Goal: Task Accomplishment & Management: Manage account settings

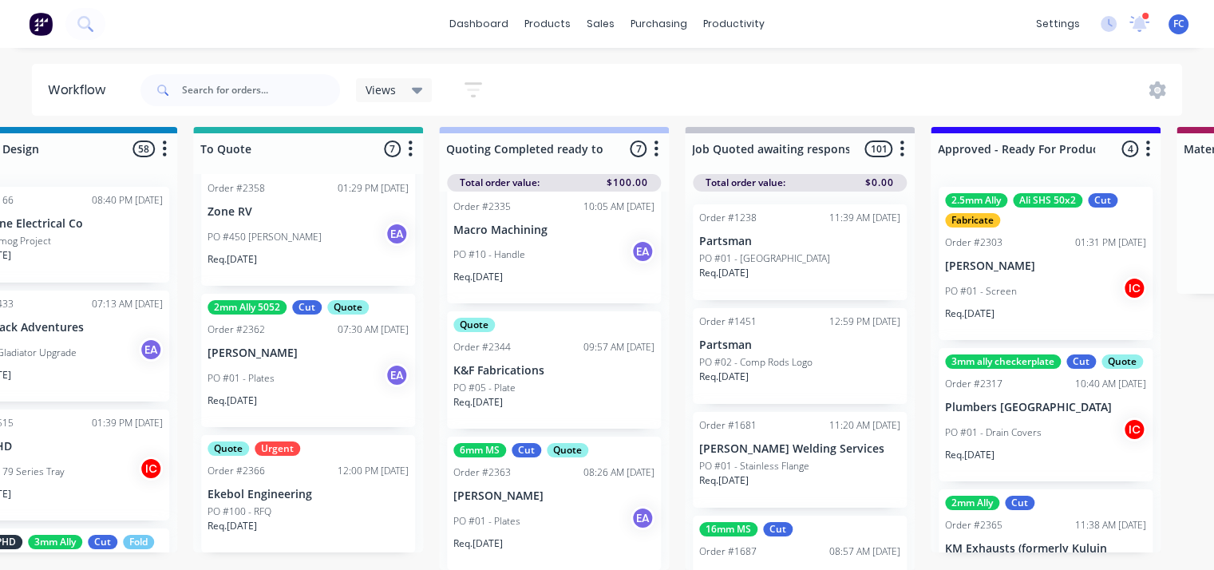
scroll to position [20, 1305]
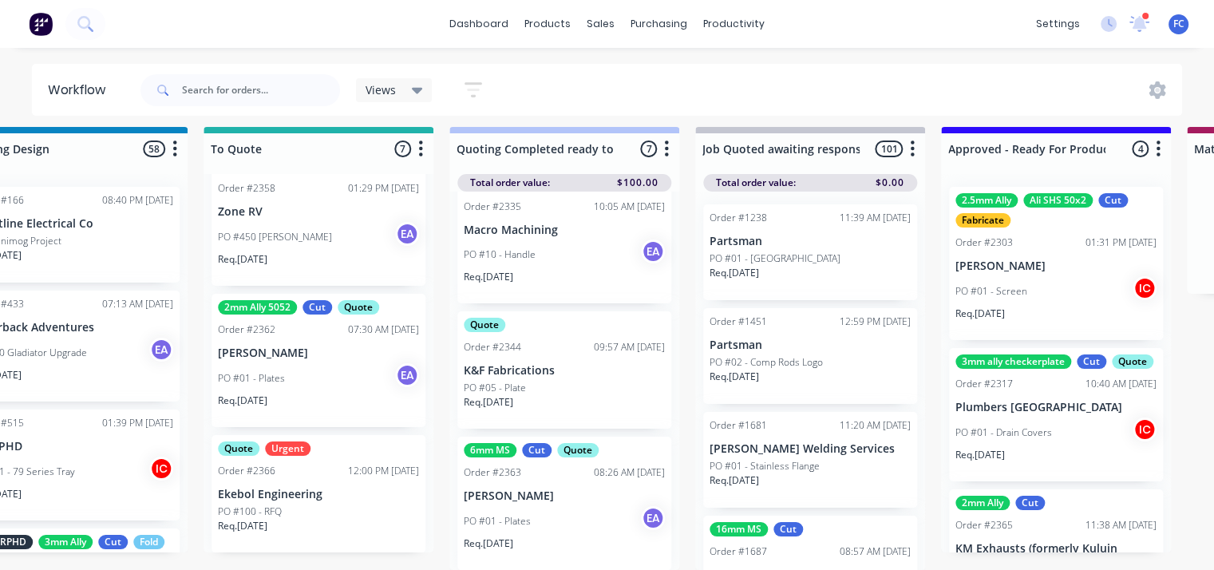
click at [265, 349] on div "2mm Ally 5052 Cut Quote Order #2362 07:30 AM 25/09/25 Noah Finlay PO #01 - Plat…" at bounding box center [318, 360] width 214 height 133
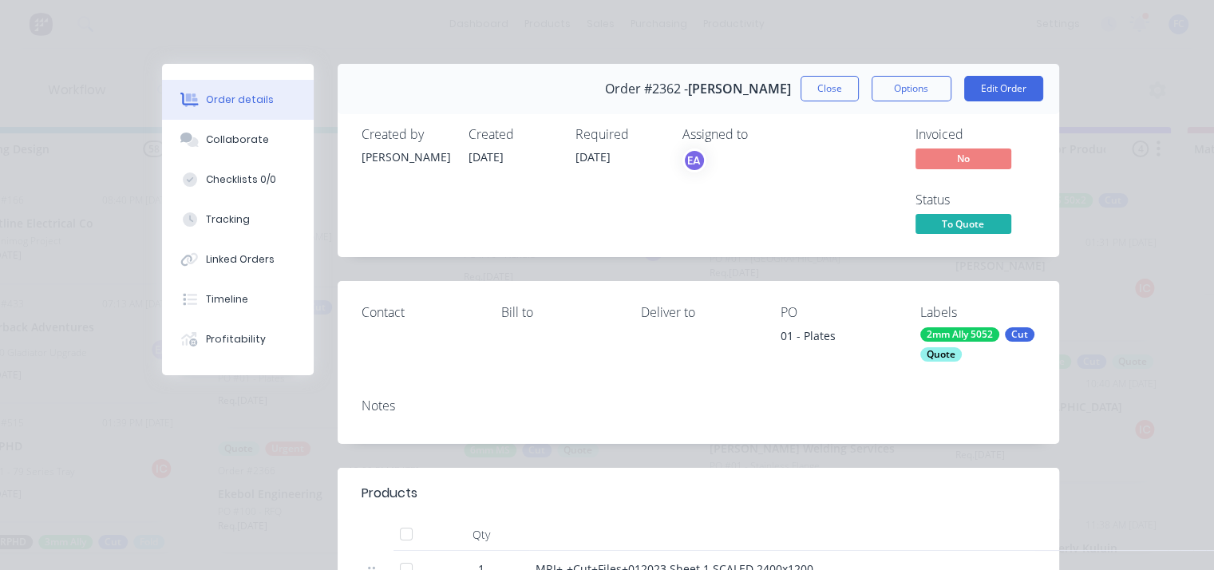
click at [934, 220] on span "To Quote" at bounding box center [963, 224] width 96 height 20
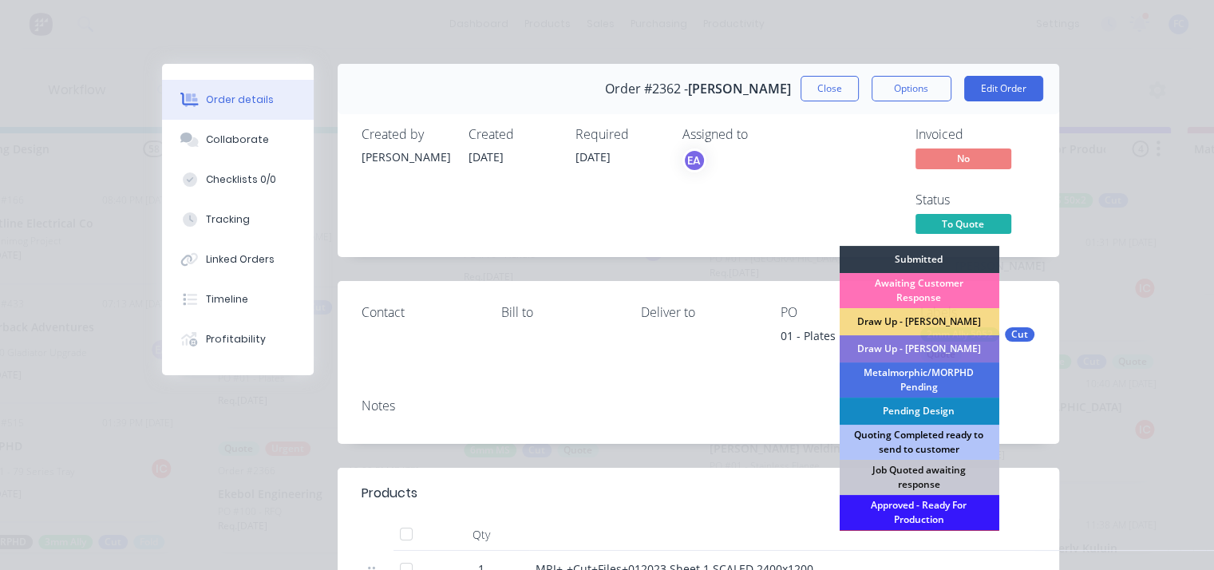
click at [880, 438] on div "Quoting Completed ready to send to customer" at bounding box center [919, 442] width 160 height 35
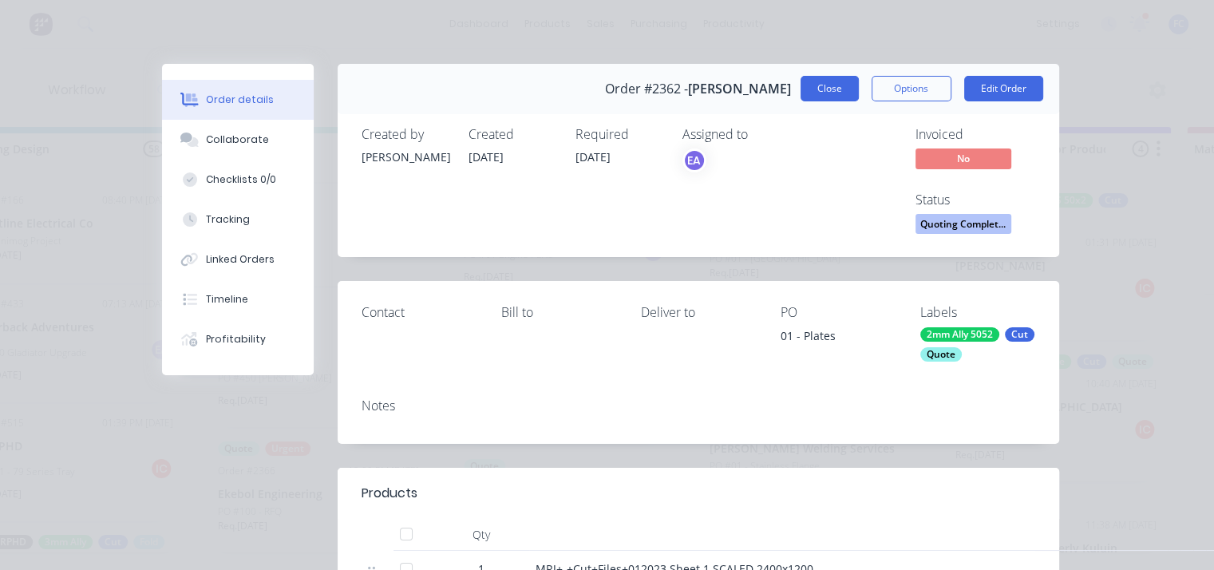
click at [827, 96] on button "Close" at bounding box center [829, 89] width 58 height 26
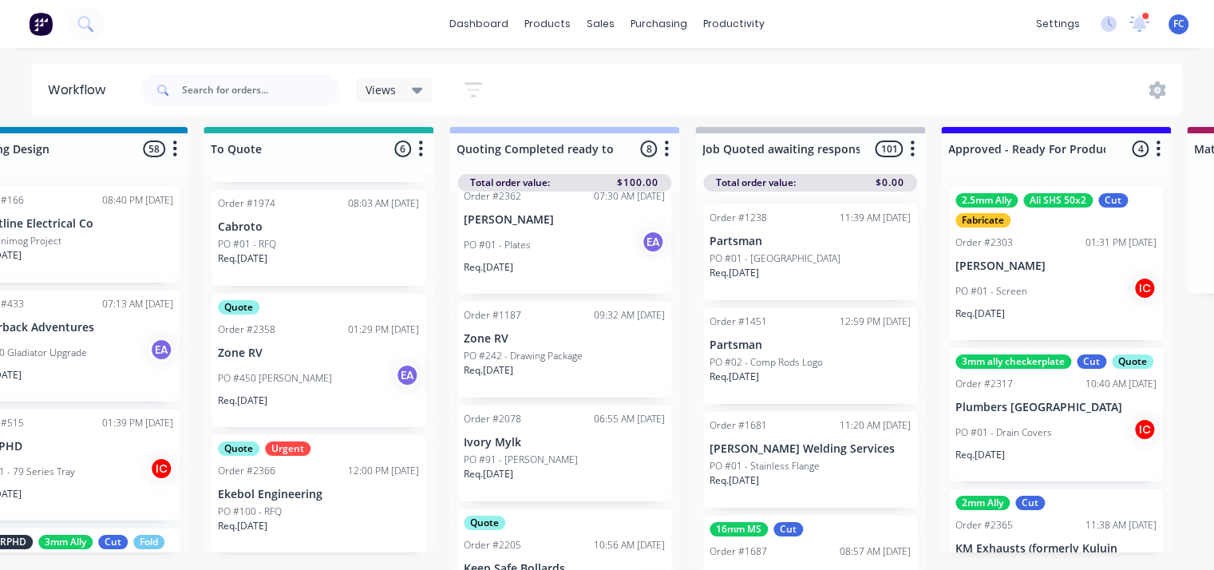
scroll to position [0, 0]
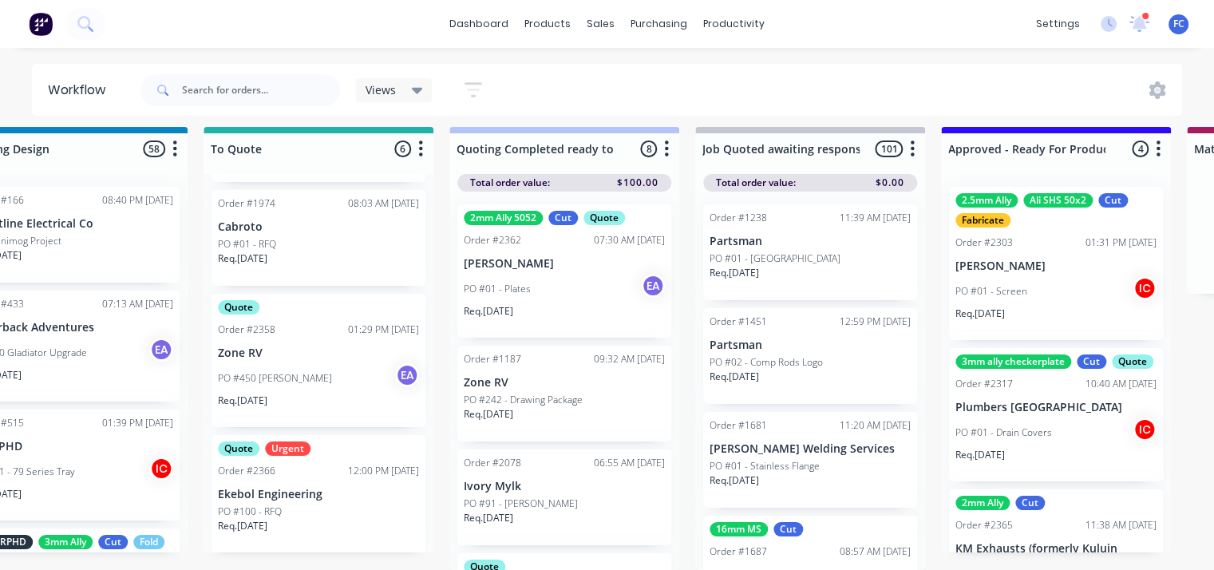
click at [536, 274] on div "PO #01 - Plates EA" at bounding box center [564, 289] width 201 height 30
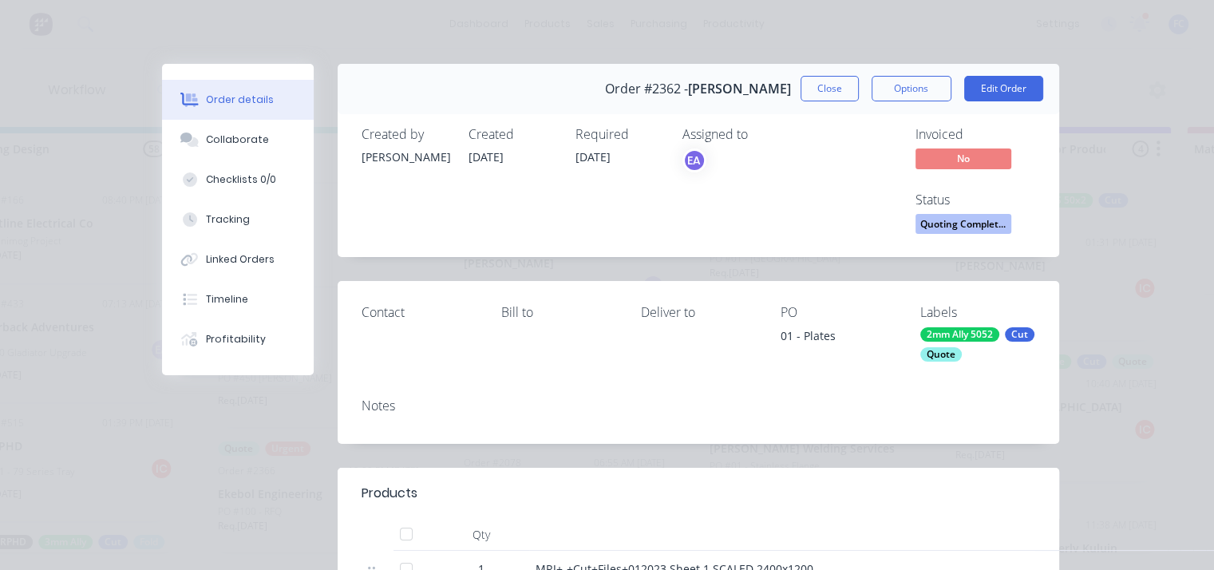
scroll to position [0, 1305]
click at [239, 150] on button "Collaborate" at bounding box center [238, 140] width 152 height 40
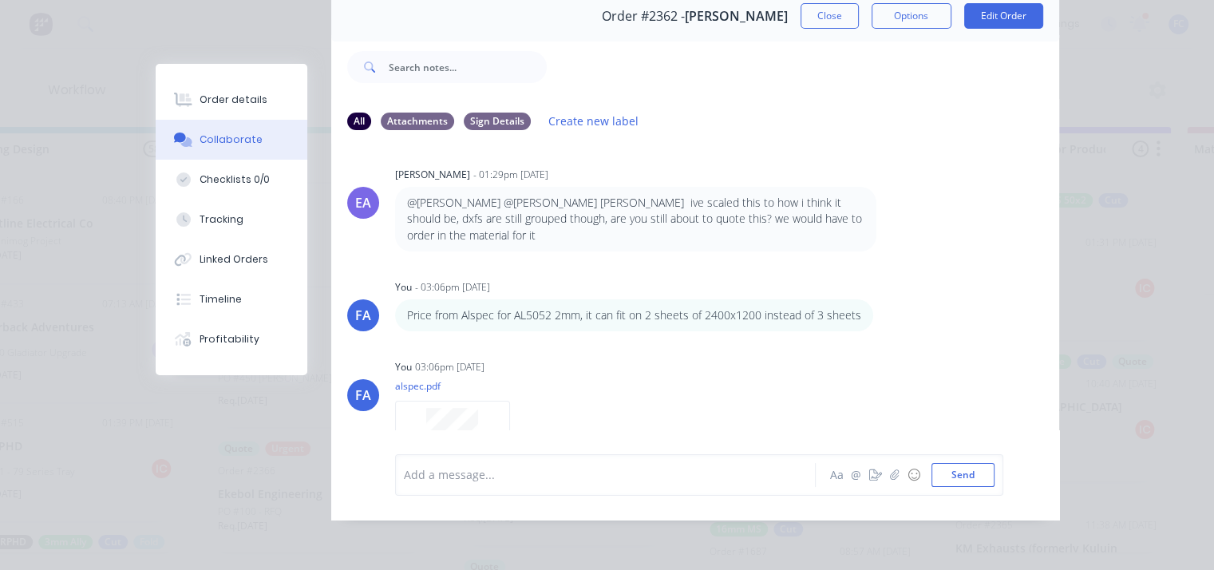
scroll to position [403, 0]
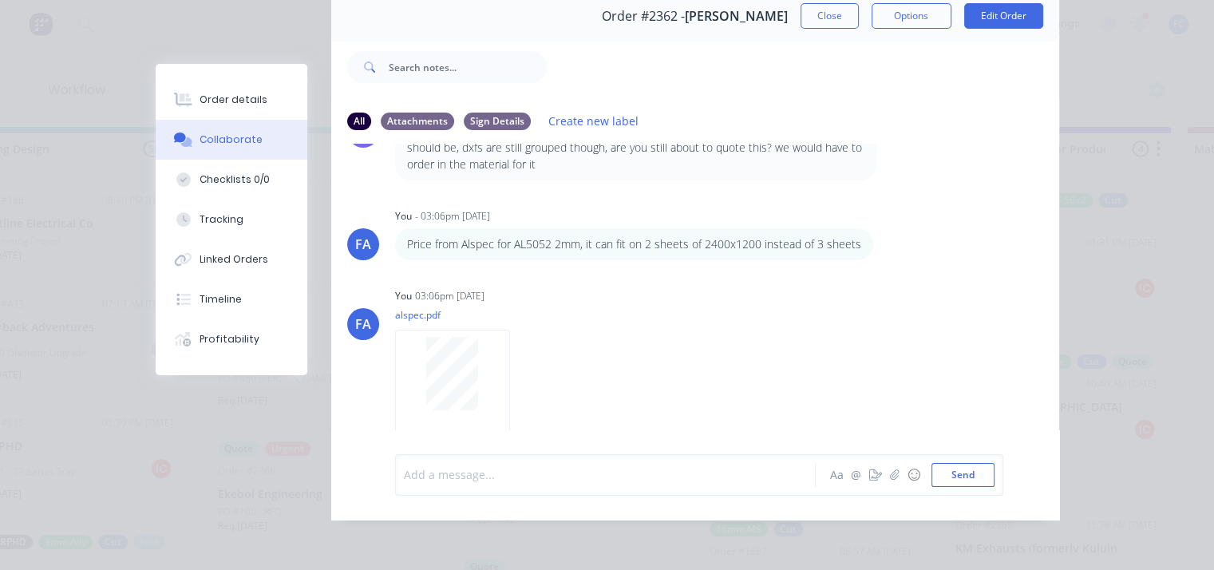
click at [424, 480] on div at bounding box center [610, 474] width 410 height 17
click at [885, 481] on button "button" at bounding box center [894, 474] width 19 height 19
click at [885, 475] on button "button" at bounding box center [894, 474] width 19 height 19
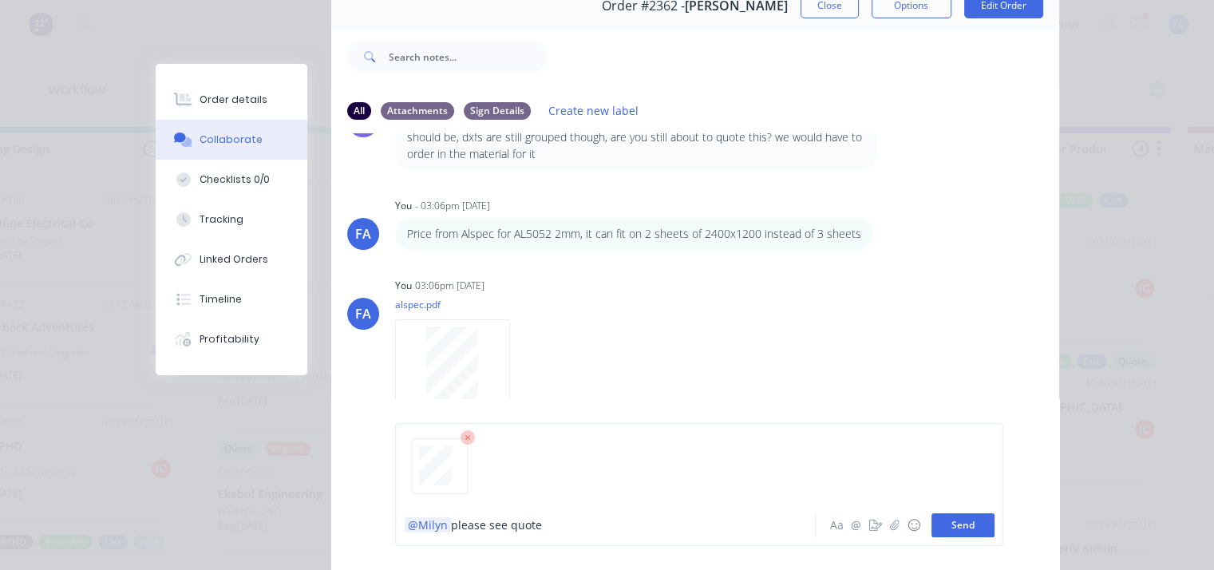
click at [943, 523] on button "Send" at bounding box center [962, 525] width 63 height 24
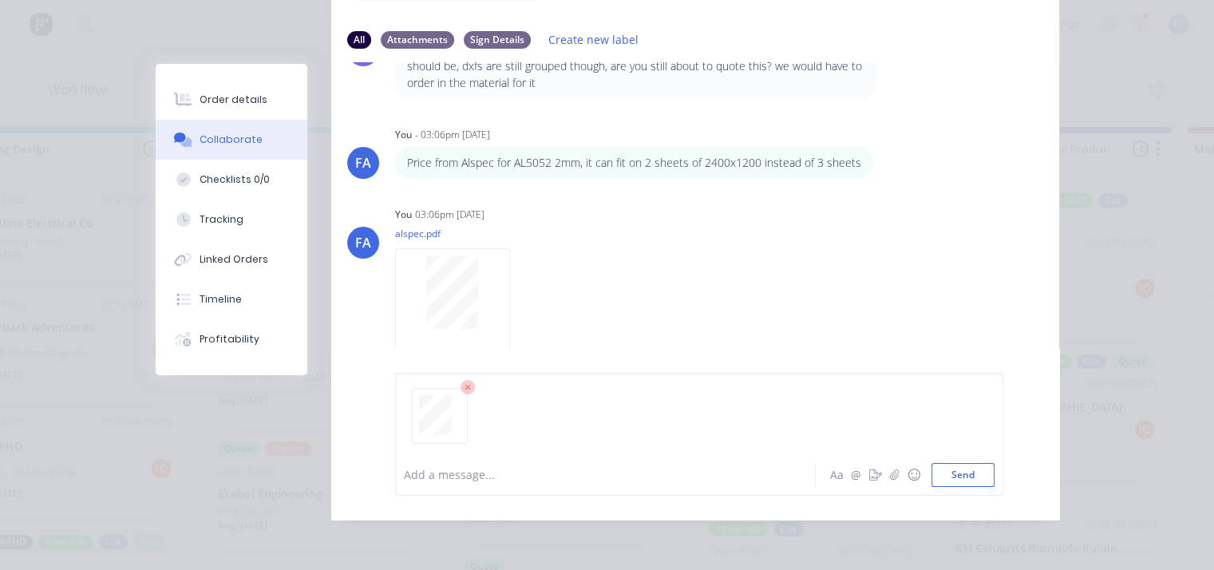
scroll to position [165, 0]
click at [966, 478] on button "Send" at bounding box center [962, 475] width 63 height 24
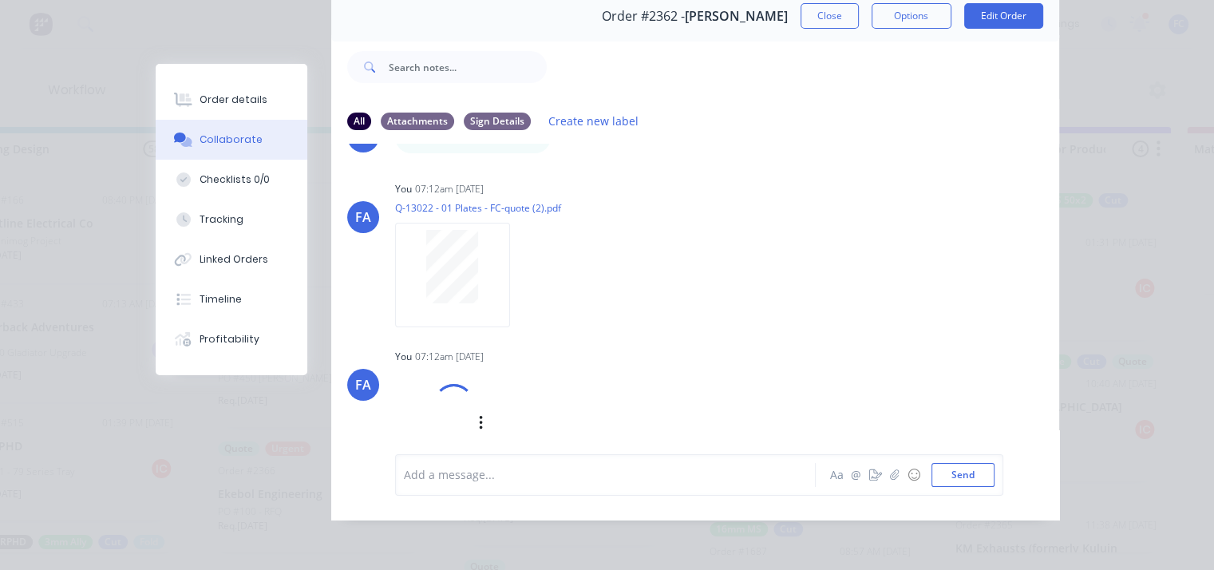
scroll to position [792, 0]
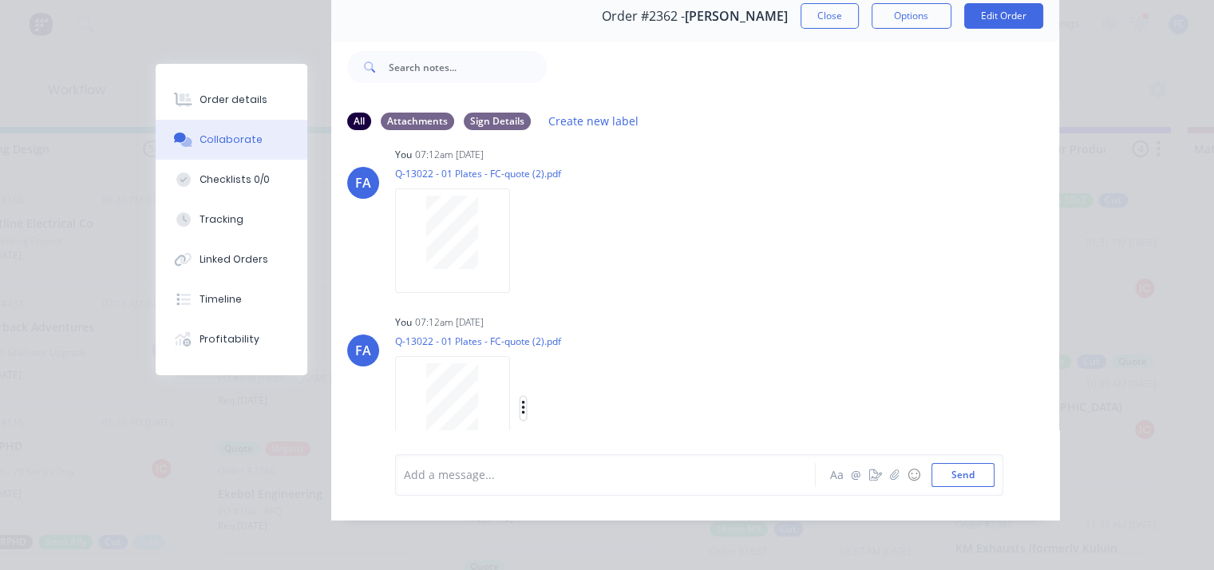
click at [521, 399] on icon "button" at bounding box center [523, 408] width 5 height 18
click at [557, 409] on button "Delete" at bounding box center [628, 420] width 180 height 36
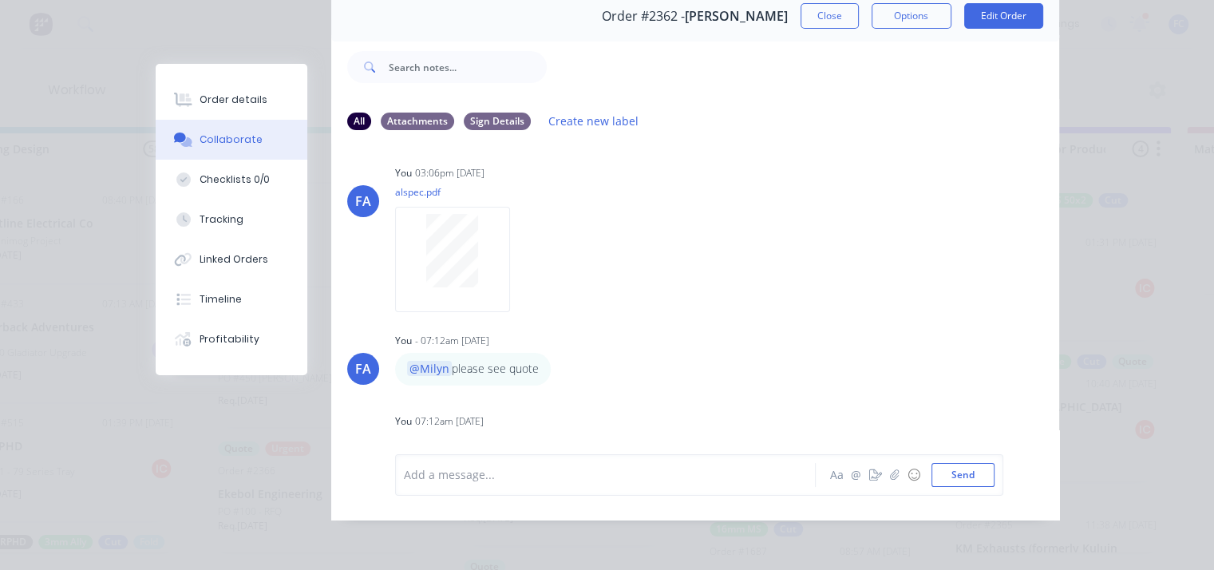
scroll to position [492, 0]
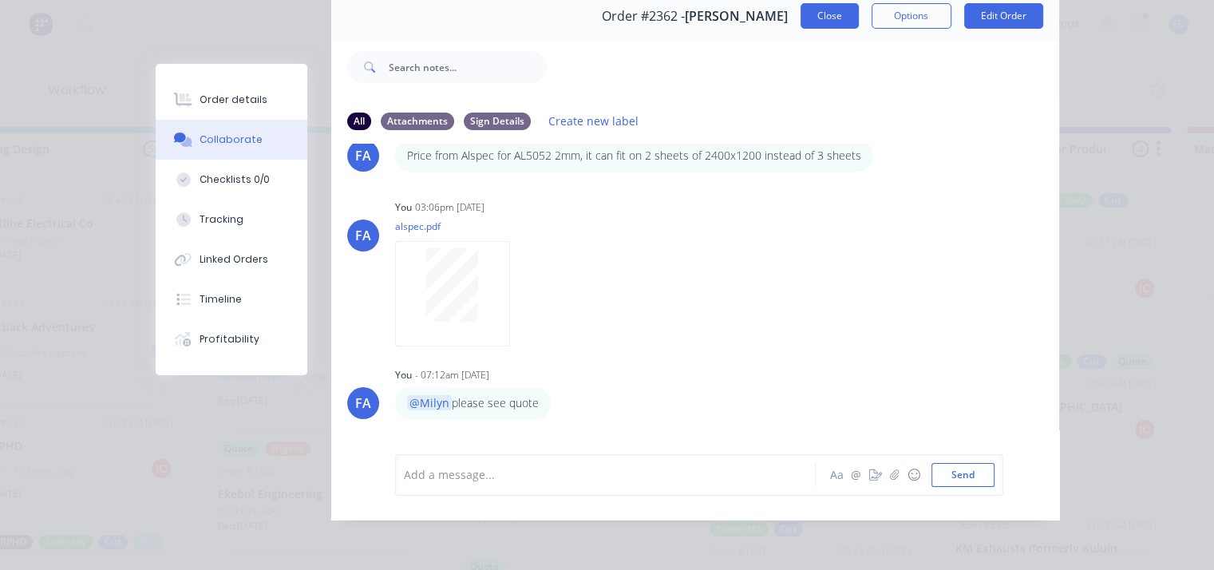
click at [819, 3] on button "Close" at bounding box center [829, 16] width 58 height 26
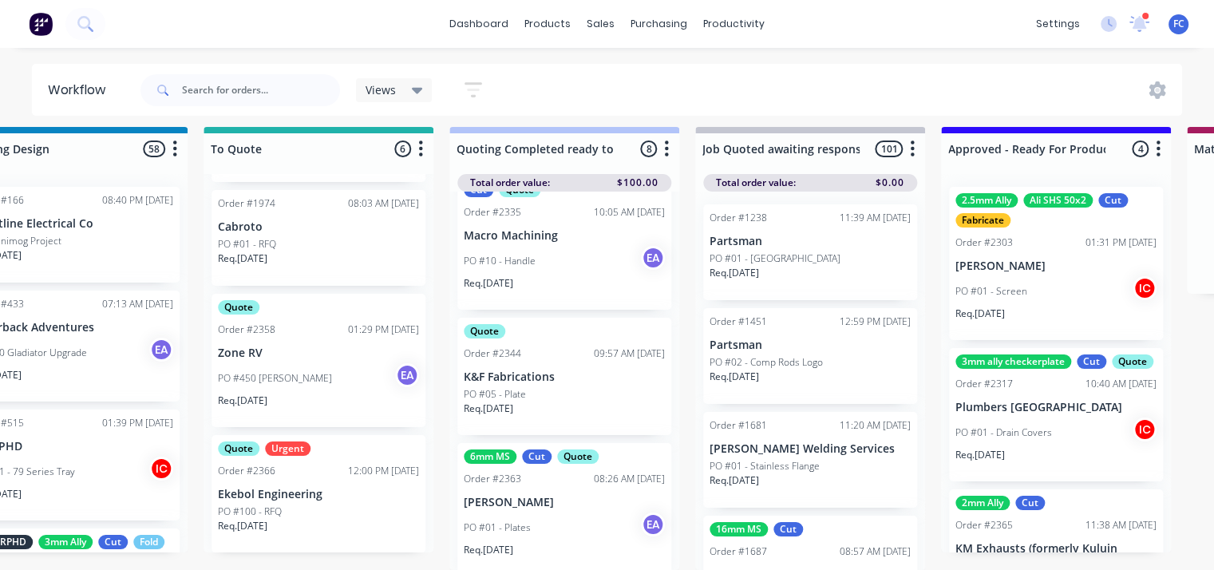
scroll to position [665, 0]
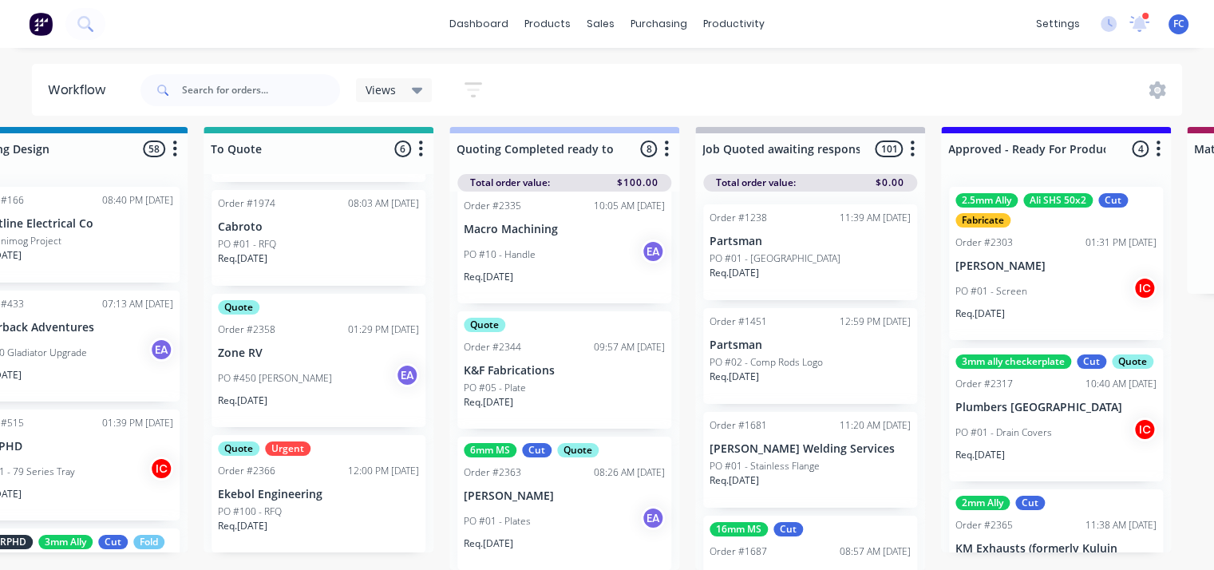
click at [342, 504] on div "PO #100 - RFQ" at bounding box center [318, 511] width 201 height 14
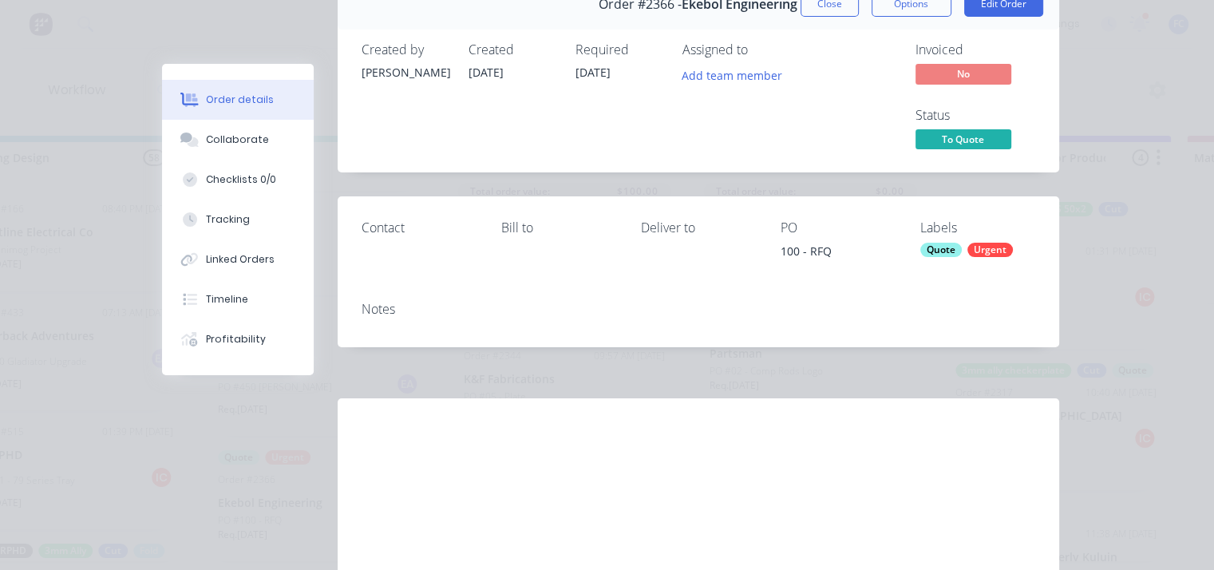
scroll to position [0, 0]
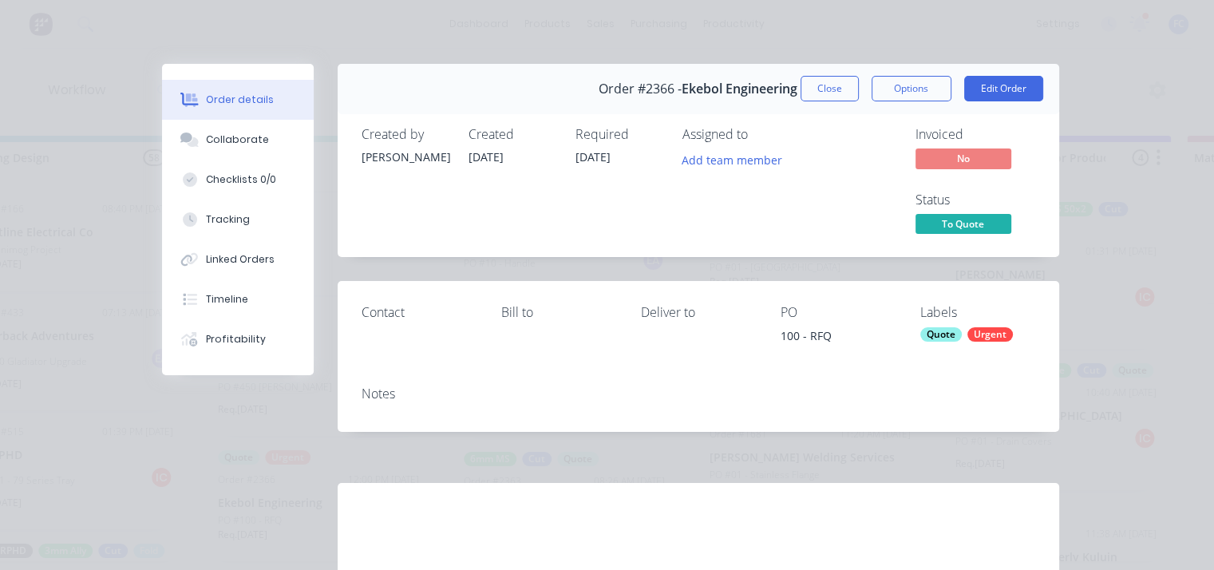
click at [745, 34] on div "Order details Collaborate Checklists 0/0 Tracking Linked Orders Timeline Profit…" at bounding box center [607, 285] width 1214 height 570
click at [808, 85] on button "Close" at bounding box center [829, 89] width 58 height 26
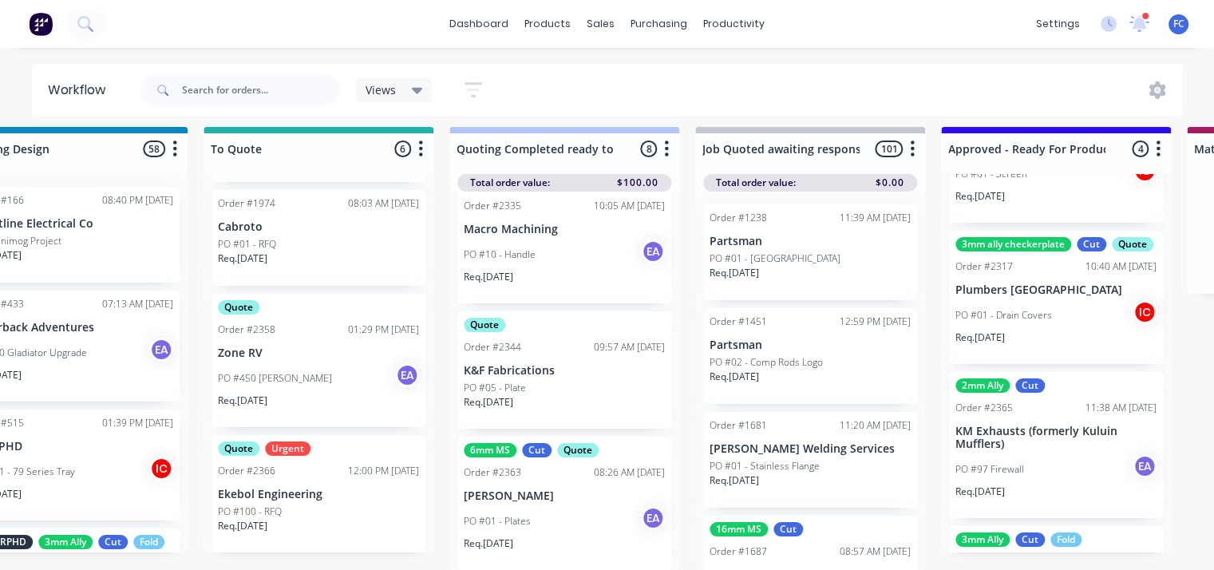
scroll to position [85, 0]
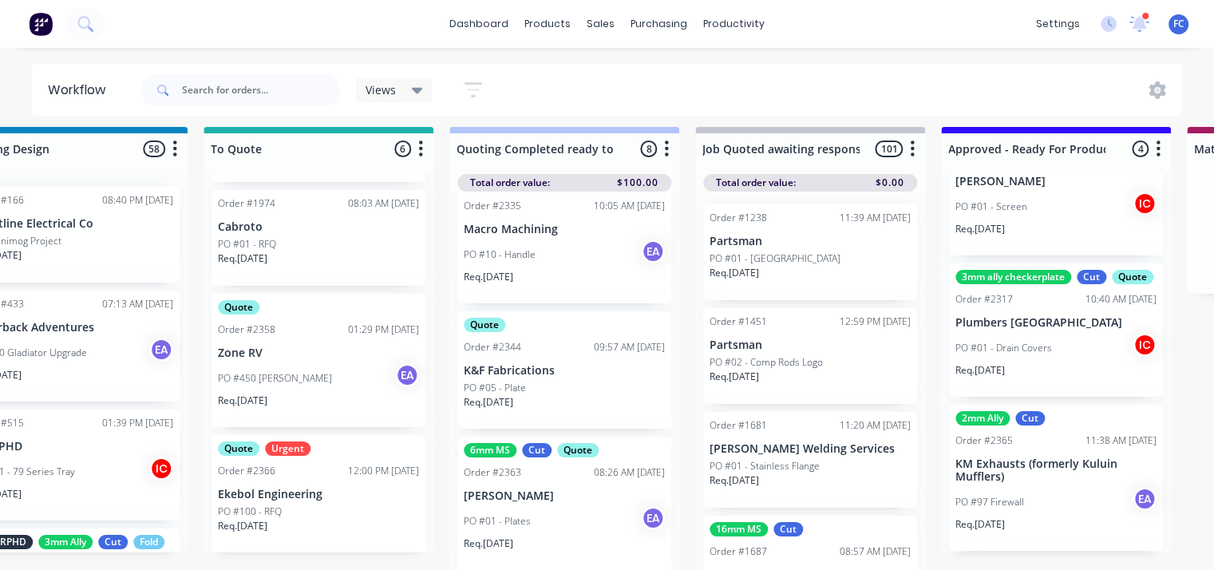
click at [1004, 495] on div "PO #97 Firewall EA" at bounding box center [1055, 502] width 201 height 30
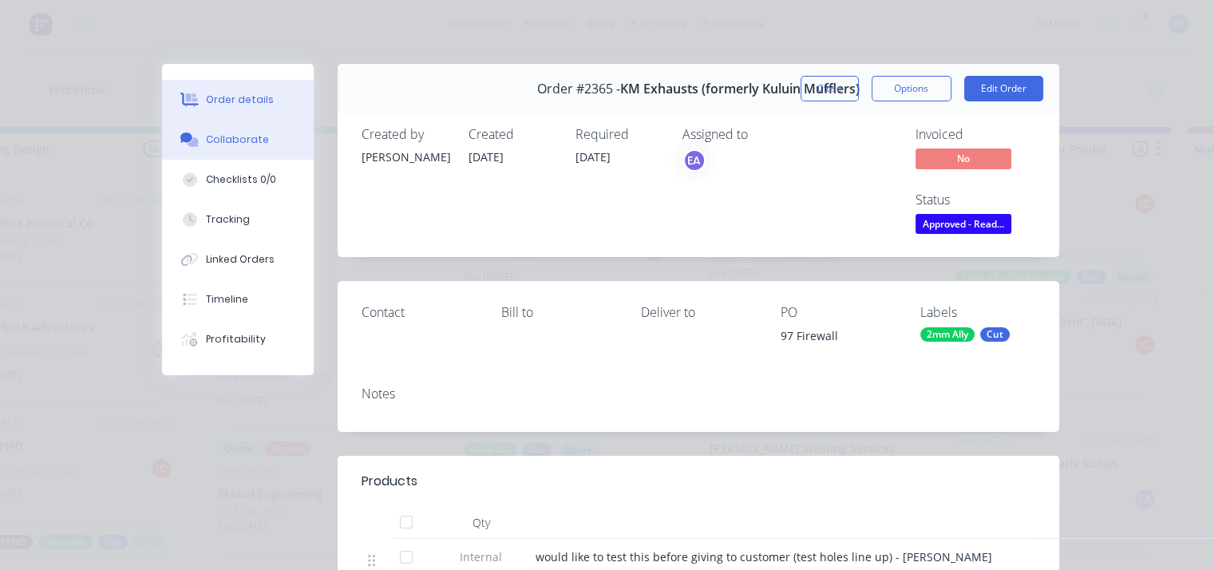
click at [190, 141] on icon at bounding box center [192, 142] width 11 height 10
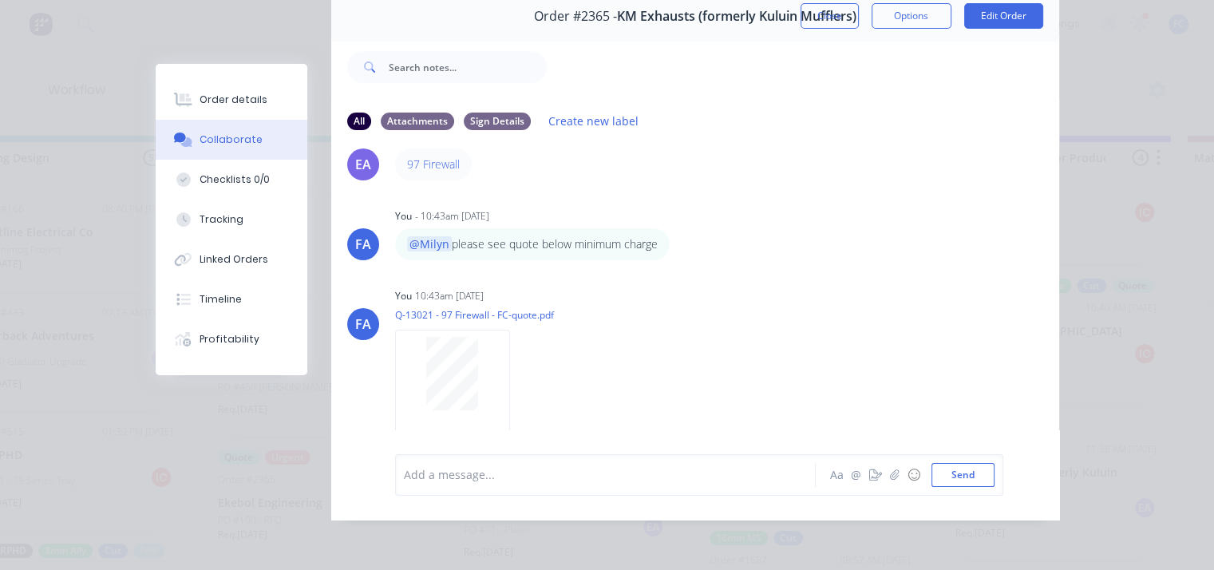
scroll to position [0, 0]
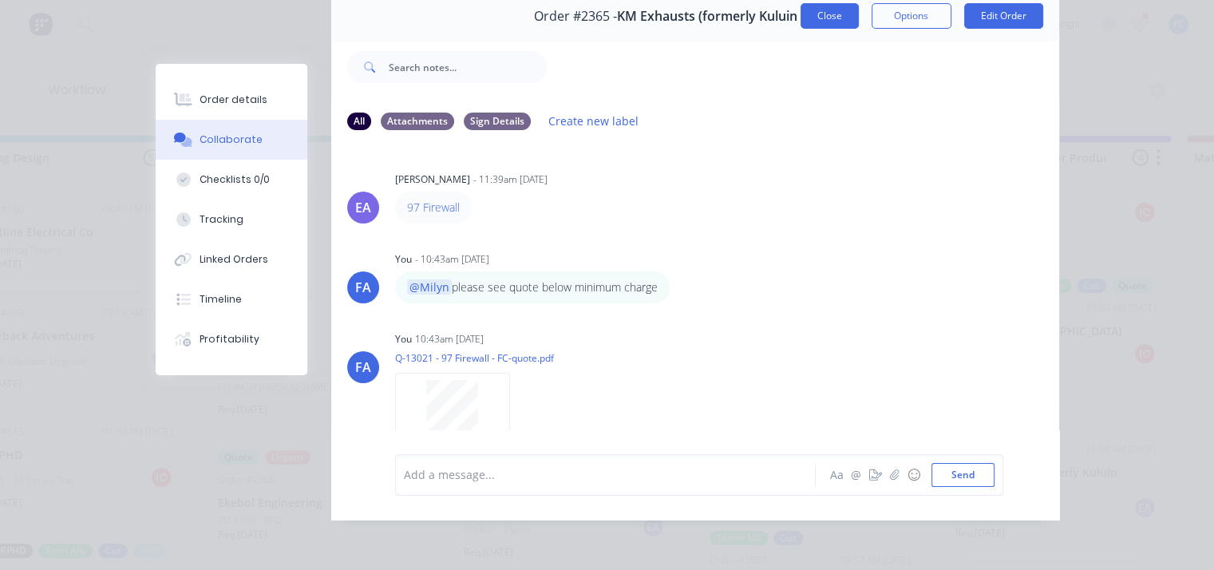
click at [810, 14] on button "Close" at bounding box center [829, 16] width 58 height 26
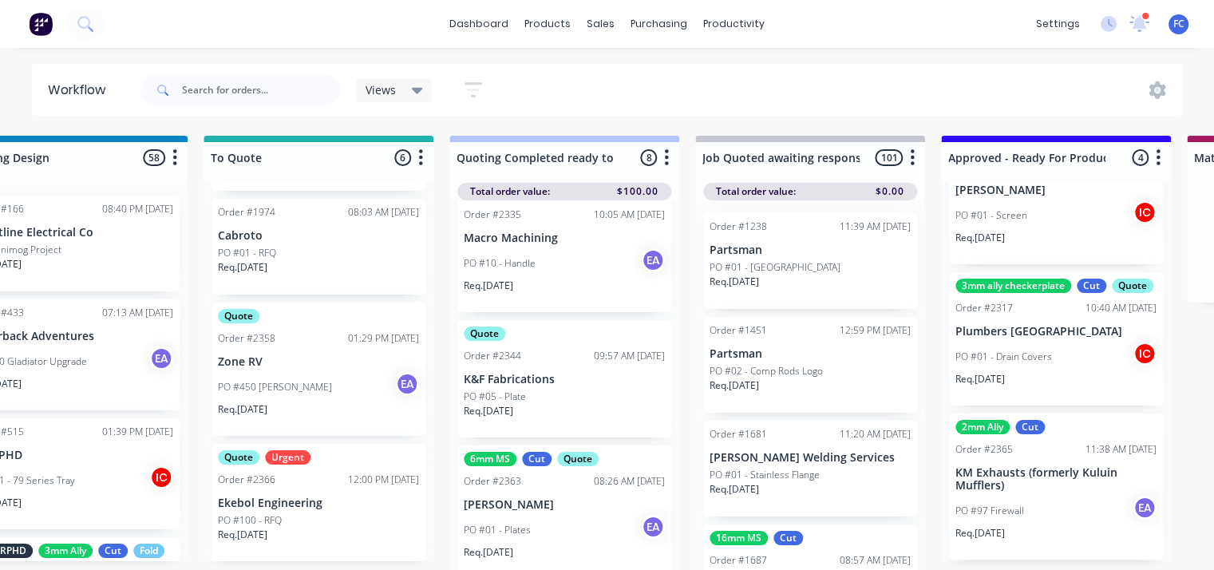
click at [1001, 342] on div "3mm ally checkerplate Cut Quote Order #2317 10:40 AM 17/09/25 Plumbers Queensla…" at bounding box center [1056, 338] width 214 height 133
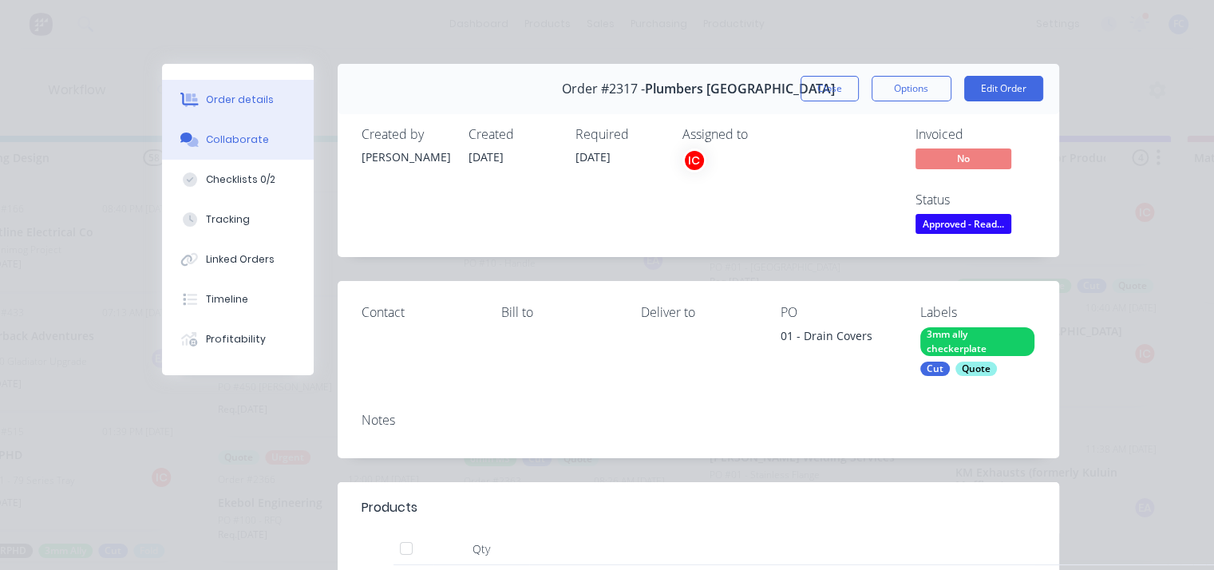
click at [208, 140] on div "Collaborate" at bounding box center [237, 139] width 63 height 14
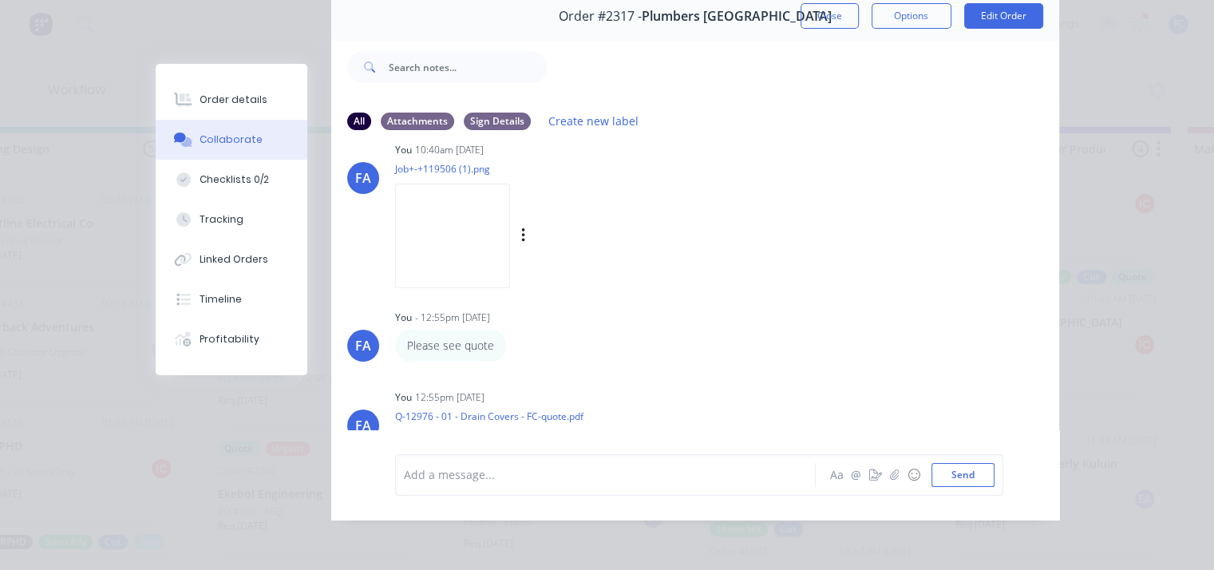
scroll to position [319, 0]
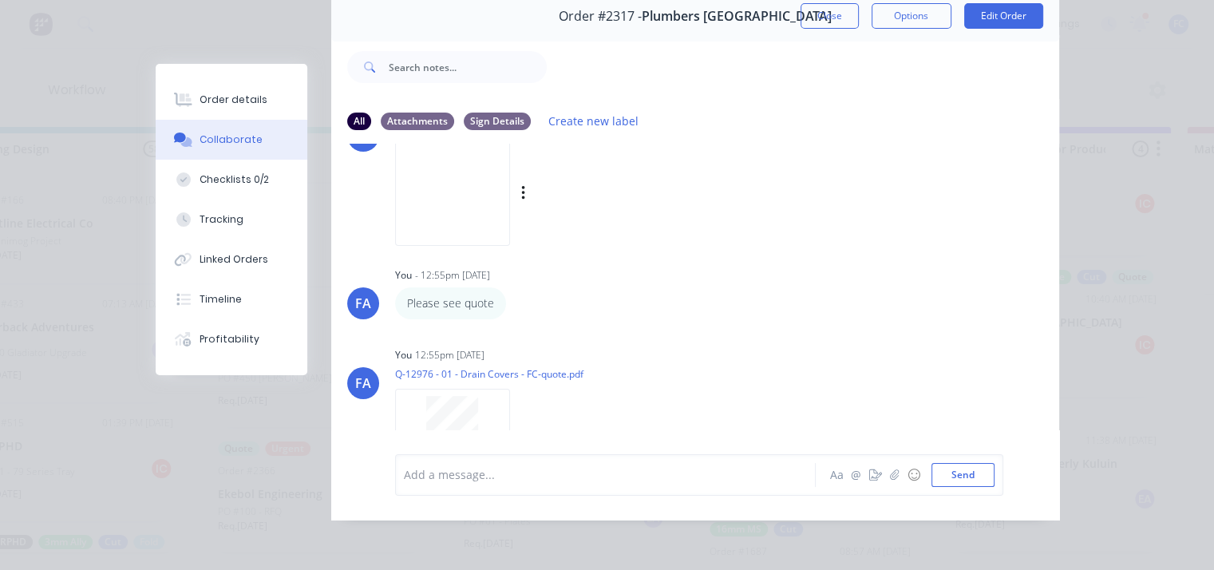
click at [445, 172] on img at bounding box center [452, 193] width 115 height 105
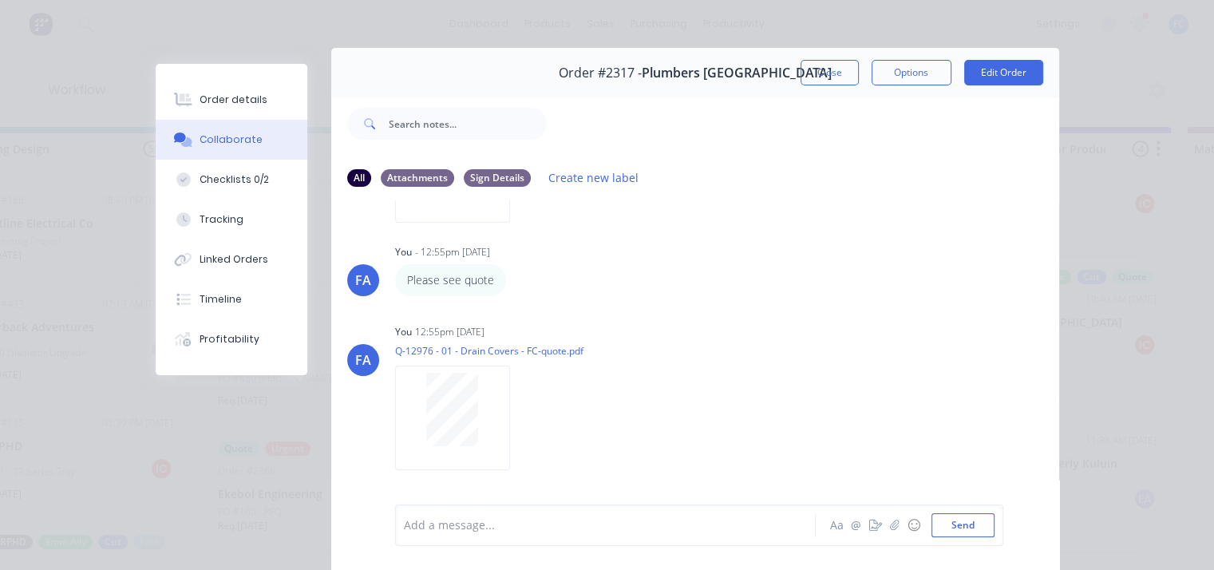
scroll to position [0, 0]
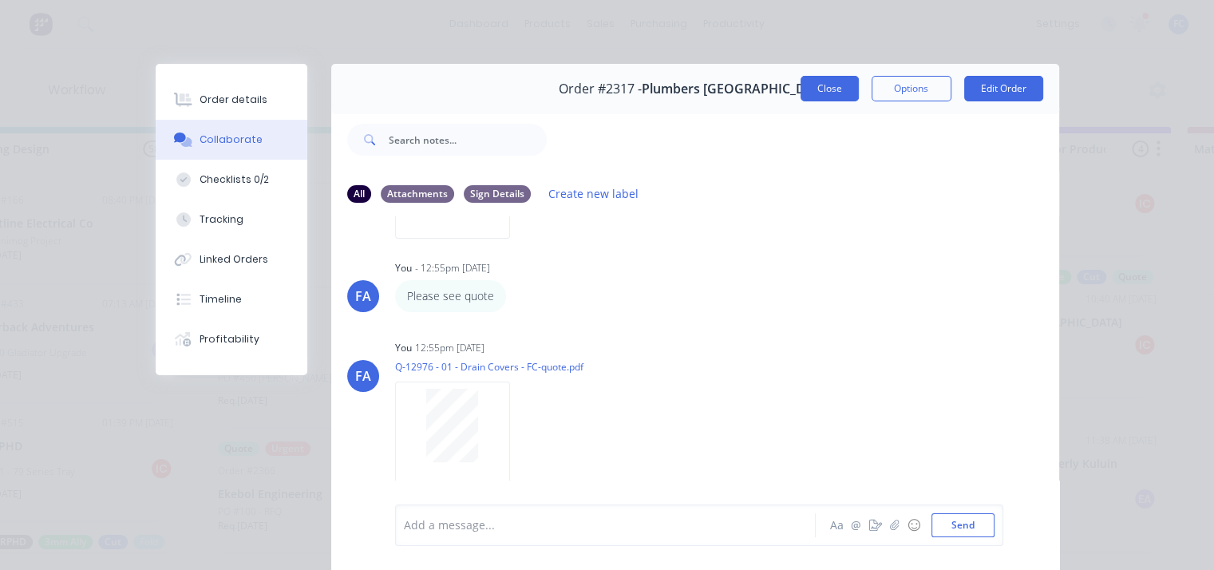
click at [828, 91] on button "Close" at bounding box center [829, 89] width 58 height 26
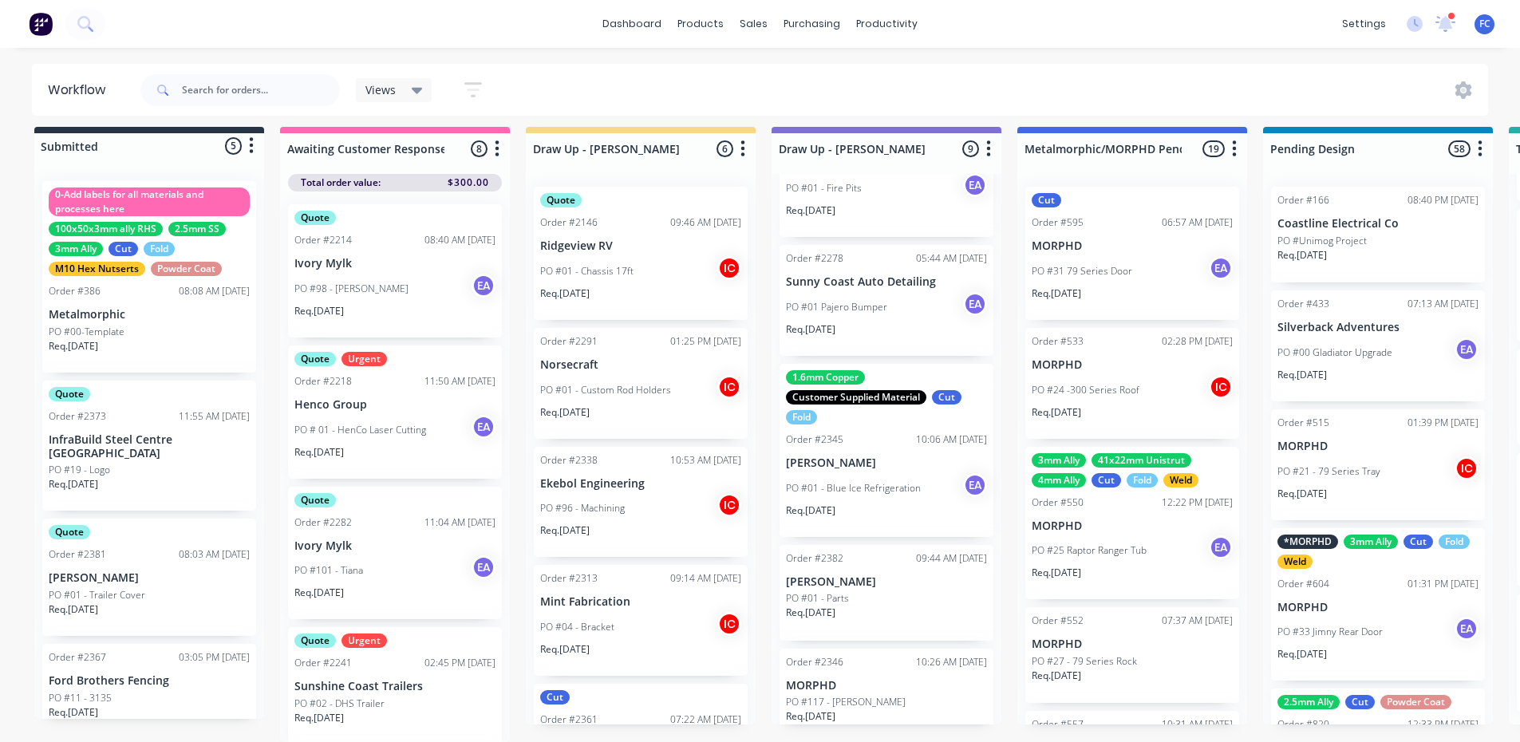
scroll to position [73, 0]
click at [1225, 22] on icon at bounding box center [1446, 24] width 20 height 16
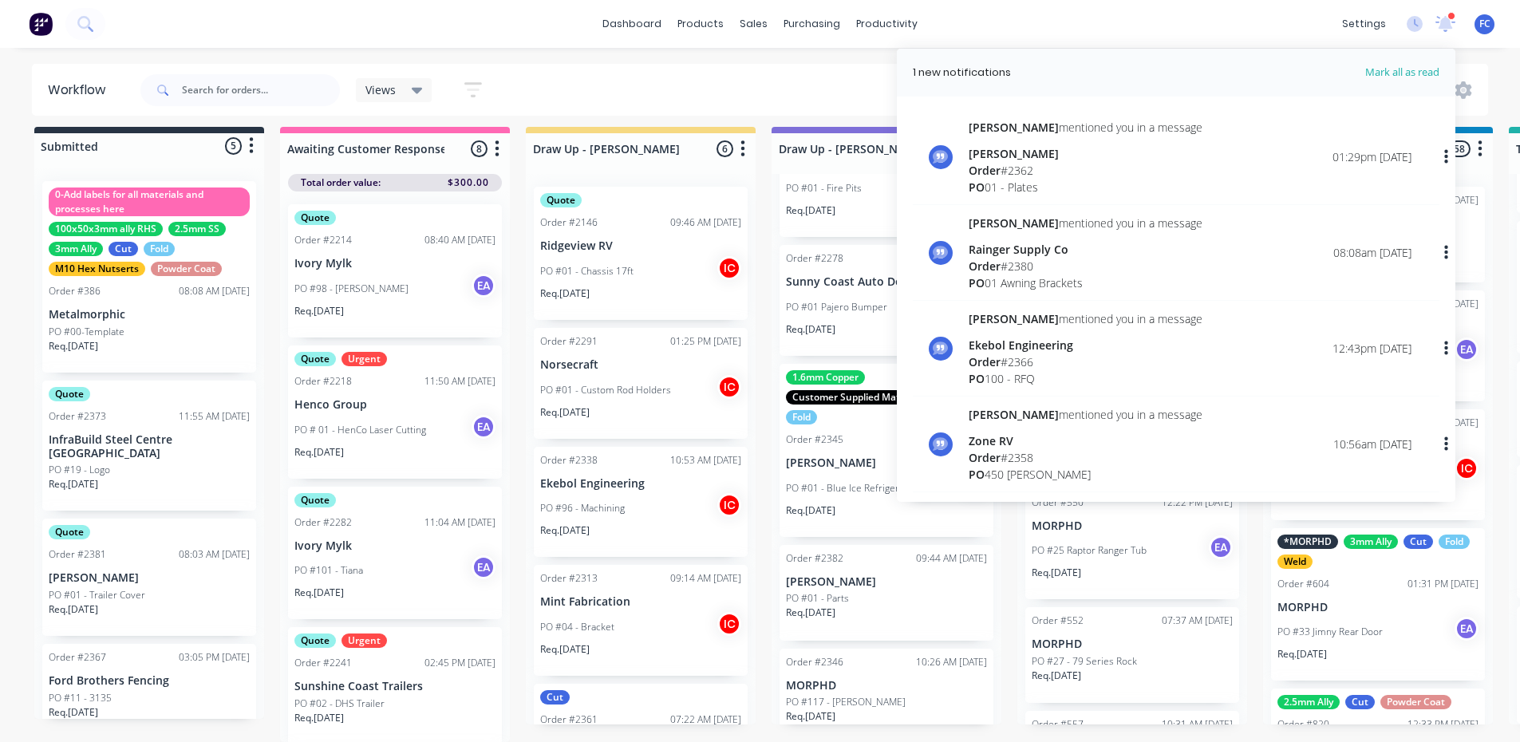
click at [1010, 154] on div "[PERSON_NAME]" at bounding box center [1086, 153] width 234 height 17
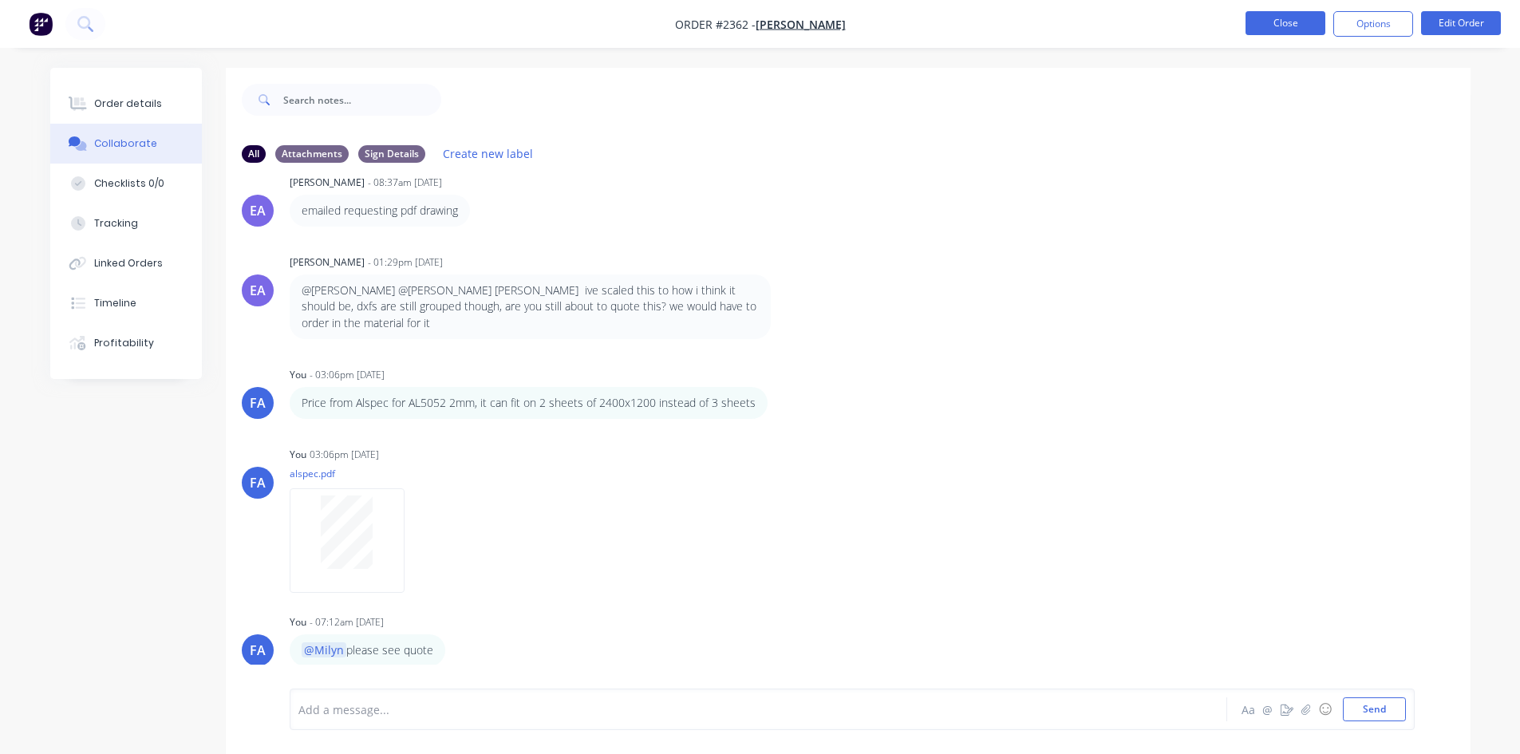
click at [1225, 18] on button "Close" at bounding box center [1286, 23] width 80 height 24
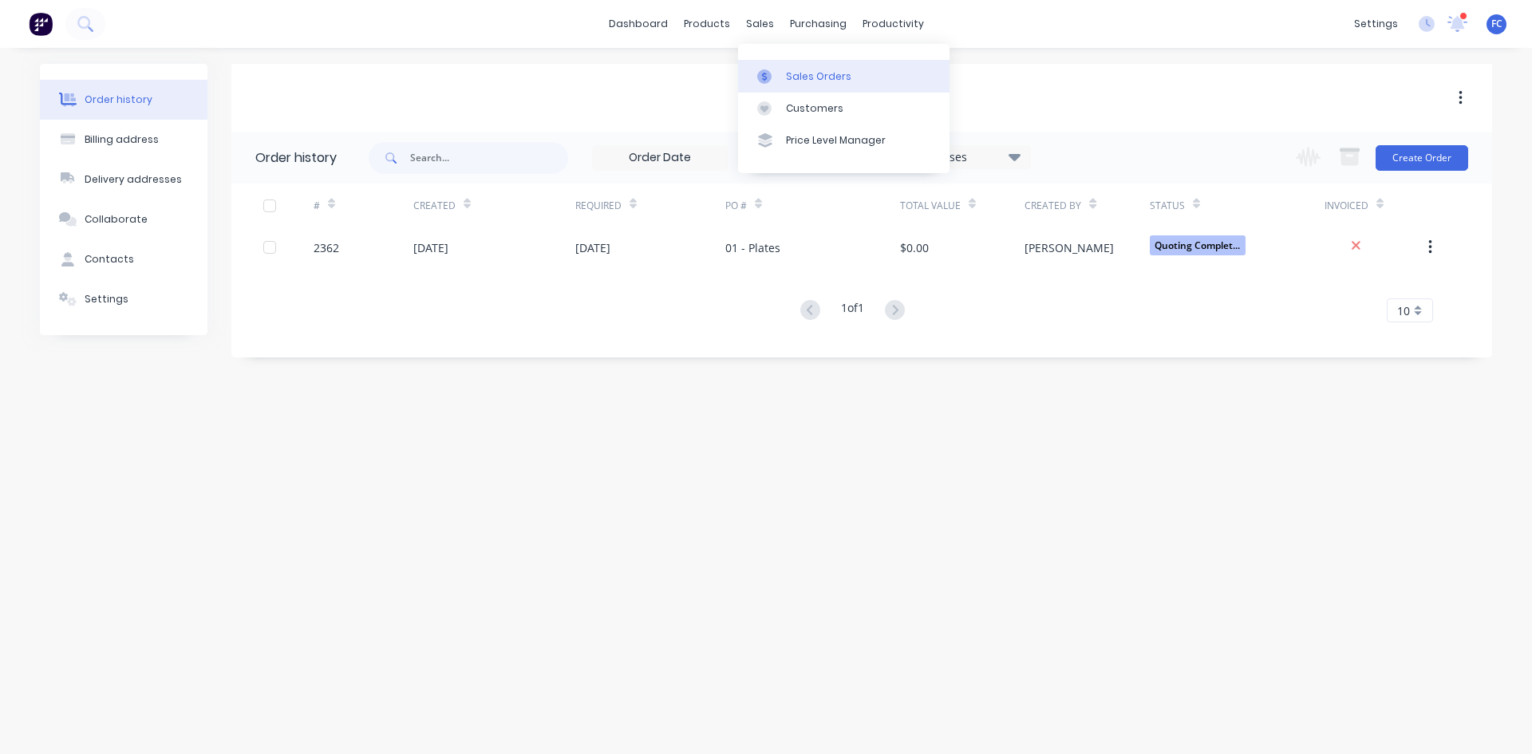
click at [788, 73] on div "Sales Orders" at bounding box center [818, 76] width 65 height 14
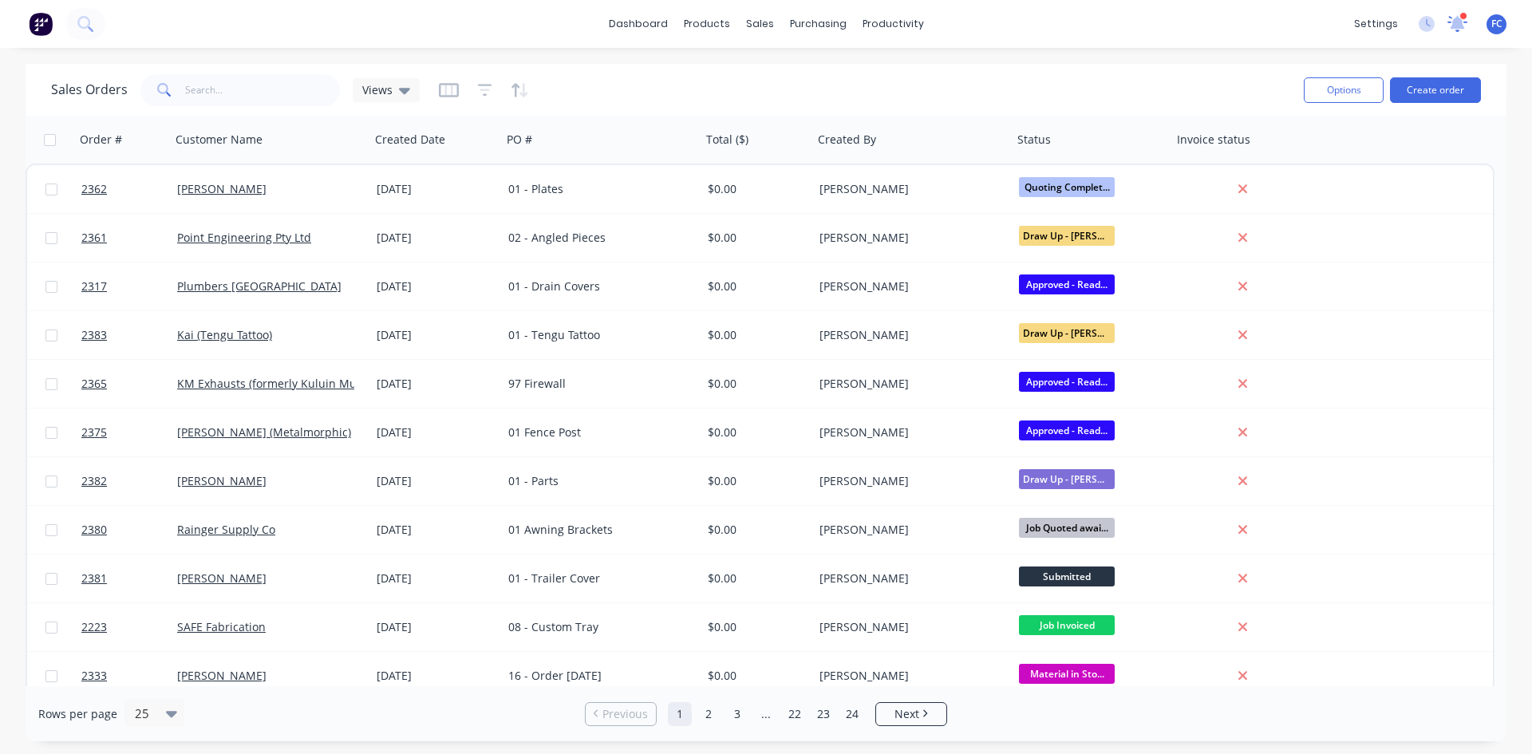
click at [1225, 24] on icon at bounding box center [1458, 22] width 14 height 13
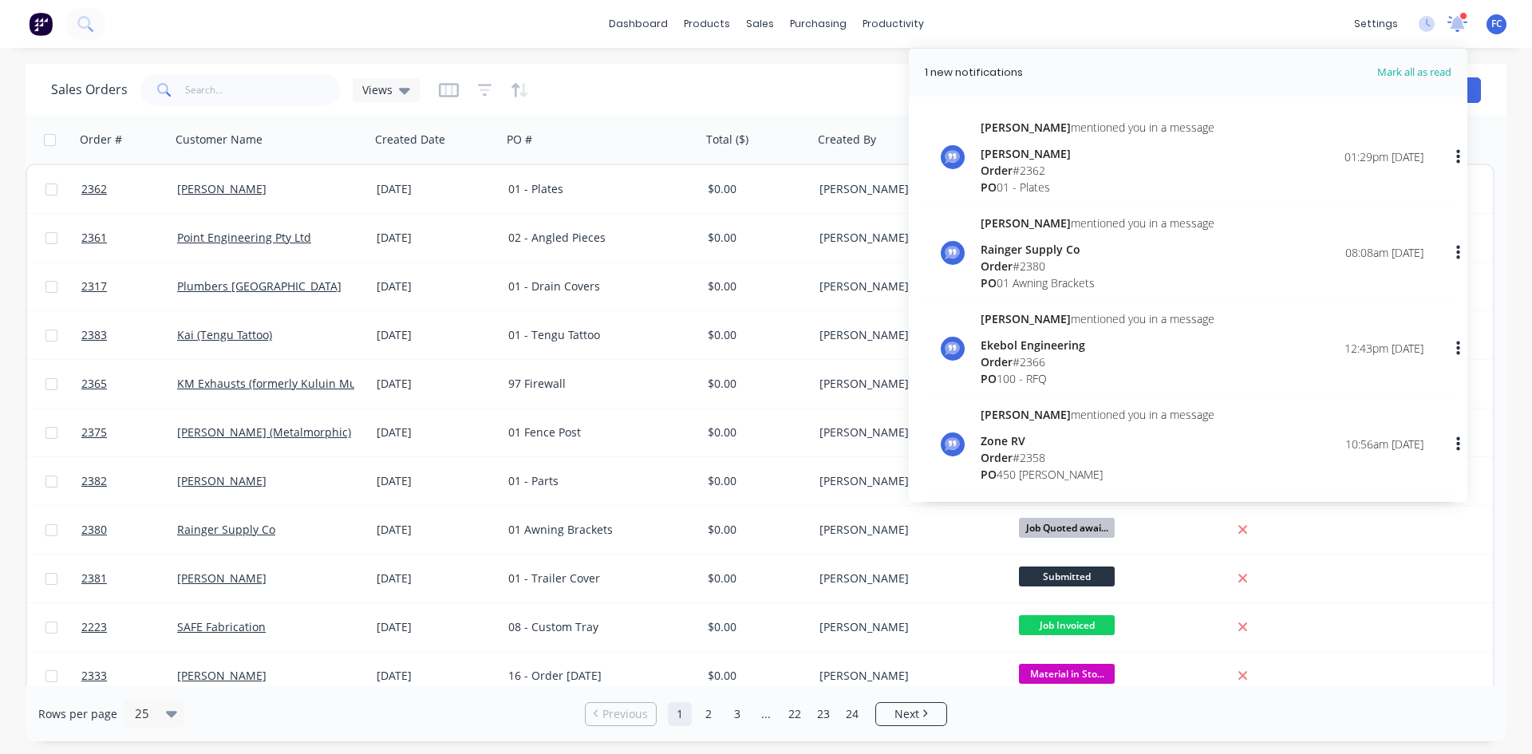
click at [1225, 24] on icon at bounding box center [1458, 22] width 14 height 13
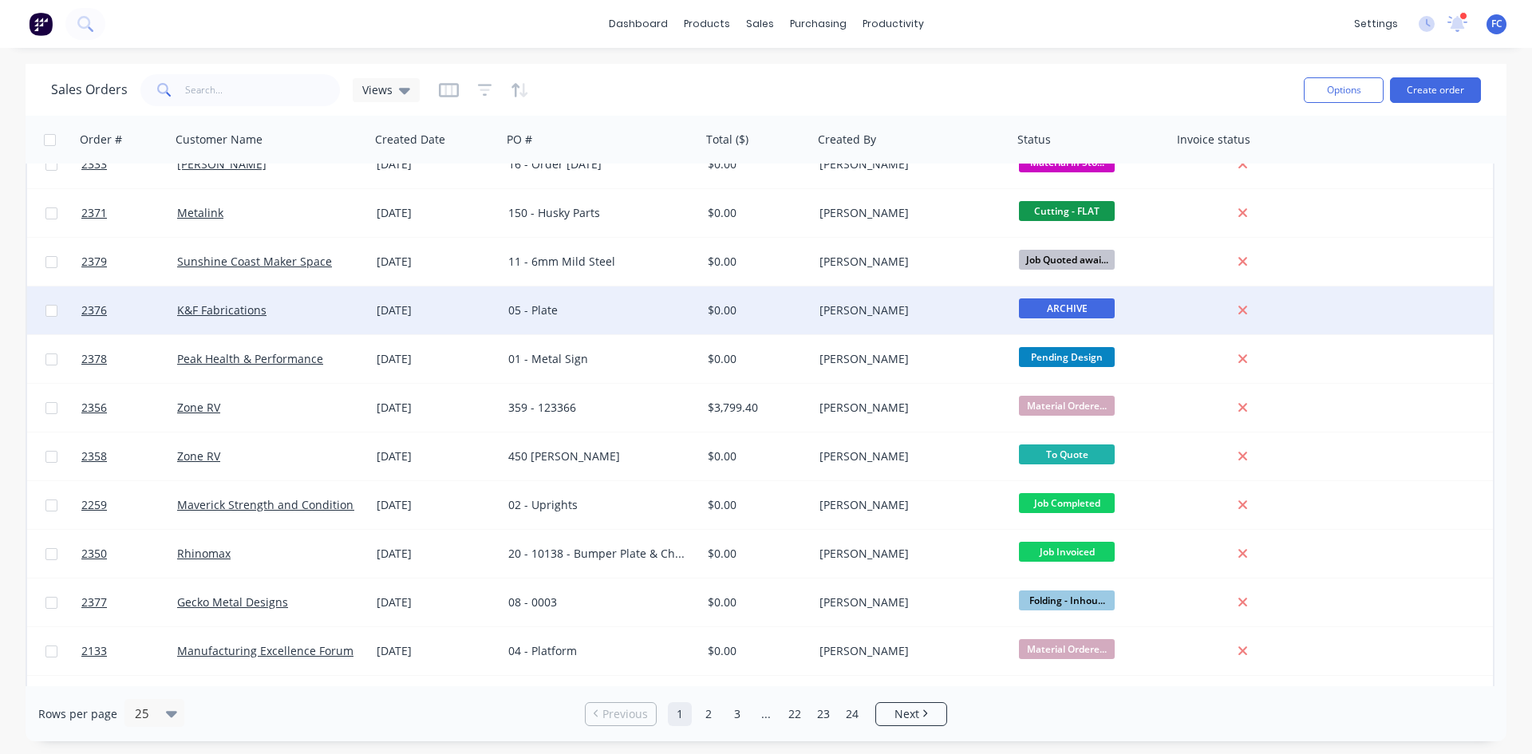
scroll to position [638, 0]
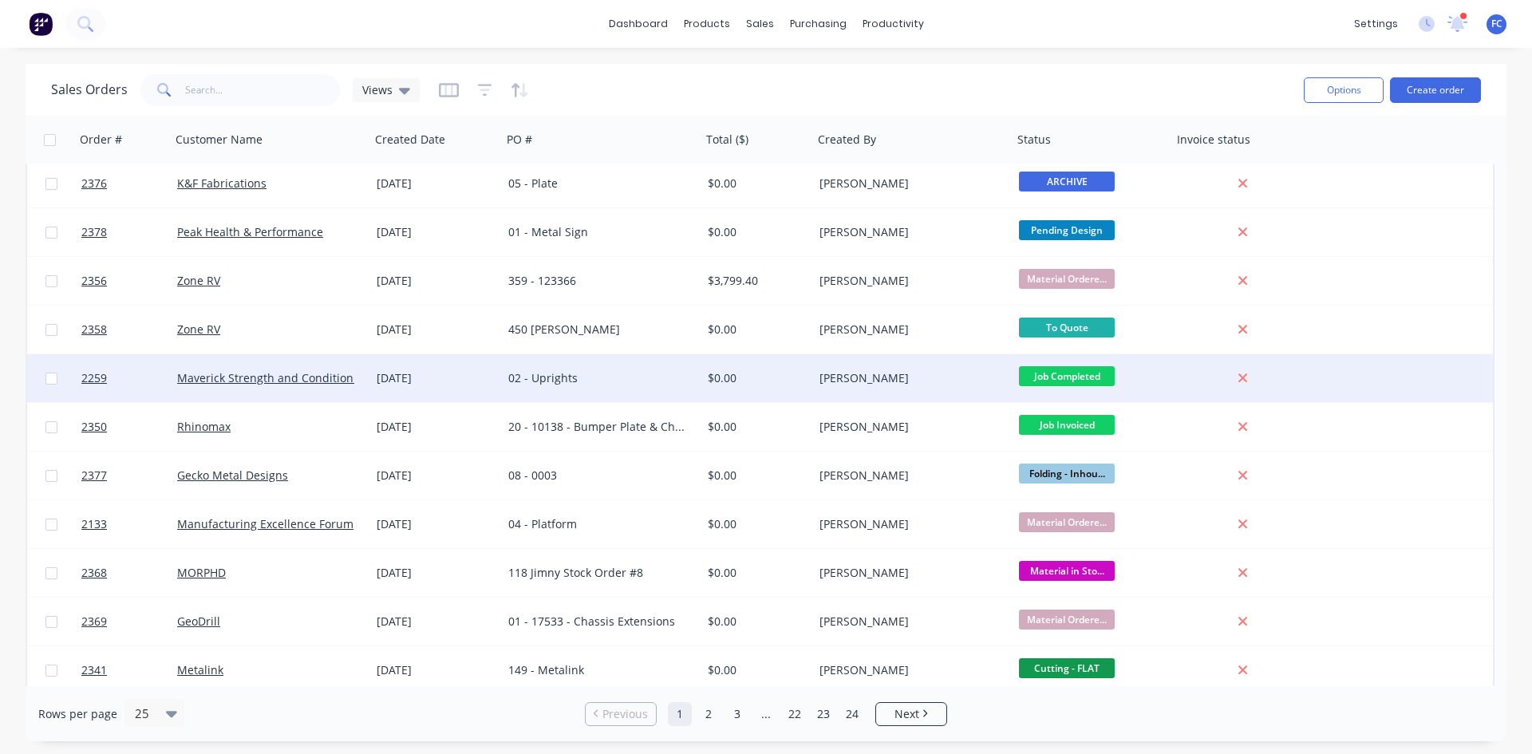
click at [614, 385] on div "02 - Uprights" at bounding box center [596, 378] width 177 height 16
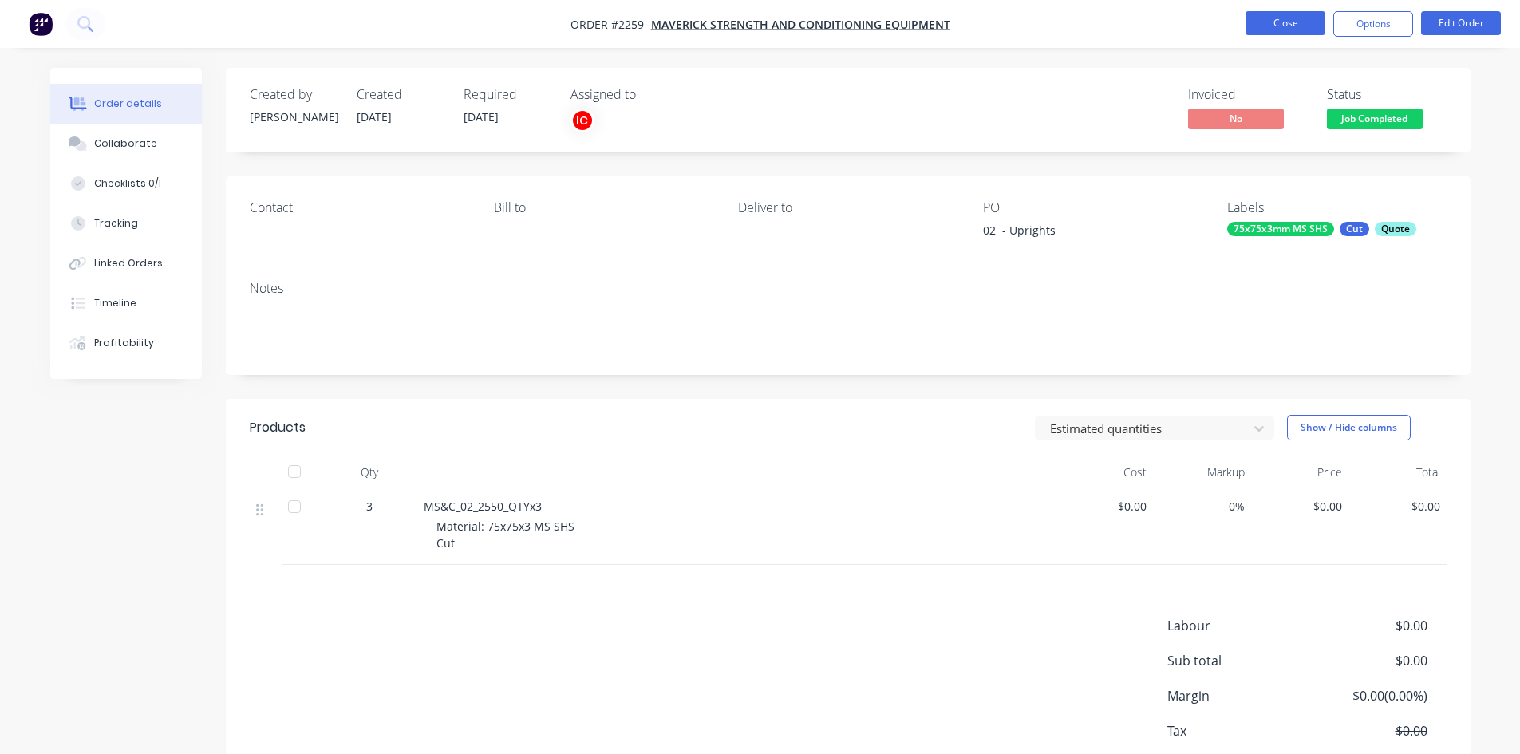
click at [1225, 24] on button "Close" at bounding box center [1286, 23] width 80 height 24
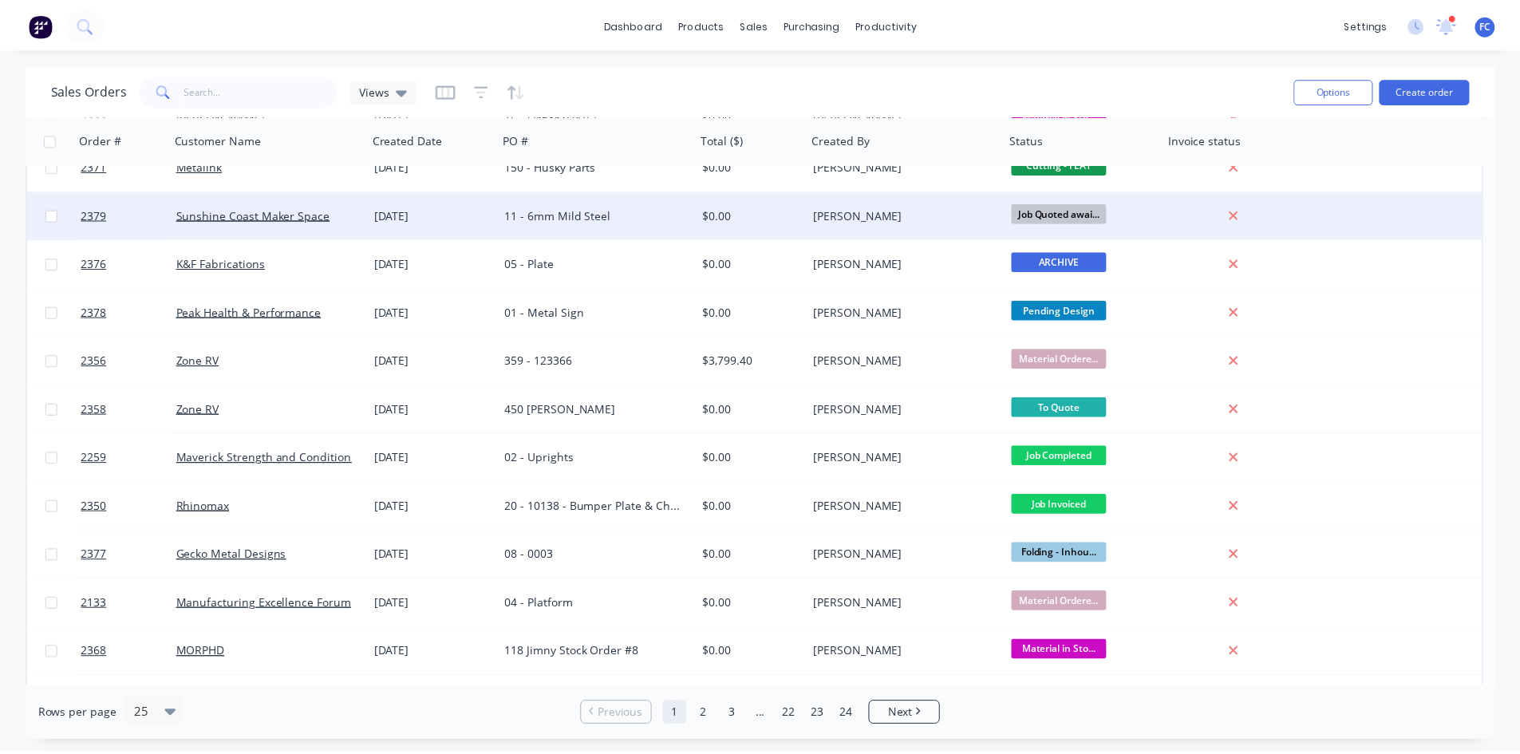
scroll to position [694, 0]
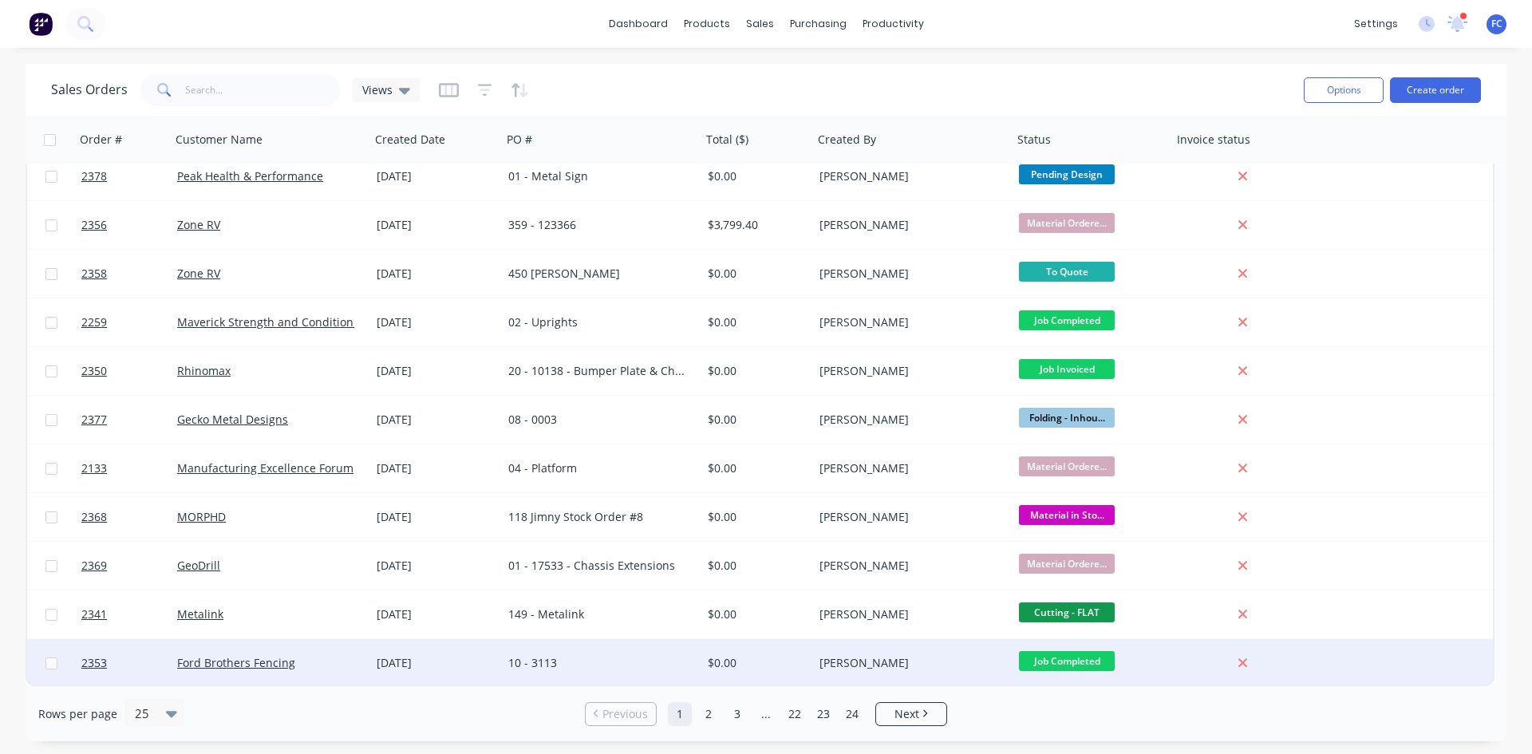
click at [732, 582] on div "$0.00" at bounding box center [755, 663] width 94 height 16
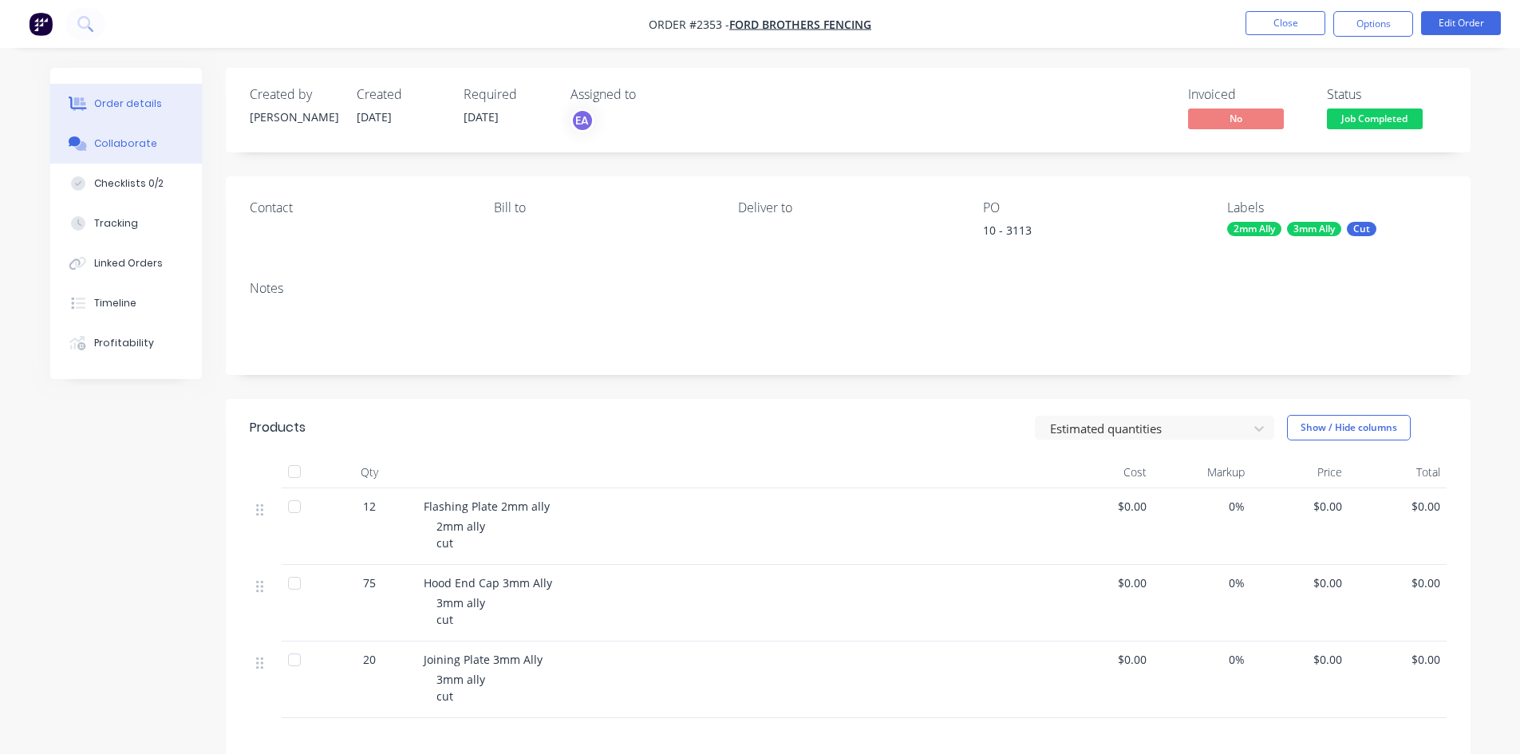
click at [141, 139] on div "Collaborate" at bounding box center [125, 143] width 63 height 14
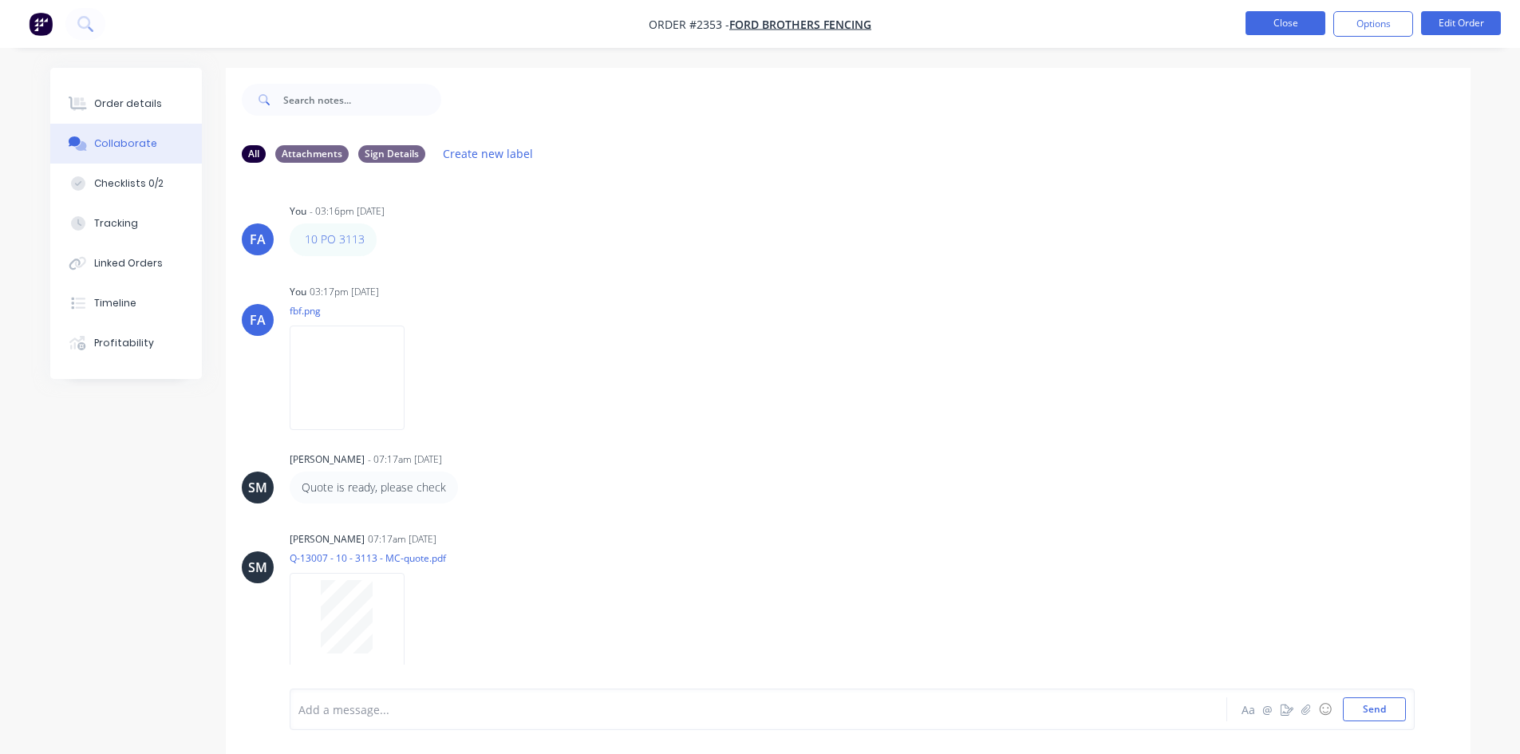
click at [1225, 18] on button "Close" at bounding box center [1286, 23] width 80 height 24
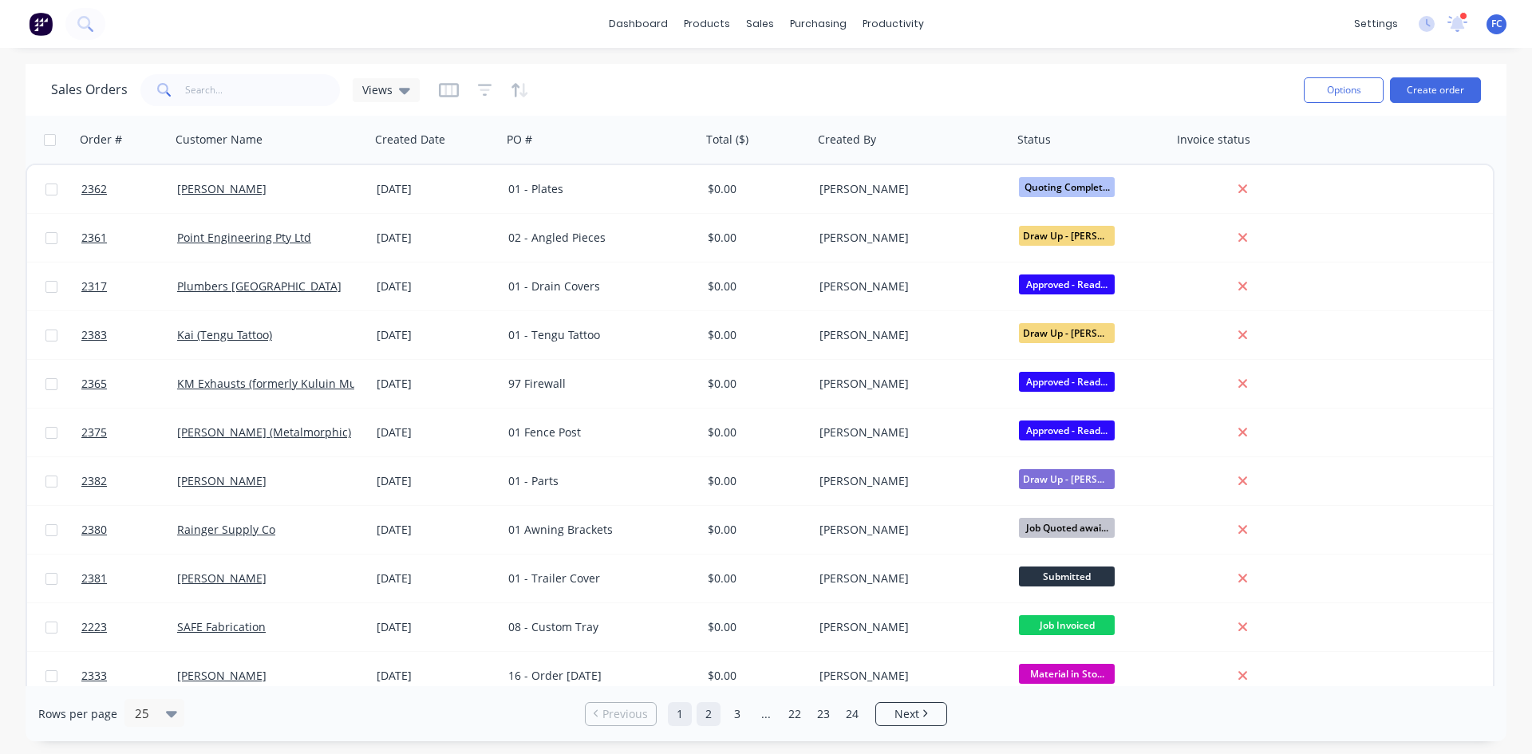
click at [701, 582] on link "2" at bounding box center [709, 714] width 24 height 24
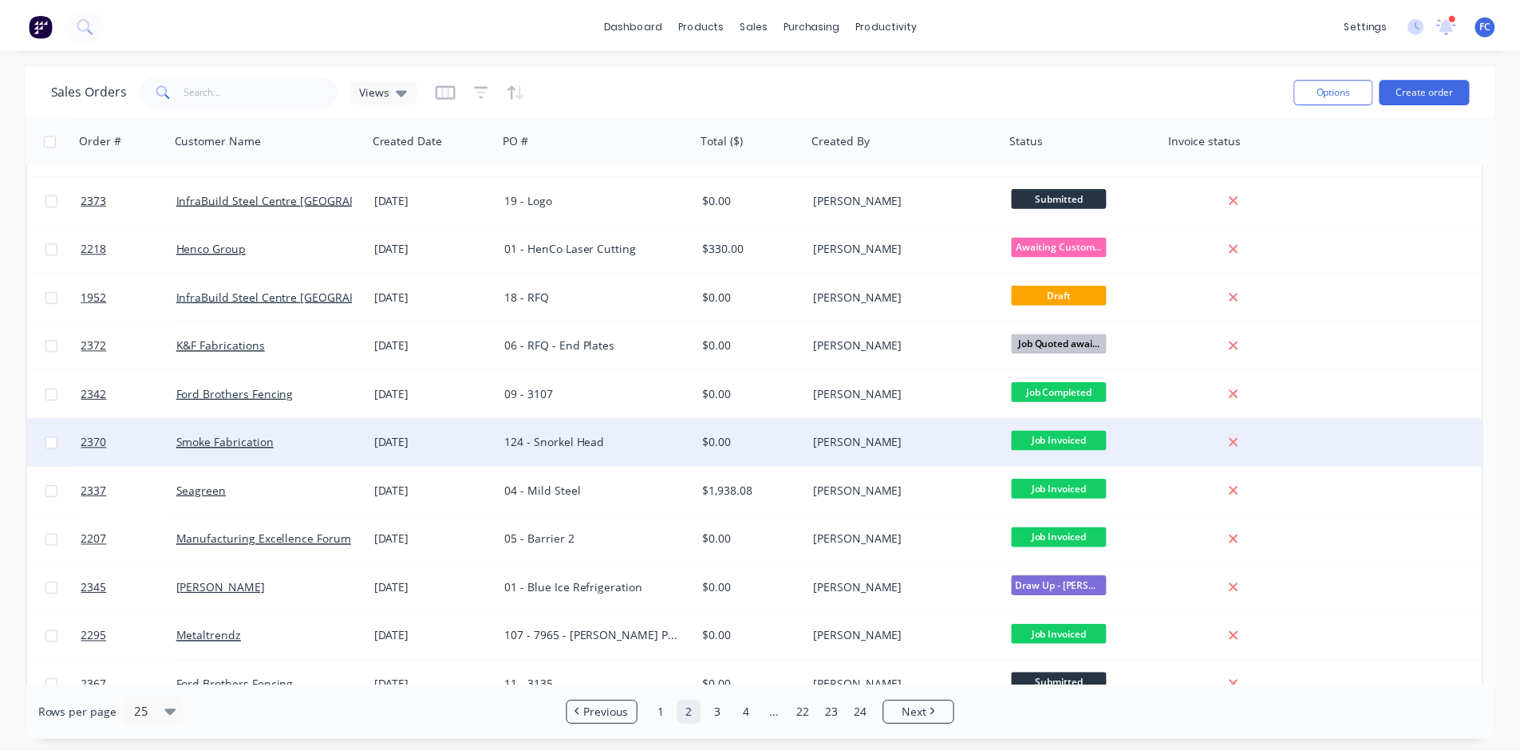
scroll to position [80, 0]
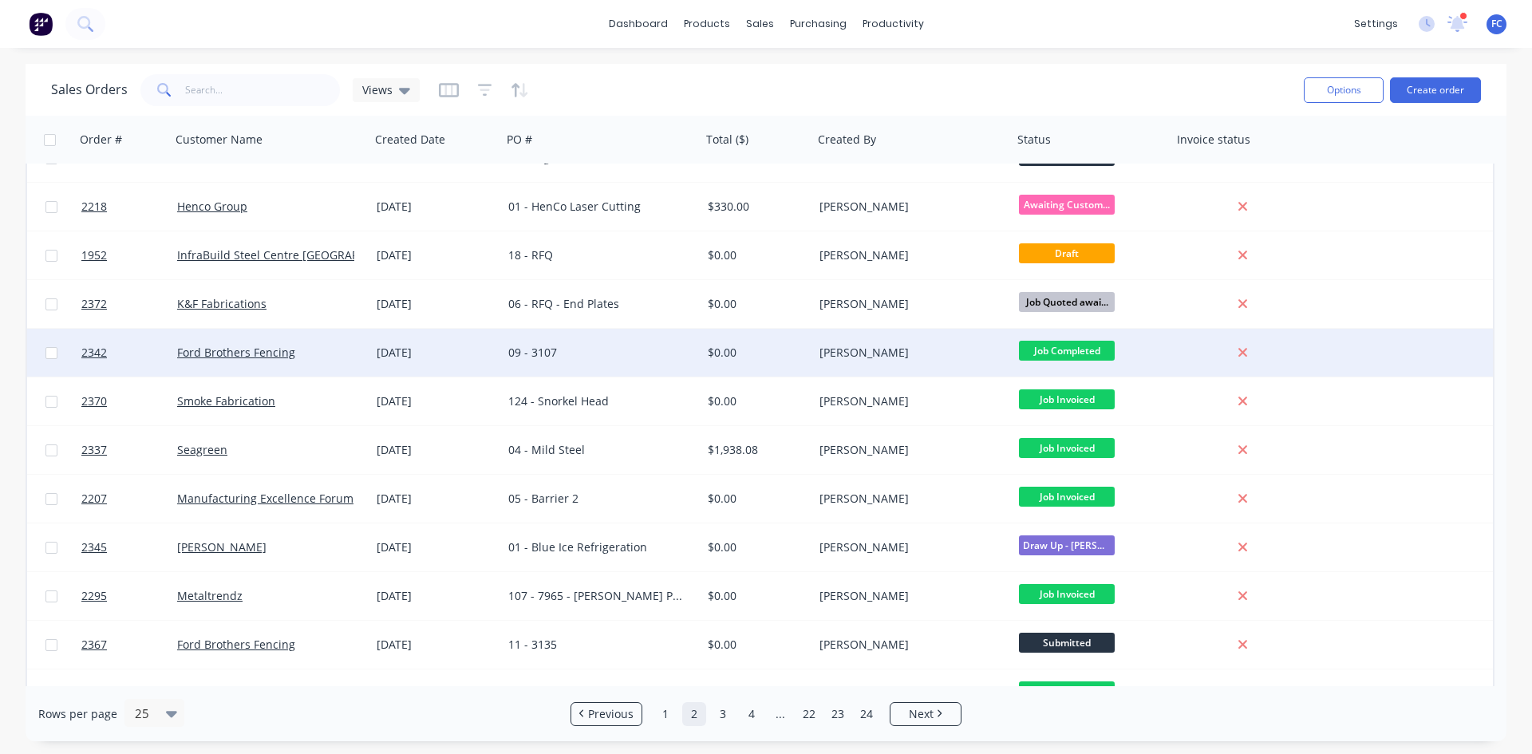
click at [684, 354] on div "09 - 3107" at bounding box center [596, 353] width 177 height 16
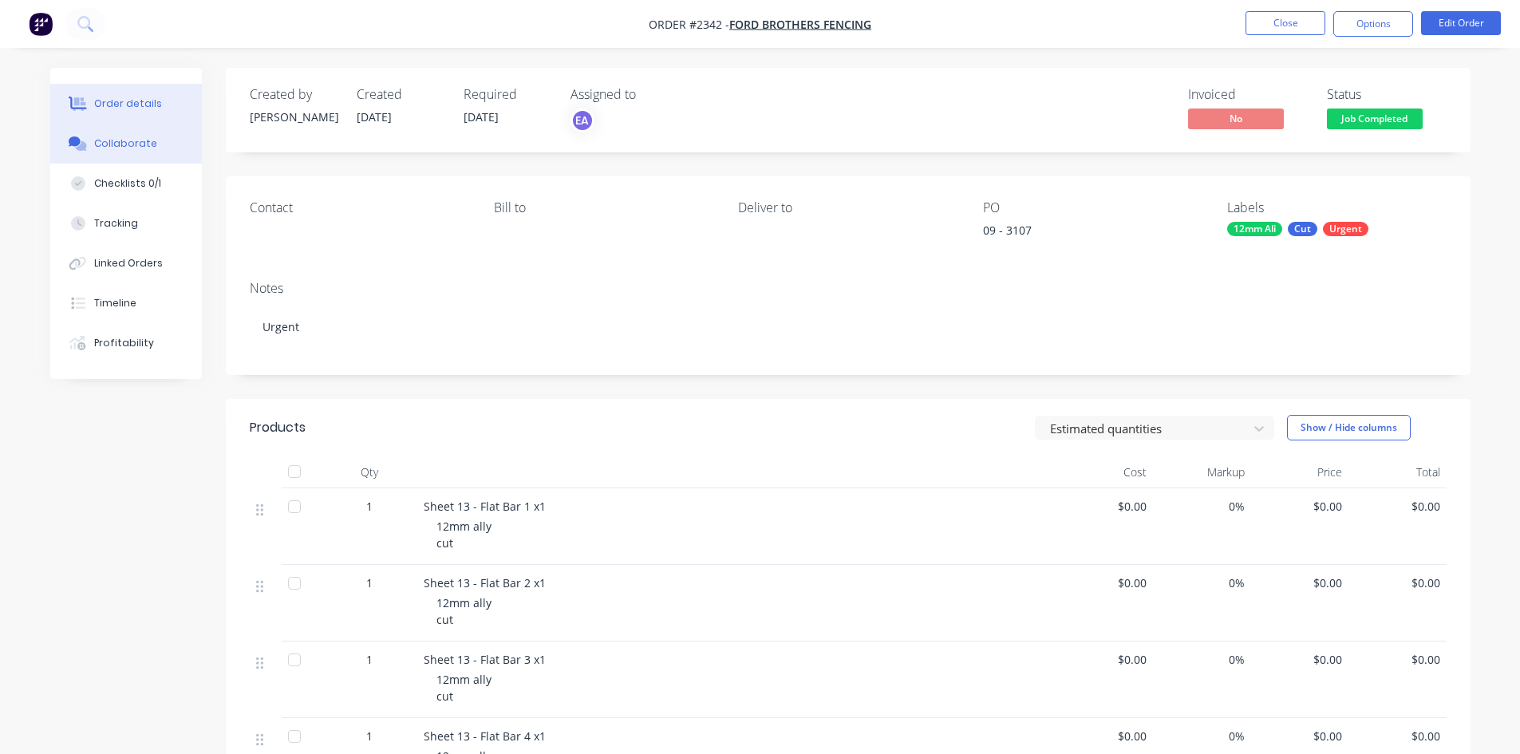
click at [150, 141] on div "Collaborate" at bounding box center [125, 143] width 63 height 14
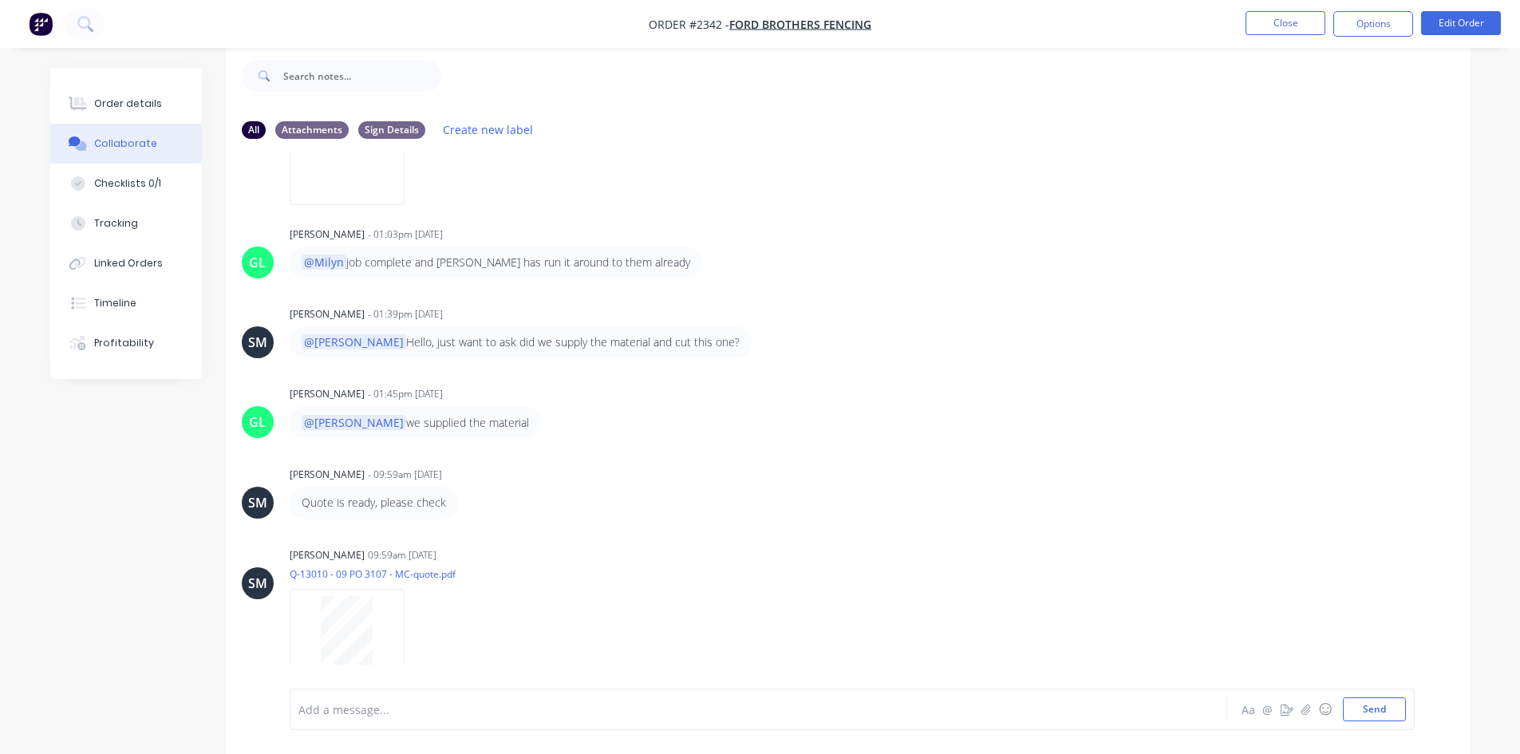
scroll to position [438, 0]
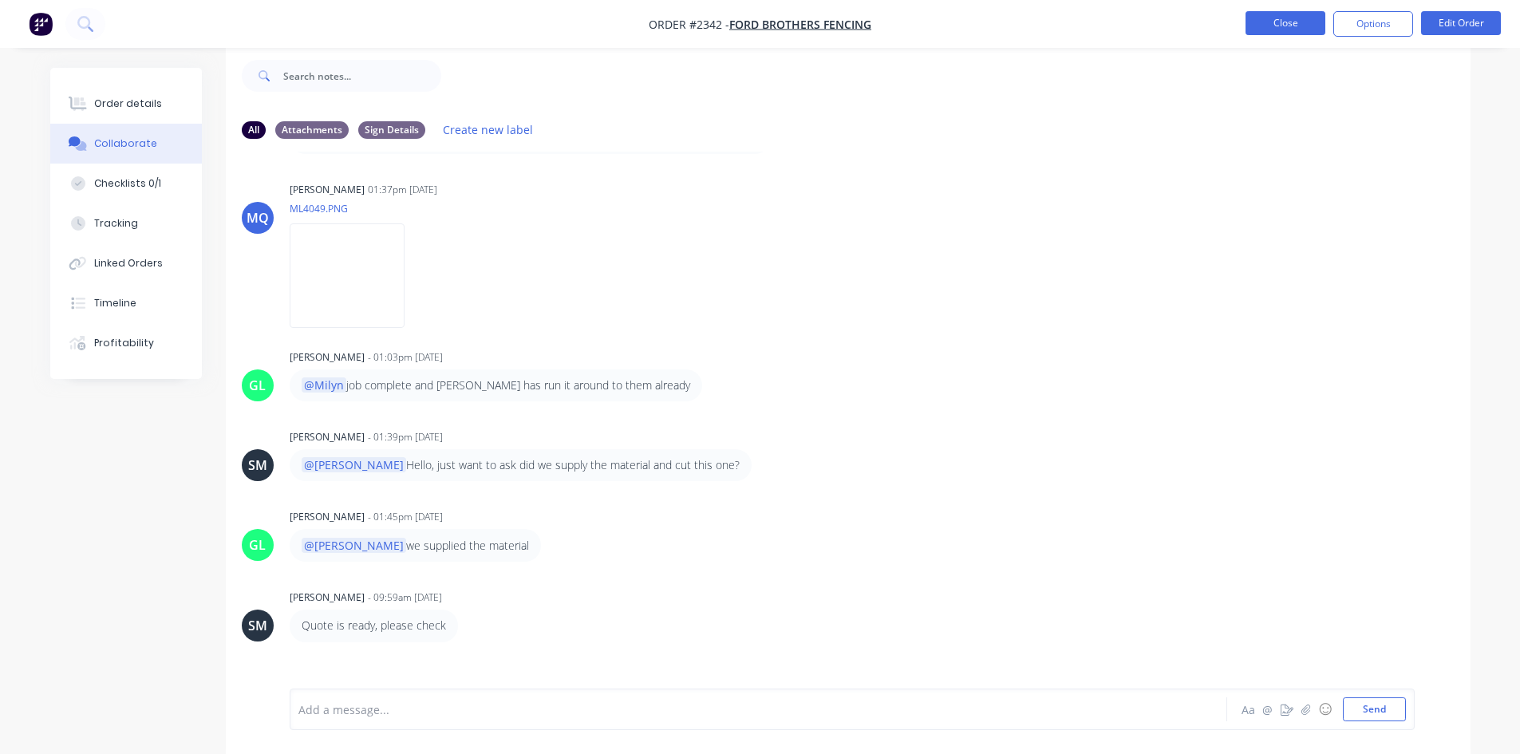
click at [1225, 27] on button "Close" at bounding box center [1286, 23] width 80 height 24
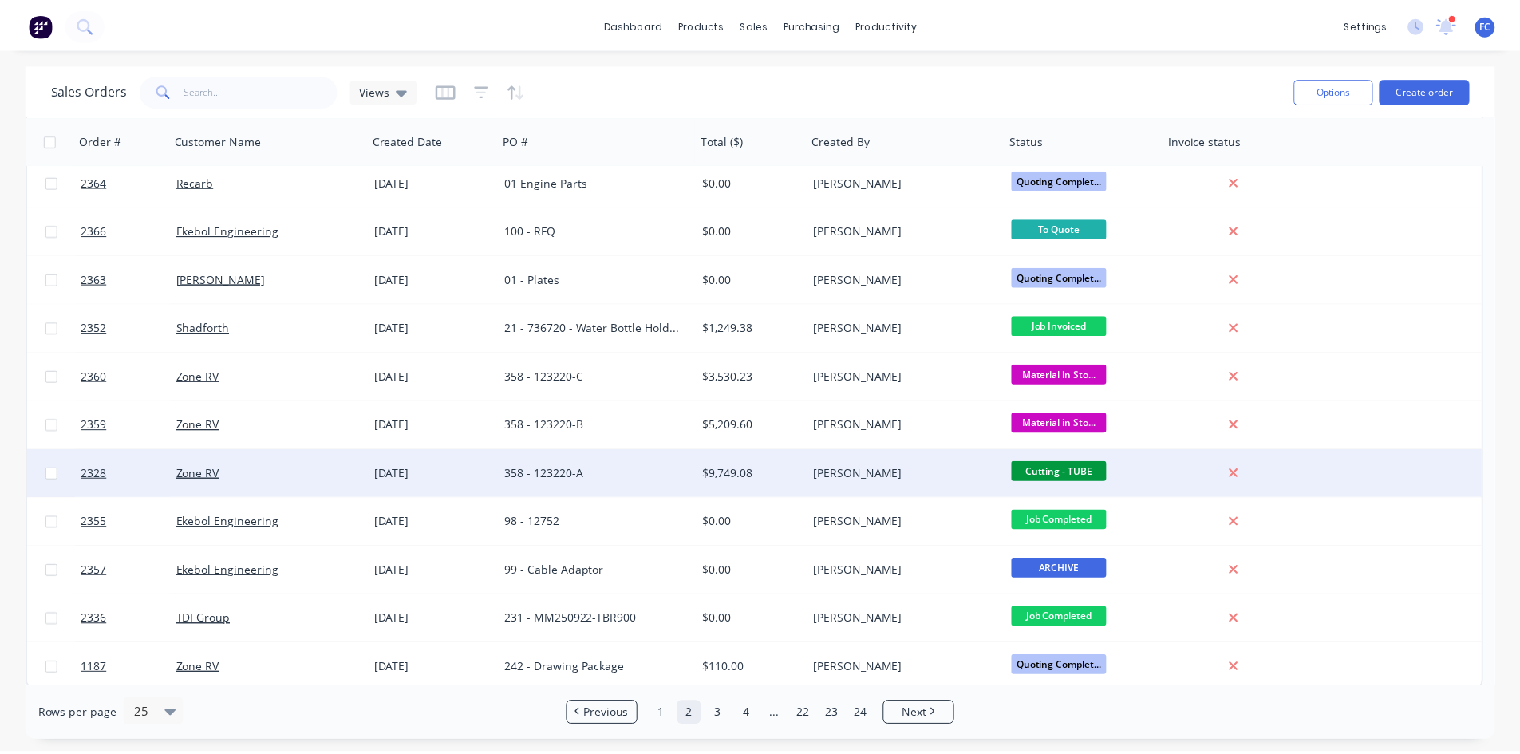
scroll to position [694, 0]
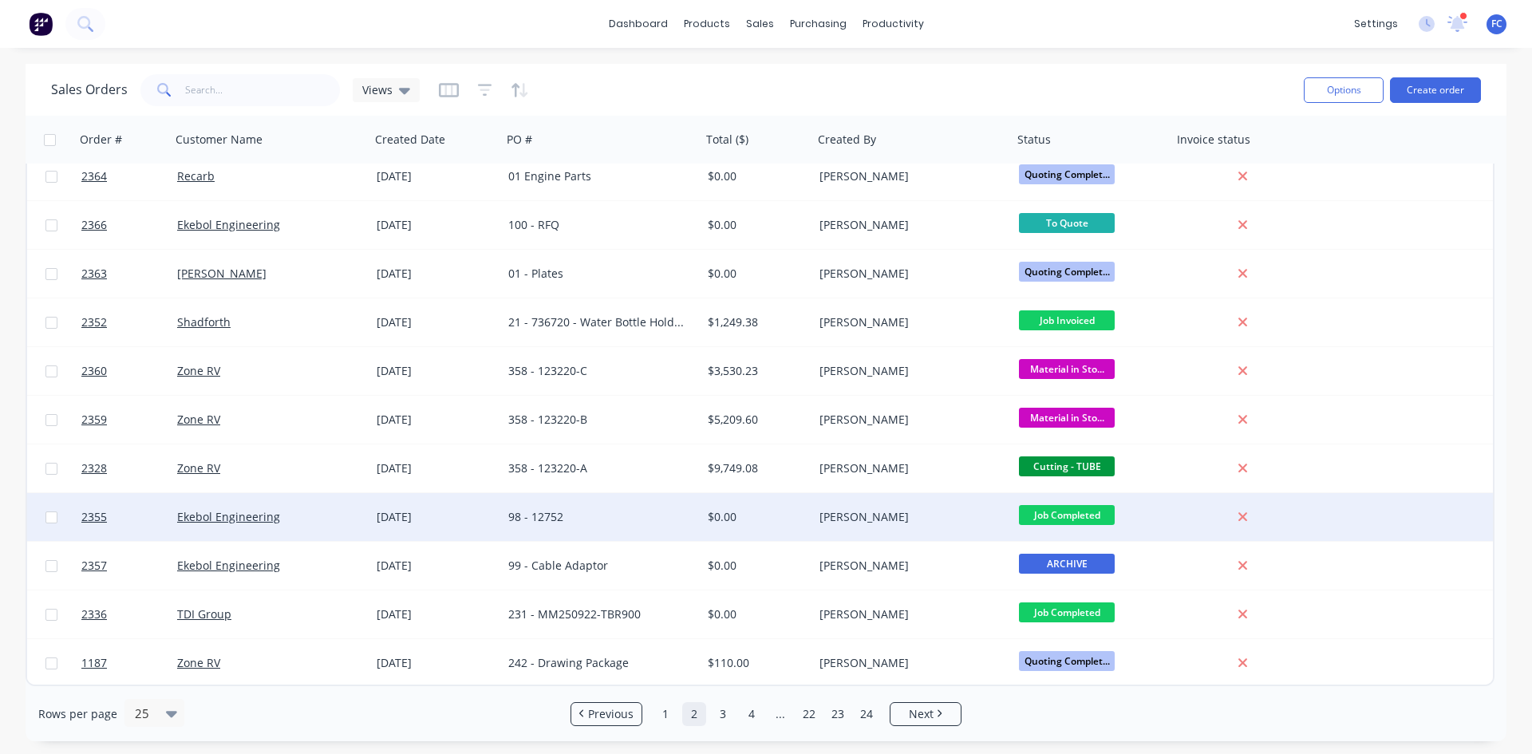
click at [649, 508] on div "98 - 12752" at bounding box center [601, 517] width 199 height 48
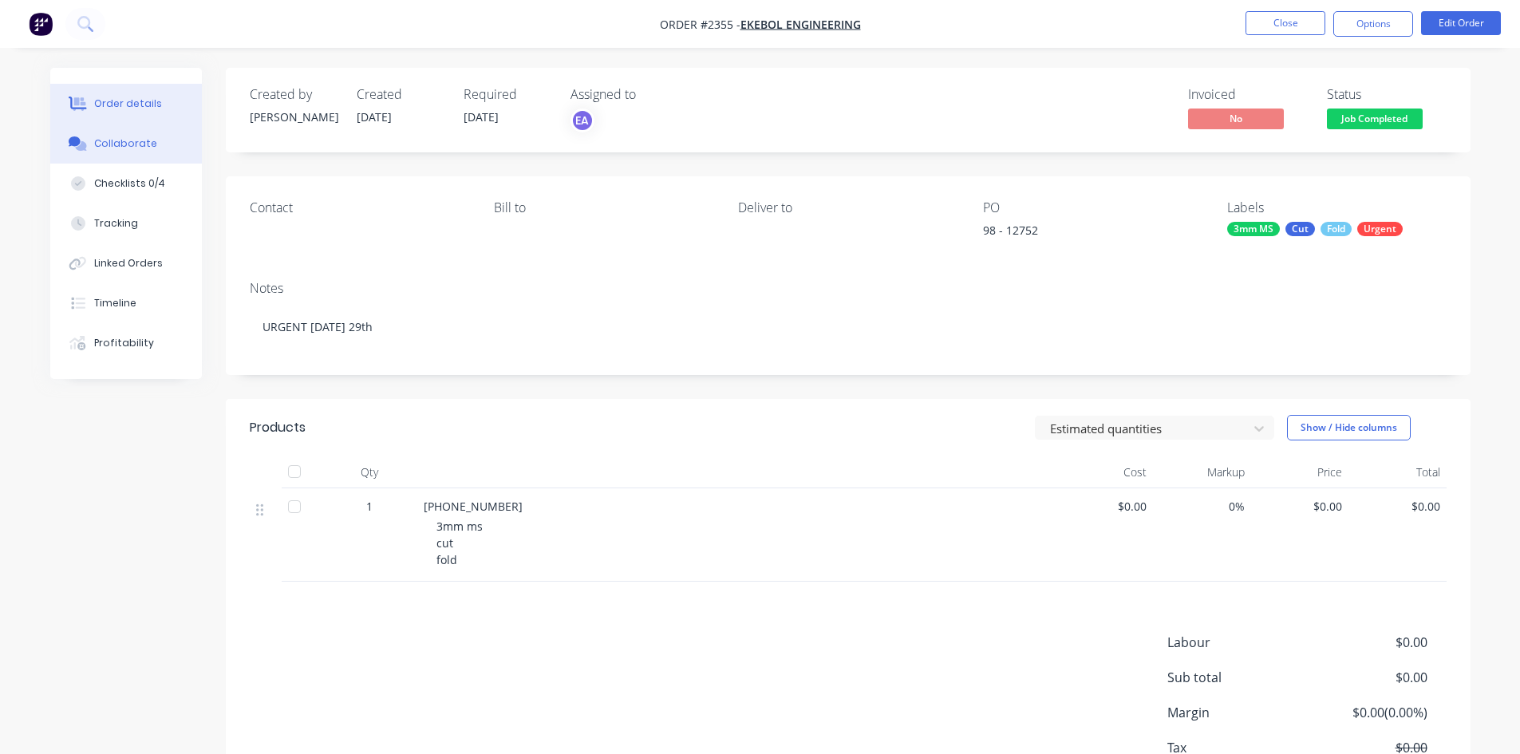
click at [130, 140] on div "Collaborate" at bounding box center [125, 143] width 63 height 14
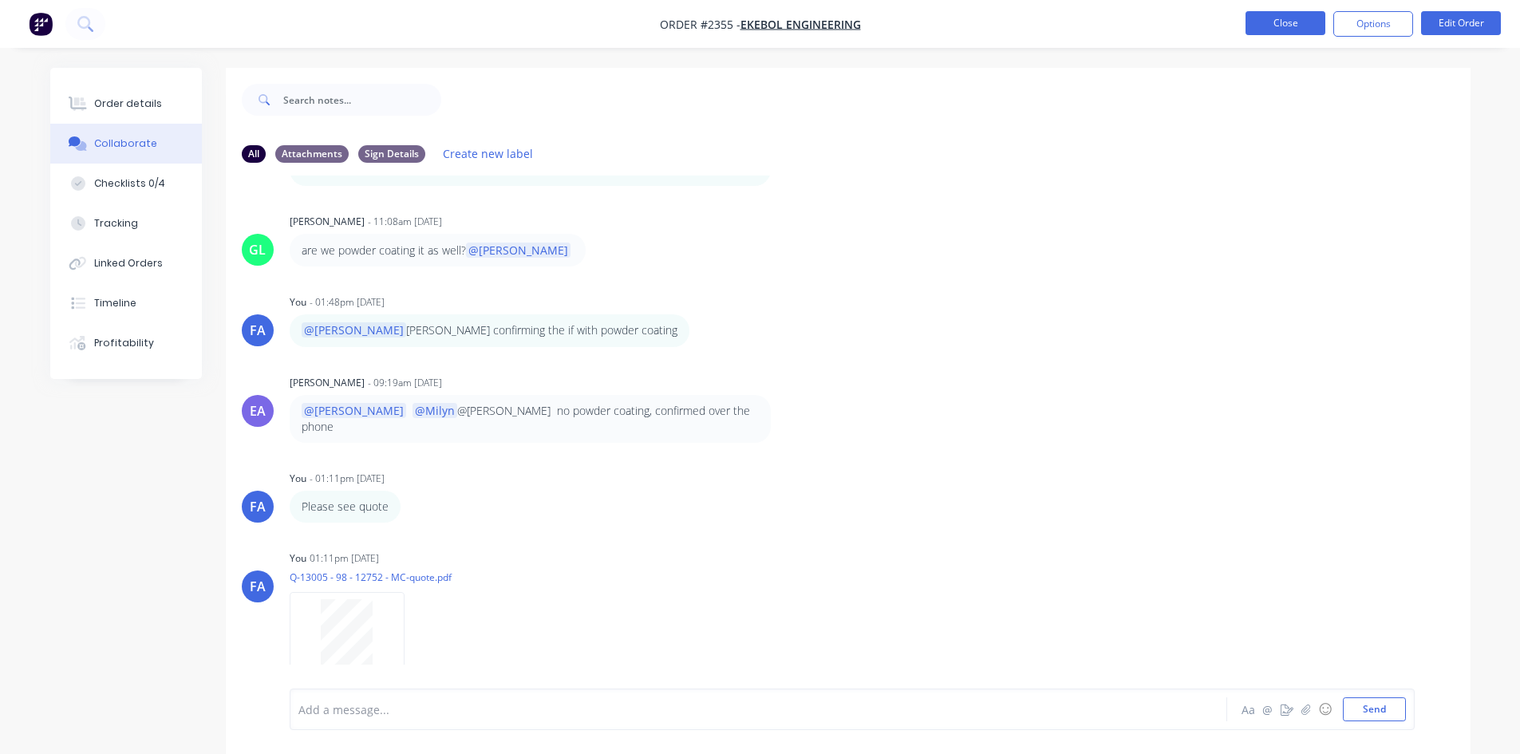
click at [1225, 26] on button "Close" at bounding box center [1286, 23] width 80 height 24
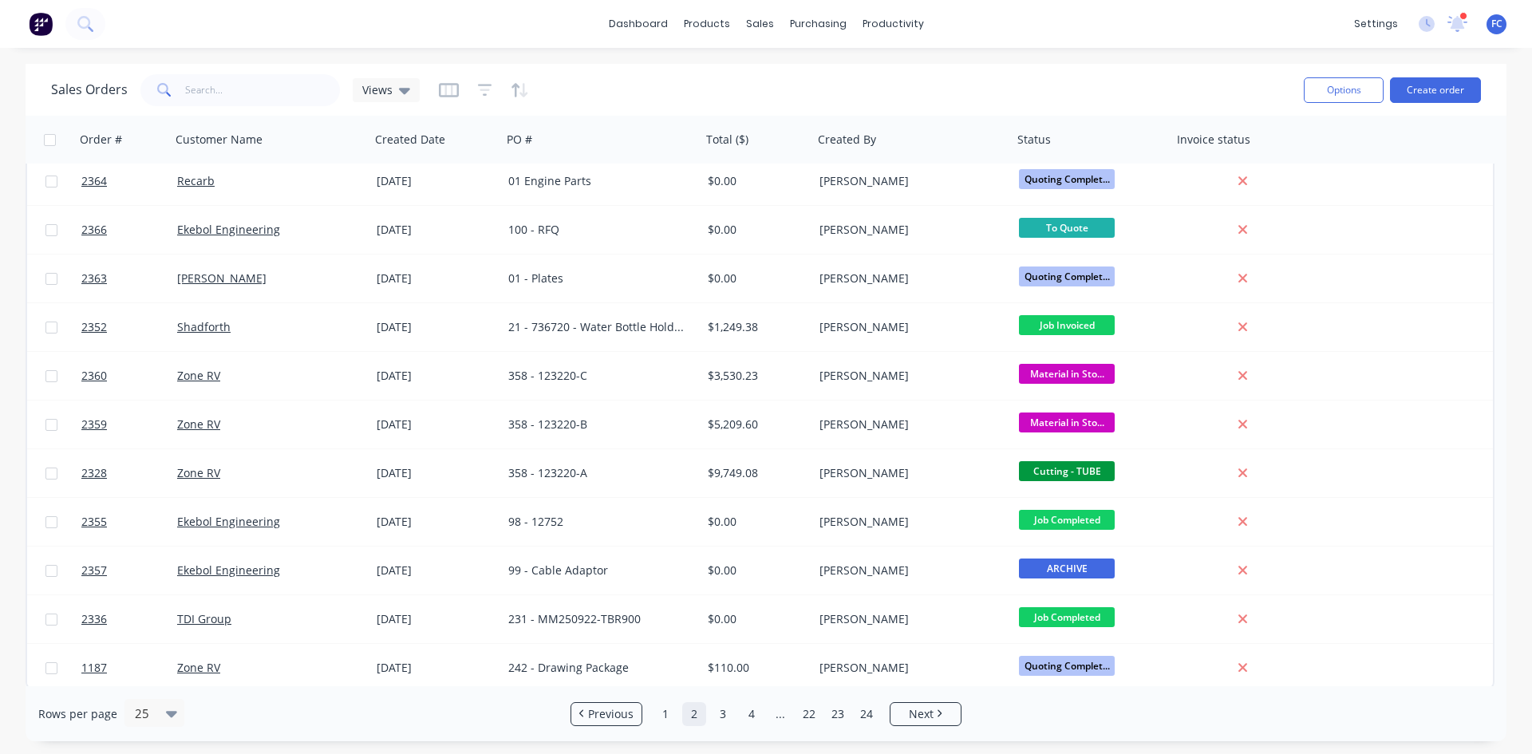
scroll to position [694, 0]
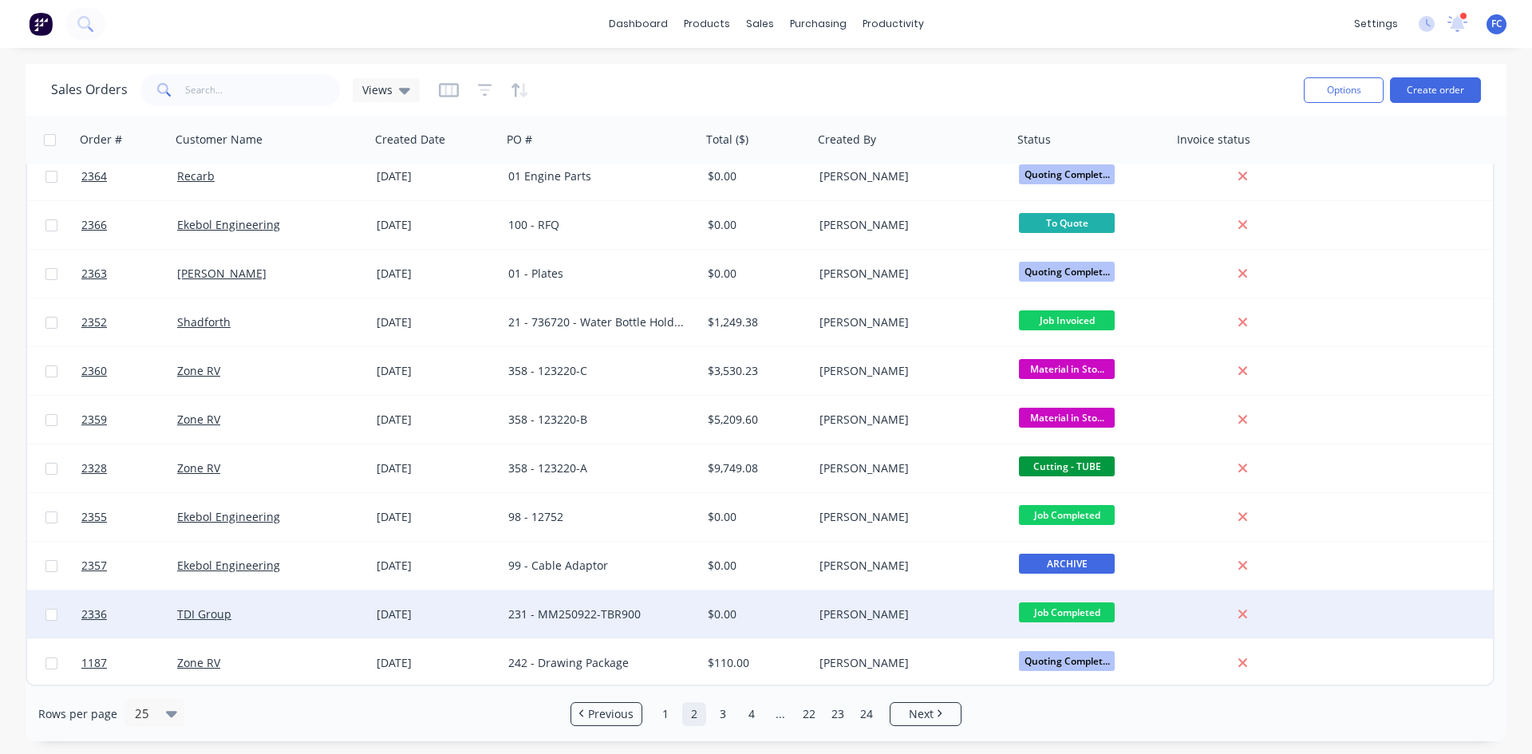
click at [654, 582] on div "231 - MM250922-TBR900" at bounding box center [596, 614] width 177 height 16
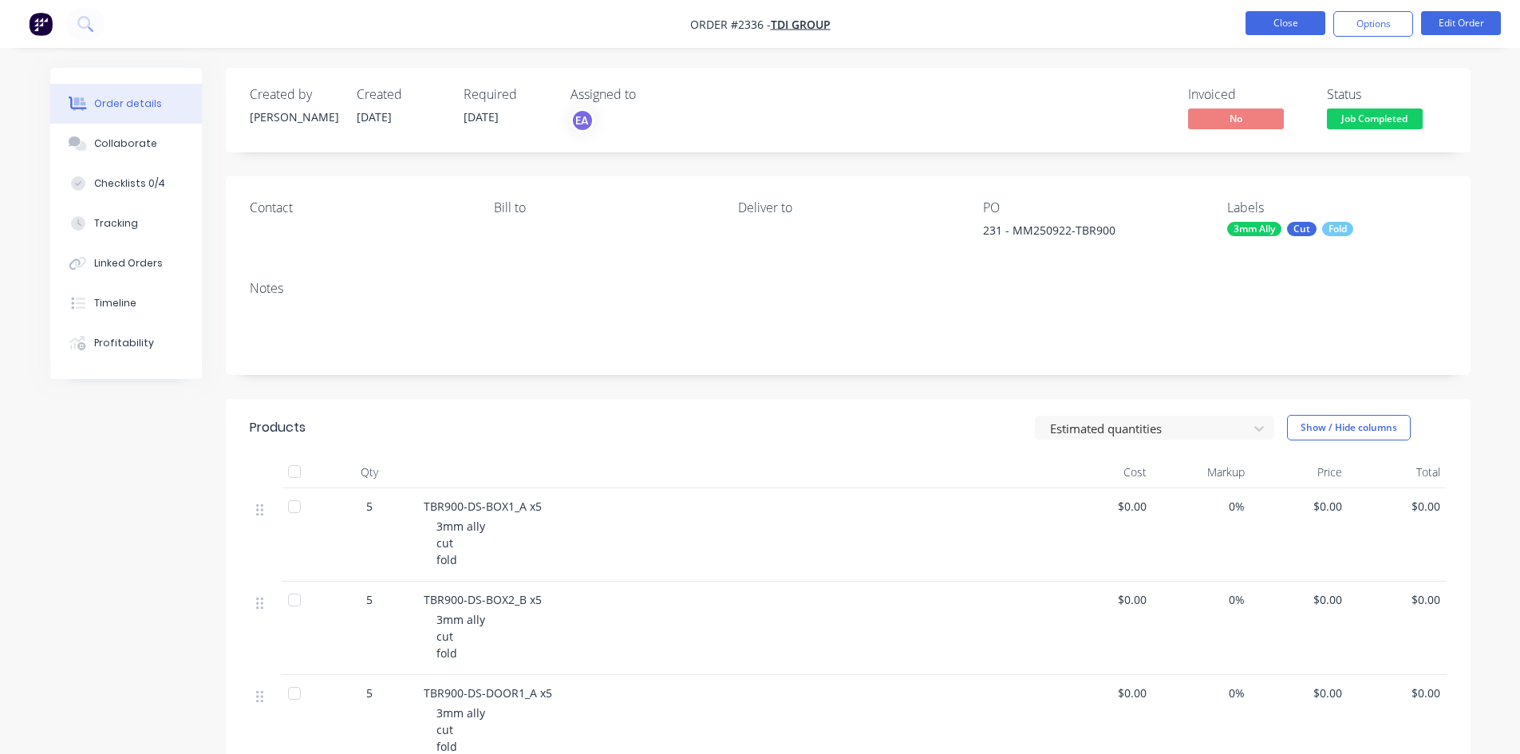
click at [1225, 34] on button "Close" at bounding box center [1286, 23] width 80 height 24
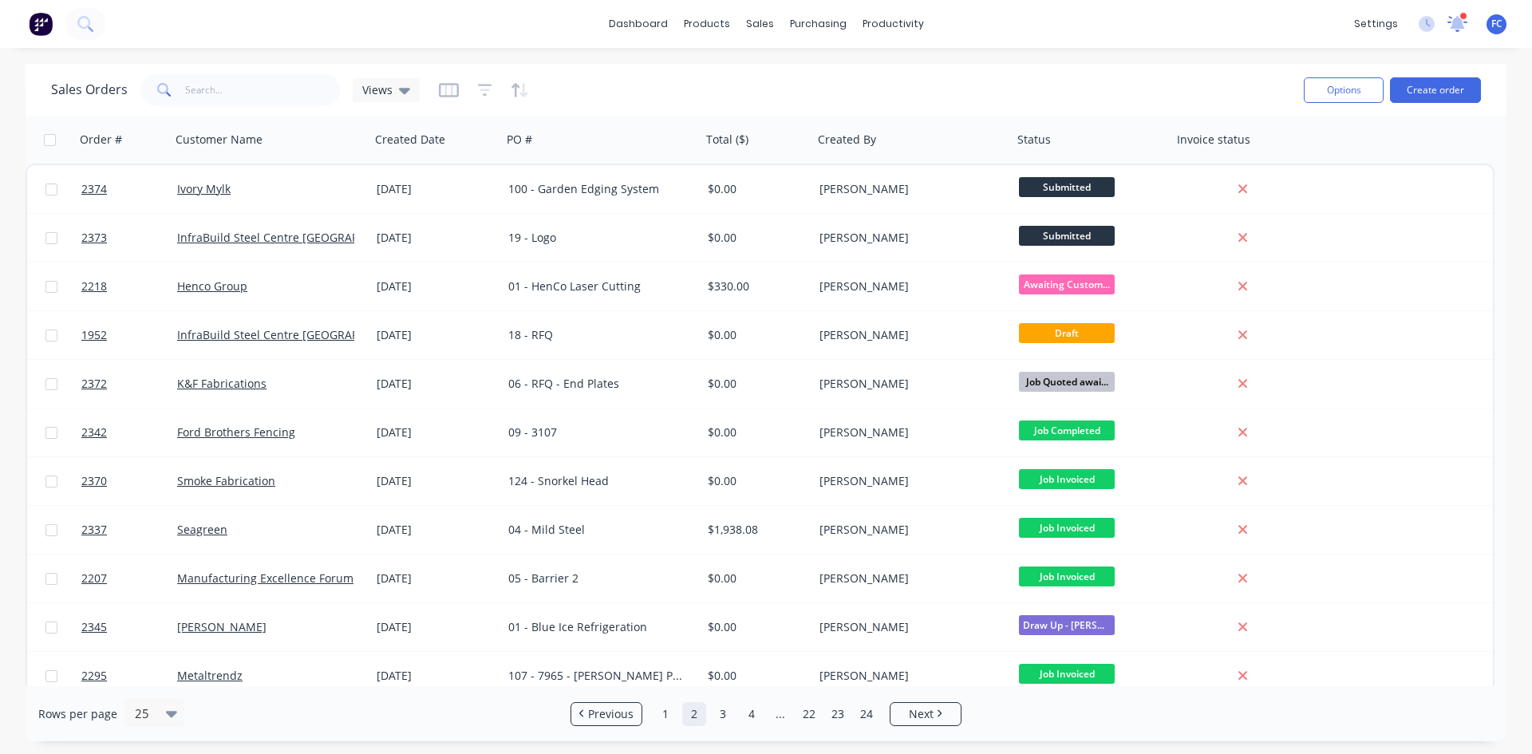
click at [1225, 20] on icon at bounding box center [1458, 24] width 20 height 16
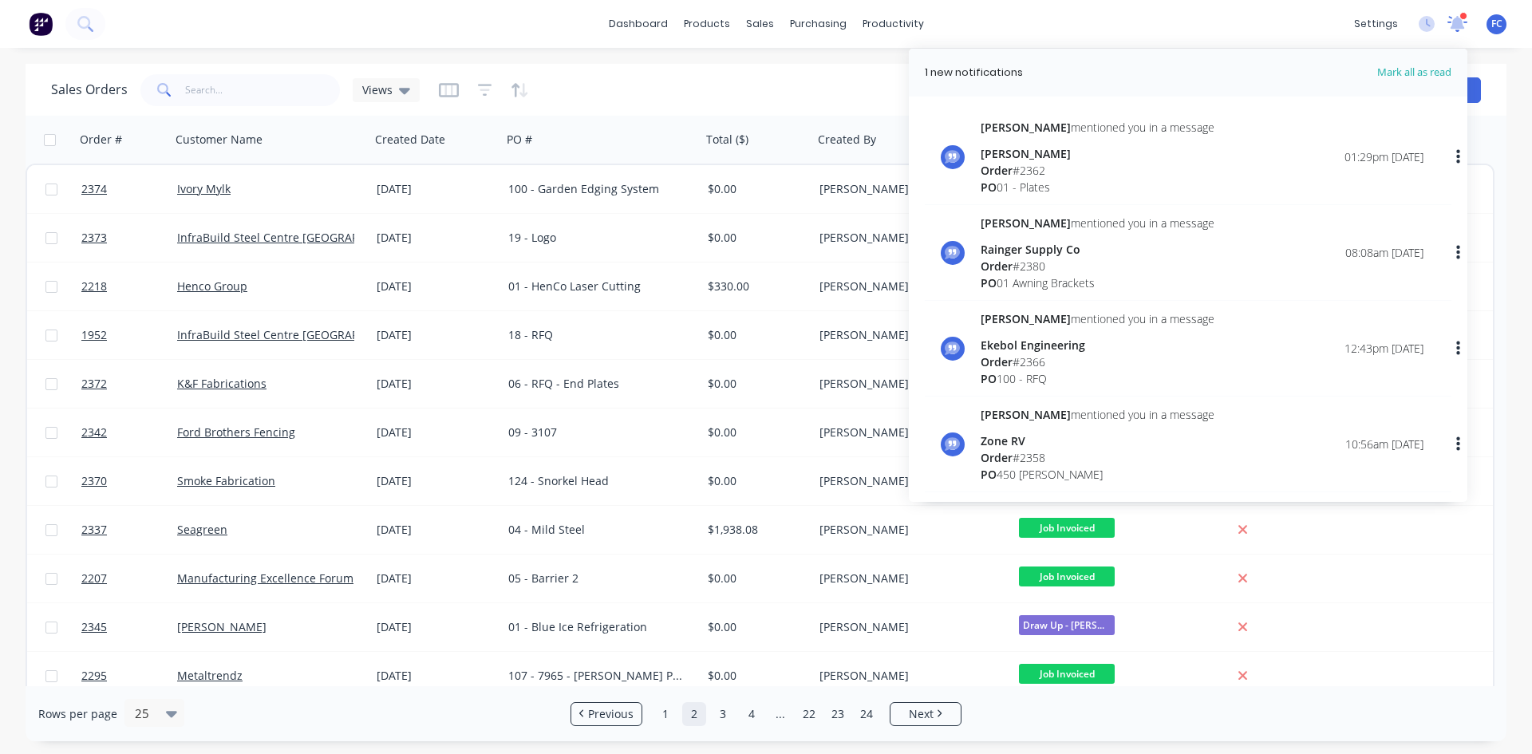
click at [1225, 20] on icon at bounding box center [1458, 24] width 20 height 16
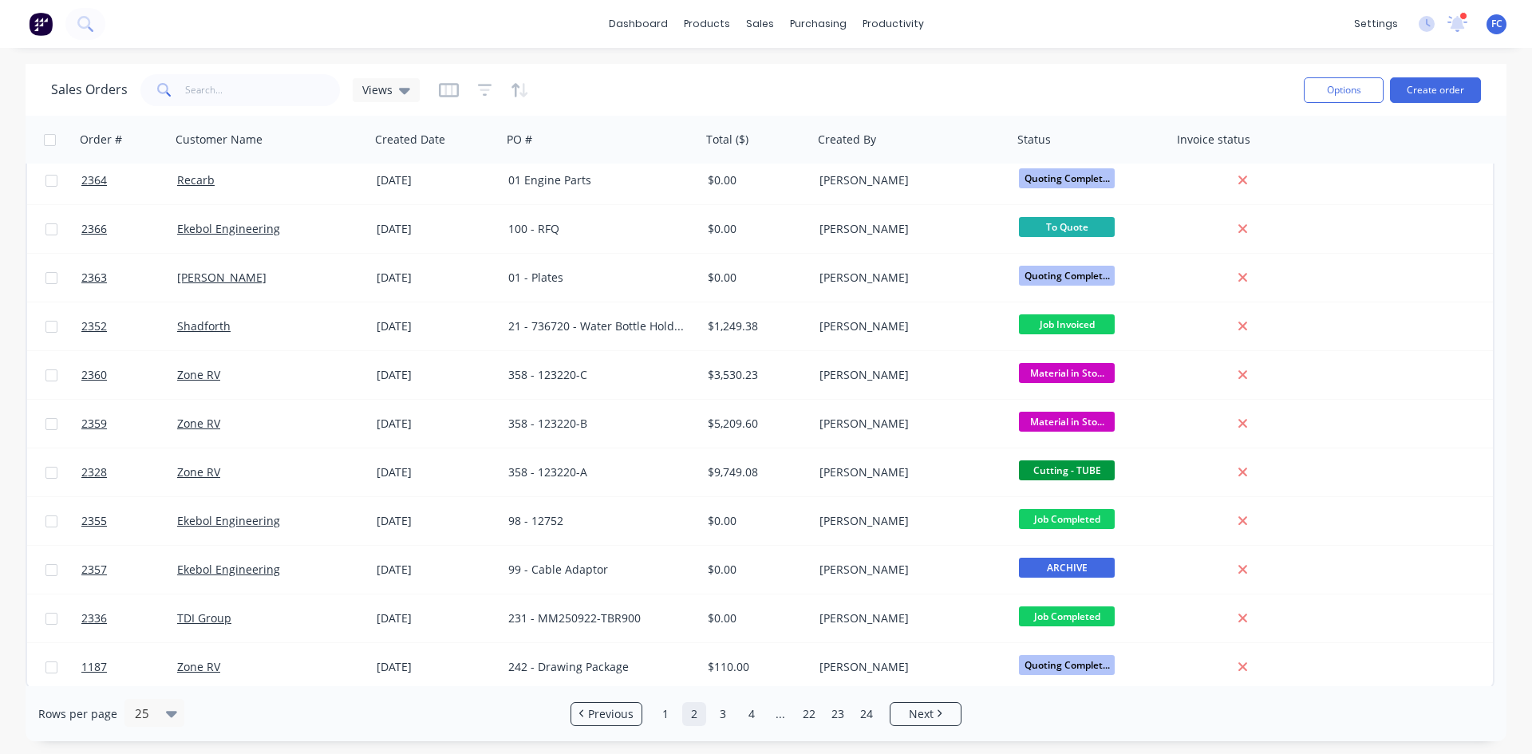
scroll to position [694, 0]
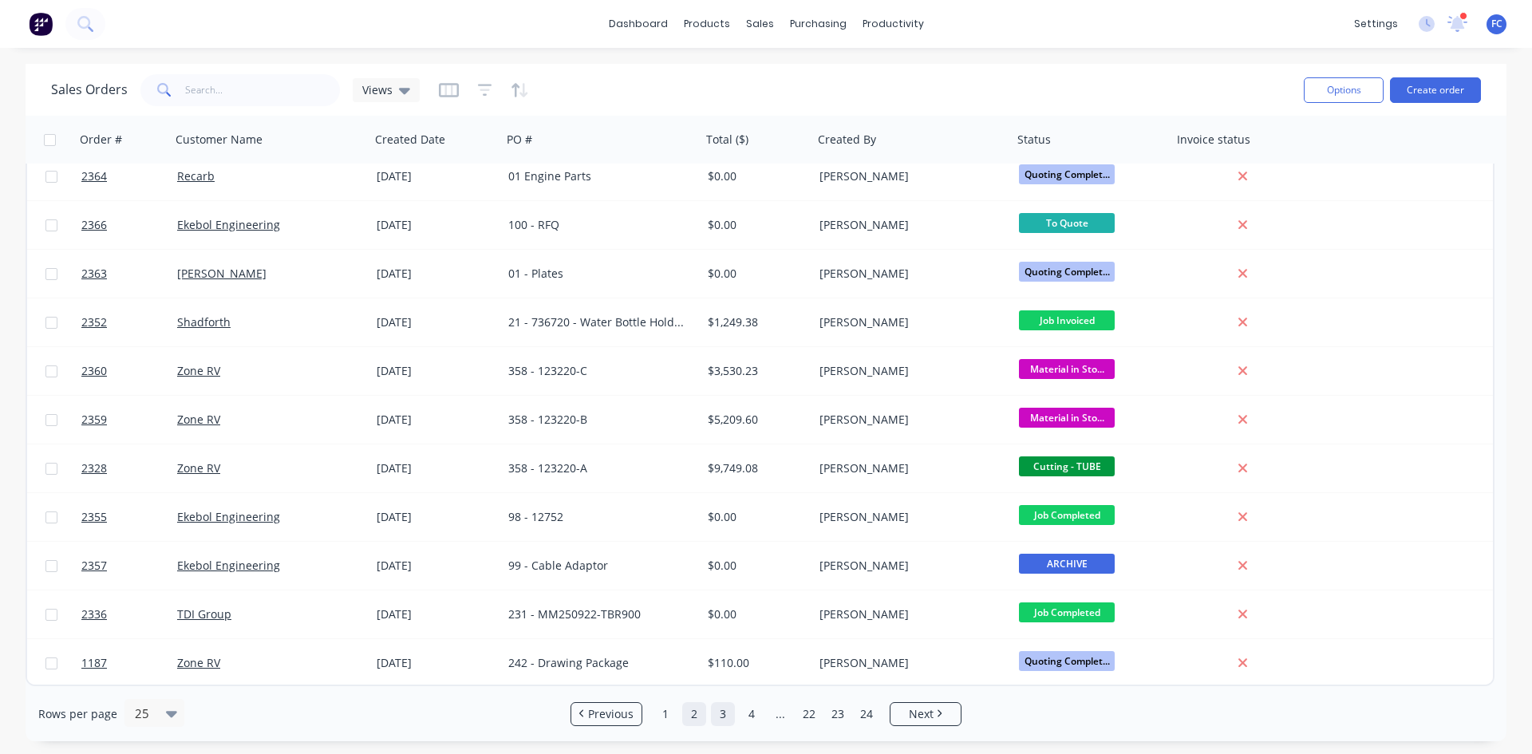
click at [713, 582] on link "3" at bounding box center [723, 714] width 24 height 24
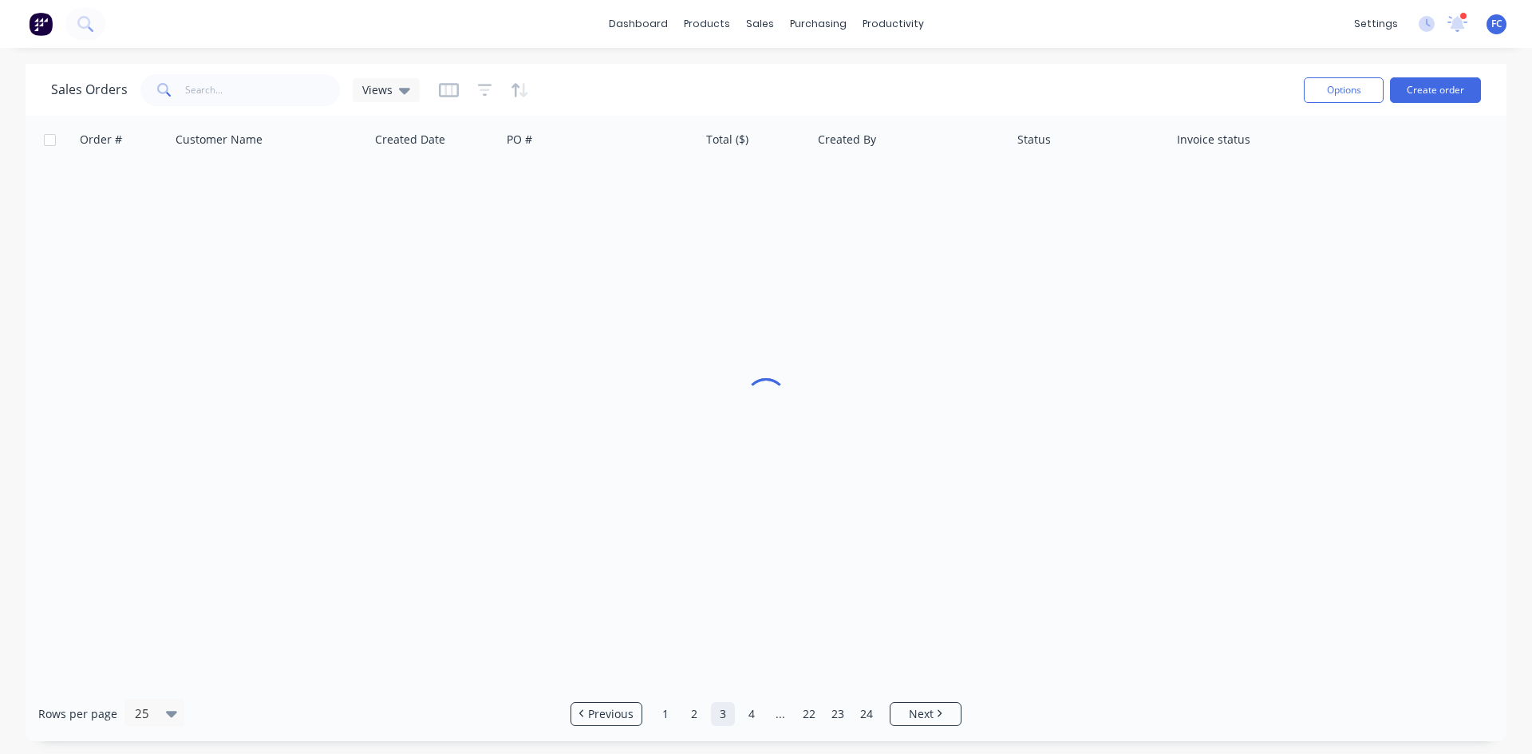
scroll to position [0, 0]
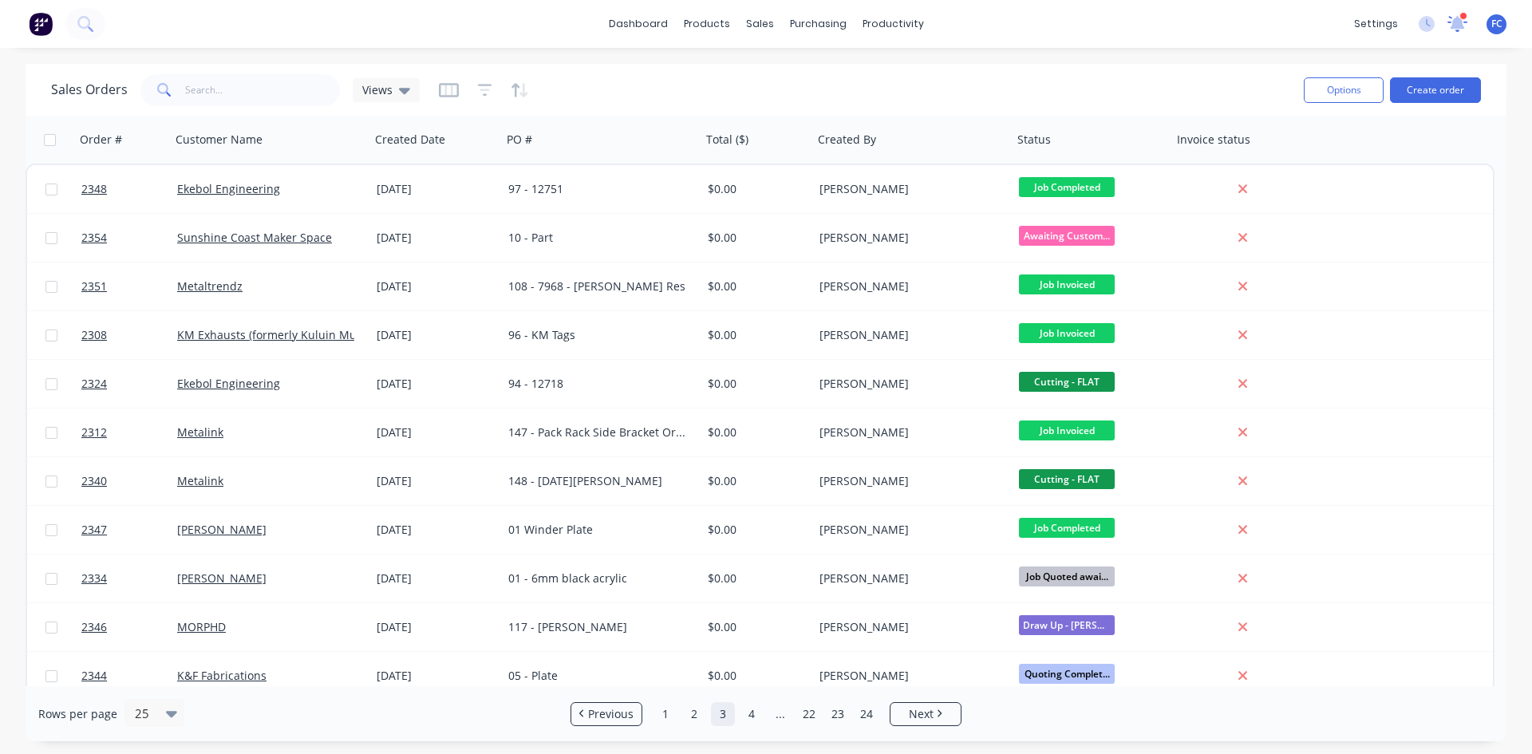
click at [1225, 20] on icon at bounding box center [1458, 24] width 20 height 16
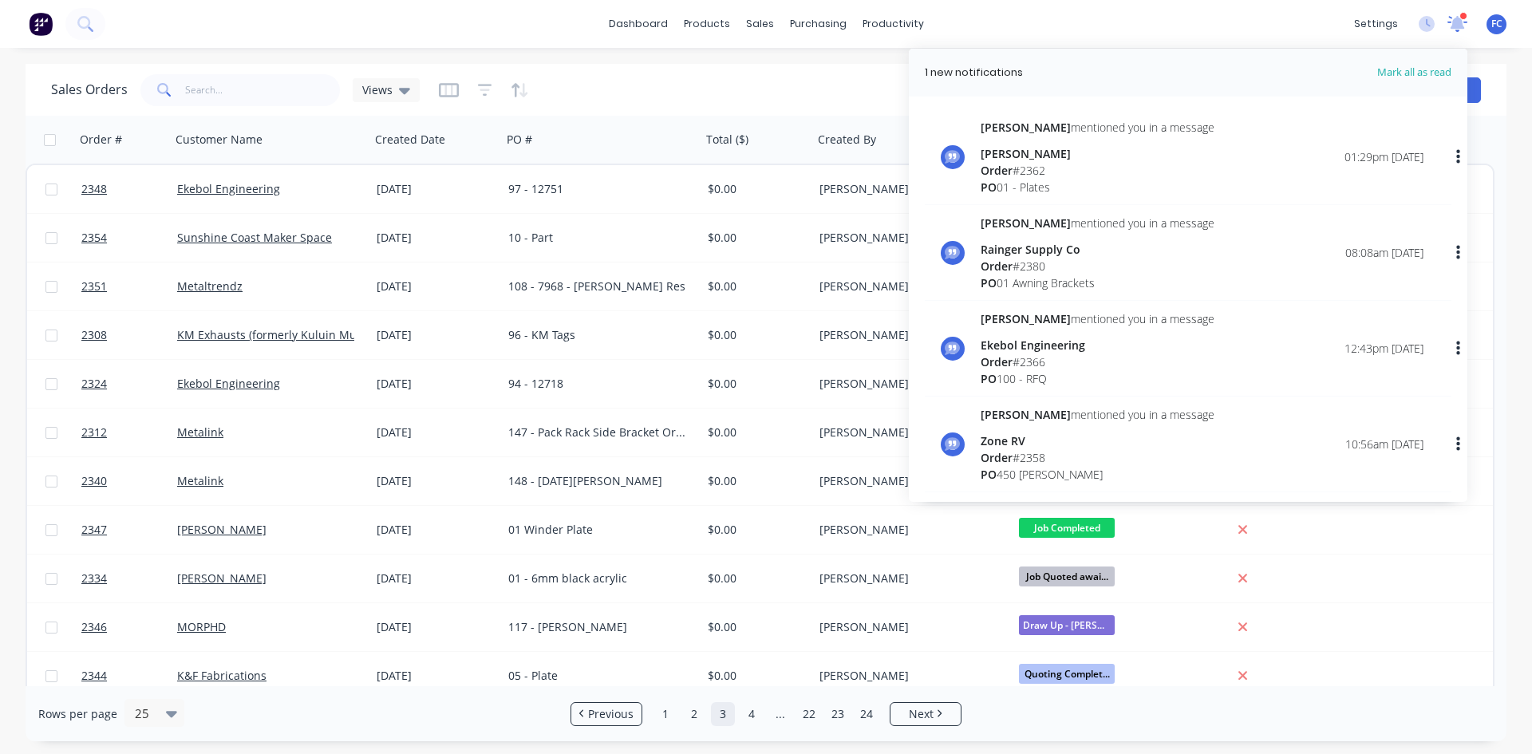
click at [1225, 20] on icon at bounding box center [1458, 24] width 20 height 16
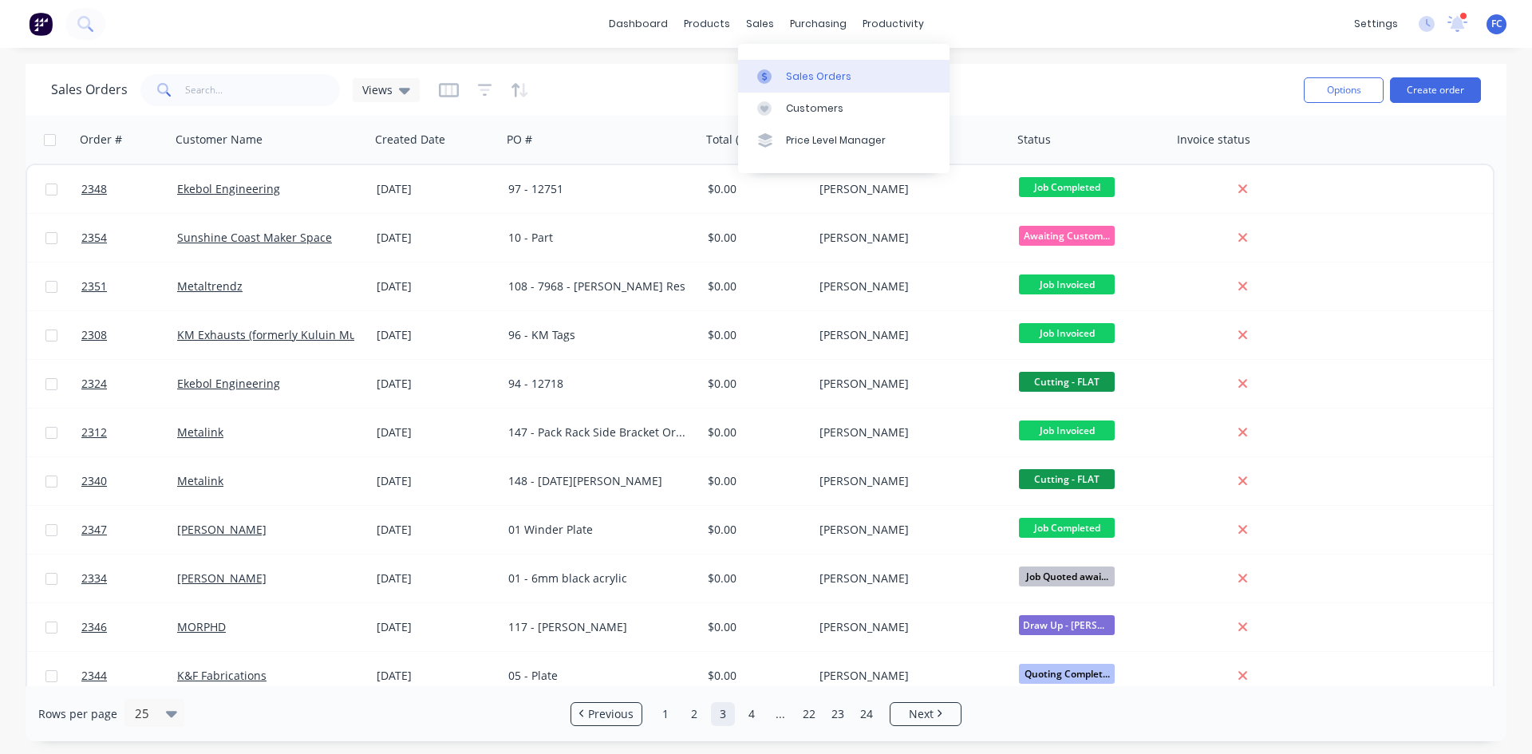
click at [800, 78] on div "Sales Orders" at bounding box center [818, 76] width 65 height 14
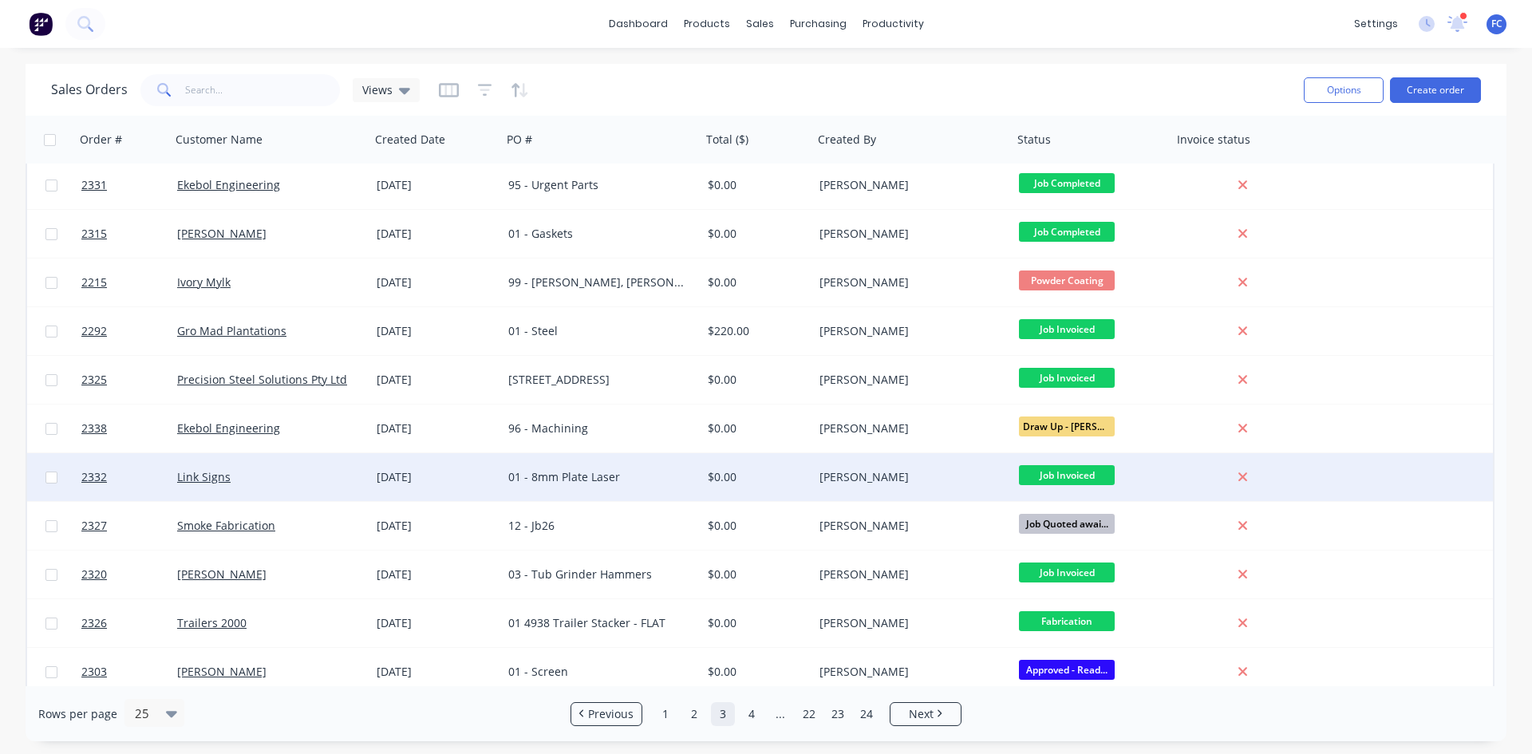
scroll to position [694, 0]
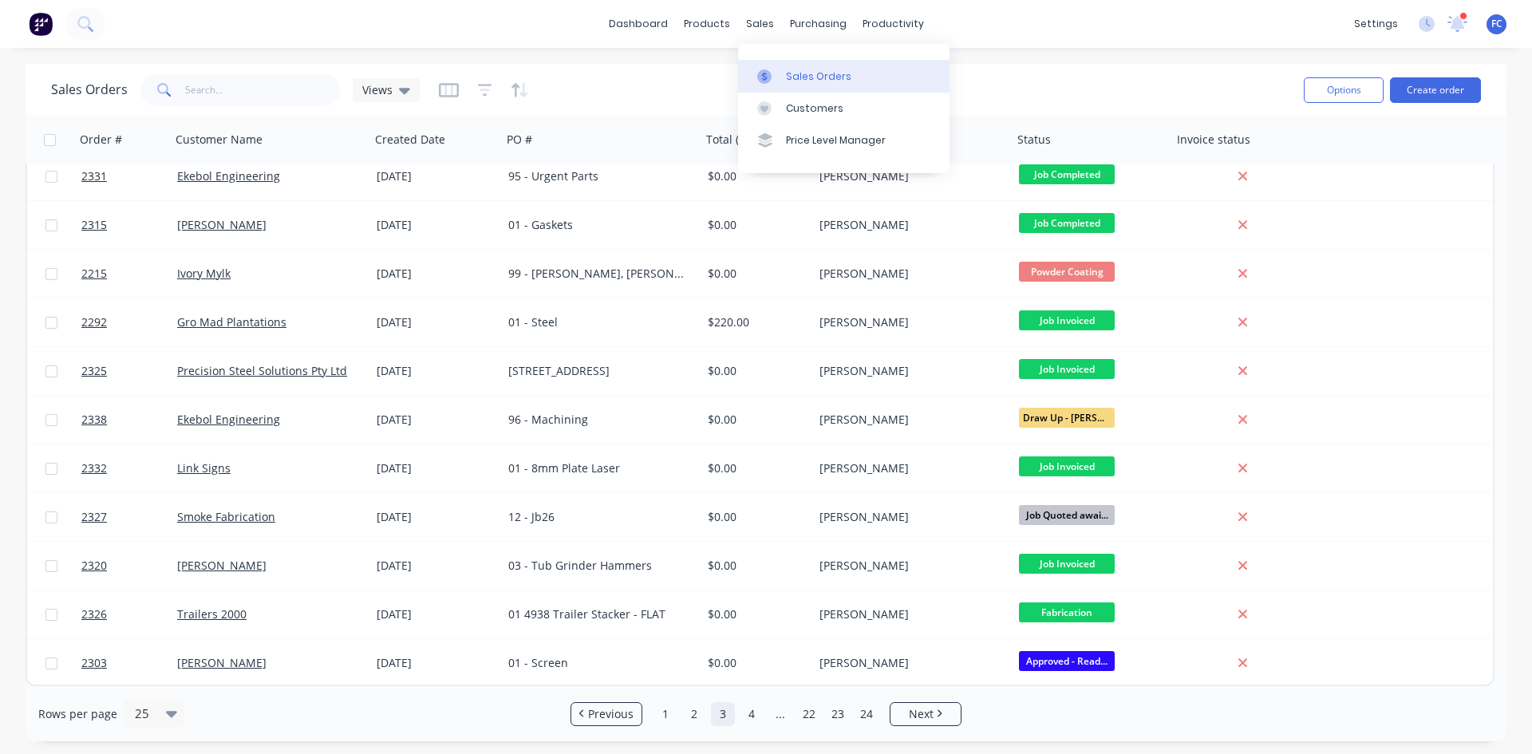
click at [780, 83] on div at bounding box center [769, 76] width 24 height 14
click at [790, 87] on link "Sales Orders" at bounding box center [843, 76] width 211 height 32
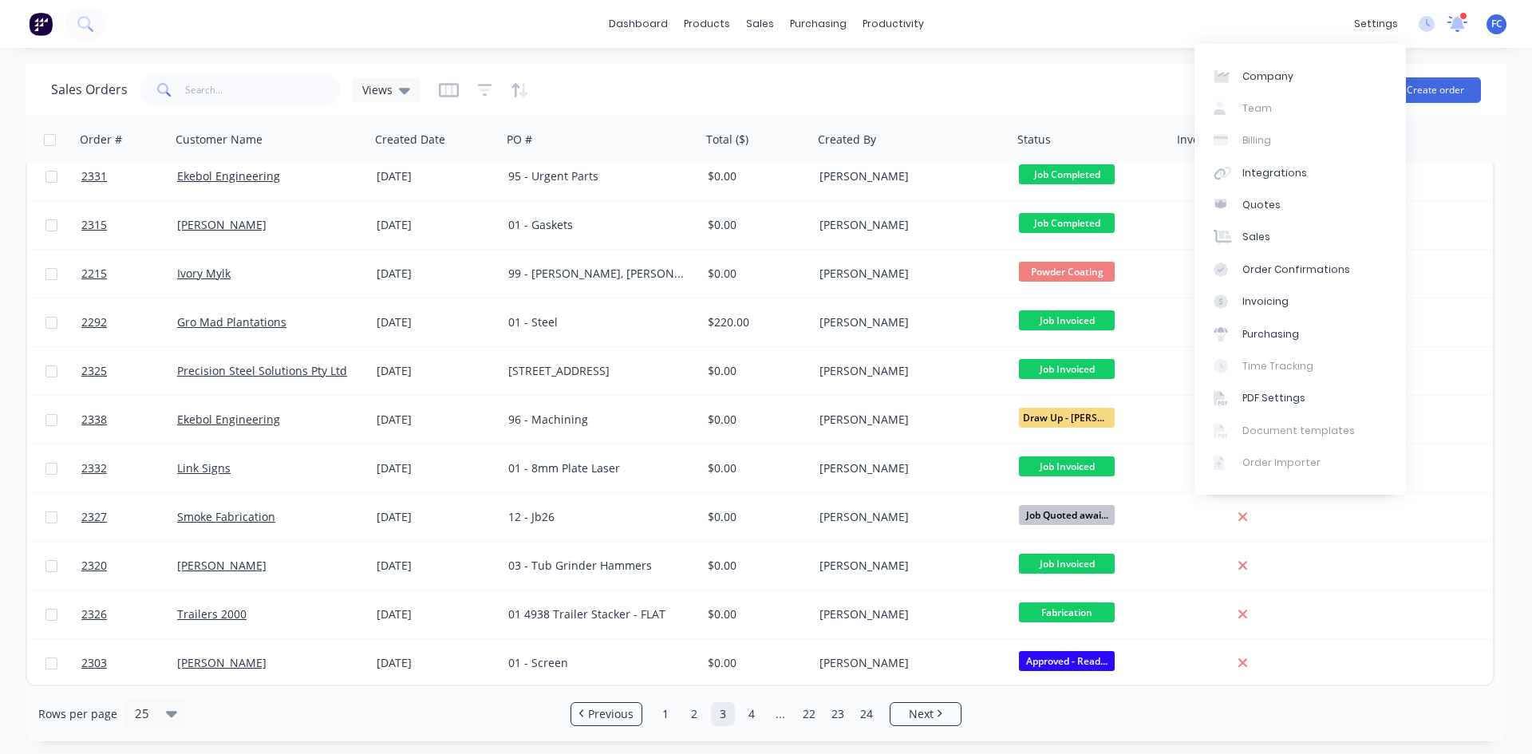
click at [1225, 17] on icon at bounding box center [1458, 24] width 20 height 16
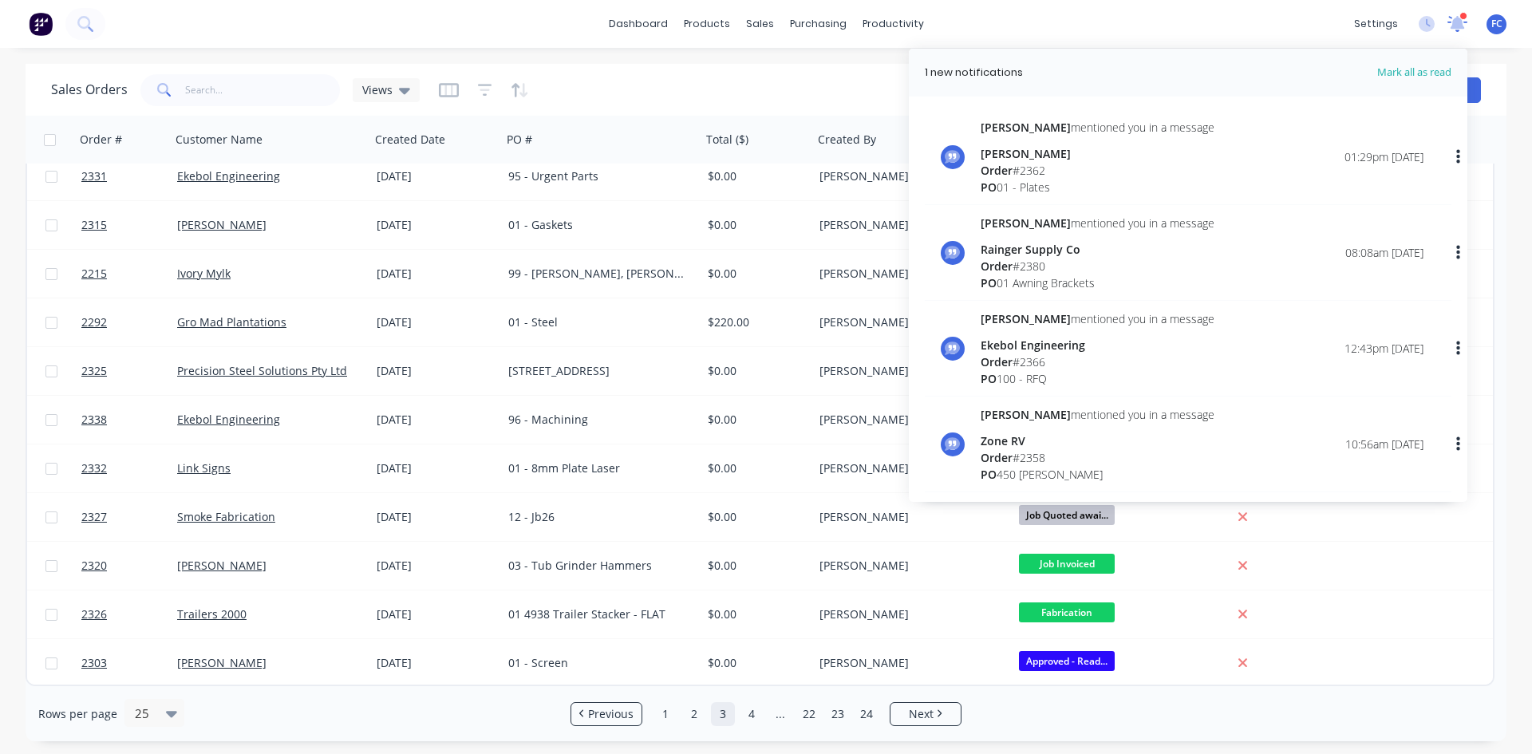
click at [1225, 26] on icon at bounding box center [1458, 22] width 14 height 13
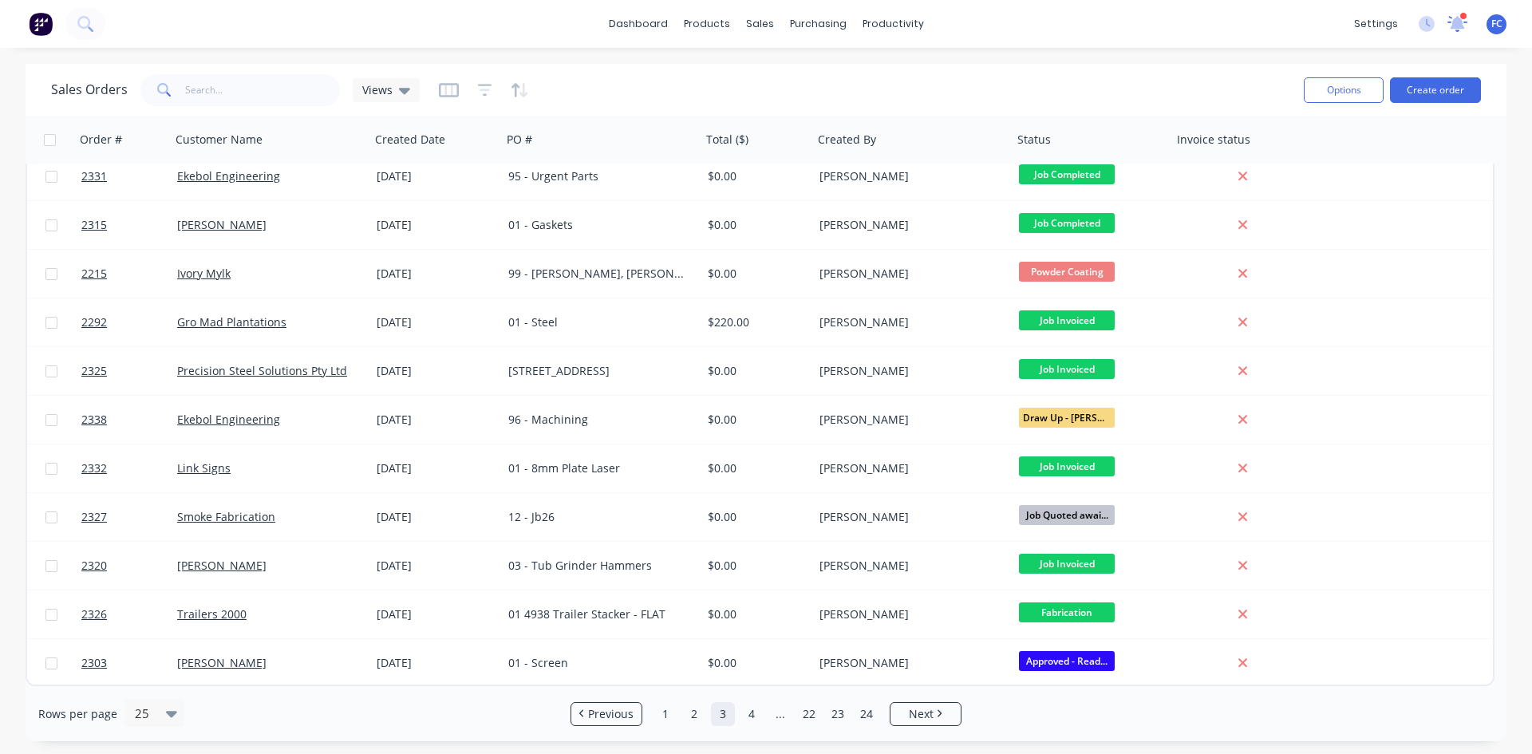
click at [1225, 23] on icon at bounding box center [1458, 23] width 21 height 17
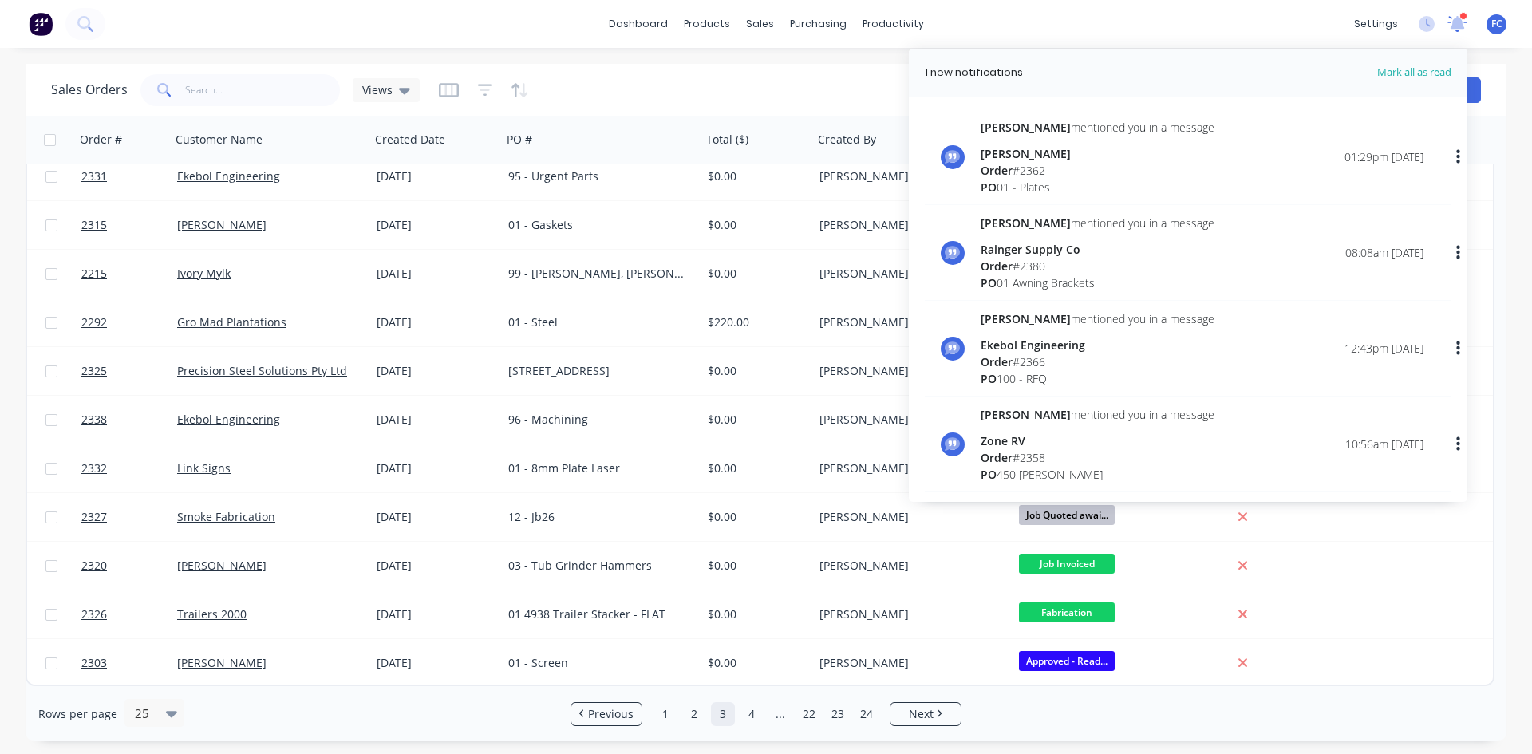
click at [1225, 23] on icon at bounding box center [1458, 24] width 20 height 16
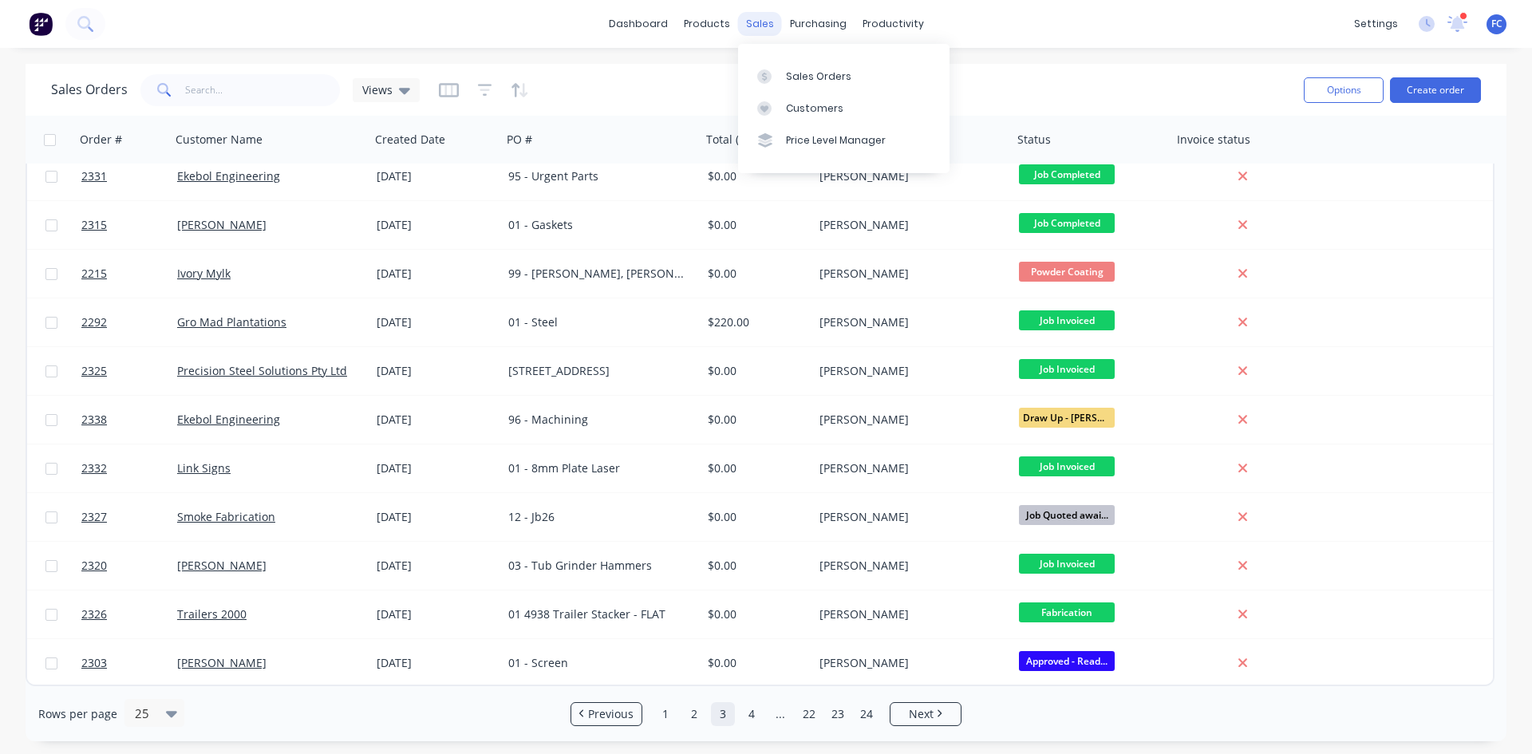
click at [752, 30] on div "sales" at bounding box center [760, 24] width 44 height 24
click at [251, 88] on input "text" at bounding box center [263, 90] width 156 height 32
type input "ekebol"
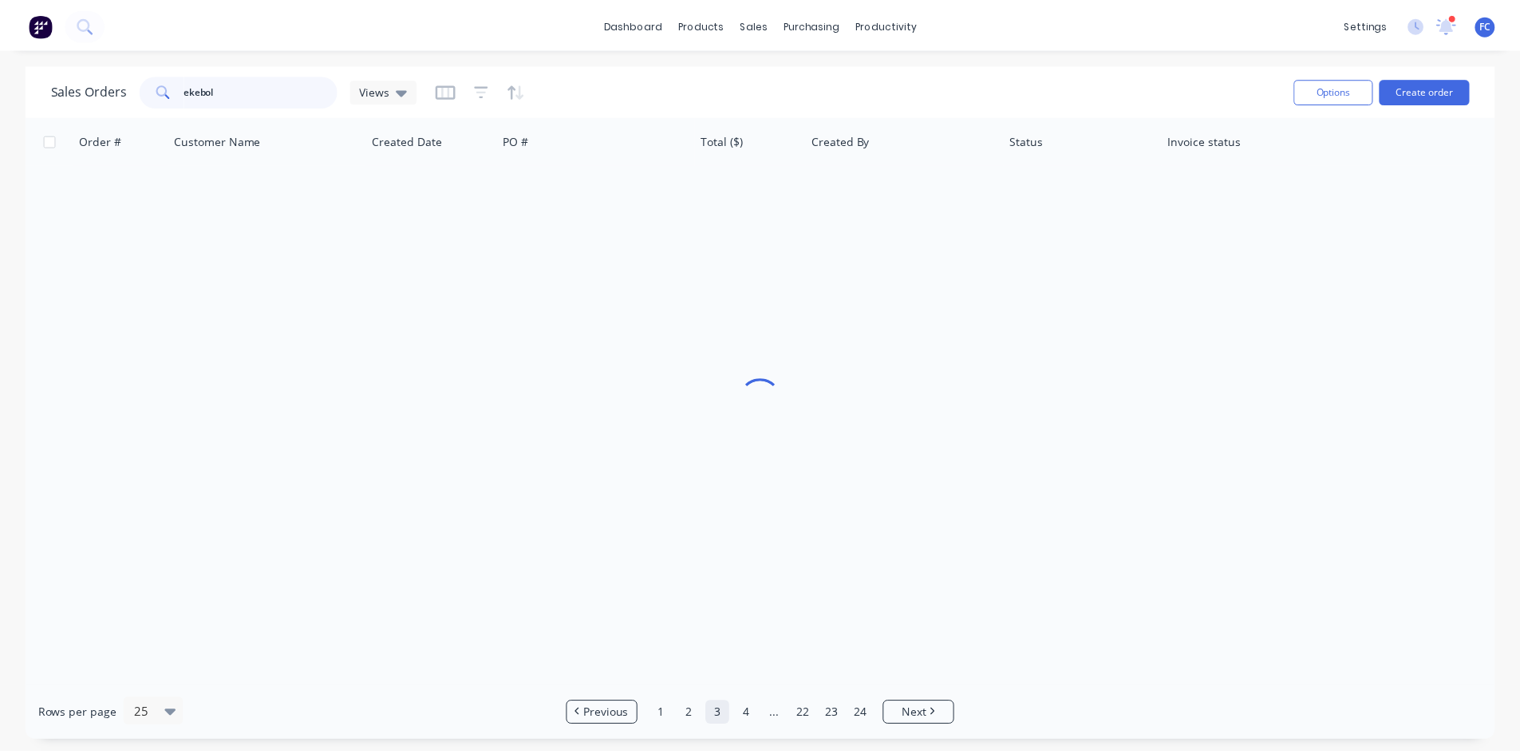
scroll to position [0, 0]
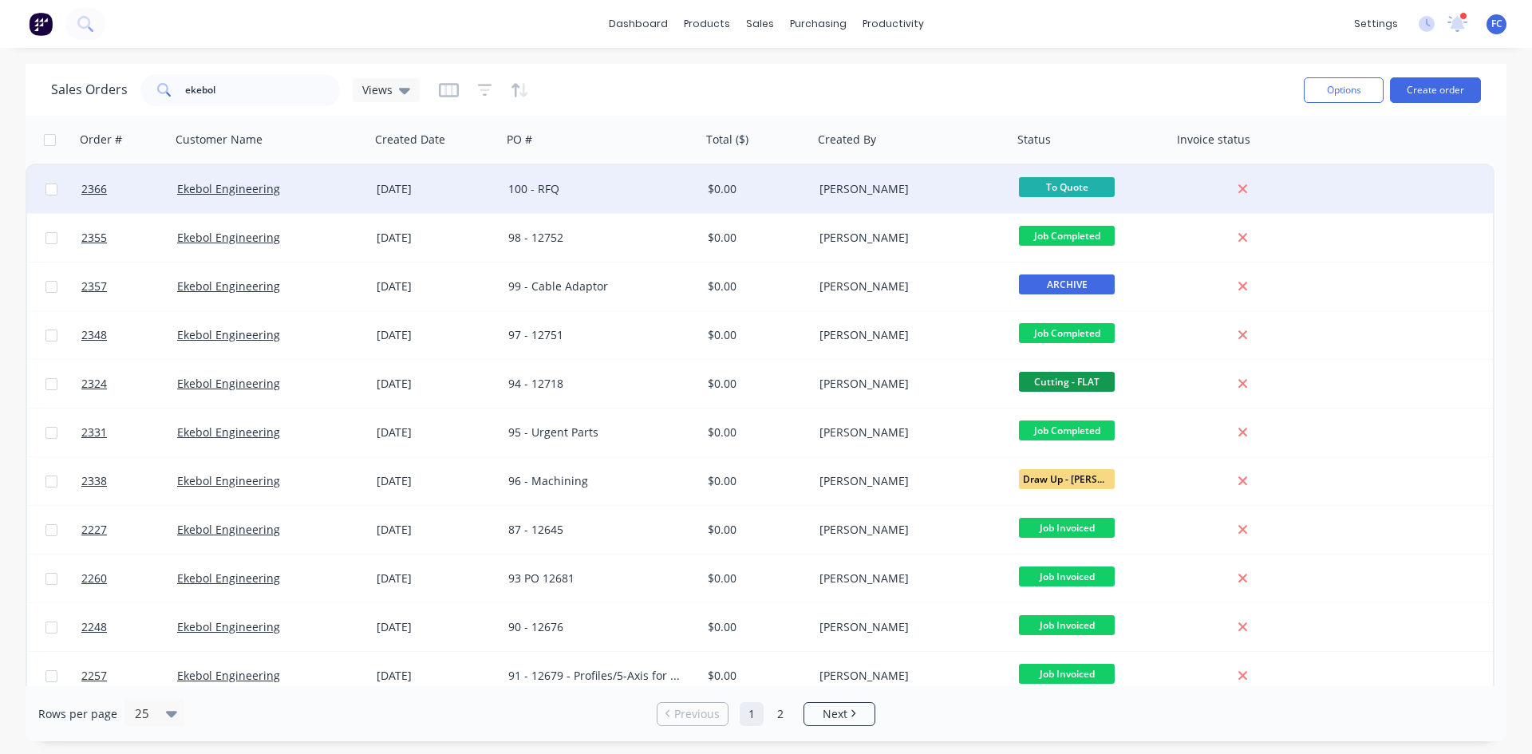
click at [432, 190] on div "25 Sep 2025" at bounding box center [436, 189] width 119 height 16
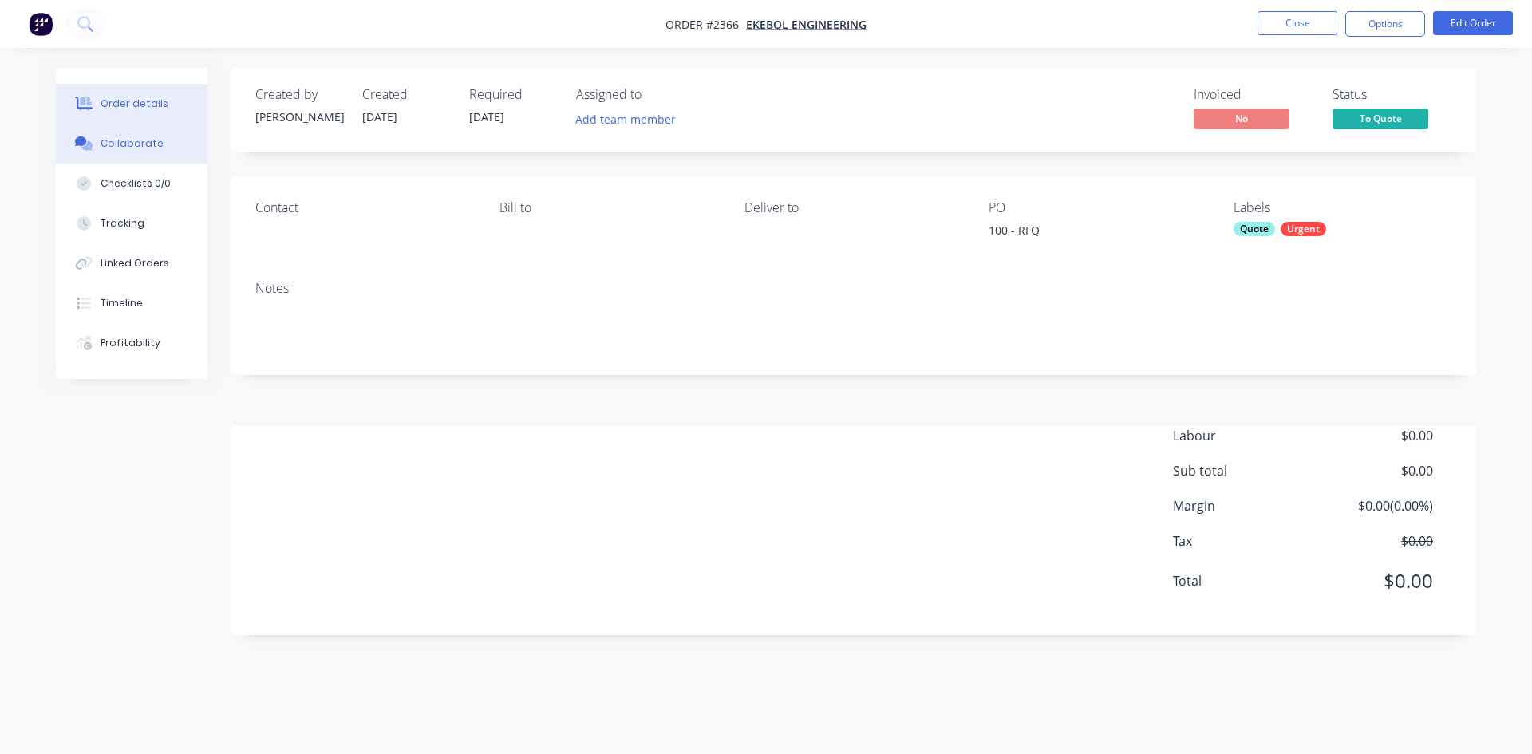
click at [134, 139] on div "Collaborate" at bounding box center [132, 143] width 63 height 14
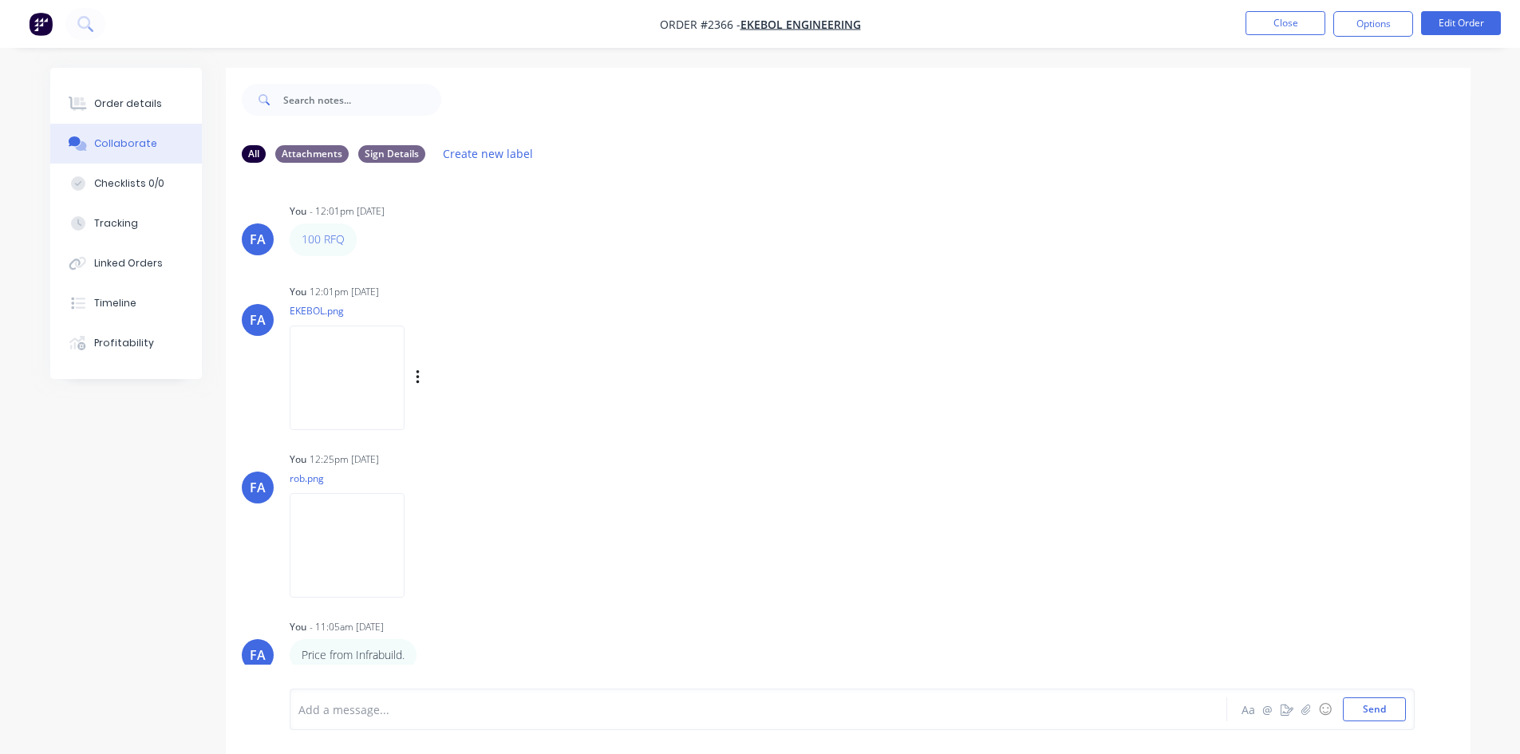
click at [357, 348] on img at bounding box center [347, 378] width 115 height 105
click at [1225, 26] on button "Close" at bounding box center [1286, 23] width 80 height 24
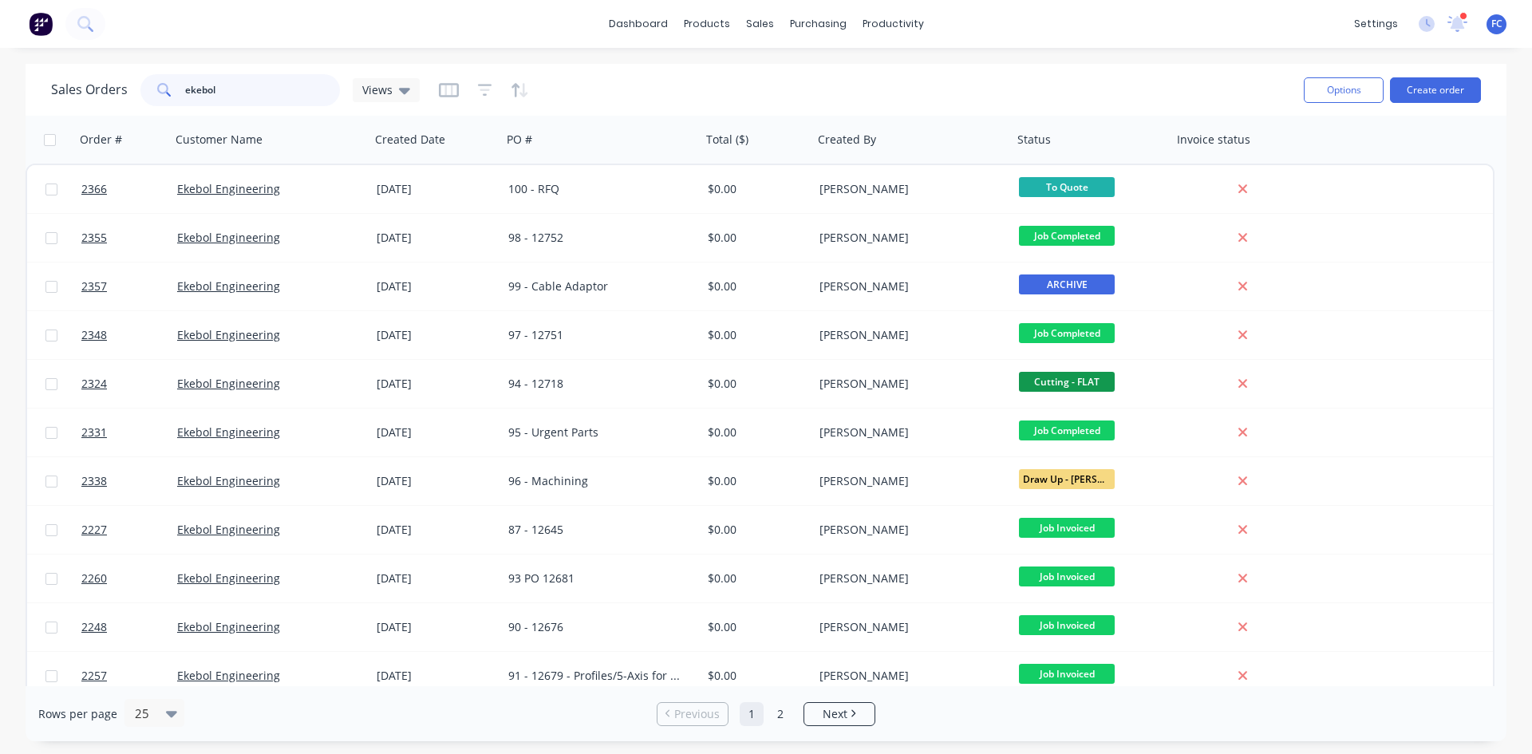
drag, startPoint x: 133, startPoint y: 69, endPoint x: 0, endPoint y: 44, distance: 135.7
click at [0, 44] on div "dashboard products sales purchasing productivity dashboard products Product Cat…" at bounding box center [766, 377] width 1532 height 754
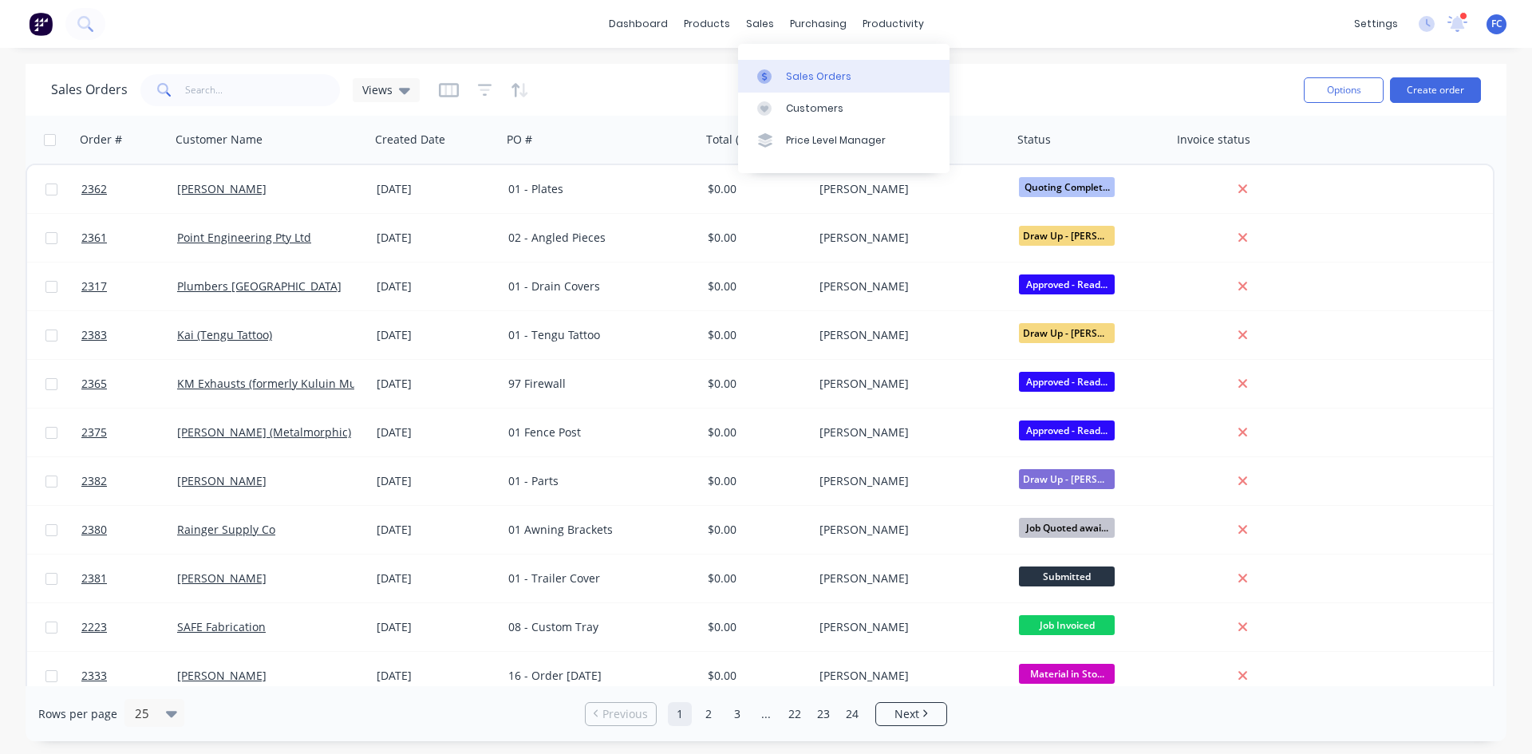
click at [788, 67] on link "Sales Orders" at bounding box center [843, 76] width 211 height 32
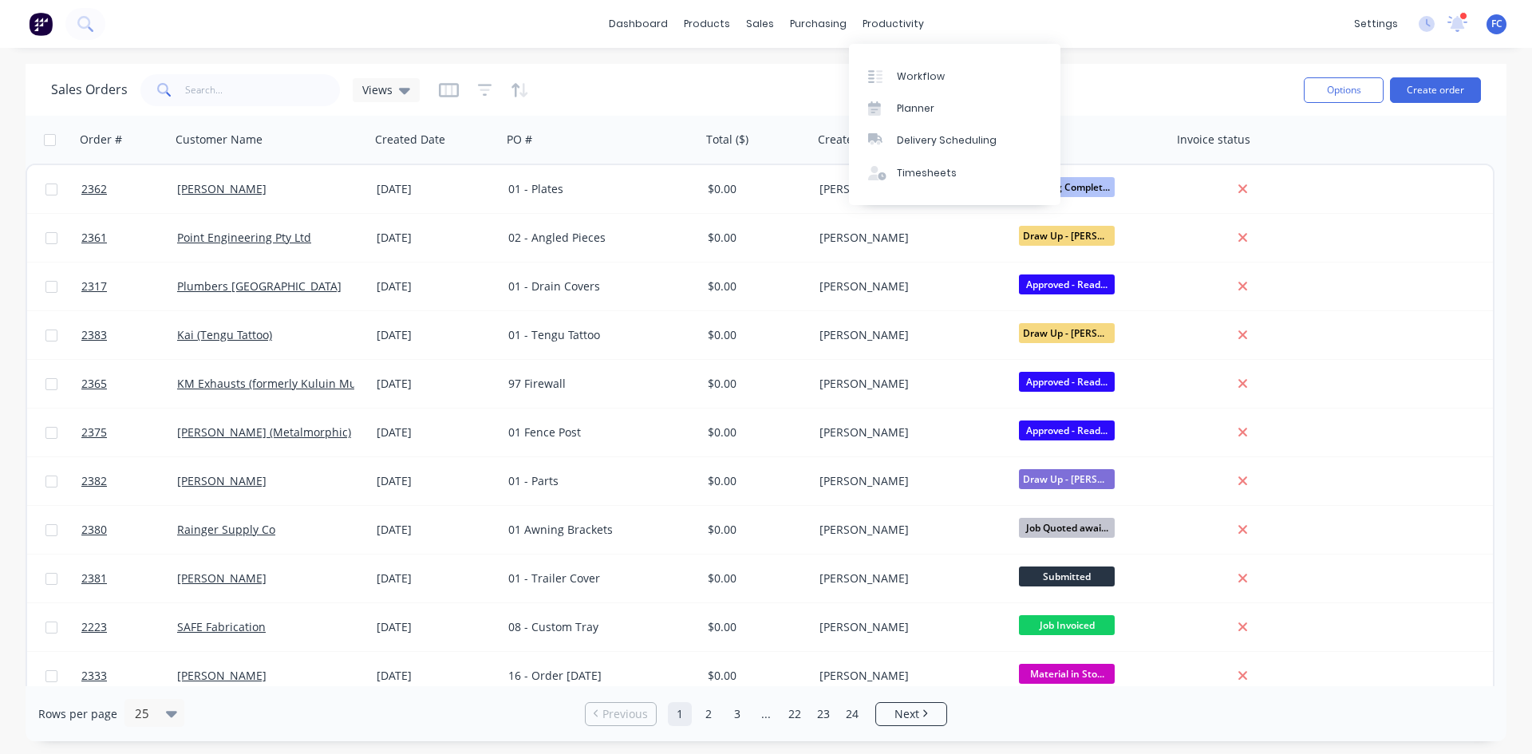
drag, startPoint x: 903, startPoint y: 76, endPoint x: 1531, endPoint y: 131, distance: 630.4
click at [903, 76] on div "Workflow" at bounding box center [921, 76] width 48 height 14
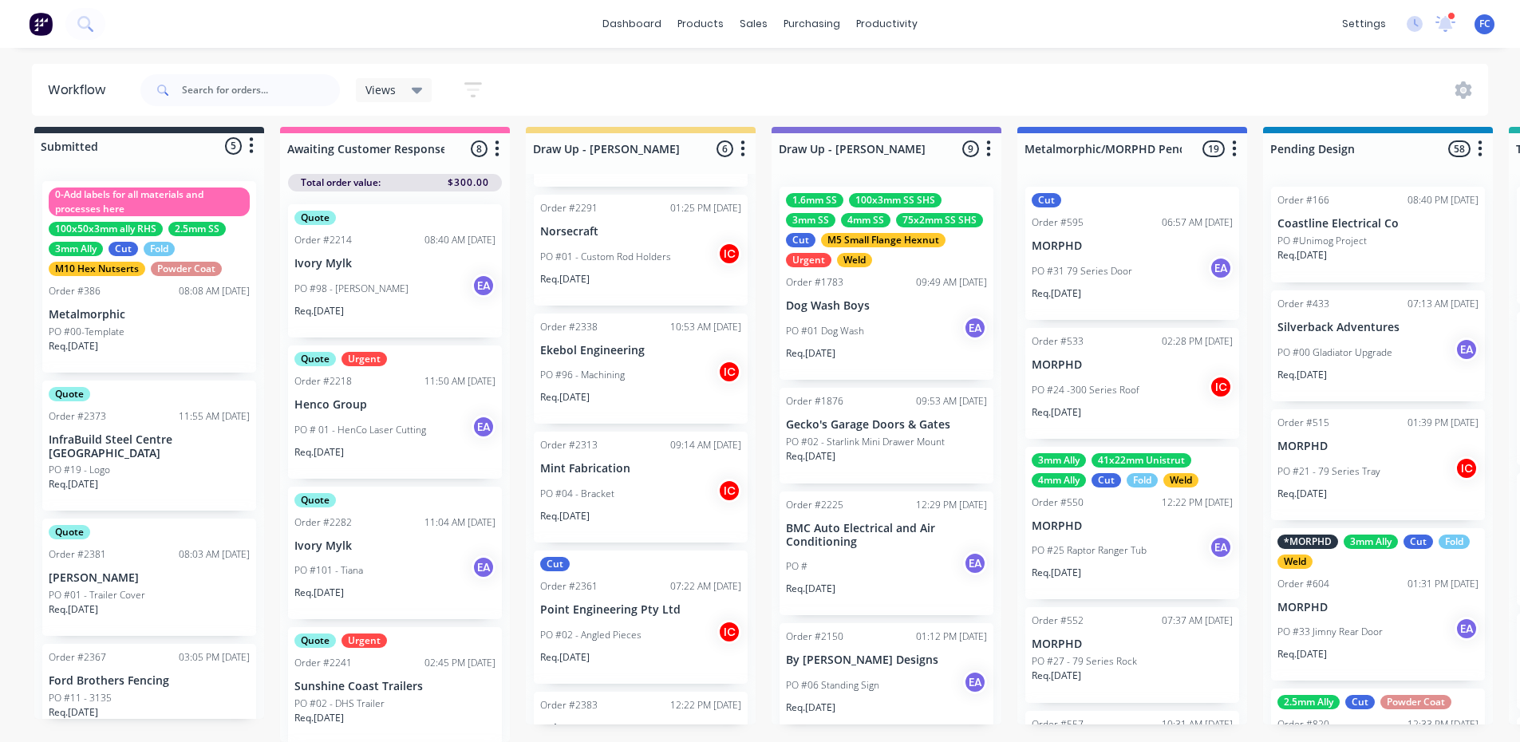
scroll to position [132, 0]
click at [1003, 62] on div "Workflow Views Save new view None (Default) edit Greg edit Greg edit Show/Hide …" at bounding box center [760, 378] width 1520 height 646
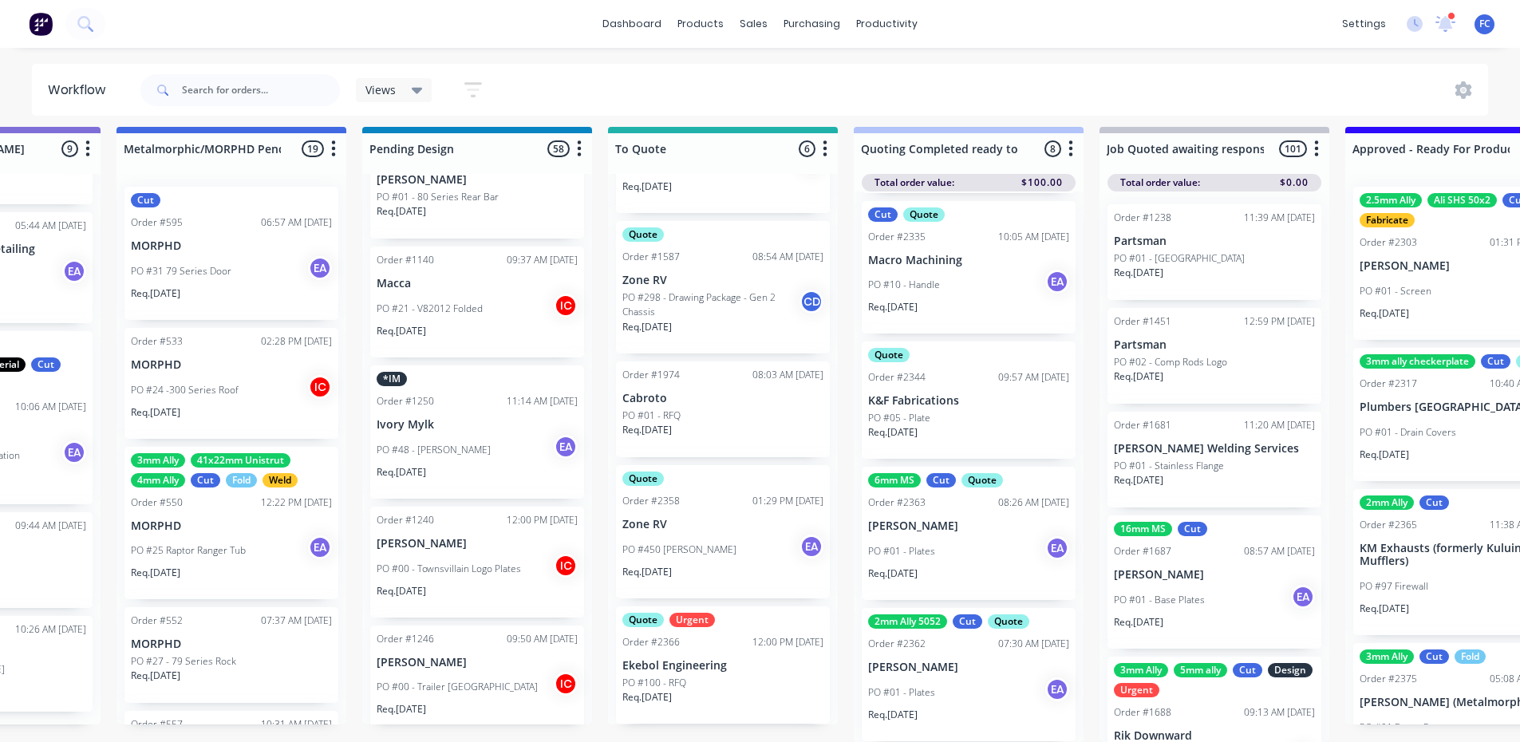
scroll to position [1516, 0]
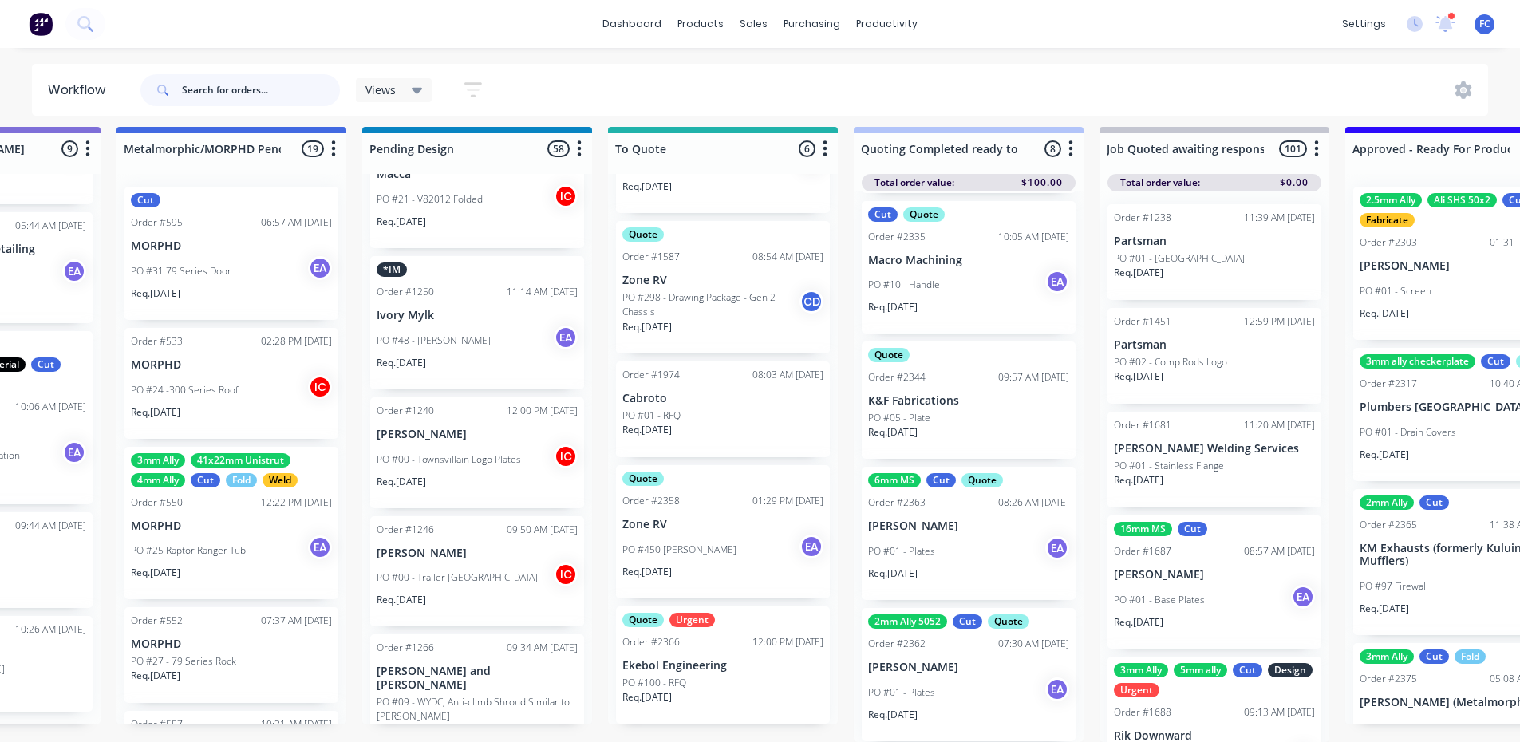
click at [224, 91] on input "text" at bounding box center [261, 90] width 158 height 32
click at [215, 99] on input "text" at bounding box center [261, 90] width 158 height 32
type input "performance"
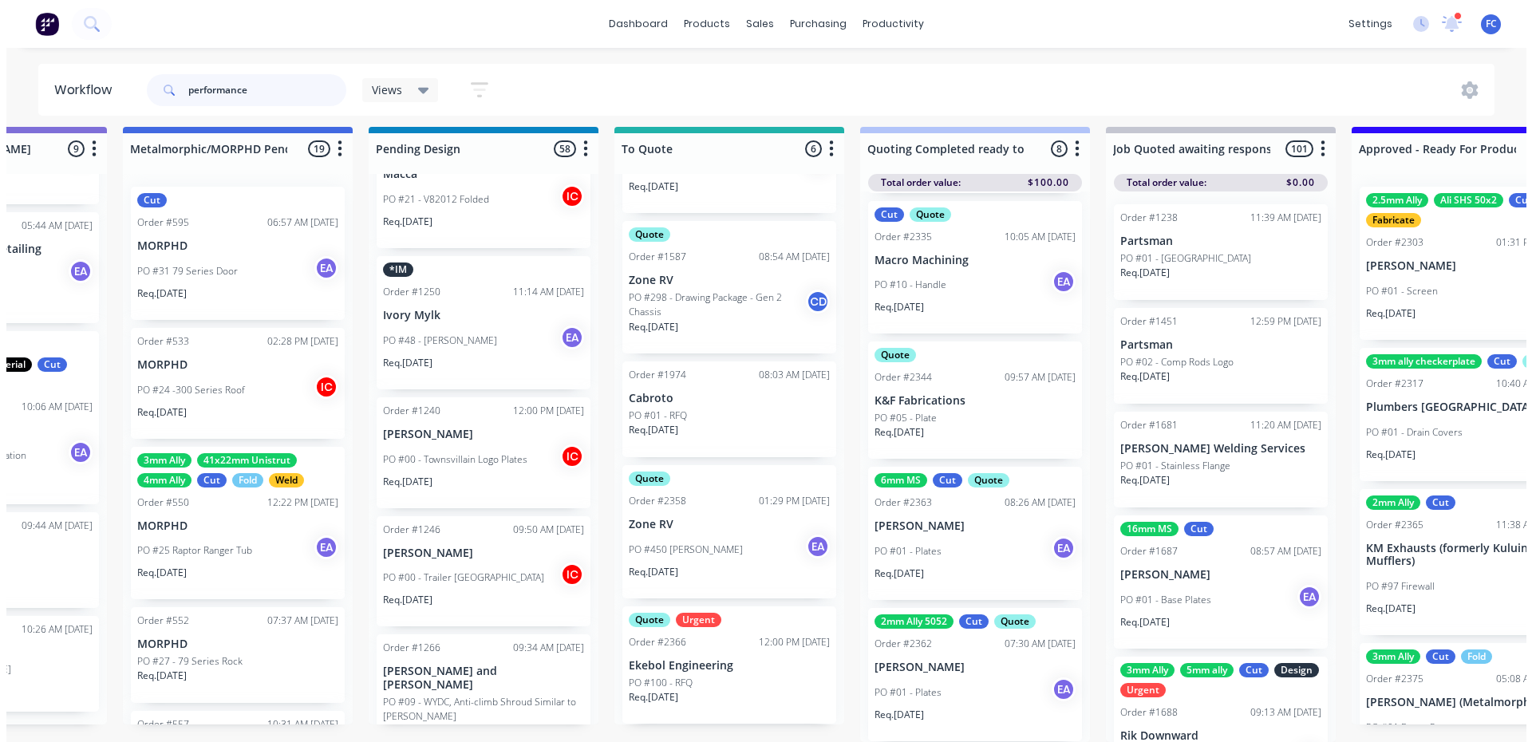
scroll to position [0, 0]
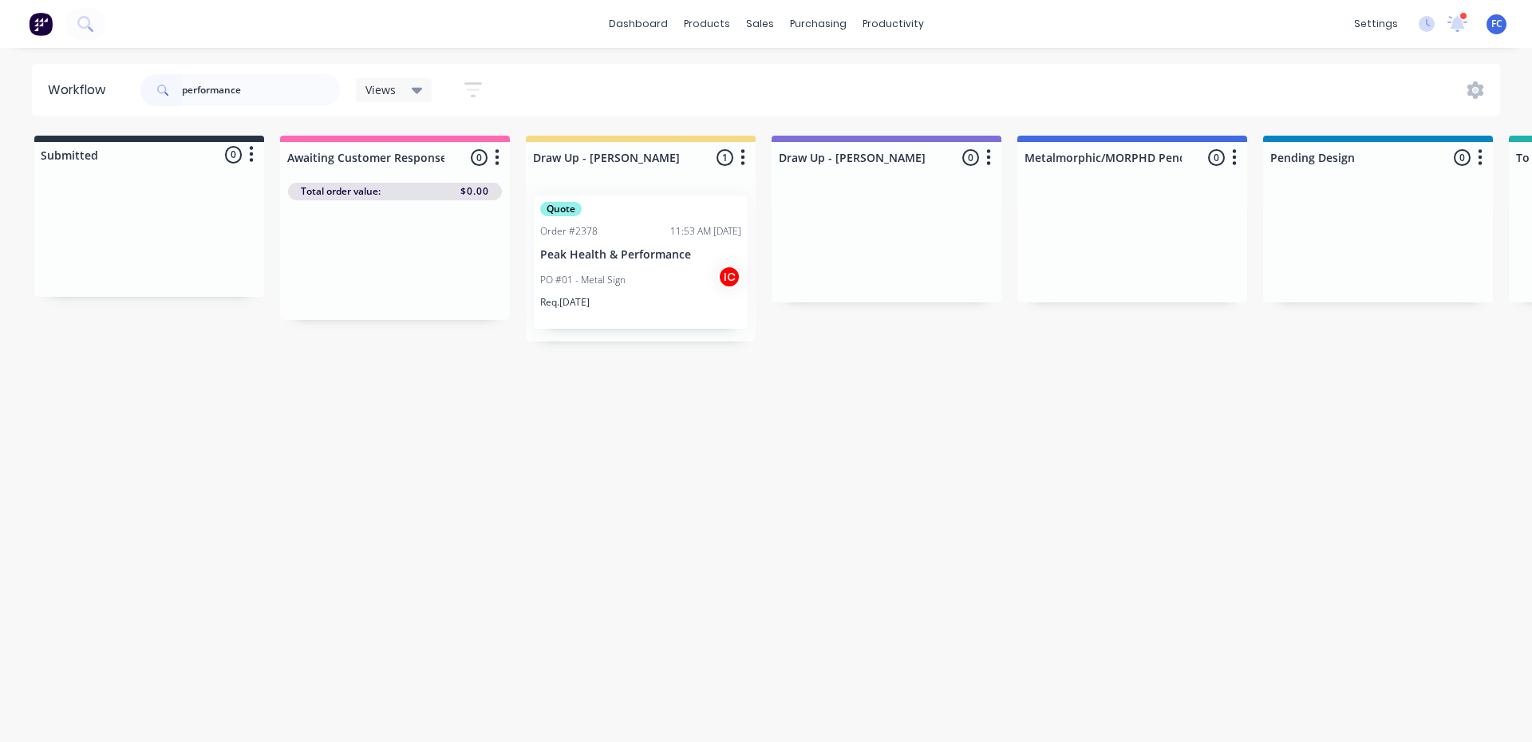
click at [569, 270] on div "PO #01 - Metal Sign IC" at bounding box center [640, 280] width 201 height 30
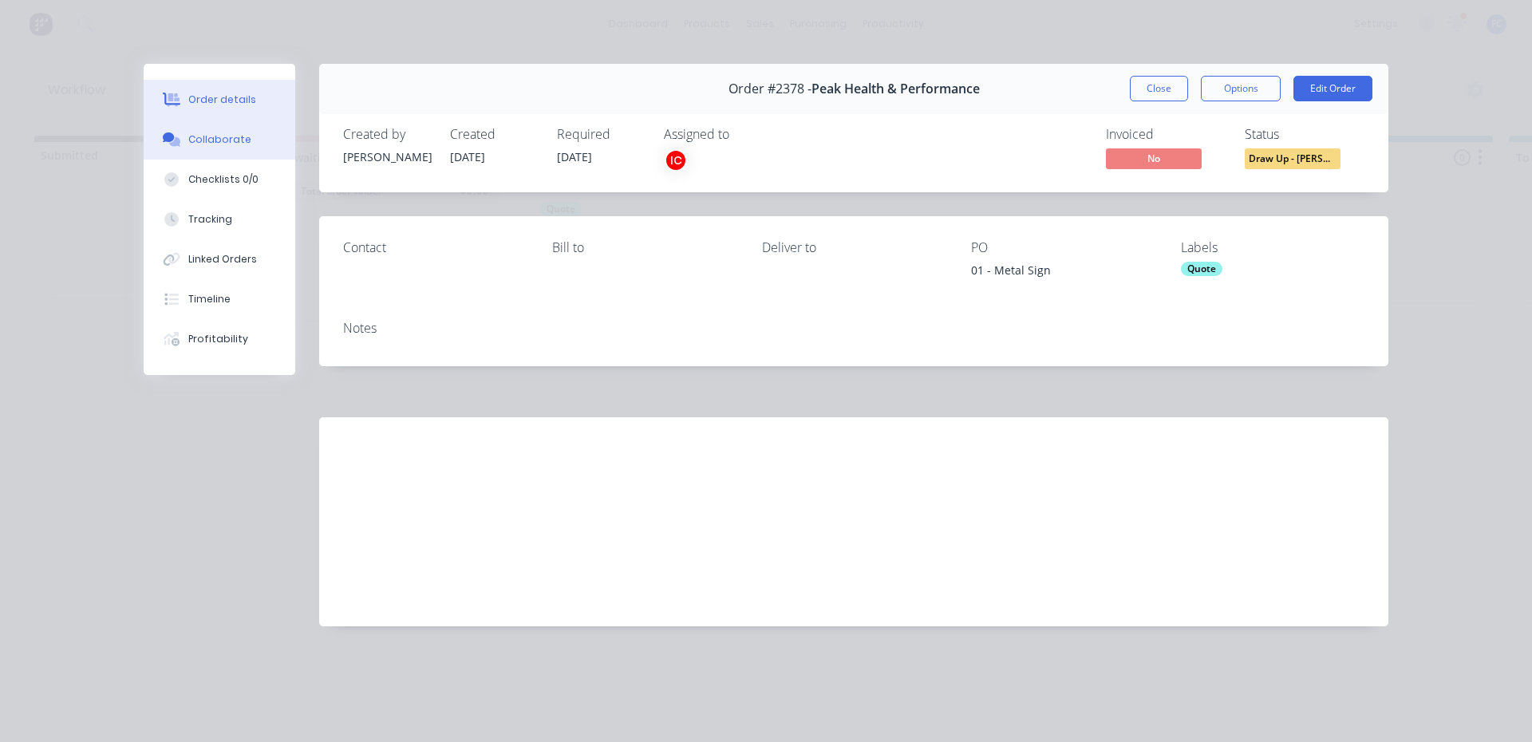
click at [249, 148] on button "Collaborate" at bounding box center [220, 140] width 152 height 40
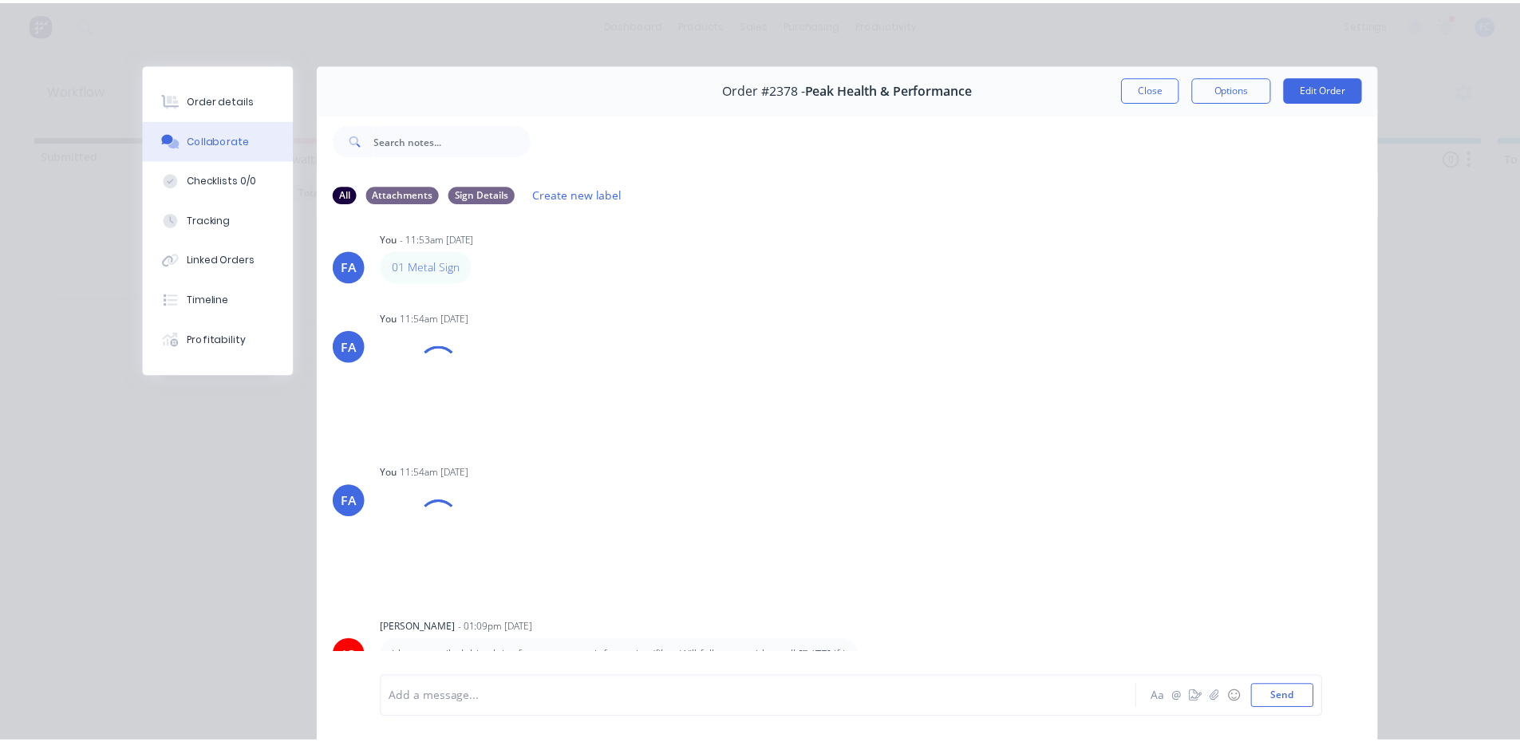
scroll to position [14, 0]
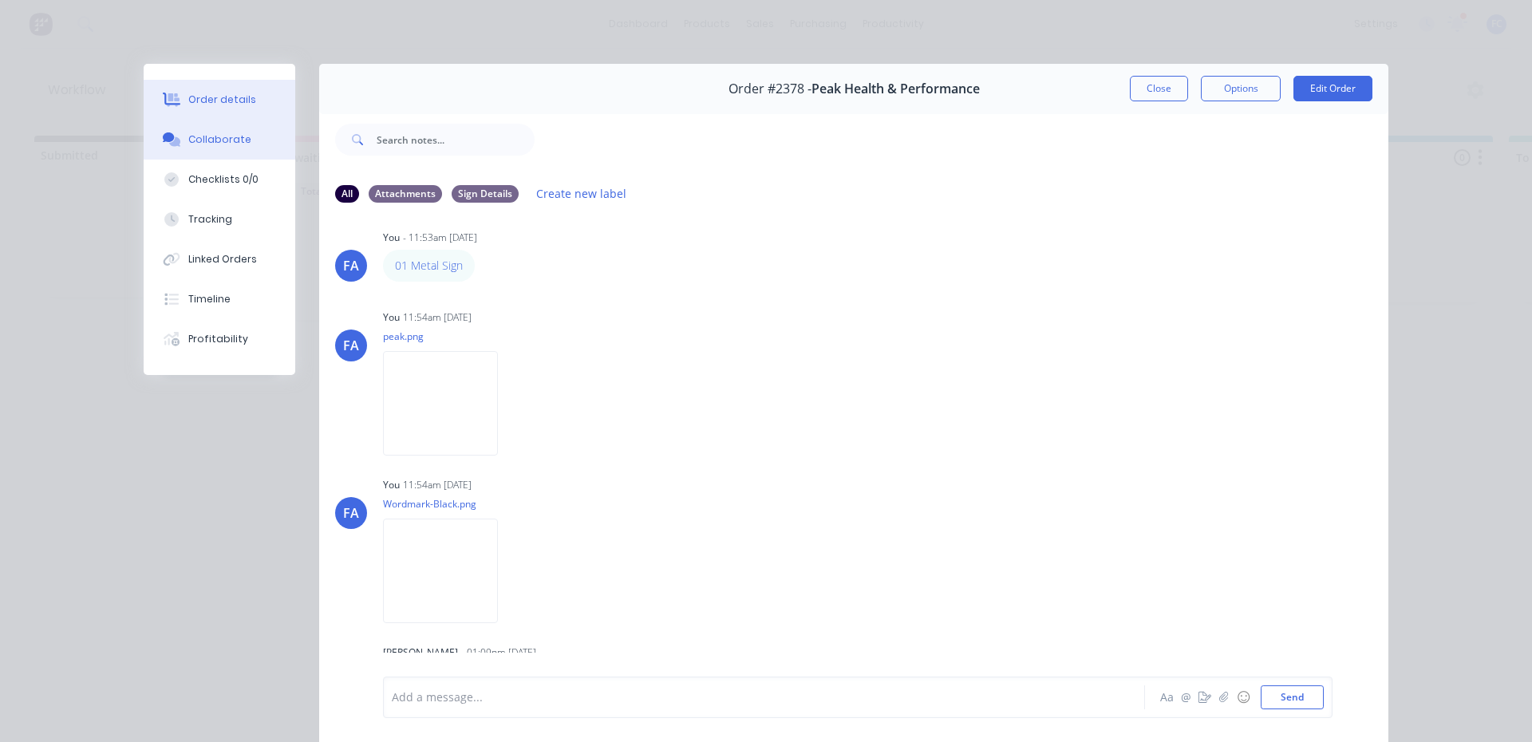
click at [243, 102] on div "Order details" at bounding box center [222, 100] width 68 height 14
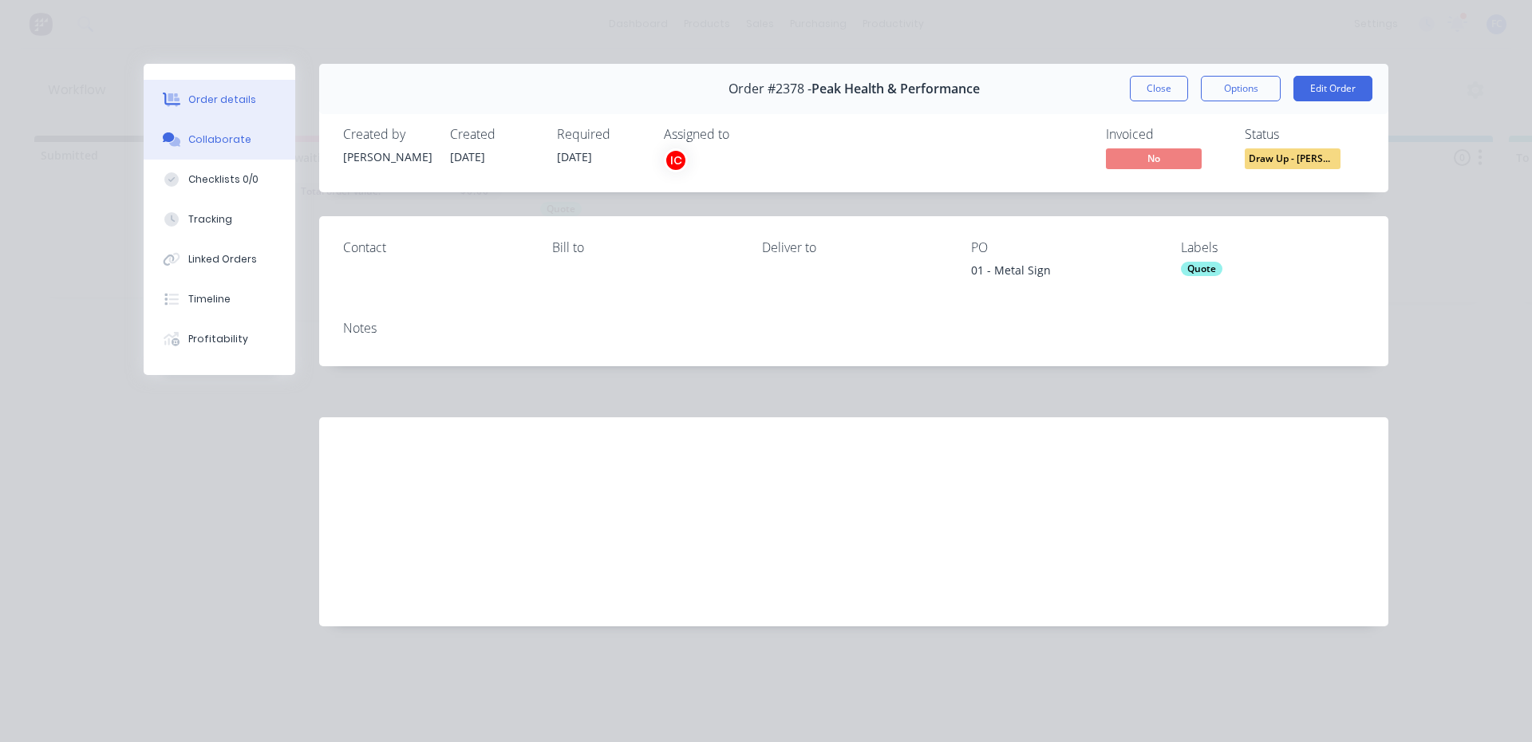
click at [215, 131] on button "Collaborate" at bounding box center [220, 140] width 152 height 40
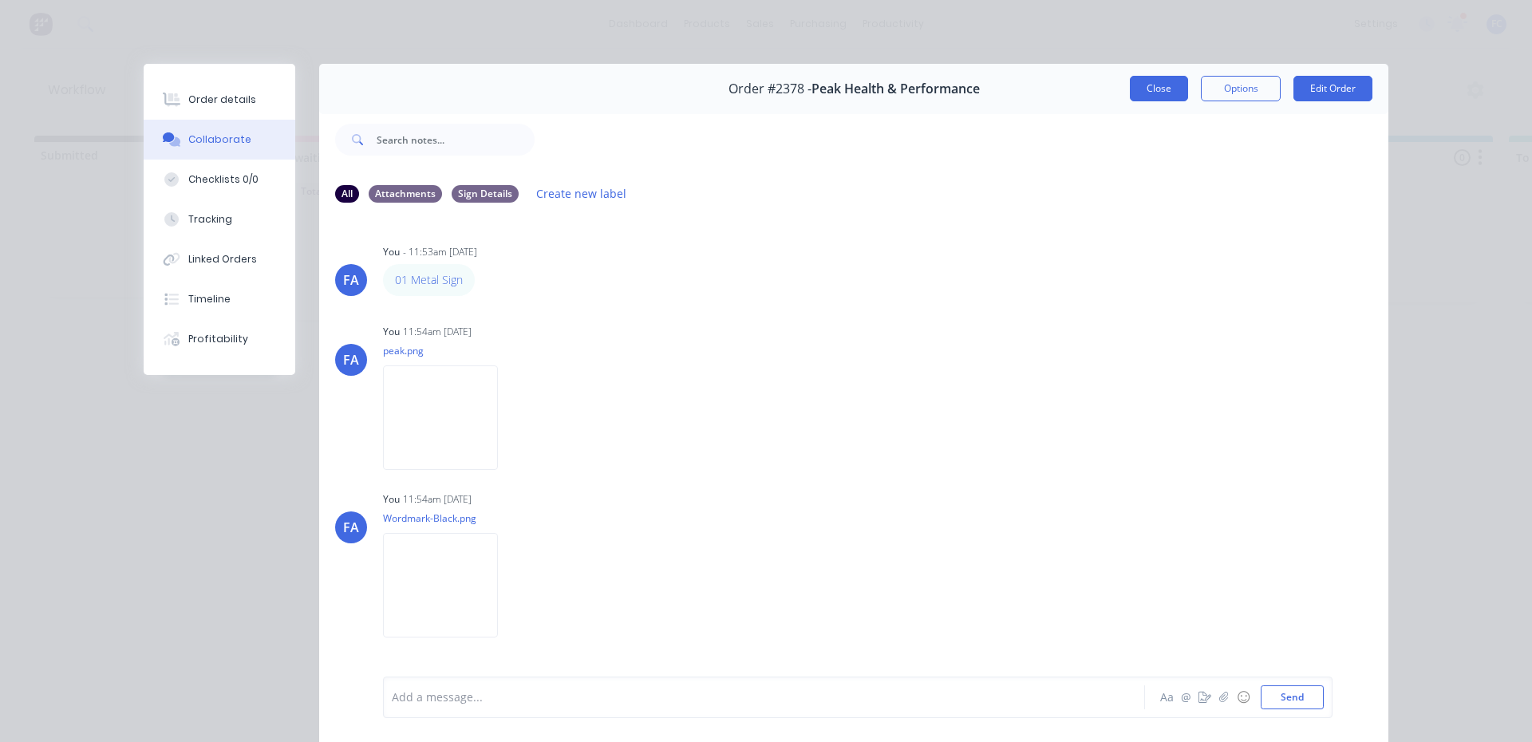
click at [1151, 95] on button "Close" at bounding box center [1159, 89] width 58 height 26
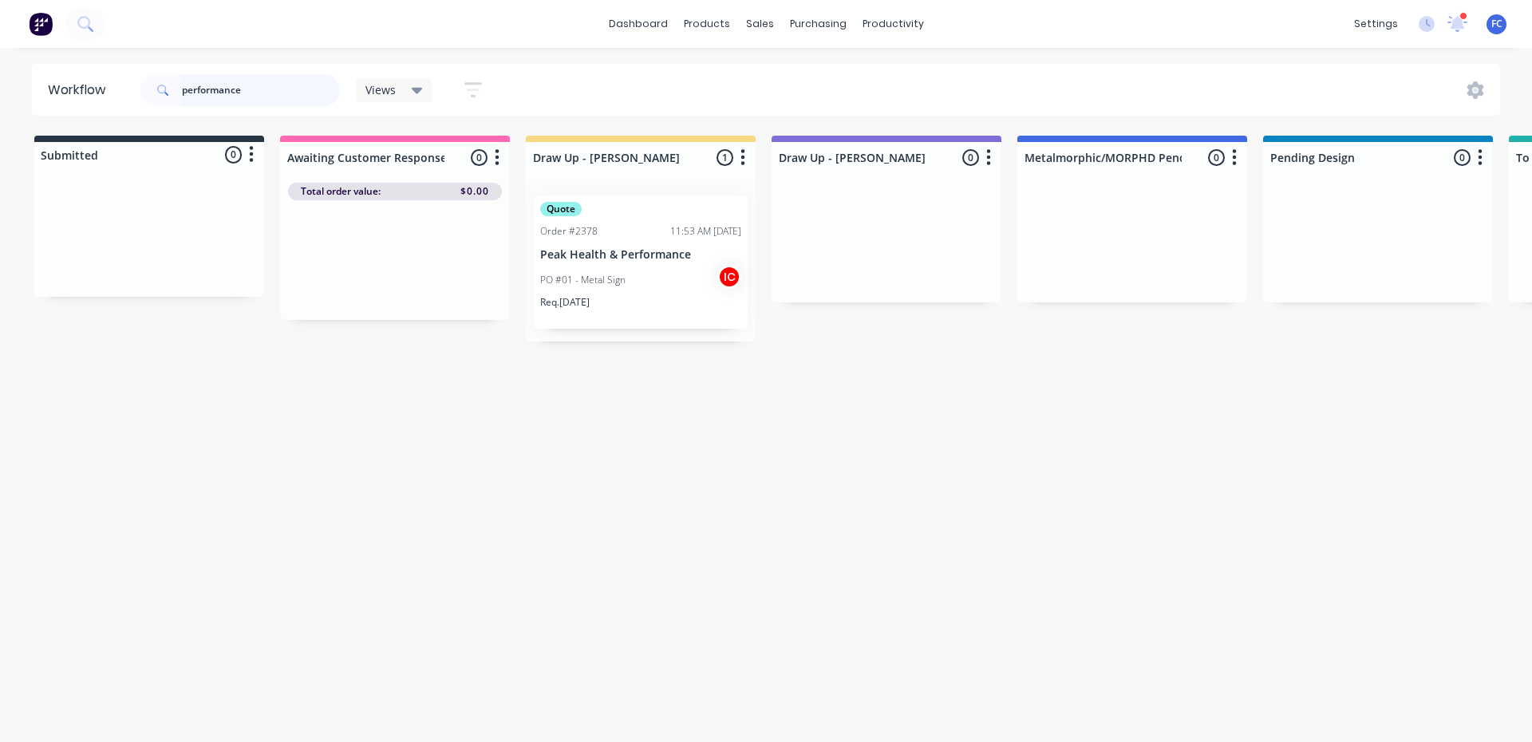
drag, startPoint x: 277, startPoint y: 90, endPoint x: 119, endPoint y: 91, distance: 158.0
click at [124, 91] on header "Workflow performance Views Save new view None (Default) edit Greg edit Greg edi…" at bounding box center [766, 90] width 1469 height 52
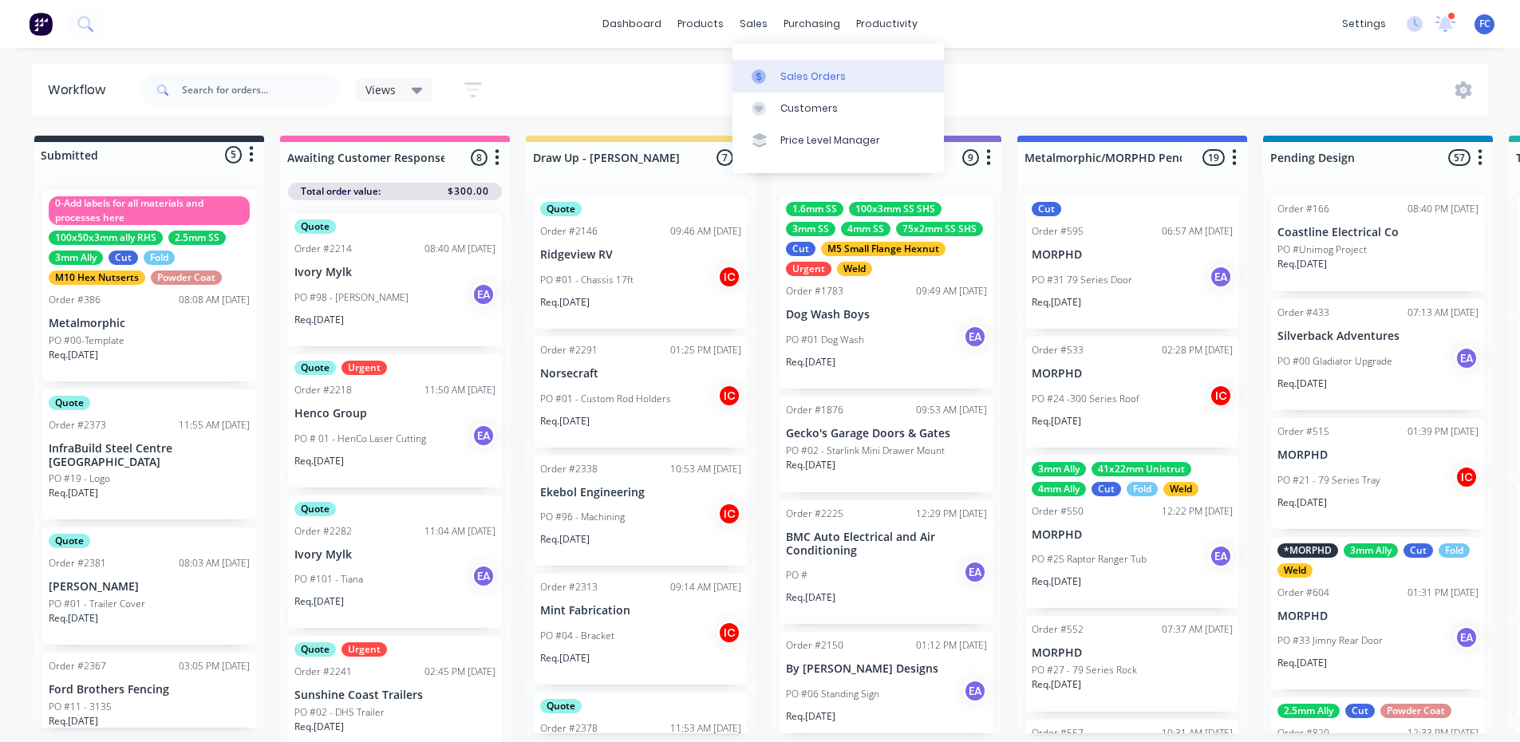
click at [812, 72] on div "Sales Orders" at bounding box center [812, 76] width 65 height 14
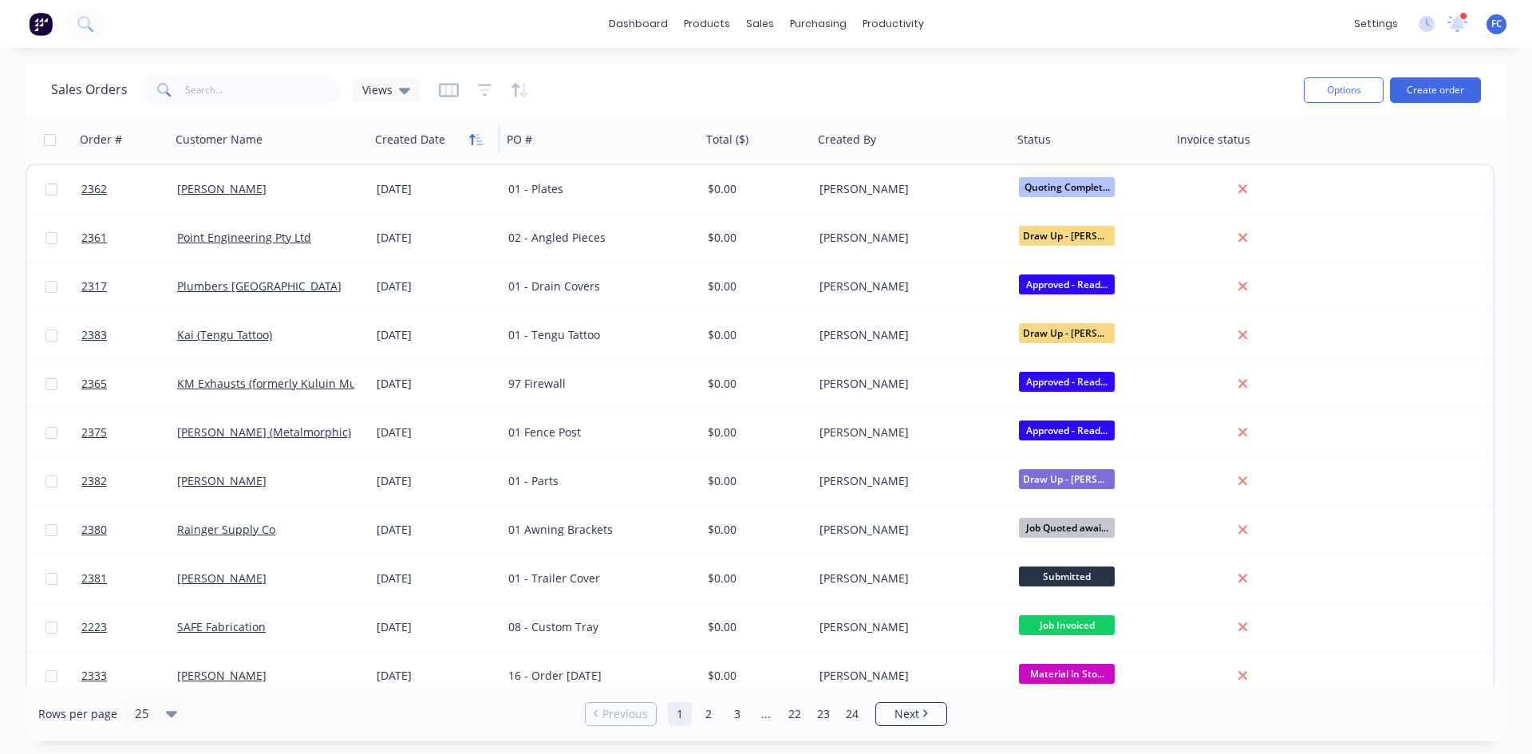
click at [471, 138] on icon "button" at bounding box center [476, 139] width 14 height 13
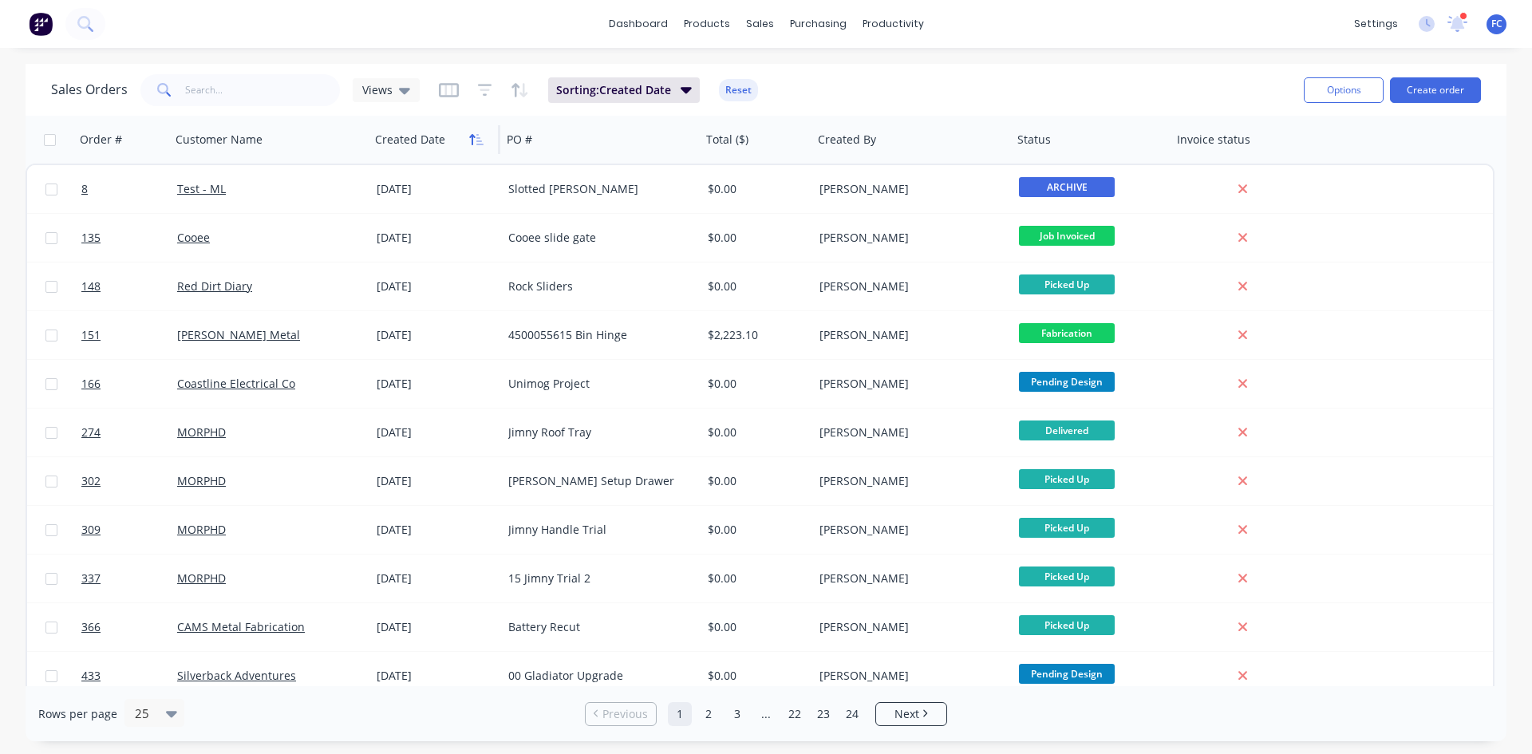
click at [471, 134] on icon "button" at bounding box center [476, 139] width 14 height 13
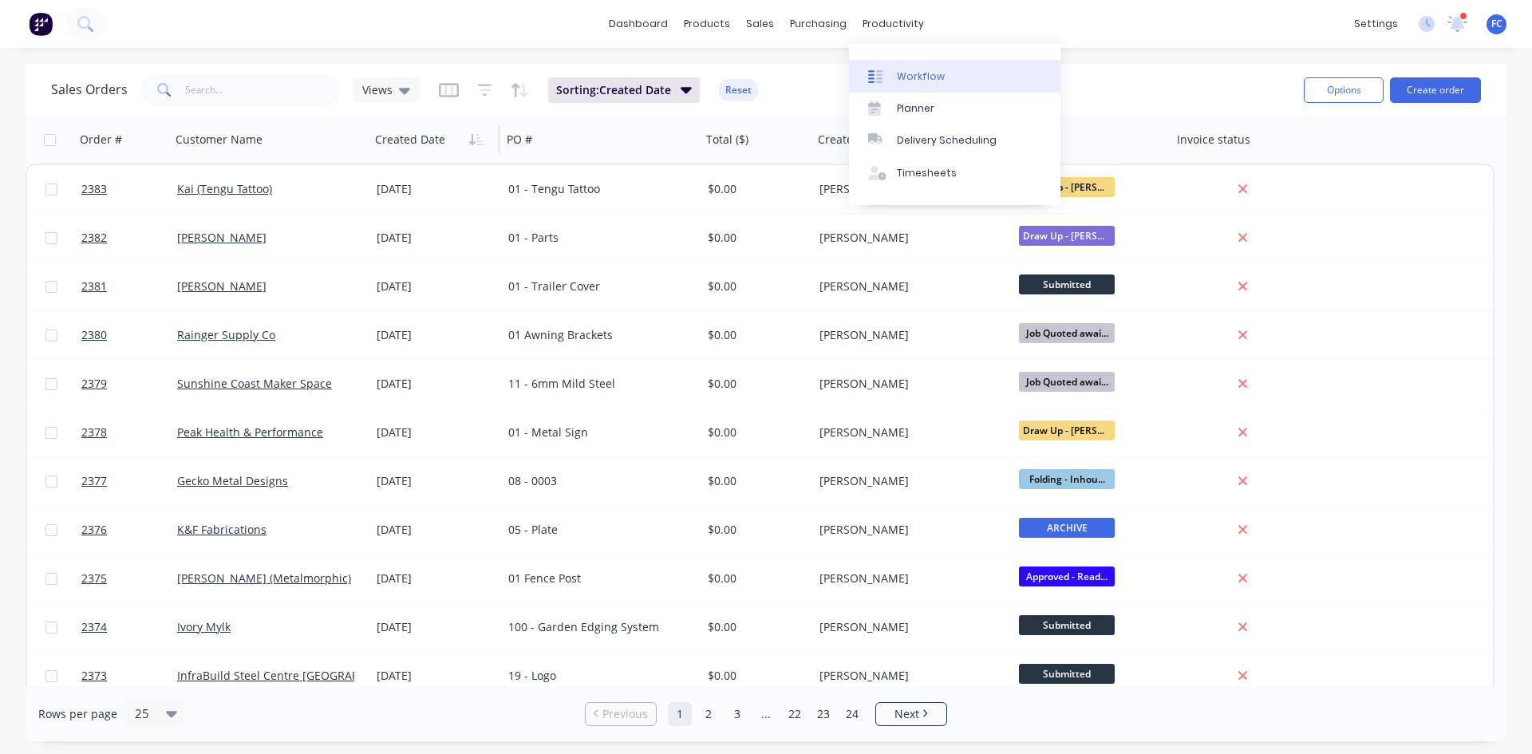
click at [913, 69] on div "Workflow" at bounding box center [921, 76] width 48 height 14
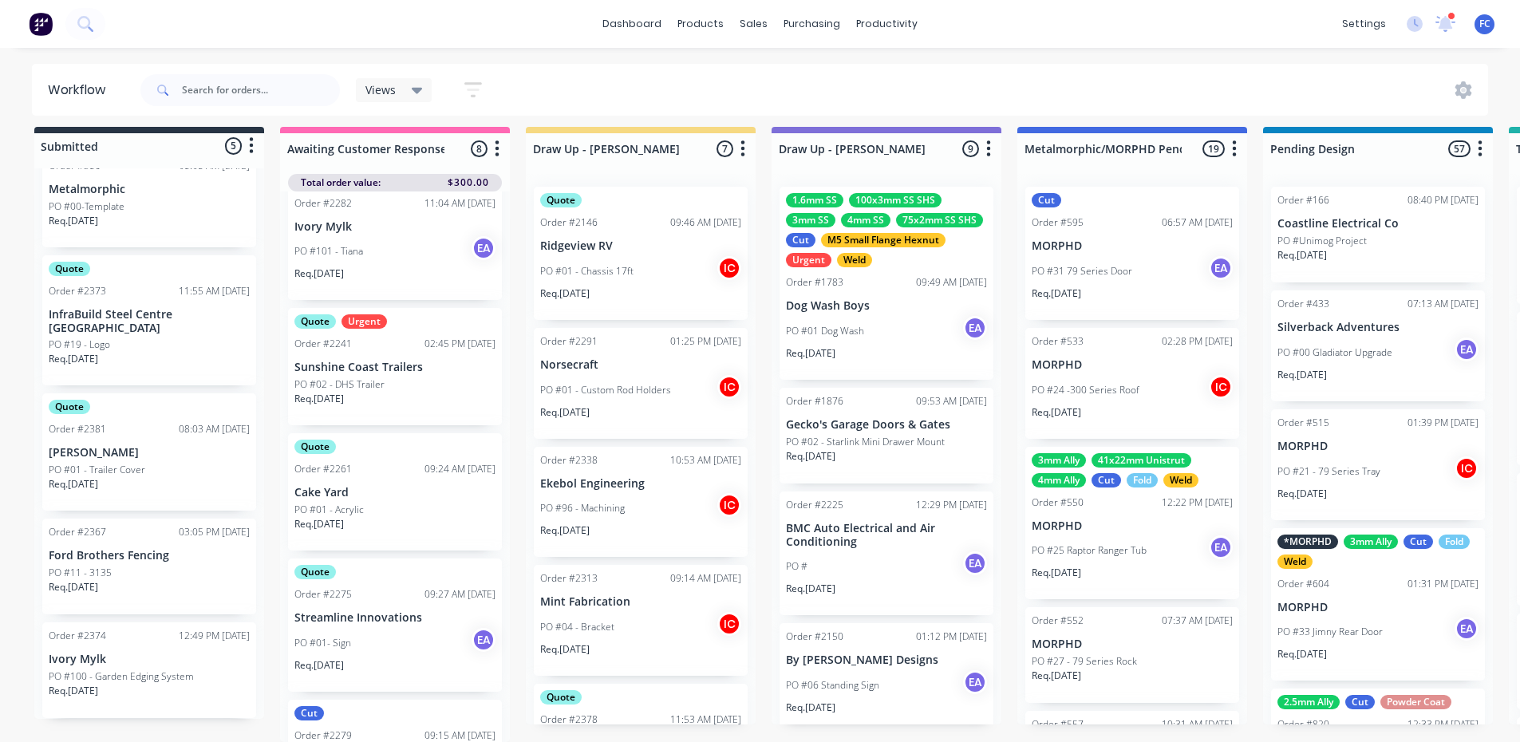
scroll to position [21, 0]
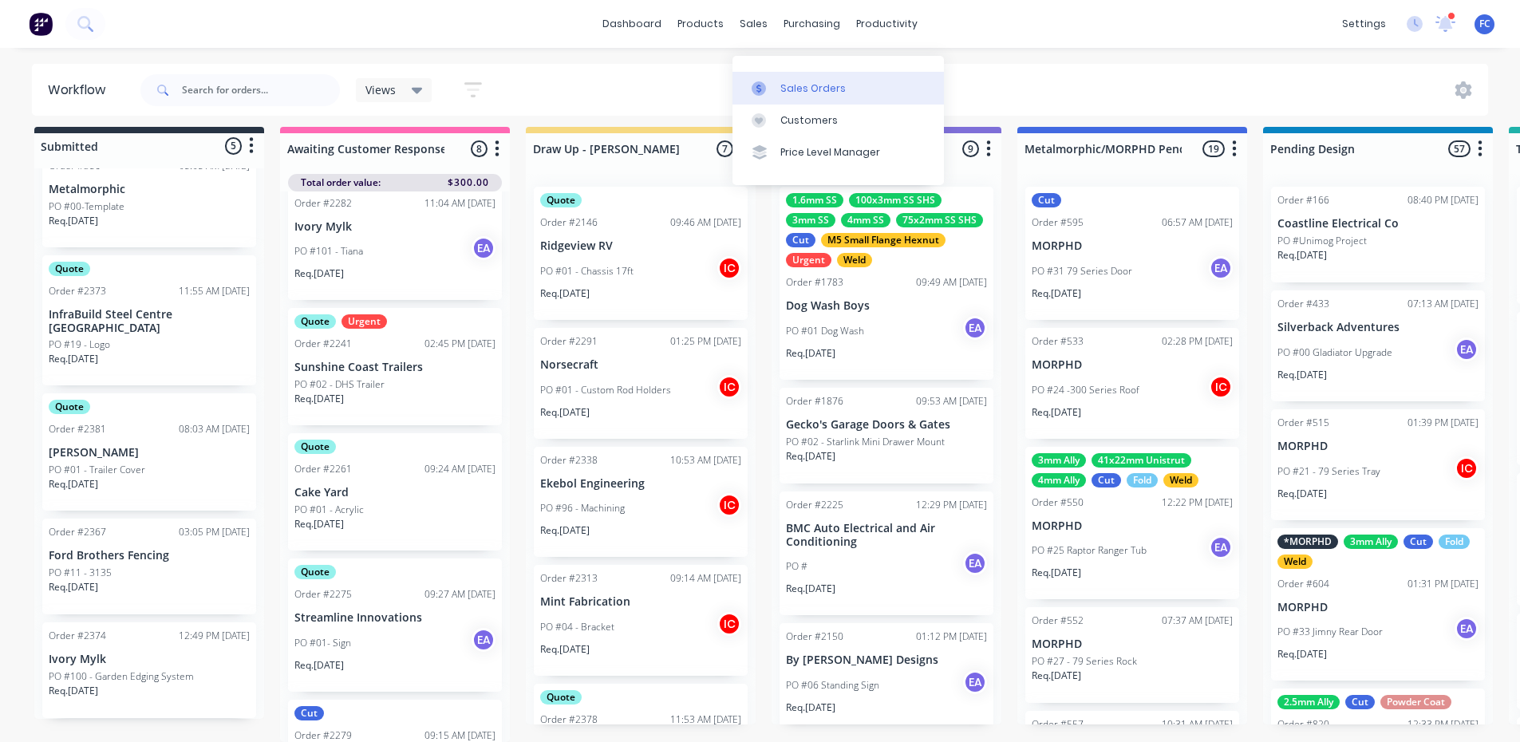
click at [803, 85] on link "Sales Orders" at bounding box center [838, 88] width 211 height 32
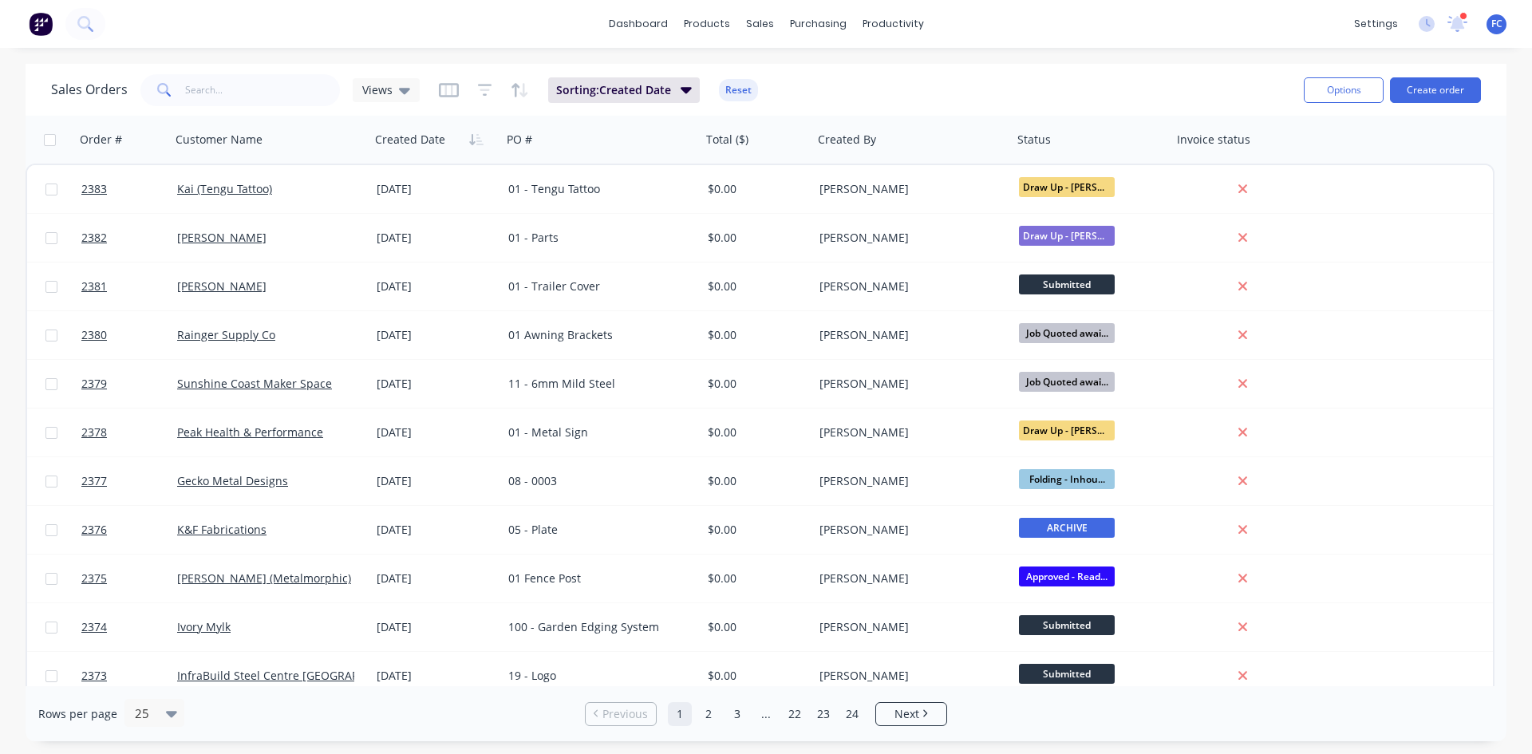
click at [286, 10] on div "dashboard products sales purchasing productivity dashboard products Product Cat…" at bounding box center [766, 24] width 1532 height 48
click at [247, 90] on input "text" at bounding box center [263, 90] width 156 height 32
click at [310, 33] on div "dashboard products sales purchasing productivity dashboard products Product Cat…" at bounding box center [766, 24] width 1532 height 48
click at [298, 16] on div "dashboard products sales purchasing productivity dashboard products Product Cat…" at bounding box center [766, 24] width 1532 height 48
click at [387, 19] on div "dashboard products sales purchasing productivity dashboard products Product Cat…" at bounding box center [766, 24] width 1532 height 48
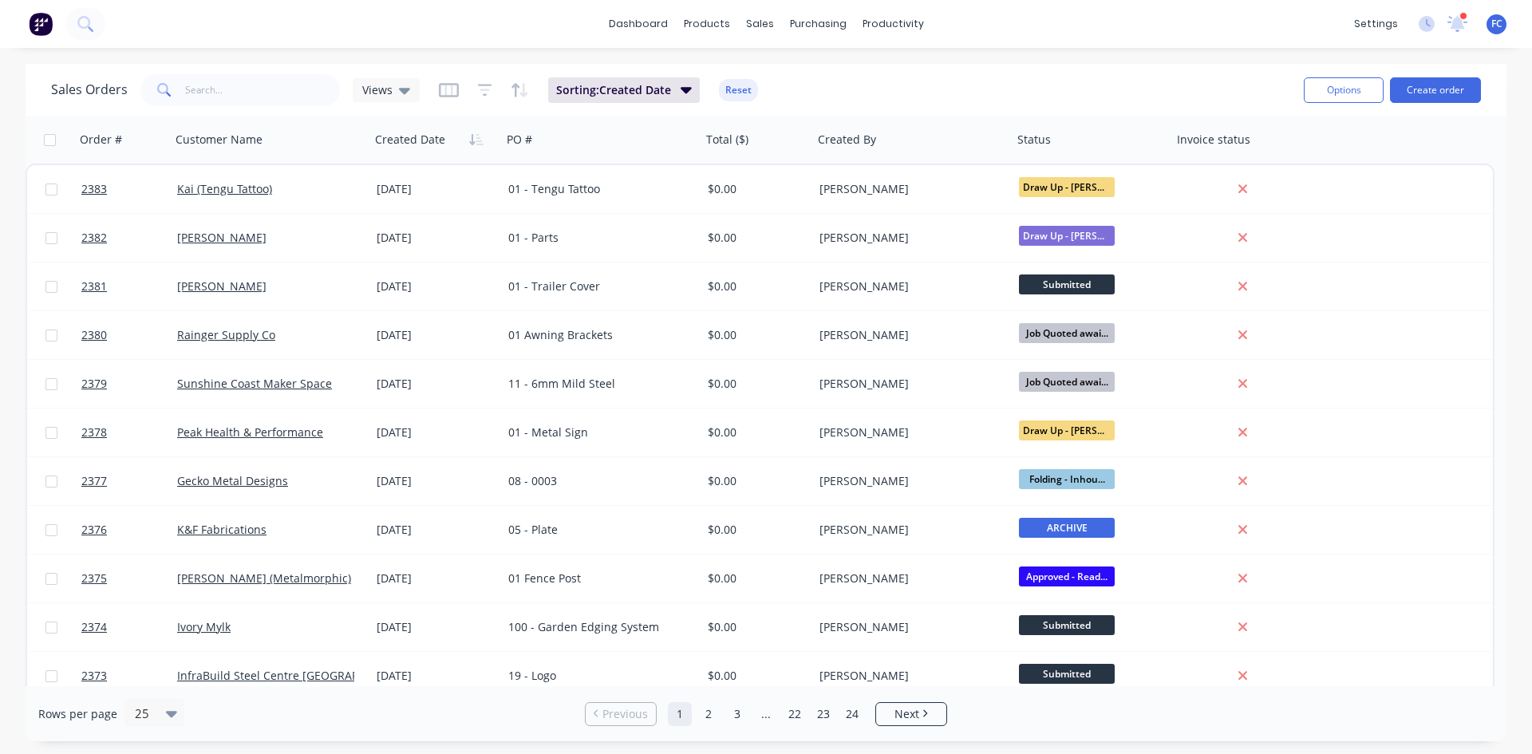
click at [386, 18] on div "dashboard products sales purchasing productivity dashboard products Product Cat…" at bounding box center [766, 24] width 1532 height 48
click at [788, 73] on div "Sales Orders" at bounding box center [818, 76] width 65 height 14
drag, startPoint x: 806, startPoint y: 86, endPoint x: 817, endPoint y: 86, distance: 11.2
click at [806, 86] on link "Sales Orders" at bounding box center [843, 76] width 211 height 32
click at [811, 85] on link "Sales Orders" at bounding box center [843, 76] width 211 height 32
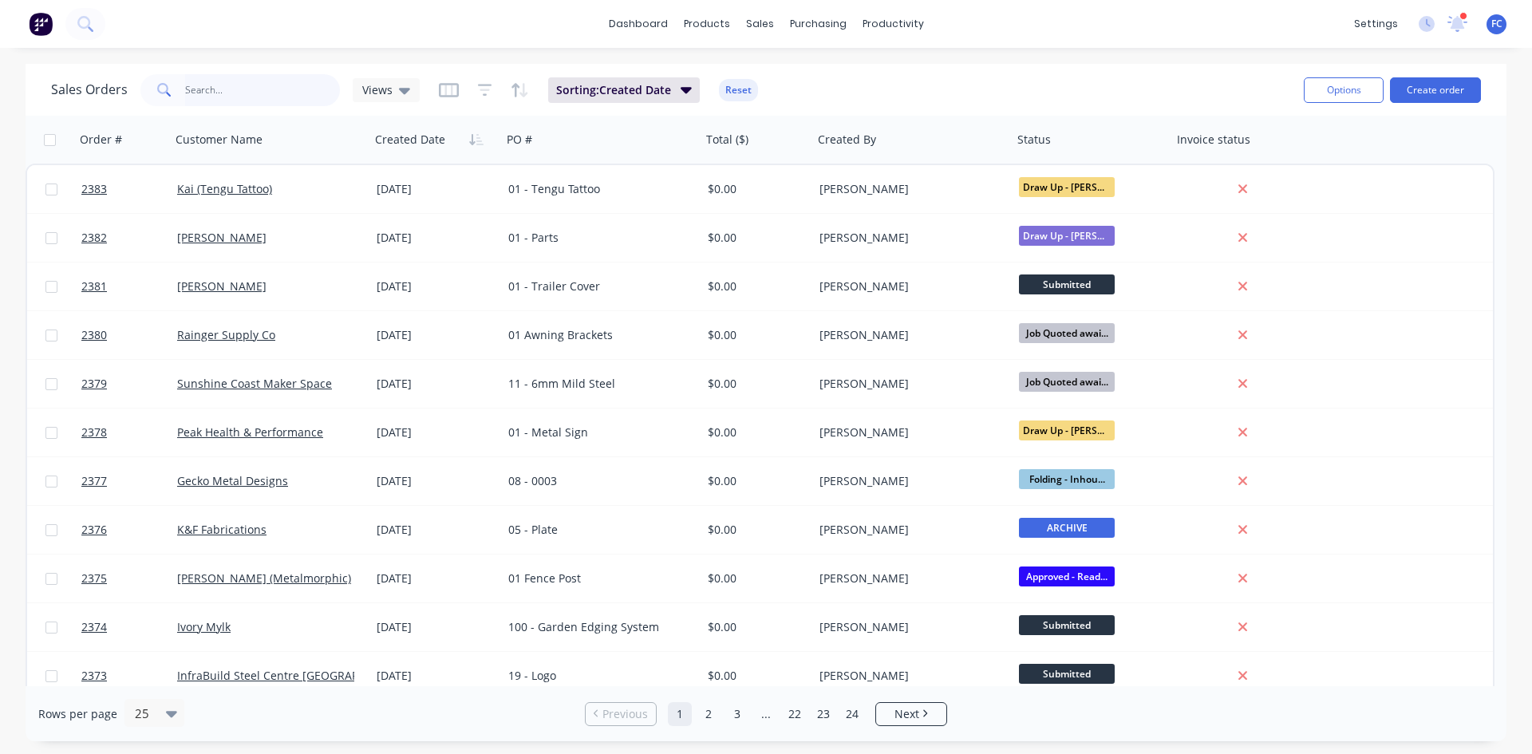
click at [259, 93] on input "text" at bounding box center [263, 90] width 156 height 32
type input "precision"
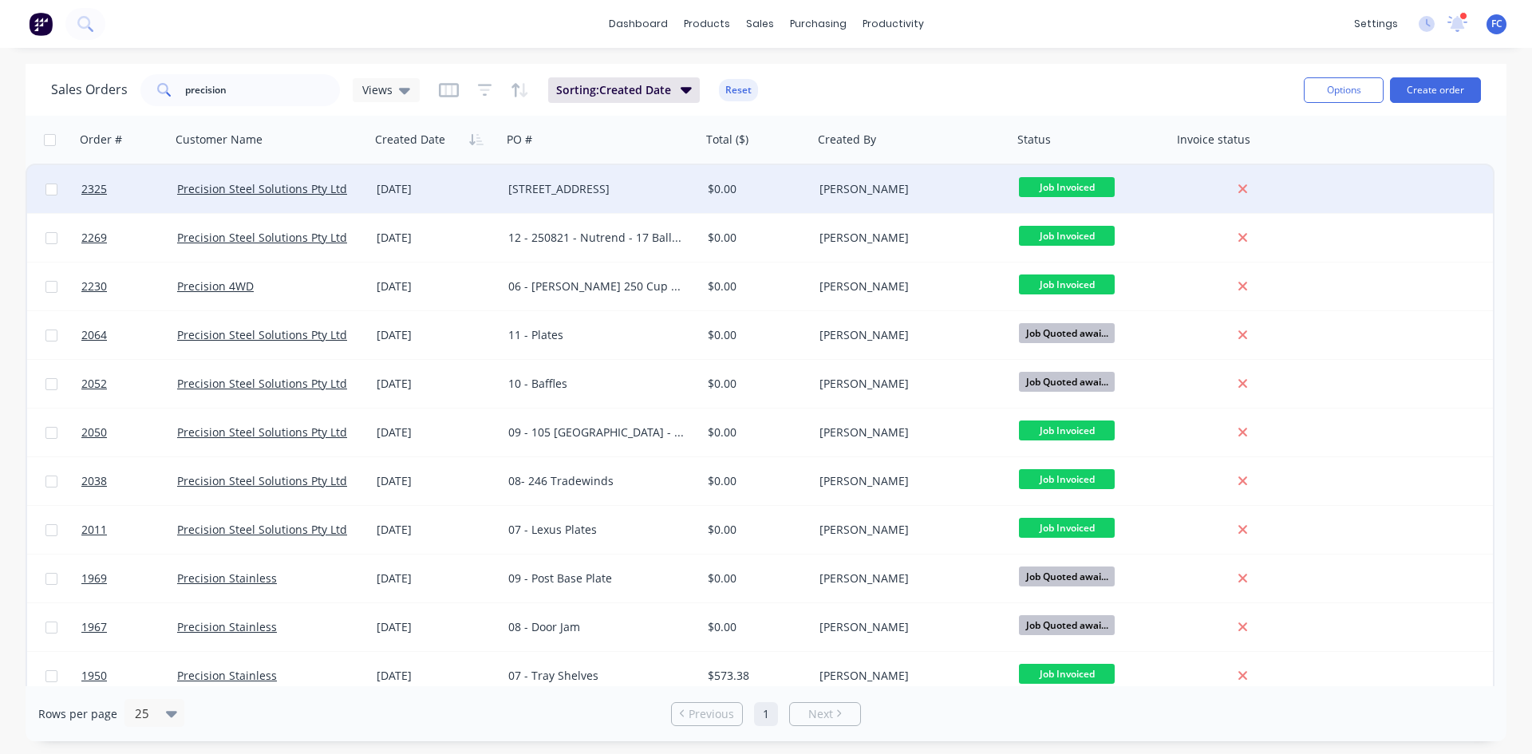
click at [362, 185] on div "Precision Steel Solutions Pty Ltd" at bounding box center [270, 189] width 187 height 16
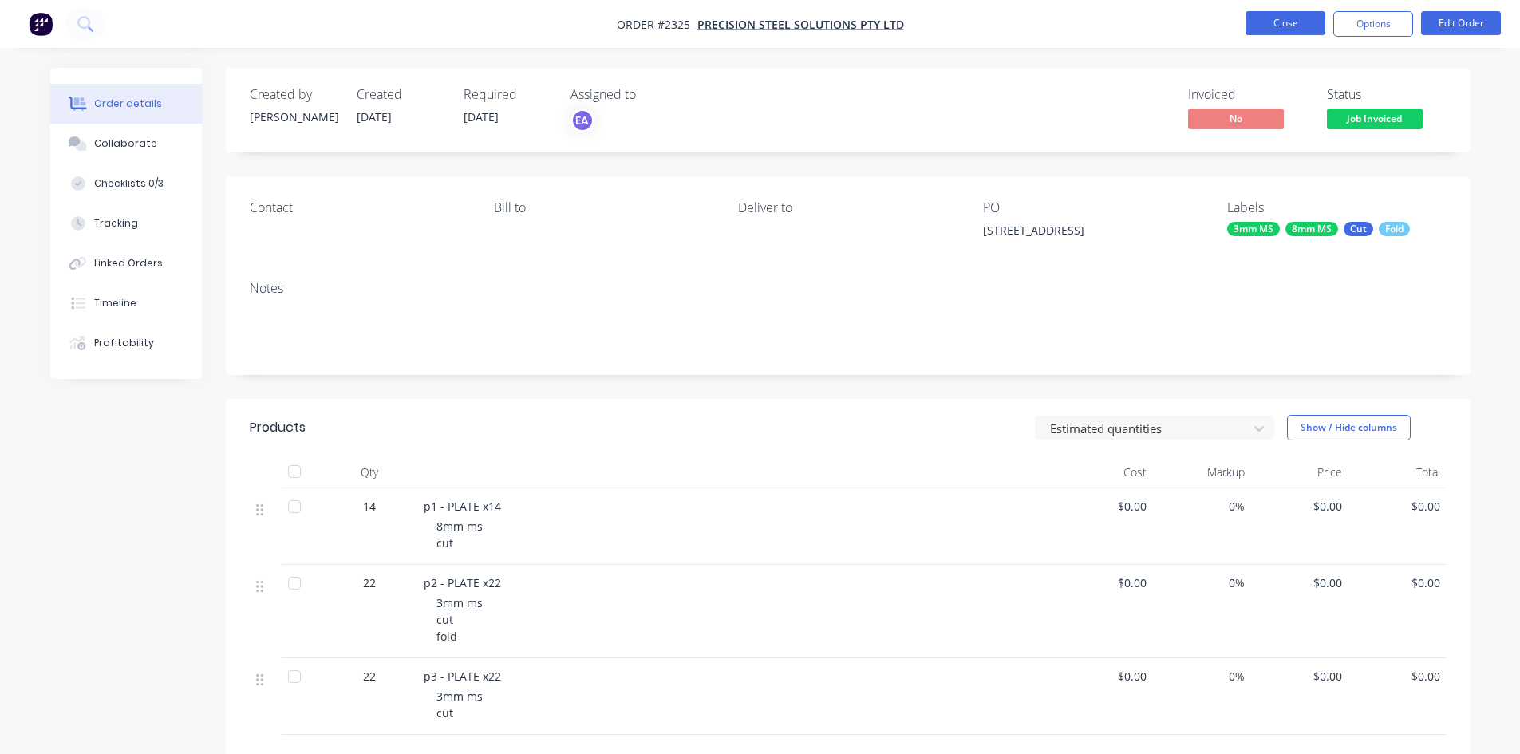
click at [1225, 22] on button "Close" at bounding box center [1286, 23] width 80 height 24
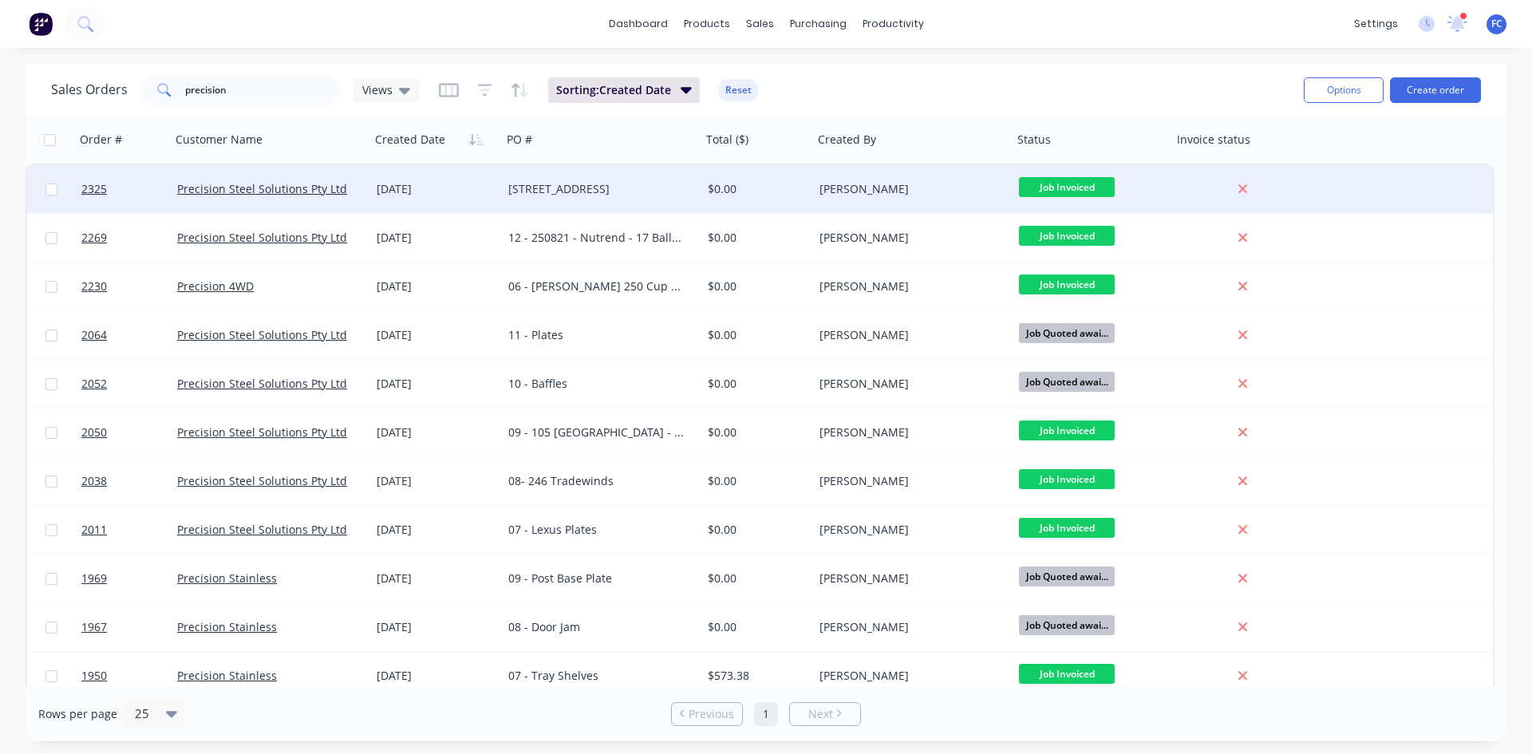
click at [414, 190] on div "19 Sep 2025" at bounding box center [436, 189] width 119 height 16
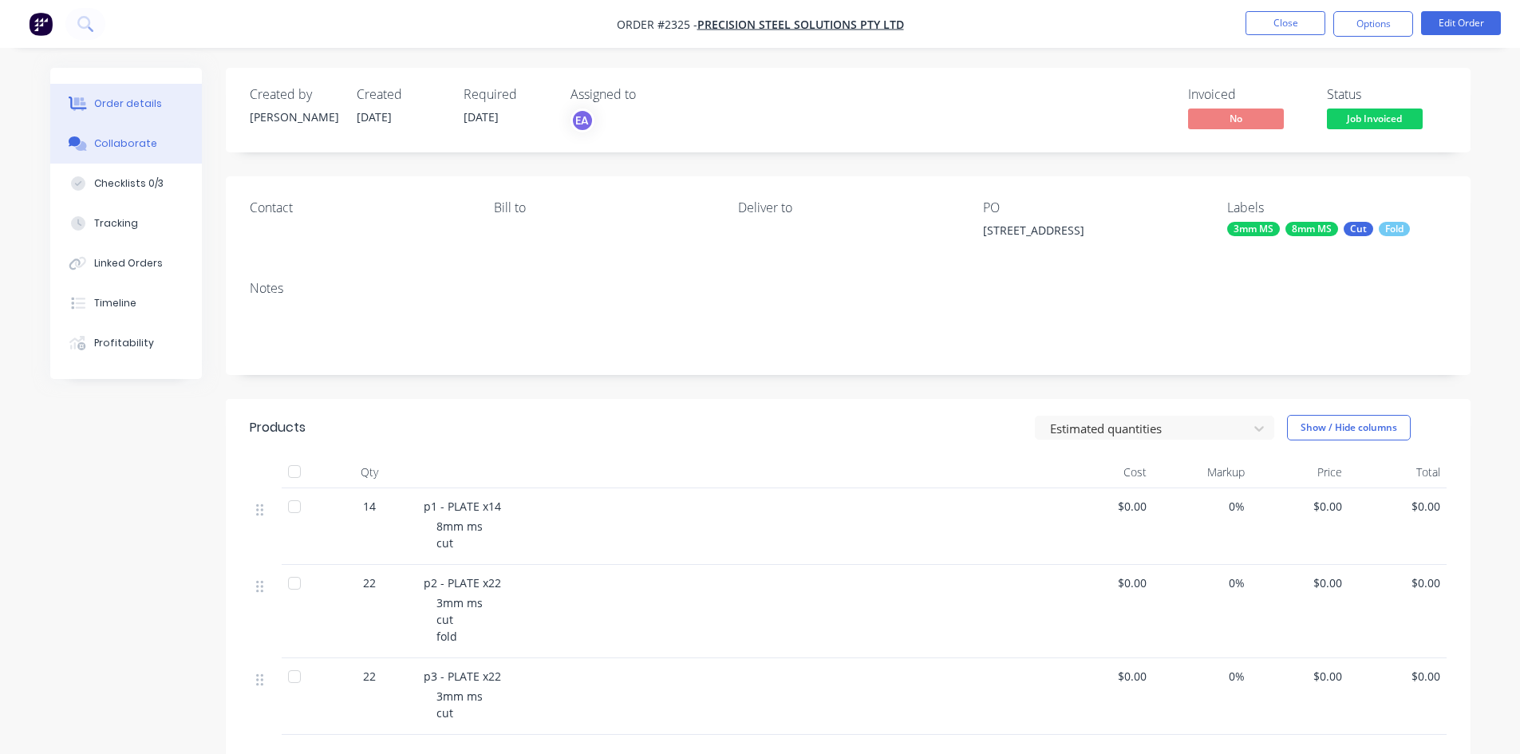
click at [142, 150] on div "Collaborate" at bounding box center [125, 143] width 63 height 14
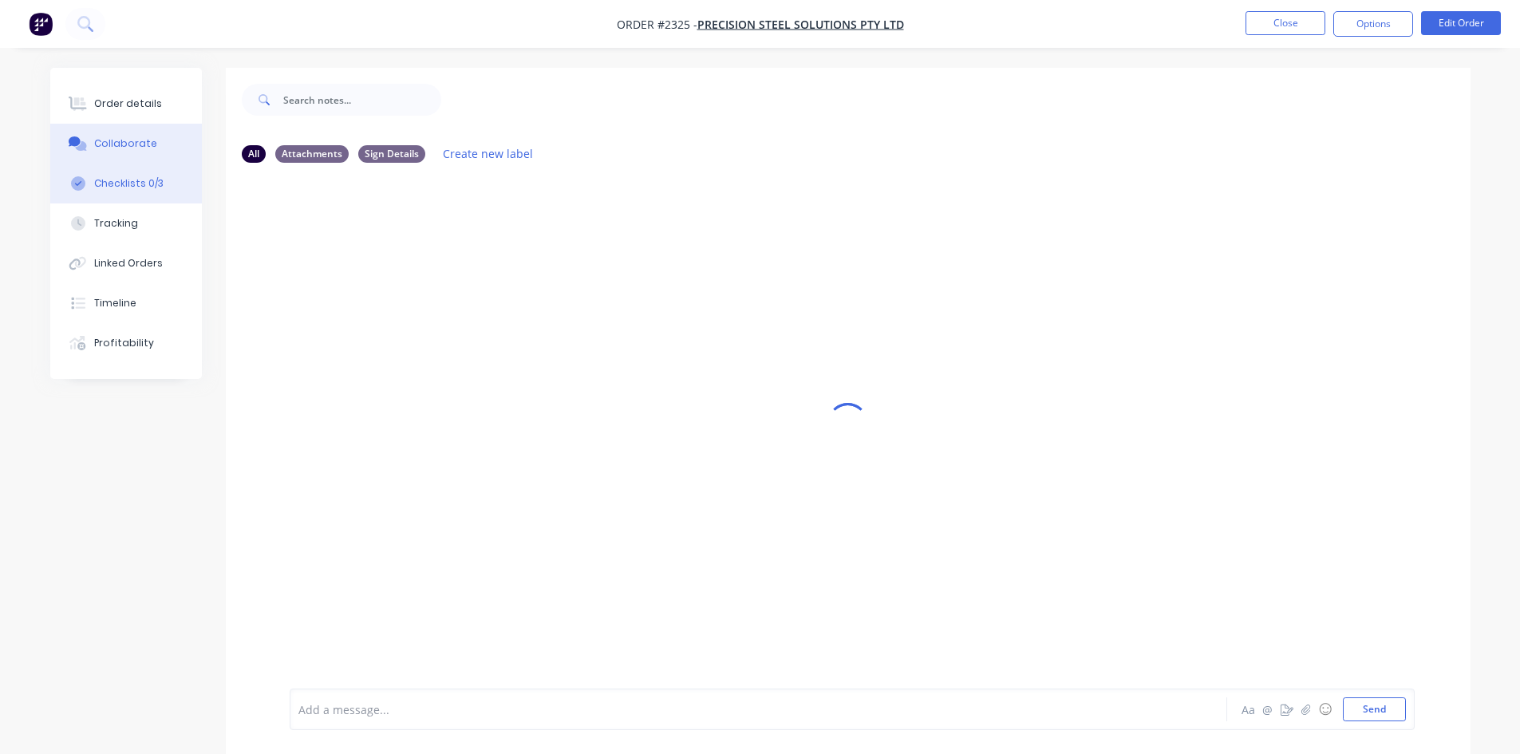
click at [119, 180] on div "Checklists 0/3" at bounding box center [128, 183] width 69 height 14
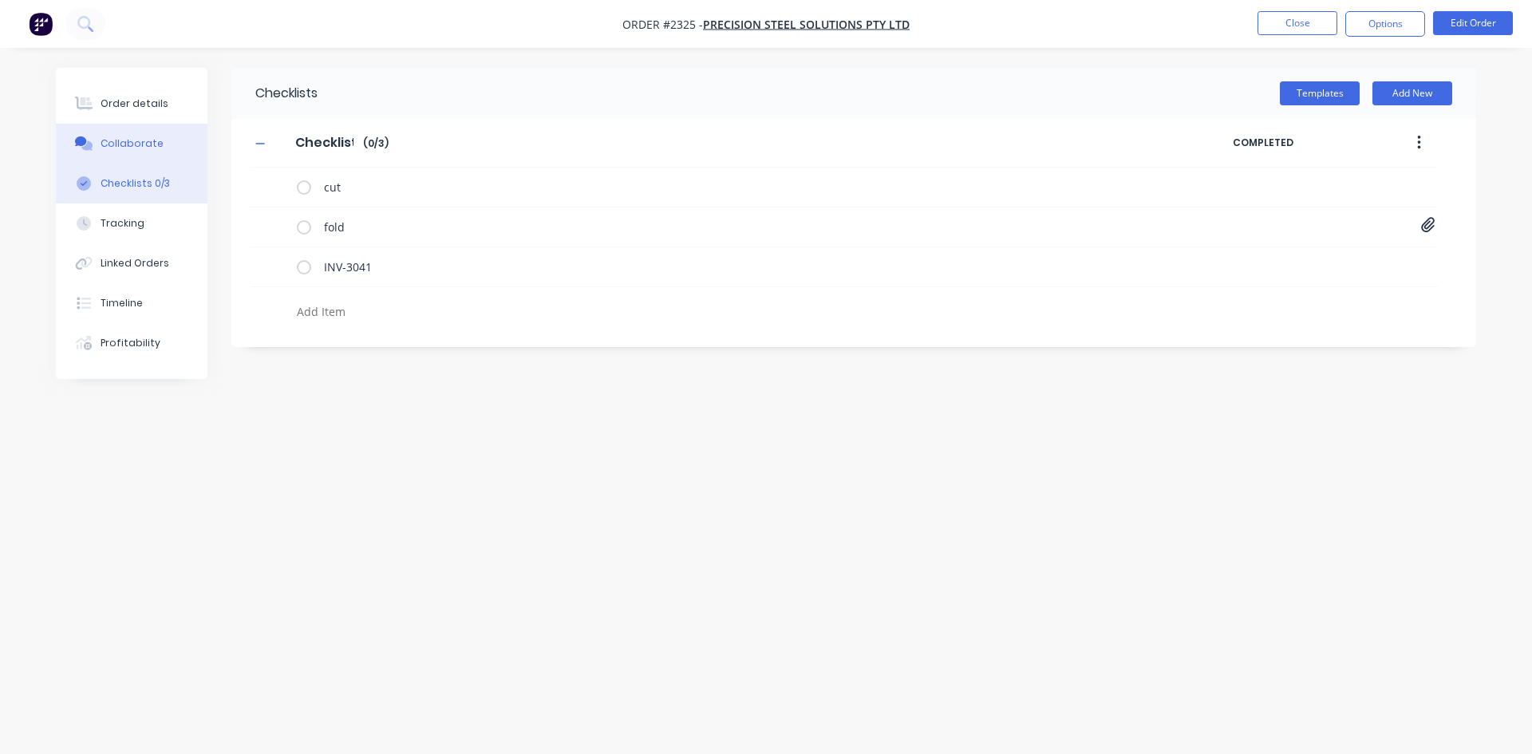
click at [127, 144] on div "Collaborate" at bounding box center [132, 143] width 63 height 14
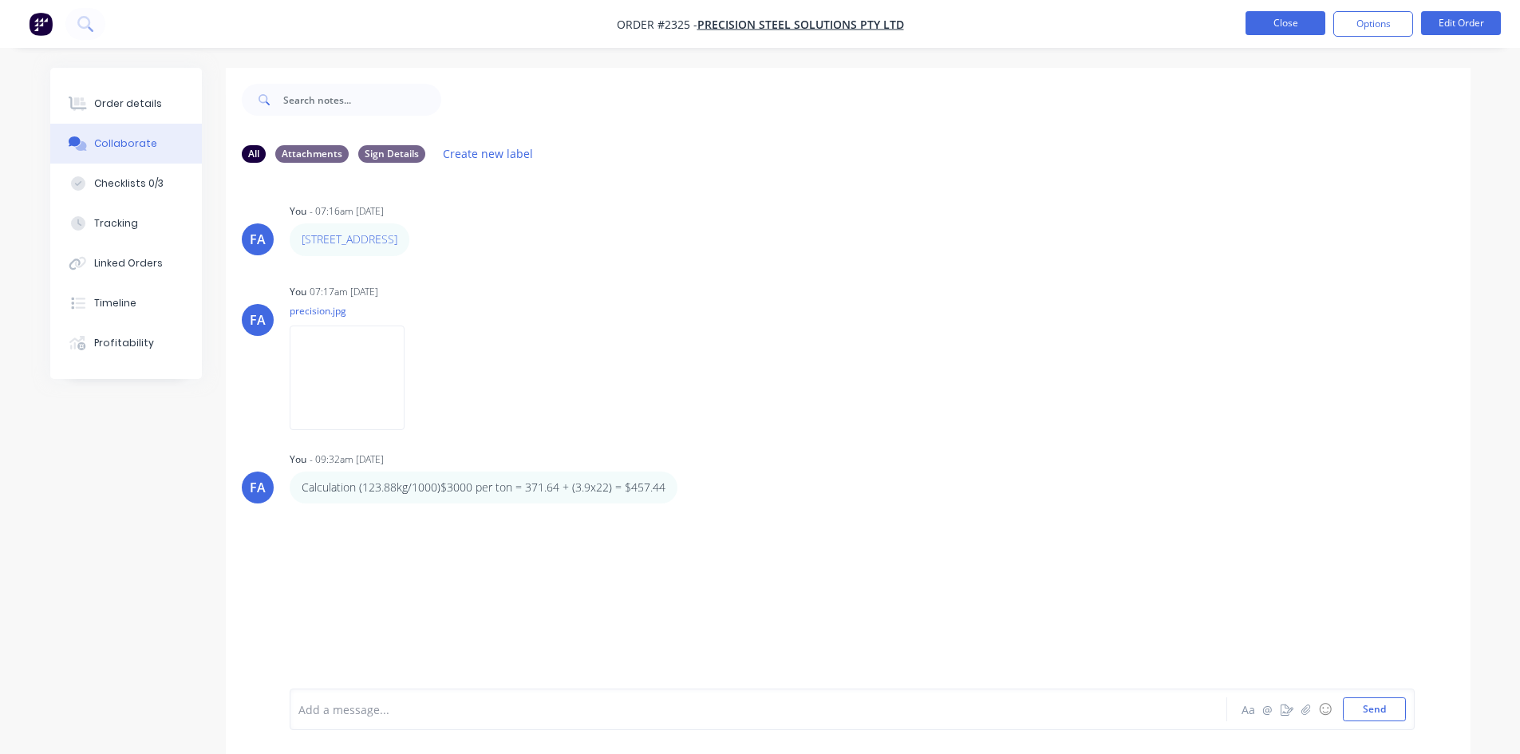
click at [1225, 30] on button "Close" at bounding box center [1286, 23] width 80 height 24
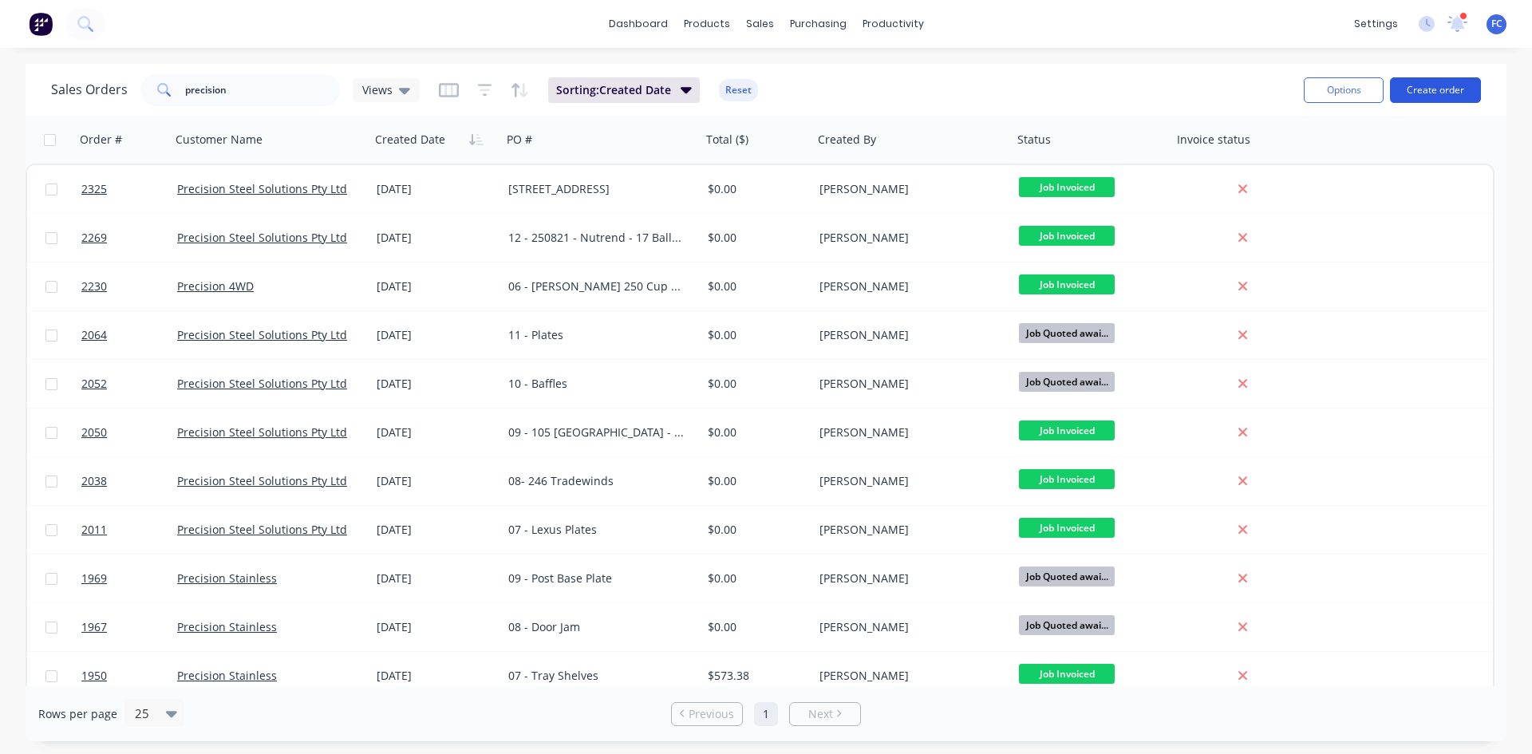
click at [1225, 89] on button "Create order" at bounding box center [1435, 90] width 91 height 26
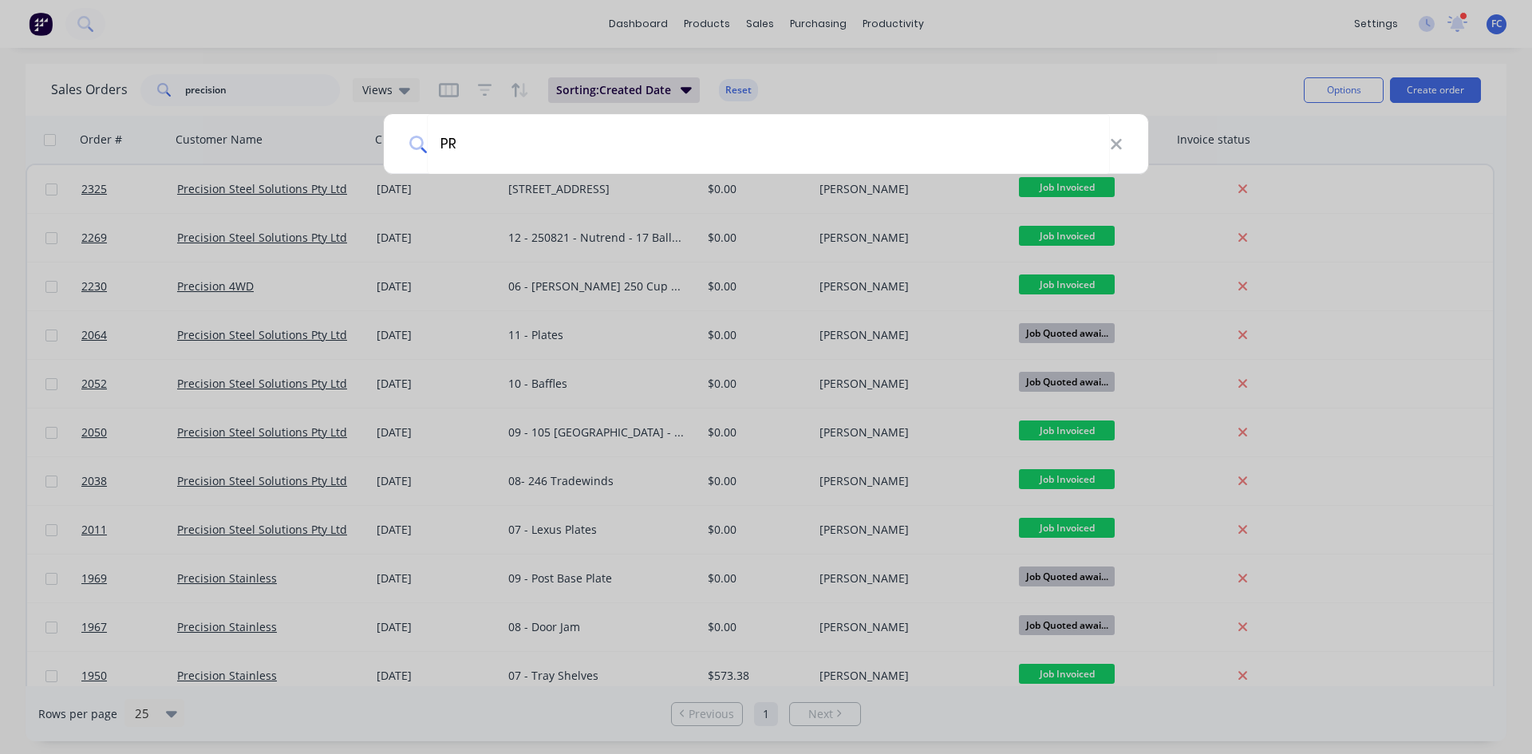
type input "P"
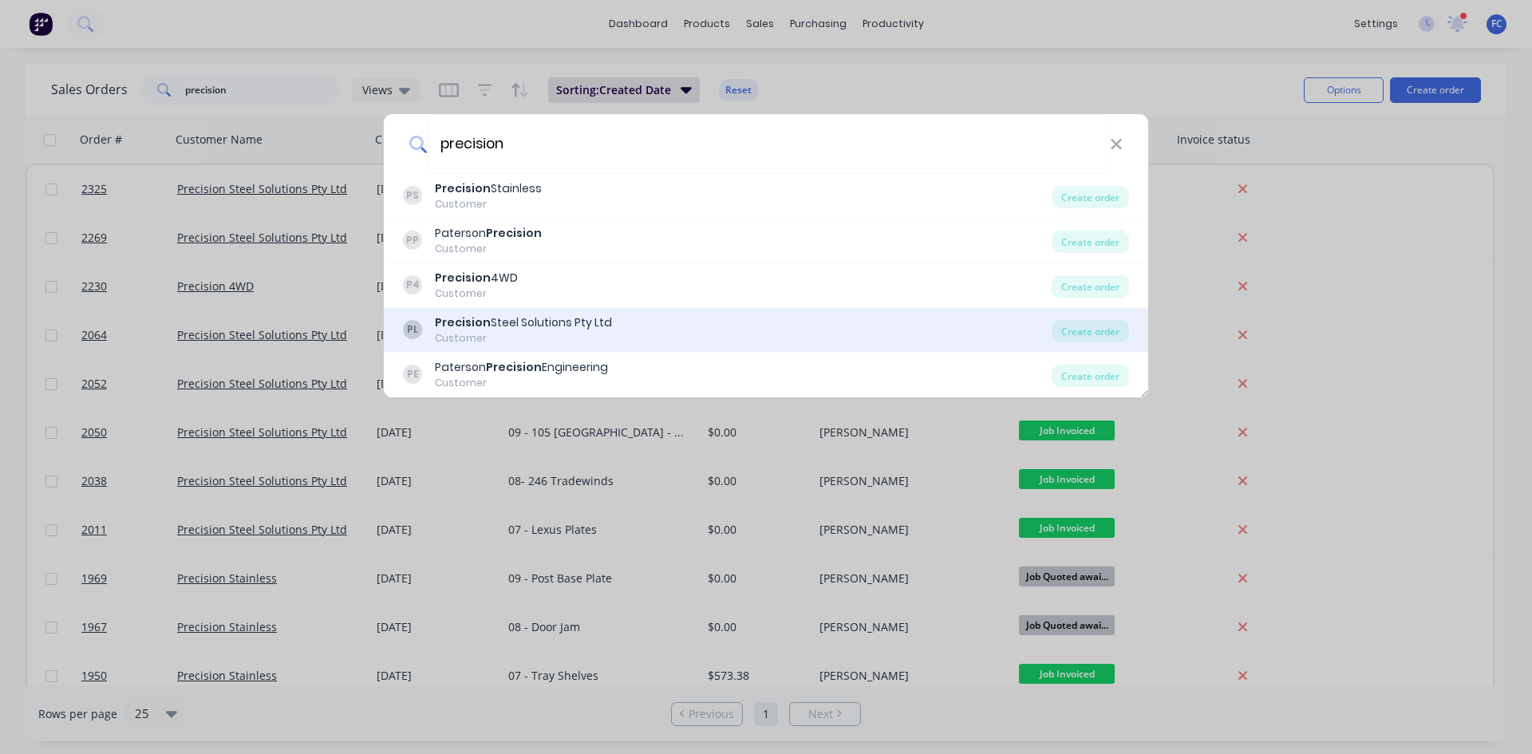
type input "precision"
click at [543, 324] on div "Precision Steel Solutions Pty Ltd" at bounding box center [523, 322] width 177 height 17
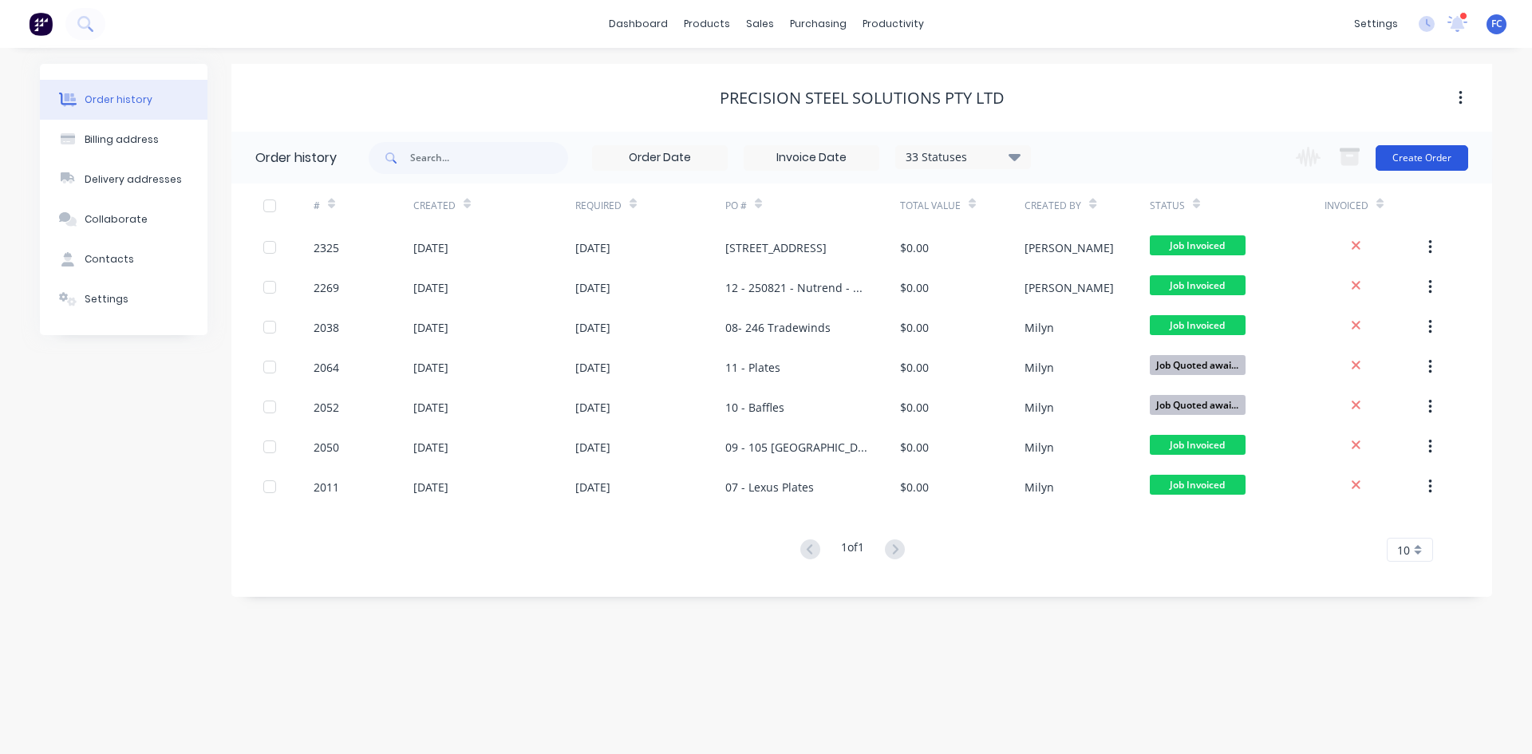
click at [1225, 157] on button "Create Order" at bounding box center [1422, 158] width 93 height 26
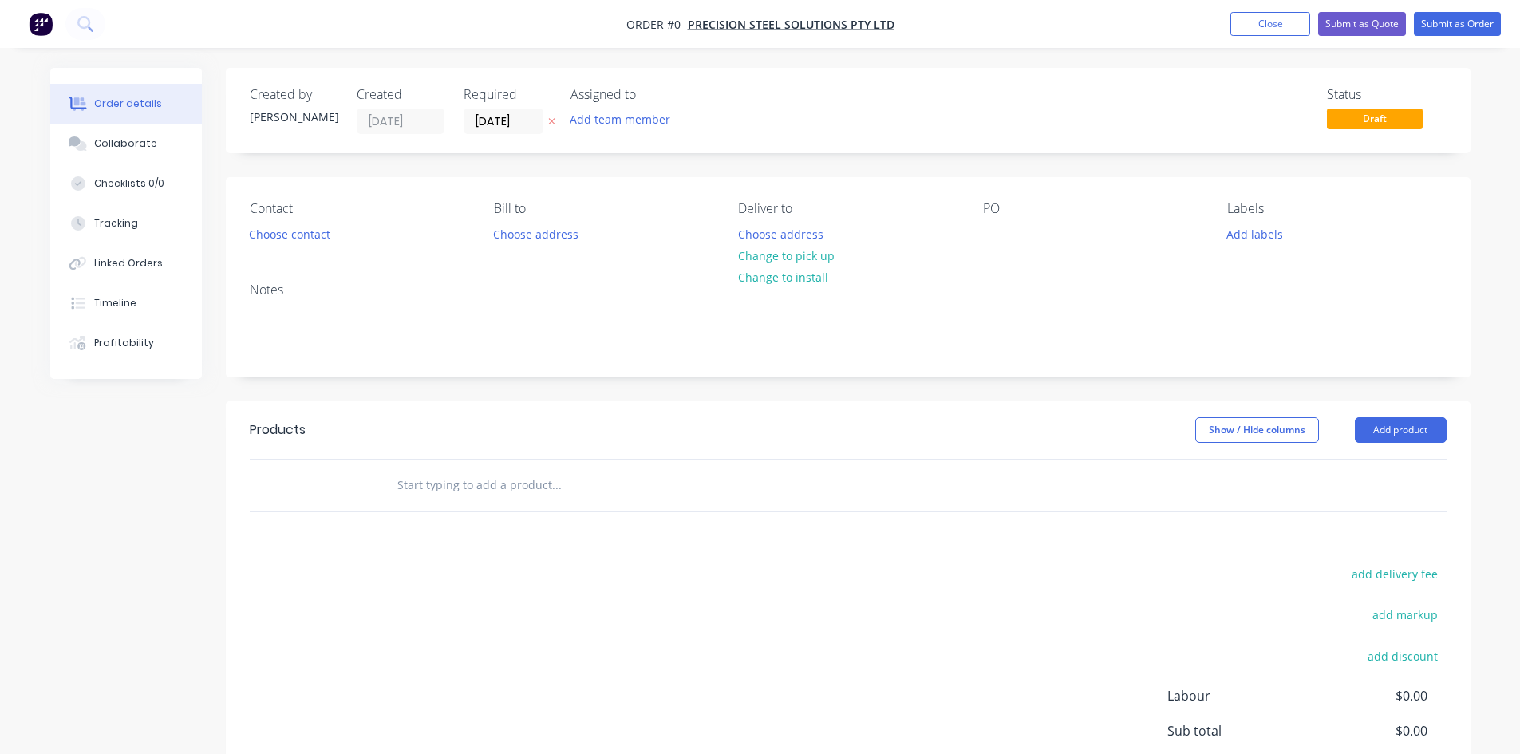
drag, startPoint x: 471, startPoint y: 119, endPoint x: 500, endPoint y: 140, distance: 35.4
click at [472, 119] on input "[DATE]" at bounding box center [503, 121] width 78 height 24
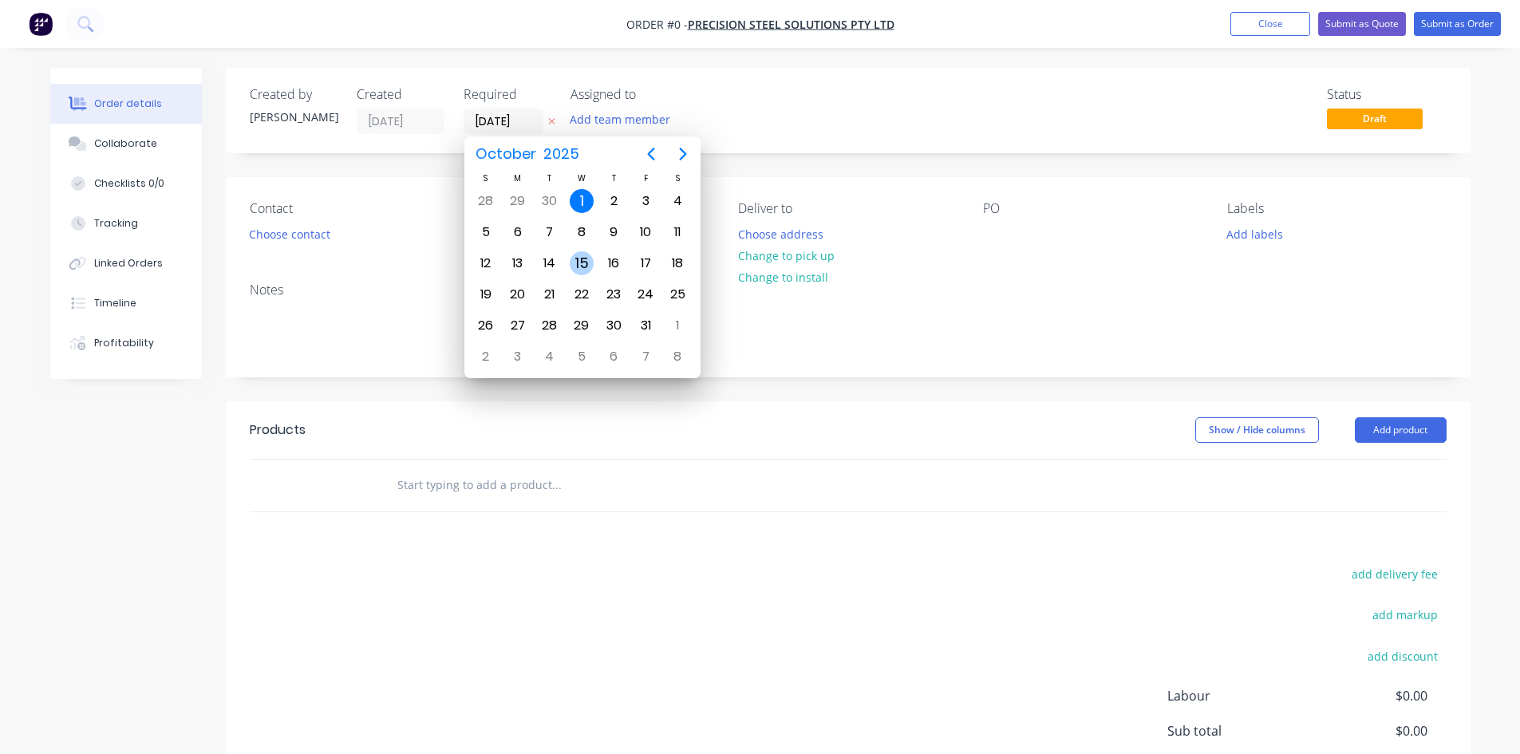
click at [581, 266] on div "15" at bounding box center [582, 263] width 24 height 24
type input "[DATE]"
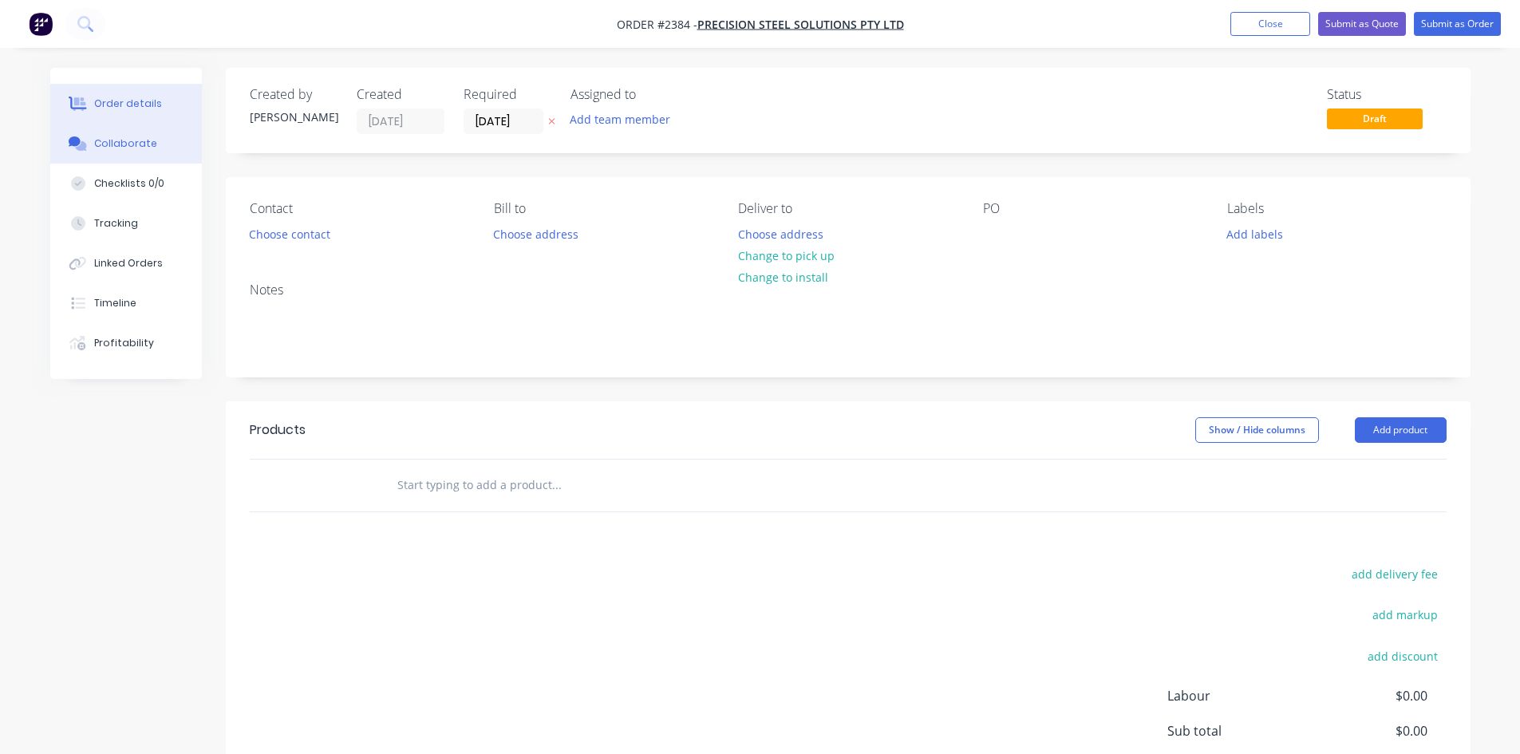
click at [136, 143] on div "Collaborate" at bounding box center [125, 143] width 63 height 14
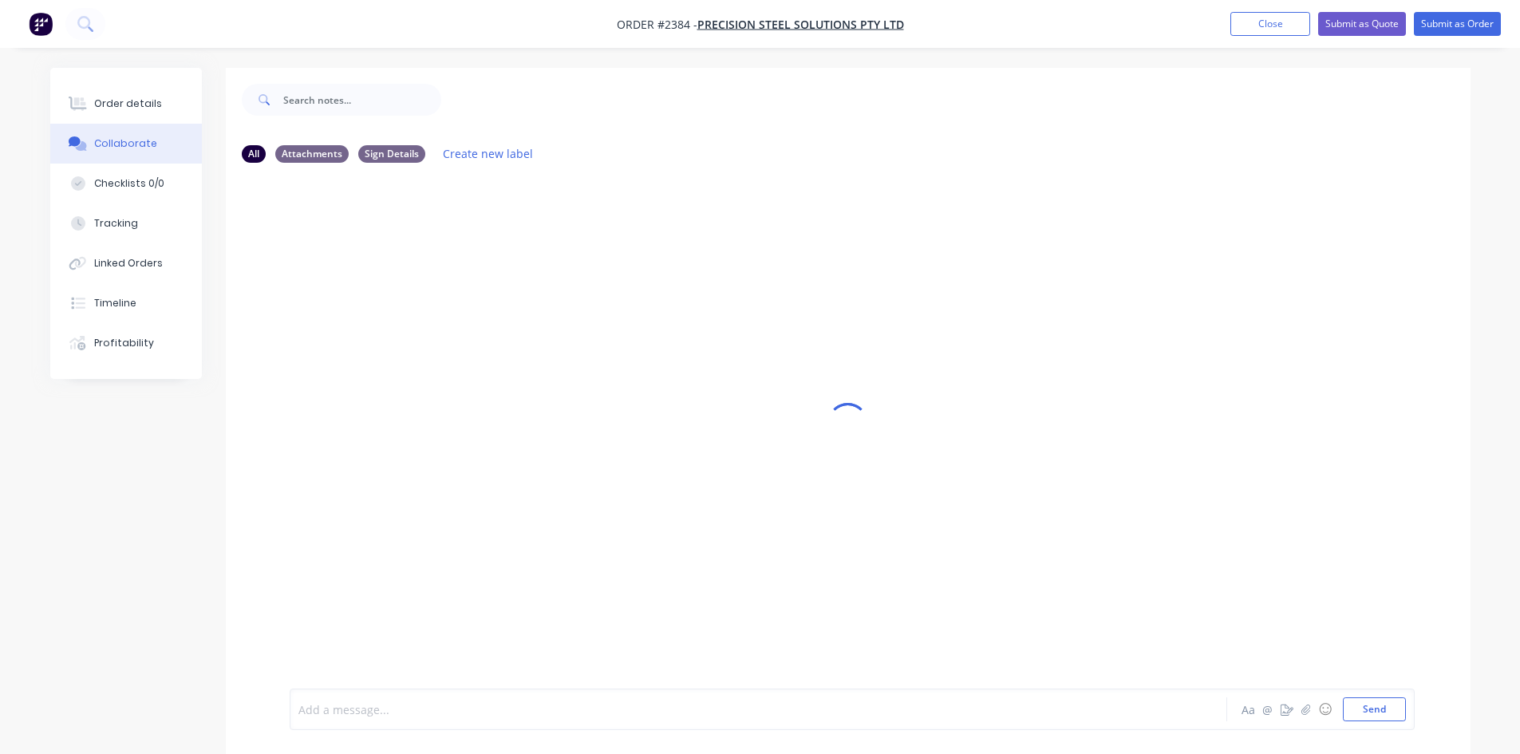
click at [351, 582] on div at bounding box center [714, 709] width 830 height 17
click at [394, 582] on div at bounding box center [714, 709] width 830 height 17
click at [366, 582] on div at bounding box center [714, 709] width 830 height 17
click at [1225, 582] on button "Send" at bounding box center [1374, 709] width 63 height 24
drag, startPoint x: 120, startPoint y: 81, endPoint x: 126, endPoint y: 106, distance: 26.3
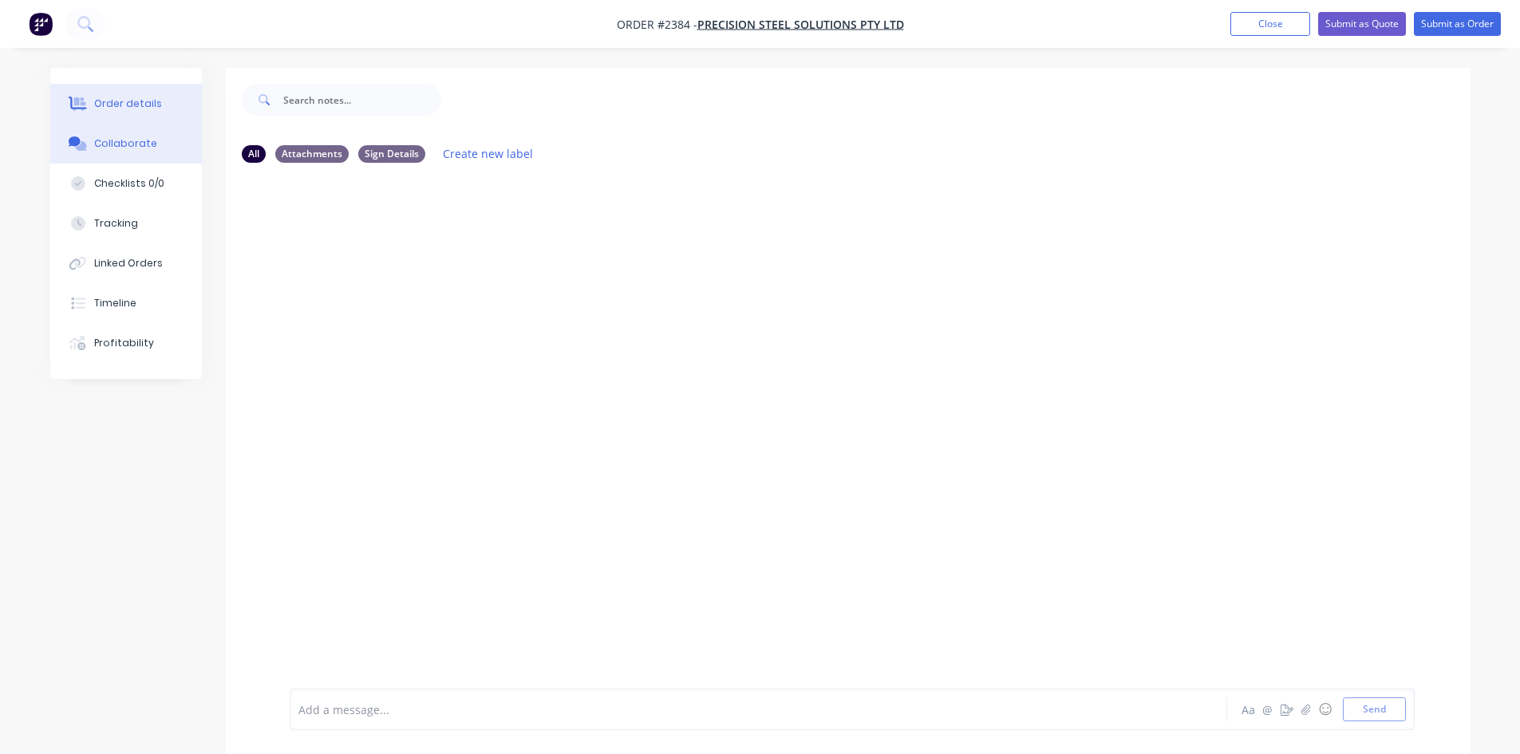
click at [120, 84] on div "Order details Collaborate Checklists 0/0 Tracking Linked Orders Timeline Profit…" at bounding box center [126, 223] width 152 height 311
click at [126, 106] on div "Order details" at bounding box center [128, 104] width 68 height 14
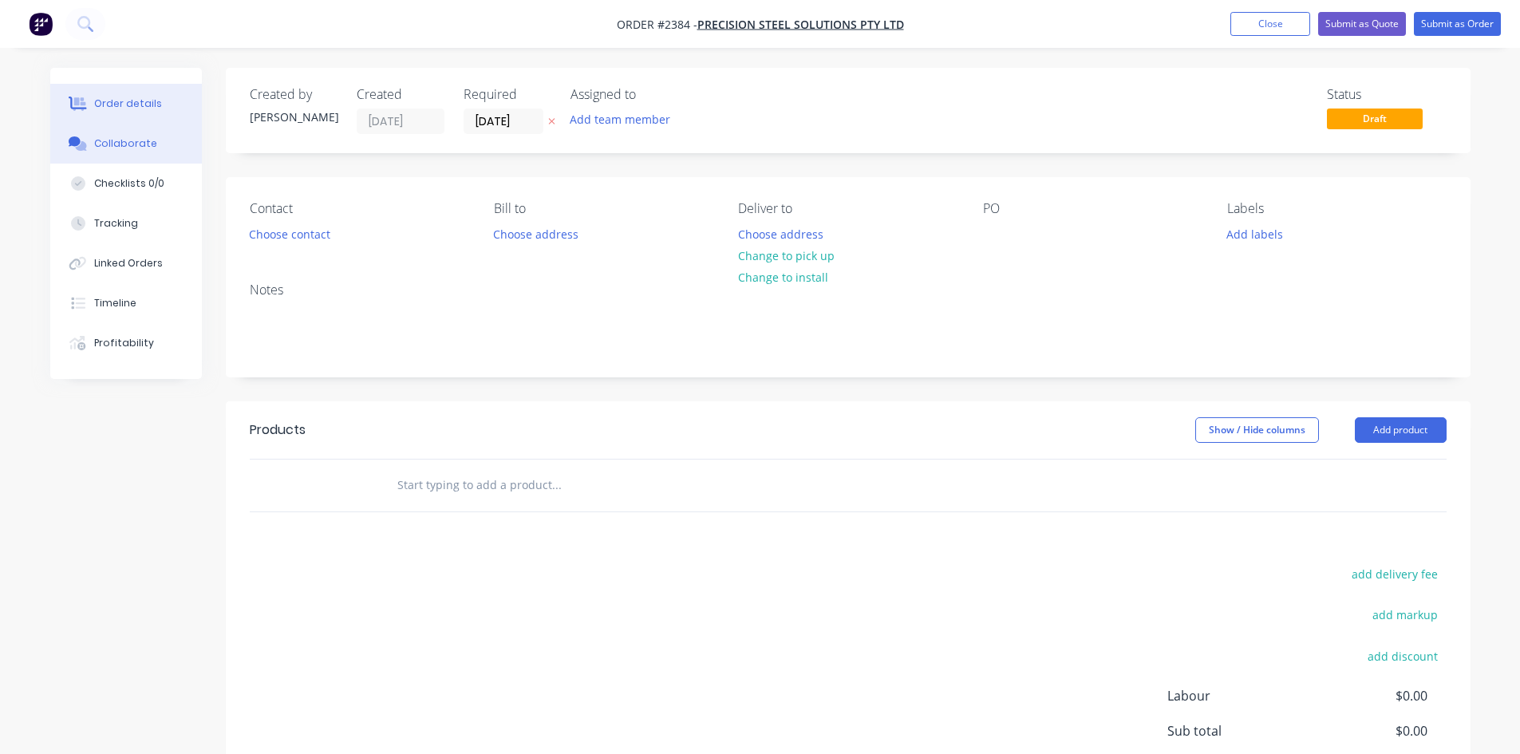
click at [118, 151] on button "Collaborate" at bounding box center [126, 144] width 152 height 40
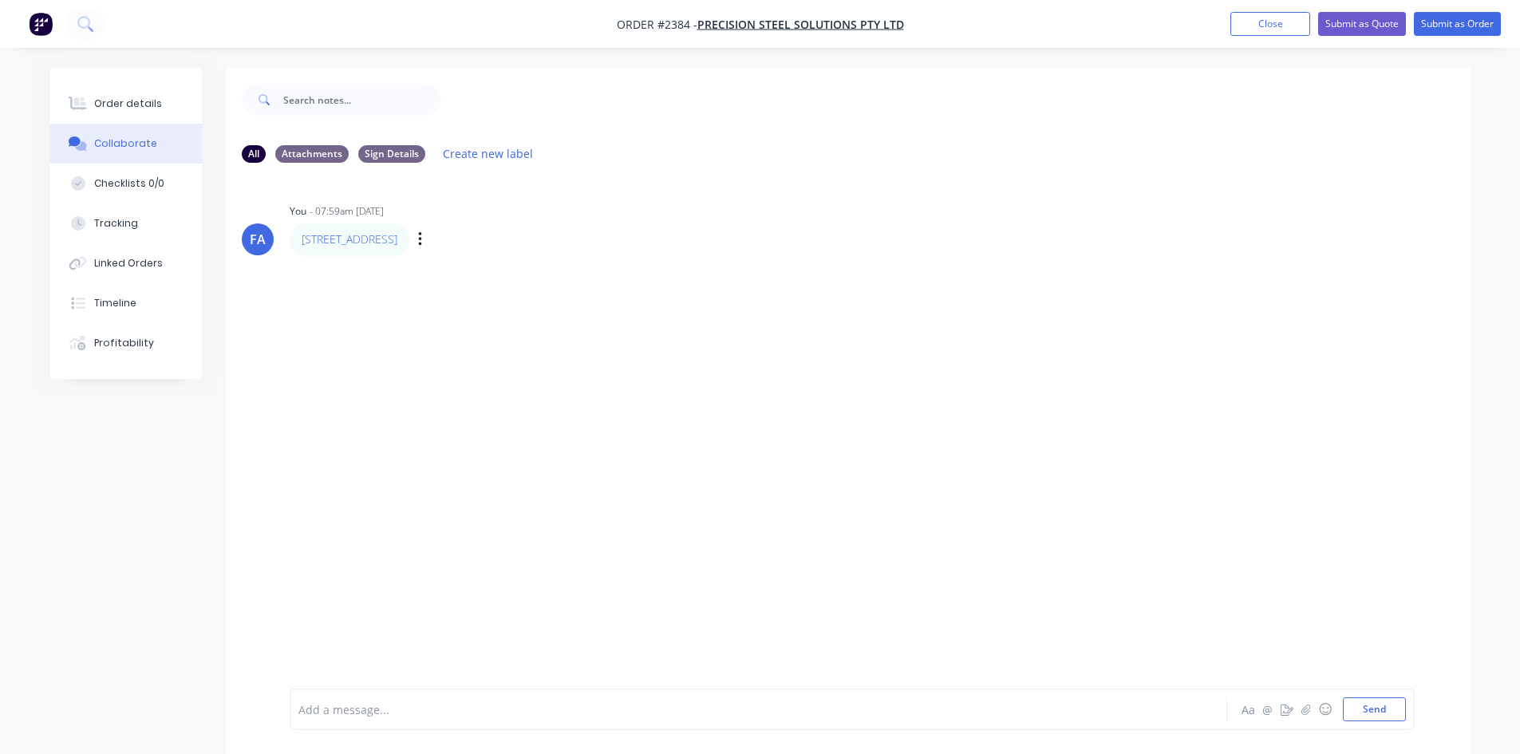
drag, startPoint x: 407, startPoint y: 238, endPoint x: 299, endPoint y: 242, distance: 107.8
click at [299, 242] on div "[STREET_ADDRESS]" at bounding box center [350, 239] width 120 height 32
copy link "[STREET_ADDRESS]"
click at [102, 90] on button "Order details" at bounding box center [126, 104] width 152 height 40
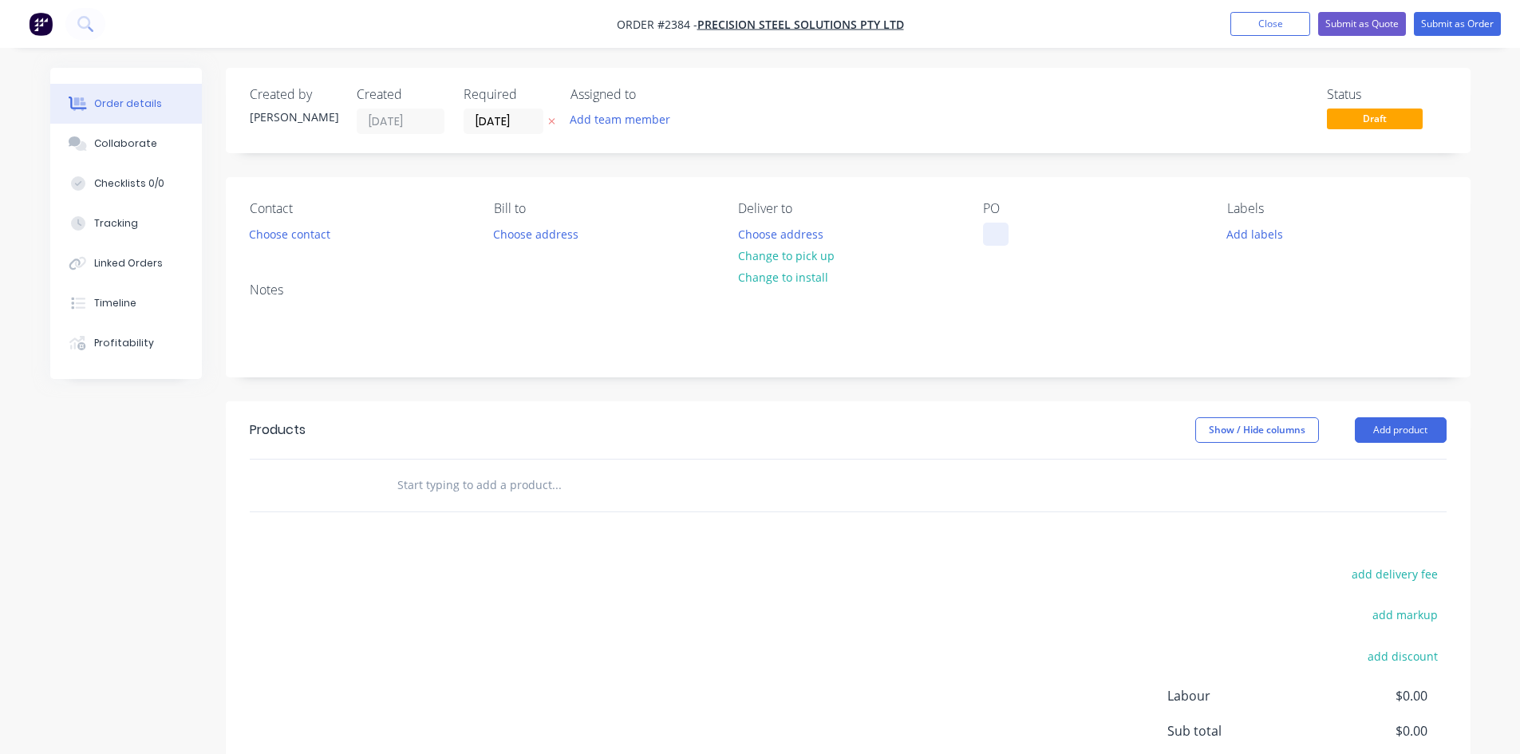
click at [989, 228] on div at bounding box center [996, 234] width 26 height 23
paste div
click at [1014, 231] on div "[STREET_ADDRESS]" at bounding box center [1046, 234] width 127 height 23
click at [996, 237] on div "[STREET_ADDRESS]" at bounding box center [1046, 234] width 127 height 23
click at [105, 148] on div "Collaborate" at bounding box center [125, 143] width 63 height 14
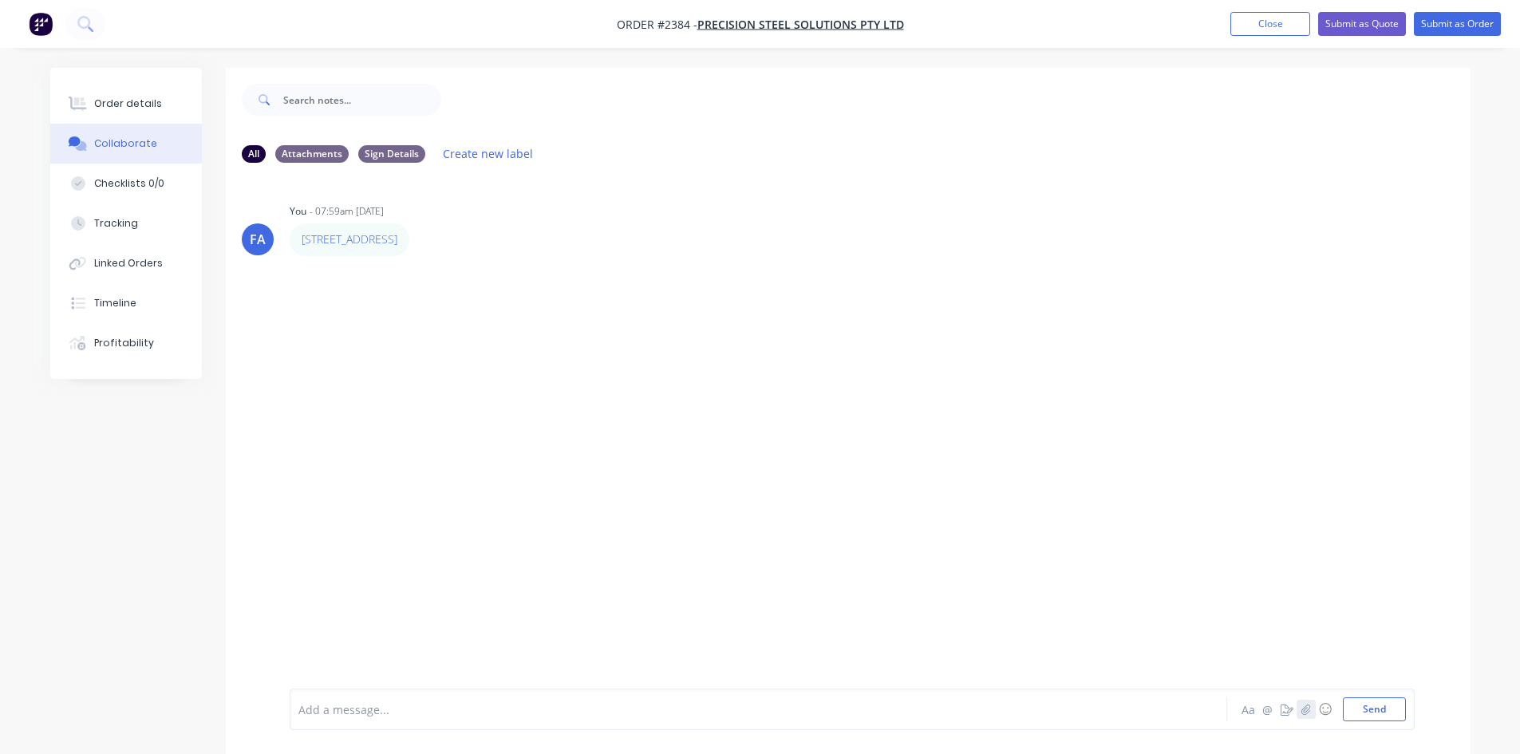
click at [1225, 582] on icon "button" at bounding box center [1306, 709] width 10 height 11
click at [1225, 582] on button "Send" at bounding box center [1374, 709] width 63 height 24
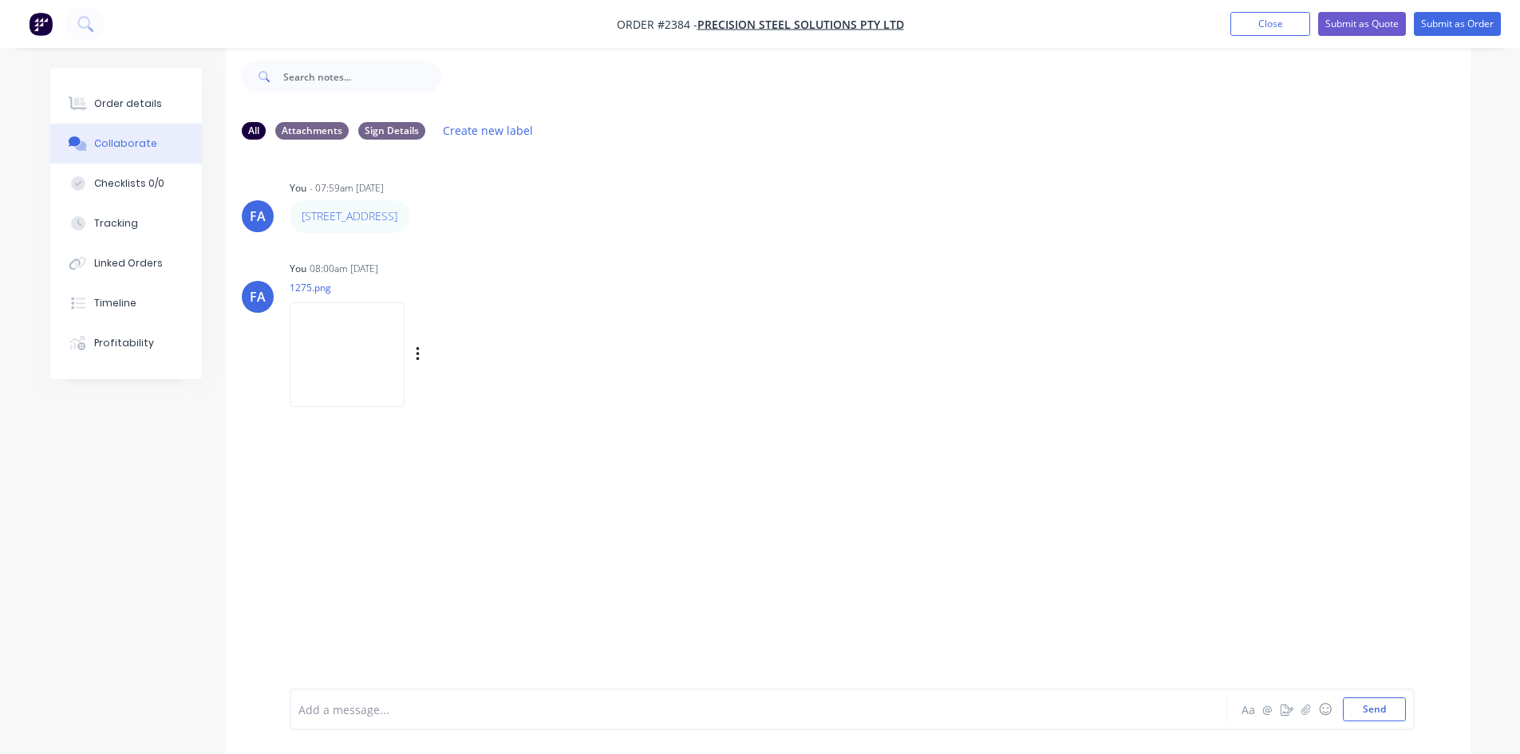
scroll to position [24, 0]
click at [405, 380] on img at bounding box center [347, 354] width 115 height 105
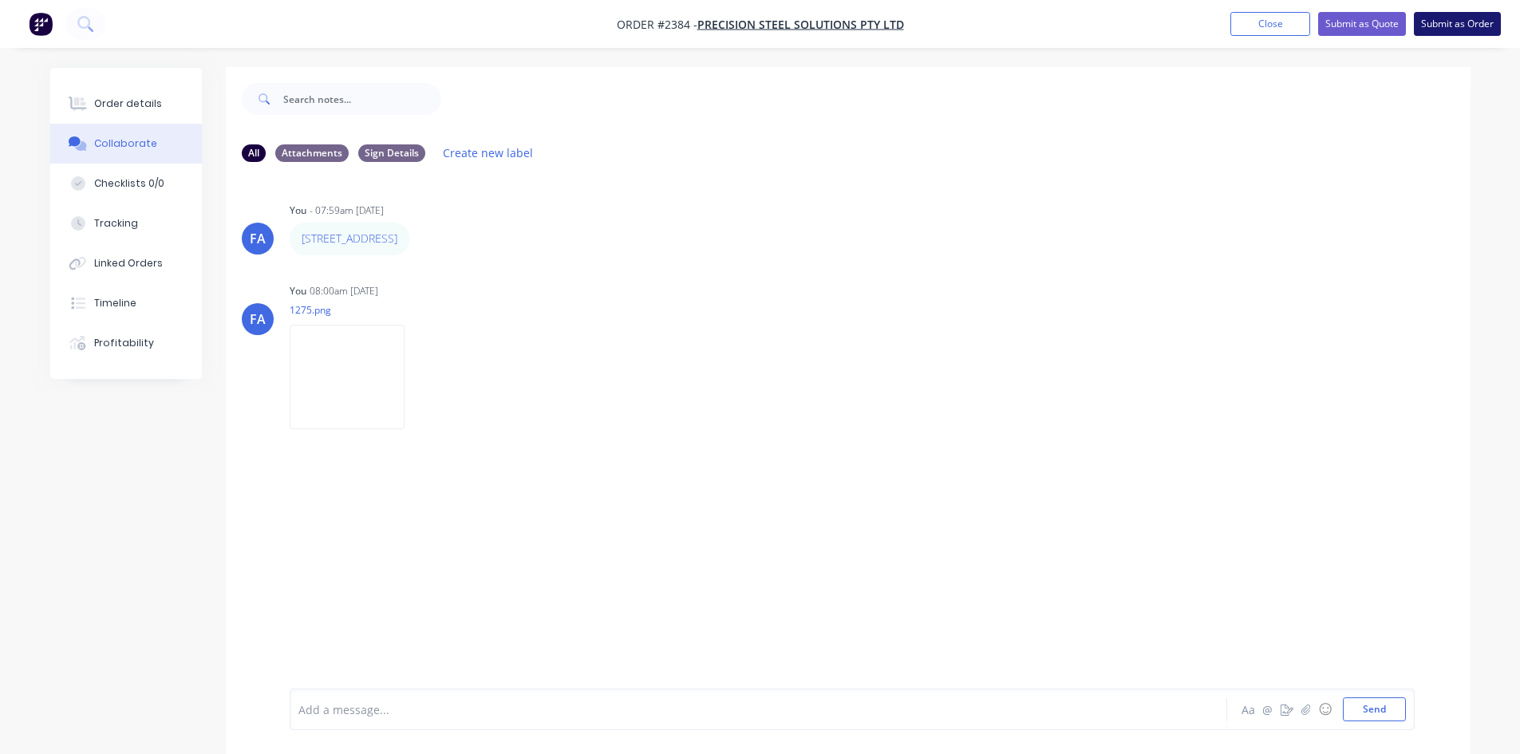
scroll to position [0, 0]
click at [1225, 27] on button "Submit as Order" at bounding box center [1457, 24] width 87 height 24
click at [1225, 22] on button "Close" at bounding box center [1286, 23] width 80 height 24
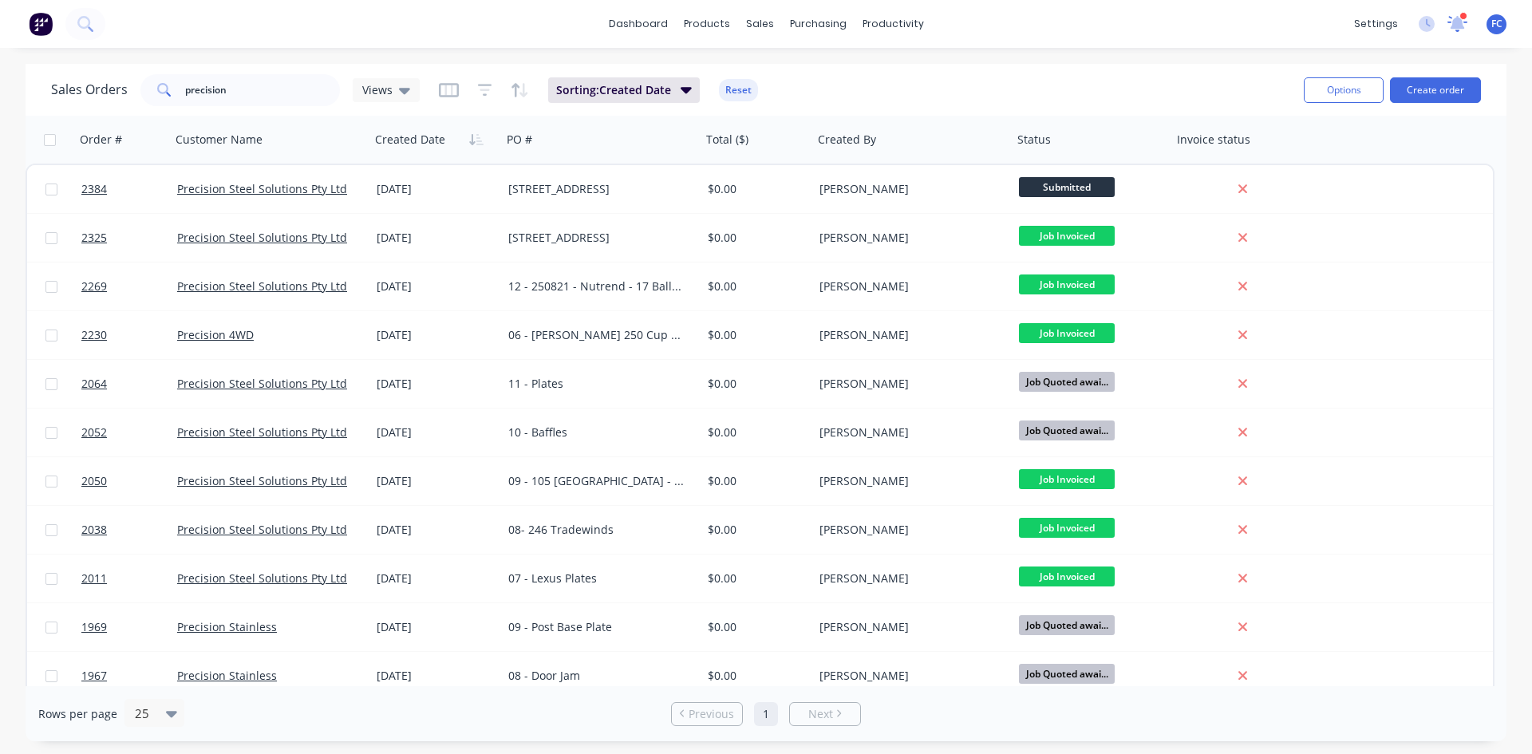
click at [1225, 20] on icon at bounding box center [1458, 24] width 20 height 16
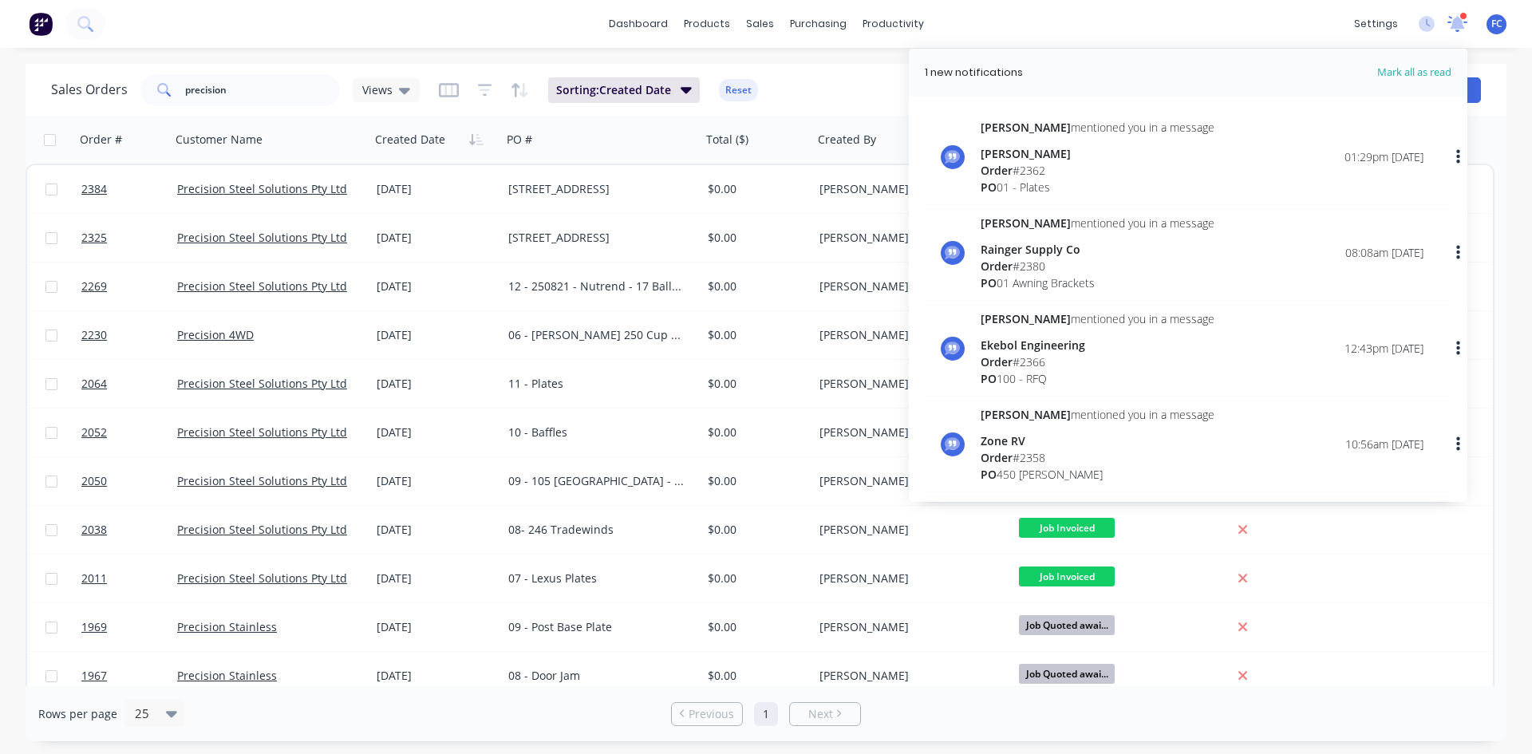
click at [1225, 20] on icon at bounding box center [1458, 24] width 20 height 16
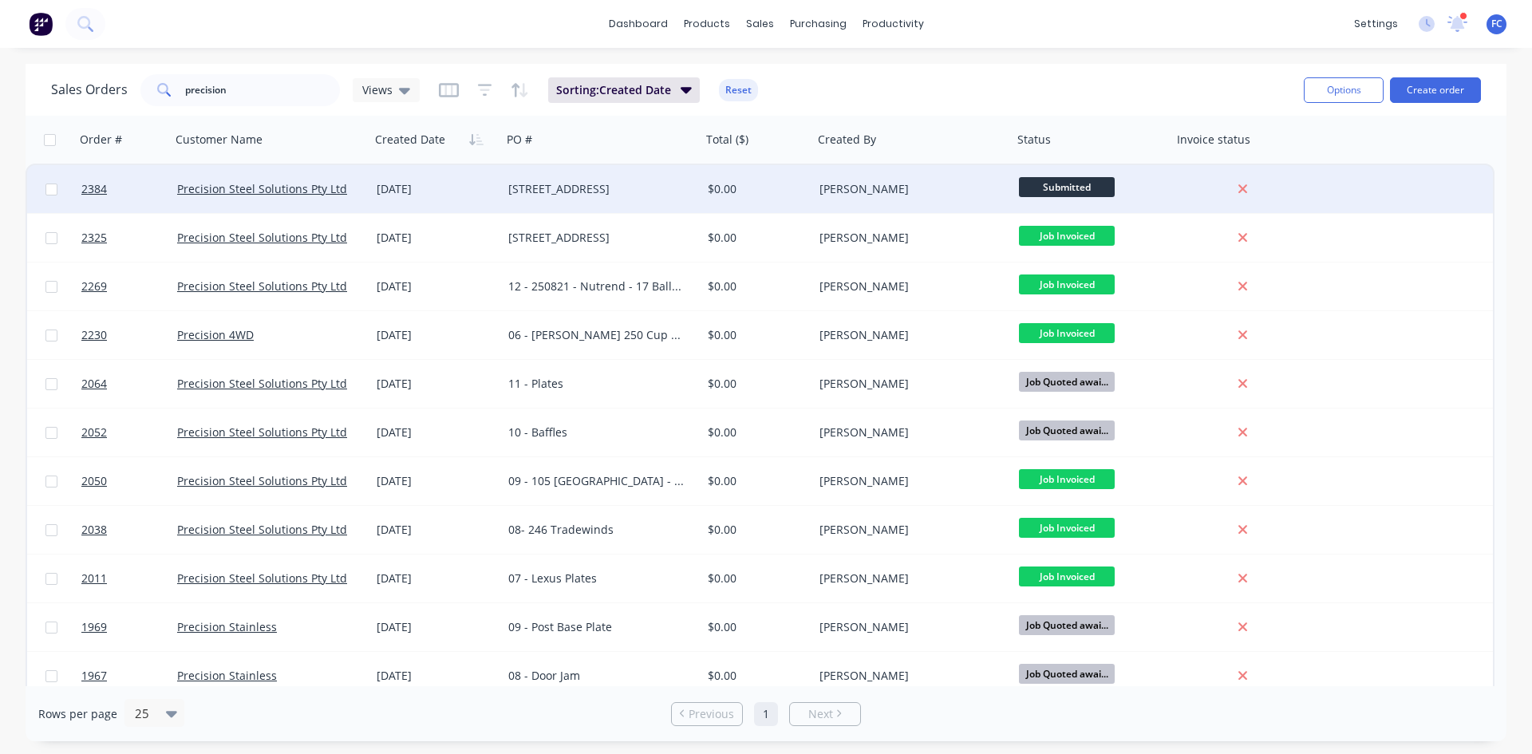
click at [493, 189] on div "01 Oct 2025" at bounding box center [436, 189] width 119 height 16
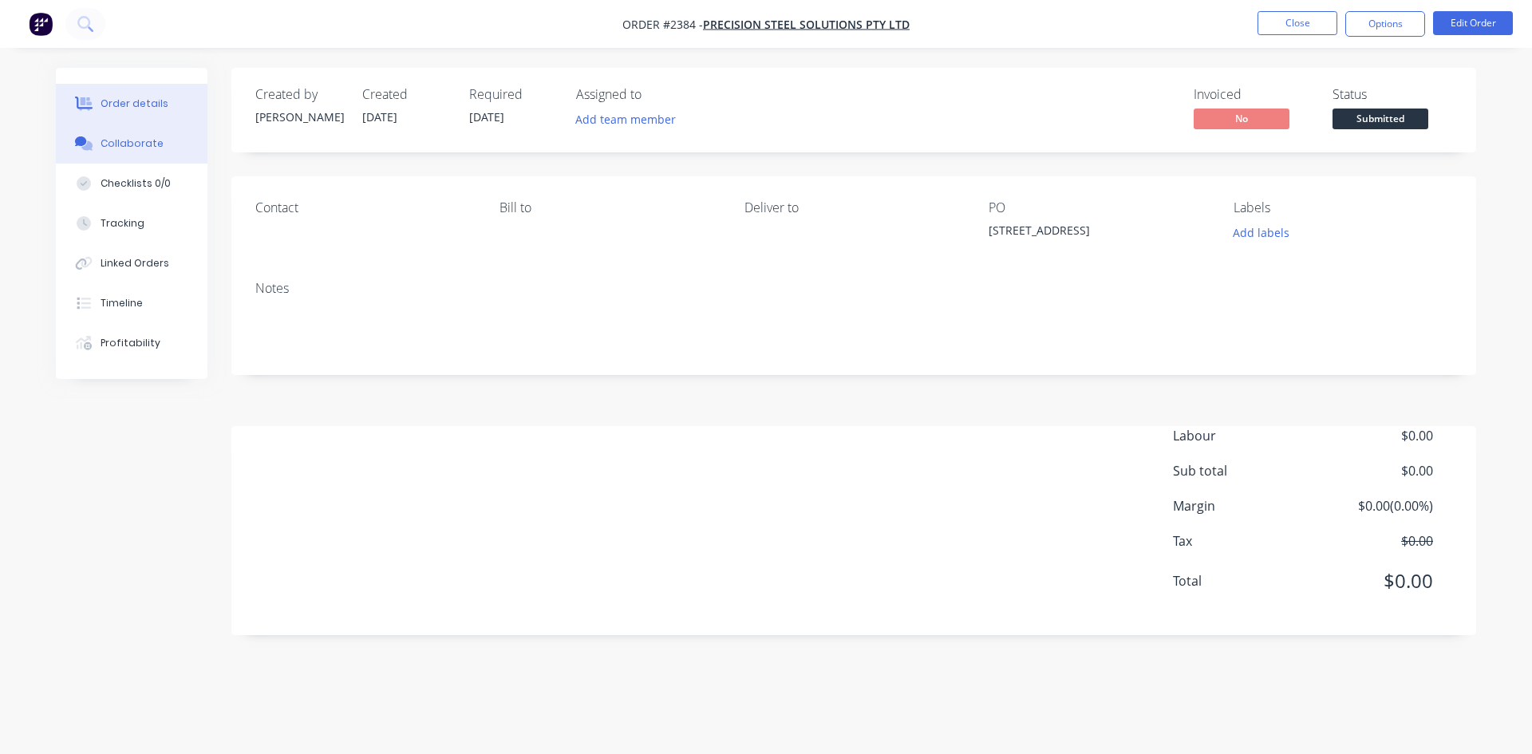
click at [123, 140] on div "Collaborate" at bounding box center [132, 143] width 63 height 14
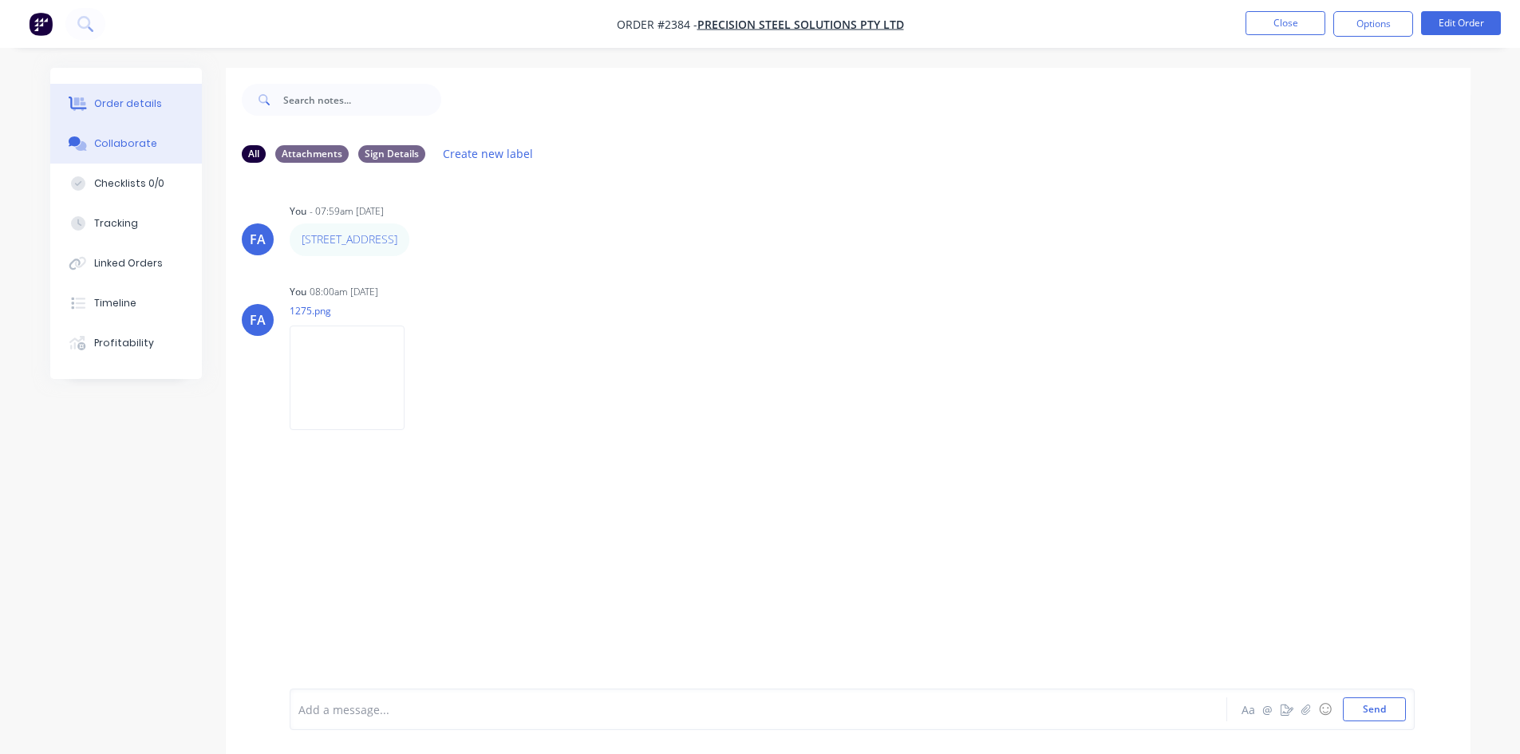
click at [107, 104] on div "Order details" at bounding box center [128, 104] width 68 height 14
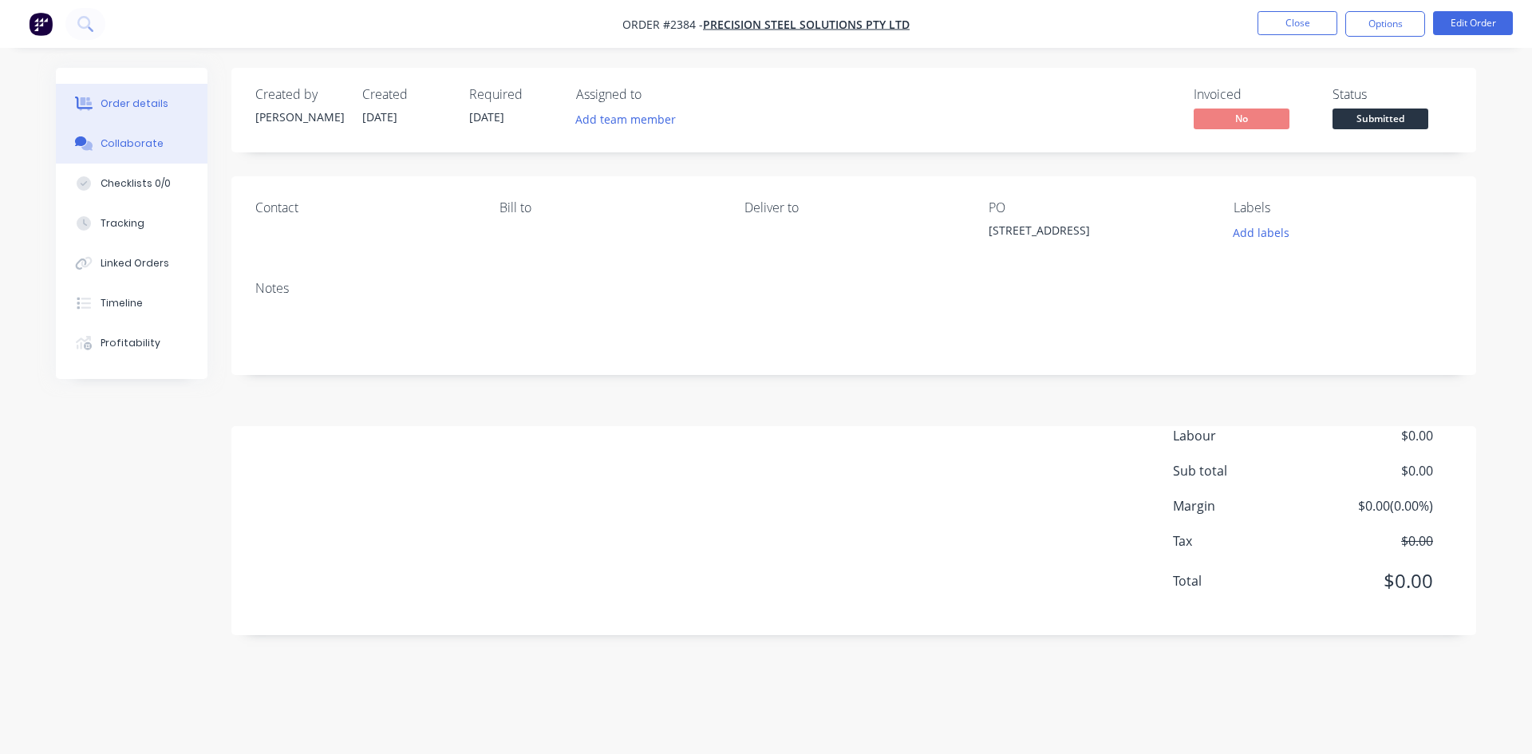
click at [99, 139] on button "Collaborate" at bounding box center [132, 144] width 152 height 40
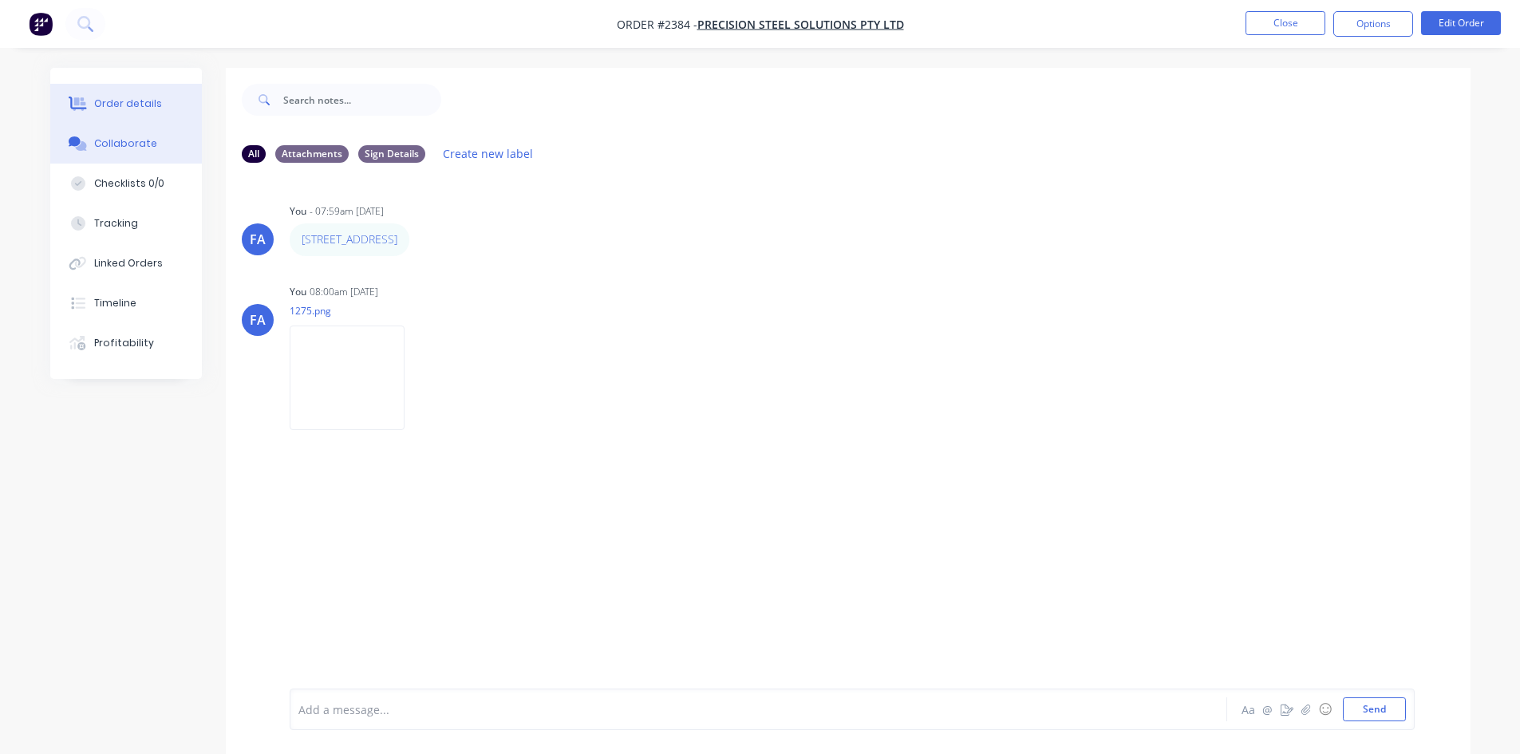
click at [152, 104] on div "Order details" at bounding box center [128, 104] width 68 height 14
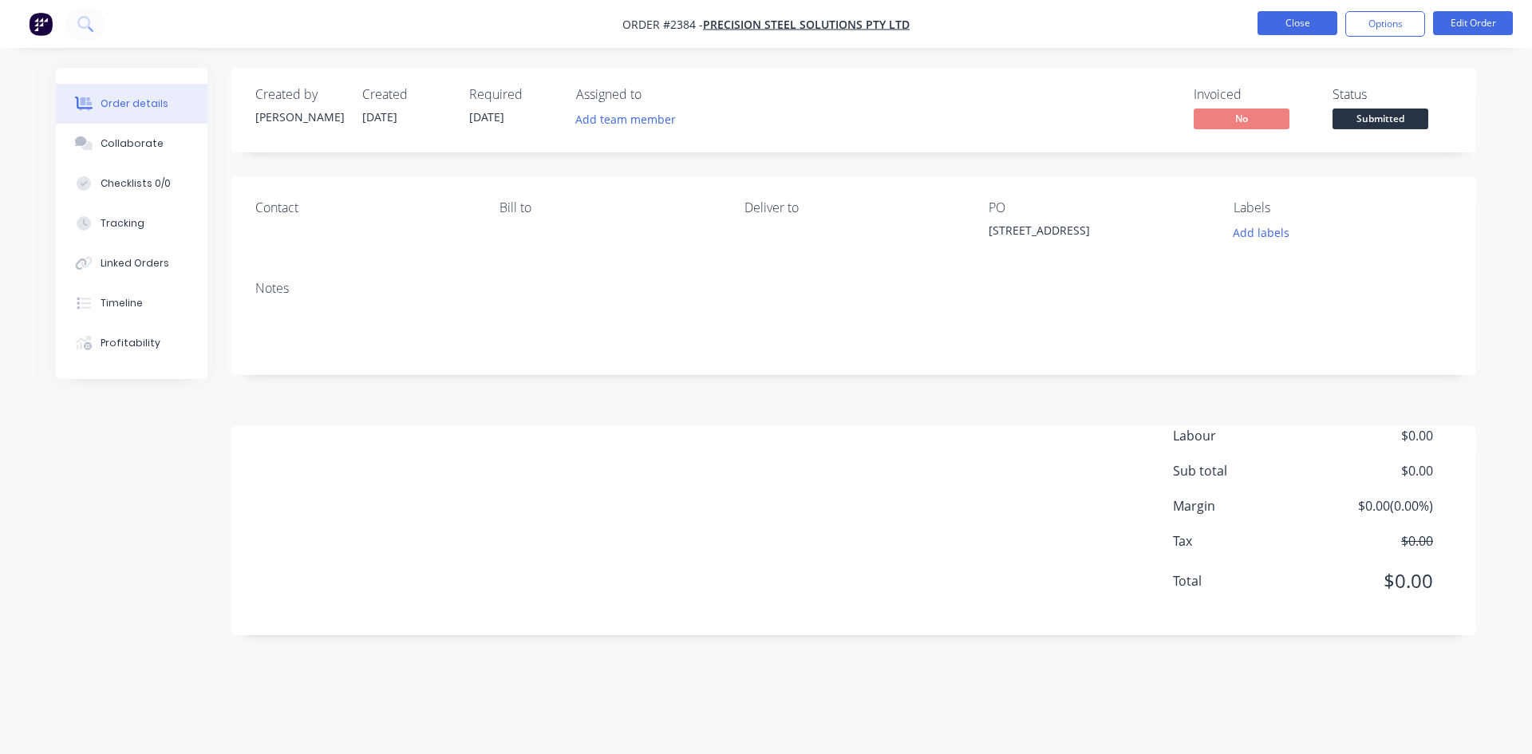
click at [1225, 16] on button "Close" at bounding box center [1298, 23] width 80 height 24
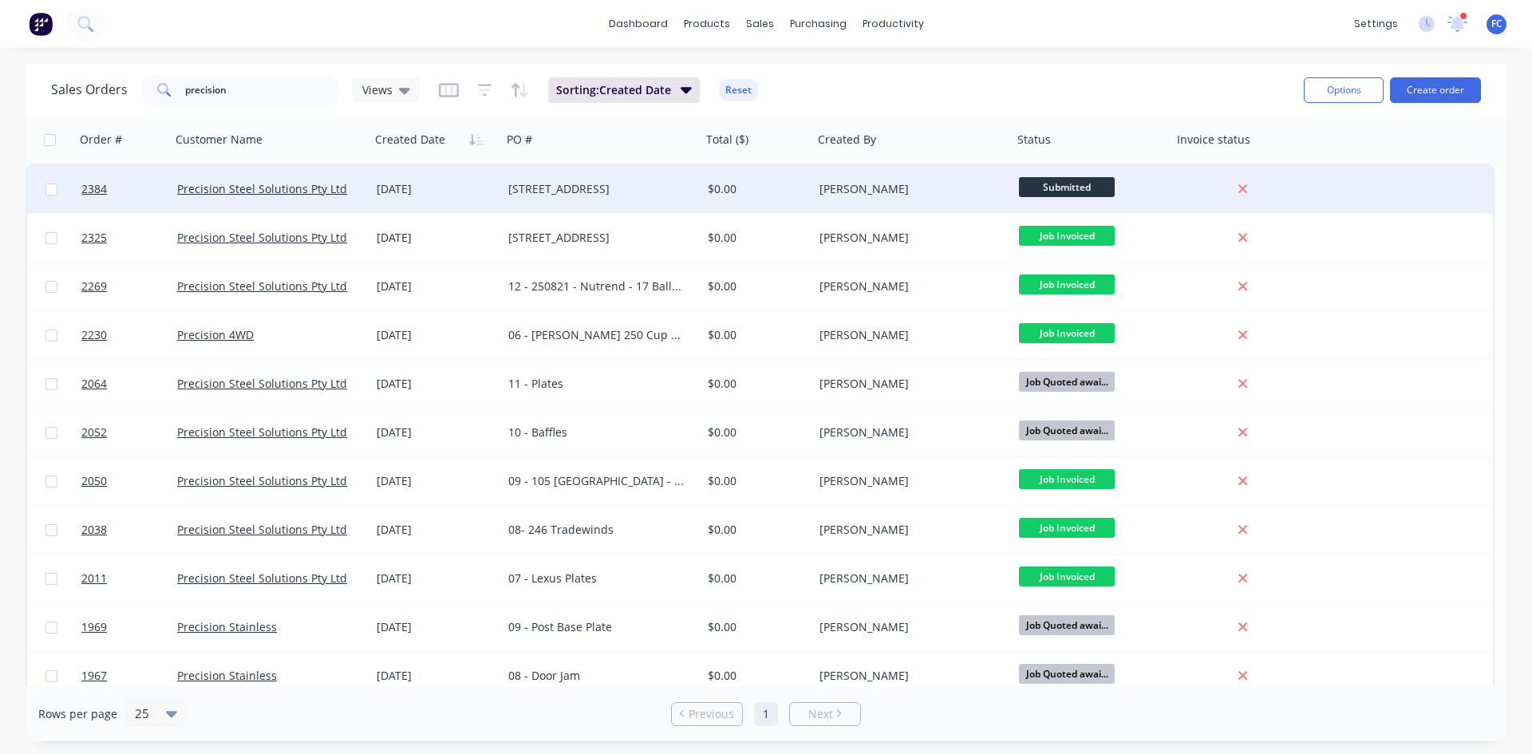
click at [487, 193] on div "01 Oct 2025" at bounding box center [436, 189] width 119 height 16
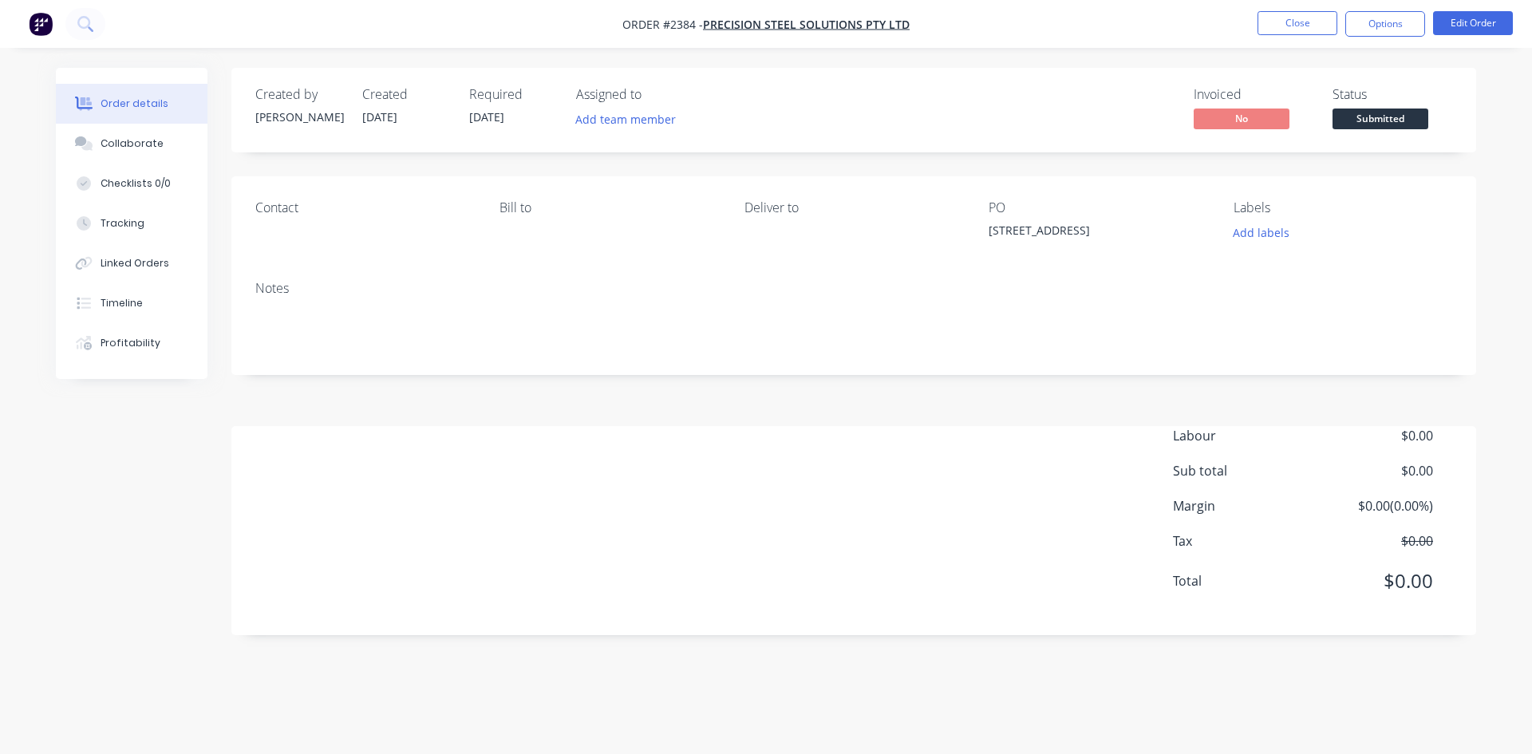
click at [18, 159] on div "Order details Collaborate Checklists 0/0 Tracking Linked Orders Timeline Profit…" at bounding box center [766, 377] width 1532 height 754
click at [1225, 26] on button "Close" at bounding box center [1298, 23] width 80 height 24
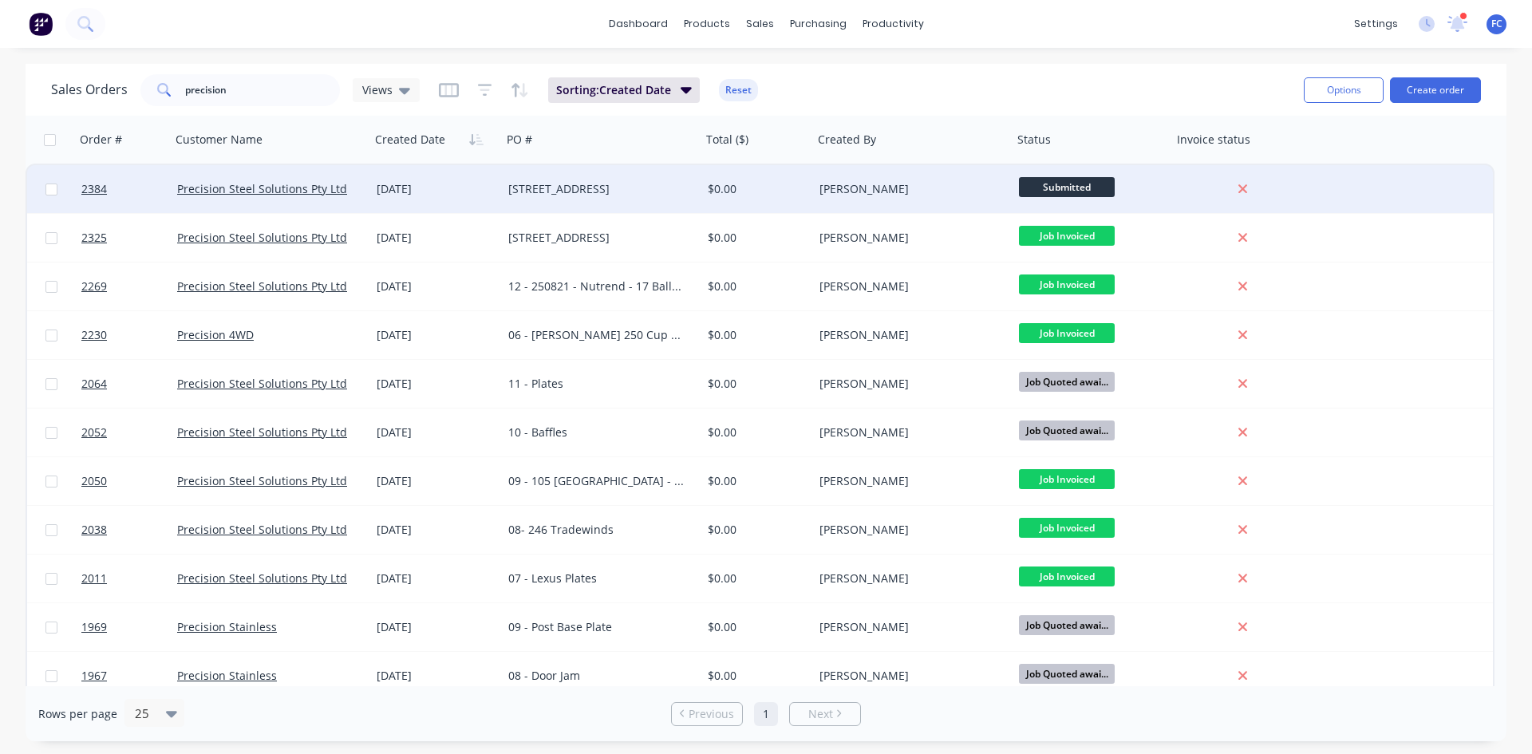
click at [416, 202] on div "01 Oct 2025" at bounding box center [436, 189] width 132 height 48
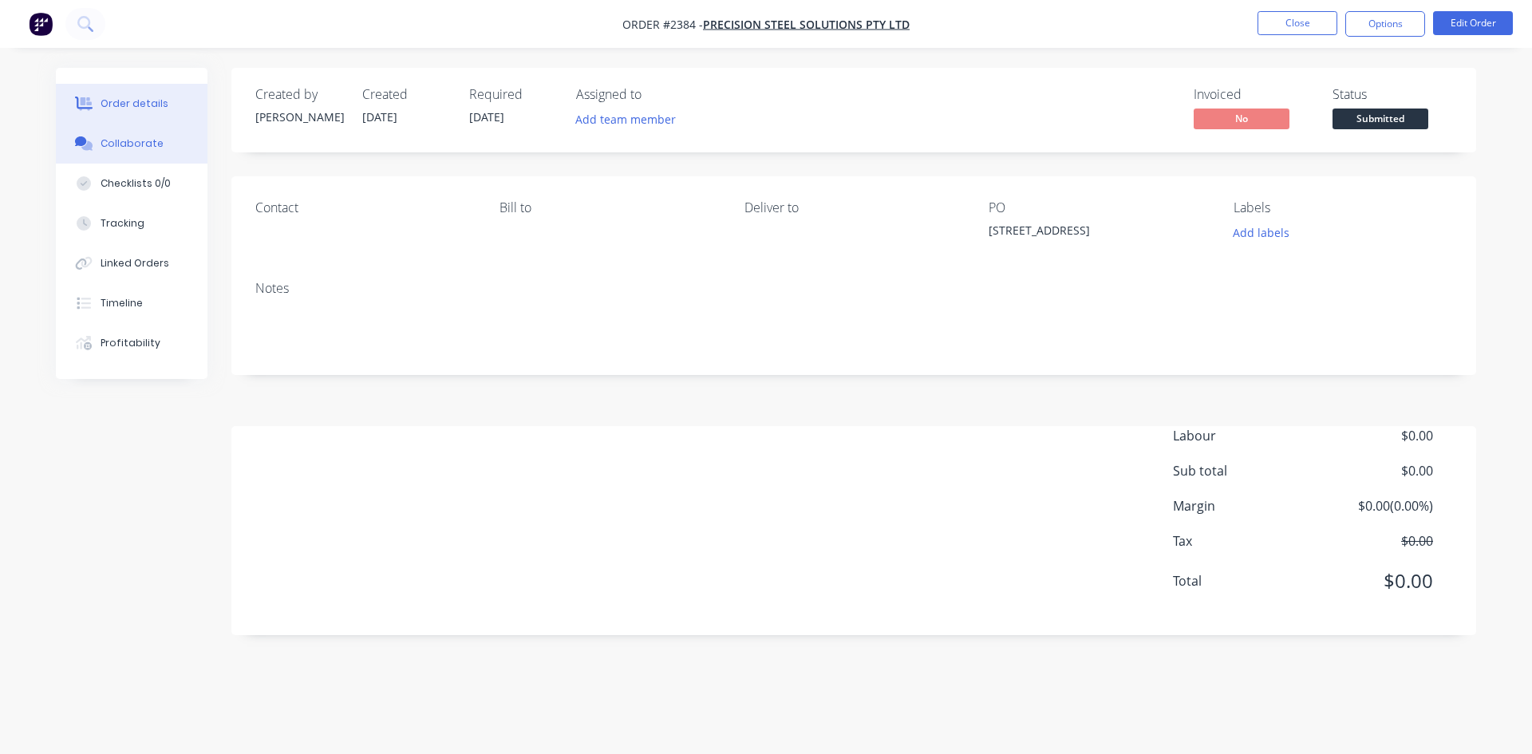
click at [146, 138] on div "Collaborate" at bounding box center [132, 143] width 63 height 14
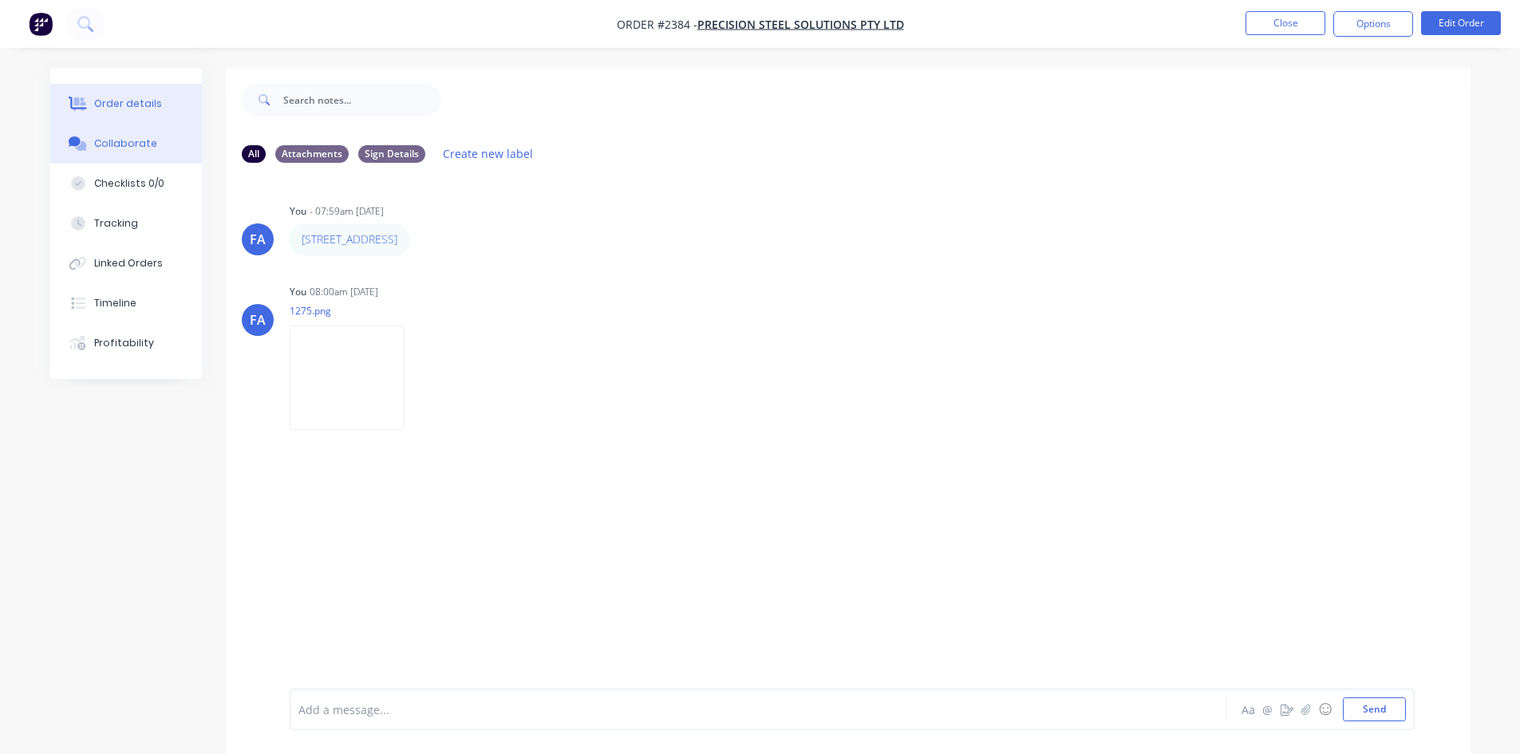
click at [138, 93] on button "Order details" at bounding box center [126, 104] width 152 height 40
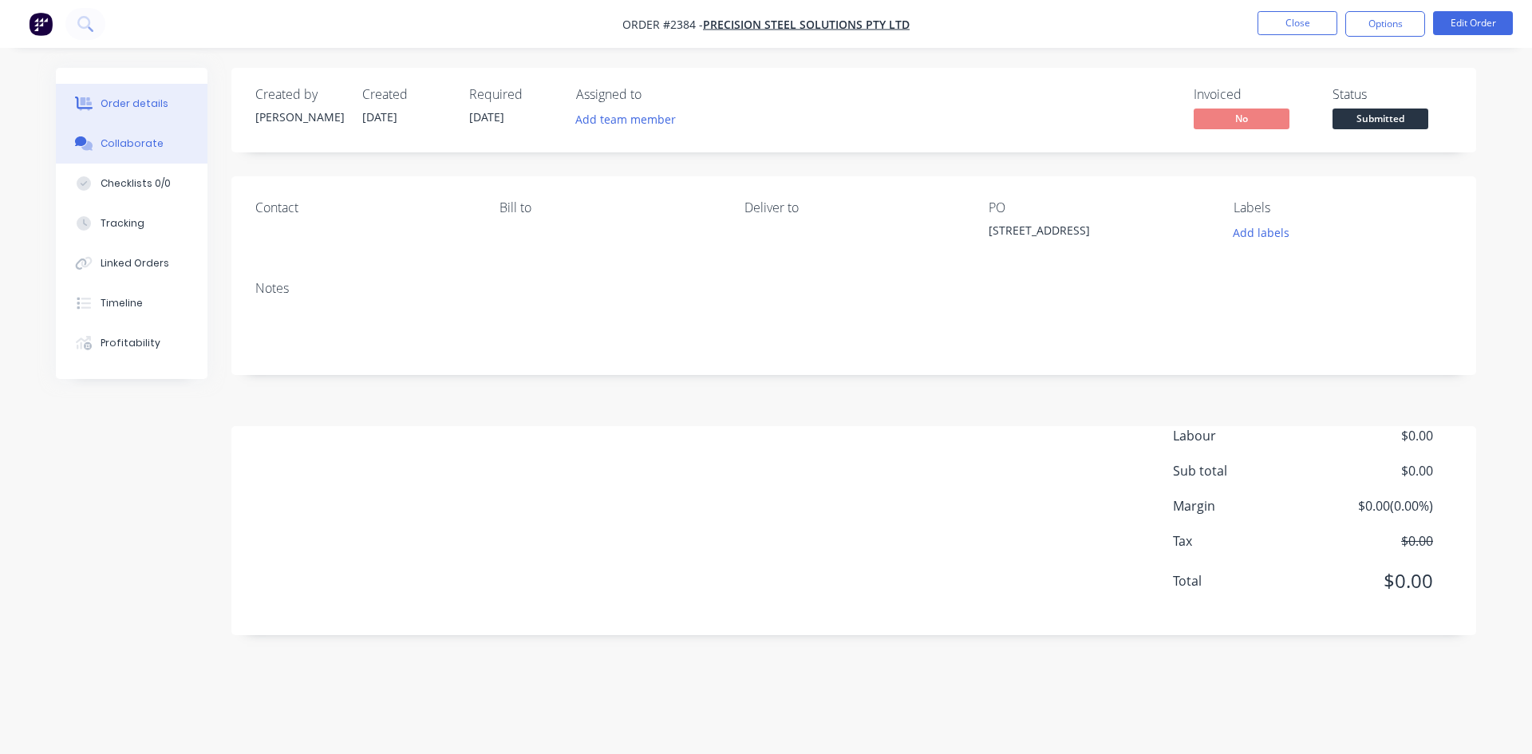
click at [153, 143] on div "Collaborate" at bounding box center [132, 143] width 63 height 14
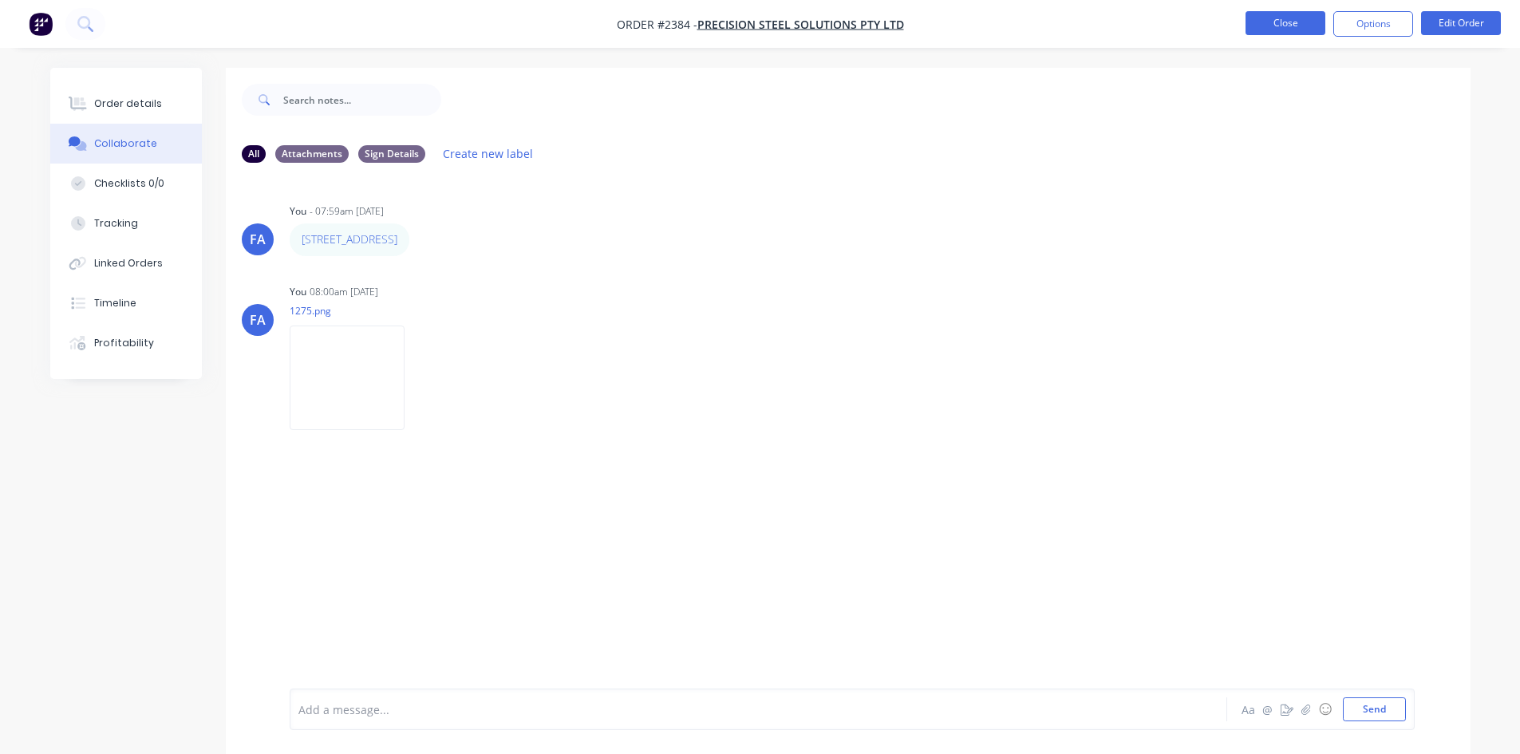
click at [1225, 21] on button "Close" at bounding box center [1286, 23] width 80 height 24
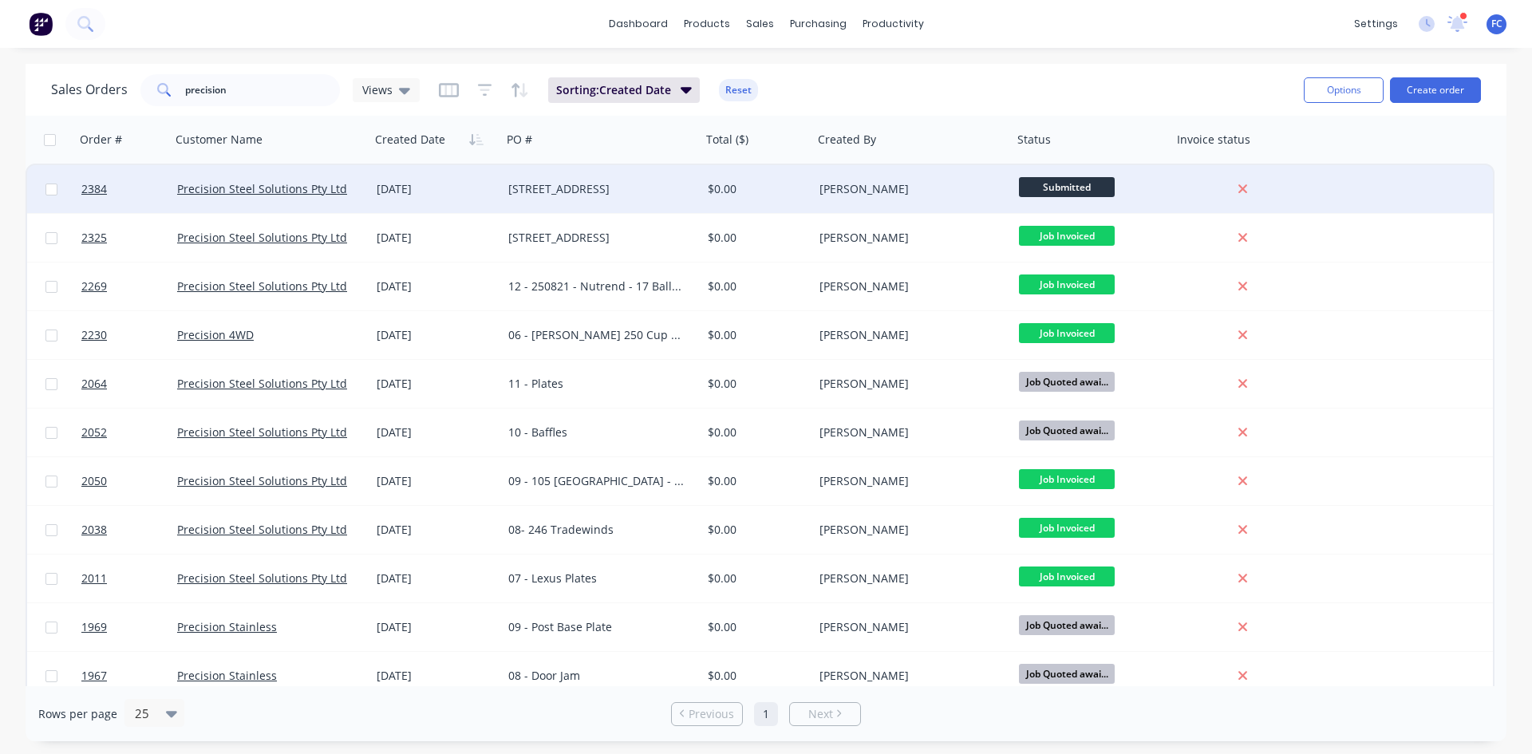
click at [838, 193] on div "[PERSON_NAME]" at bounding box center [908, 189] width 177 height 16
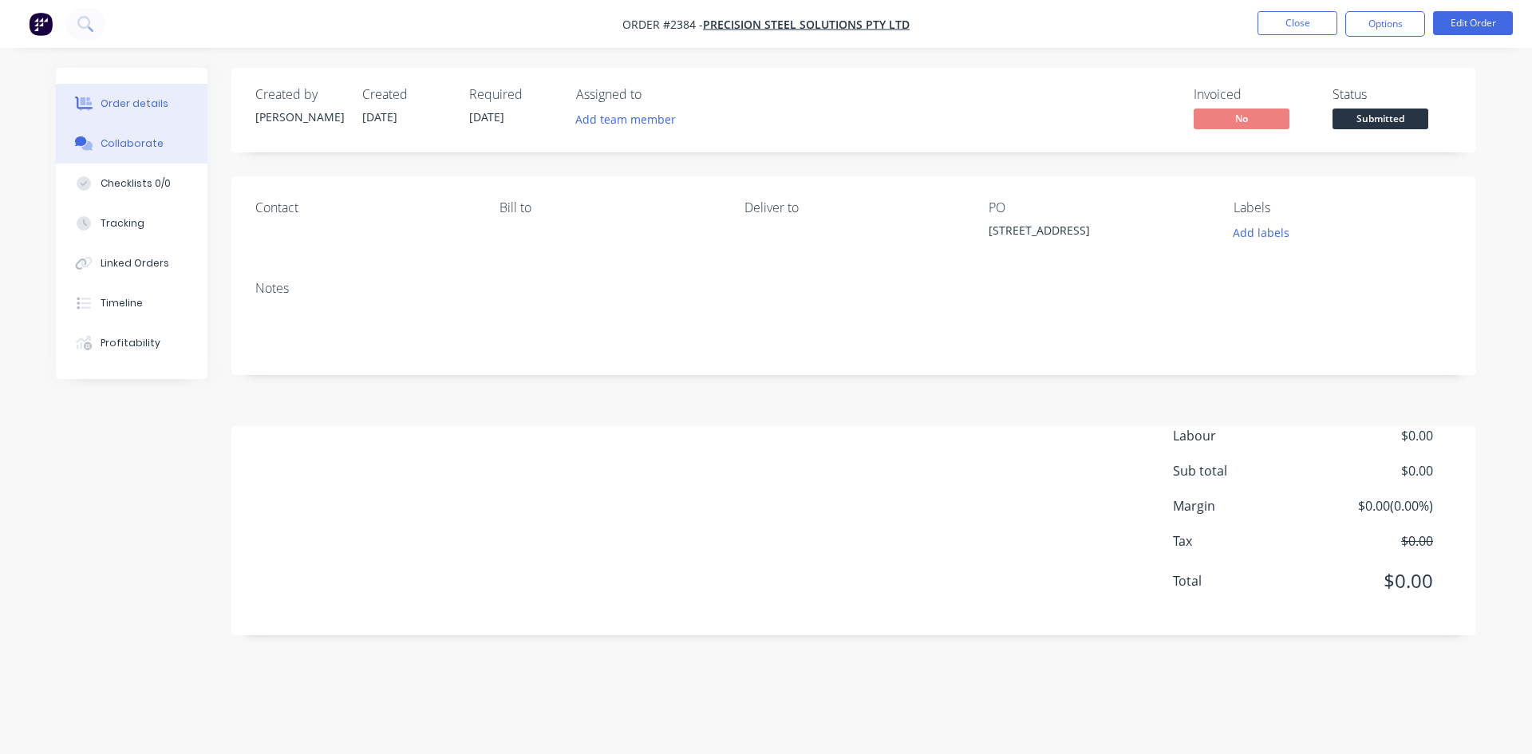
click at [140, 137] on div "Collaborate" at bounding box center [132, 143] width 63 height 14
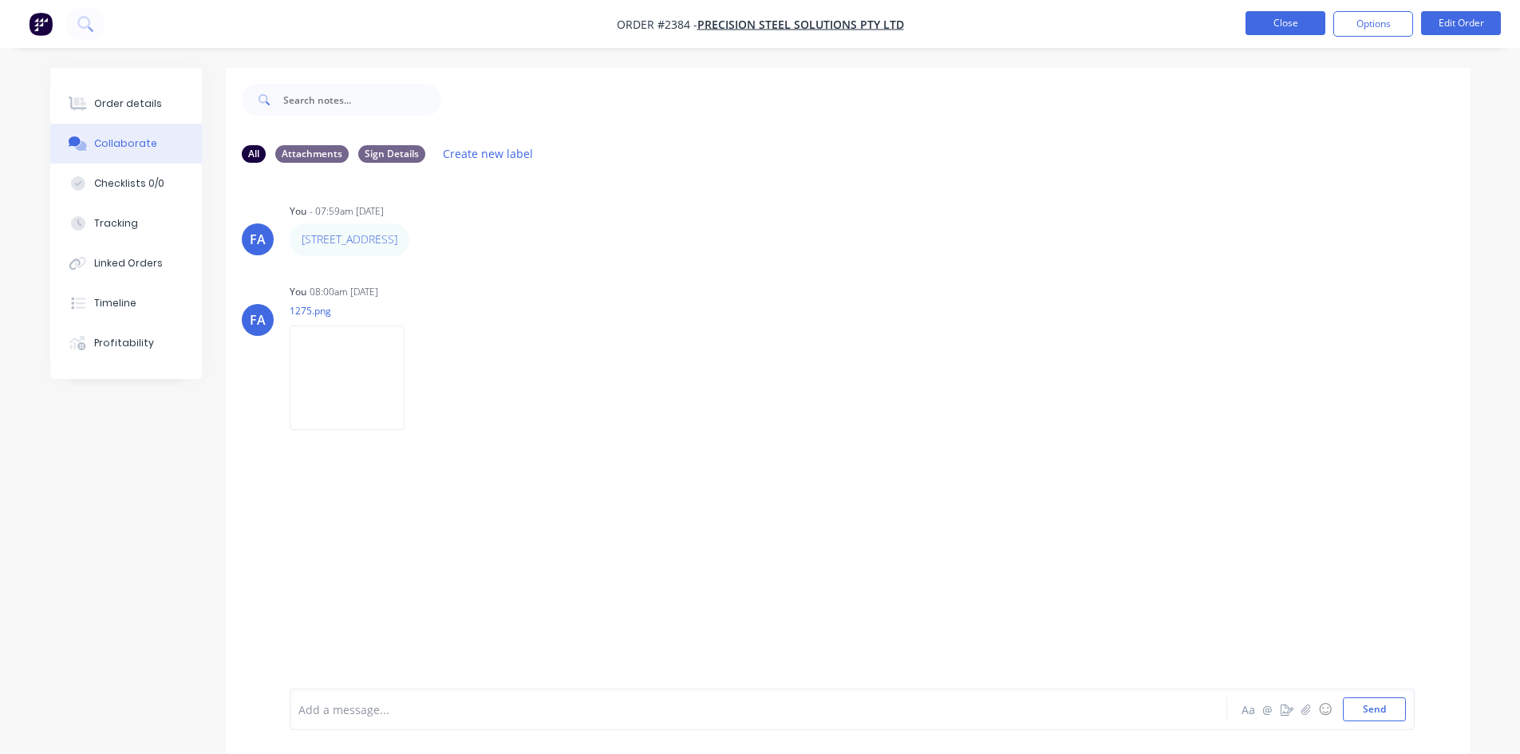
click at [1225, 30] on button "Close" at bounding box center [1286, 23] width 80 height 24
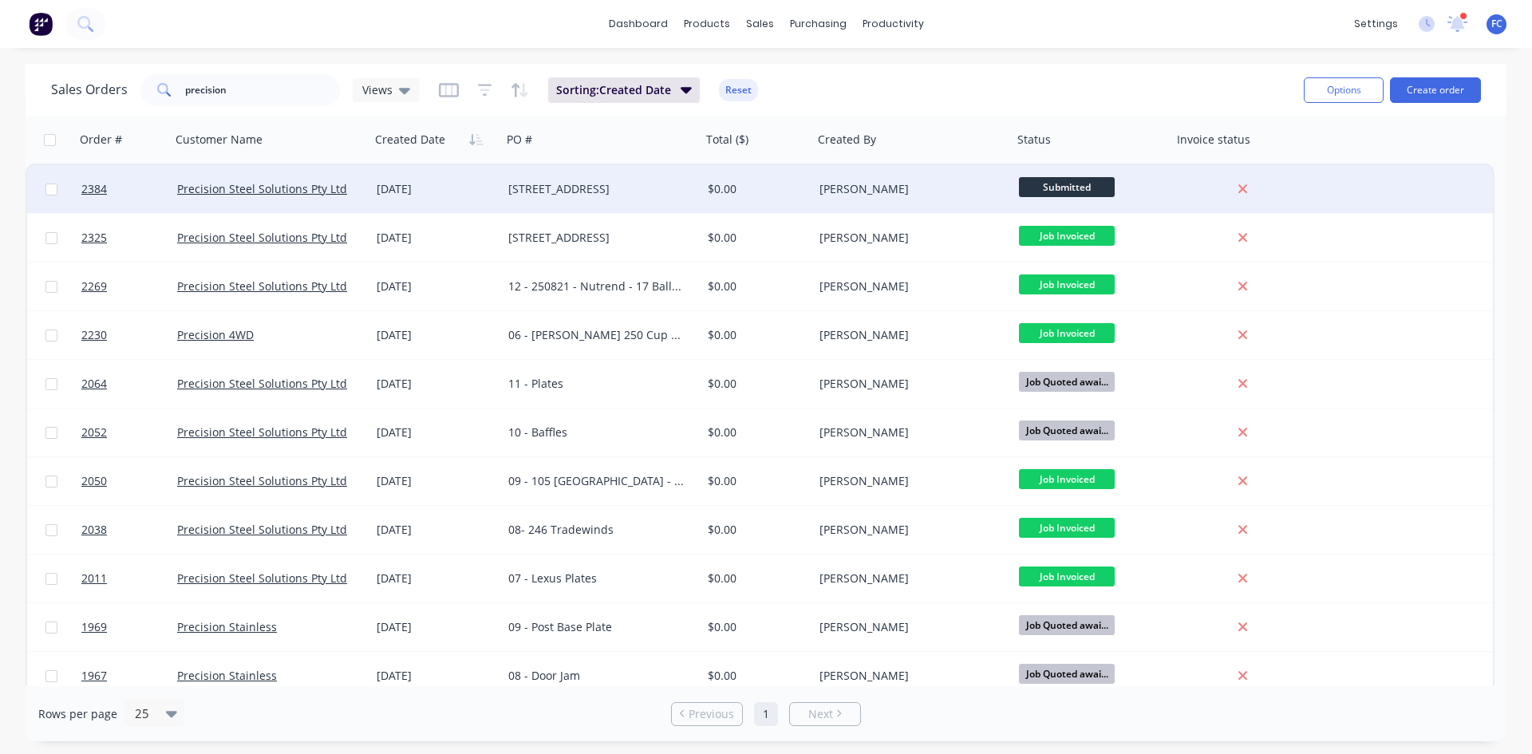
click at [623, 197] on div "[STREET_ADDRESS]" at bounding box center [601, 189] width 199 height 48
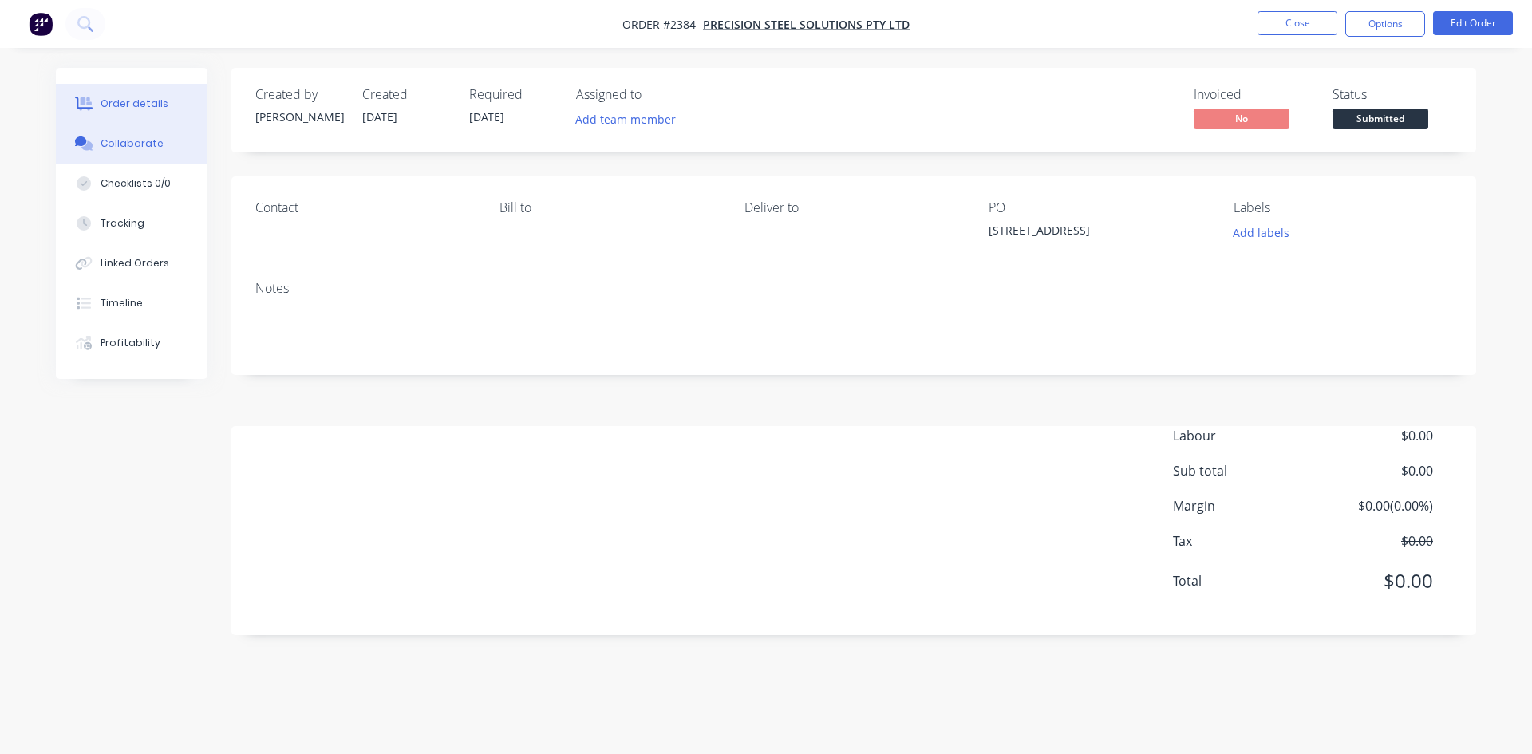
click at [165, 152] on button "Collaborate" at bounding box center [132, 144] width 152 height 40
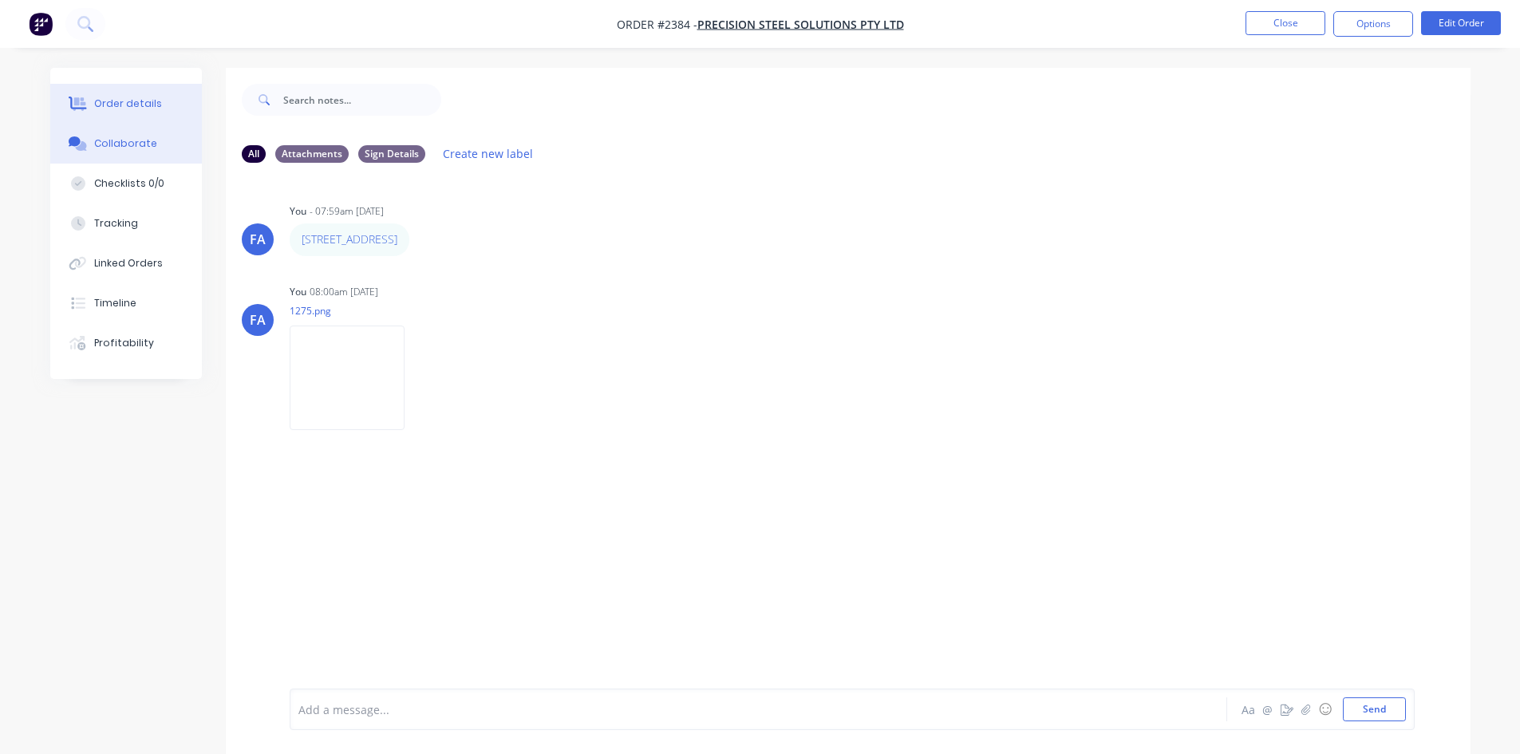
click at [142, 104] on div "Order details" at bounding box center [128, 104] width 68 height 14
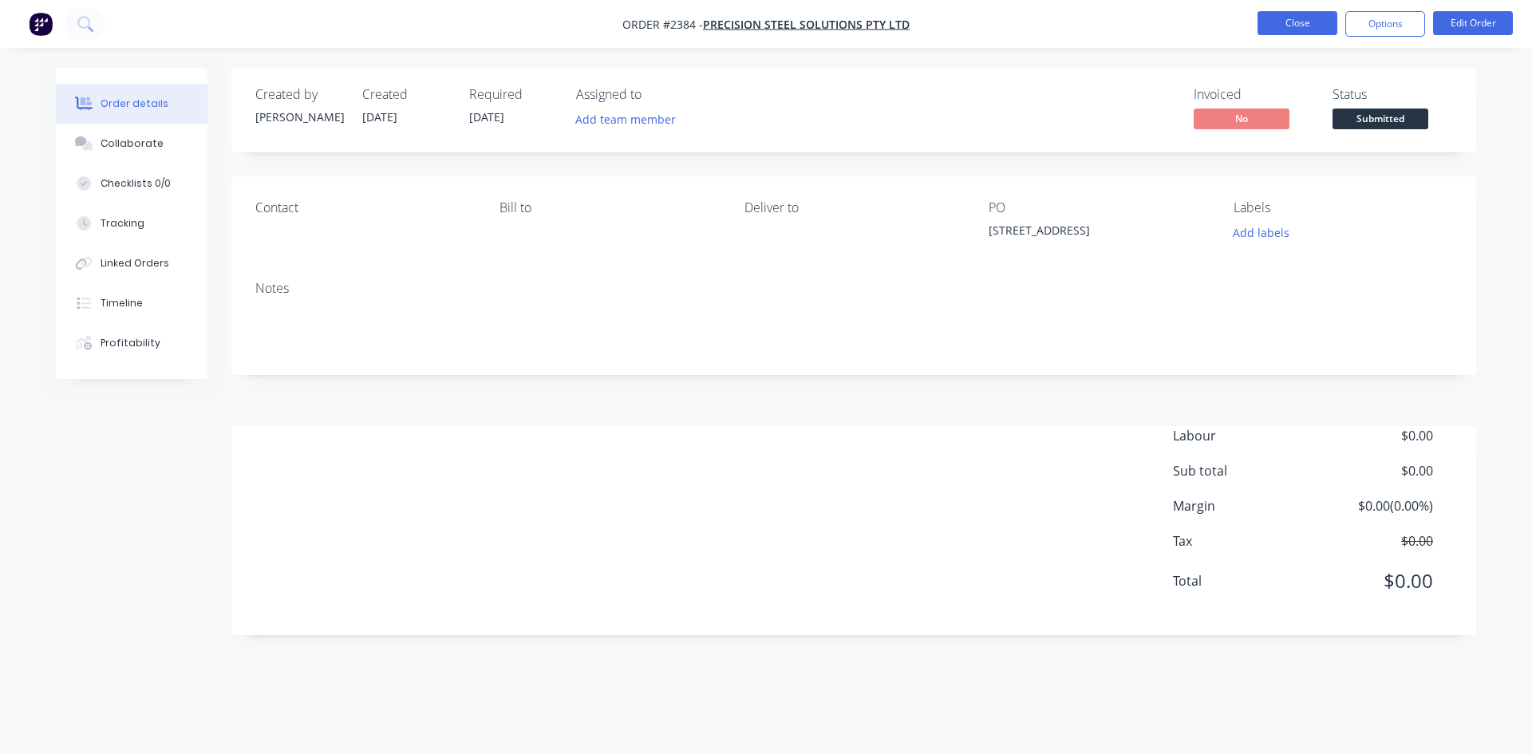
click at [1225, 25] on button "Close" at bounding box center [1298, 23] width 80 height 24
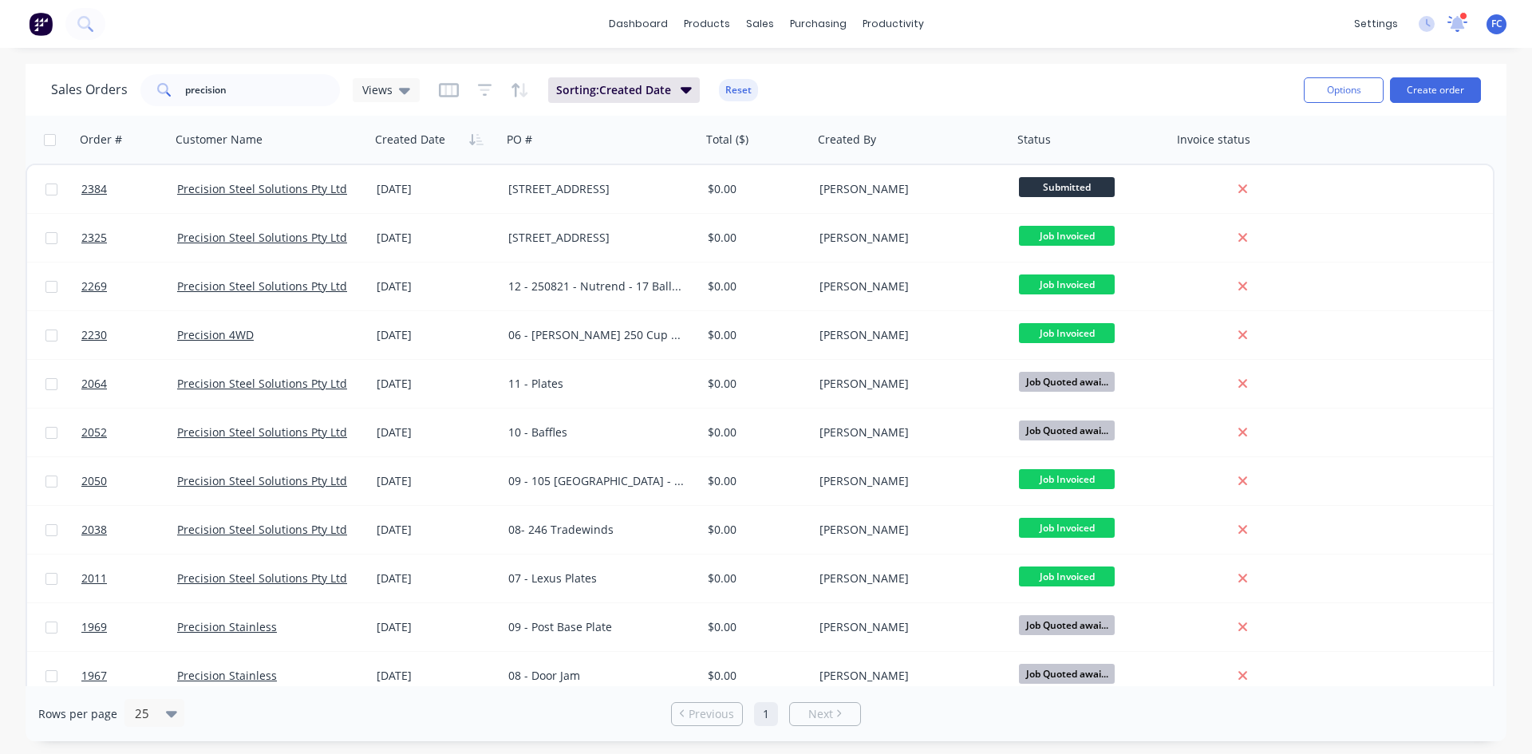
click at [1225, 16] on div "settings 1 new notifications Mark all as read Emma mentioned you in a message N…" at bounding box center [1439, 24] width 186 height 24
click at [1225, 21] on icon at bounding box center [1458, 22] width 14 height 13
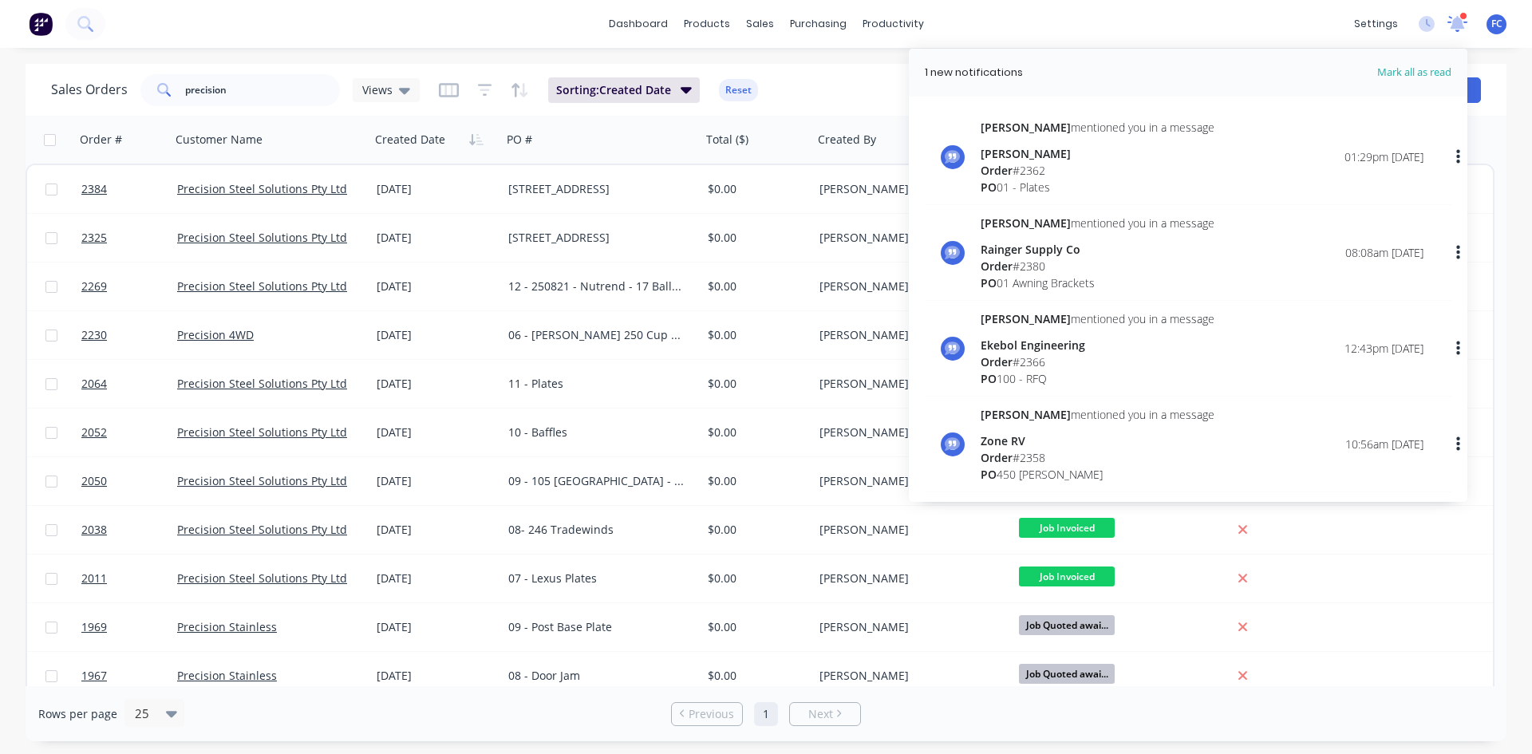
click at [1225, 21] on icon at bounding box center [1458, 22] width 14 height 13
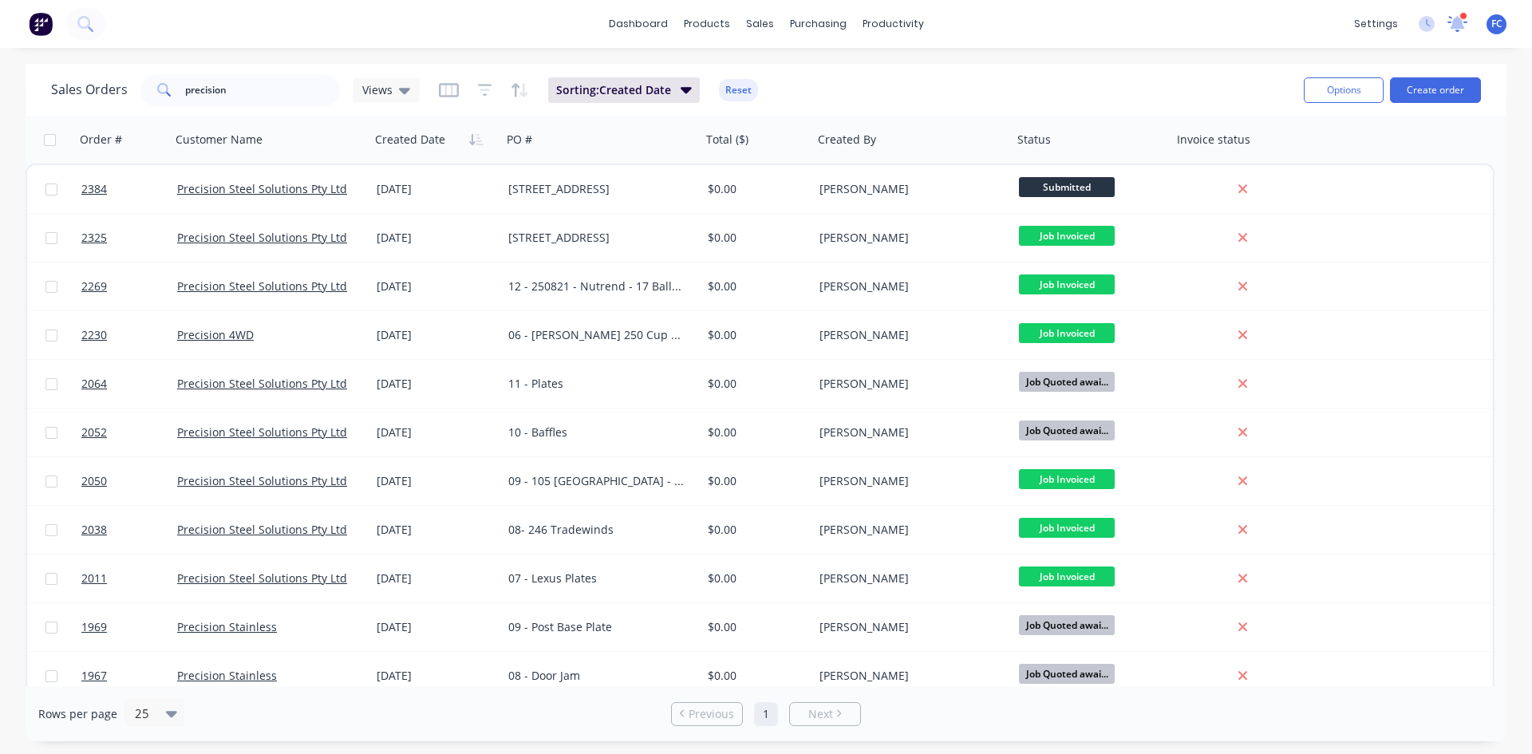
click at [1225, 26] on icon at bounding box center [1458, 22] width 14 height 13
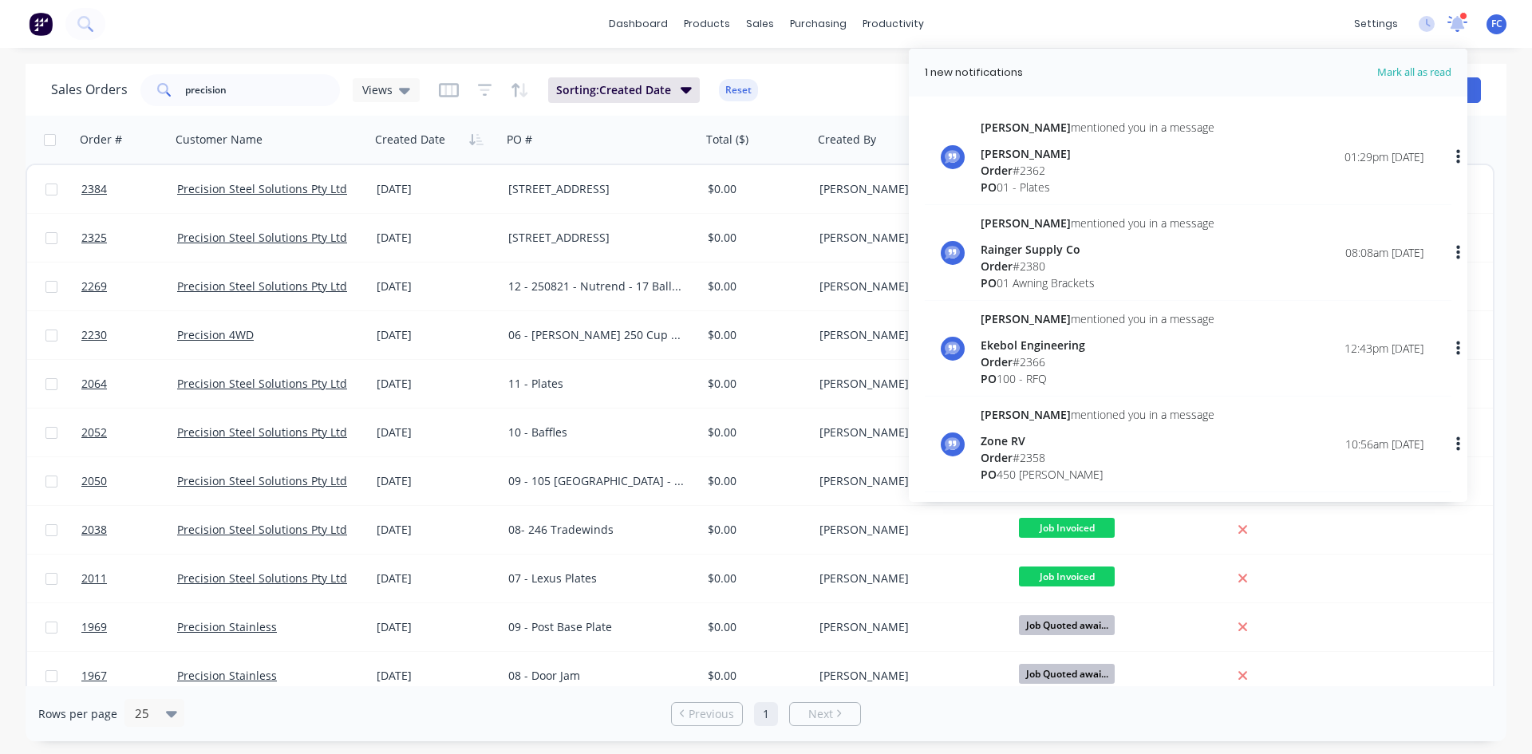
click at [1225, 26] on icon at bounding box center [1458, 22] width 14 height 13
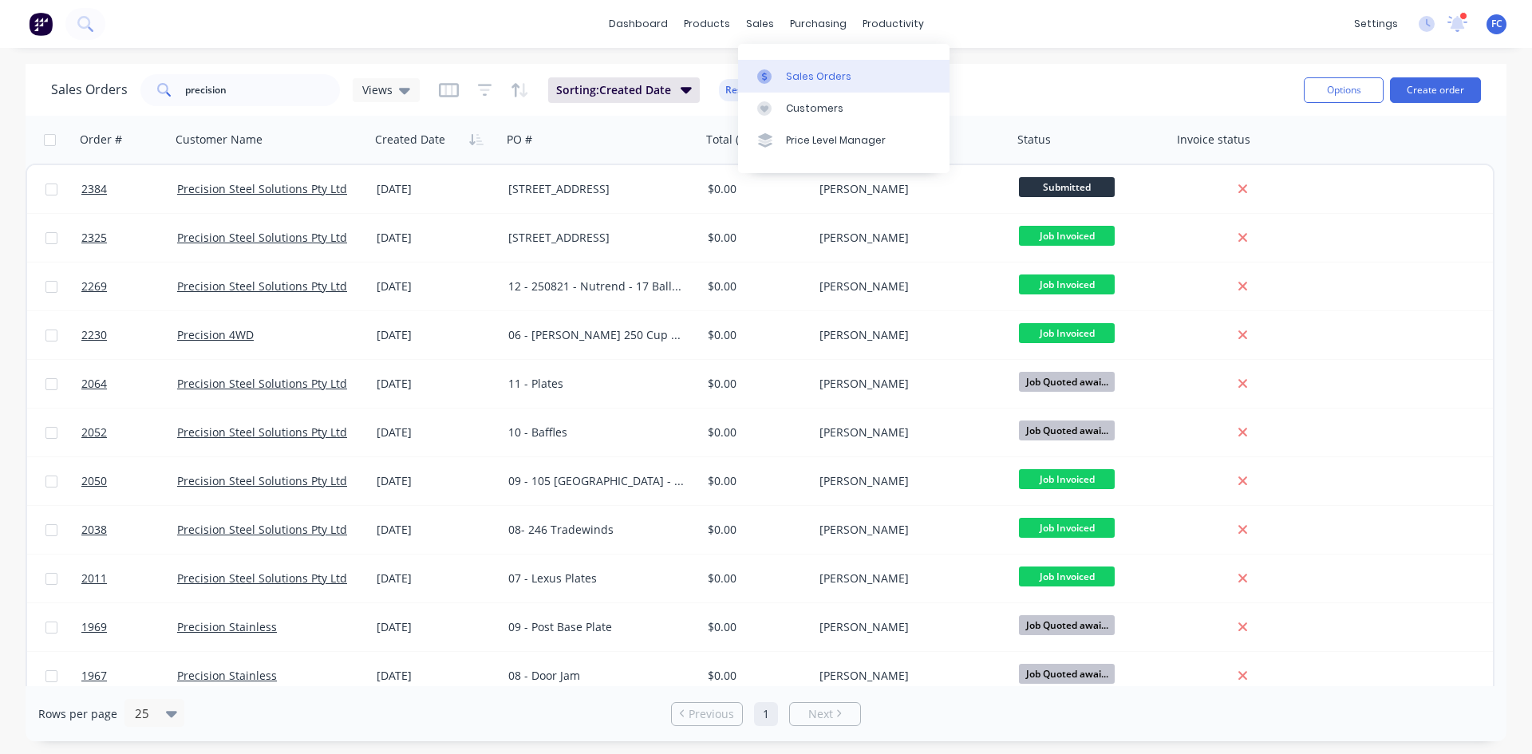
click at [803, 85] on link "Sales Orders" at bounding box center [843, 76] width 211 height 32
click at [833, 81] on div "Sales Orders" at bounding box center [818, 76] width 65 height 14
drag, startPoint x: 796, startPoint y: 76, endPoint x: 385, endPoint y: 160, distance: 419.6
click at [796, 75] on div "Sales Orders" at bounding box center [818, 76] width 65 height 14
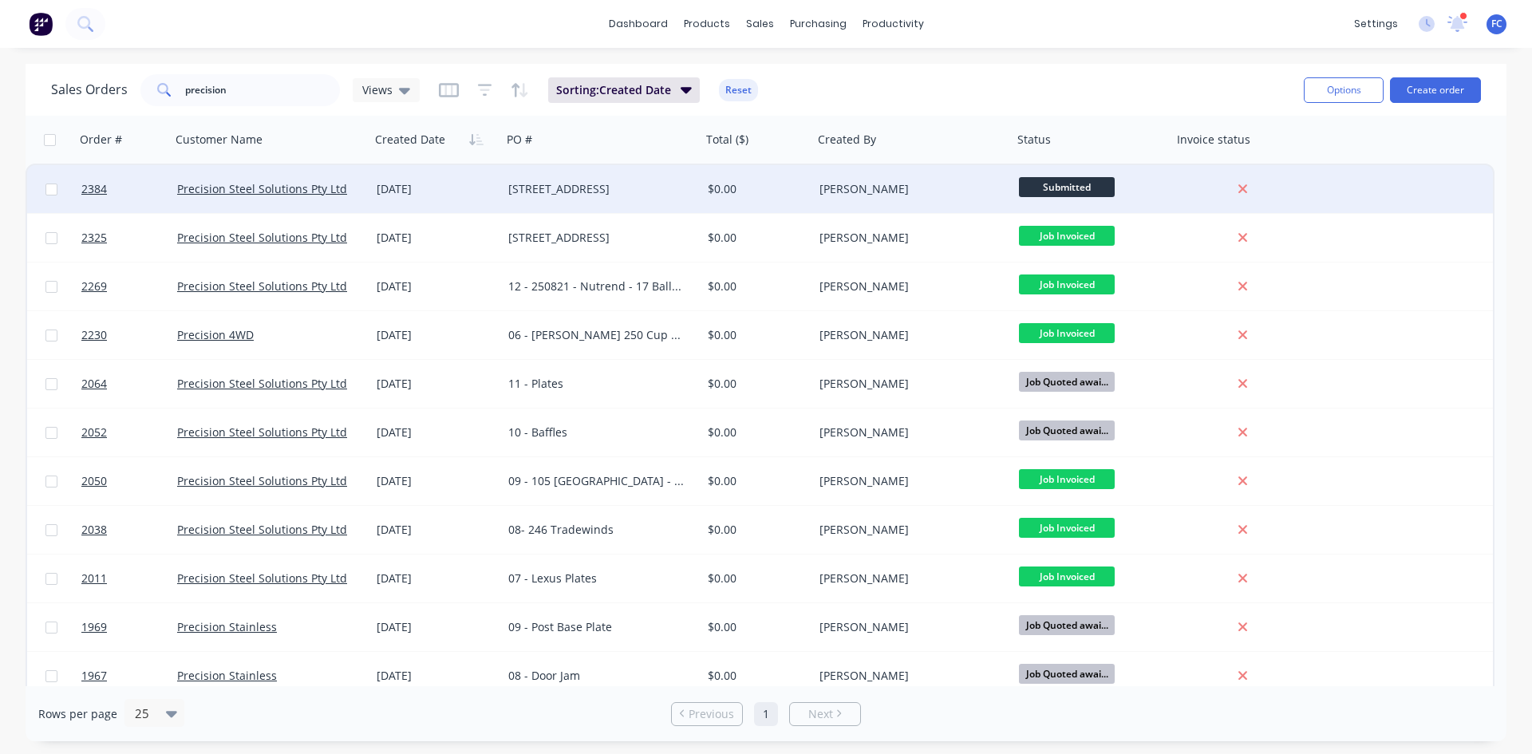
click at [377, 188] on div "01 Oct 2025" at bounding box center [436, 189] width 119 height 16
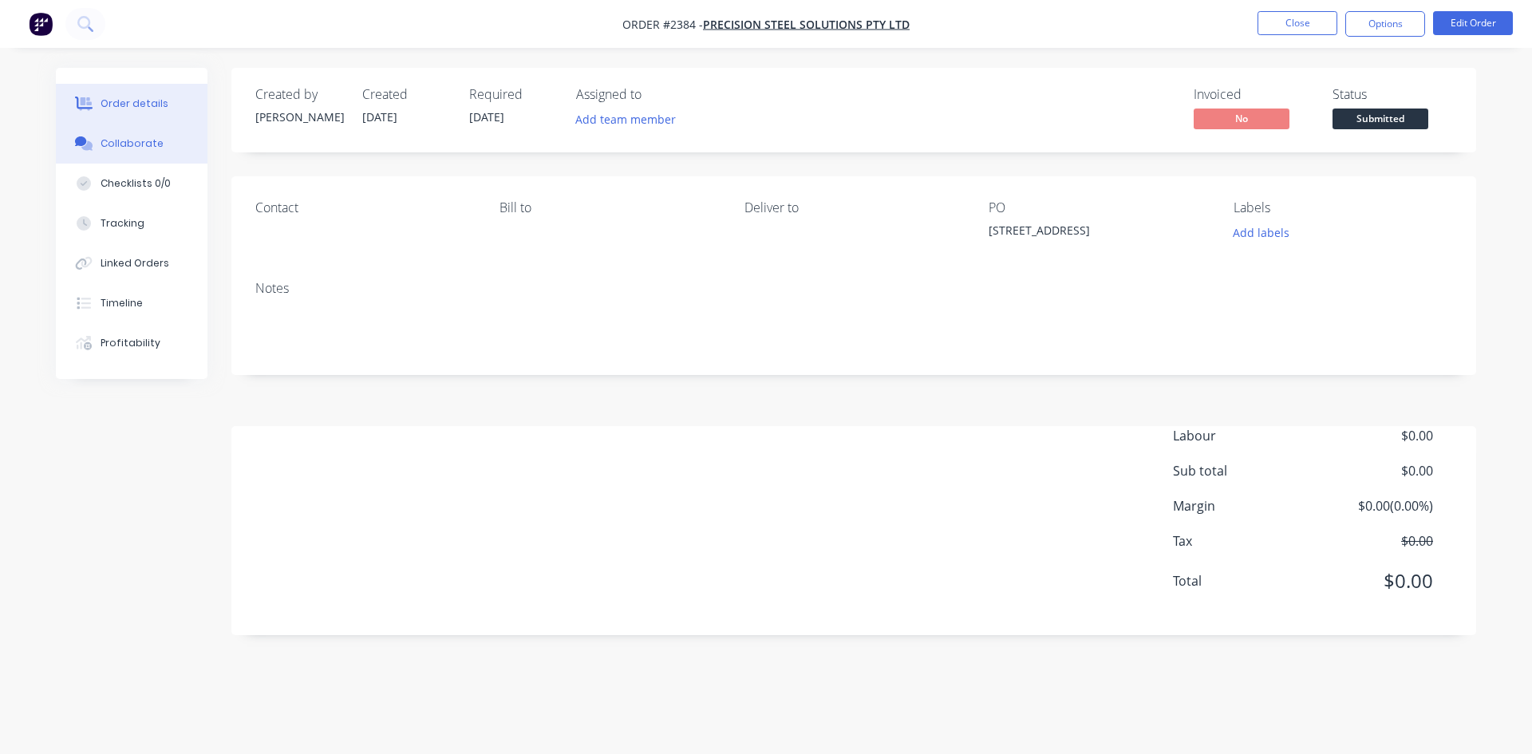
click at [101, 136] on div "Collaborate" at bounding box center [132, 143] width 63 height 14
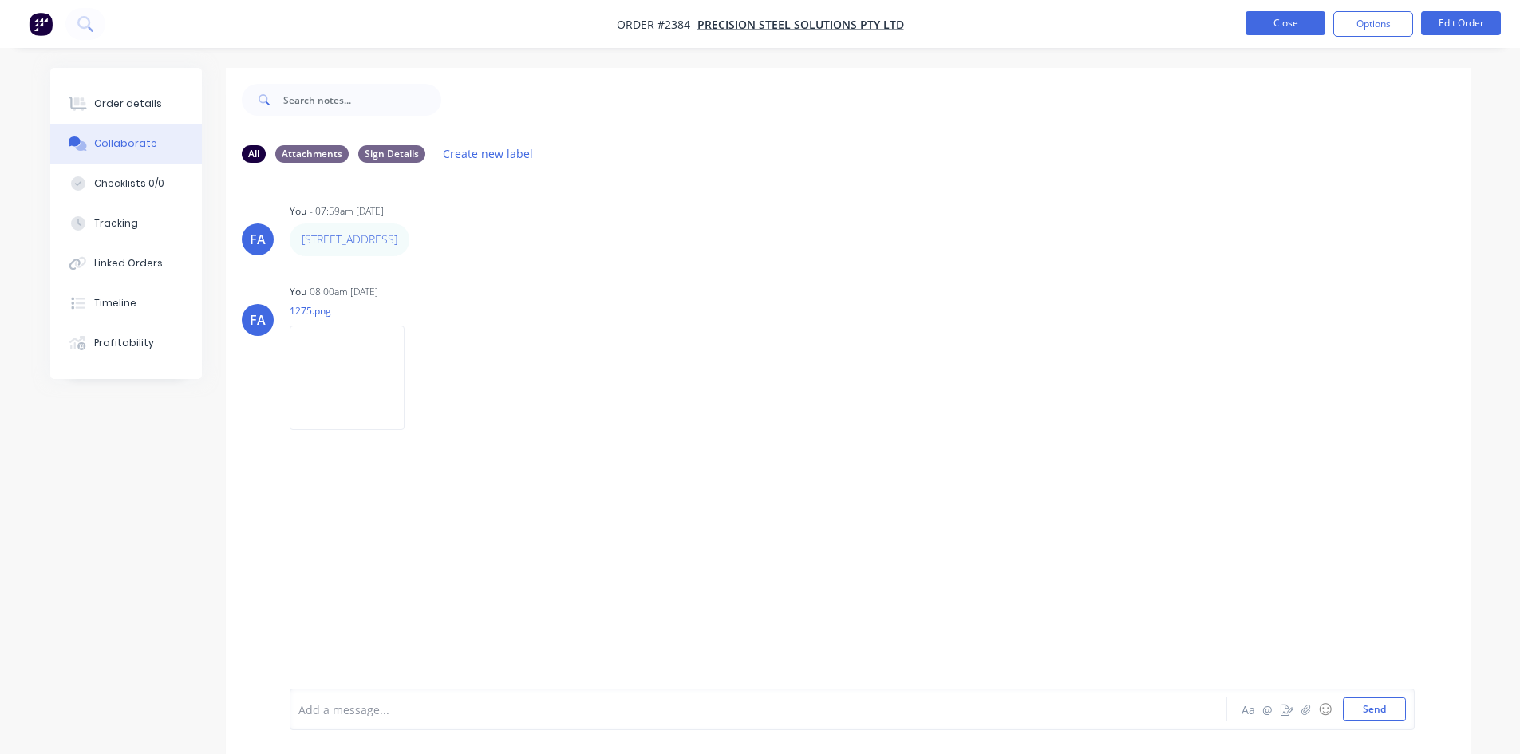
click at [1225, 22] on button "Close" at bounding box center [1286, 23] width 80 height 24
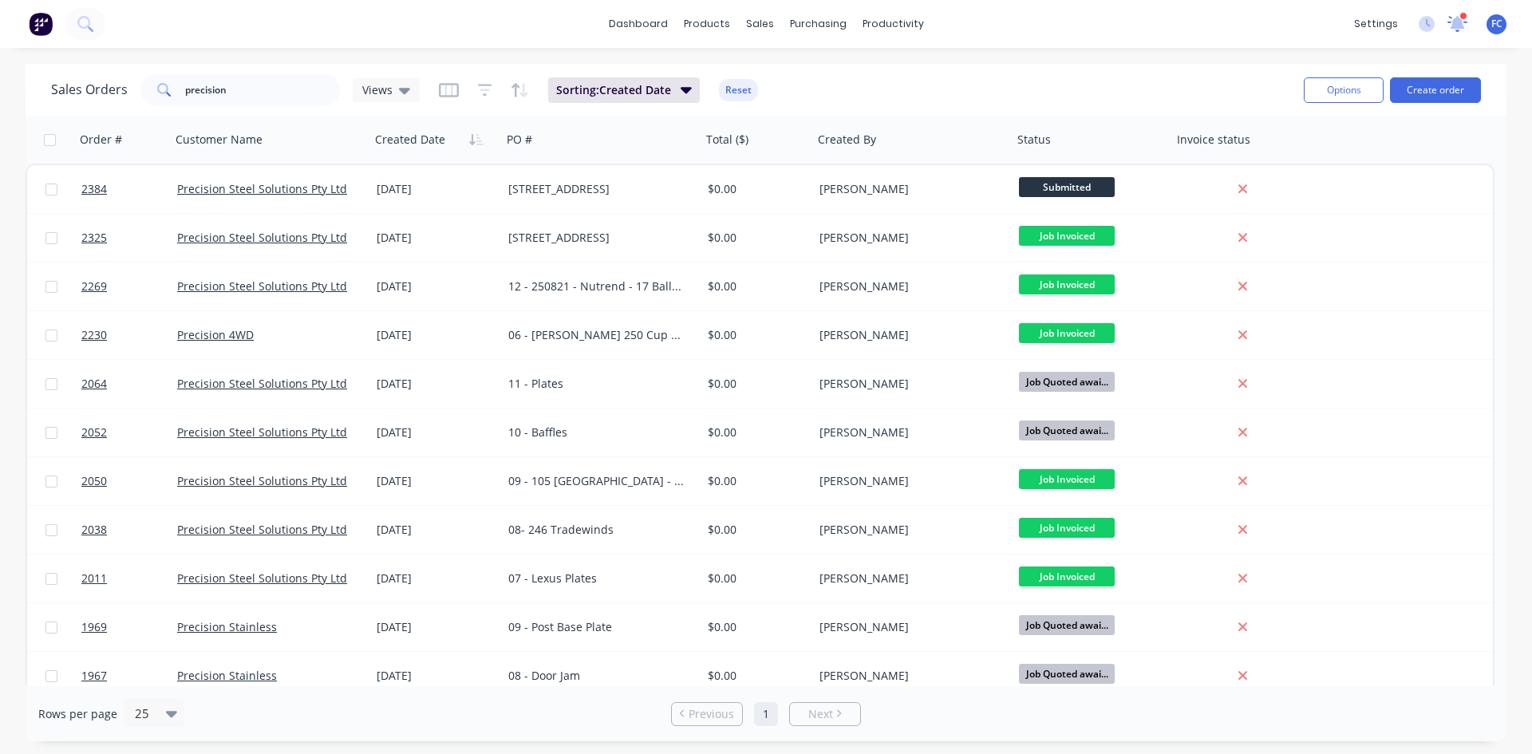
click at [1225, 22] on icon at bounding box center [1458, 22] width 14 height 13
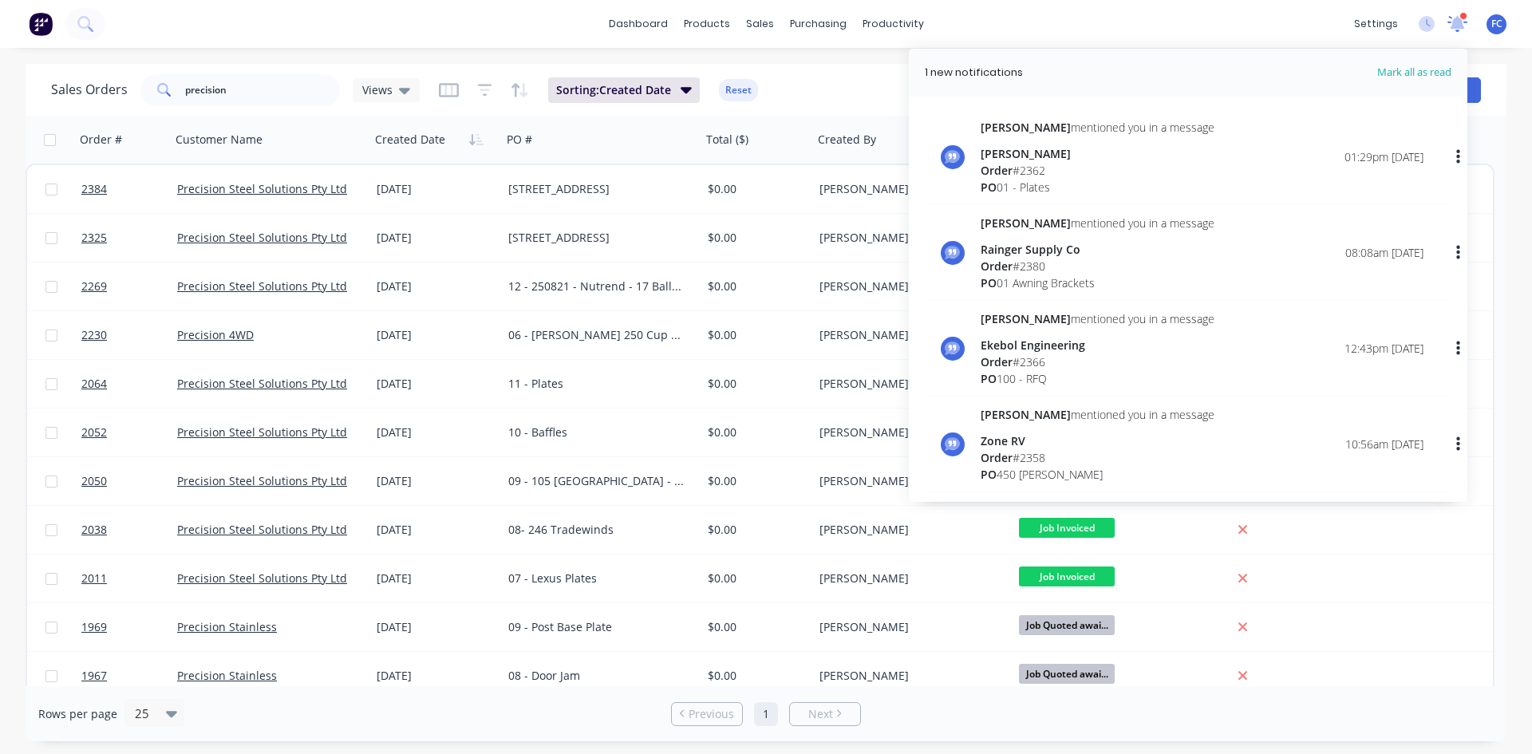
click at [1225, 22] on icon at bounding box center [1458, 22] width 14 height 13
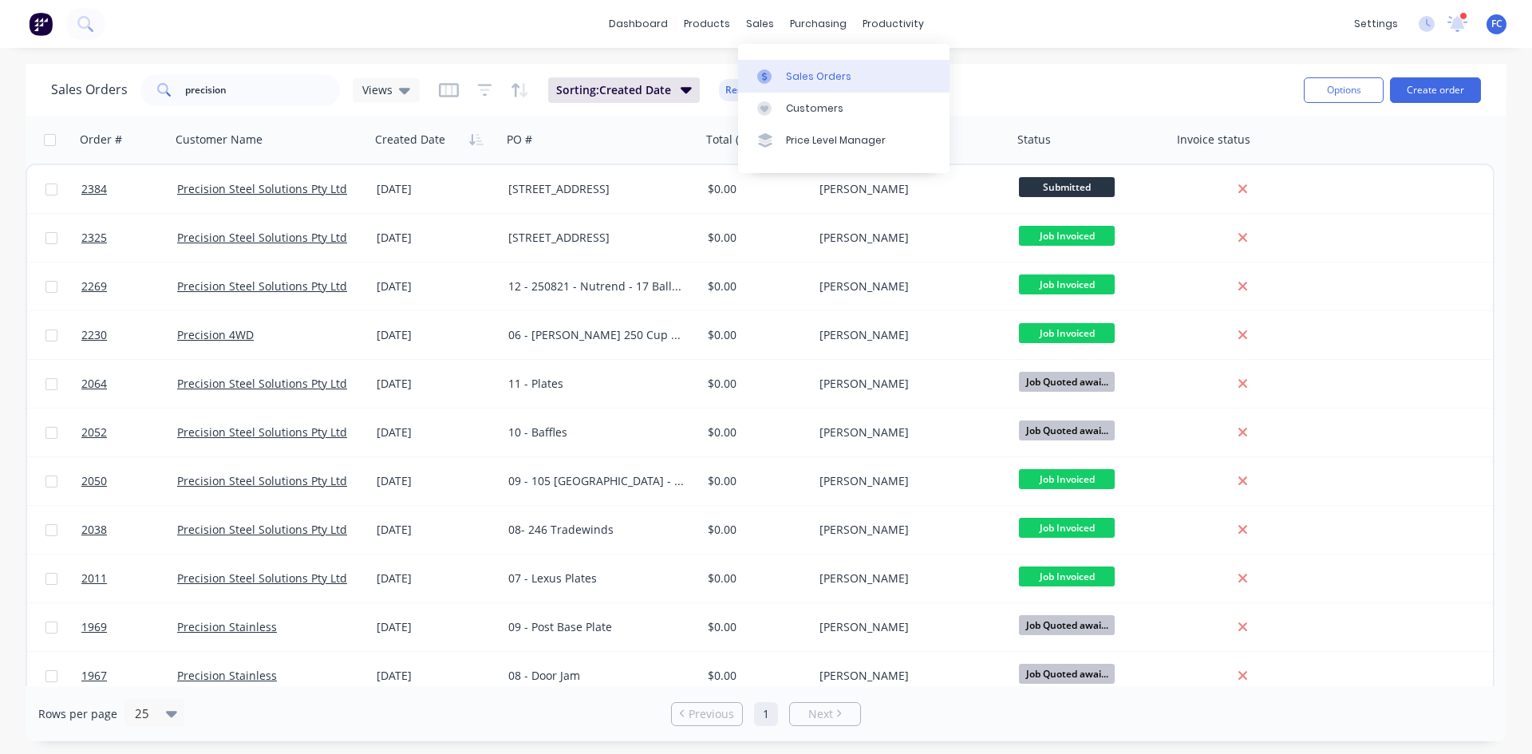
click at [789, 75] on div "Sales Orders" at bounding box center [818, 76] width 65 height 14
click at [1225, 89] on button "Create order" at bounding box center [1435, 90] width 91 height 26
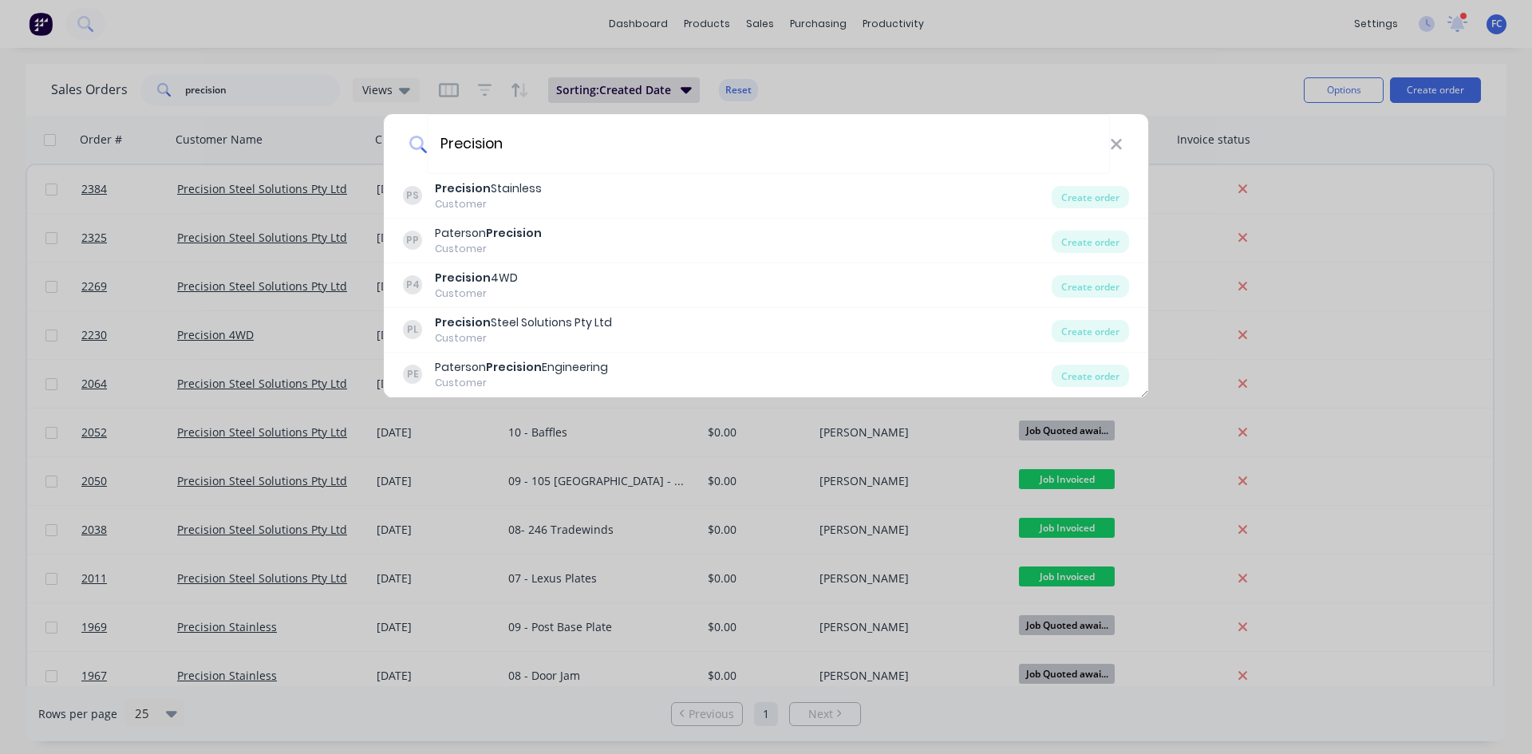
type input "Precision"
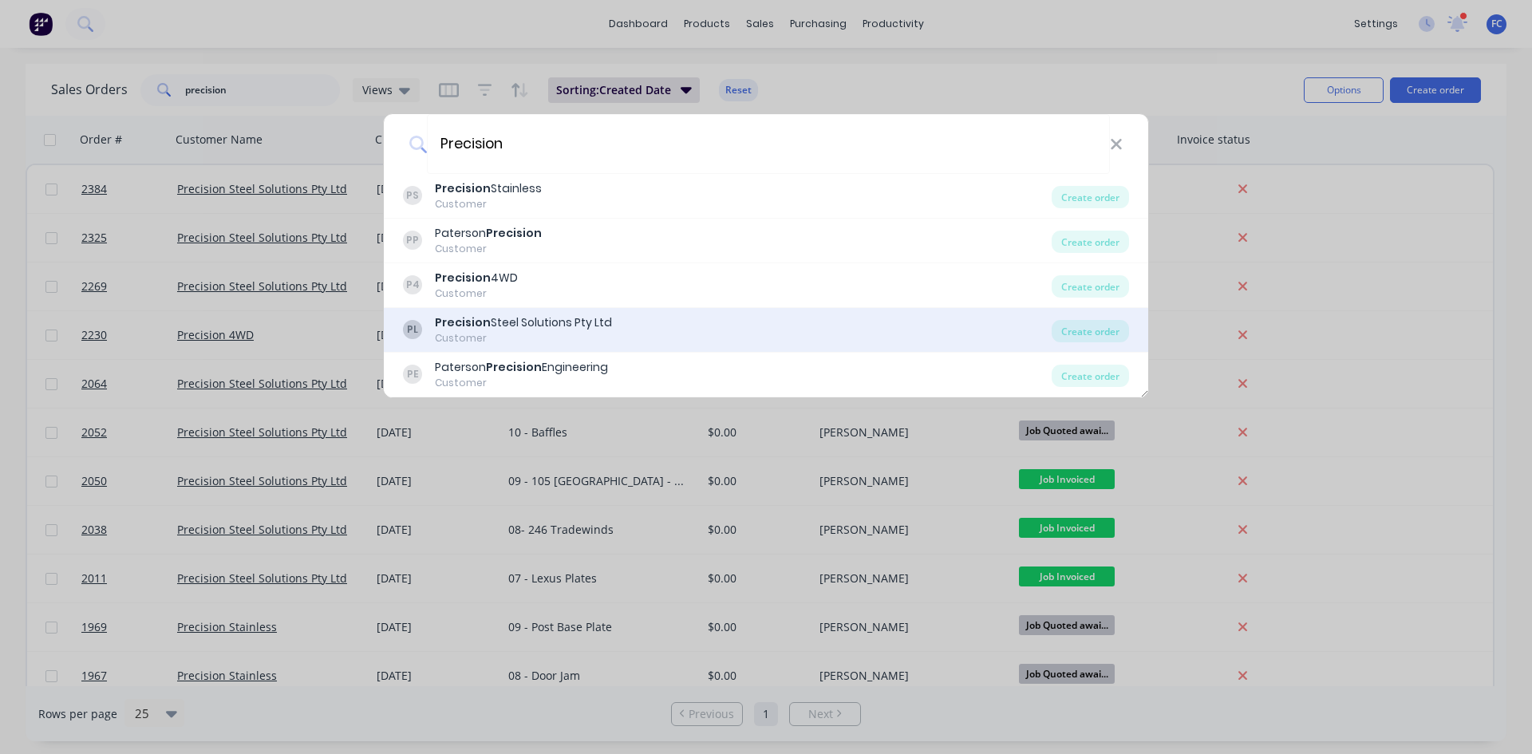
click at [598, 320] on div "Precision Steel Solutions Pty Ltd" at bounding box center [523, 322] width 177 height 17
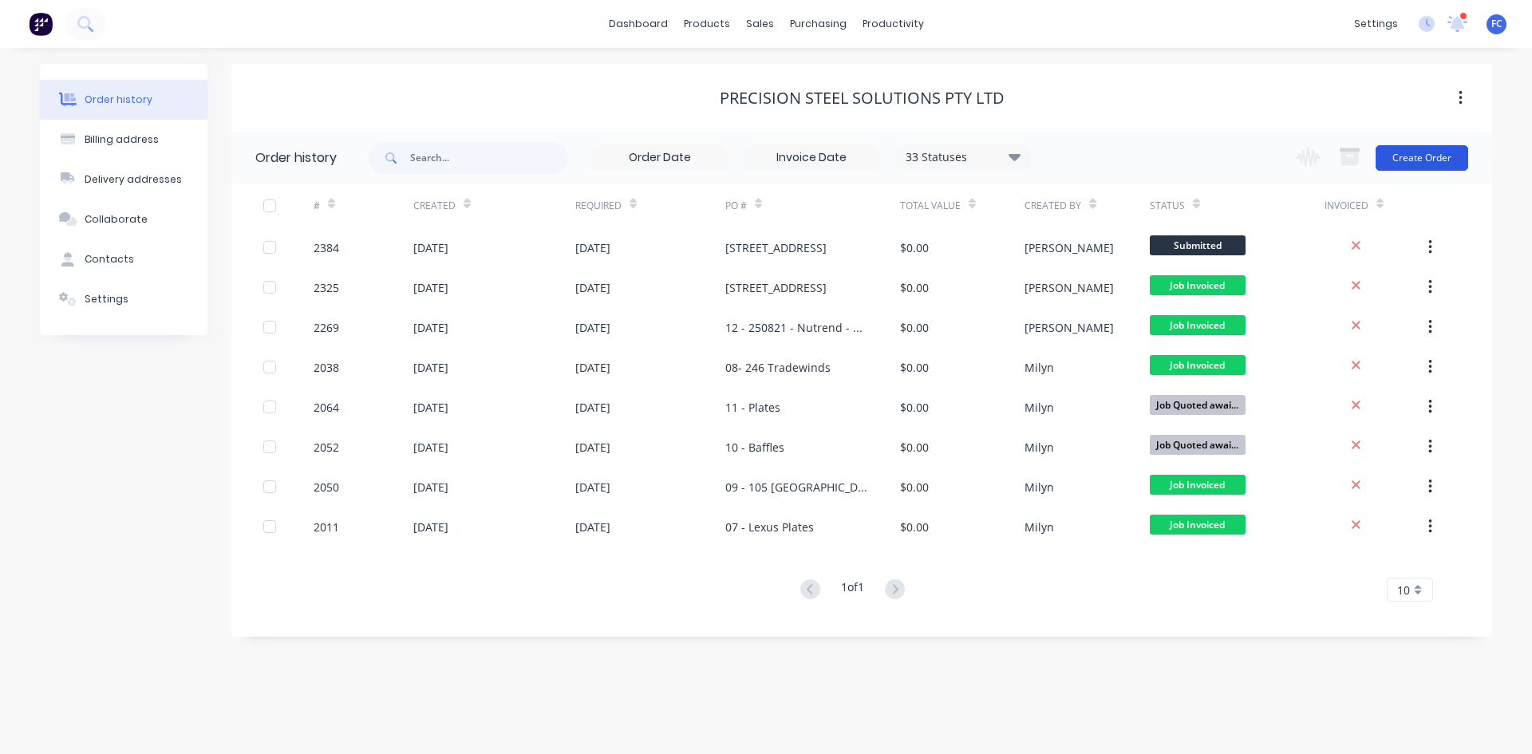
click at [1225, 154] on button "Create Order" at bounding box center [1422, 158] width 93 height 26
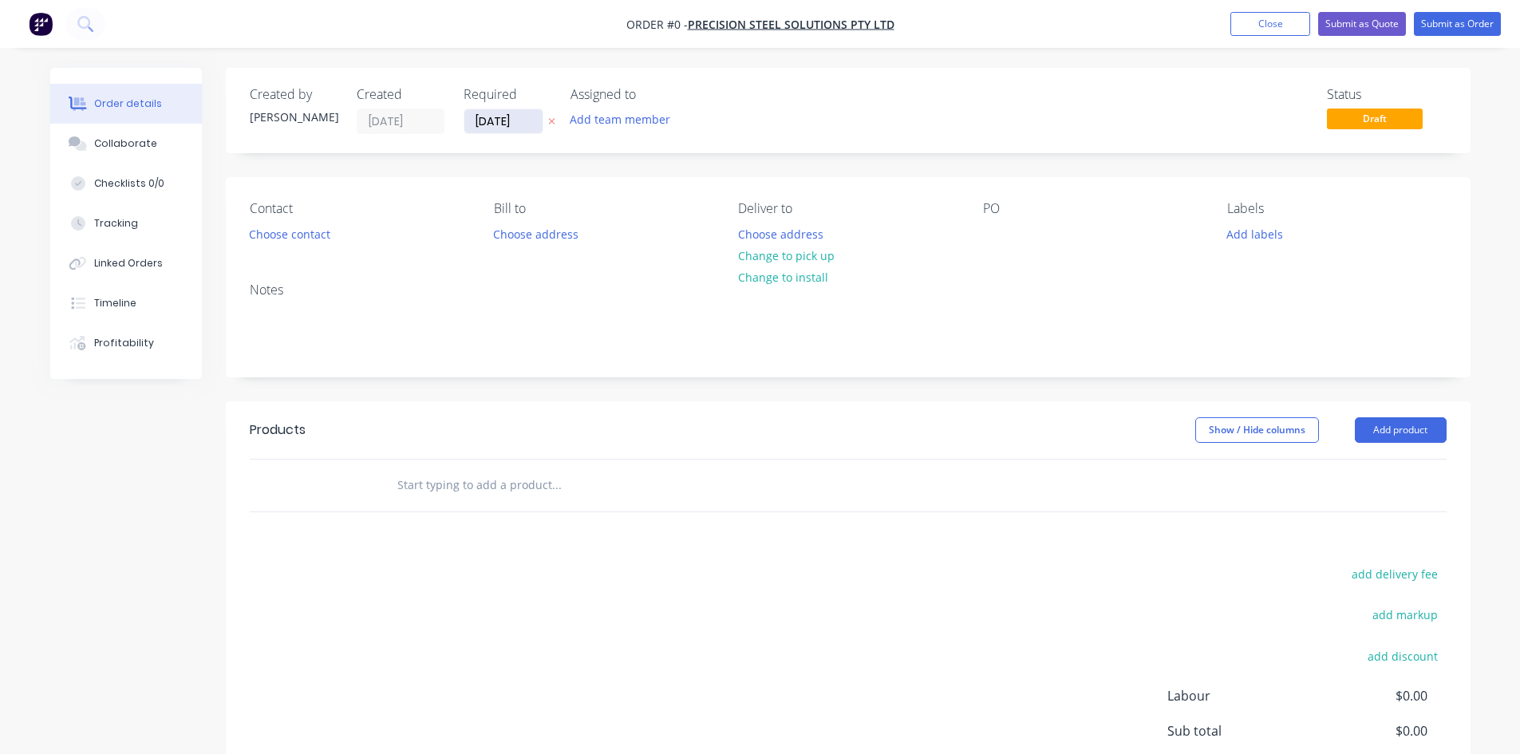
click at [503, 122] on input "[DATE]" at bounding box center [503, 121] width 78 height 24
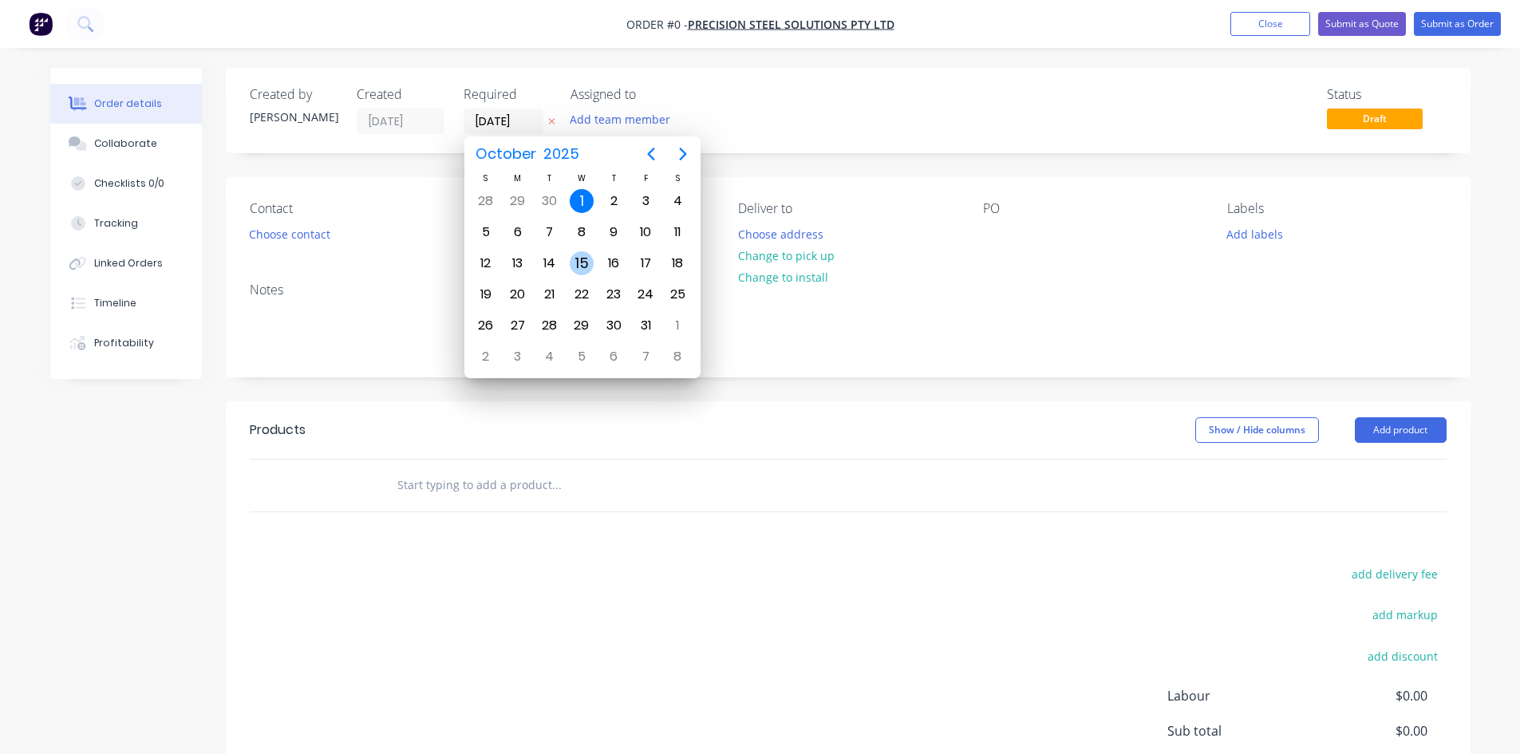
click at [574, 259] on div "15" at bounding box center [582, 263] width 24 height 24
type input "[DATE]"
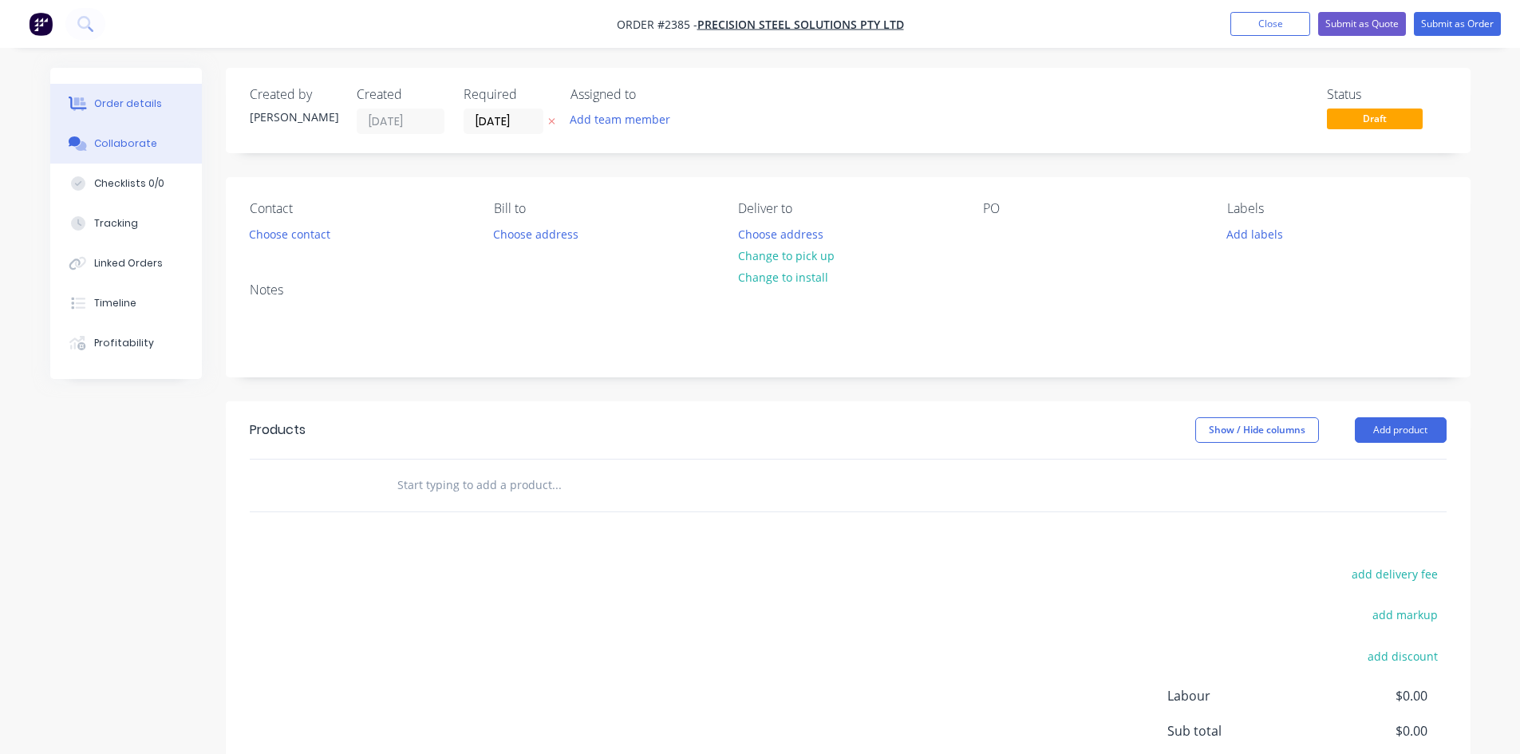
click at [105, 144] on div "Collaborate" at bounding box center [125, 143] width 63 height 14
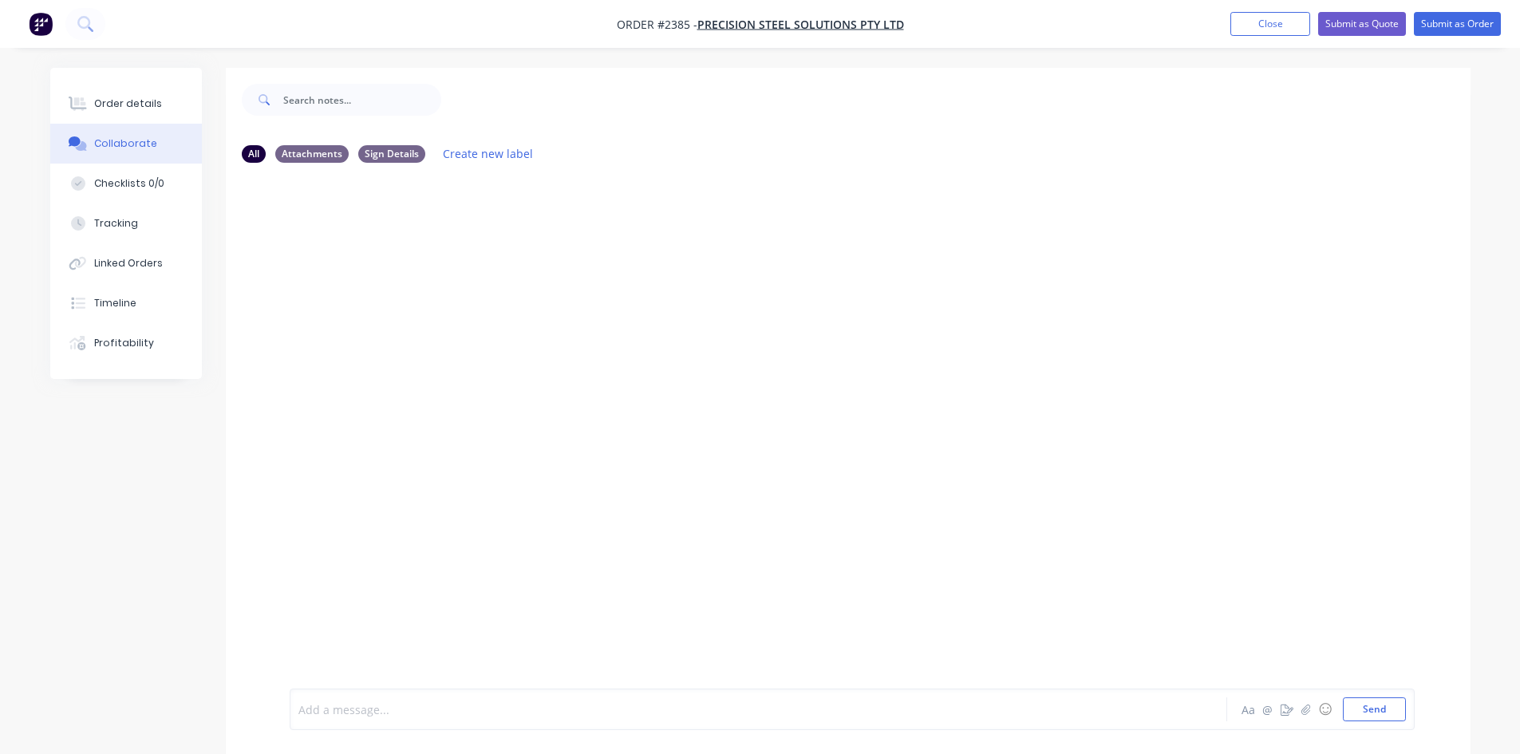
click at [357, 582] on div at bounding box center [714, 709] width 830 height 17
click at [1225, 582] on button "Send" at bounding box center [1374, 709] width 63 height 24
drag, startPoint x: 406, startPoint y: 240, endPoint x: 291, endPoint y: 242, distance: 114.9
click at [291, 242] on div "15 1274 Sunny Way" at bounding box center [350, 239] width 120 height 32
copy link "15 1274 Sunny Way"
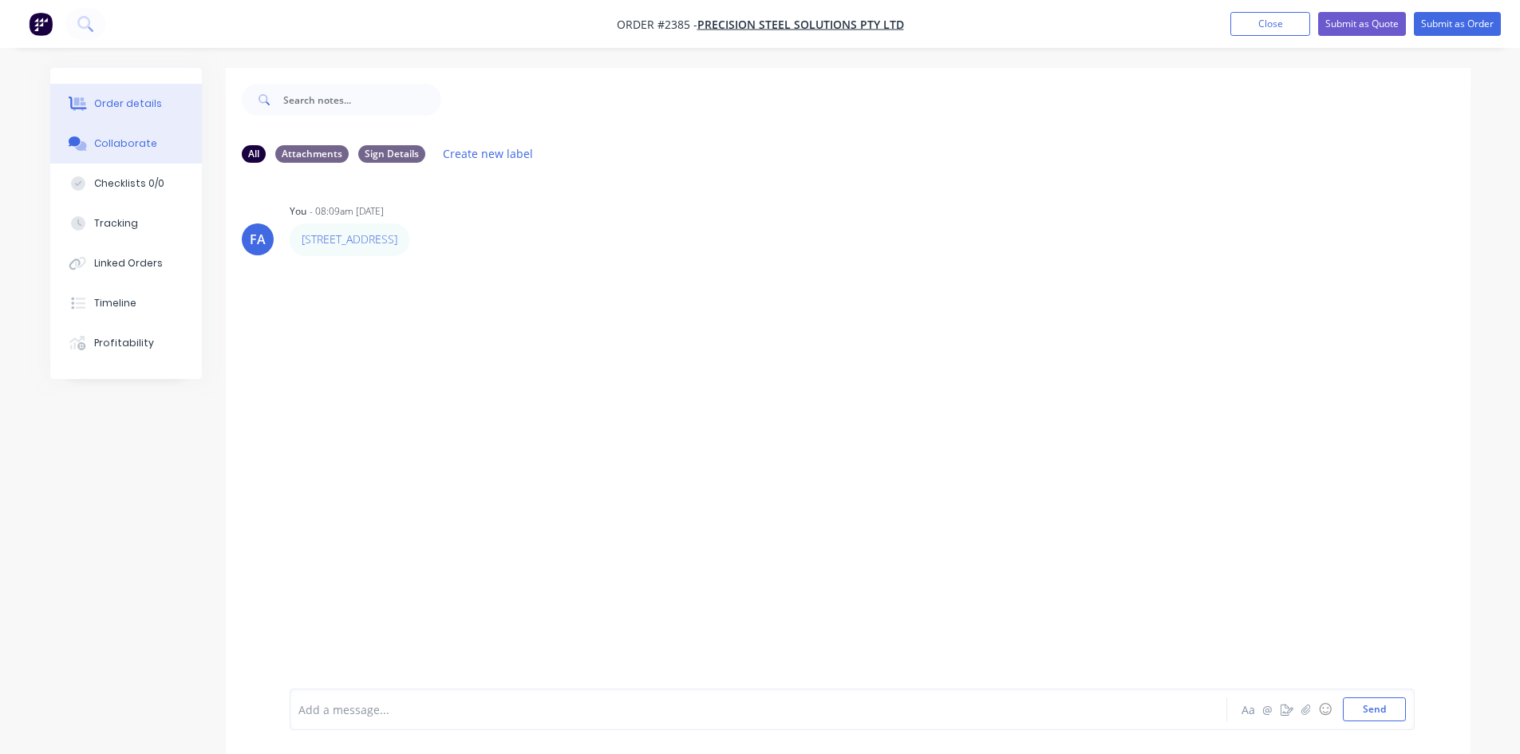
click at [117, 116] on button "Order details" at bounding box center [126, 104] width 152 height 40
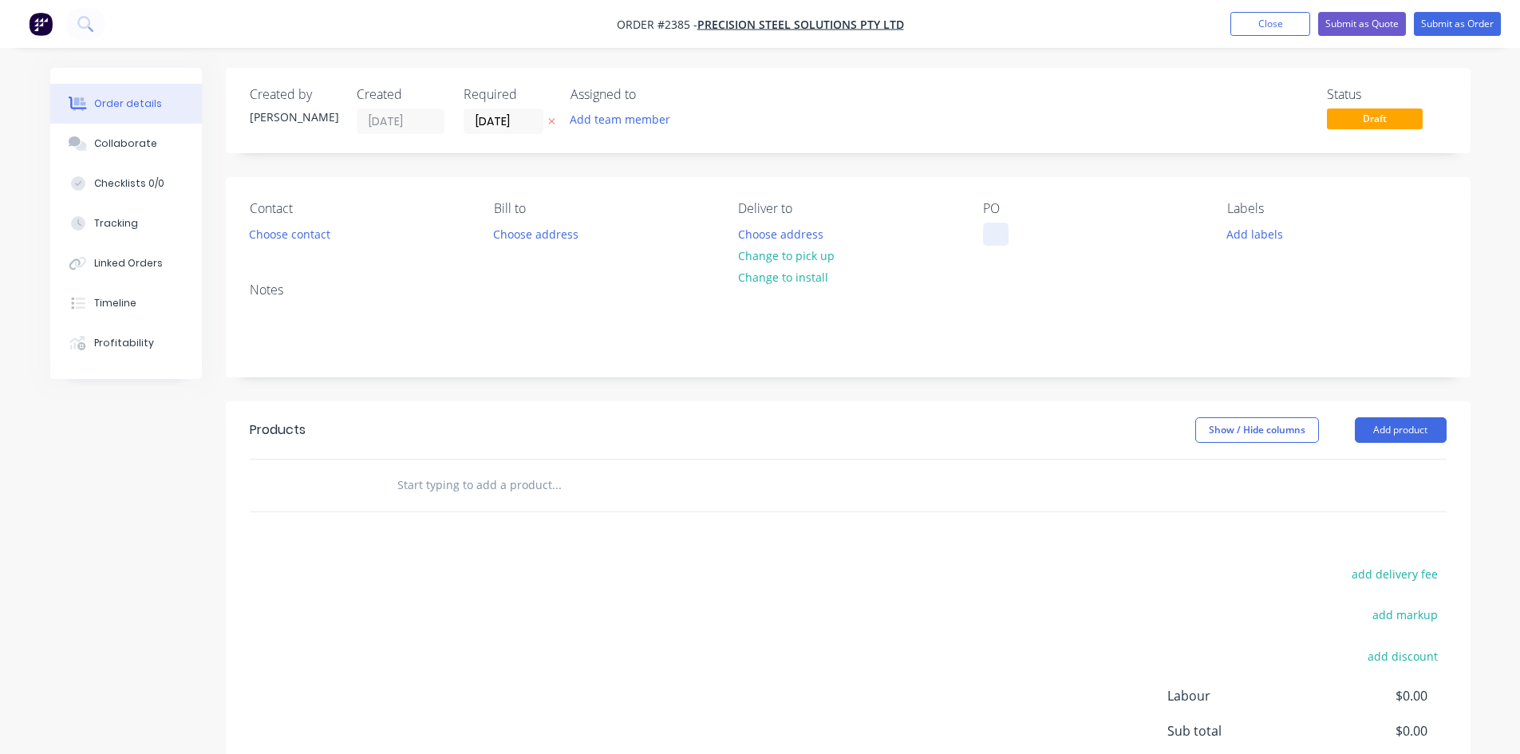
click at [997, 236] on div at bounding box center [996, 234] width 26 height 23
paste div
click at [995, 235] on div "15 1274 Sunny Way" at bounding box center [1046, 234] width 127 height 23
click at [1013, 232] on div "15 1274 Sunny Way" at bounding box center [1046, 234] width 127 height 23
click at [84, 147] on icon at bounding box center [80, 146] width 11 height 10
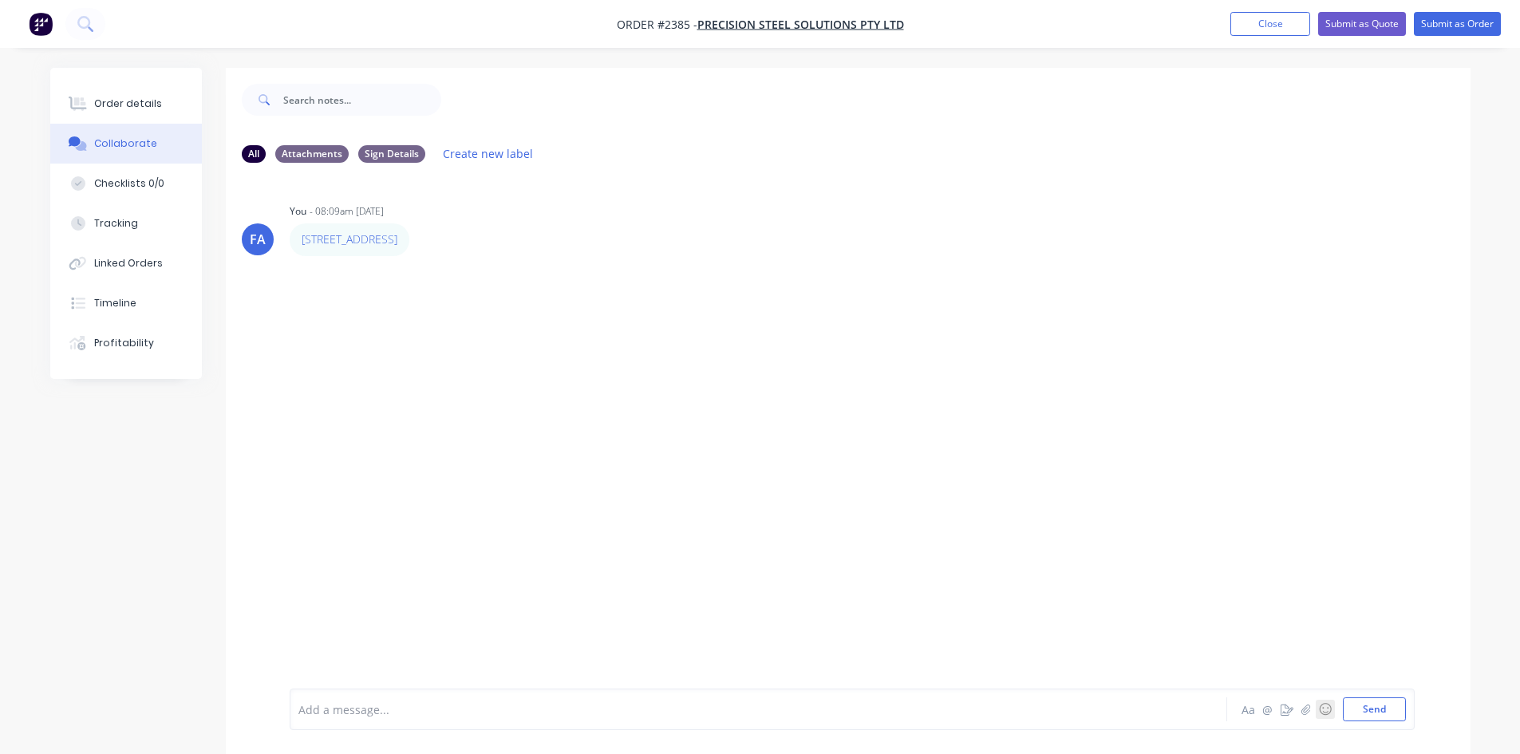
click at [1225, 582] on button "☺" at bounding box center [1325, 709] width 19 height 19
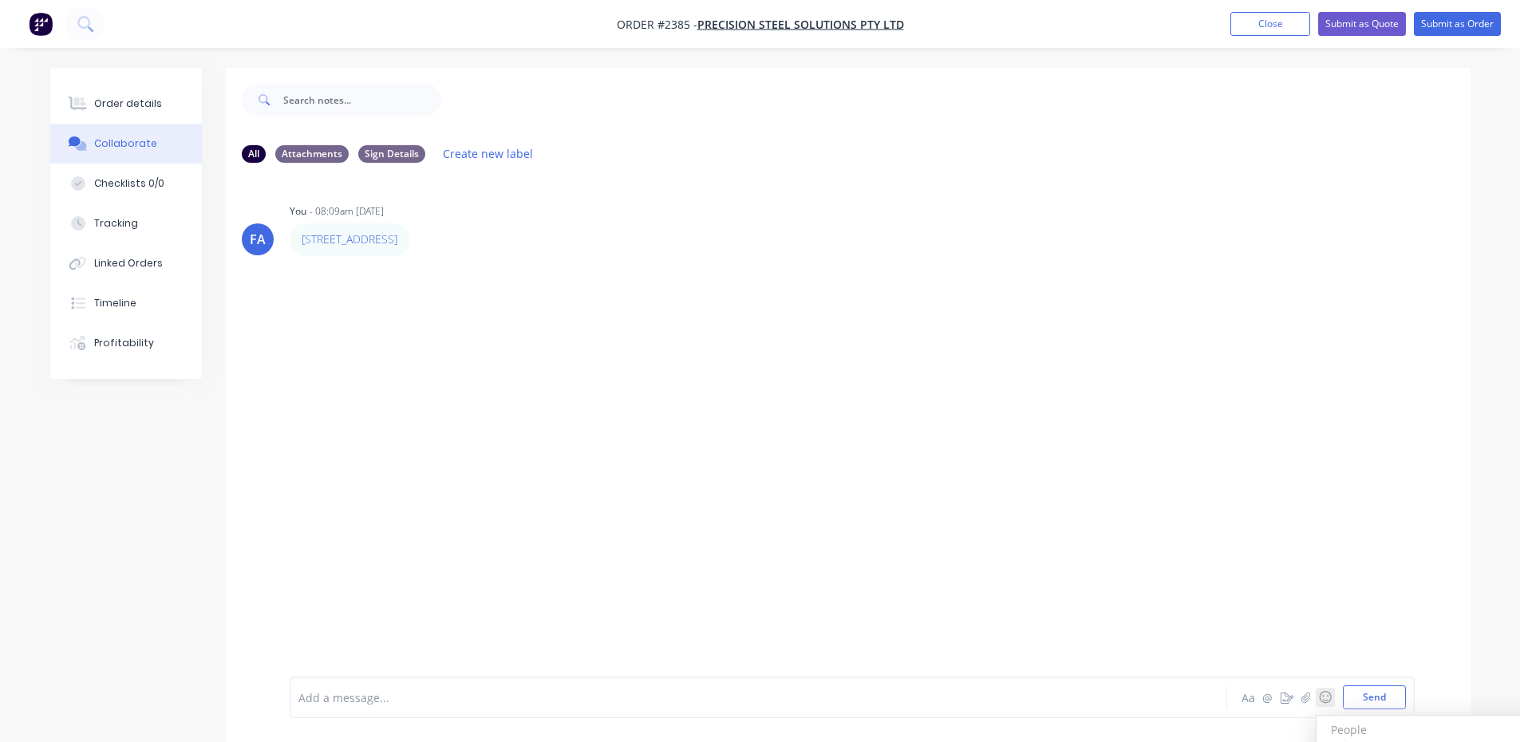
click at [1225, 582] on div "Add a message... Aa @ ☺ People People 😀 😃 😄 😁 😆 😅 🤣 😂 🙂 🙃 🫠 😉 😊 😇 🥰 😍 🤩 😘 😗 ☺️ …" at bounding box center [852, 697] width 1125 height 41
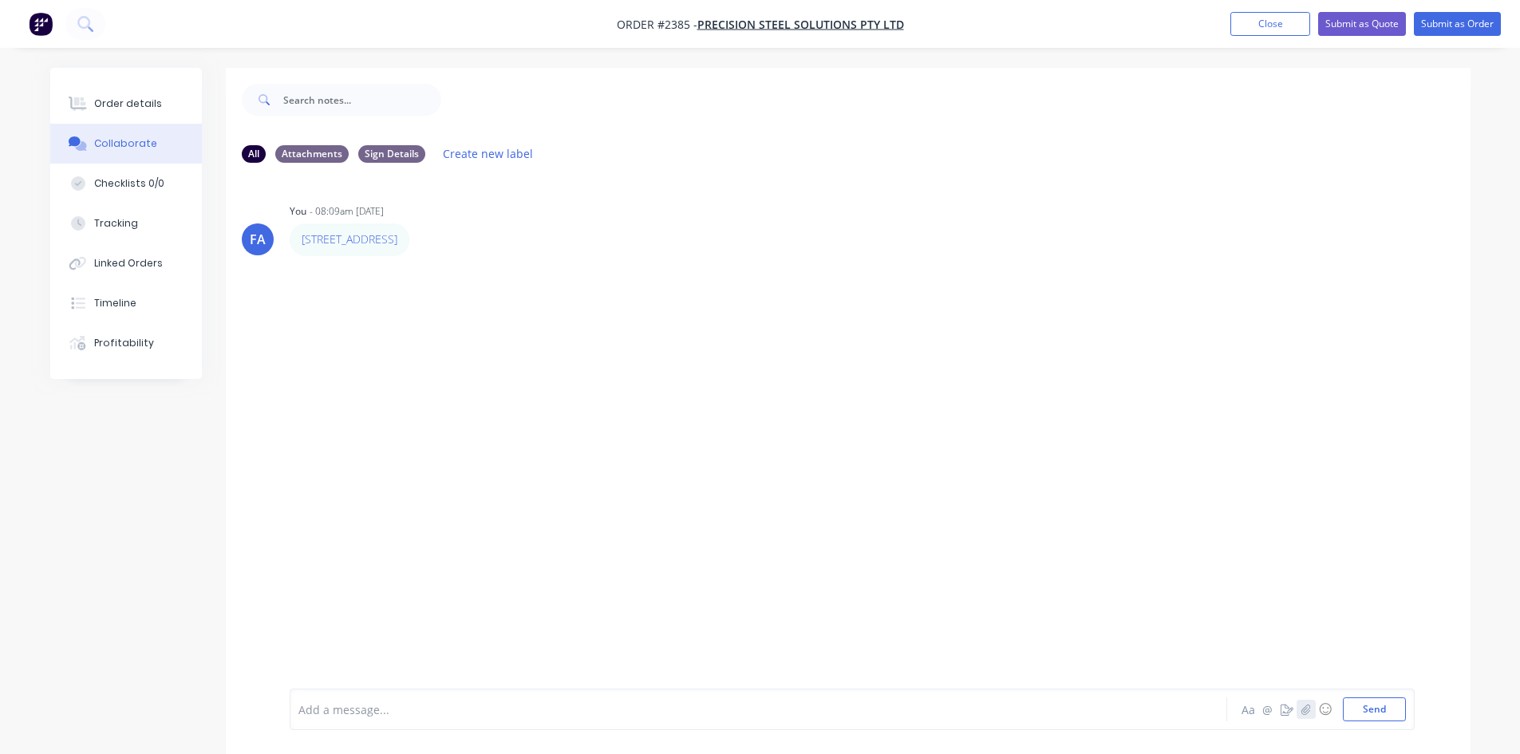
click at [1225, 582] on icon "button" at bounding box center [1306, 709] width 9 height 10
click at [1225, 582] on icon "button" at bounding box center [1306, 709] width 10 height 11
click at [342, 582] on img at bounding box center [334, 630] width 41 height 0
click at [1225, 582] on button "Send" at bounding box center [1374, 709] width 63 height 24
drag, startPoint x: 1280, startPoint y: 18, endPoint x: 1259, endPoint y: 30, distance: 24.4
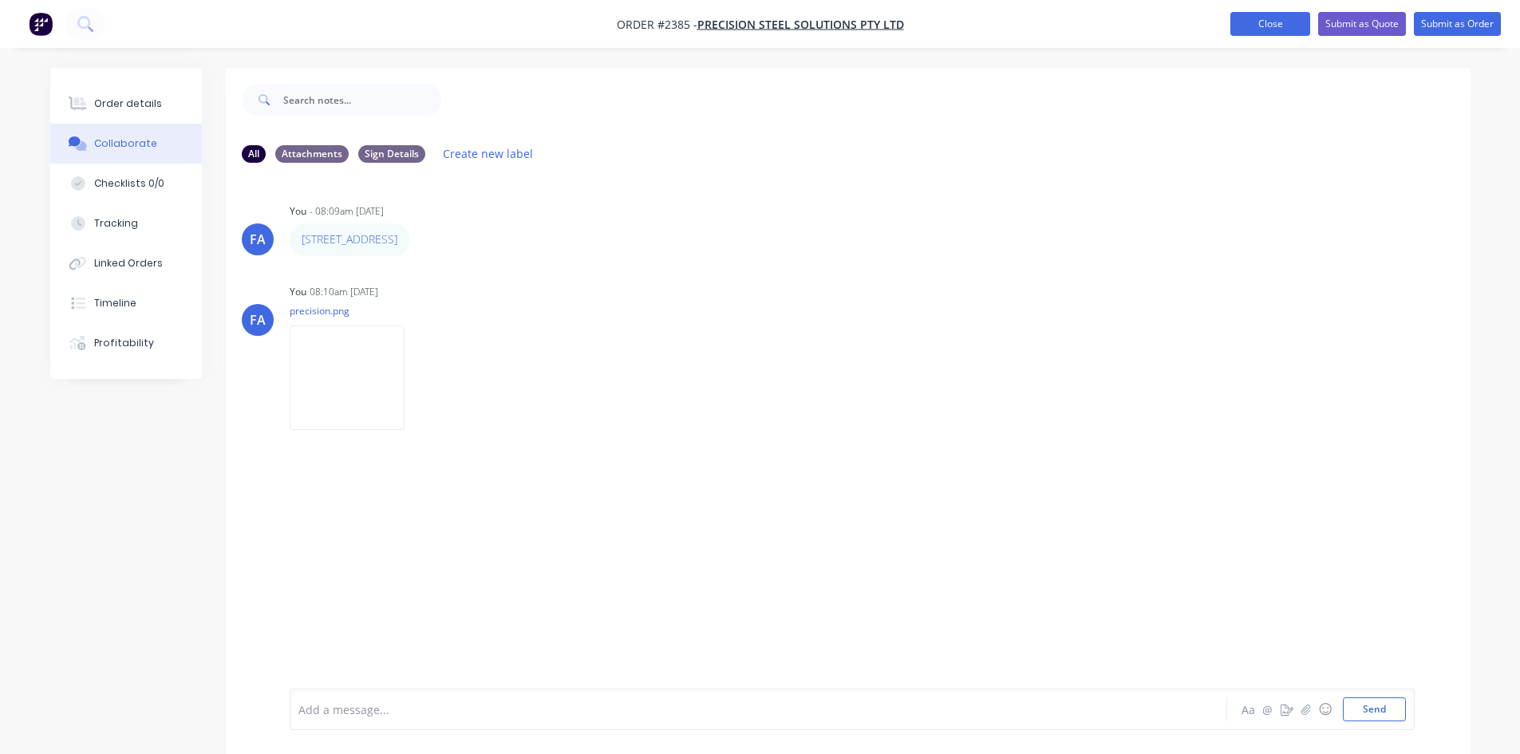
click at [1225, 18] on button "Close" at bounding box center [1270, 24] width 80 height 24
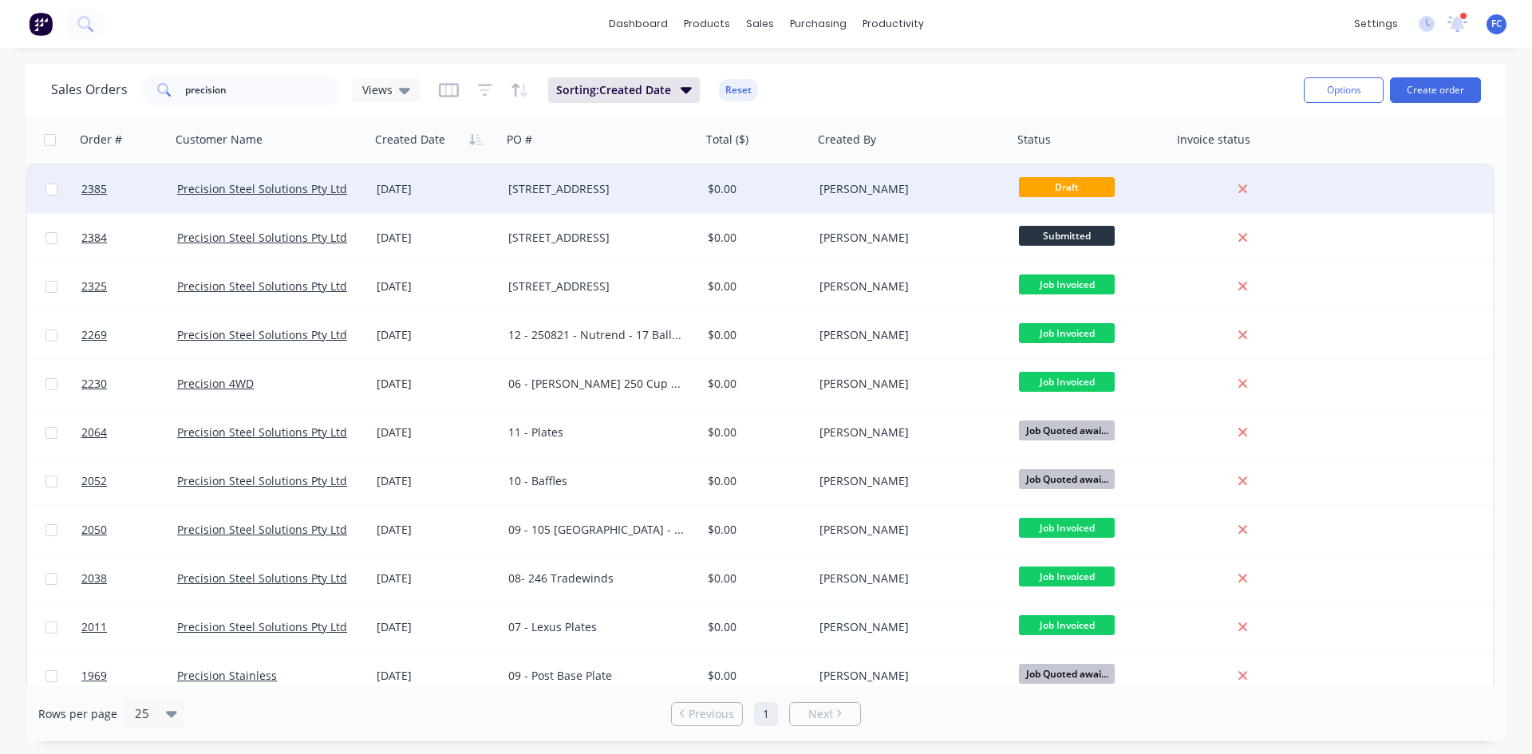
click at [444, 192] on div "01 Oct 2025" at bounding box center [436, 189] width 119 height 16
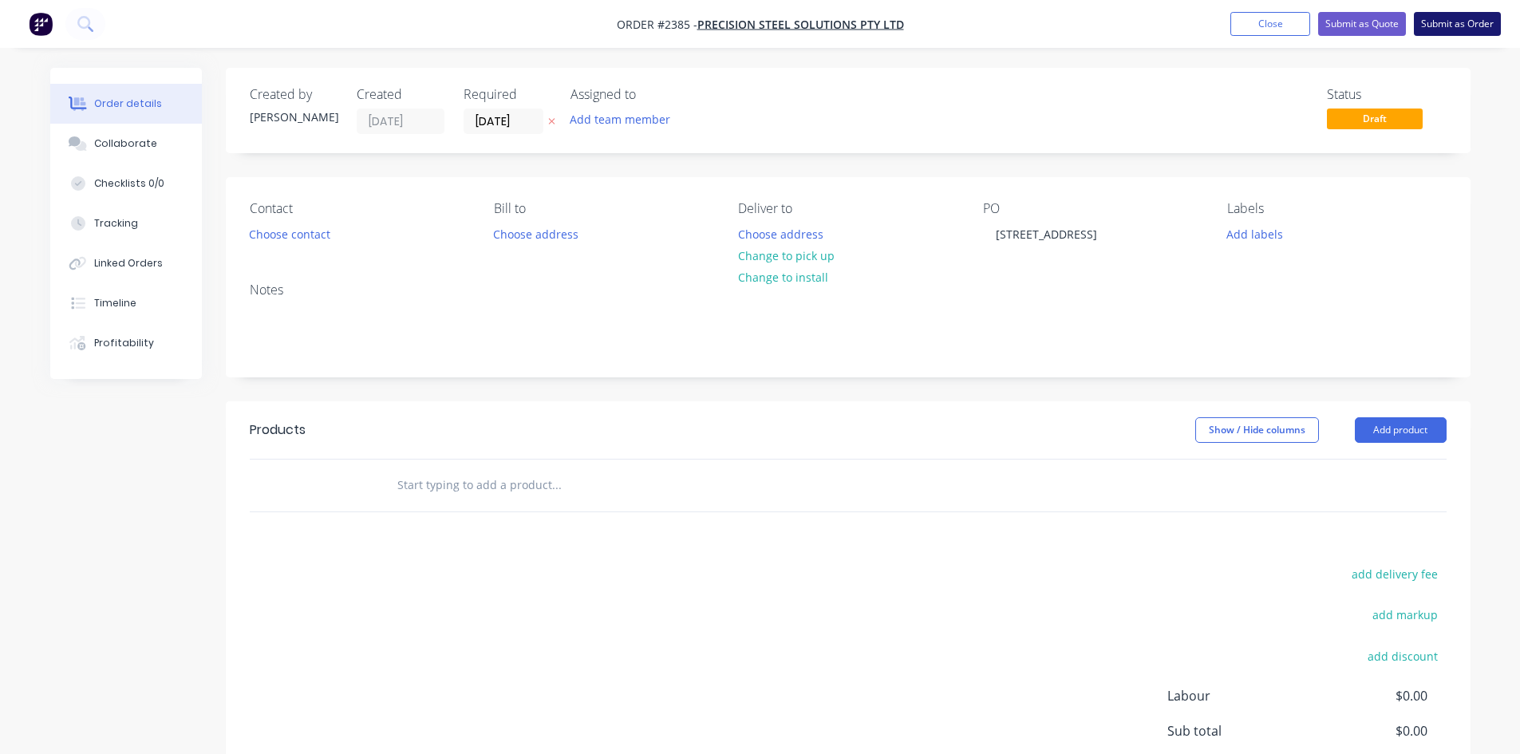
click at [1225, 26] on button "Submit as Order" at bounding box center [1457, 24] width 87 height 24
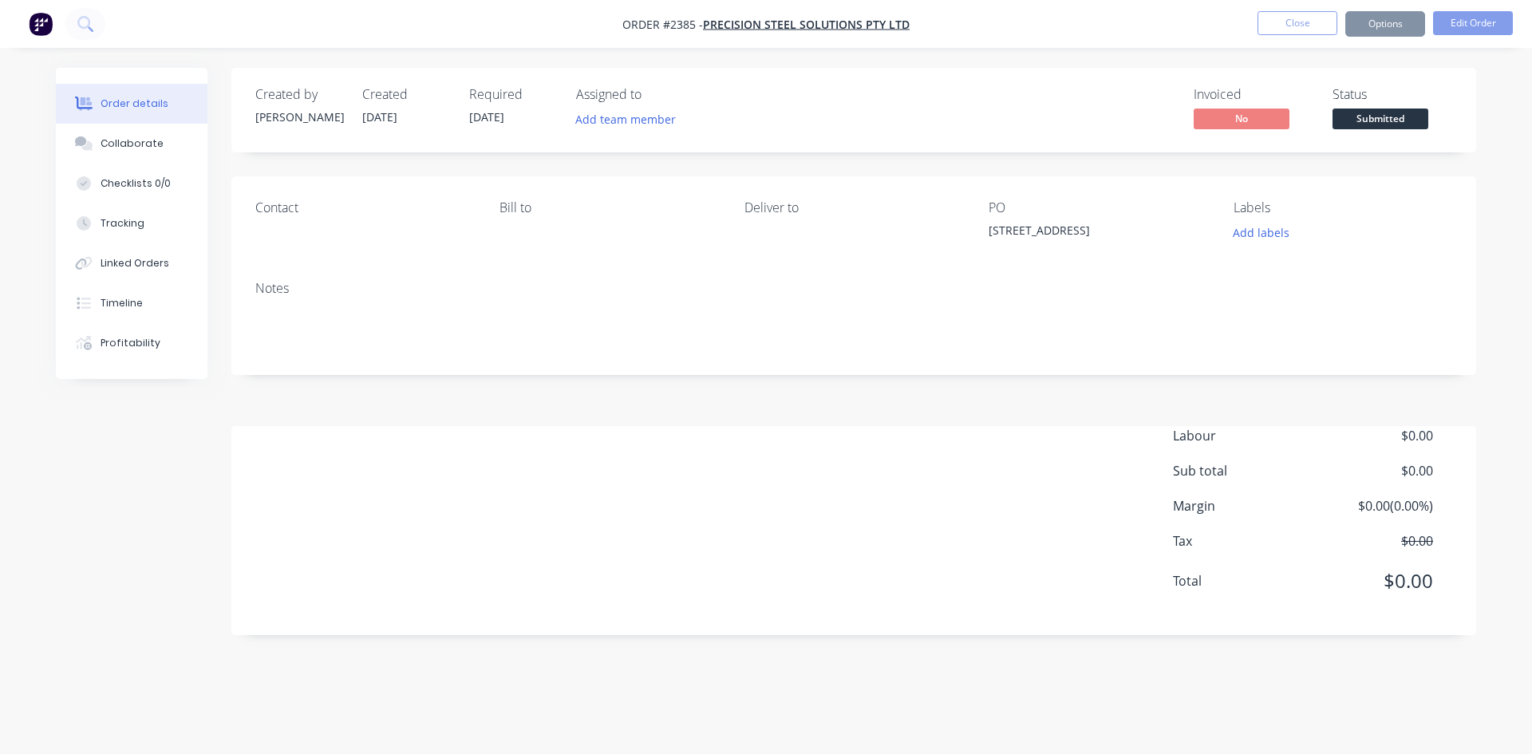
click at [1225, 22] on button "Close" at bounding box center [1298, 23] width 80 height 24
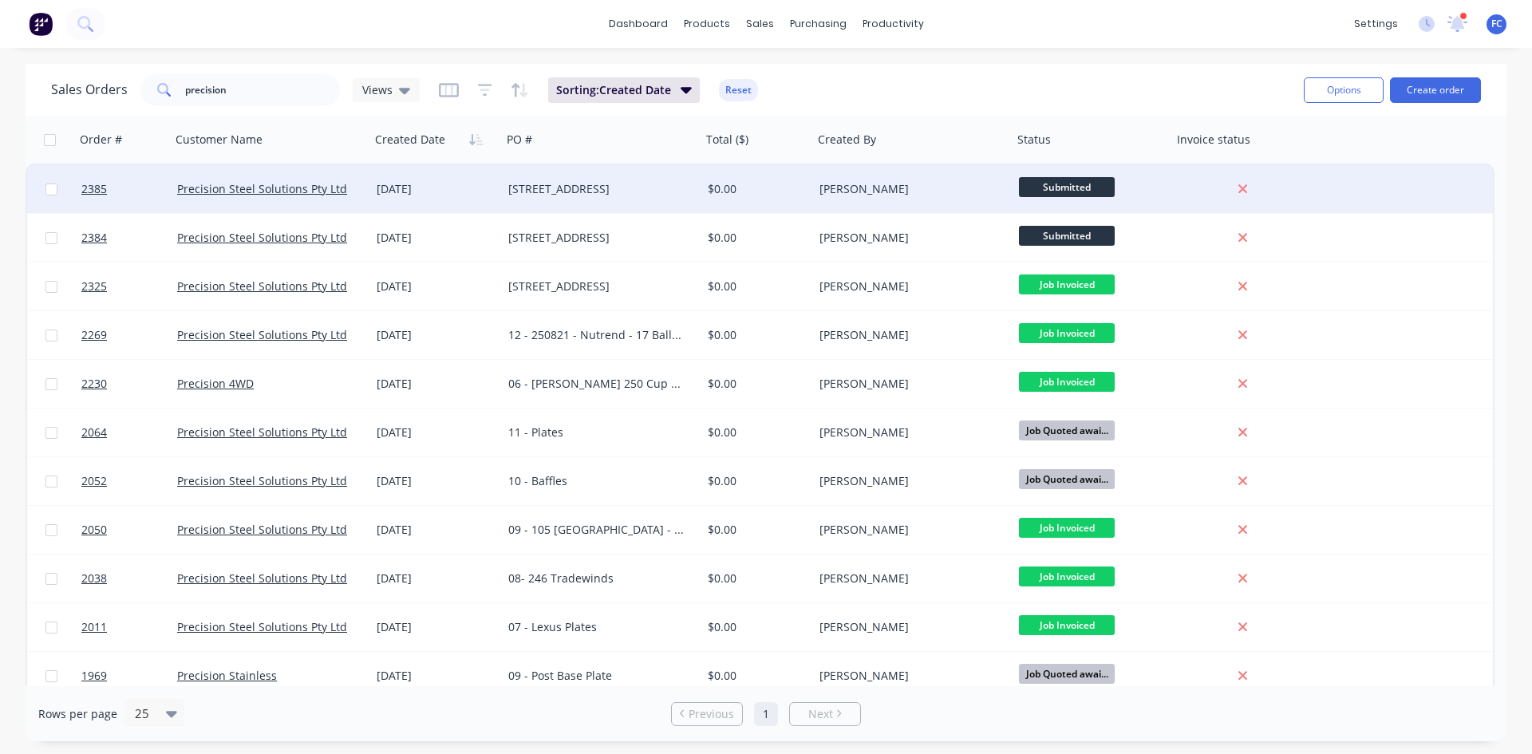
click at [579, 192] on div "15 - 1274 Sunny Way" at bounding box center [596, 189] width 177 height 16
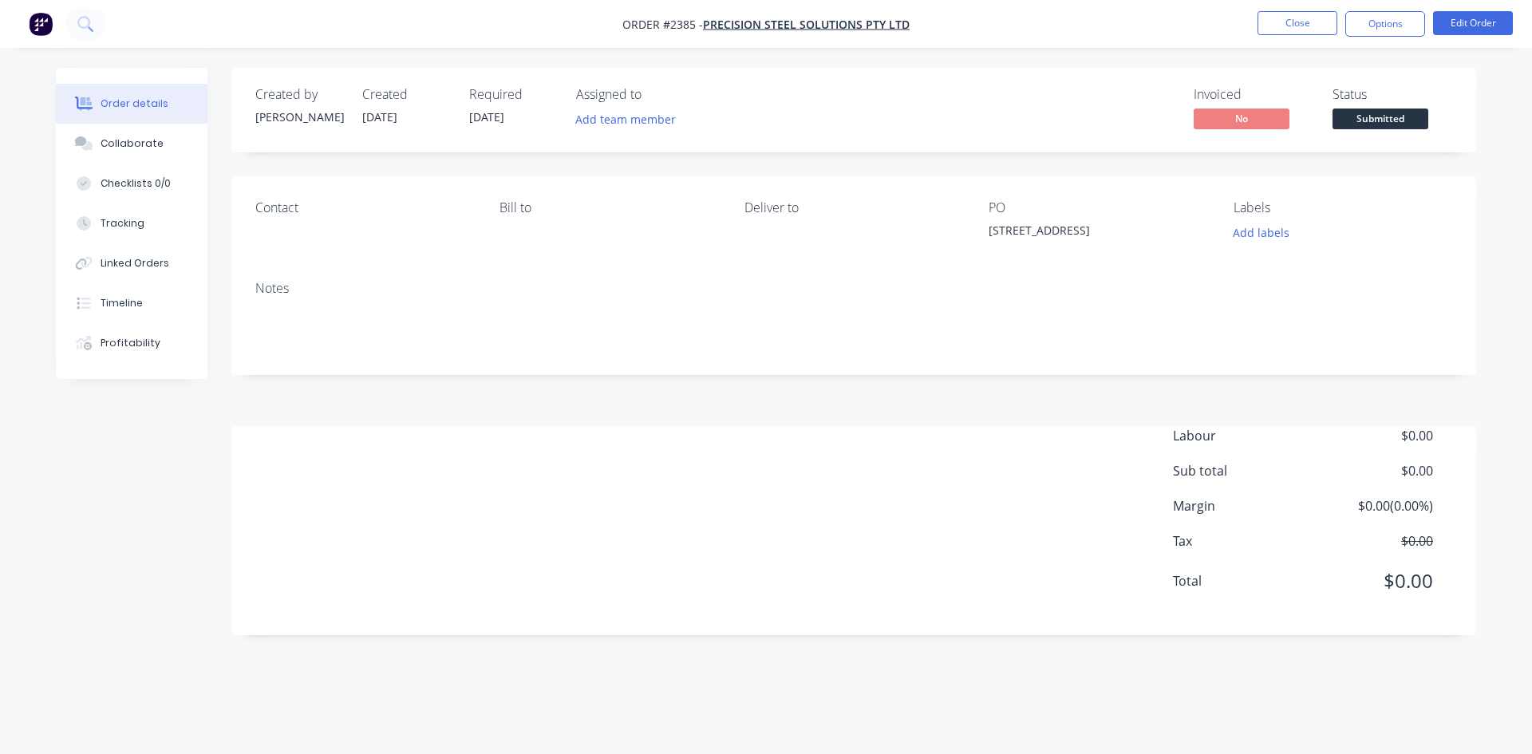
drag, startPoint x: 378, startPoint y: 114, endPoint x: 478, endPoint y: 114, distance: 99.7
click at [423, 114] on div "Created 01/10/25" at bounding box center [406, 110] width 88 height 46
click at [537, 114] on div "Required 15/10/25" at bounding box center [513, 110] width 88 height 46
click at [101, 150] on div "Collaborate" at bounding box center [132, 143] width 63 height 14
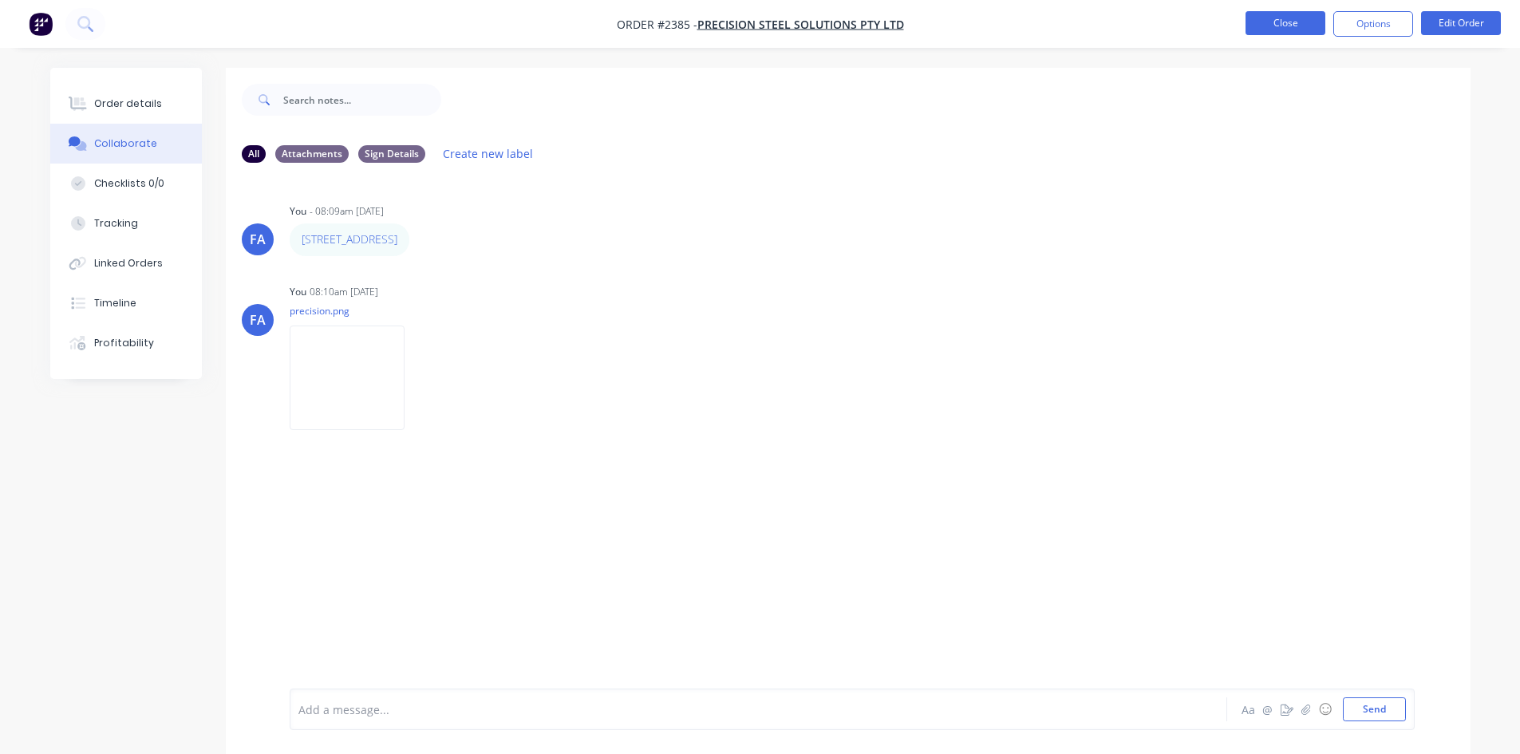
click at [1225, 21] on button "Close" at bounding box center [1286, 23] width 80 height 24
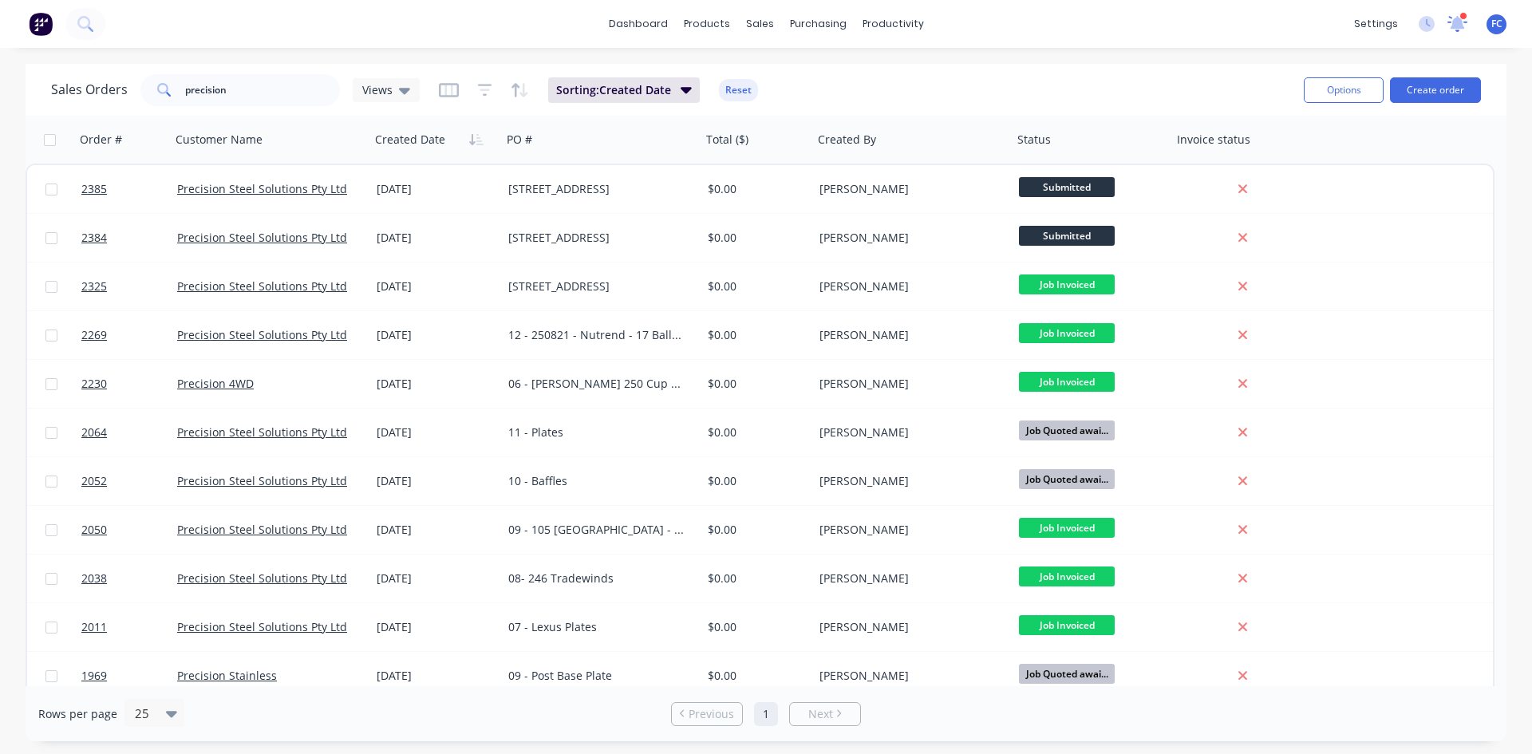
click at [1225, 18] on icon at bounding box center [1458, 23] width 21 height 17
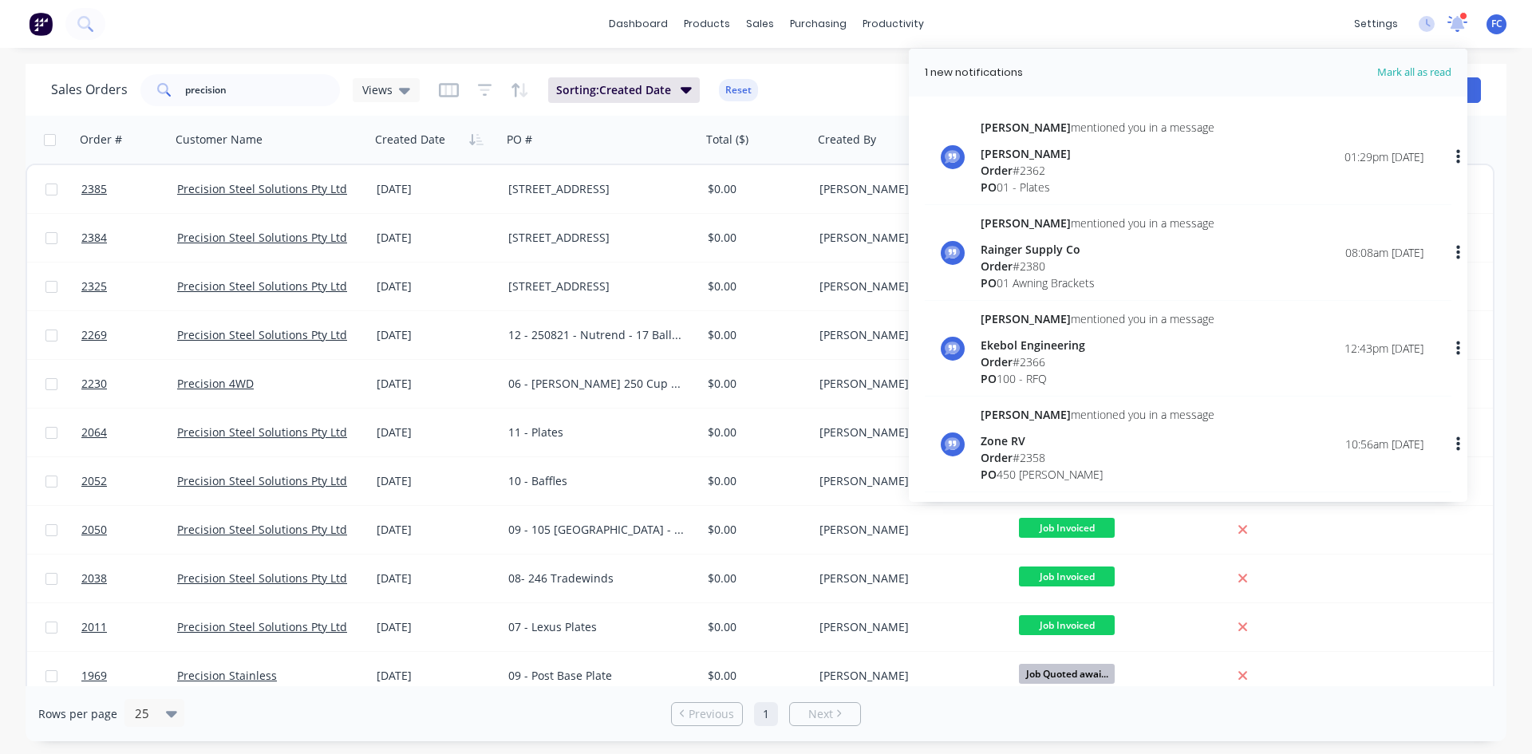
click at [1225, 18] on icon at bounding box center [1458, 24] width 20 height 16
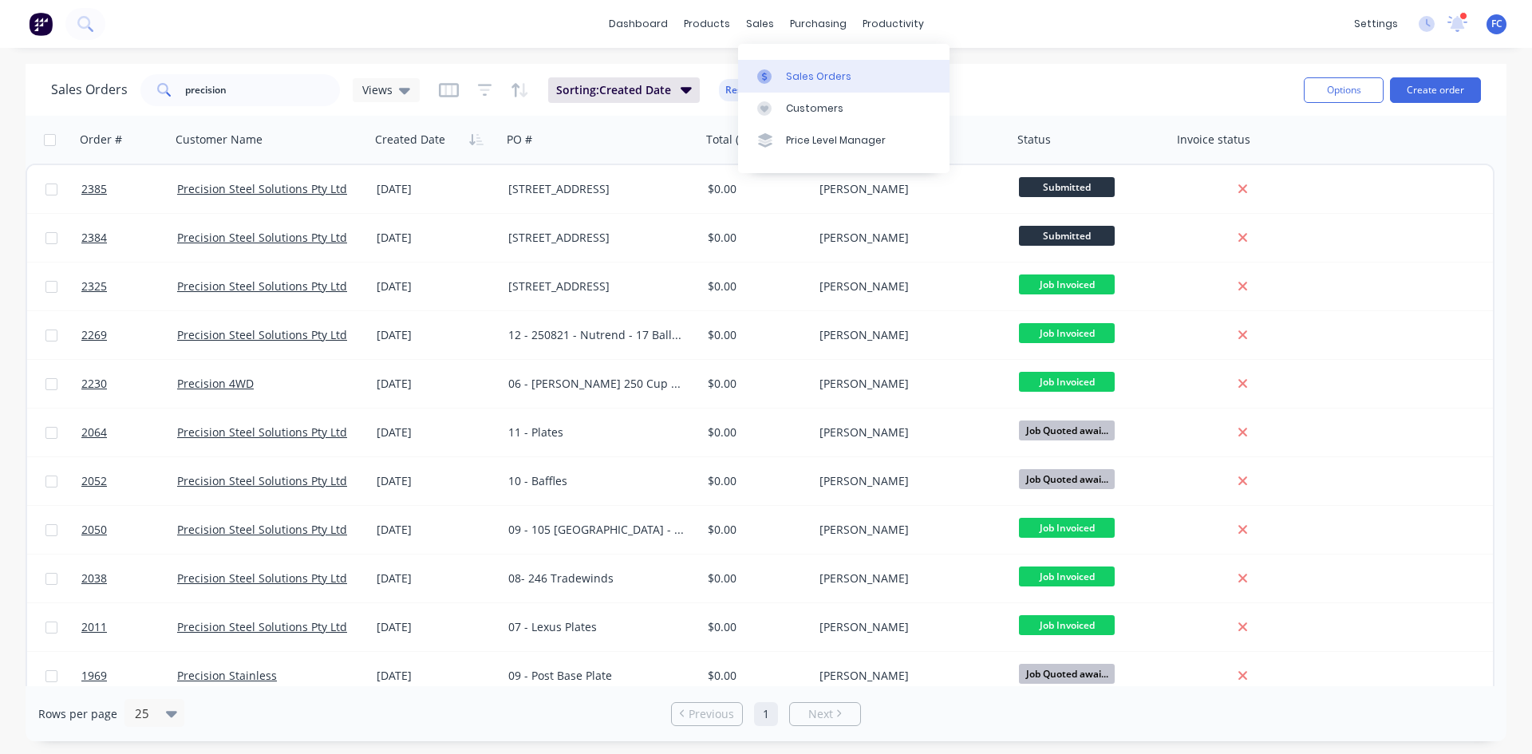
click at [788, 65] on link "Sales Orders" at bounding box center [843, 76] width 211 height 32
drag, startPoint x: 231, startPoint y: 101, endPoint x: 138, endPoint y: 101, distance: 92.6
click at [138, 101] on div "Sales Orders precision Views" at bounding box center [235, 90] width 369 height 32
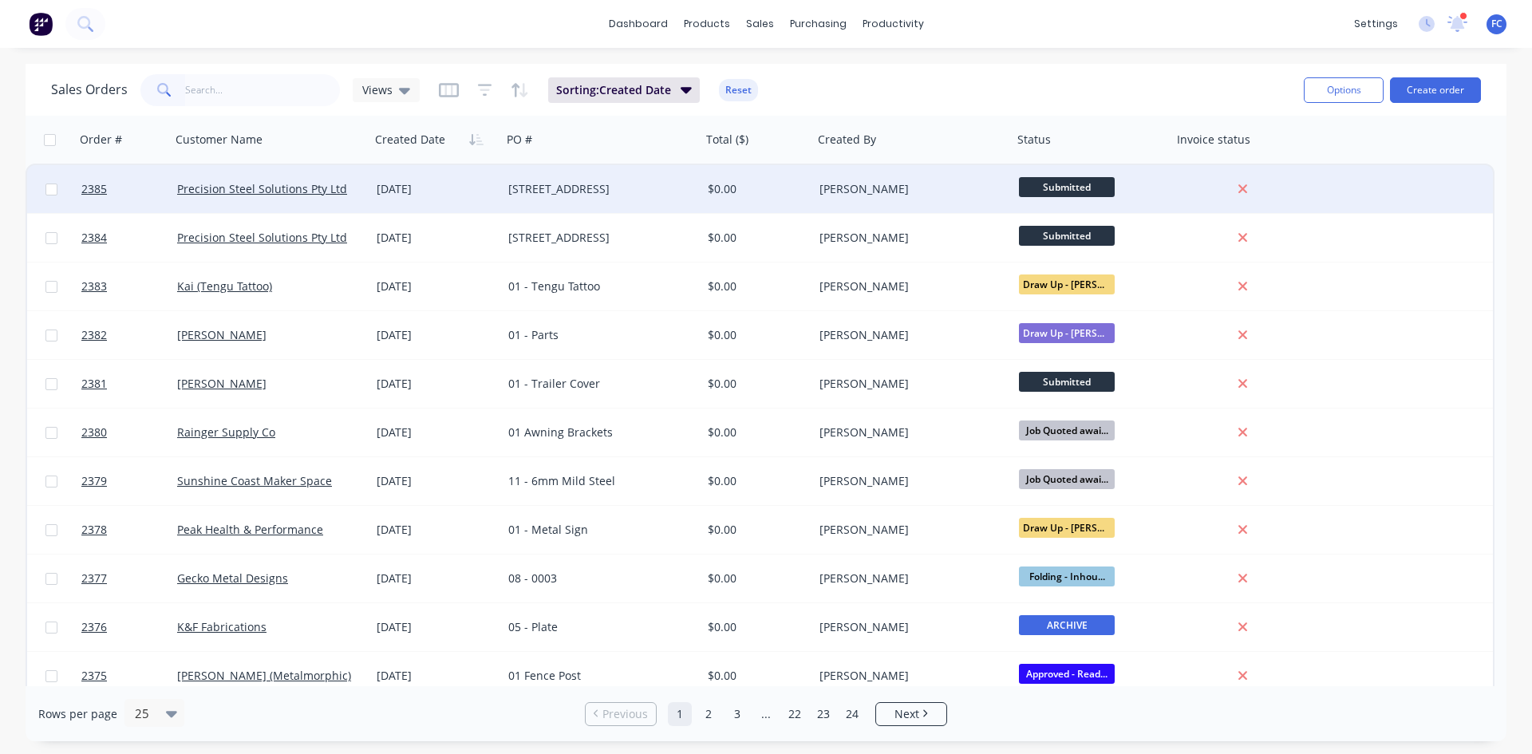
click at [405, 184] on div "01 Oct 2025" at bounding box center [436, 189] width 119 height 16
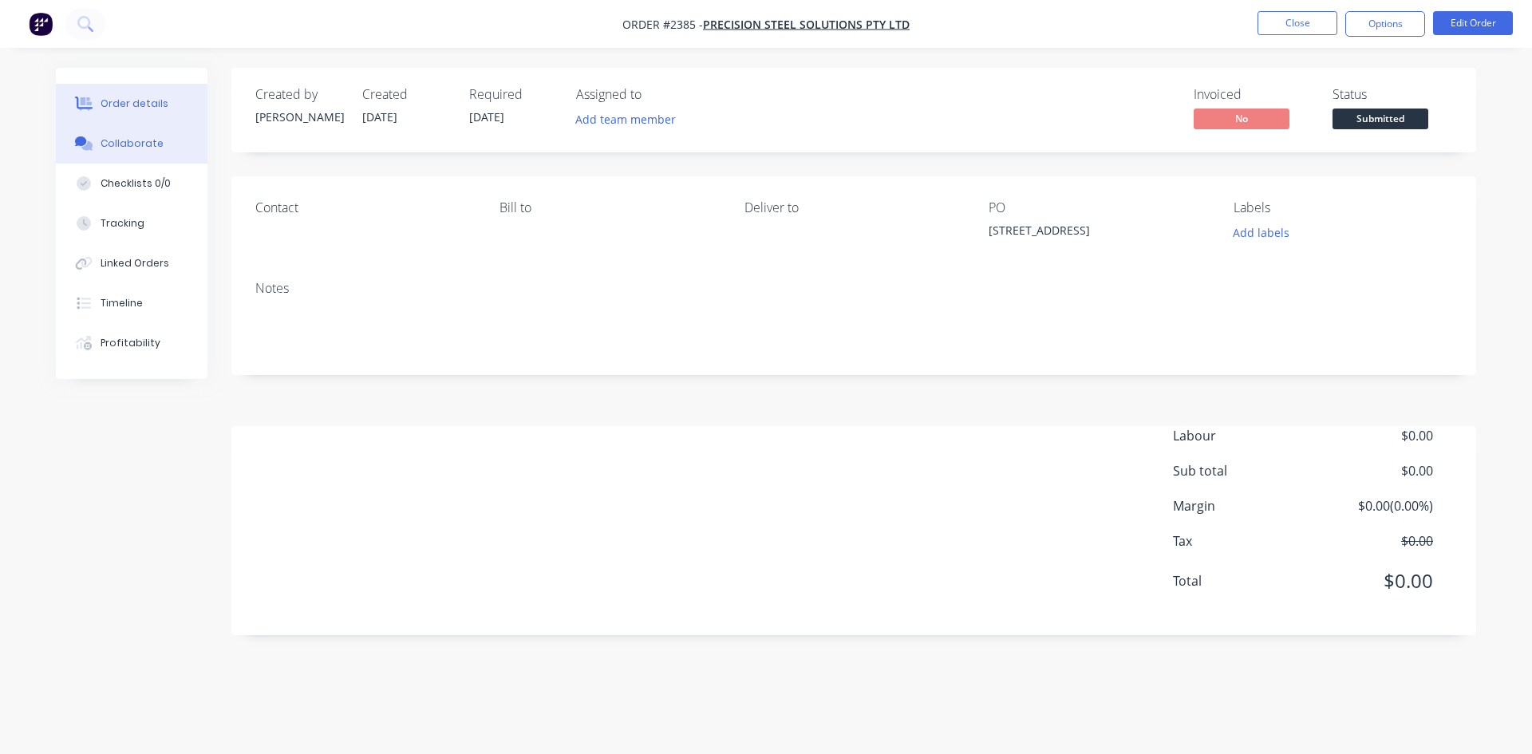
click at [138, 145] on div "Collaborate" at bounding box center [132, 143] width 63 height 14
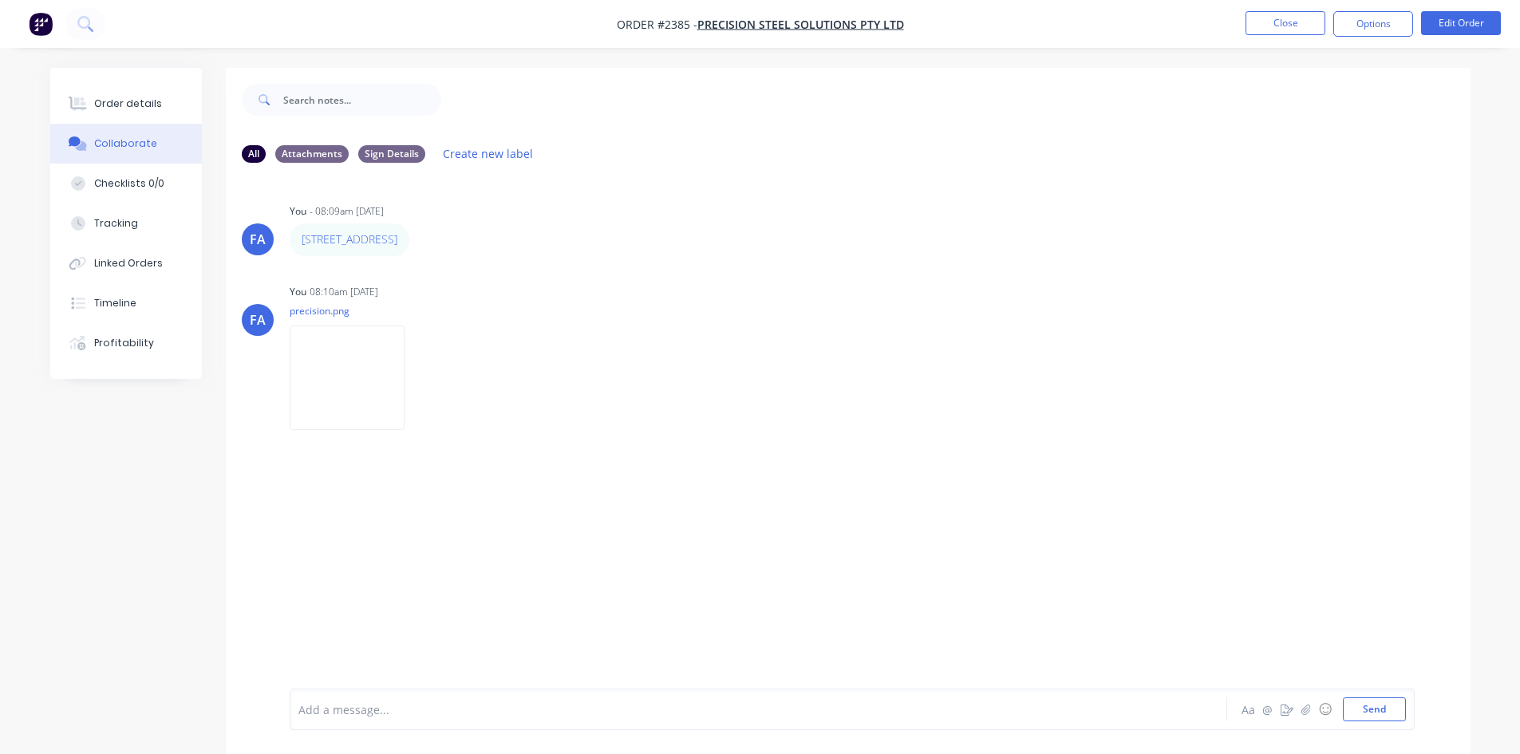
click at [1225, 18] on ul "Close Options Edit Order" at bounding box center [1373, 24] width 294 height 26
click at [1225, 18] on button "Close" at bounding box center [1286, 23] width 80 height 24
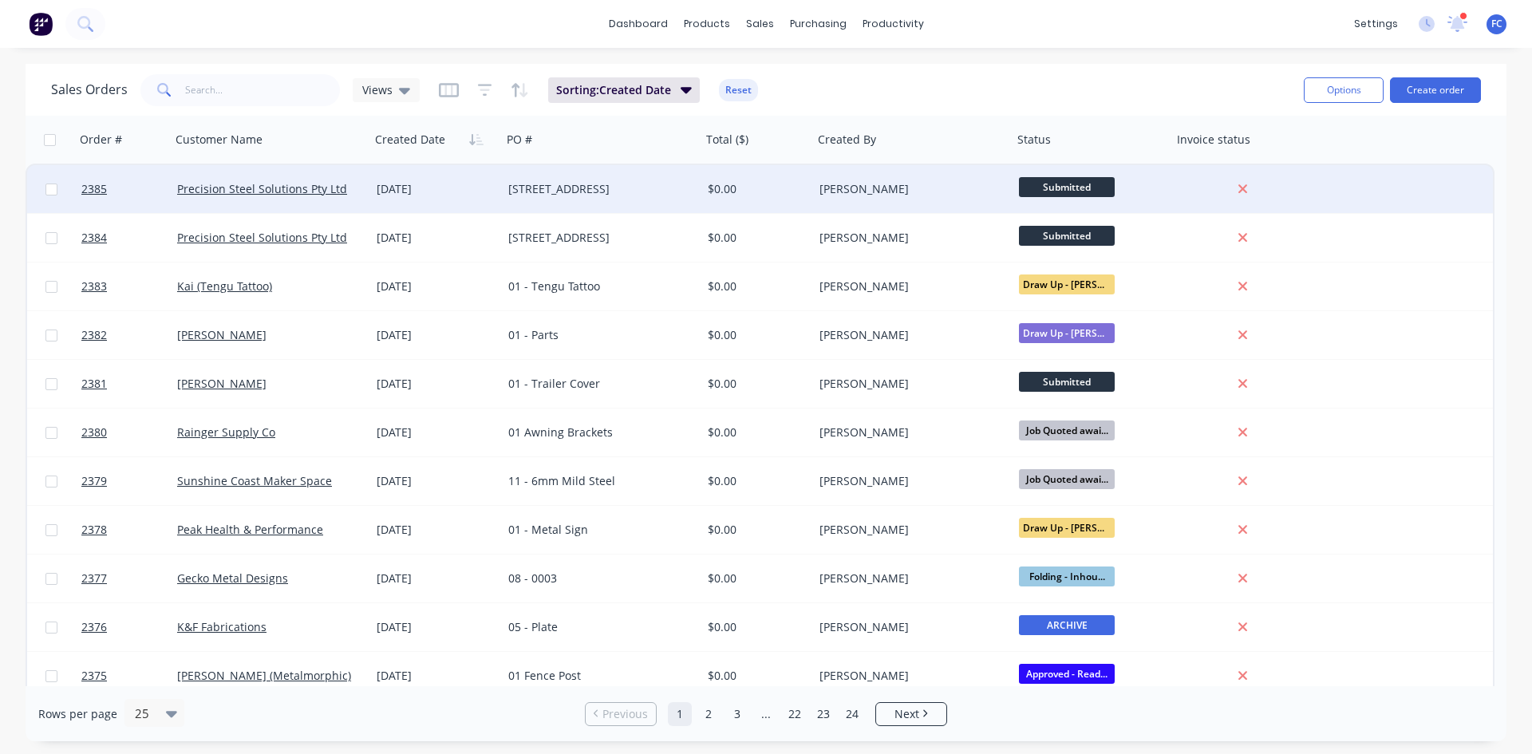
click at [365, 205] on div "Precision Steel Solutions Pty Ltd" at bounding box center [270, 189] width 199 height 48
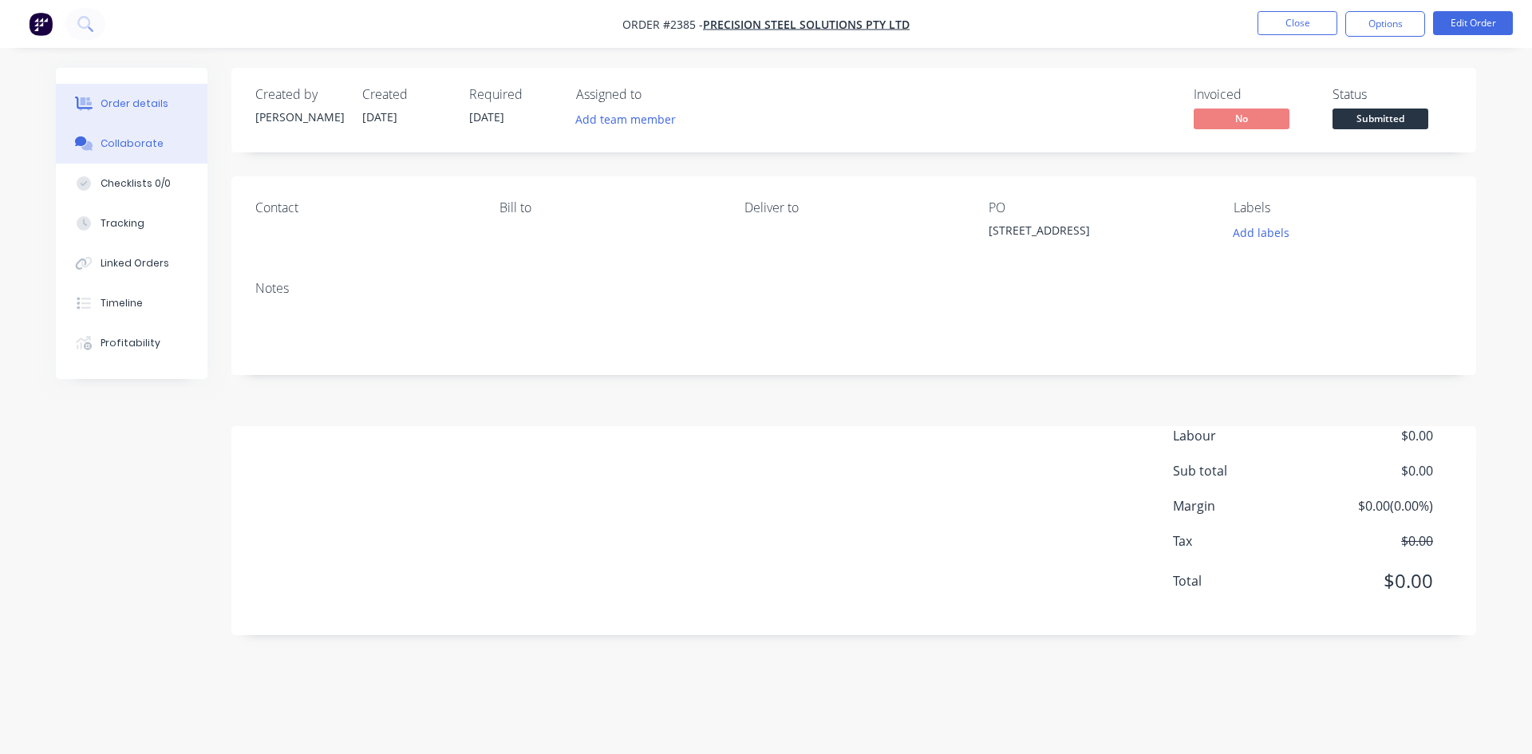
click at [132, 140] on div "Collaborate" at bounding box center [132, 143] width 63 height 14
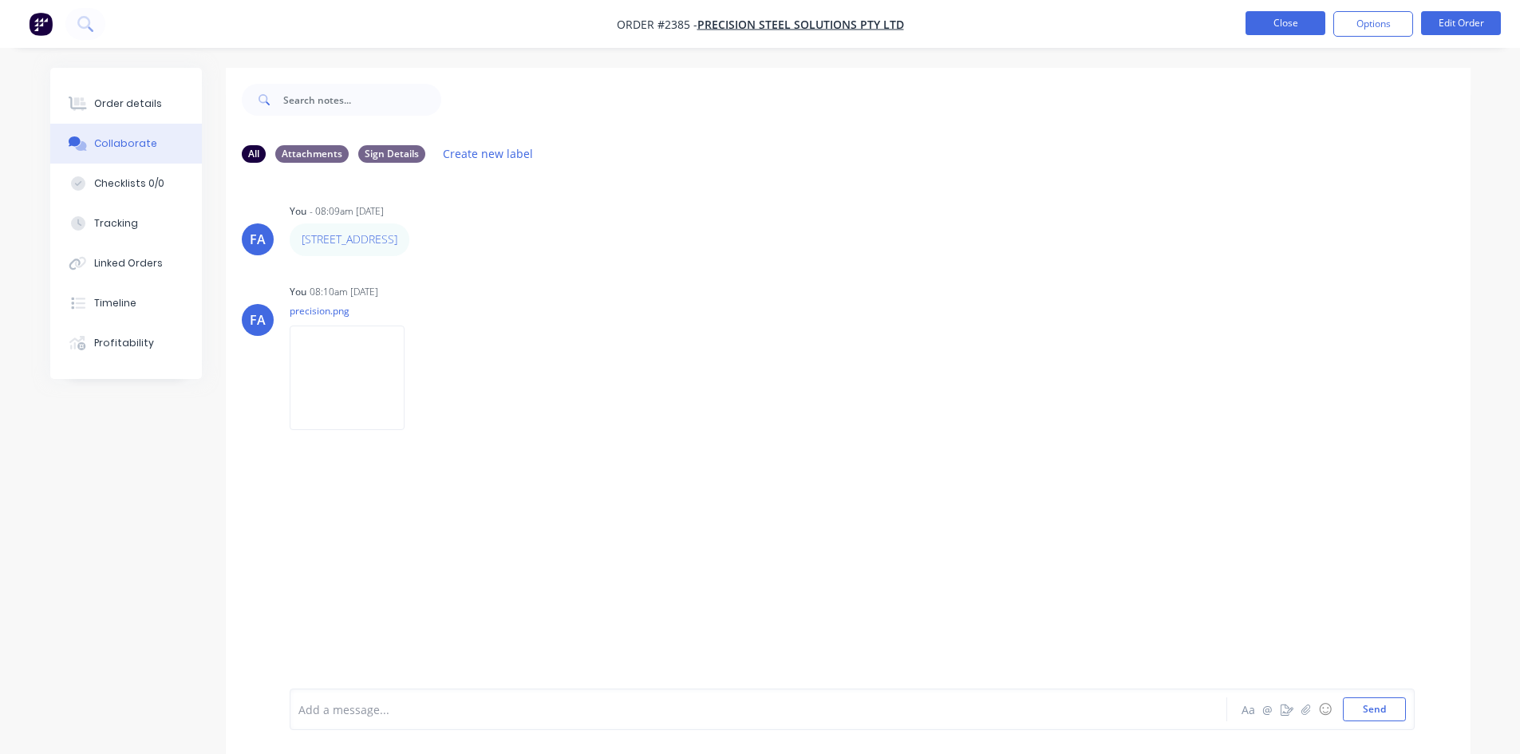
click at [1225, 27] on button "Close" at bounding box center [1286, 23] width 80 height 24
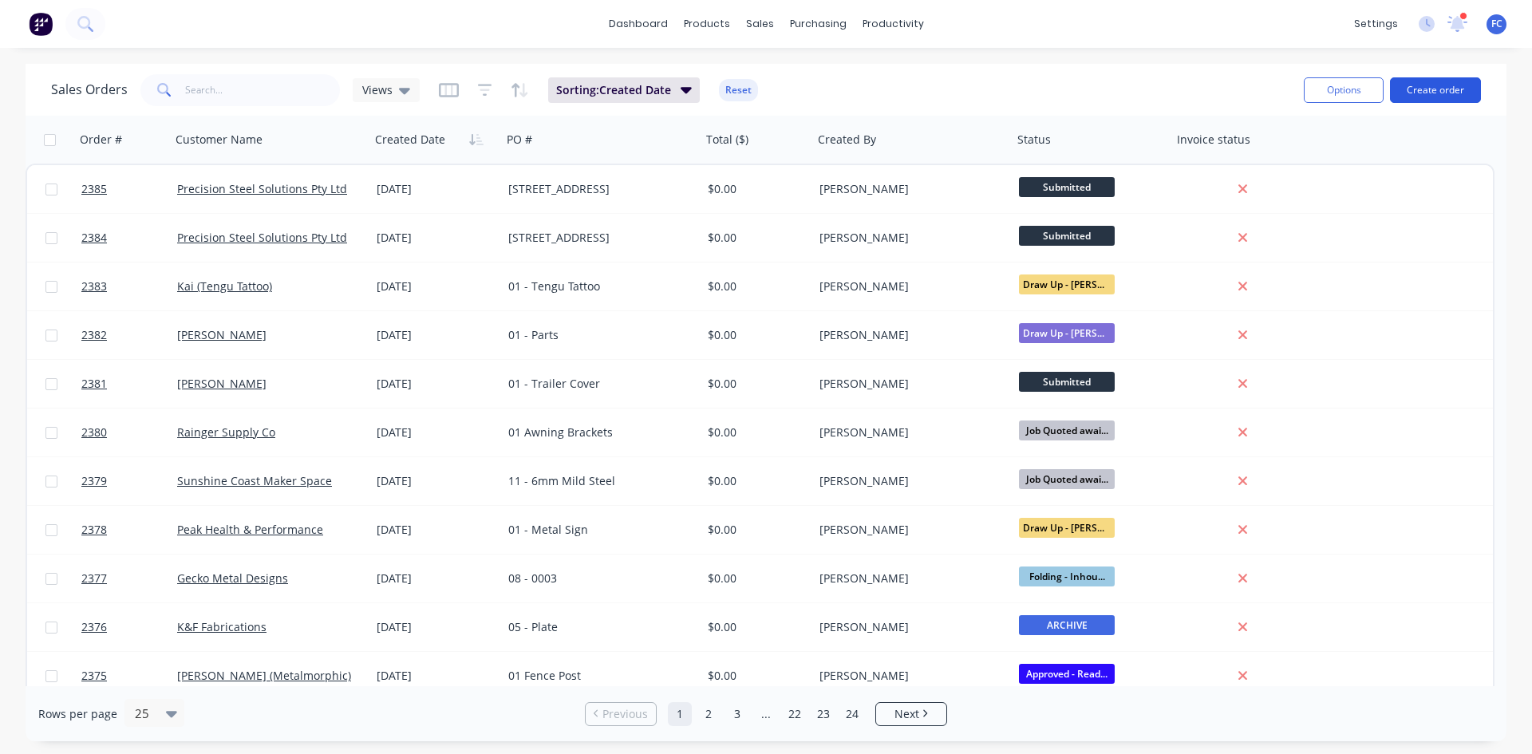
click at [1225, 92] on button "Create order" at bounding box center [1435, 90] width 91 height 26
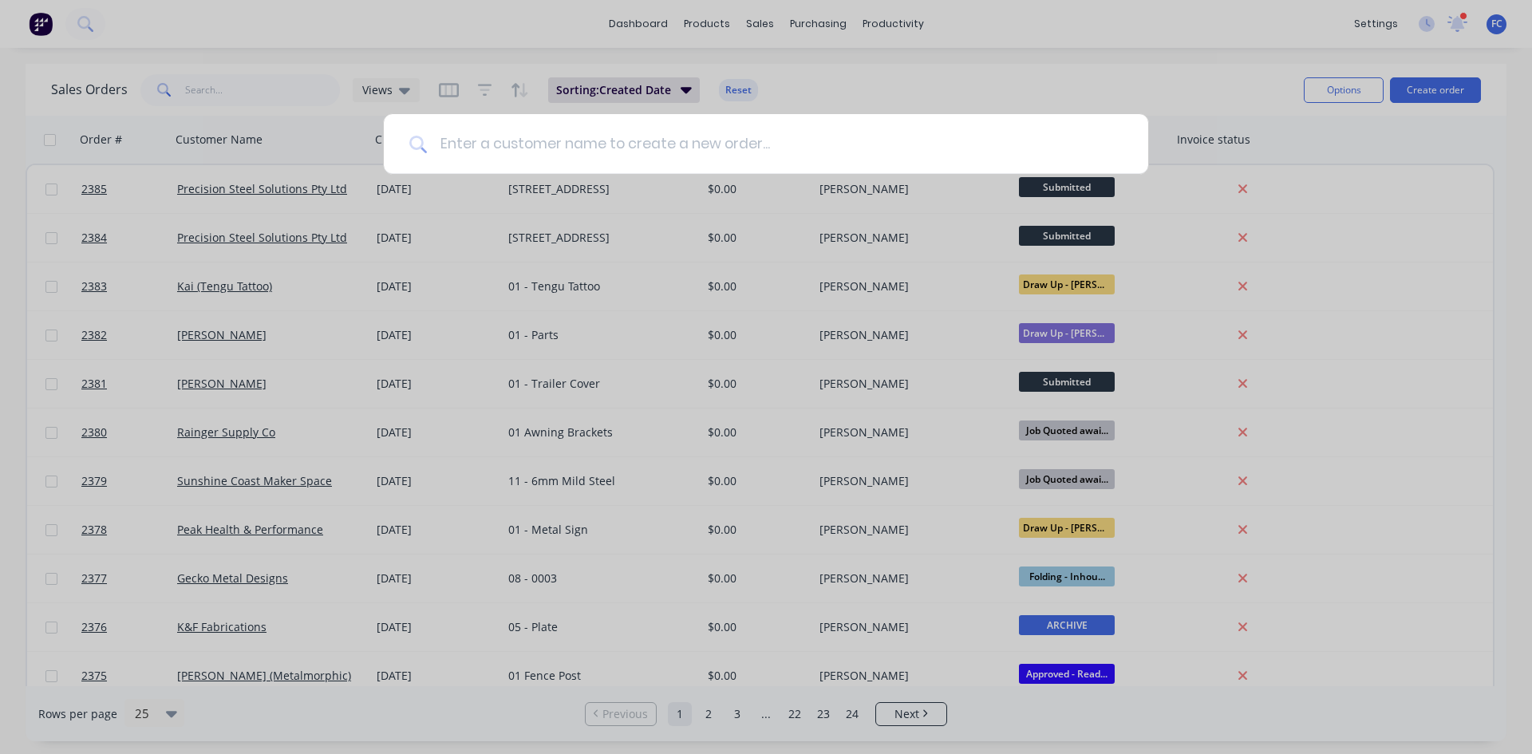
click at [563, 138] on input at bounding box center [775, 144] width 696 height 60
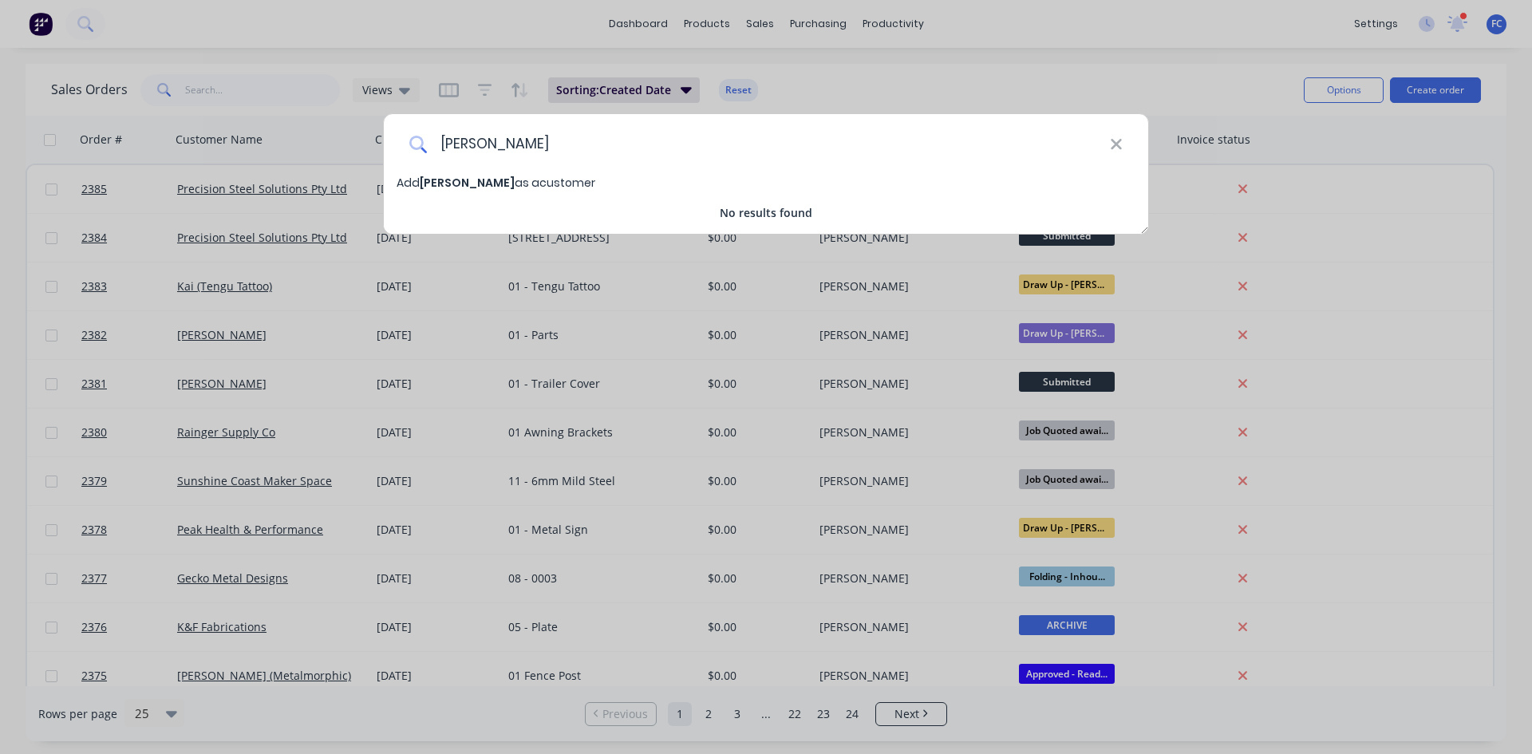
click at [451, 172] on input "[PERSON_NAME]" at bounding box center [768, 144] width 683 height 60
type input "[PERSON_NAME]"
click at [454, 187] on span "[PERSON_NAME]" at bounding box center [467, 183] width 95 height 16
select select "AU"
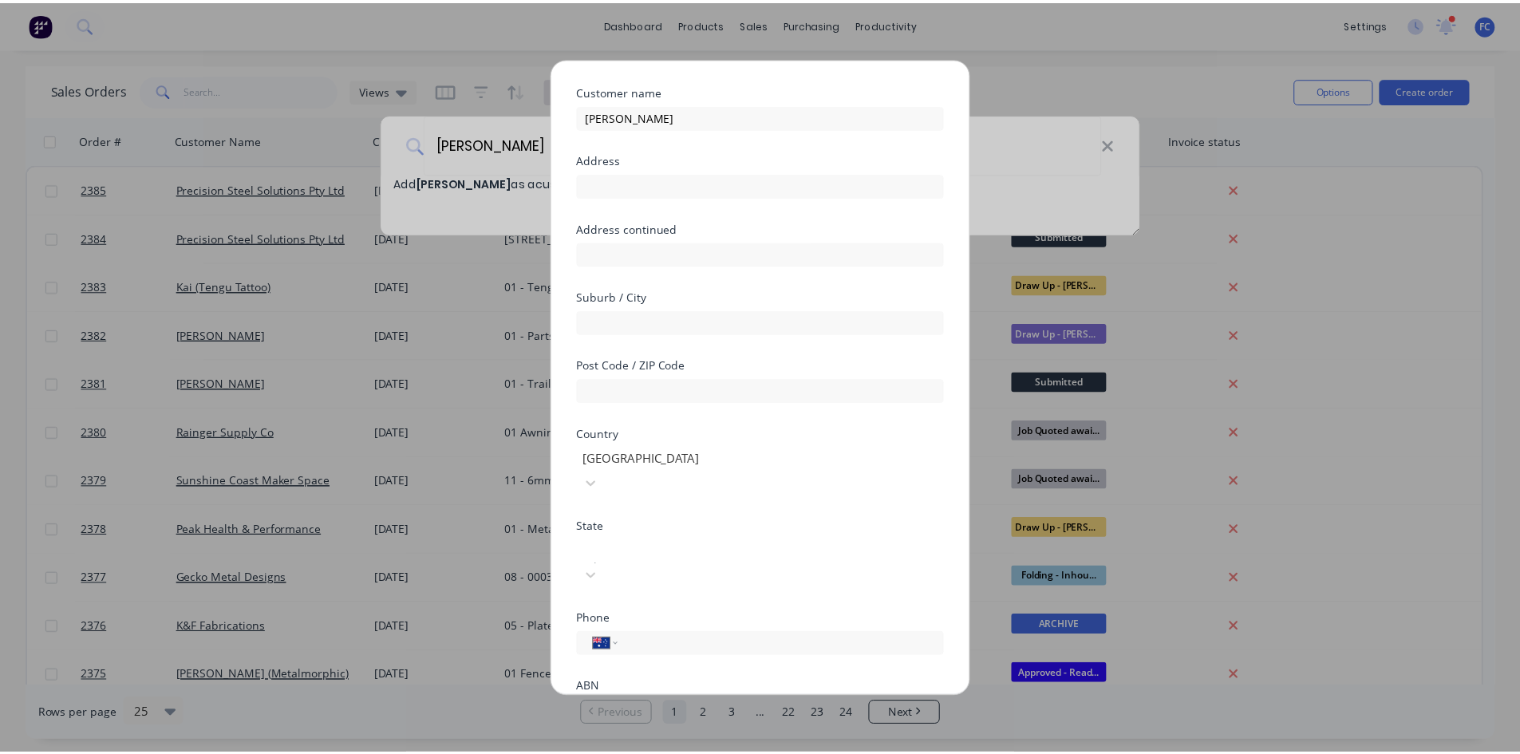
scroll to position [120, 0]
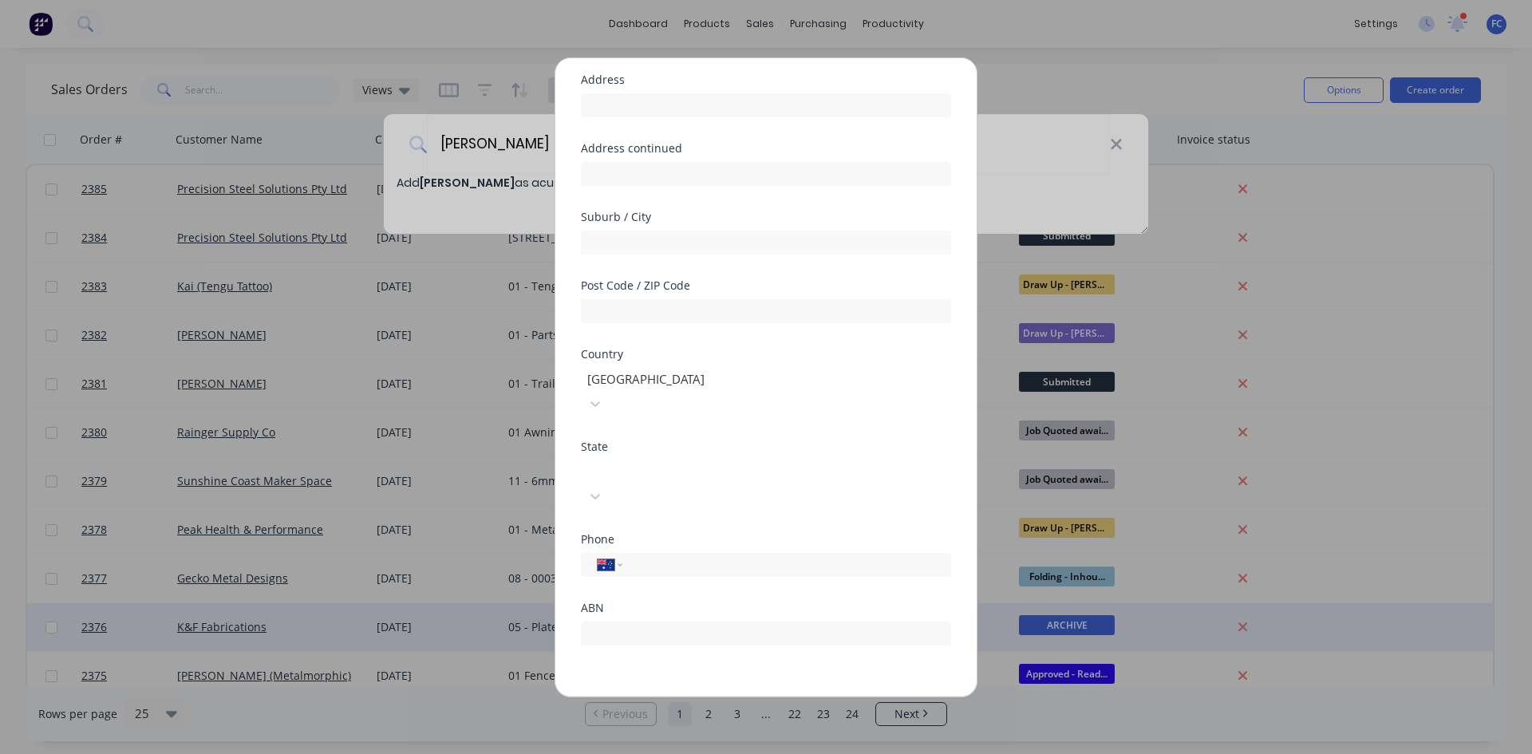
drag, startPoint x: 718, startPoint y: 664, endPoint x: 721, endPoint y: 636, distance: 28.0
click at [717, 582] on button "Save" at bounding box center [716, 710] width 88 height 26
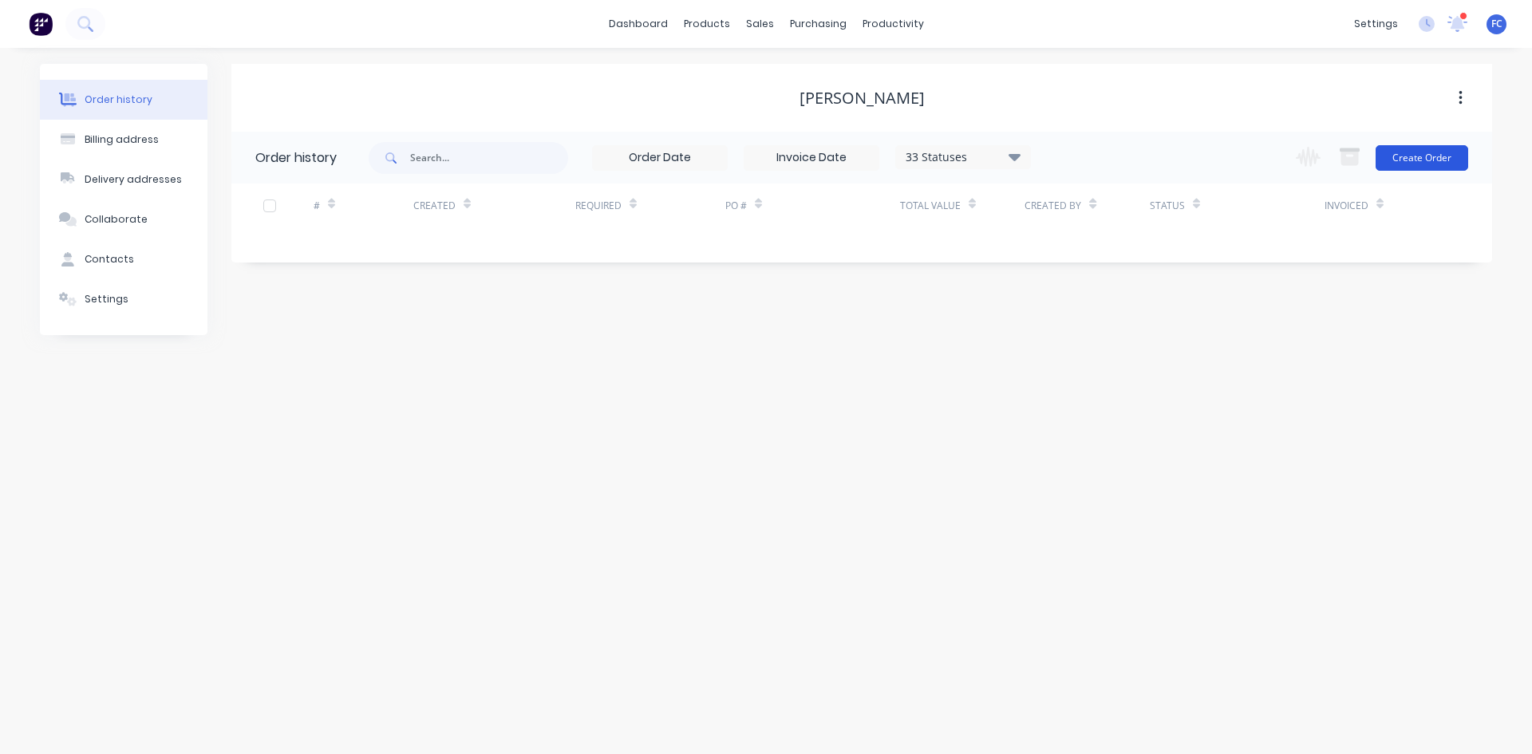
click at [1225, 160] on button "Create Order" at bounding box center [1422, 158] width 93 height 26
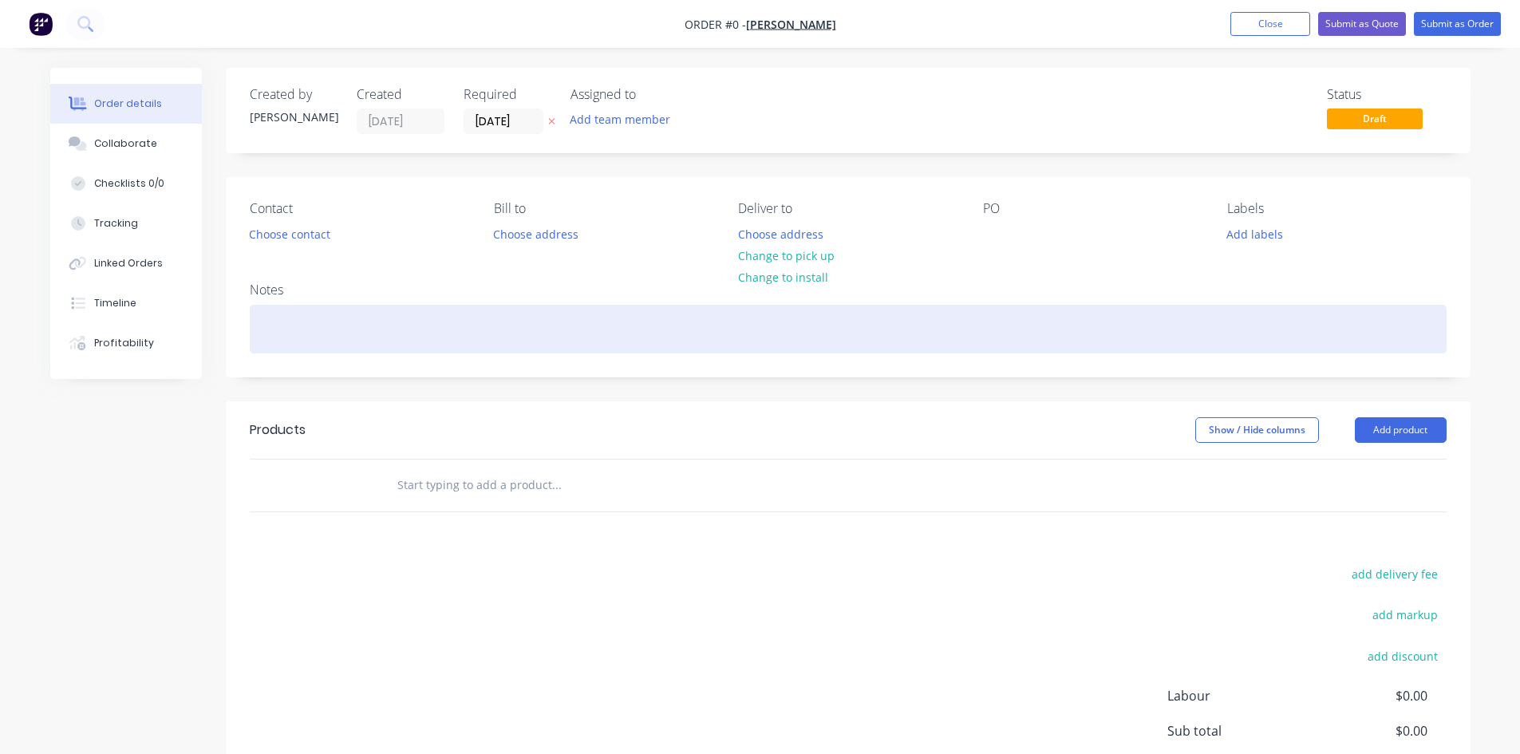
drag, startPoint x: 484, startPoint y: 124, endPoint x: 440, endPoint y: 306, distance: 186.4
click at [484, 124] on input "[DATE]" at bounding box center [503, 121] width 78 height 24
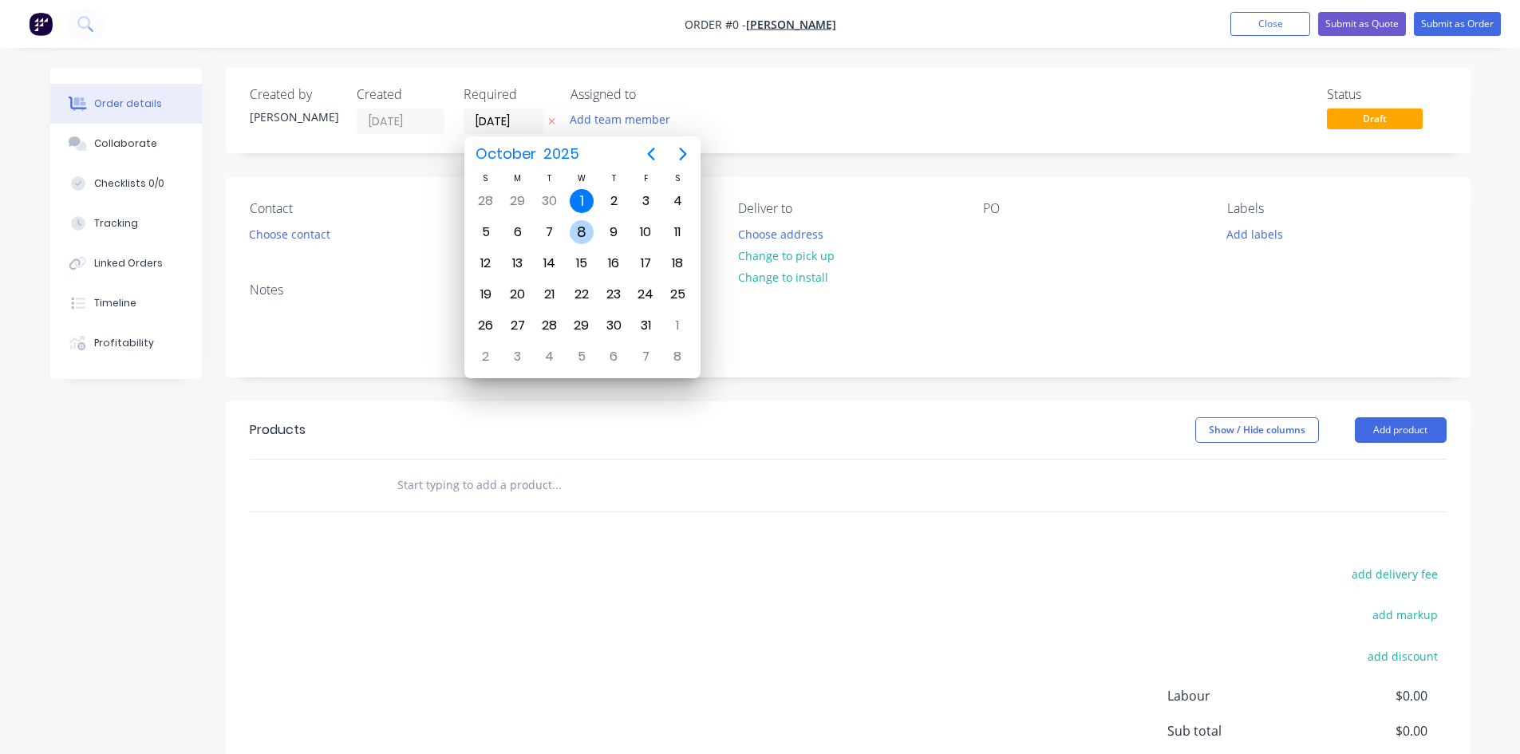
click at [579, 231] on div "8" at bounding box center [582, 232] width 24 height 24
type input "[DATE]"
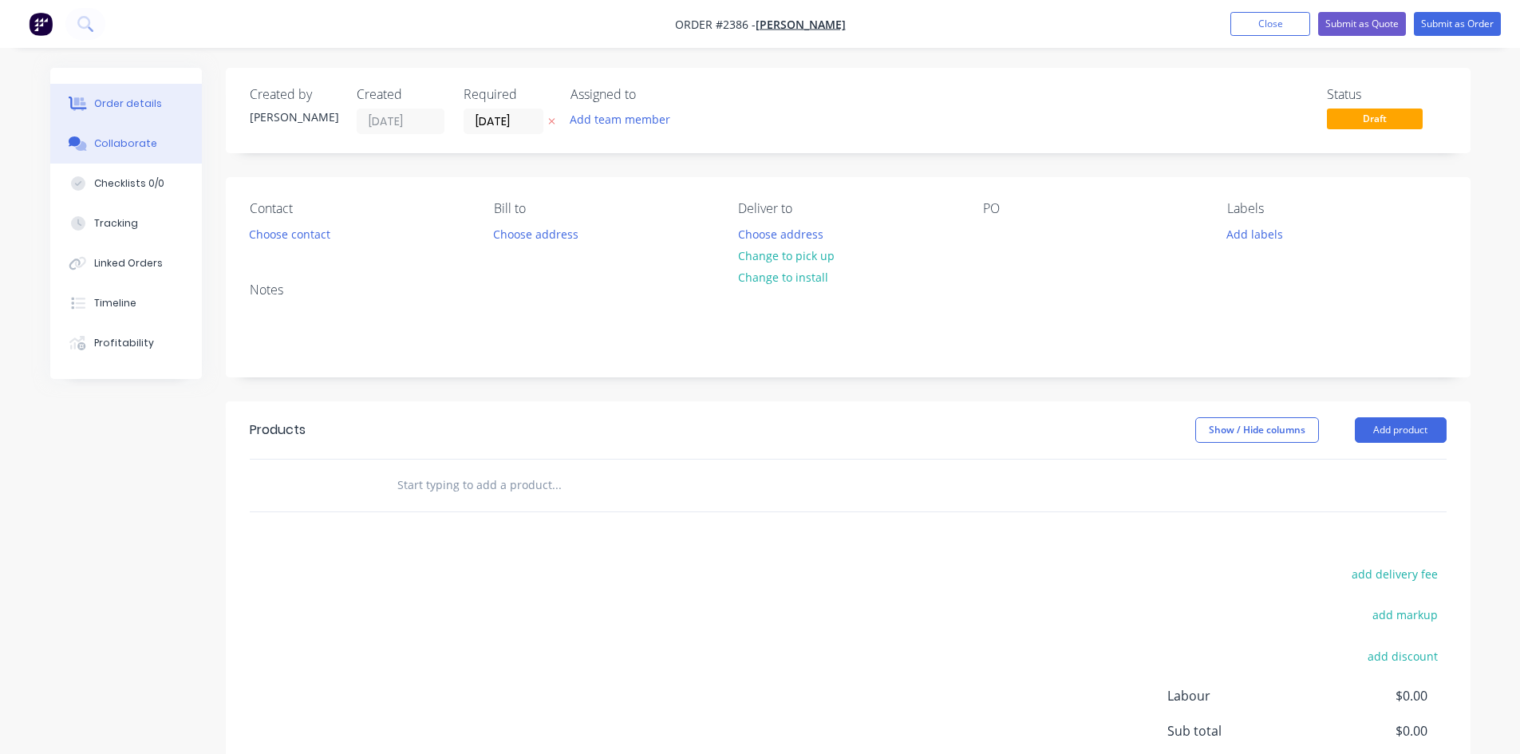
drag, startPoint x: 115, startPoint y: 144, endPoint x: 147, endPoint y: 147, distance: 32.0
click at [116, 144] on div "Collaborate" at bounding box center [125, 143] width 63 height 14
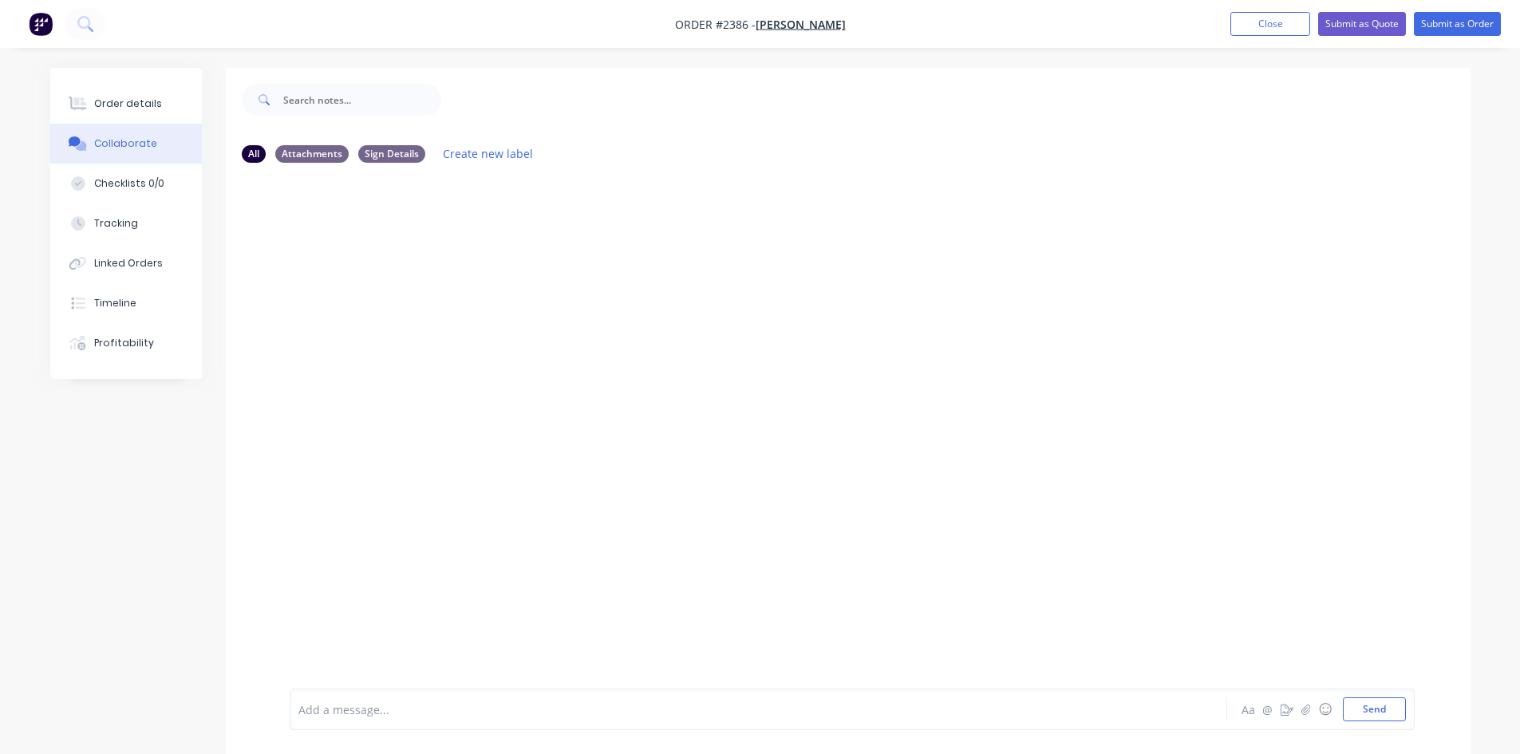
click at [332, 582] on div "Add a message..." at bounding box center [713, 709] width 831 height 24
click at [1225, 582] on button "Send" at bounding box center [1374, 709] width 63 height 24
drag, startPoint x: 348, startPoint y: 236, endPoint x: 305, endPoint y: 231, distance: 43.4
click at [296, 234] on div "01 Part" at bounding box center [320, 239] width 60 height 32
copy link "01 Part"
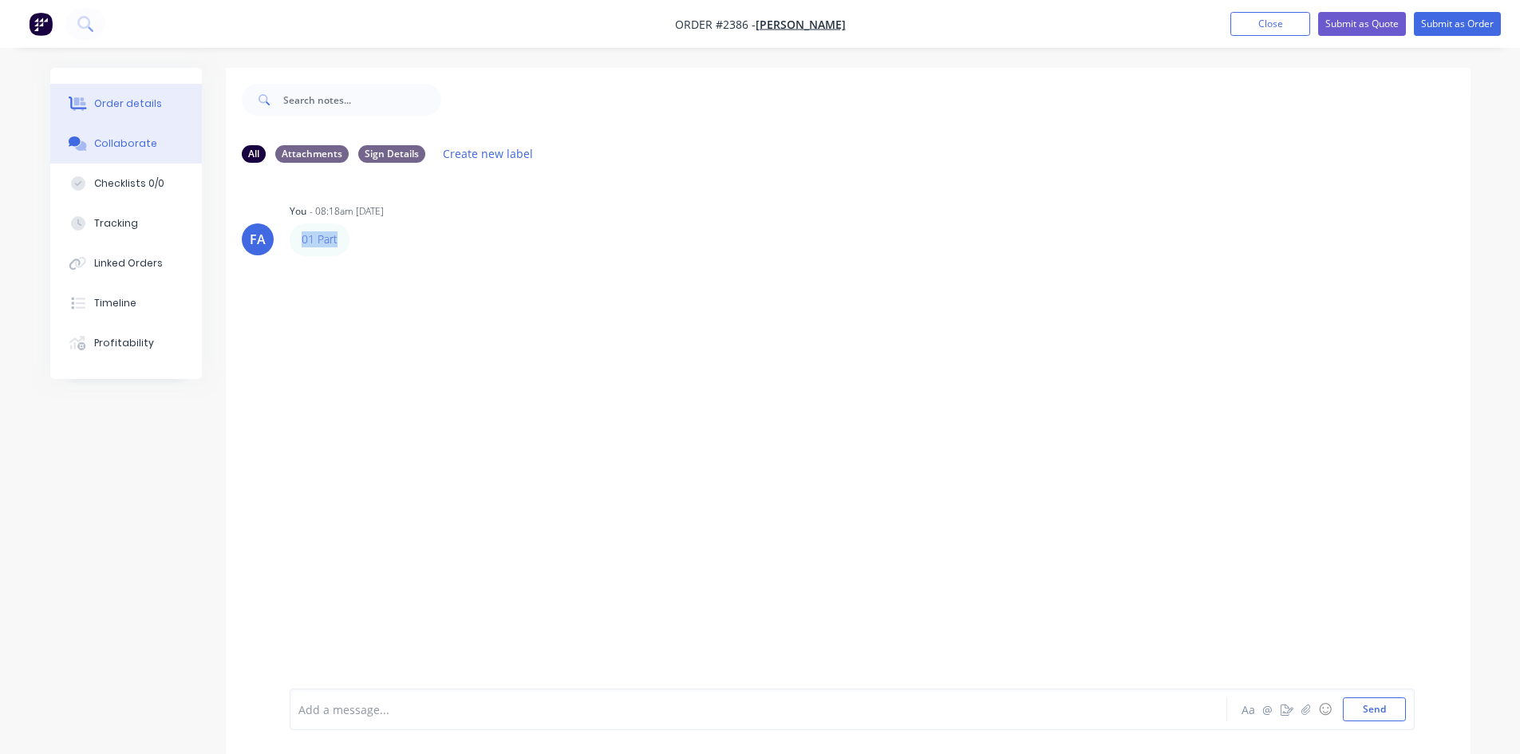
click at [128, 104] on div "Order details" at bounding box center [128, 104] width 68 height 14
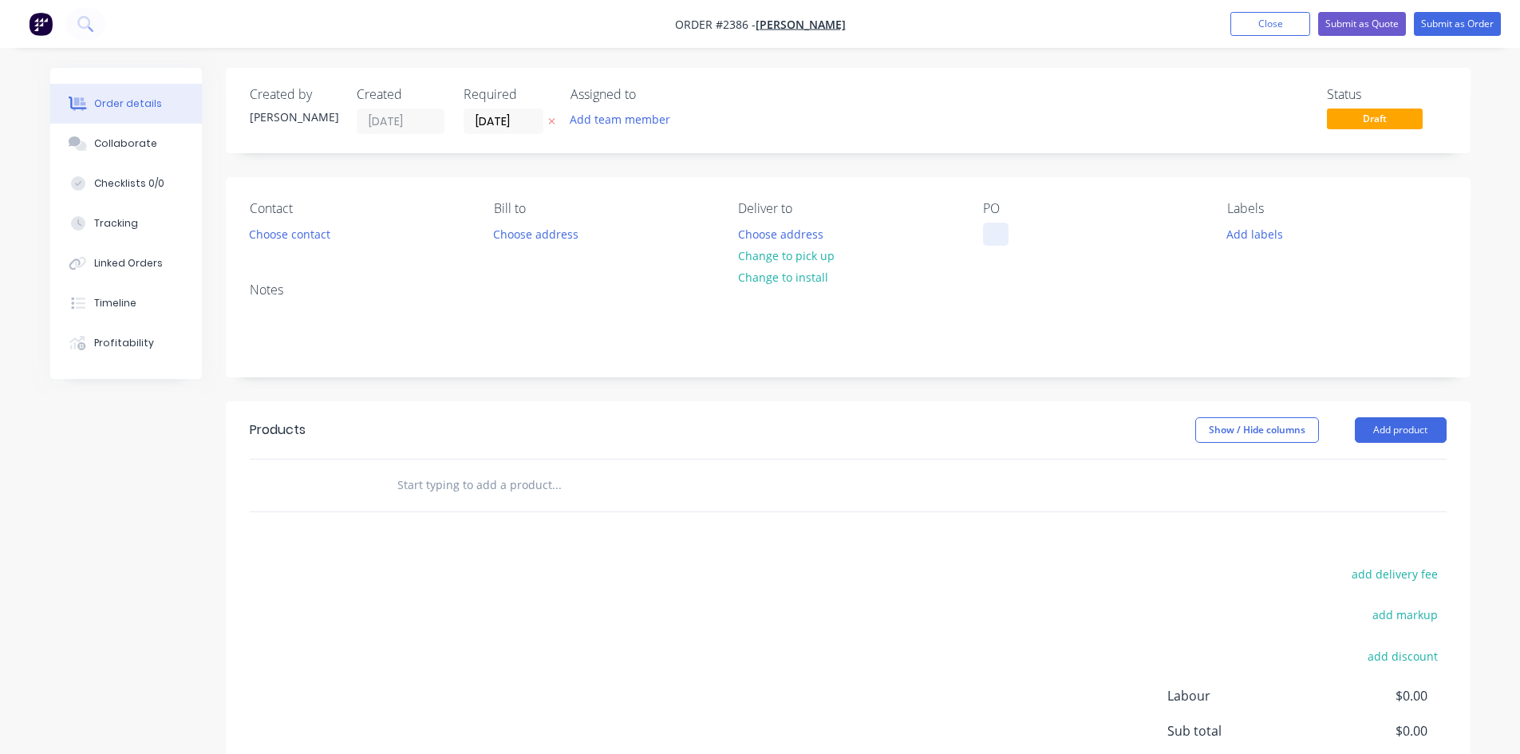
click at [990, 231] on div at bounding box center [996, 234] width 26 height 23
paste div
click at [992, 231] on div "01 Part" at bounding box center [1014, 234] width 63 height 23
click at [1016, 231] on div "01 Part" at bounding box center [1014, 234] width 63 height 23
click at [1225, 235] on button "Add labels" at bounding box center [1255, 234] width 73 height 22
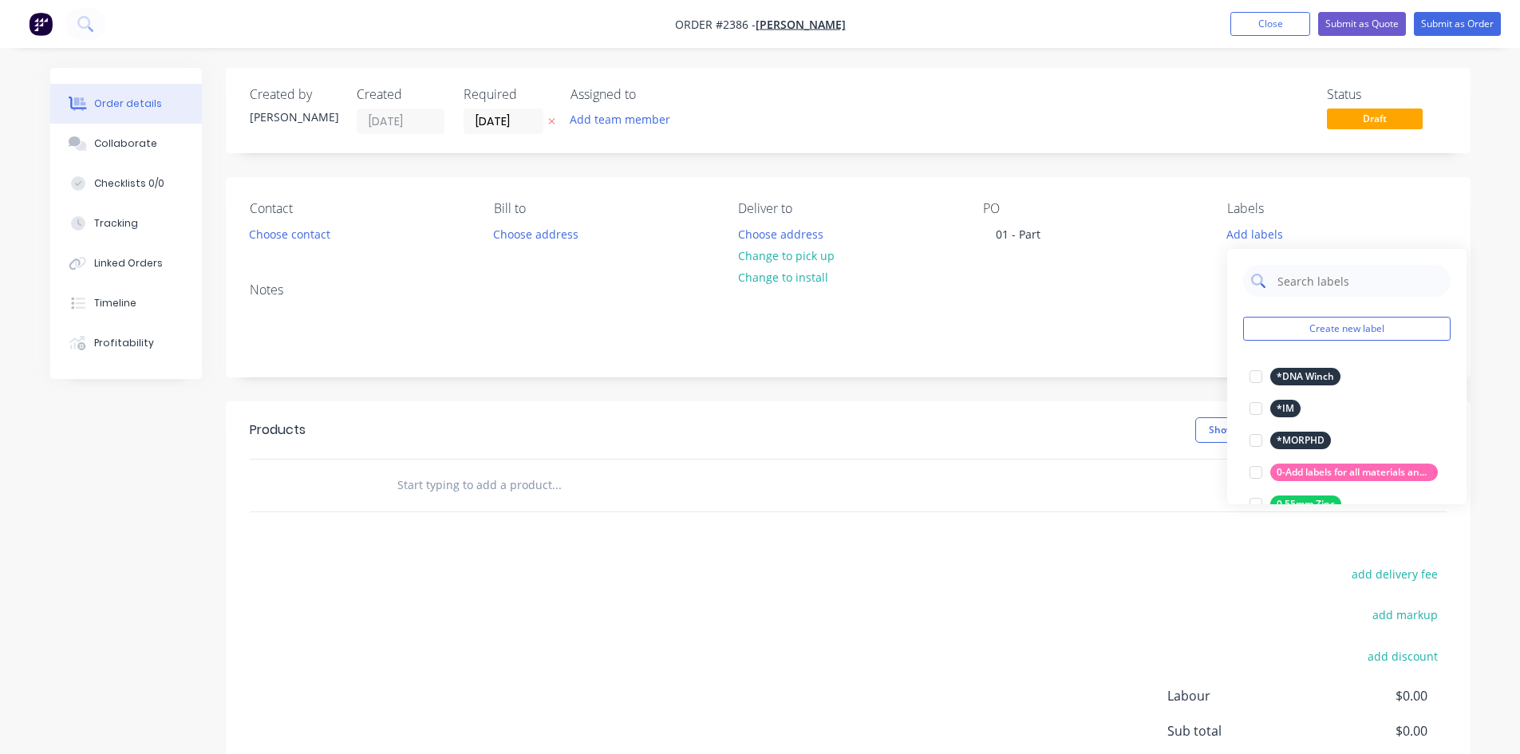
click at [1225, 286] on input "text" at bounding box center [1359, 281] width 167 height 32
type input "quote"
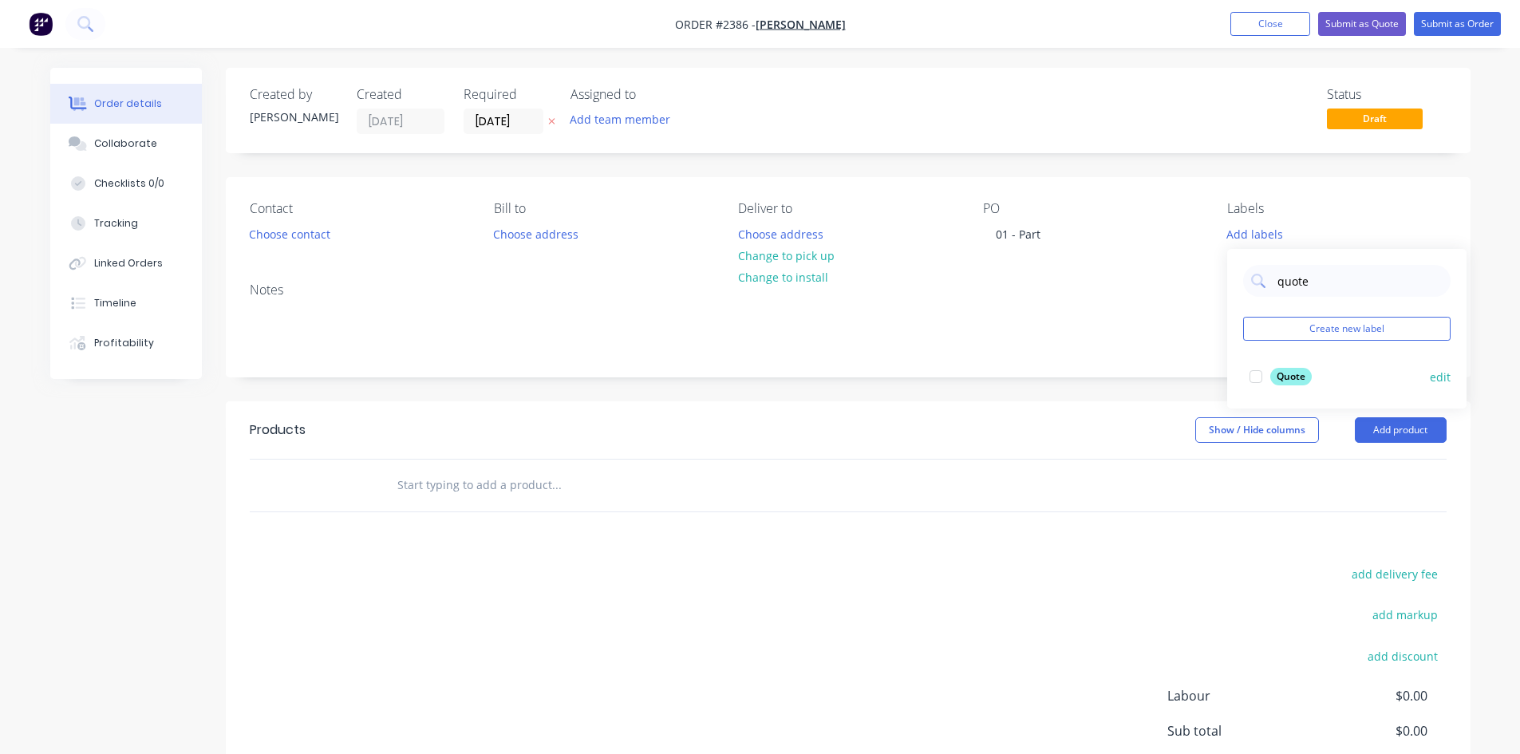
click at [1225, 381] on div at bounding box center [1256, 377] width 32 height 32
drag, startPoint x: 7, startPoint y: 566, endPoint x: 34, endPoint y: 546, distance: 33.7
click at [8, 566] on div "Order details Collaborate Checklists 0/0 Tracking Linked Orders Timeline Profit…" at bounding box center [760, 459] width 1520 height 919
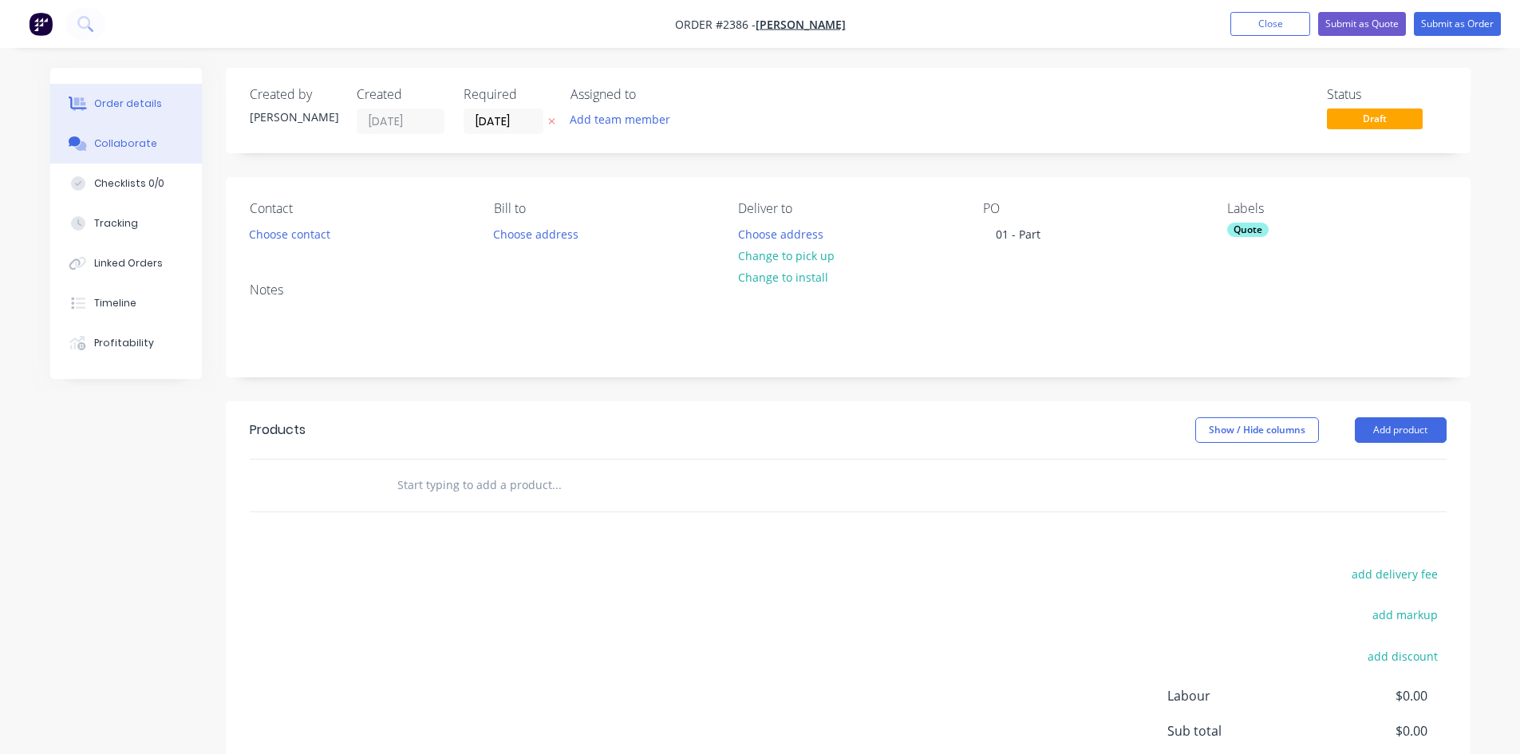
click at [112, 145] on div "Collaborate" at bounding box center [125, 143] width 63 height 14
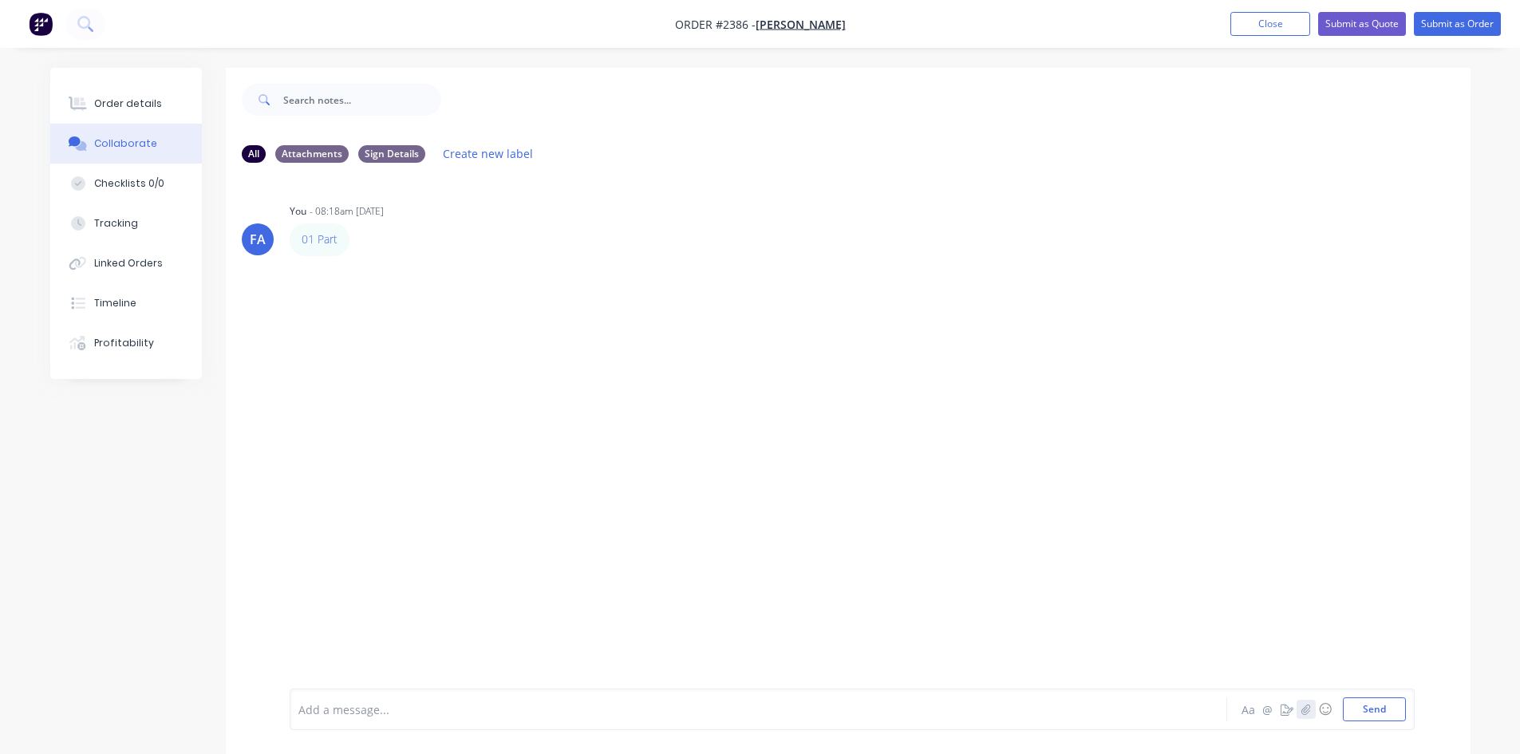
click at [1225, 582] on icon "button" at bounding box center [1306, 709] width 10 height 11
click at [1225, 582] on button "button" at bounding box center [1306, 709] width 19 height 19
click at [1225, 582] on button "Send" at bounding box center [1374, 709] width 63 height 24
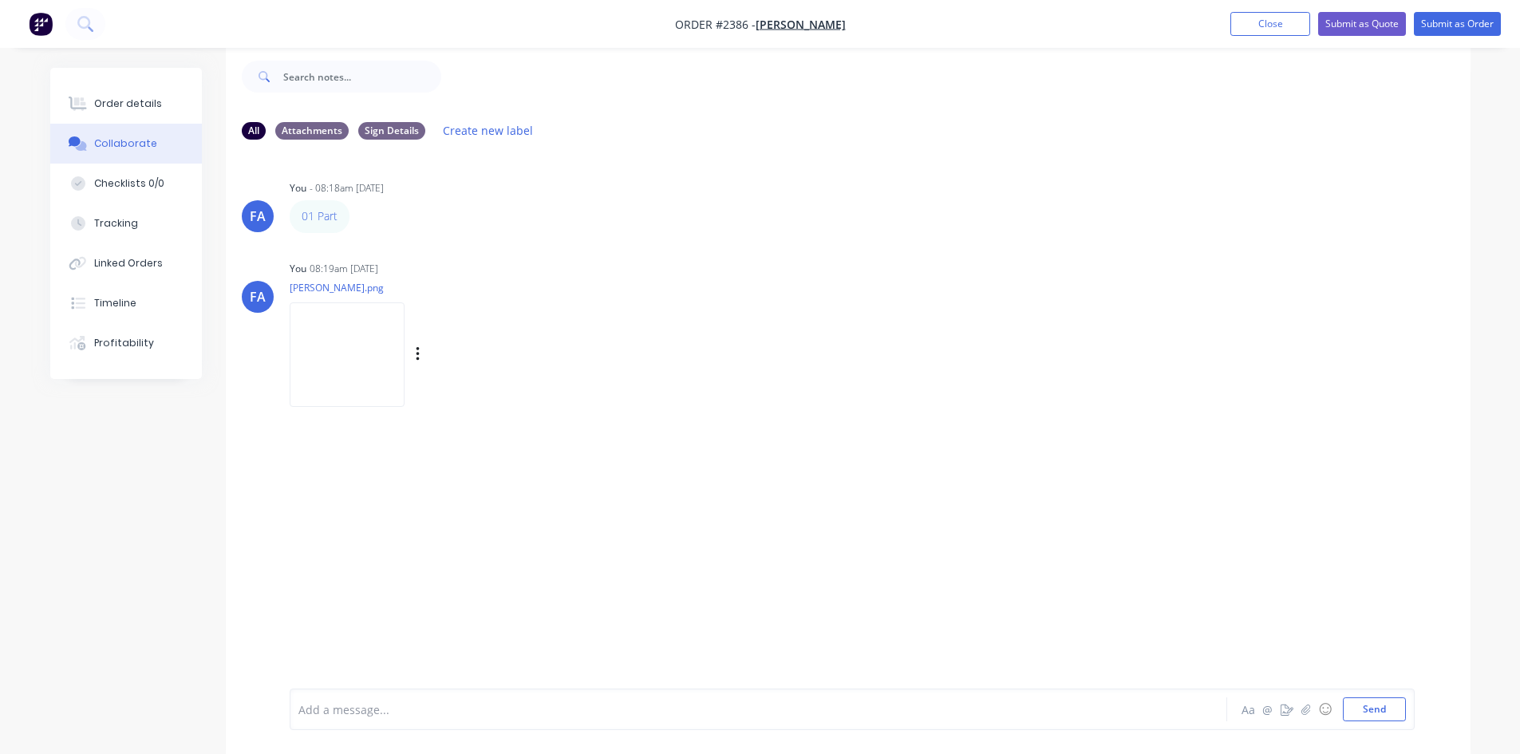
scroll to position [24, 0]
click at [147, 96] on button "Order details" at bounding box center [126, 104] width 152 height 40
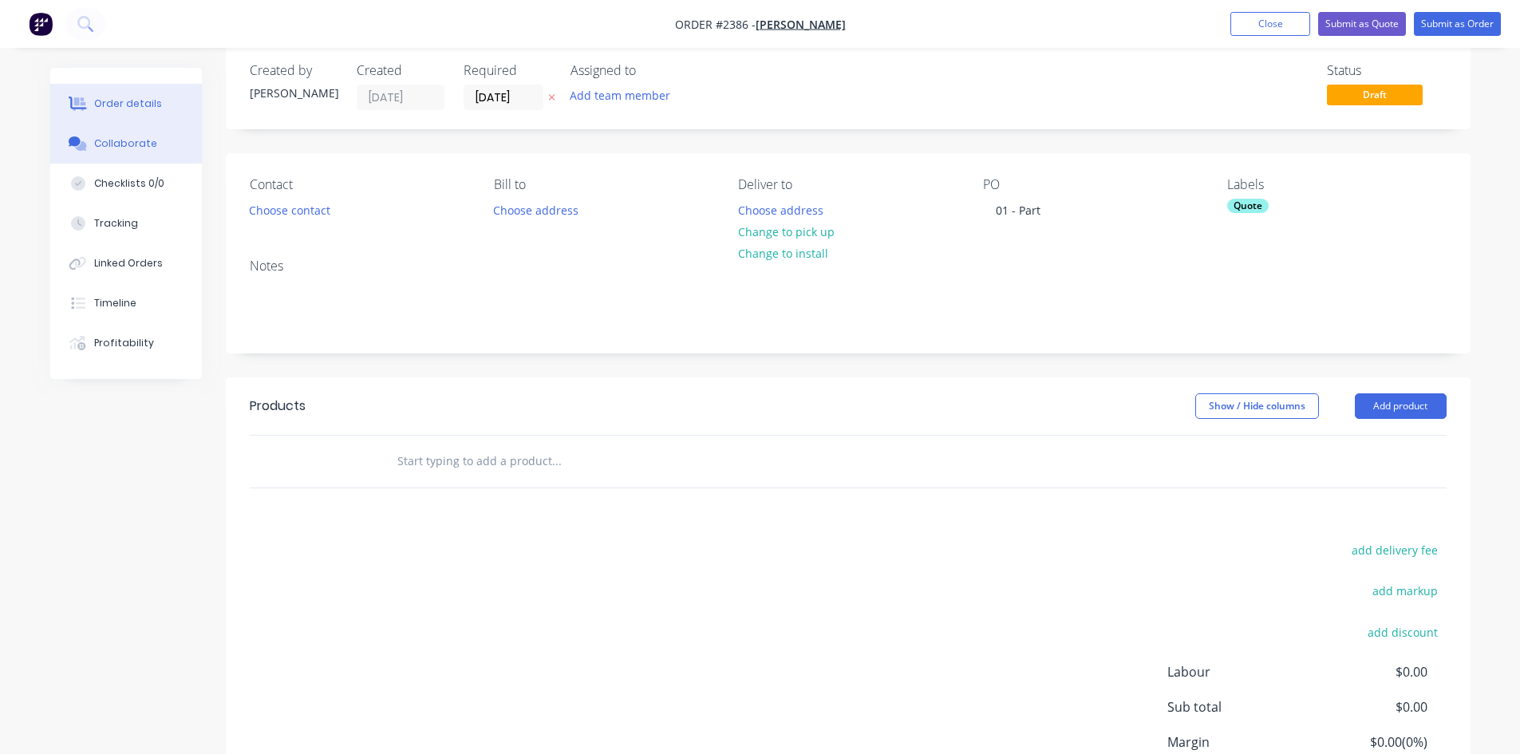
click at [117, 136] on button "Collaborate" at bounding box center [126, 144] width 152 height 40
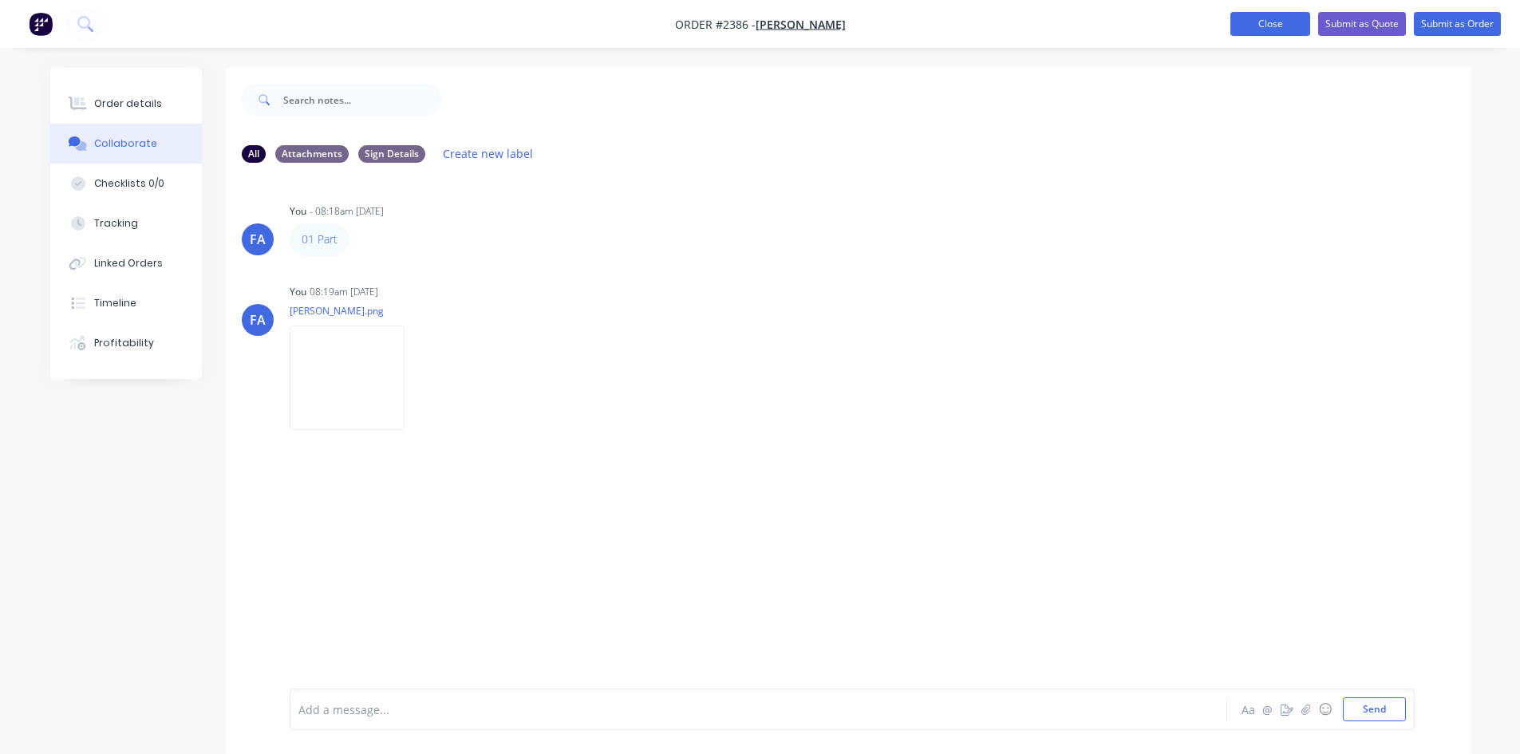
click at [1225, 21] on button "Close" at bounding box center [1270, 24] width 80 height 24
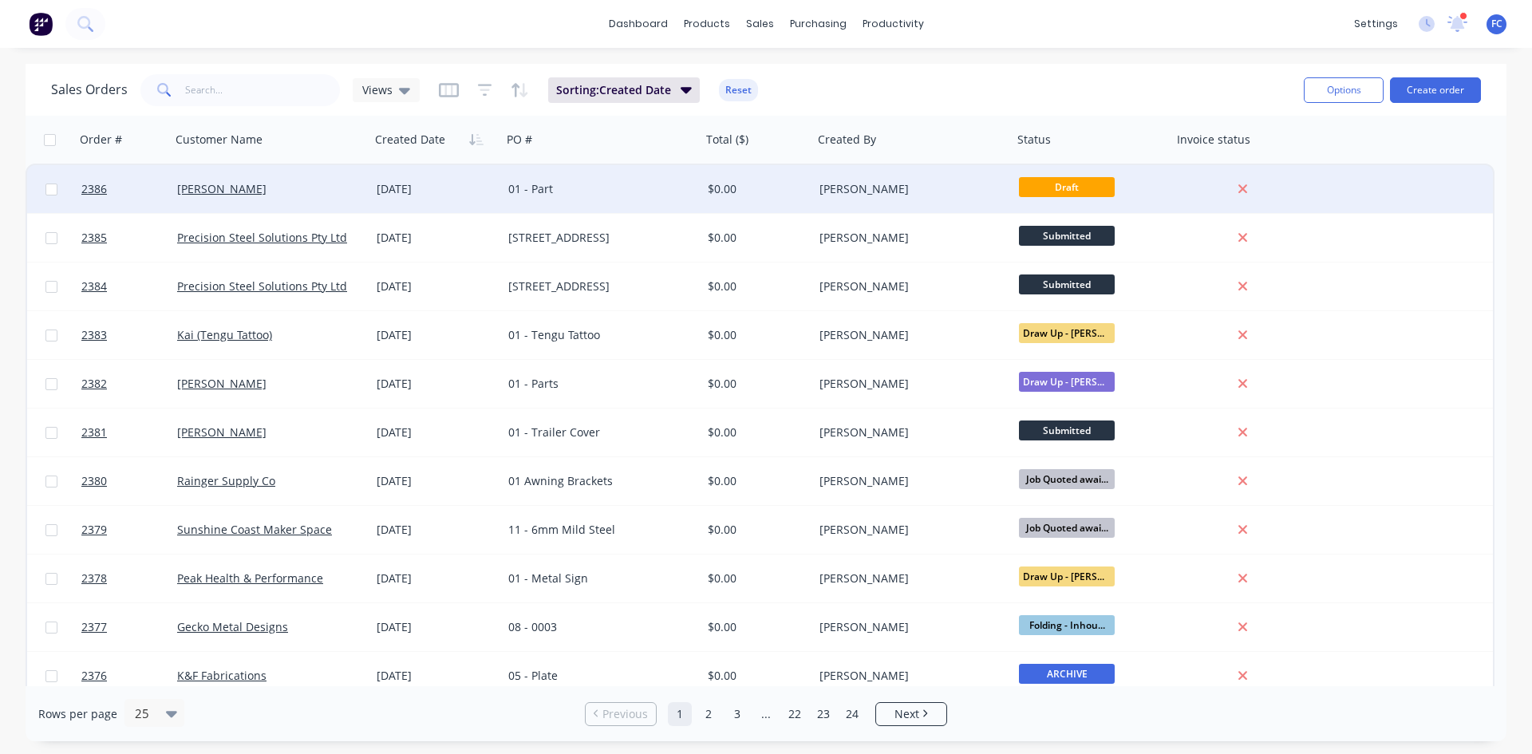
click at [763, 199] on div "$0.00" at bounding box center [757, 189] width 112 height 48
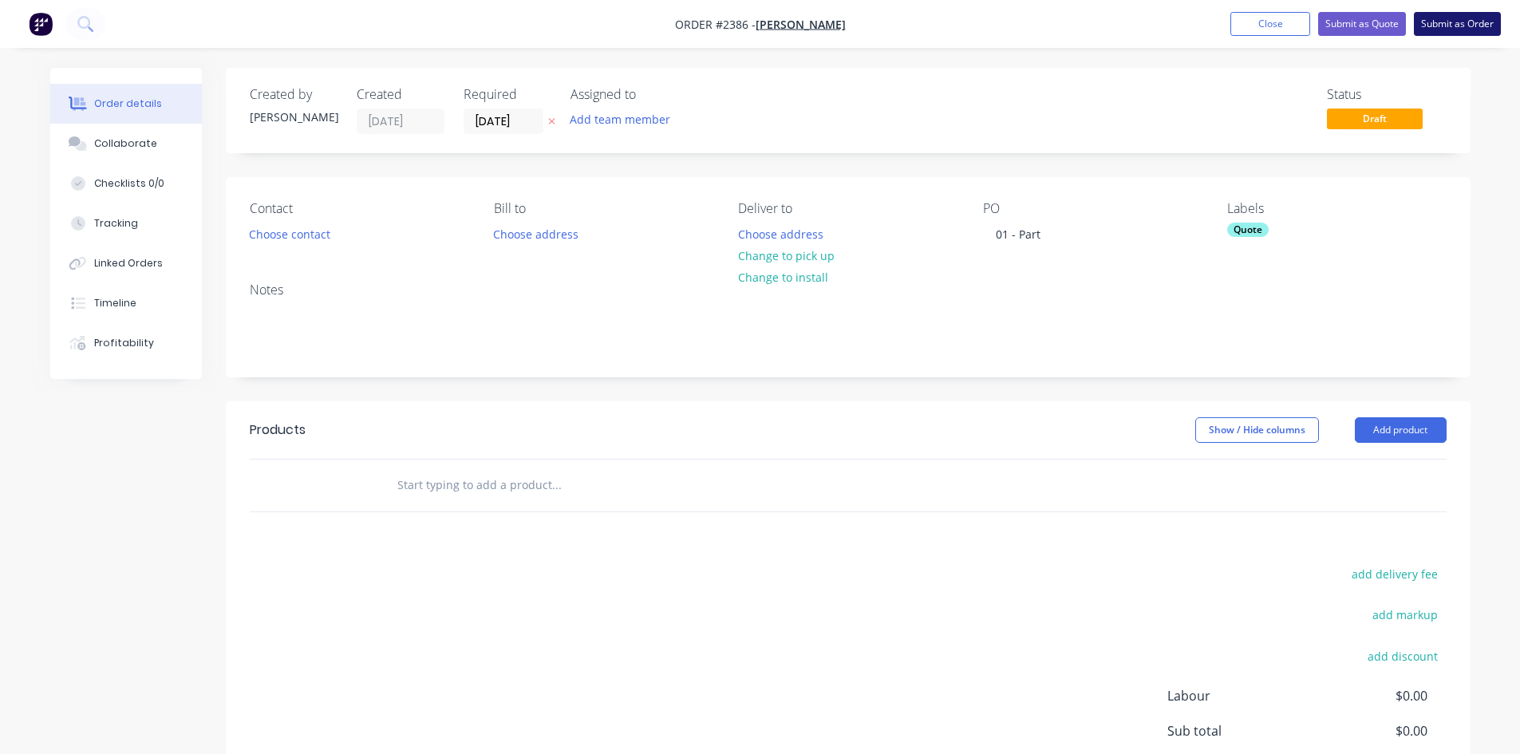
click at [1225, 22] on button "Submit as Order" at bounding box center [1457, 24] width 87 height 24
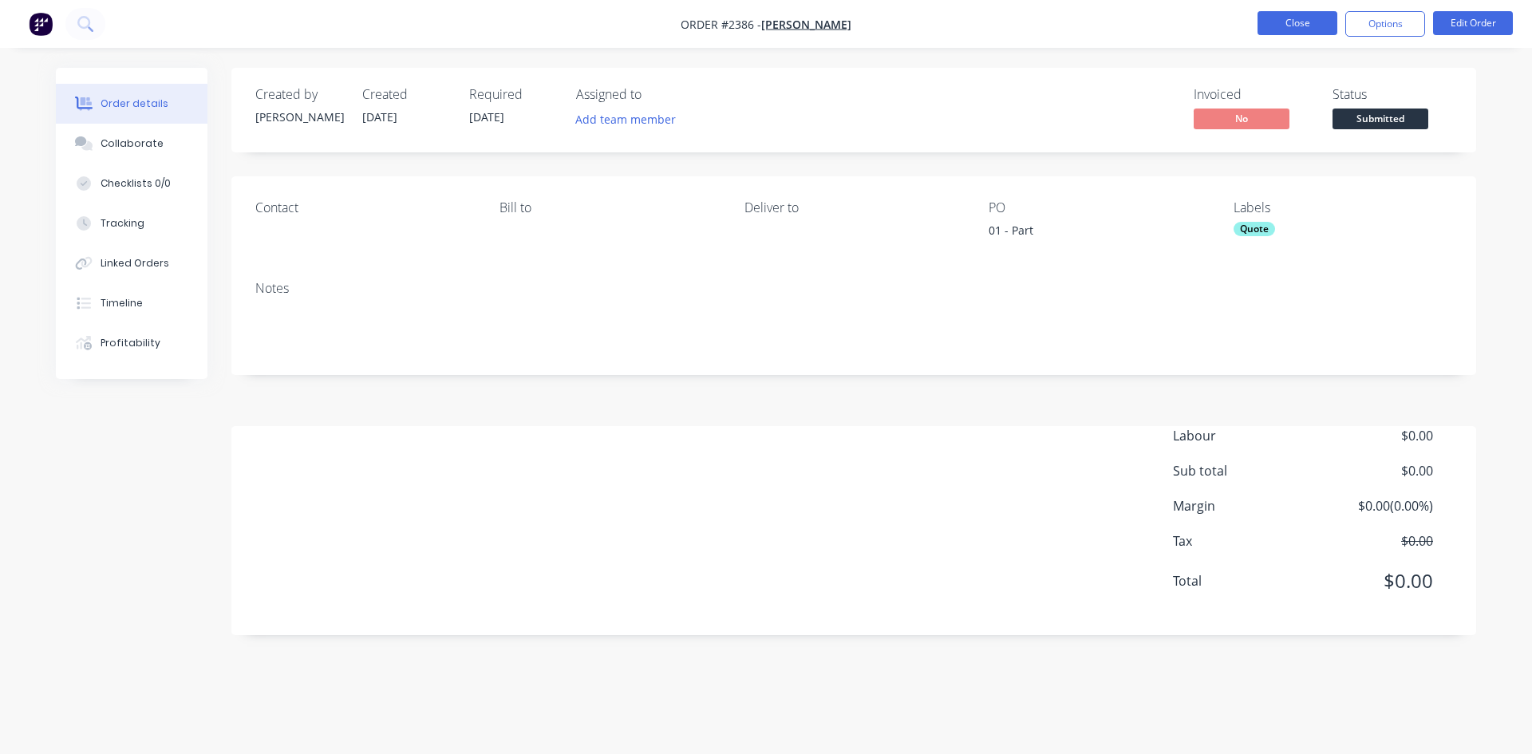
click at [1225, 18] on button "Close" at bounding box center [1298, 23] width 80 height 24
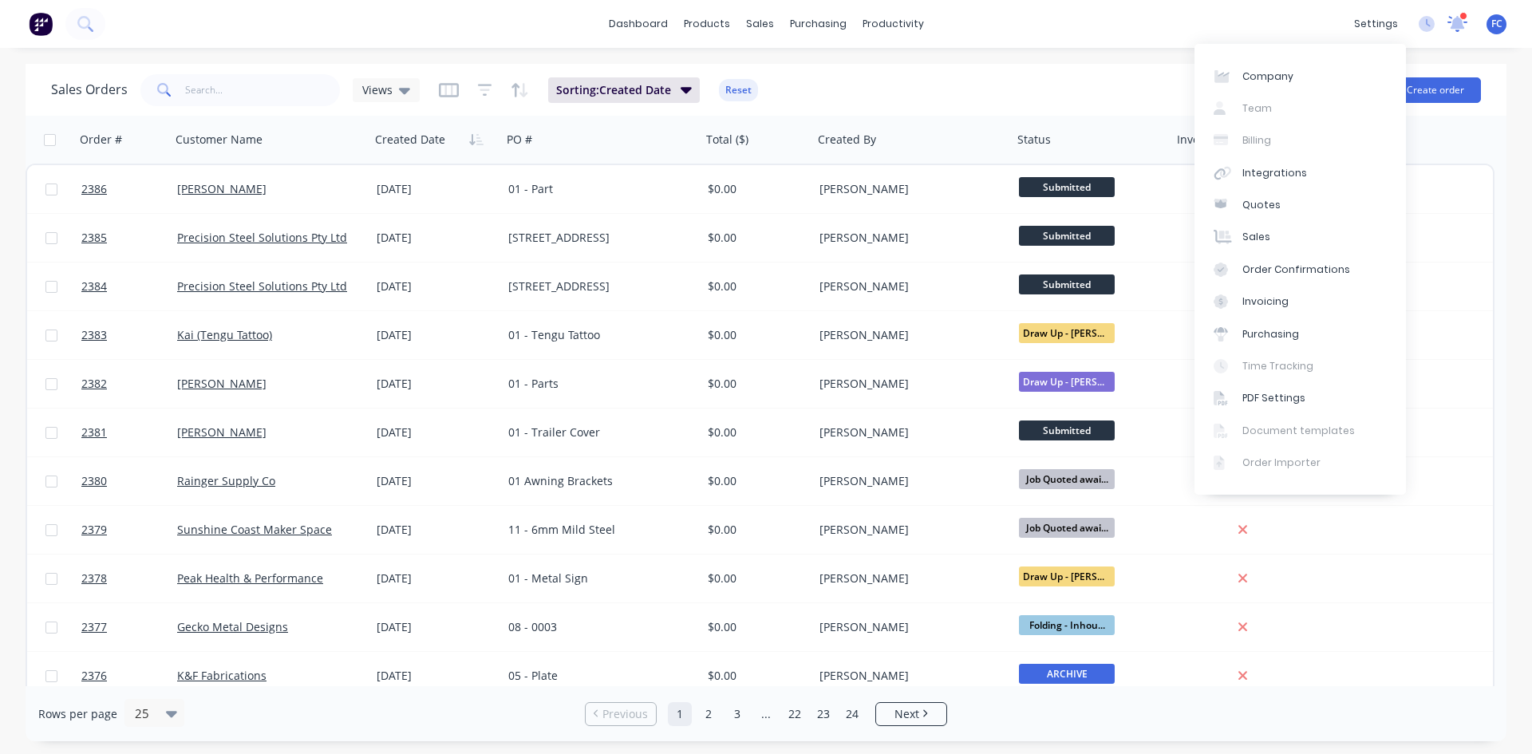
click at [1225, 26] on icon at bounding box center [1458, 22] width 14 height 13
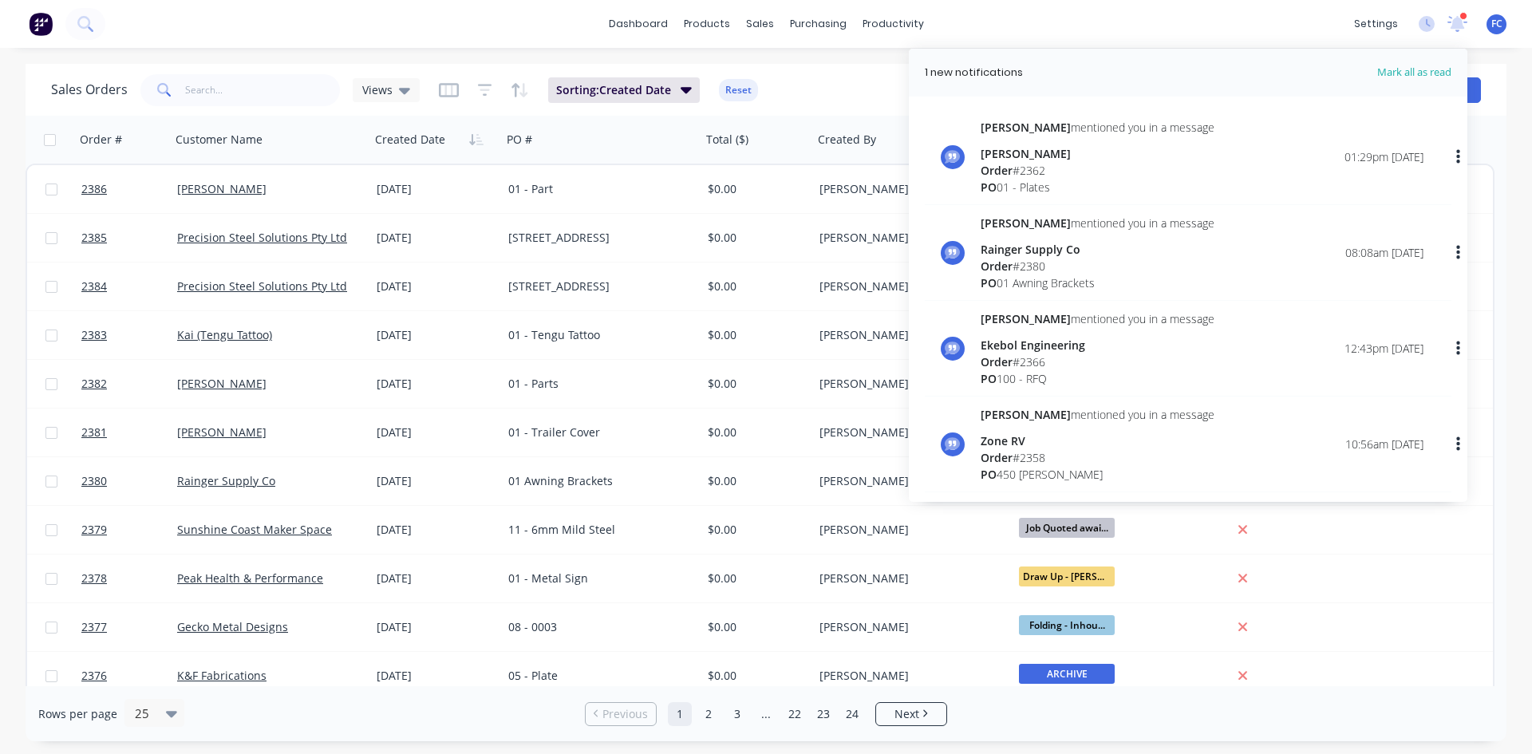
drag, startPoint x: 1459, startPoint y: 26, endPoint x: 1421, endPoint y: 37, distance: 38.9
click at [1225, 27] on icon at bounding box center [1458, 22] width 14 height 13
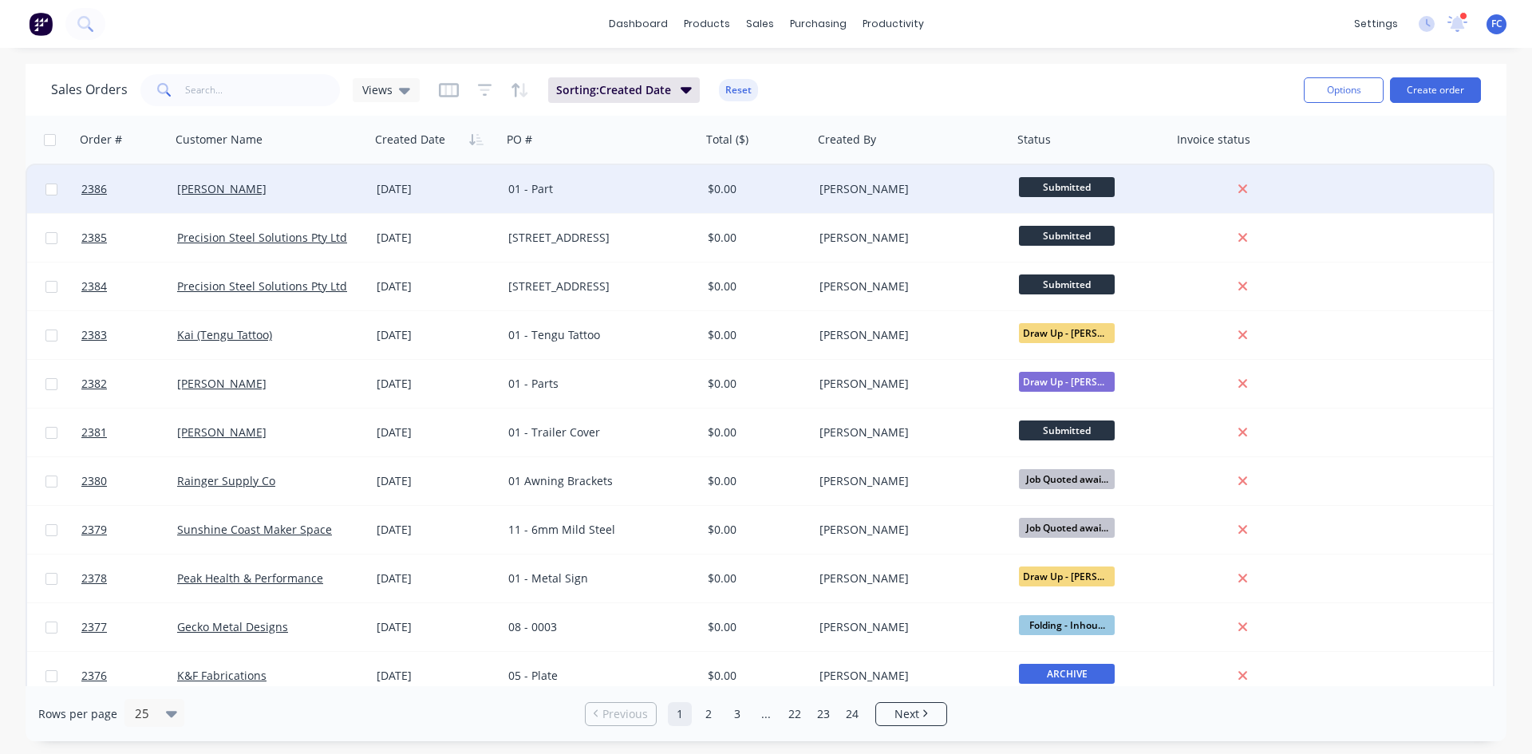
click at [528, 193] on div "01 - Part" at bounding box center [596, 189] width 177 height 16
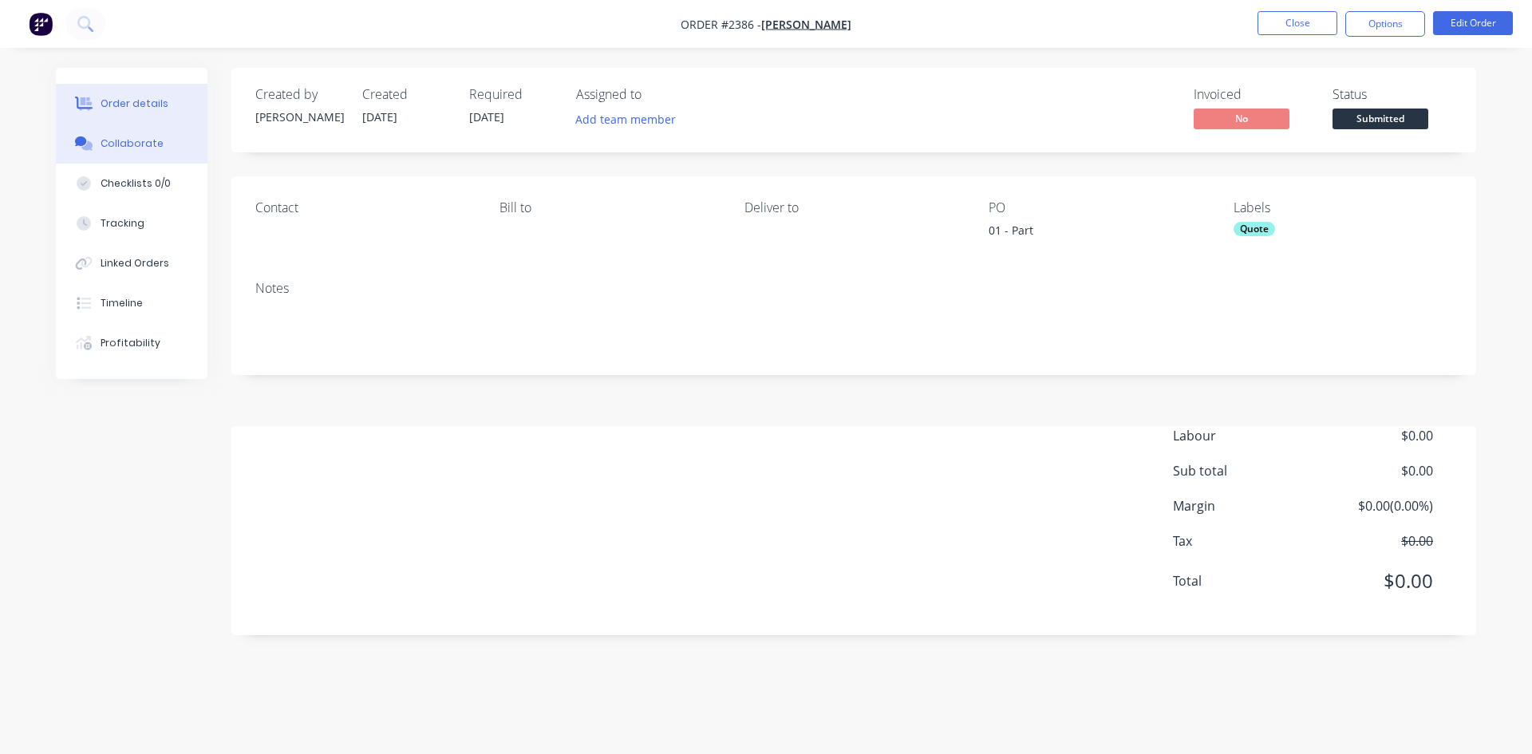
click at [101, 148] on div "Collaborate" at bounding box center [132, 143] width 63 height 14
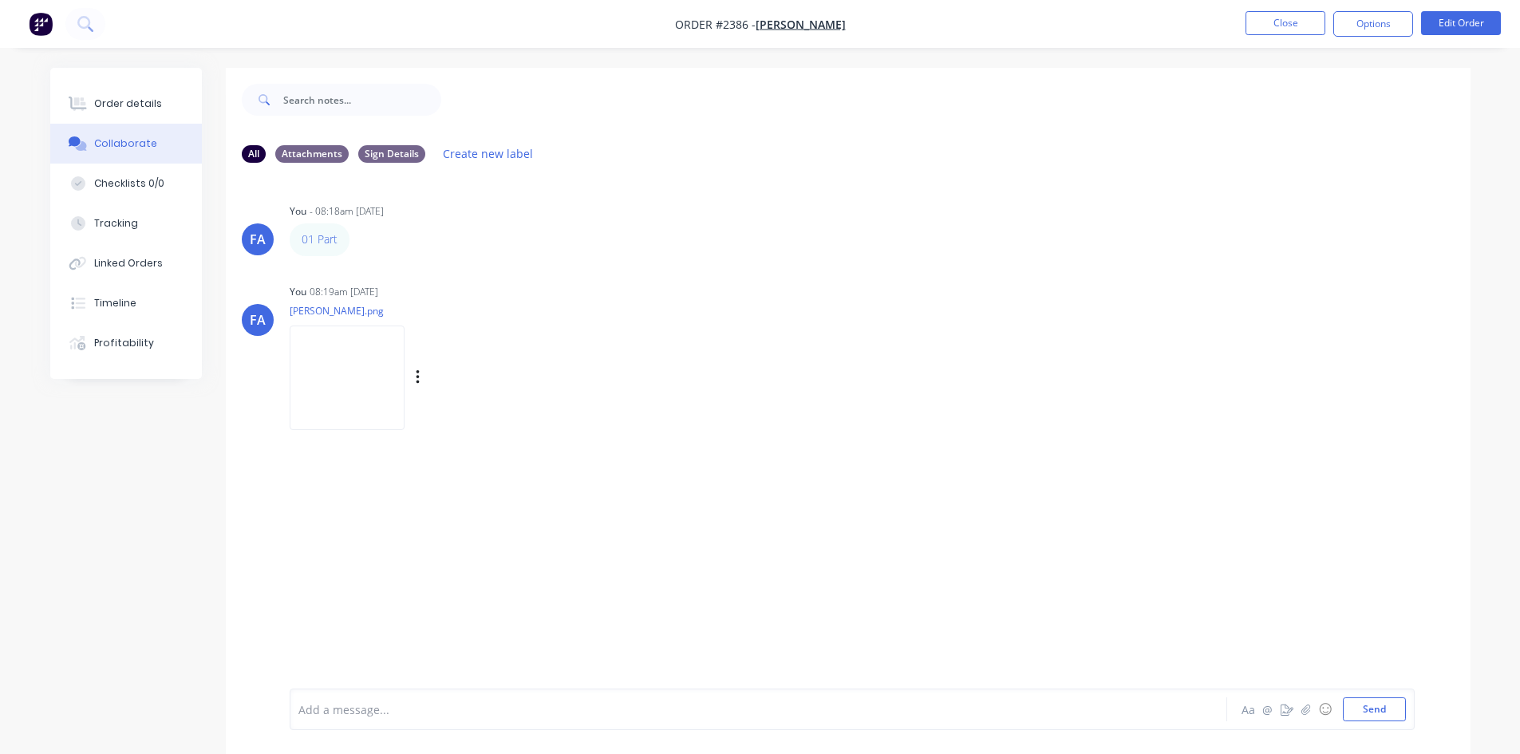
click at [346, 350] on img at bounding box center [347, 378] width 115 height 105
drag, startPoint x: 316, startPoint y: 234, endPoint x: 305, endPoint y: 247, distance: 17.0
drag, startPoint x: 305, startPoint y: 247, endPoint x: 485, endPoint y: 274, distance: 182.4
click at [607, 290] on div "You 08:19am 01/10/25" at bounding box center [539, 292] width 499 height 14
click at [1225, 24] on button "Close" at bounding box center [1286, 23] width 80 height 24
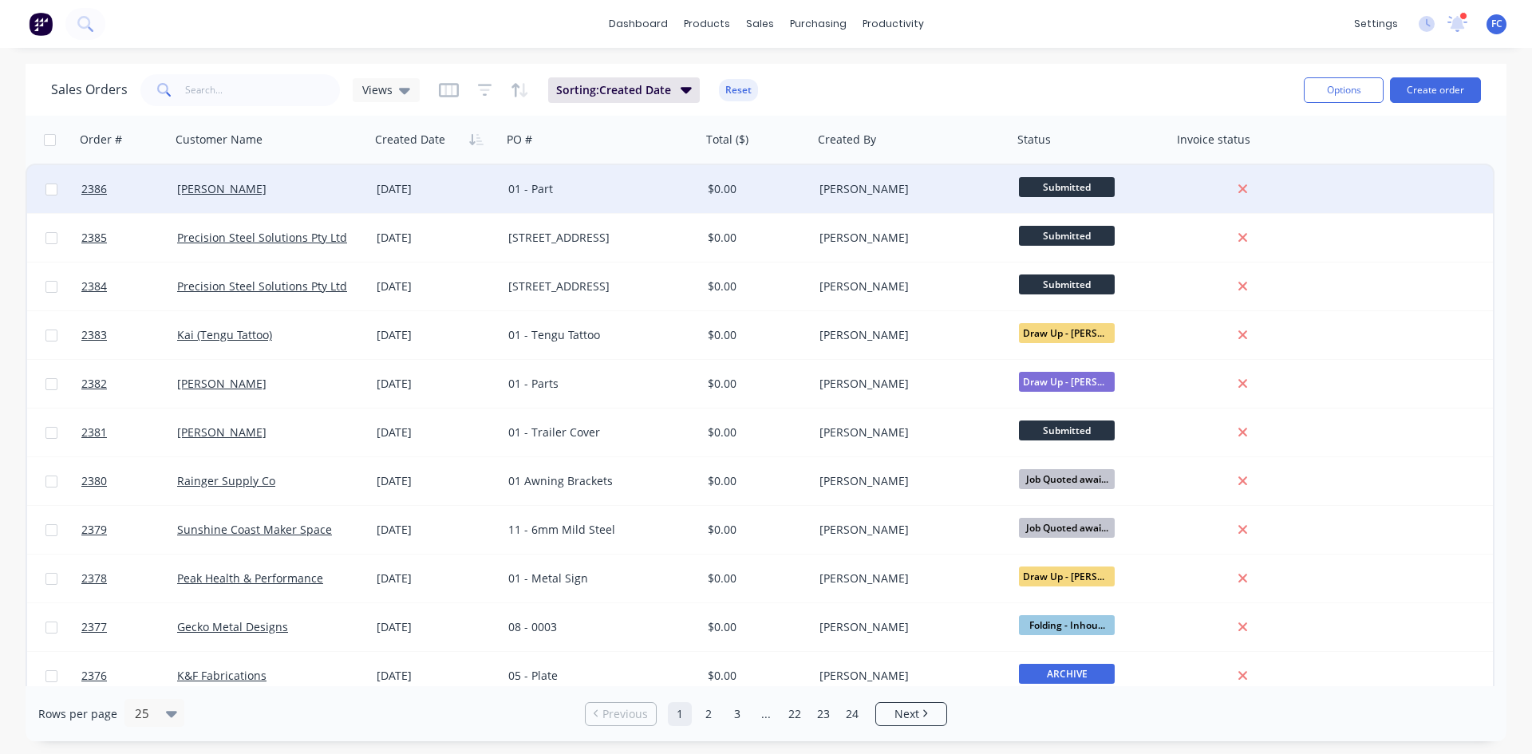
click at [529, 195] on div "01 - Part" at bounding box center [596, 189] width 177 height 16
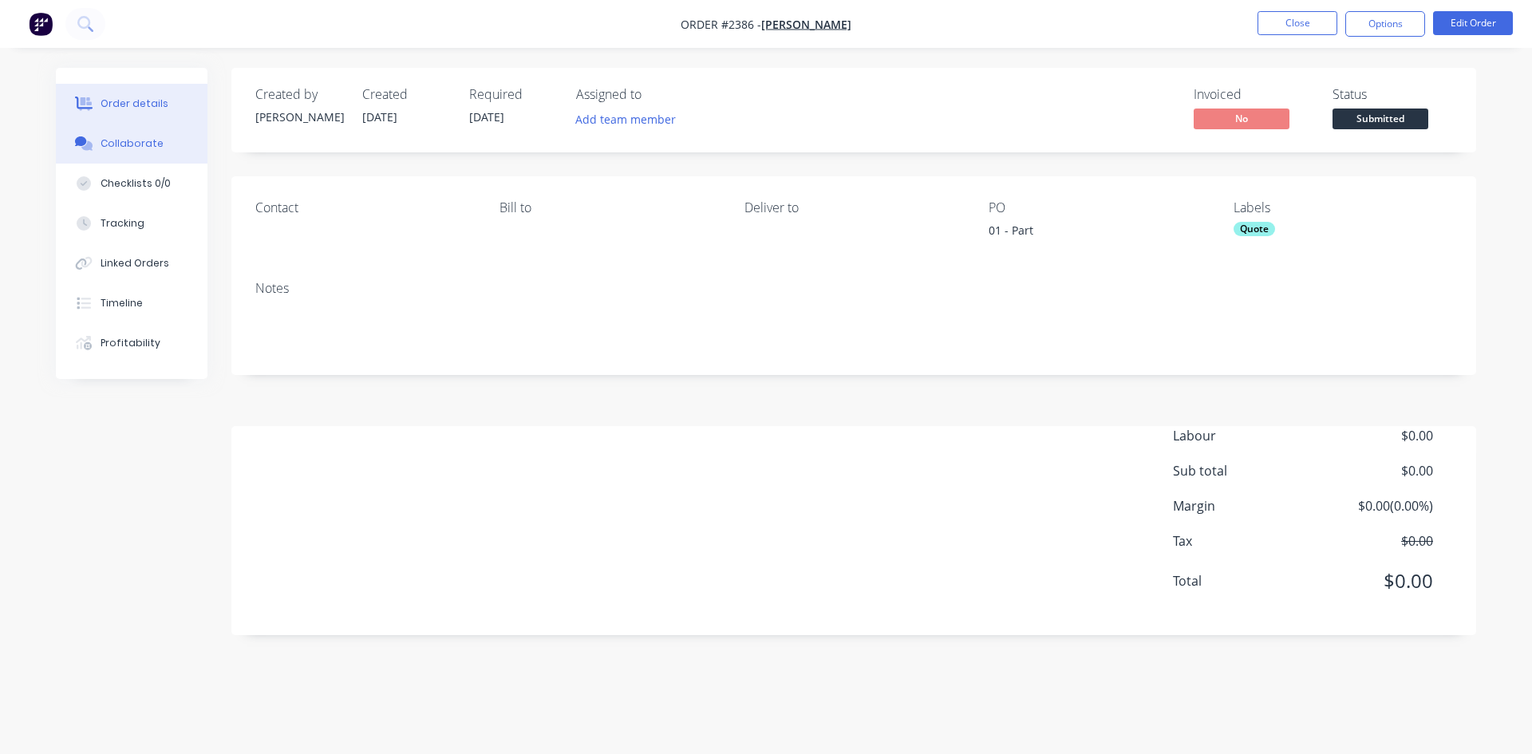
click at [140, 126] on button "Collaborate" at bounding box center [132, 144] width 152 height 40
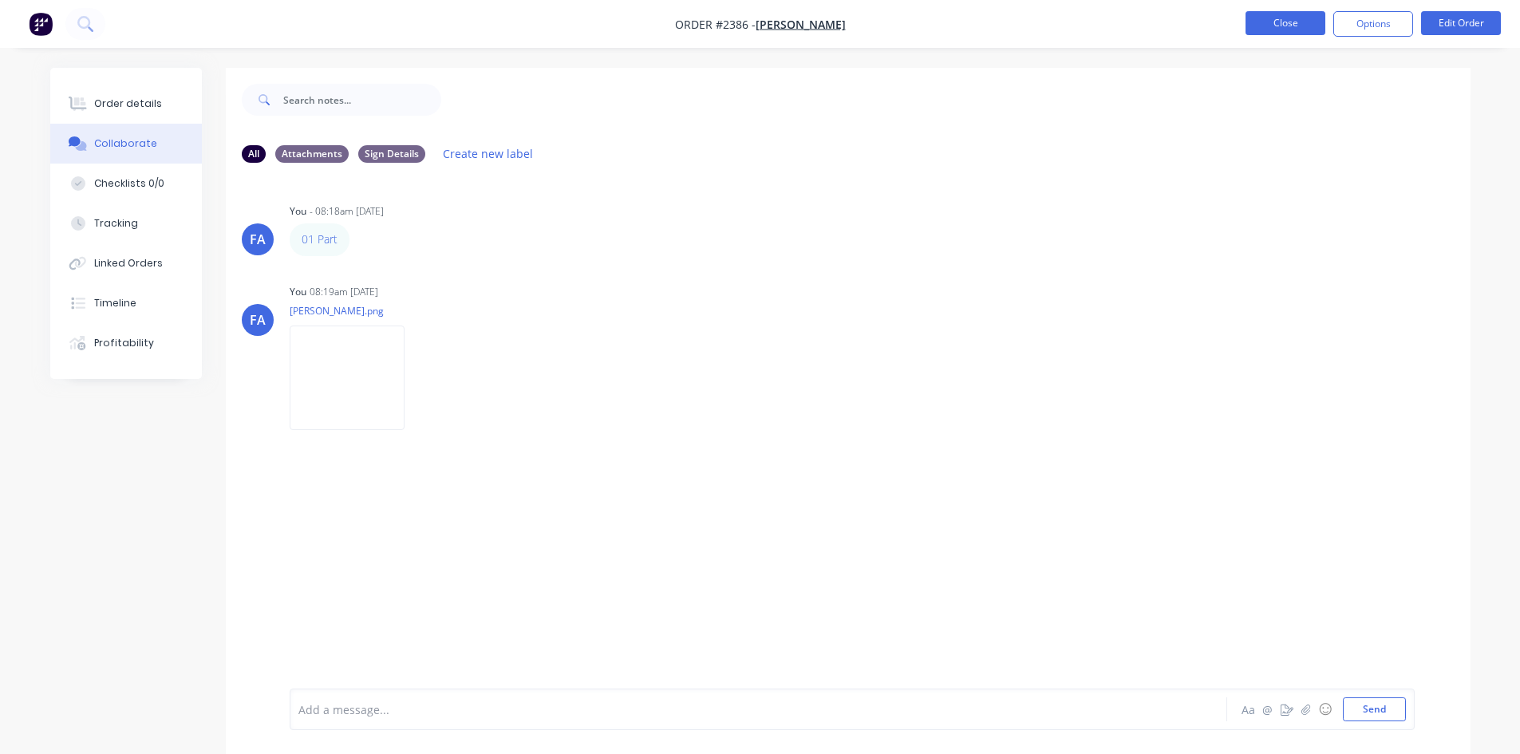
click at [1225, 16] on button "Close" at bounding box center [1286, 23] width 80 height 24
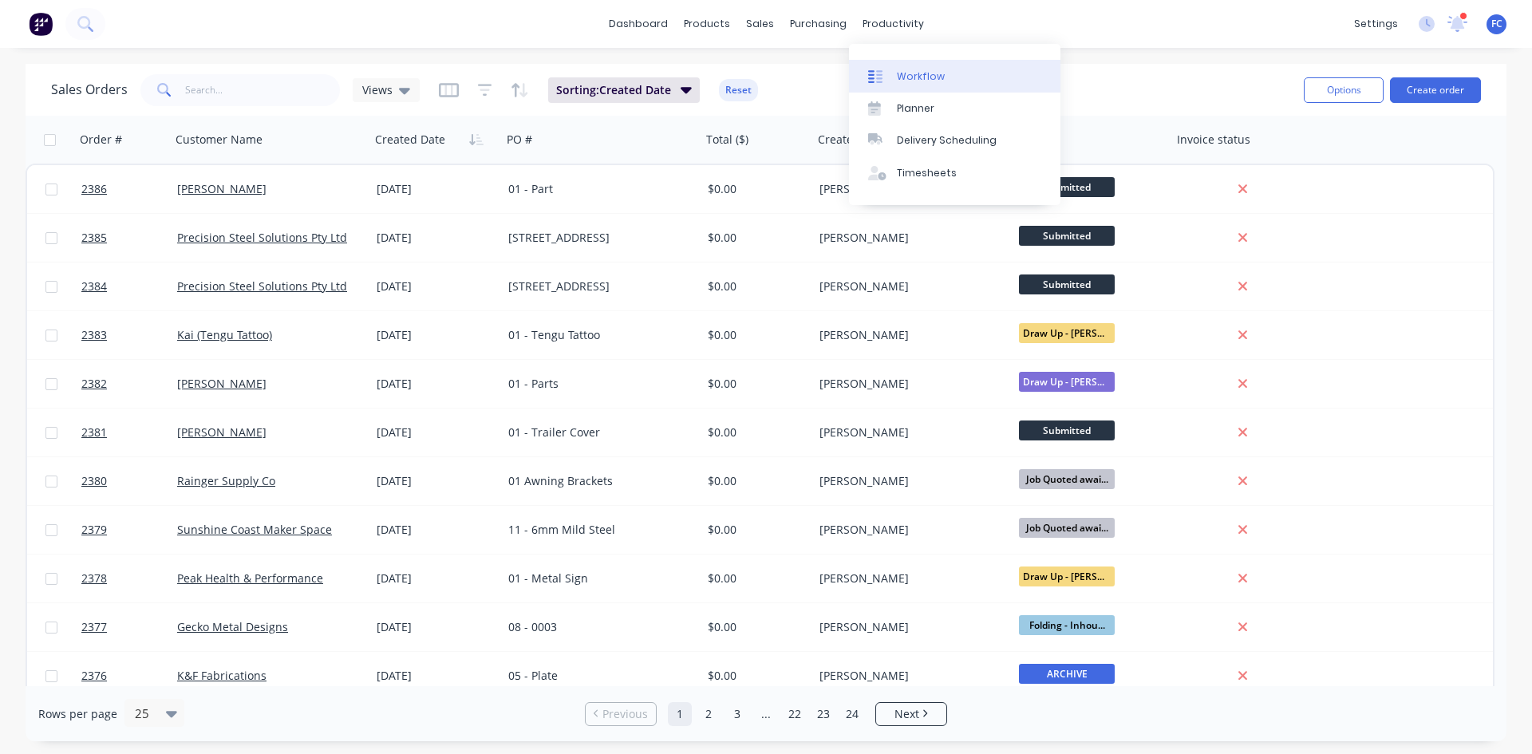
click at [906, 70] on div "Workflow" at bounding box center [921, 76] width 48 height 14
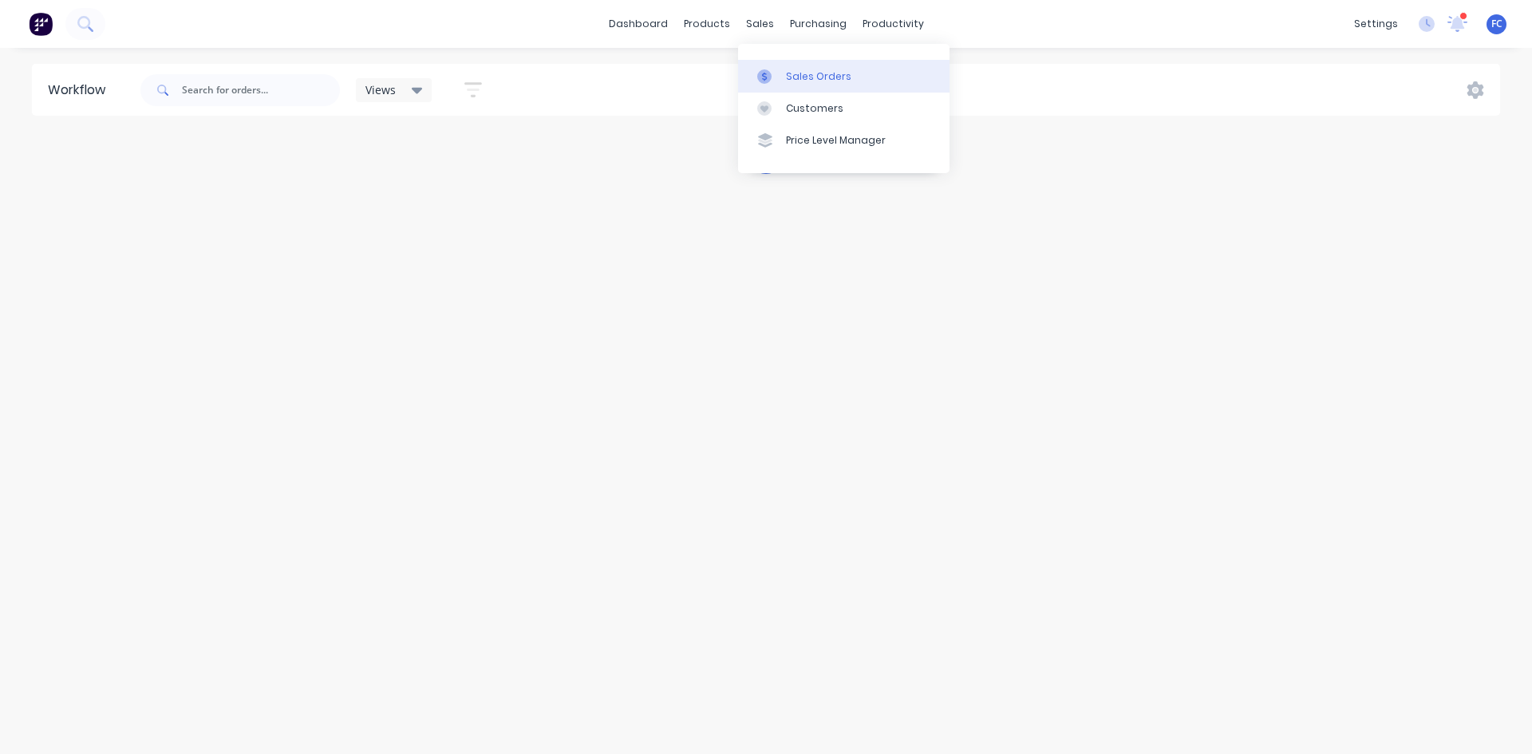
click at [796, 75] on div "Sales Orders" at bounding box center [818, 76] width 65 height 14
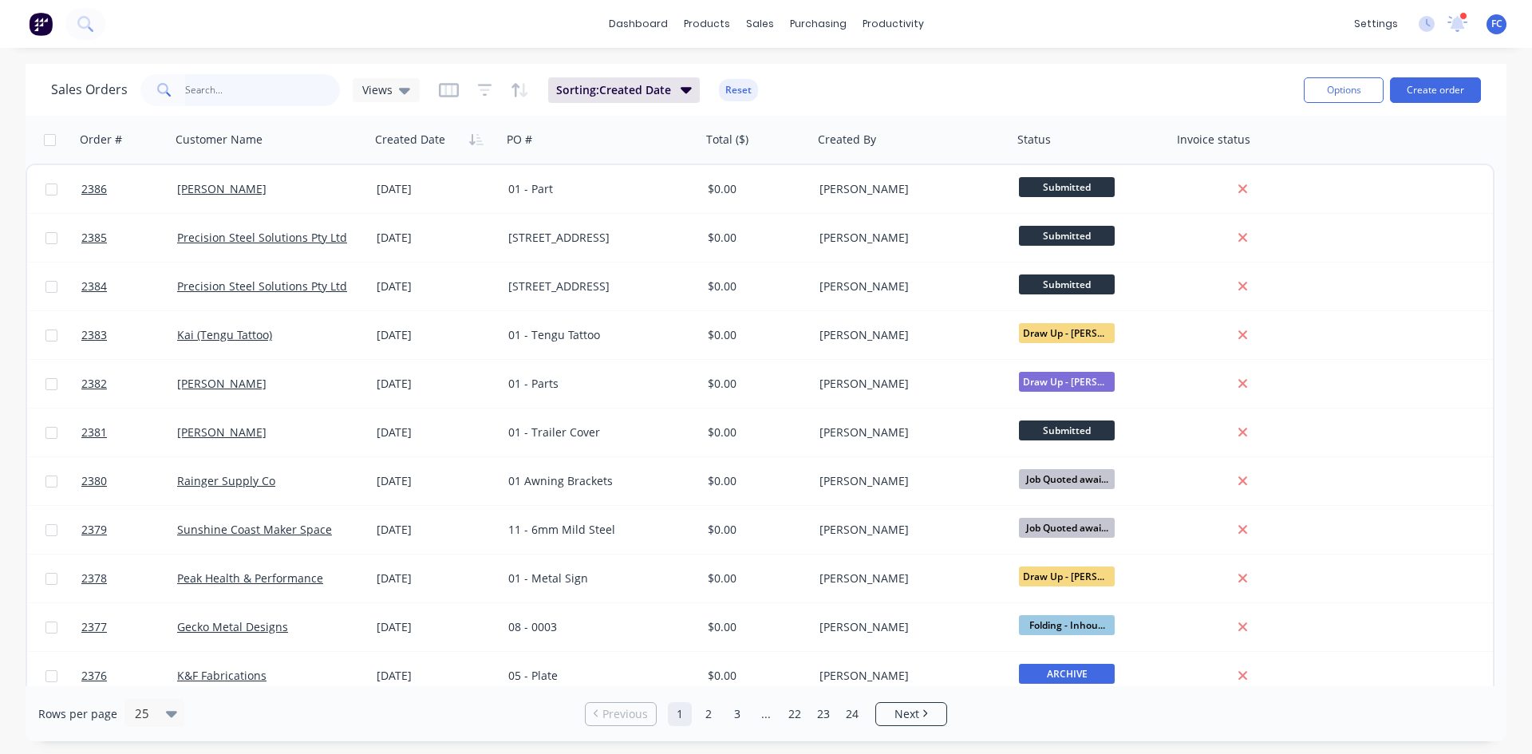
click at [219, 85] on input "text" at bounding box center [263, 90] width 156 height 32
type input "peak"
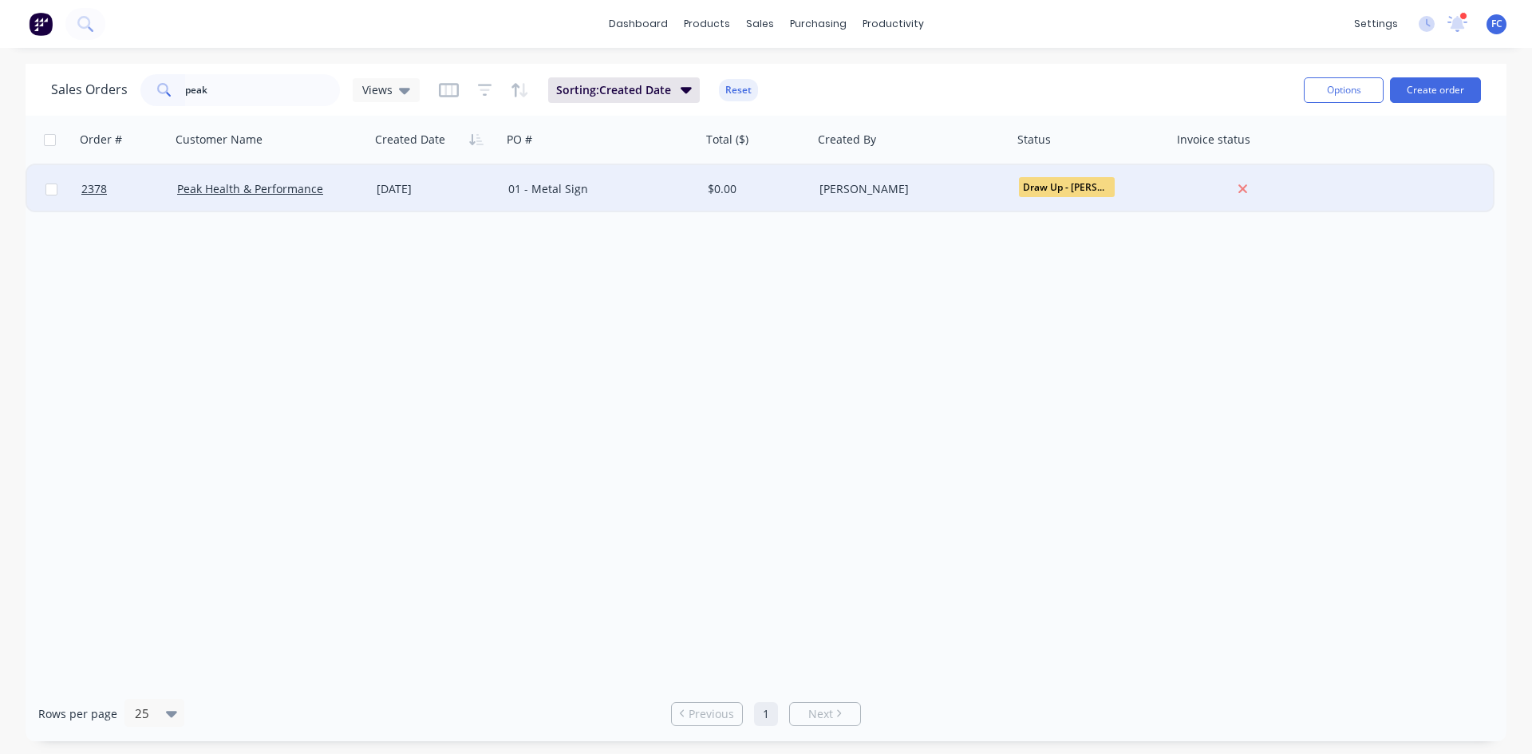
click at [373, 189] on div "29 Sep 2025" at bounding box center [436, 189] width 132 height 48
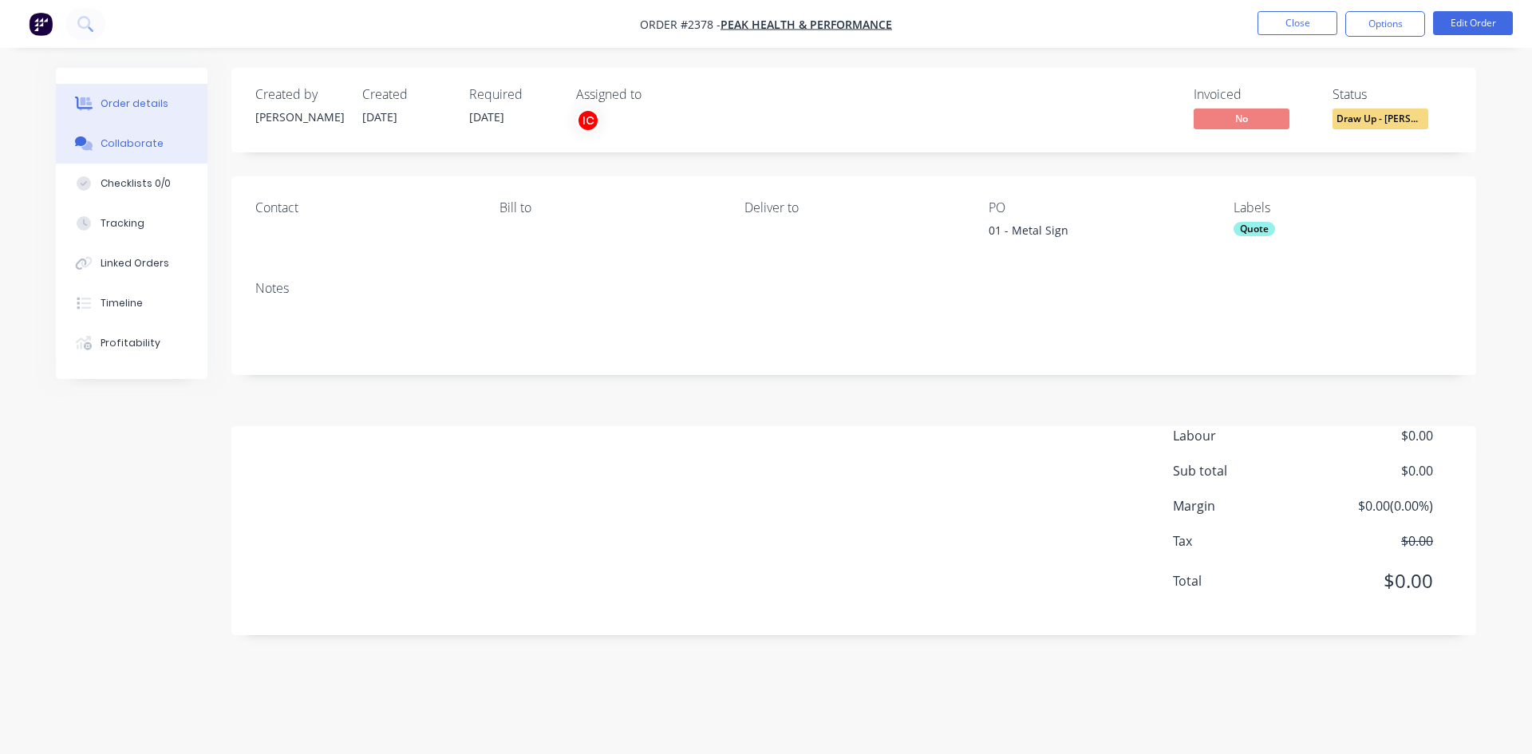
click at [124, 135] on button "Collaborate" at bounding box center [132, 144] width 152 height 40
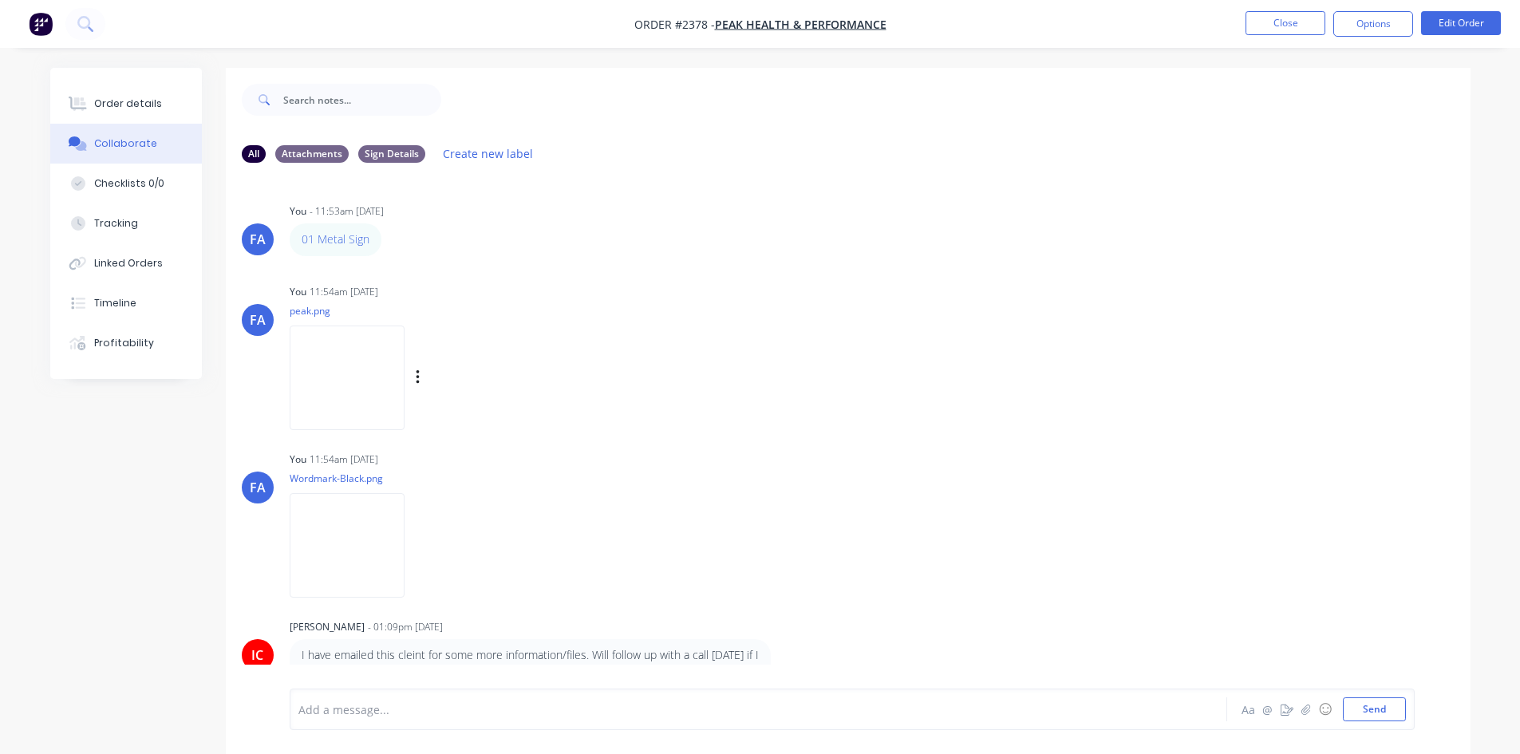
click at [350, 392] on img at bounding box center [347, 378] width 115 height 105
click at [1225, 30] on button "Close" at bounding box center [1286, 23] width 80 height 24
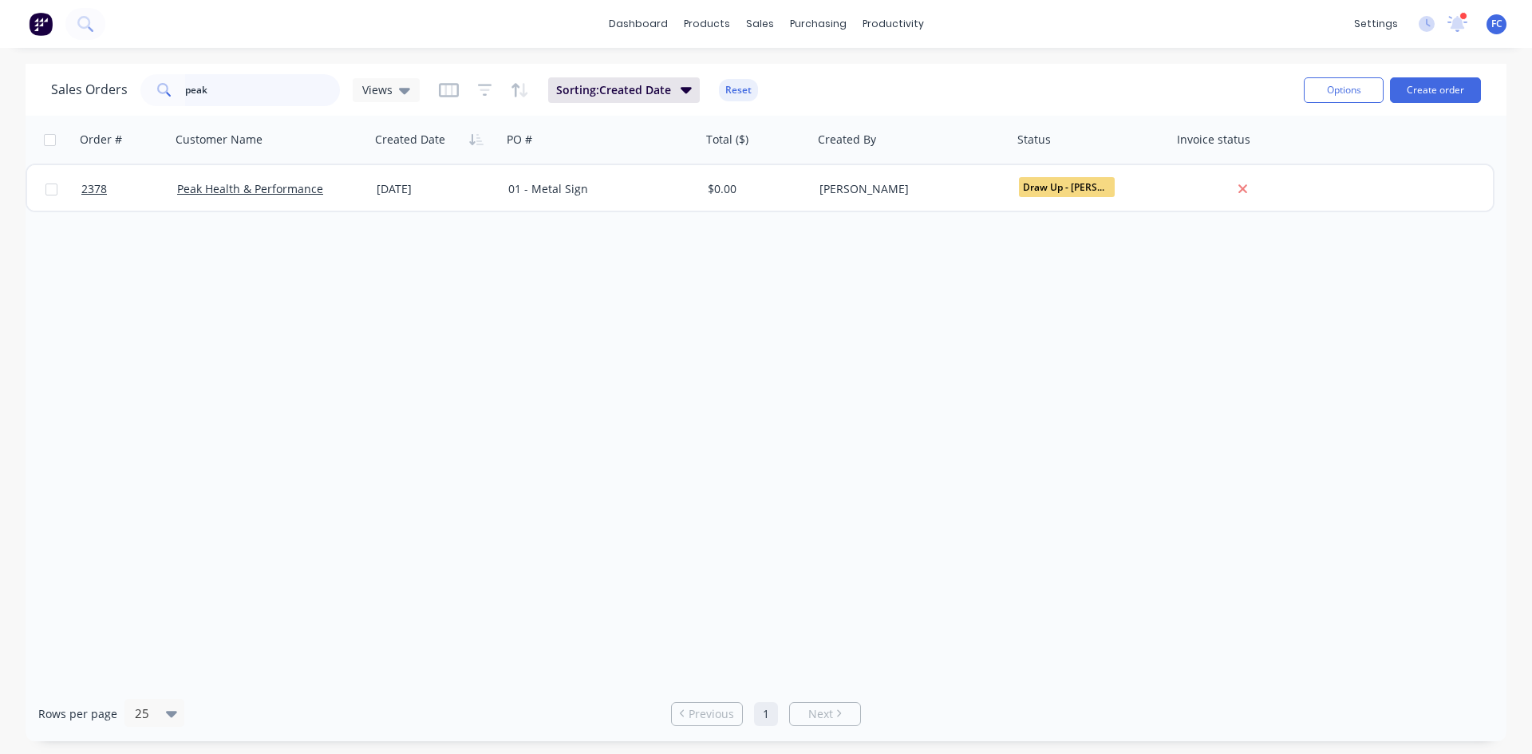
drag, startPoint x: 239, startPoint y: 101, endPoint x: 179, endPoint y: 101, distance: 59.8
click at [179, 101] on div "peak" at bounding box center [239, 90] width 199 height 32
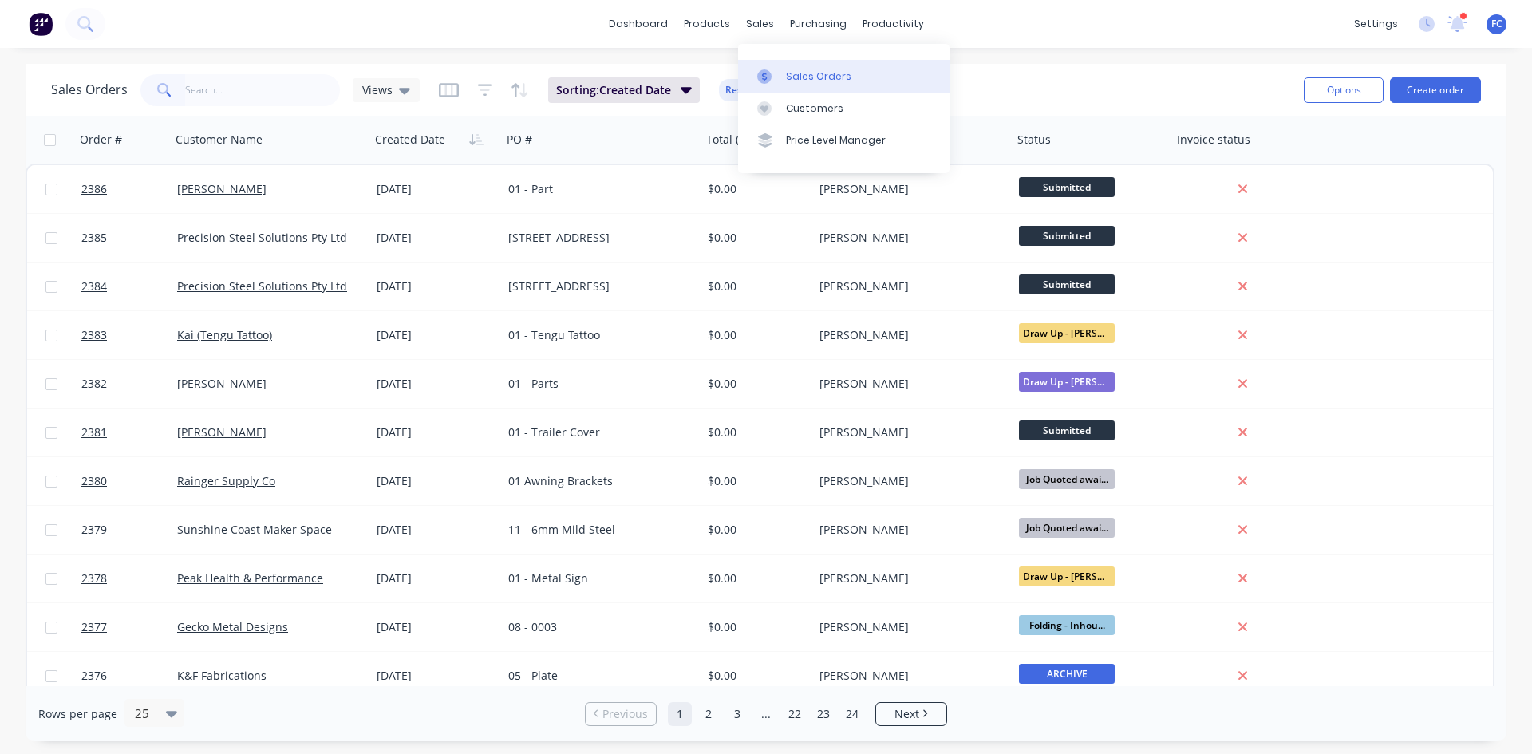
click at [788, 77] on div "Sales Orders" at bounding box center [818, 76] width 65 height 14
click at [239, 88] on input "text" at bounding box center [263, 90] width 156 height 32
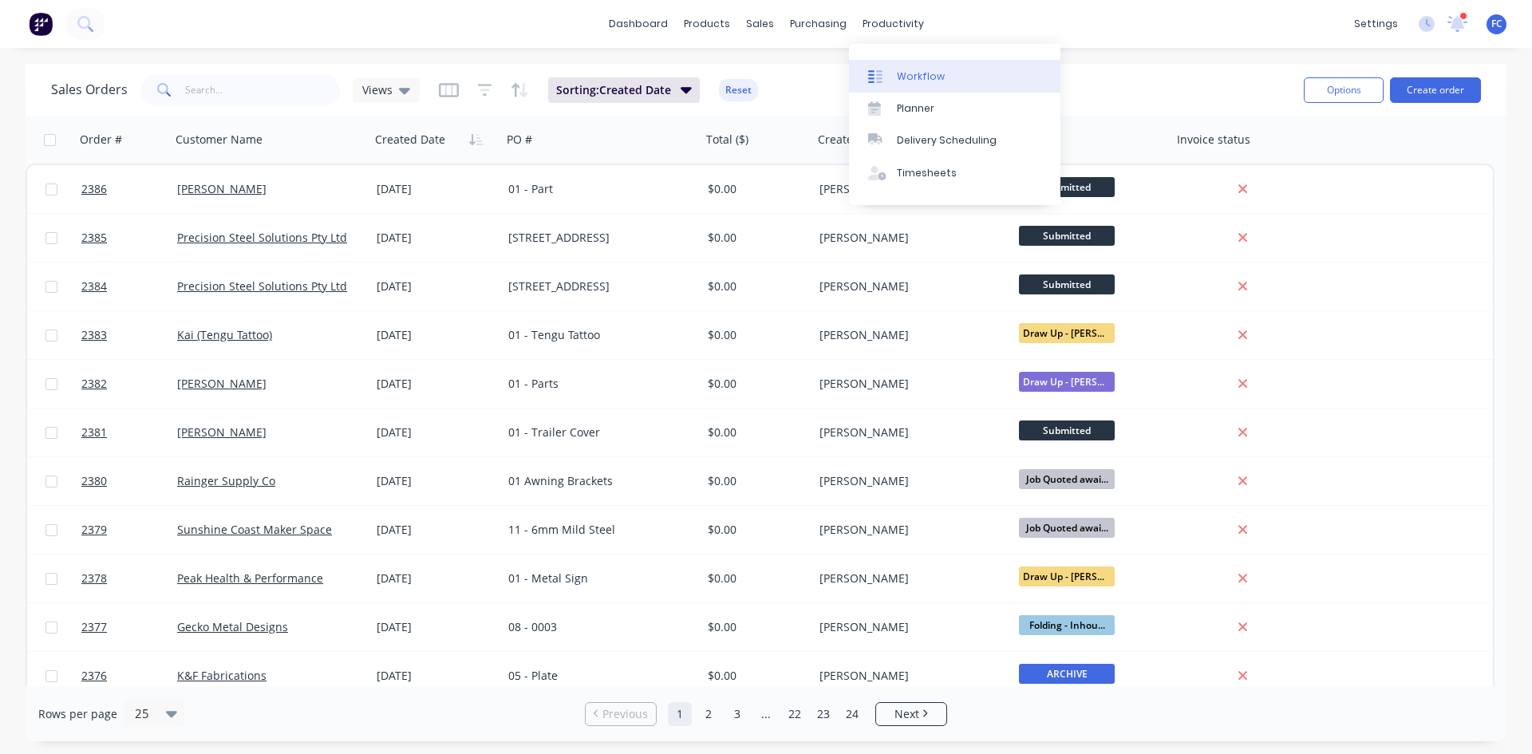
click at [909, 62] on link "Workflow" at bounding box center [954, 76] width 211 height 32
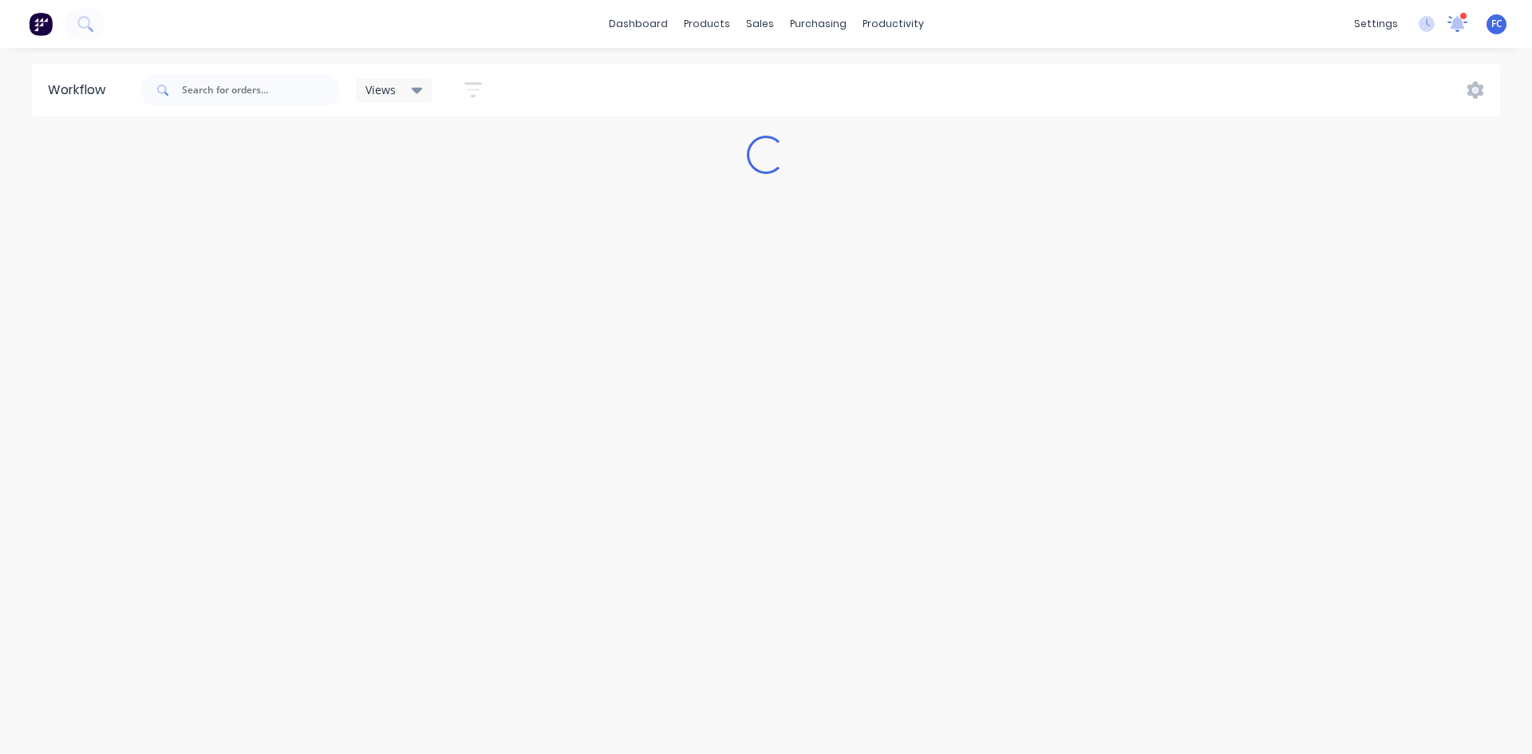
click at [1225, 18] on icon at bounding box center [1458, 24] width 20 height 16
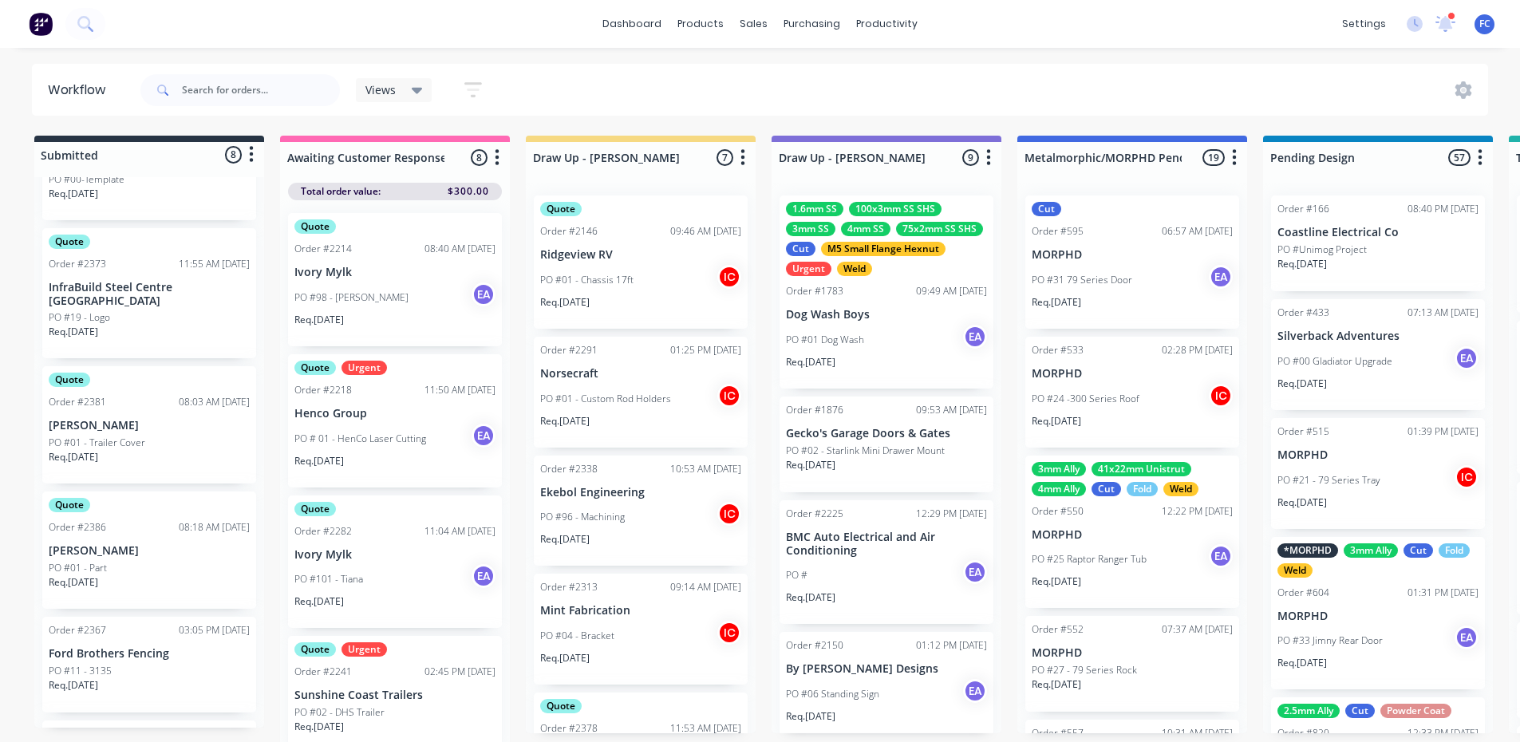
scroll to position [160, 0]
click at [103, 537] on div "Quote Order #2386 08:18 AM 01/10/25 Jeremy Luby PO #01 - Part Req. 08/10/25" at bounding box center [149, 551] width 214 height 117
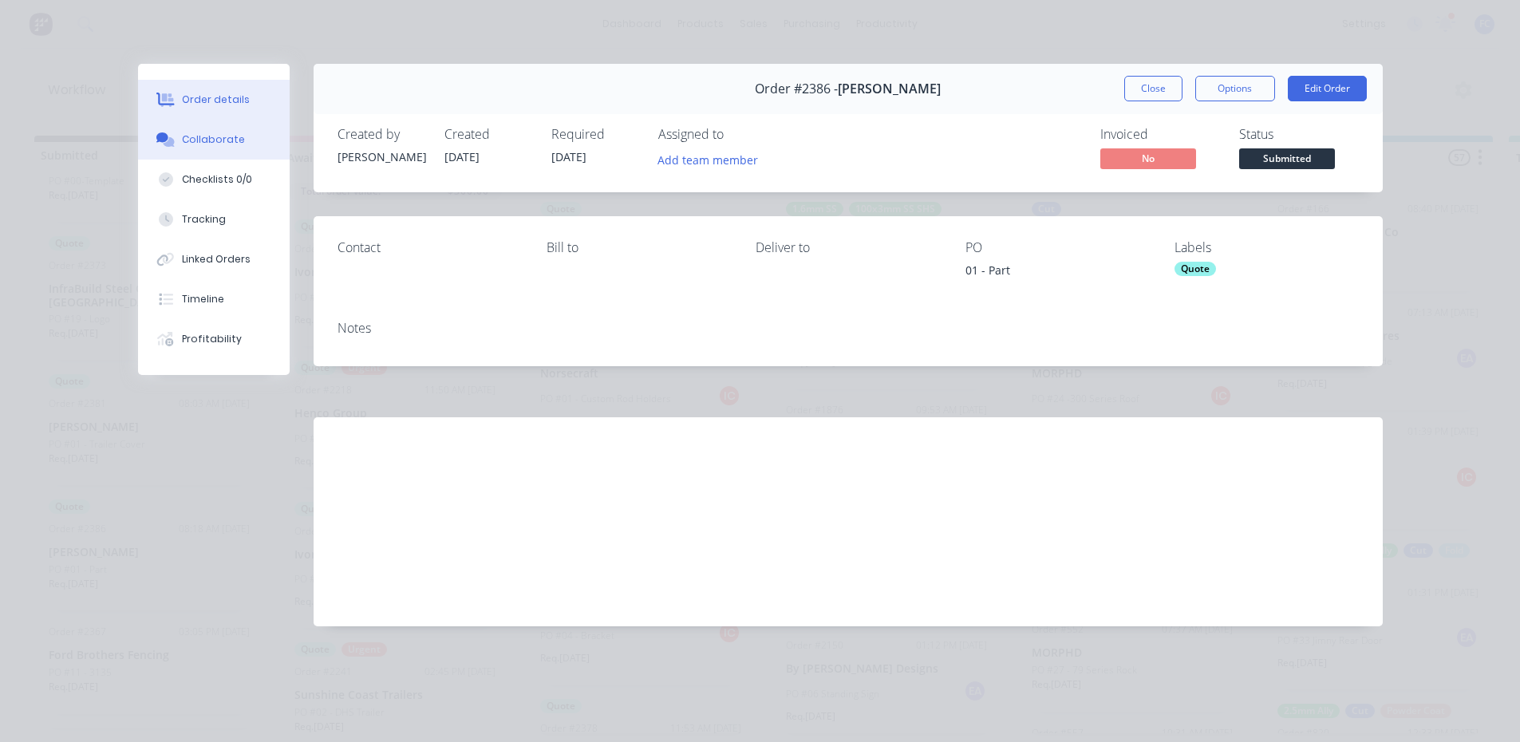
drag, startPoint x: 201, startPoint y: 132, endPoint x: 203, endPoint y: 140, distance: 8.1
click at [201, 133] on div "Collaborate" at bounding box center [213, 139] width 63 height 14
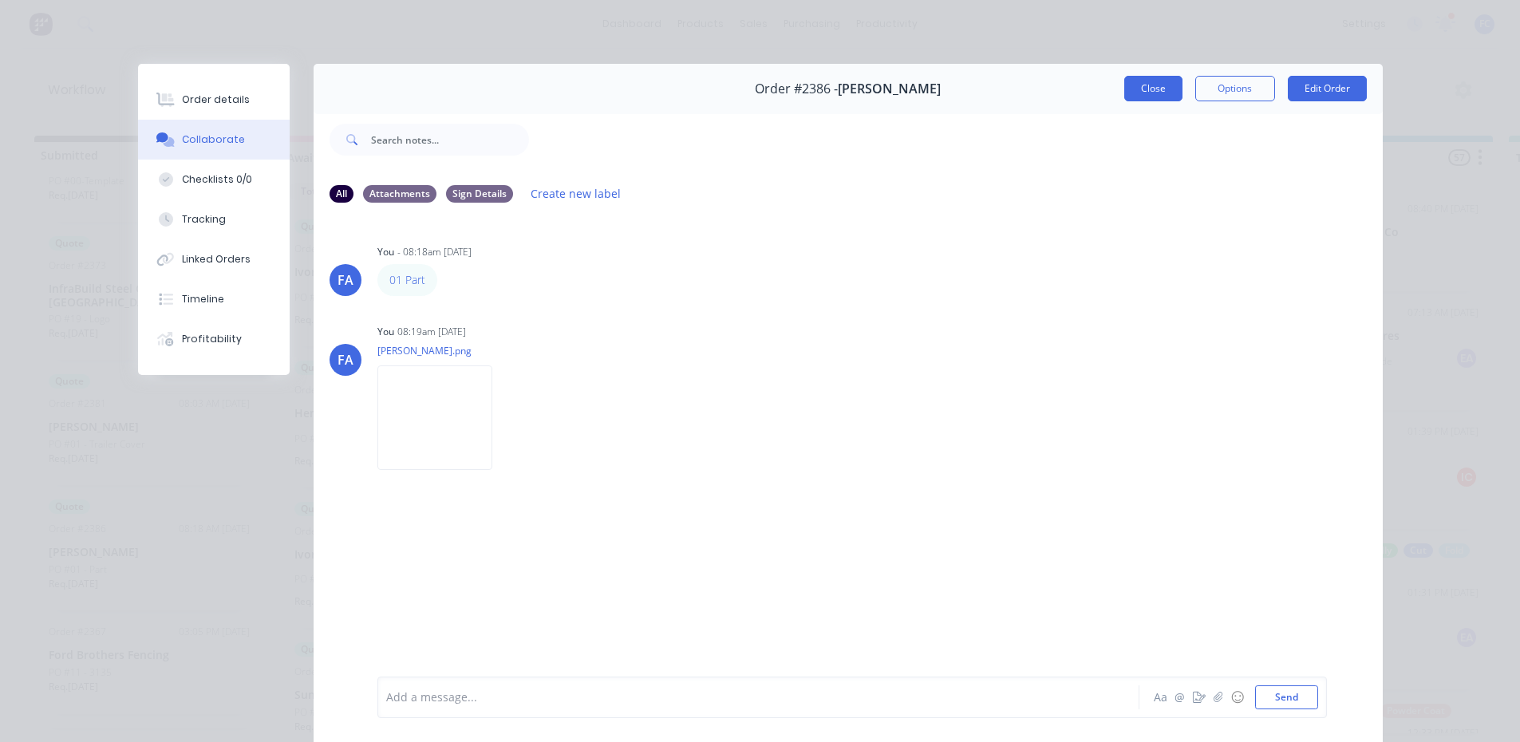
click at [1138, 88] on button "Close" at bounding box center [1153, 89] width 58 height 26
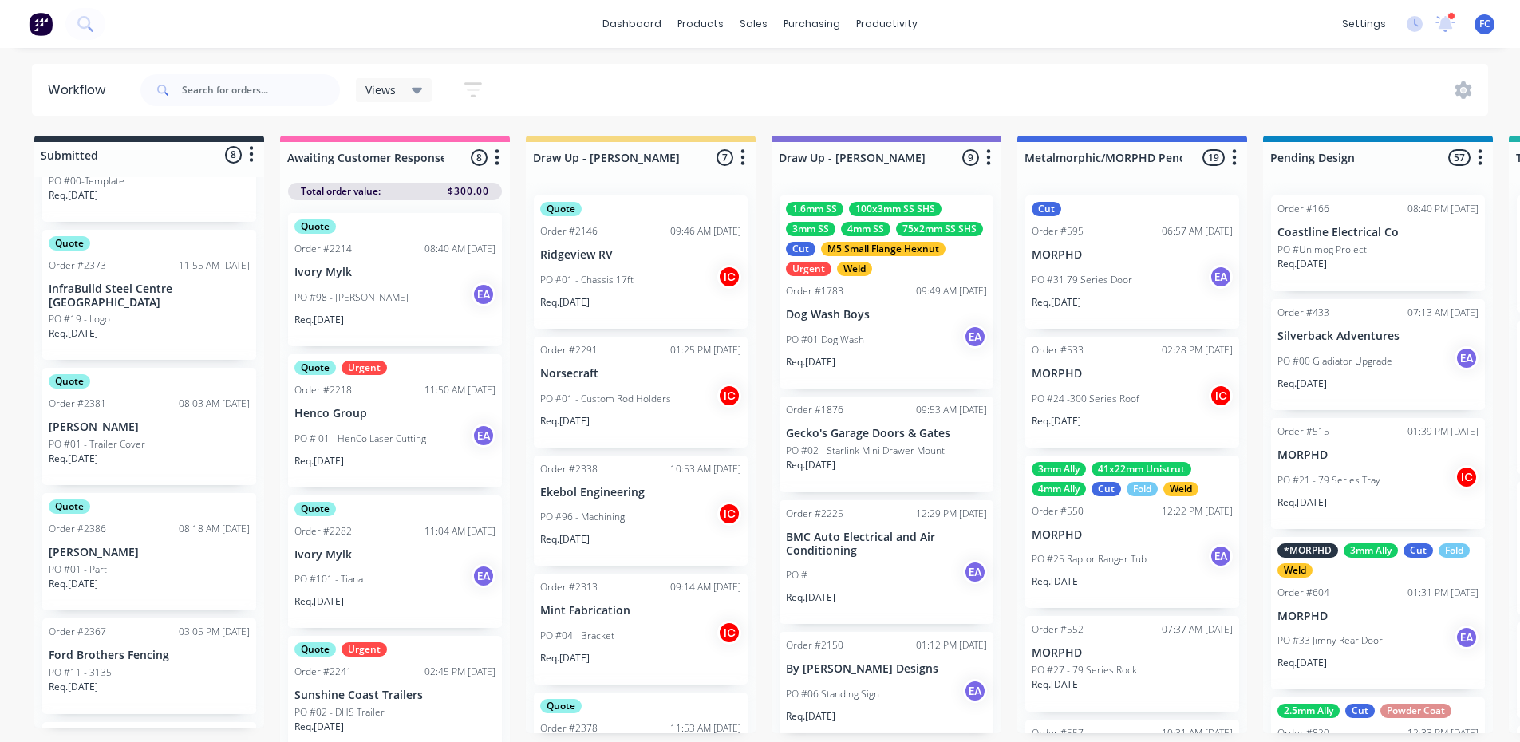
click at [107, 552] on p "[PERSON_NAME]" at bounding box center [149, 553] width 201 height 14
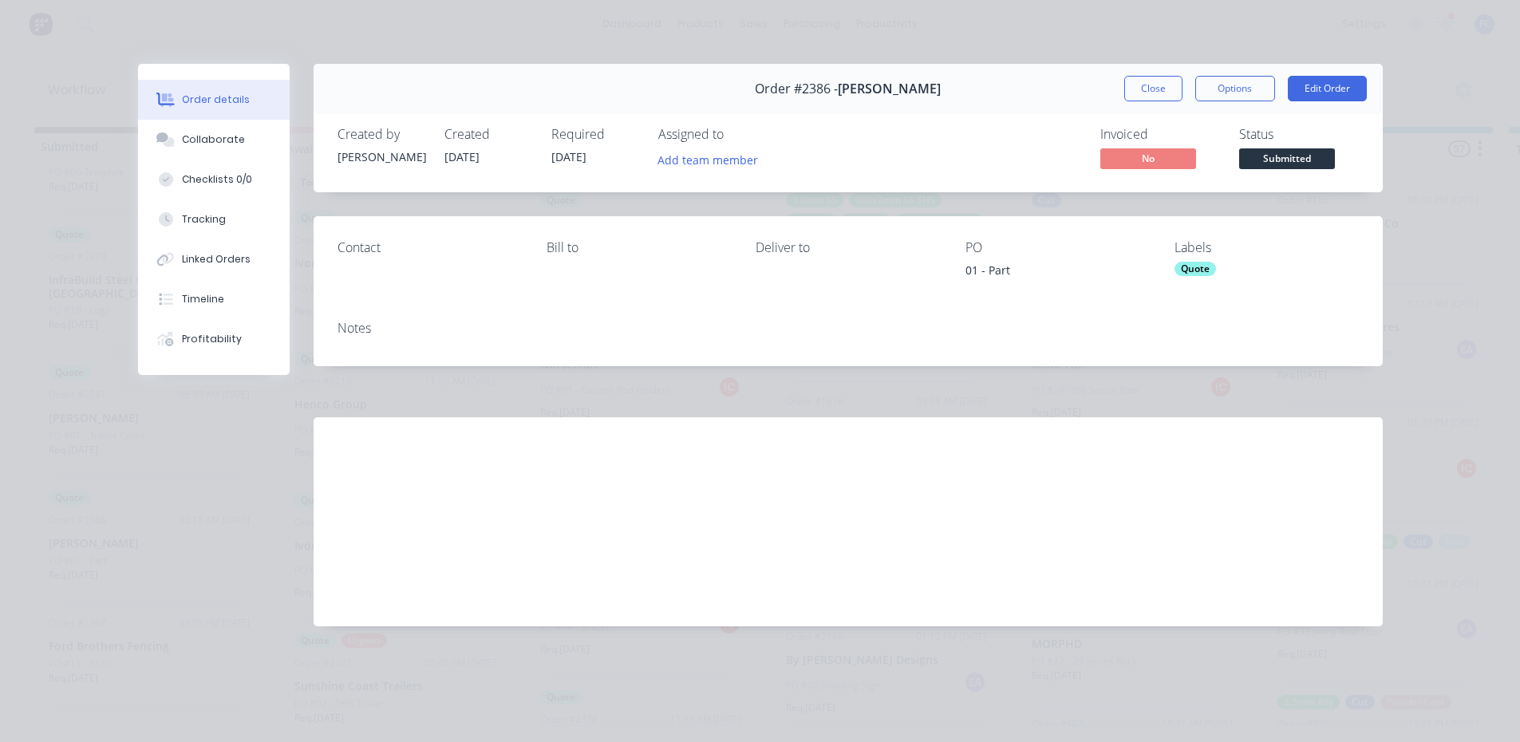
scroll to position [21, 0]
click at [174, 132] on icon at bounding box center [165, 139] width 18 height 14
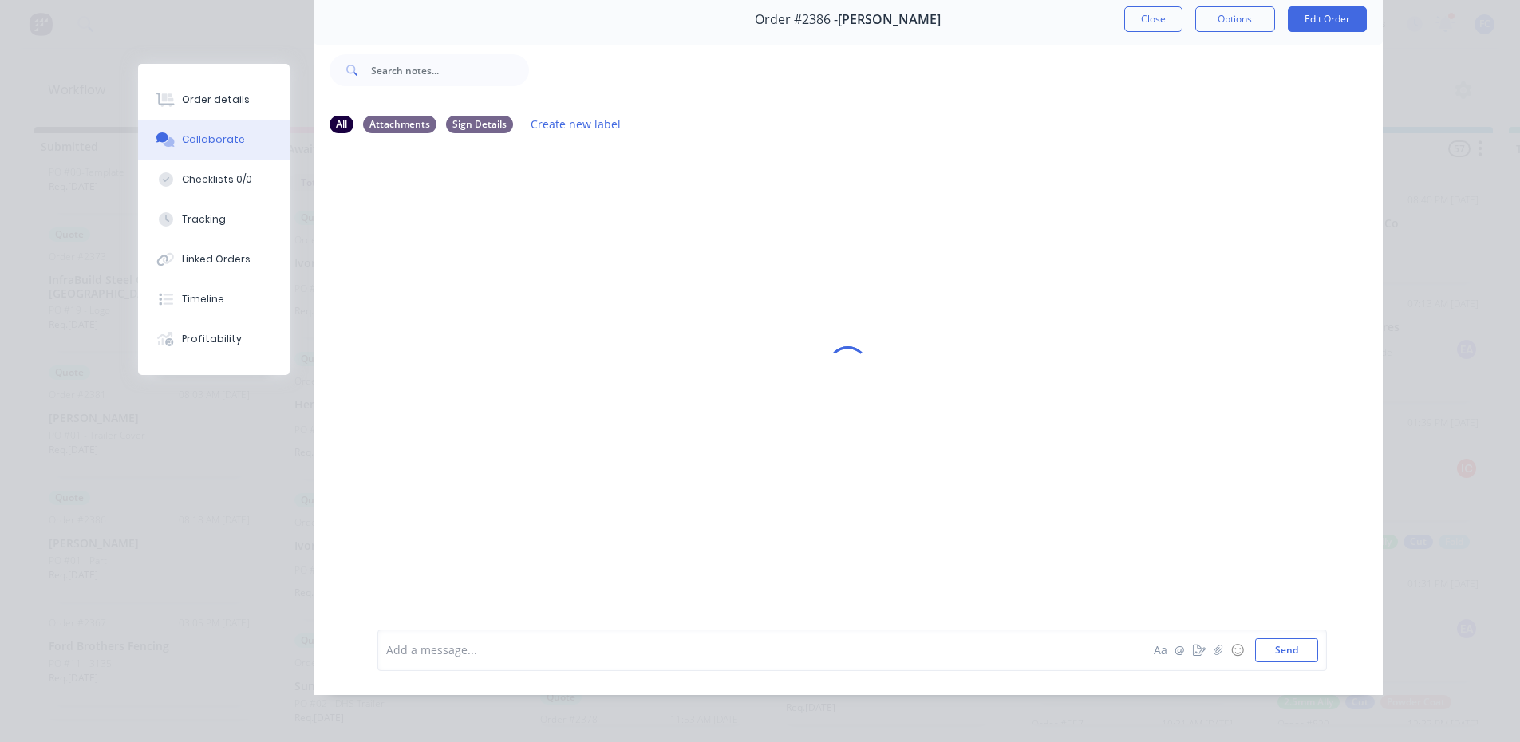
scroll to position [85, 0]
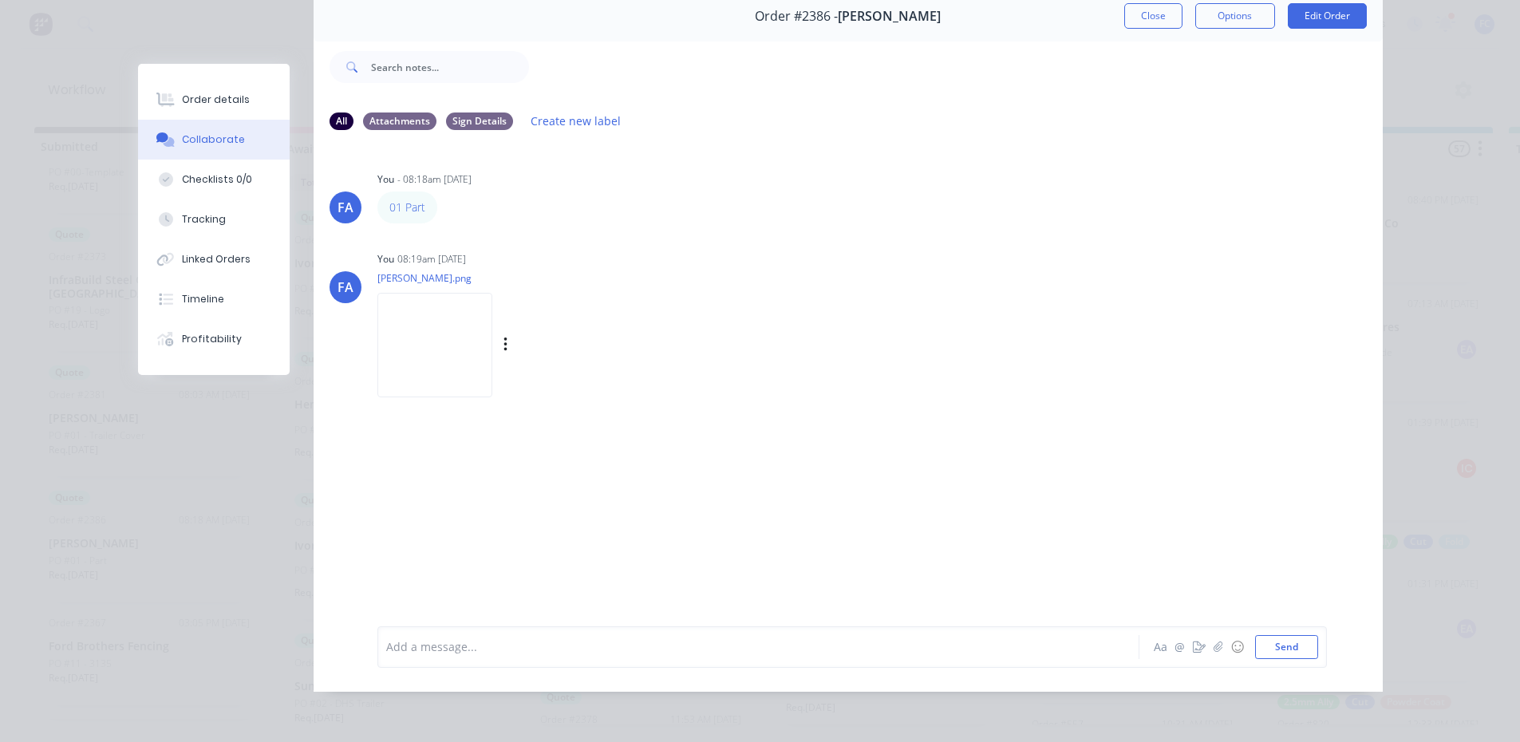
click at [427, 310] on img at bounding box center [434, 345] width 115 height 105
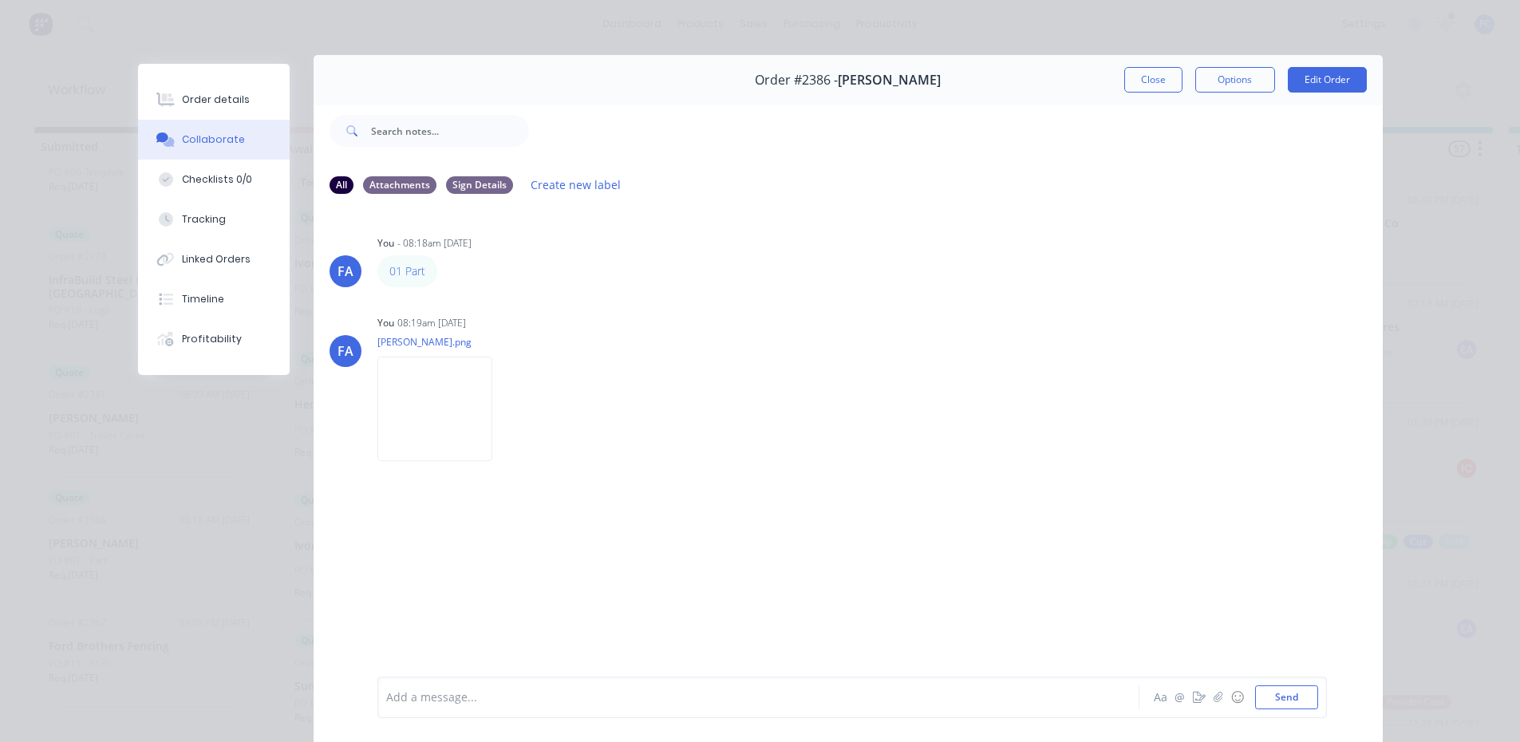
scroll to position [5, 0]
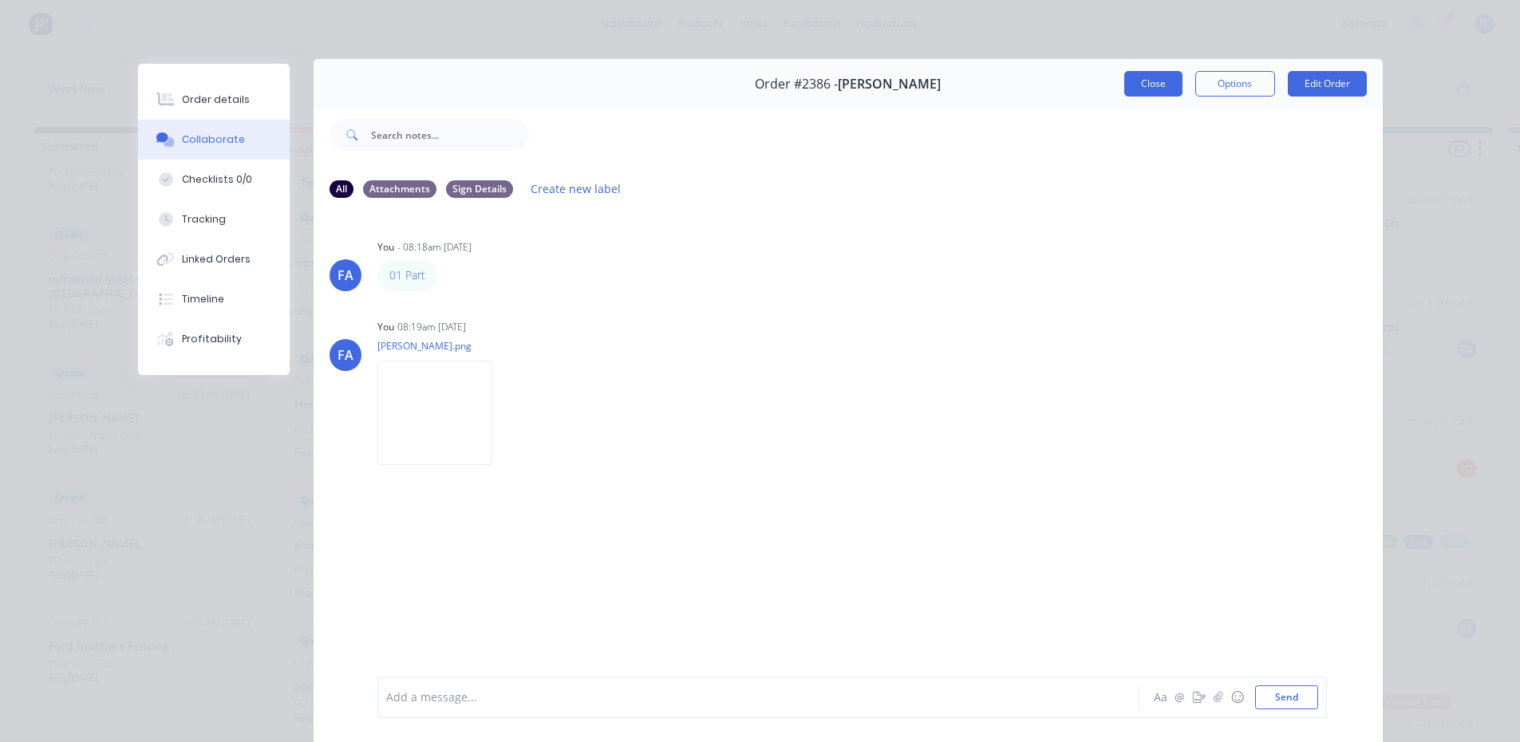
click at [1138, 71] on button "Close" at bounding box center [1153, 84] width 58 height 26
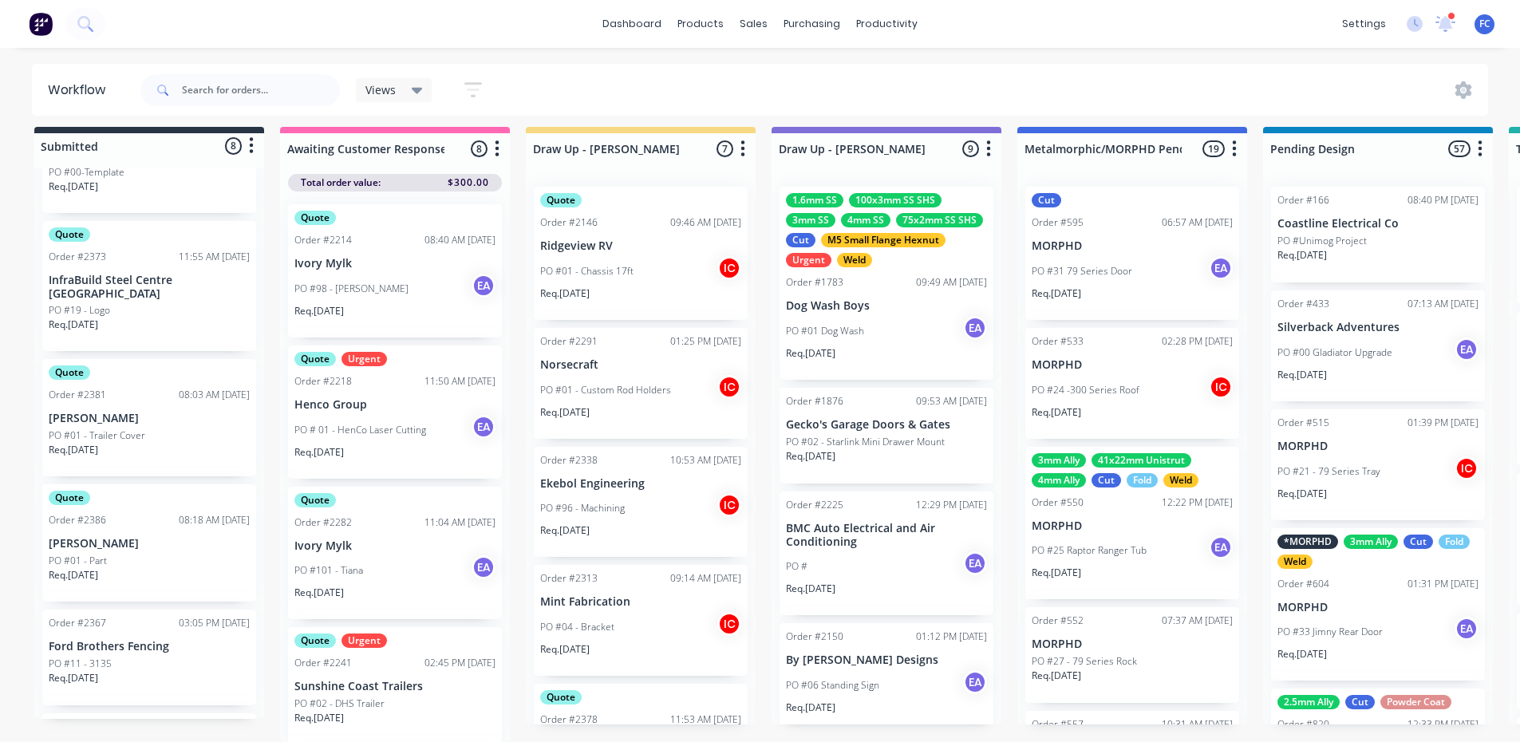
scroll to position [0, 0]
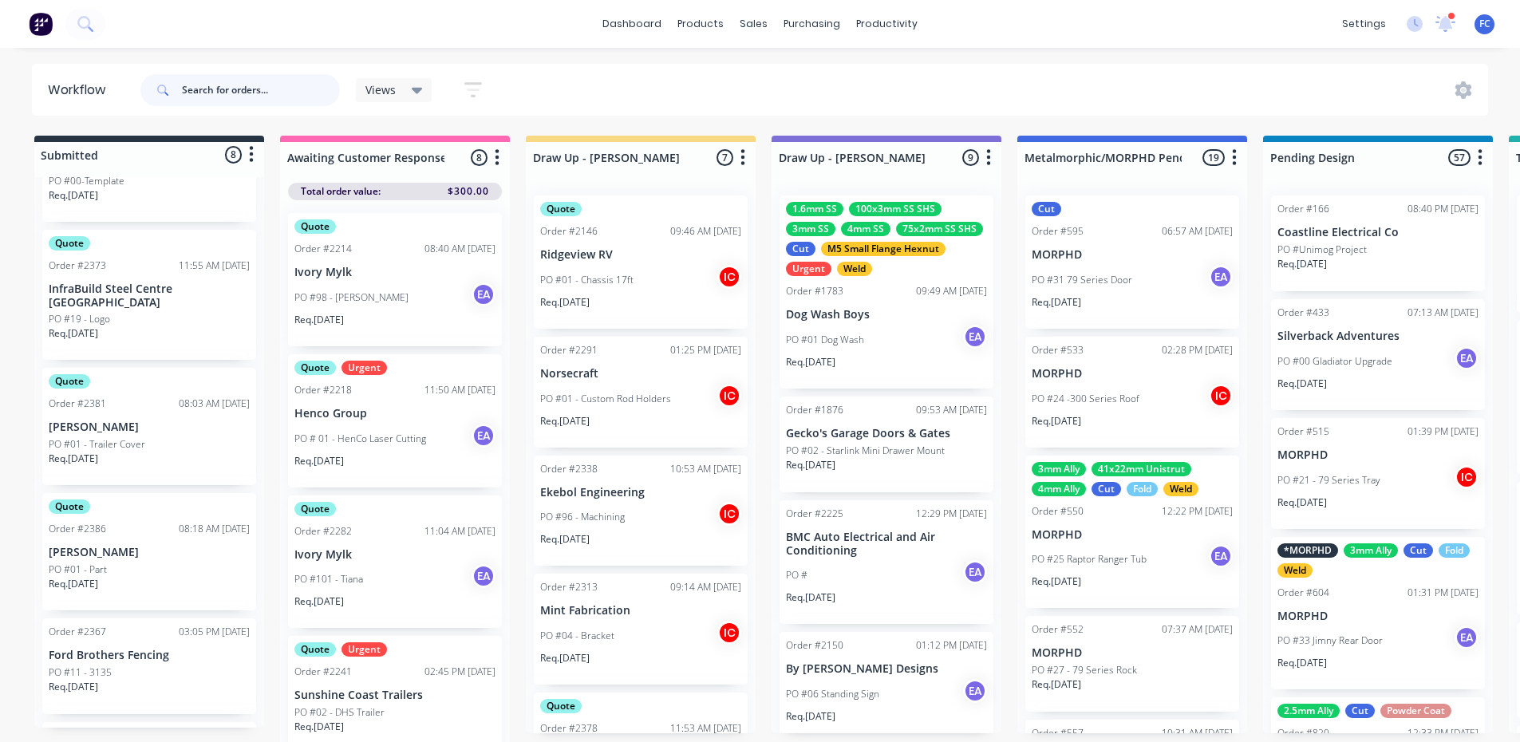
click at [219, 91] on input "text" at bounding box center [261, 90] width 158 height 32
click at [223, 83] on input "text" at bounding box center [261, 90] width 158 height 32
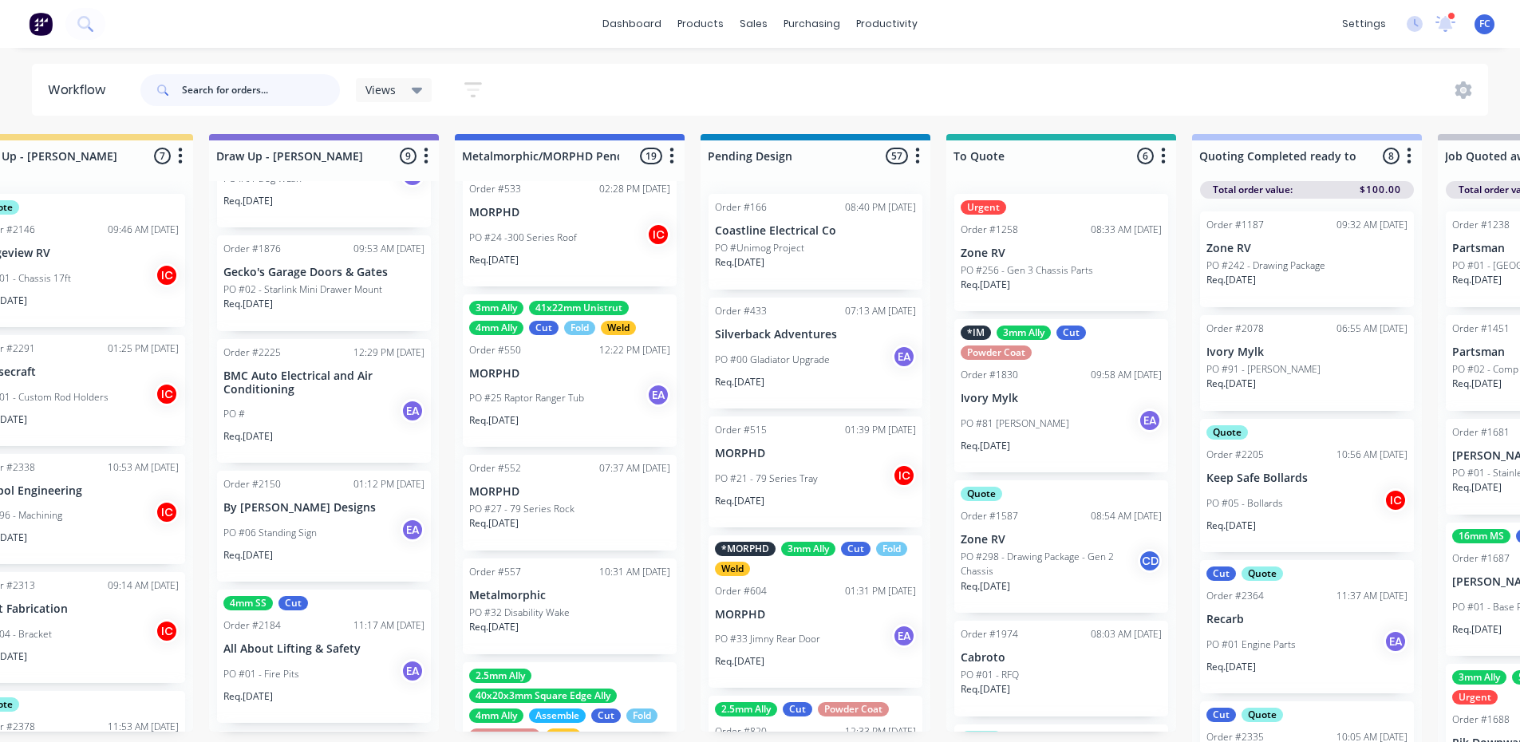
scroll to position [0, 563]
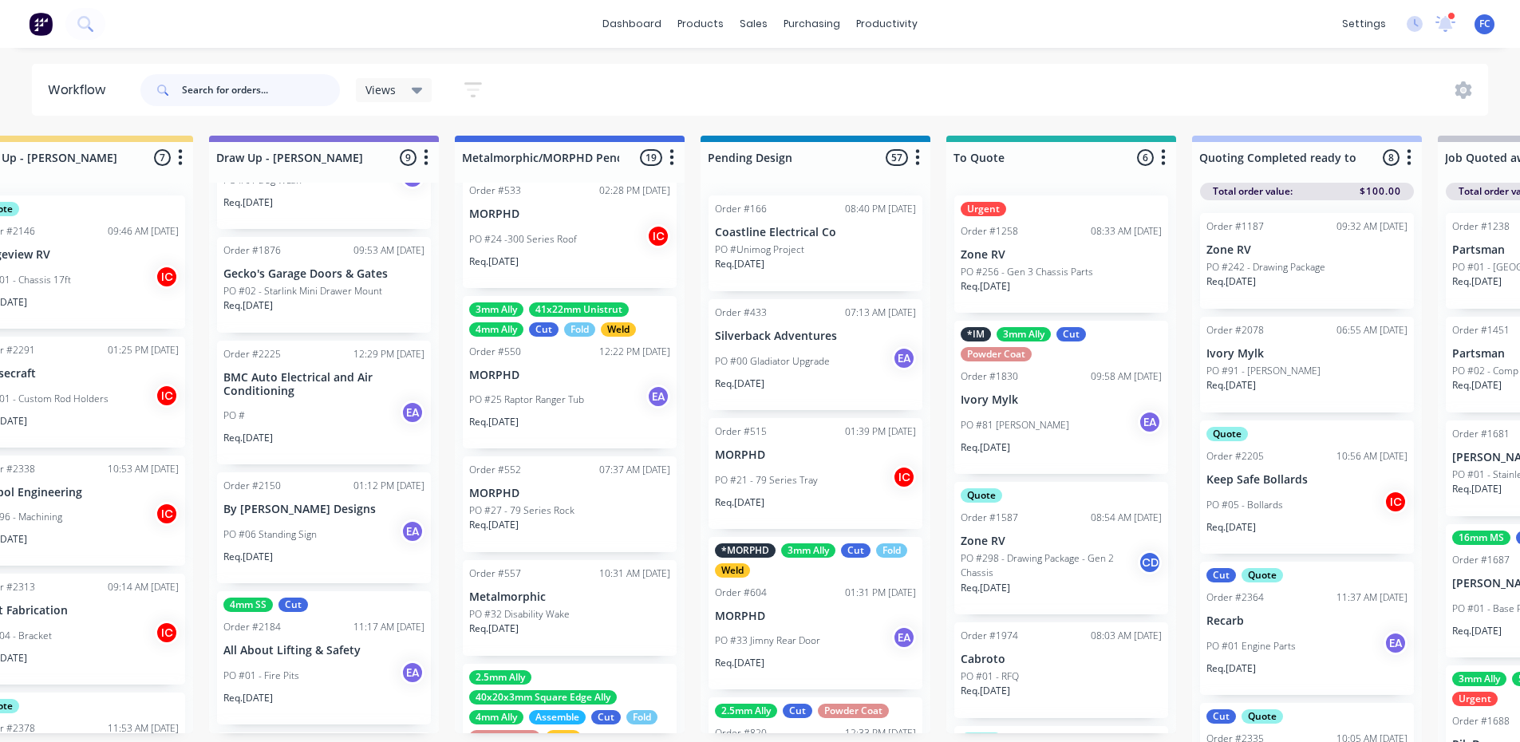
click at [239, 80] on input "text" at bounding box center [261, 90] width 158 height 32
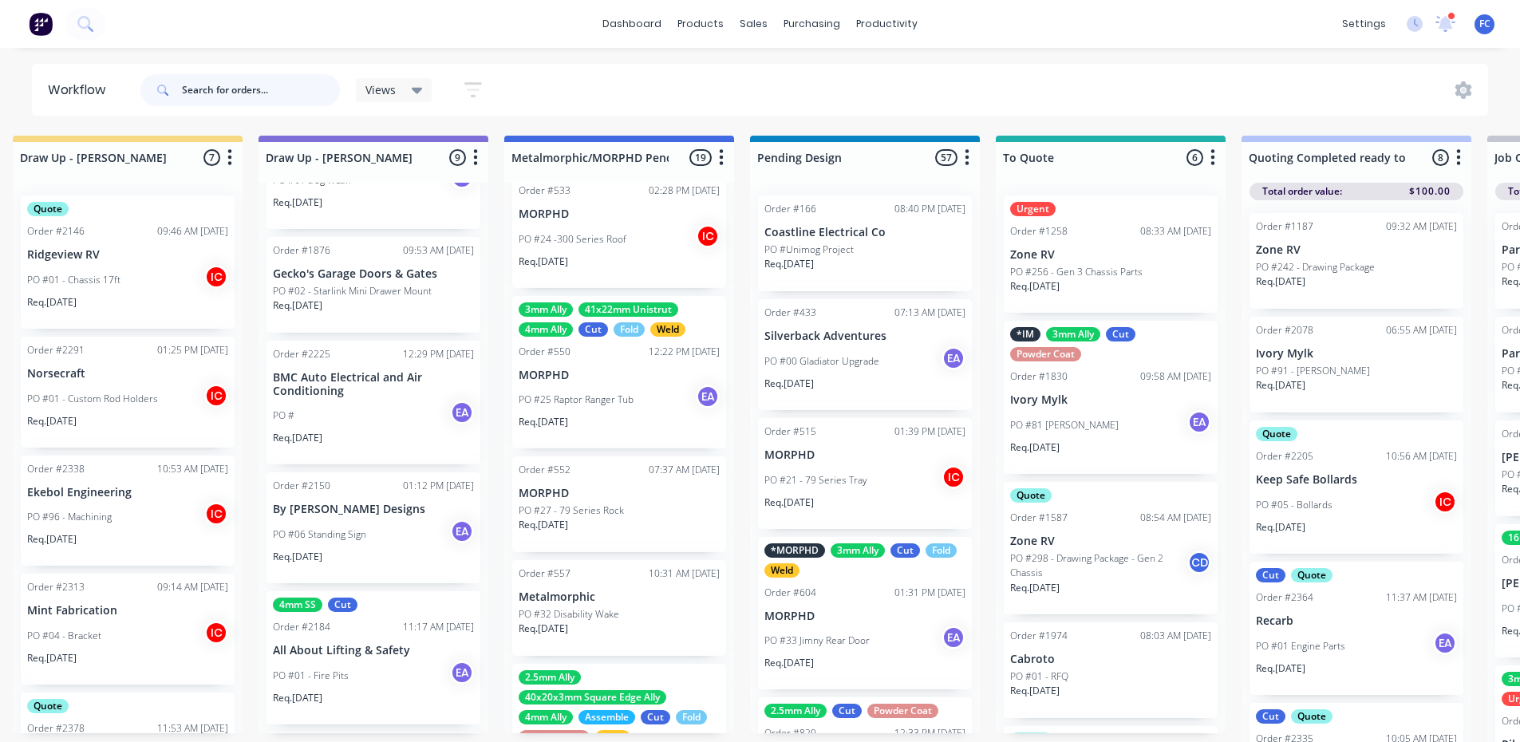
scroll to position [0, 0]
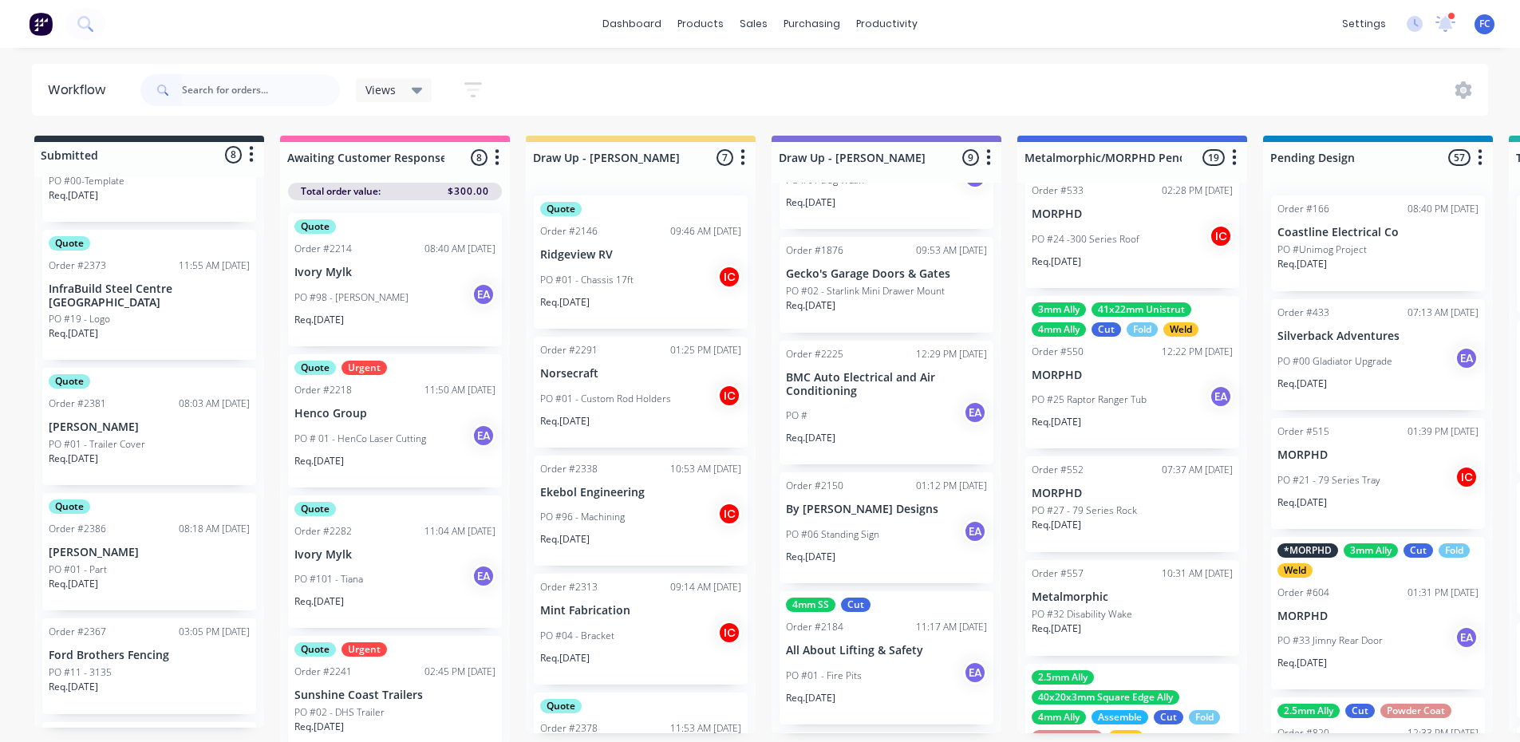
click at [128, 555] on p "[PERSON_NAME]" at bounding box center [149, 553] width 201 height 14
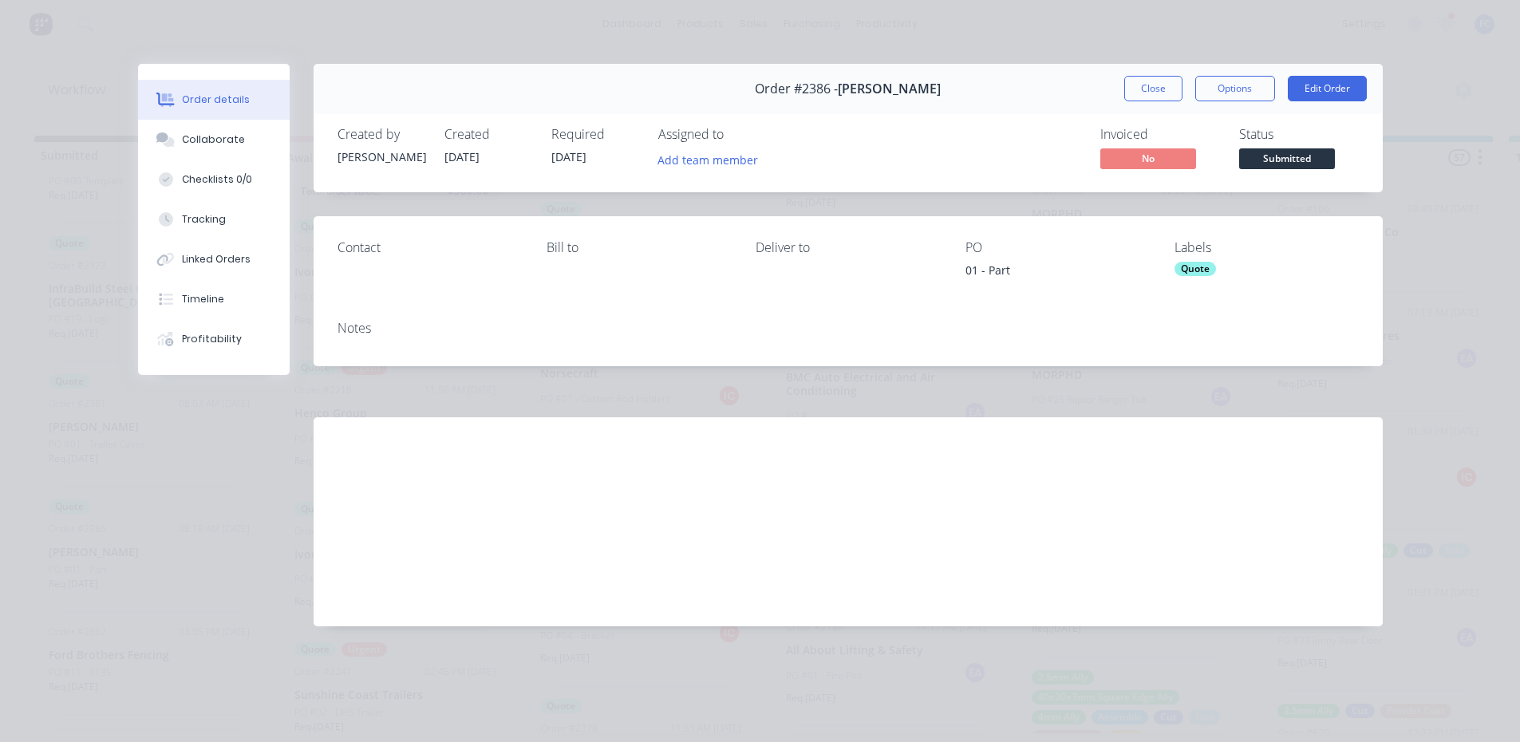
click at [1225, 158] on span "Submitted" at bounding box center [1287, 158] width 96 height 20
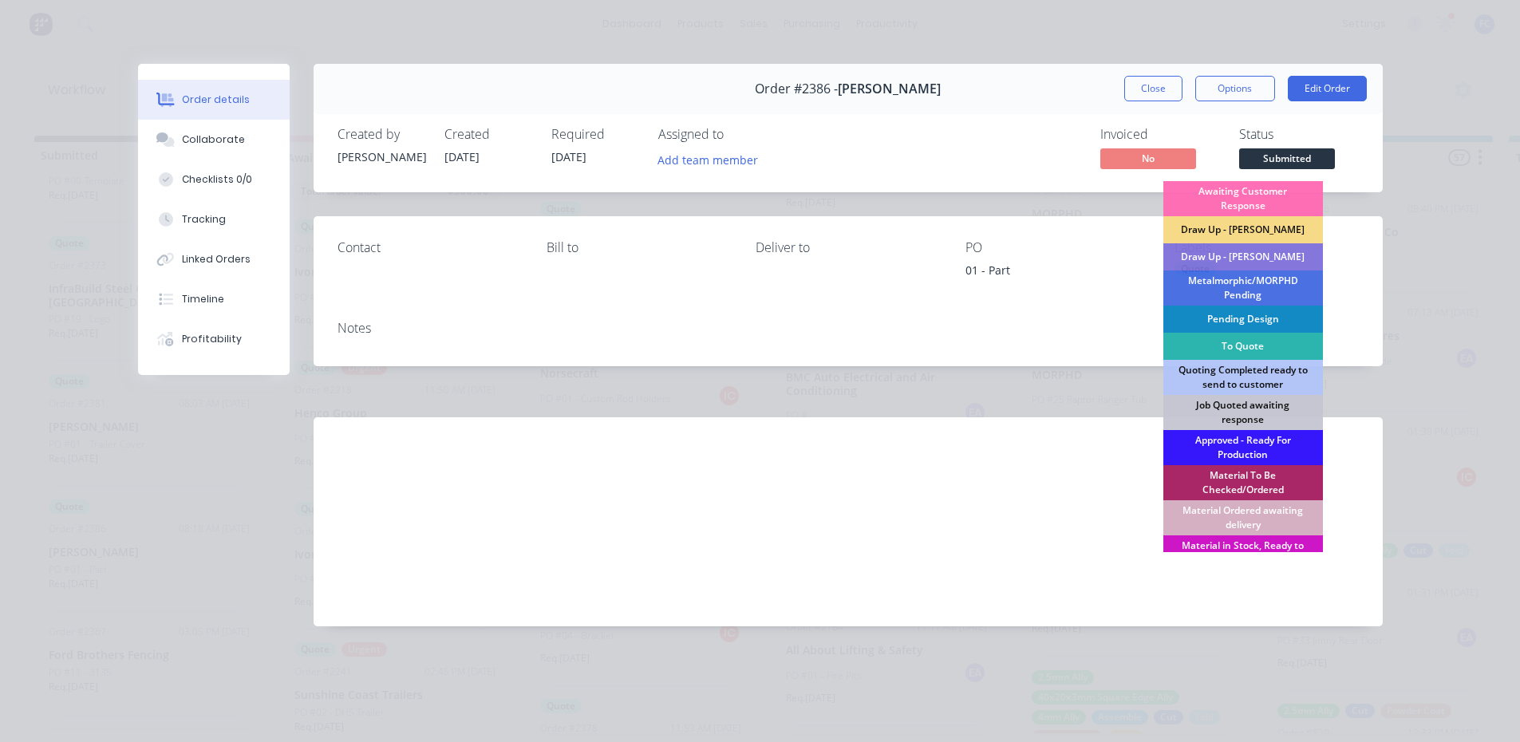
click at [0, 582] on div "Order details Collaborate Checklists 0/0 Tracking Linked Orders Timeline Profit…" at bounding box center [760, 371] width 1520 height 742
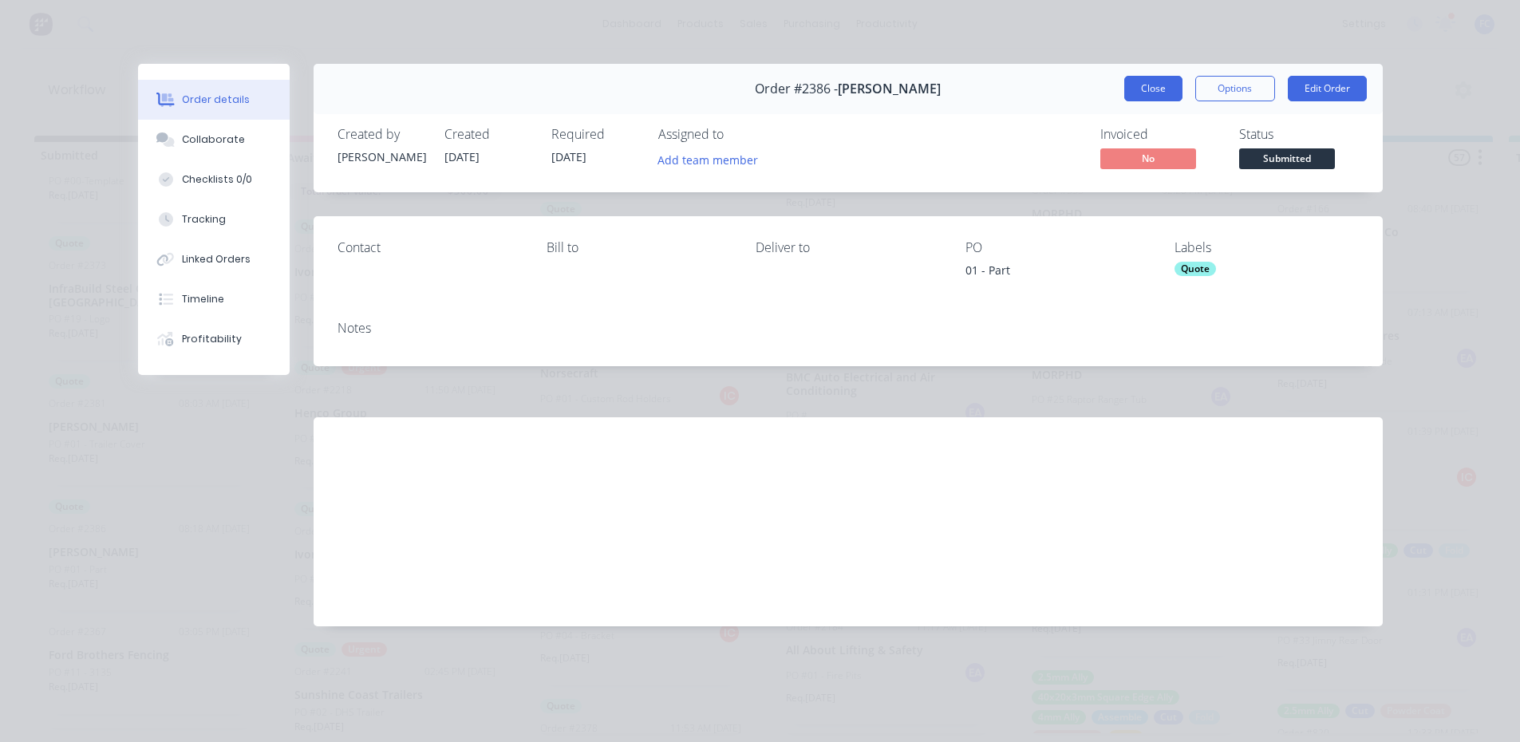
click at [1146, 81] on button "Close" at bounding box center [1153, 89] width 58 height 26
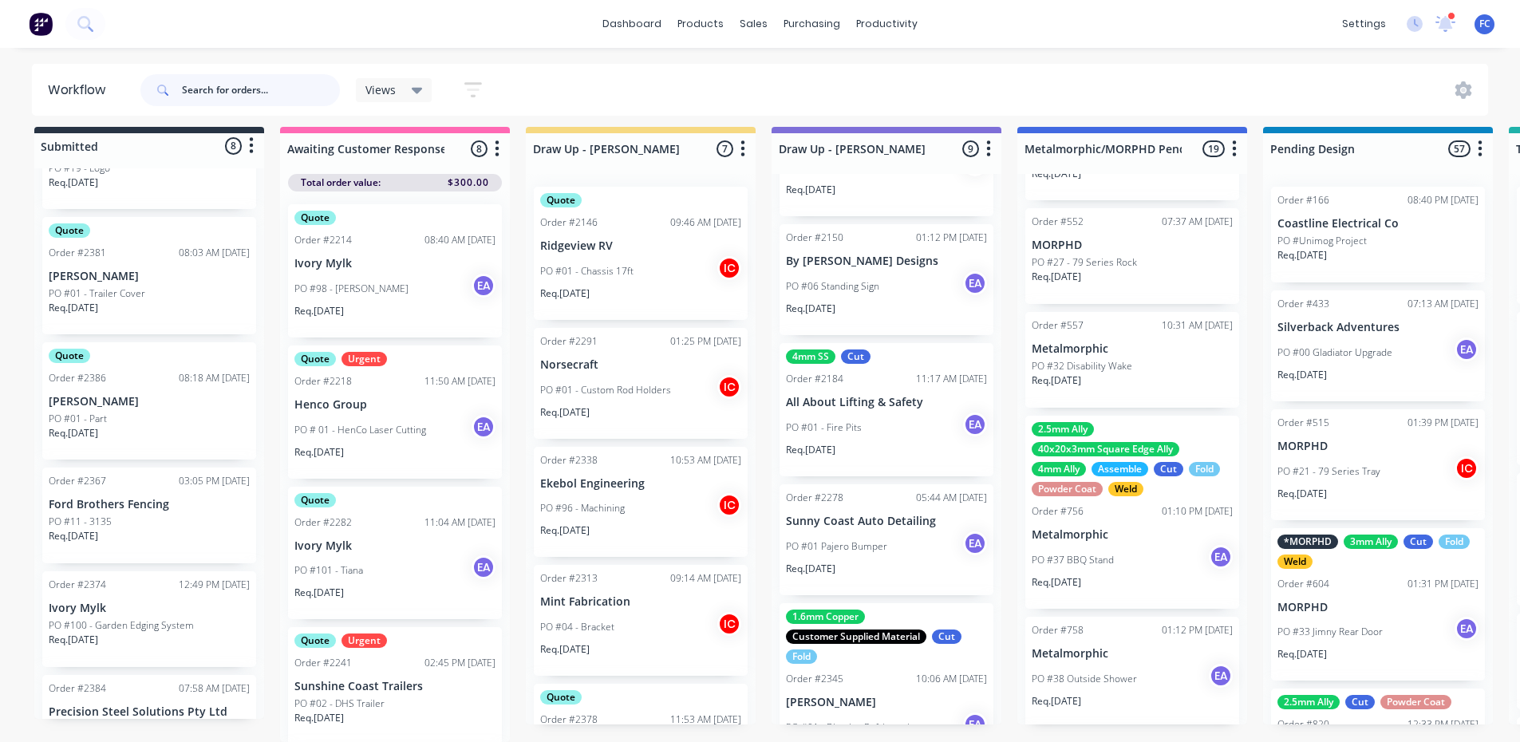
scroll to position [219, 0]
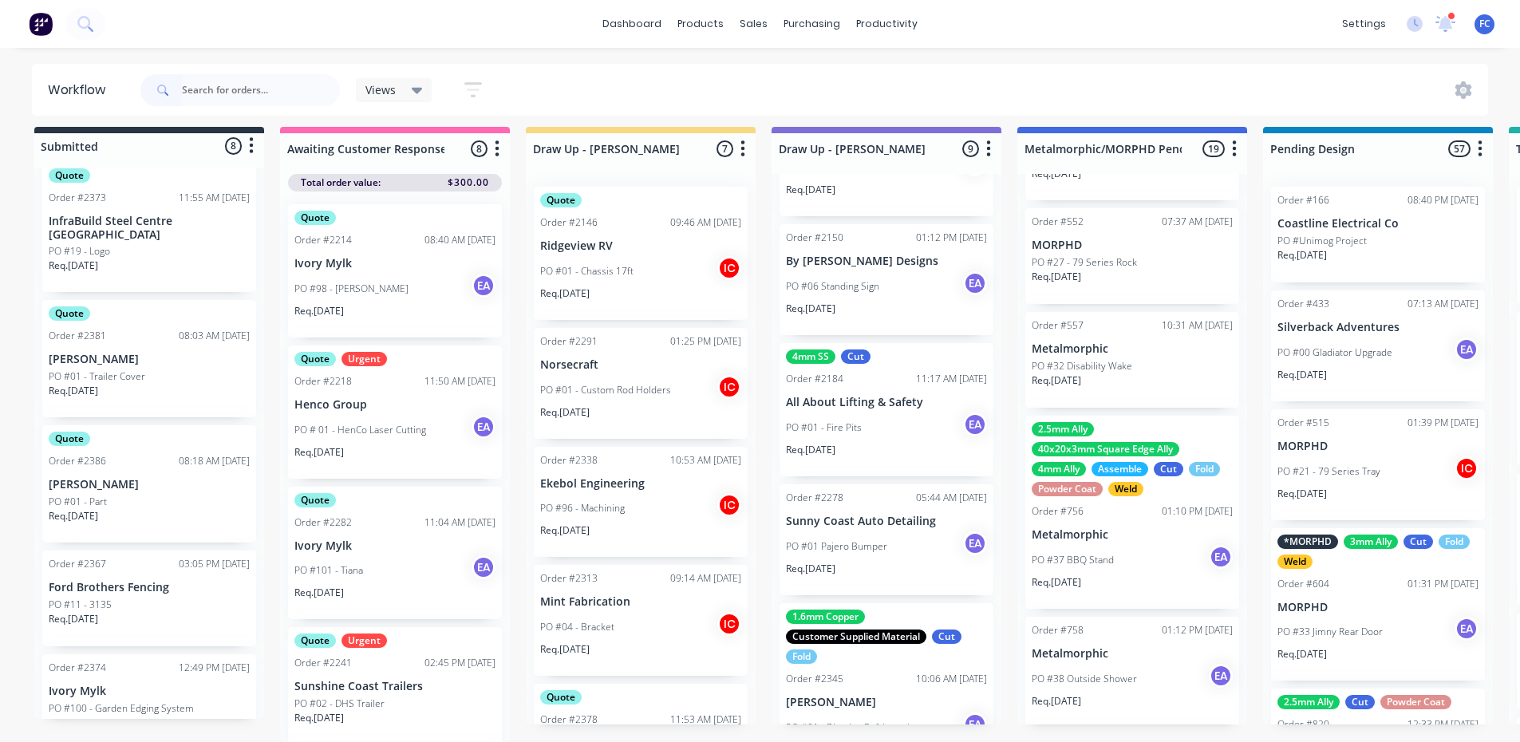
click at [132, 495] on div "PO #01 - Part" at bounding box center [149, 502] width 201 height 14
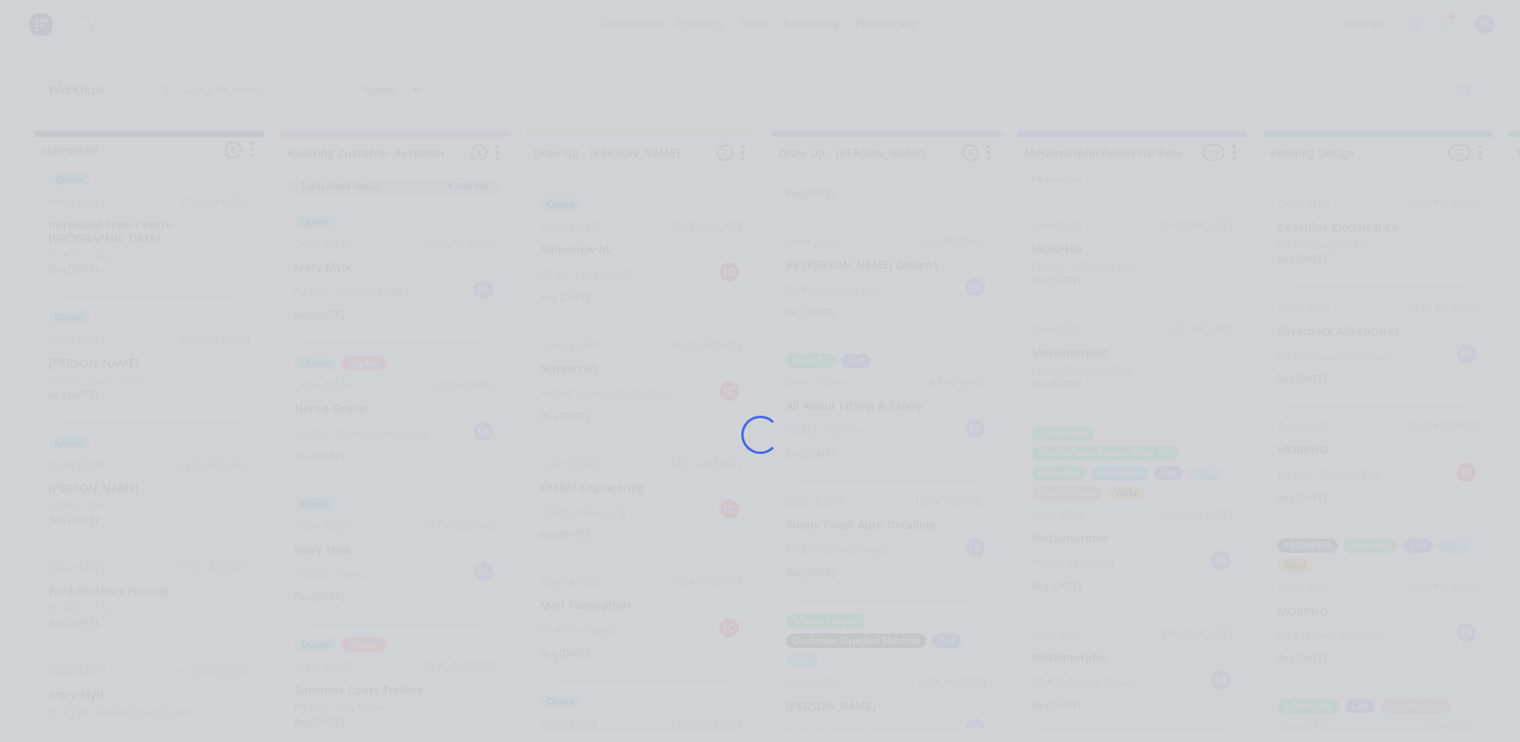
scroll to position [0, 0]
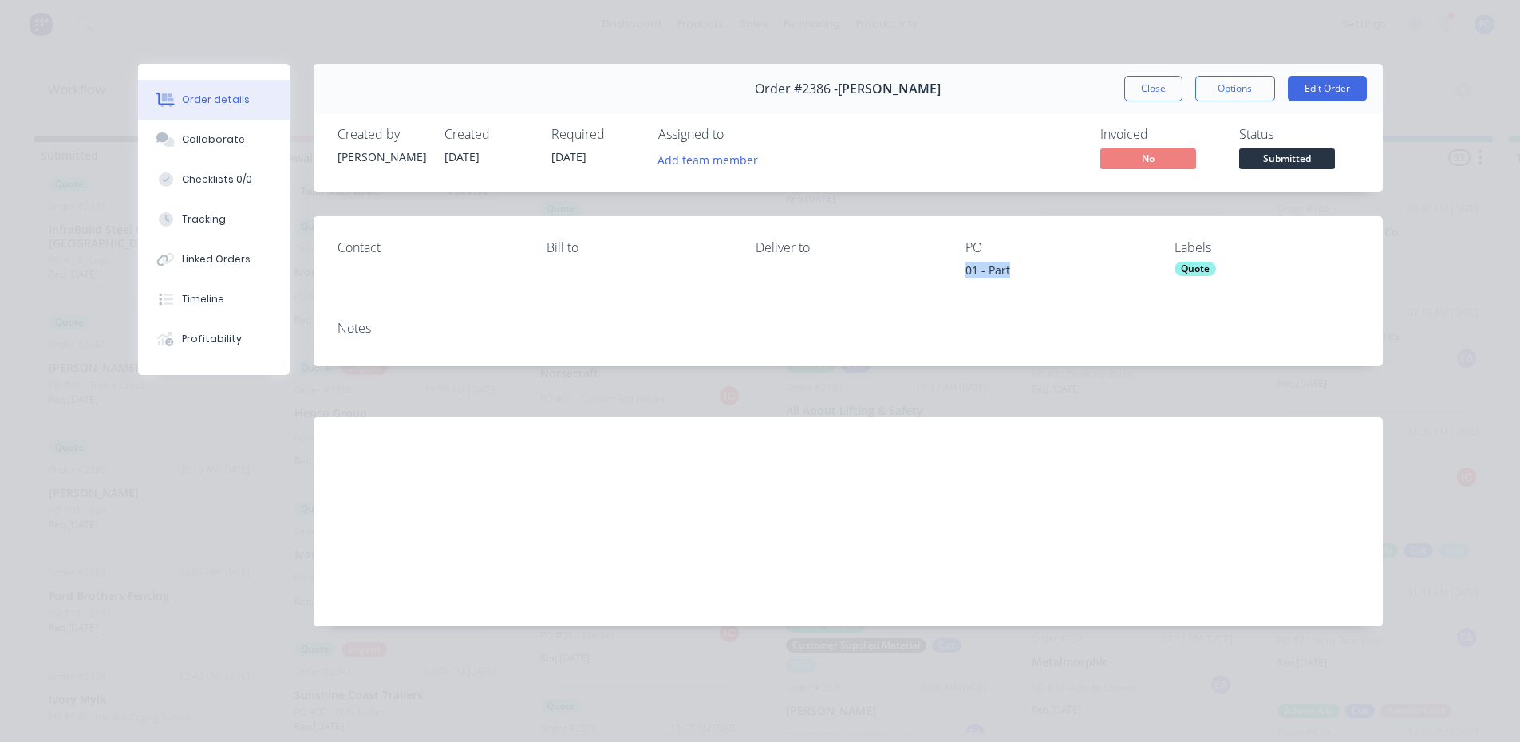
drag, startPoint x: 1009, startPoint y: 271, endPoint x: 967, endPoint y: 270, distance: 42.3
click at [967, 270] on div "01 - Part" at bounding box center [1058, 273] width 184 height 22
copy div "01 - Part"
drag, startPoint x: 231, startPoint y: 132, endPoint x: 196, endPoint y: 171, distance: 52.5
click at [231, 132] on button "Collaborate" at bounding box center [214, 140] width 152 height 40
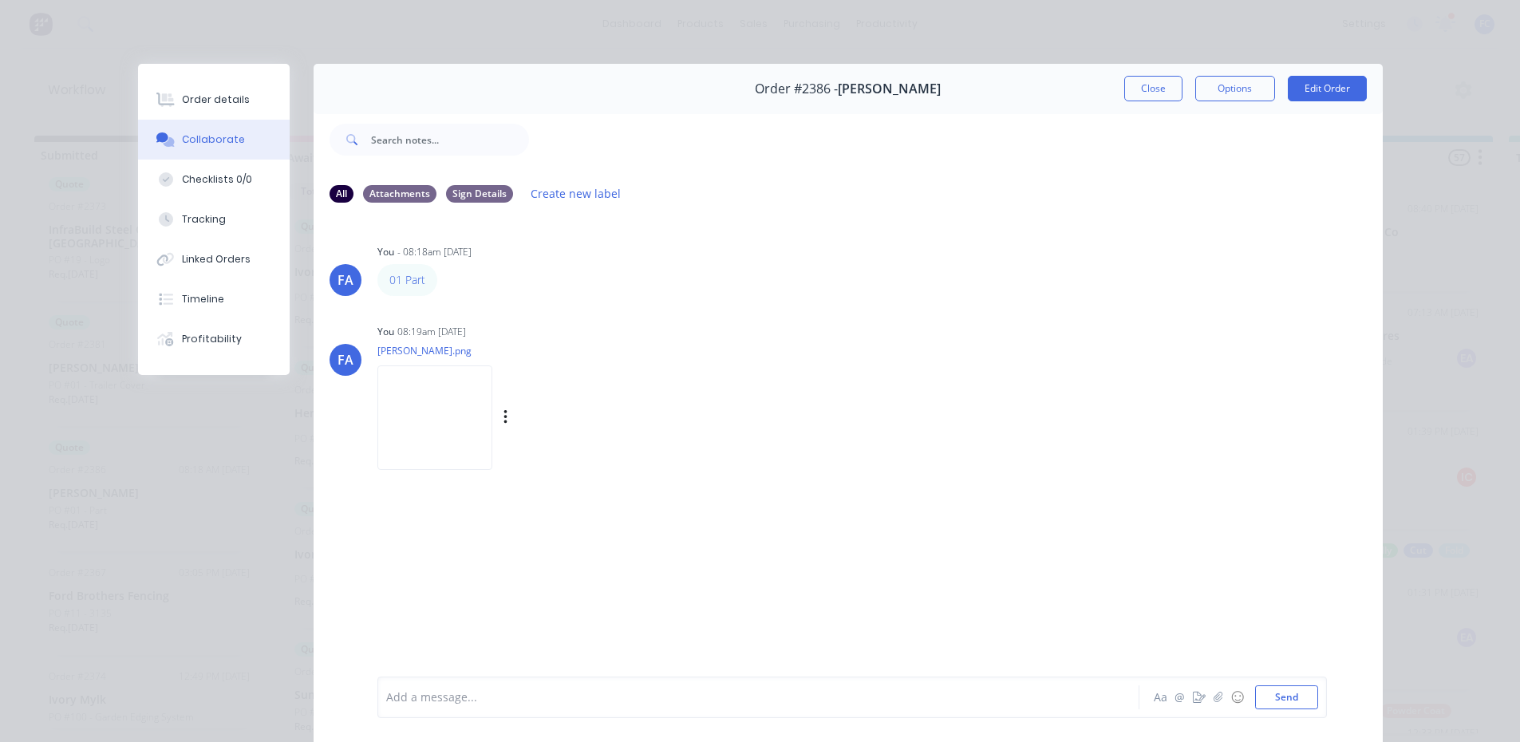
click at [492, 434] on img at bounding box center [434, 417] width 115 height 105
click at [451, 446] on img at bounding box center [434, 417] width 115 height 105
click at [448, 397] on img at bounding box center [434, 417] width 115 height 105
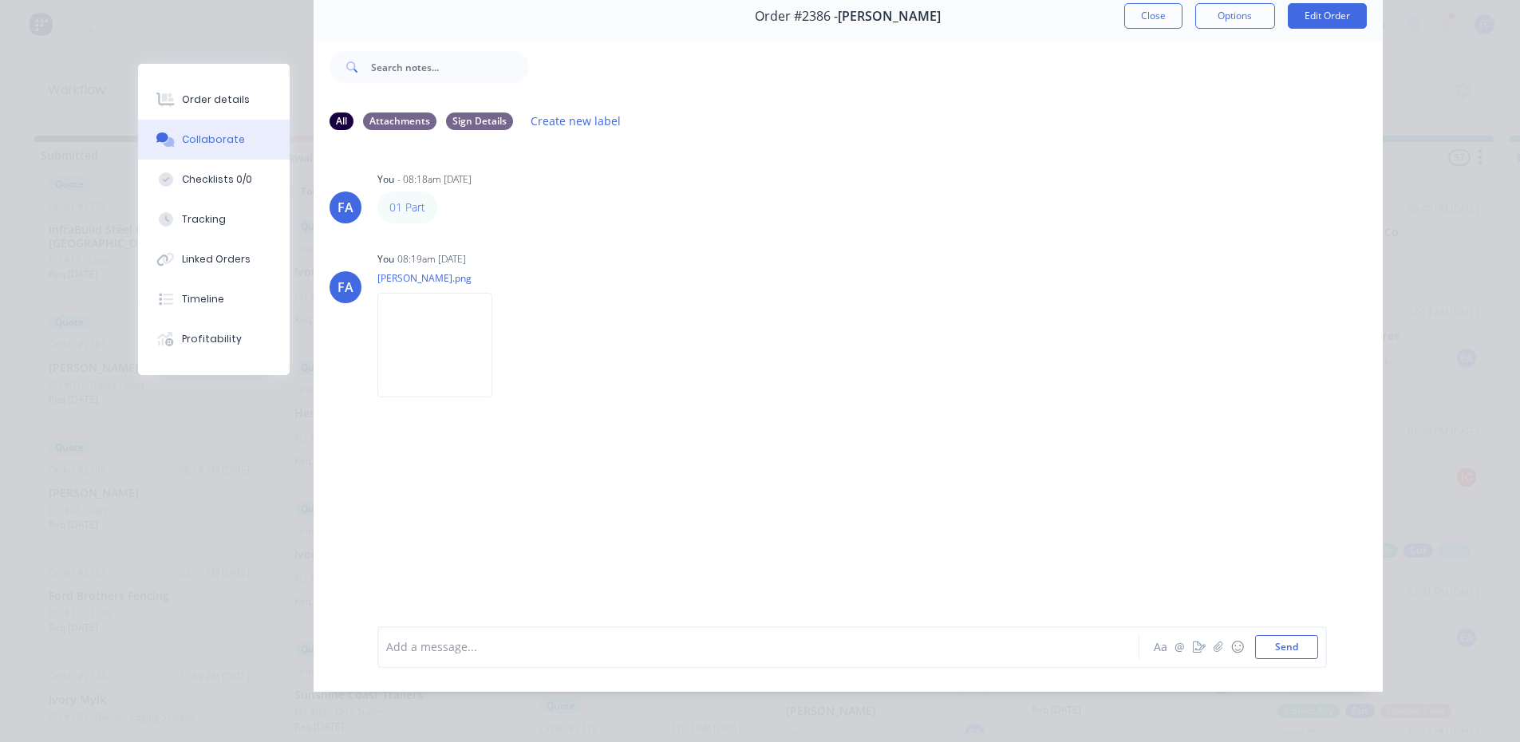
scroll to position [85, 0]
click at [478, 582] on div "Add a message... Aa @ ☺ Send" at bounding box center [852, 646] width 950 height 41
click at [486, 582] on div at bounding box center [736, 646] width 698 height 17
click at [1225, 582] on button "Send" at bounding box center [1286, 647] width 63 height 24
drag, startPoint x: 546, startPoint y: 454, endPoint x: 609, endPoint y: 461, distance: 63.4
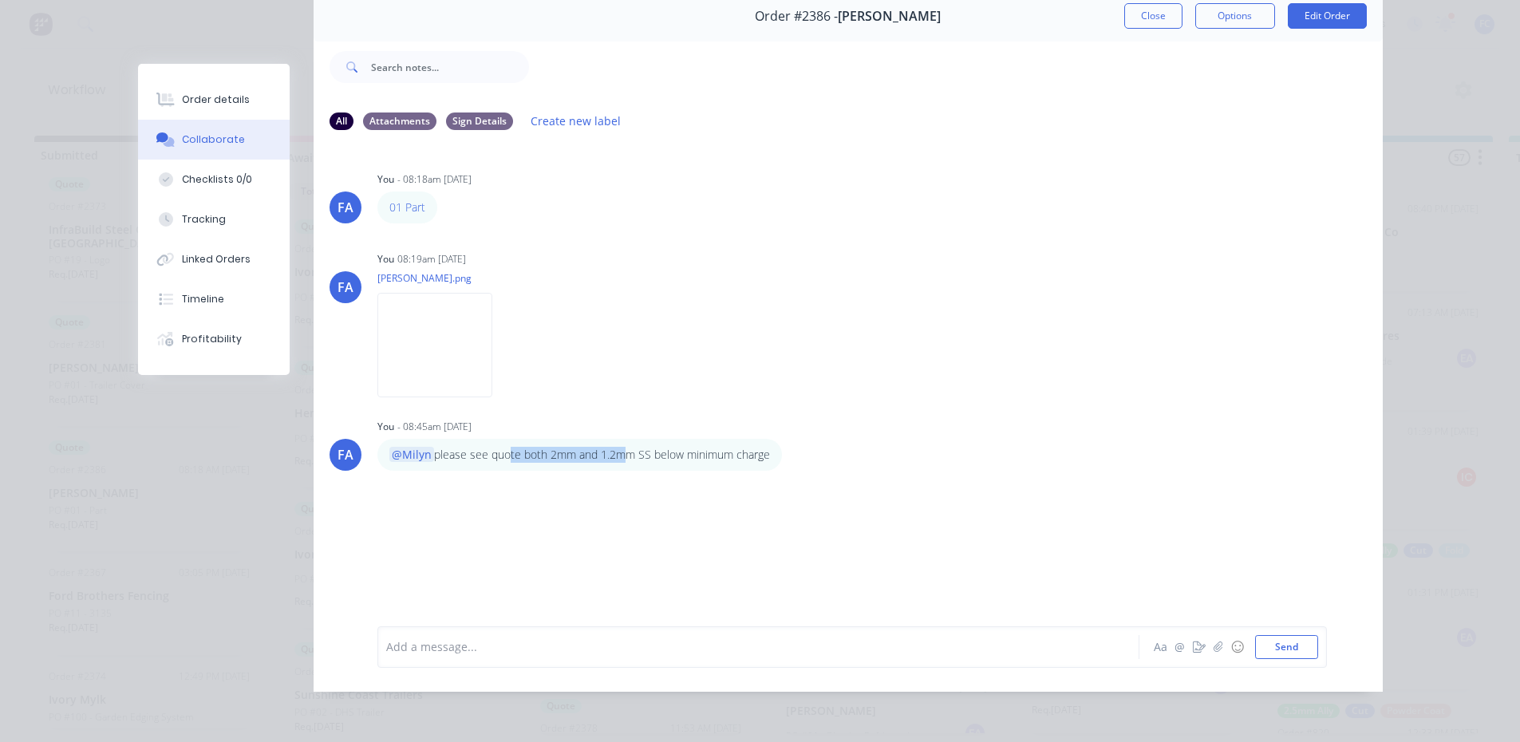
click at [609, 461] on div "FA You - 08:18am 01/10/25 01 Part Labels Edit Delete FA You 08:19am 01/10/25 je…" at bounding box center [848, 373] width 1069 height 459
click at [531, 460] on div "FA You - 08:18am 01/10/25 01 Part Labels Edit Delete FA You 08:19am 01/10/25 je…" at bounding box center [848, 373] width 1069 height 459
drag, startPoint x: 583, startPoint y: 449, endPoint x: 712, endPoint y: 436, distance: 129.2
click at [712, 447] on p "@Milyn please see quote both 2mm and 1.2mm SS below minimum charge" at bounding box center [579, 455] width 381 height 16
click at [674, 452] on div "@Milyn please see quote both 2mm and 1.2mm SS below minimum charge" at bounding box center [579, 455] width 405 height 32
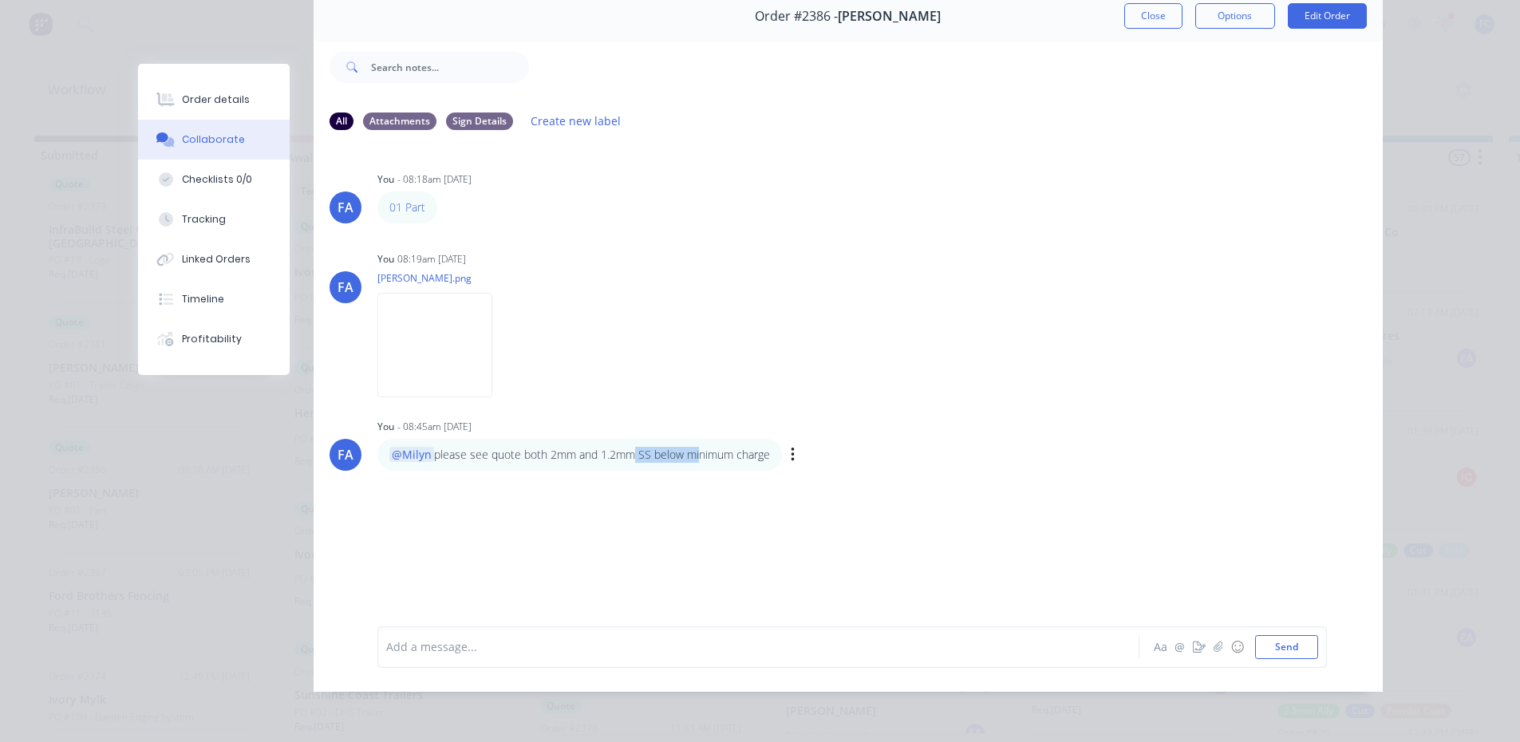
drag, startPoint x: 622, startPoint y: 452, endPoint x: 686, endPoint y: 447, distance: 64.1
click at [686, 447] on div "@Milyn please see quote both 2mm and 1.2mm SS below minimum charge" at bounding box center [579, 455] width 405 height 32
click at [677, 454] on div "@Milyn please see quote both 2mm and 1.2mm SS below minimum charge" at bounding box center [579, 455] width 405 height 32
click at [519, 447] on p "@Milyn please see quote both 2mm and 1.2mm SS below minimum charge" at bounding box center [579, 455] width 381 height 16
drag, startPoint x: 535, startPoint y: 442, endPoint x: 654, endPoint y: 446, distance: 118.2
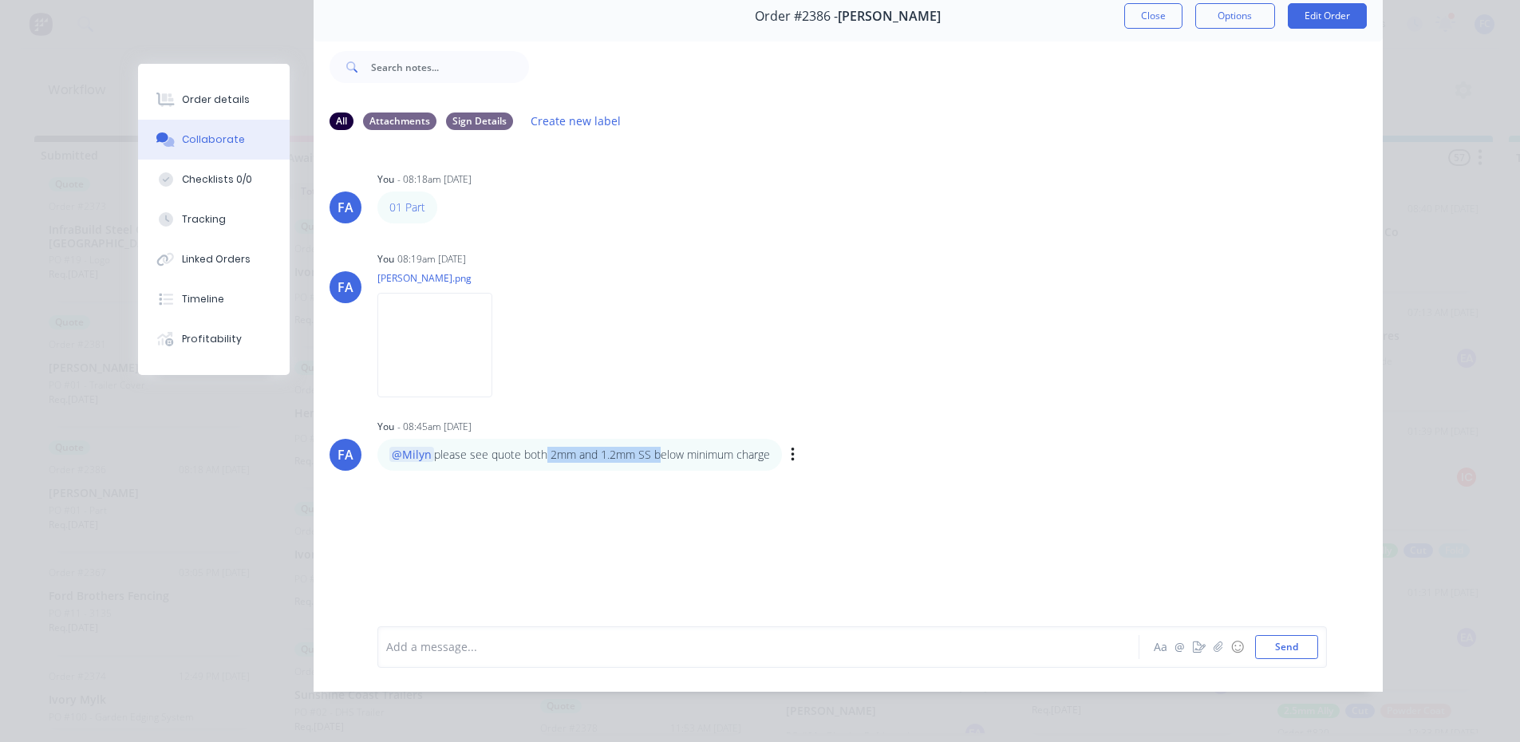
click at [650, 447] on p "@Milyn please see quote both 2mm and 1.2mm SS below minimum charge" at bounding box center [579, 455] width 381 height 16
click at [674, 519] on div "FA You - 08:18am 01/10/25 01 Part Labels Edit Delete FA You 08:19am 01/10/25 je…" at bounding box center [848, 373] width 1069 height 459
click at [1212, 582] on button "button" at bounding box center [1218, 647] width 19 height 19
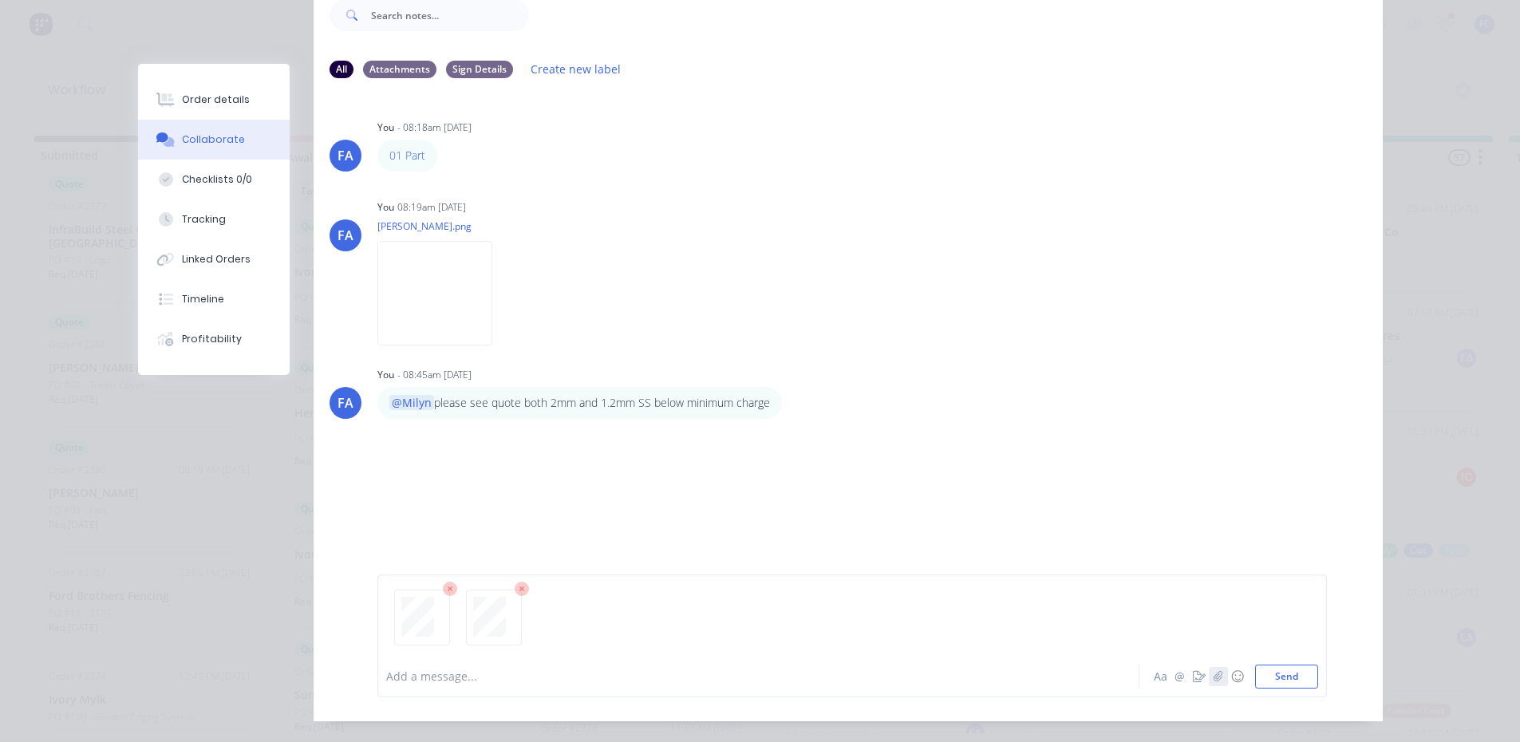
scroll to position [160, 0]
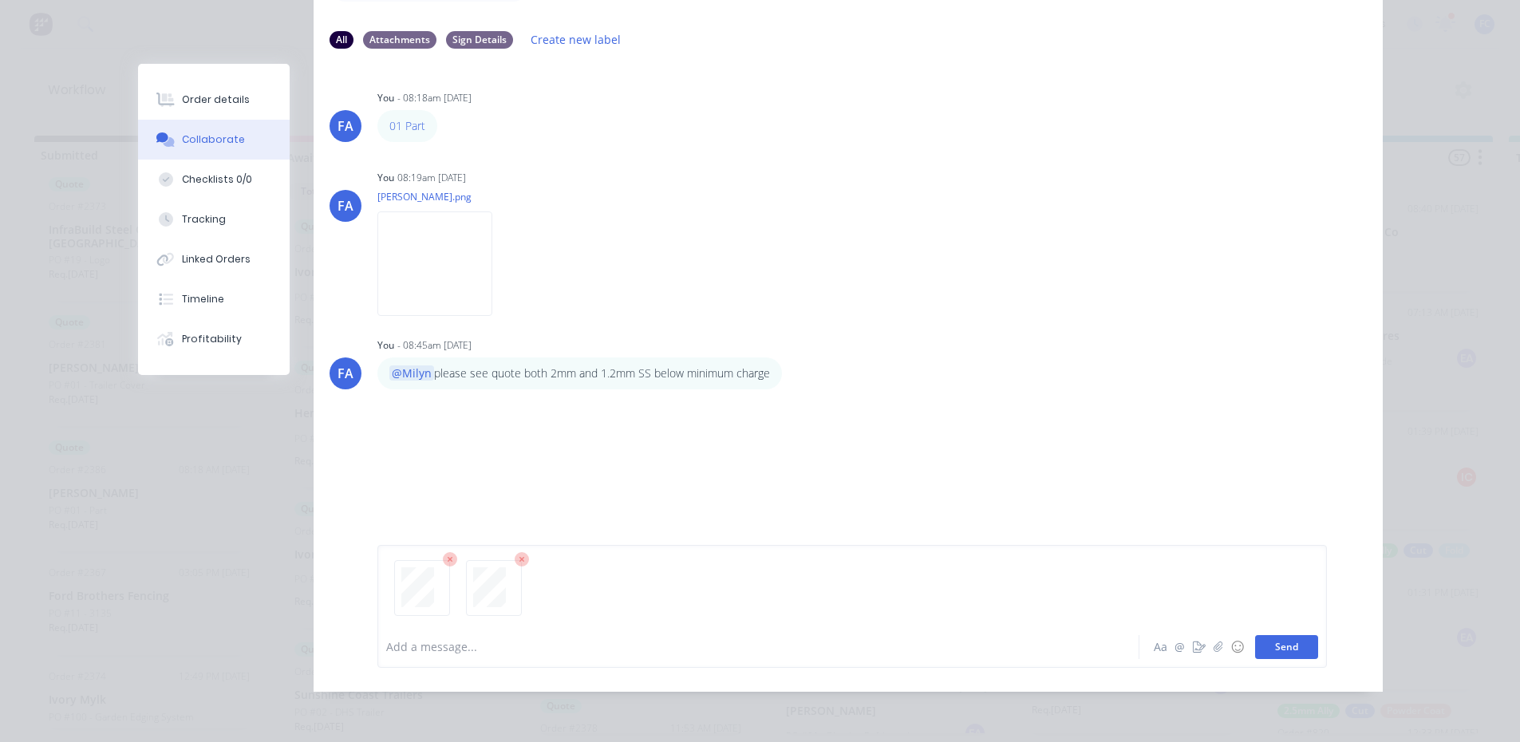
click at [1225, 582] on button "Send" at bounding box center [1286, 647] width 63 height 24
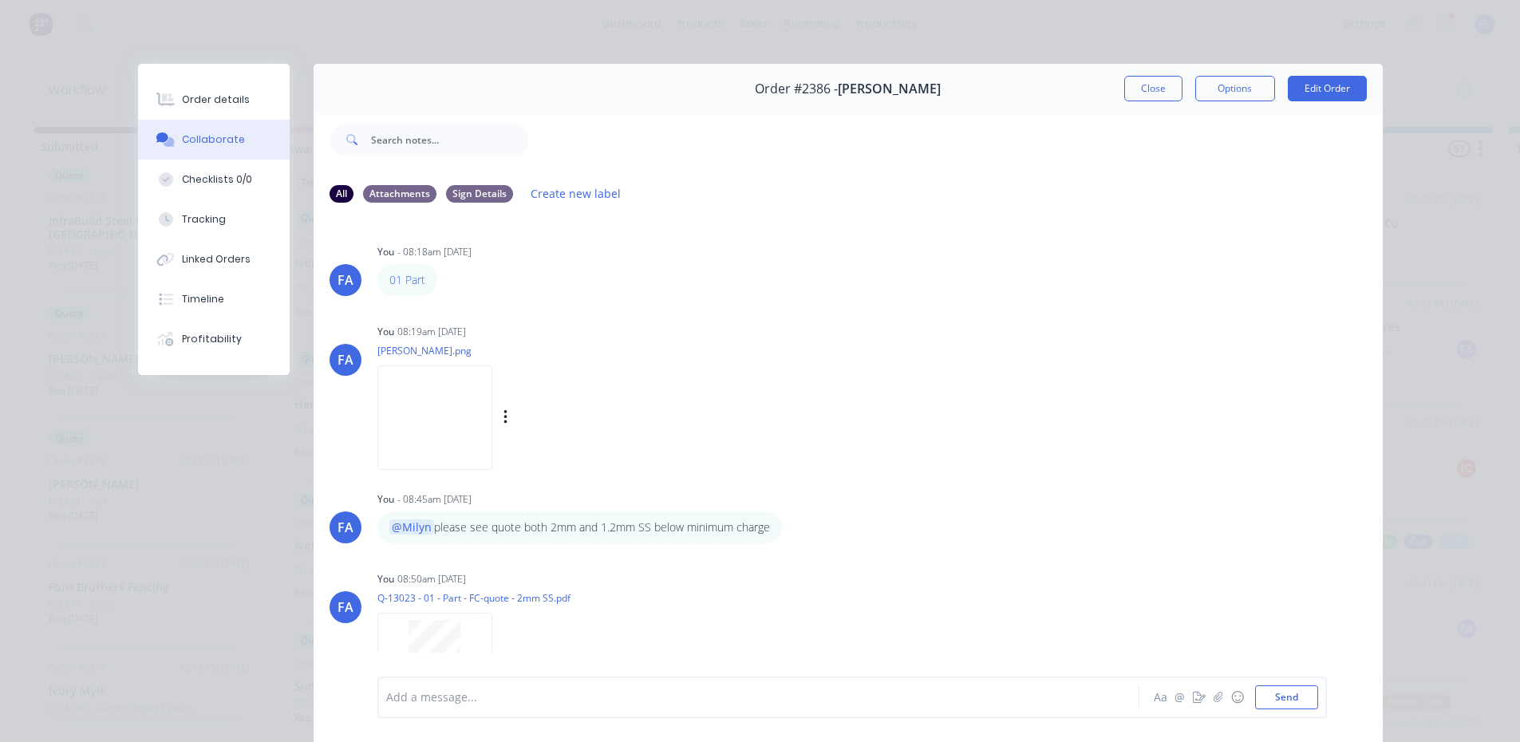
scroll to position [0, 0]
drag, startPoint x: 1140, startPoint y: 89, endPoint x: 1052, endPoint y: 107, distance: 89.5
click at [1136, 92] on button "Close" at bounding box center [1153, 89] width 58 height 26
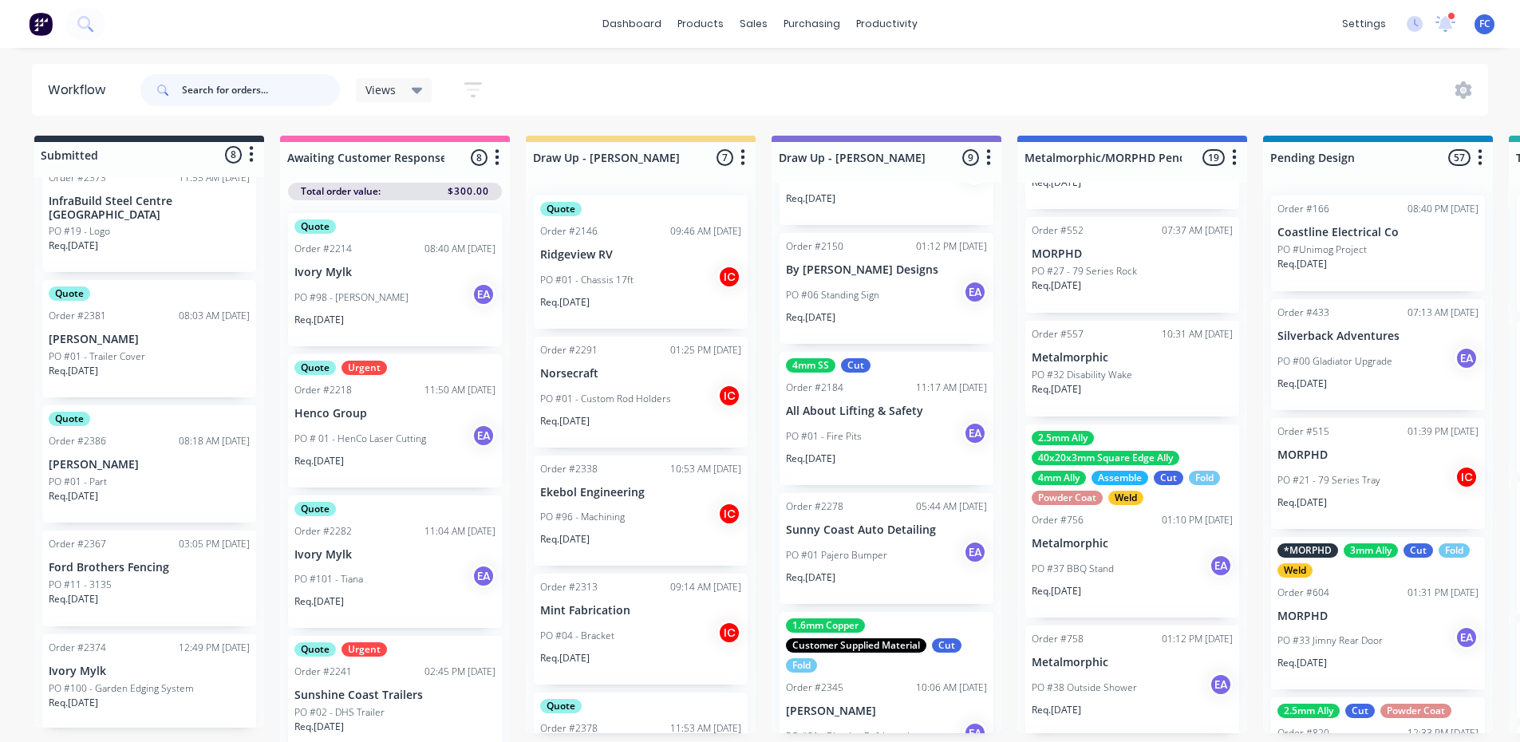
scroll to position [219, 0]
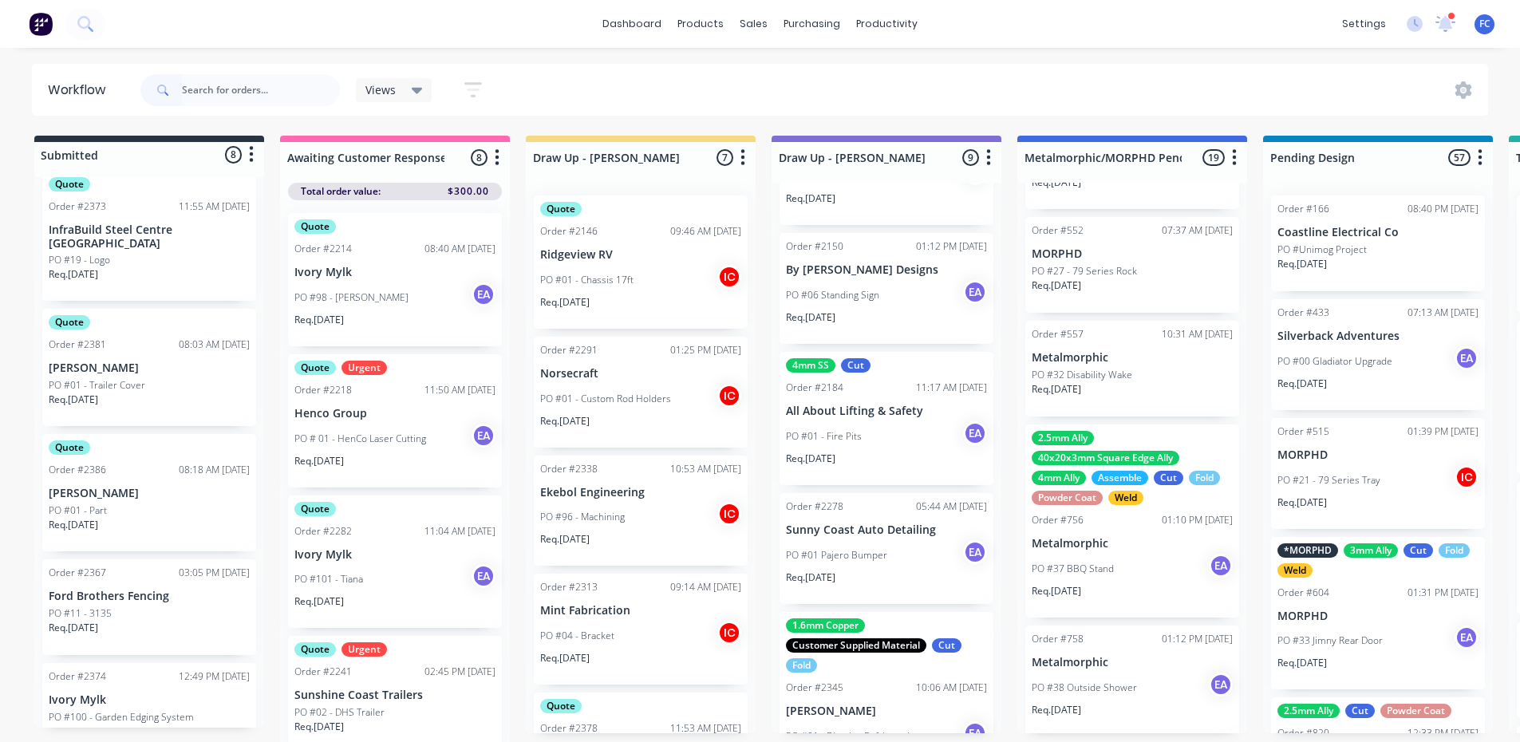
click at [126, 474] on div "Order #2386 08:18 AM 01/10/25" at bounding box center [149, 470] width 201 height 14
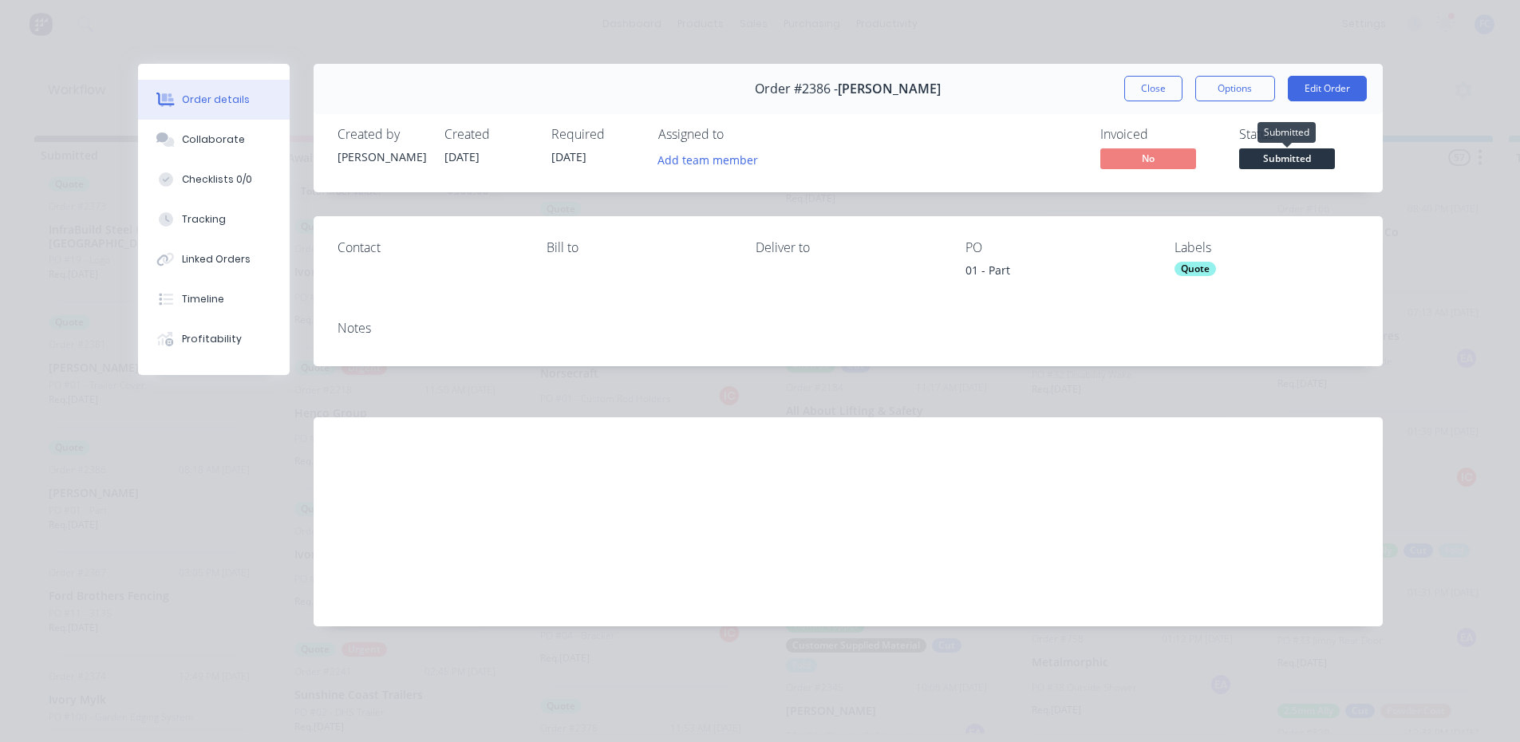
click at [1225, 158] on span "Submitted" at bounding box center [1287, 158] width 96 height 20
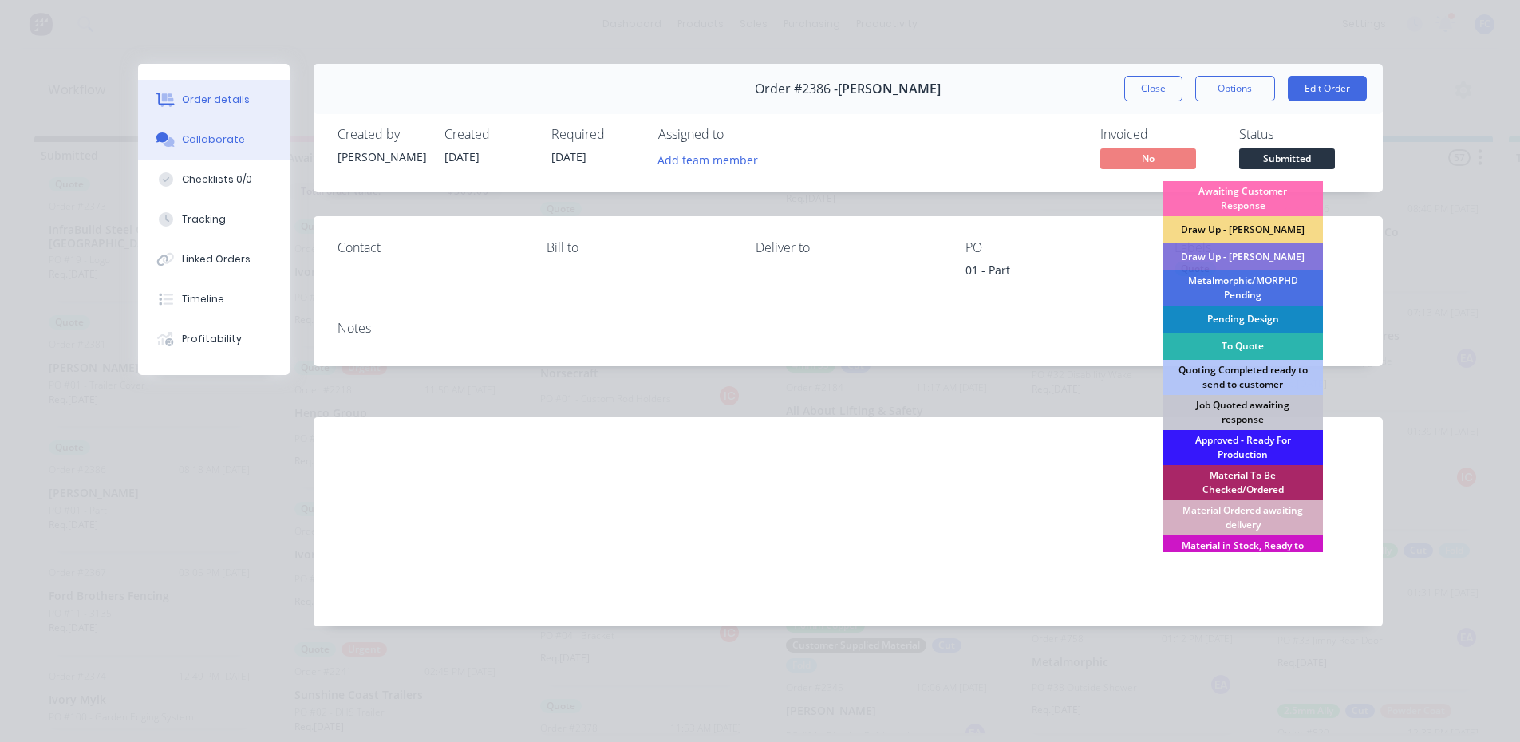
click at [218, 145] on div "Collaborate" at bounding box center [213, 139] width 63 height 14
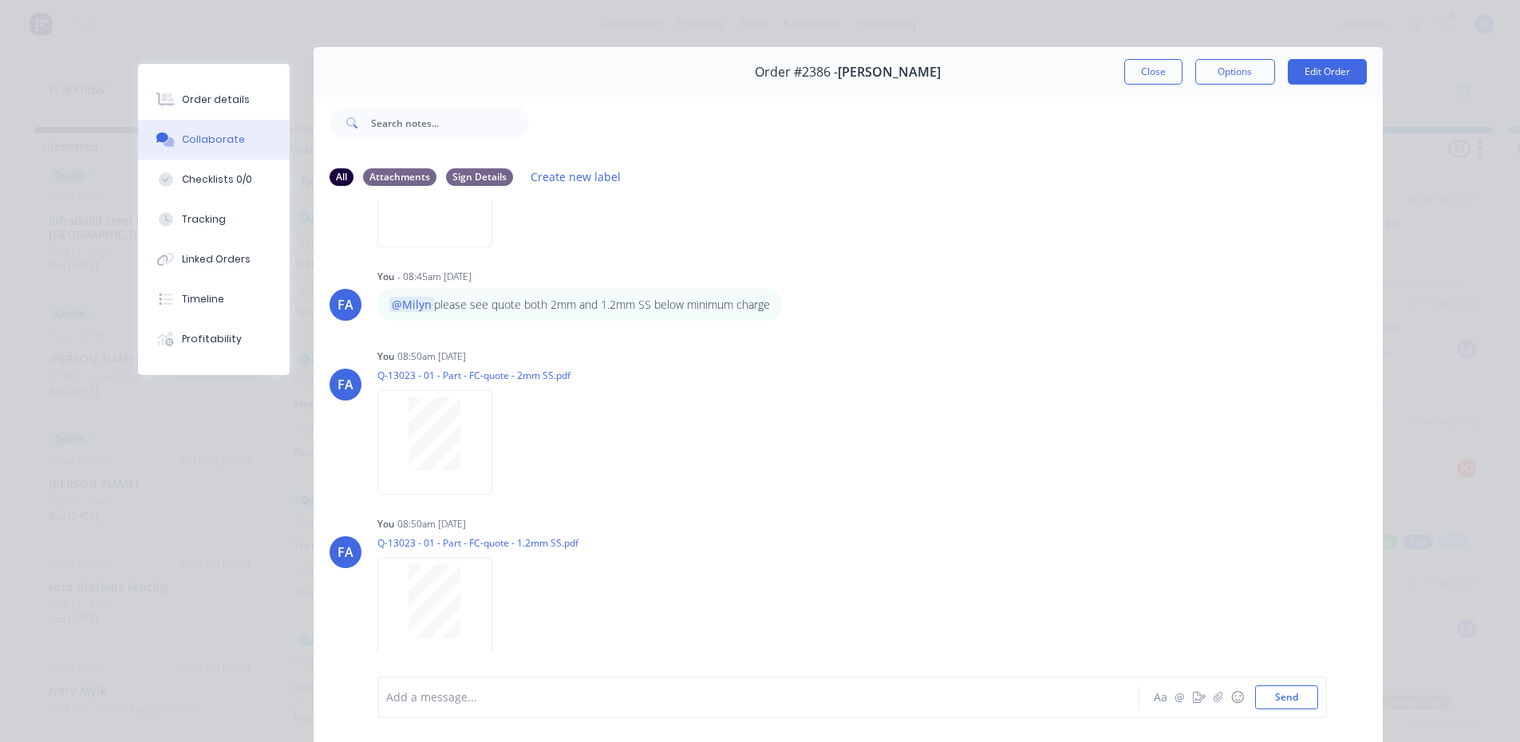
scroll to position [0, 0]
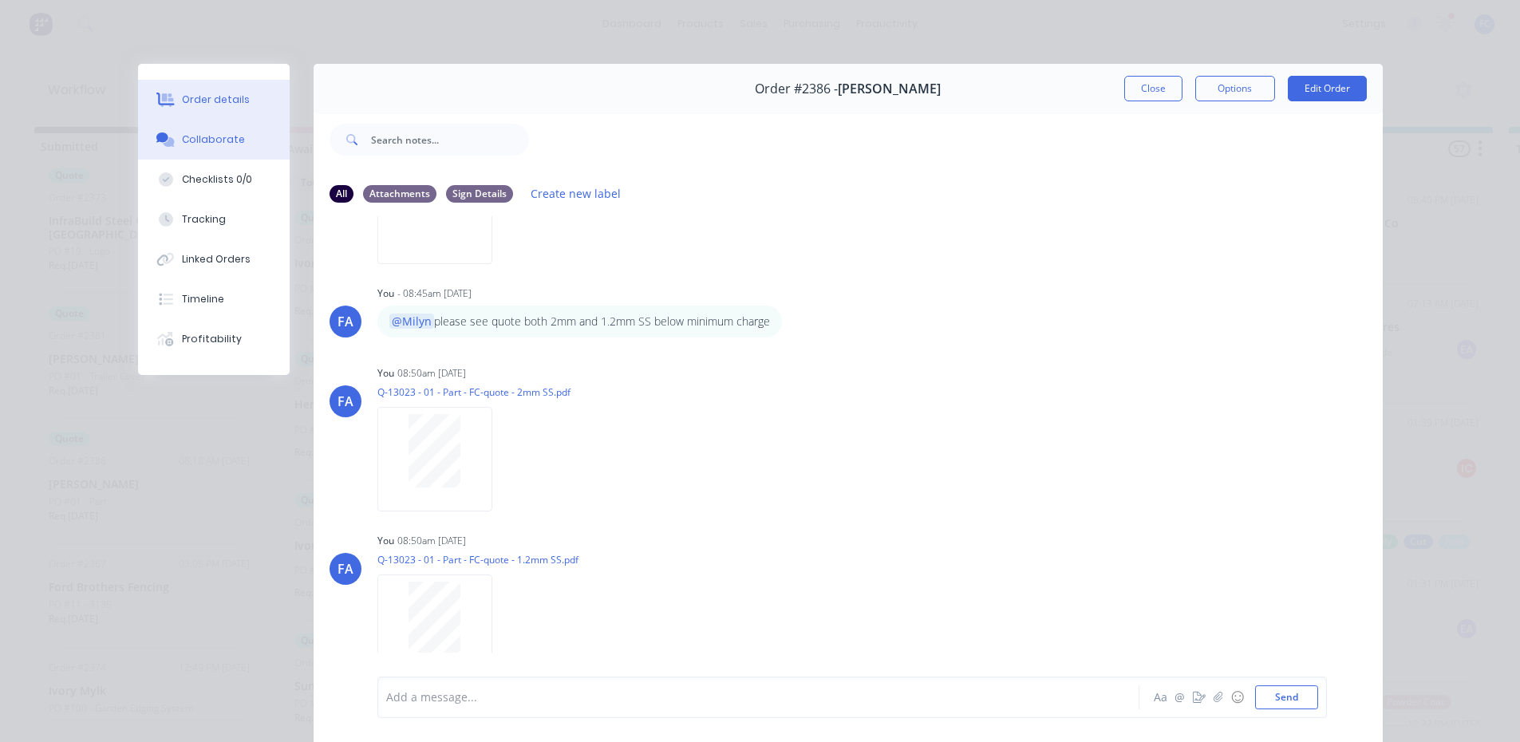
click at [227, 102] on div "Order details" at bounding box center [216, 100] width 68 height 14
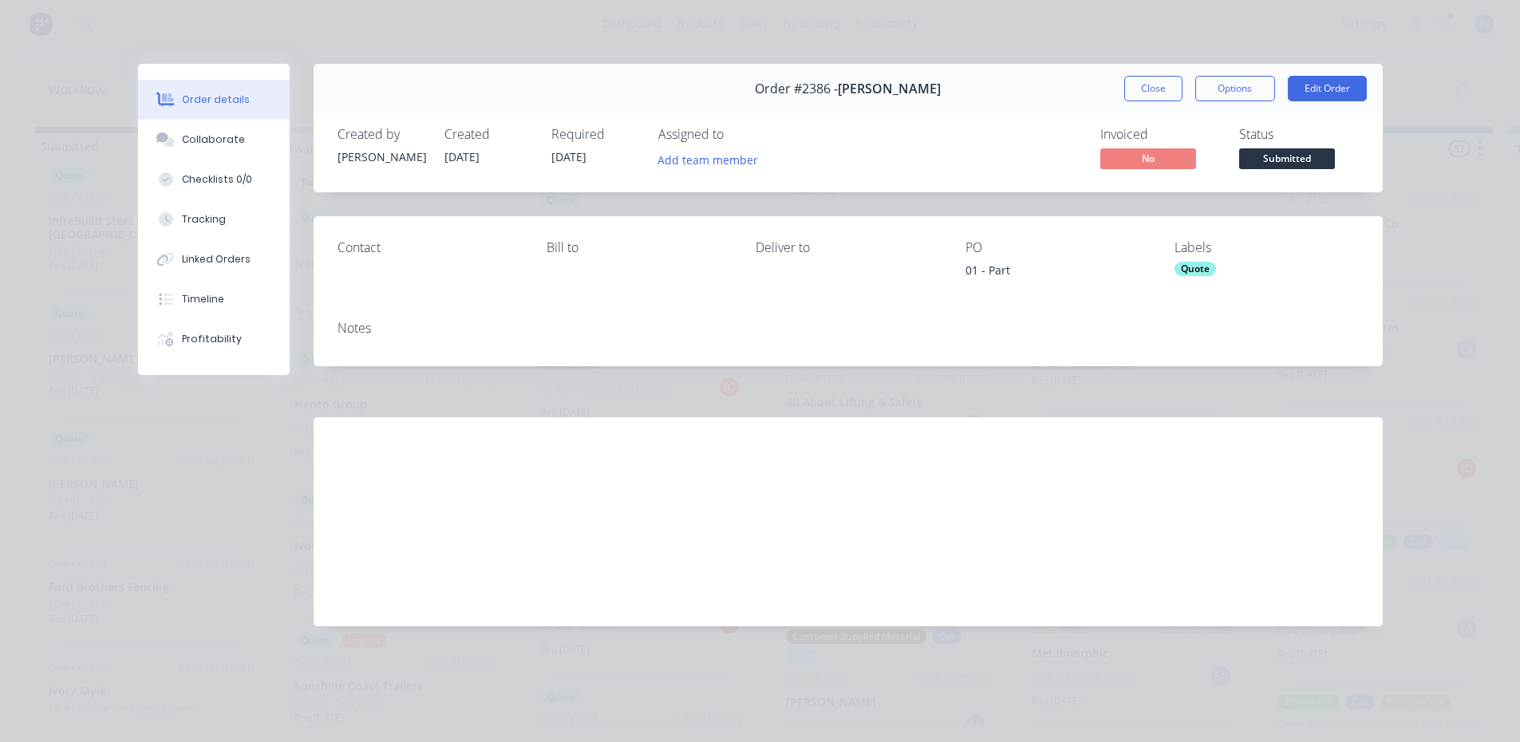
click at [1225, 164] on span "Submitted" at bounding box center [1287, 158] width 96 height 20
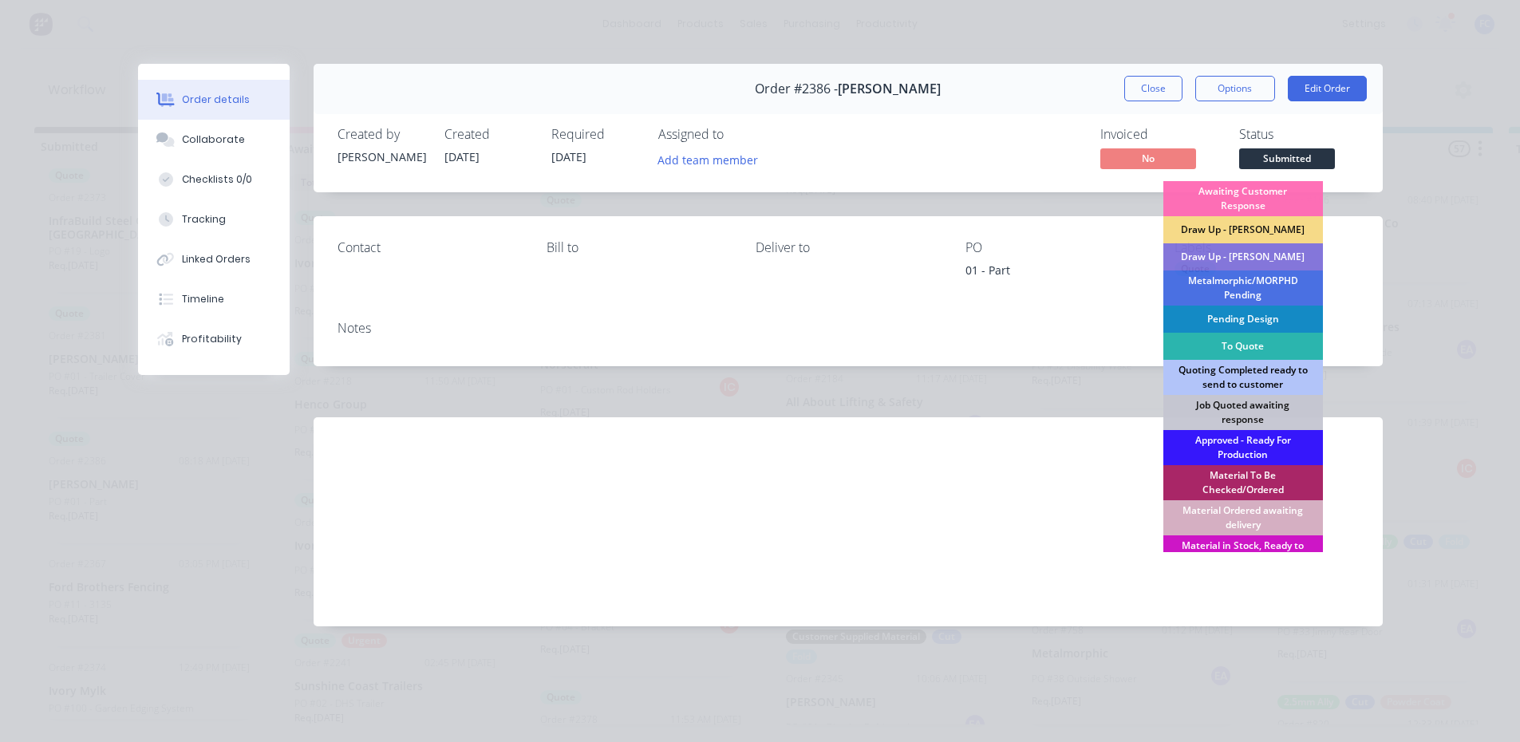
click at [1225, 375] on div "Quoting Completed ready to send to customer" at bounding box center [1243, 377] width 160 height 35
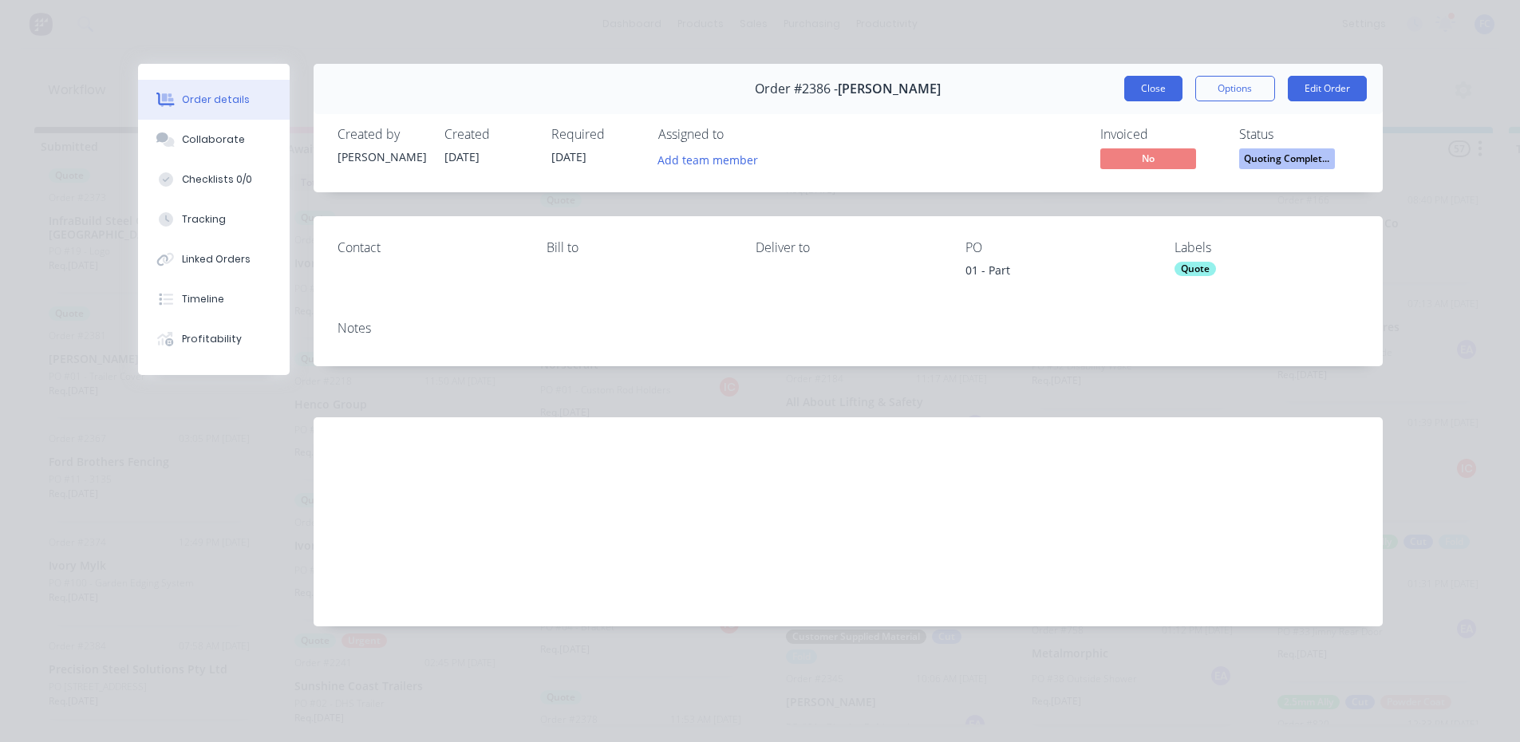
click at [1151, 82] on button "Close" at bounding box center [1153, 89] width 58 height 26
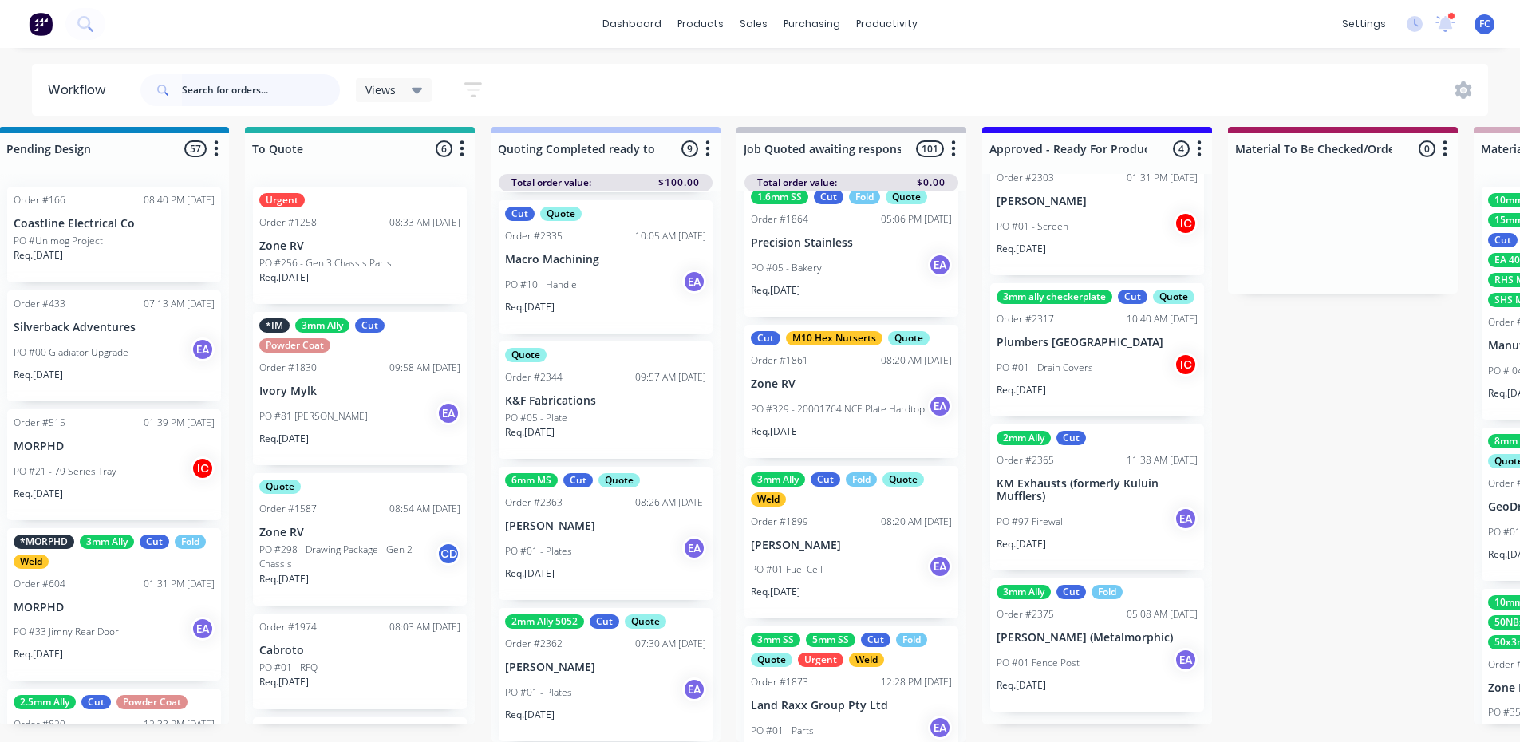
scroll to position [3591, 0]
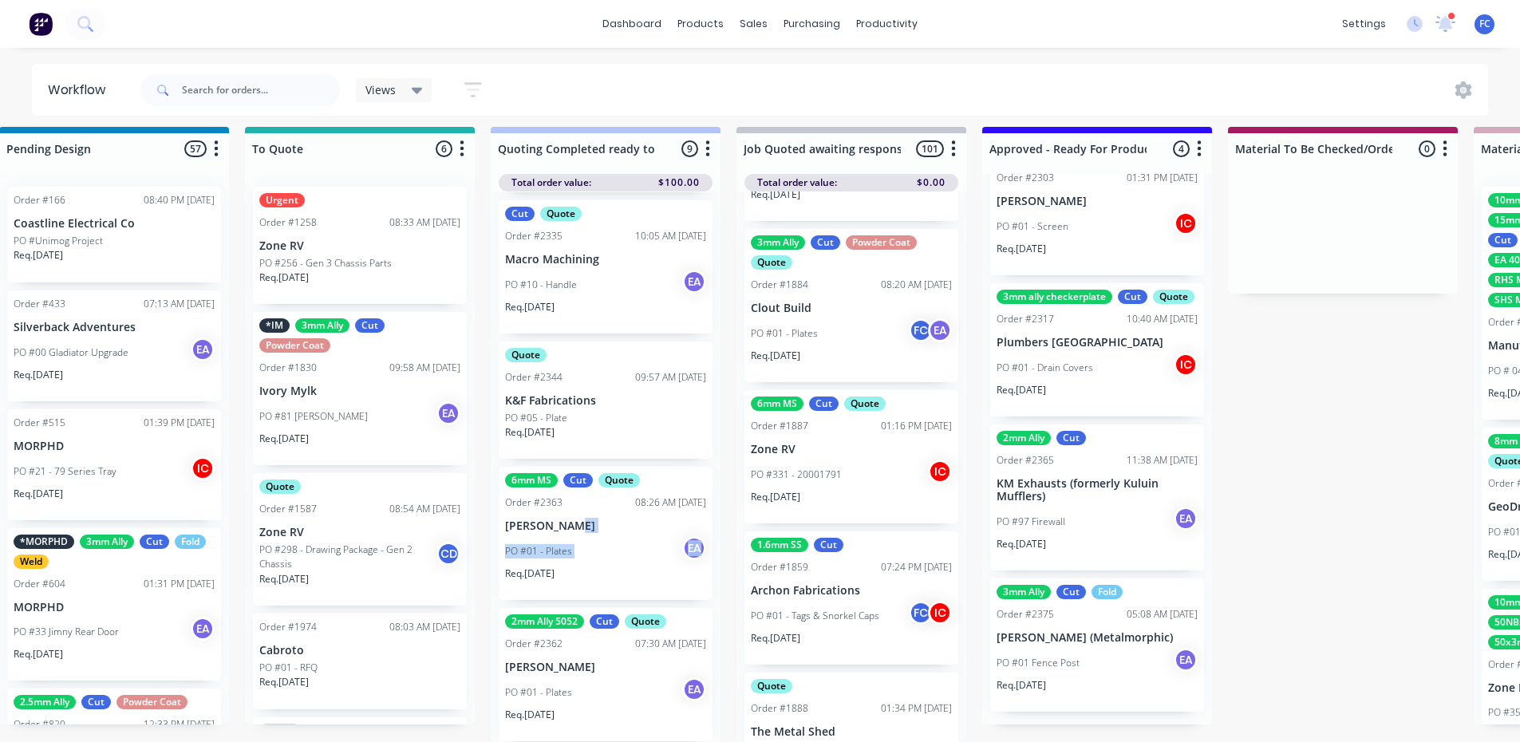
drag, startPoint x: 722, startPoint y: 534, endPoint x: 709, endPoint y: 521, distance: 18.1
drag, startPoint x: 444, startPoint y: 740, endPoint x: 486, endPoint y: 728, distance: 44.0
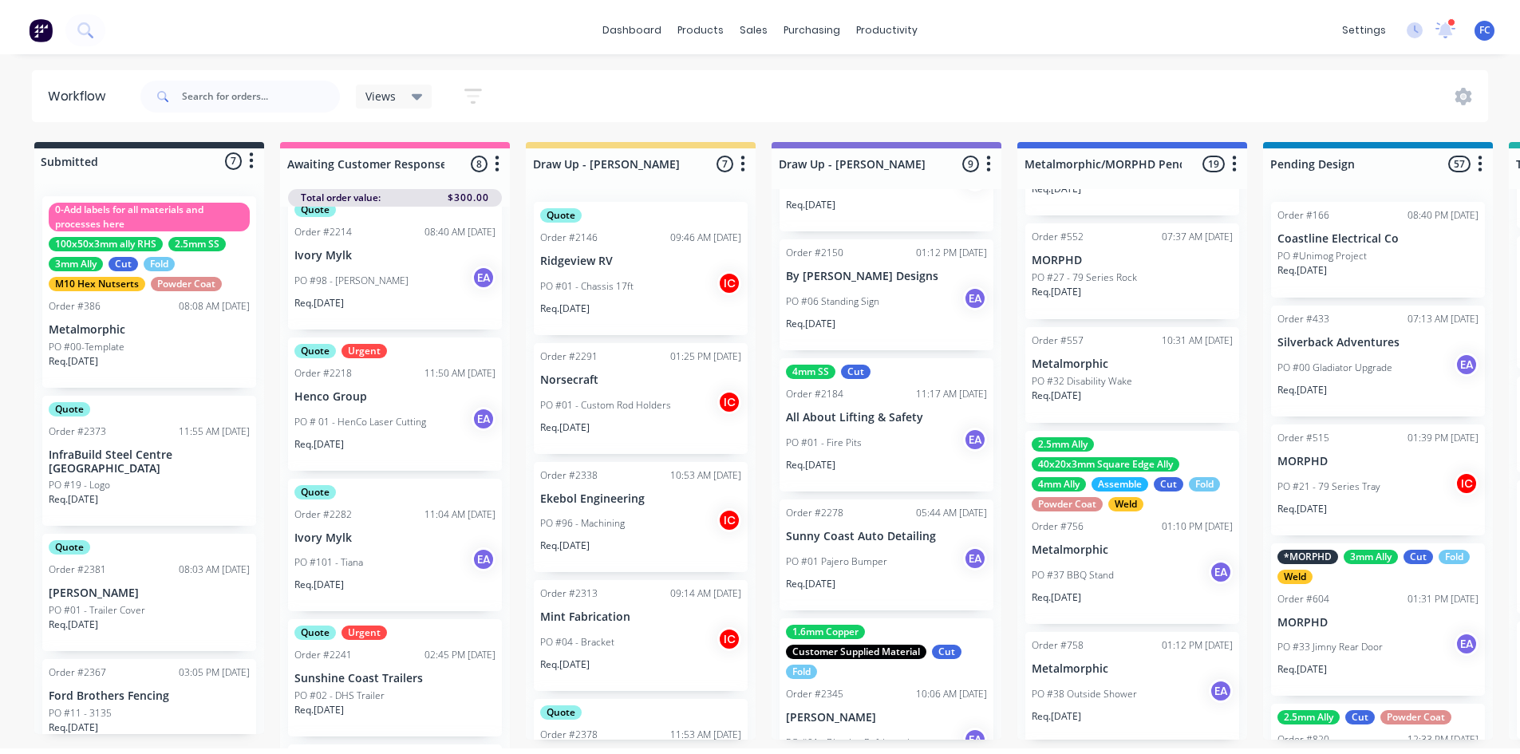
scroll to position [0, 0]
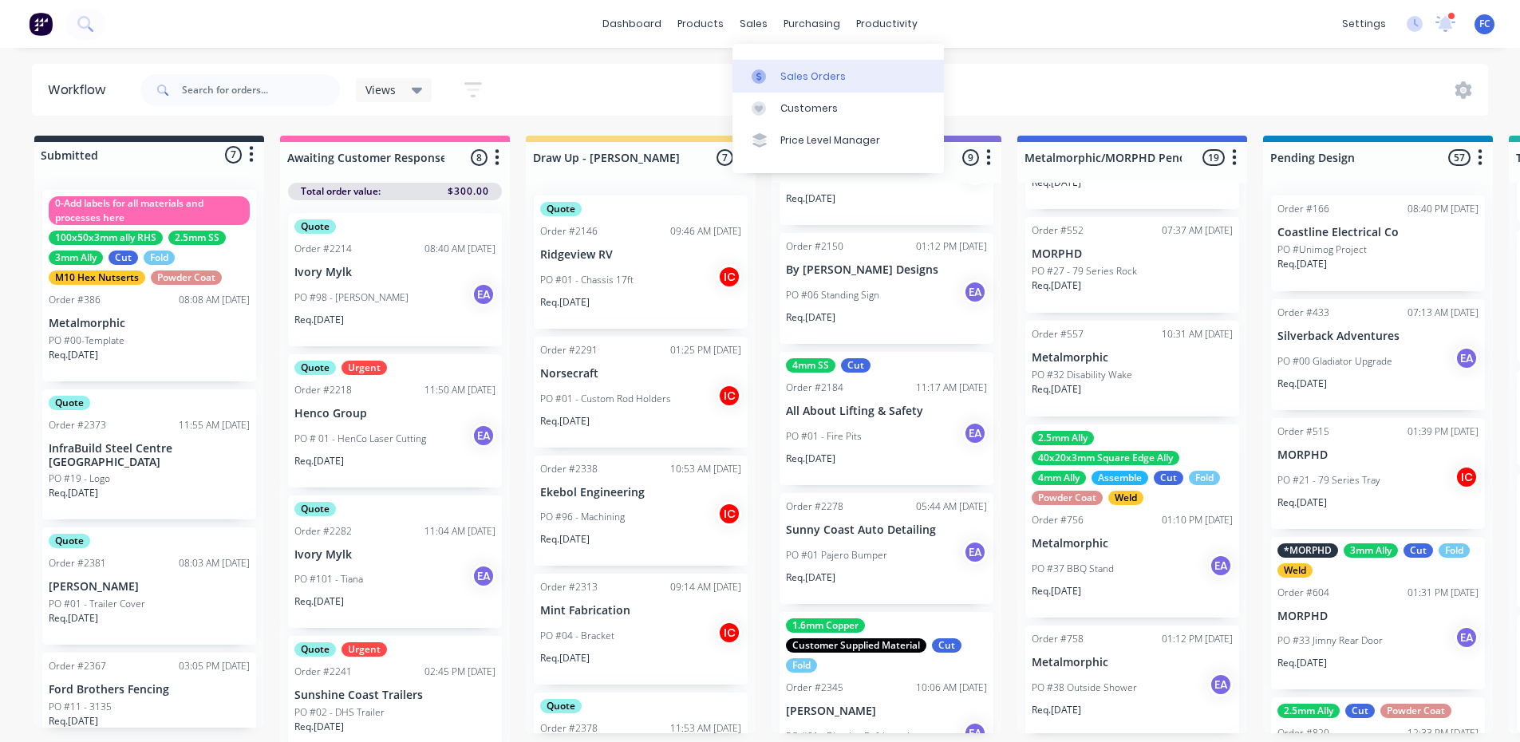
click at [800, 76] on div "Sales Orders" at bounding box center [812, 76] width 65 height 14
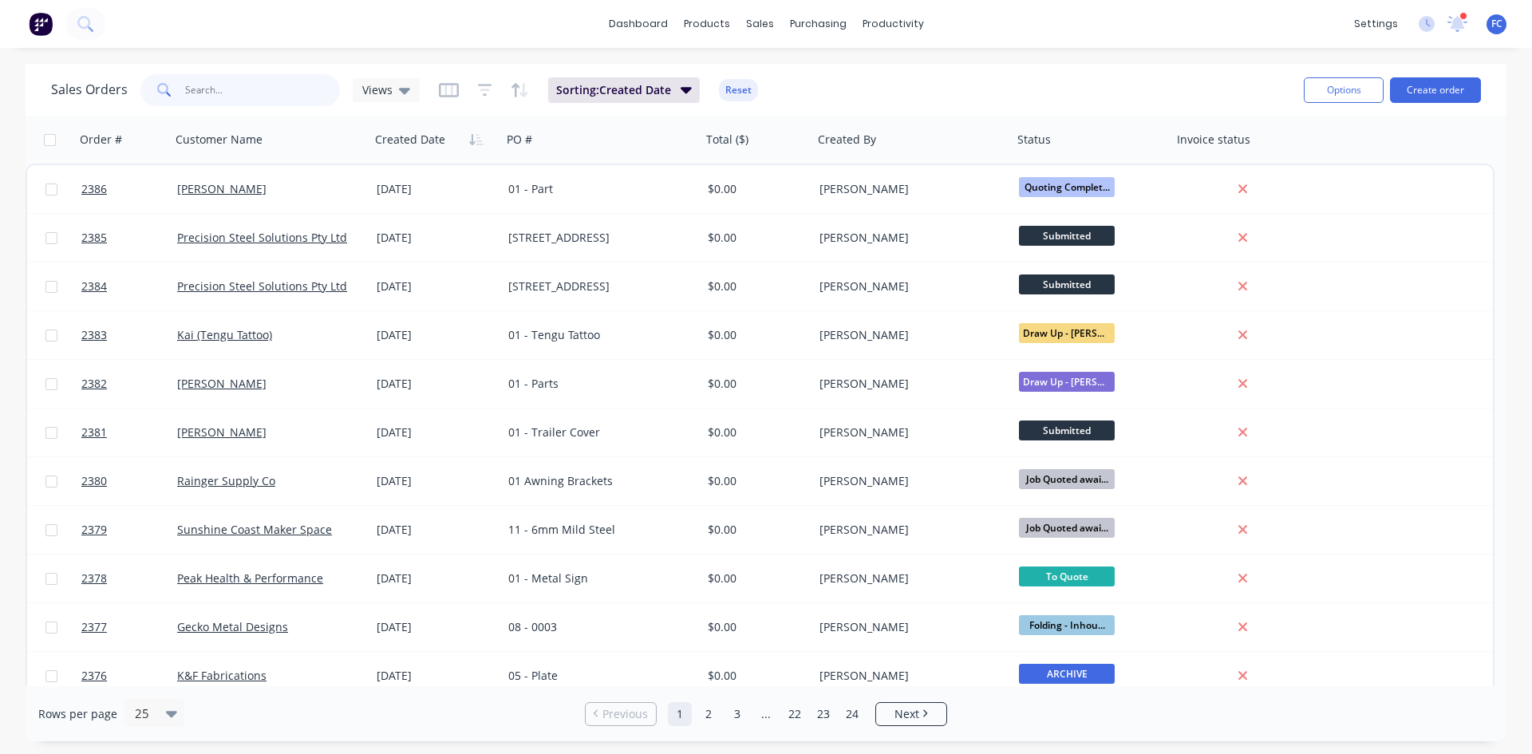
click at [245, 94] on input "text" at bounding box center [263, 90] width 156 height 32
type input "ekebol"
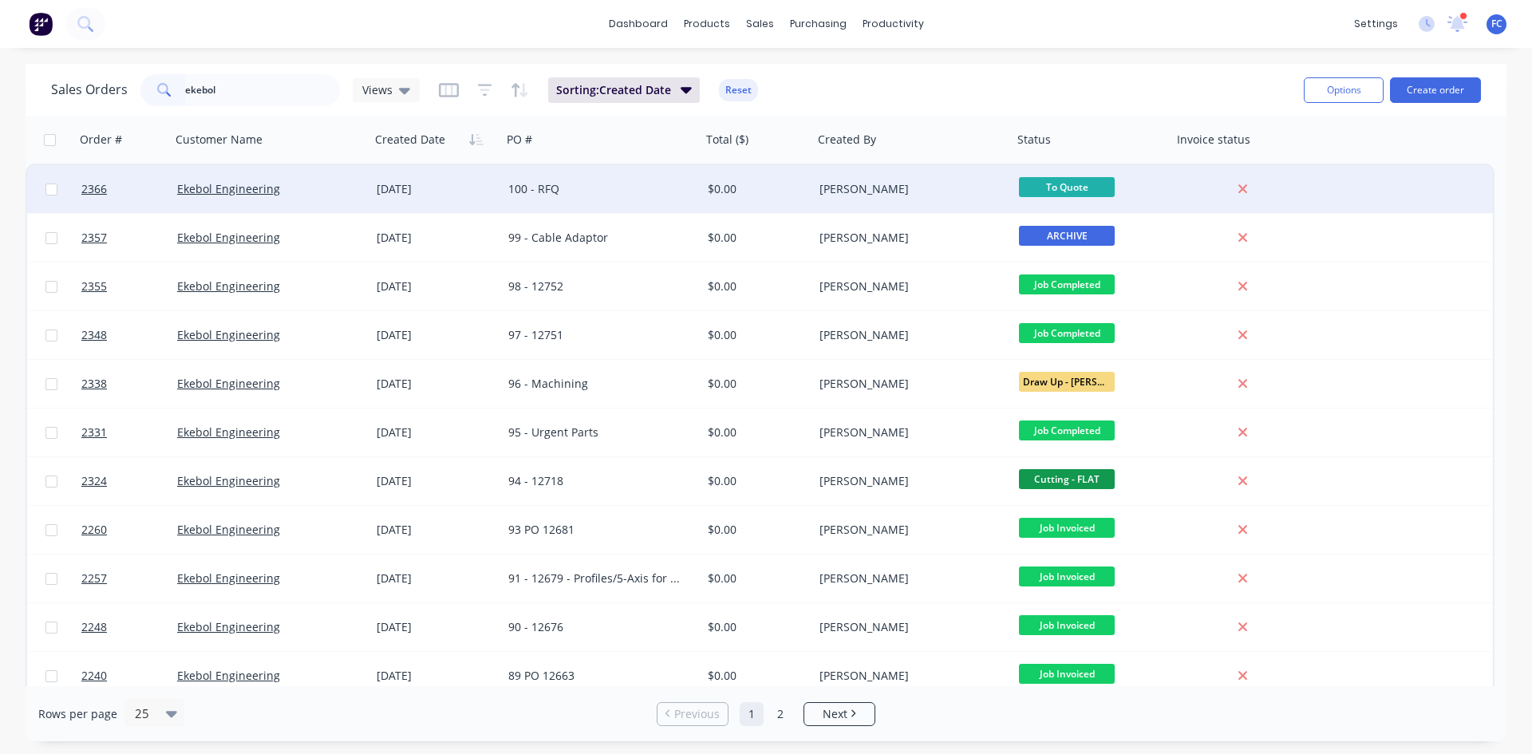
click at [366, 189] on div "Ekebol Engineering" at bounding box center [270, 189] width 199 height 48
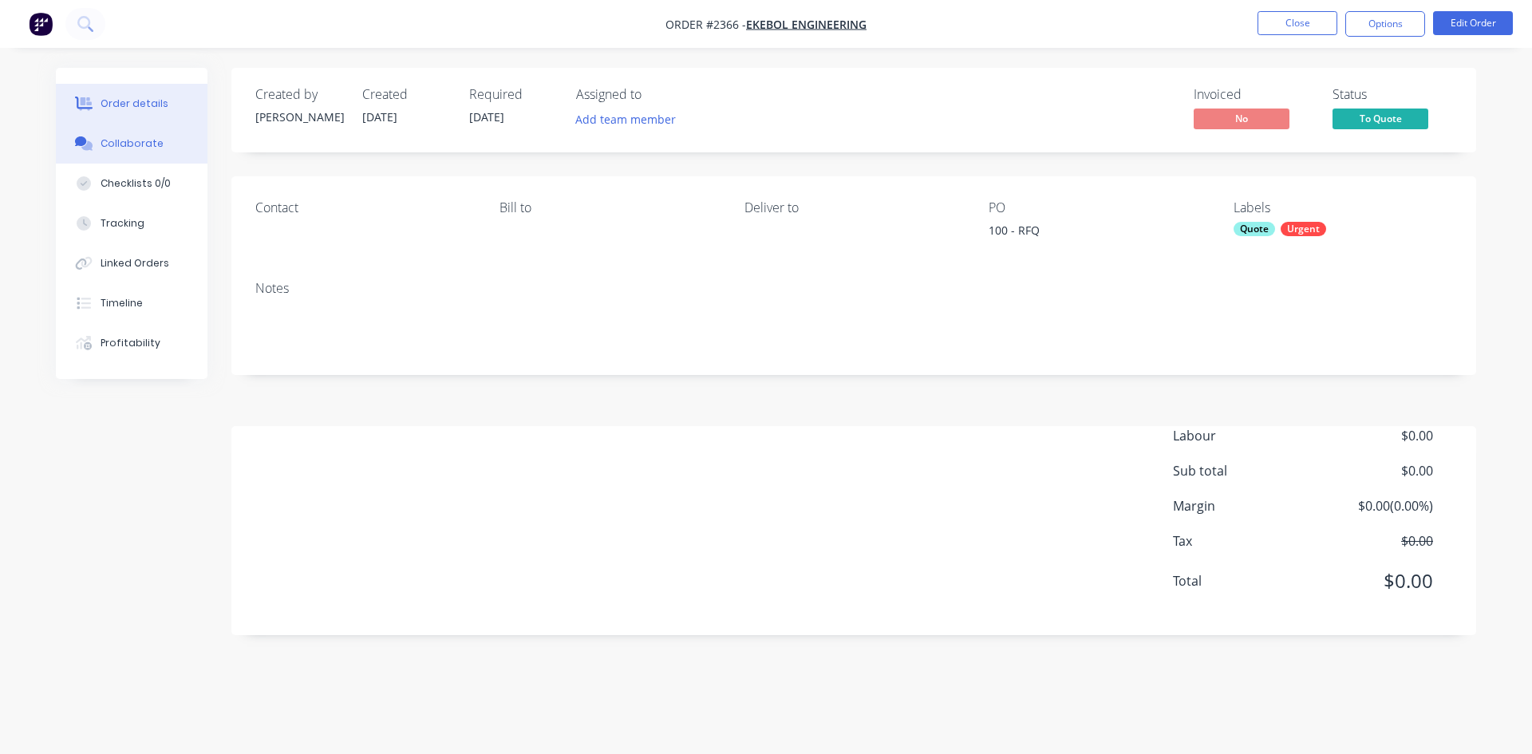
click at [144, 132] on button "Collaborate" at bounding box center [132, 144] width 152 height 40
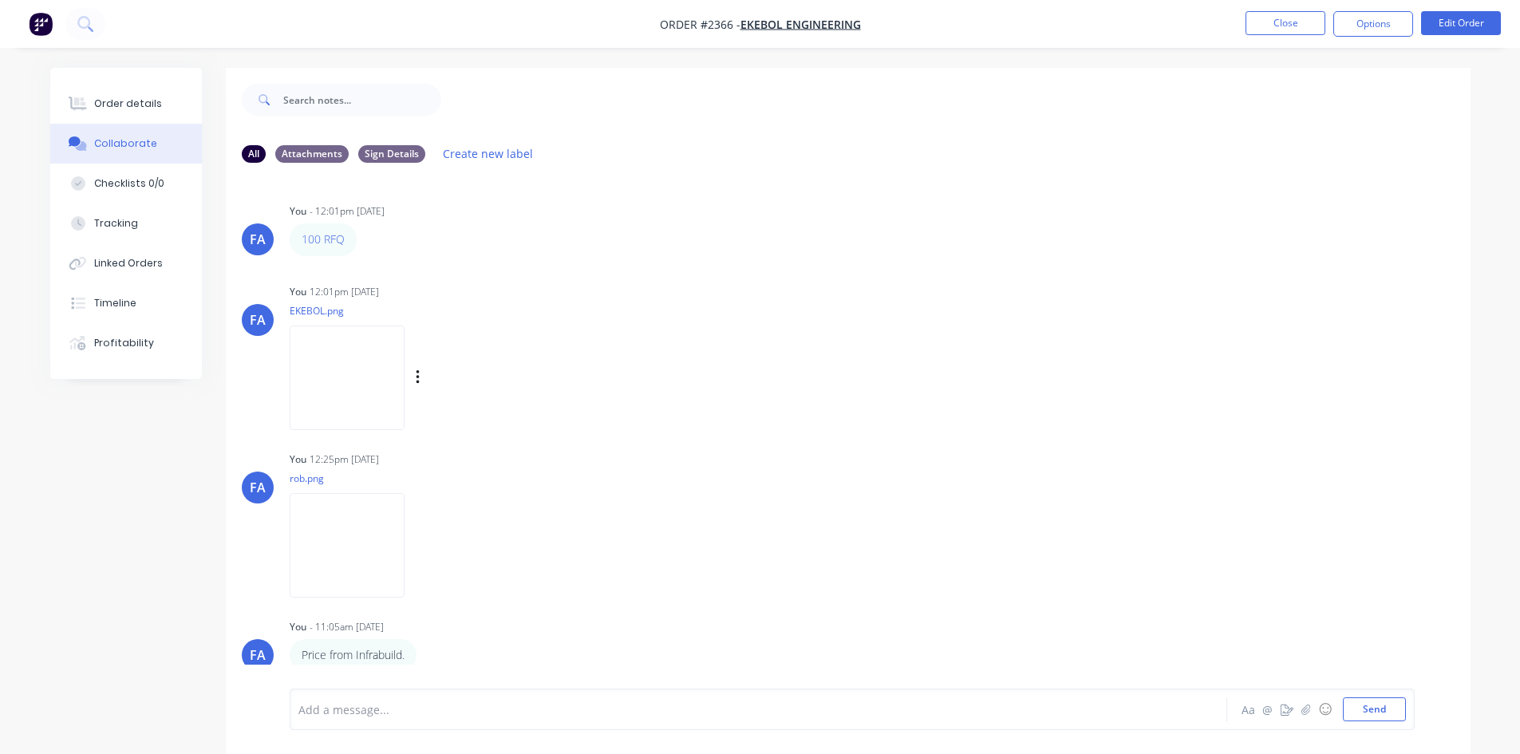
click at [341, 396] on img at bounding box center [347, 378] width 115 height 105
click at [380, 551] on img at bounding box center [347, 545] width 115 height 105
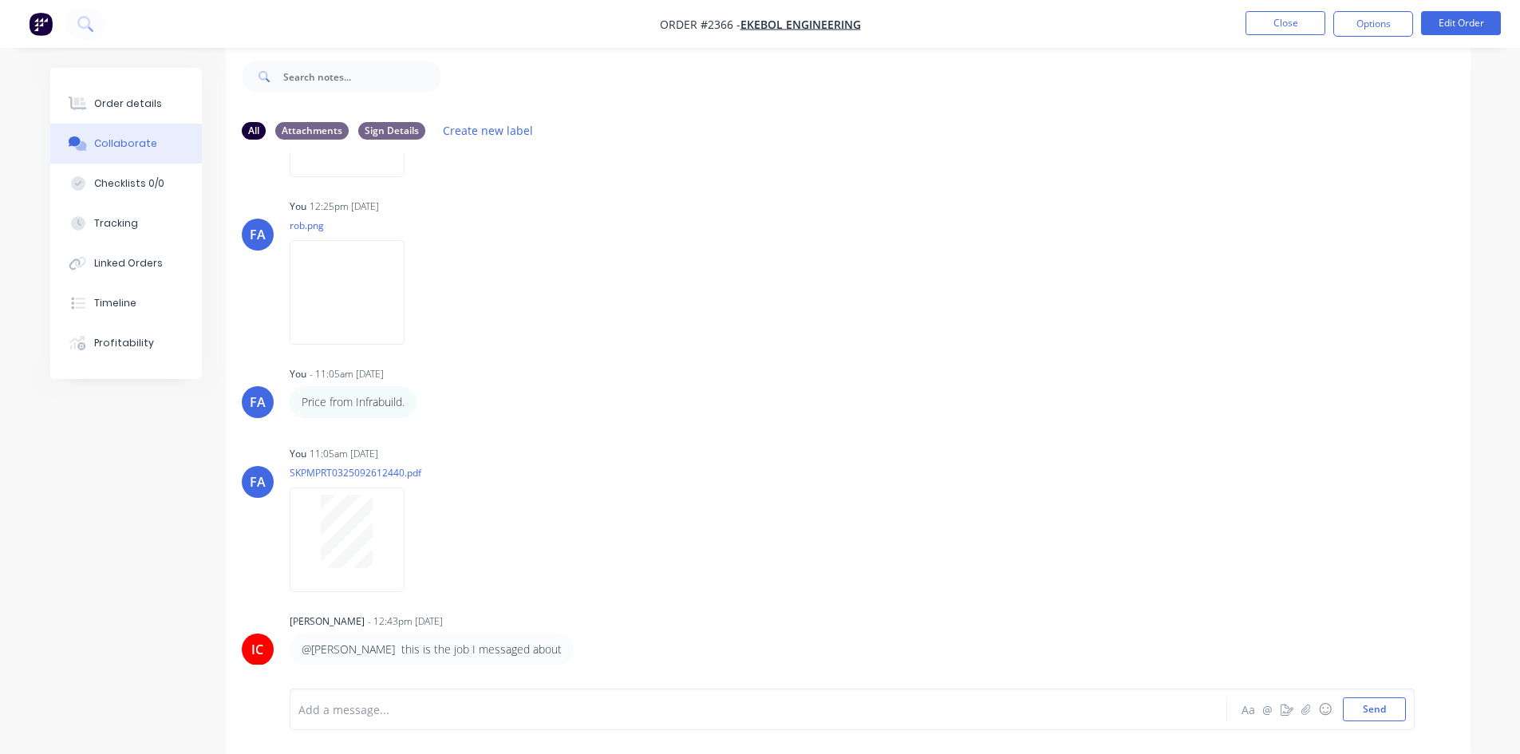
scroll to position [24, 0]
click at [381, 325] on img at bounding box center [347, 291] width 115 height 105
click at [356, 283] on img at bounding box center [347, 291] width 115 height 105
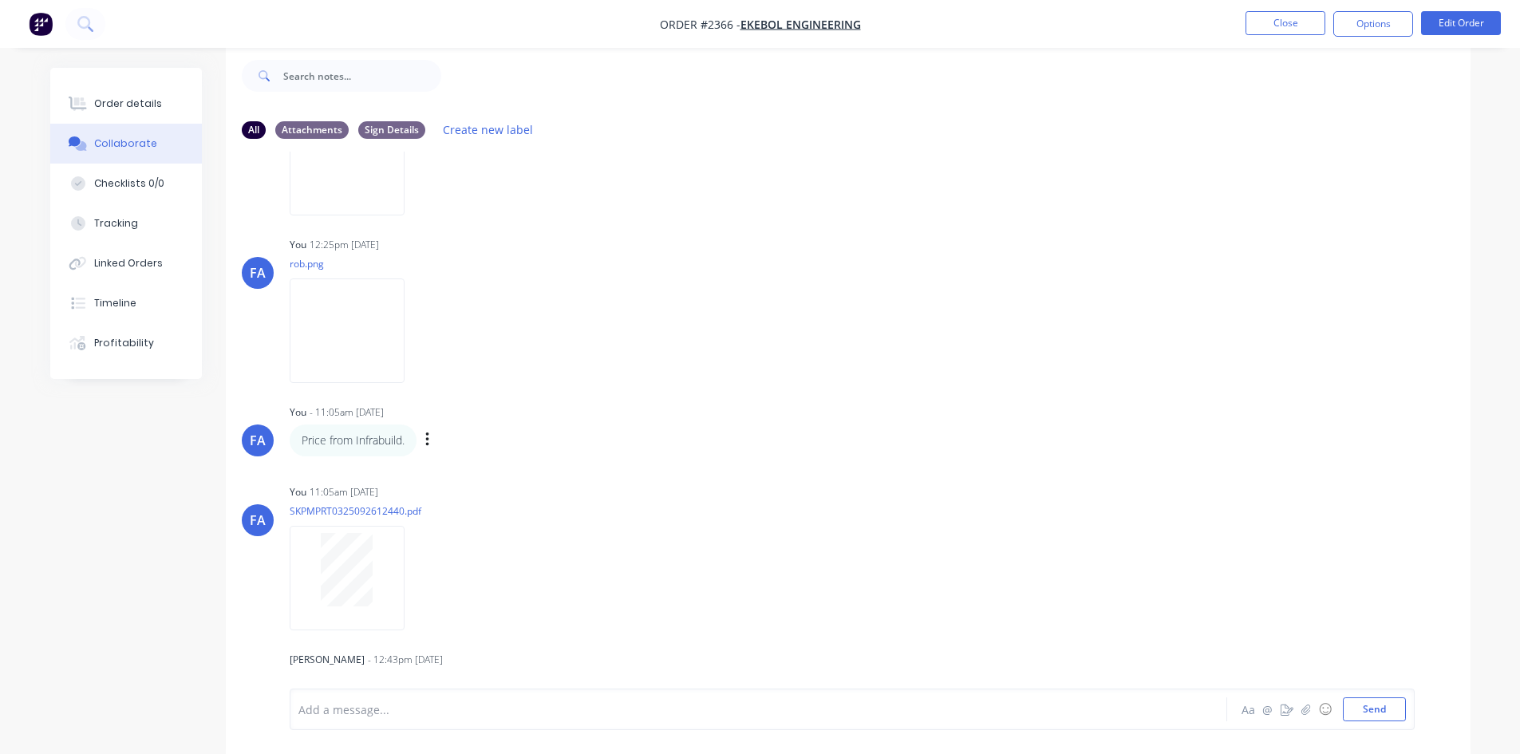
scroll to position [0, 0]
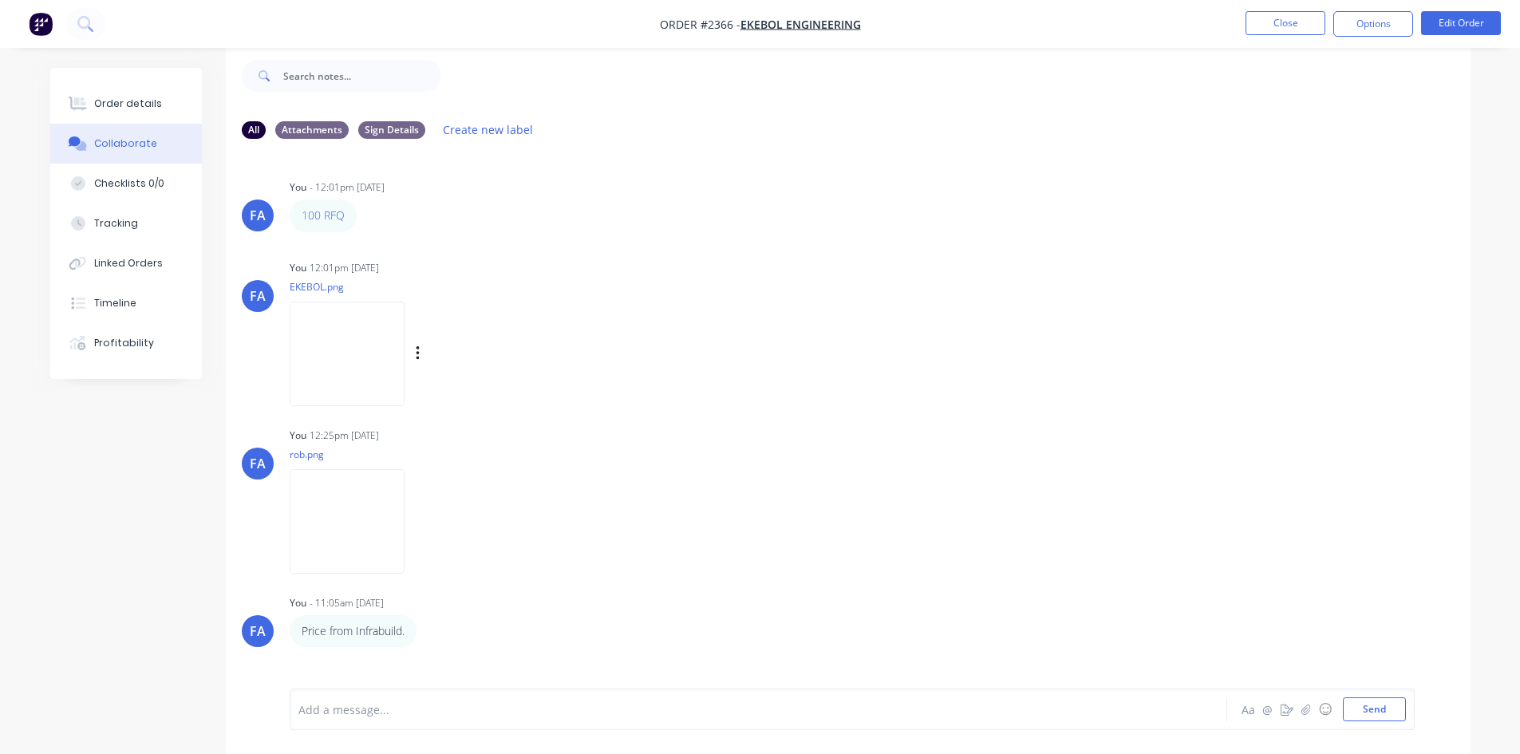
click at [360, 339] on img at bounding box center [347, 354] width 115 height 105
click at [357, 351] on img at bounding box center [347, 354] width 115 height 105
click at [365, 527] on img at bounding box center [347, 521] width 115 height 105
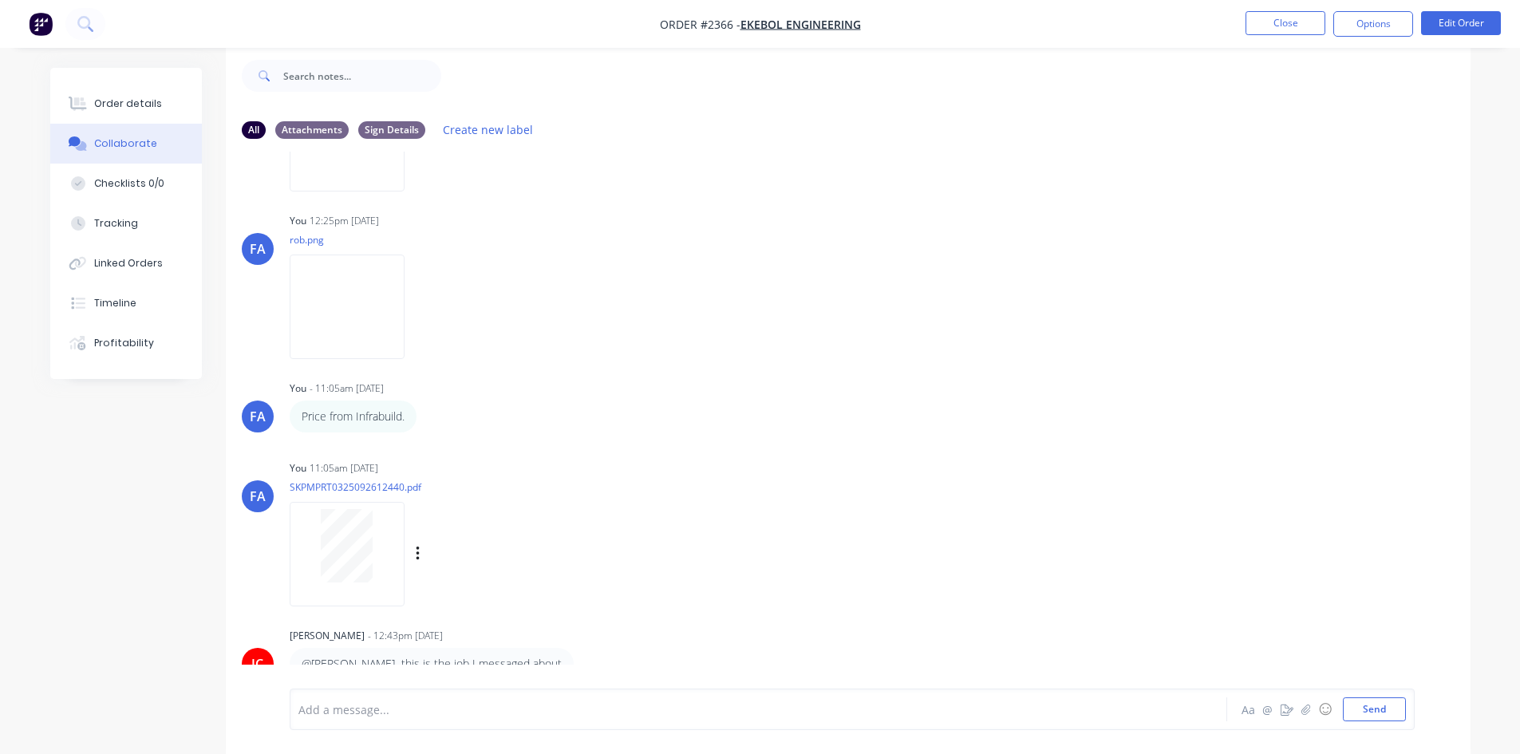
scroll to position [230, 0]
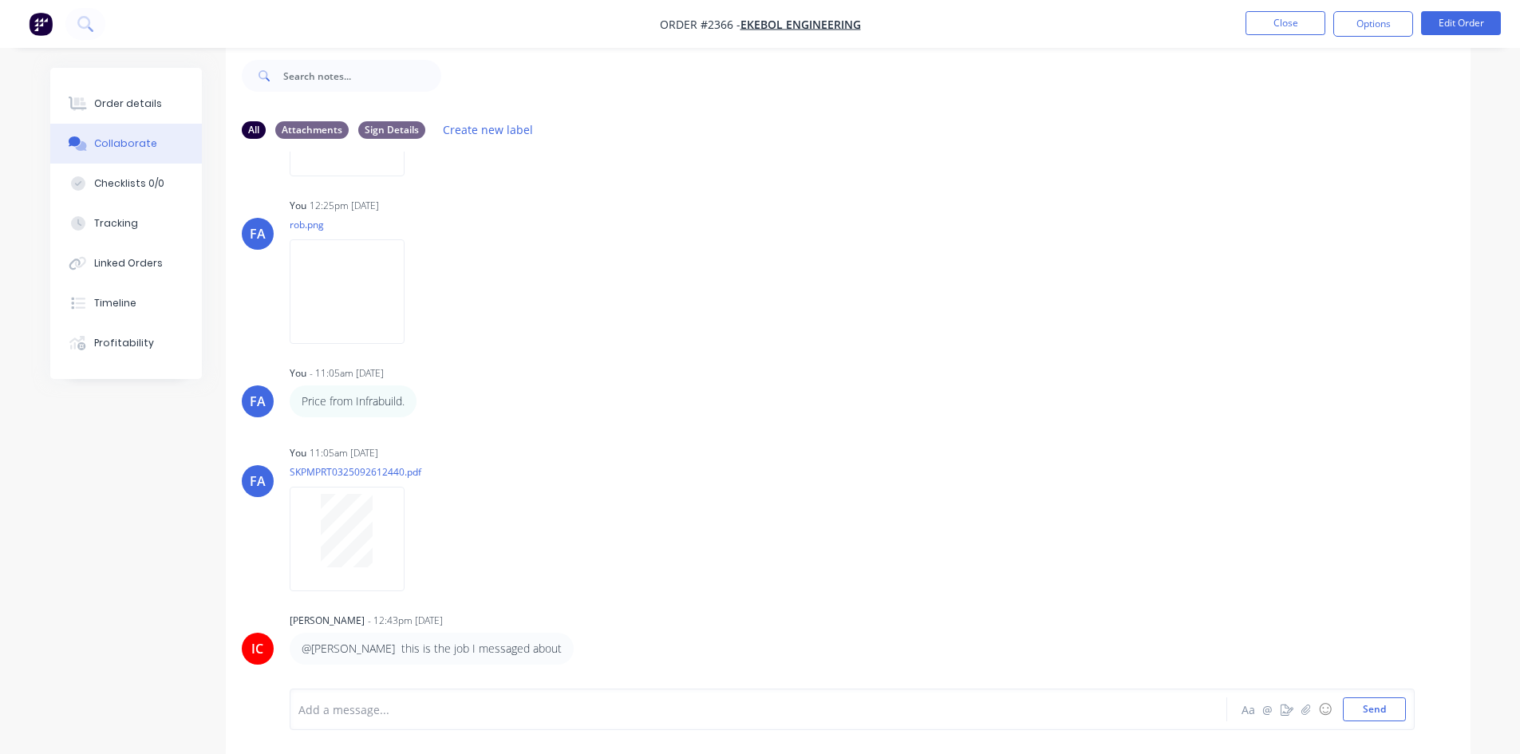
click at [409, 582] on div "Add a message..." at bounding box center [713, 709] width 831 height 24
click at [407, 582] on div at bounding box center [714, 709] width 830 height 17
click at [1225, 582] on icon "button" at bounding box center [1306, 709] width 10 height 11
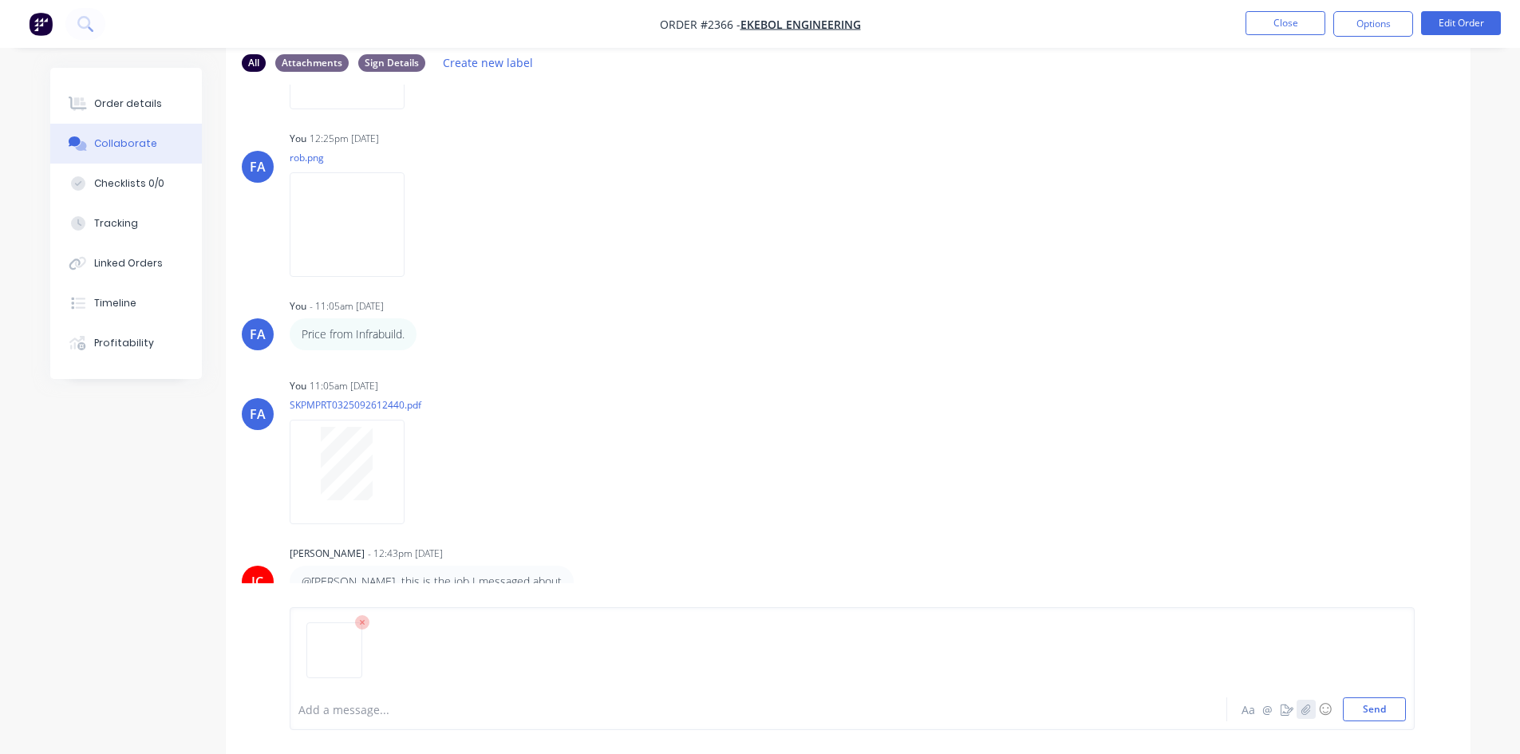
scroll to position [105, 0]
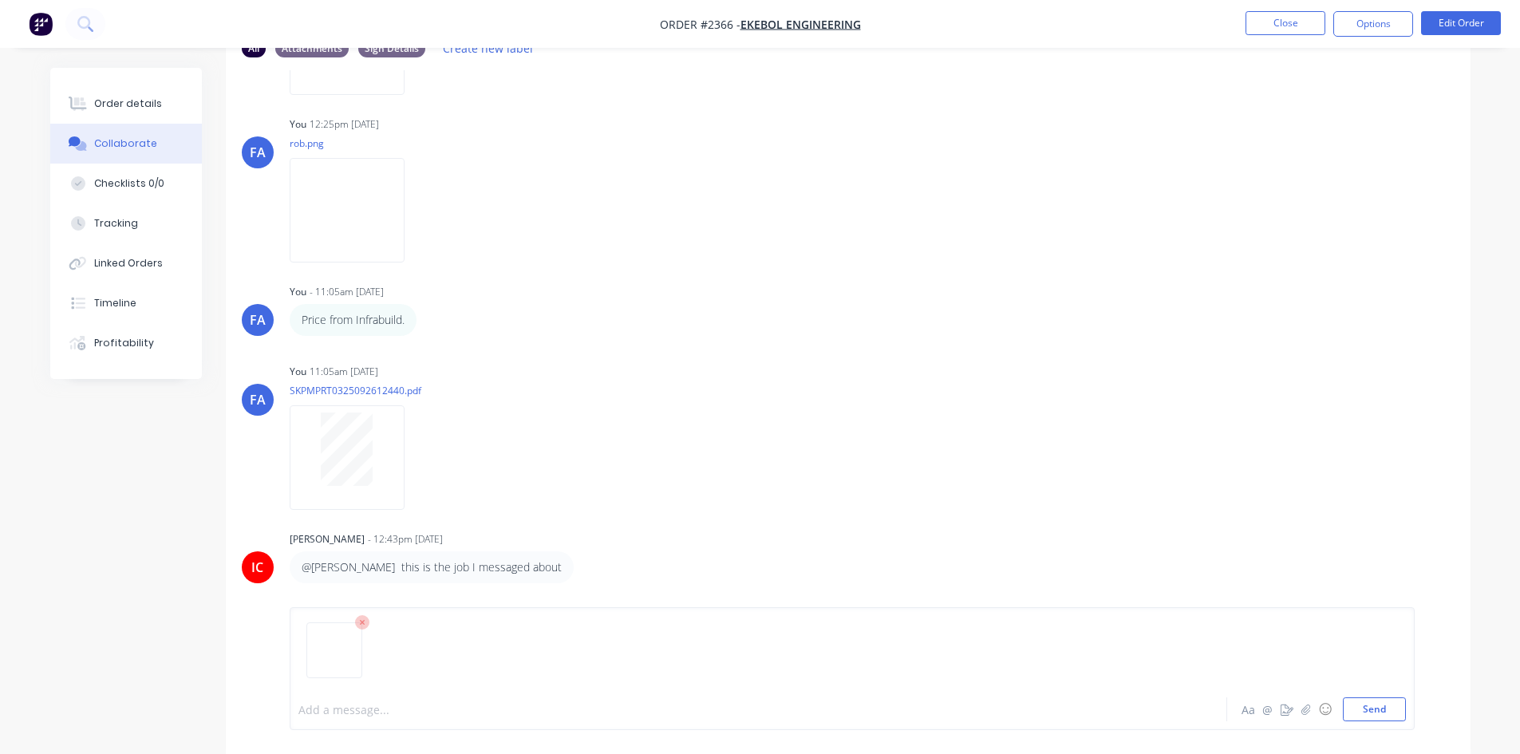
click at [345, 582] on div at bounding box center [714, 709] width 830 height 17
click at [1225, 582] on button "Send" at bounding box center [1374, 709] width 63 height 24
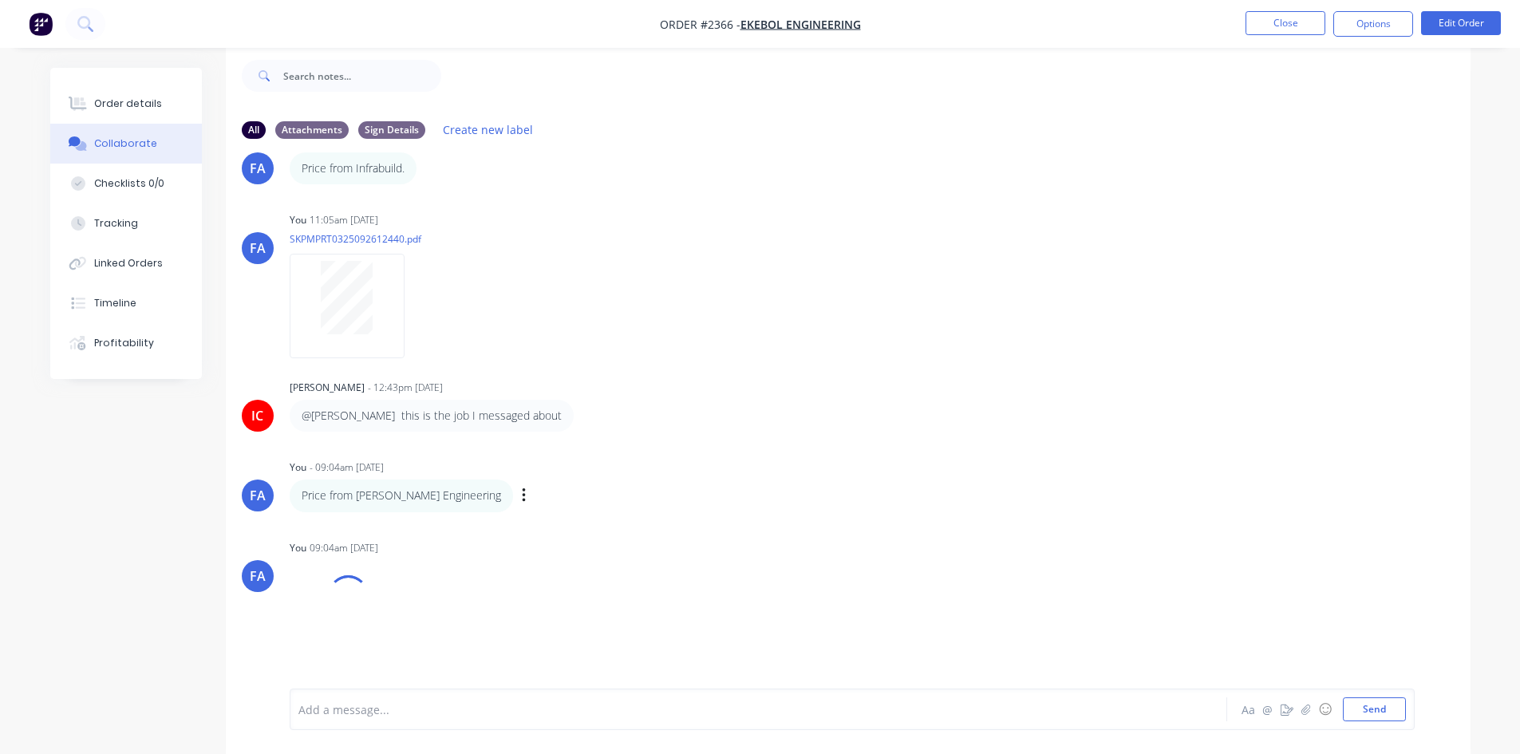
scroll to position [466, 0]
click at [321, 582] on img at bounding box center [347, 631] width 115 height 105
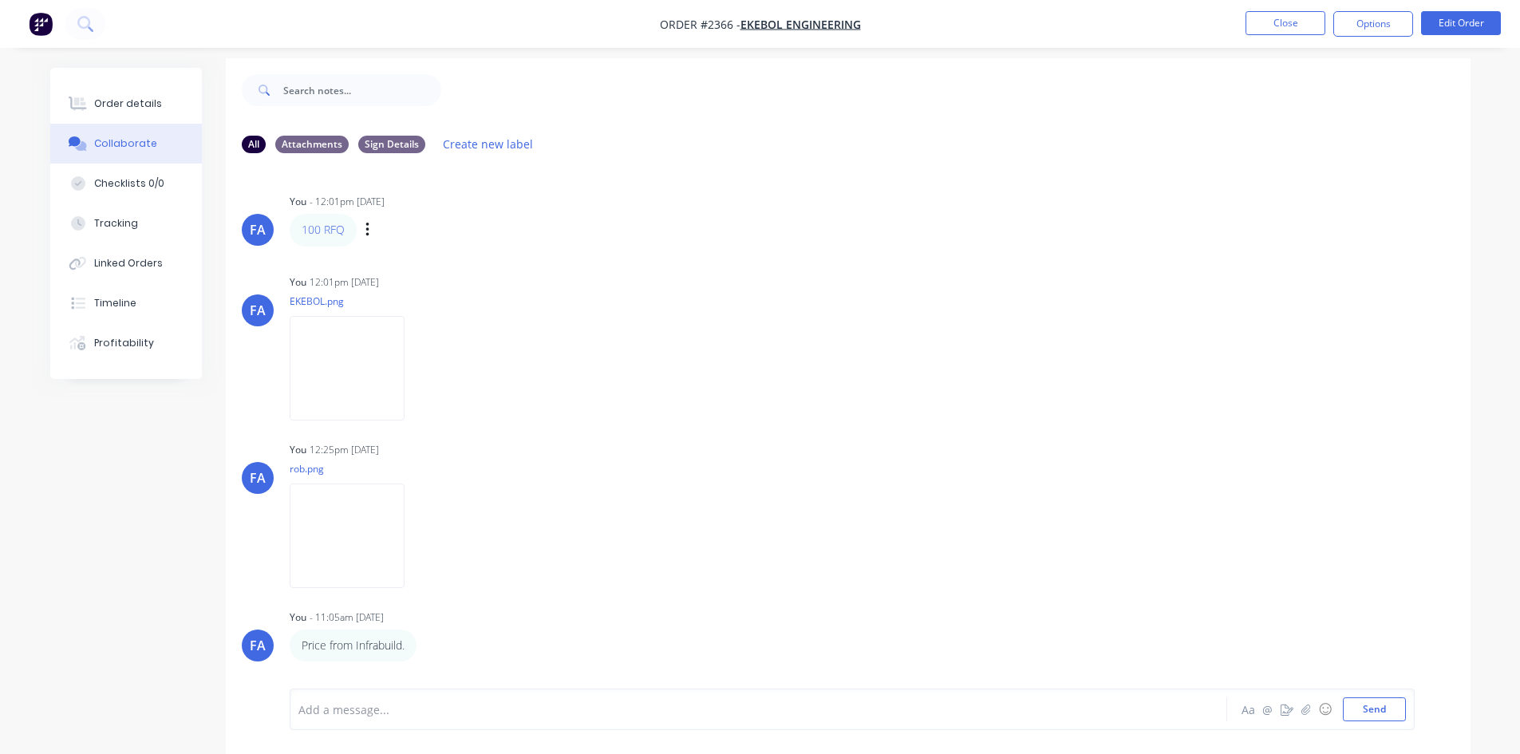
scroll to position [0, 0]
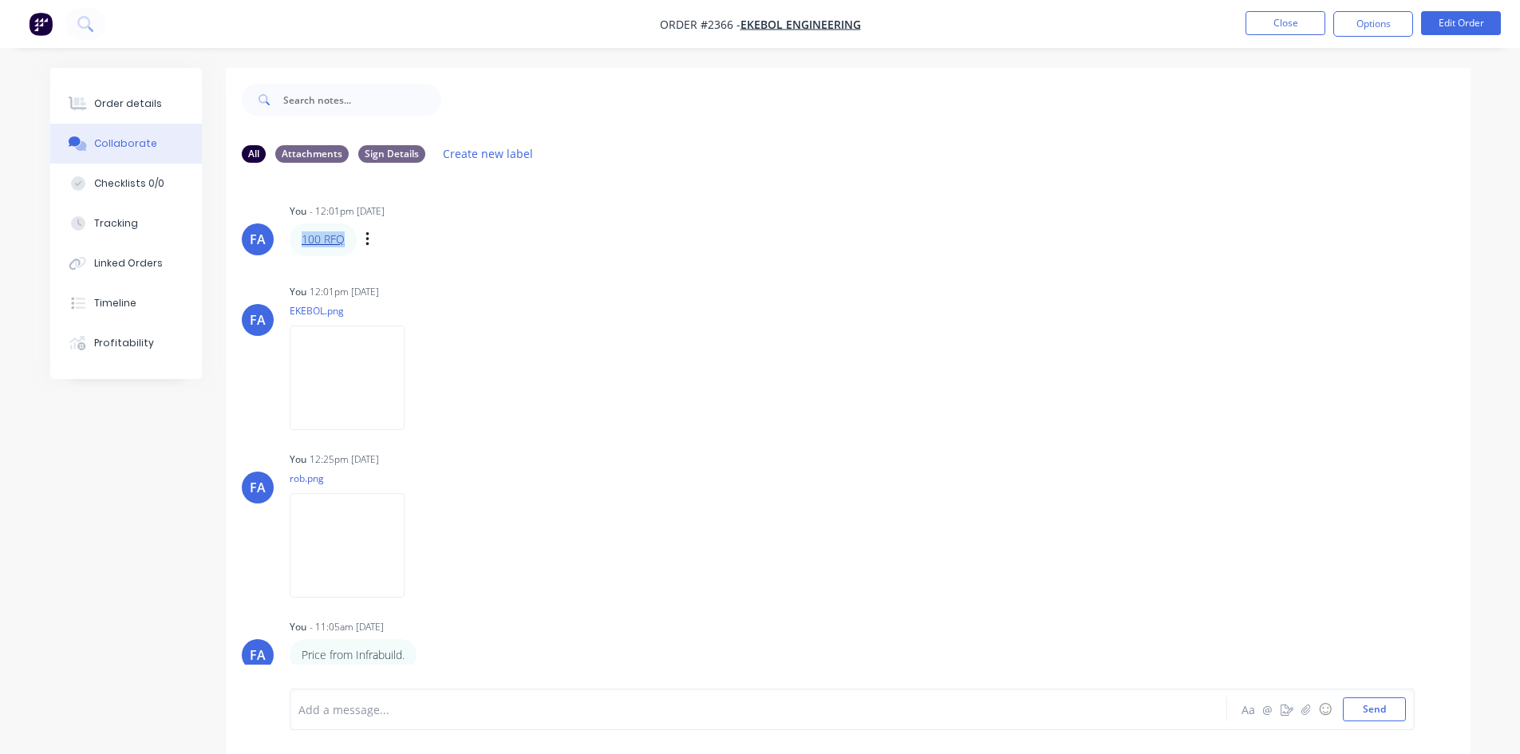
drag, startPoint x: 350, startPoint y: 239, endPoint x: 303, endPoint y: 240, distance: 47.1
click at [303, 240] on div "100 RFQ" at bounding box center [323, 239] width 67 height 32
copy link "100 RFQ"
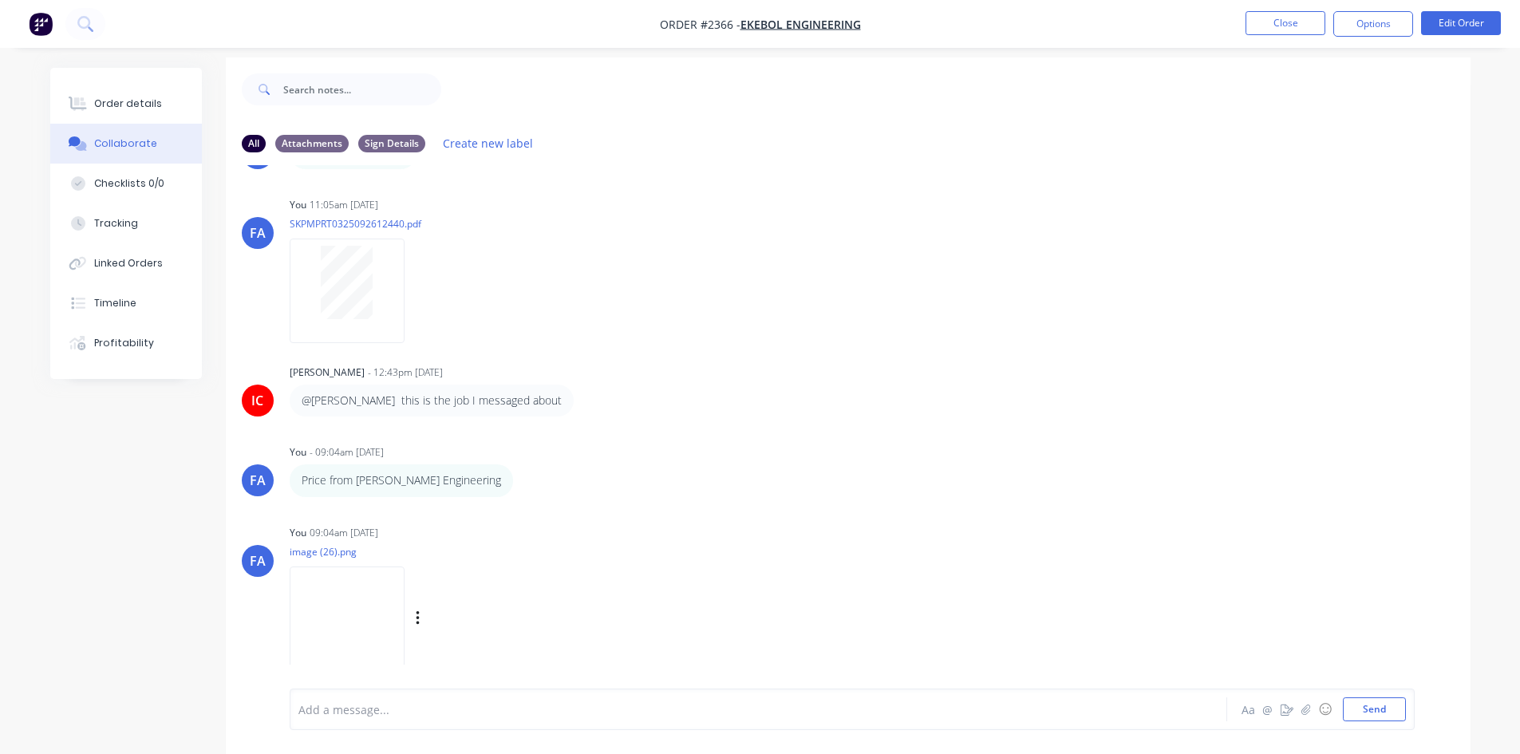
scroll to position [24, 0]
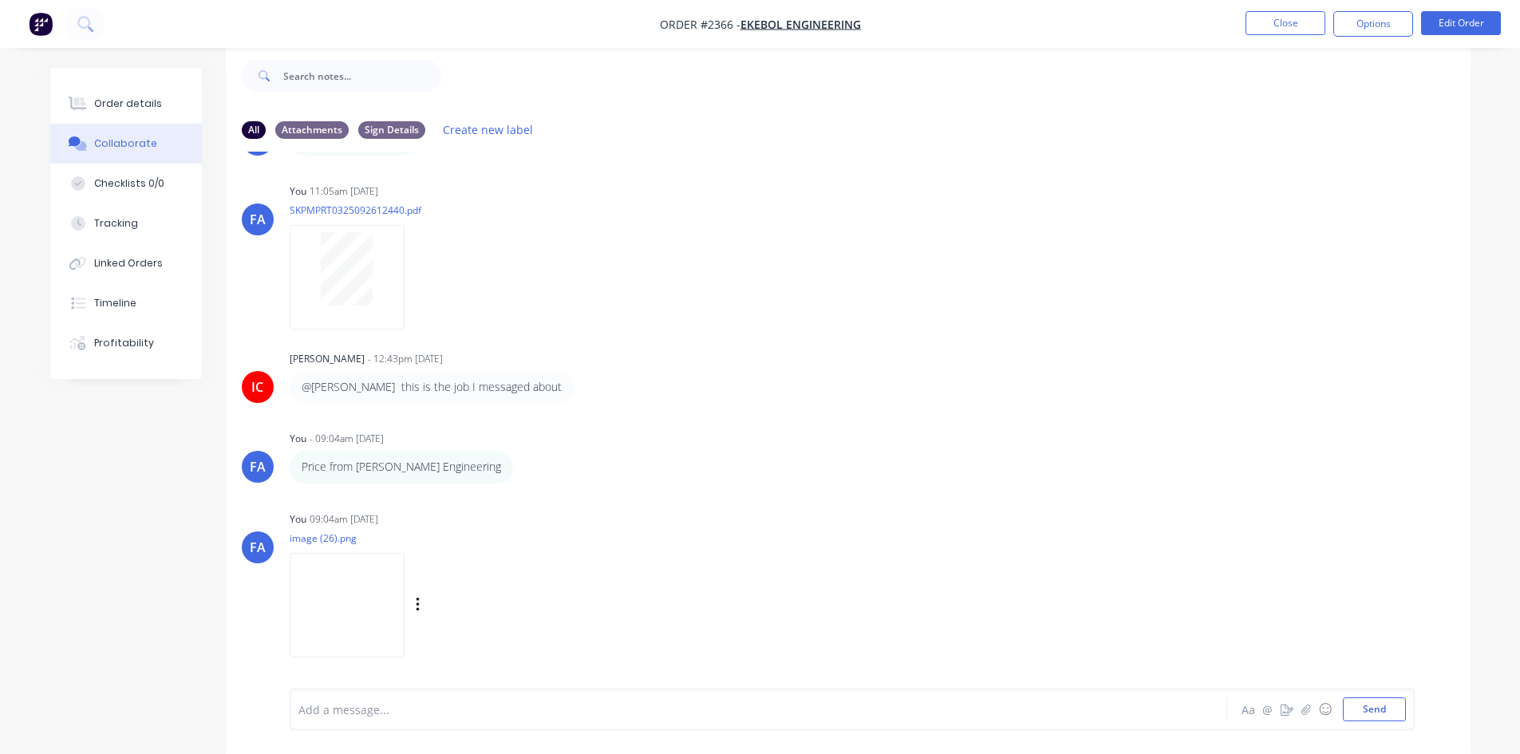
click at [327, 582] on img at bounding box center [347, 605] width 115 height 105
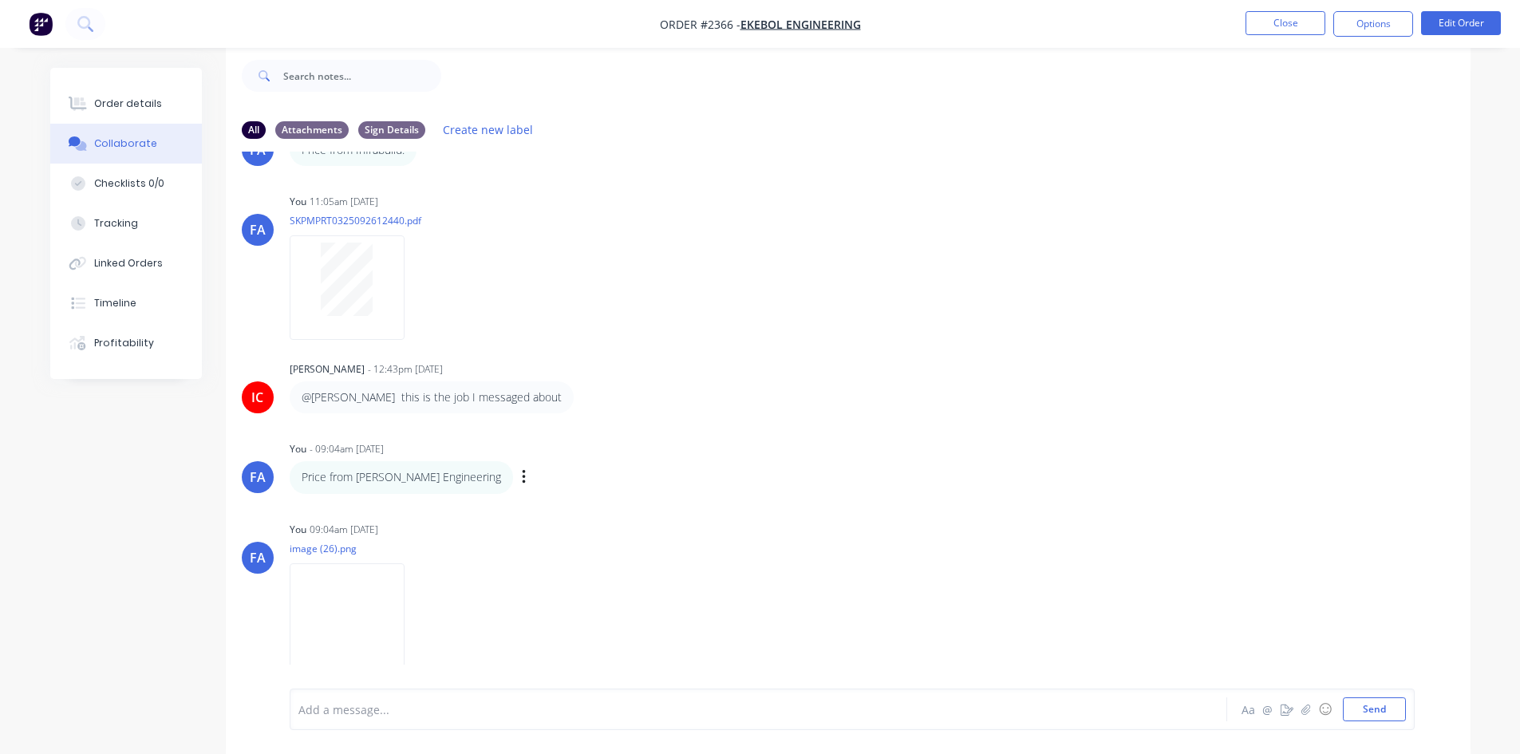
scroll to position [492, 0]
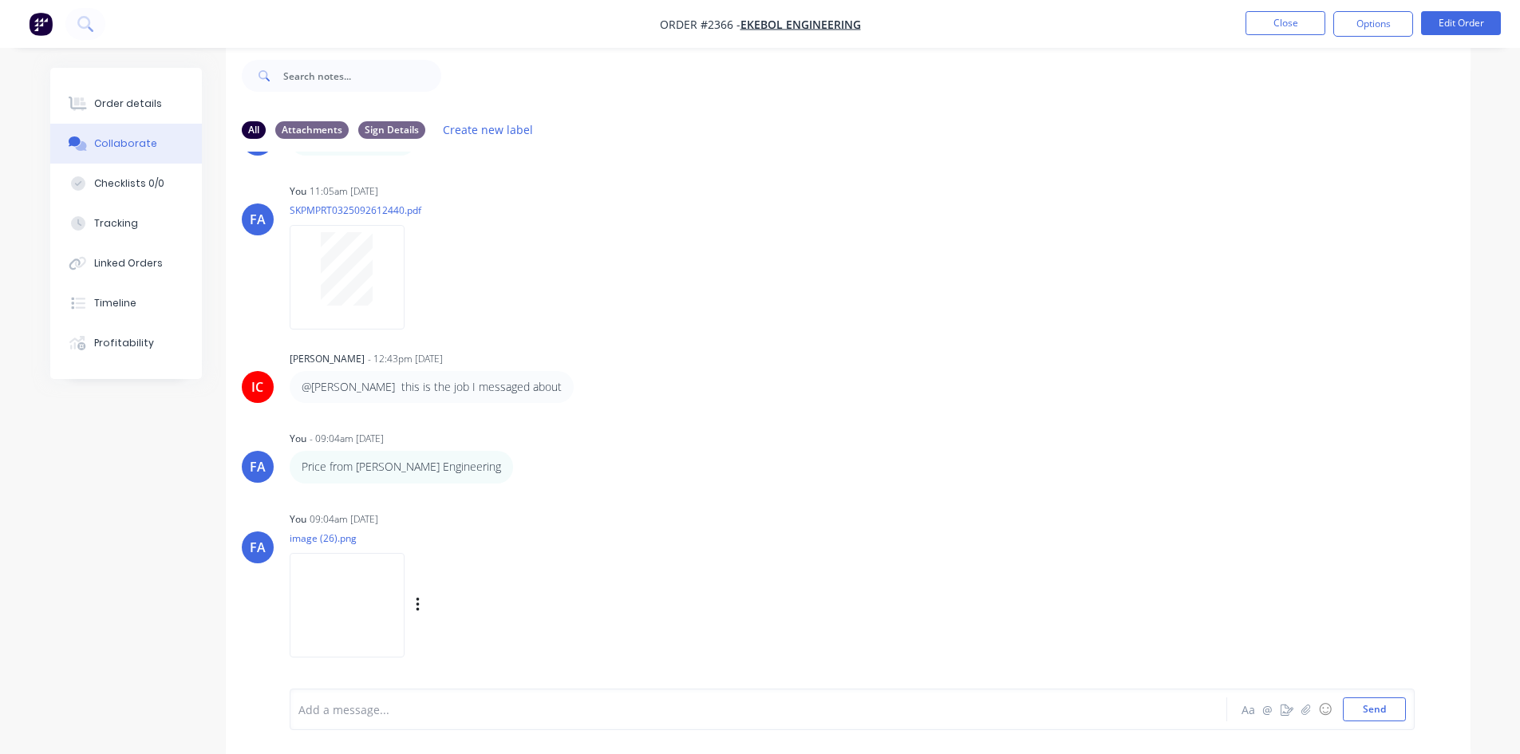
click at [329, 582] on img at bounding box center [347, 605] width 115 height 105
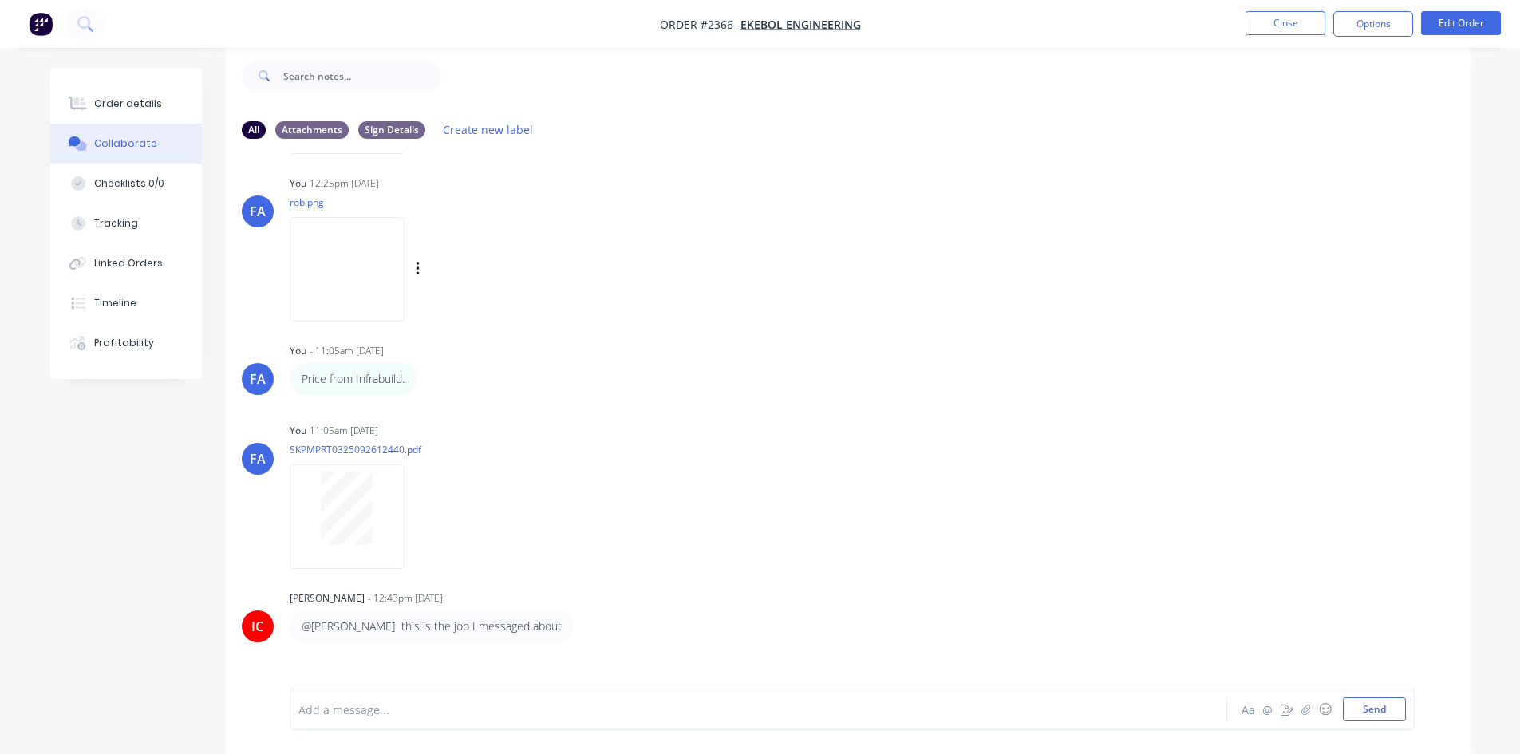
scroll to position [172, 0]
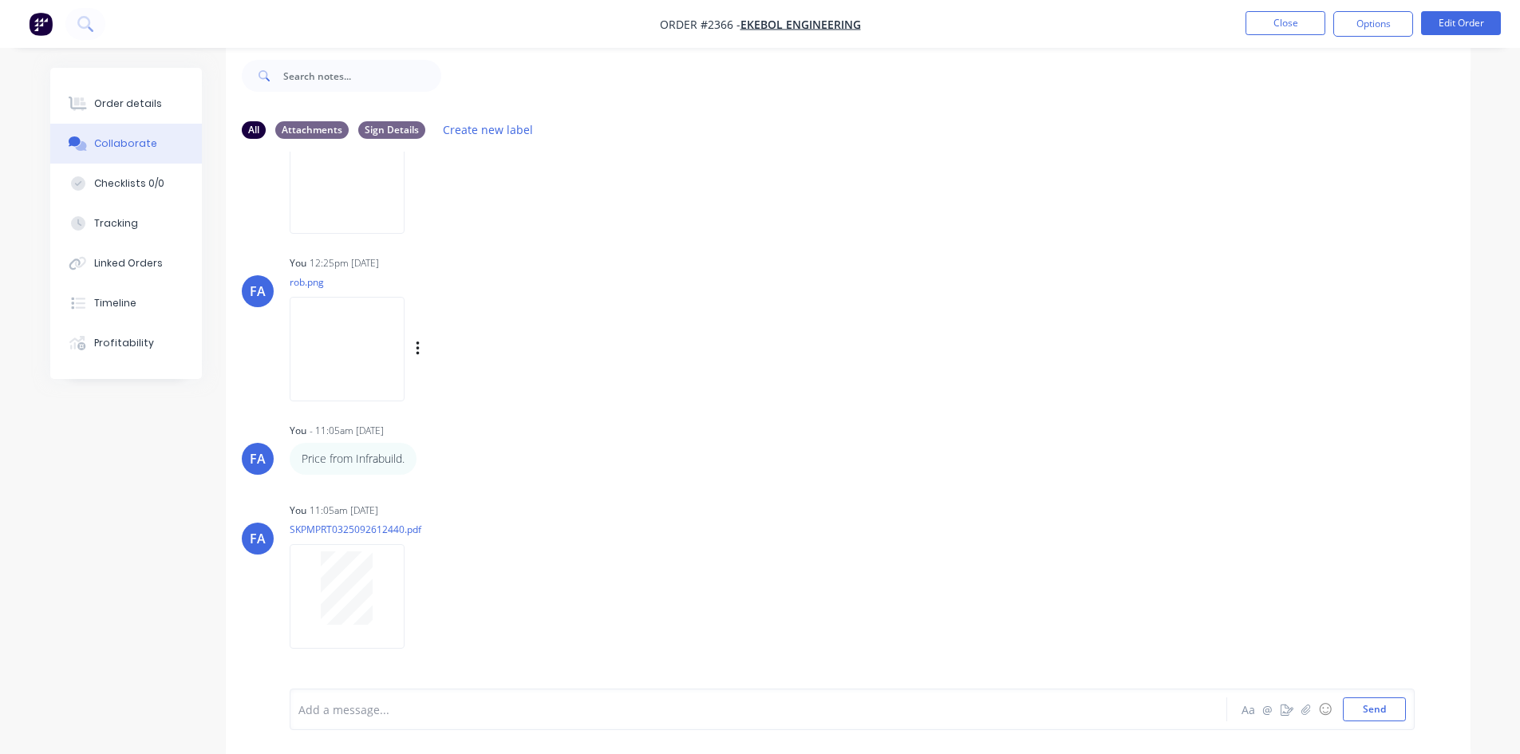
click at [339, 407] on div "Labels Download Delete" at bounding box center [436, 350] width 293 height 120
click at [347, 373] on img at bounding box center [347, 349] width 115 height 105
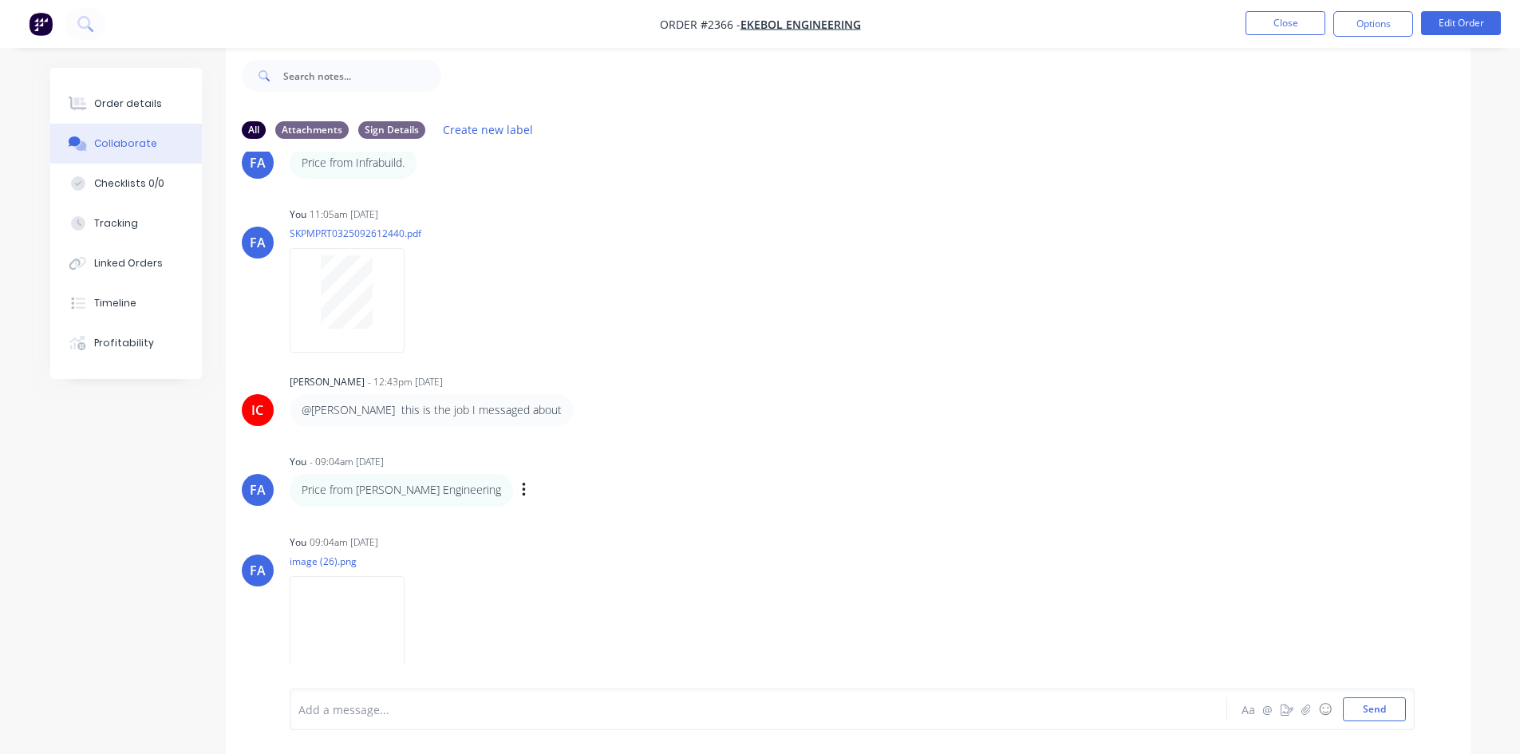
scroll to position [492, 0]
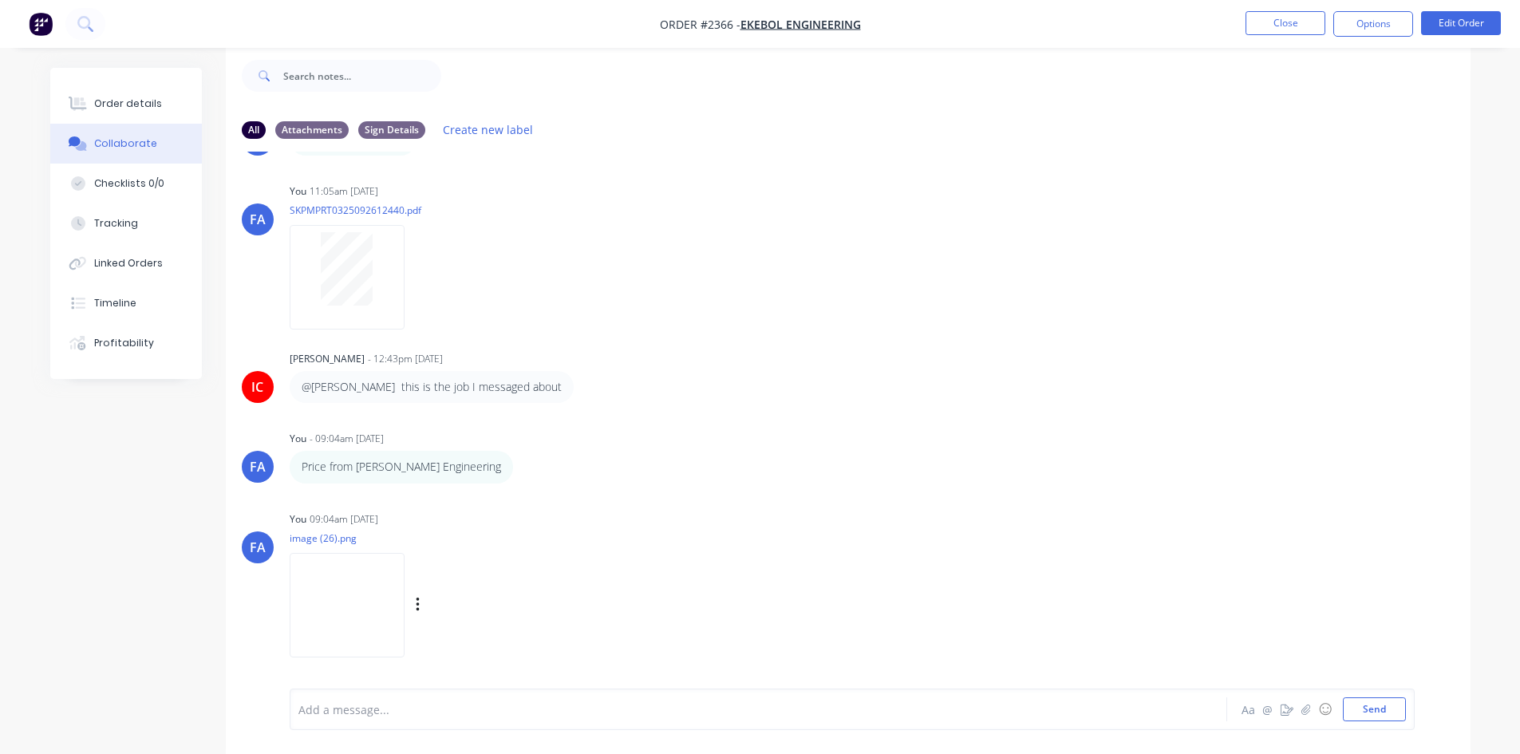
click at [350, 567] on img at bounding box center [347, 605] width 115 height 105
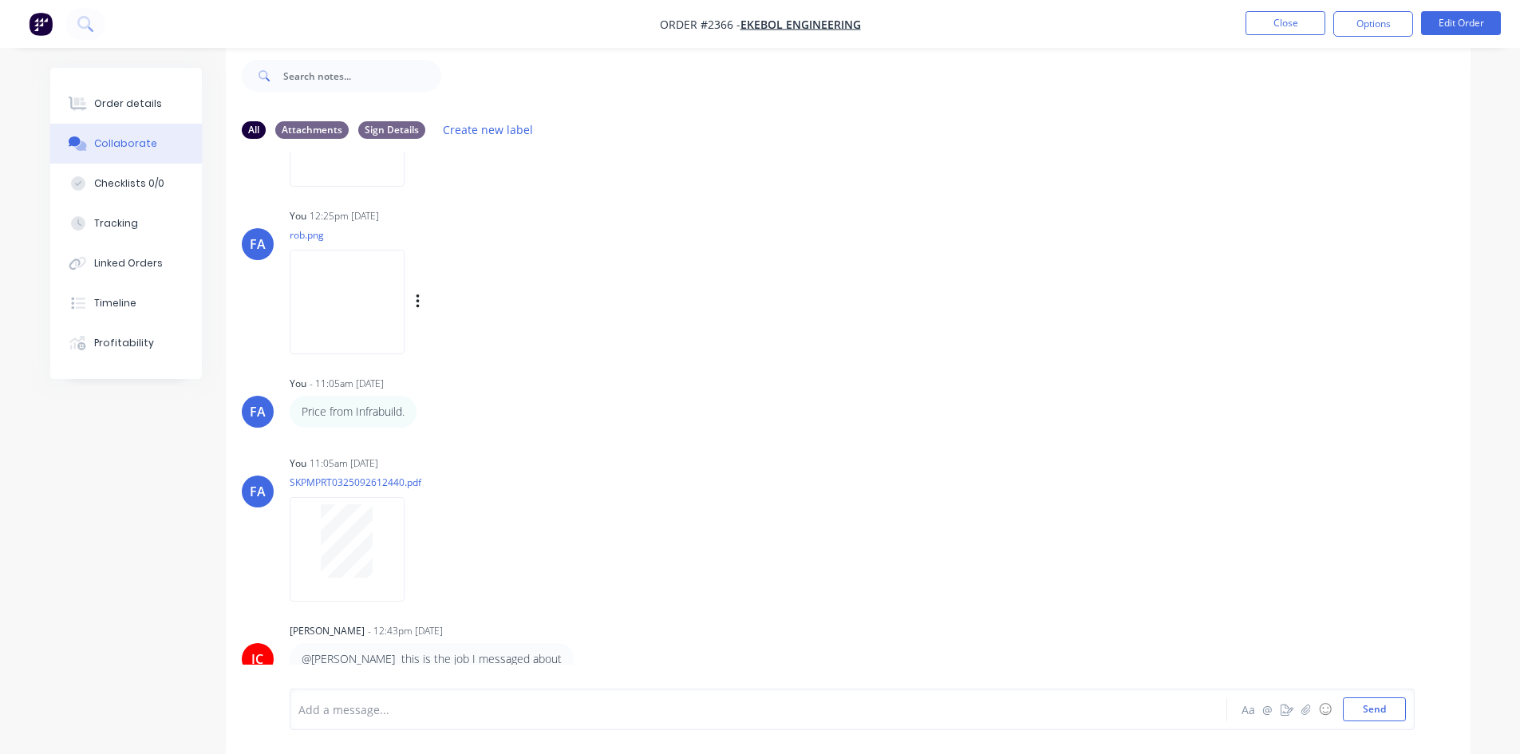
scroll to position [172, 0]
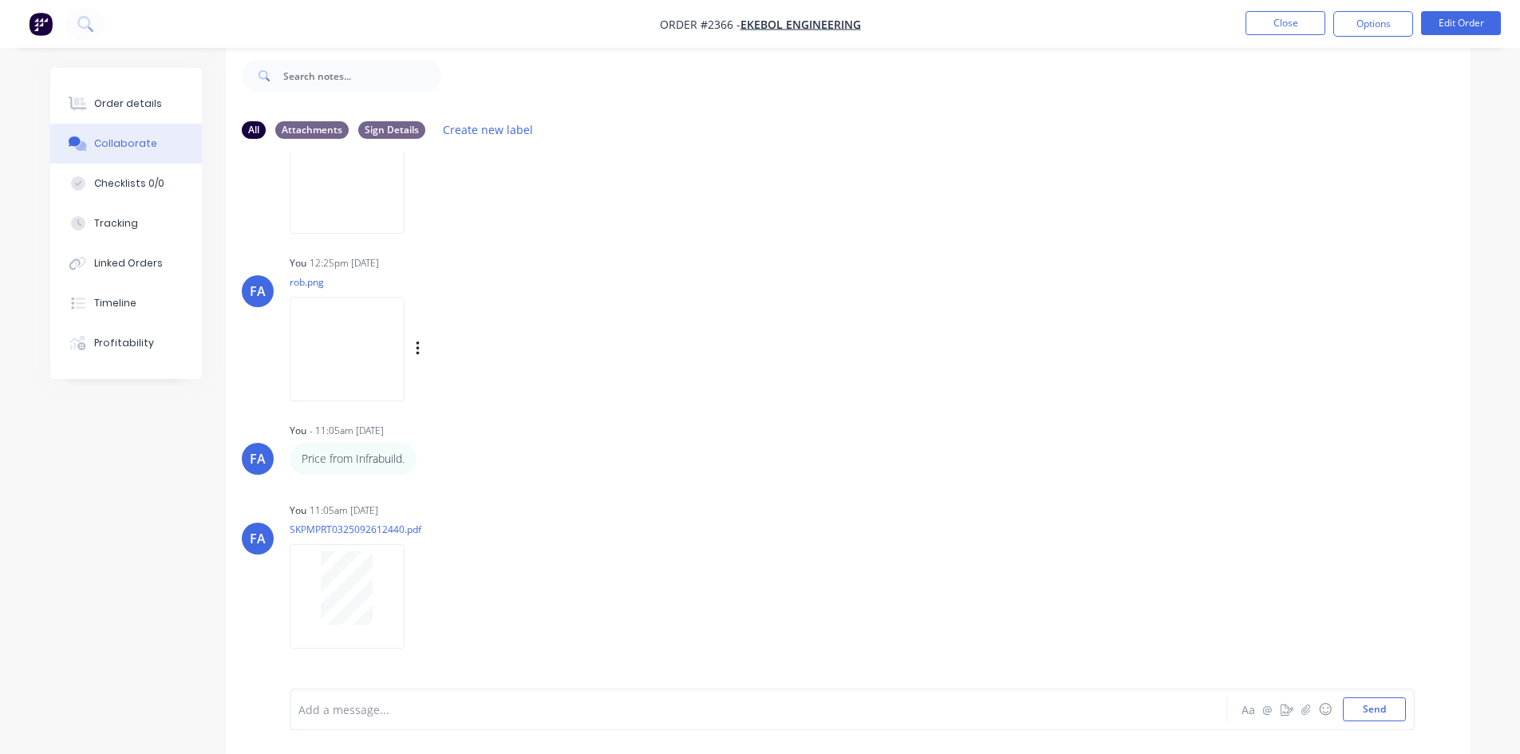
click at [372, 375] on img at bounding box center [347, 349] width 115 height 105
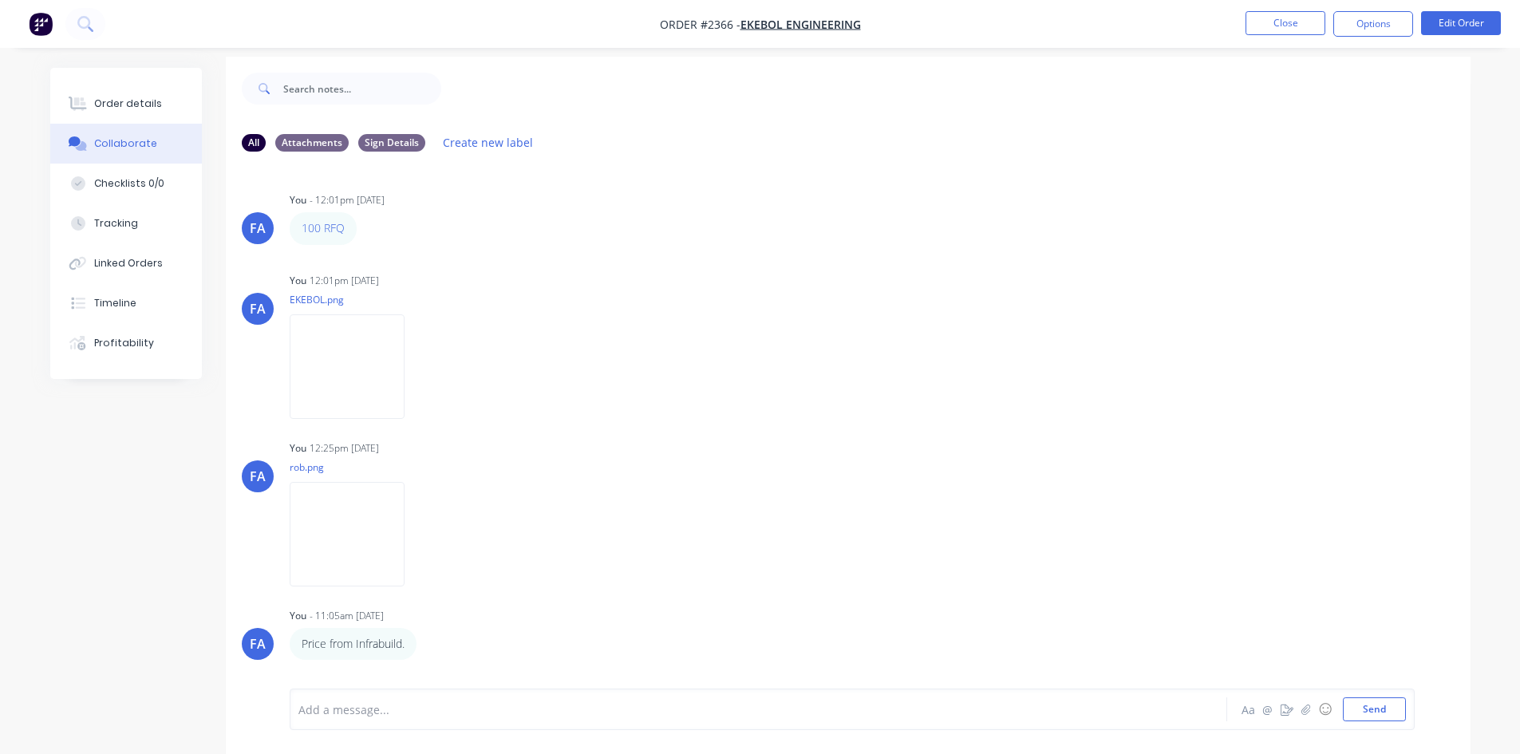
scroll to position [0, 0]
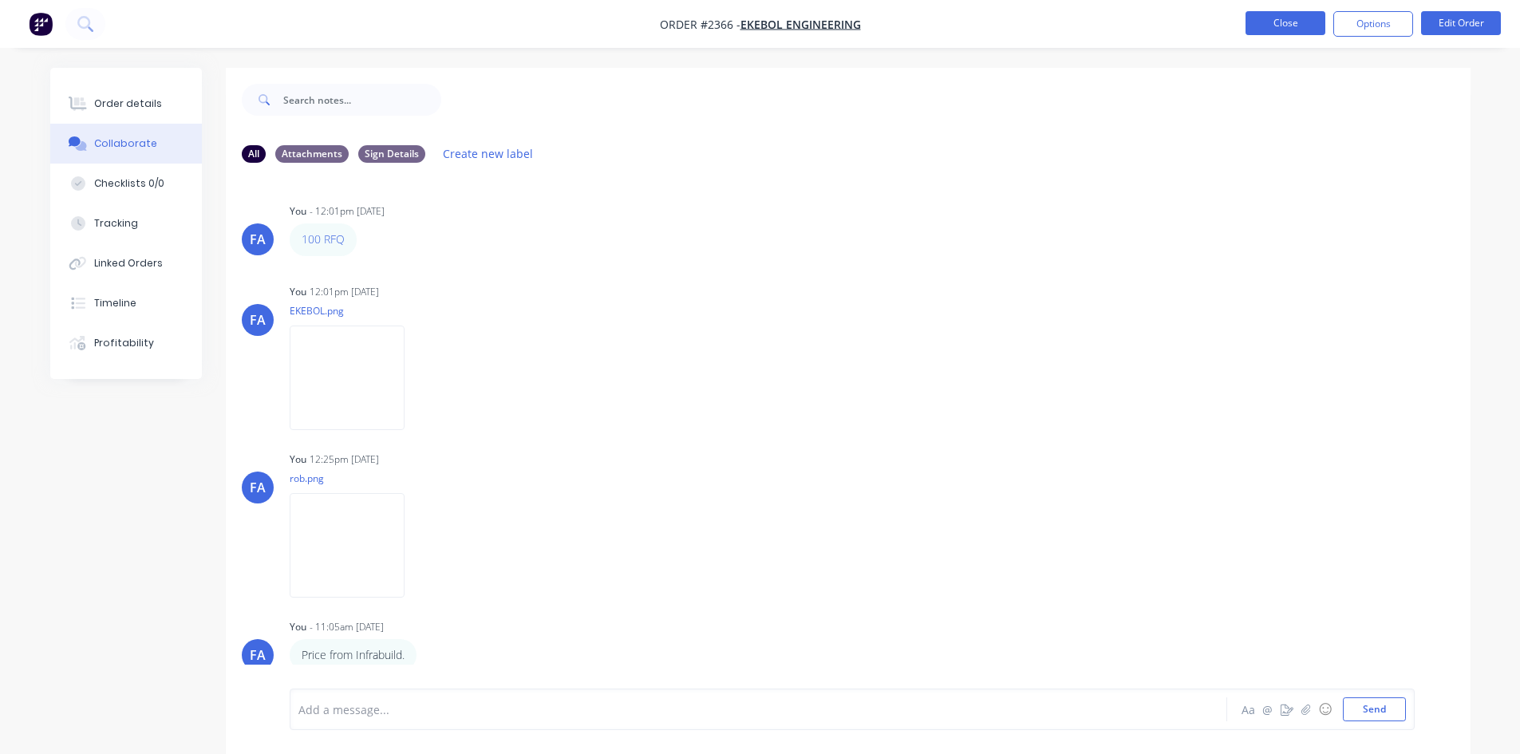
click at [1225, 28] on button "Close" at bounding box center [1286, 23] width 80 height 24
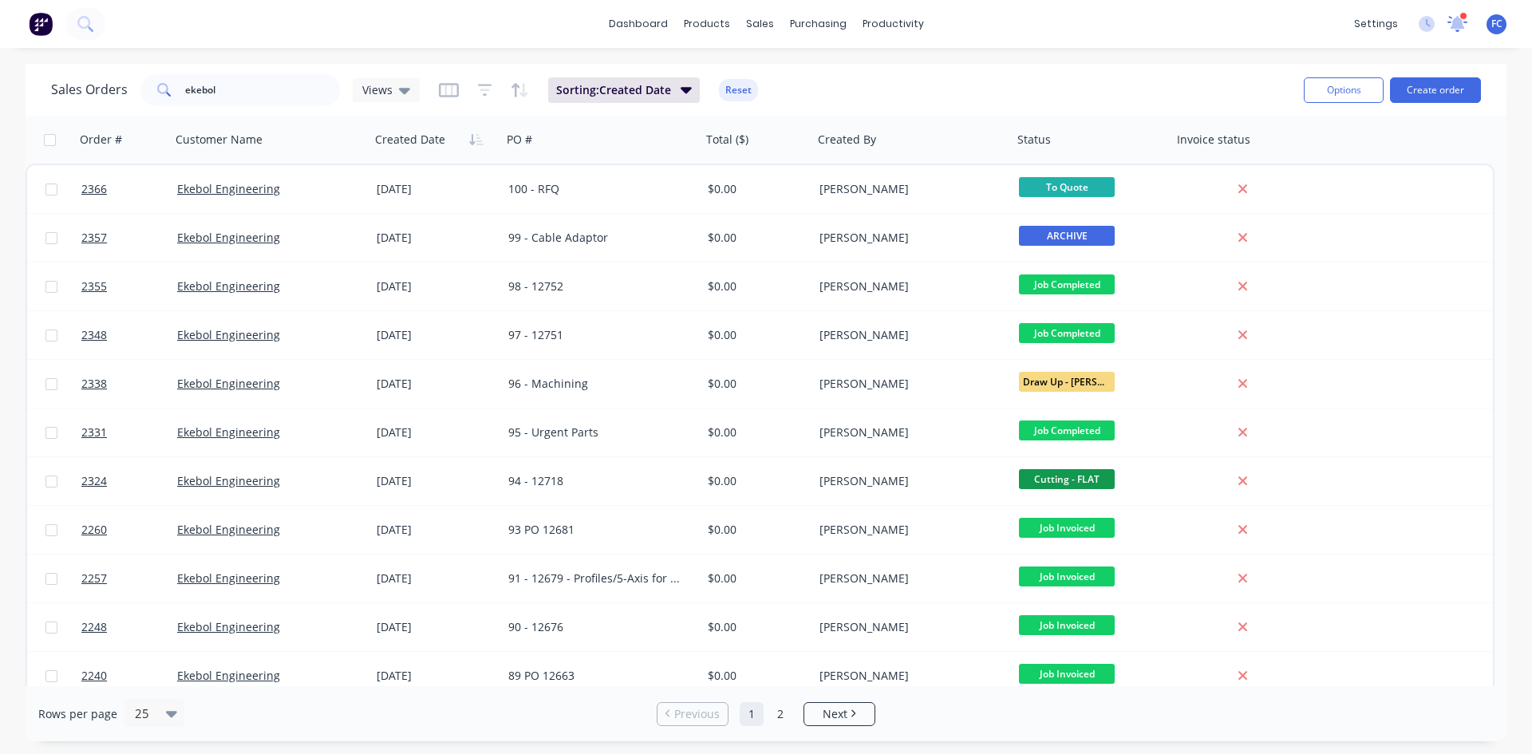
click at [1225, 16] on icon at bounding box center [1458, 24] width 20 height 16
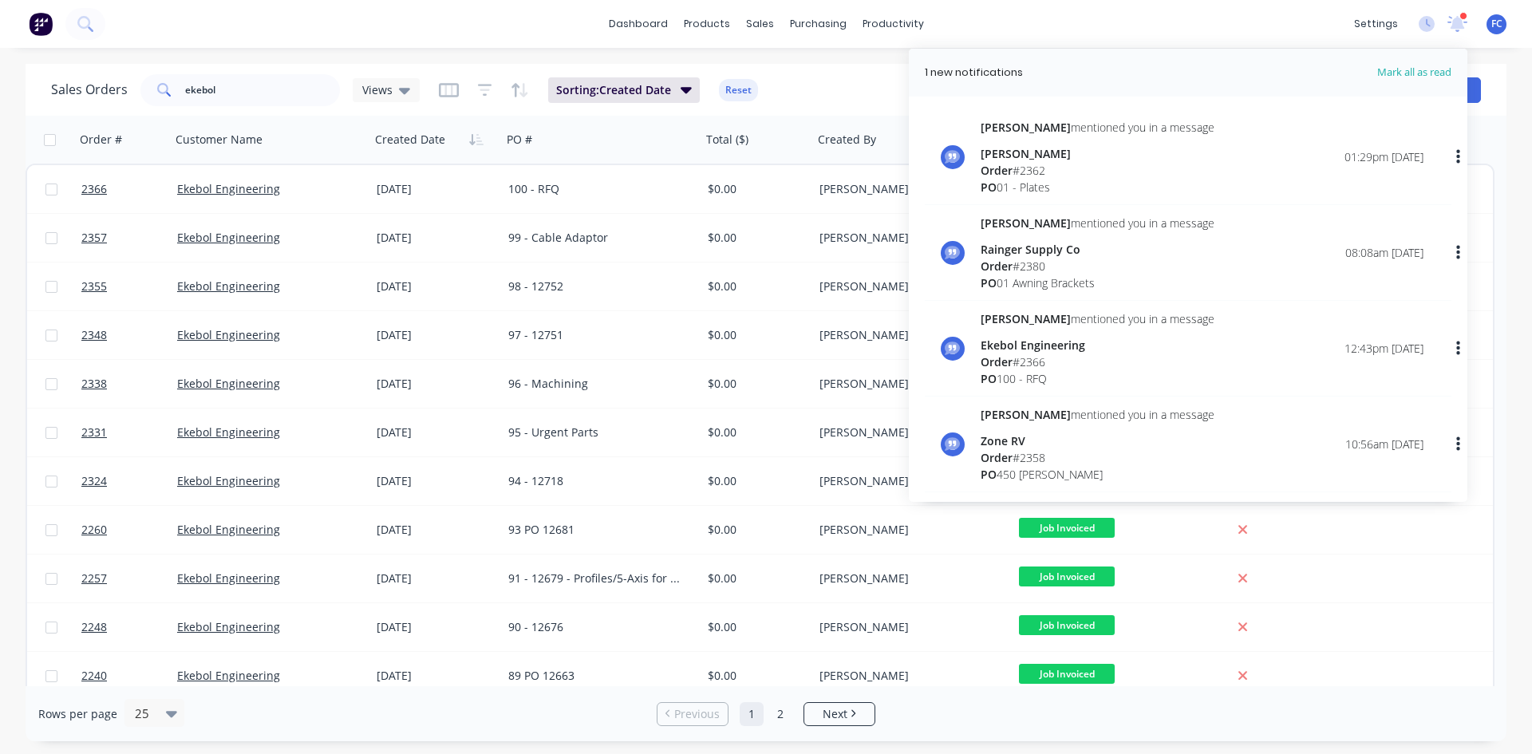
click at [820, 81] on div "Sales Orders ekebol Views Sorting: Created Date Reset" at bounding box center [671, 89] width 1240 height 39
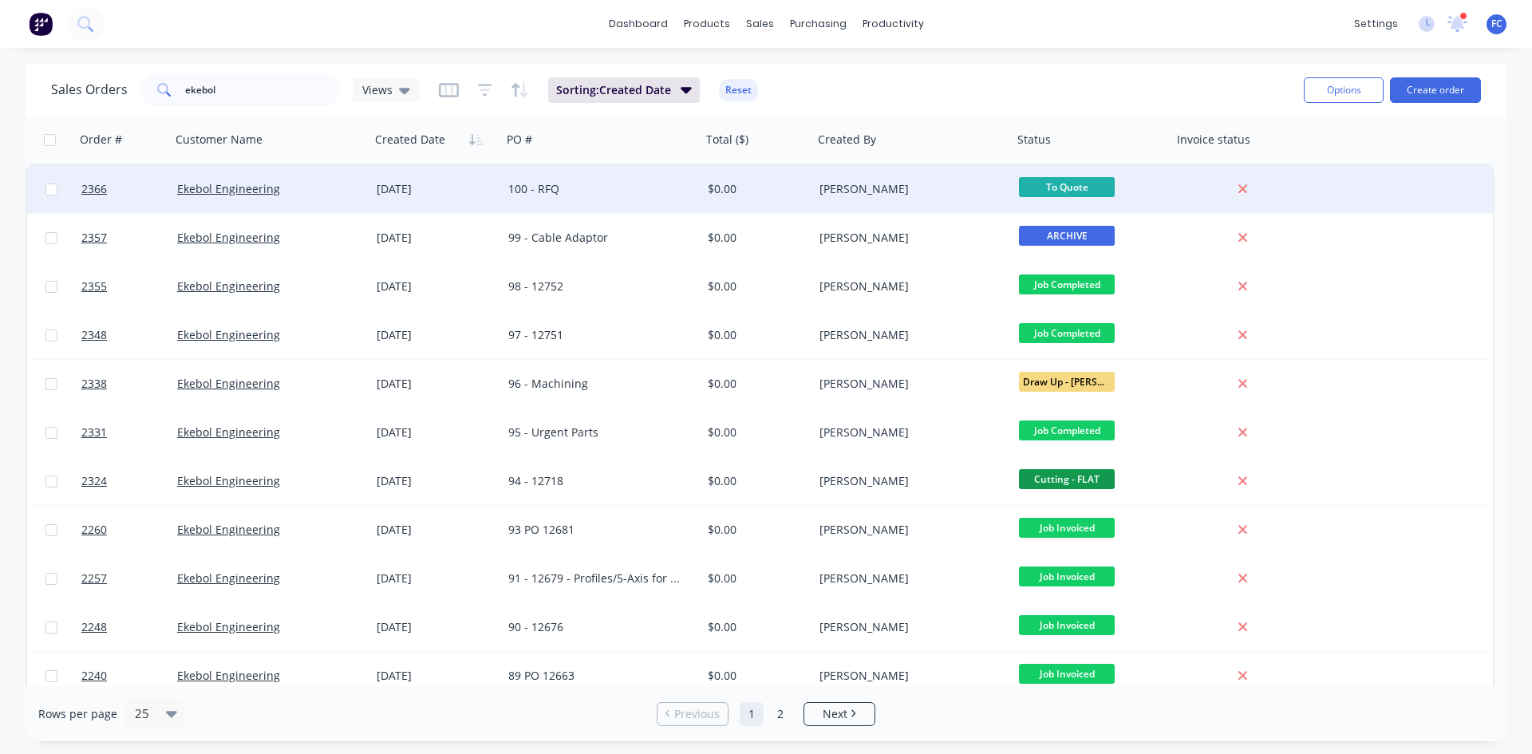
click at [447, 196] on div "25 Sep 2025" at bounding box center [436, 189] width 119 height 16
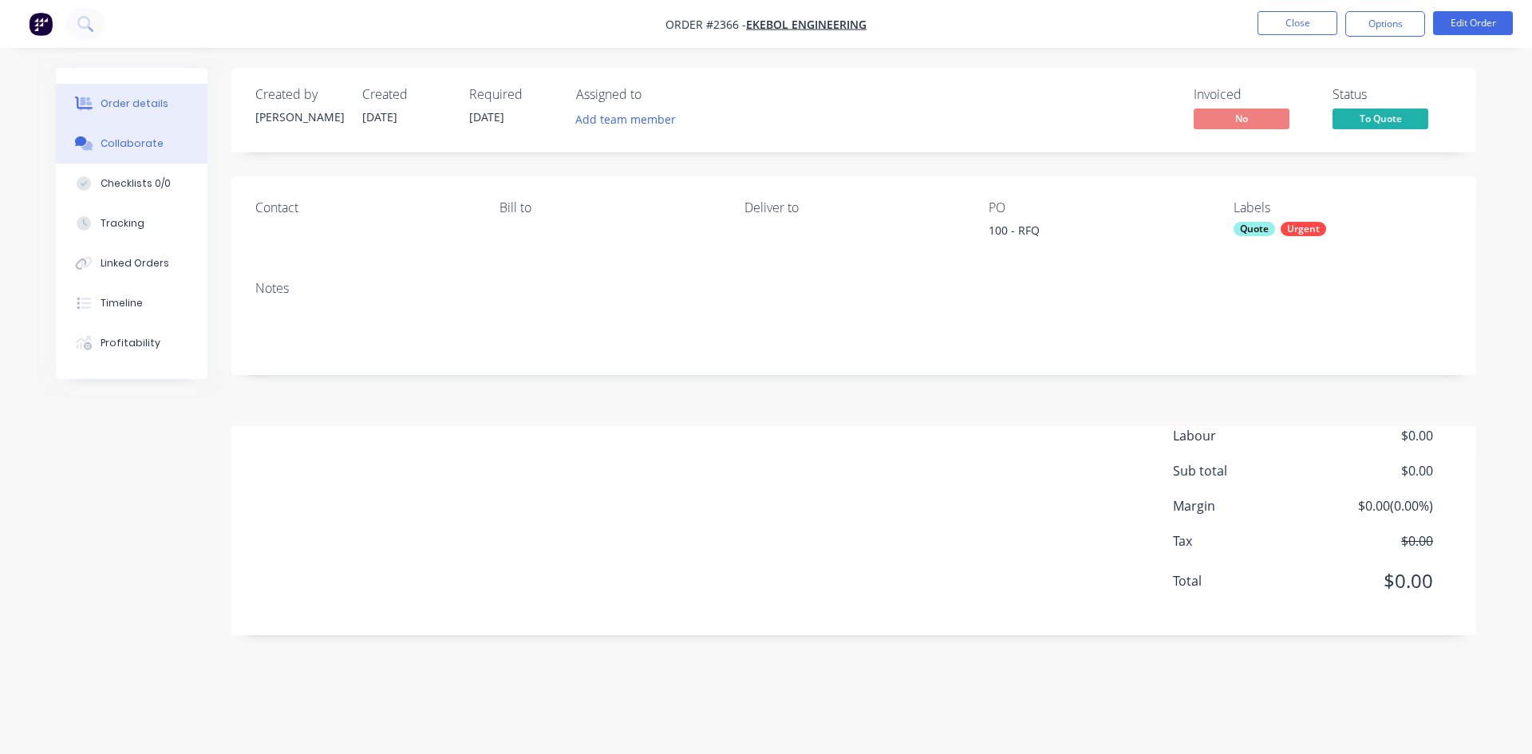
click at [134, 142] on div "Collaborate" at bounding box center [132, 143] width 63 height 14
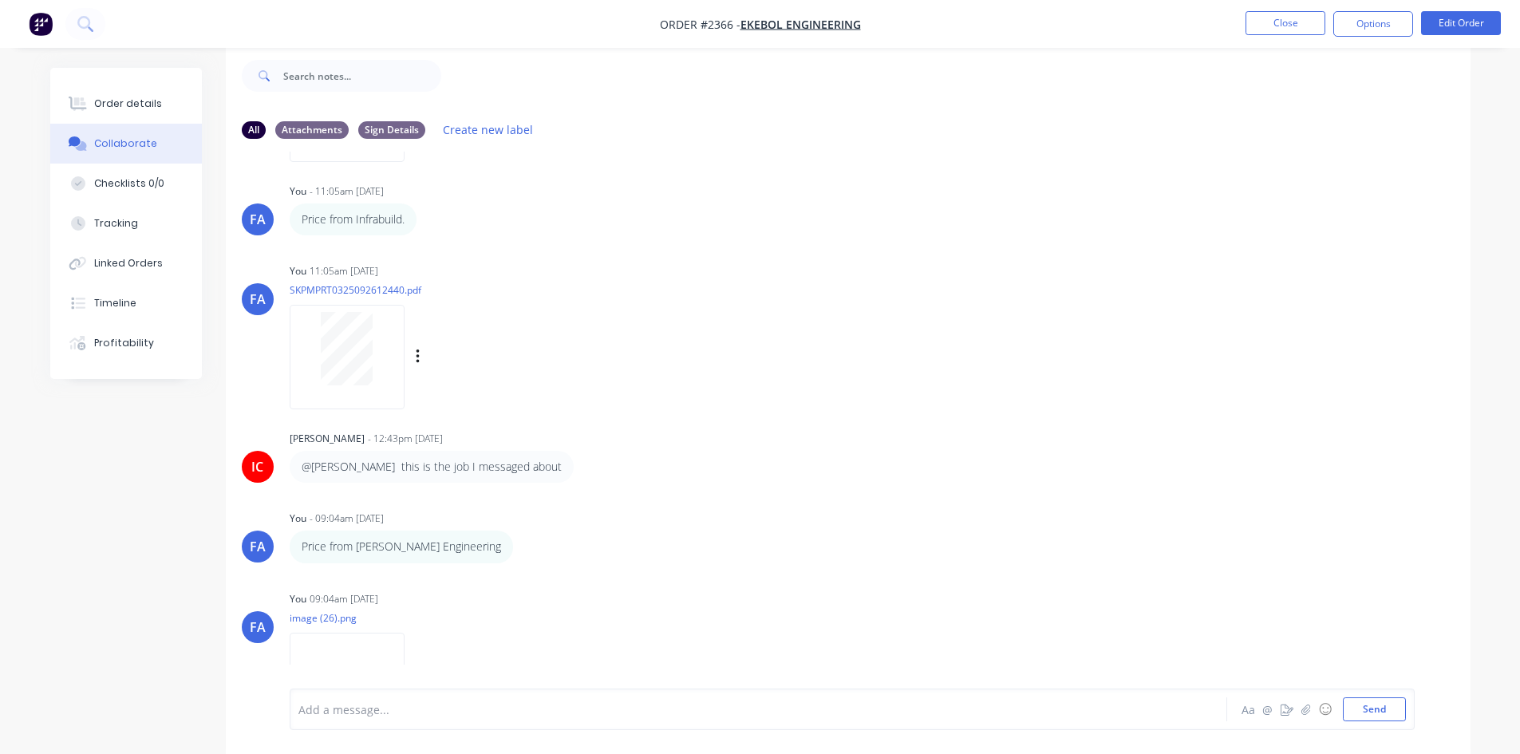
scroll to position [492, 0]
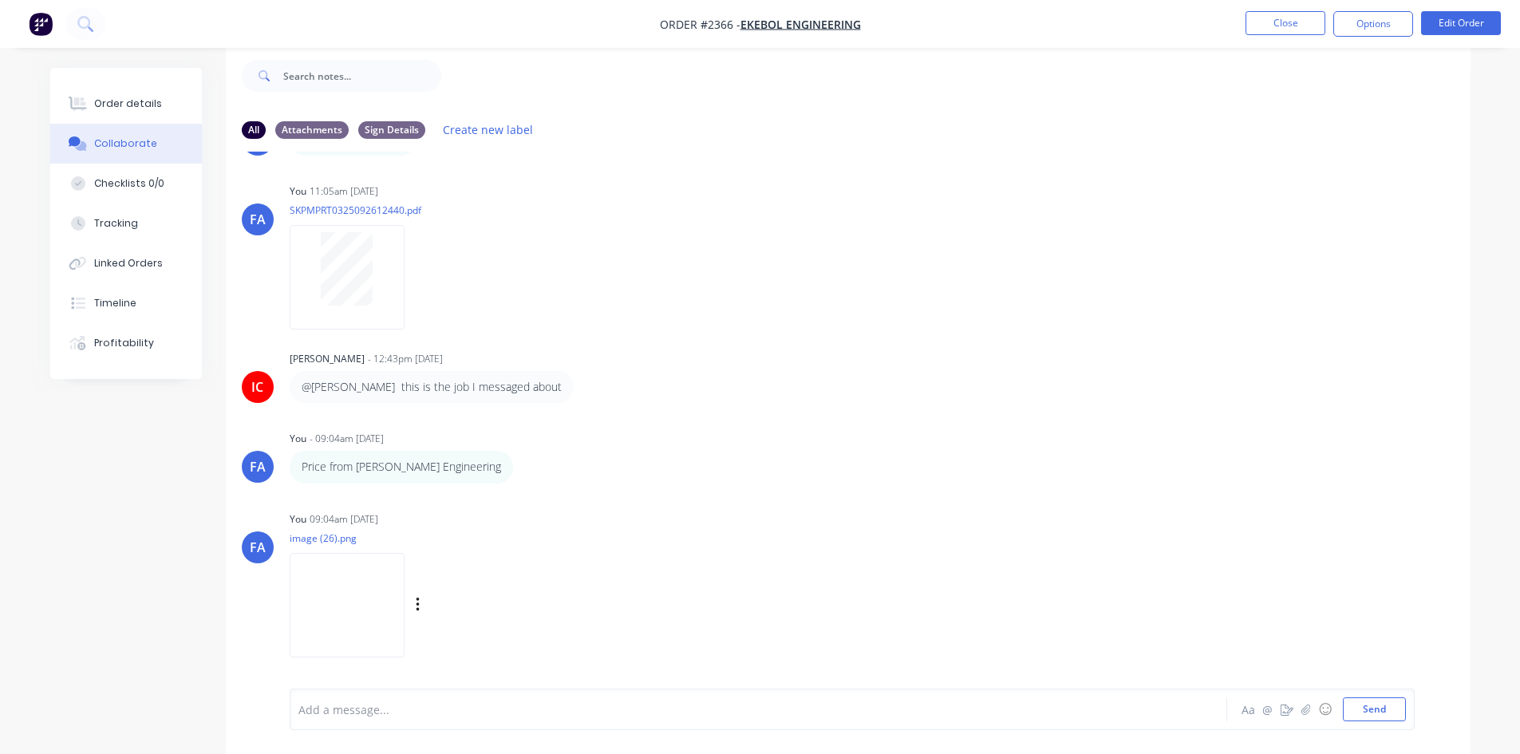
click at [322, 582] on img at bounding box center [347, 605] width 115 height 105
click at [346, 582] on div "Add a message..." at bounding box center [713, 709] width 831 height 24
click at [345, 582] on img at bounding box center [347, 605] width 115 height 105
click at [1225, 582] on button "Send" at bounding box center [1374, 709] width 63 height 24
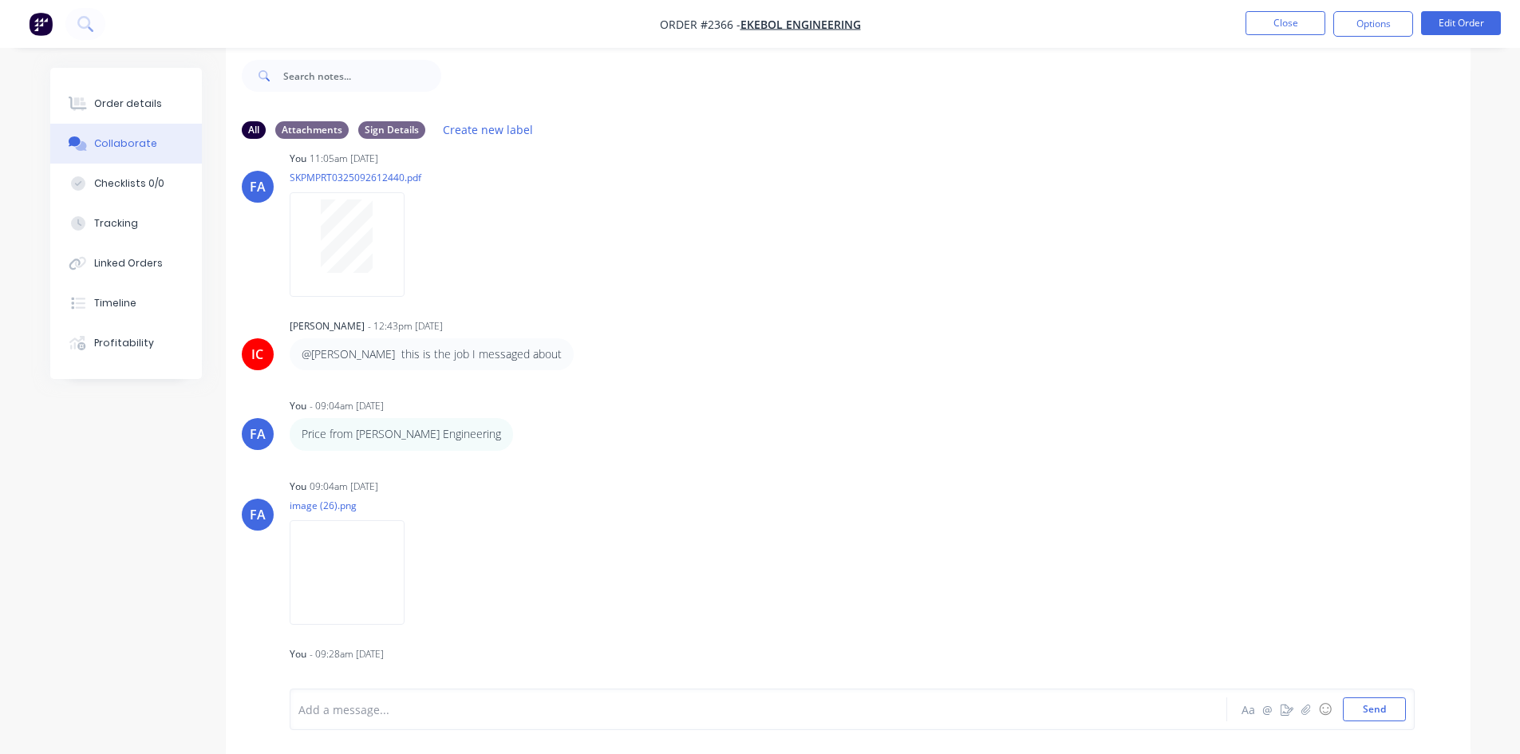
scroll to position [557, 0]
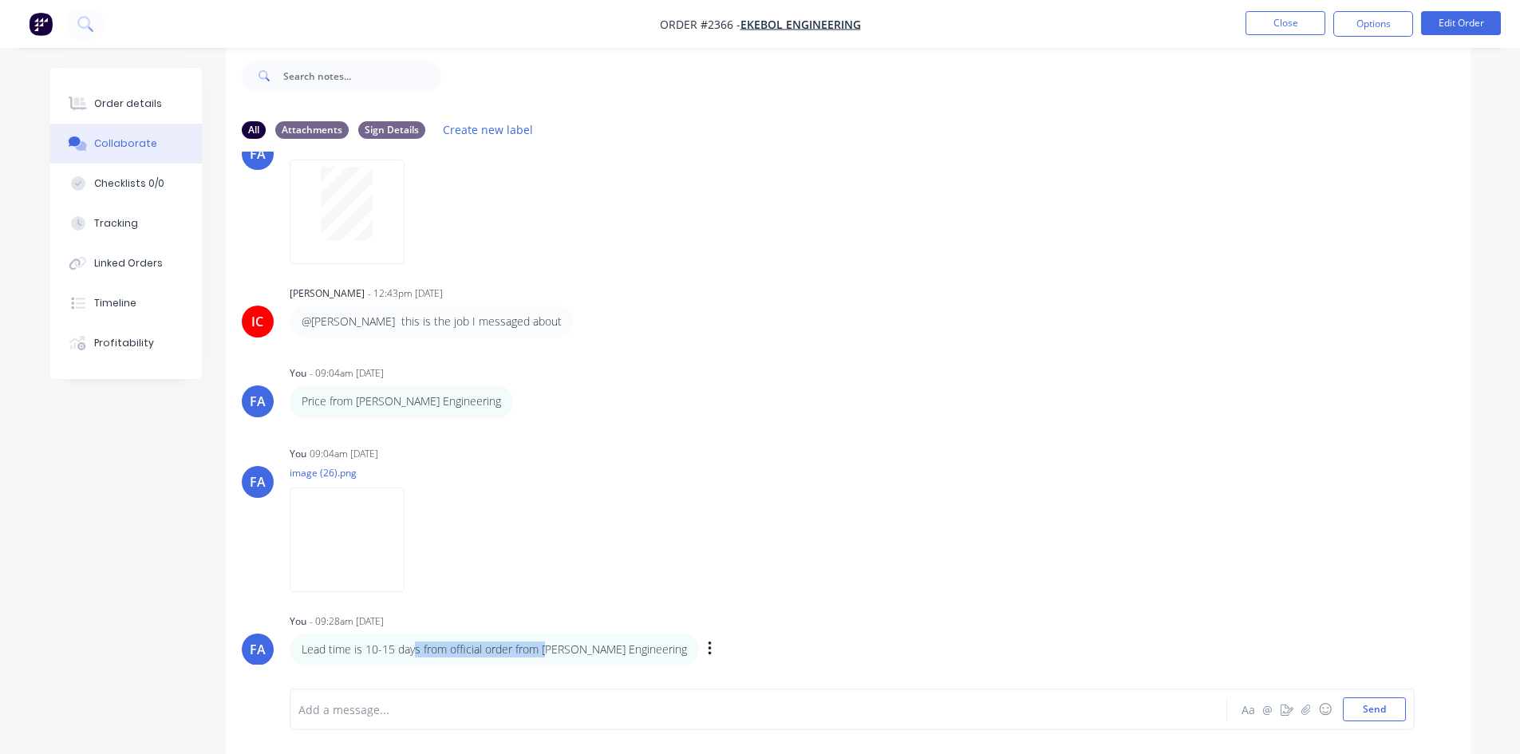
drag, startPoint x: 414, startPoint y: 644, endPoint x: 558, endPoint y: 656, distance: 144.1
click at [553, 582] on p "Lead time is 10-15 days from official order from Emery Engineering" at bounding box center [494, 650] width 385 height 16
click at [558, 582] on p "Lead time is 10-15 days from official order from Emery Engineering" at bounding box center [494, 650] width 385 height 16
click at [357, 538] on img at bounding box center [347, 540] width 115 height 105
click at [708, 582] on icon "button" at bounding box center [710, 649] width 5 height 18
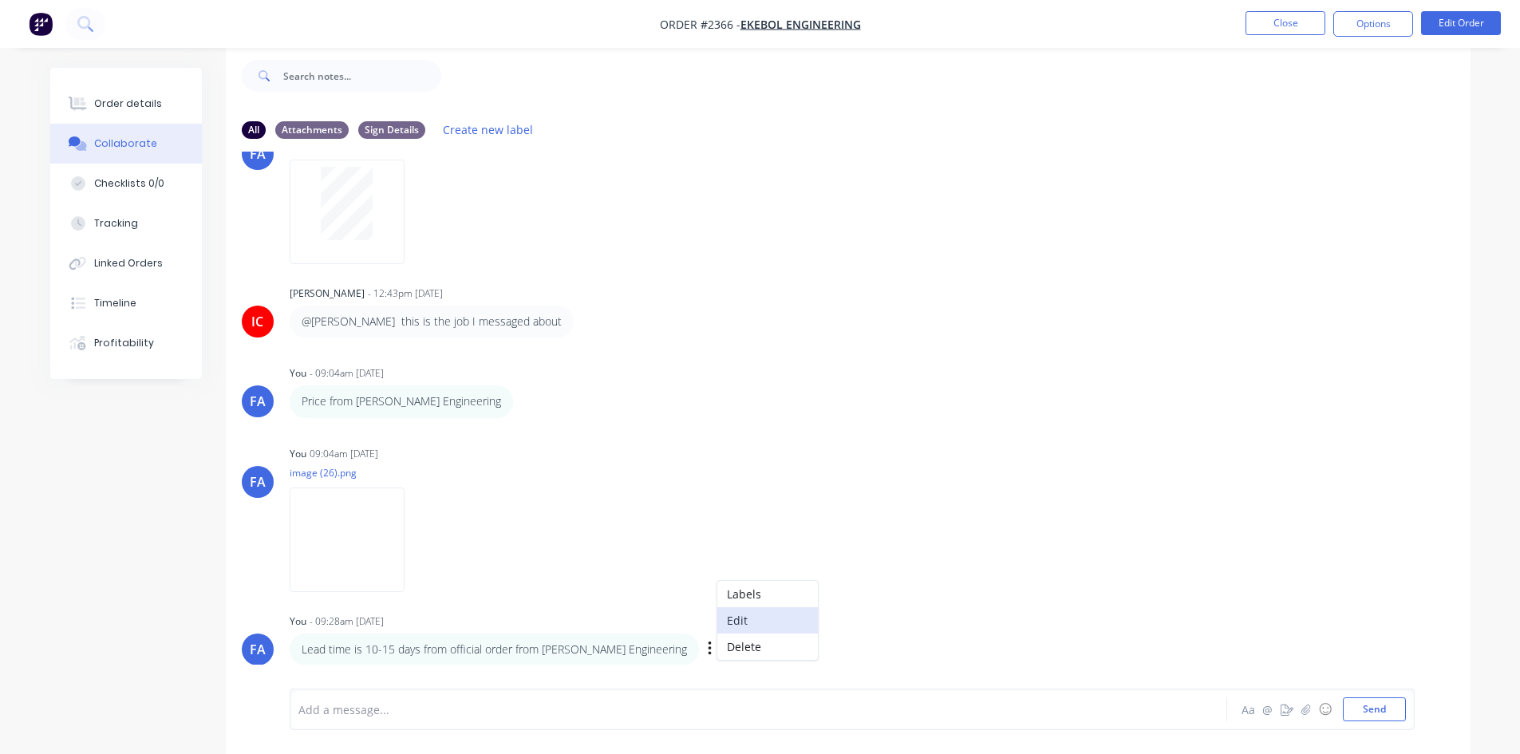
click at [717, 582] on button "Edit" at bounding box center [767, 620] width 101 height 26
click at [397, 582] on span "Lead time is 10-15 days from official order from Emery Engineering" at bounding box center [506, 709] width 414 height 15
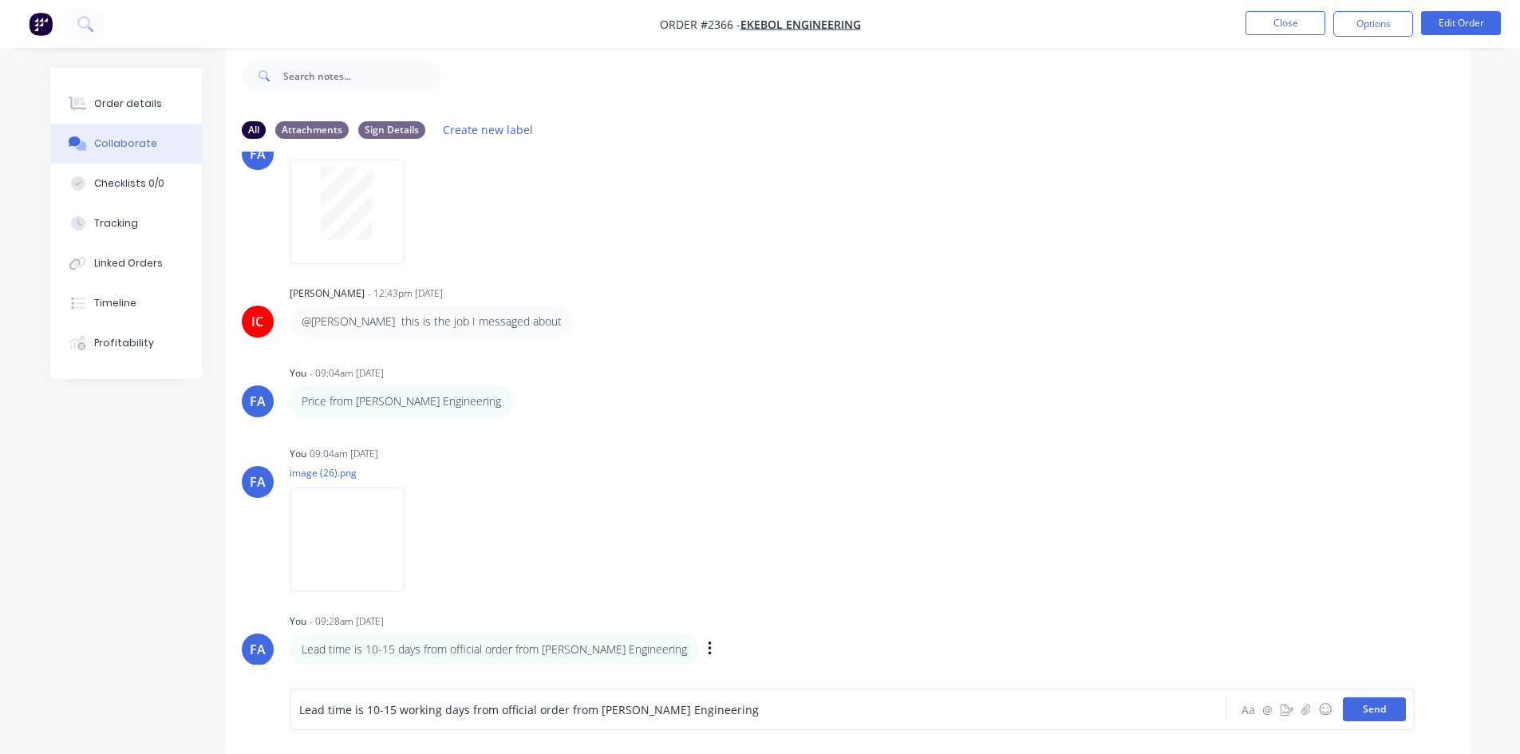
click at [1225, 582] on button "Send" at bounding box center [1374, 709] width 63 height 24
click at [322, 526] on img at bounding box center [347, 540] width 115 height 105
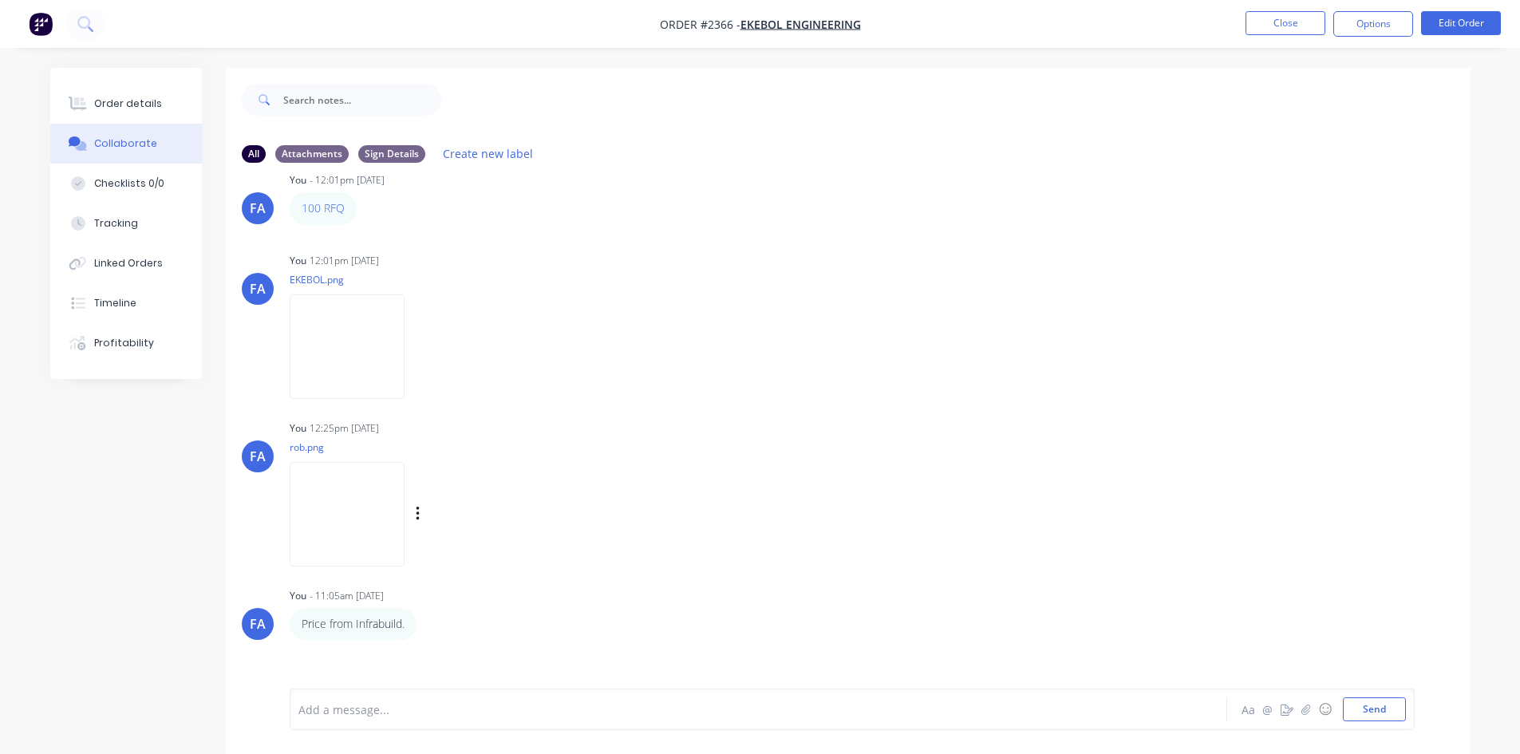
scroll to position [160, 0]
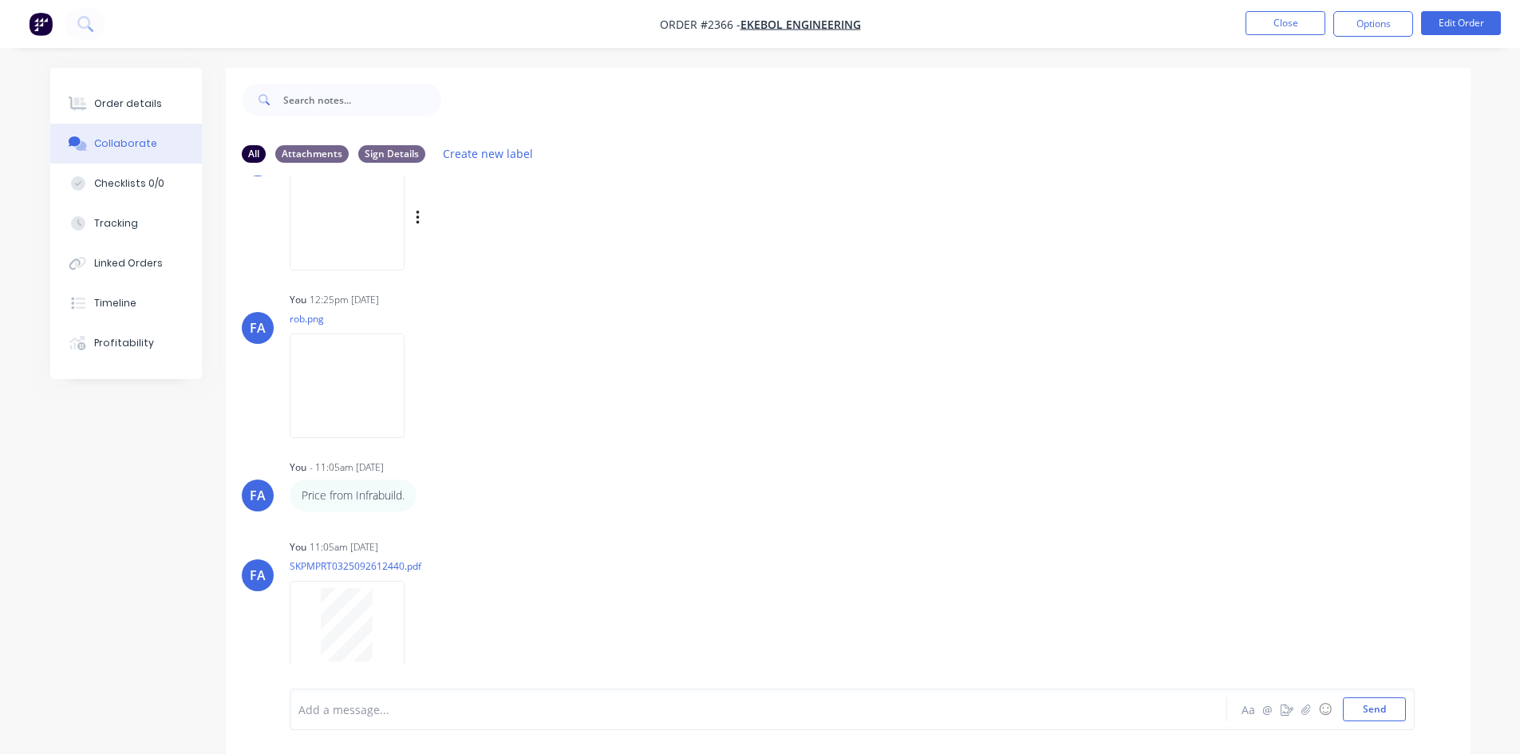
click at [346, 196] on img at bounding box center [347, 218] width 115 height 105
click at [358, 393] on img at bounding box center [347, 386] width 115 height 105
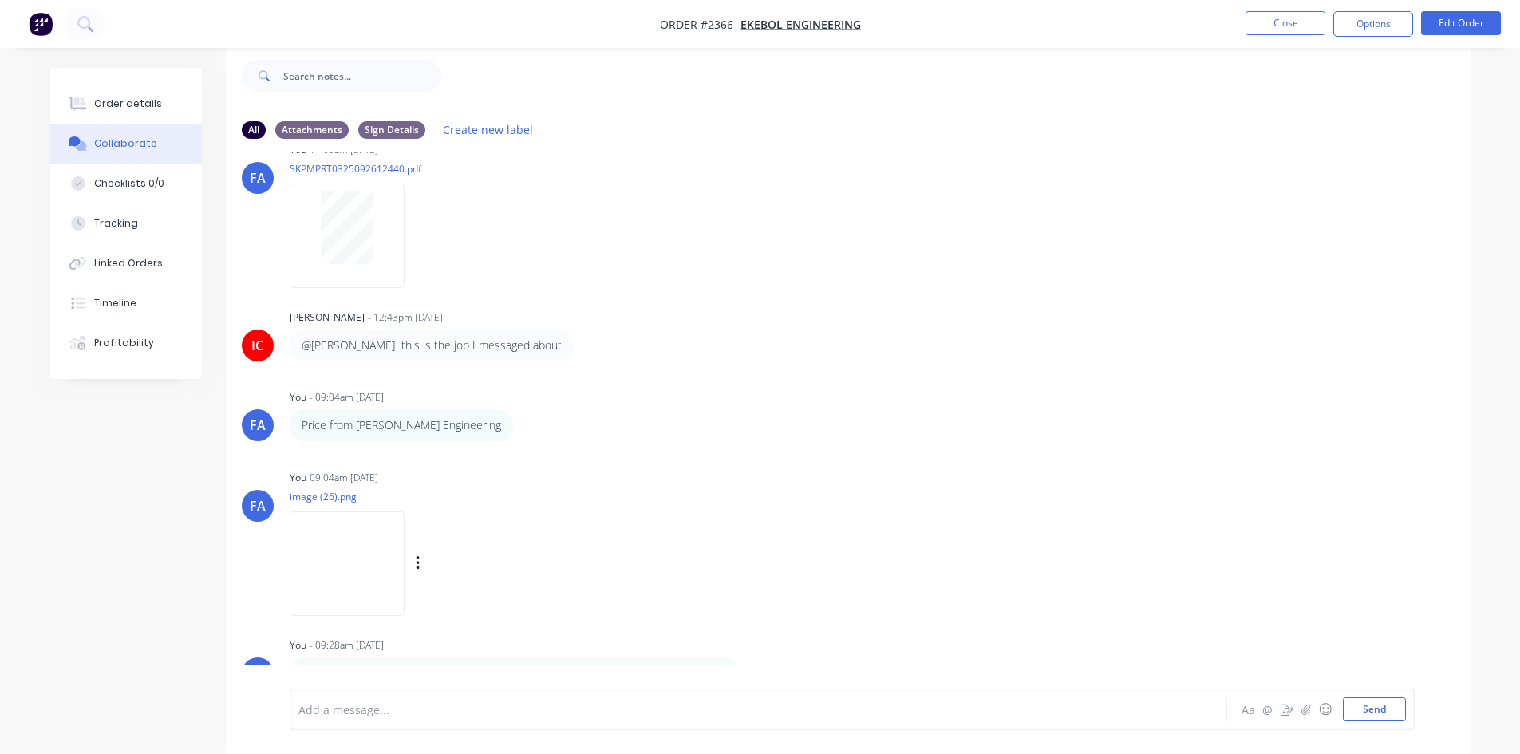
scroll to position [557, 0]
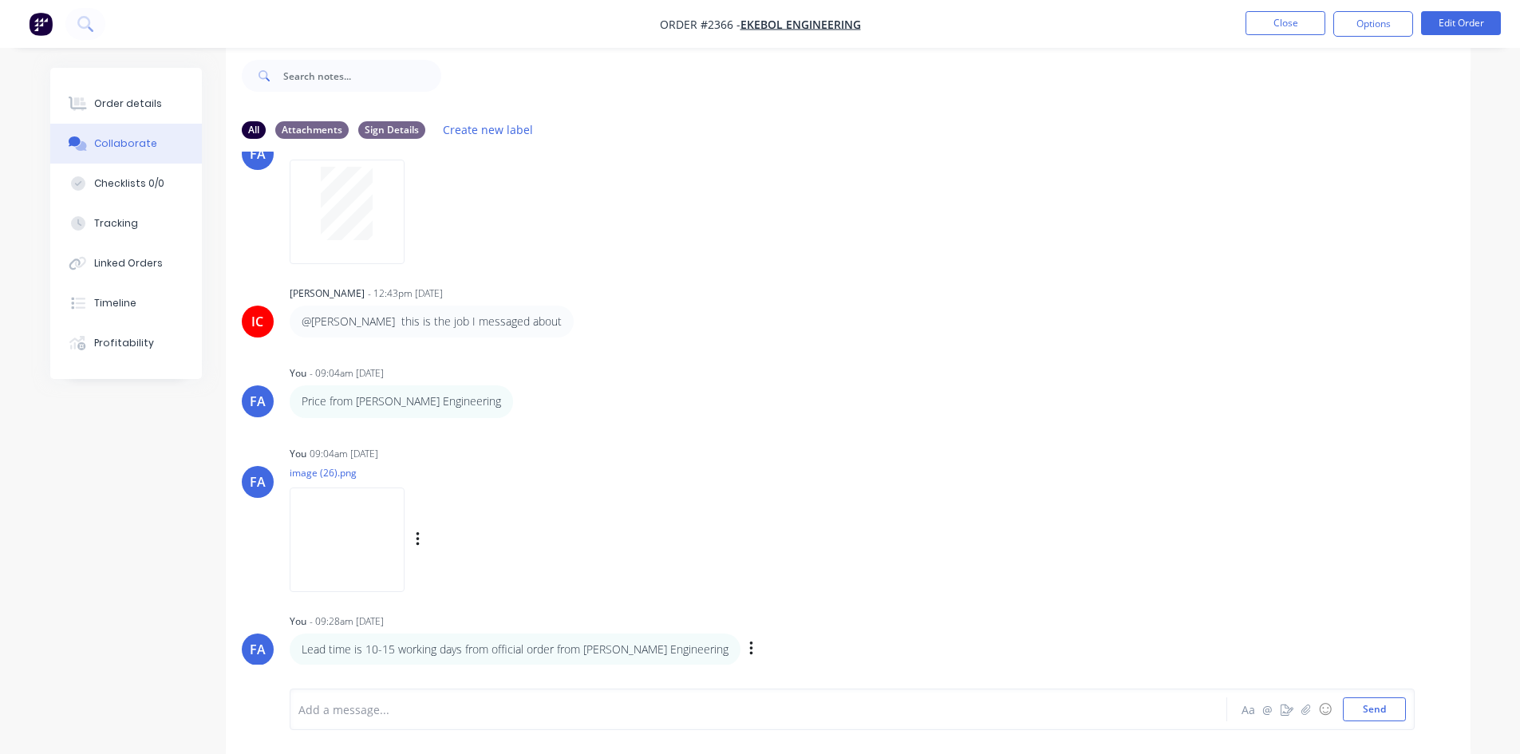
click at [326, 543] on img at bounding box center [347, 540] width 115 height 105
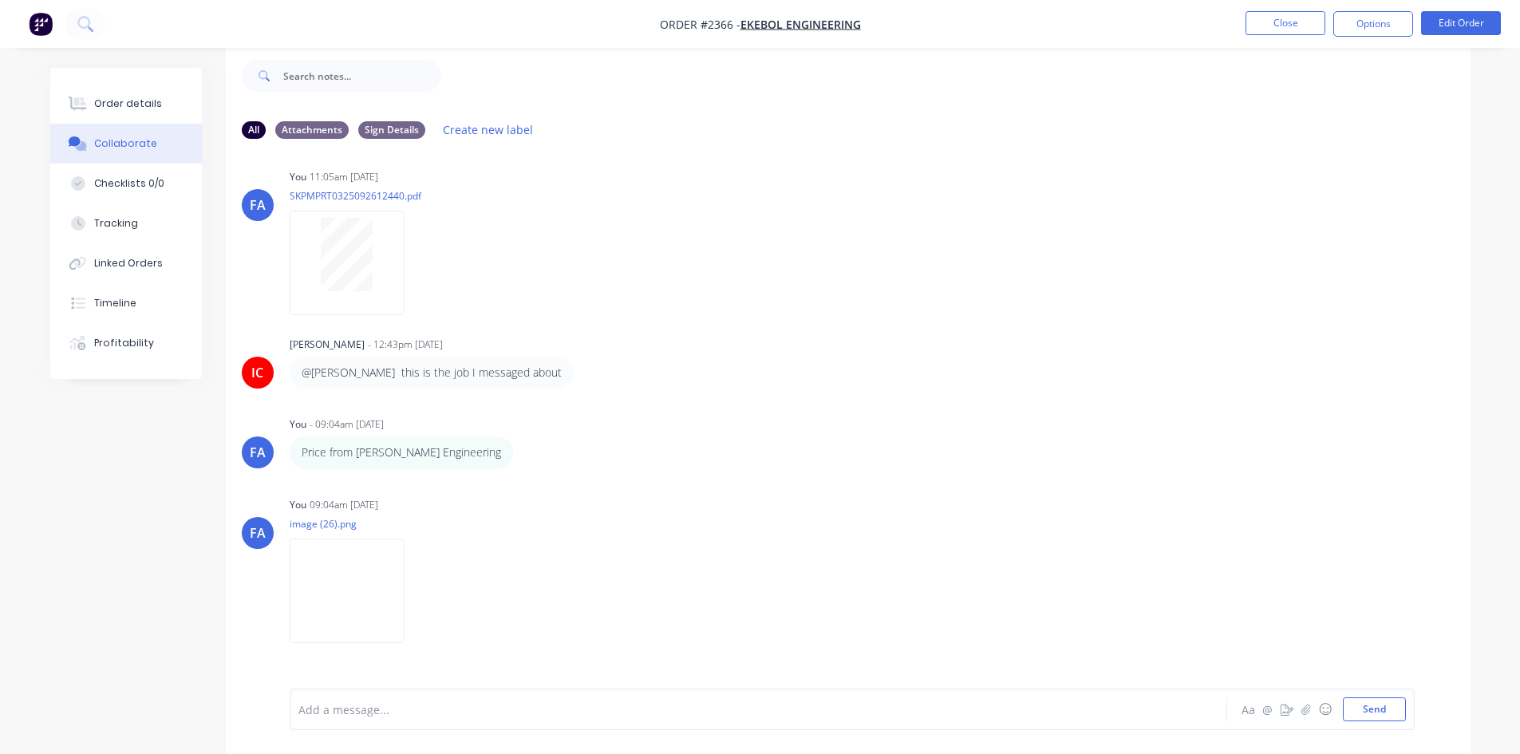
scroll to position [318, 0]
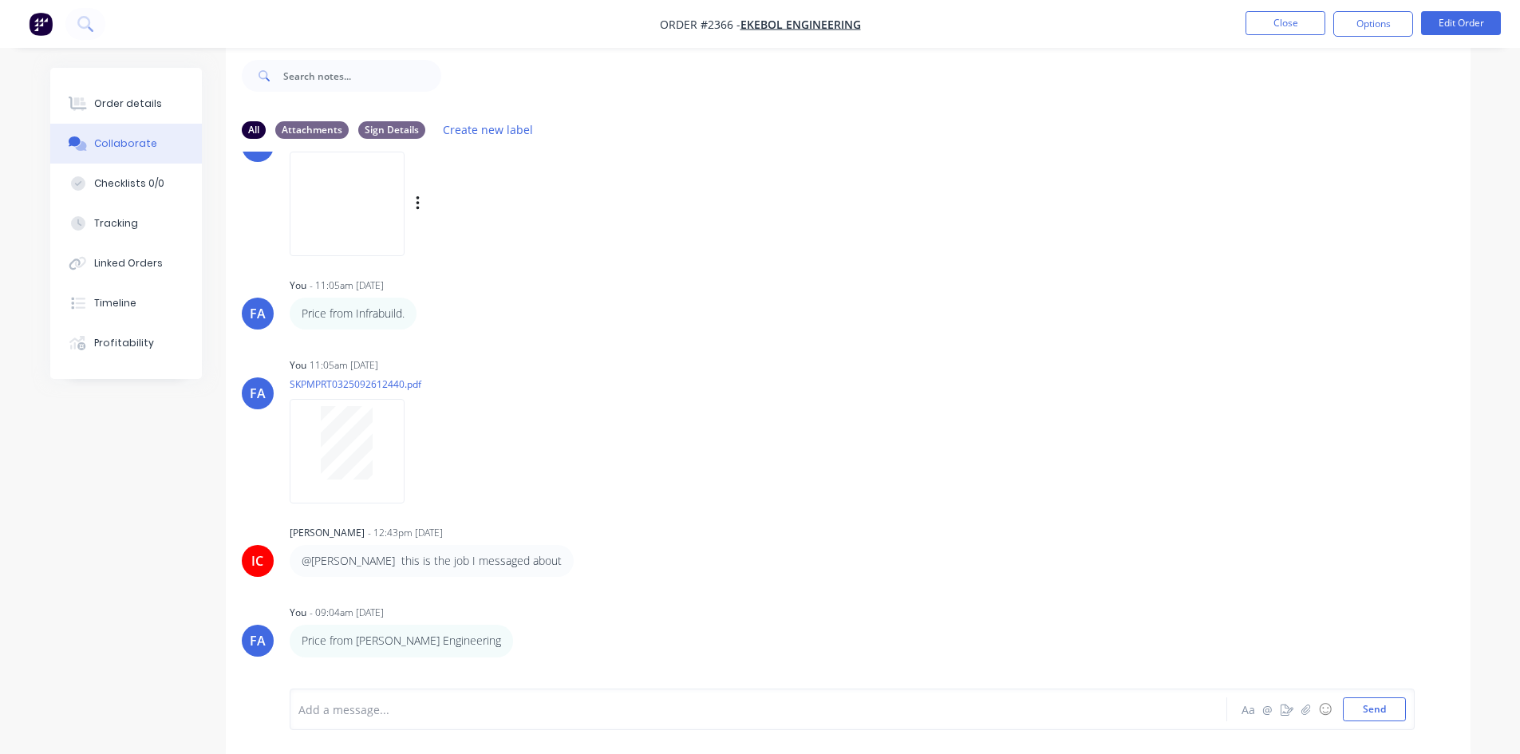
click at [371, 211] on img at bounding box center [347, 204] width 115 height 105
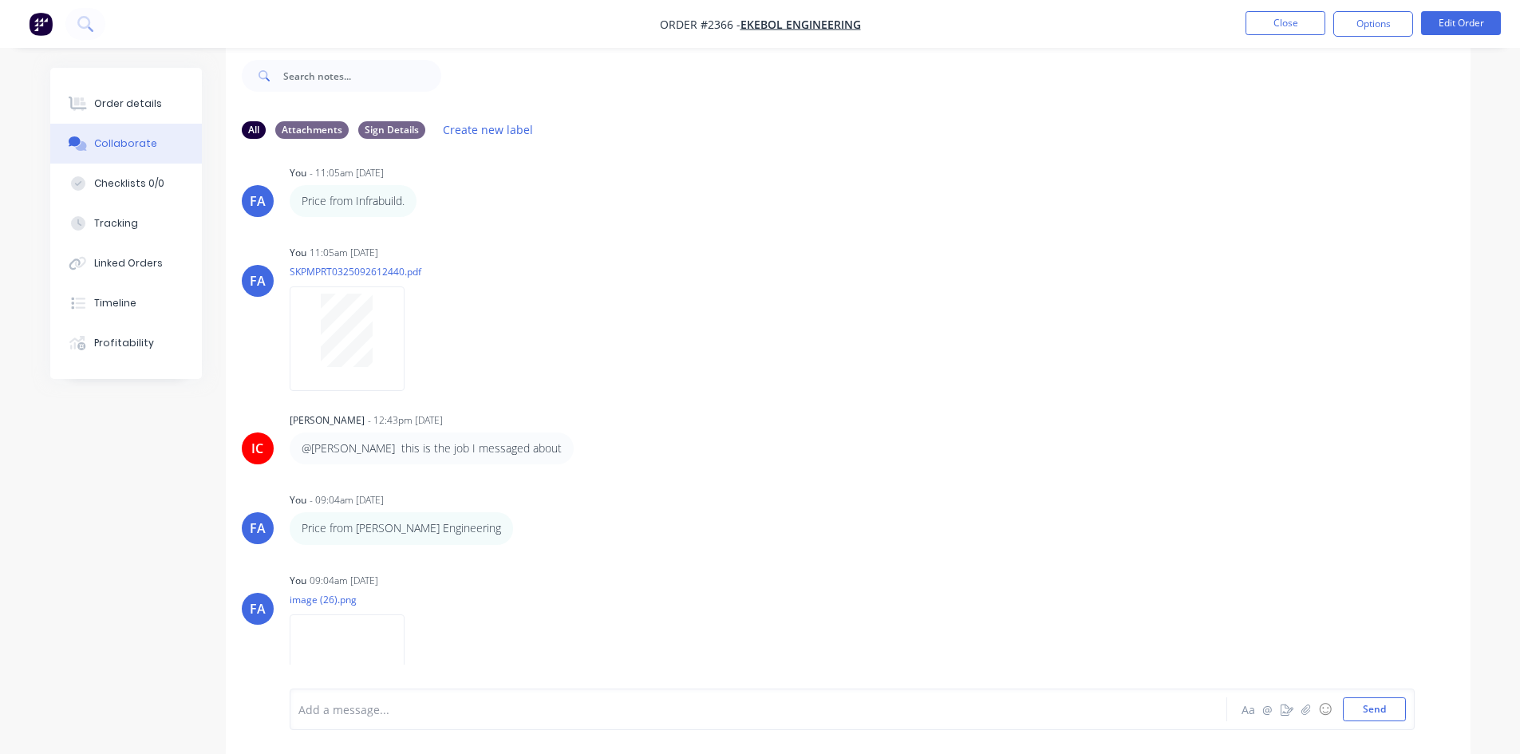
scroll to position [397, 0]
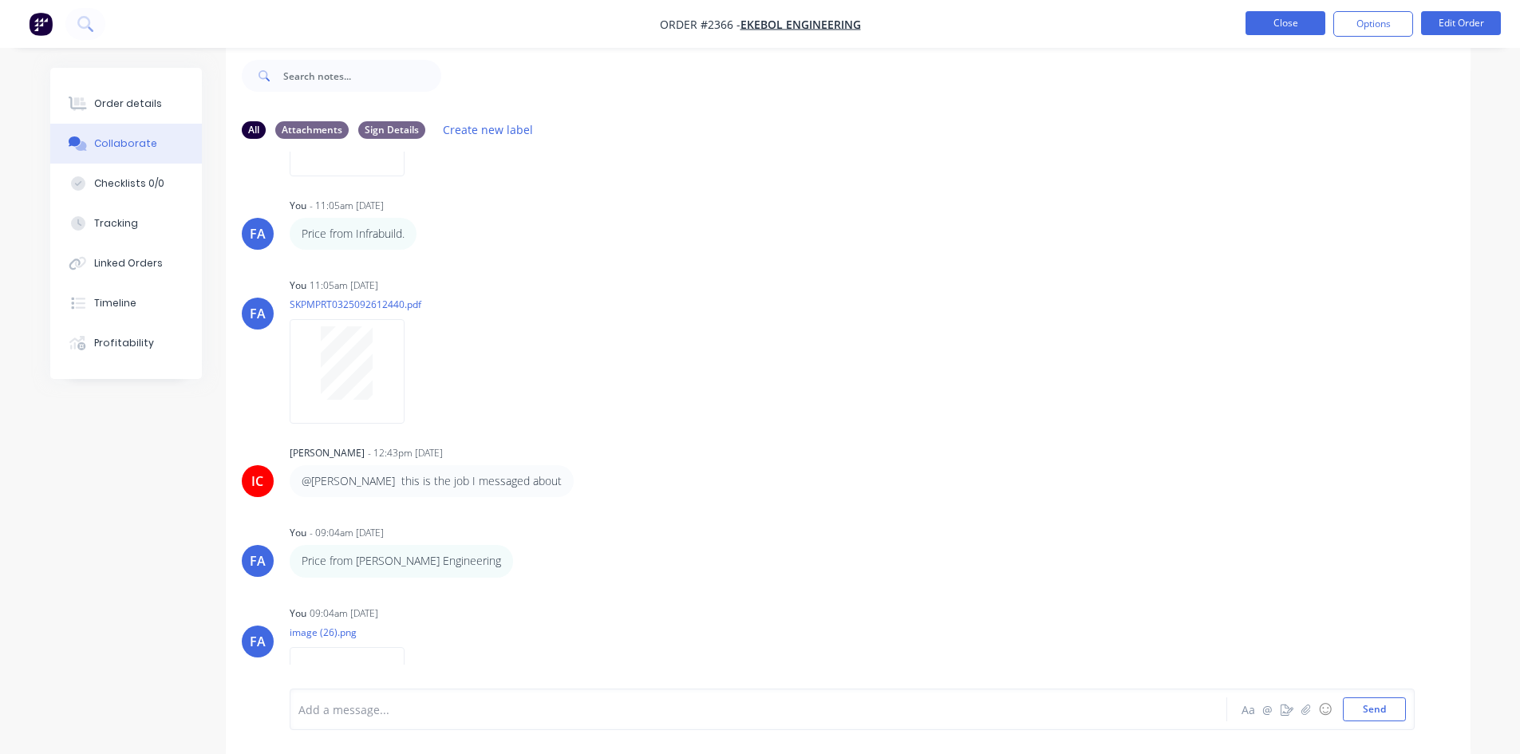
click at [1306, 32] on button "Close" at bounding box center [1286, 23] width 80 height 24
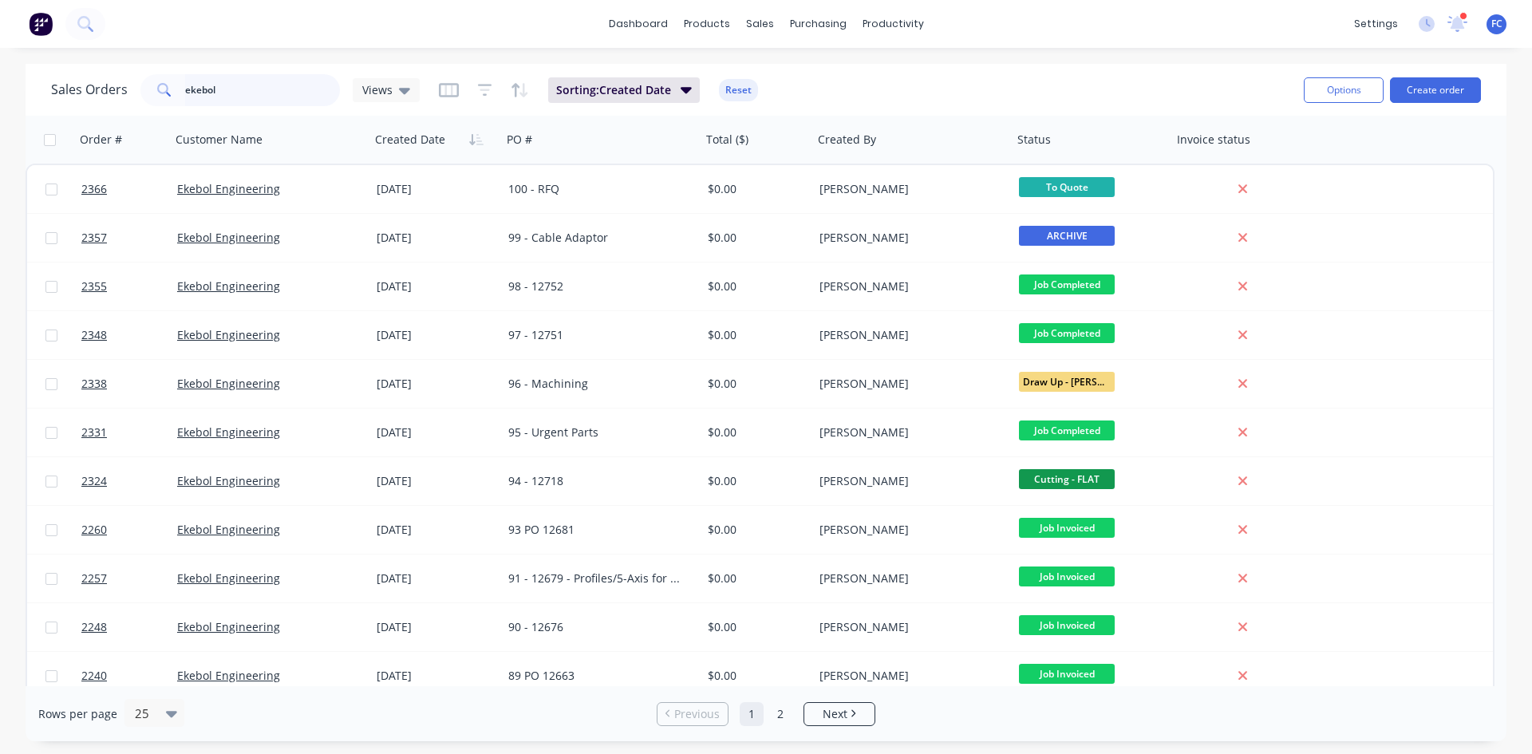
drag, startPoint x: 248, startPoint y: 95, endPoint x: 9, endPoint y: 73, distance: 240.4
click at [9, 73] on div "Sales Orders ekebol Views Sorting: Created Date Reset Options Create order Orde…" at bounding box center [766, 402] width 1532 height 677
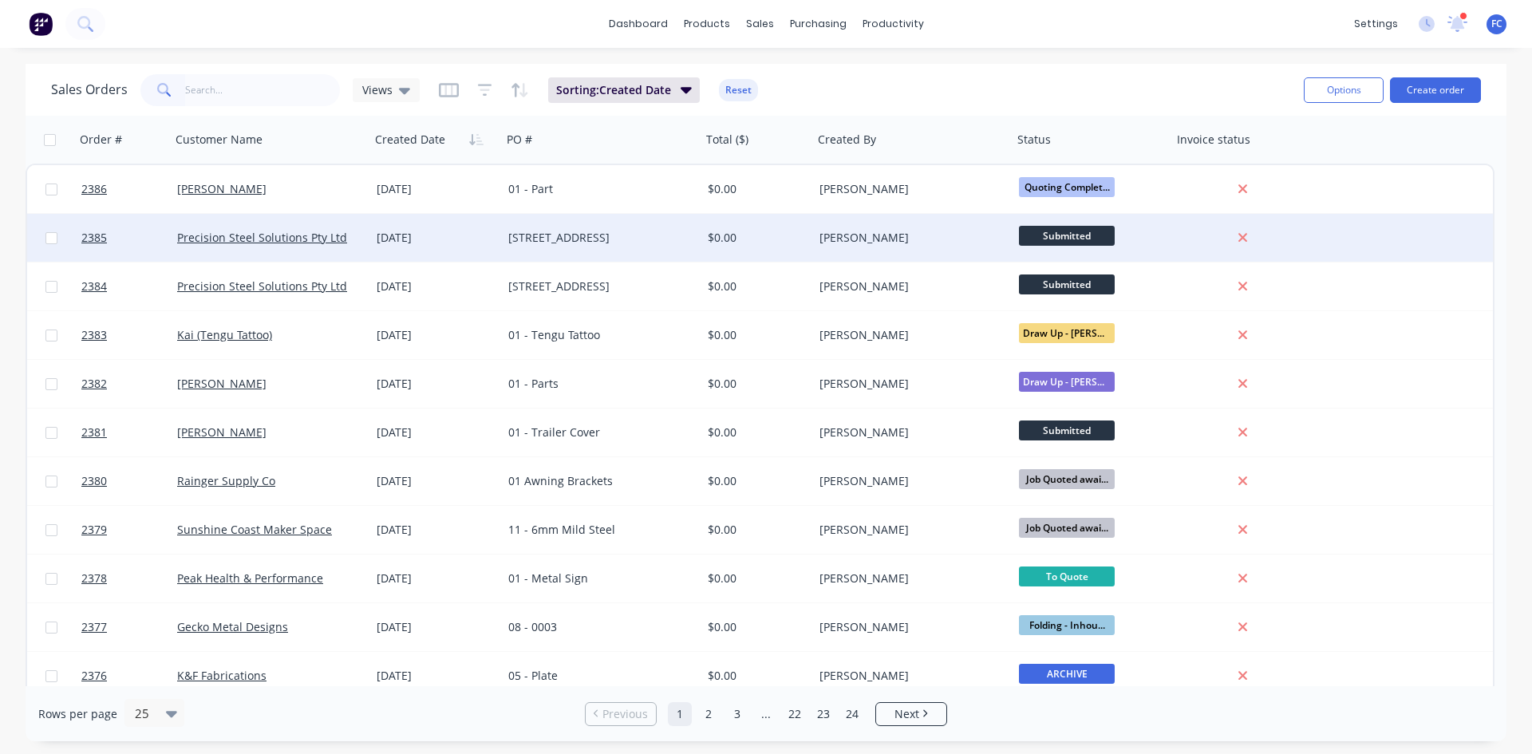
click at [500, 224] on div "[DATE]" at bounding box center [436, 238] width 132 height 48
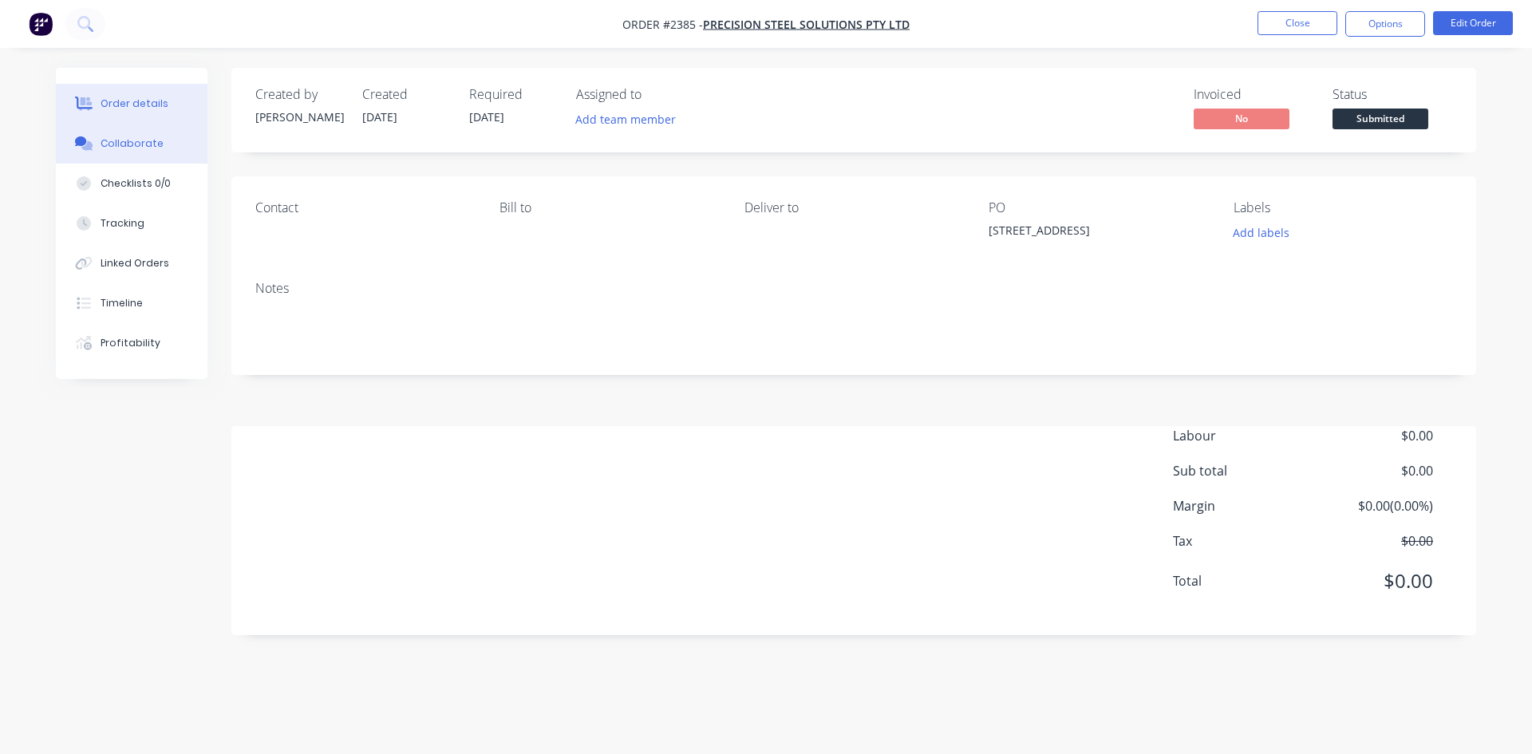
click at [156, 139] on div "Collaborate" at bounding box center [132, 143] width 63 height 14
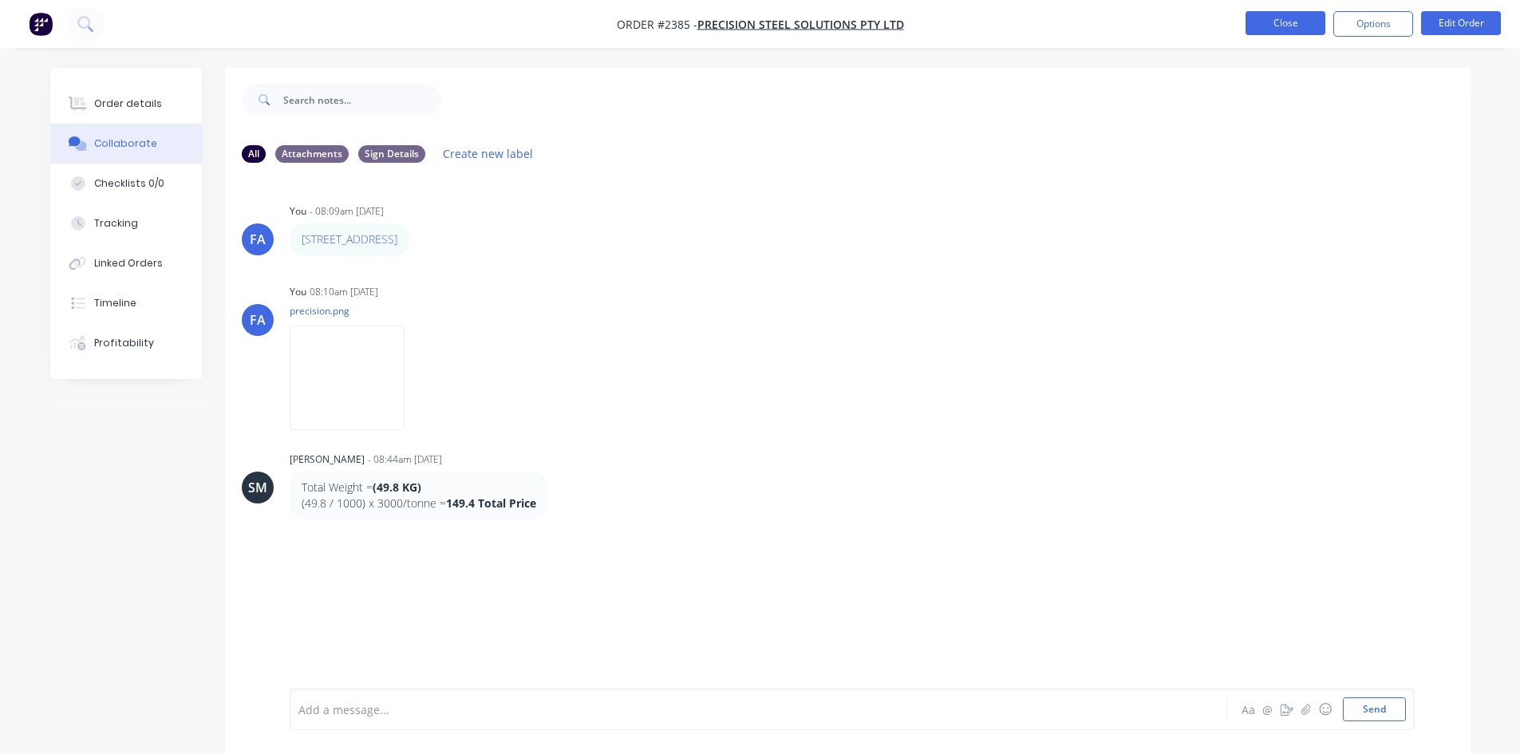
click at [1286, 21] on button "Close" at bounding box center [1286, 23] width 80 height 24
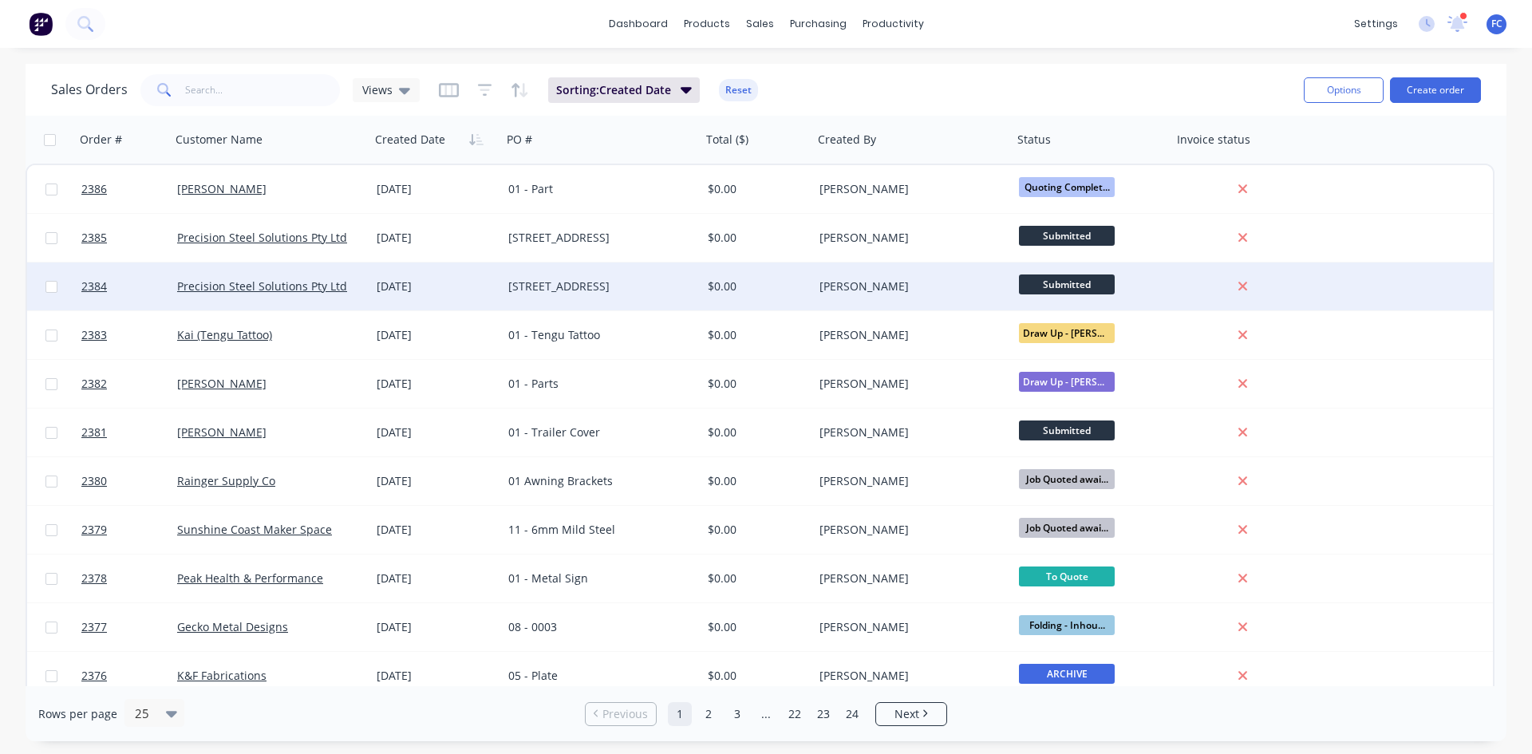
click at [445, 270] on div "[DATE]" at bounding box center [436, 287] width 132 height 48
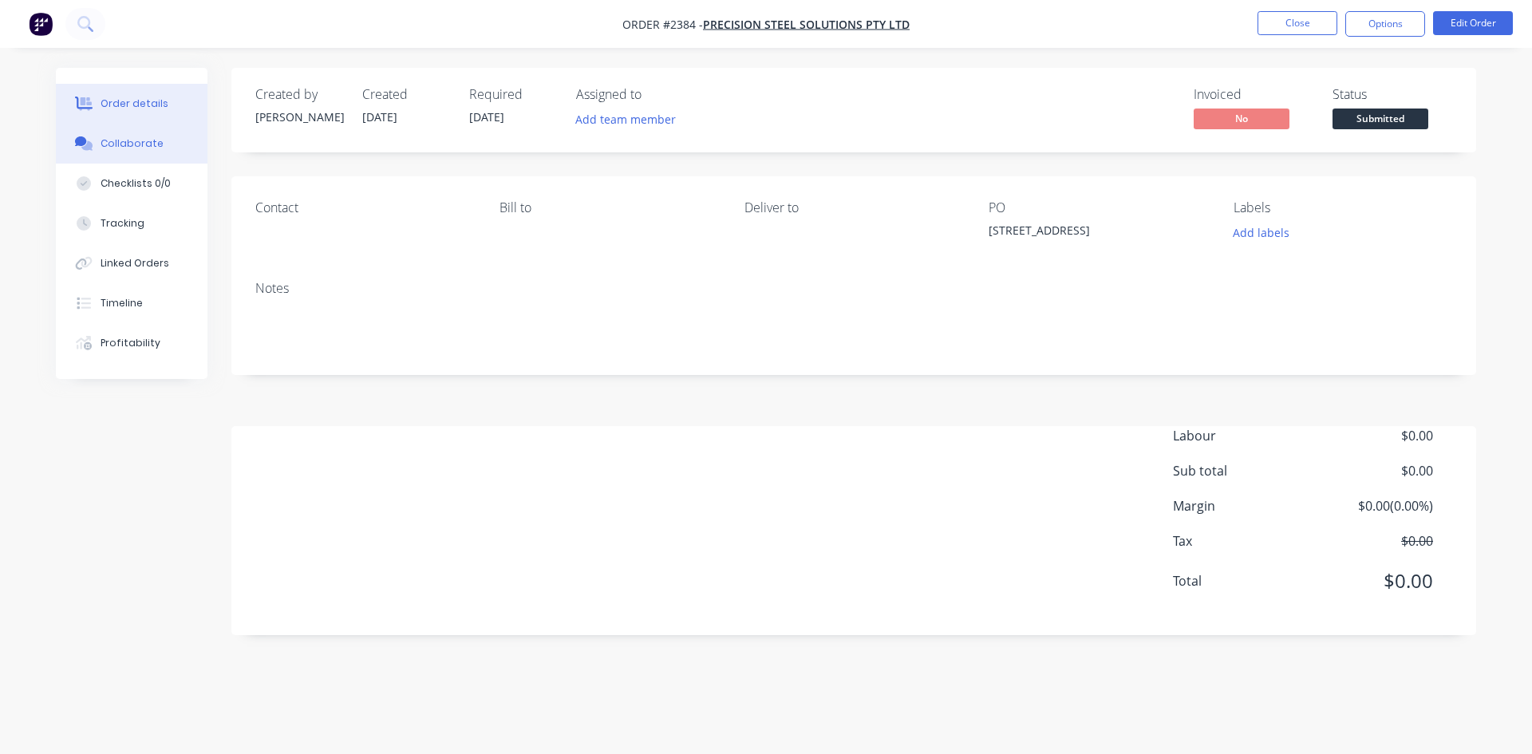
click at [122, 147] on div "Collaborate" at bounding box center [132, 143] width 63 height 14
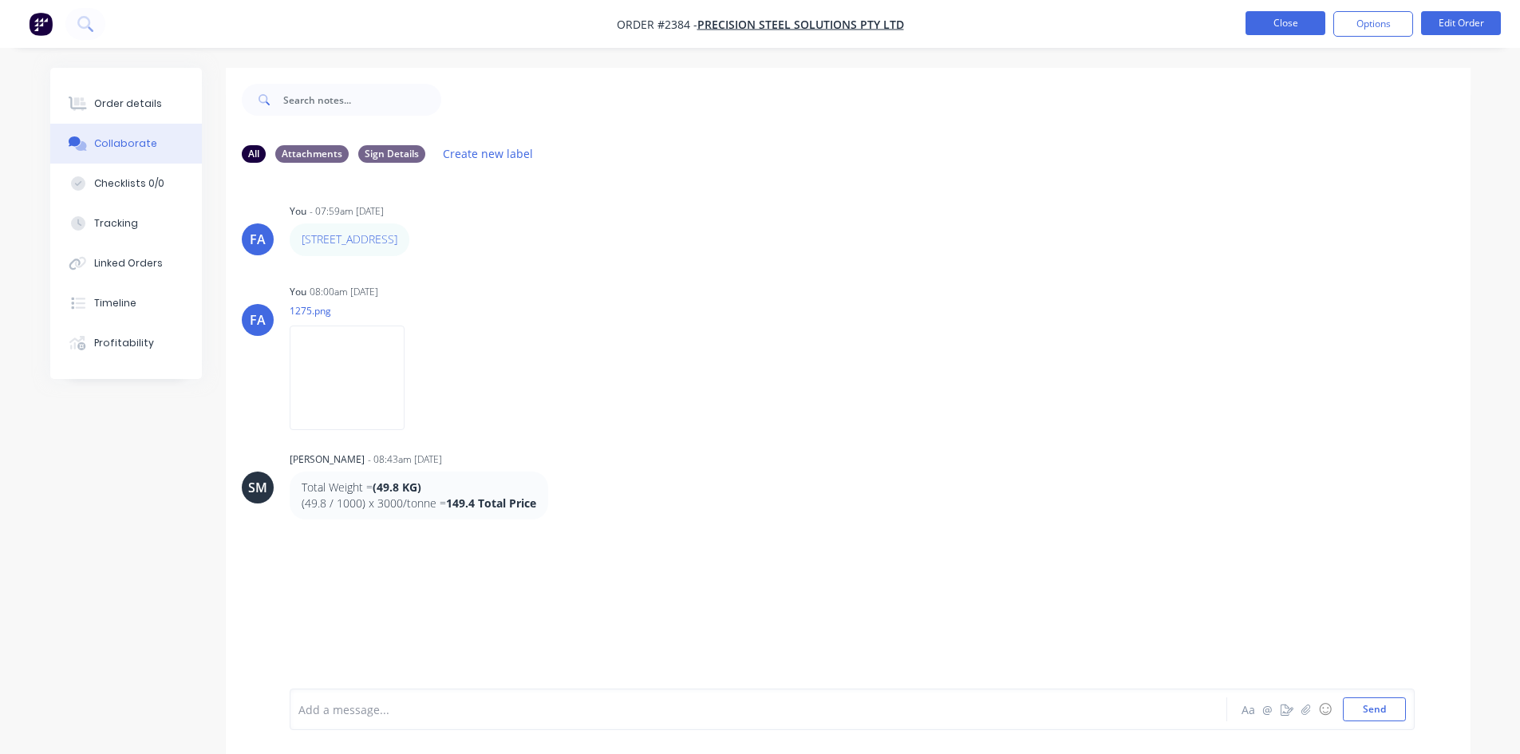
click at [1261, 30] on button "Close" at bounding box center [1286, 23] width 80 height 24
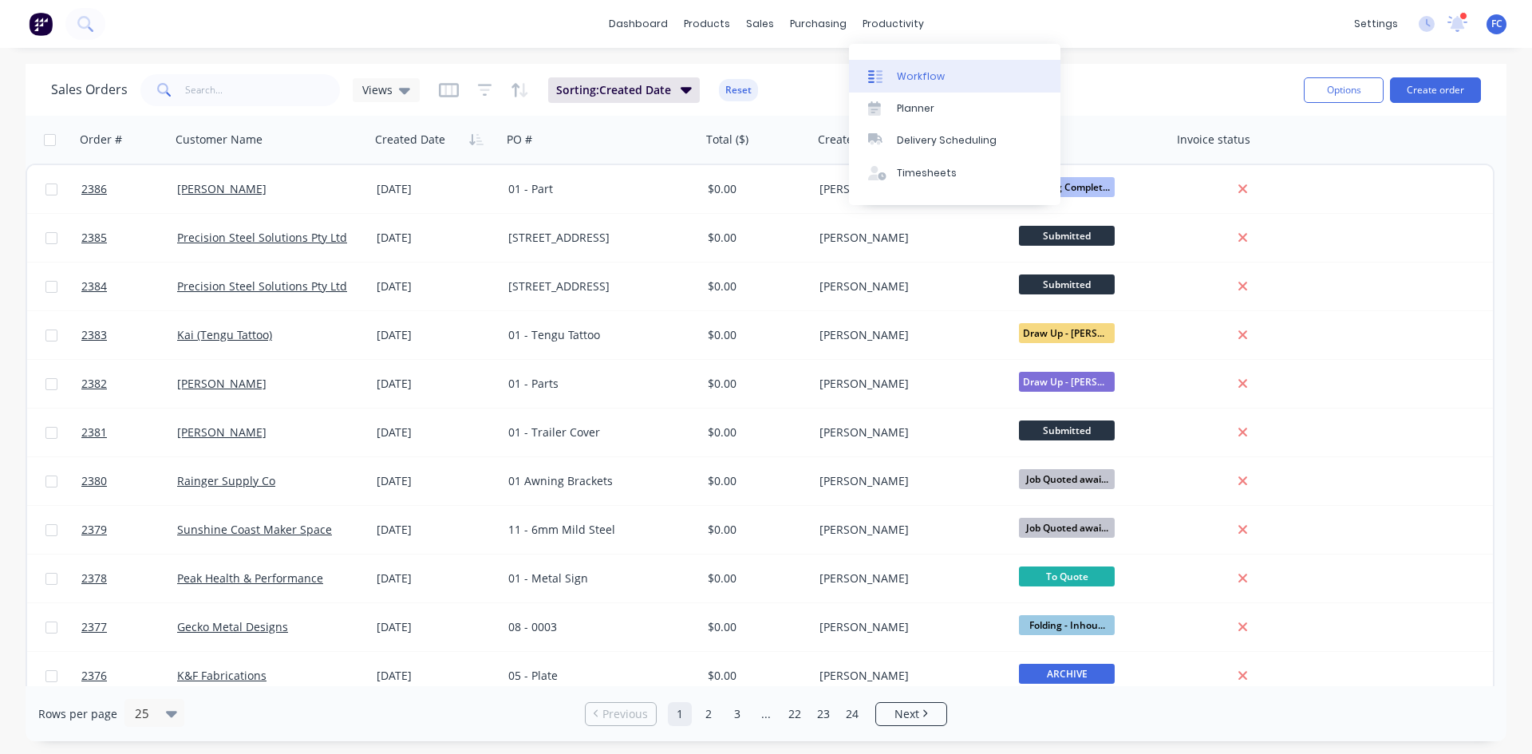
click at [907, 82] on div "Workflow" at bounding box center [921, 76] width 48 height 14
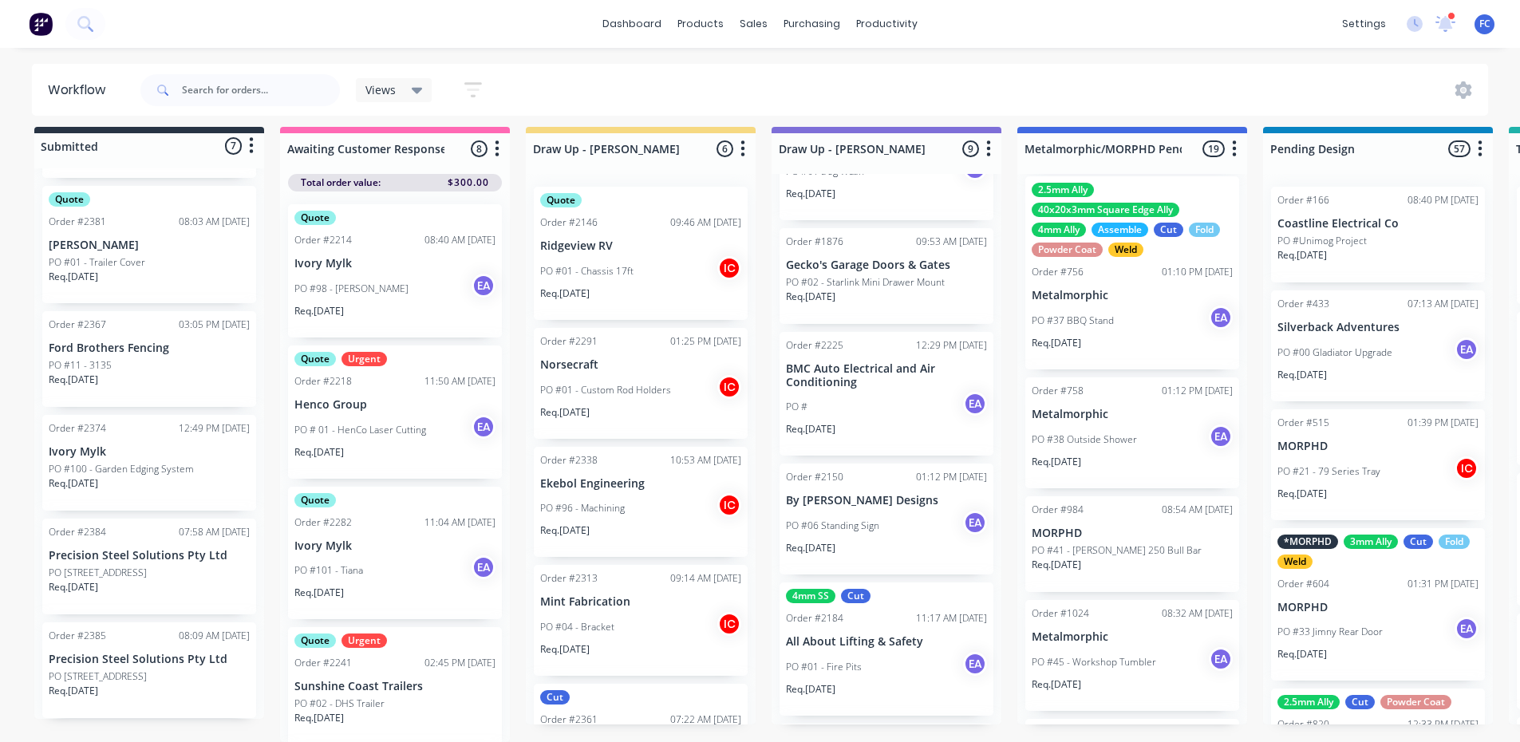
scroll to position [21, 0]
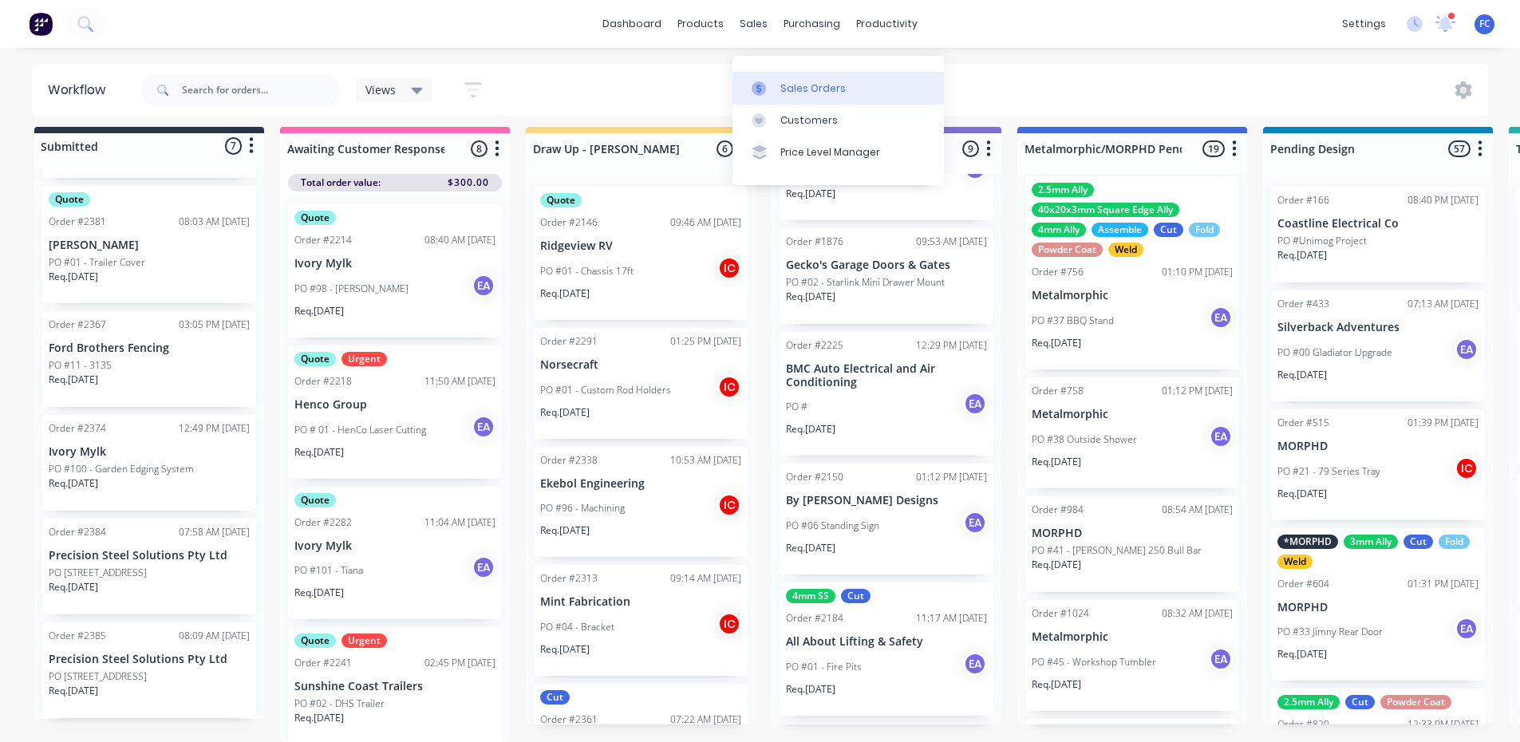
click at [801, 72] on link "Sales Orders" at bounding box center [838, 88] width 211 height 32
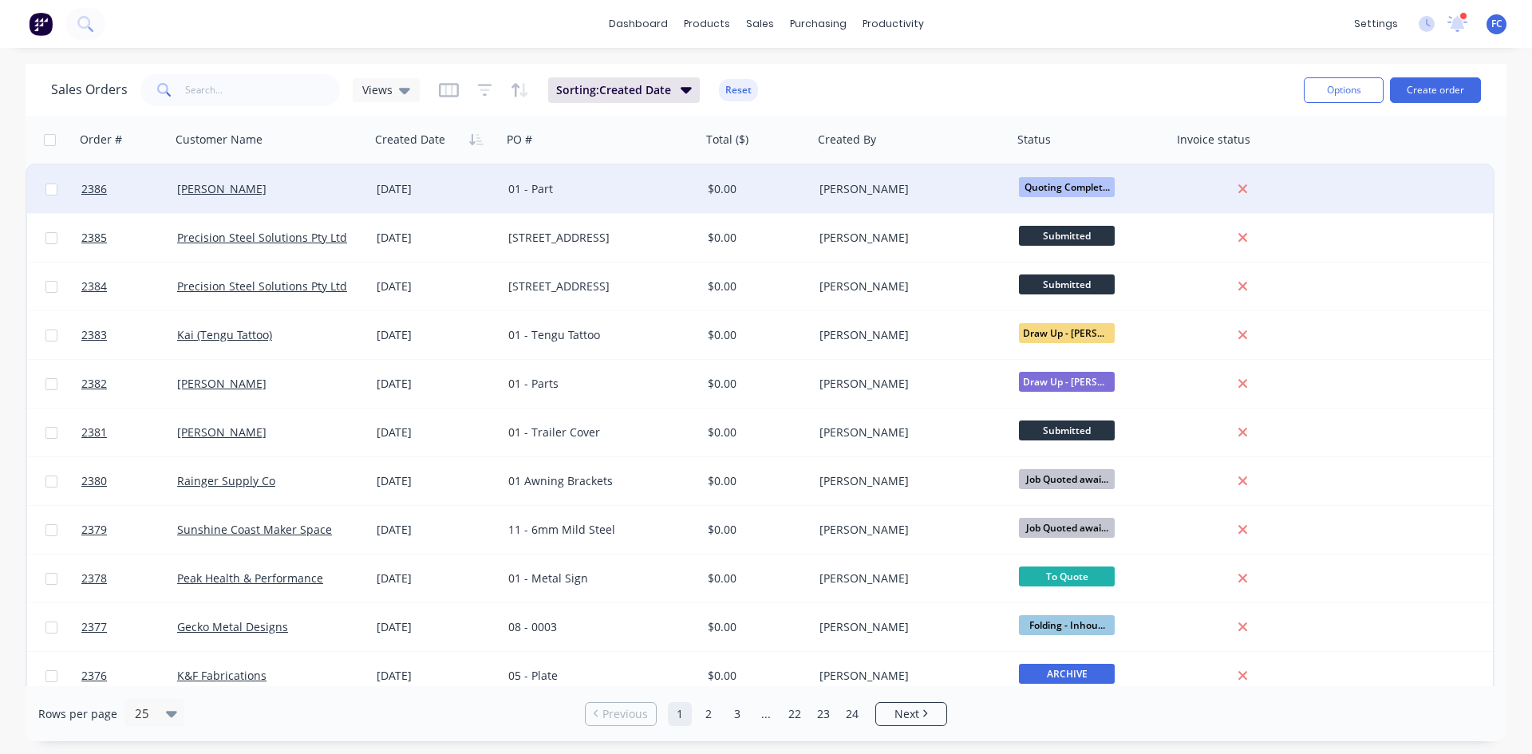
click at [647, 196] on div "01 - Part" at bounding box center [596, 189] width 177 height 16
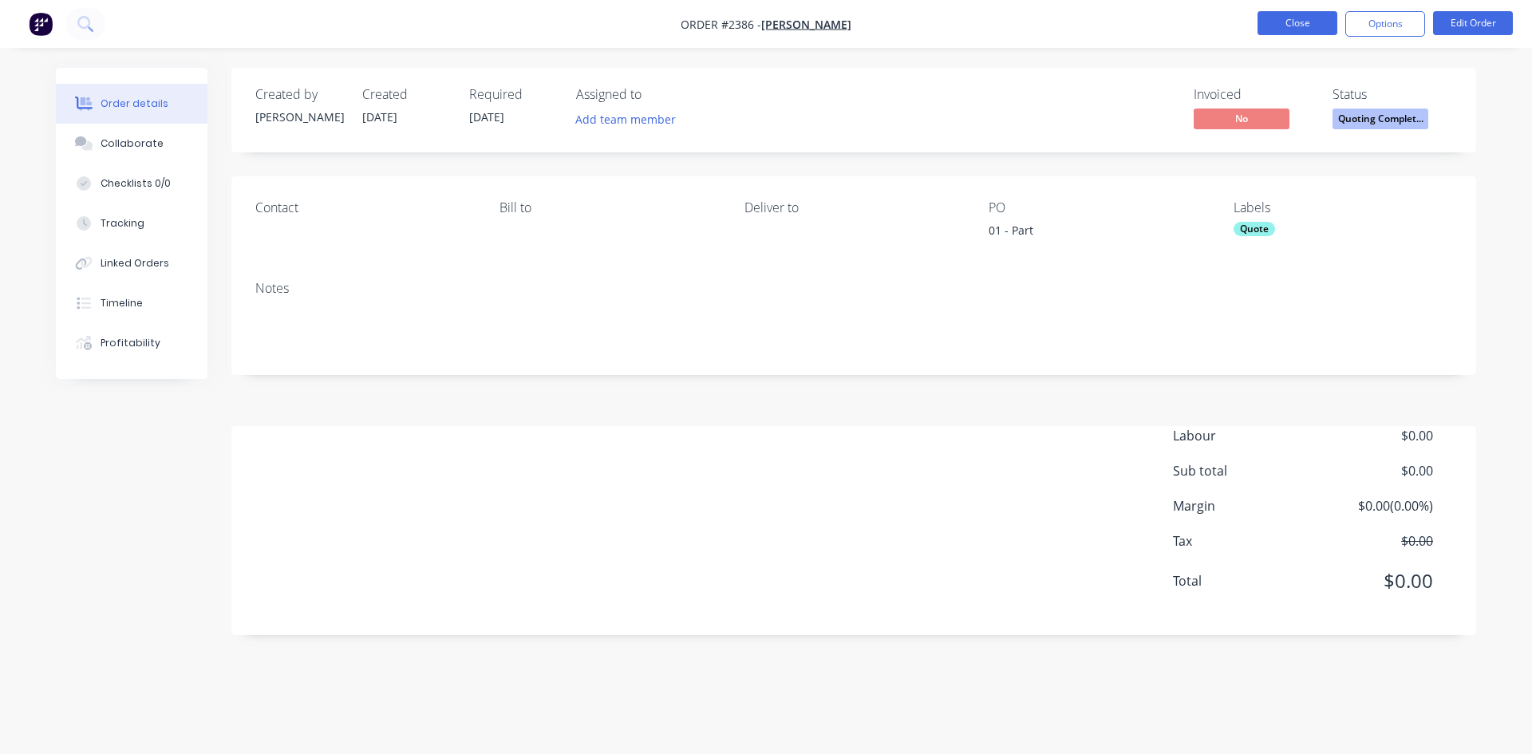
click at [1291, 14] on button "Close" at bounding box center [1298, 23] width 80 height 24
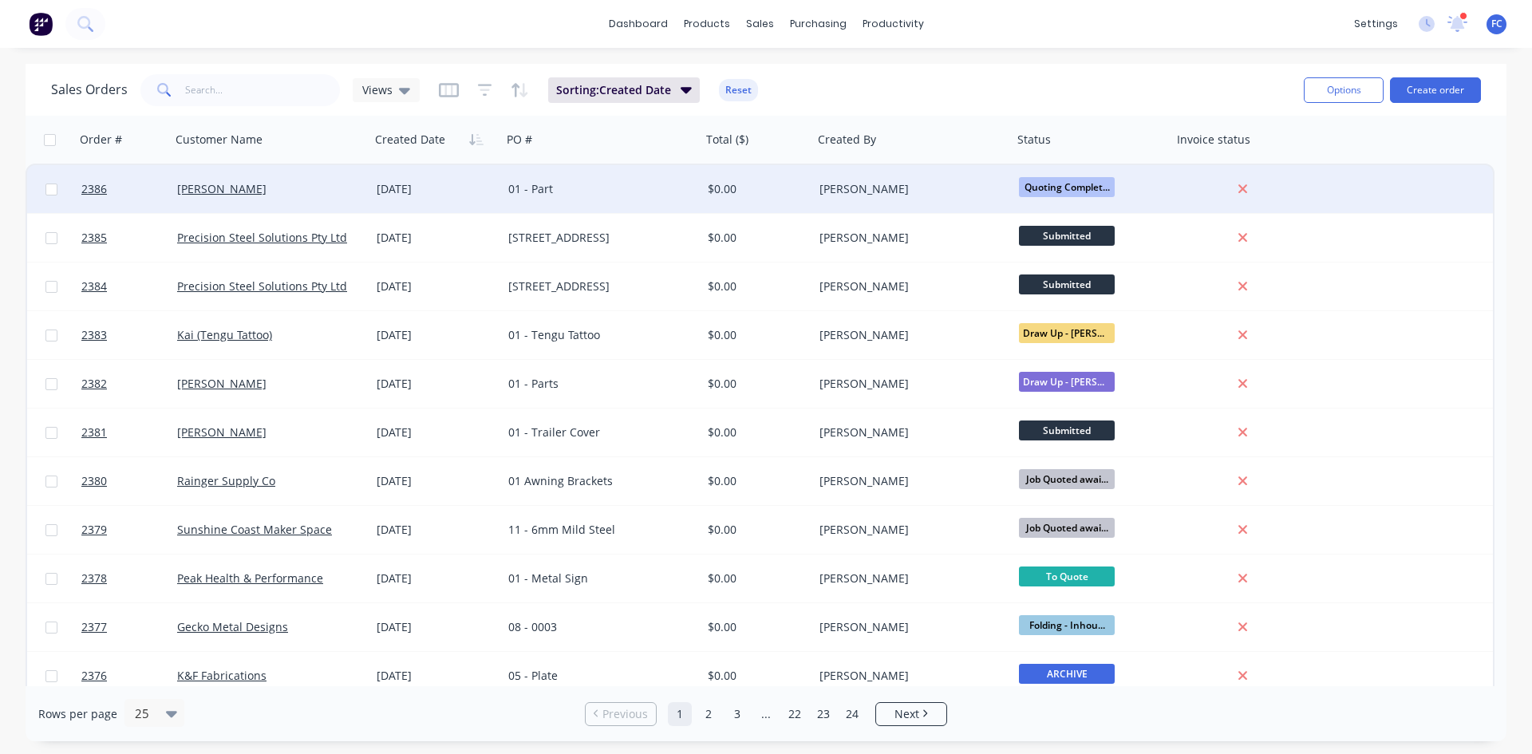
click at [379, 187] on div "[DATE]" at bounding box center [436, 189] width 119 height 16
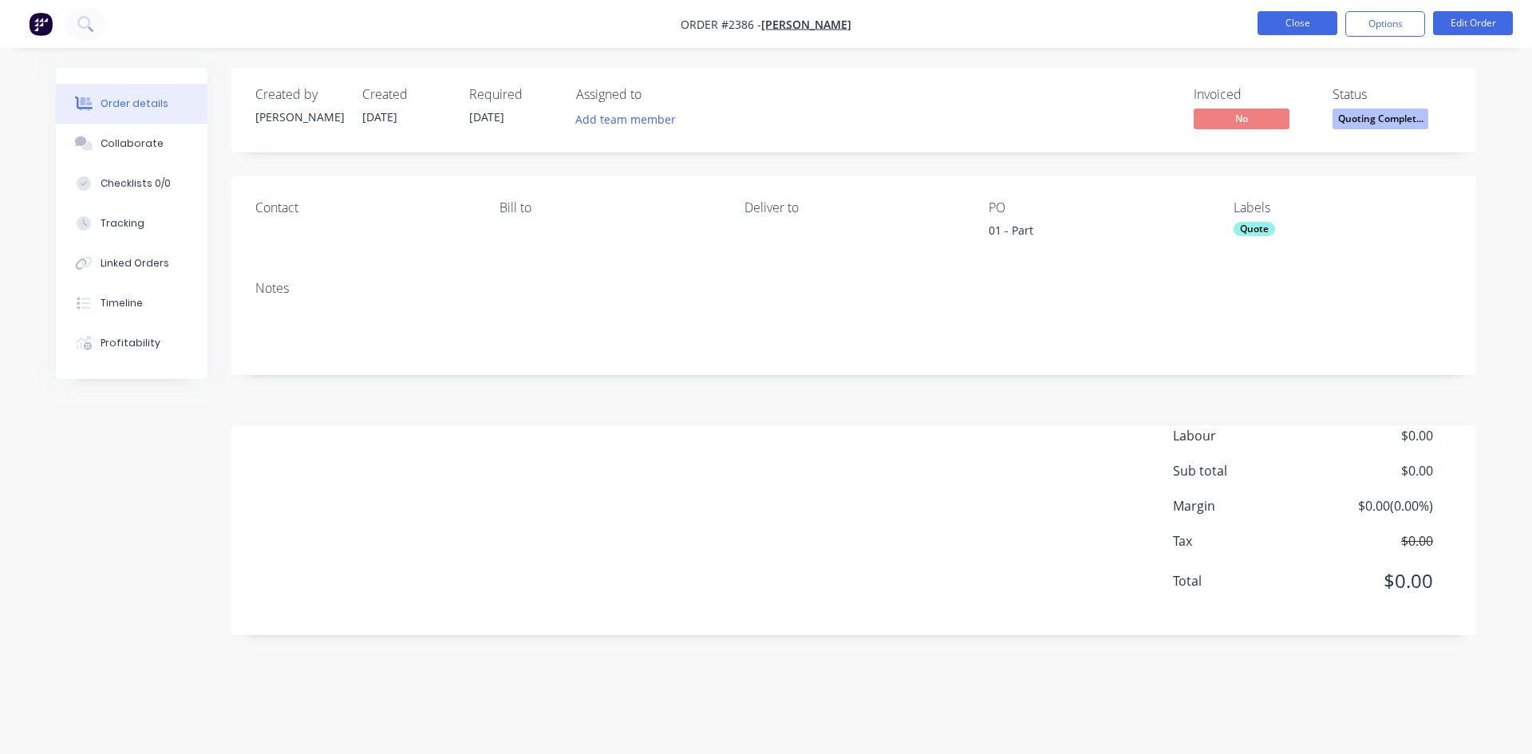
click at [1284, 21] on button "Close" at bounding box center [1298, 23] width 80 height 24
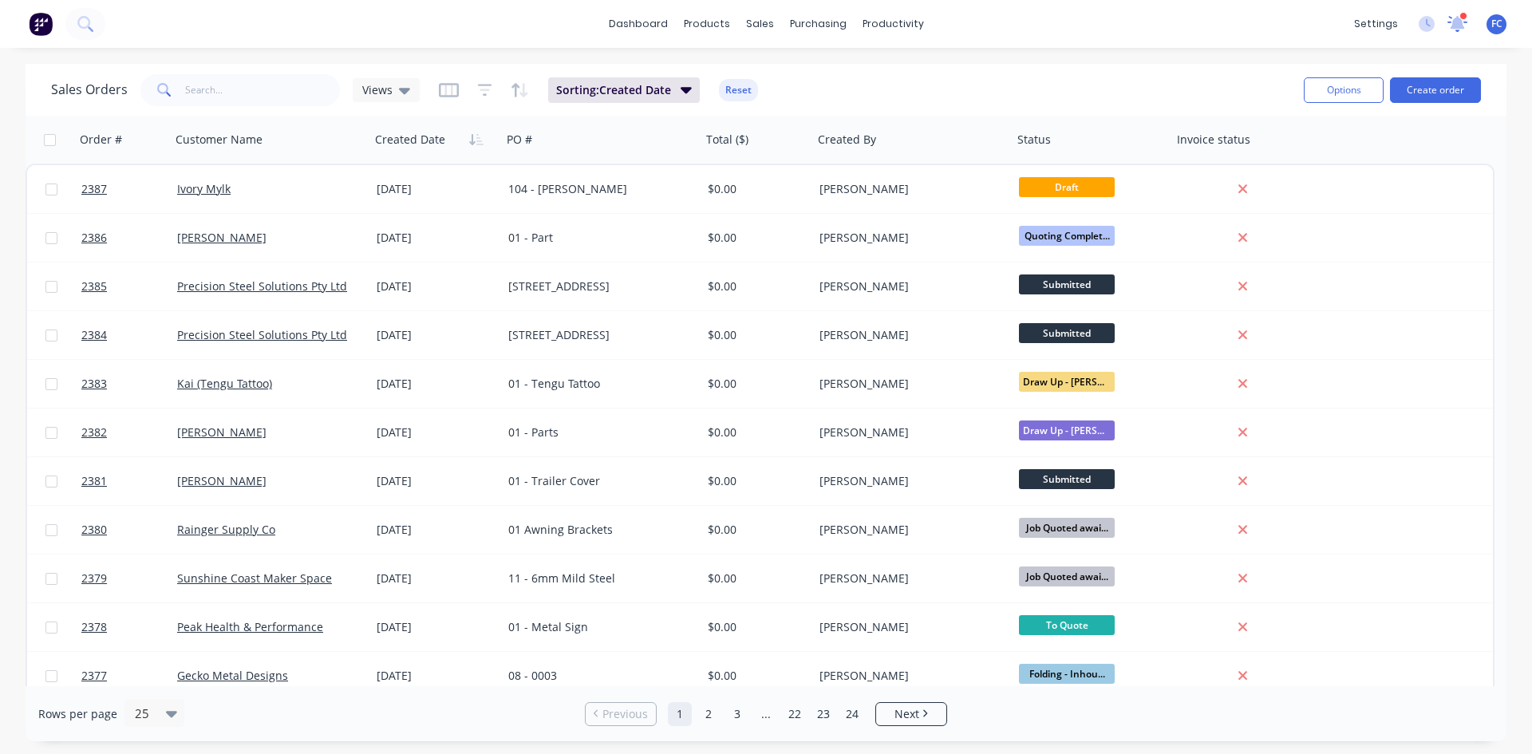
click at [1465, 26] on icon at bounding box center [1458, 23] width 22 height 18
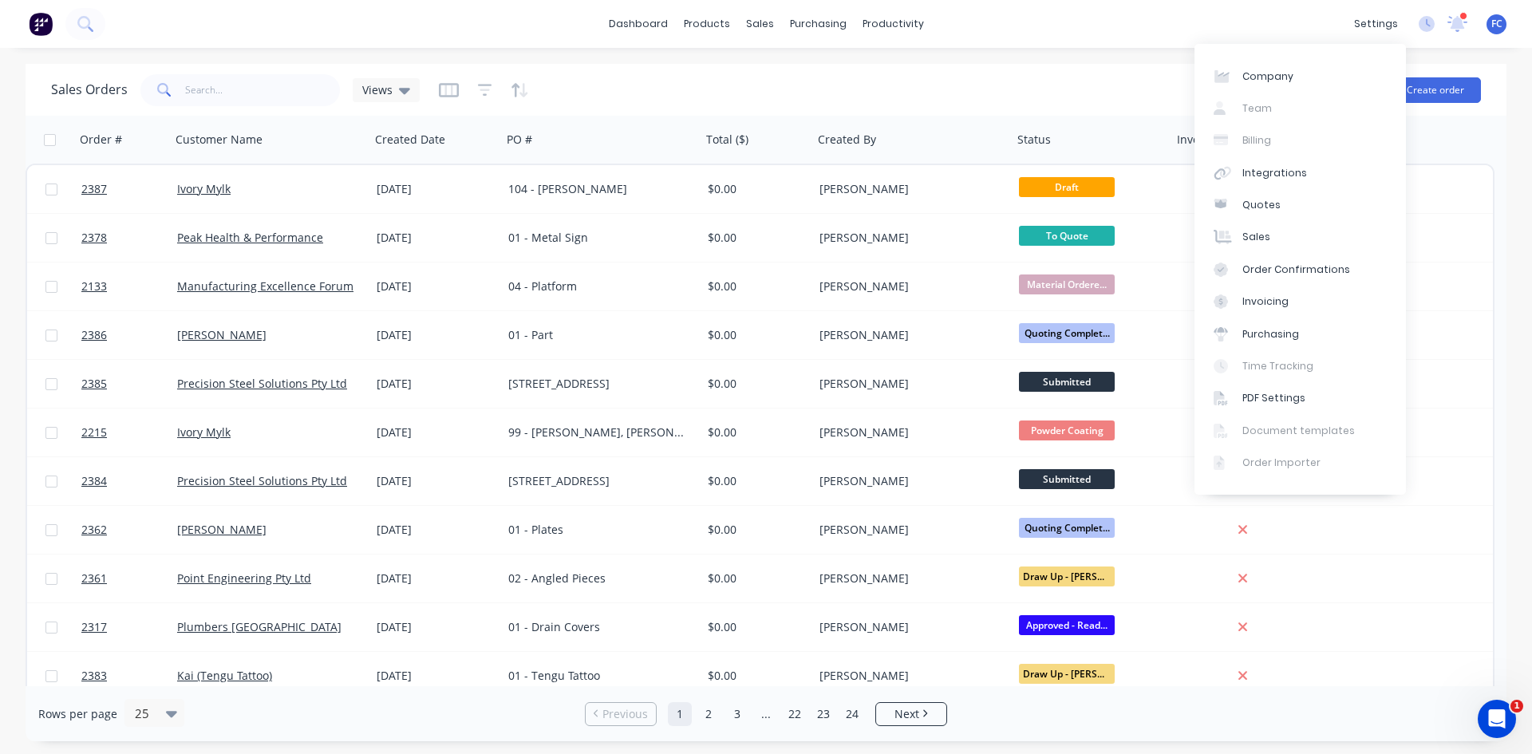
click at [1468, 14] on div "settings 1 new notifications [PERSON_NAME] all as read [PERSON_NAME] mentioned …" at bounding box center [1439, 24] width 186 height 24
click at [1458, 20] on icon at bounding box center [1457, 22] width 15 height 14
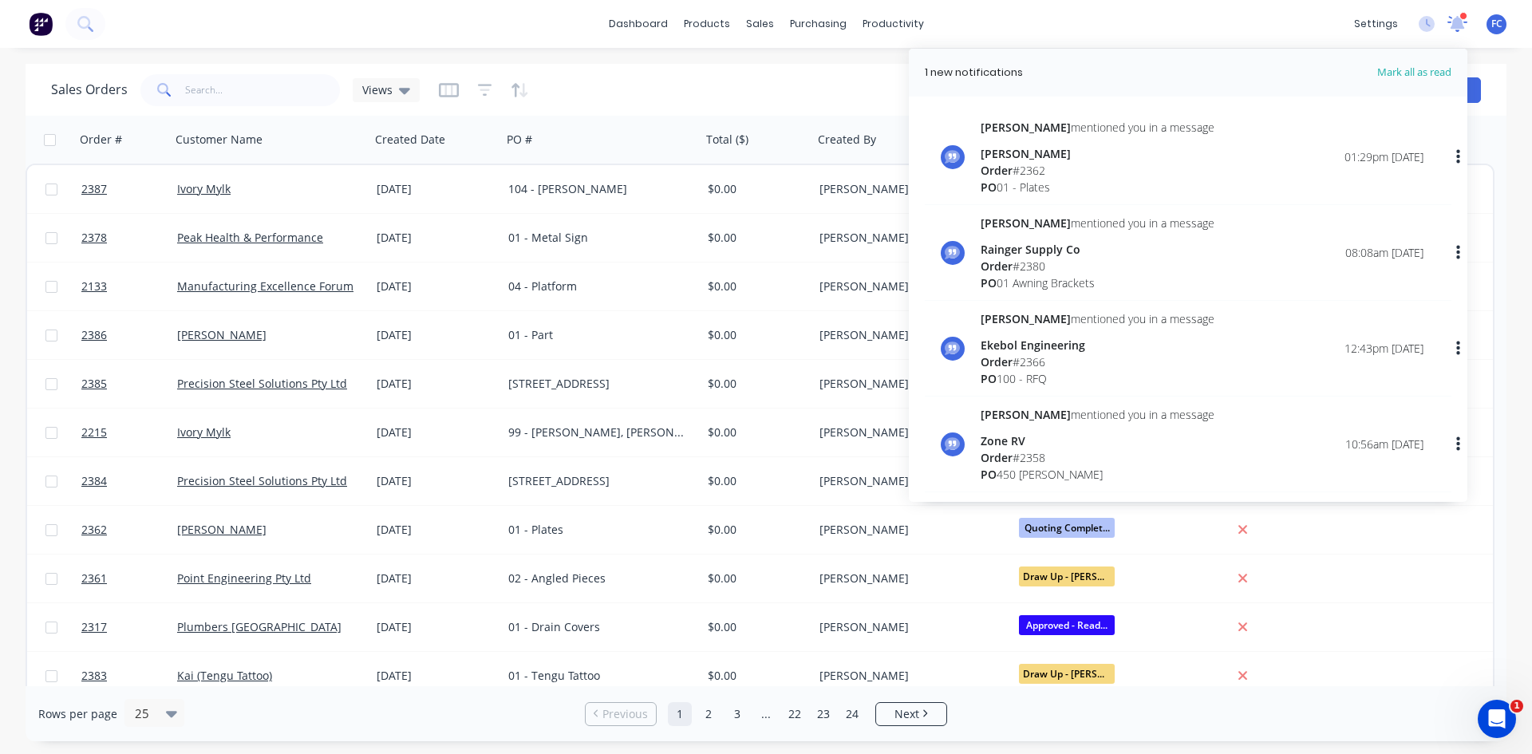
click at [1457, 22] on icon at bounding box center [1457, 22] width 15 height 14
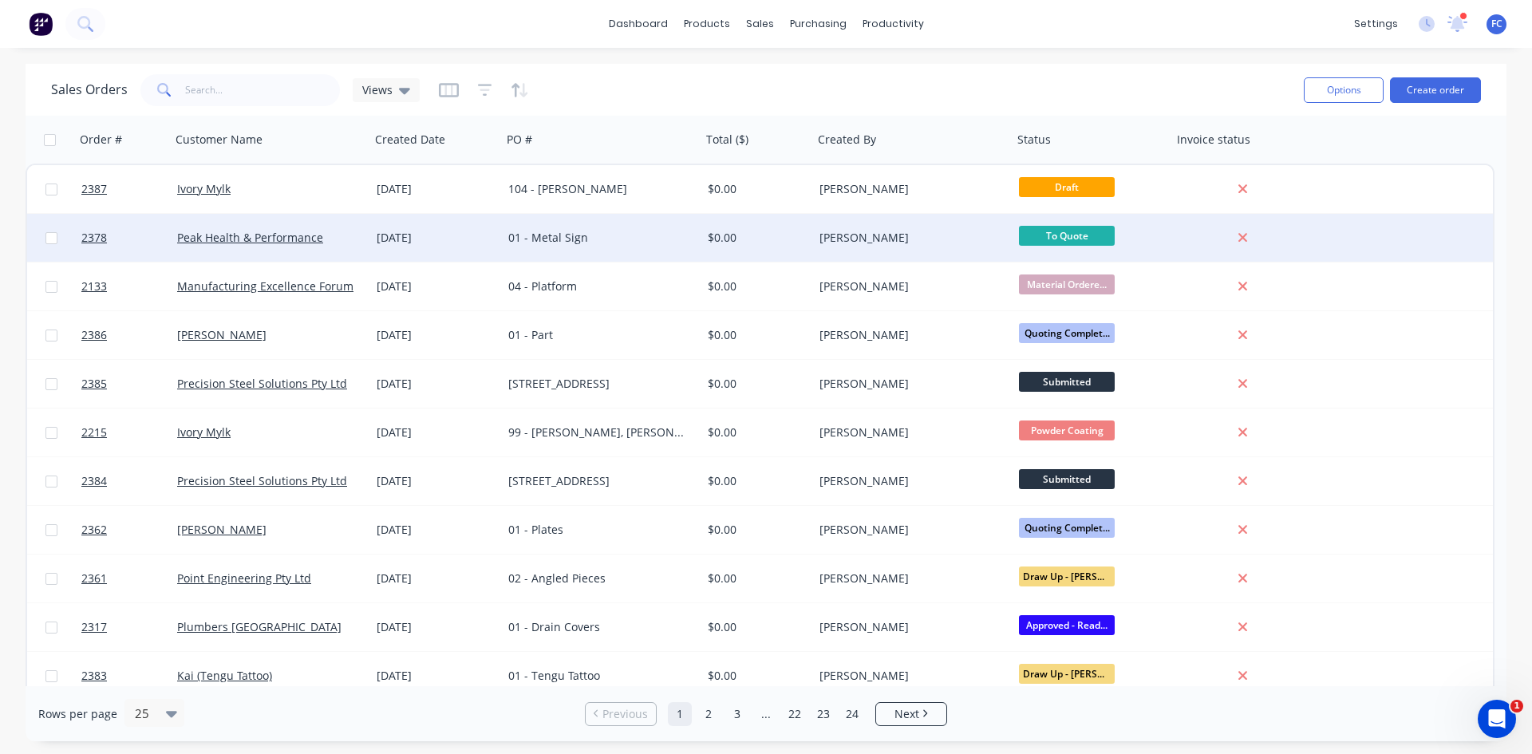
click at [708, 231] on div "$0.00" at bounding box center [755, 238] width 94 height 16
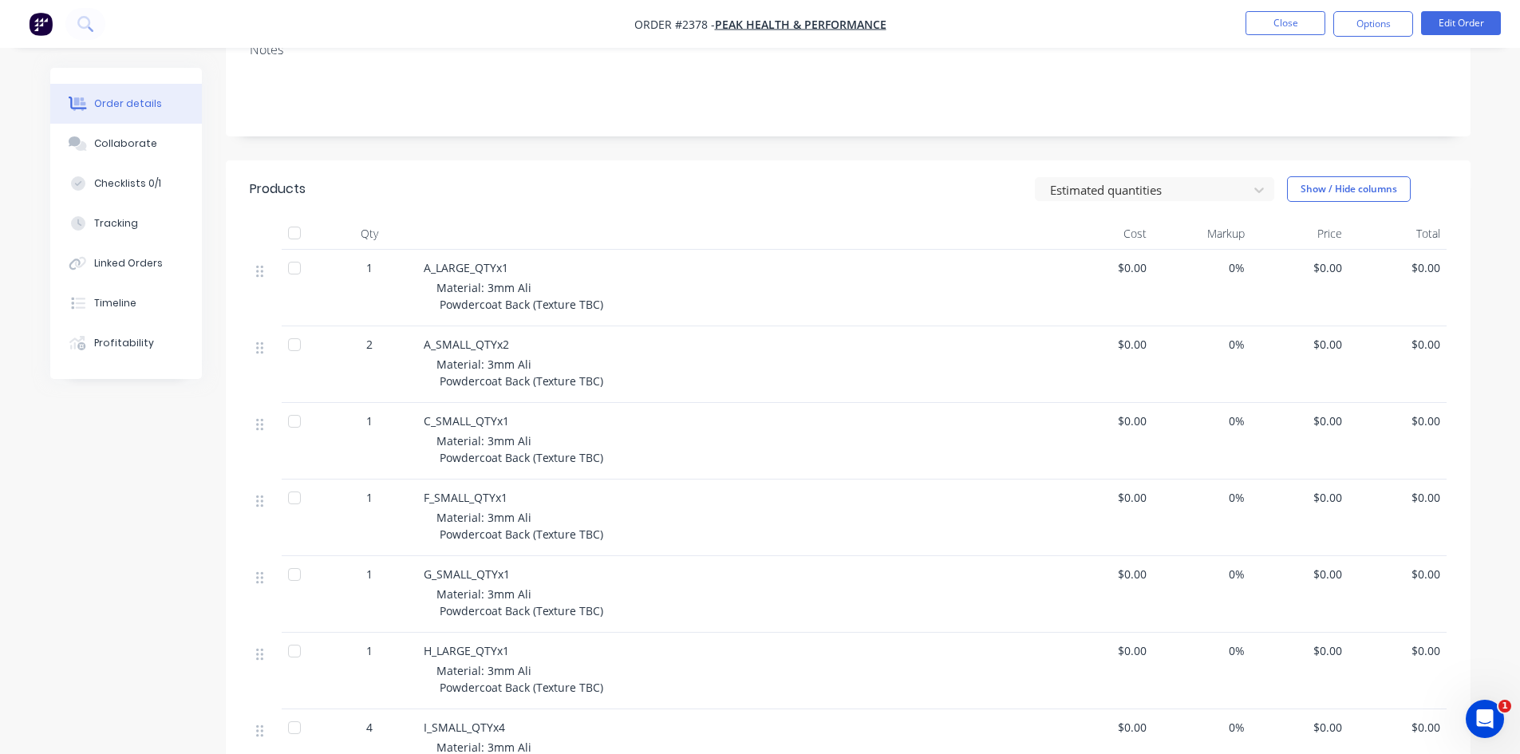
scroll to position [239, 0]
click at [145, 190] on div "Checklists 0/1" at bounding box center [127, 183] width 67 height 14
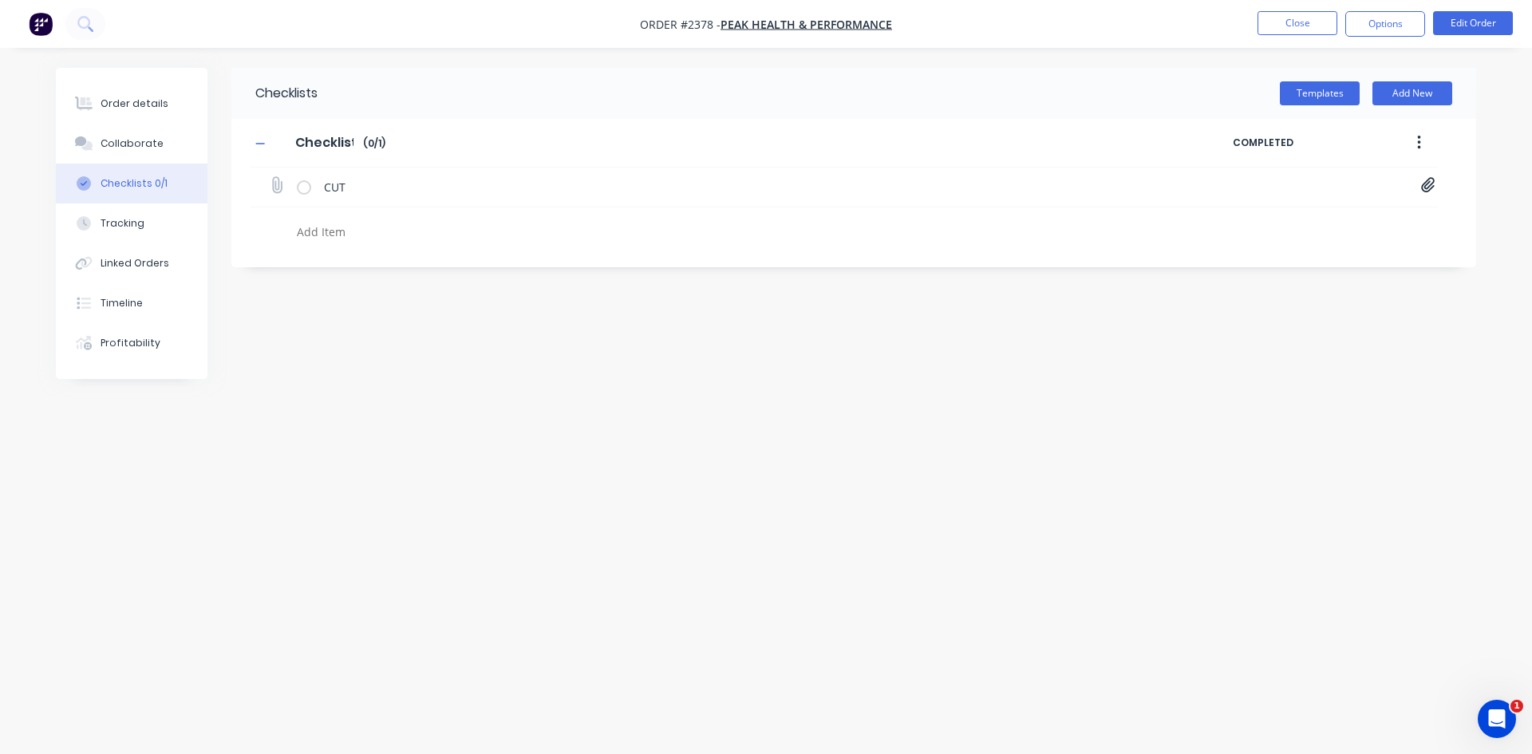
click at [1430, 189] on icon at bounding box center [1428, 185] width 14 height 16
click at [1322, 216] on link "PHP_01 Sign_MASTER.pdf" at bounding box center [1300, 220] width 186 height 17
click at [1258, 20] on button "Close" at bounding box center [1298, 23] width 80 height 24
type textarea "x"
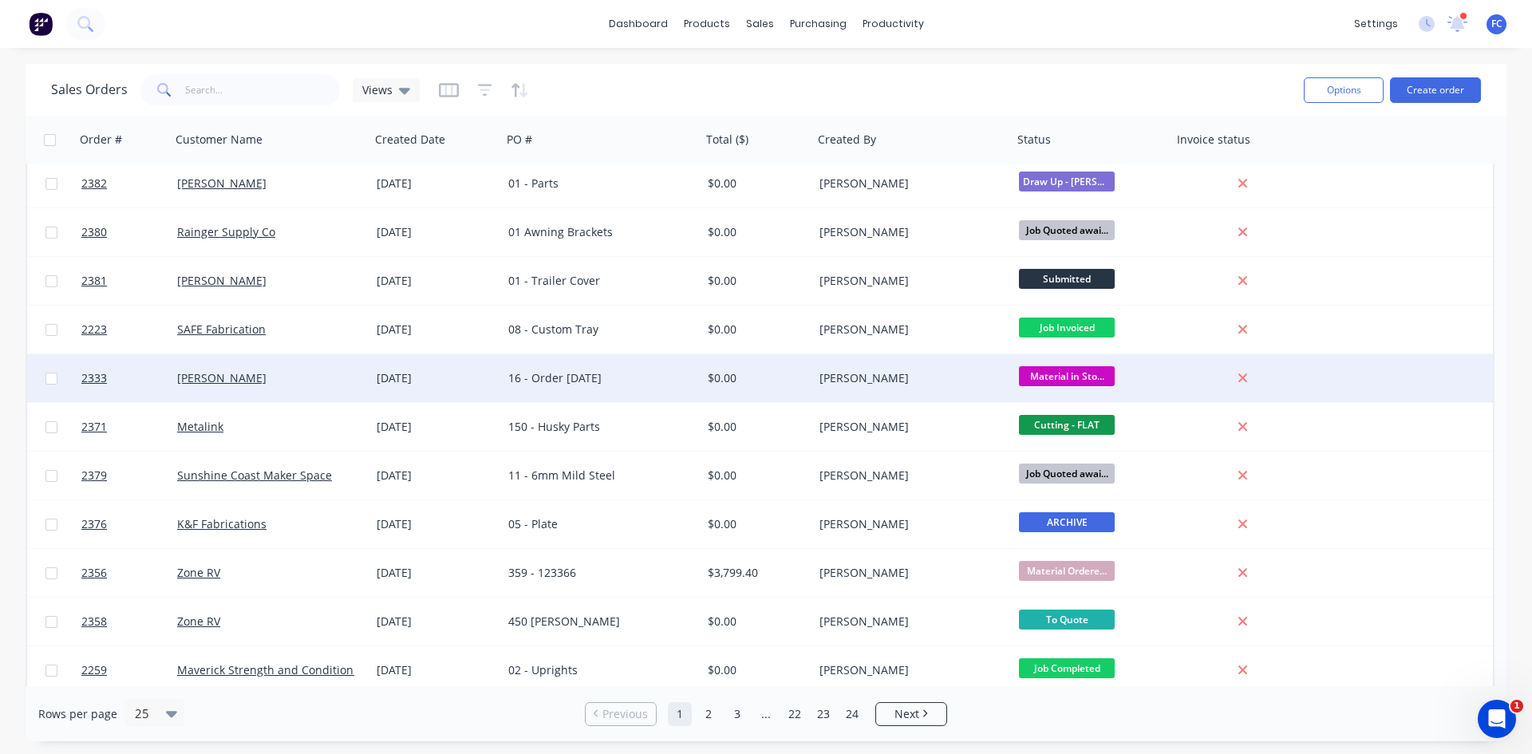
scroll to position [694, 0]
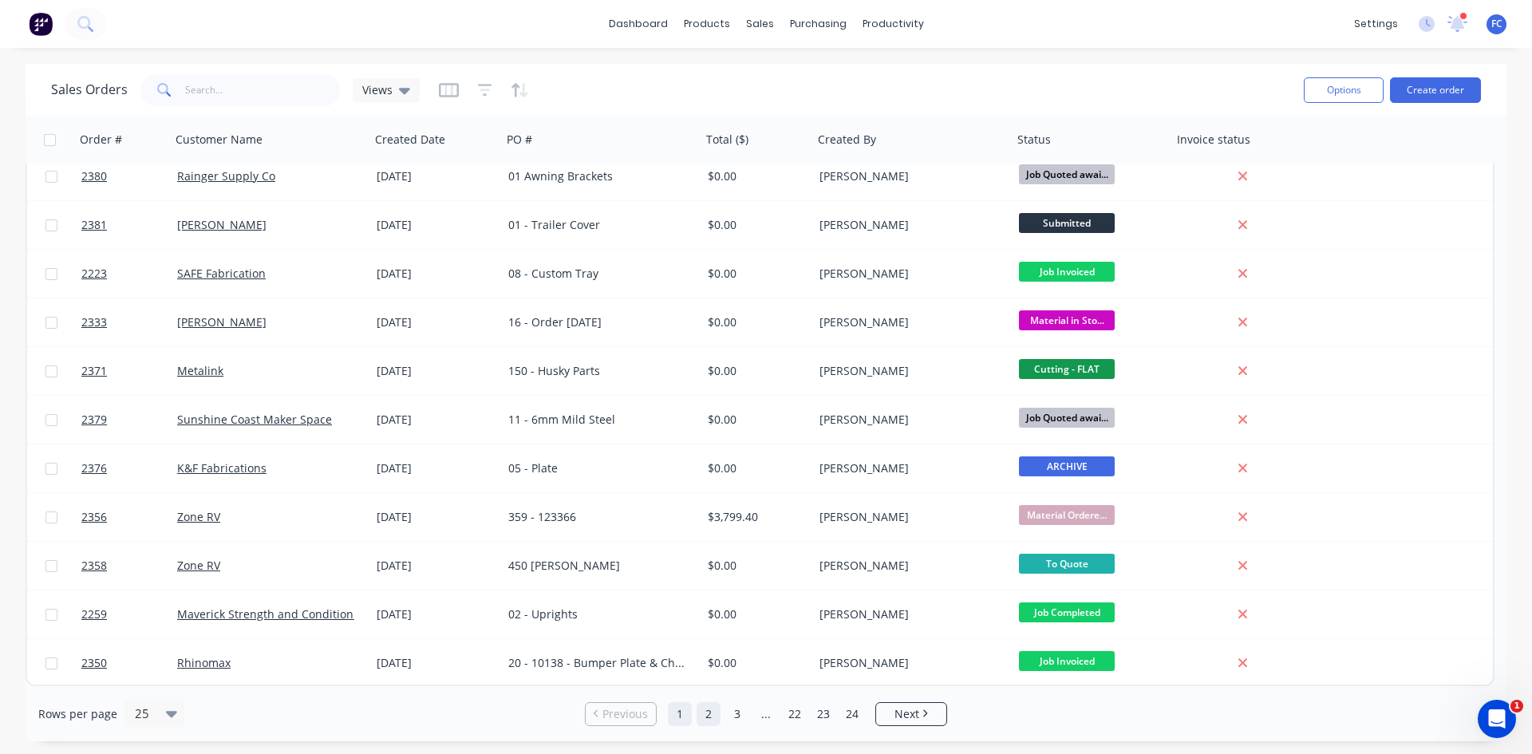
click at [711, 713] on link "2" at bounding box center [709, 714] width 24 height 24
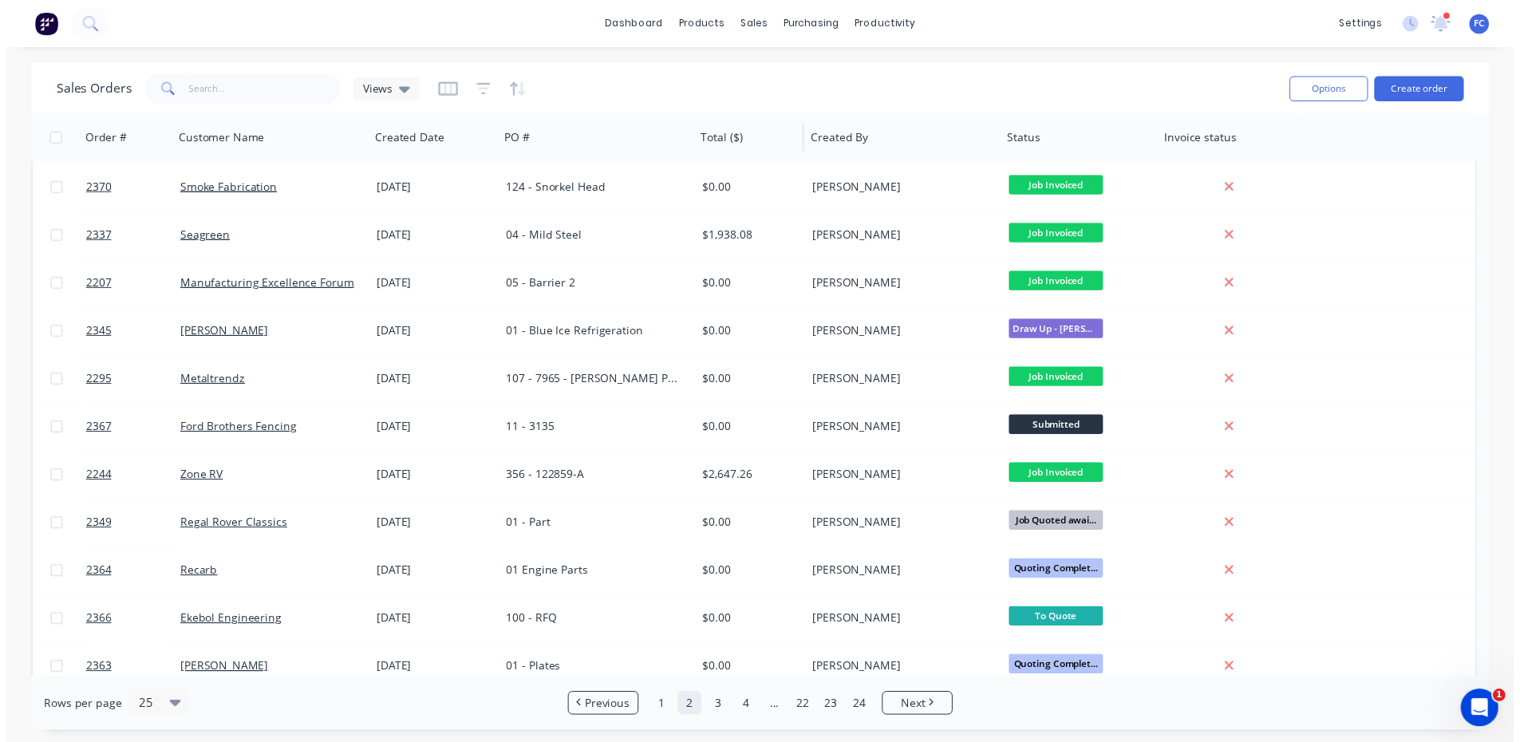
scroll to position [136, 0]
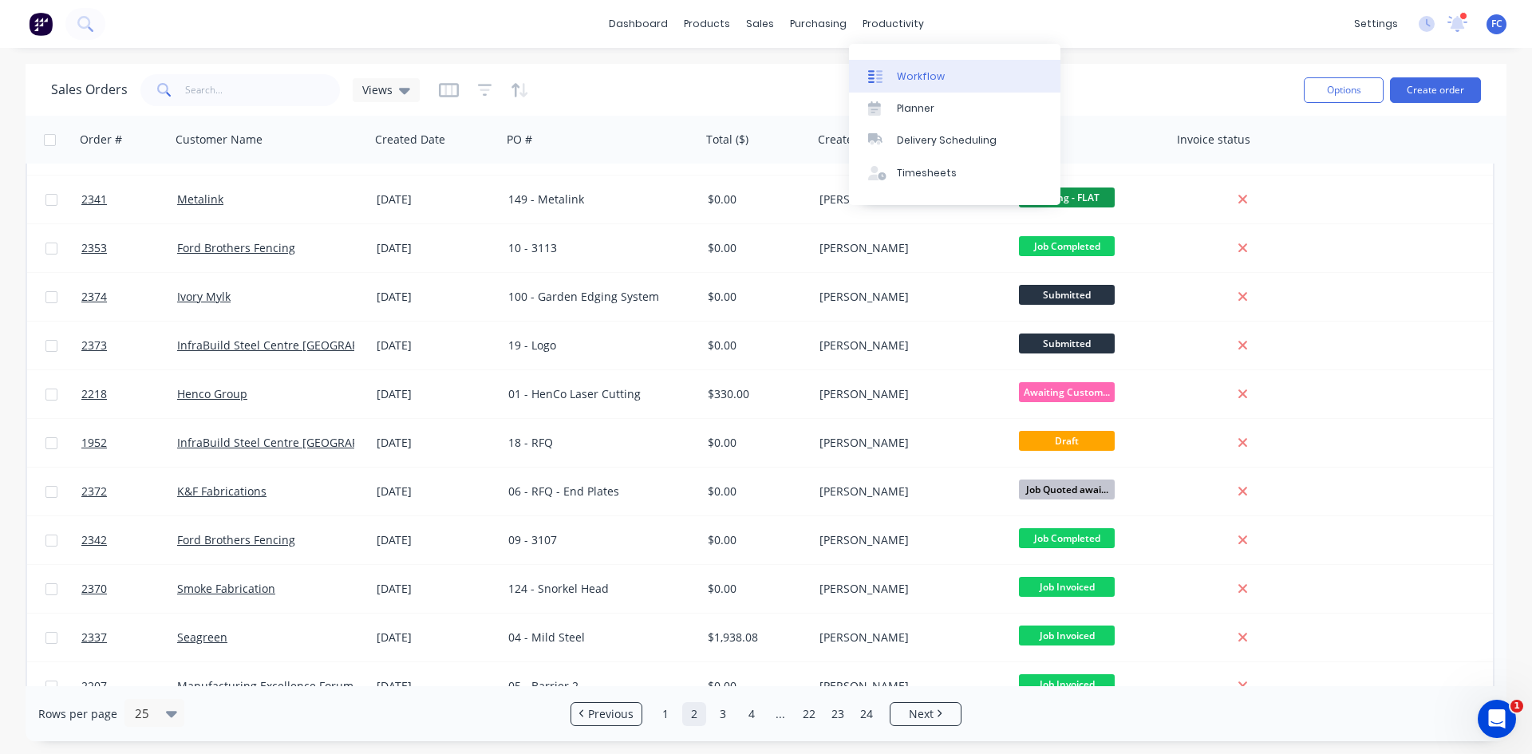
drag, startPoint x: 906, startPoint y: 81, endPoint x: 871, endPoint y: 89, distance: 35.2
click at [906, 81] on div "Workflow" at bounding box center [921, 76] width 48 height 14
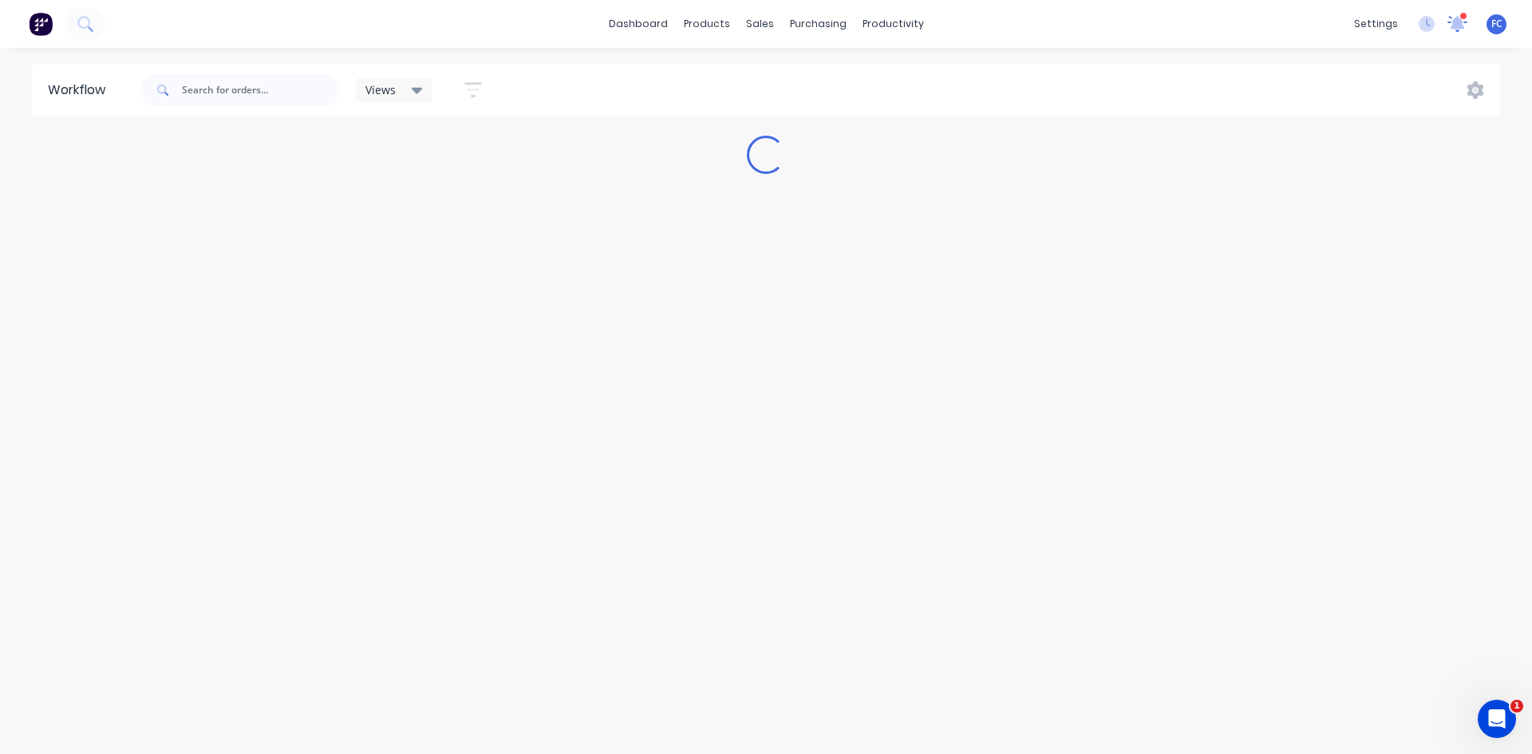
click at [1452, 23] on icon at bounding box center [1458, 23] width 22 height 18
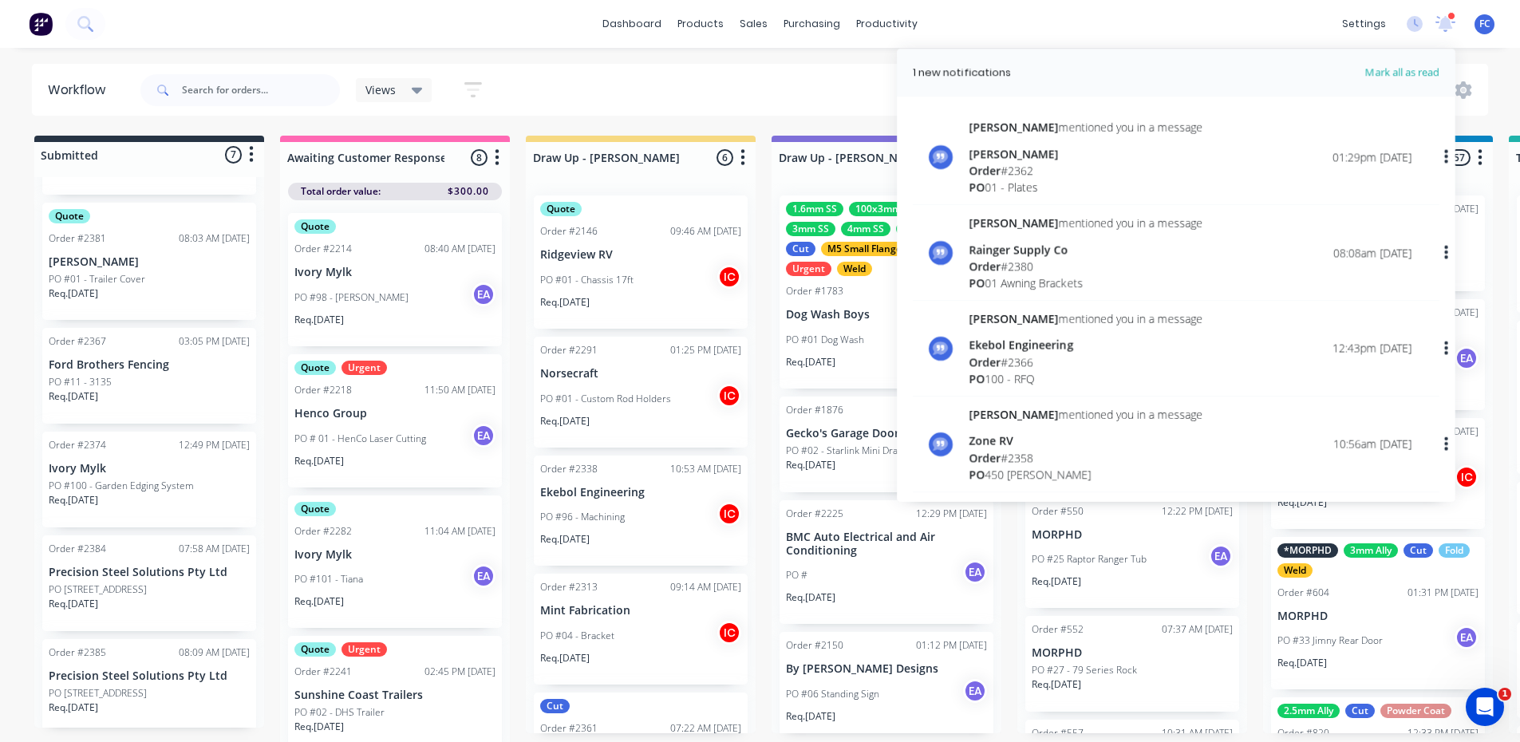
scroll to position [333, 0]
click at [116, 575] on p "PO [STREET_ADDRESS]" at bounding box center [98, 582] width 98 height 14
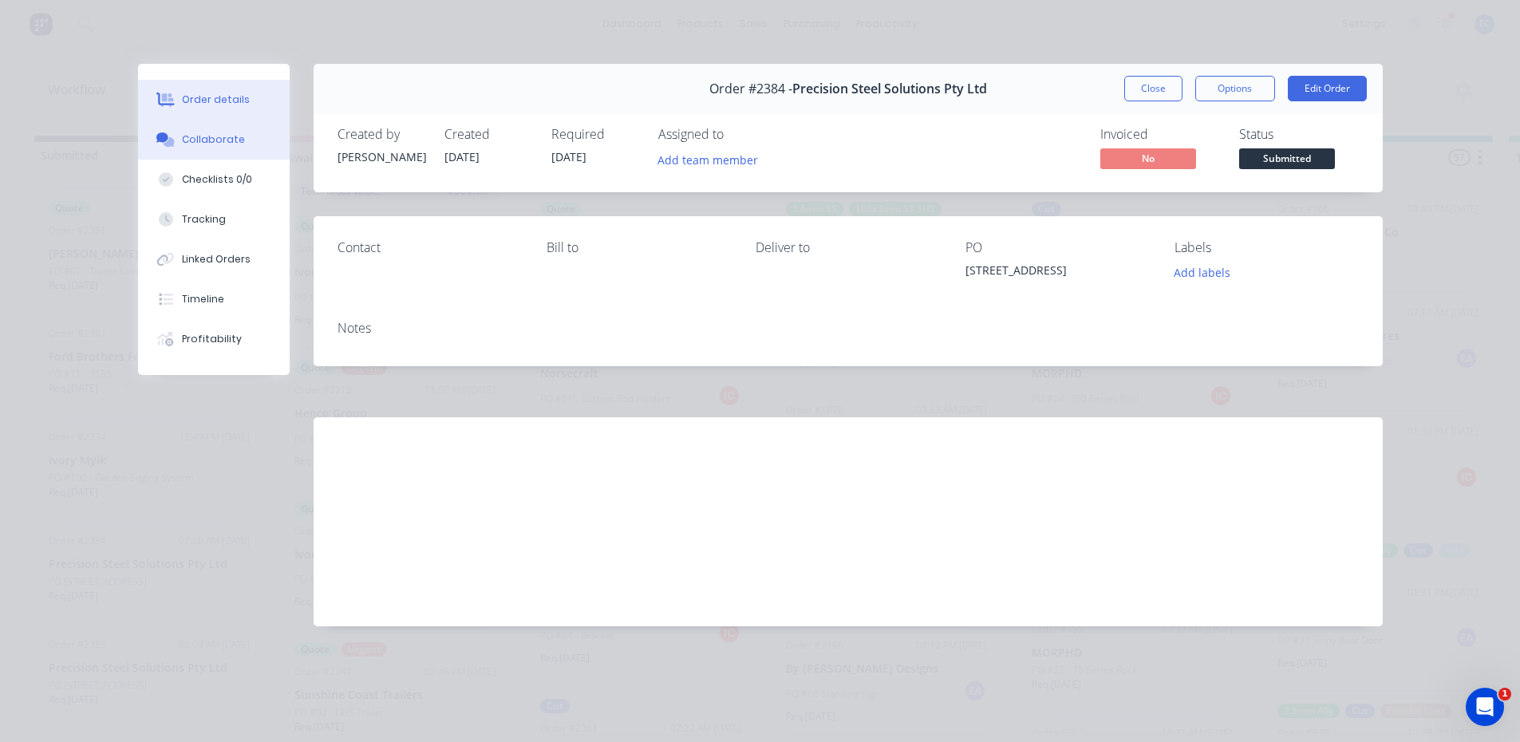
click at [194, 136] on div "Collaborate" at bounding box center [213, 139] width 63 height 14
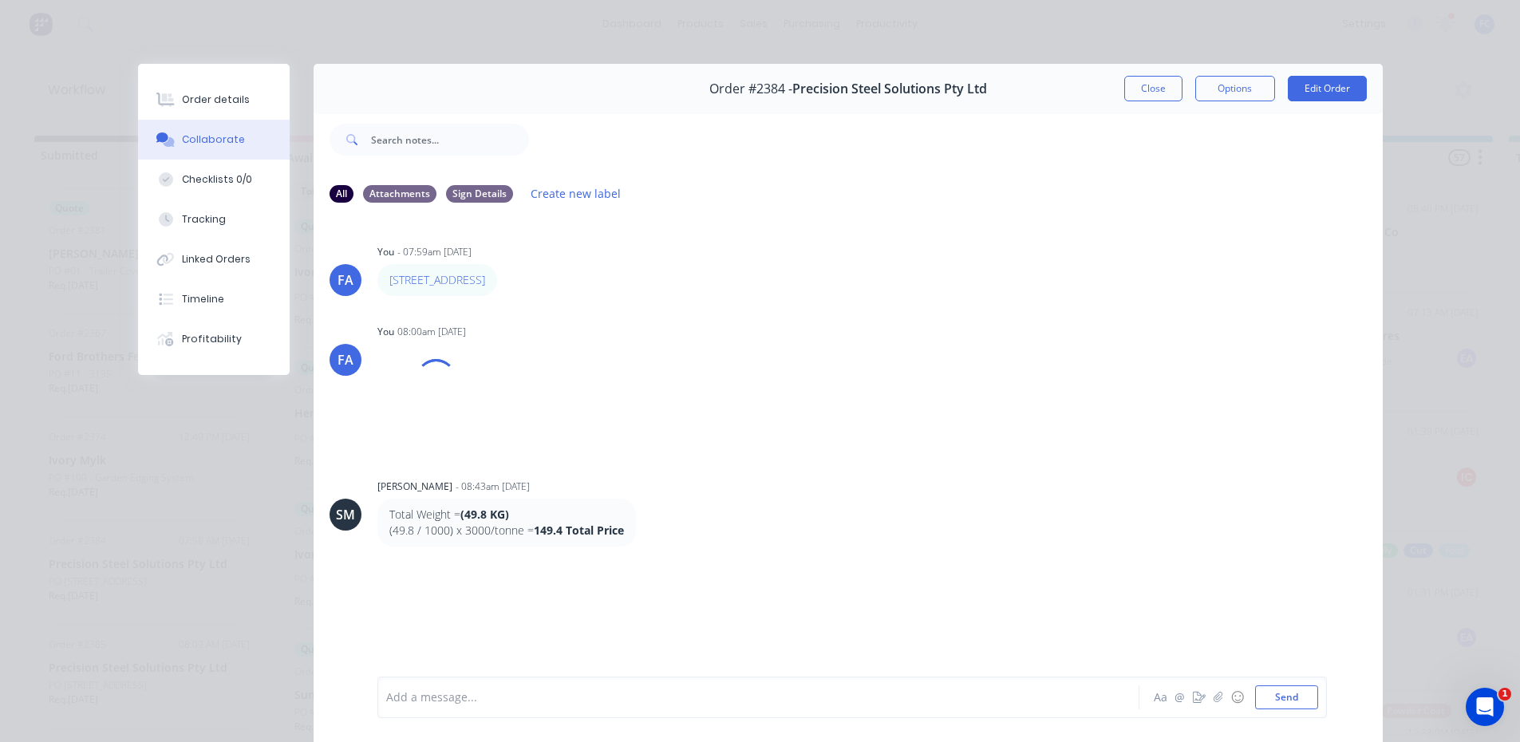
scroll to position [80, 0]
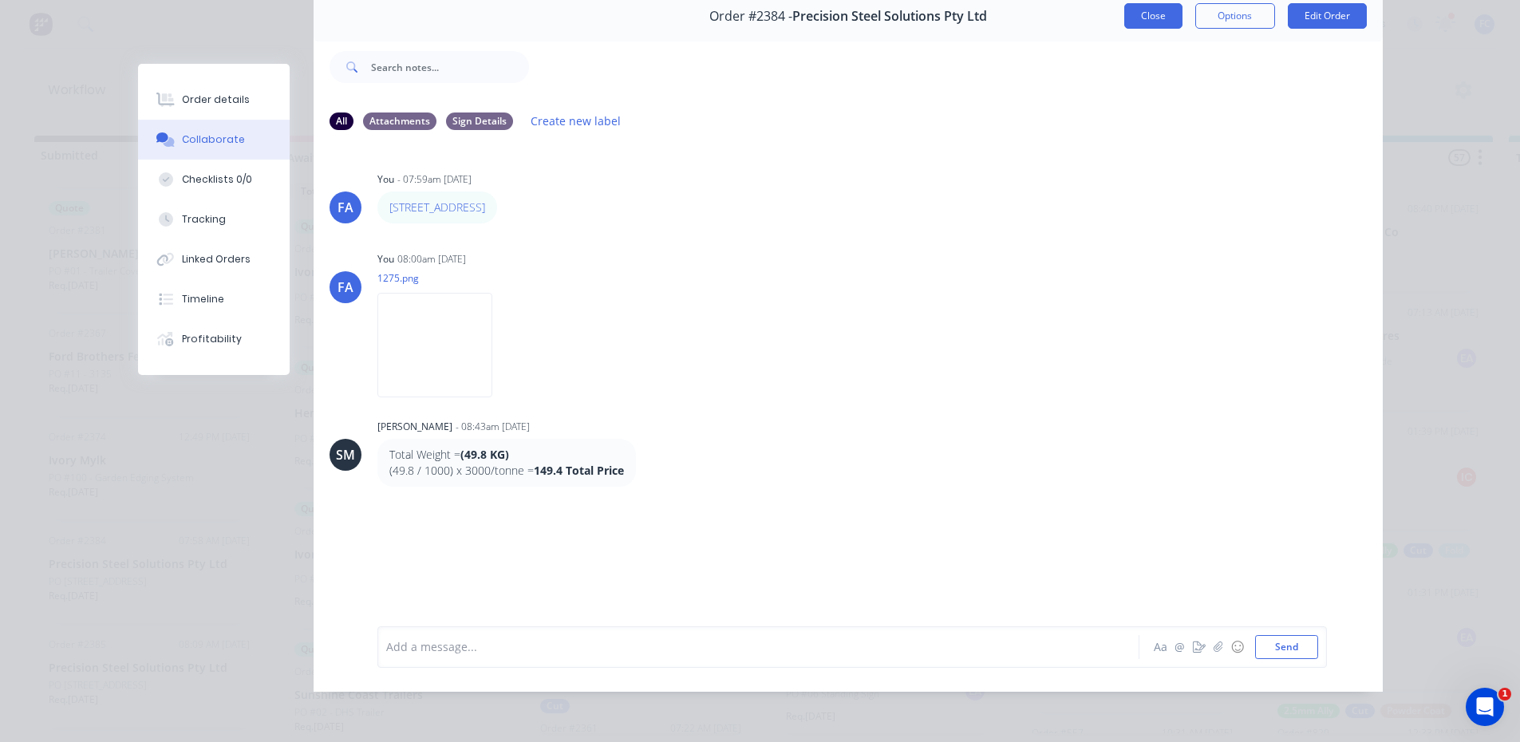
click at [1129, 18] on button "Close" at bounding box center [1153, 16] width 58 height 26
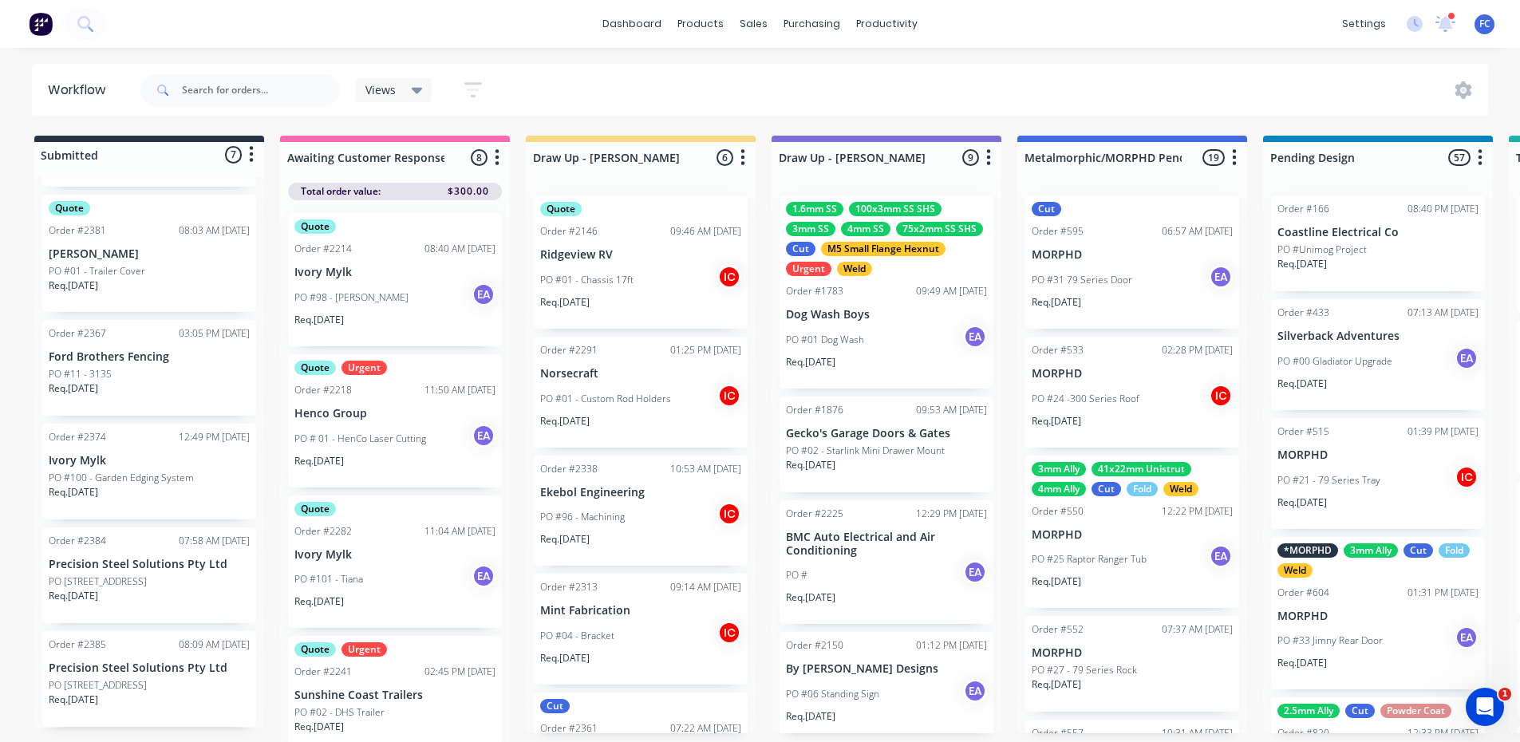
scroll to position [21, 0]
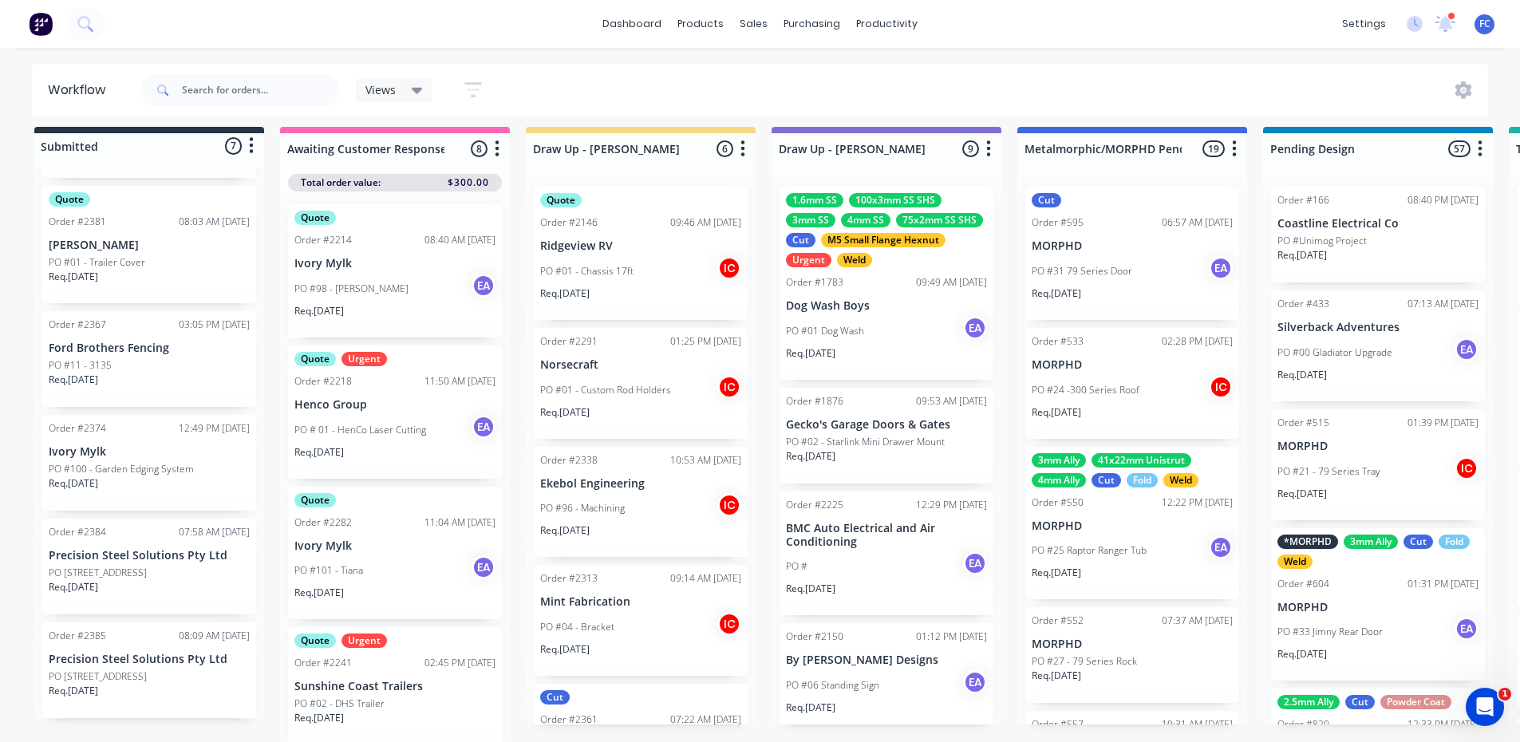
click at [105, 566] on p "PO [STREET_ADDRESS]" at bounding box center [98, 573] width 98 height 14
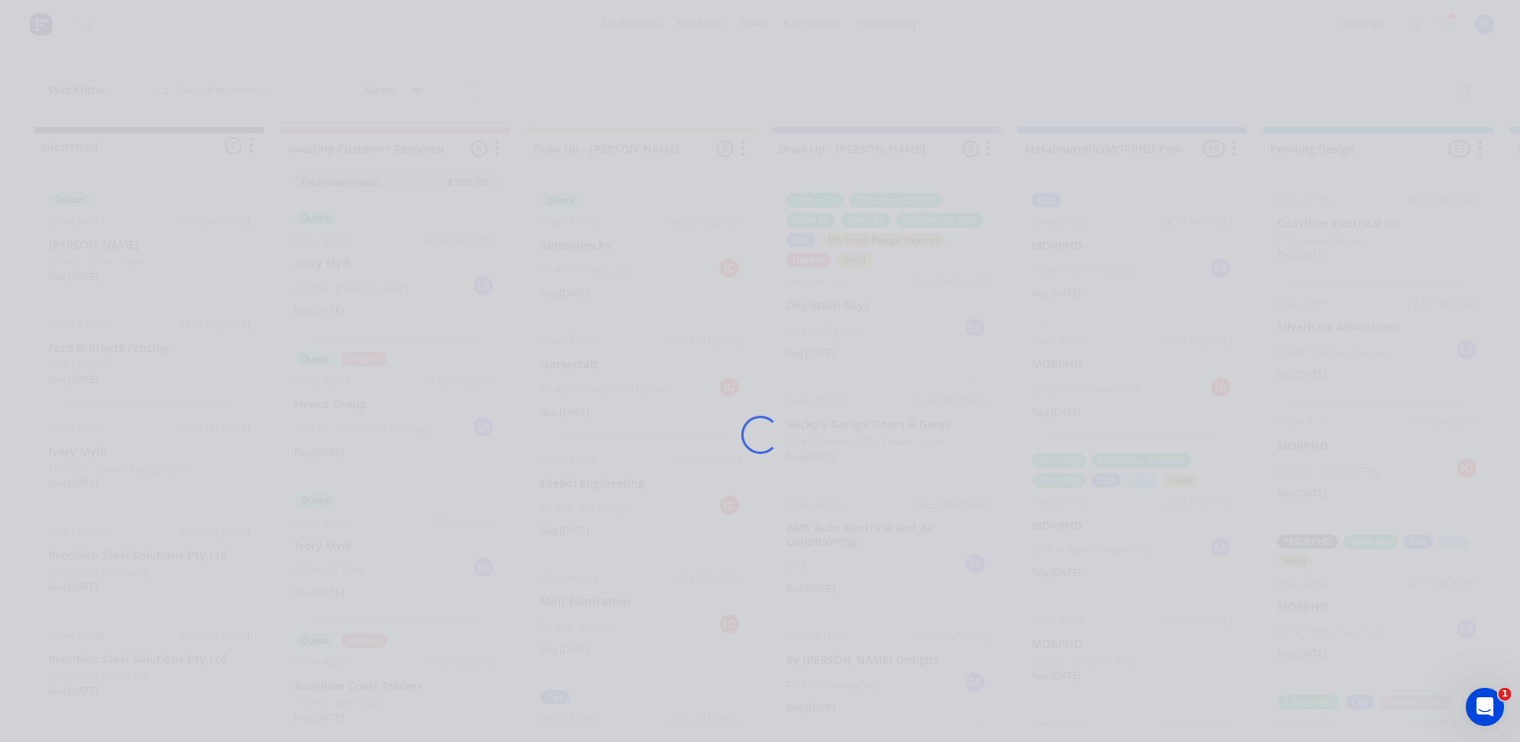
scroll to position [0, 0]
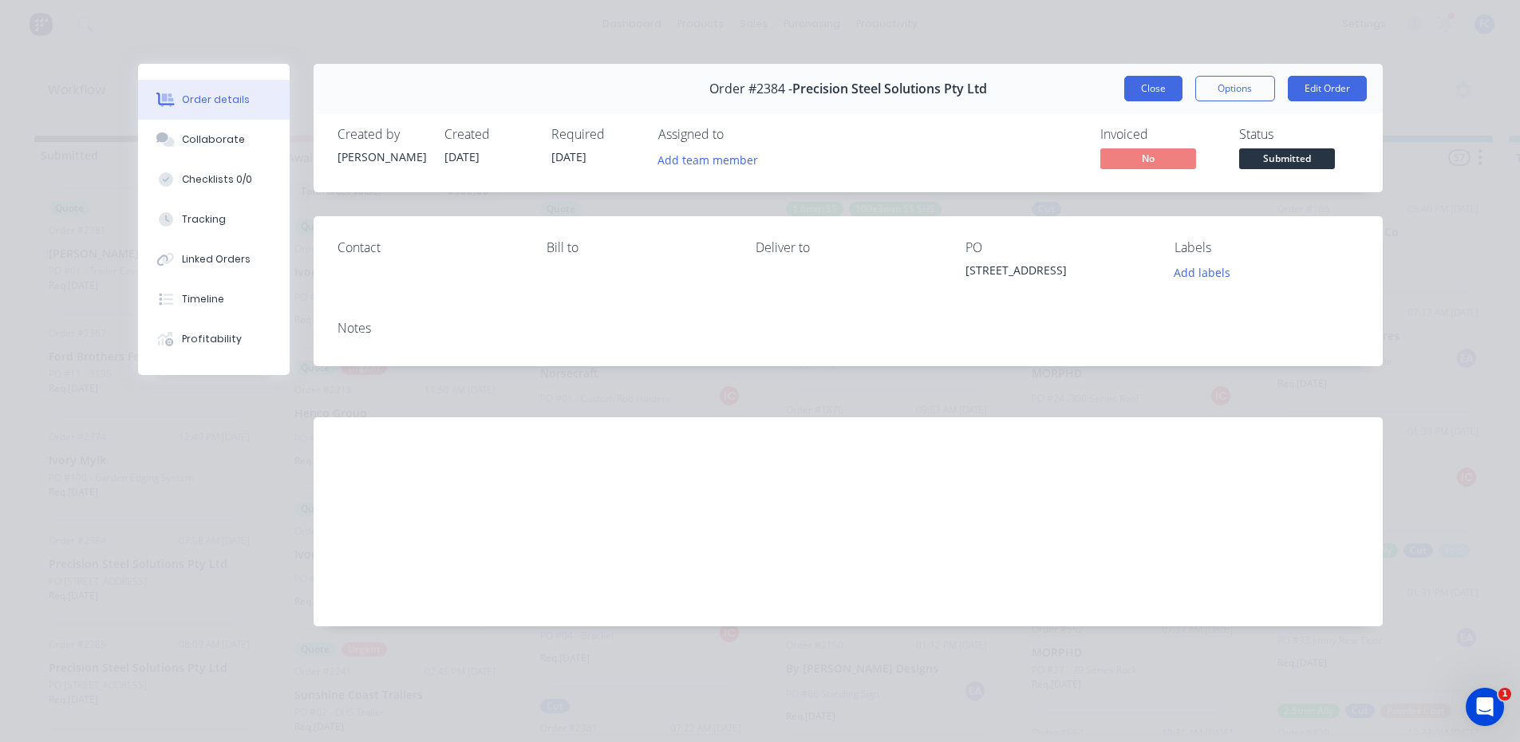
click at [1147, 89] on button "Close" at bounding box center [1153, 89] width 58 height 26
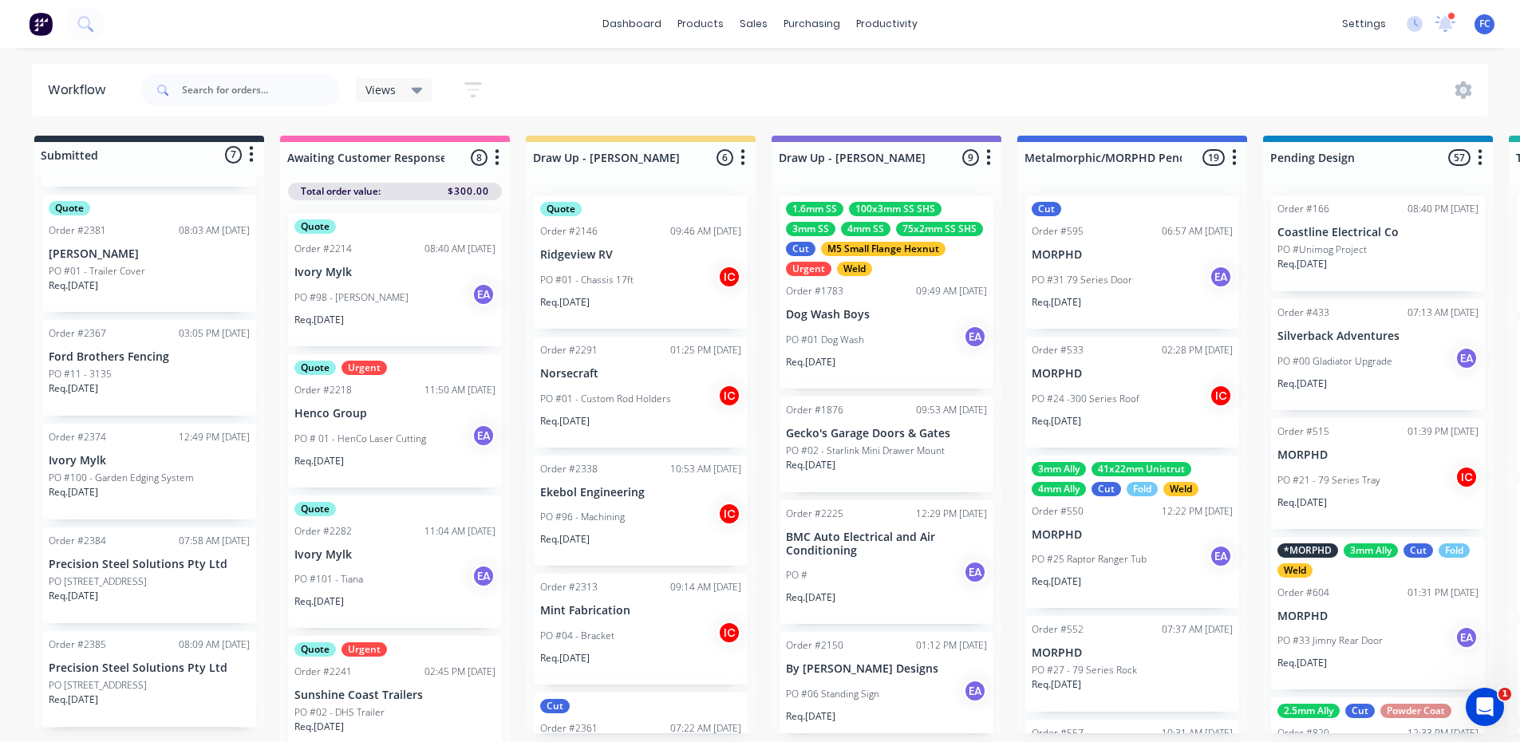
click at [164, 598] on div "Req. 15/10/25" at bounding box center [149, 602] width 201 height 27
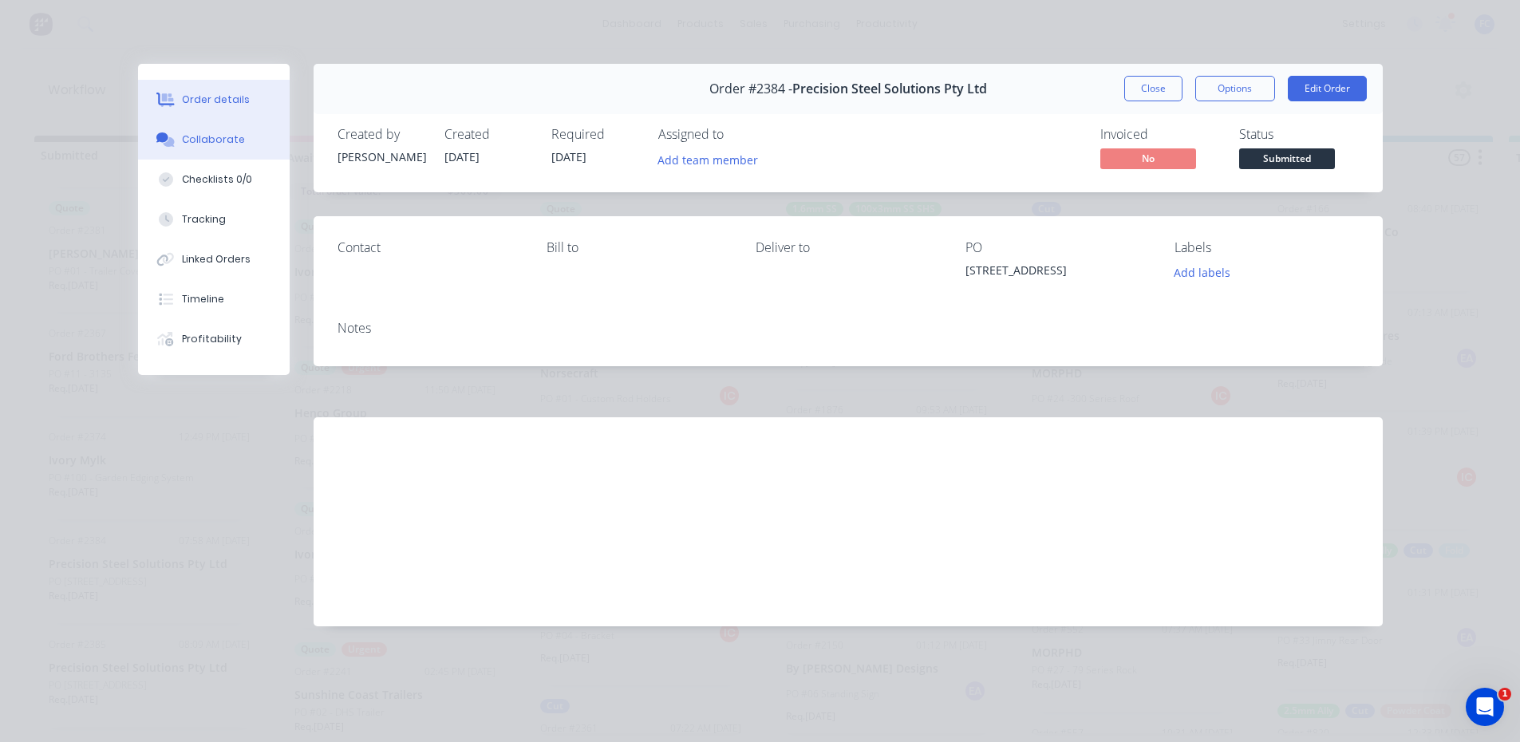
click at [214, 139] on div "Collaborate" at bounding box center [213, 139] width 63 height 14
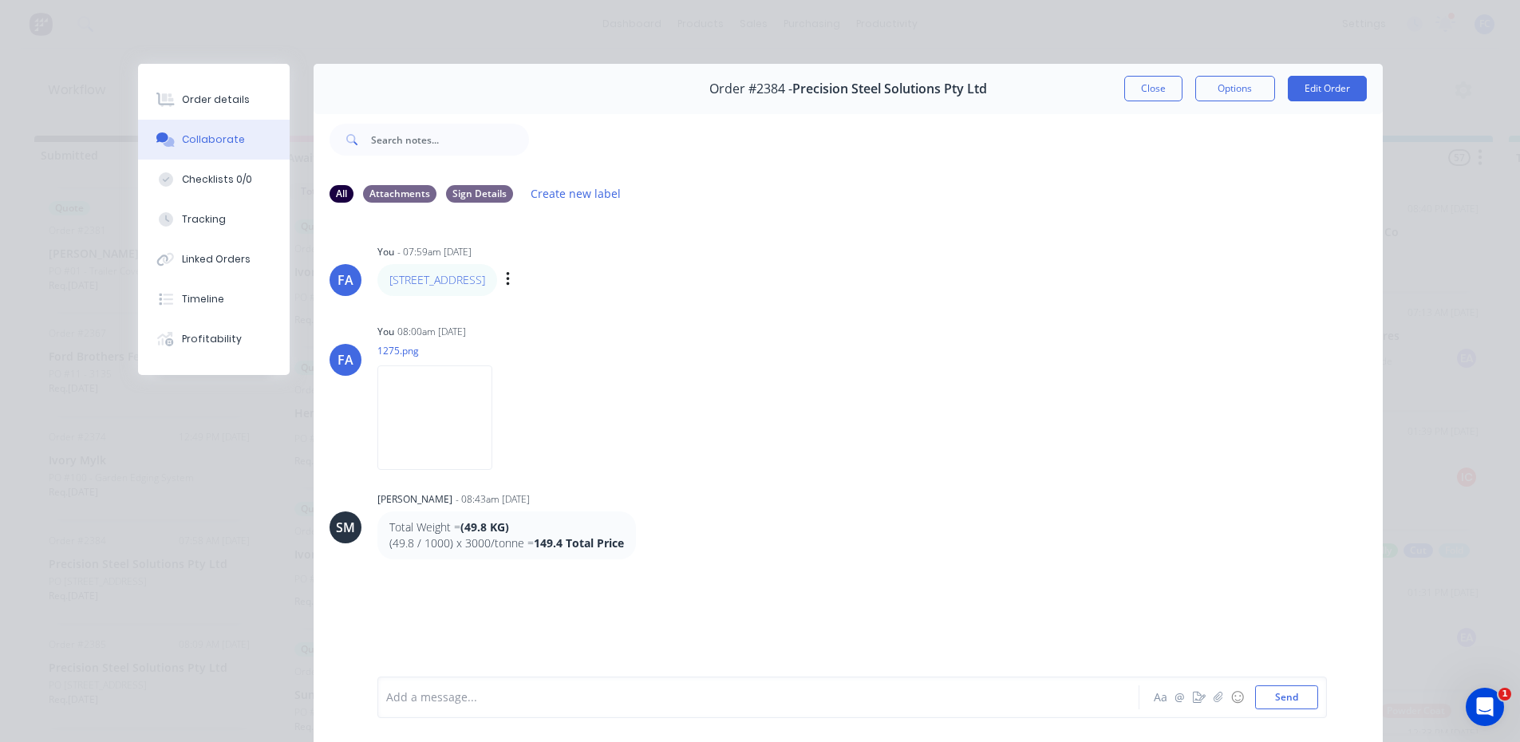
drag, startPoint x: 494, startPoint y: 281, endPoint x: 381, endPoint y: 279, distance: 112.5
click at [381, 279] on div "14 1275 Sunny Way Labels Edit Delete" at bounding box center [626, 280] width 499 height 32
copy link "[STREET_ADDRESS]"
drag, startPoint x: 707, startPoint y: 377, endPoint x: 676, endPoint y: 379, distance: 31.2
click at [707, 378] on div "You 08:00am 01/10/25 1275.png Labels Download Delete" at bounding box center [626, 392] width 499 height 144
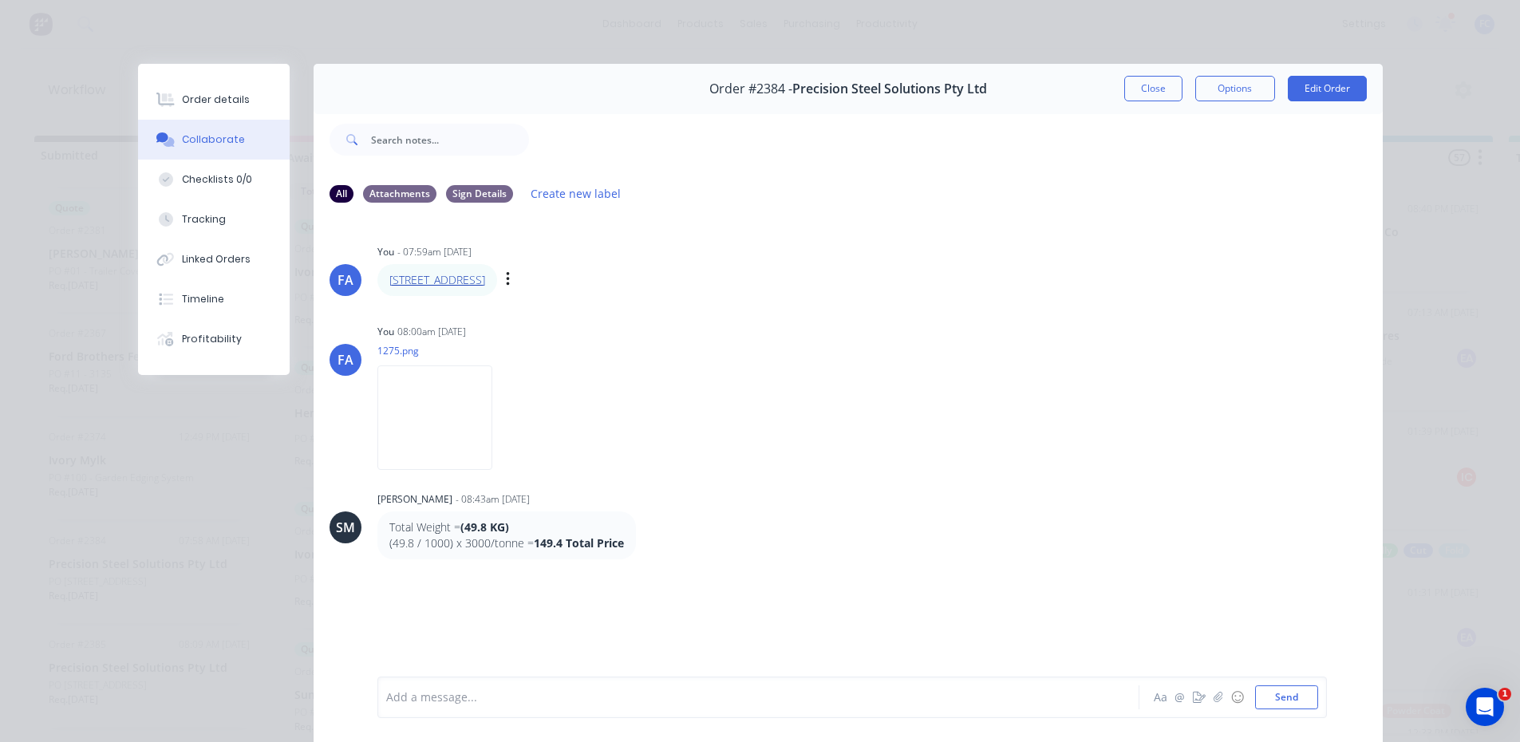
drag, startPoint x: 452, startPoint y: 288, endPoint x: 441, endPoint y: 275, distance: 16.5
click at [1152, 82] on button "Close" at bounding box center [1153, 89] width 58 height 26
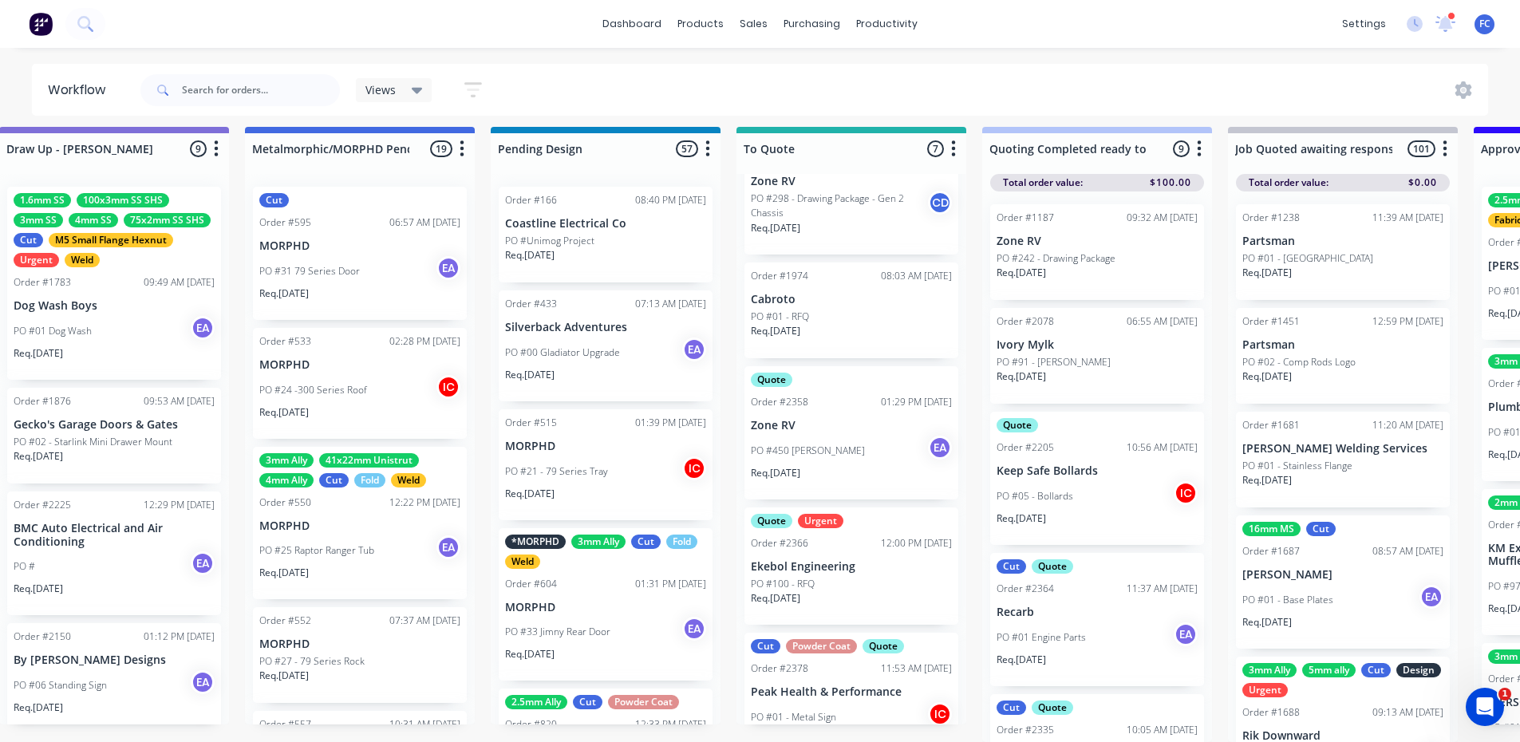
scroll to position [234, 0]
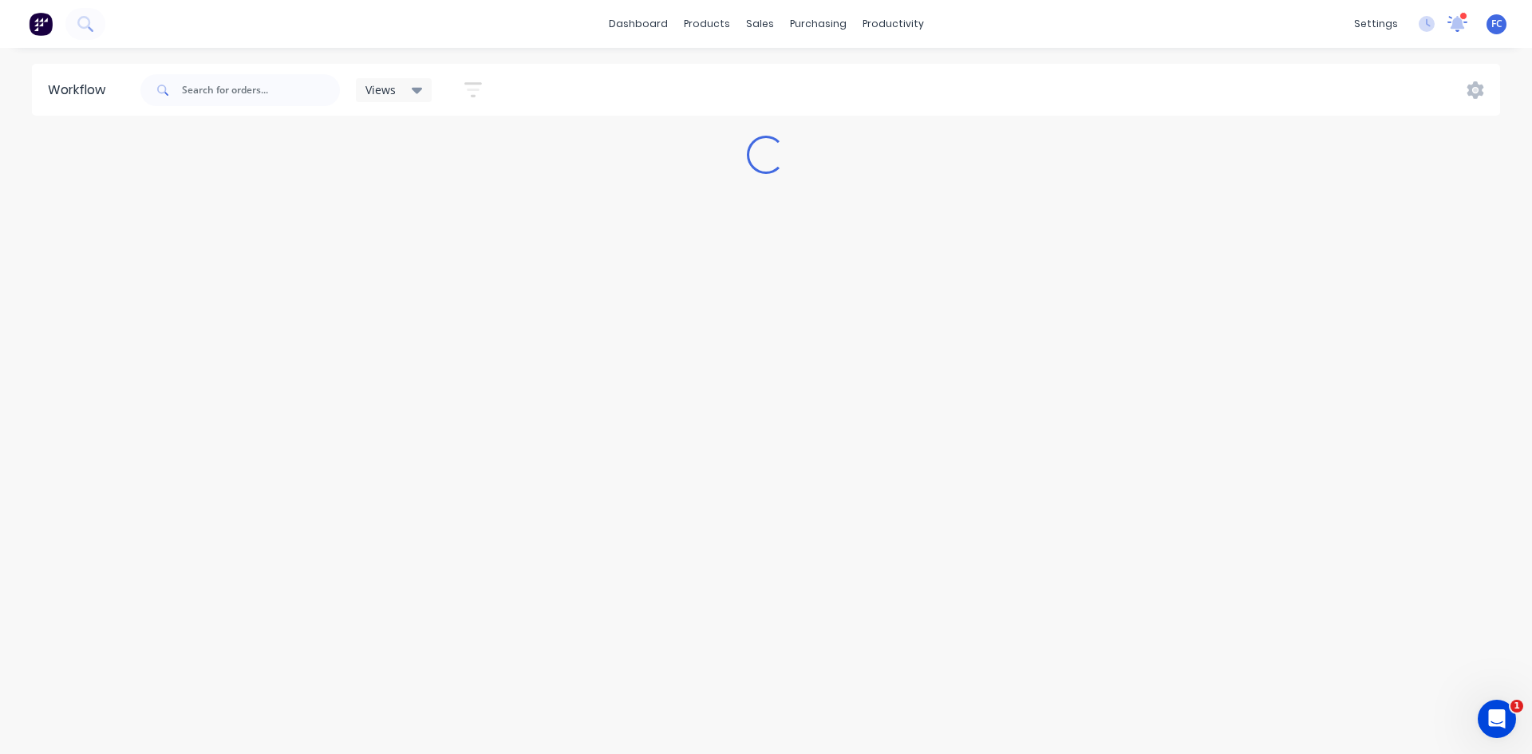
click at [1454, 24] on icon at bounding box center [1457, 22] width 15 height 14
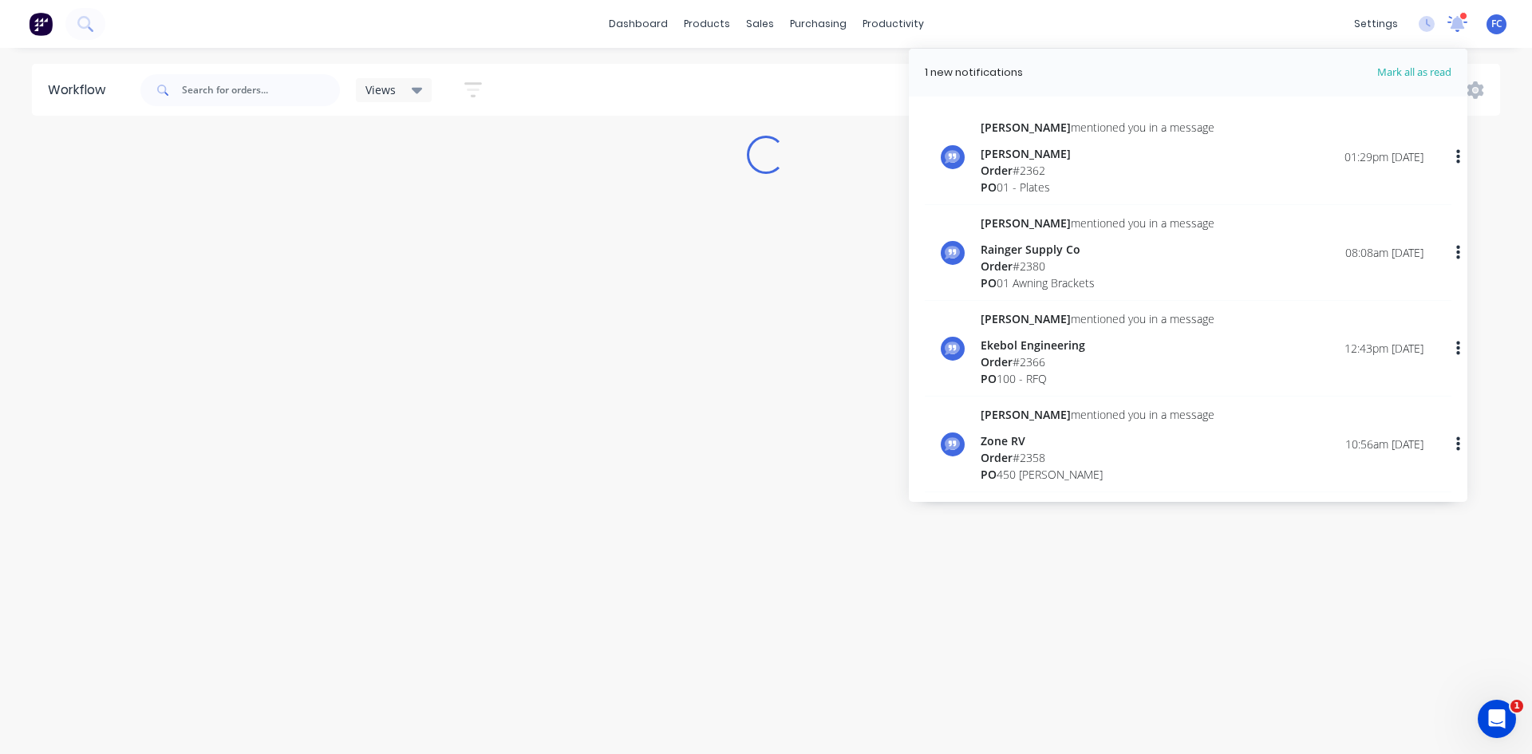
click at [1454, 24] on icon at bounding box center [1458, 22] width 14 height 14
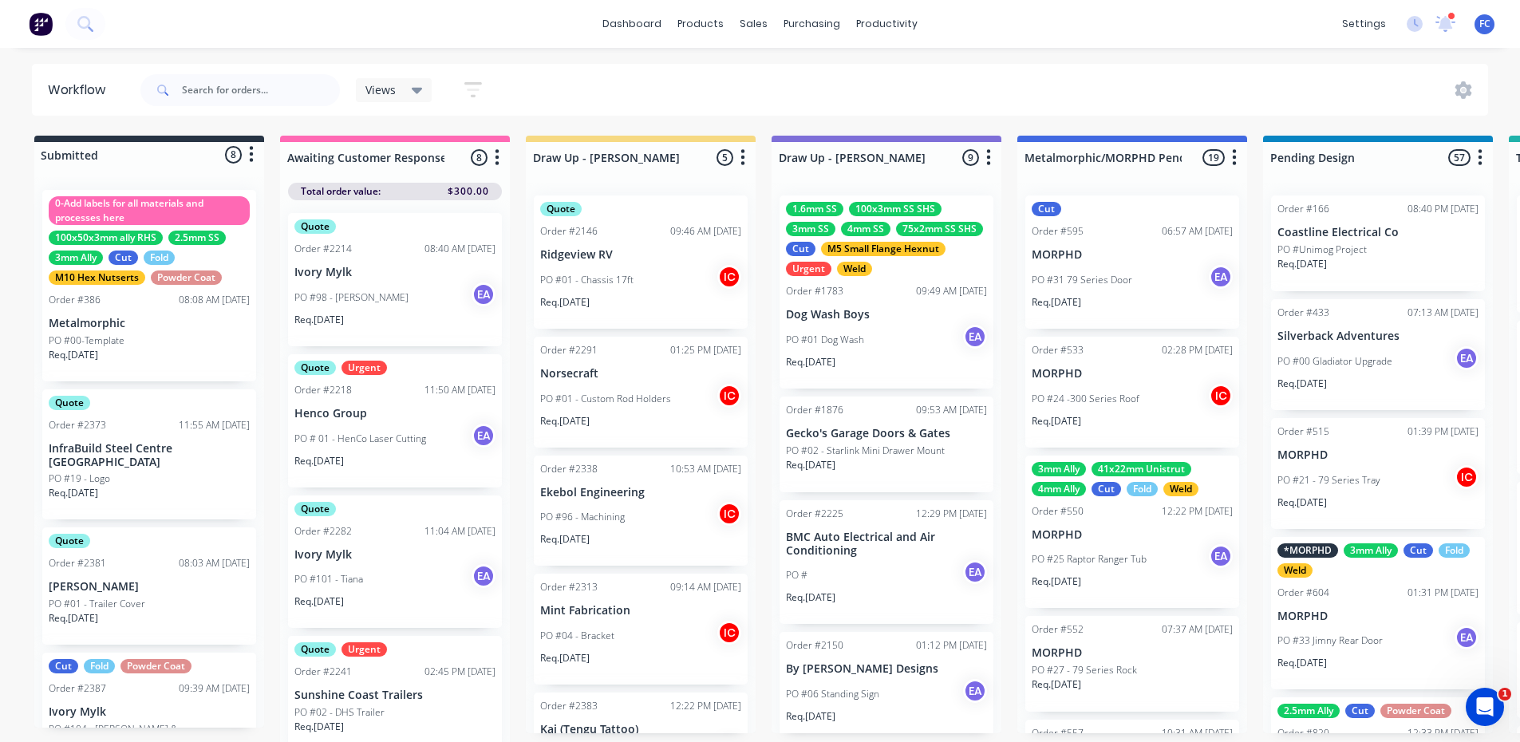
click at [1460, 23] on div "settings 1 new notifications Mark all as read Emma mentioned you in a message N…" at bounding box center [1427, 24] width 186 height 24
click at [1448, 23] on icon at bounding box center [1446, 22] width 14 height 14
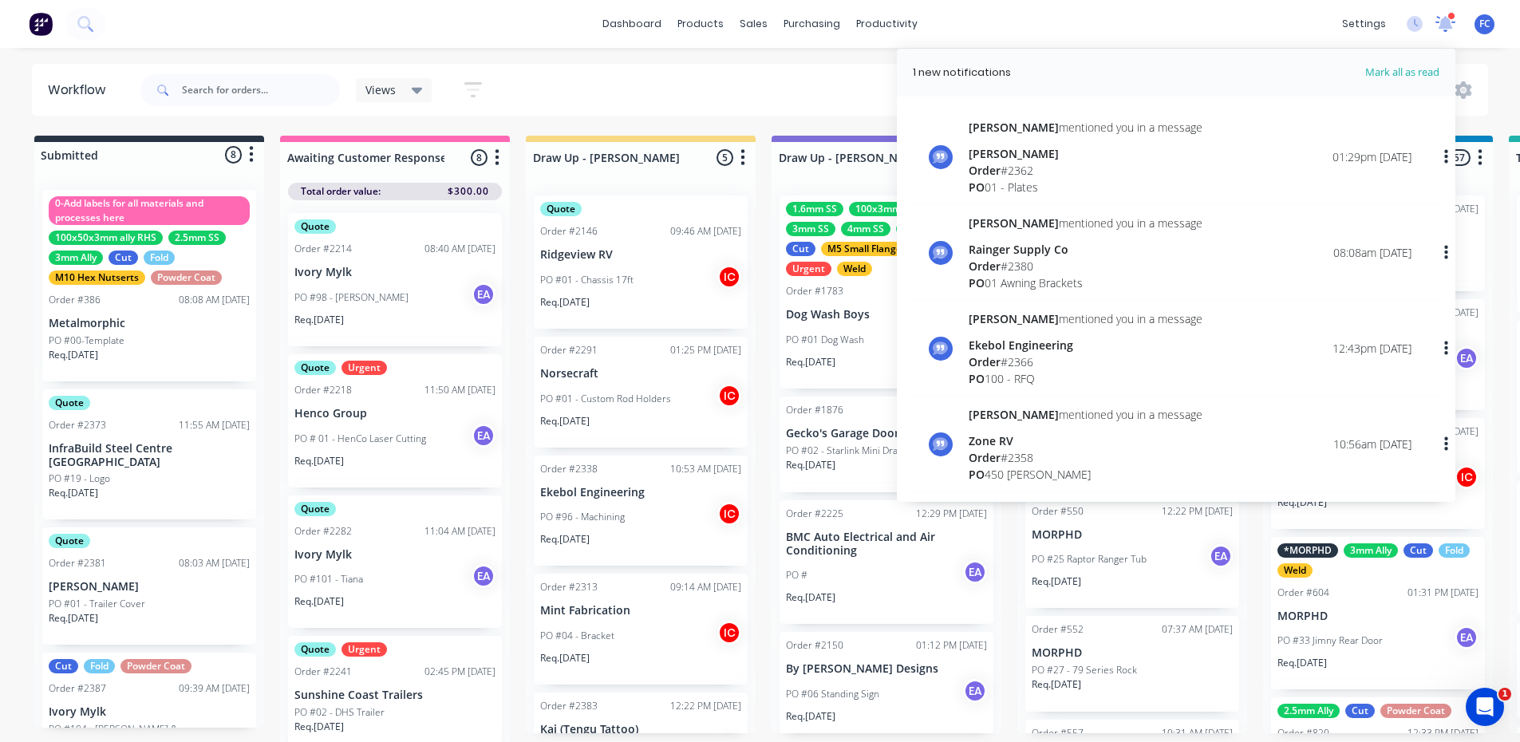
click at [1448, 23] on icon at bounding box center [1446, 21] width 16 height 15
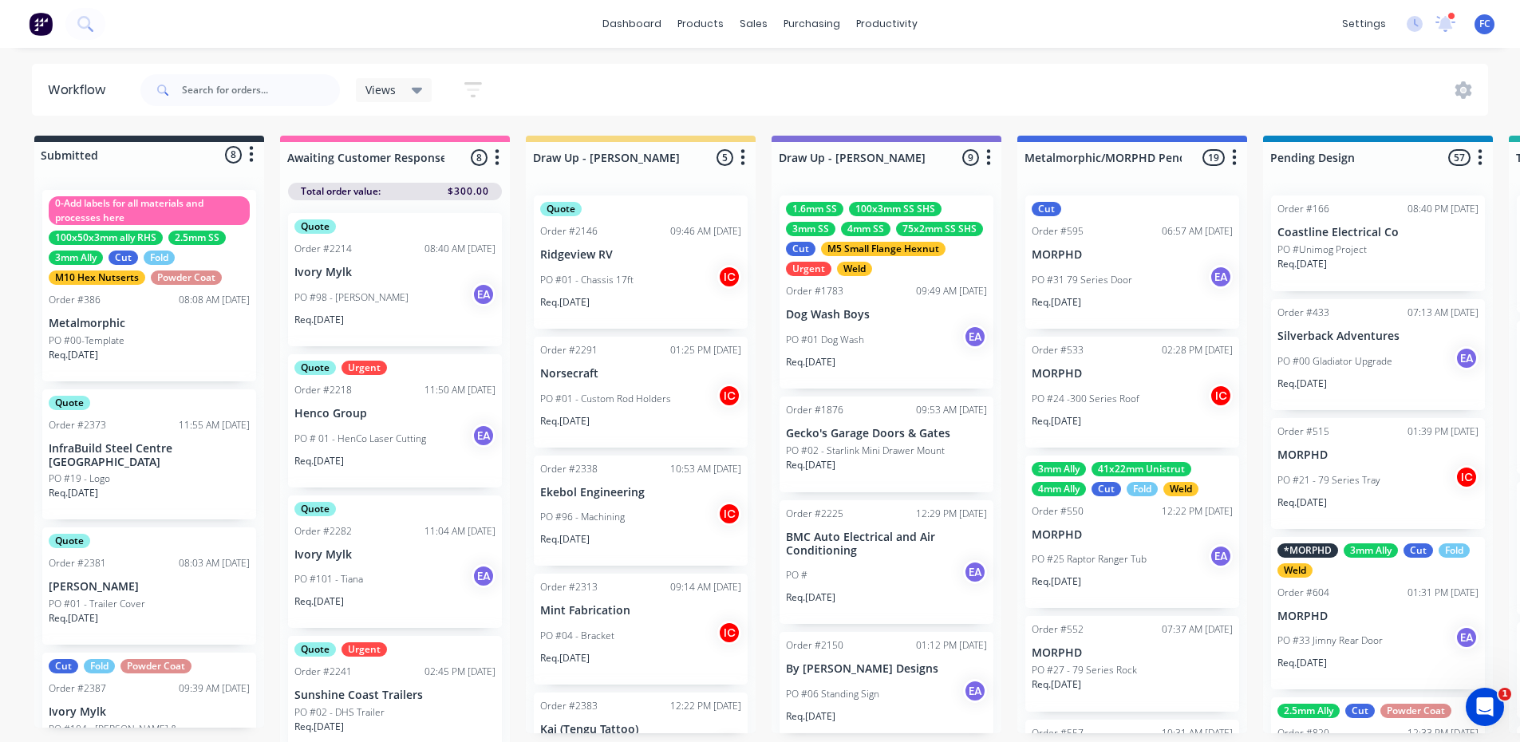
click at [578, 73] on div "Views Save new view None (Default) edit Greg edit Greg edit Show/Hide statuses …" at bounding box center [813, 90] width 1352 height 48
click at [261, 90] on input "text" at bounding box center [261, 90] width 158 height 32
type input "POINT ENGINEE"
type input "point engineering"
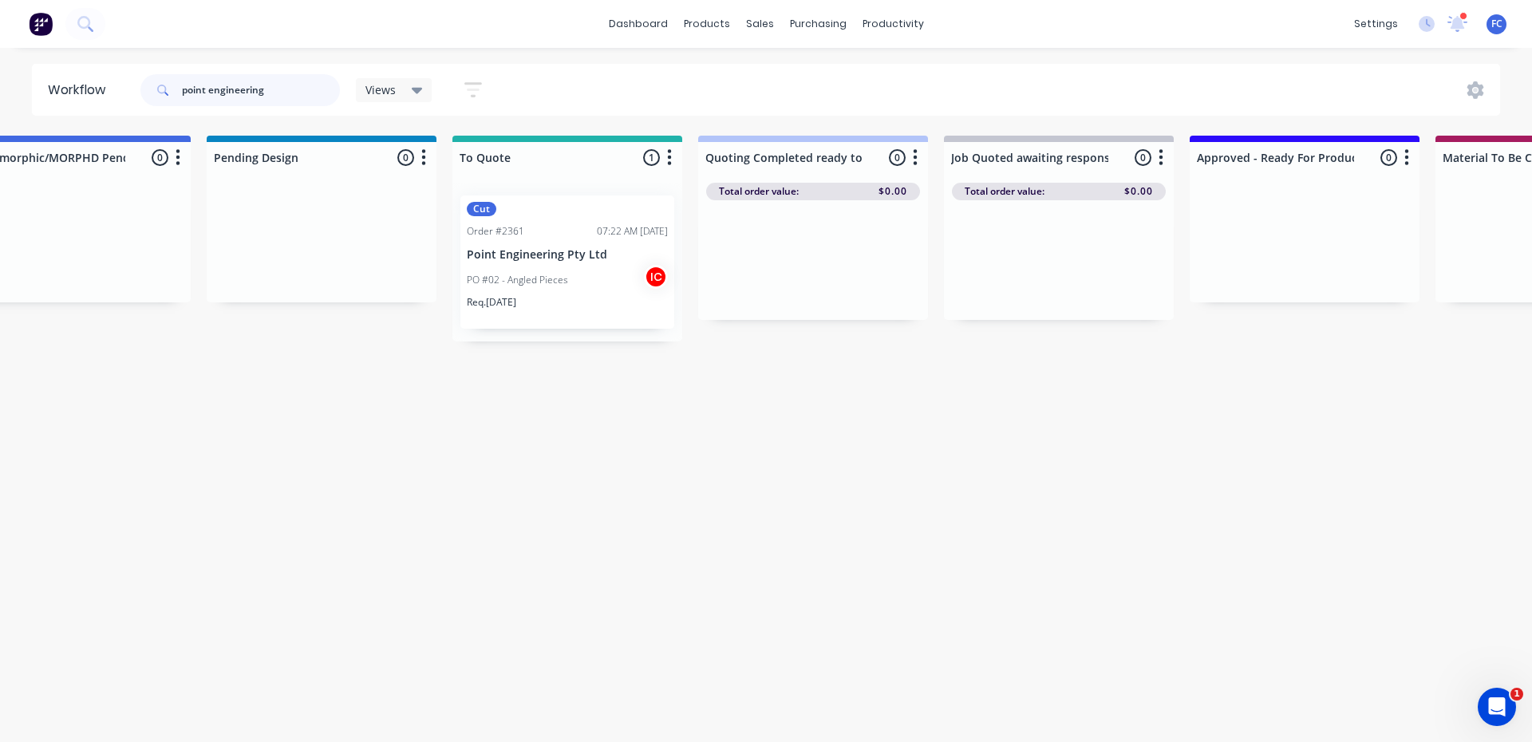
scroll to position [0, 1032]
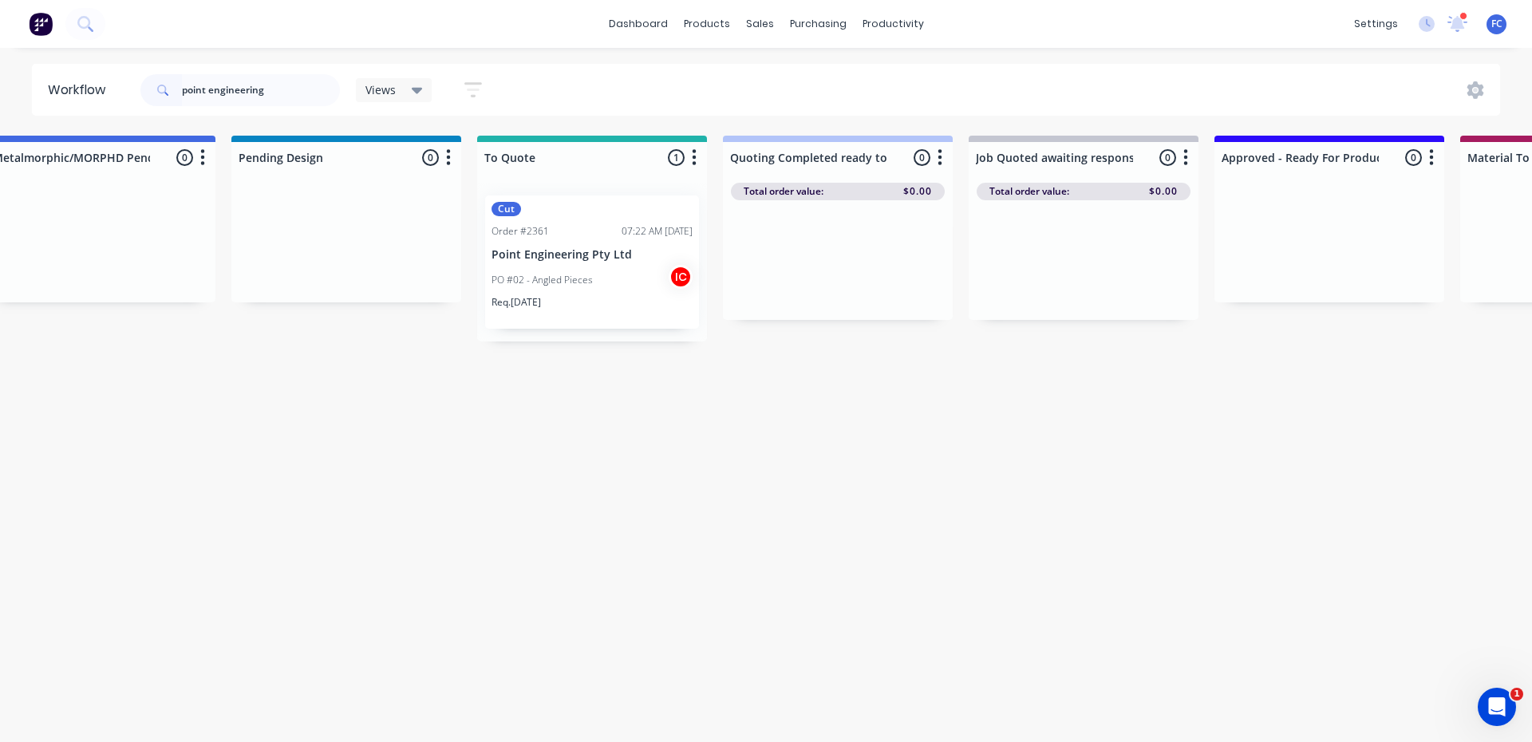
click at [587, 258] on p "Point Engineering Pty Ltd" at bounding box center [592, 255] width 201 height 14
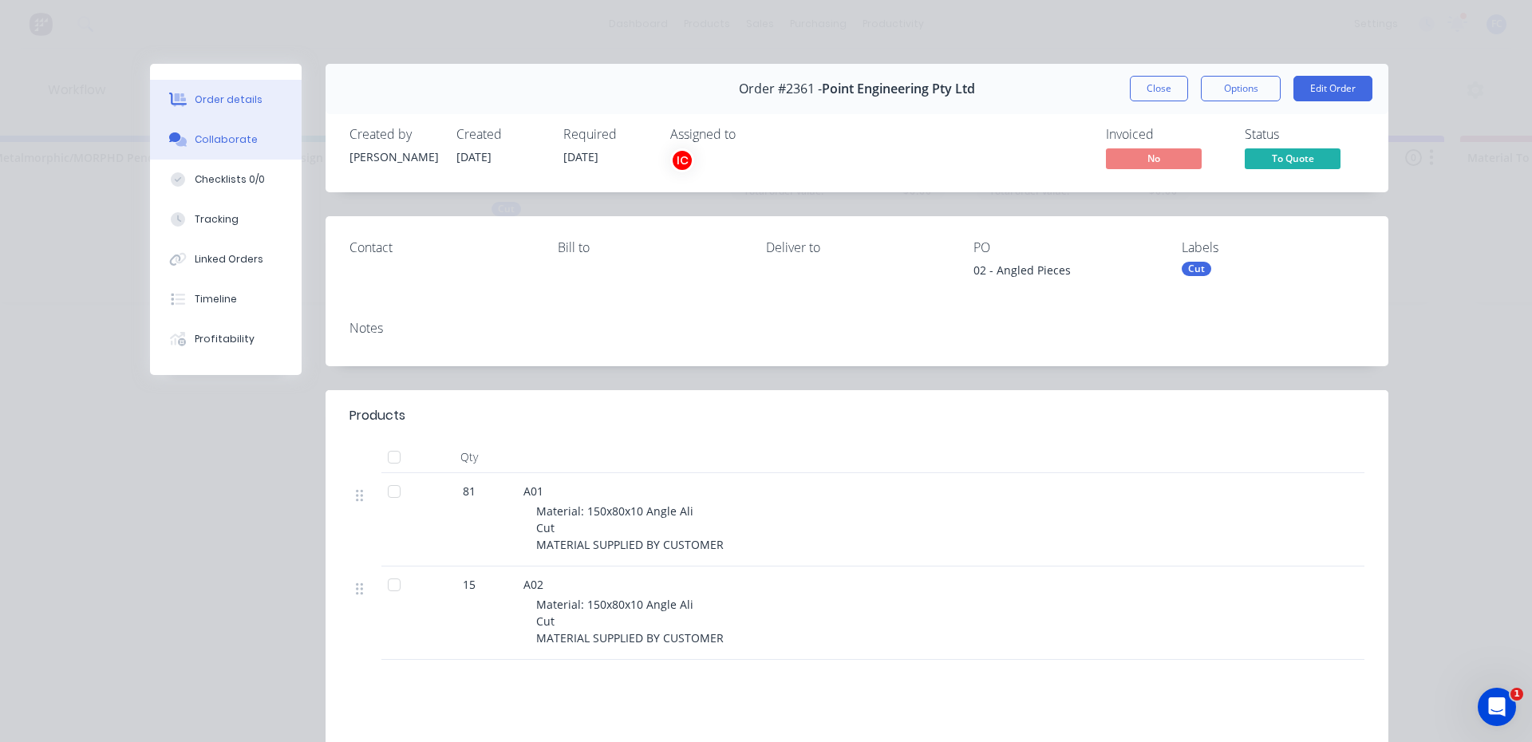
click at [220, 136] on div "Collaborate" at bounding box center [226, 139] width 63 height 14
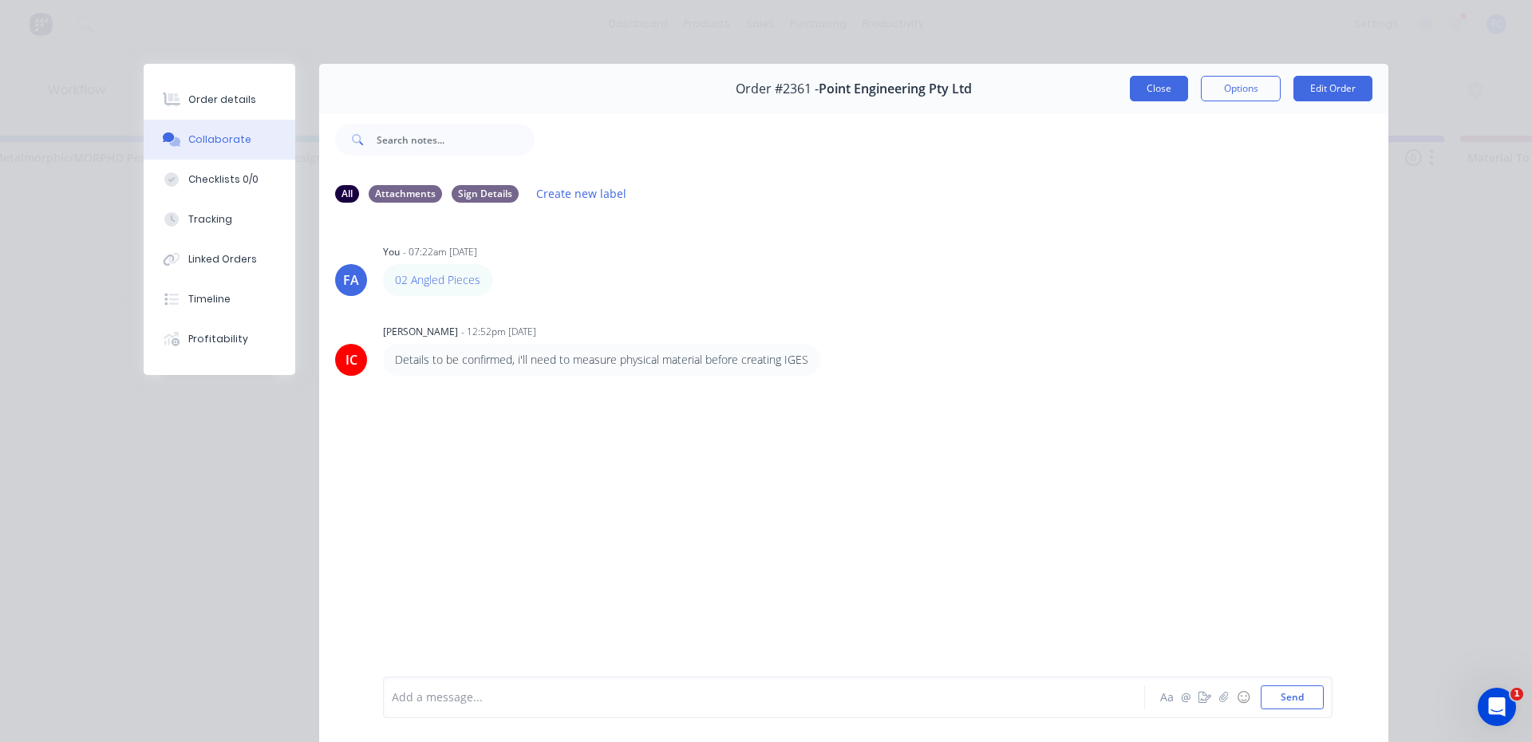
click at [1160, 100] on button "Close" at bounding box center [1159, 89] width 58 height 26
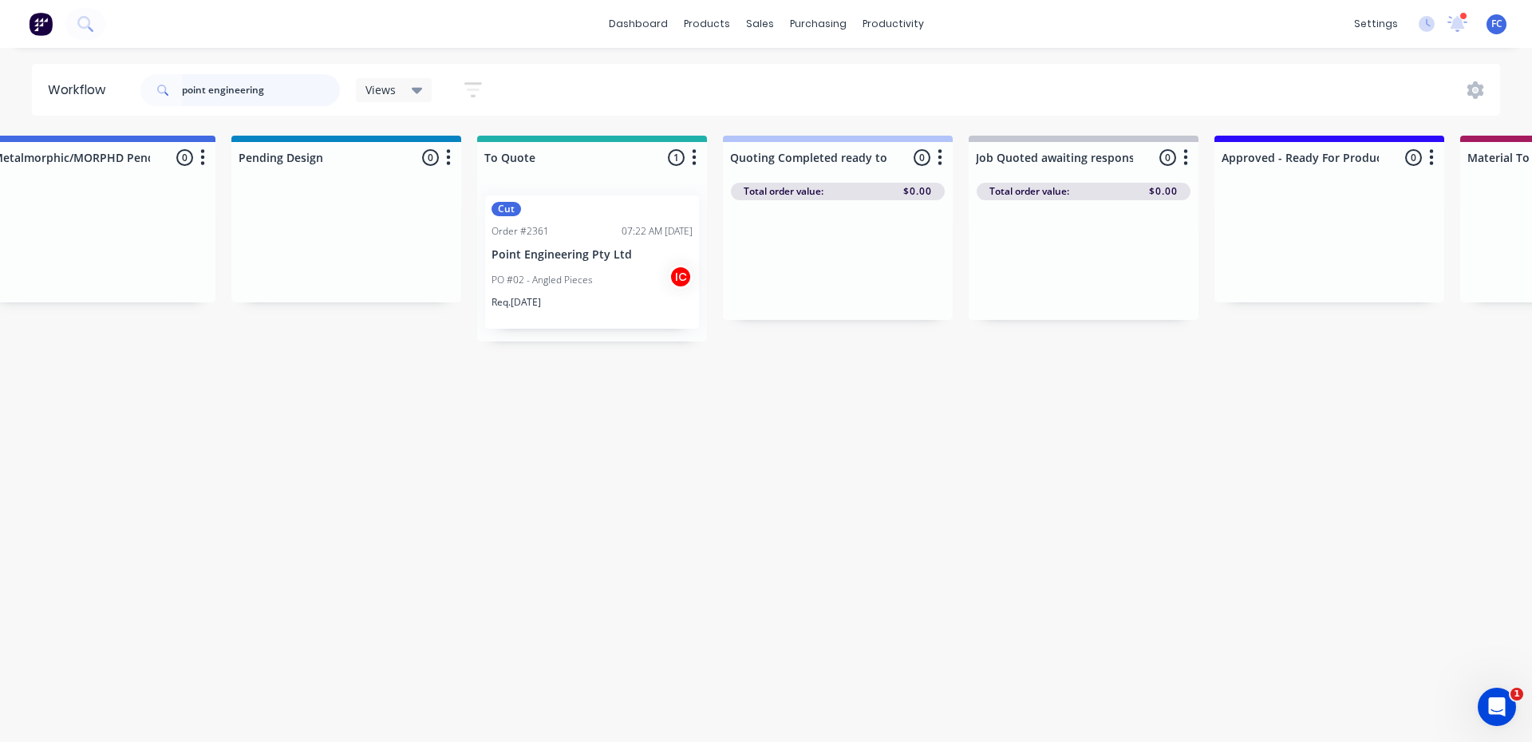
drag, startPoint x: 176, startPoint y: 97, endPoint x: 9, endPoint y: 97, distance: 166.8
click at [81, 97] on header "Workflow point engineering Views Save new view None (Default) edit Greg edit Gr…" at bounding box center [766, 90] width 1469 height 52
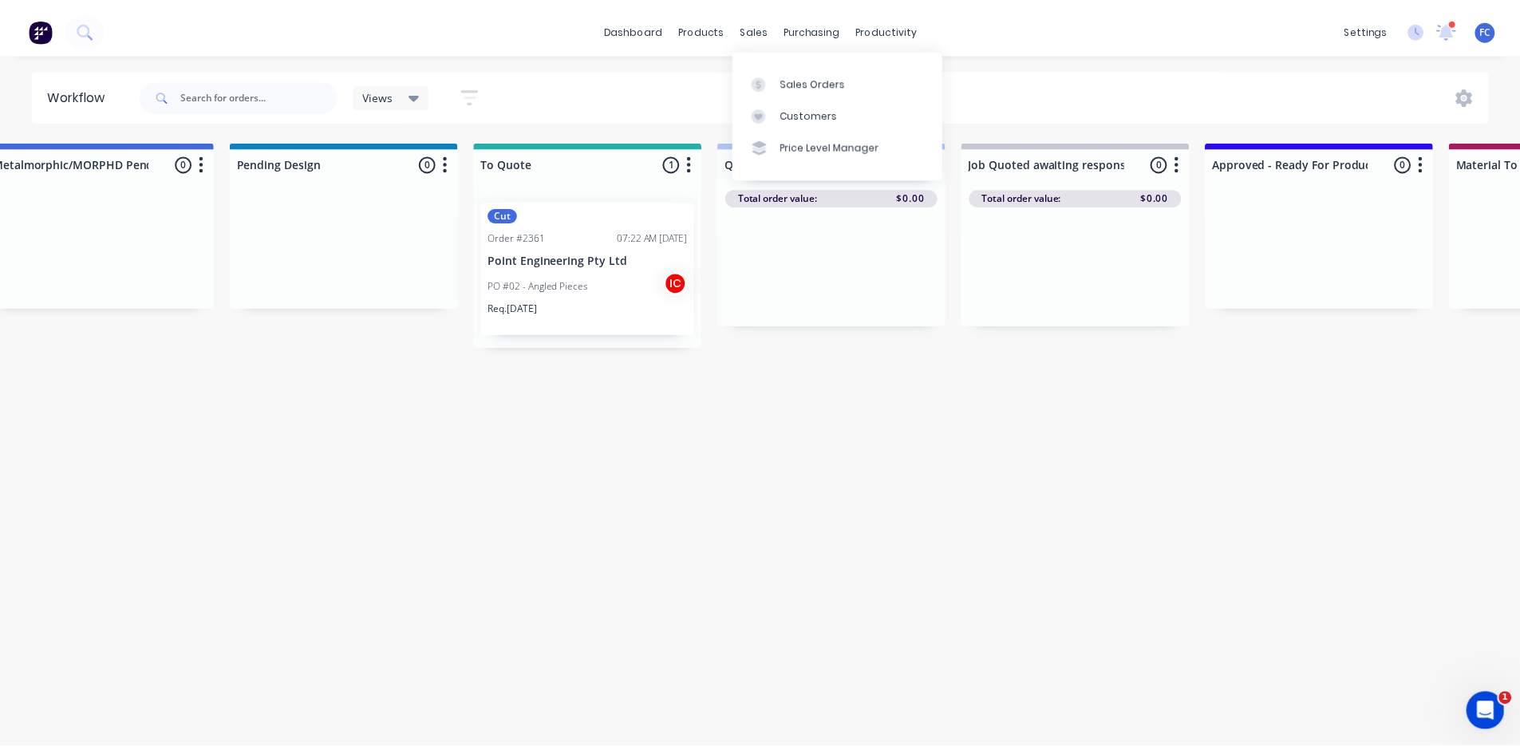
scroll to position [0, 0]
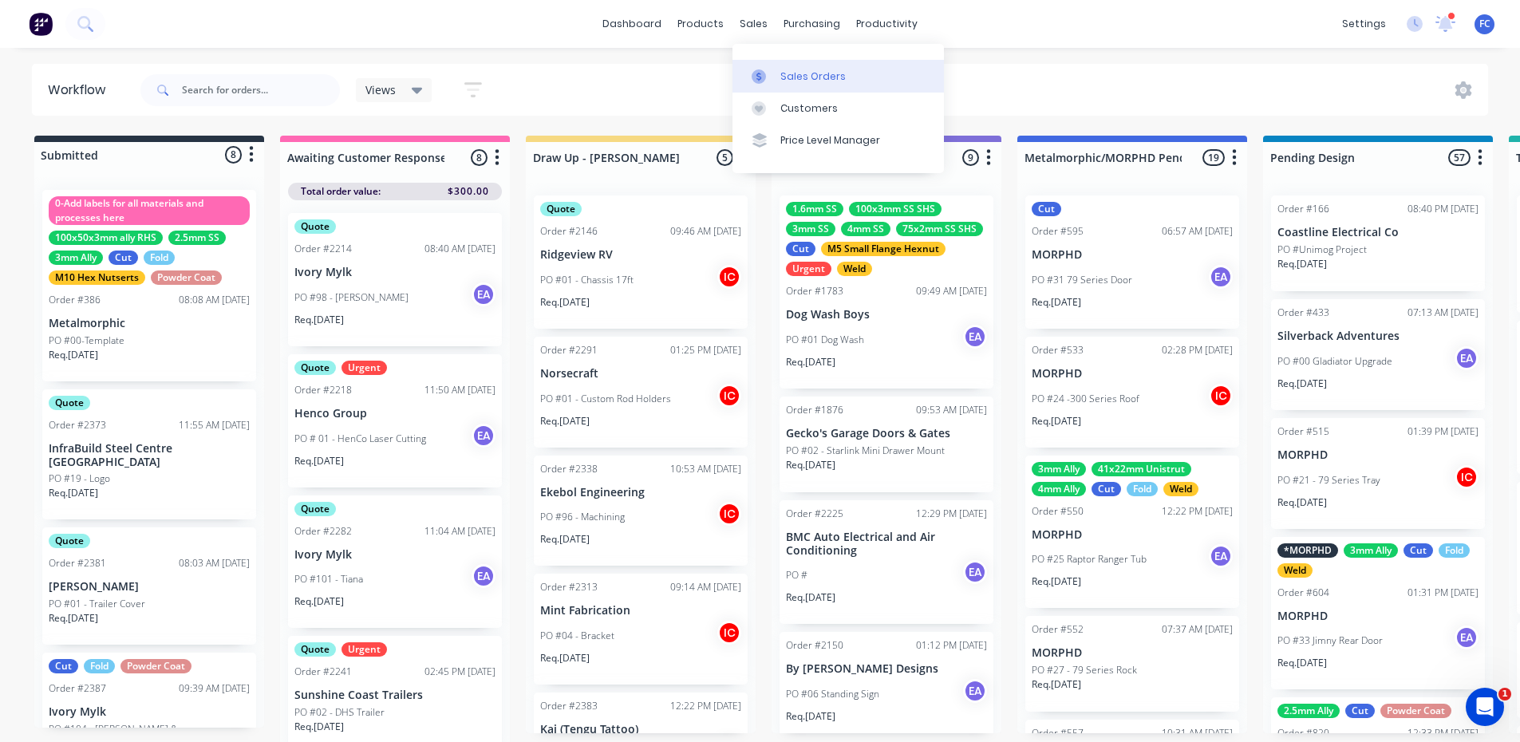
click at [769, 67] on link "Sales Orders" at bounding box center [838, 76] width 211 height 32
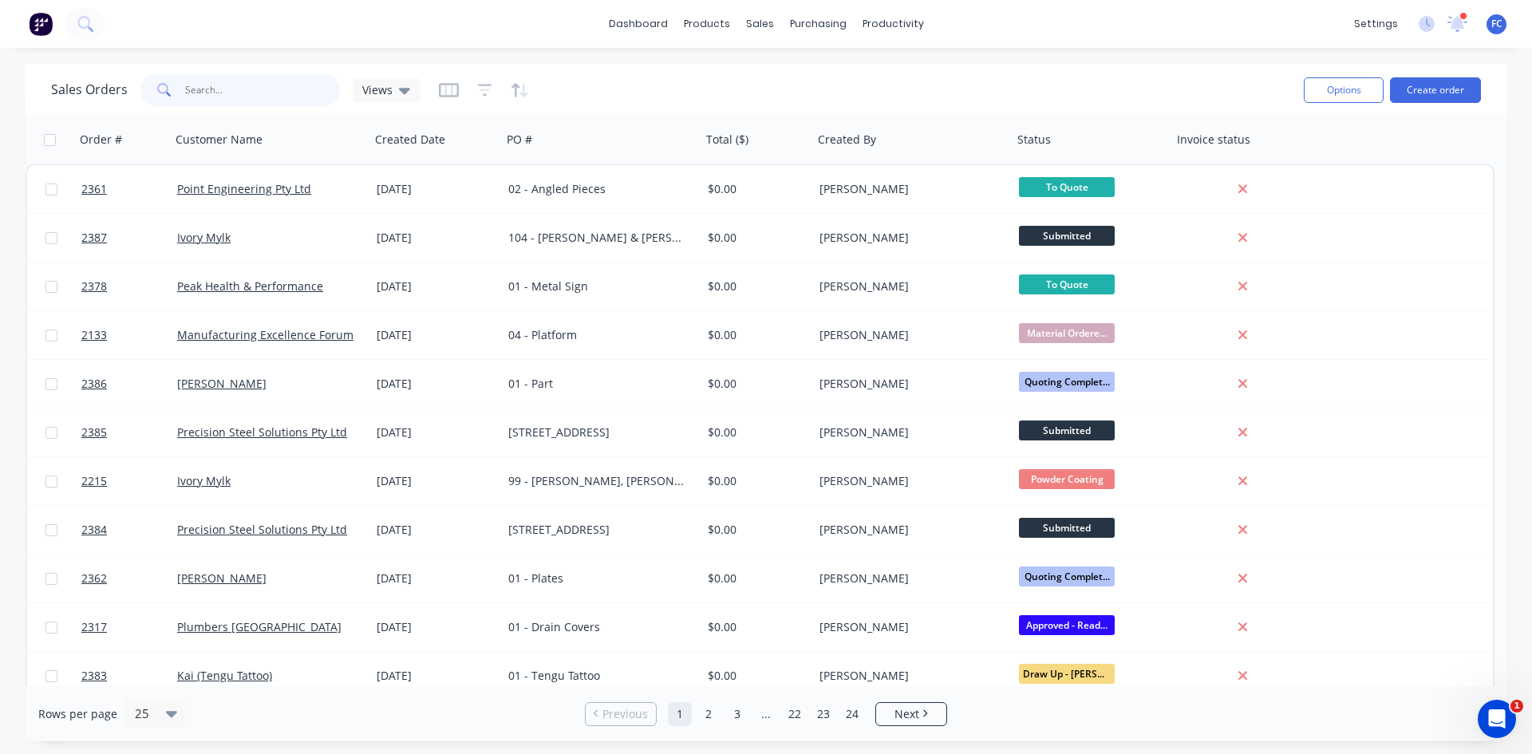
click at [262, 90] on input "text" at bounding box center [263, 90] width 156 height 32
type input "p"
type input "POIN"
type input "point engineering"
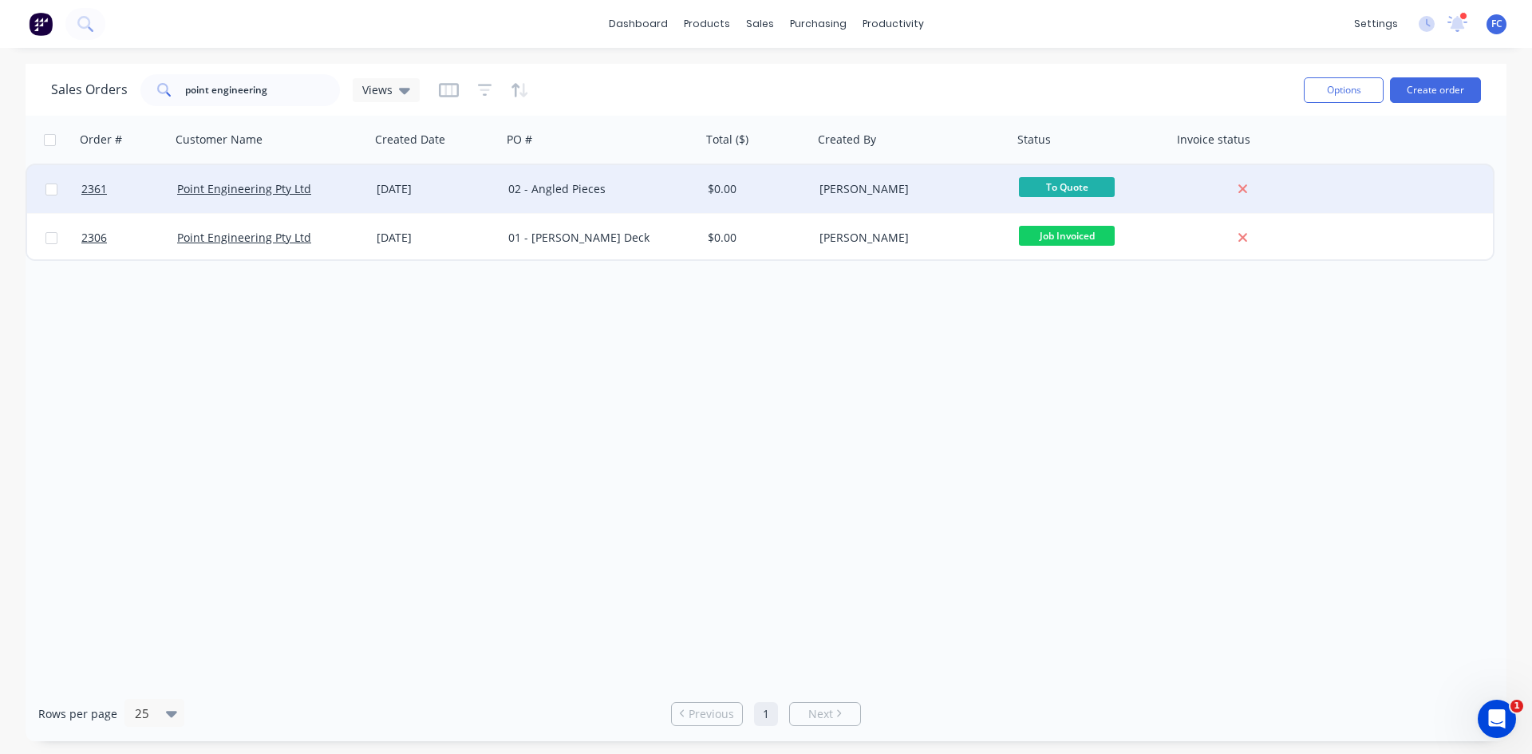
click at [407, 192] on div "[DATE]" at bounding box center [436, 189] width 119 height 16
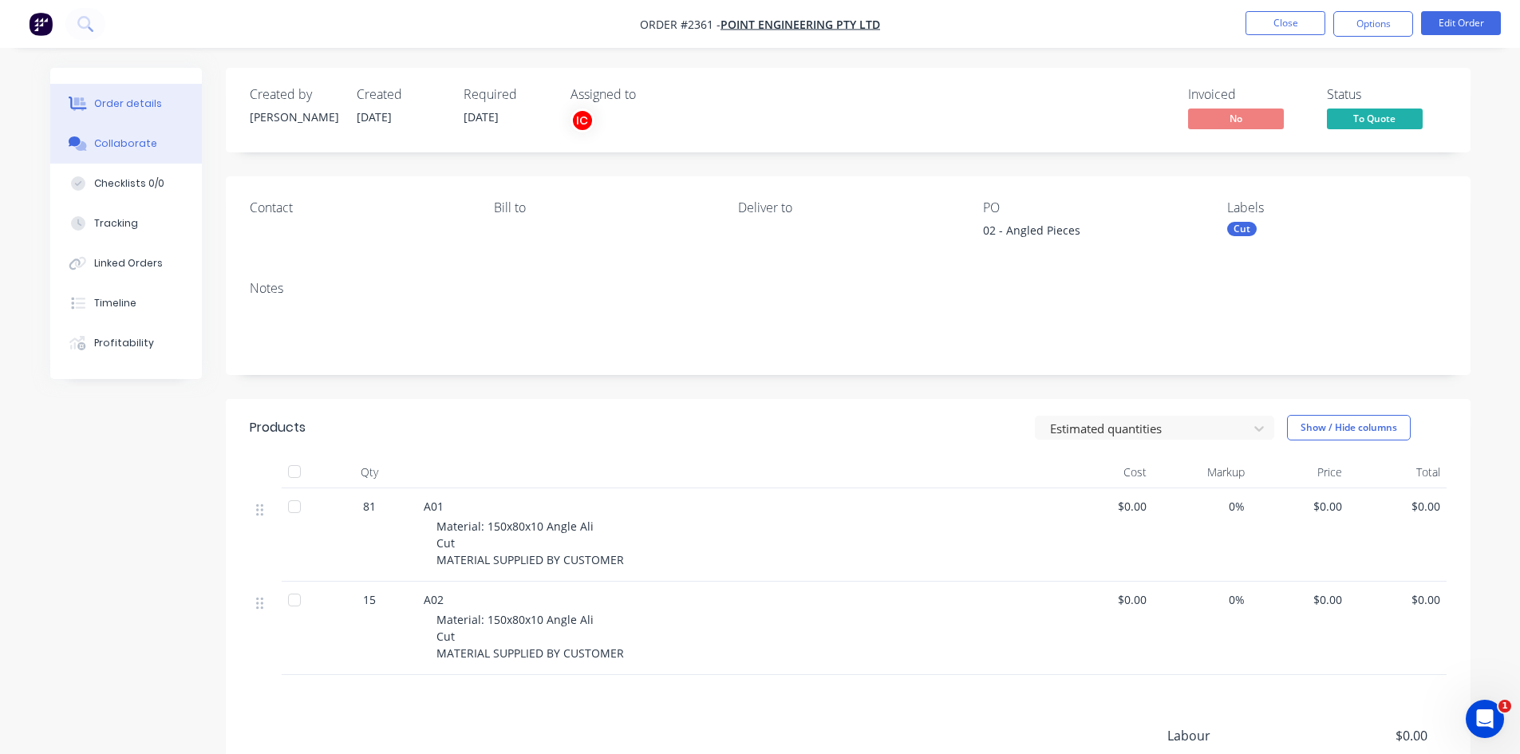
click at [147, 138] on div "Collaborate" at bounding box center [125, 143] width 63 height 14
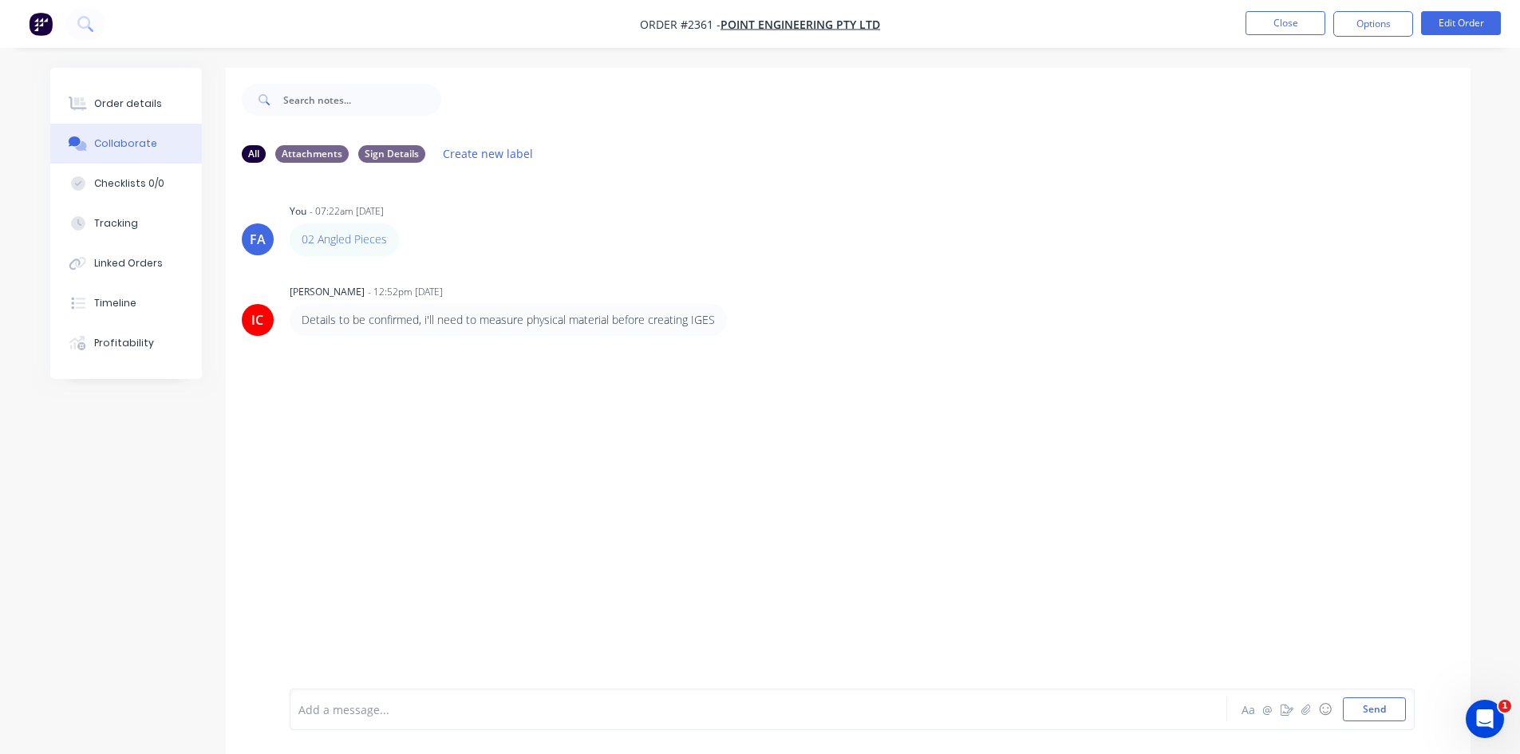
drag, startPoint x: 361, startPoint y: 237, endPoint x: 693, endPoint y: 180, distance: 336.8
click at [693, 180] on div "FA You - 07:22am 25/09/25 02 Angled Pieces Labels Edit Delete IC Izaak Critchle…" at bounding box center [848, 432] width 1245 height 513
click at [1274, 27] on button "Close" at bounding box center [1286, 23] width 80 height 24
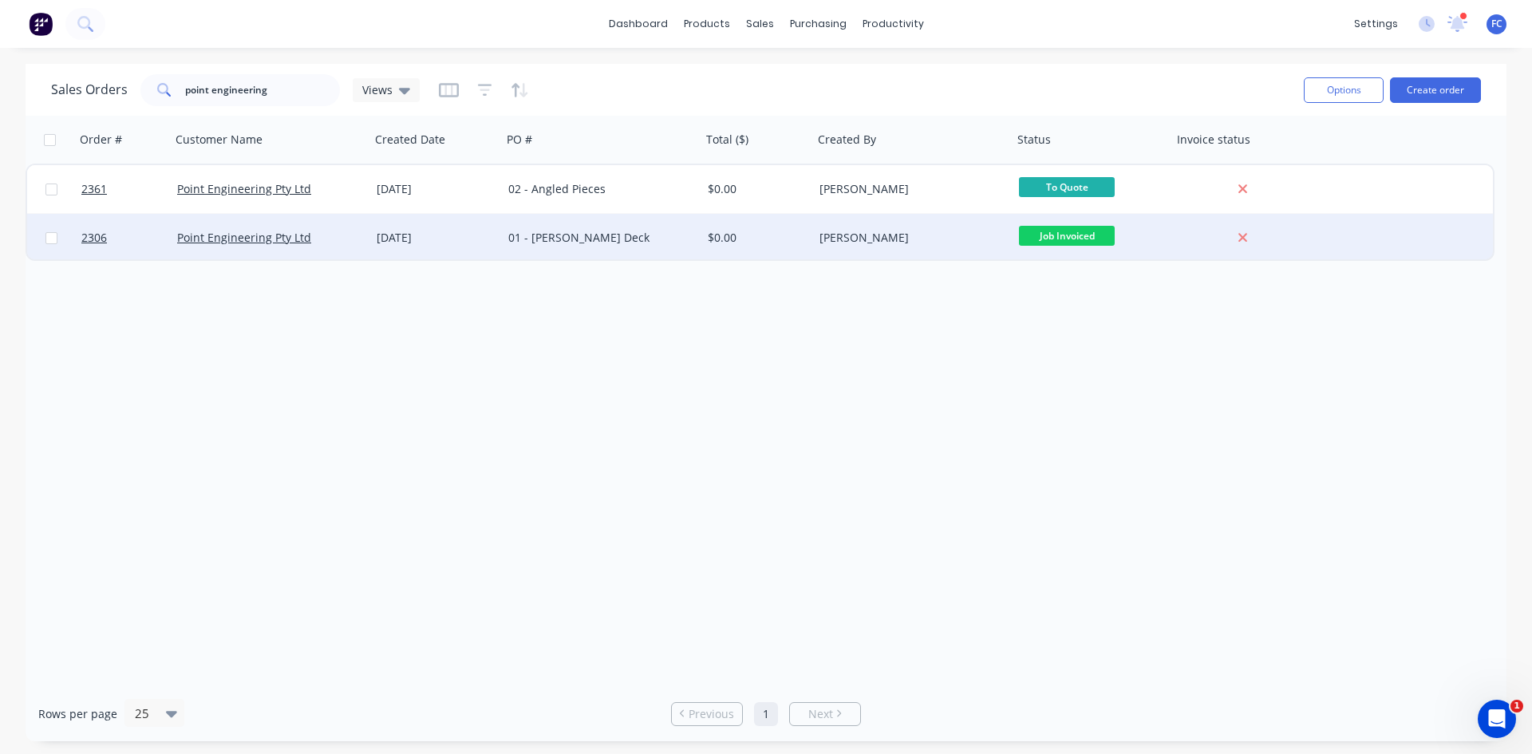
click at [454, 246] on div "[DATE]" at bounding box center [436, 238] width 132 height 48
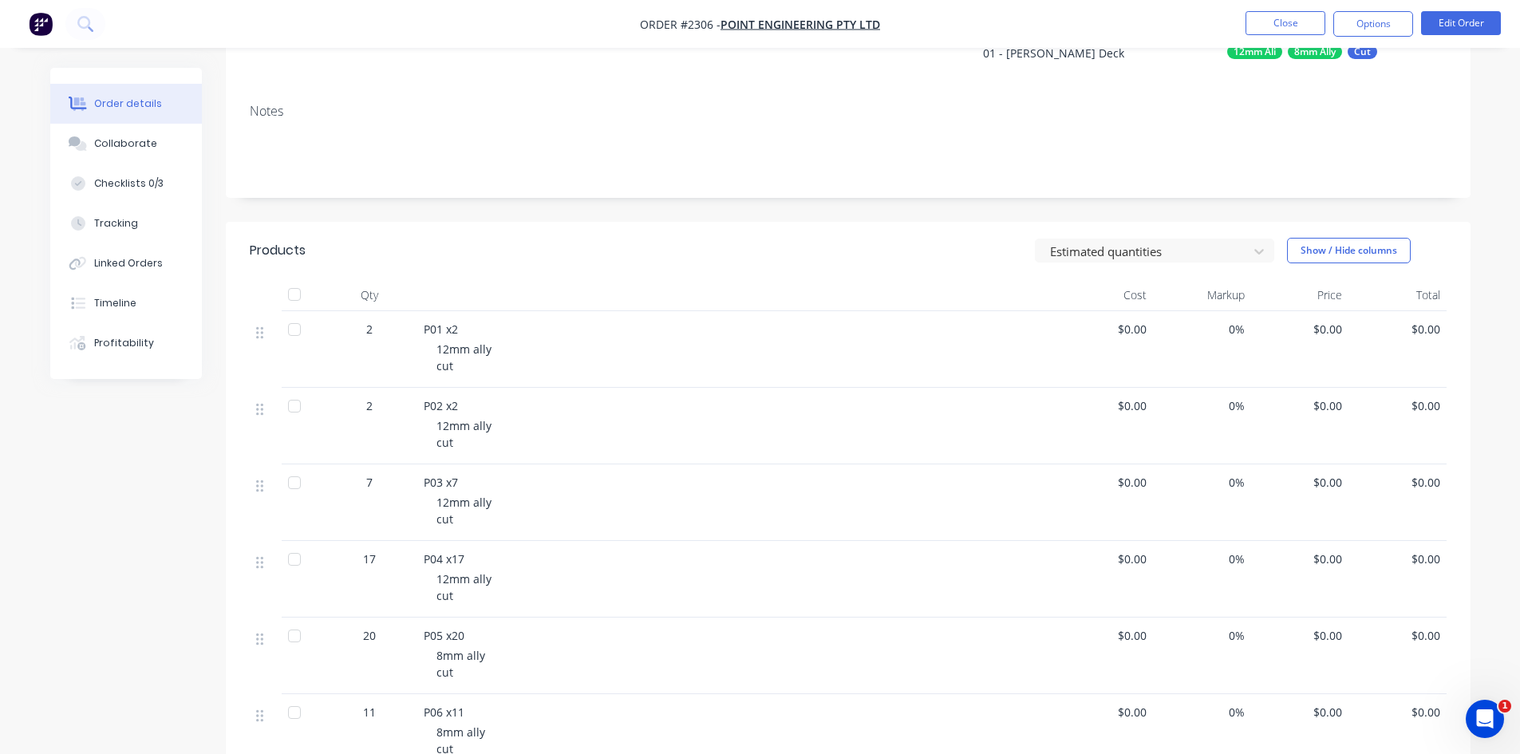
scroll to position [159, 0]
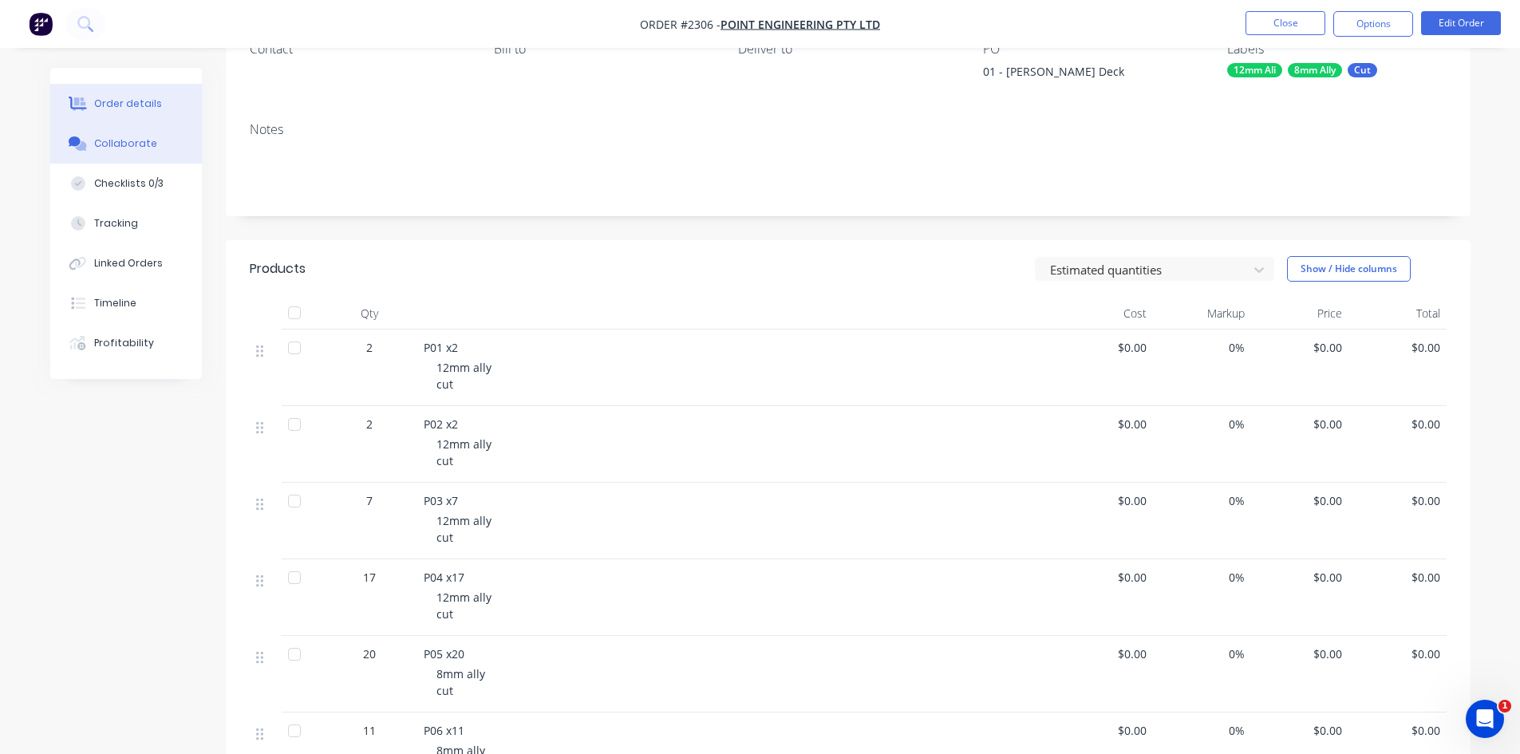
click at [153, 152] on button "Collaborate" at bounding box center [126, 144] width 152 height 40
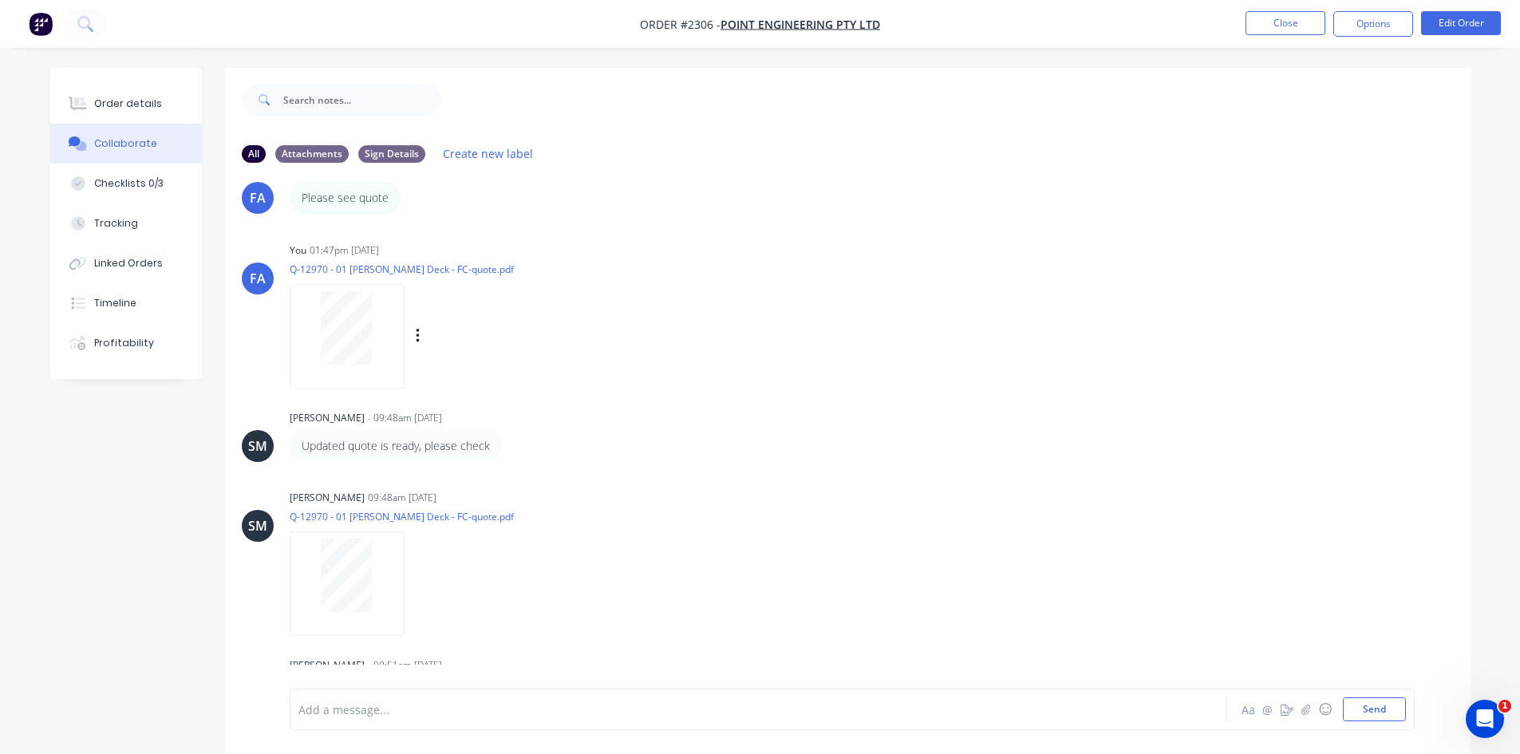
scroll to position [566, 0]
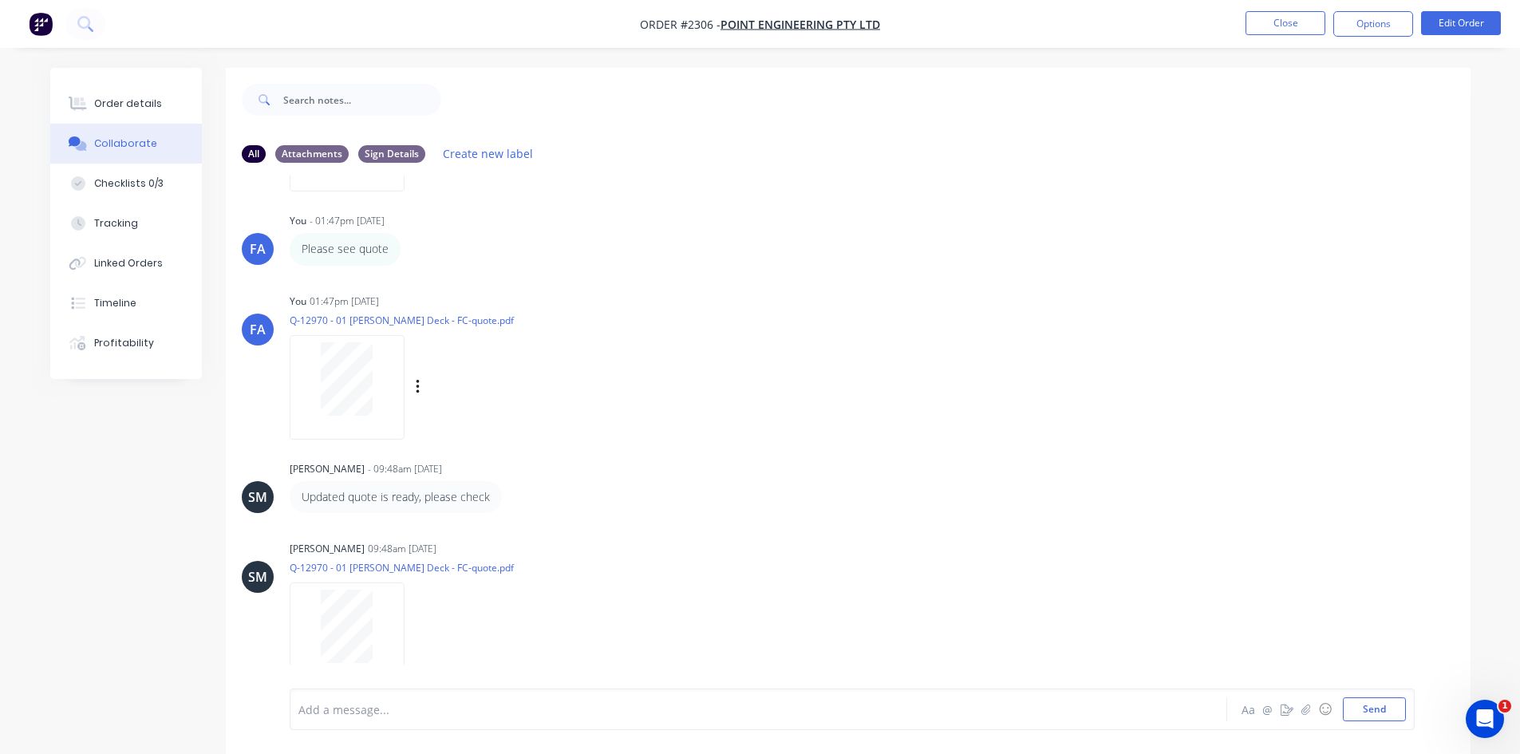
click at [318, 411] on div at bounding box center [347, 378] width 101 height 73
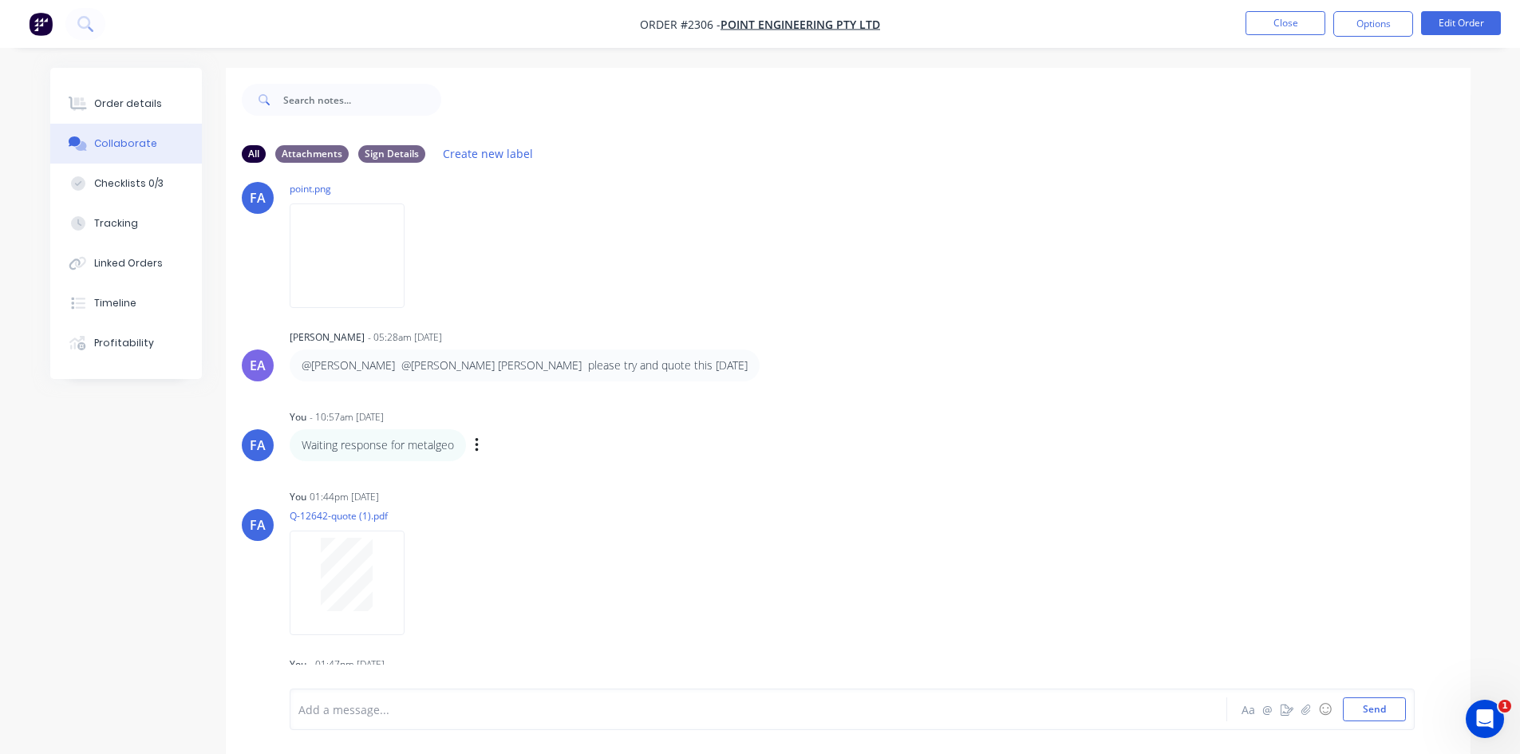
scroll to position [0, 0]
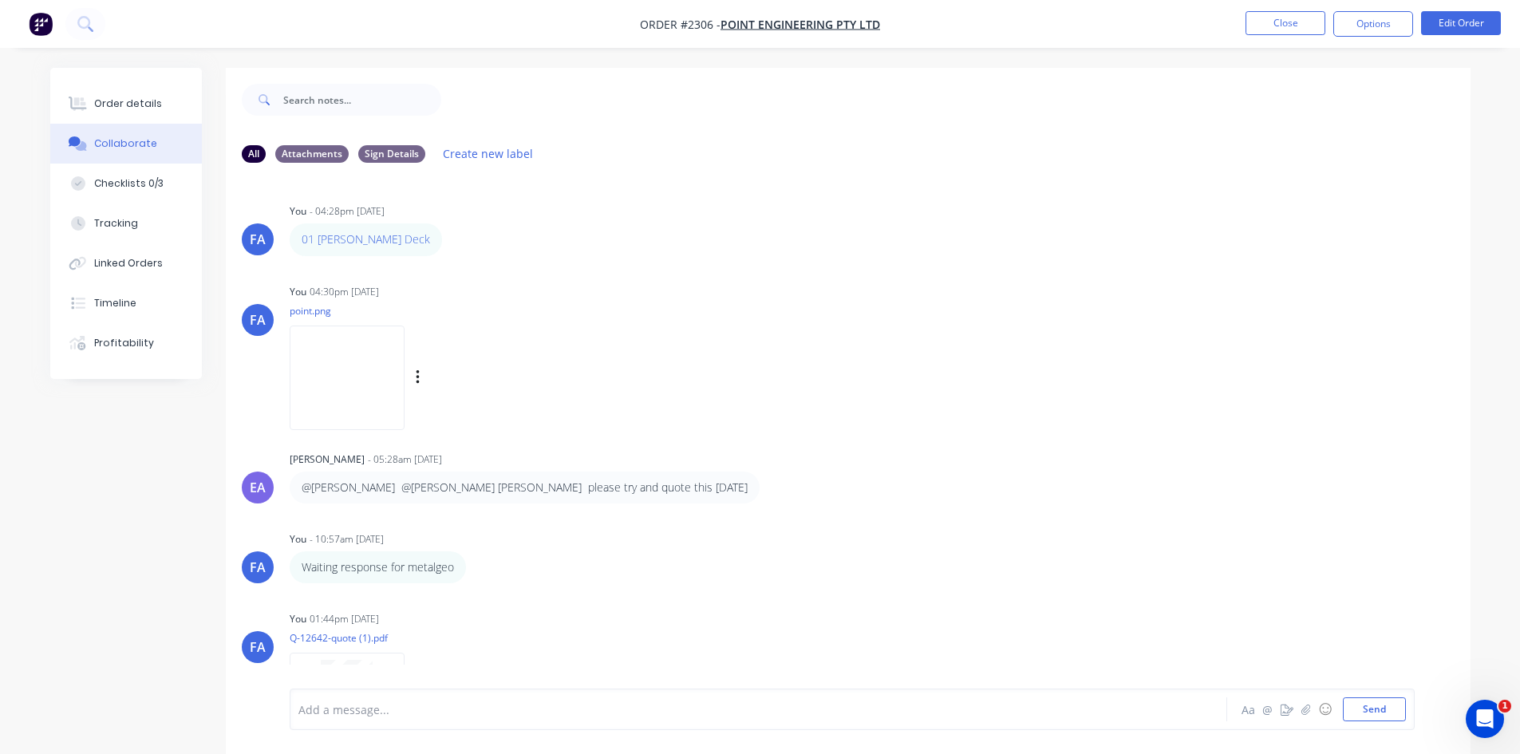
click at [352, 371] on img at bounding box center [347, 378] width 115 height 105
click at [361, 358] on img at bounding box center [347, 378] width 115 height 105
click at [357, 344] on img at bounding box center [347, 378] width 115 height 105
click at [361, 377] on img at bounding box center [347, 378] width 115 height 105
click at [1283, 19] on button "Close" at bounding box center [1286, 23] width 80 height 24
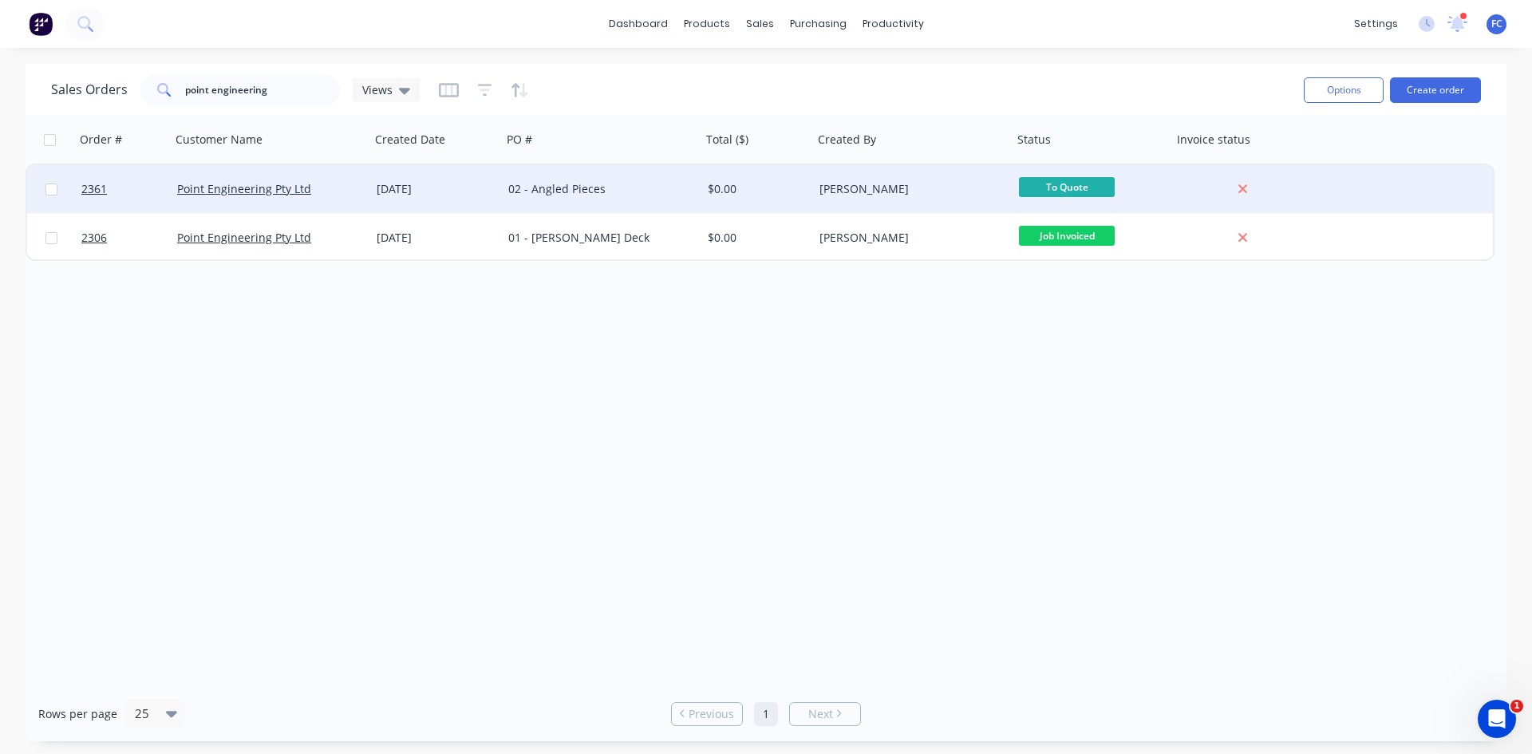
click at [377, 184] on div "[DATE]" at bounding box center [436, 189] width 119 height 16
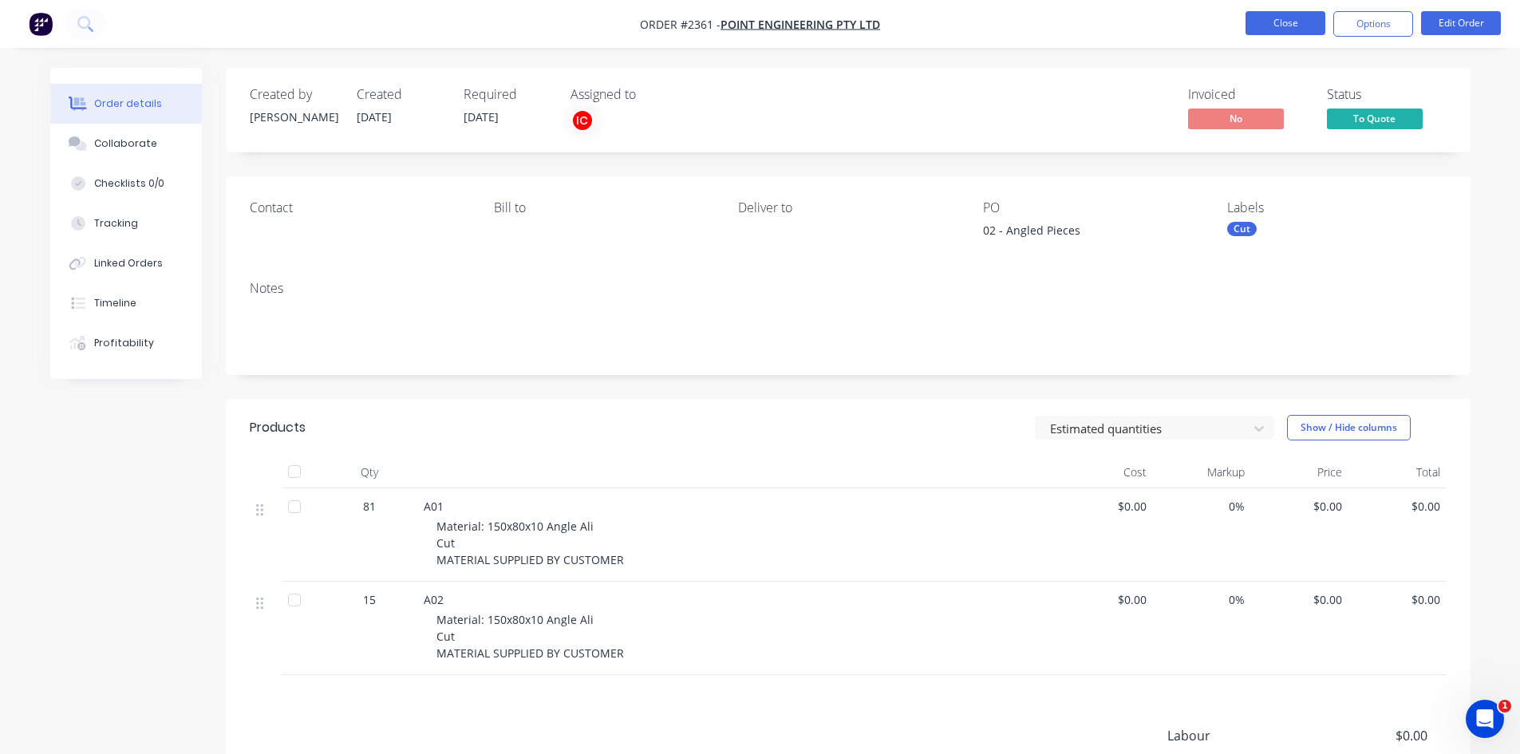
click at [1266, 22] on button "Close" at bounding box center [1286, 23] width 80 height 24
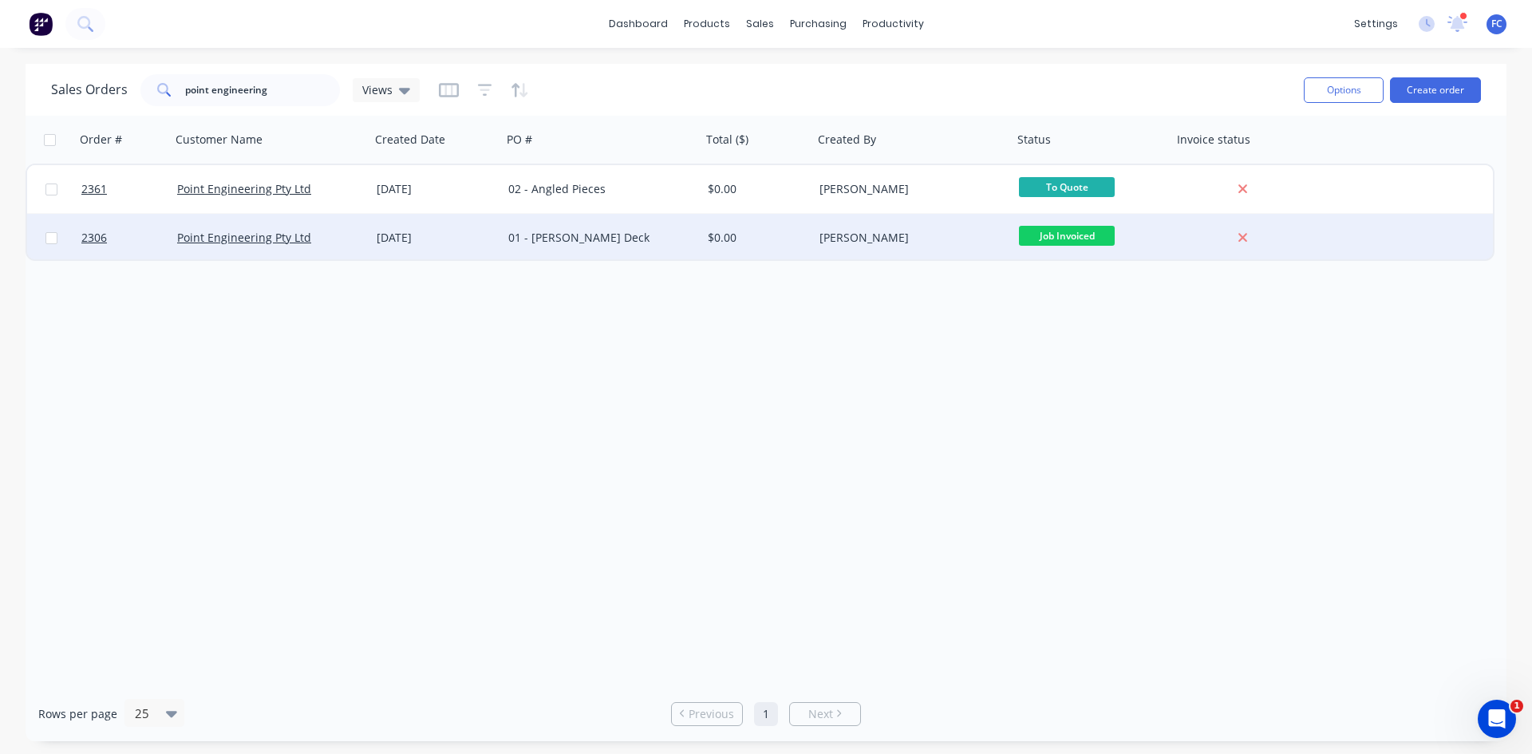
click at [398, 223] on div "[DATE]" at bounding box center [436, 238] width 132 height 48
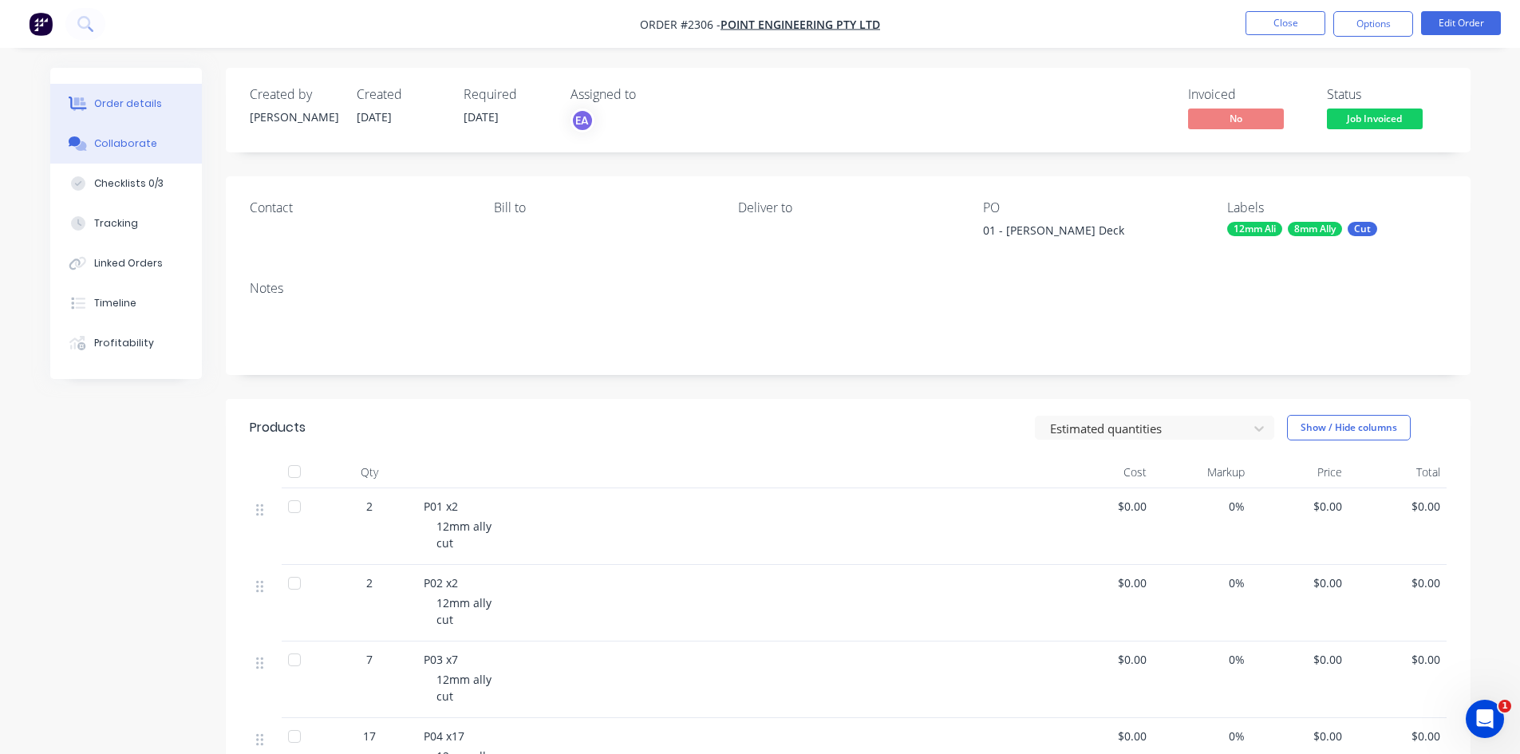
click at [121, 141] on div "Collaborate" at bounding box center [125, 143] width 63 height 14
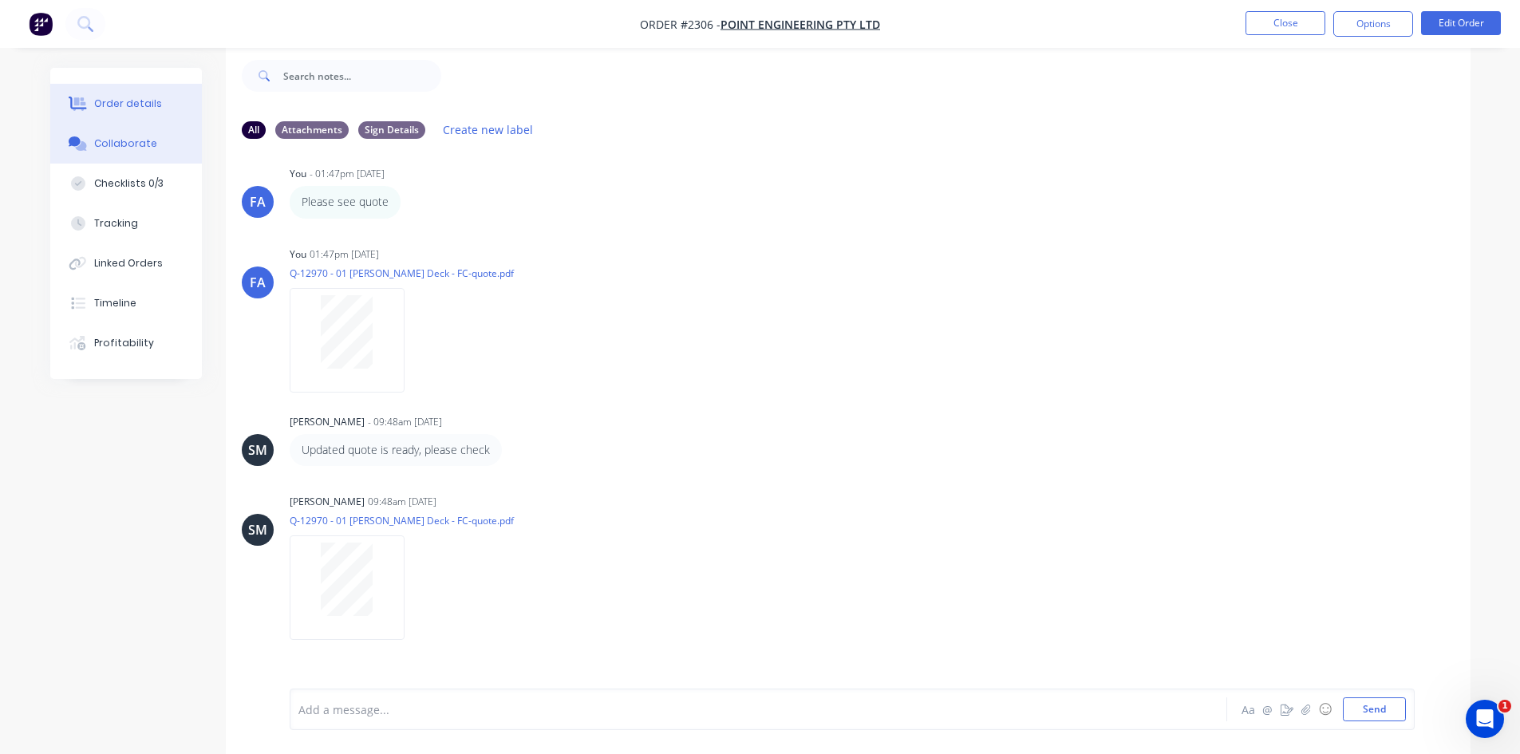
scroll to position [566, 0]
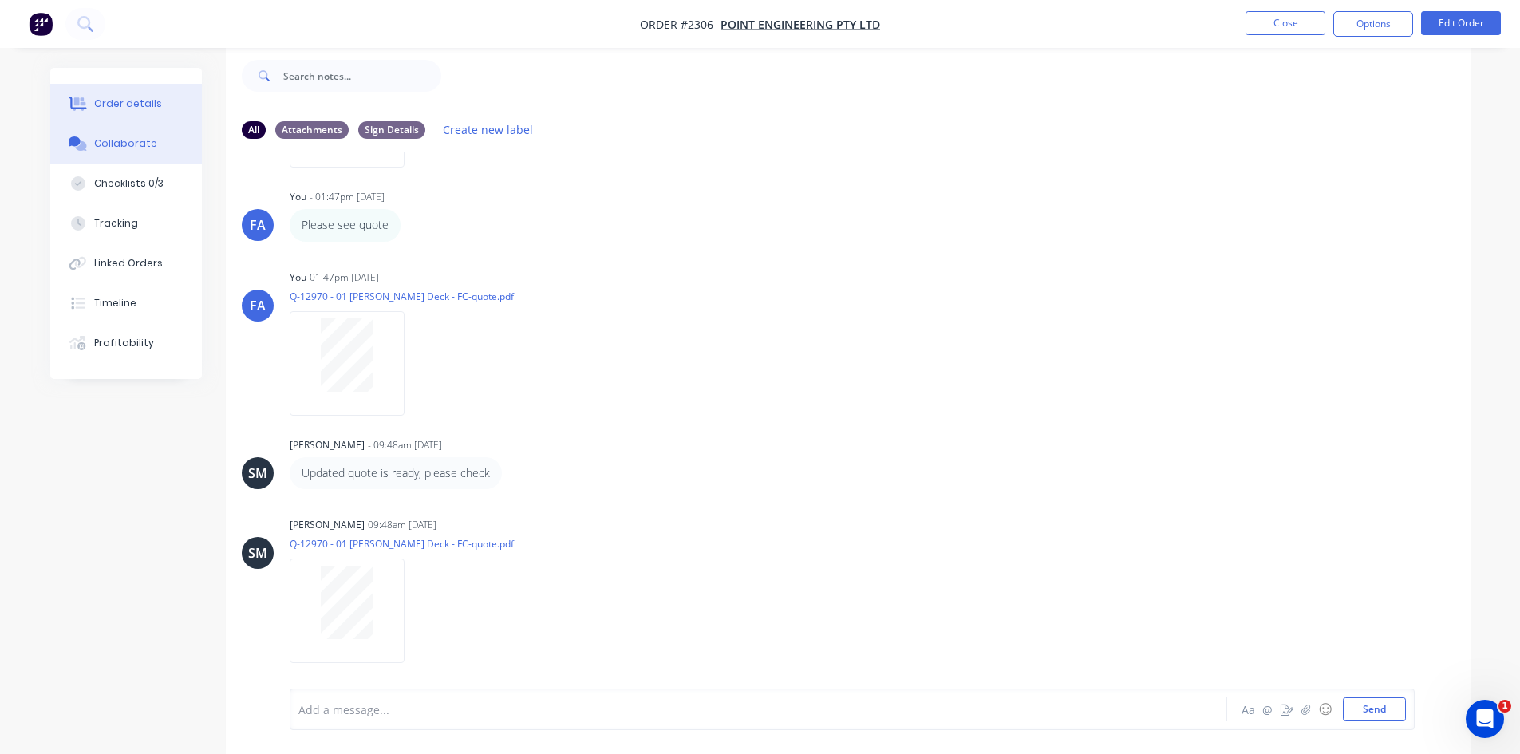
click at [117, 109] on div "Order details" at bounding box center [128, 104] width 68 height 14
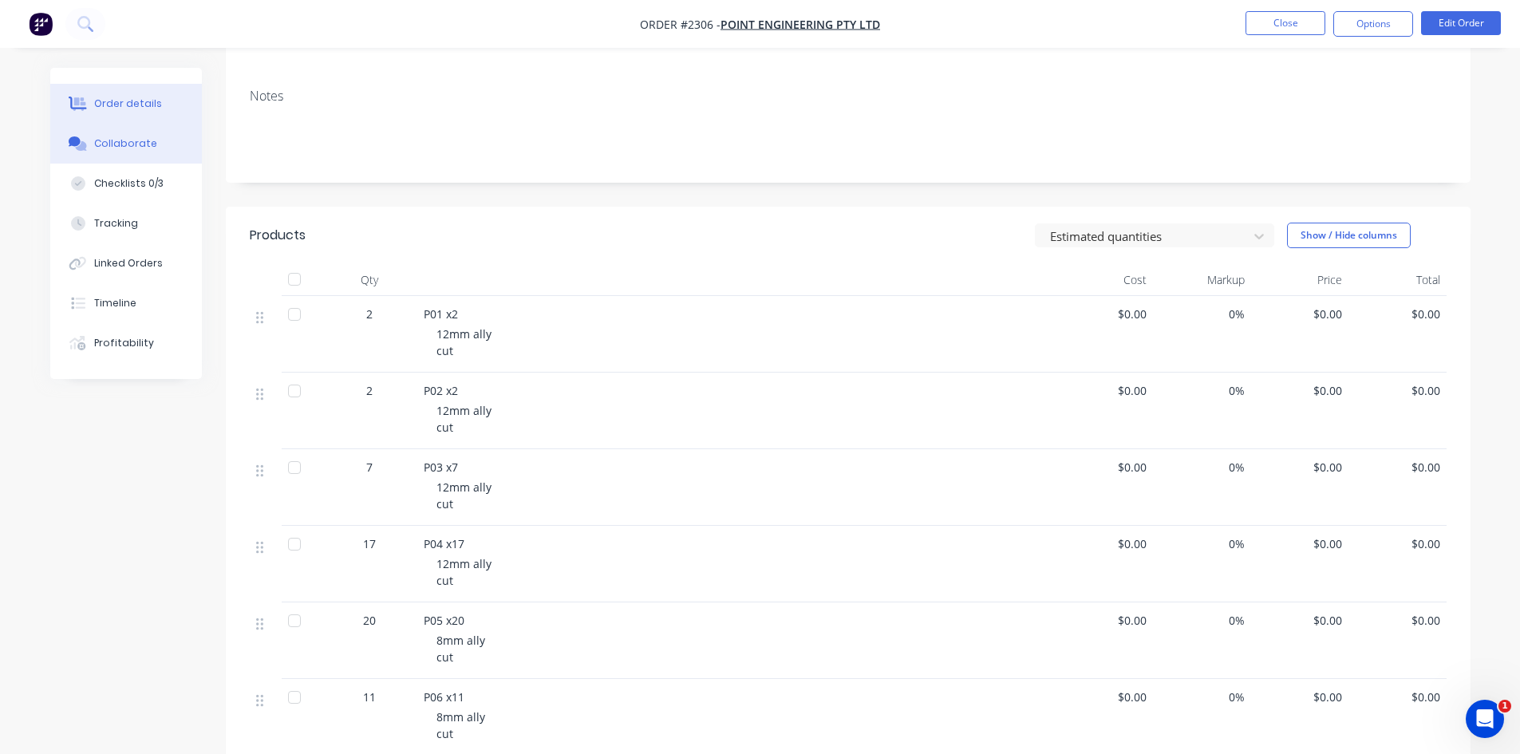
scroll to position [184, 0]
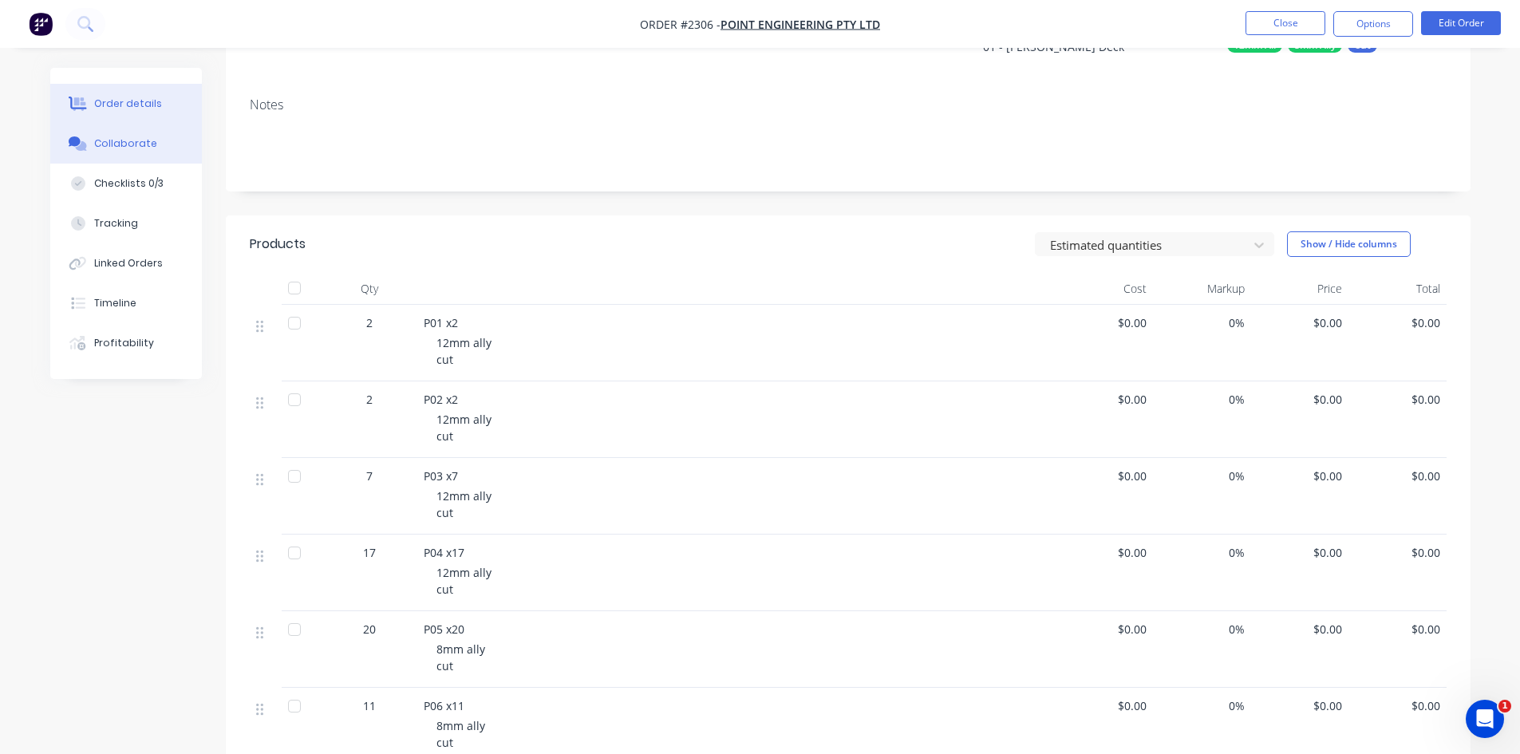
click at [106, 147] on div "Collaborate" at bounding box center [125, 143] width 63 height 14
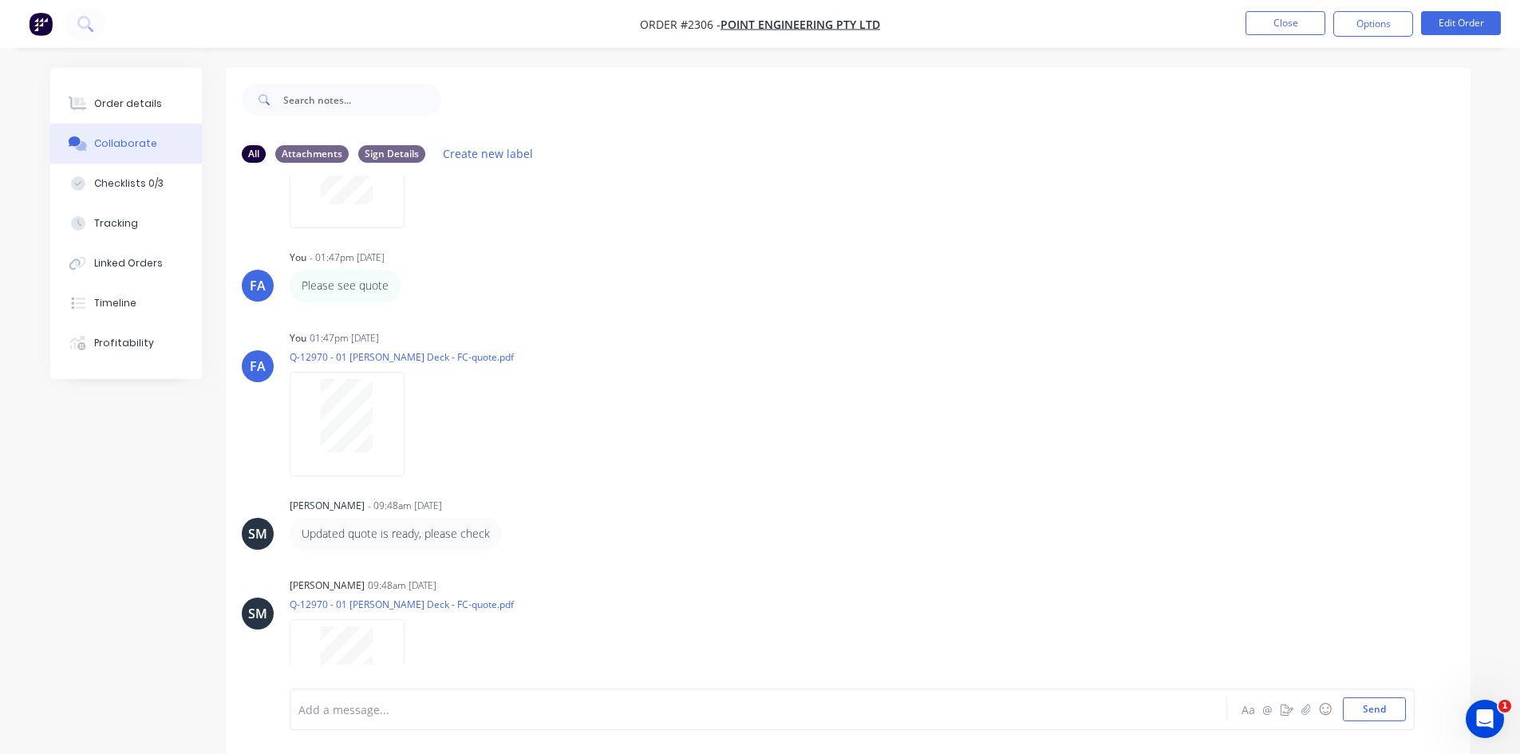
scroll to position [492, 0]
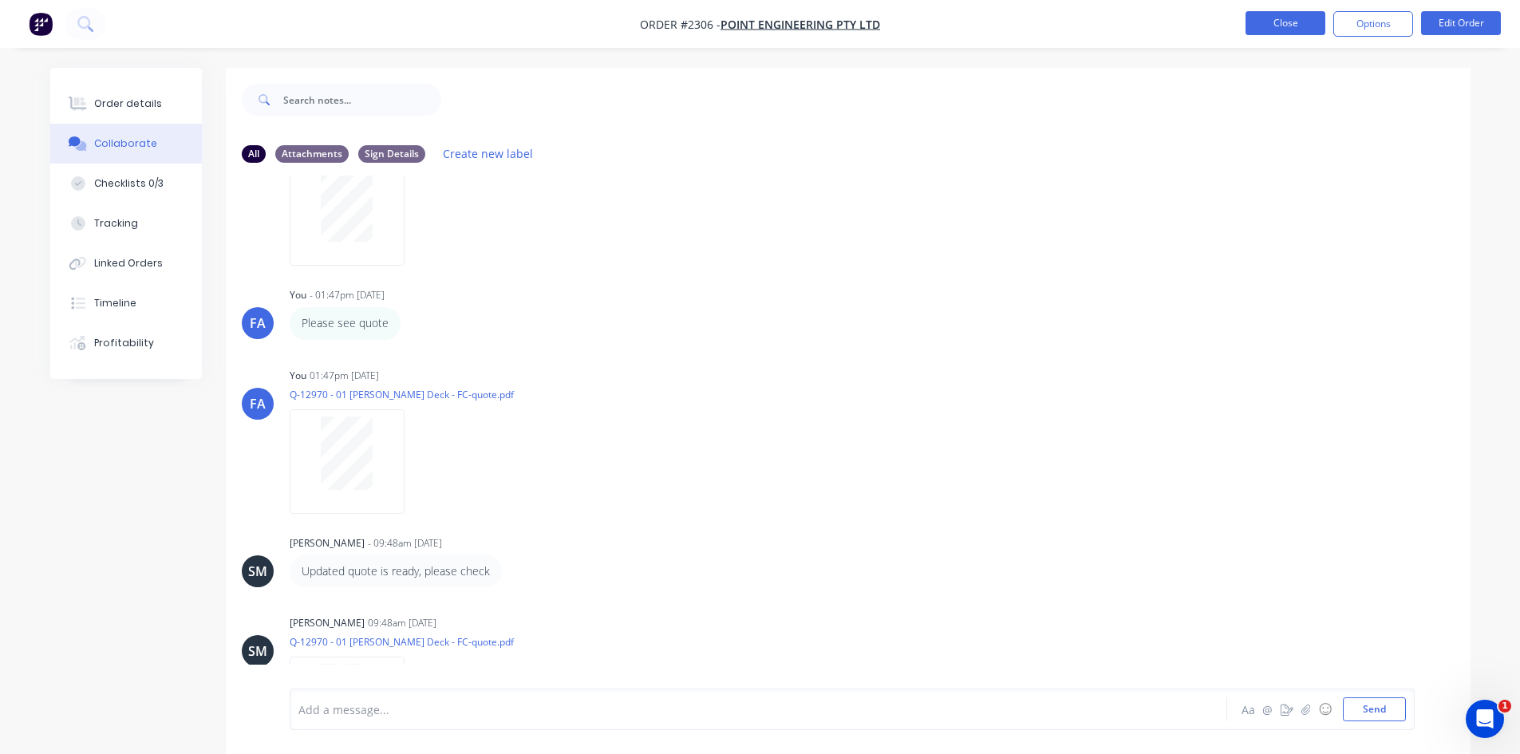
click at [1282, 30] on button "Close" at bounding box center [1286, 23] width 80 height 24
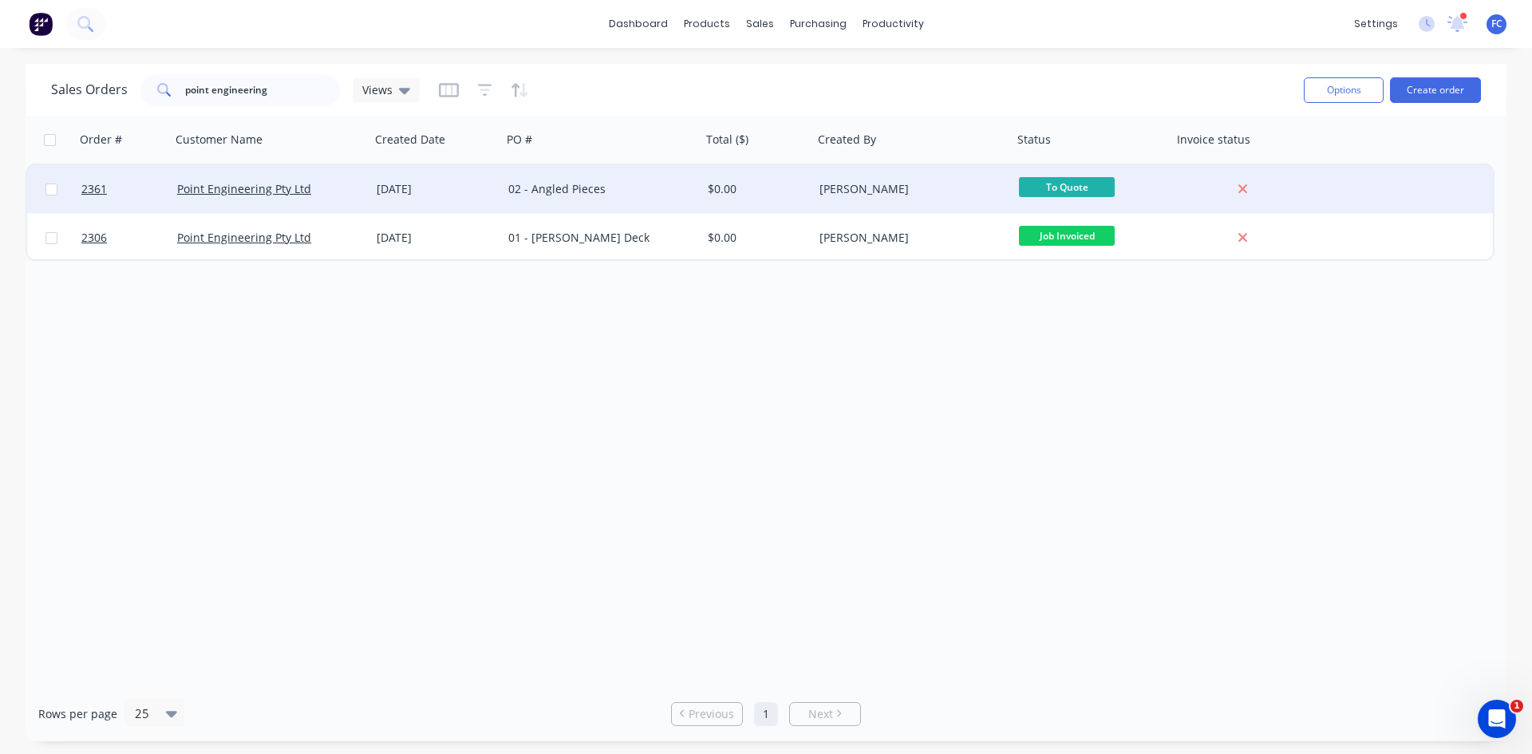
click at [478, 181] on div "[DATE]" at bounding box center [436, 189] width 119 height 16
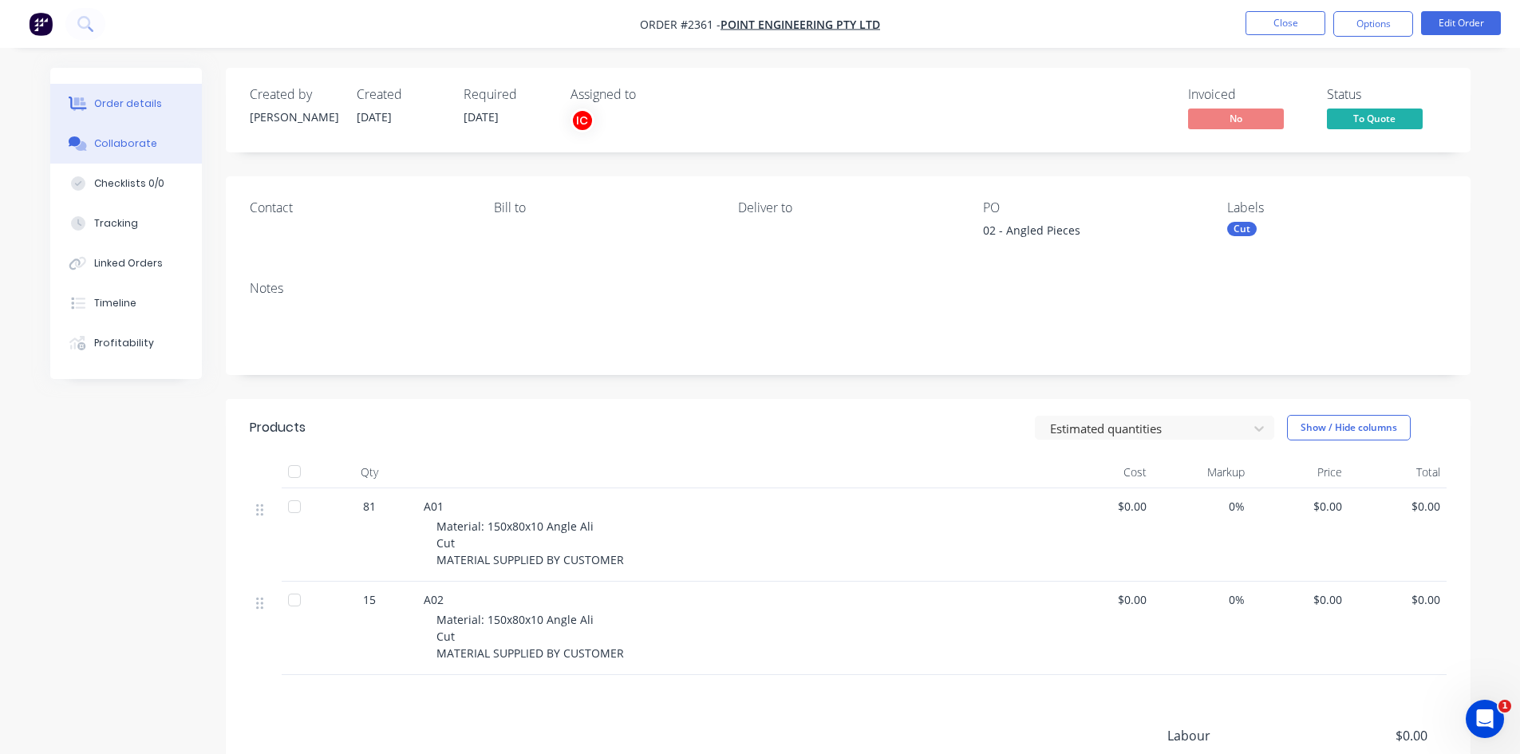
click at [103, 144] on div "Collaborate" at bounding box center [125, 143] width 63 height 14
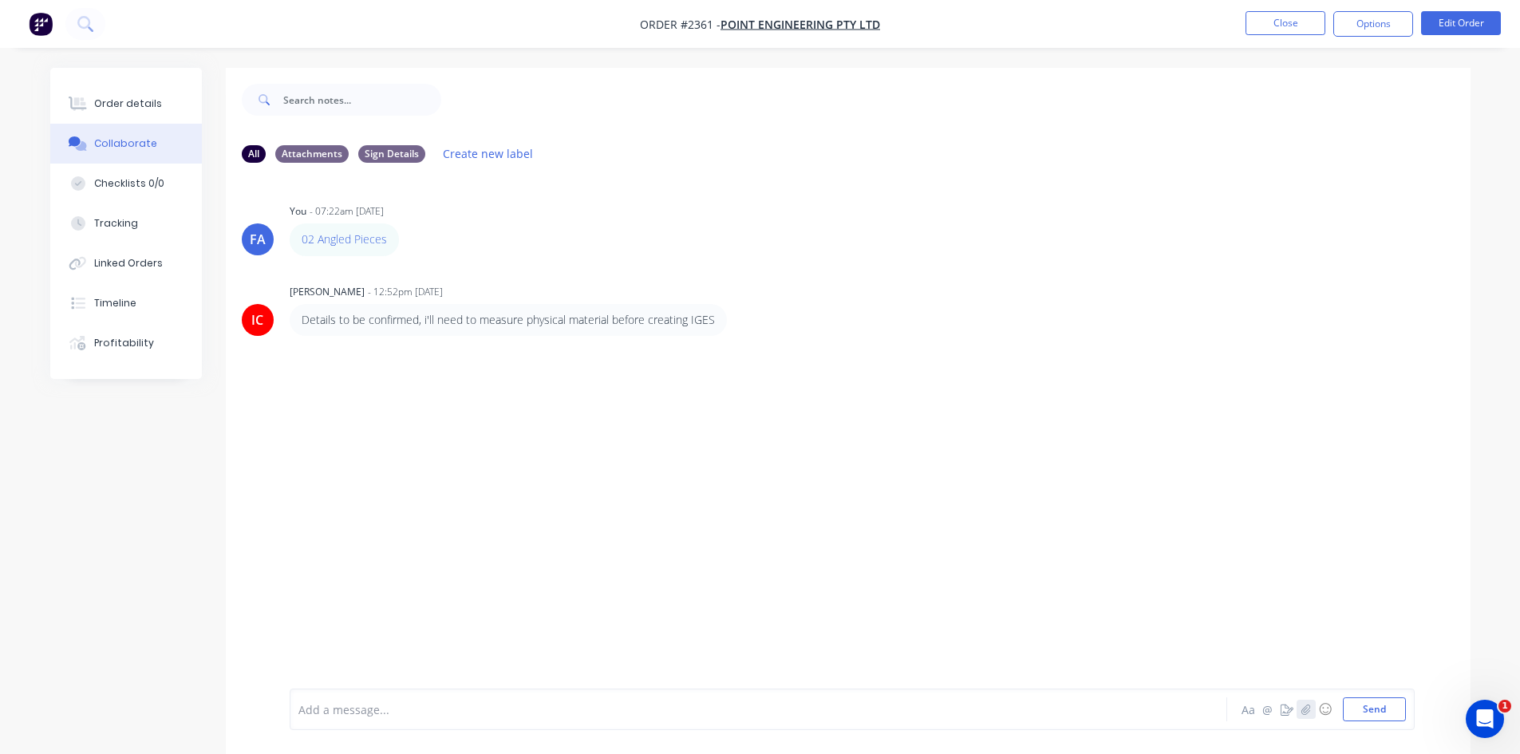
click at [1313, 713] on button "button" at bounding box center [1306, 709] width 19 height 19
drag, startPoint x: 393, startPoint y: 243, endPoint x: 292, endPoint y: 239, distance: 101.5
click at [292, 239] on div "02 Angled Pieces" at bounding box center [344, 239] width 109 height 32
copy link "02 Angled Pieces"
click at [553, 237] on div "02 Angled Pieces Labels Edit Delete" at bounding box center [539, 239] width 499 height 32
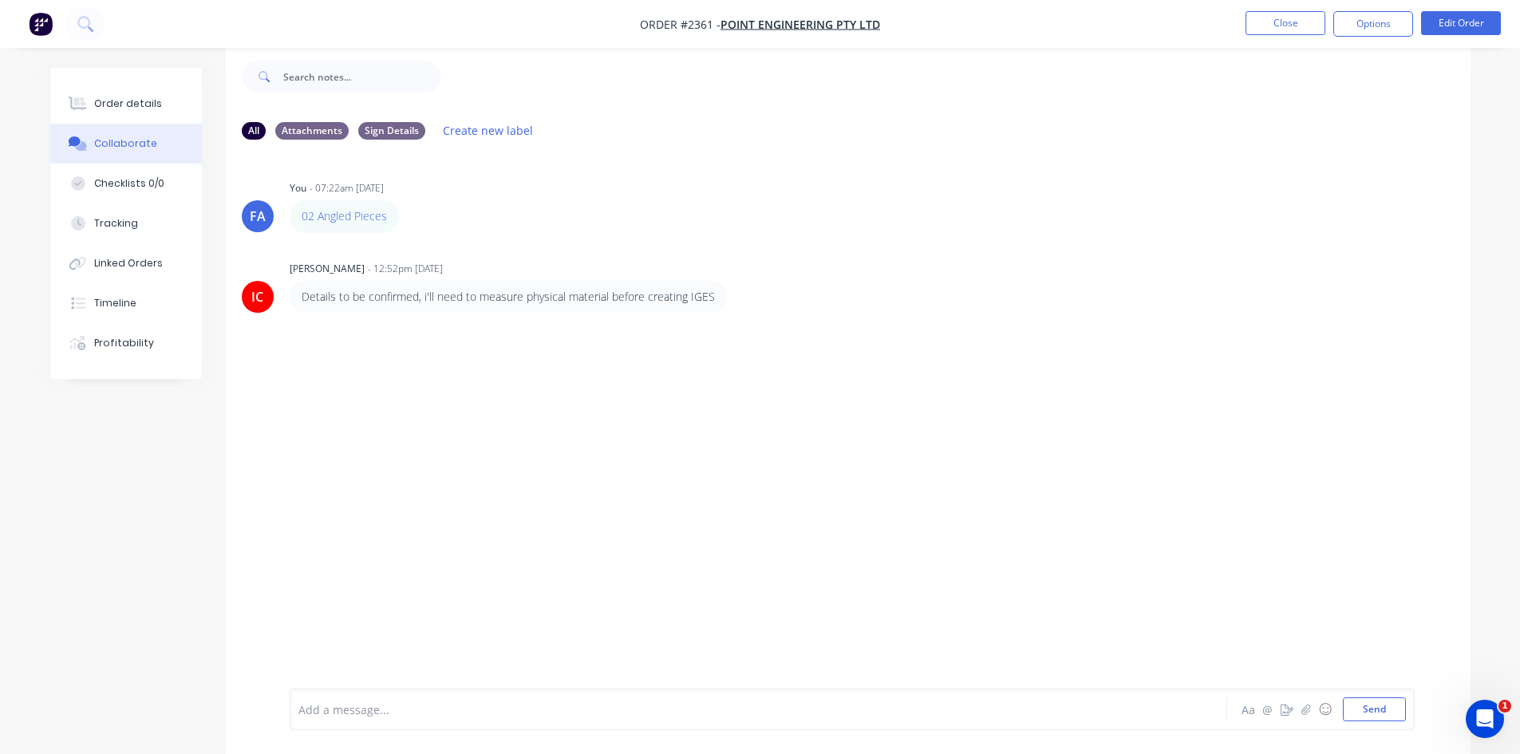
scroll to position [24, 0]
click at [455, 704] on div at bounding box center [714, 709] width 830 height 17
click at [1268, 17] on button "Close" at bounding box center [1286, 23] width 80 height 24
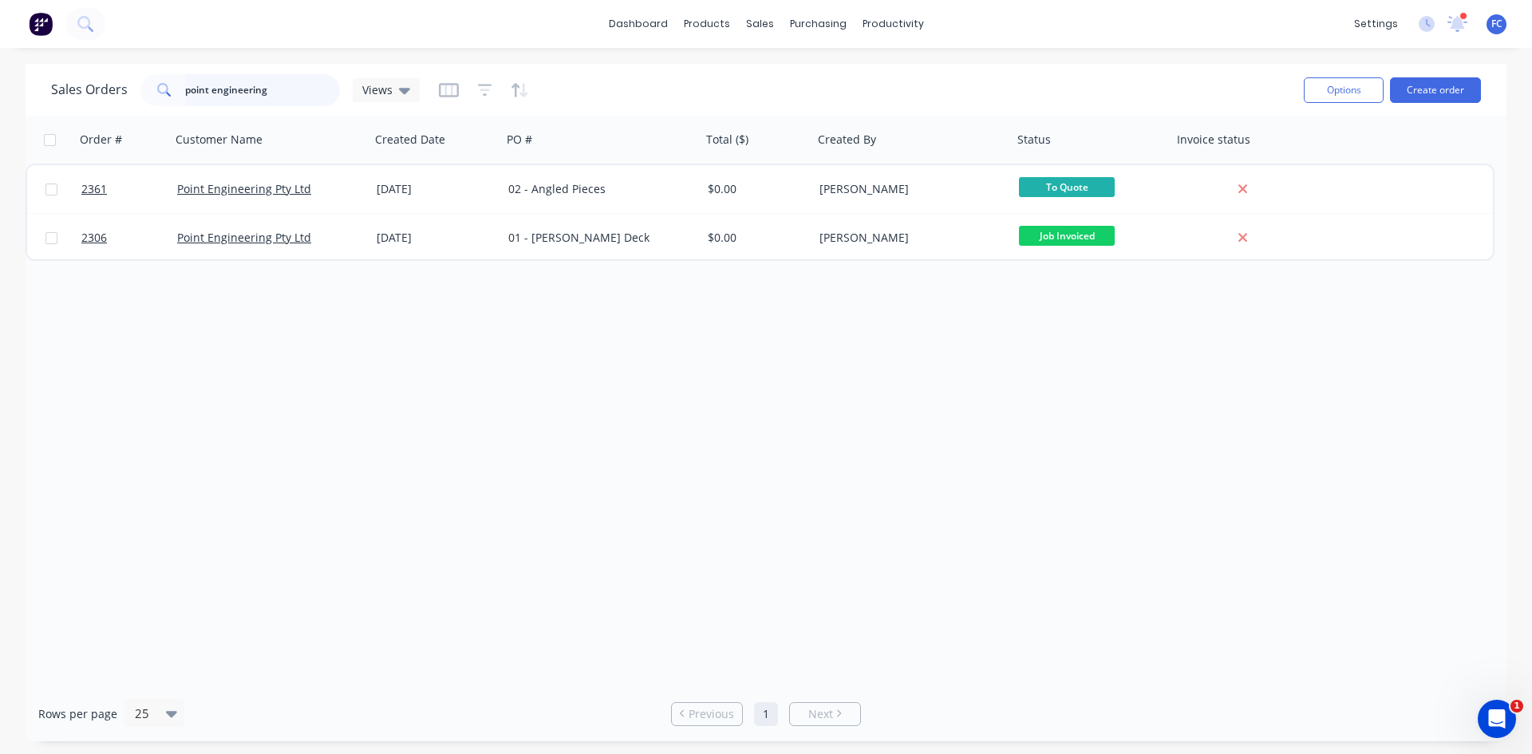
drag, startPoint x: 291, startPoint y: 89, endPoint x: 144, endPoint y: 90, distance: 147.6
click at [153, 94] on div "point engineering" at bounding box center [239, 90] width 199 height 32
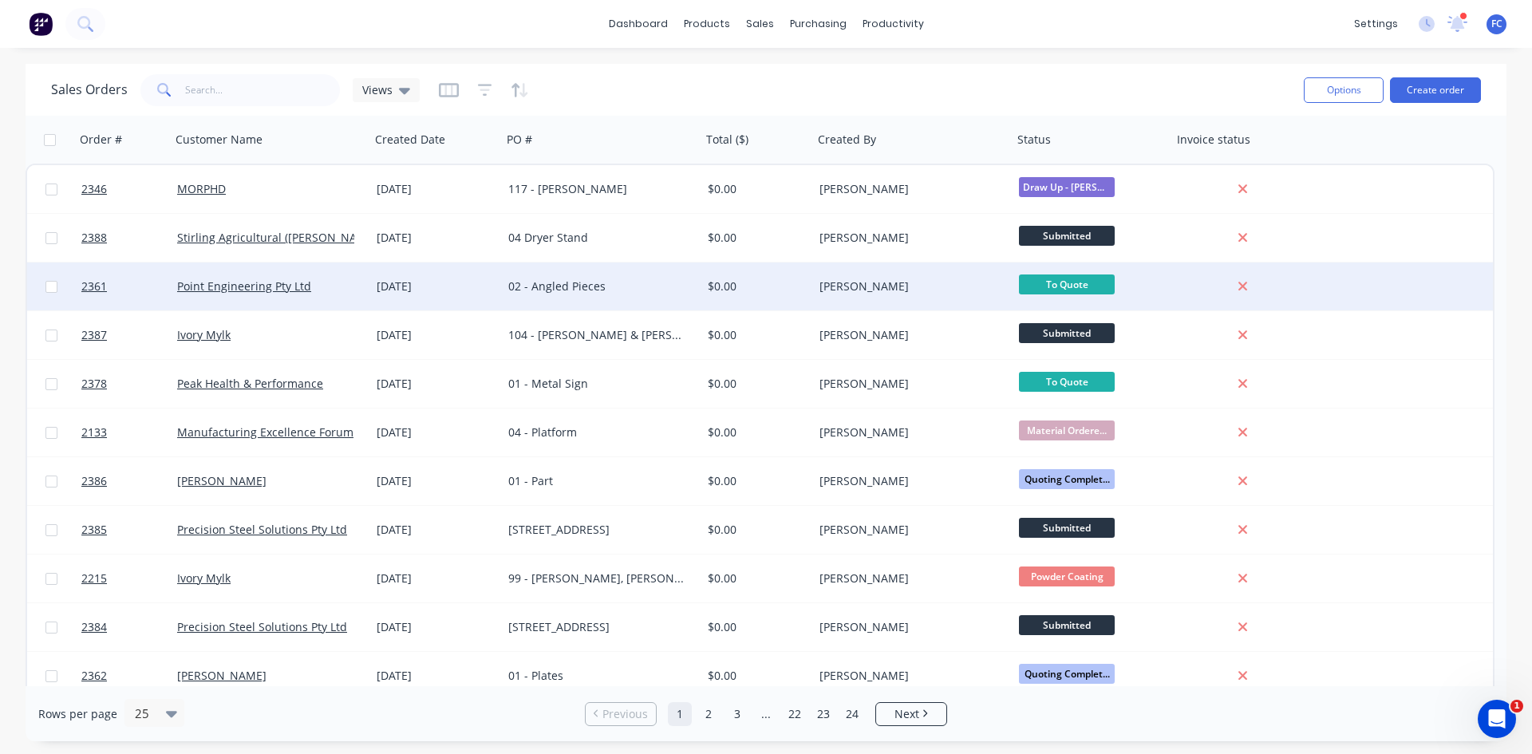
click at [475, 282] on div "[DATE]" at bounding box center [436, 286] width 119 height 16
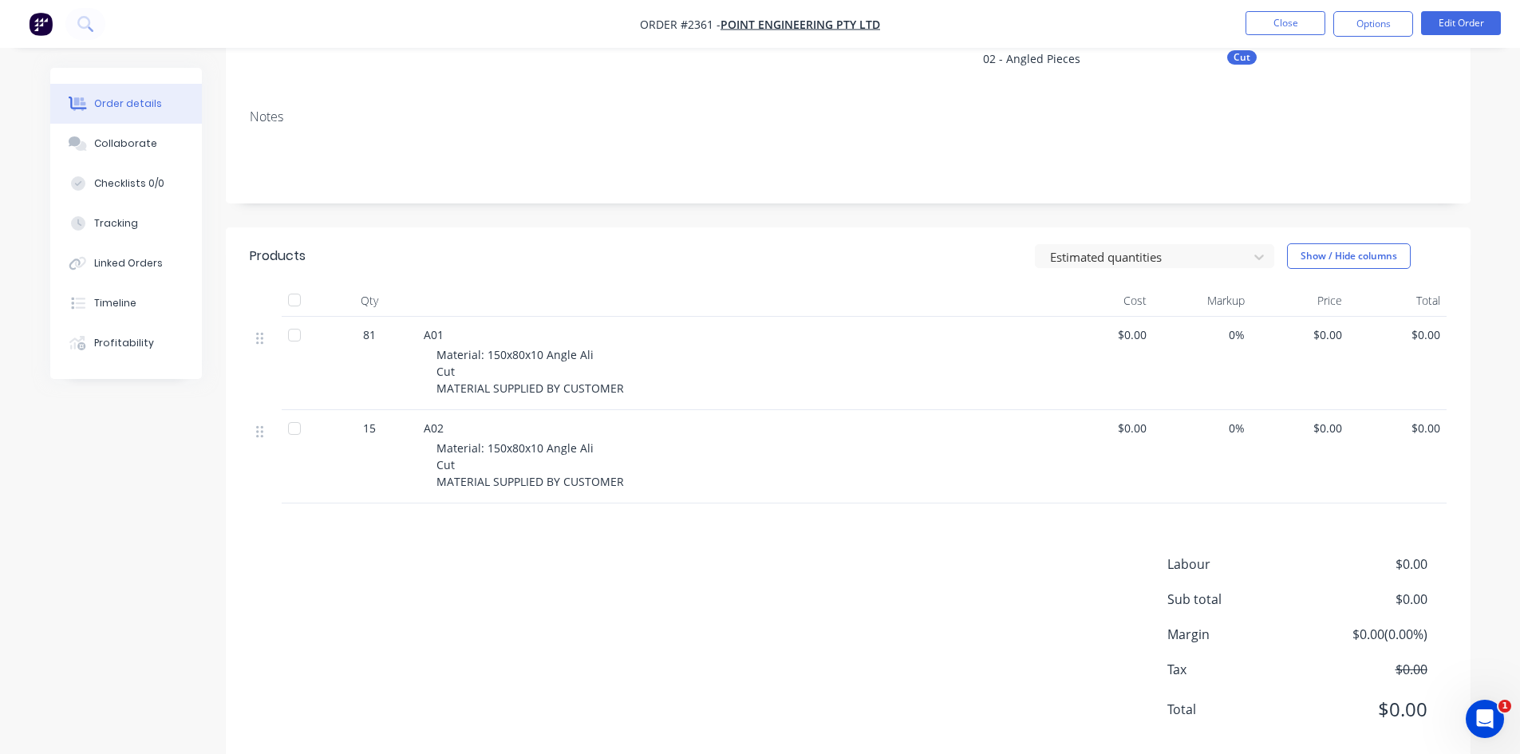
scroll to position [205, 0]
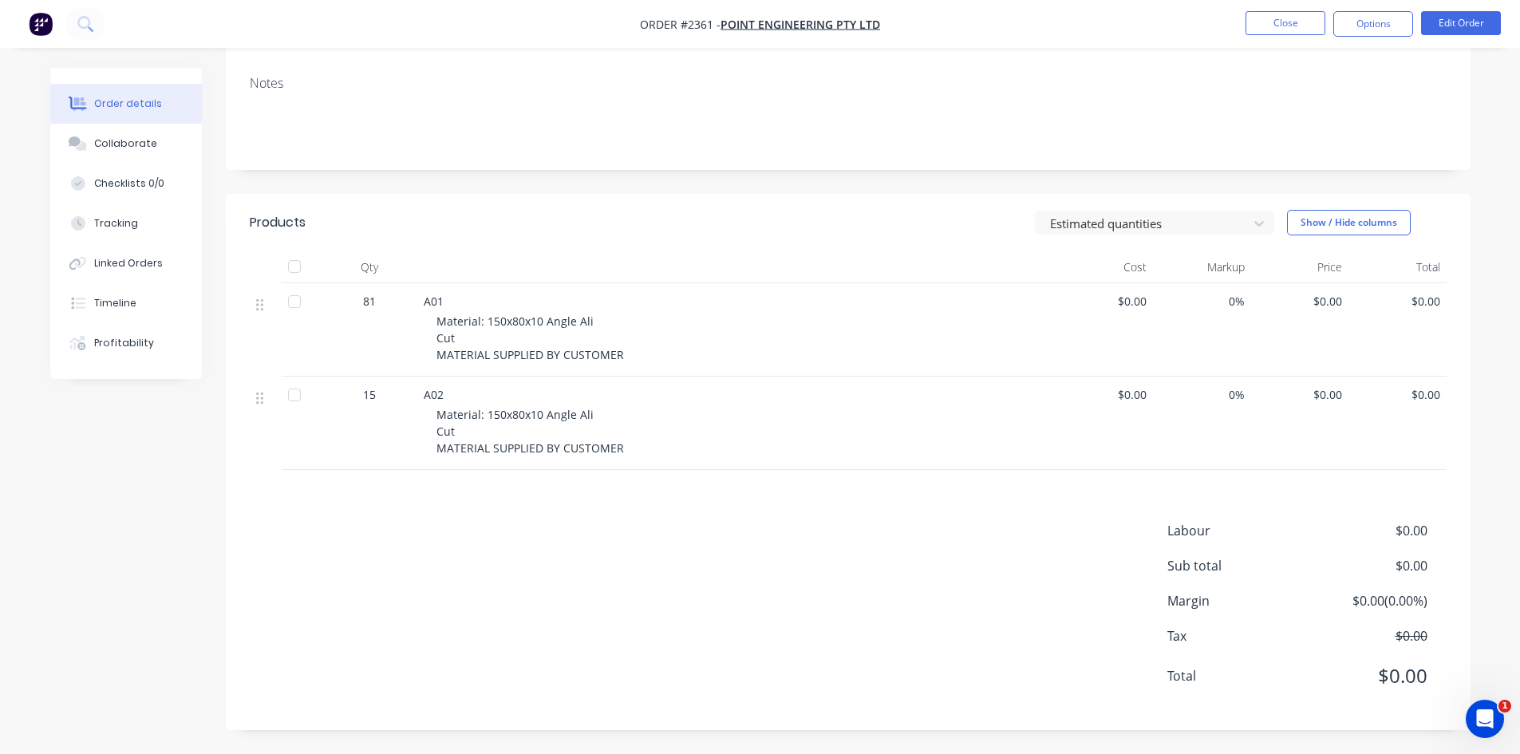
drag, startPoint x: 148, startPoint y: 144, endPoint x: 264, endPoint y: 311, distance: 203.6
click at [147, 143] on div "Collaborate" at bounding box center [125, 143] width 63 height 14
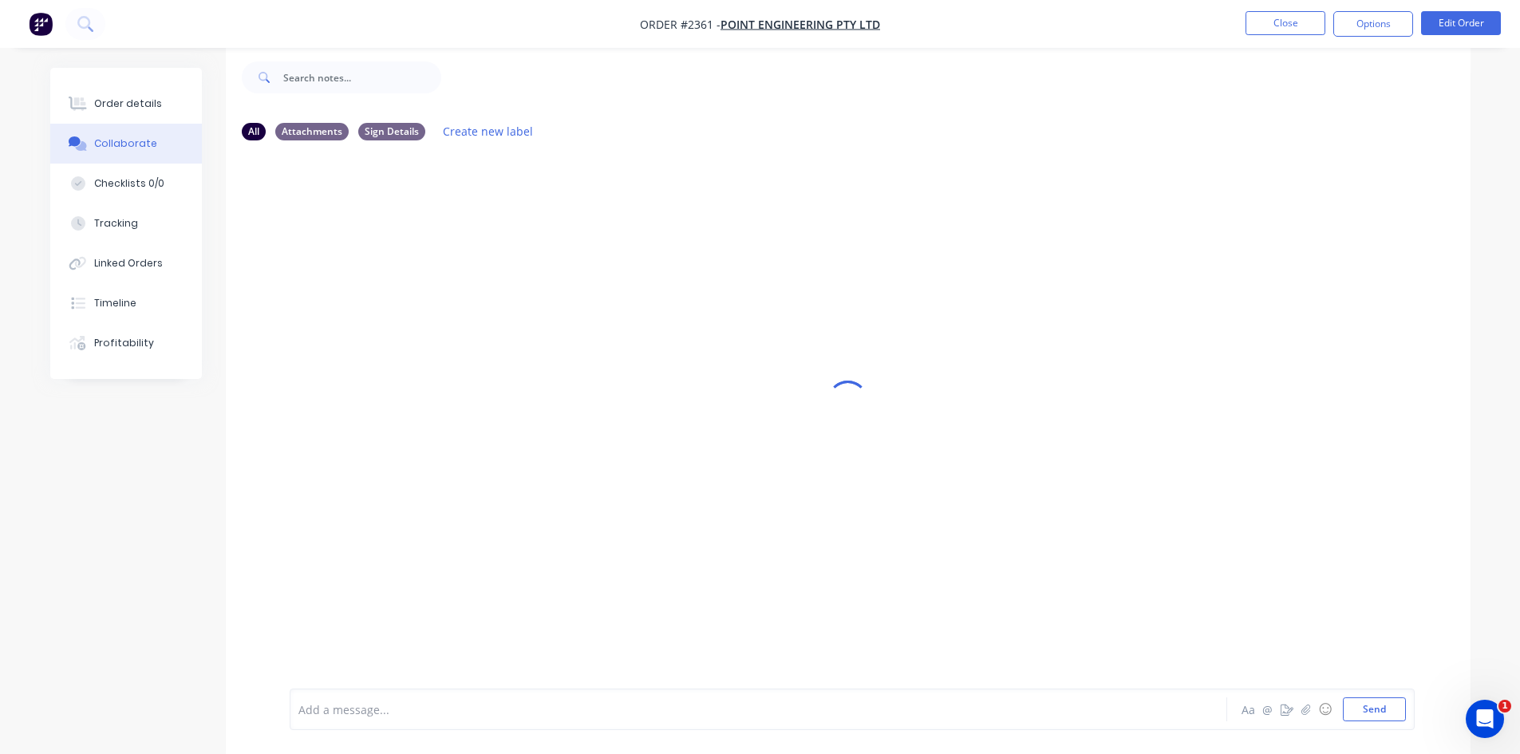
scroll to position [24, 0]
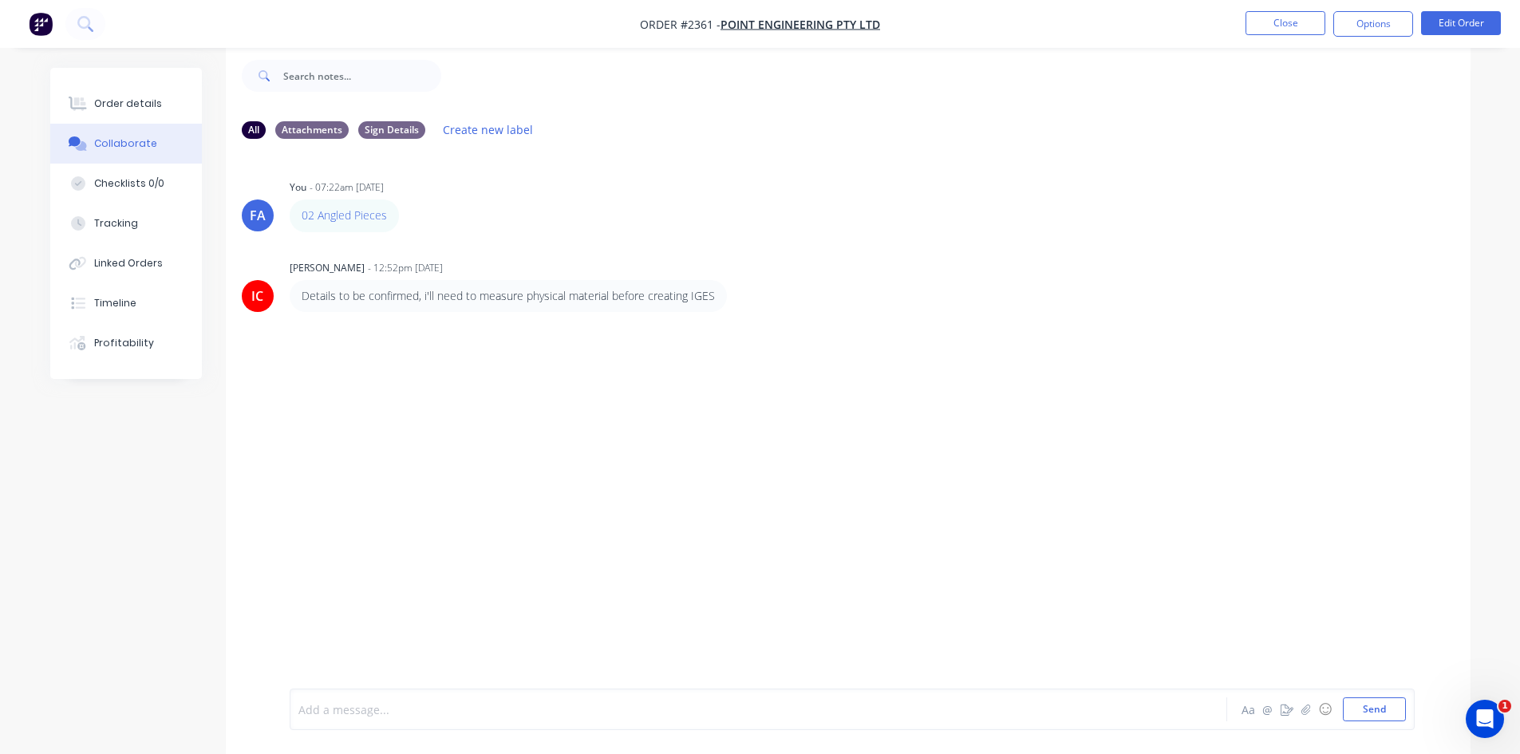
click at [428, 709] on div at bounding box center [714, 709] width 830 height 17
click at [397, 713] on span "Please see quote material supplied" at bounding box center [393, 709] width 188 height 15
click at [391, 711] on span "Please see quote material supplied" at bounding box center [393, 709] width 188 height 15
click at [1308, 714] on icon "button" at bounding box center [1306, 709] width 10 height 11
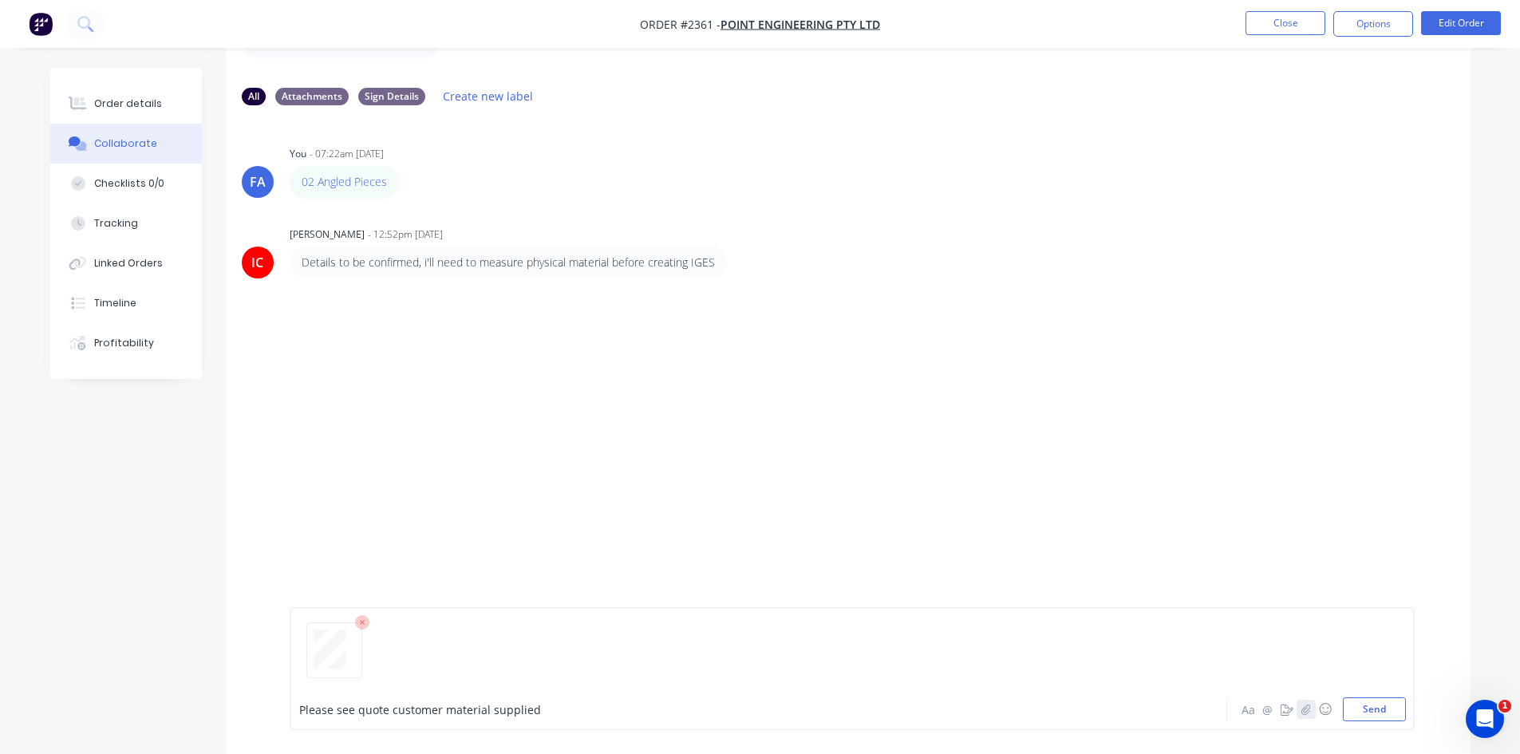
scroll to position [104, 0]
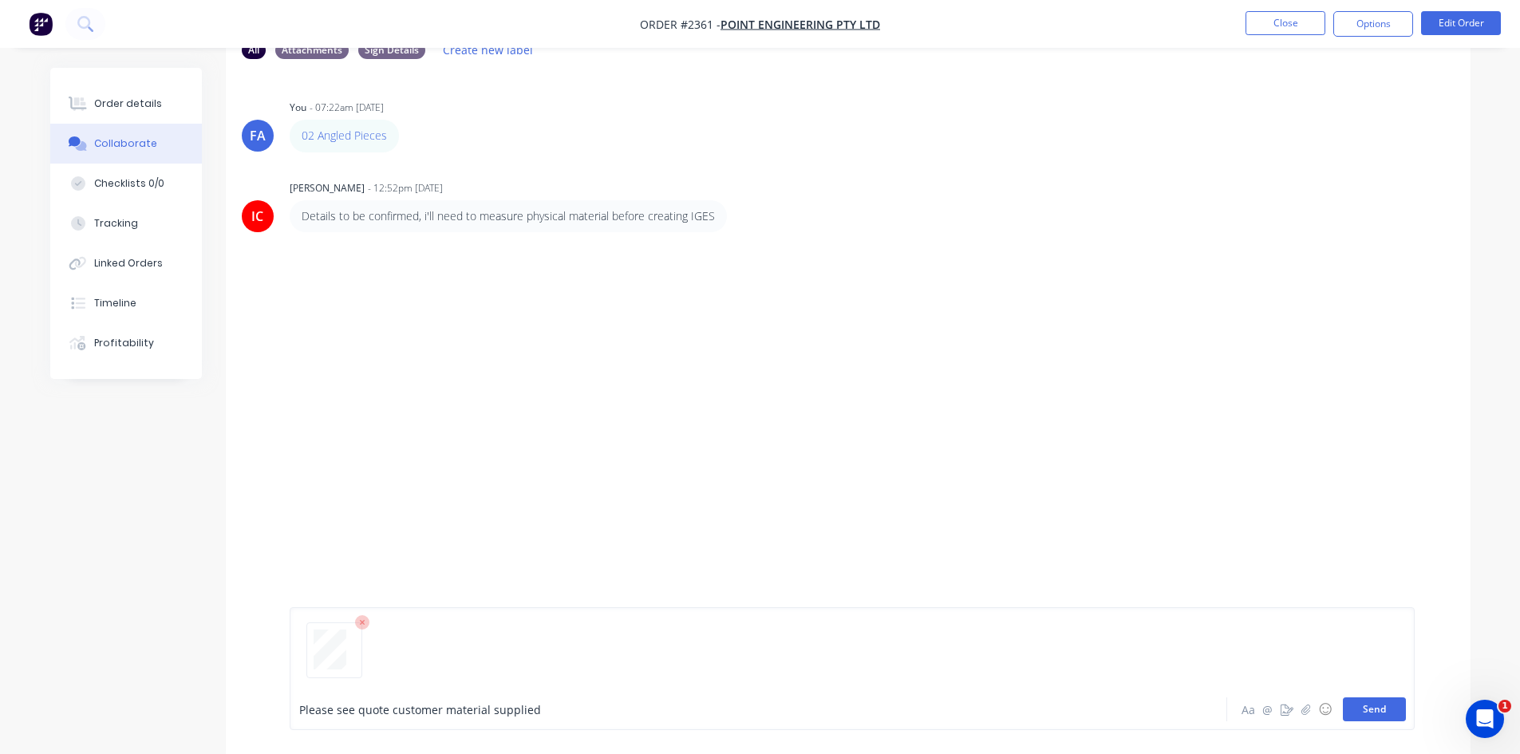
click at [1348, 703] on button "Send" at bounding box center [1374, 709] width 63 height 24
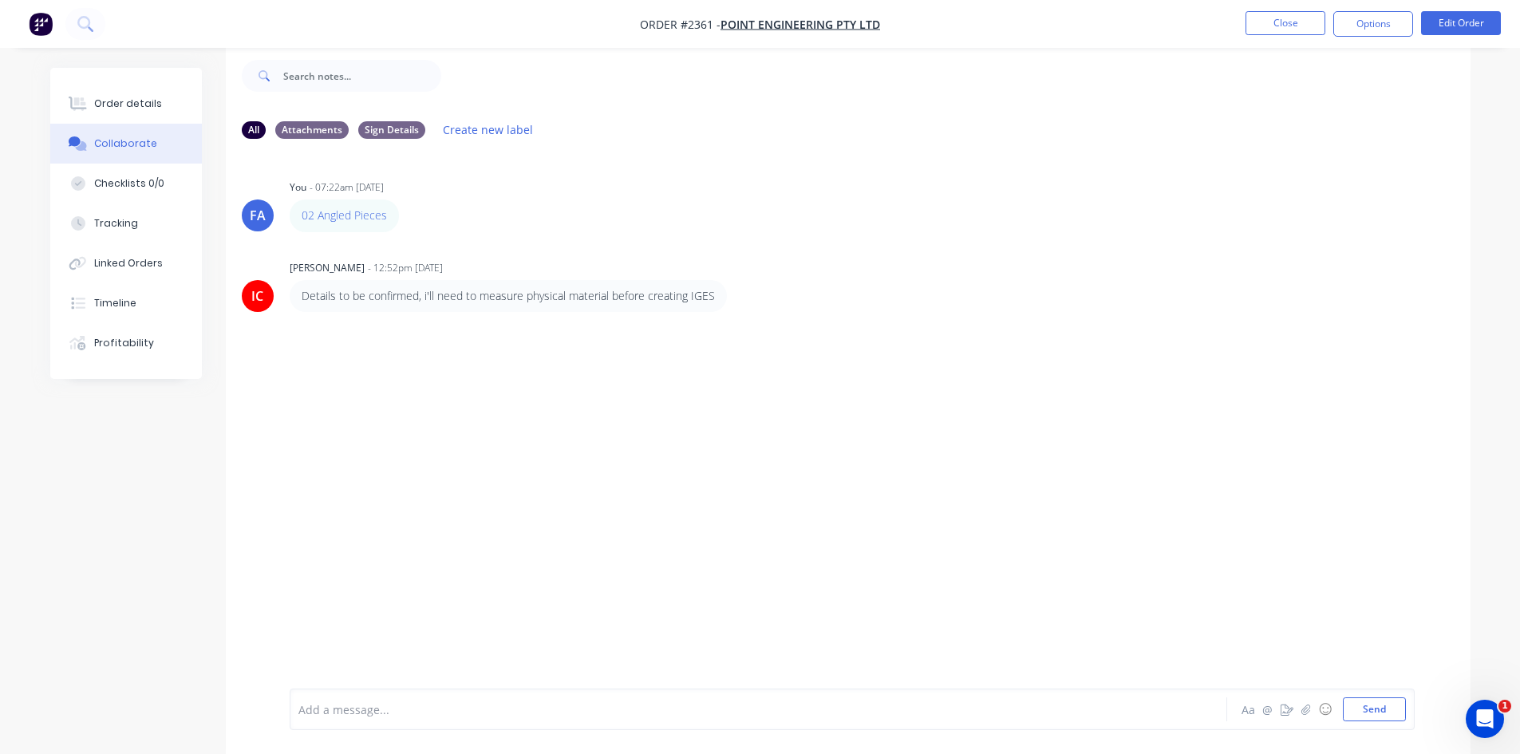
scroll to position [24, 0]
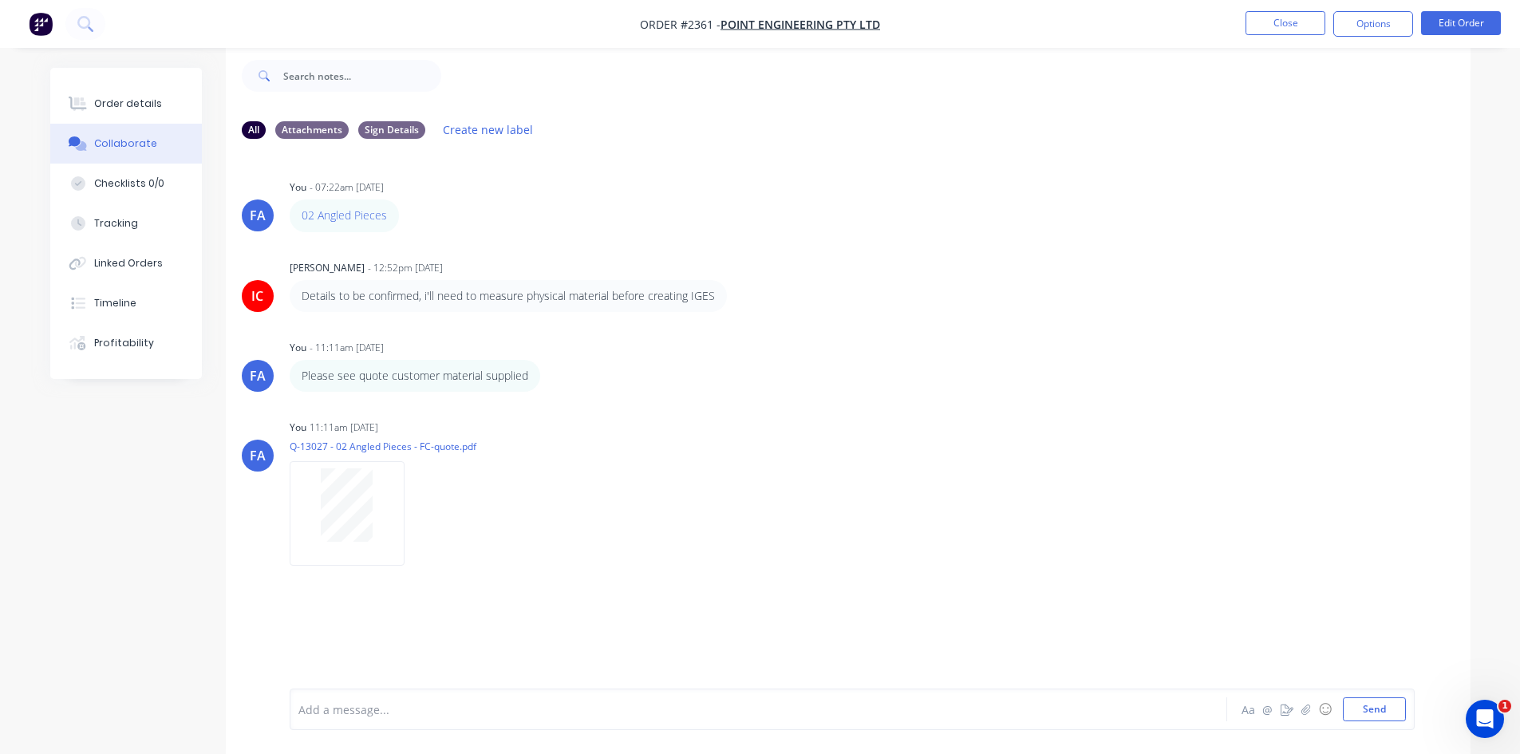
click at [1274, 40] on nav "Order #2361 - Point Engineering Pty Ltd Close Options Edit Order" at bounding box center [760, 24] width 1520 height 48
click at [1271, 26] on button "Close" at bounding box center [1286, 23] width 80 height 24
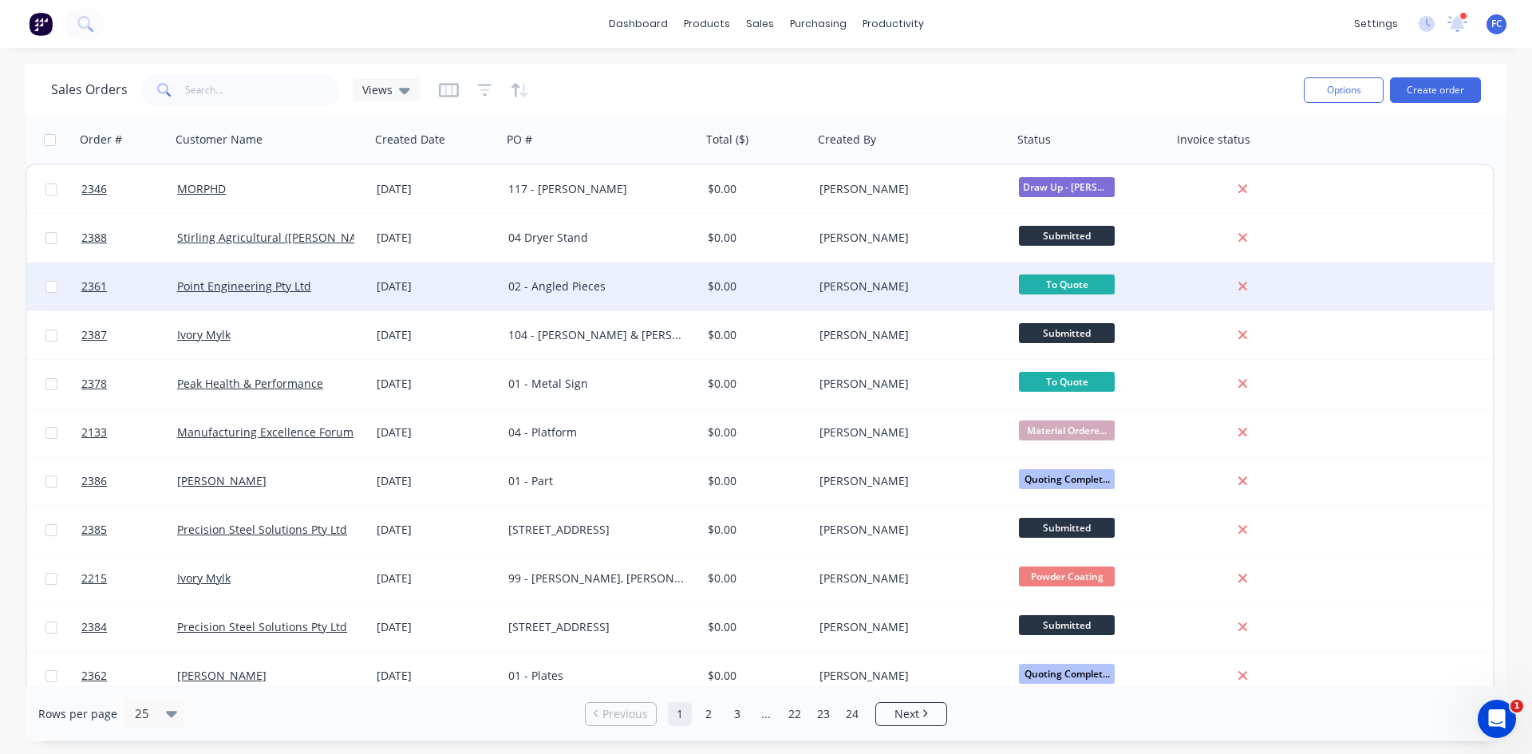
click at [379, 277] on div "[DATE]" at bounding box center [436, 287] width 132 height 48
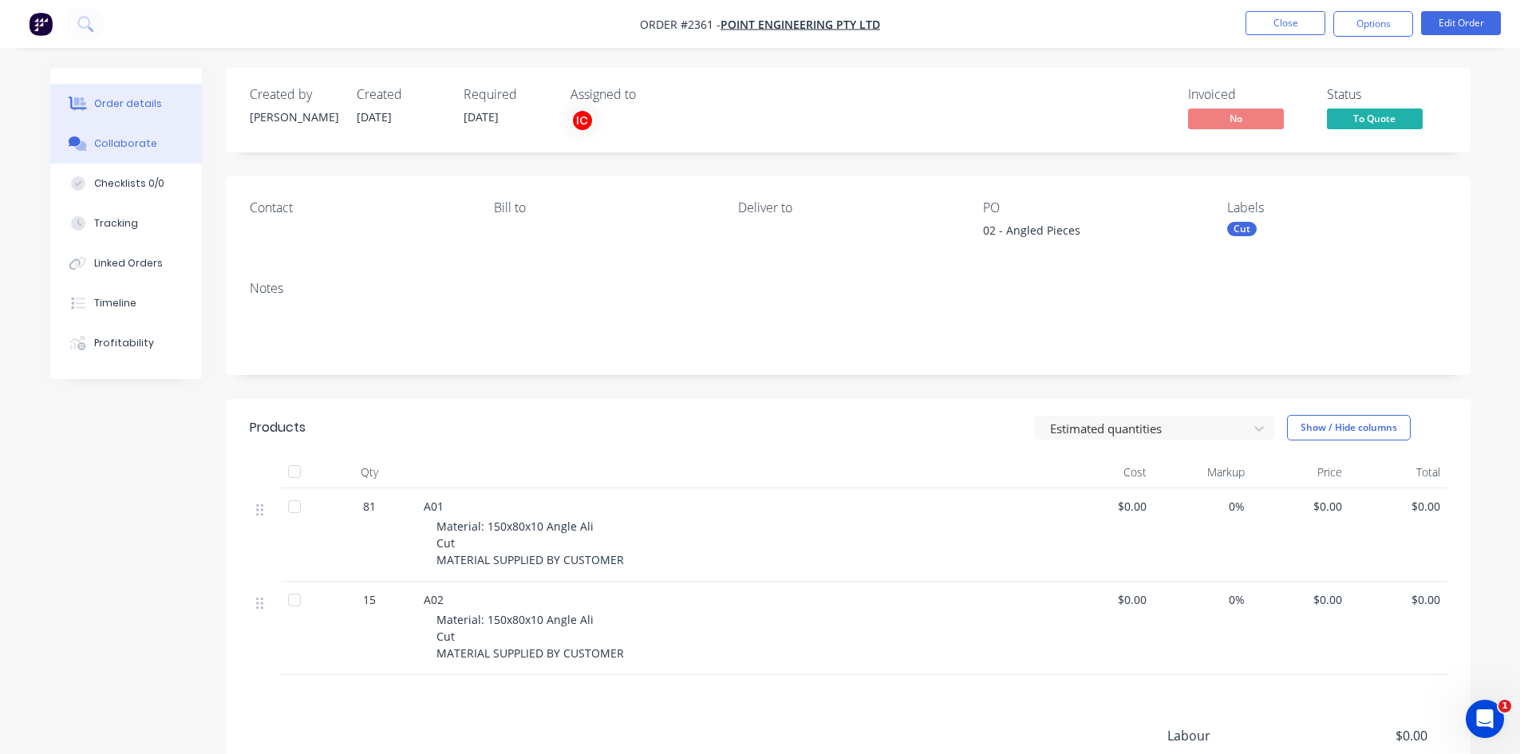
click at [129, 147] on div "Collaborate" at bounding box center [125, 143] width 63 height 14
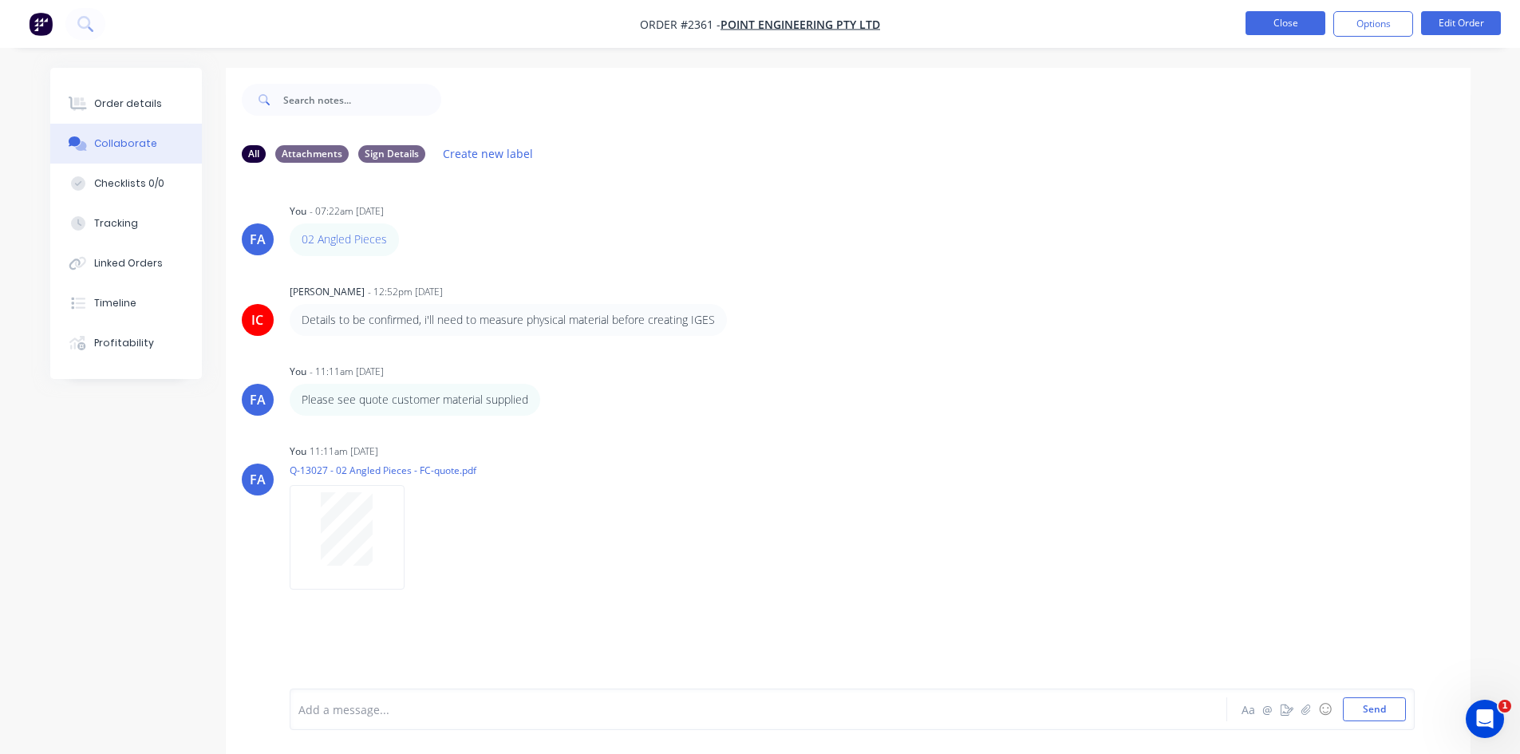
click at [1270, 27] on button "Close" at bounding box center [1286, 23] width 80 height 24
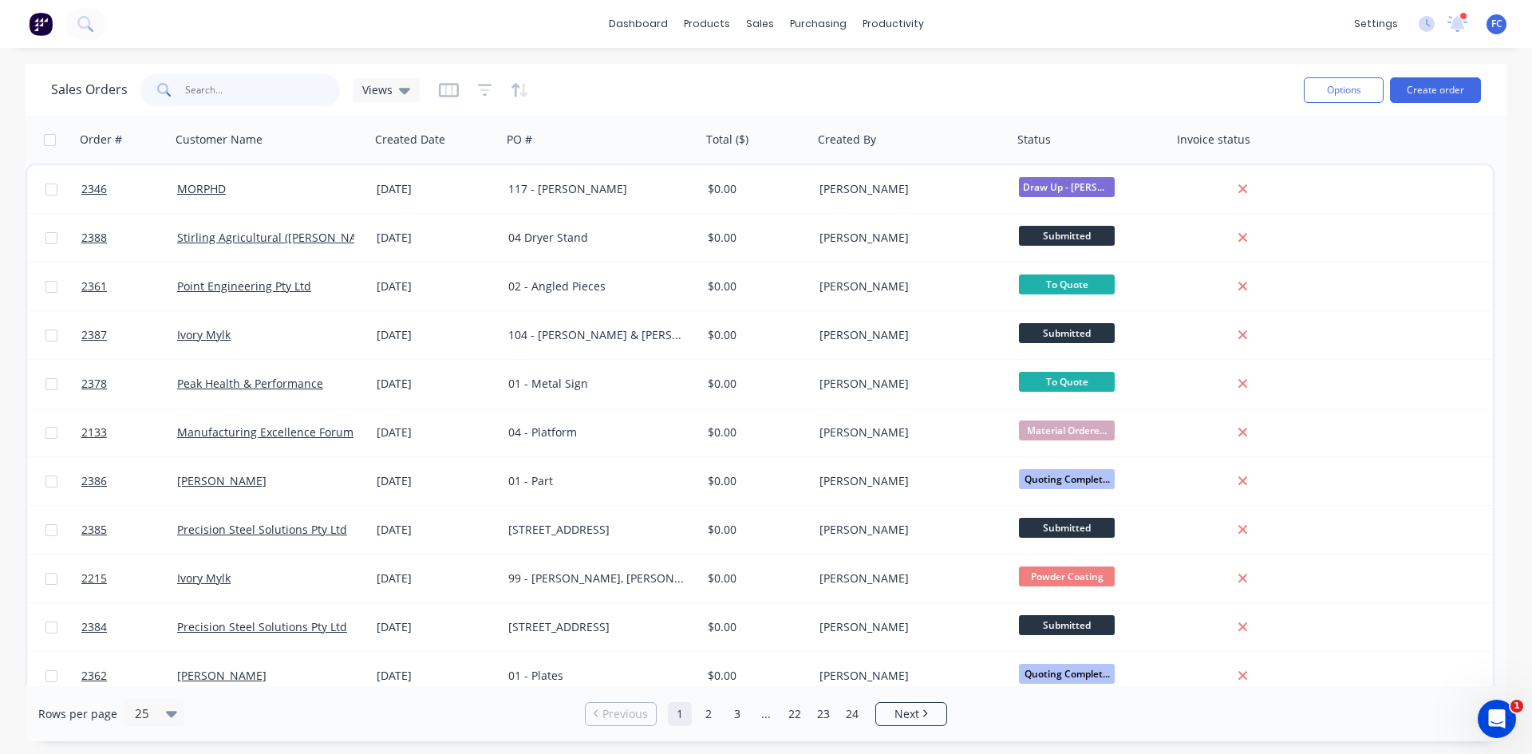
click at [286, 98] on input "text" at bounding box center [263, 90] width 156 height 32
type input "ekebol"
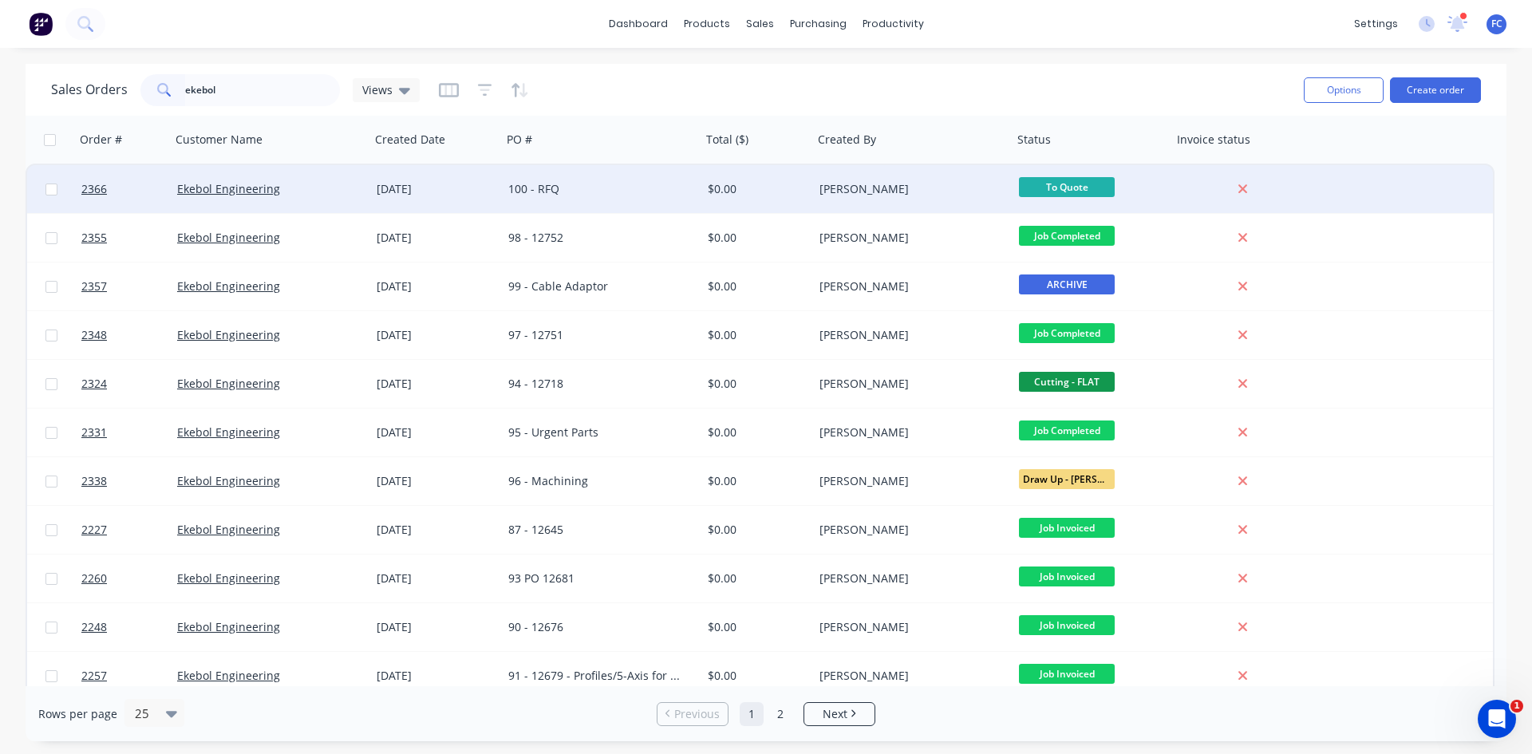
click at [346, 183] on div "Ekebol Engineering" at bounding box center [265, 189] width 177 height 16
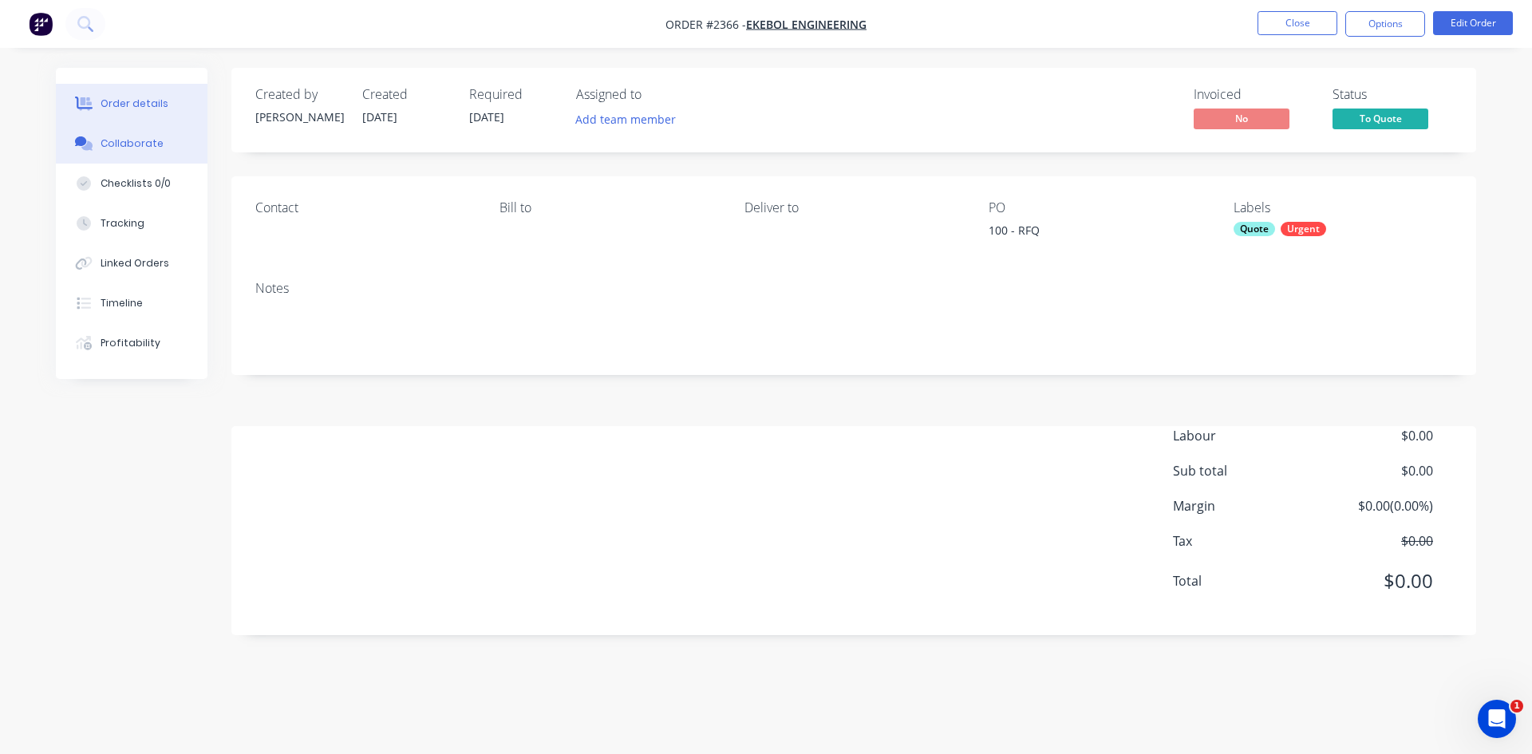
click at [148, 134] on button "Collaborate" at bounding box center [132, 144] width 152 height 40
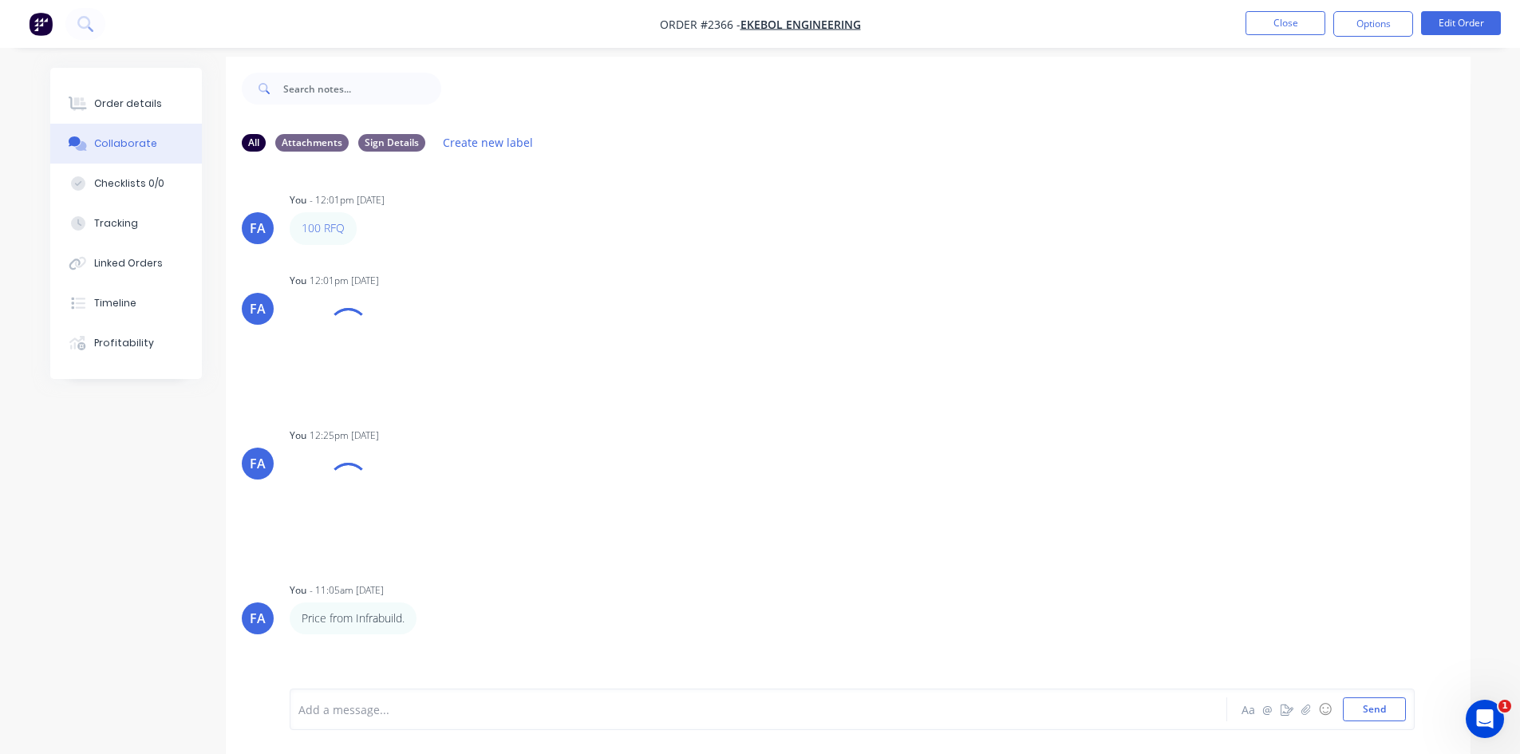
scroll to position [24, 0]
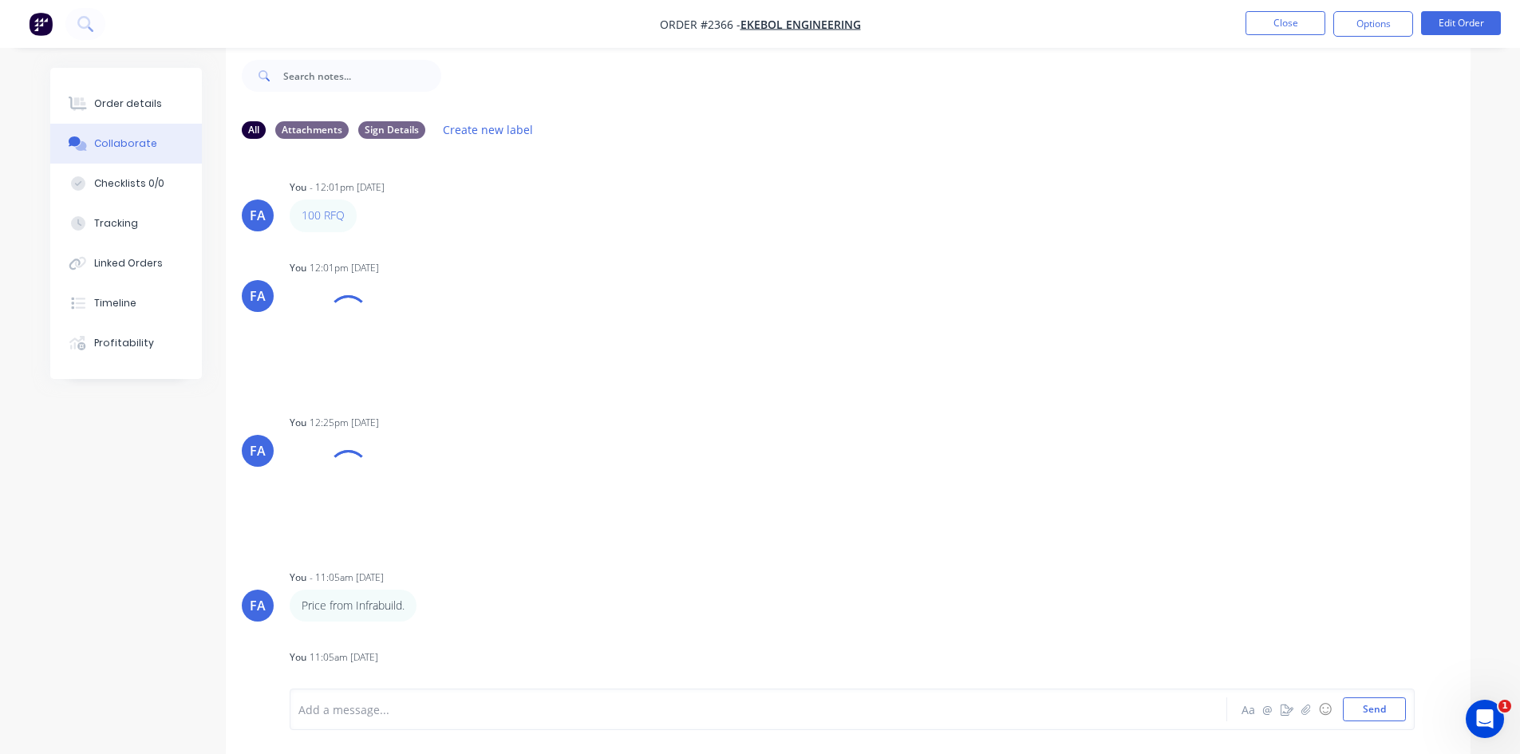
click at [349, 721] on div "Add a message... Aa @ ☺ Send" at bounding box center [852, 709] width 1125 height 41
click at [369, 721] on div "Add a message... Aa @ ☺ Send" at bounding box center [852, 709] width 1125 height 41
click at [345, 720] on div "Add a message..." at bounding box center [713, 709] width 831 height 24
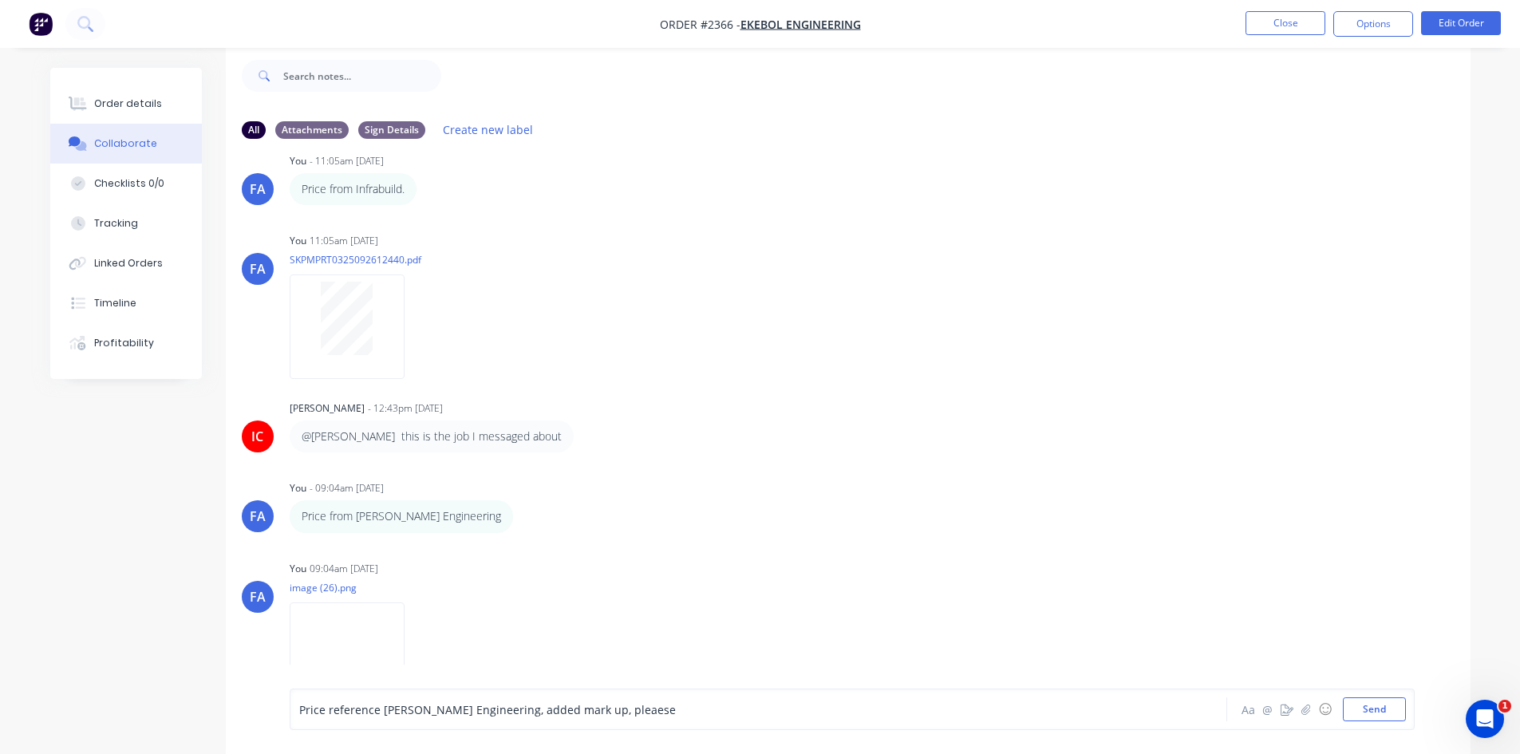
scroll to position [557, 0]
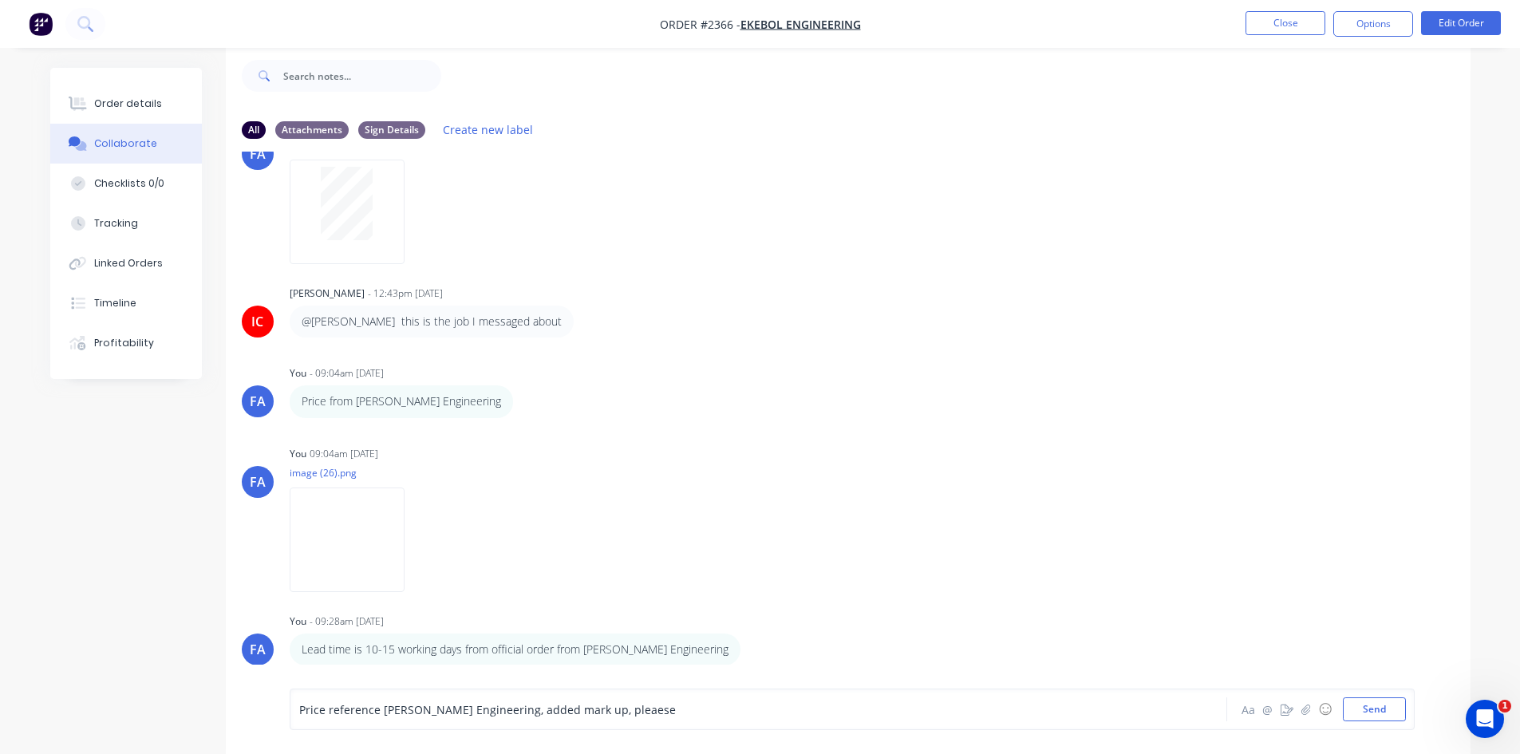
drag, startPoint x: 500, startPoint y: 709, endPoint x: 526, endPoint y: 697, distance: 27.9
click at [500, 709] on span "Price reference Emery Engineering, added mark up, pleaese" at bounding box center [487, 709] width 377 height 15
click at [501, 712] on span "Price reference Emery Engineering, added mark up, pleaese" at bounding box center [487, 709] width 377 height 15
click at [639, 710] on div "Price reference Emery Engineering, added mark up, pleaese" at bounding box center [714, 709] width 830 height 17
click at [583, 710] on span "Price reference Emery Engineering, added mark up, pleaese" at bounding box center [487, 709] width 377 height 15
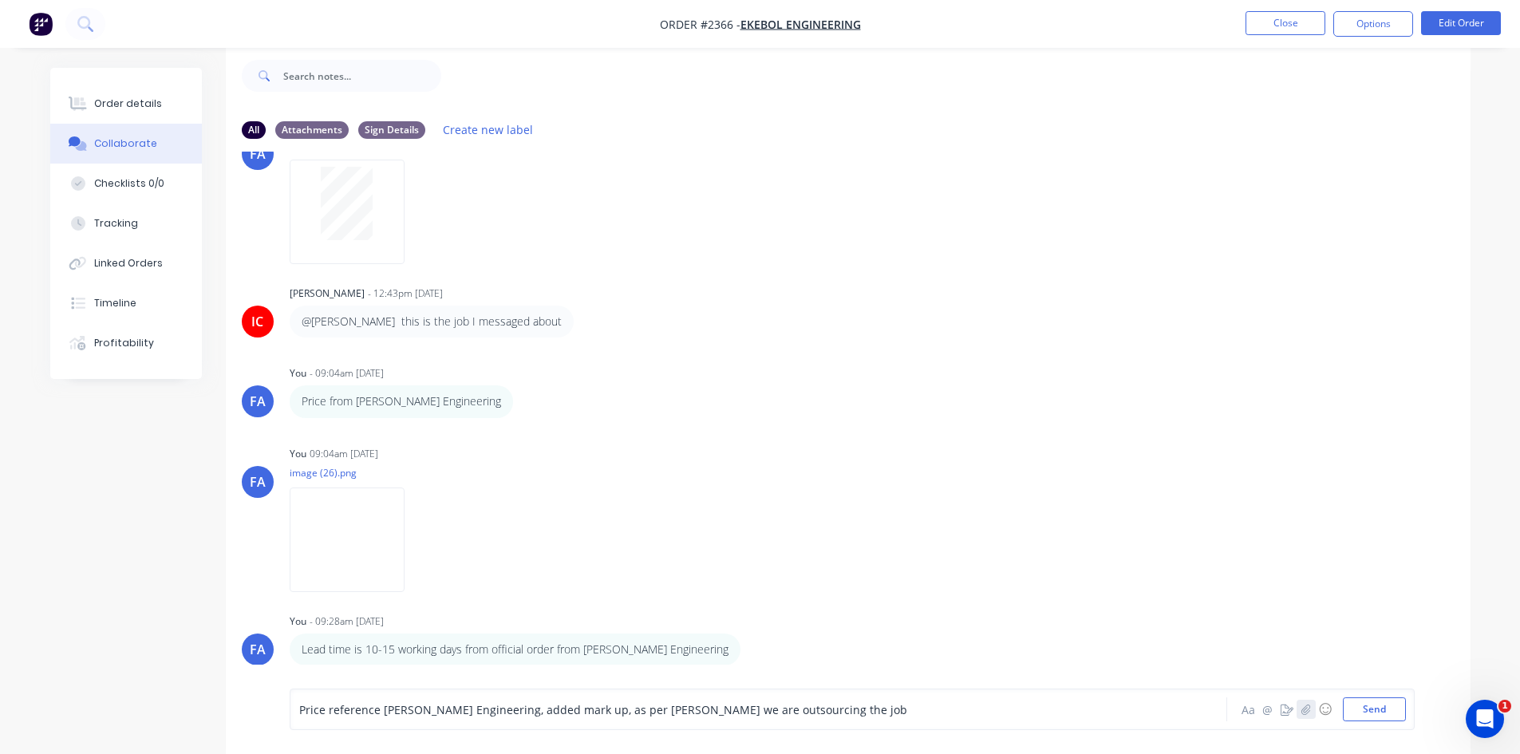
click at [1300, 704] on button "button" at bounding box center [1306, 709] width 19 height 19
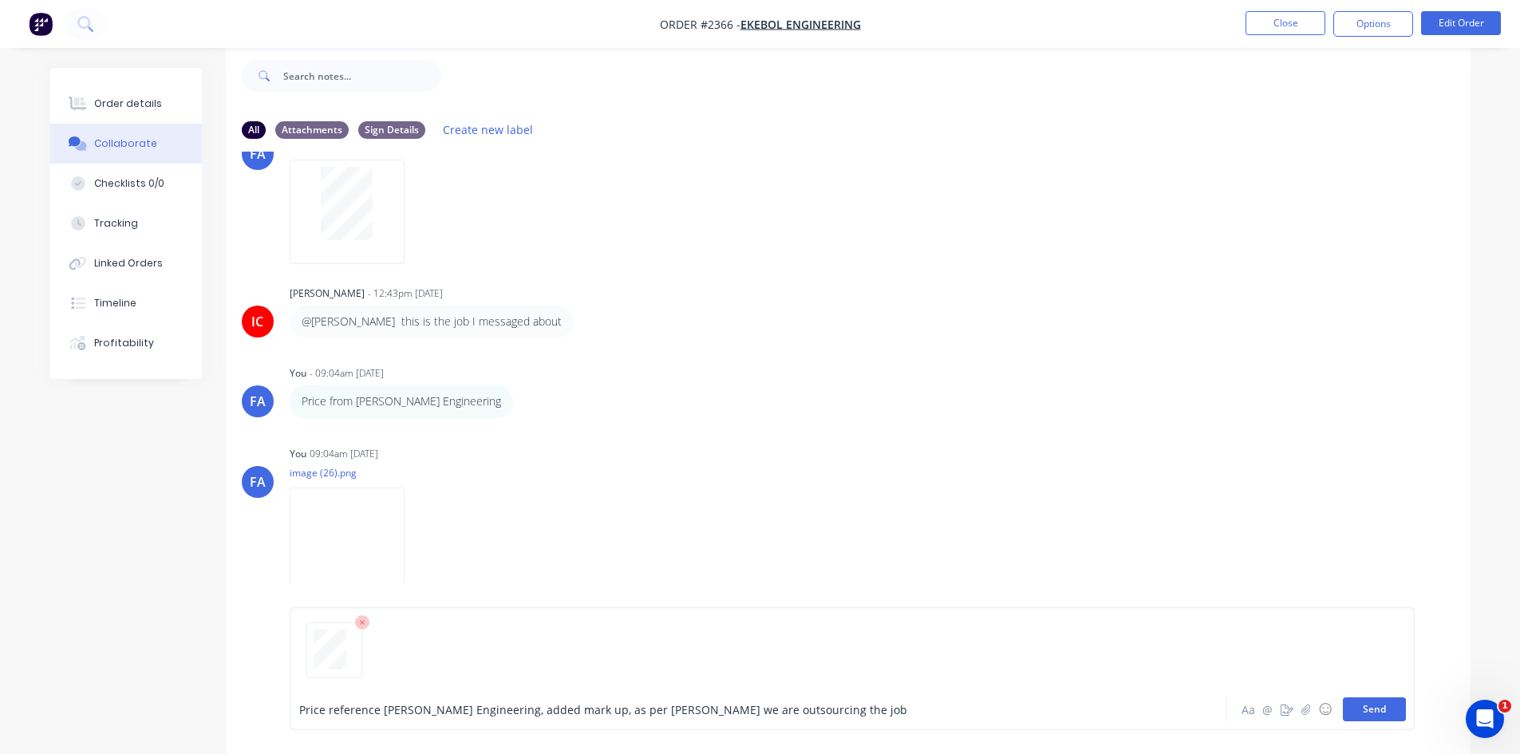
drag, startPoint x: 1387, startPoint y: 709, endPoint x: 1377, endPoint y: 709, distance: 10.4
click at [1383, 709] on button "Send" at bounding box center [1374, 709] width 63 height 24
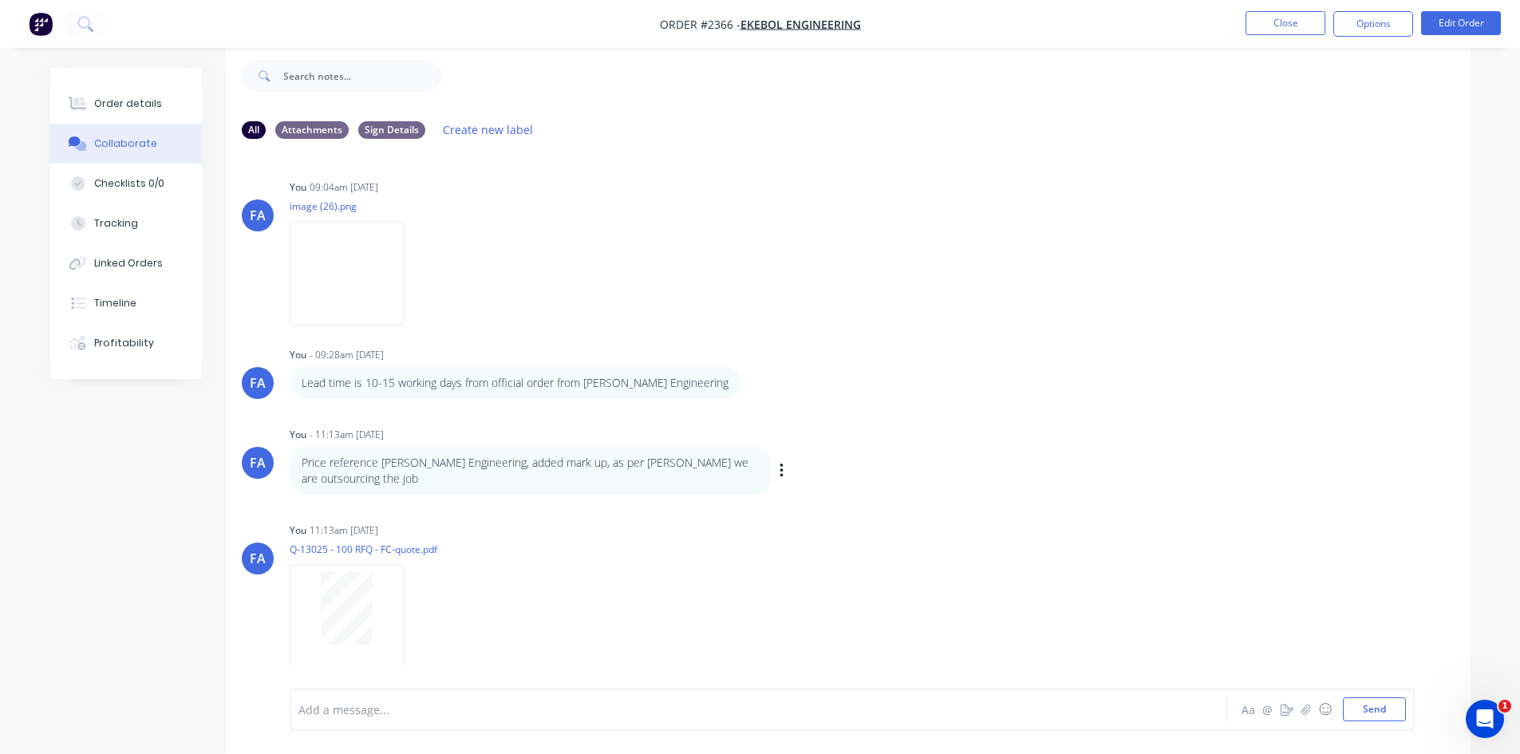
scroll to position [835, 0]
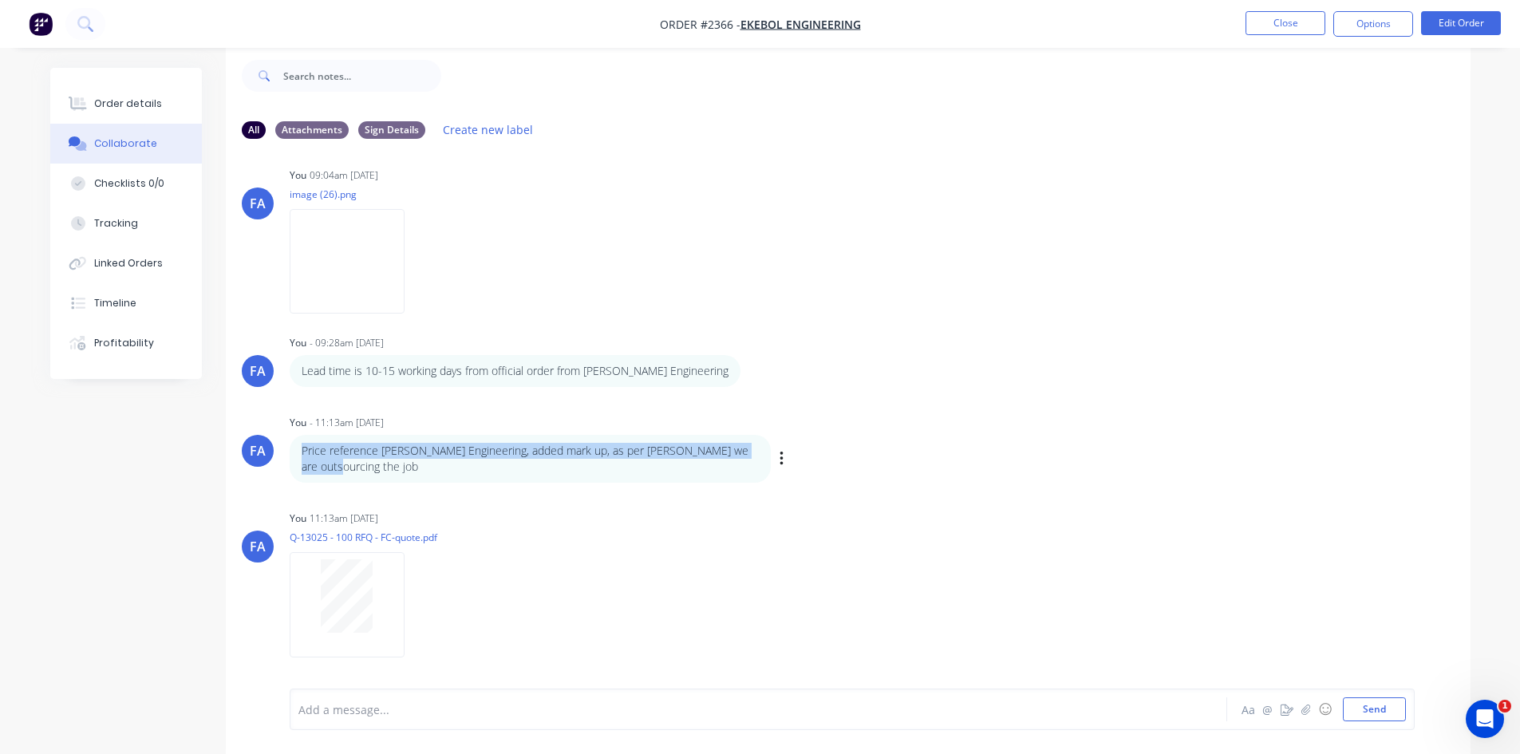
drag, startPoint x: 331, startPoint y: 468, endPoint x: 297, endPoint y: 453, distance: 37.2
click at [297, 453] on div "Price reference Emery Engineering, added mark up, as per Izaak we are outsourci…" at bounding box center [530, 459] width 481 height 49
click at [445, 453] on p "Price reference Emery Engineering, added mark up, as per Izaak we are outsourci…" at bounding box center [530, 459] width 457 height 33
drag, startPoint x: 649, startPoint y: 460, endPoint x: 598, endPoint y: 472, distance: 52.5
click at [655, 462] on div "Price reference Emery Engineering, added mark up, as per Izaak we are outsourci…" at bounding box center [530, 459] width 481 height 49
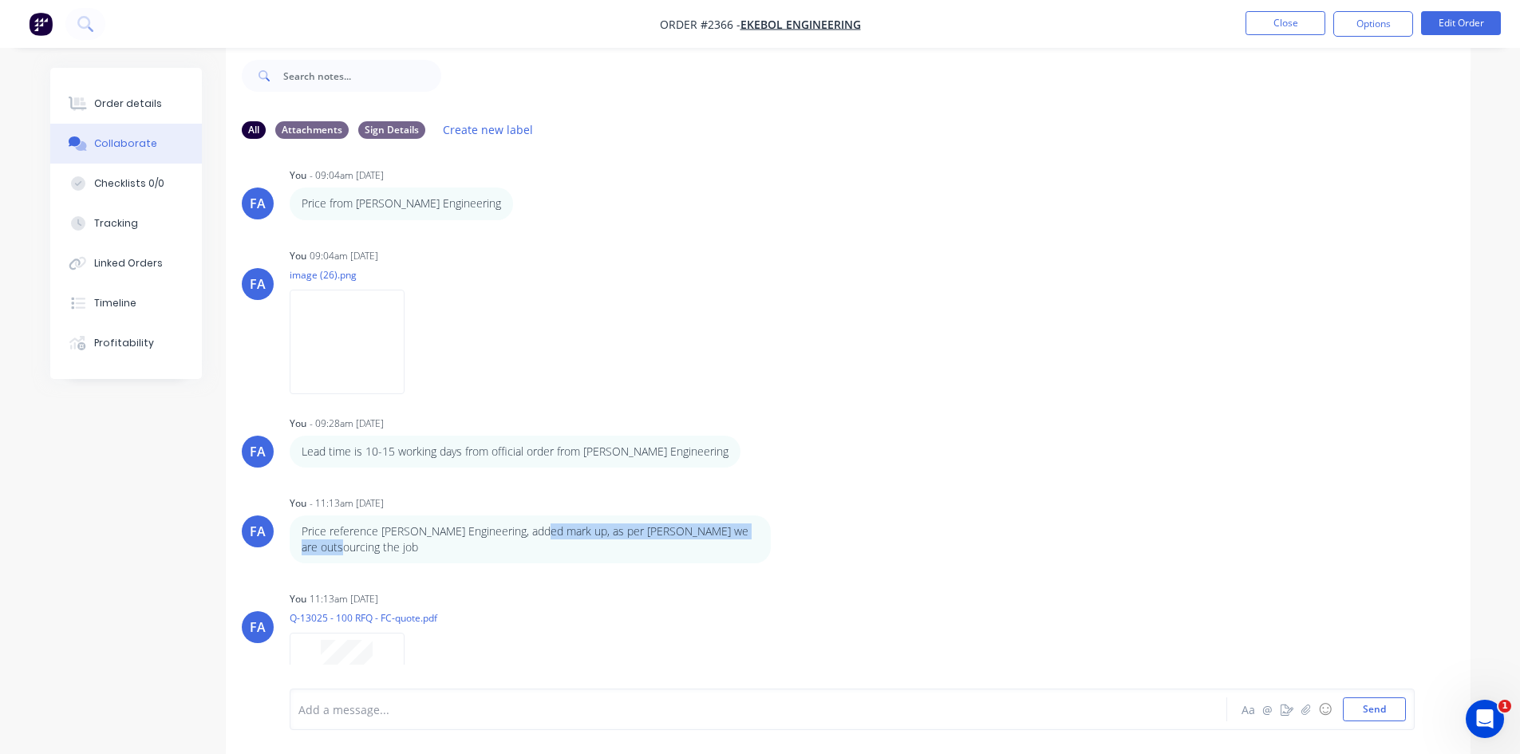
scroll to position [596, 0]
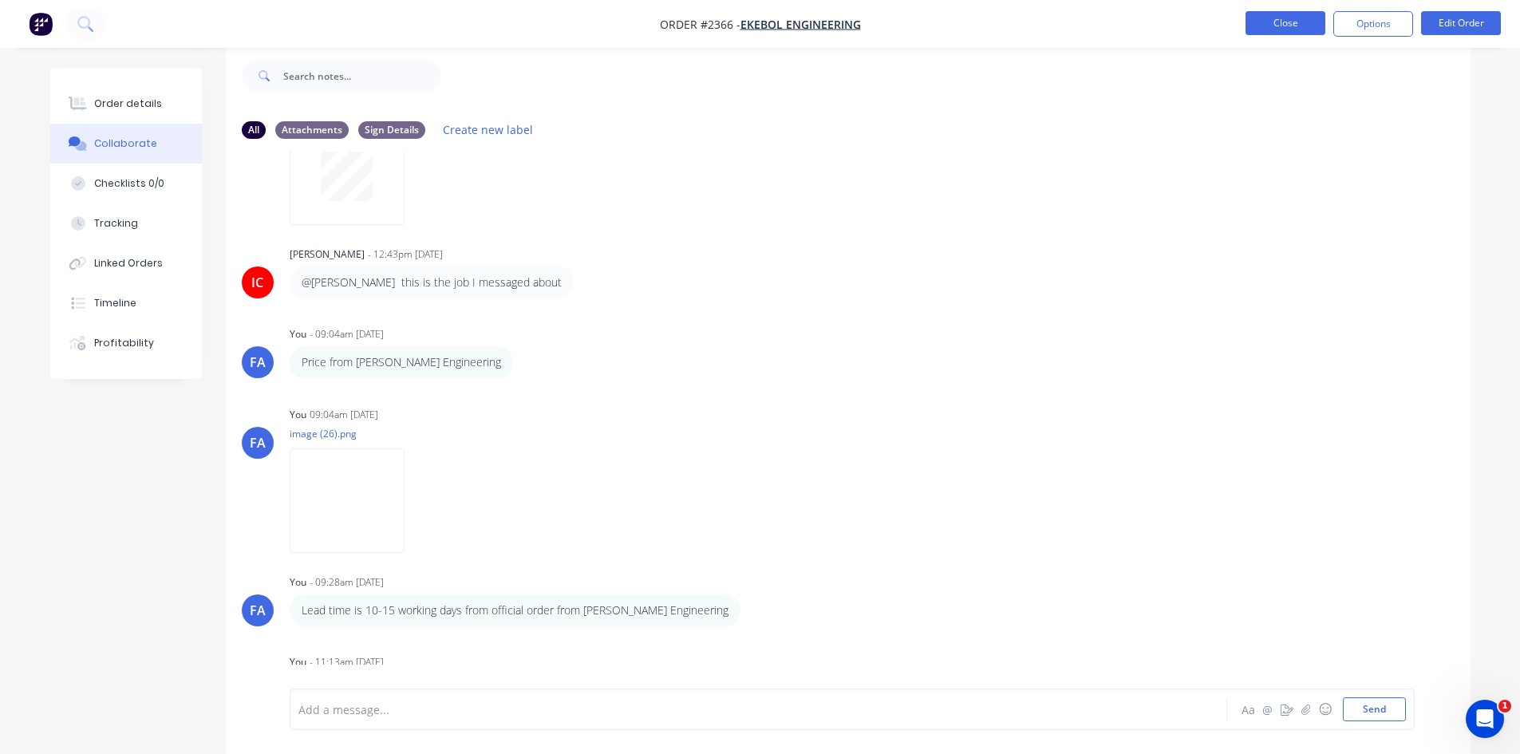
click at [1274, 18] on button "Close" at bounding box center [1286, 23] width 80 height 24
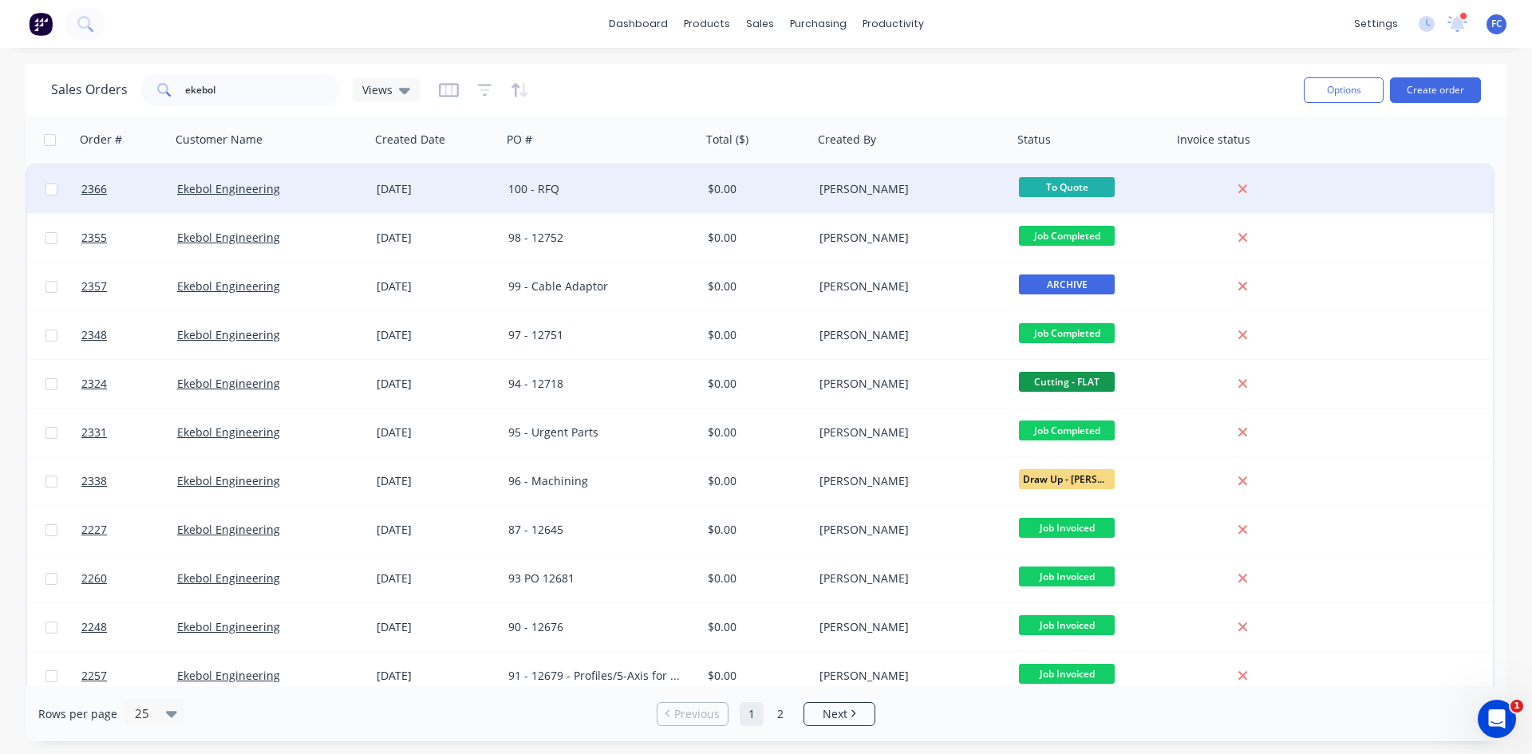
click at [298, 191] on div "Ekebol Engineering" at bounding box center [265, 189] width 177 height 16
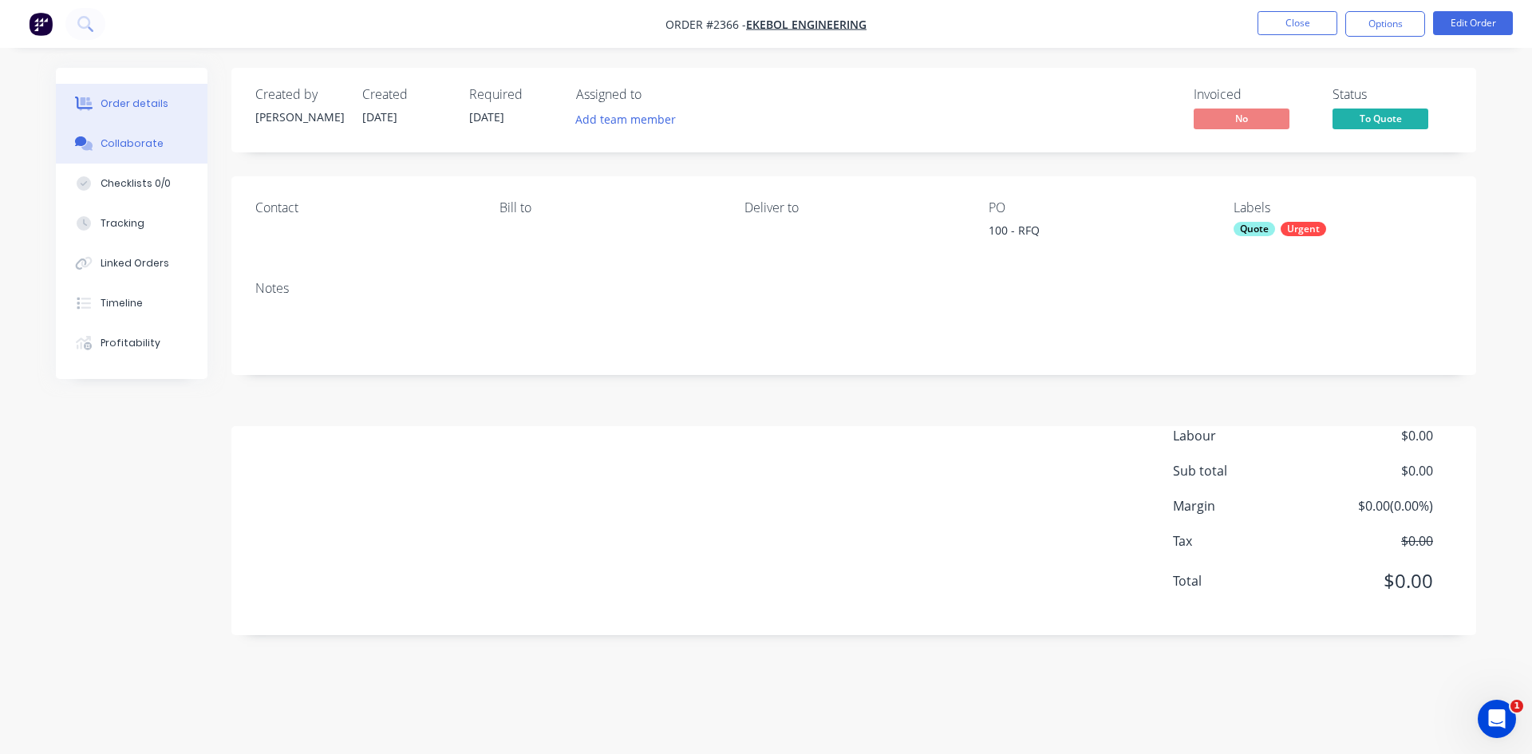
click at [122, 140] on div "Collaborate" at bounding box center [132, 143] width 63 height 14
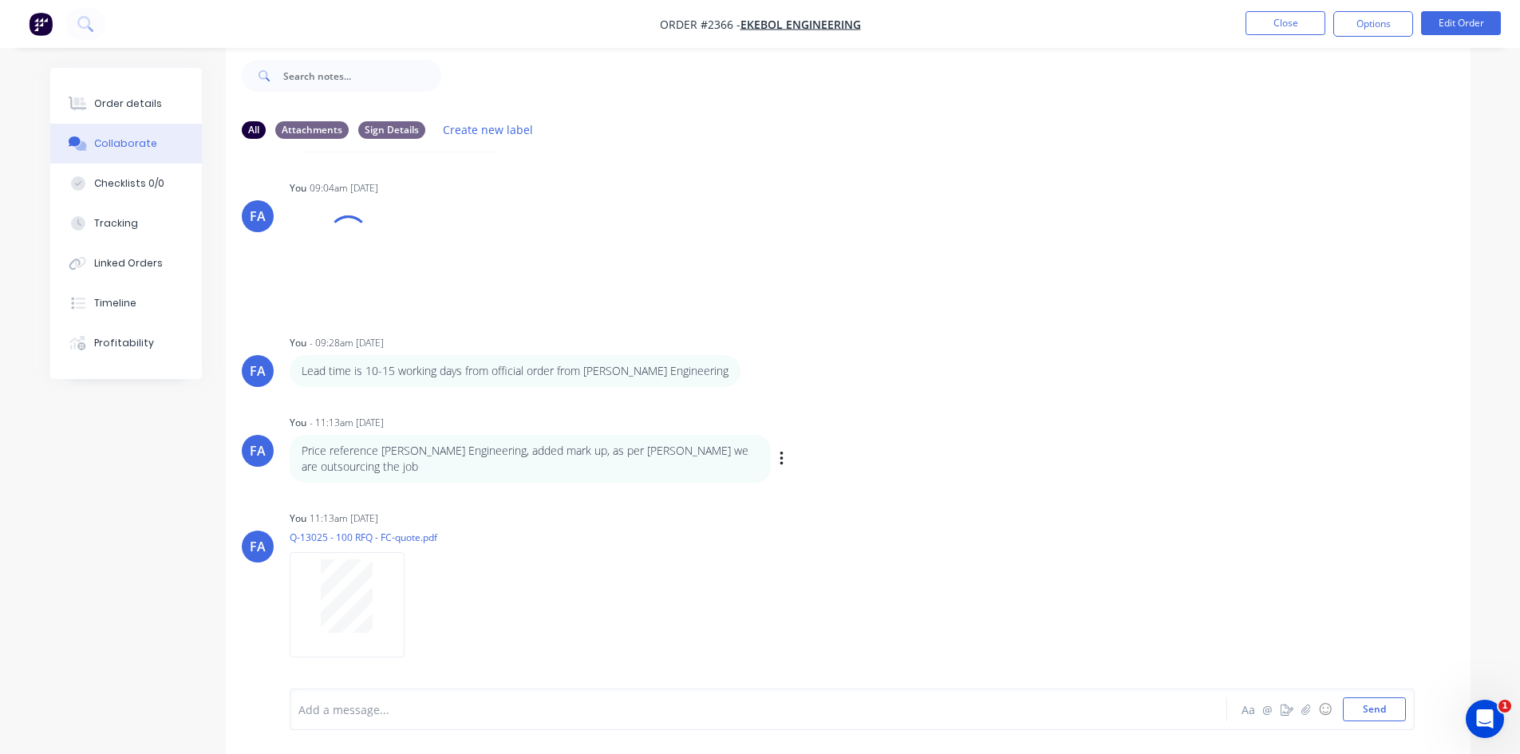
scroll to position [823, 0]
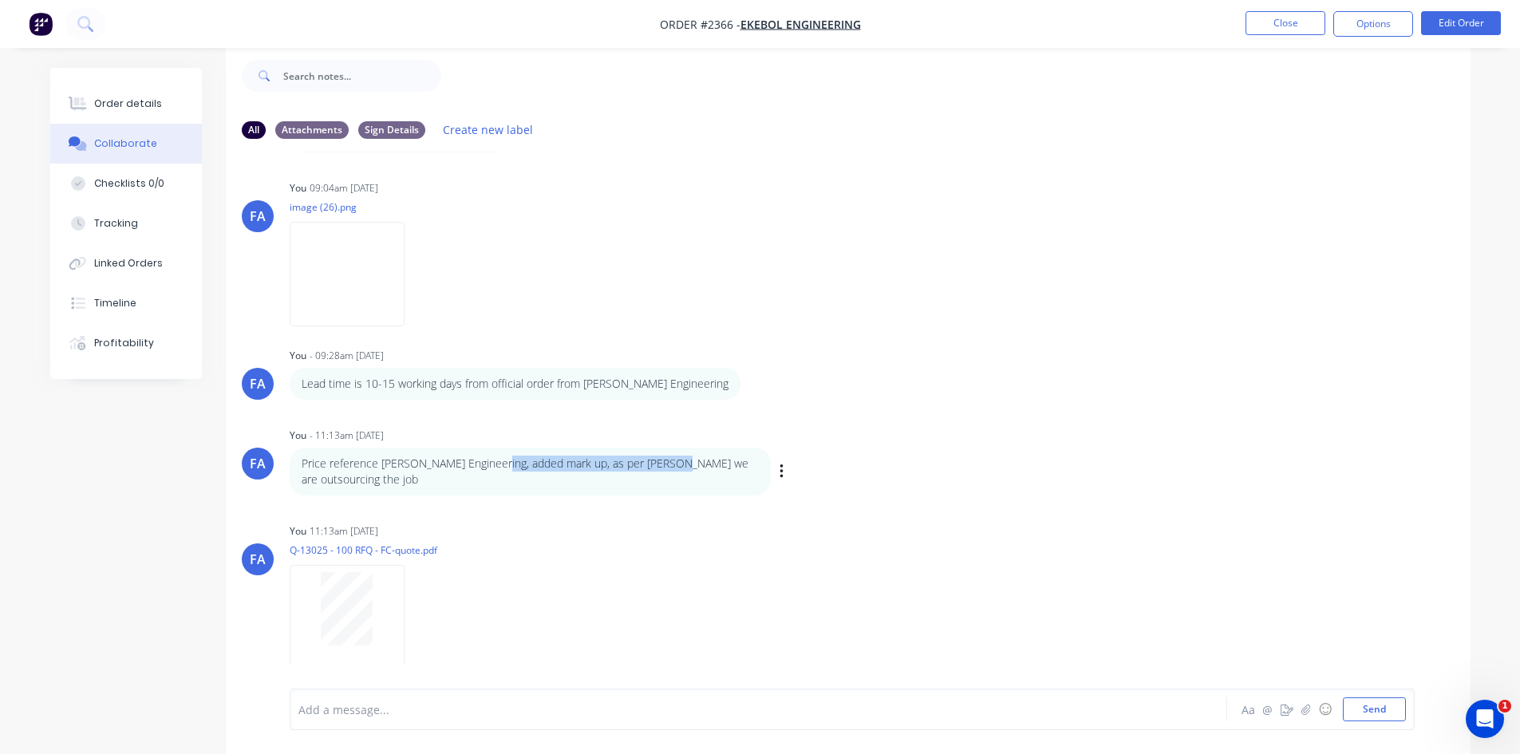
drag, startPoint x: 522, startPoint y: 461, endPoint x: 677, endPoint y: 452, distance: 155.9
click at [674, 452] on div "Price reference Emery Engineering, added mark up, as per Izaak we are outsourci…" at bounding box center [530, 472] width 481 height 49
drag, startPoint x: 662, startPoint y: 463, endPoint x: 597, endPoint y: 464, distance: 64.7
click at [660, 463] on p "Price reference Emery Engineering, added mark up, as per Izaak we are outsourci…" at bounding box center [530, 472] width 457 height 33
click at [401, 467] on p "Price reference Emery Engineering, added mark up, as per Izaak we are outsourci…" at bounding box center [530, 472] width 457 height 33
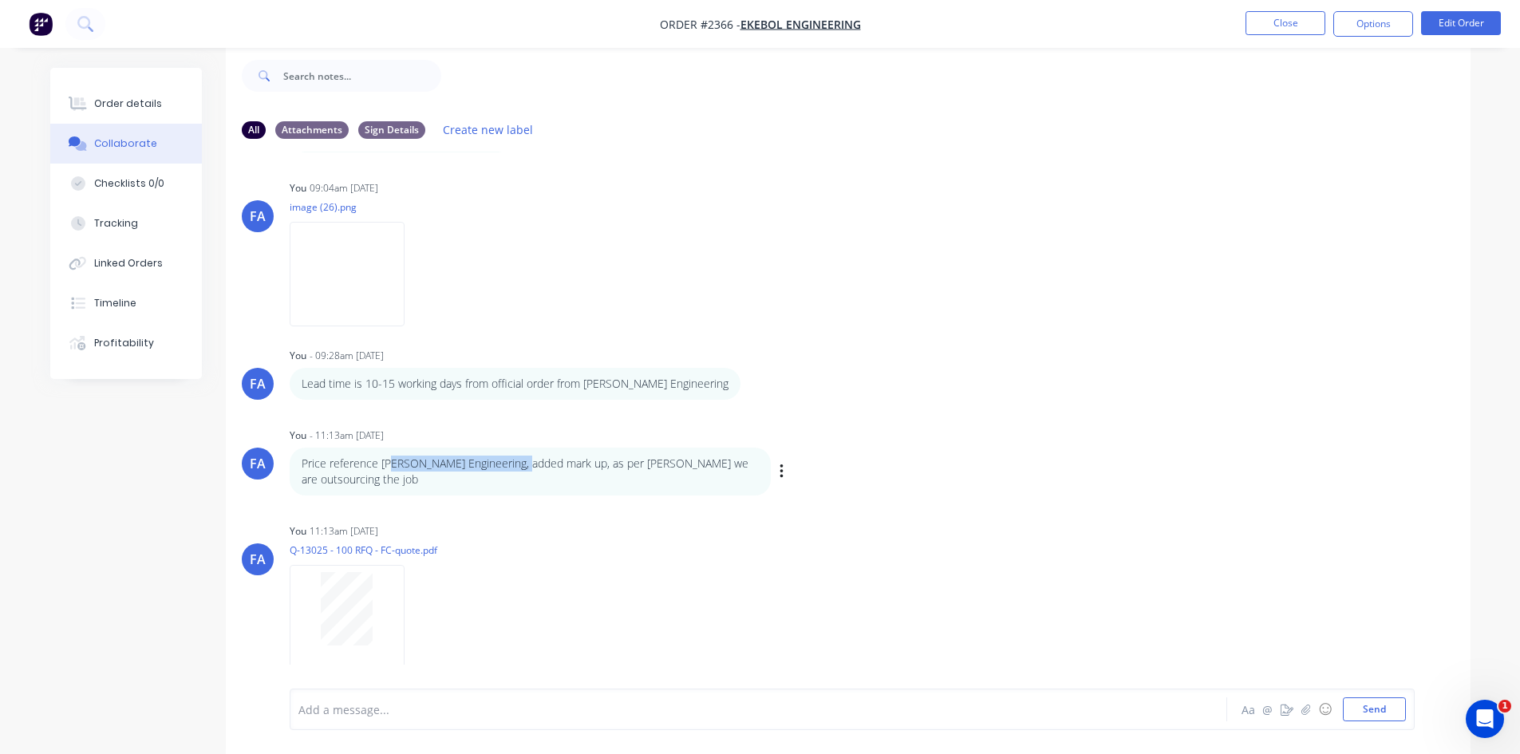
drag, startPoint x: 464, startPoint y: 467, endPoint x: 529, endPoint y: 469, distance: 64.7
click at [529, 469] on p "Price reference Emery Engineering, added mark up, as per Izaak we are outsourci…" at bounding box center [530, 472] width 457 height 33
click at [406, 473] on p "Price reference Emery Engineering, added mark up, as per Izaak we are outsourci…" at bounding box center [530, 472] width 457 height 33
drag, startPoint x: 512, startPoint y: 472, endPoint x: 547, endPoint y: 474, distance: 35.1
click at [547, 474] on p "Price reference Emery Engineering, added mark up, as per Izaak we are outsourci…" at bounding box center [530, 472] width 457 height 33
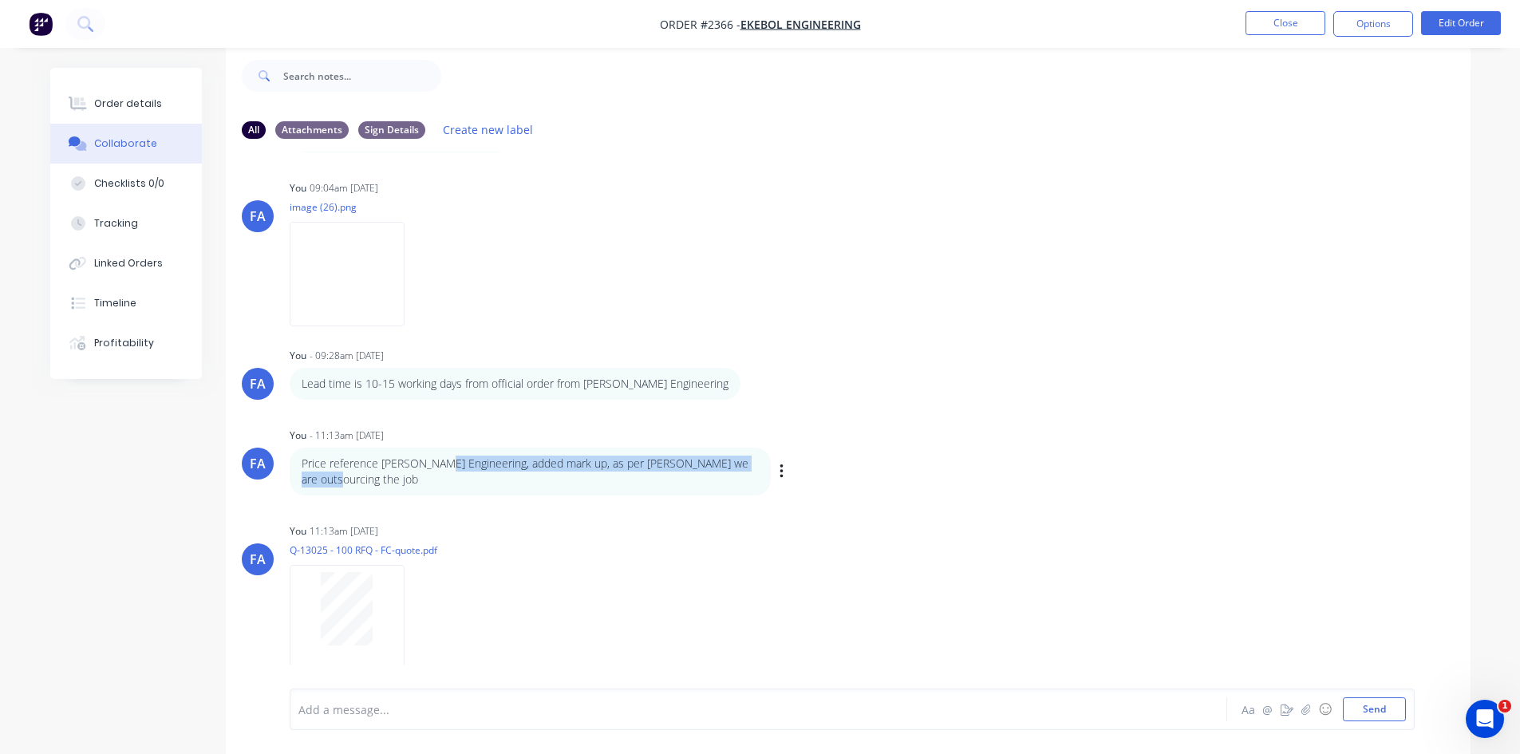
click at [496, 466] on p "Price reference Emery Engineering, added mark up, as per Izaak we are outsourci…" at bounding box center [530, 472] width 457 height 33
click at [782, 478] on icon "button" at bounding box center [781, 471] width 3 height 14
click at [792, 495] on button "Edit" at bounding box center [839, 501] width 101 height 26
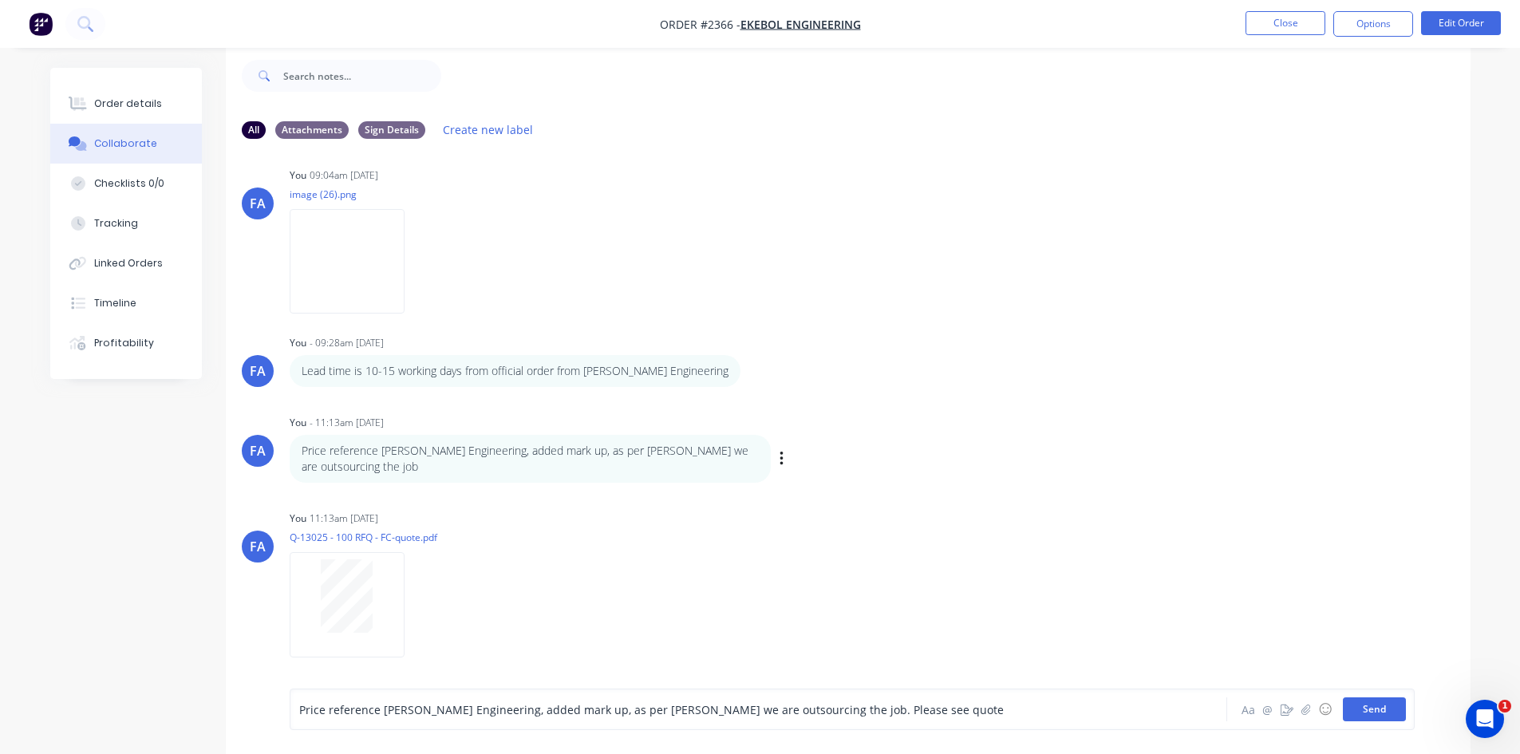
click at [1369, 704] on button "Send" at bounding box center [1374, 709] width 63 height 24
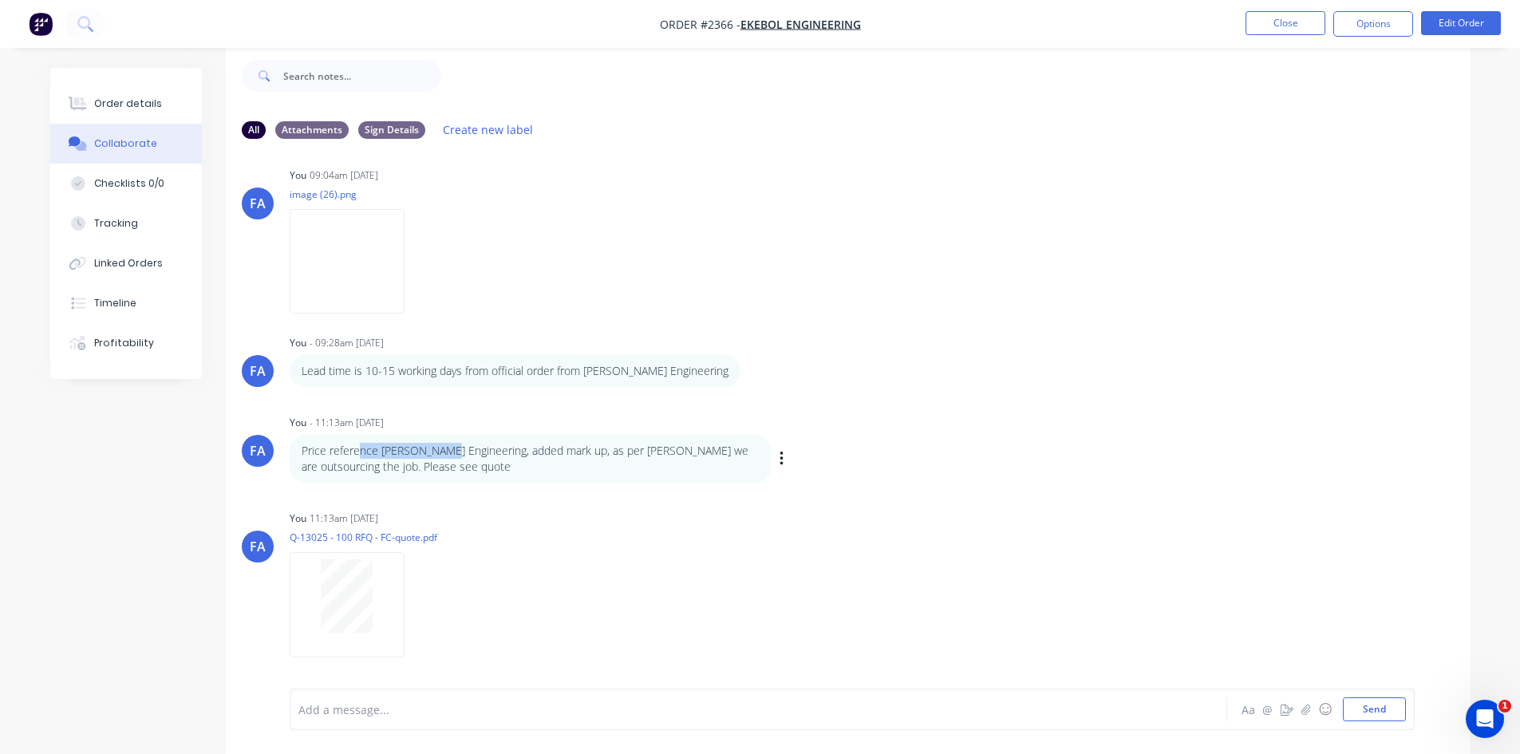
drag, startPoint x: 430, startPoint y: 457, endPoint x: 443, endPoint y: 442, distance: 19.8
click at [358, 444] on p "Price reference Emery Engineering, added mark up, as per Izaak we are outsourci…" at bounding box center [530, 459] width 457 height 33
drag, startPoint x: 577, startPoint y: 450, endPoint x: 600, endPoint y: 454, distance: 23.5
click at [577, 451] on p "Price reference Emery Engineering, added mark up, as per Izaak we are outsourci…" at bounding box center [530, 459] width 457 height 33
drag, startPoint x: 602, startPoint y: 471, endPoint x: 507, endPoint y: 476, distance: 95.1
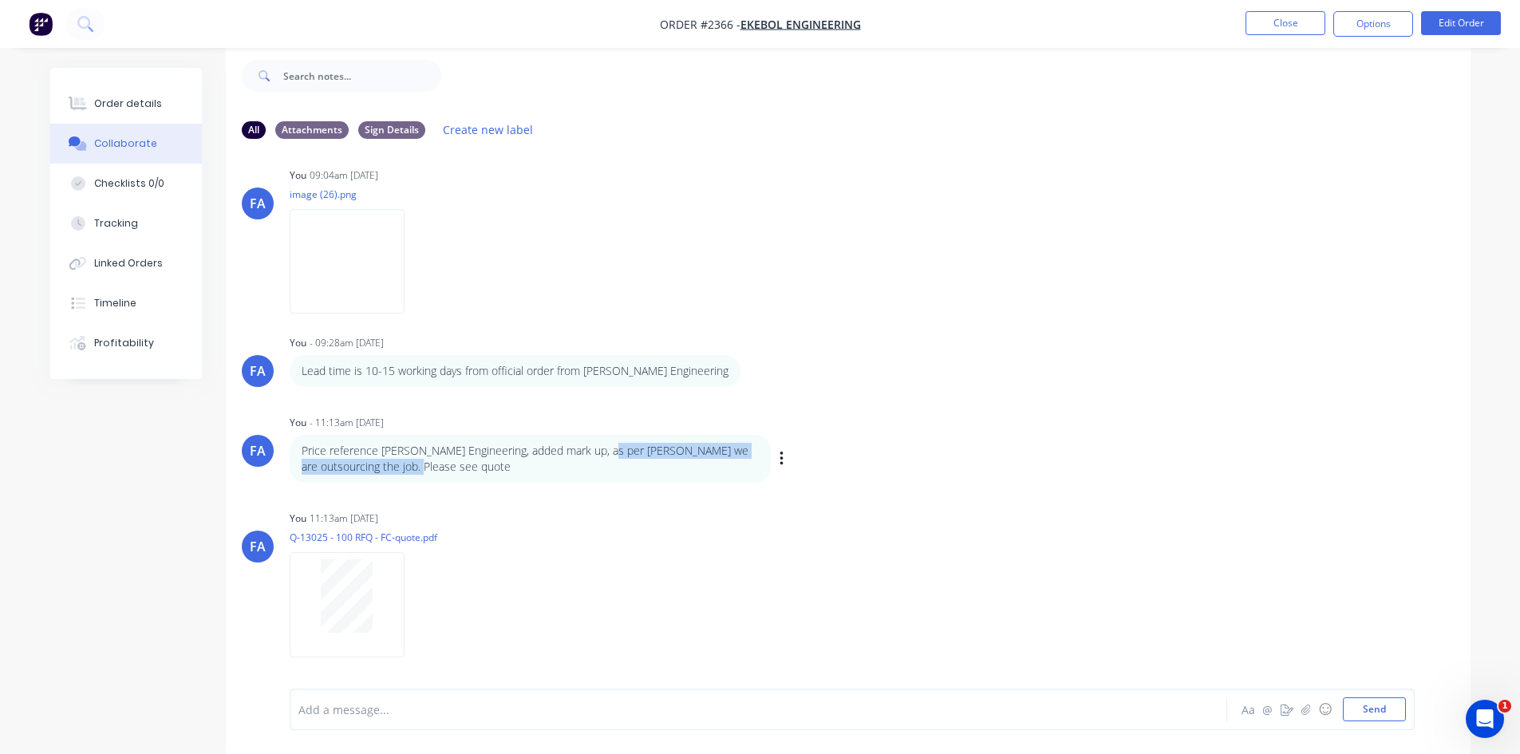
click at [591, 476] on div "Price reference Emery Engineering, added mark up, as per Izaak we are outsourci…" at bounding box center [530, 459] width 481 height 49
click at [480, 472] on p "Price reference Emery Engineering, added mark up, as per Izaak we are outsourci…" at bounding box center [530, 459] width 457 height 33
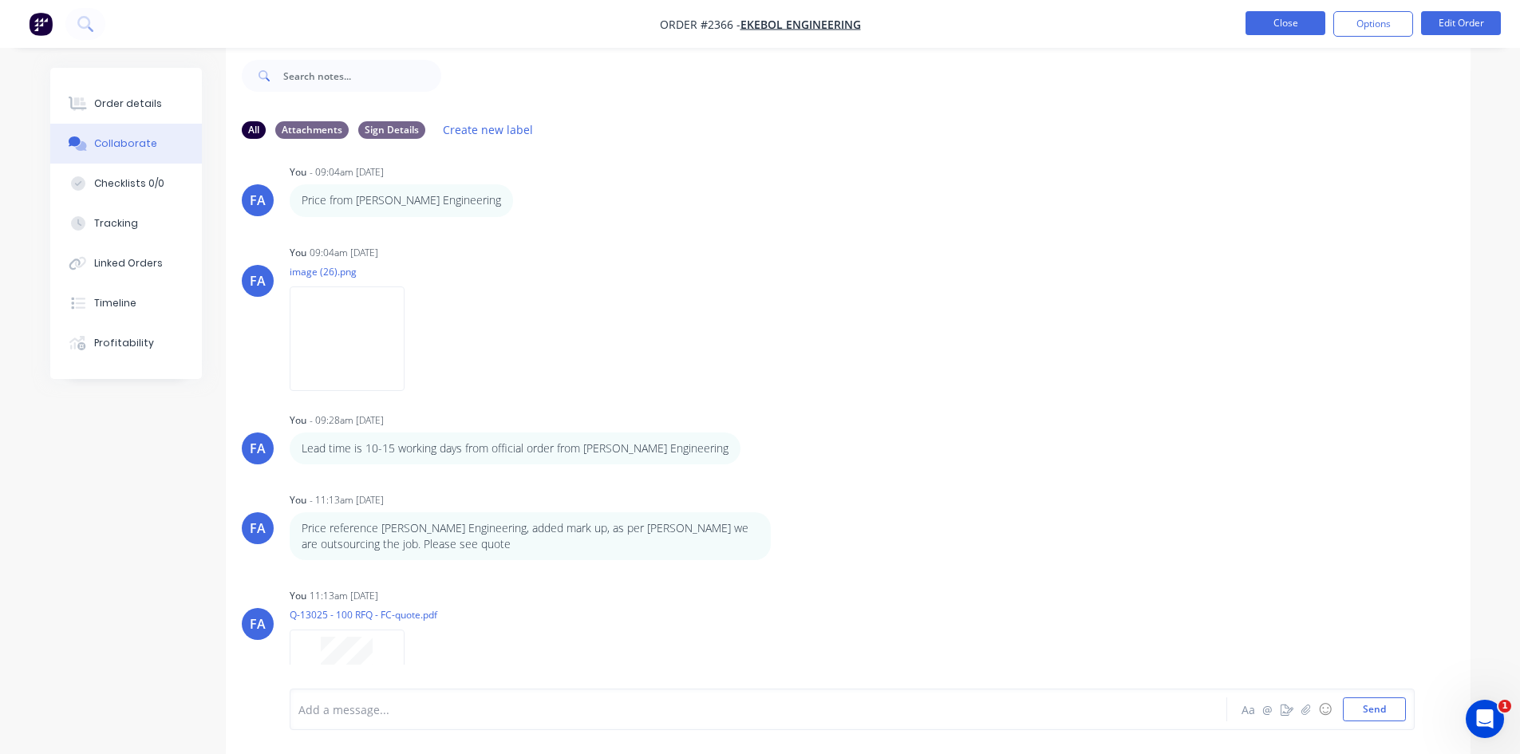
scroll to position [756, 0]
click at [1292, 18] on button "Close" at bounding box center [1286, 23] width 80 height 24
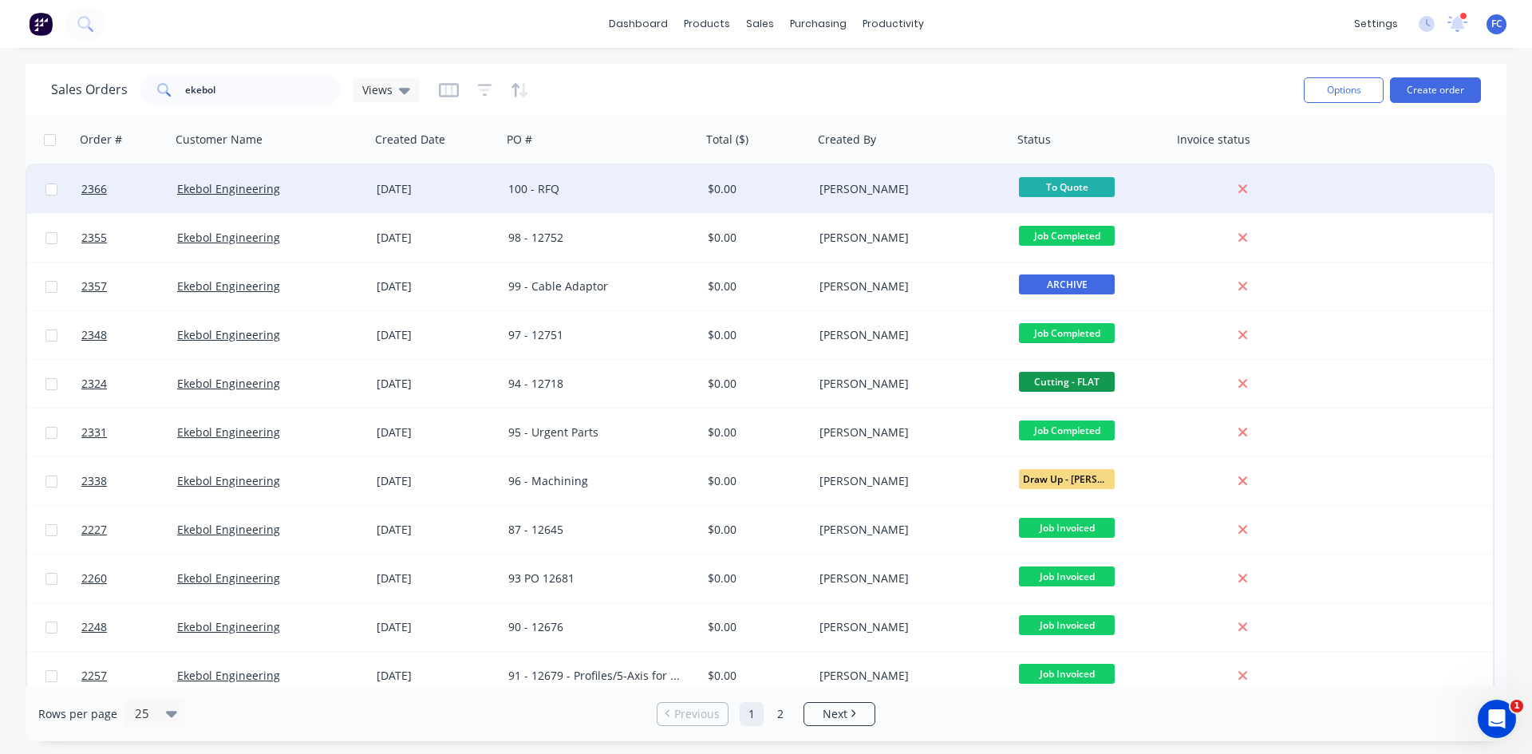
click at [401, 199] on div "[DATE]" at bounding box center [436, 189] width 132 height 48
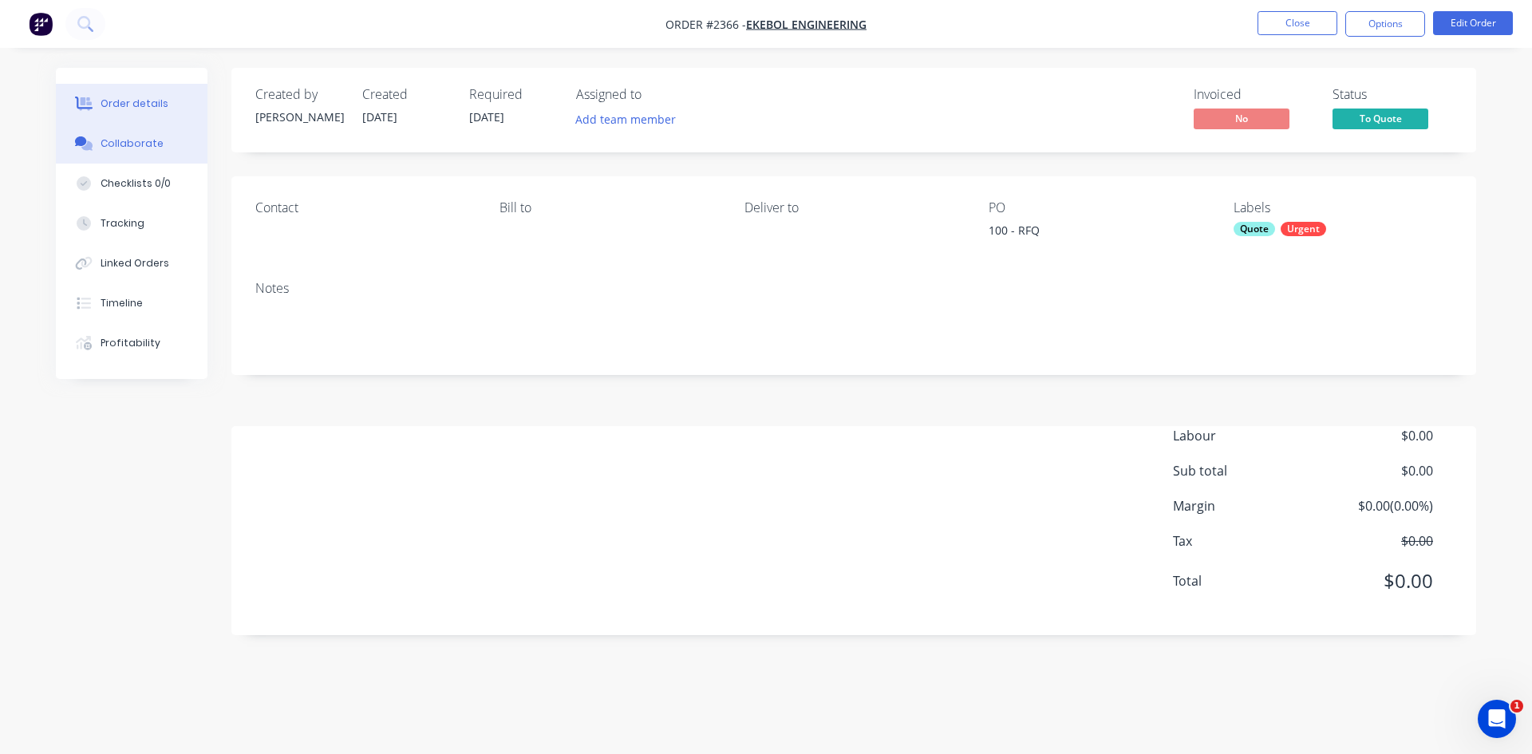
click at [136, 138] on div "Collaborate" at bounding box center [132, 143] width 63 height 14
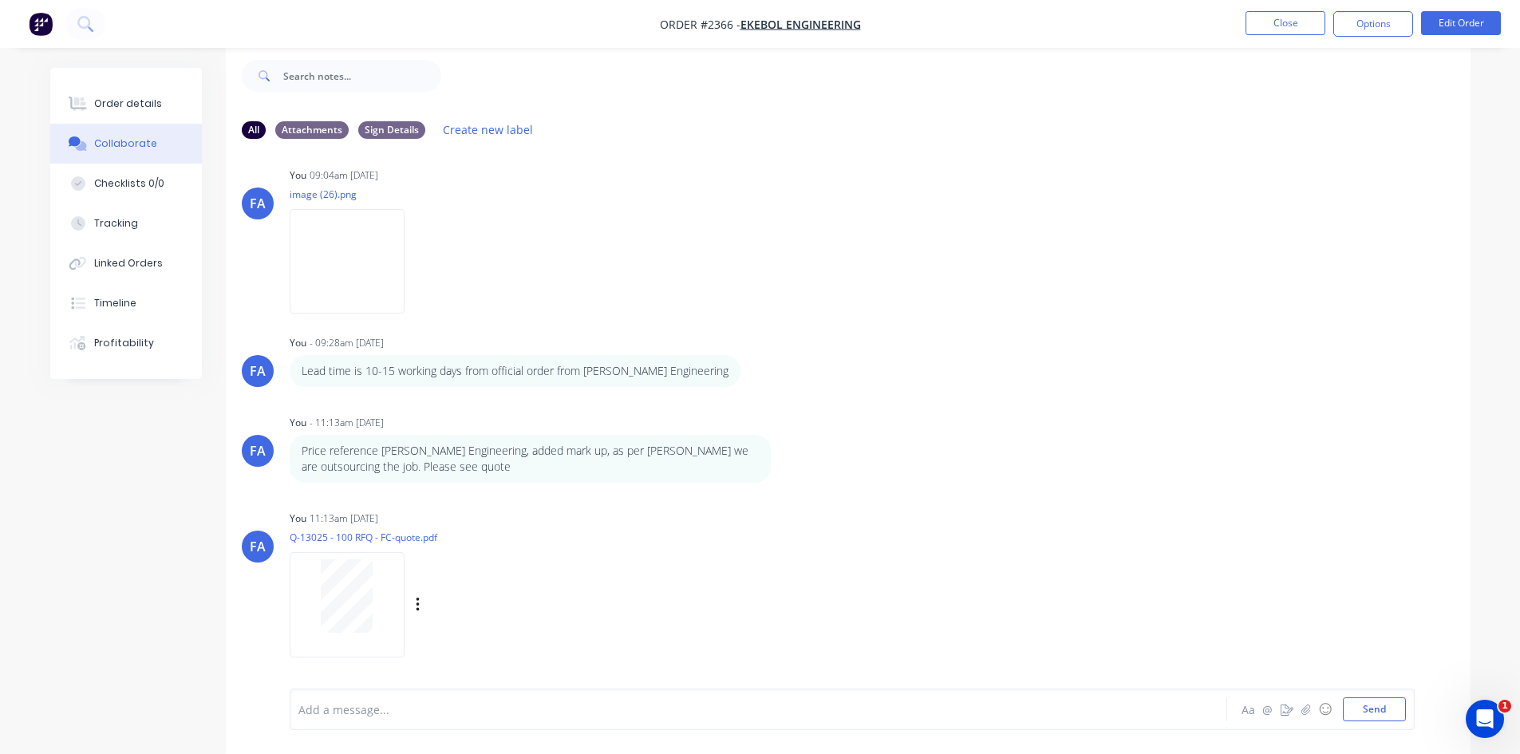
scroll to position [835, 0]
drag, startPoint x: 402, startPoint y: 469, endPoint x: 330, endPoint y: 454, distance: 73.4
click at [331, 454] on p "Price reference Emery Engineering, added mark up, as per Izaak we are outsourci…" at bounding box center [530, 459] width 457 height 33
click at [413, 455] on p "Price reference Emery Engineering, added mark up, as per Izaak we are outsourci…" at bounding box center [530, 459] width 457 height 33
click at [538, 461] on p "Price reference Emery Engineering, added mark up, as per Izaak we are outsourci…" at bounding box center [530, 459] width 457 height 33
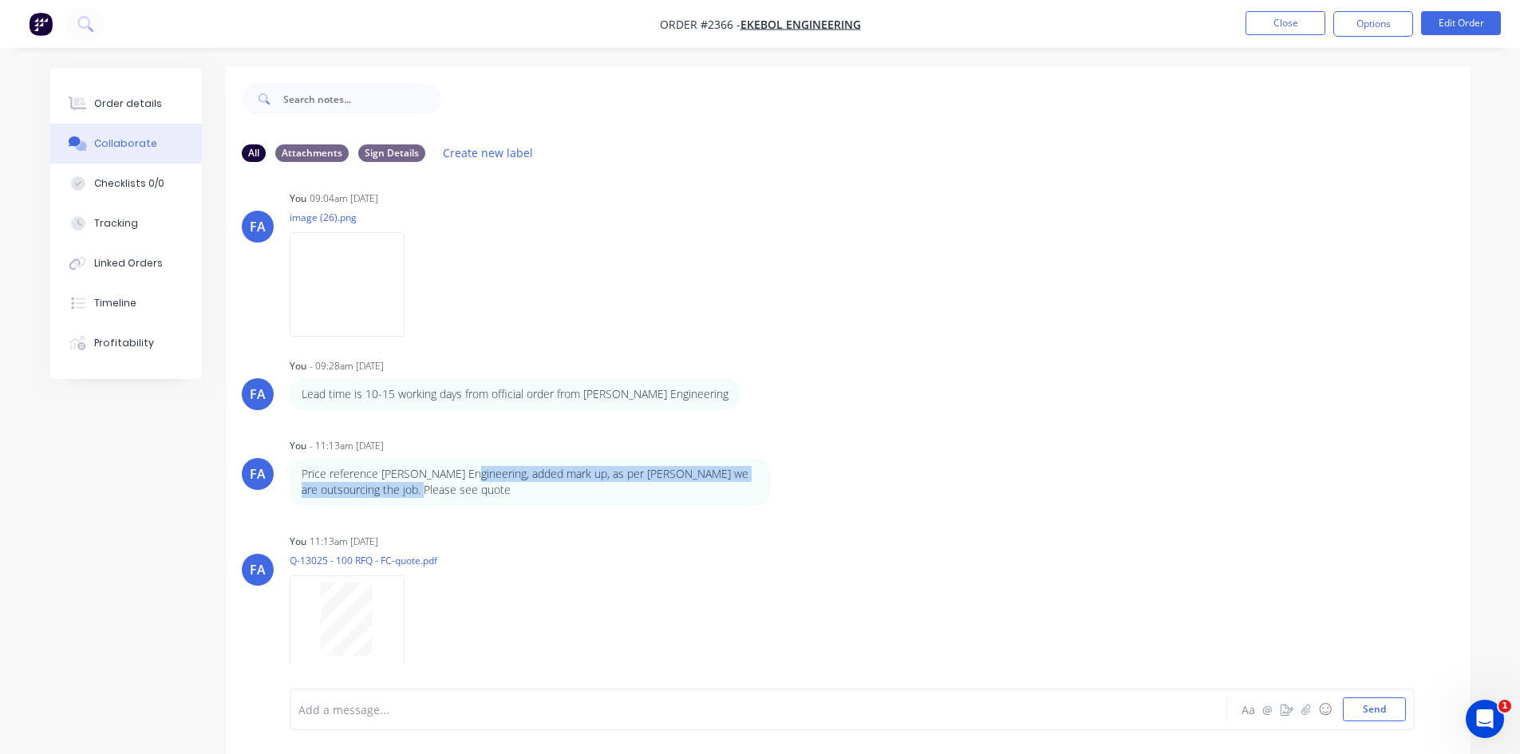
scroll to position [0, 0]
click at [1268, 32] on button "Close" at bounding box center [1286, 23] width 80 height 24
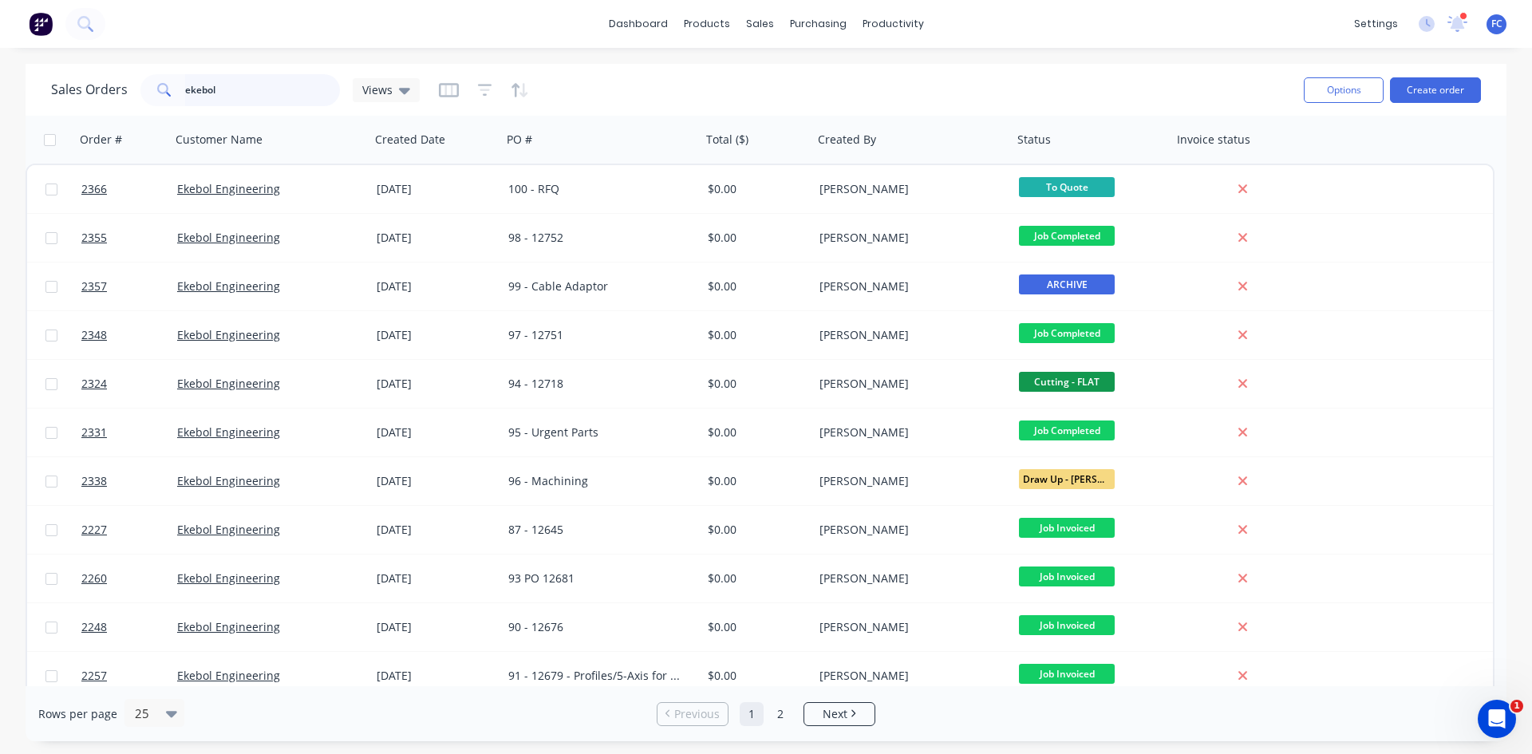
drag, startPoint x: 81, startPoint y: 75, endPoint x: 97, endPoint y: 78, distance: 15.5
click at [80, 74] on div "Sales Orders ekebol Views" at bounding box center [235, 90] width 369 height 32
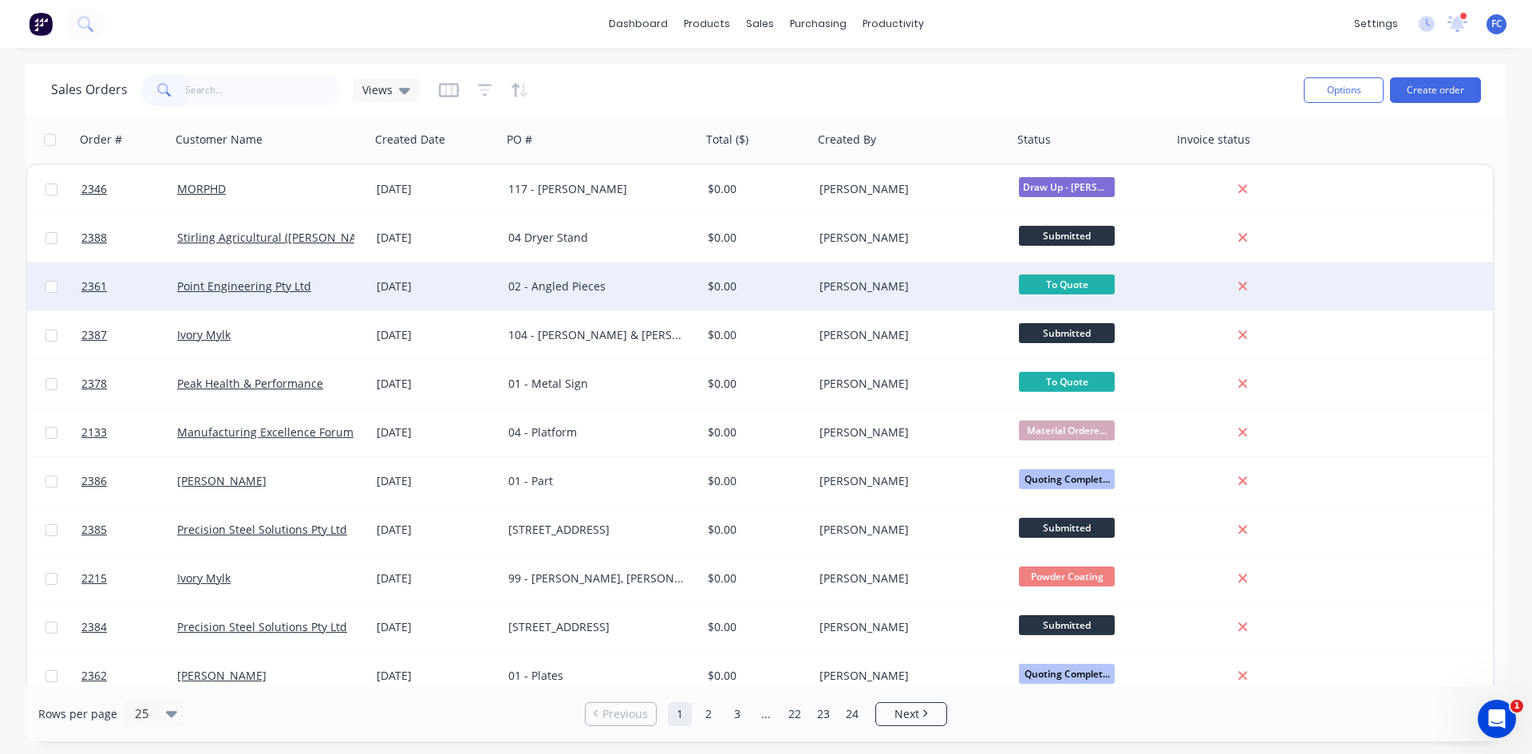
click at [483, 278] on div "[DATE]" at bounding box center [436, 286] width 119 height 16
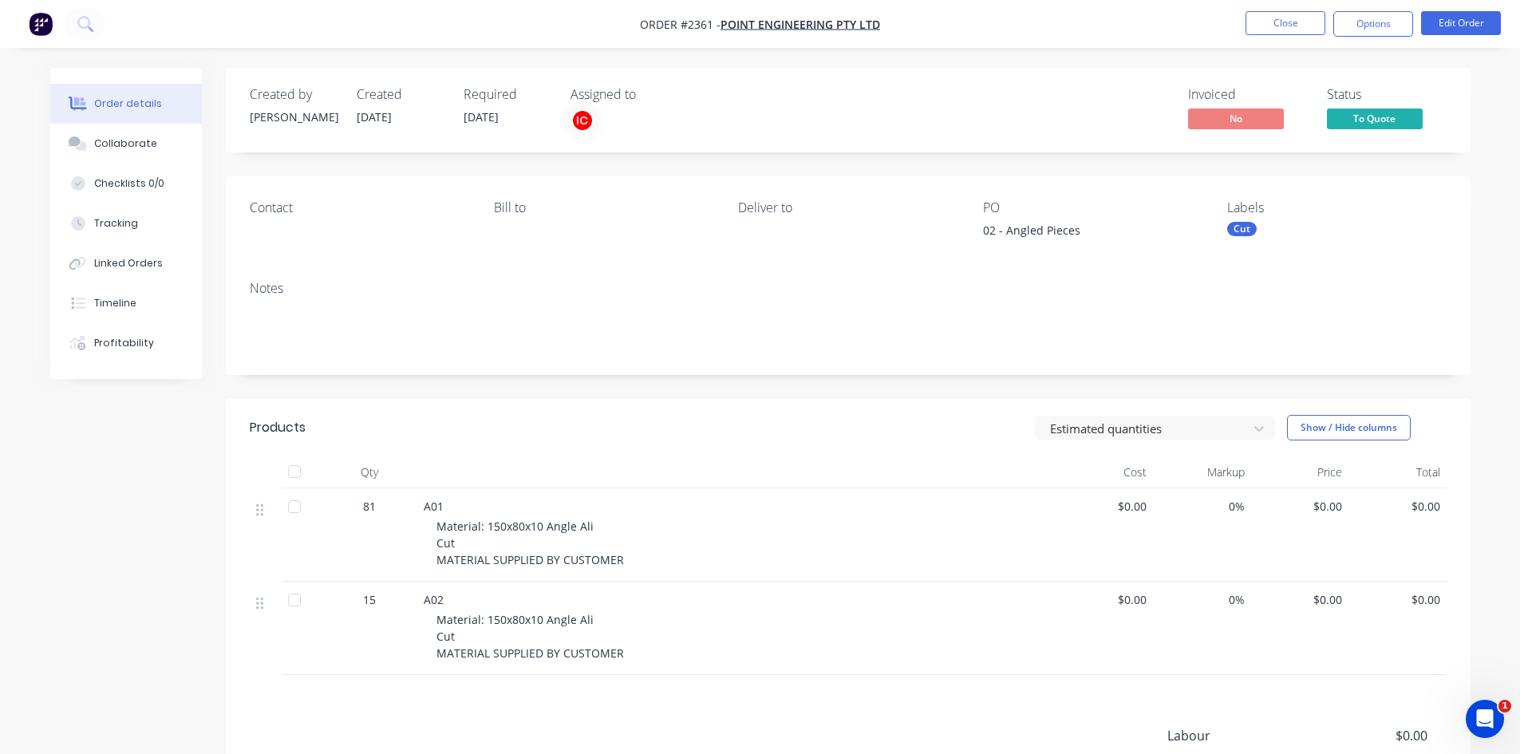
click at [139, 105] on div "Order details" at bounding box center [128, 104] width 68 height 14
click at [122, 138] on div "Collaborate" at bounding box center [125, 143] width 63 height 14
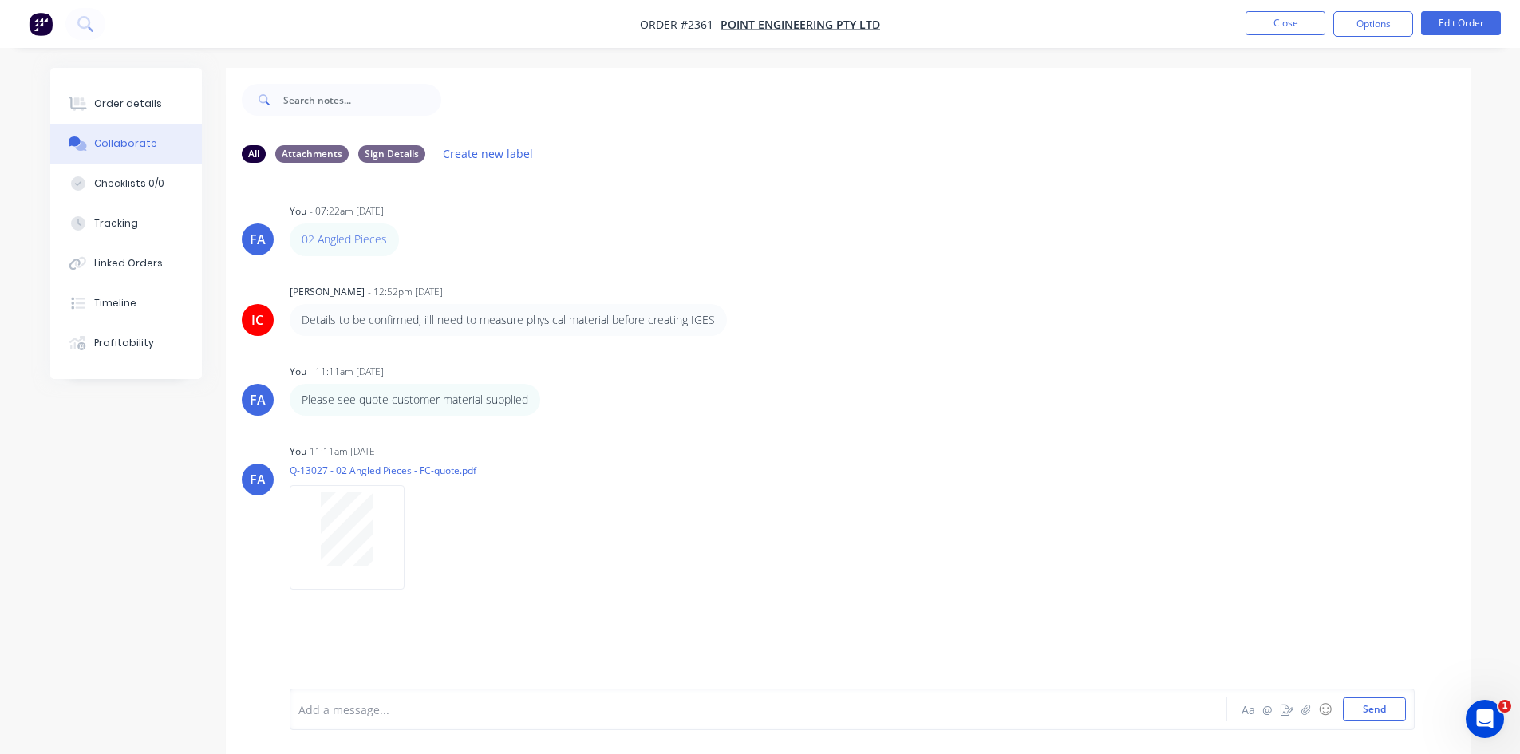
click at [1240, 21] on ul "Close Options Edit Order" at bounding box center [1373, 24] width 294 height 26
click at [1244, 28] on ul "Close Options Edit Order" at bounding box center [1373, 24] width 294 height 26
click at [1291, 22] on button "Close" at bounding box center [1286, 23] width 80 height 24
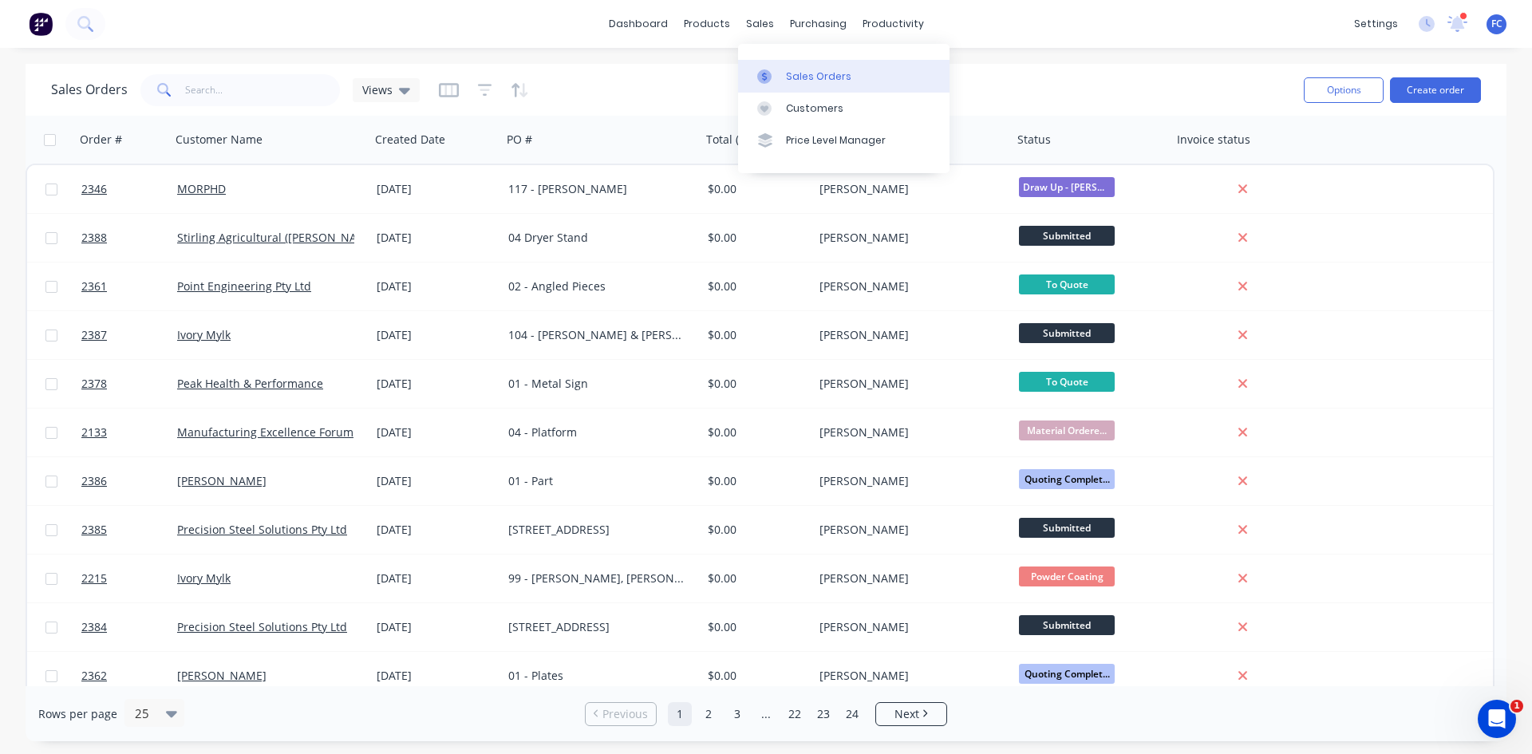
drag, startPoint x: 792, startPoint y: 73, endPoint x: 753, endPoint y: 75, distance: 39.2
click at [792, 73] on div "Sales Orders" at bounding box center [818, 76] width 65 height 14
click at [233, 84] on input "text" at bounding box center [263, 90] width 156 height 32
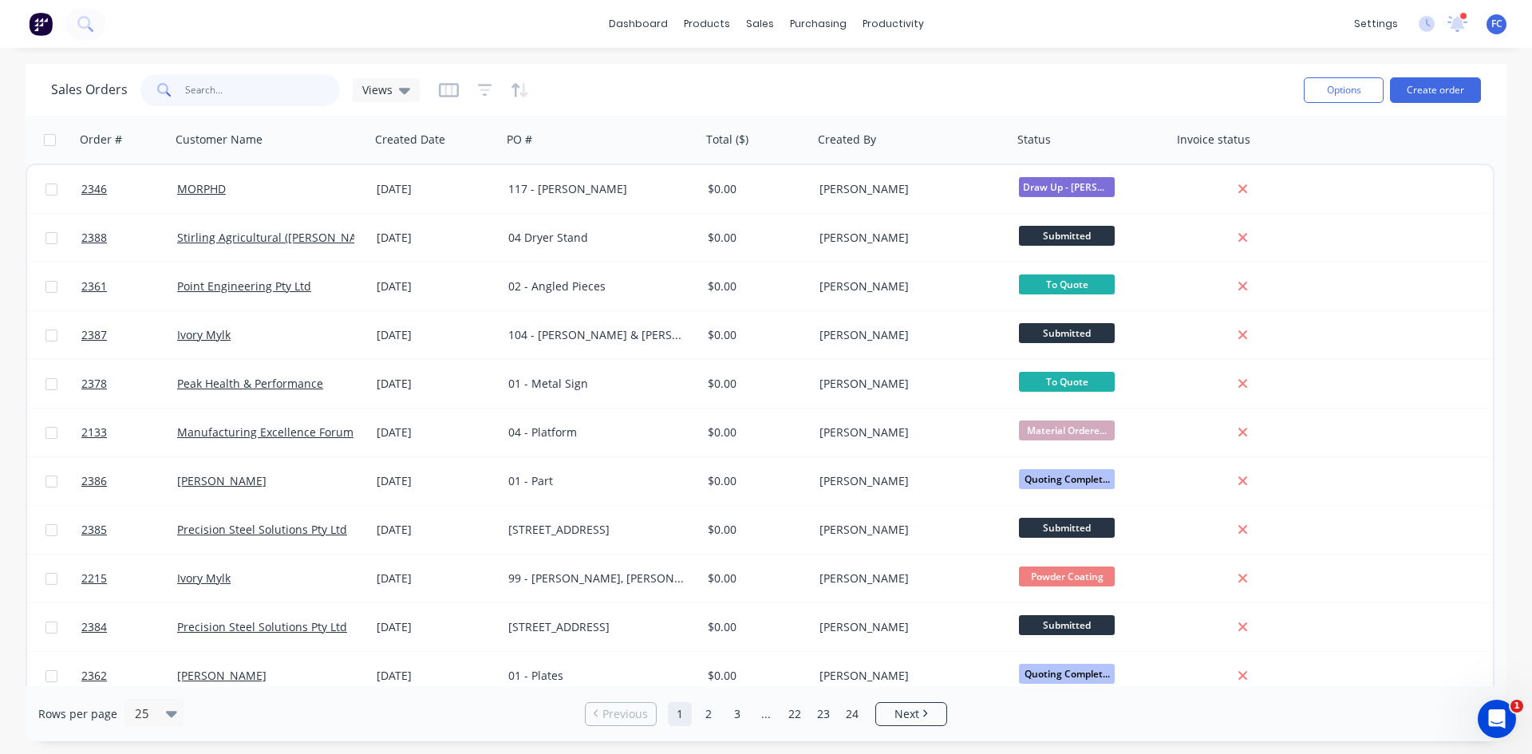
type input "p"
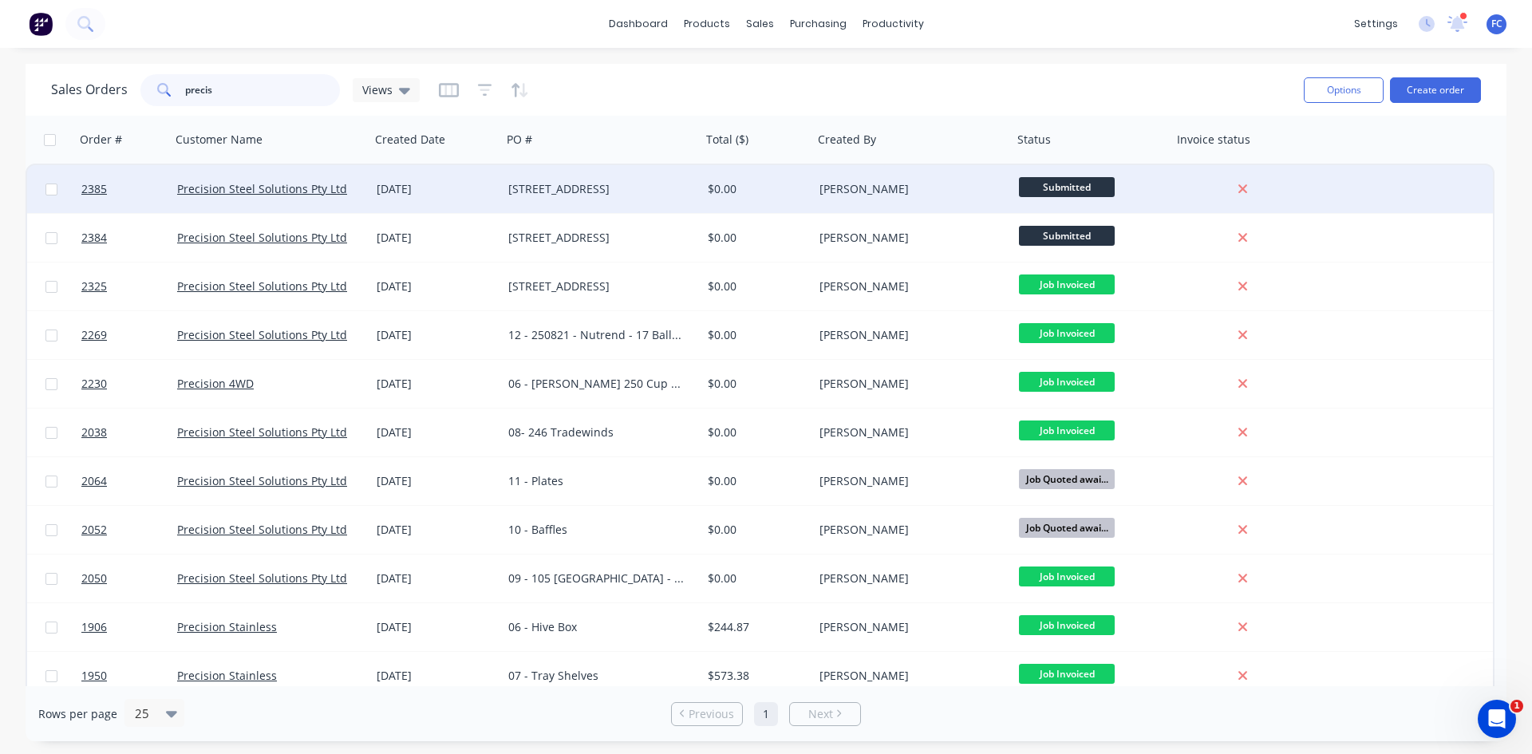
type input "precis"
click at [438, 192] on div "01 Oct 2025" at bounding box center [436, 189] width 119 height 16
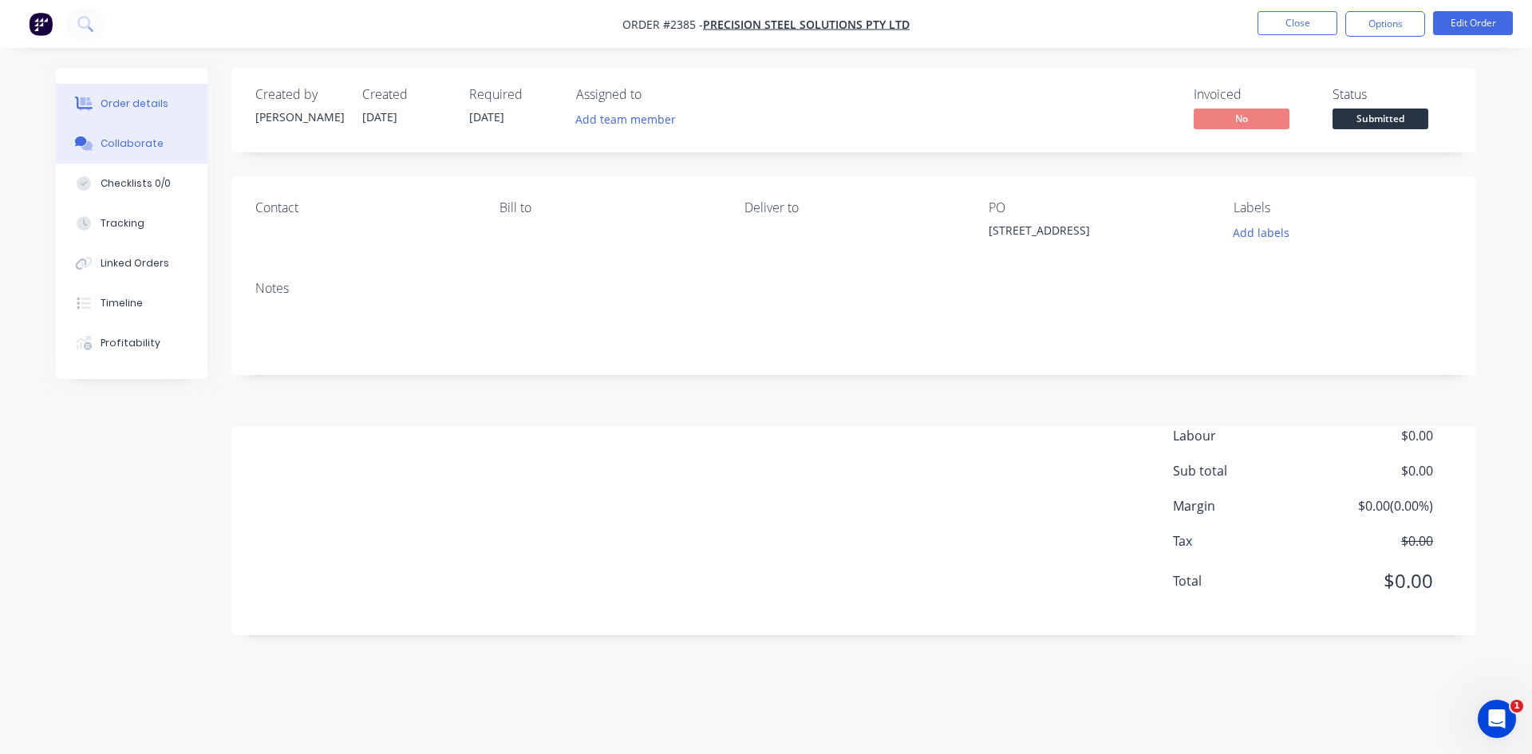
click at [154, 142] on div "Collaborate" at bounding box center [132, 143] width 63 height 14
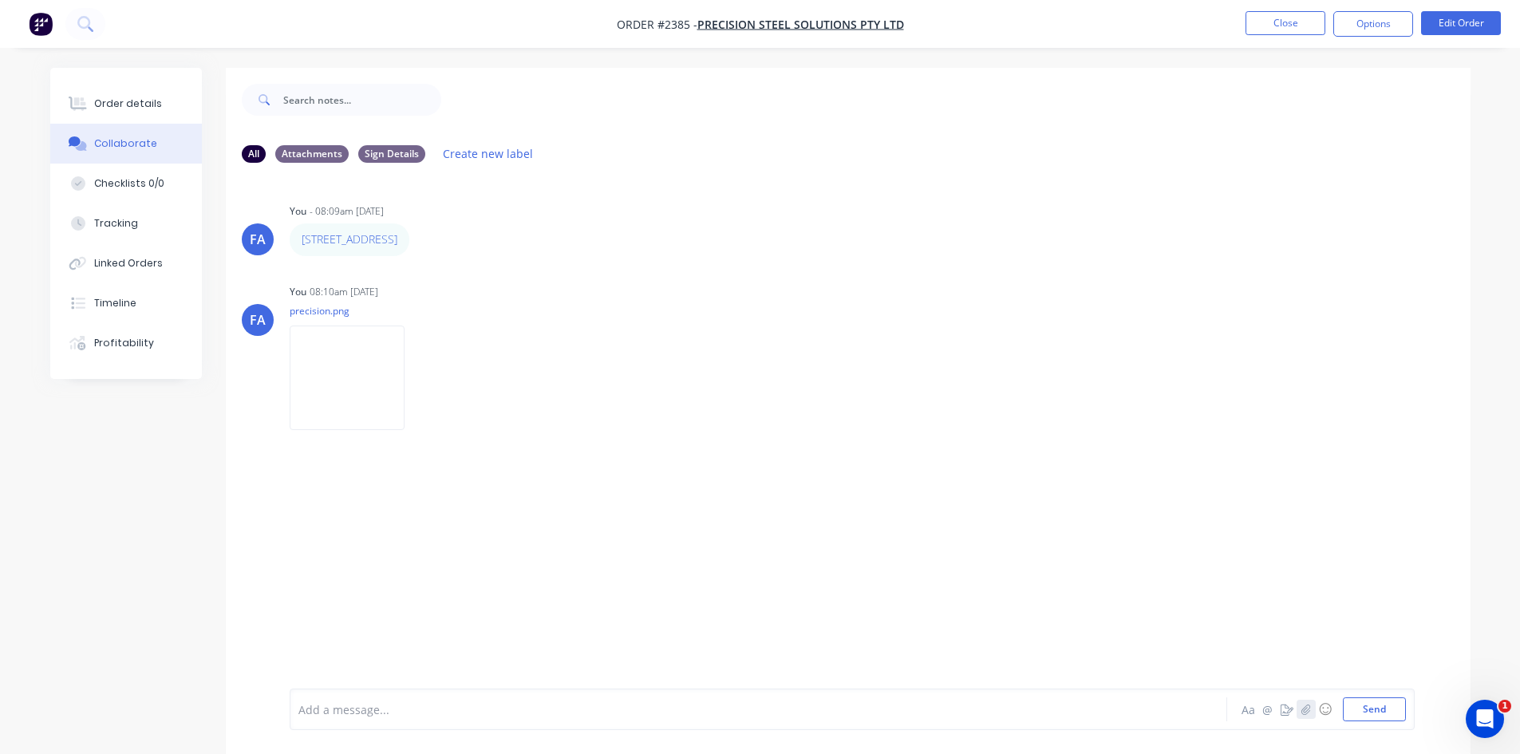
click at [1308, 707] on icon "button" at bounding box center [1306, 709] width 10 height 11
click at [1364, 713] on button "Send" at bounding box center [1374, 709] width 63 height 24
click at [1262, 22] on button "Close" at bounding box center [1286, 23] width 80 height 24
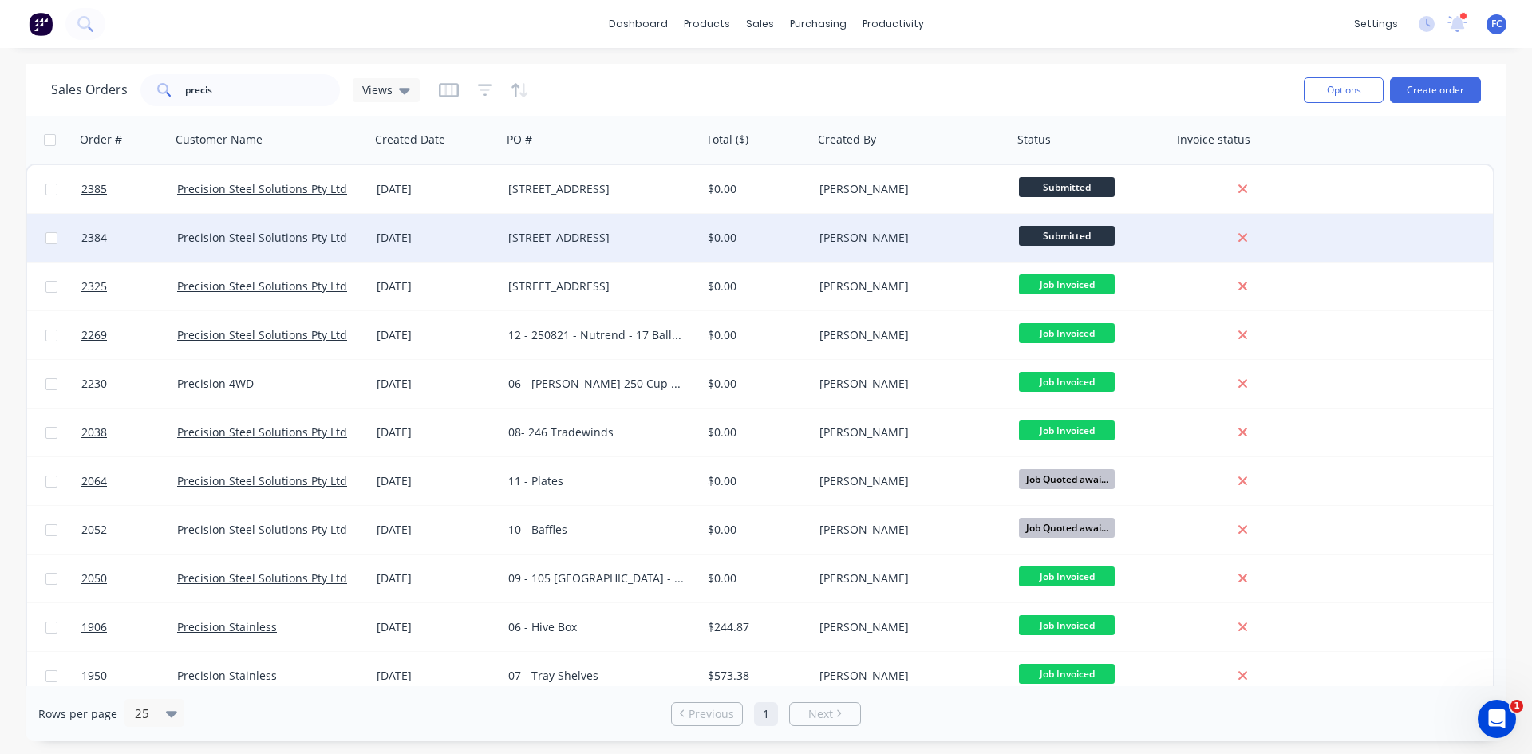
click at [443, 238] on div "01 Oct 2025" at bounding box center [436, 238] width 119 height 16
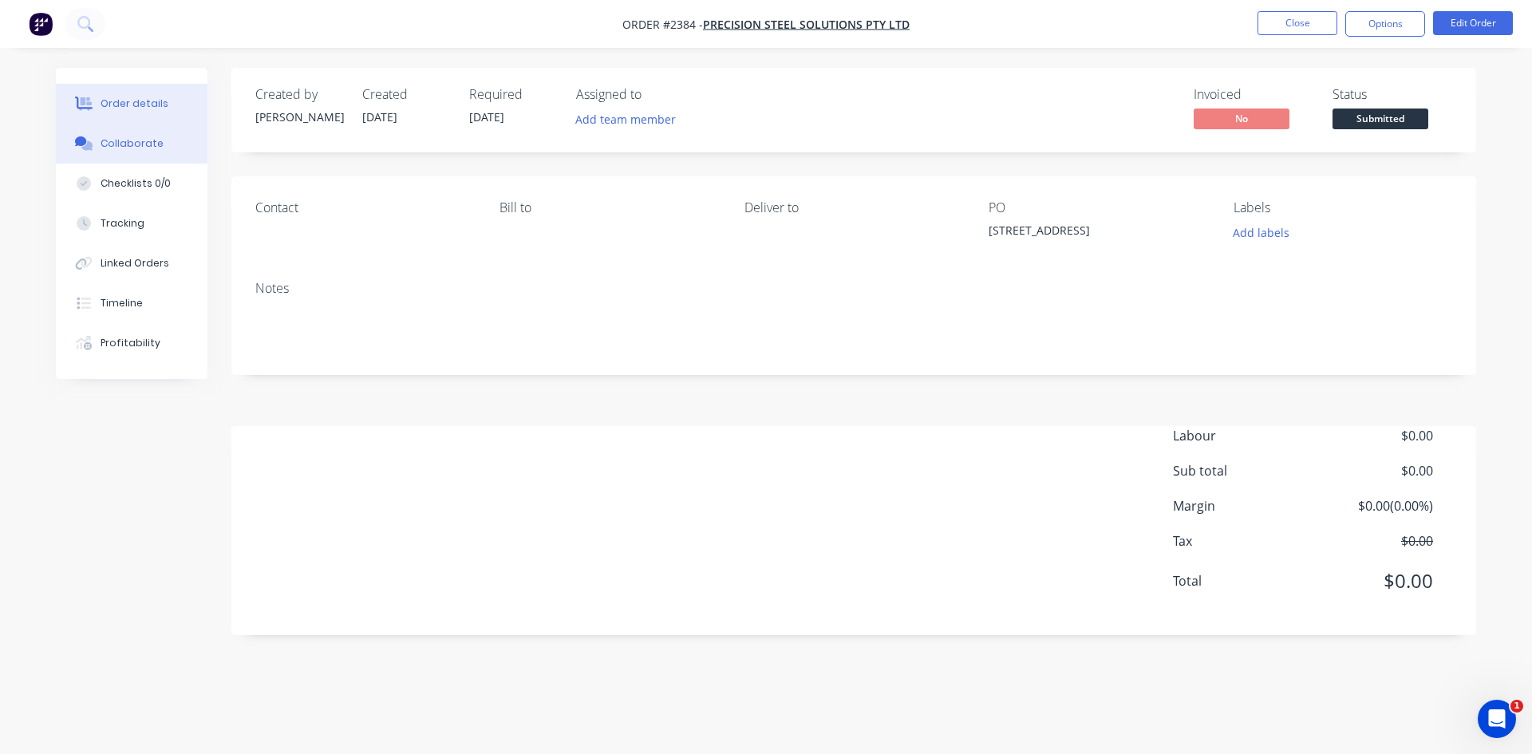
click at [135, 141] on div "Collaborate" at bounding box center [132, 143] width 63 height 14
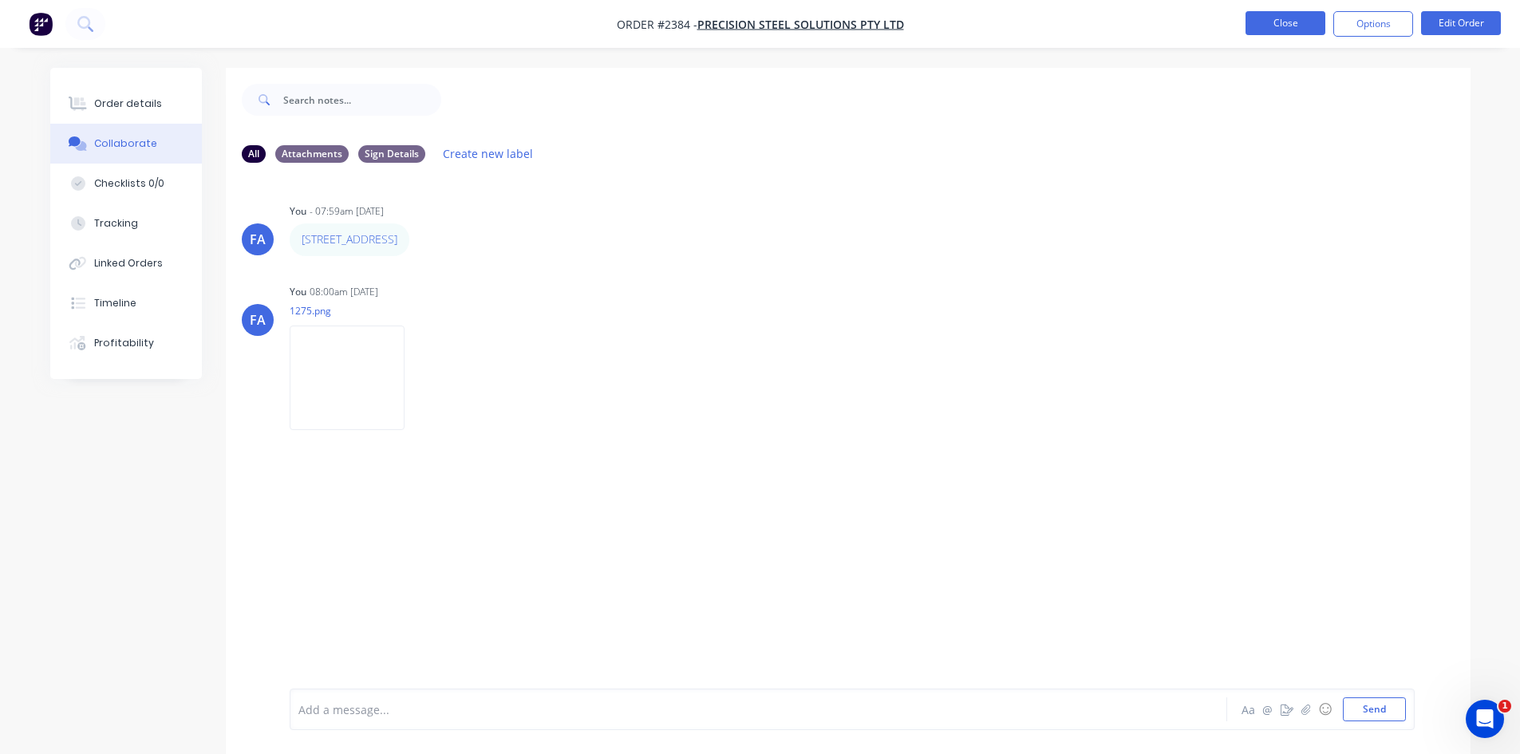
click at [1254, 27] on button "Close" at bounding box center [1286, 23] width 80 height 24
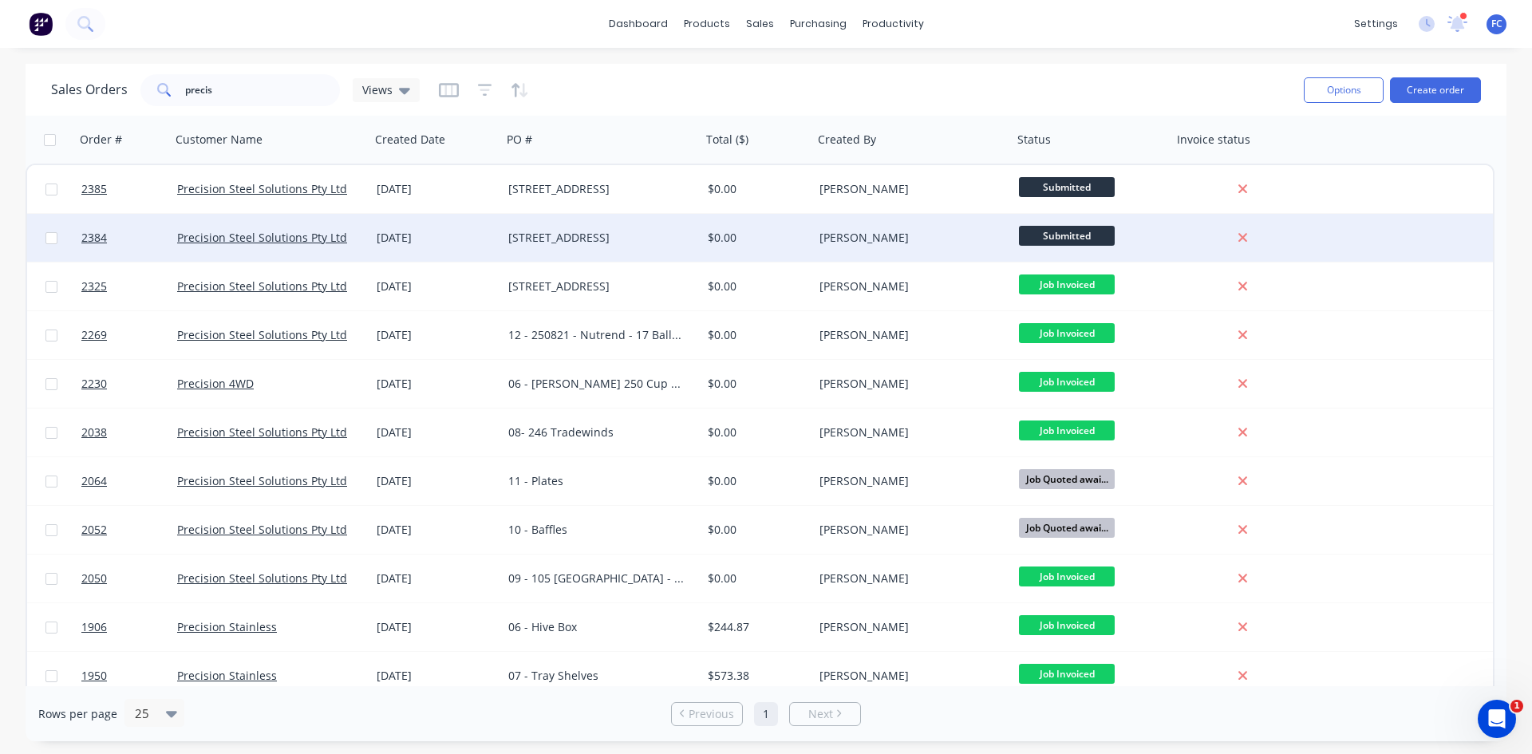
click at [393, 231] on div "01 Oct 2025" at bounding box center [436, 238] width 119 height 16
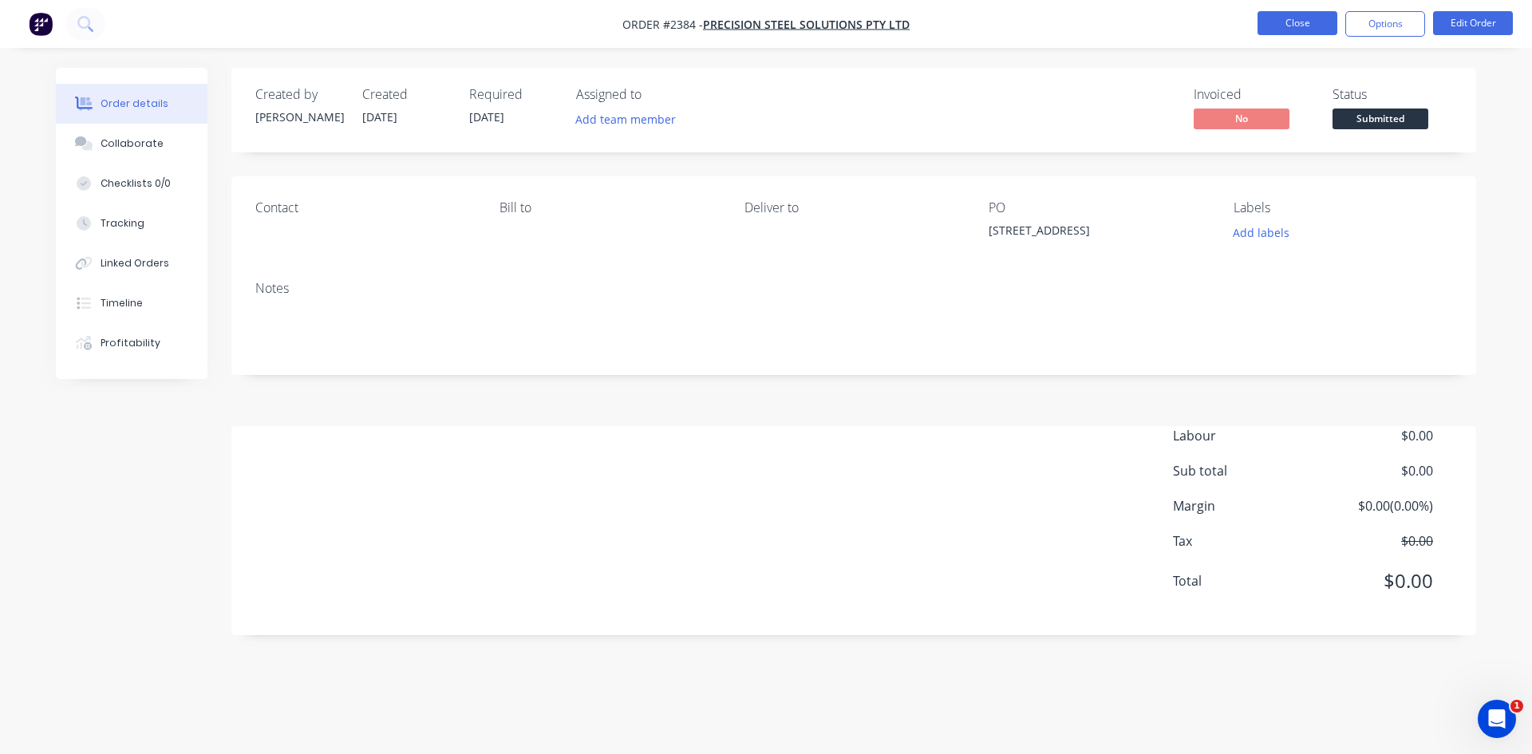
click at [1264, 24] on button "Close" at bounding box center [1298, 23] width 80 height 24
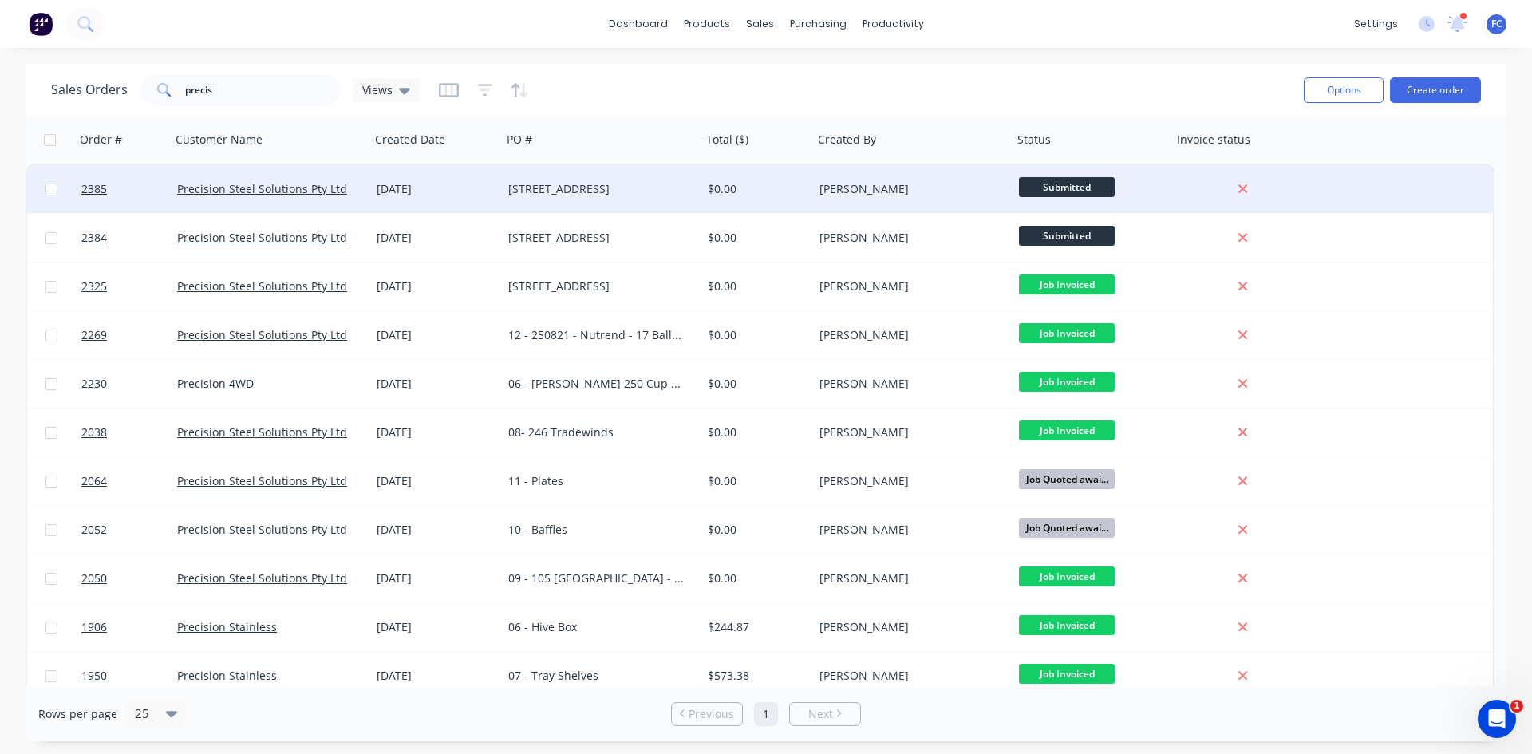
click at [460, 183] on div "01 Oct 2025" at bounding box center [436, 189] width 119 height 16
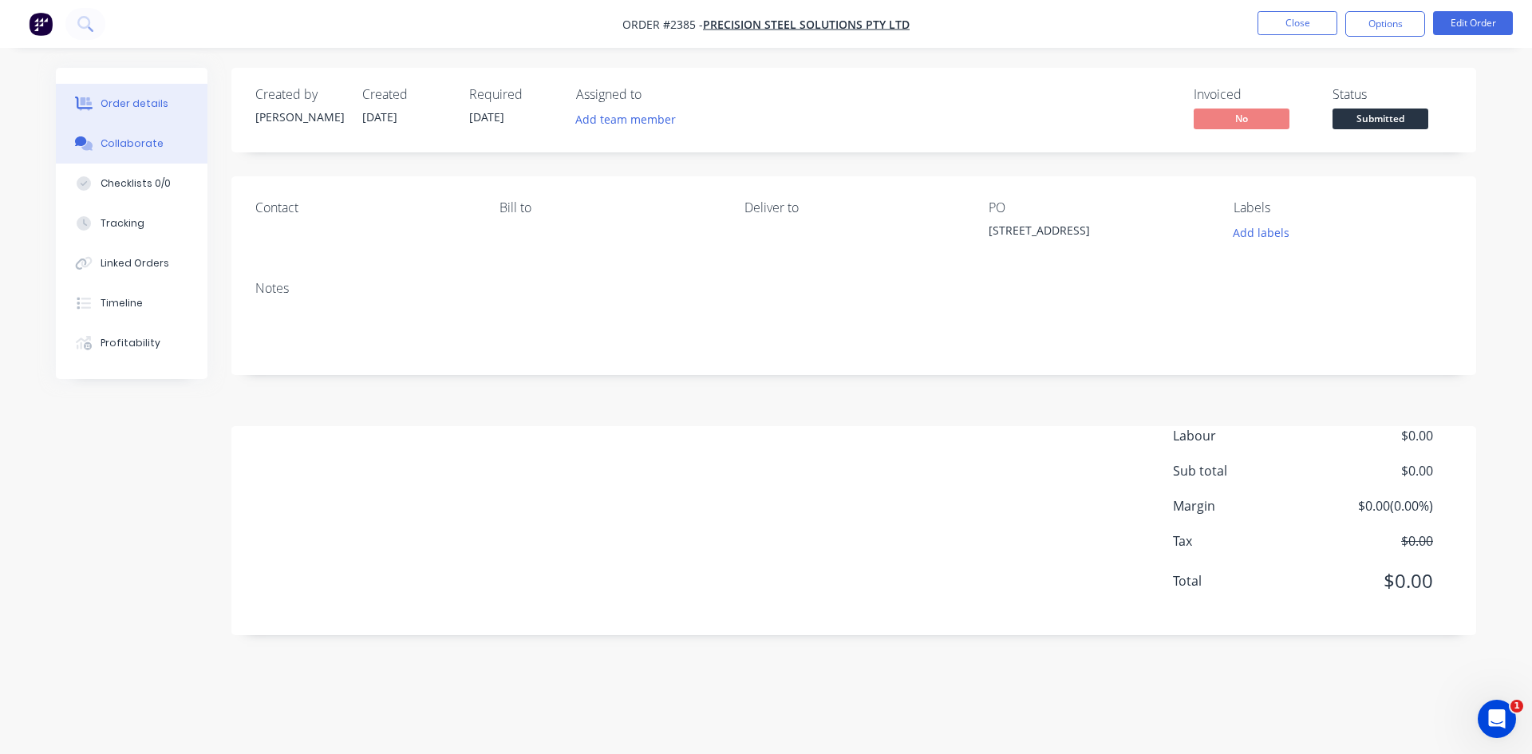
click at [174, 150] on button "Collaborate" at bounding box center [132, 144] width 152 height 40
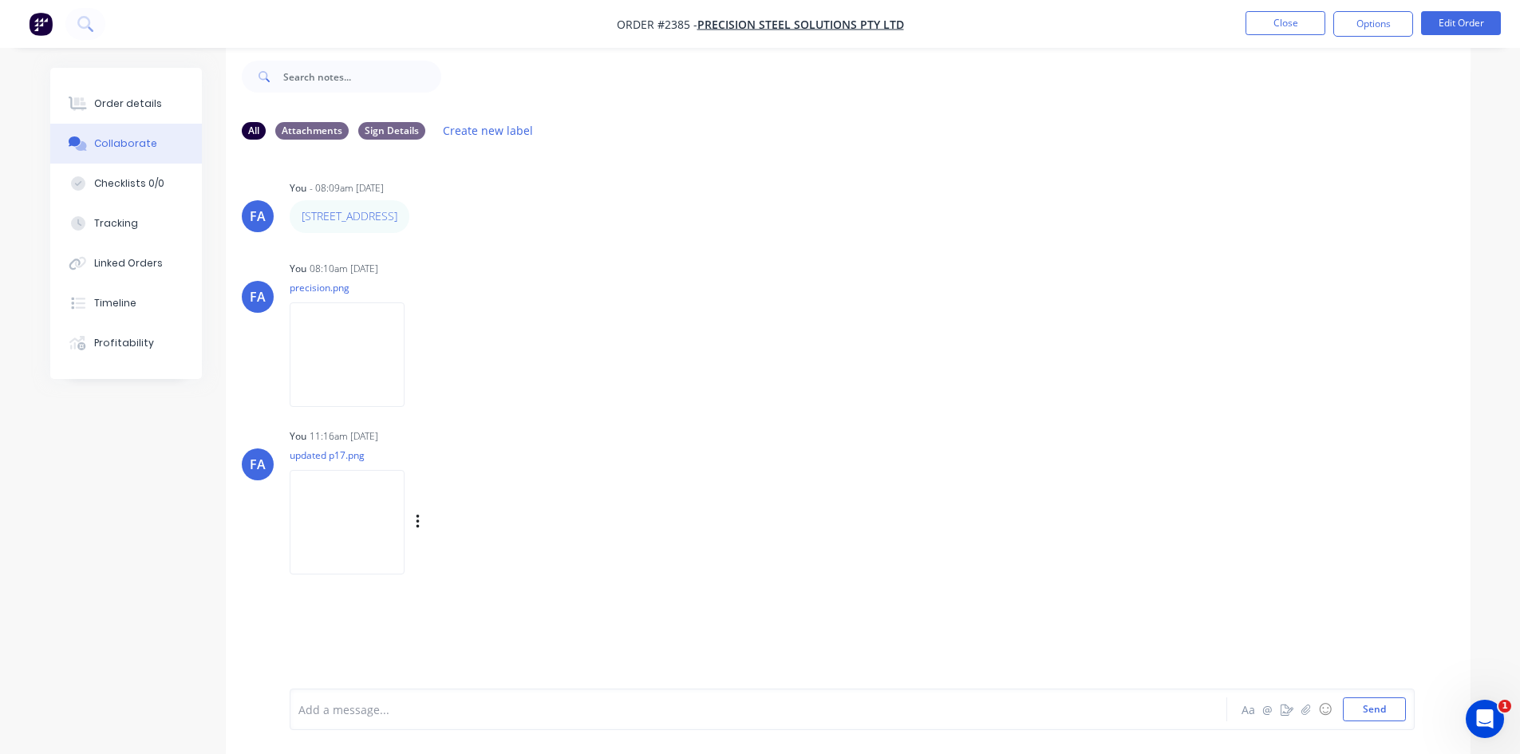
scroll to position [24, 0]
click at [405, 528] on img at bounding box center [347, 521] width 115 height 105
click at [1272, 37] on nav "Order #2385 - Precision Steel Solutions Pty Ltd Close Options Edit Order" at bounding box center [760, 24] width 1520 height 48
click at [1273, 30] on button "Close" at bounding box center [1286, 23] width 80 height 24
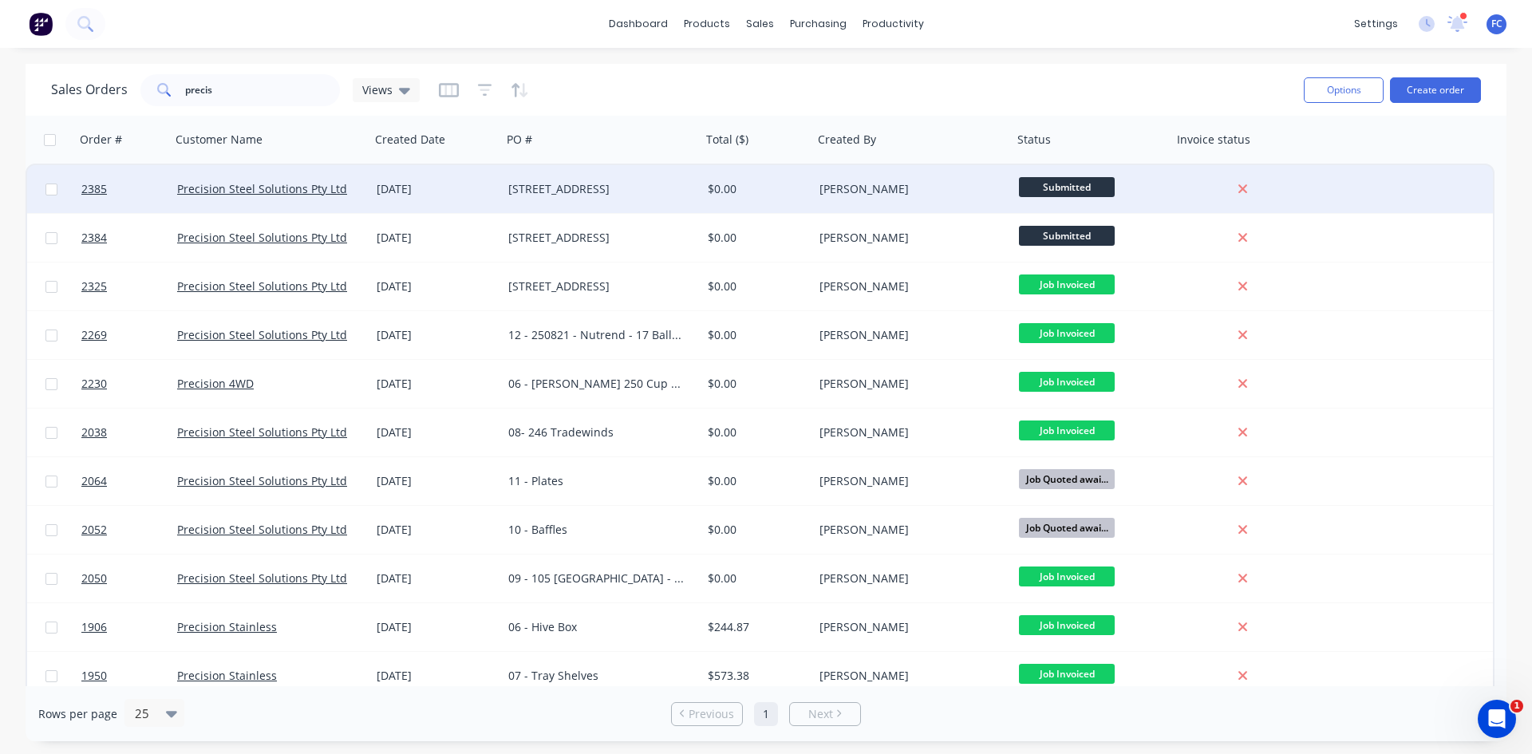
click at [427, 174] on div "01 Oct 2025" at bounding box center [436, 189] width 132 height 48
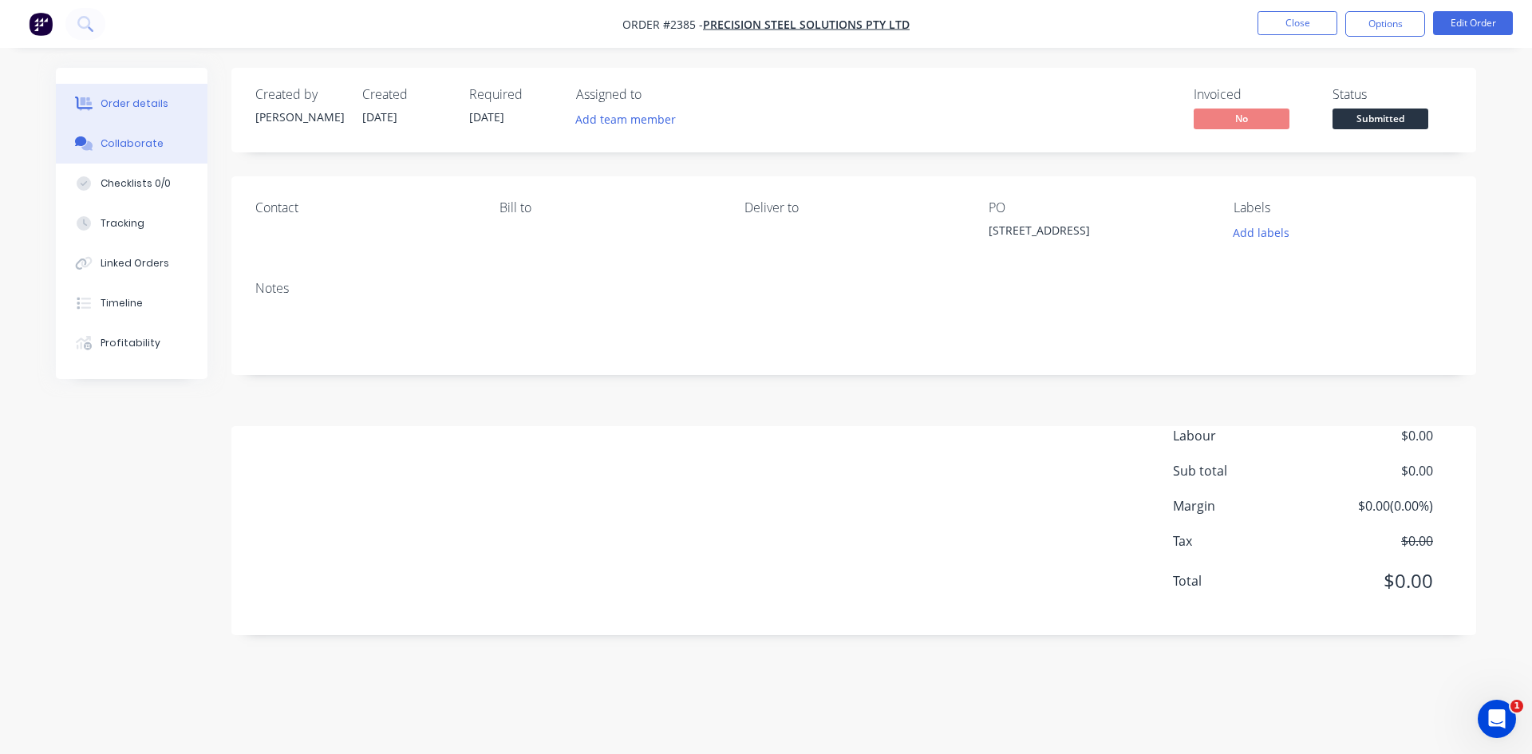
click at [123, 138] on div "Collaborate" at bounding box center [132, 143] width 63 height 14
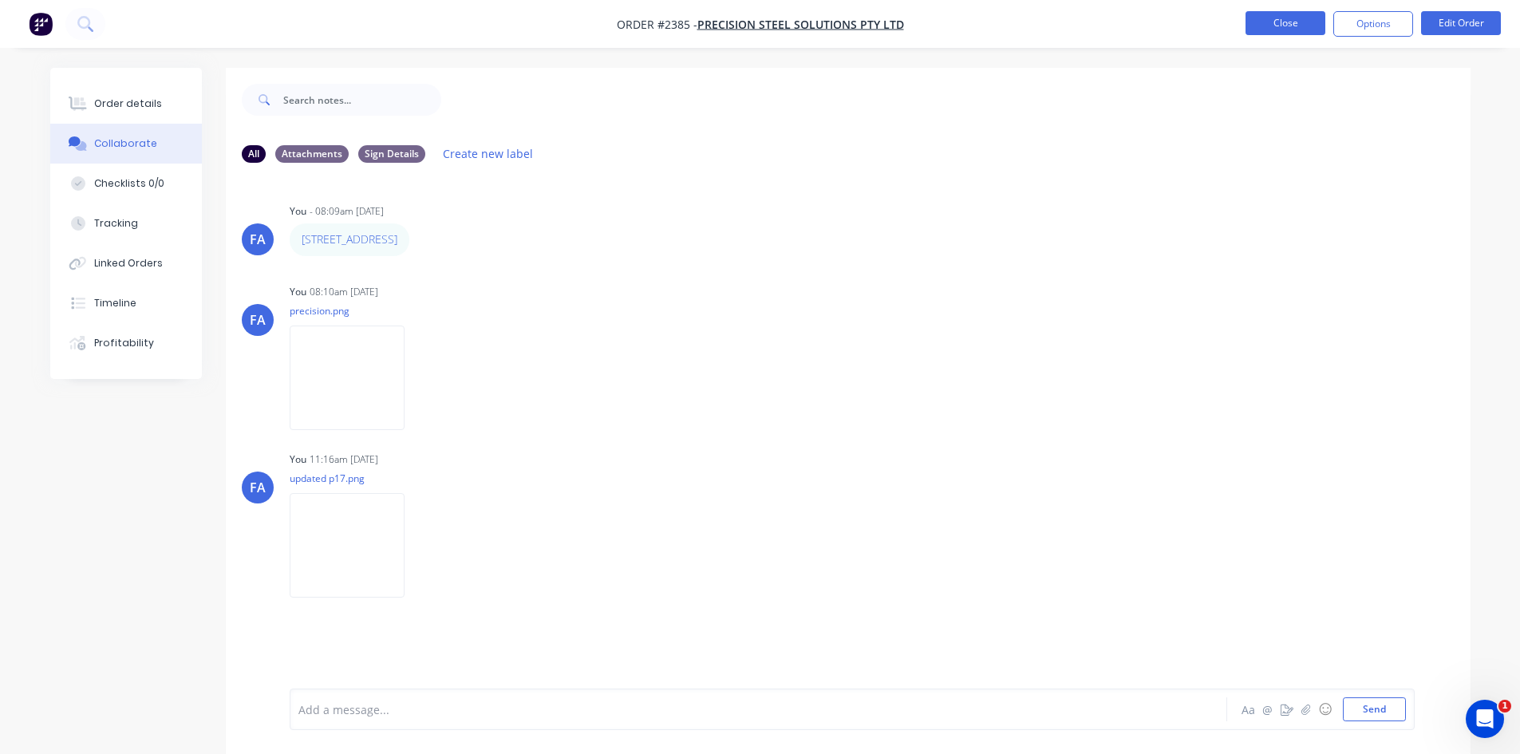
click at [1282, 23] on button "Close" at bounding box center [1286, 23] width 80 height 24
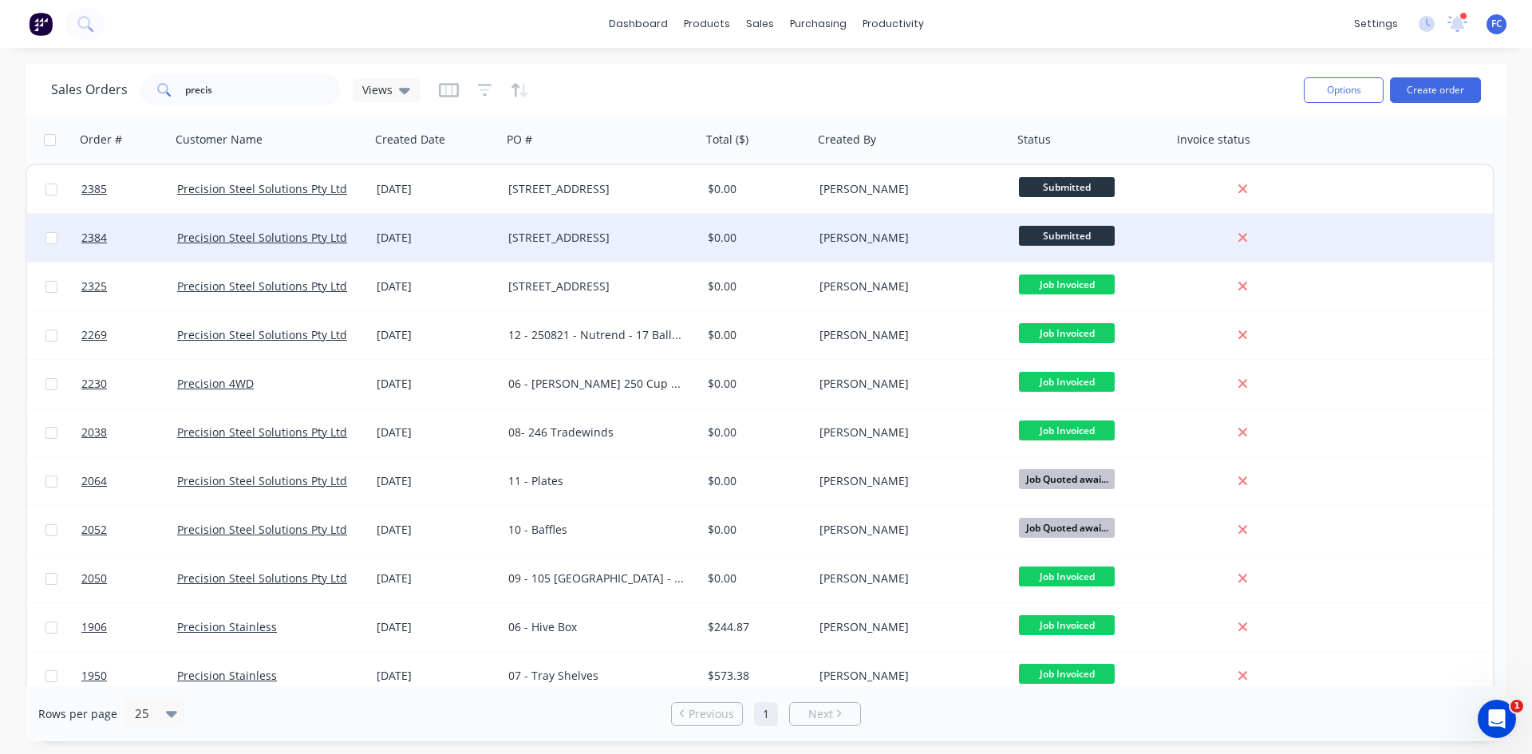
click at [439, 233] on div "01 Oct 2025" at bounding box center [436, 238] width 119 height 16
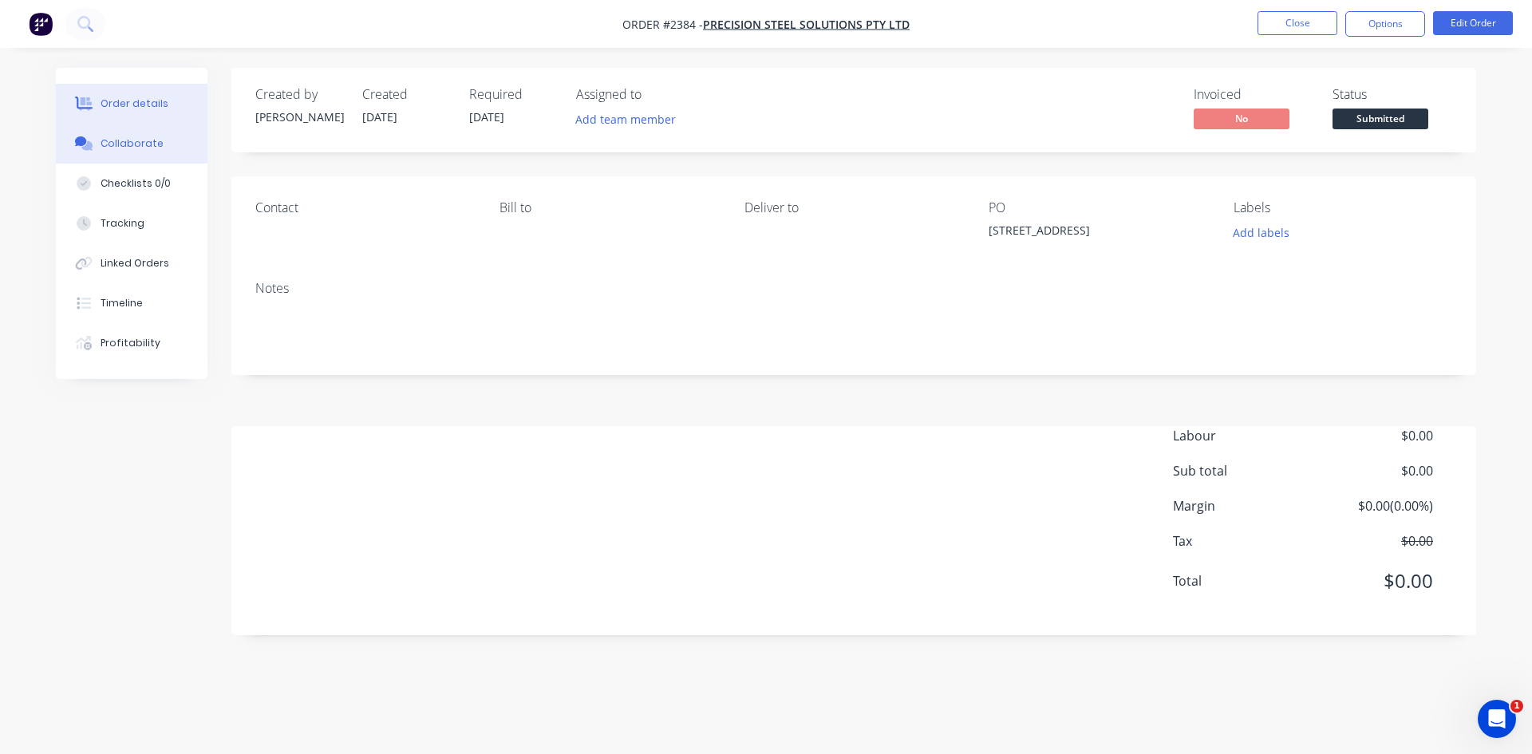
click at [146, 151] on button "Collaborate" at bounding box center [132, 144] width 152 height 40
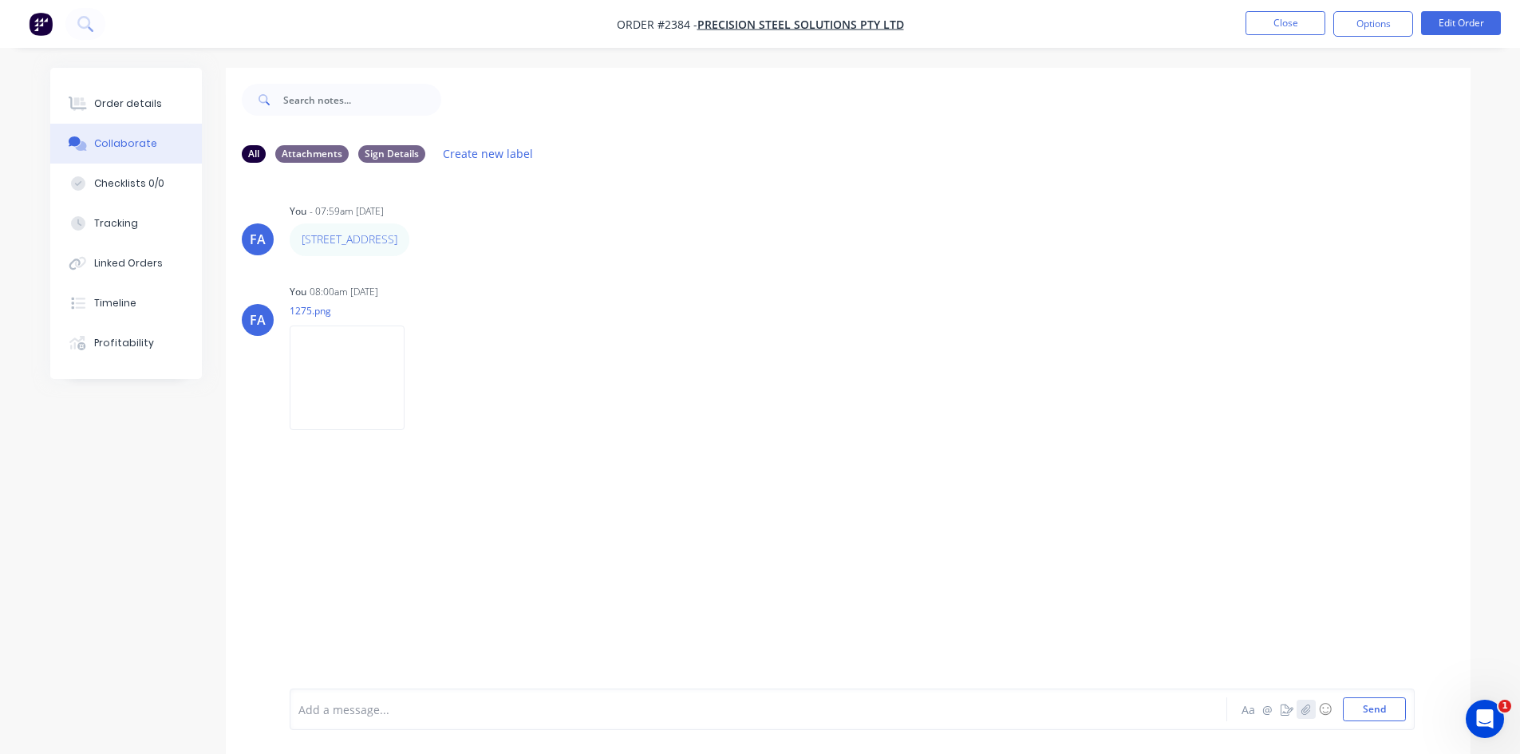
click at [1313, 711] on button "button" at bounding box center [1306, 709] width 19 height 19
drag, startPoint x: 1369, startPoint y: 711, endPoint x: 1345, endPoint y: 691, distance: 31.2
click at [1370, 710] on button "Send" at bounding box center [1374, 709] width 63 height 24
click at [1257, 27] on button "Close" at bounding box center [1286, 23] width 80 height 24
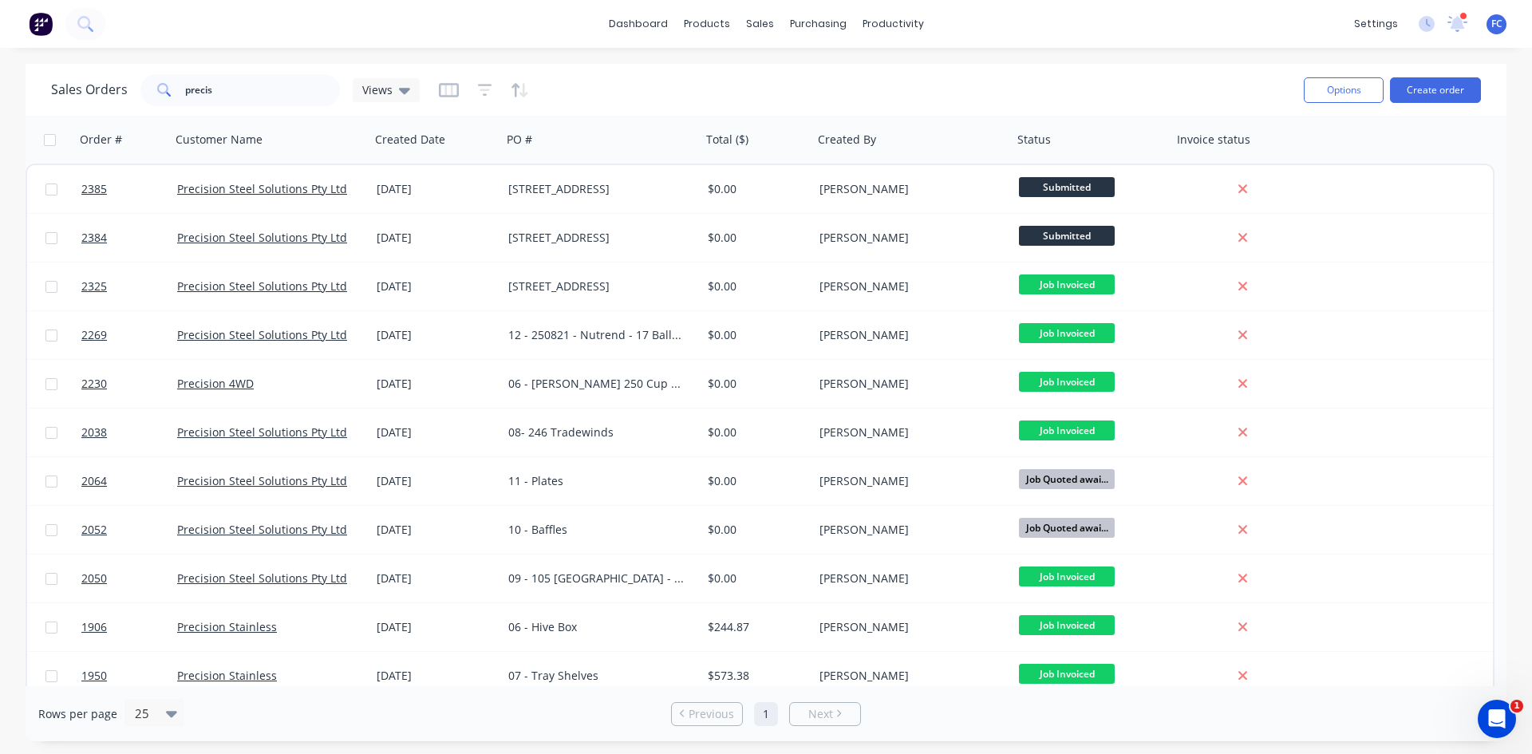
scroll to position [305, 0]
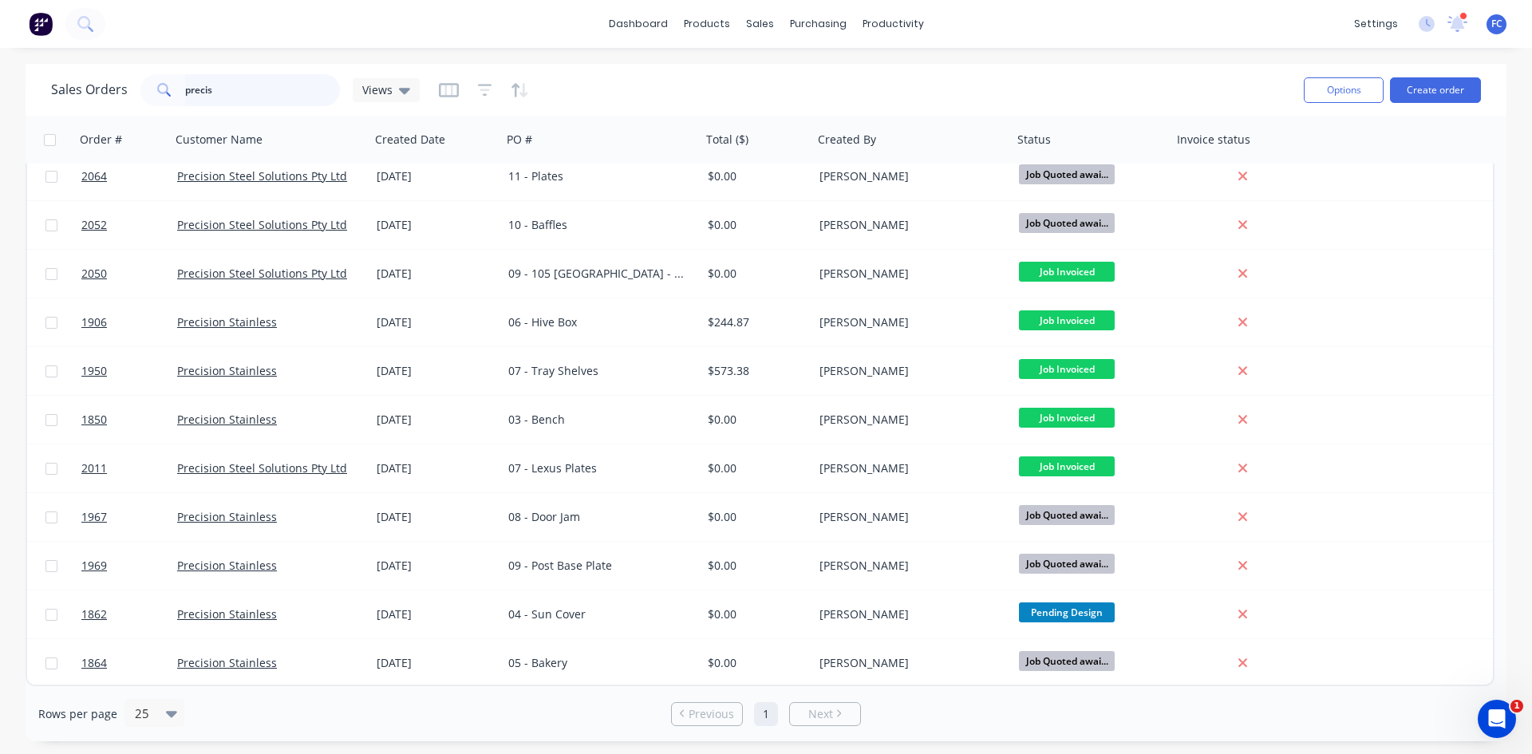
drag, startPoint x: 230, startPoint y: 93, endPoint x: 132, endPoint y: 93, distance: 98.2
click at [134, 93] on div "Sales Orders precis Views" at bounding box center [235, 90] width 369 height 32
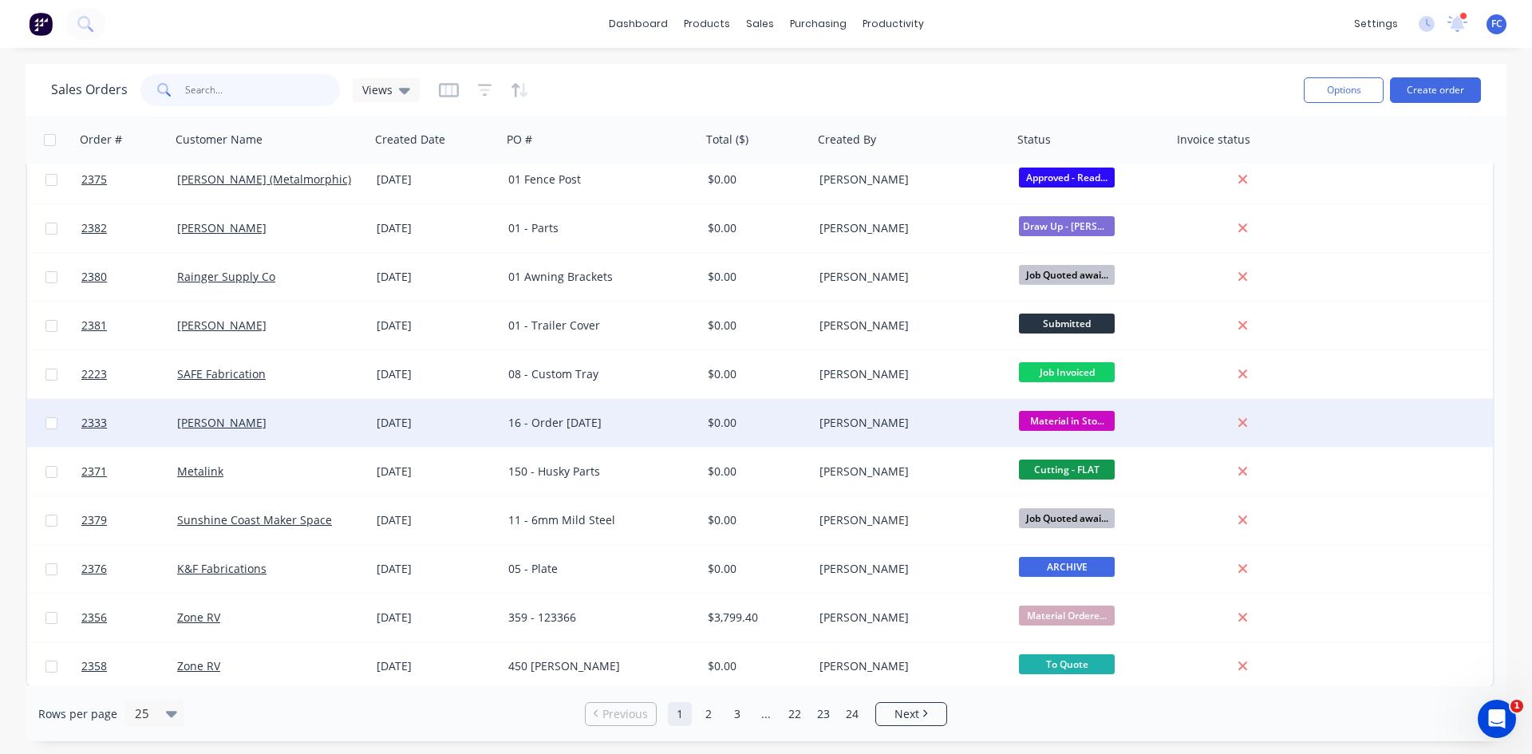
scroll to position [694, 0]
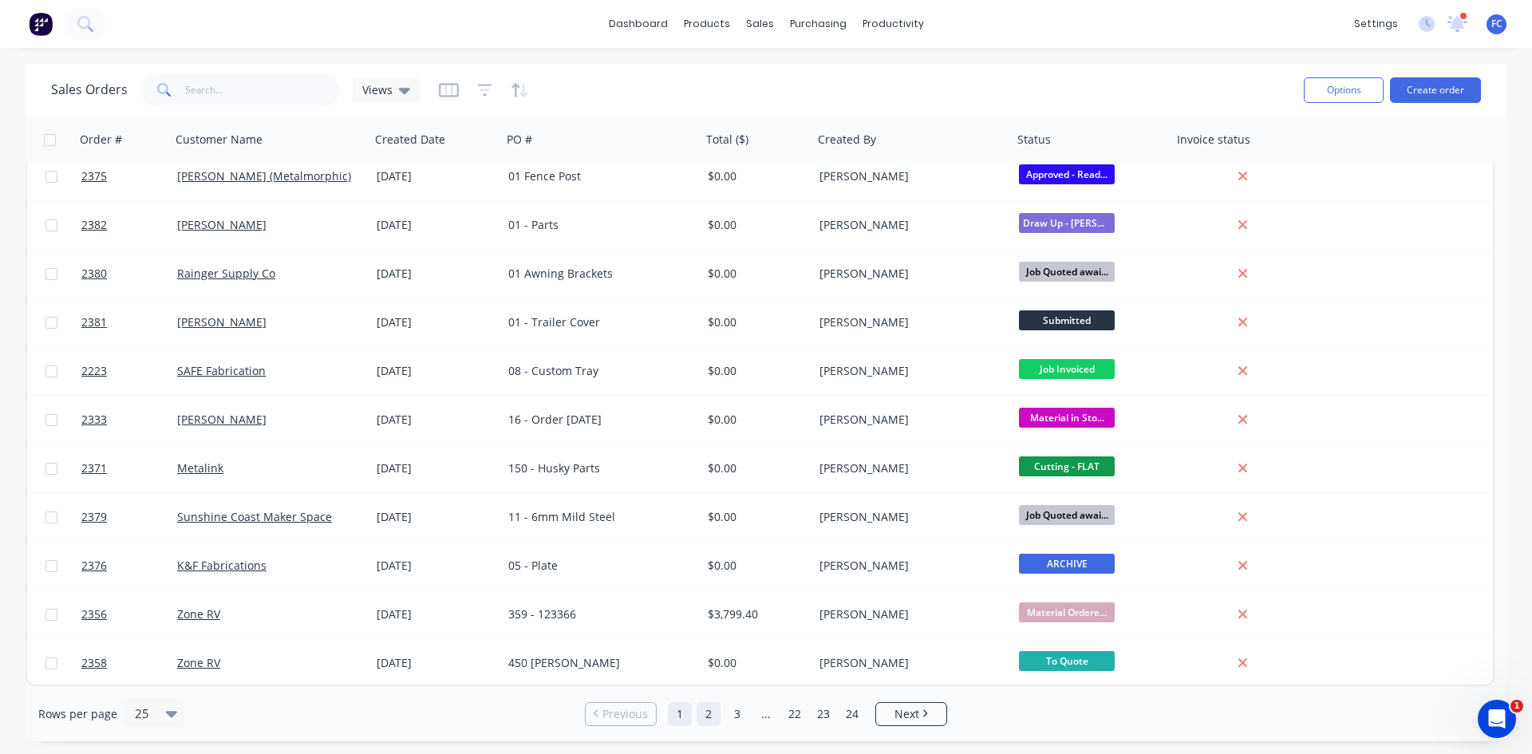
click at [701, 719] on link "2" at bounding box center [709, 714] width 24 height 24
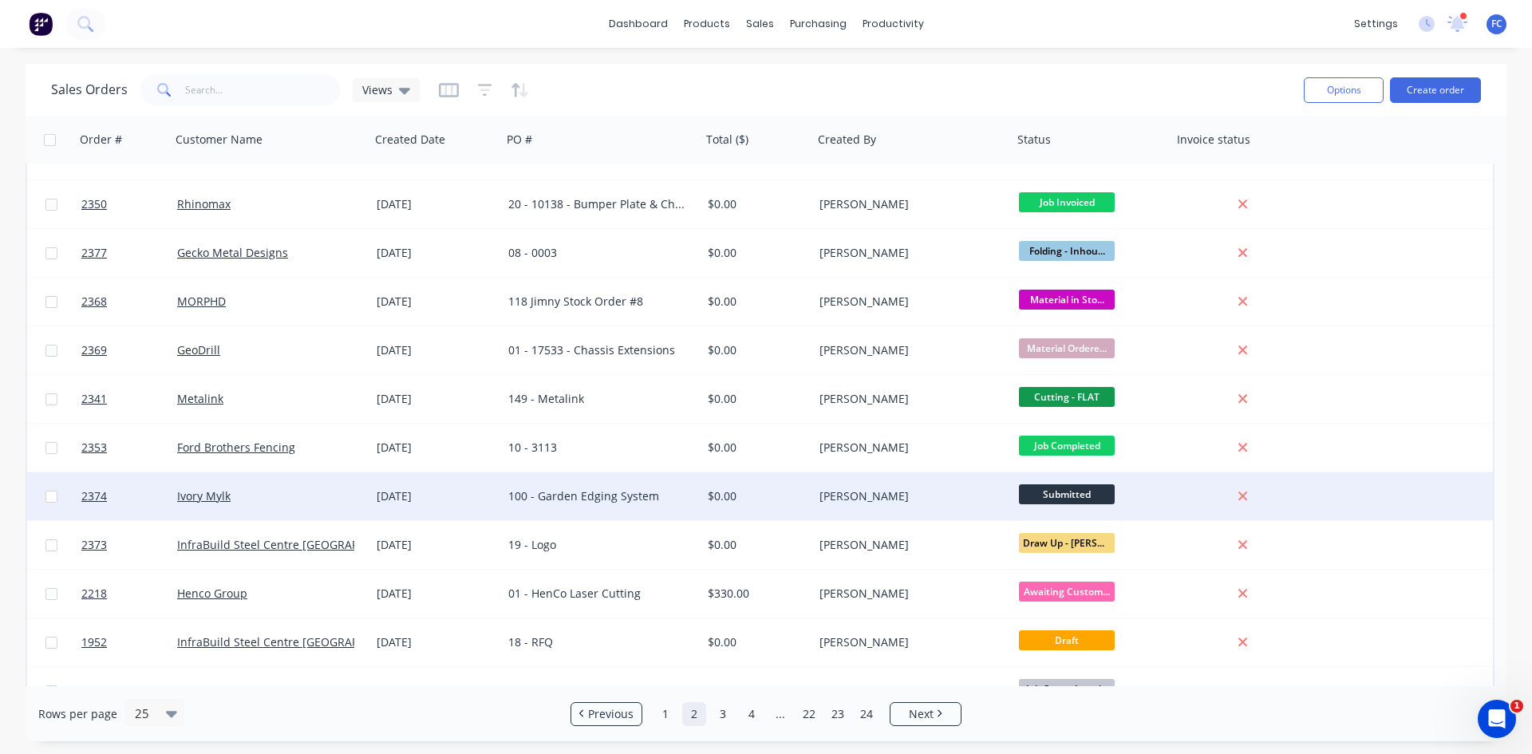
scroll to position [0, 0]
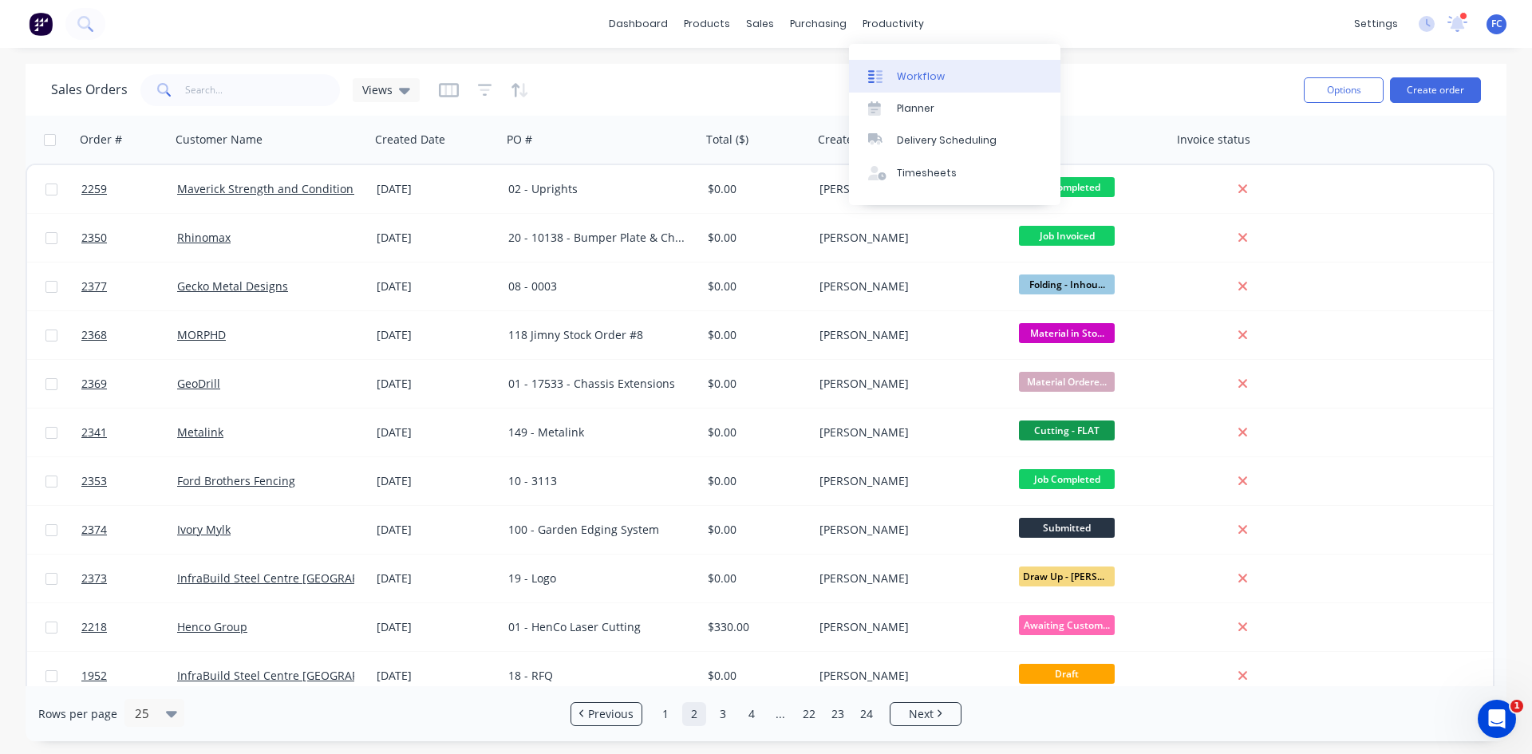
click at [907, 69] on div "Workflow" at bounding box center [921, 76] width 48 height 14
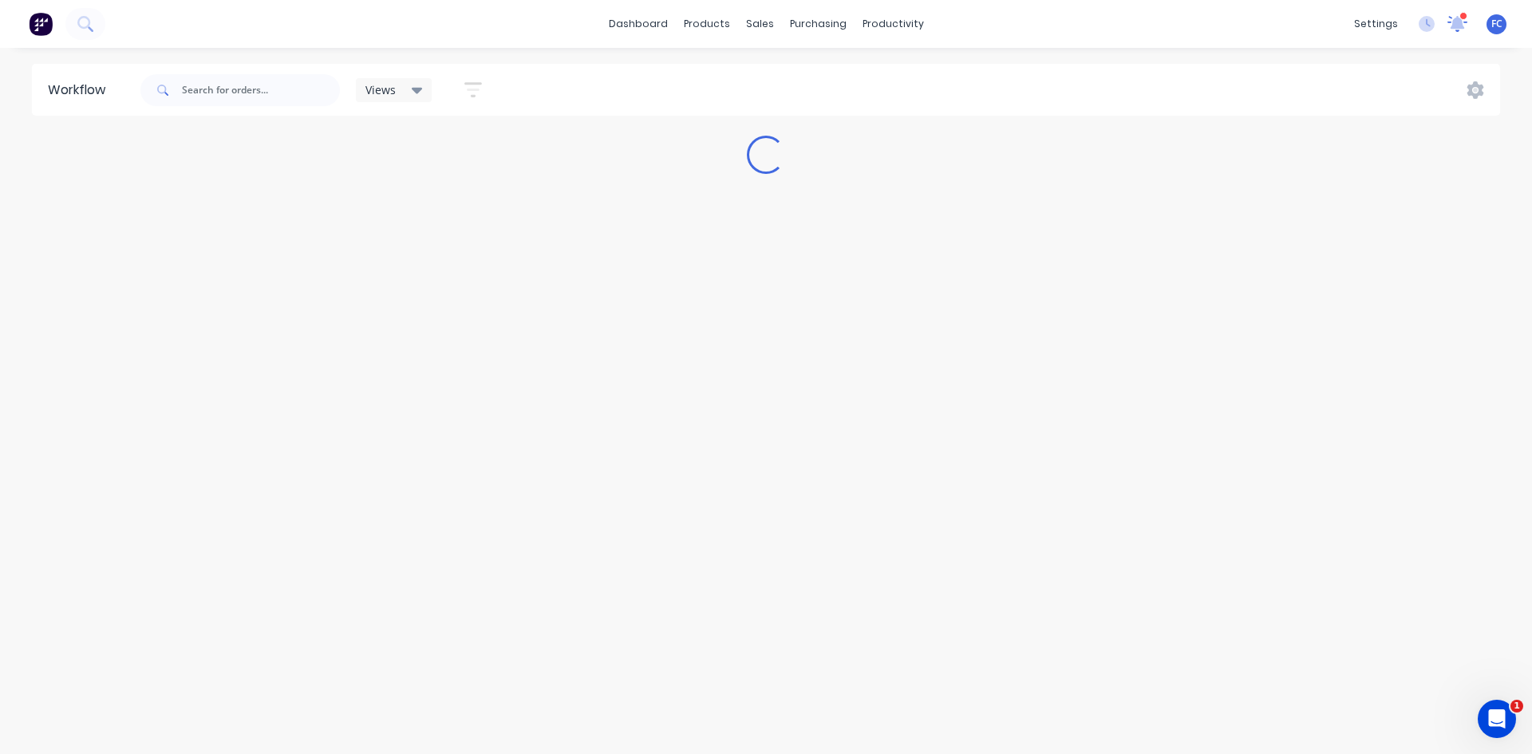
click at [1454, 21] on icon at bounding box center [1458, 22] width 14 height 13
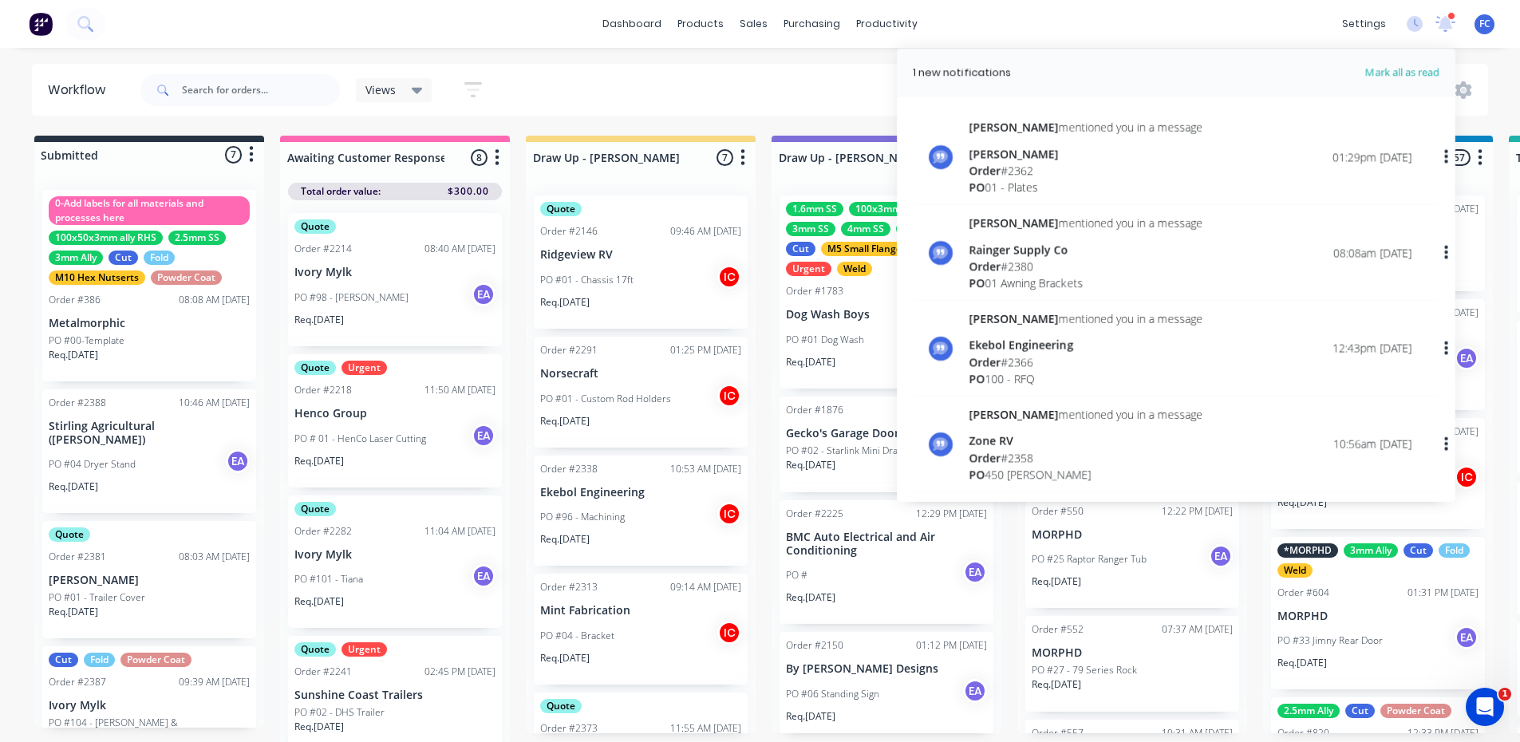
drag, startPoint x: 692, startPoint y: 84, endPoint x: 666, endPoint y: 79, distance: 26.0
click at [690, 84] on div "Views Save new view None (Default) edit [PERSON_NAME] edit [PERSON_NAME] edit S…" at bounding box center [813, 90] width 1352 height 48
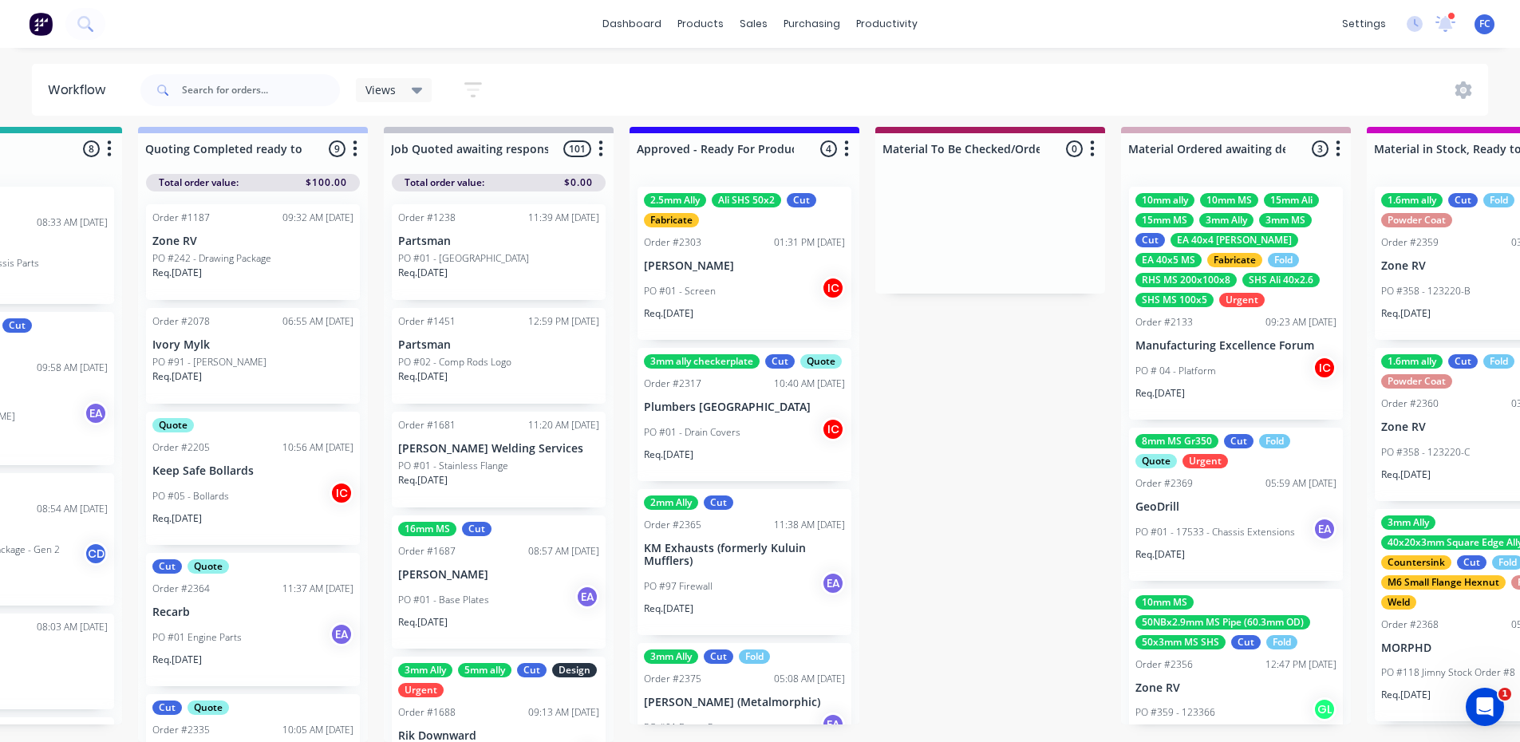
click at [702, 377] on div "3mm ally checkerplate Cut Quote Order #2317 10:40 AM [DATE] Plumbers [GEOGRAPHI…" at bounding box center [745, 414] width 214 height 133
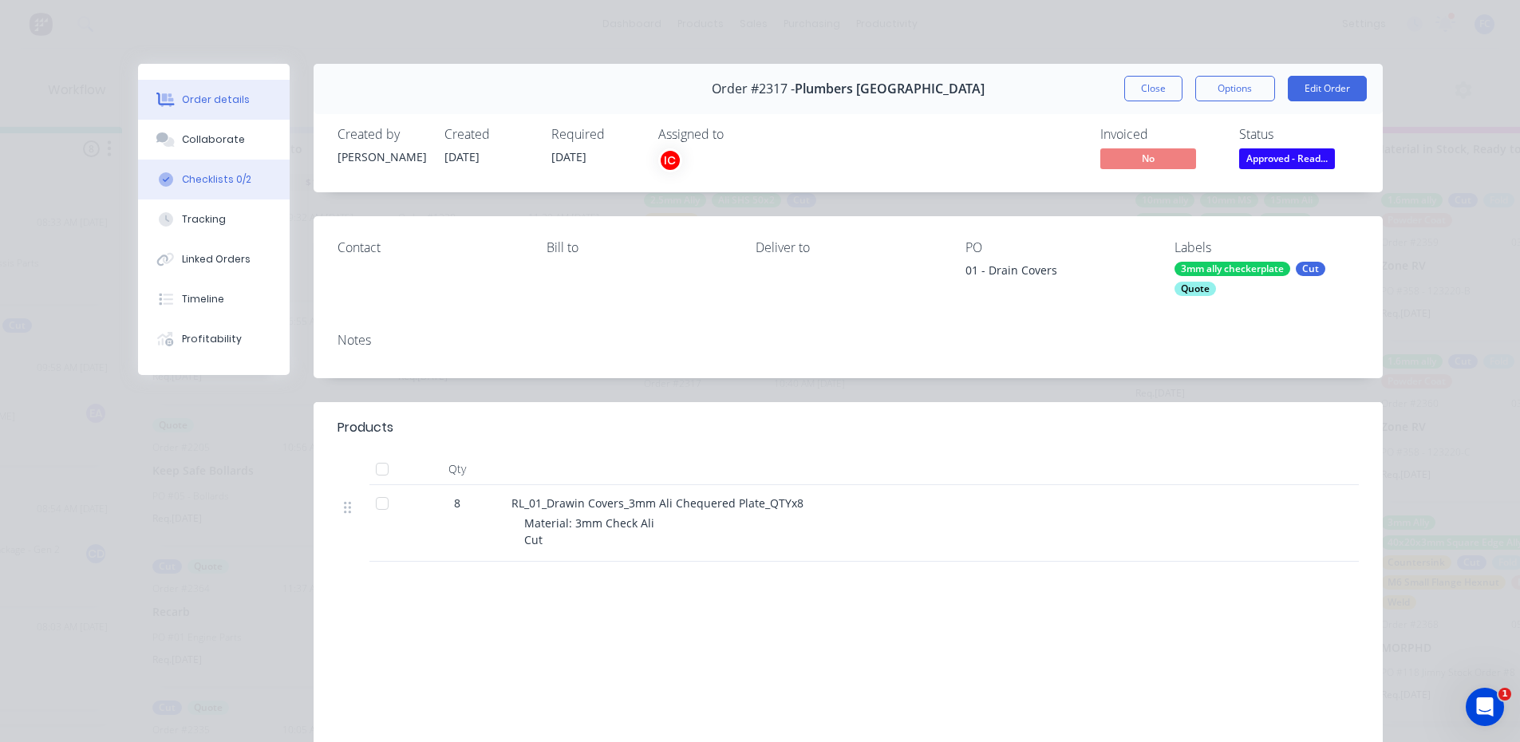
click at [209, 172] on div "Checklists 0/2" at bounding box center [216, 179] width 69 height 14
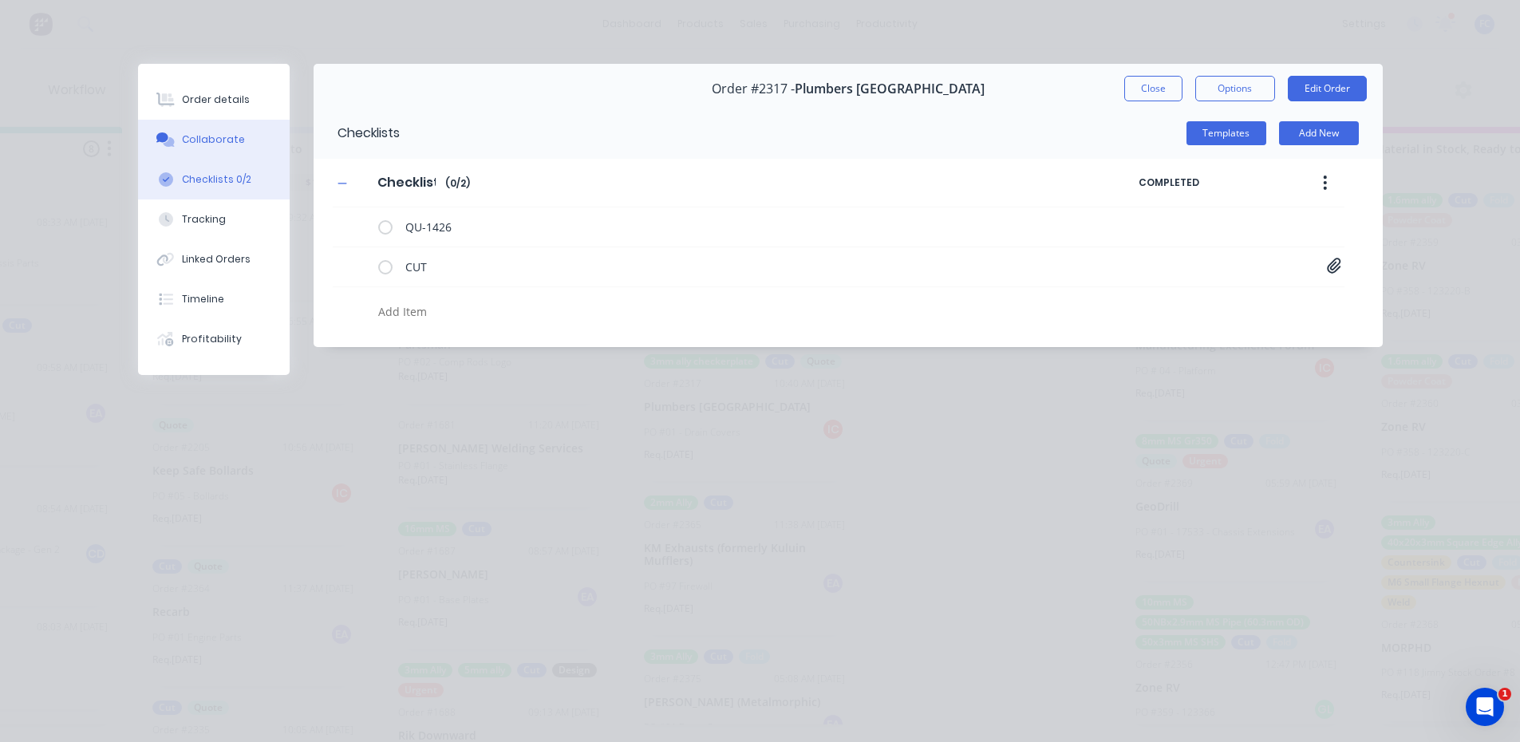
click at [231, 149] on button "Collaborate" at bounding box center [214, 140] width 152 height 40
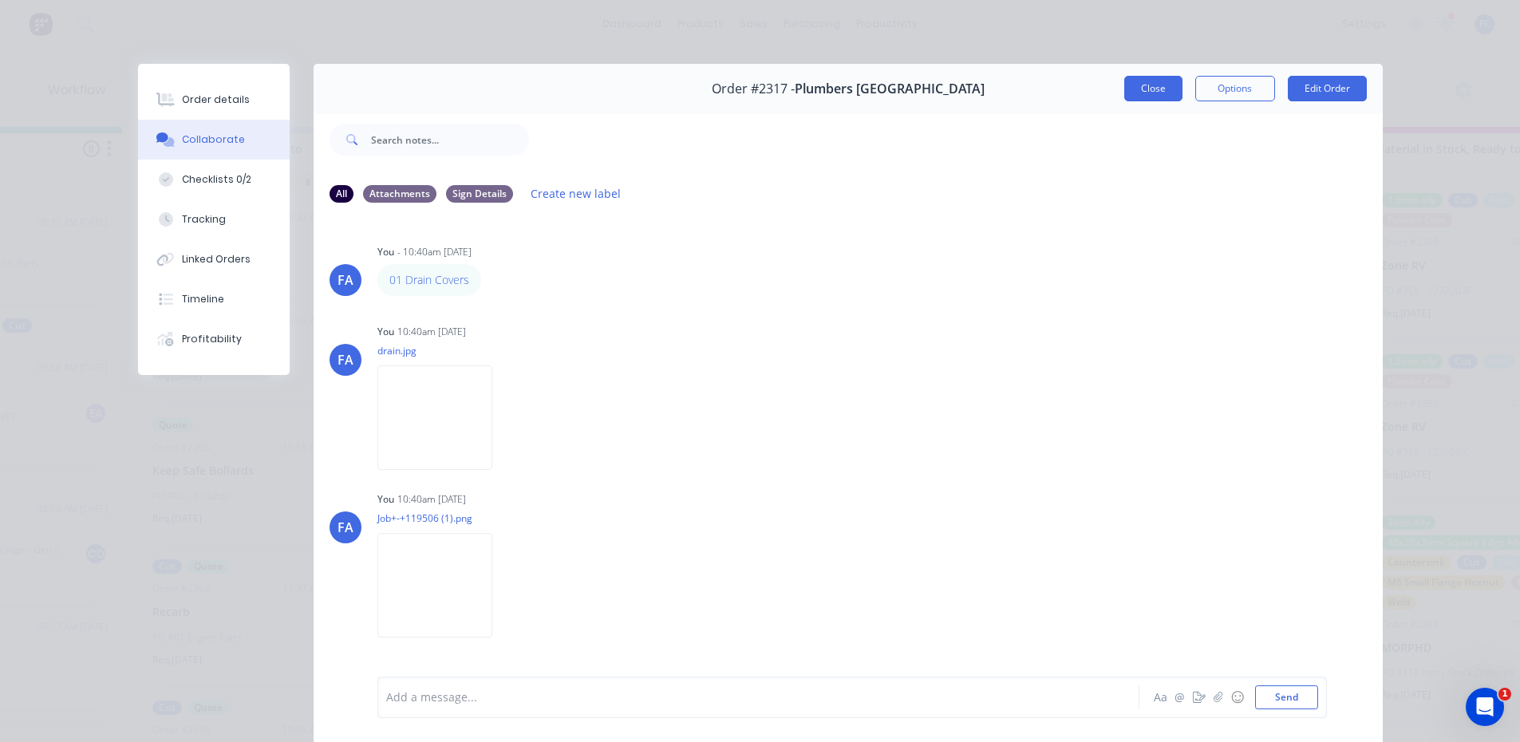
drag, startPoint x: 1122, startPoint y: 85, endPoint x: 605, endPoint y: 326, distance: 570.2
click at [1124, 87] on button "Close" at bounding box center [1153, 89] width 58 height 26
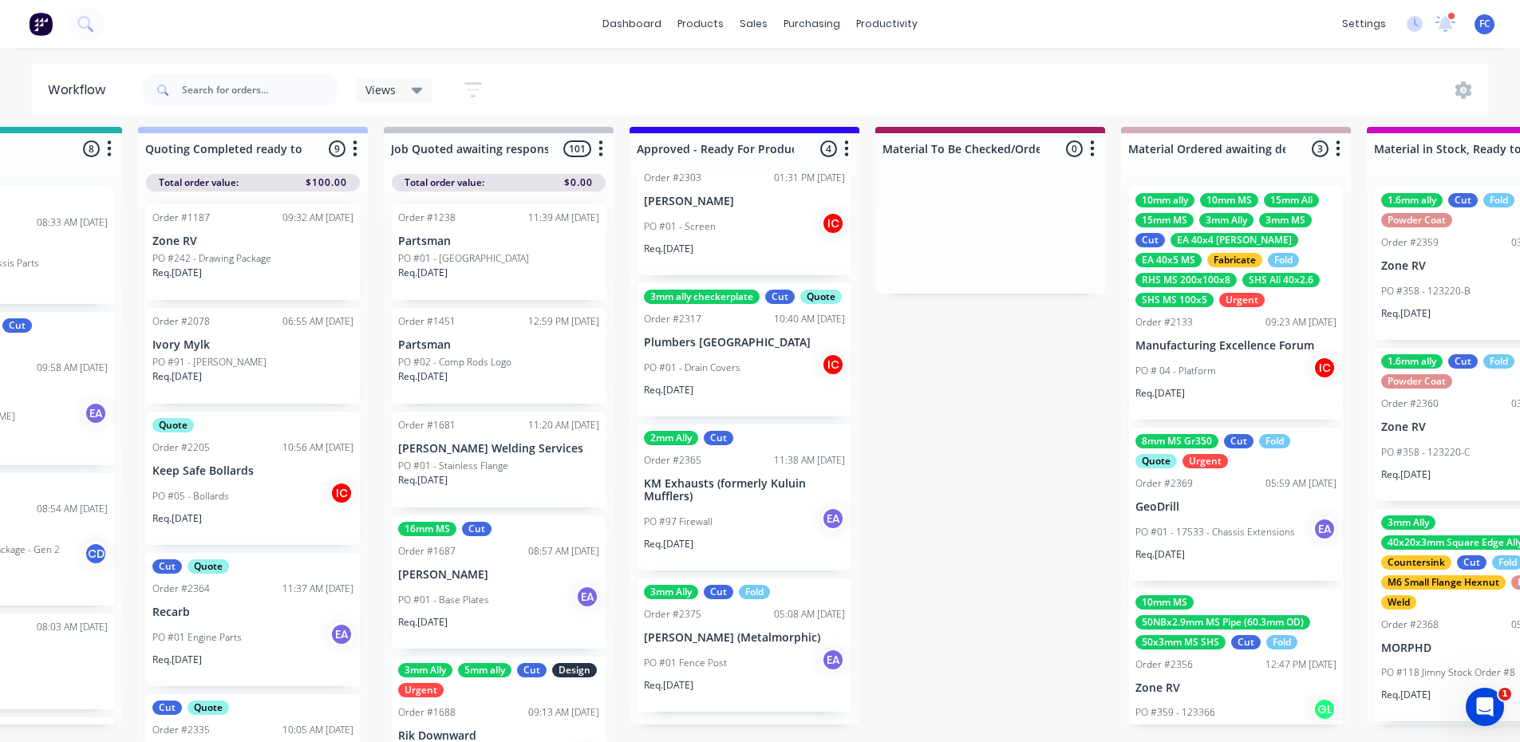
scroll to position [73, 0]
click at [723, 461] on div "Order #2365 11:38 AM [DATE]" at bounding box center [744, 460] width 201 height 14
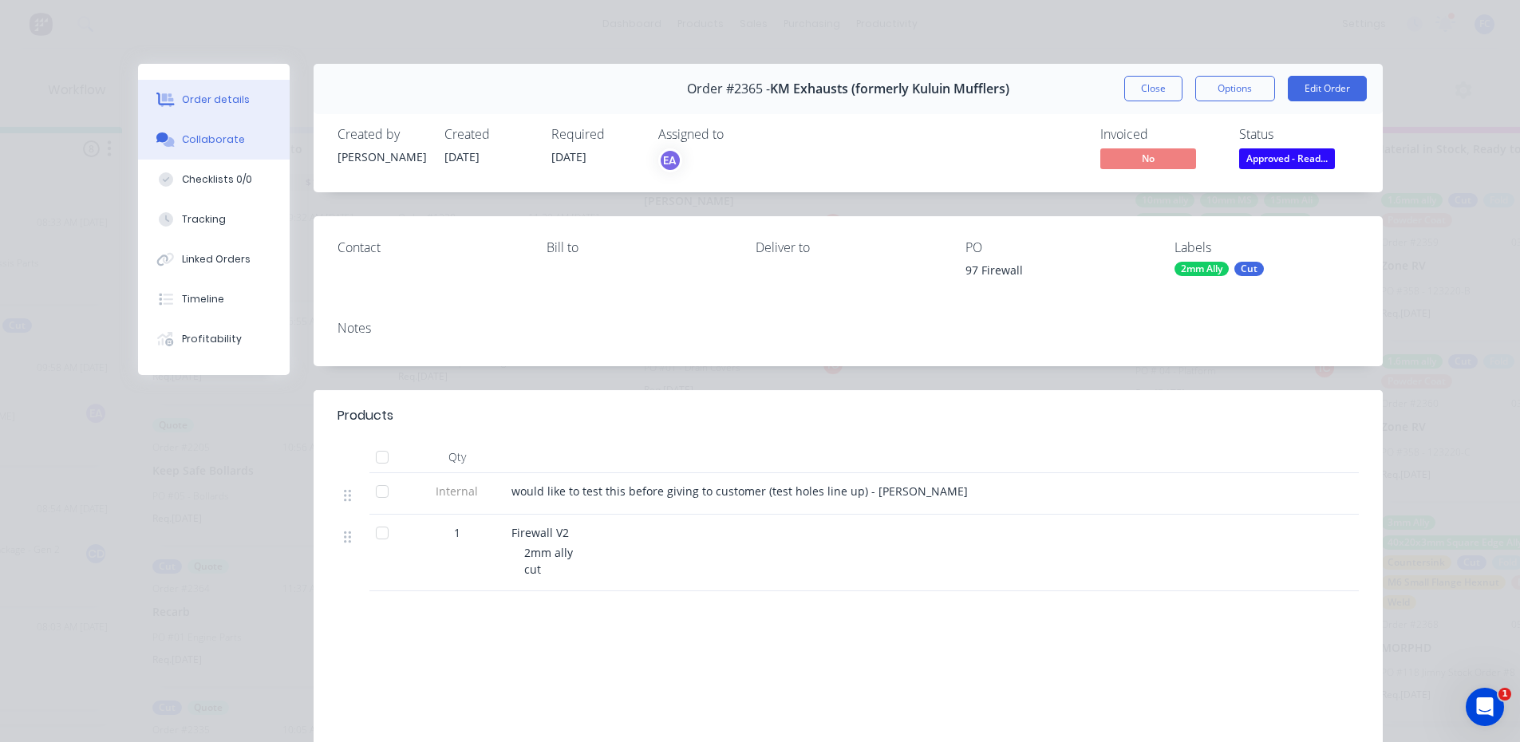
click at [215, 132] on div "Collaborate" at bounding box center [213, 139] width 63 height 14
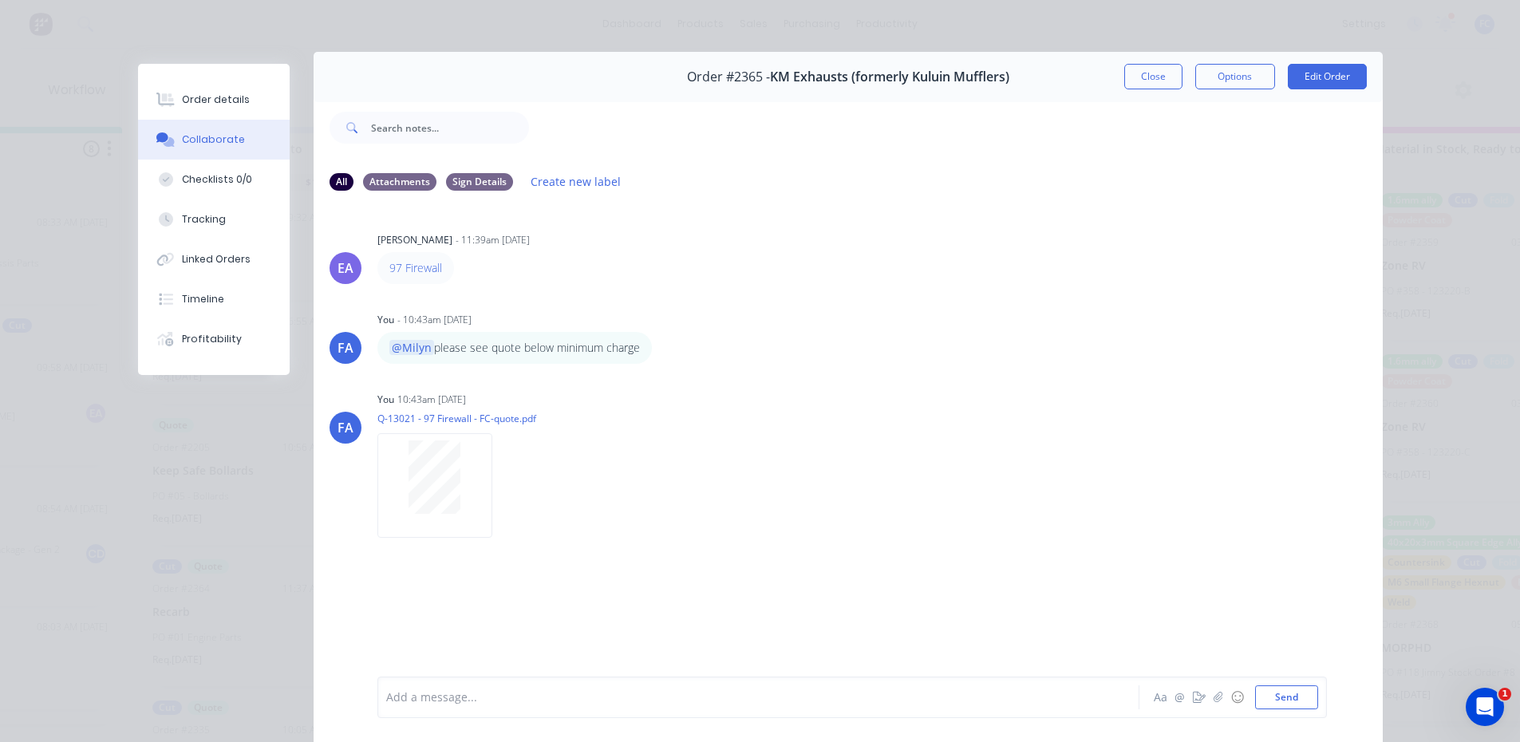
scroll to position [0, 0]
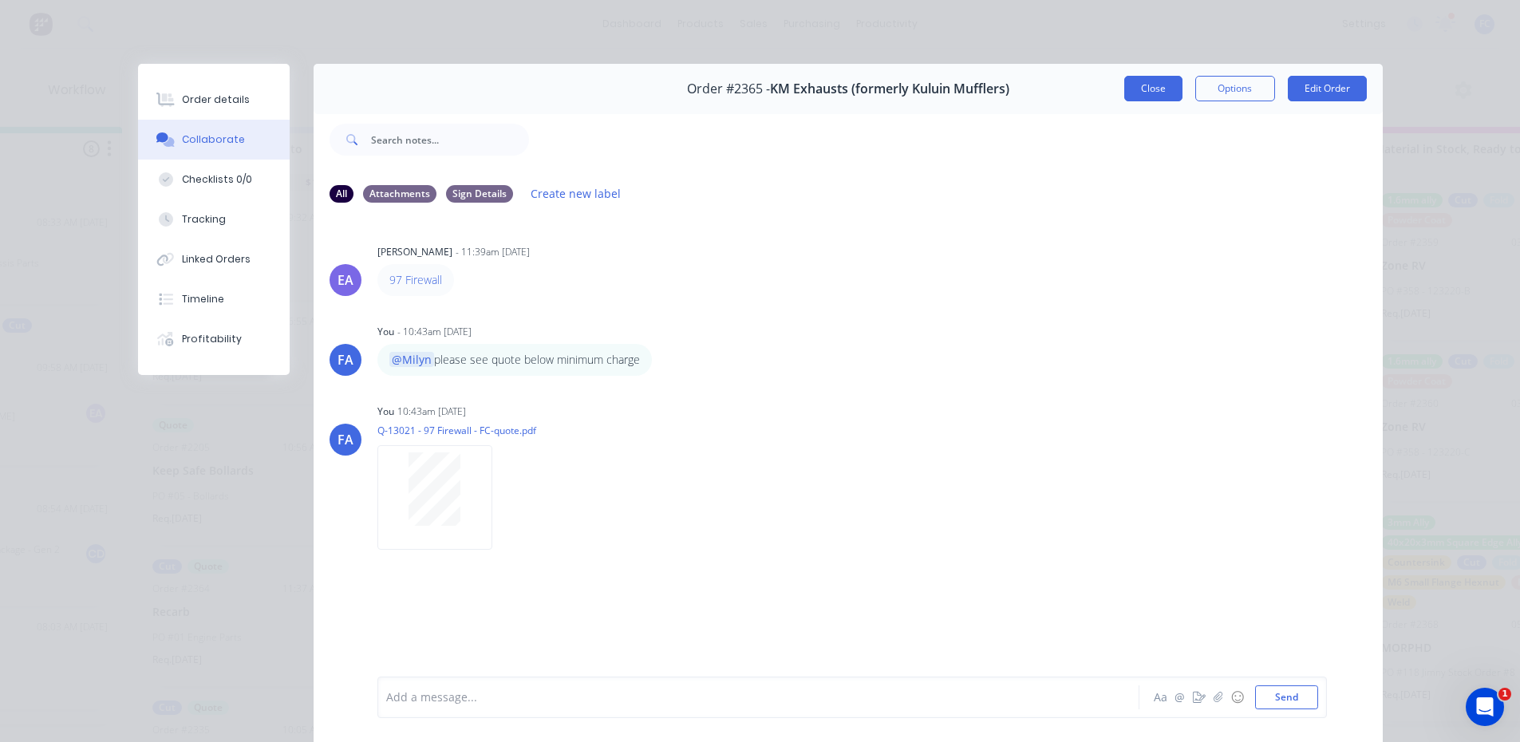
click at [1150, 97] on button "Close" at bounding box center [1153, 89] width 58 height 26
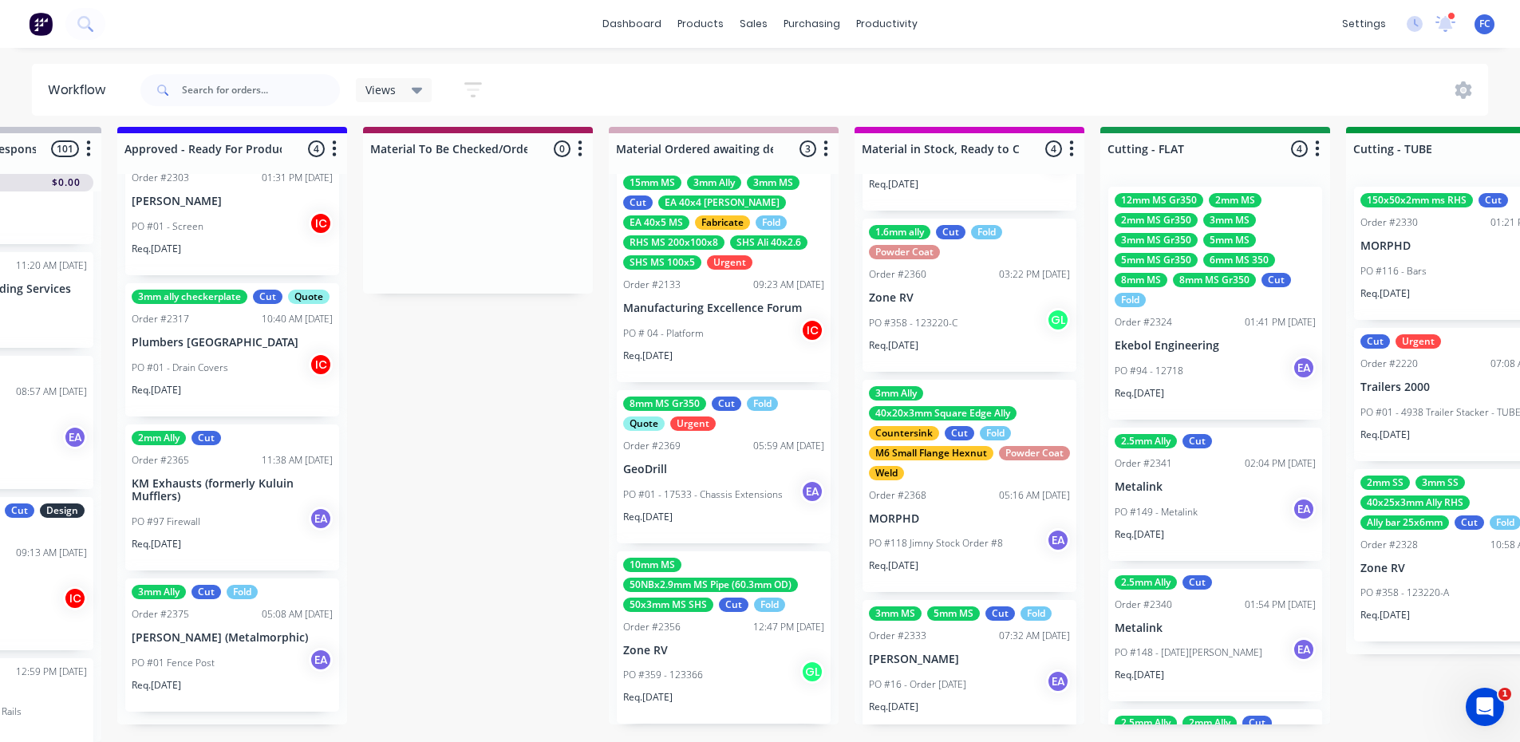
scroll to position [139, 0]
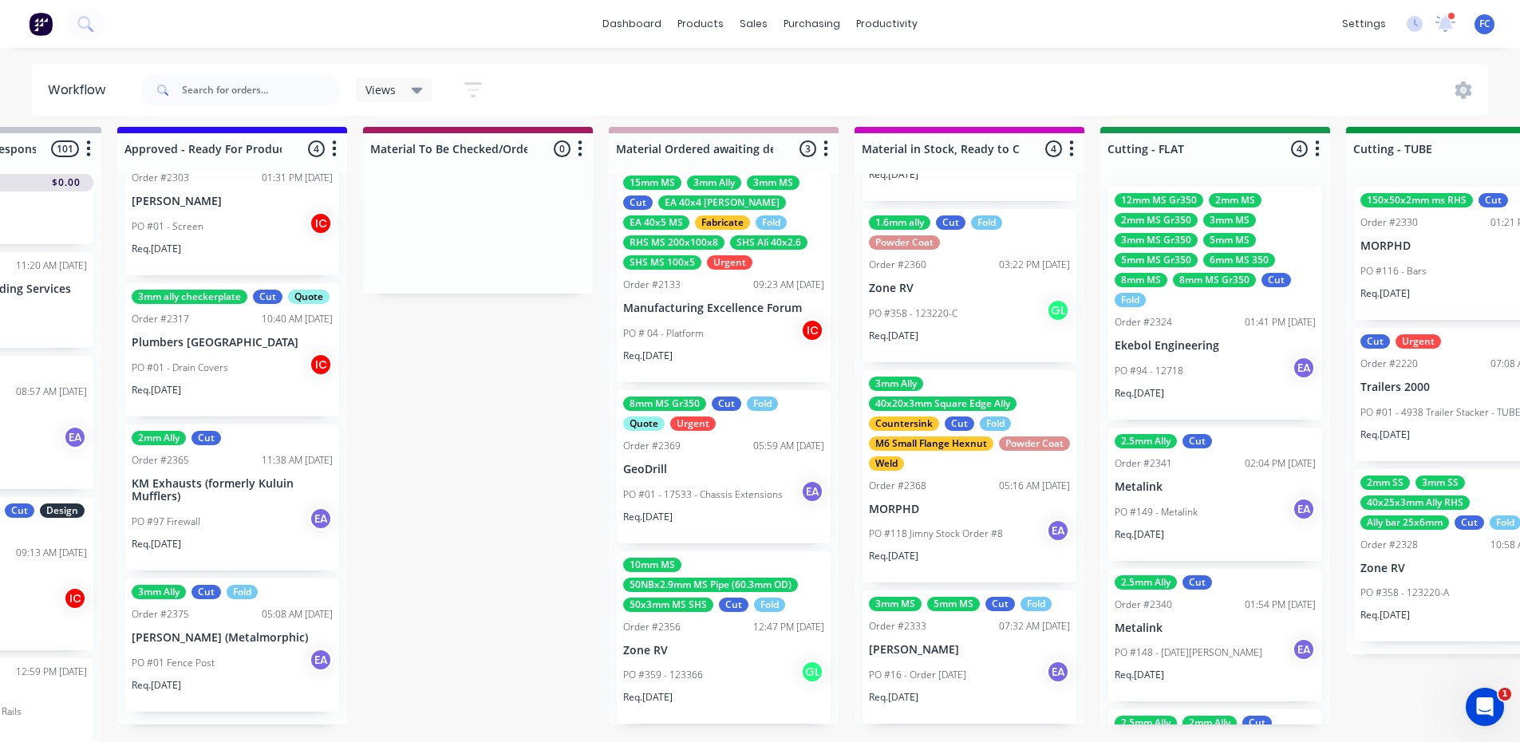
click at [926, 643] on p "[PERSON_NAME]" at bounding box center [969, 650] width 201 height 14
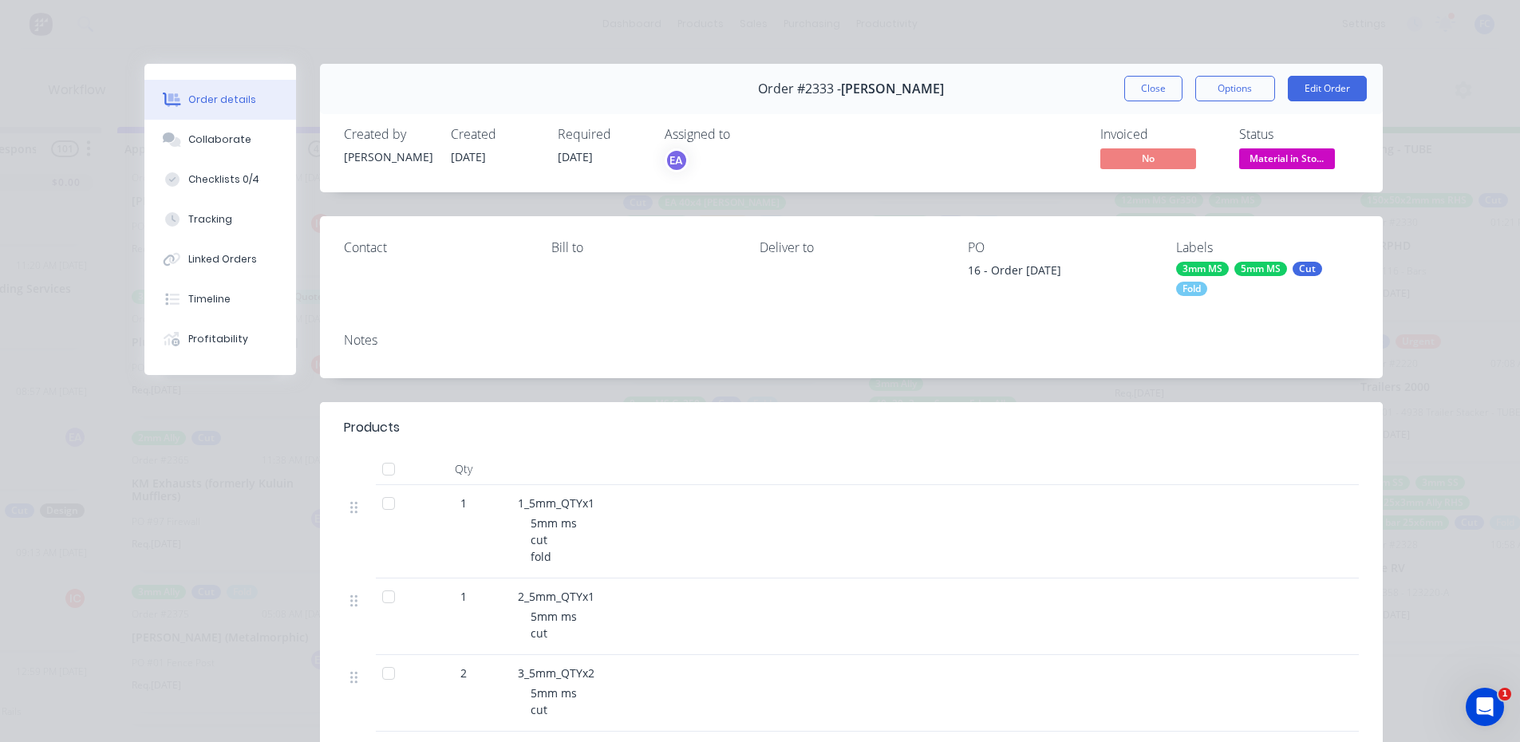
scroll to position [0, 2129]
click at [224, 174] on div "Checklists 0/4" at bounding box center [223, 179] width 71 height 14
type textarea "x"
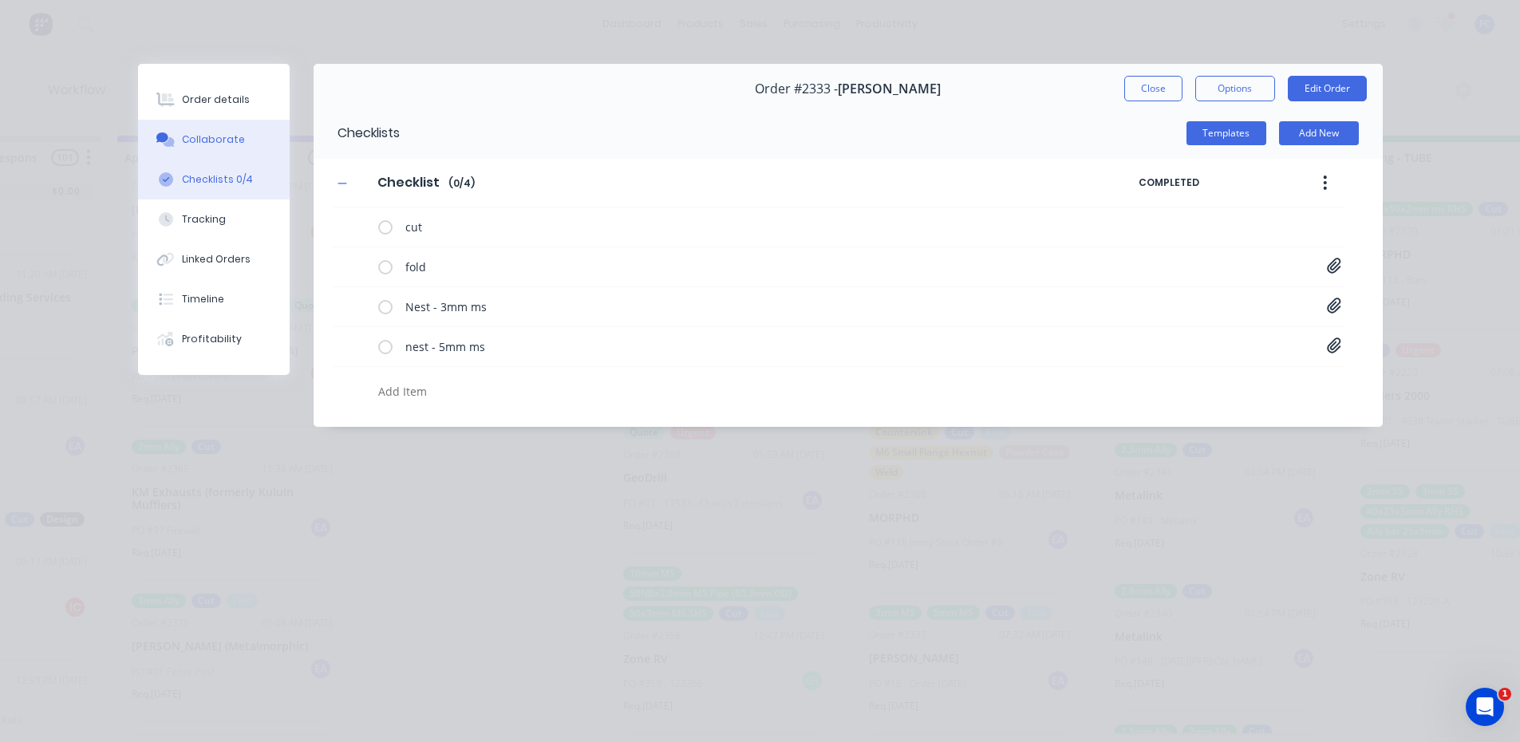
click at [206, 143] on div "Collaborate" at bounding box center [213, 139] width 63 height 14
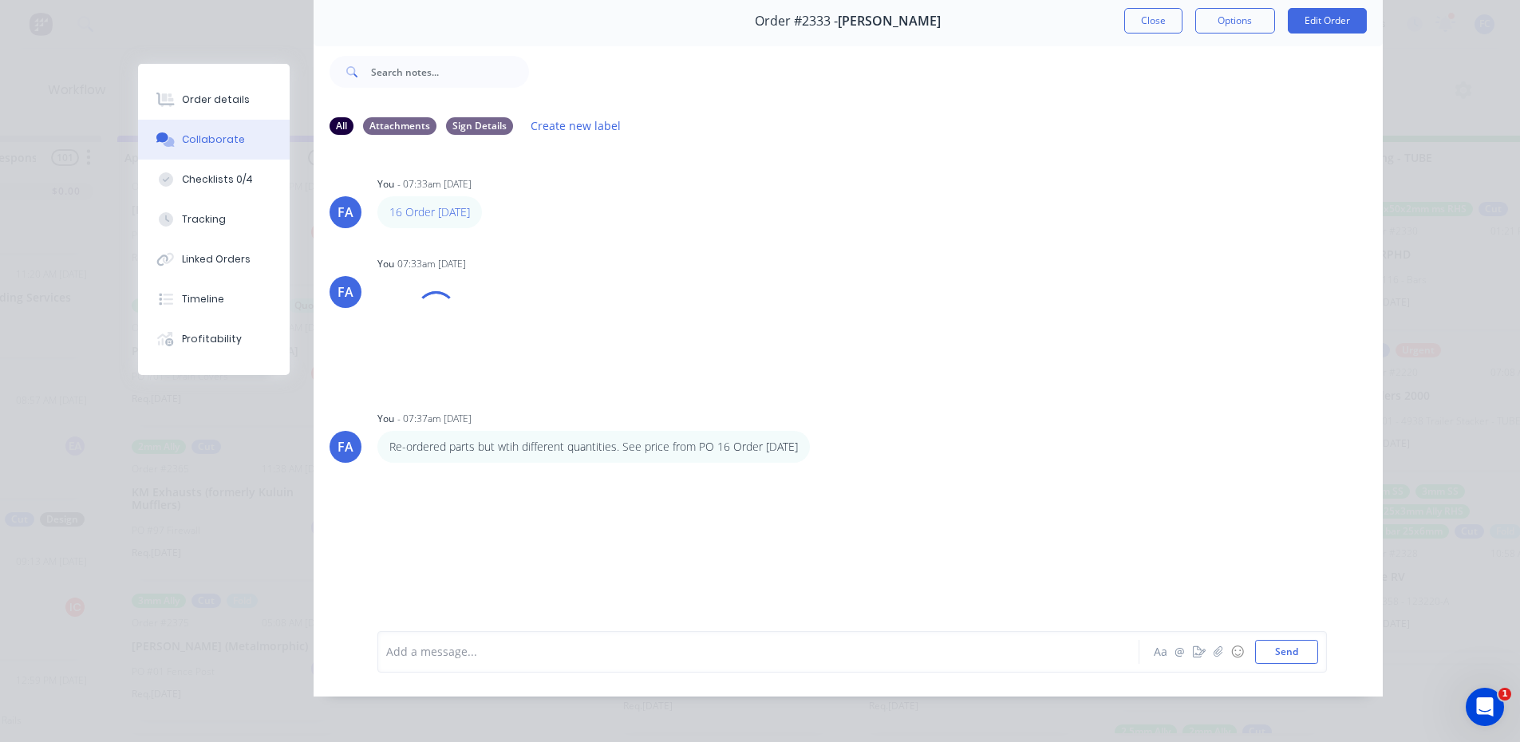
scroll to position [85, 0]
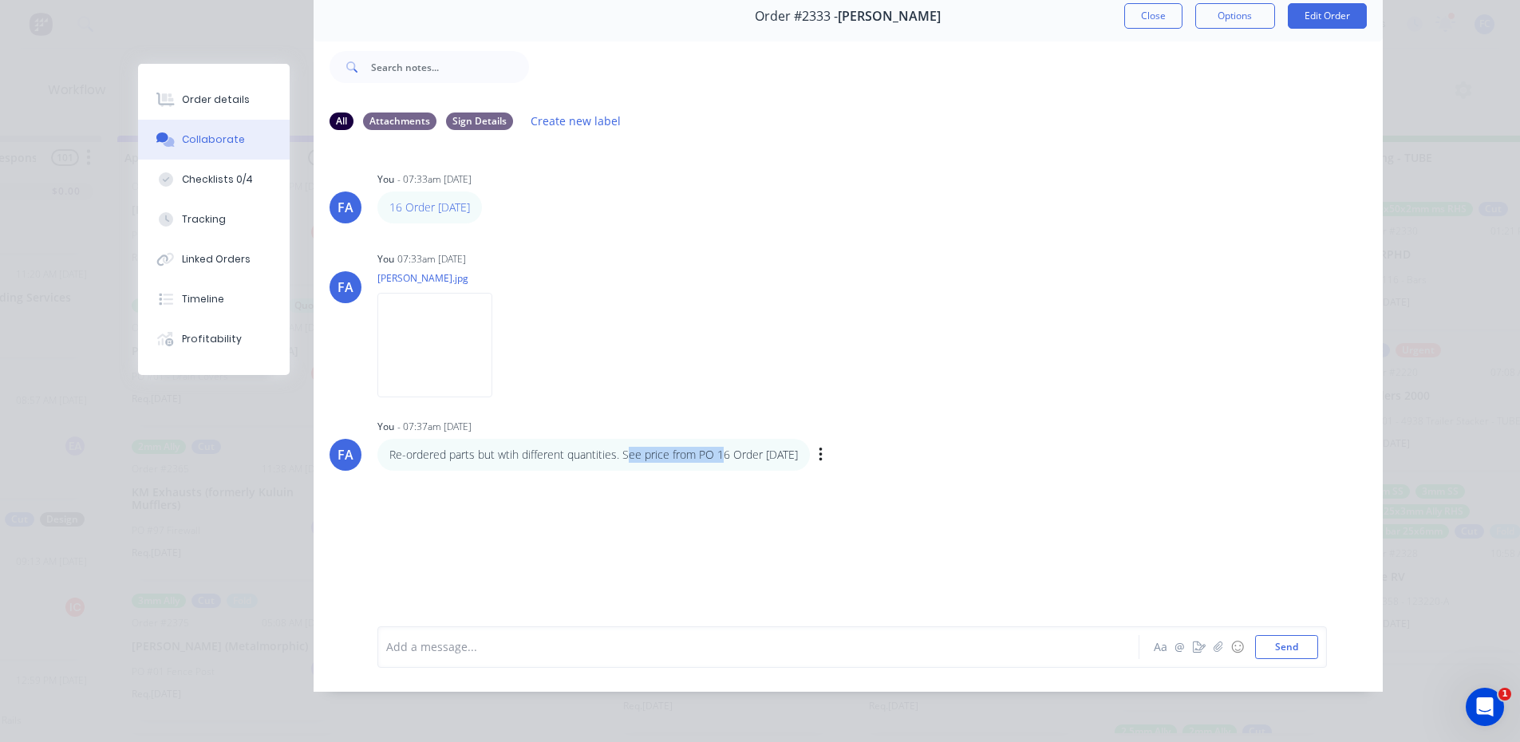
drag, startPoint x: 624, startPoint y: 437, endPoint x: 717, endPoint y: 429, distance: 92.9
click at [717, 439] on div "Re-ordered parts but wtih different quantities. See price from PO 16 Order [DAT…" at bounding box center [593, 455] width 433 height 32
drag, startPoint x: 717, startPoint y: 429, endPoint x: 736, endPoint y: 429, distance: 19.2
click at [717, 439] on div "Re-ordered parts but wtih different quantities. See price from PO 16 Order [DAT…" at bounding box center [593, 455] width 433 height 32
click at [733, 447] on p "Re-ordered parts but wtih different quantities. See price from PO 16 Order [DAT…" at bounding box center [593, 455] width 409 height 16
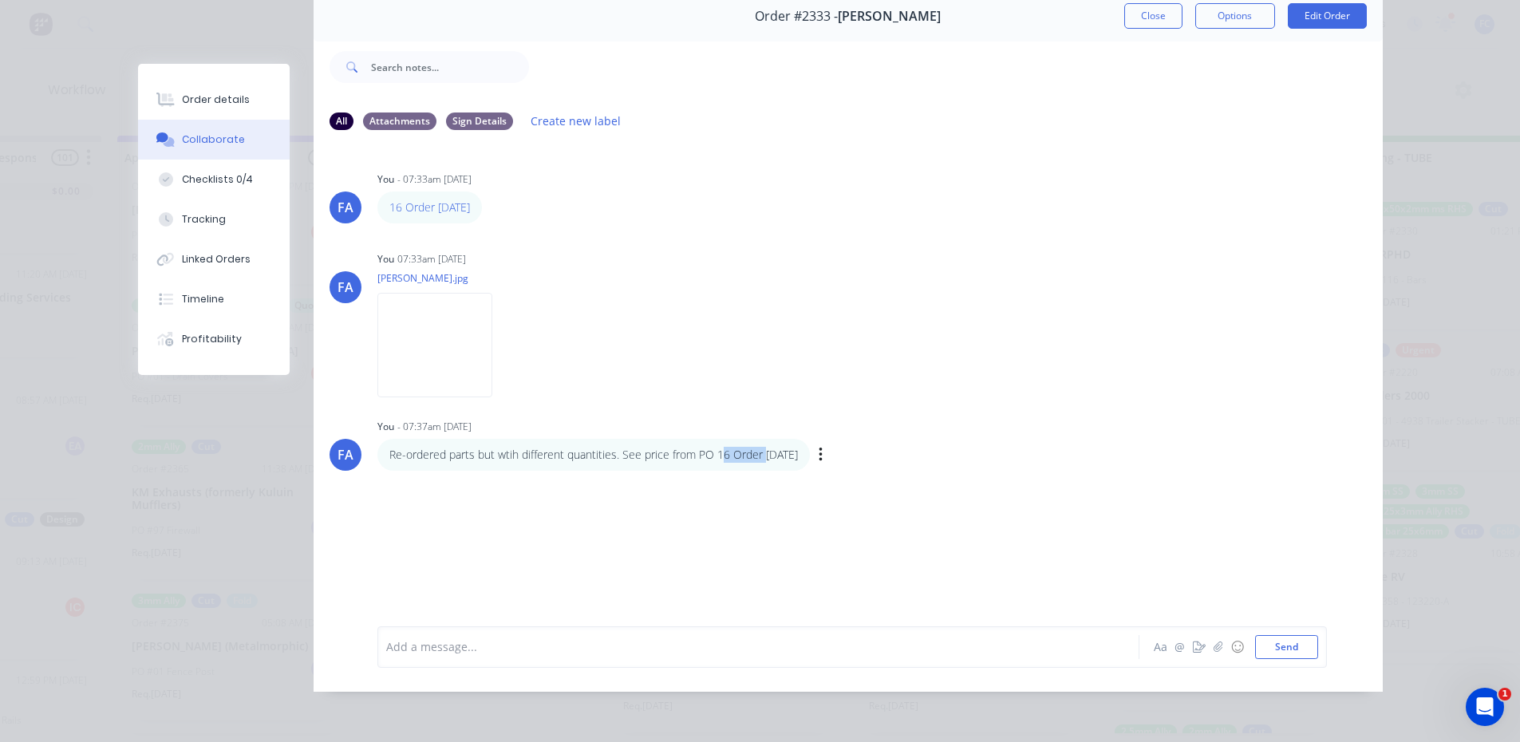
drag, startPoint x: 715, startPoint y: 436, endPoint x: 760, endPoint y: 436, distance: 45.5
click at [760, 447] on p "Re-ordered parts but wtih different quantities. See price from PO 16 Order [DAT…" at bounding box center [593, 455] width 409 height 16
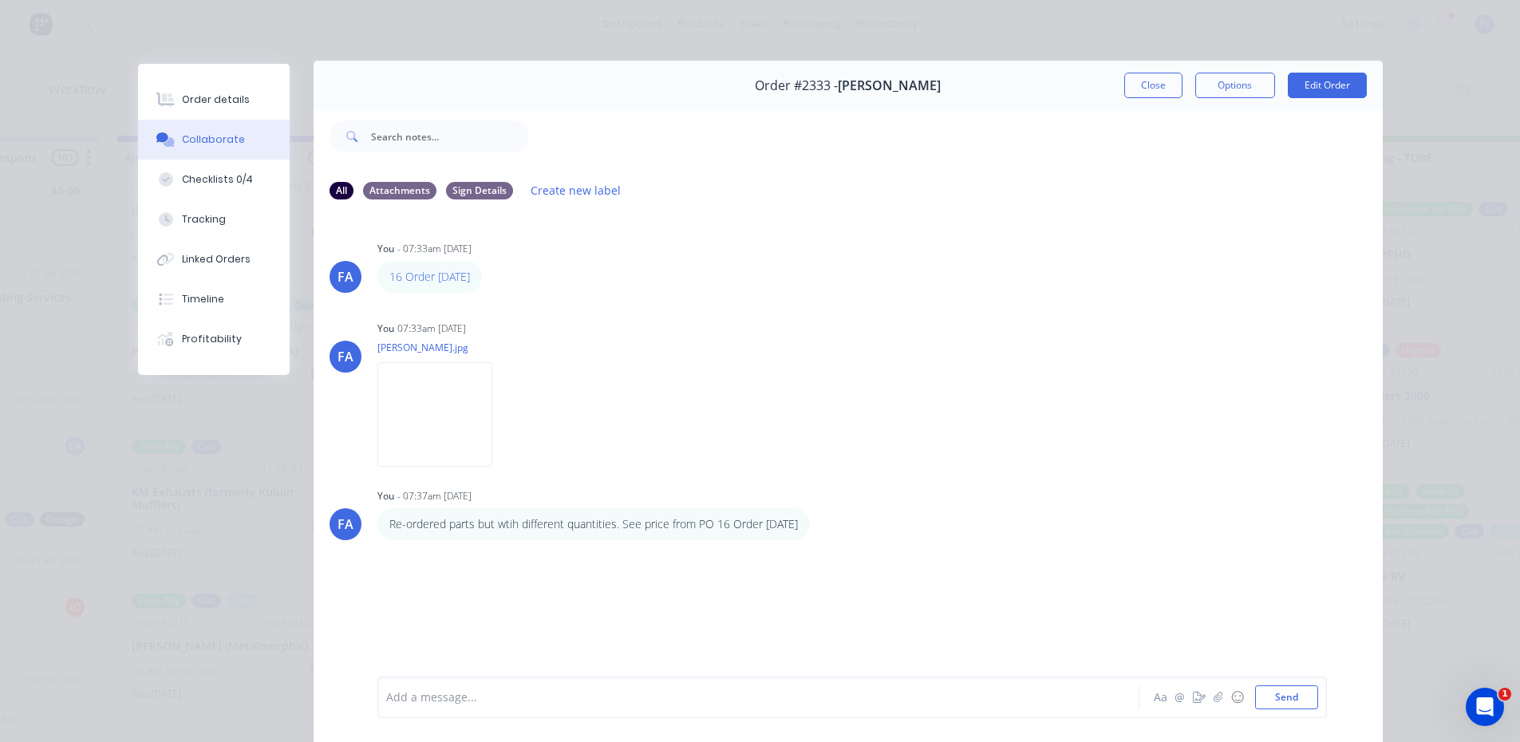
scroll to position [0, 0]
click at [1150, 83] on button "Close" at bounding box center [1153, 89] width 58 height 26
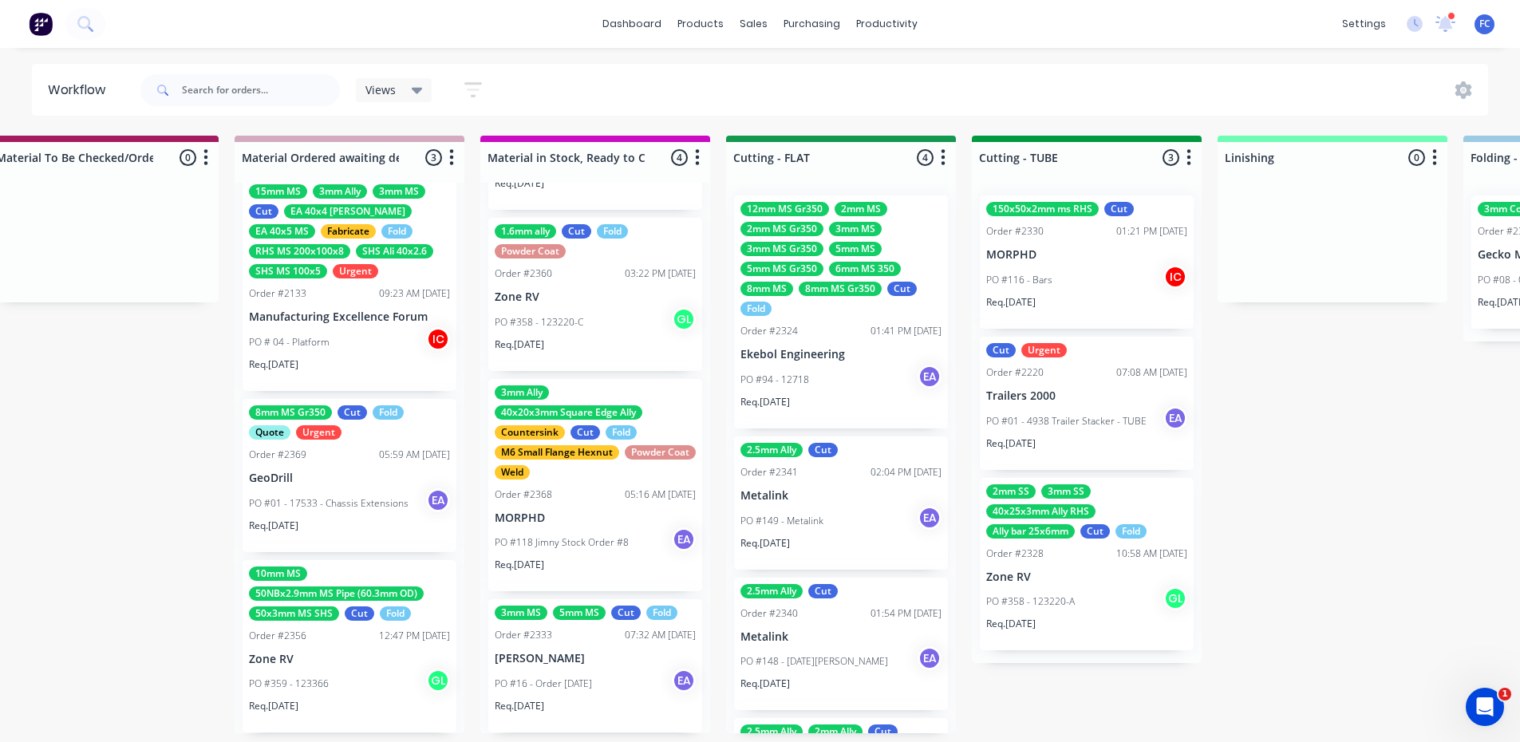
click at [827, 278] on div "12mm MS Gr350 2mm MS 2mm MS Gr350 3mm MS 3mm MS Gr350 5mm MS 5mm MS Gr350 6mm M…" at bounding box center [841, 259] width 201 height 114
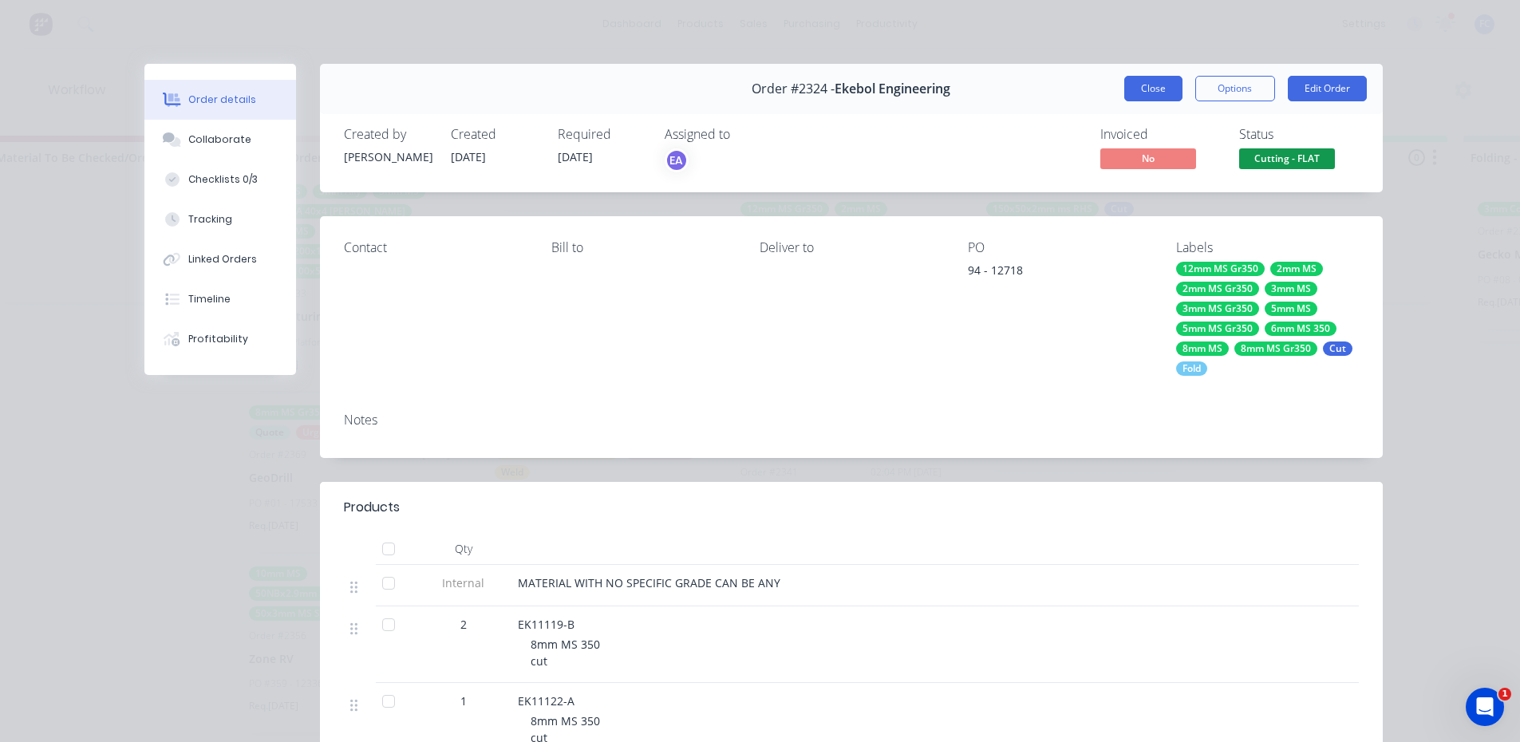
click at [1143, 78] on button "Close" at bounding box center [1153, 89] width 58 height 26
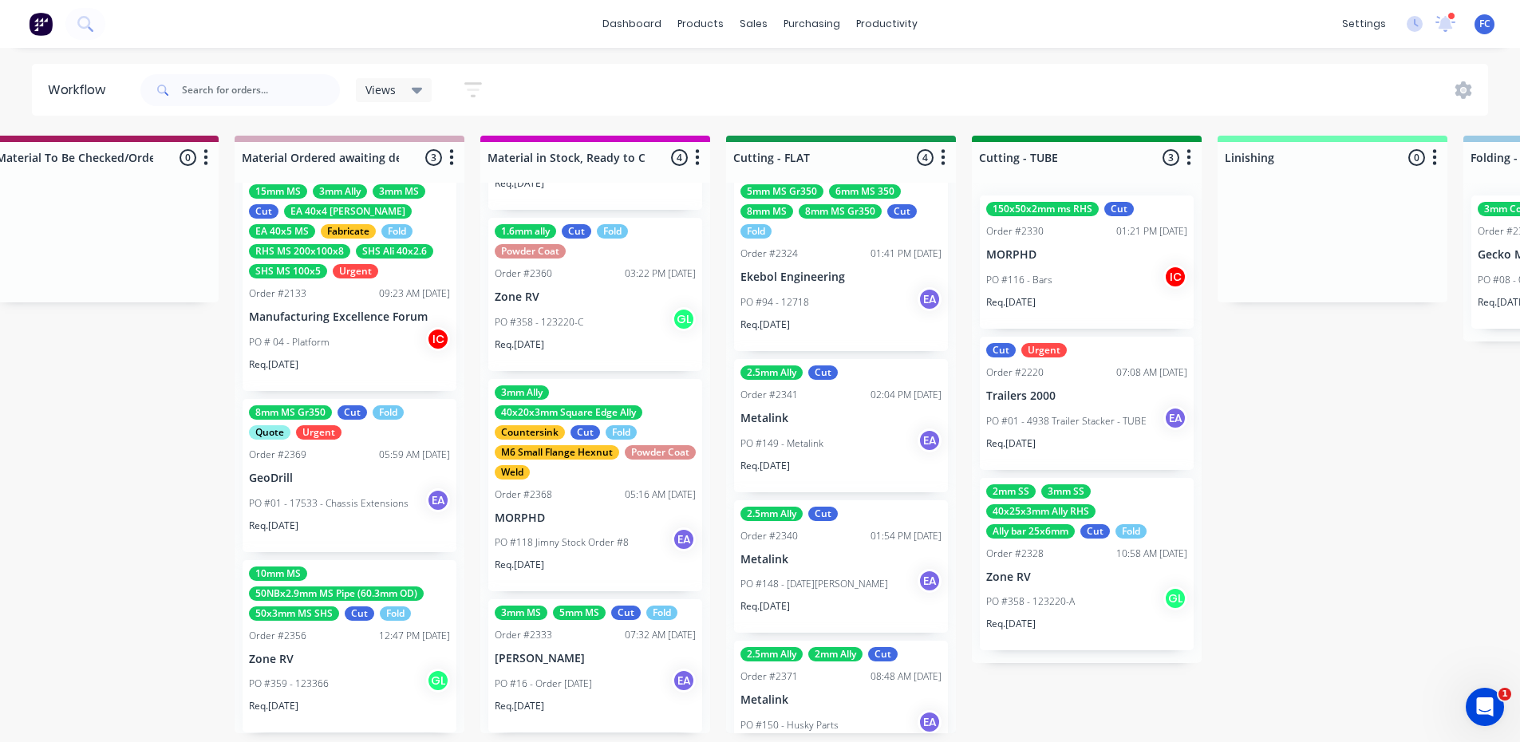
scroll to position [80, 0]
click at [851, 429] on div "PO #149 - Metalink EA" at bounding box center [841, 441] width 201 height 30
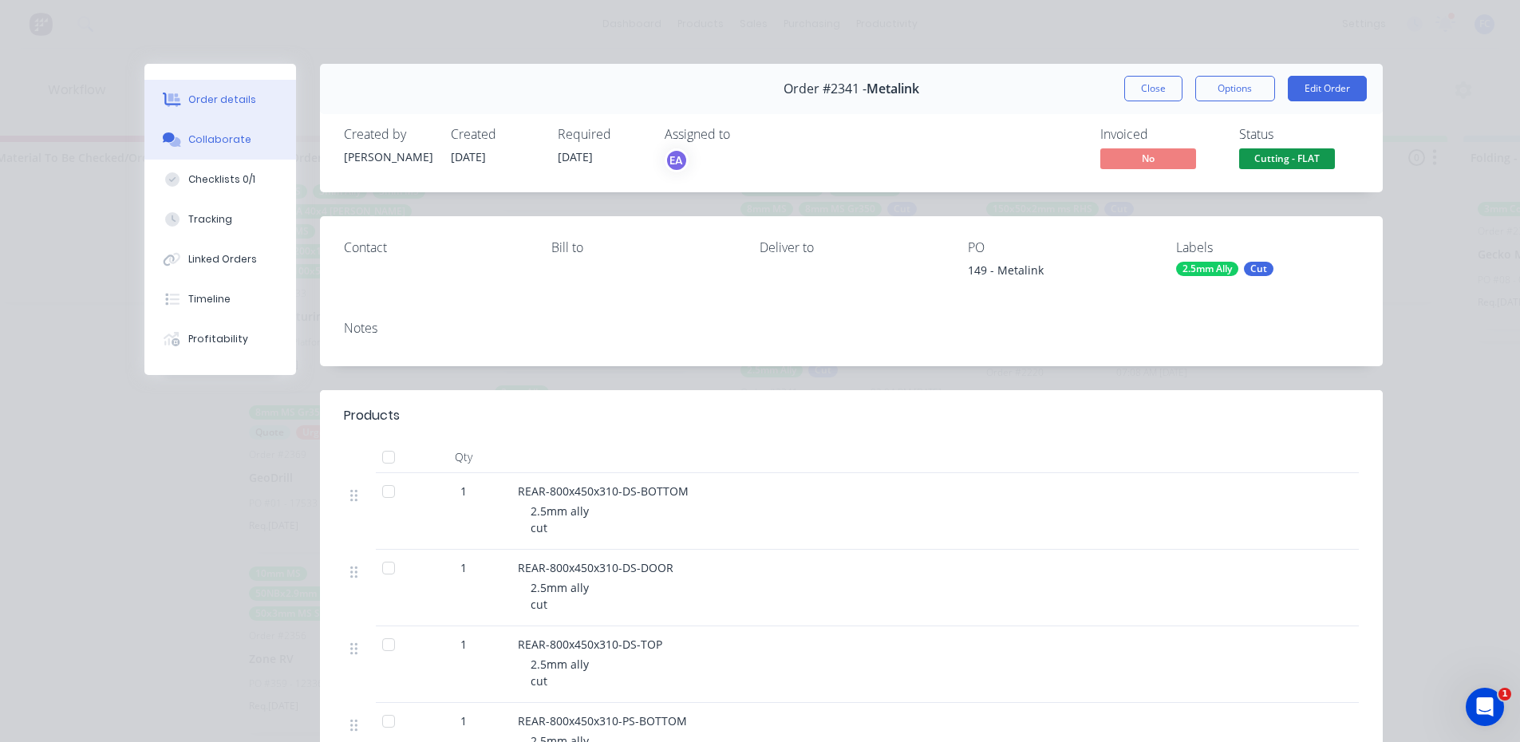
click at [188, 137] on div "Collaborate" at bounding box center [219, 139] width 63 height 14
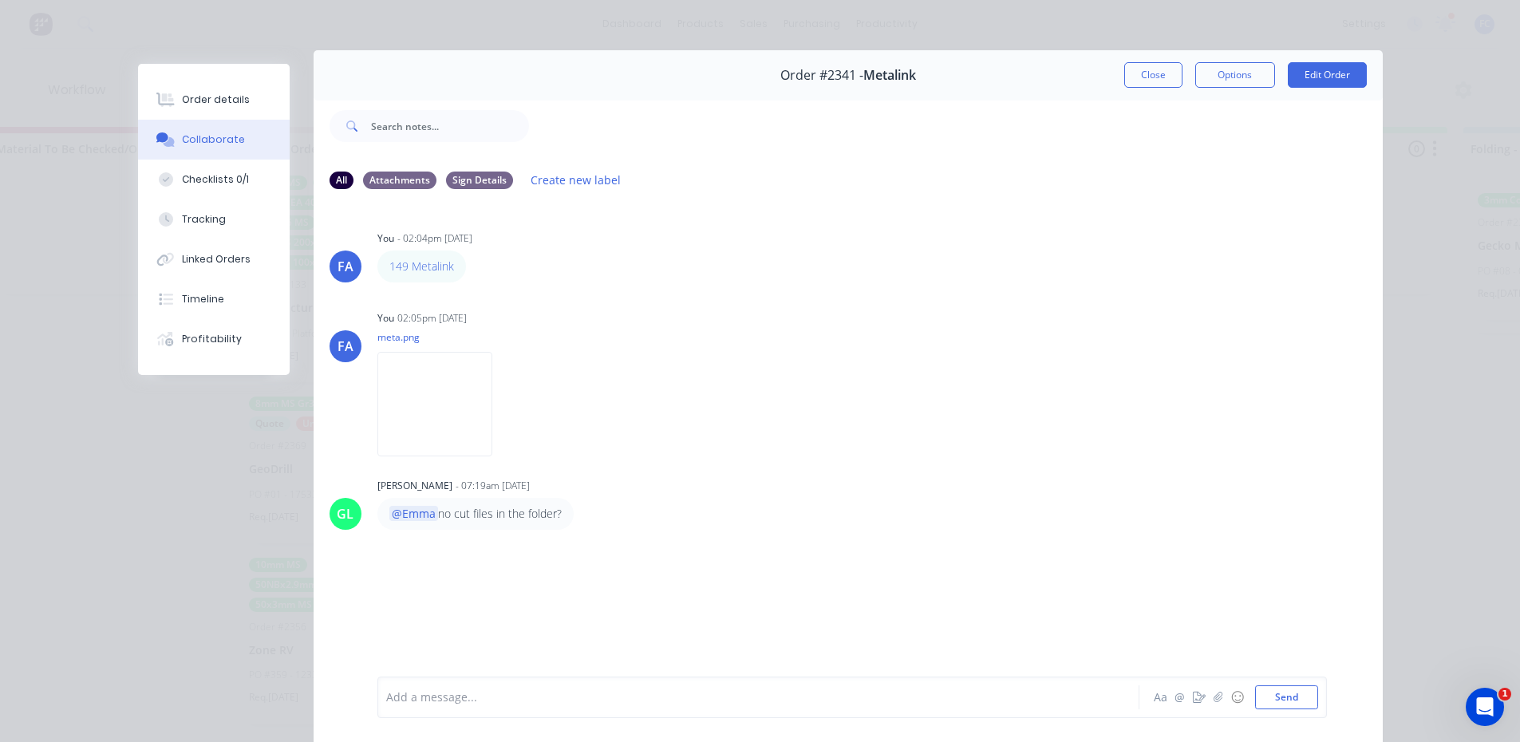
scroll to position [0, 0]
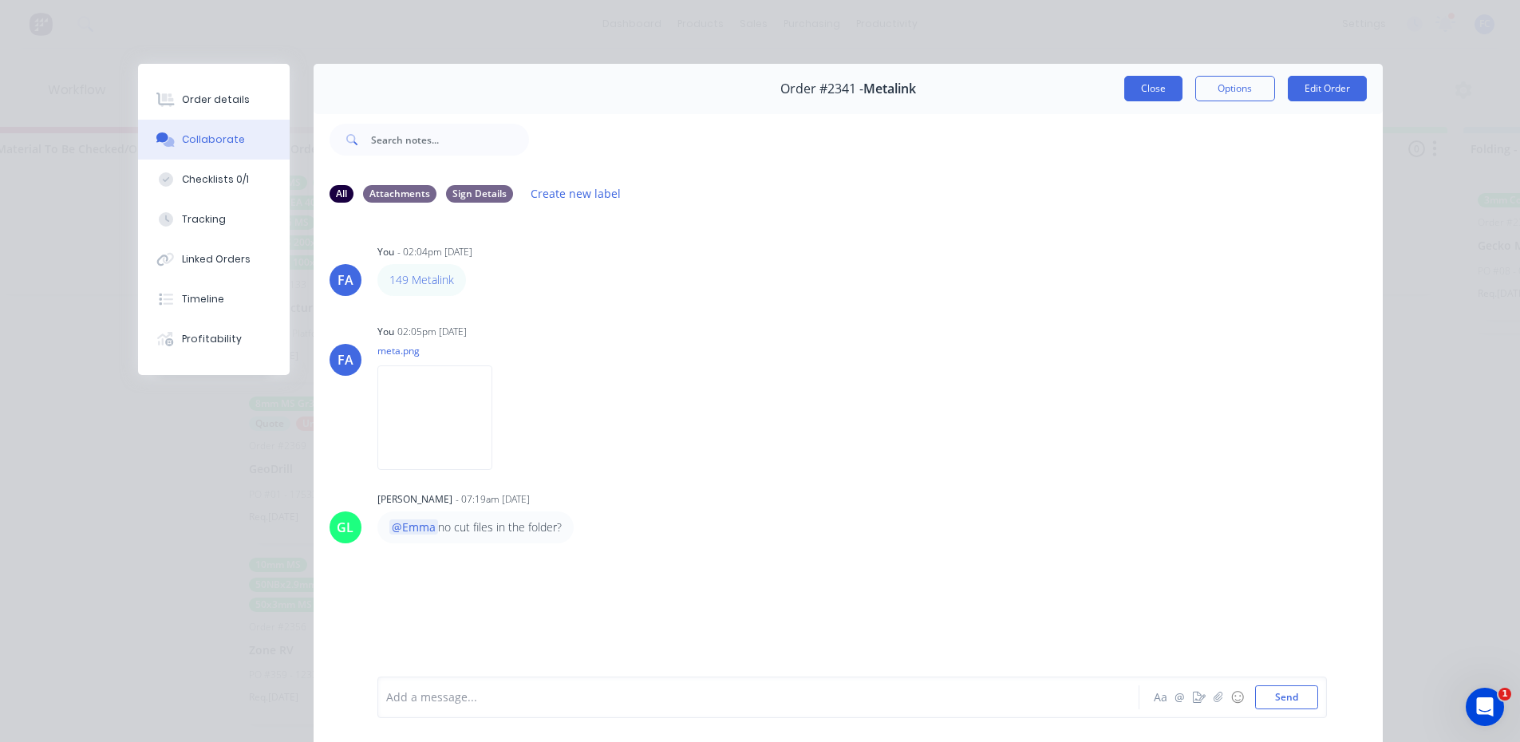
click at [1145, 85] on button "Close" at bounding box center [1153, 89] width 58 height 26
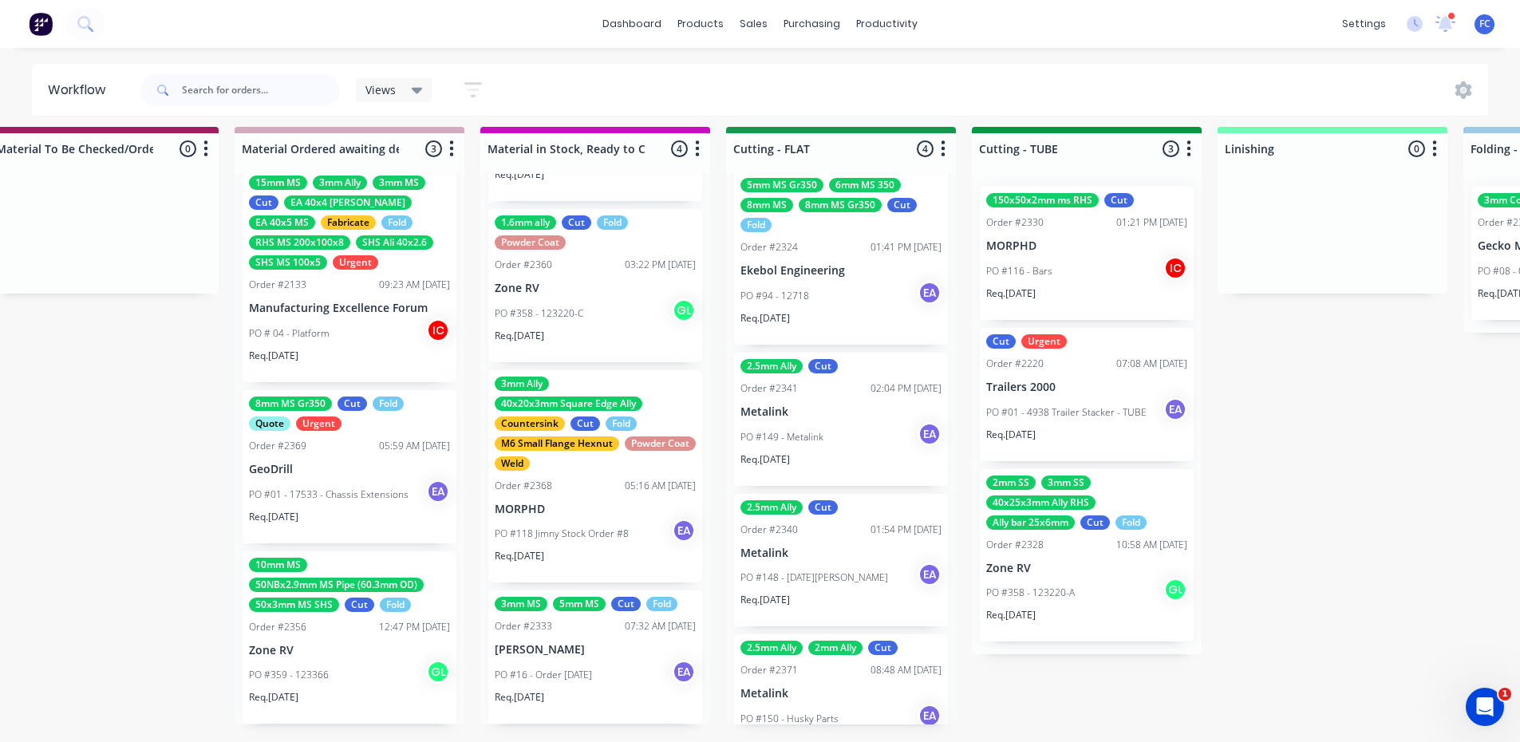
scroll to position [80, 0]
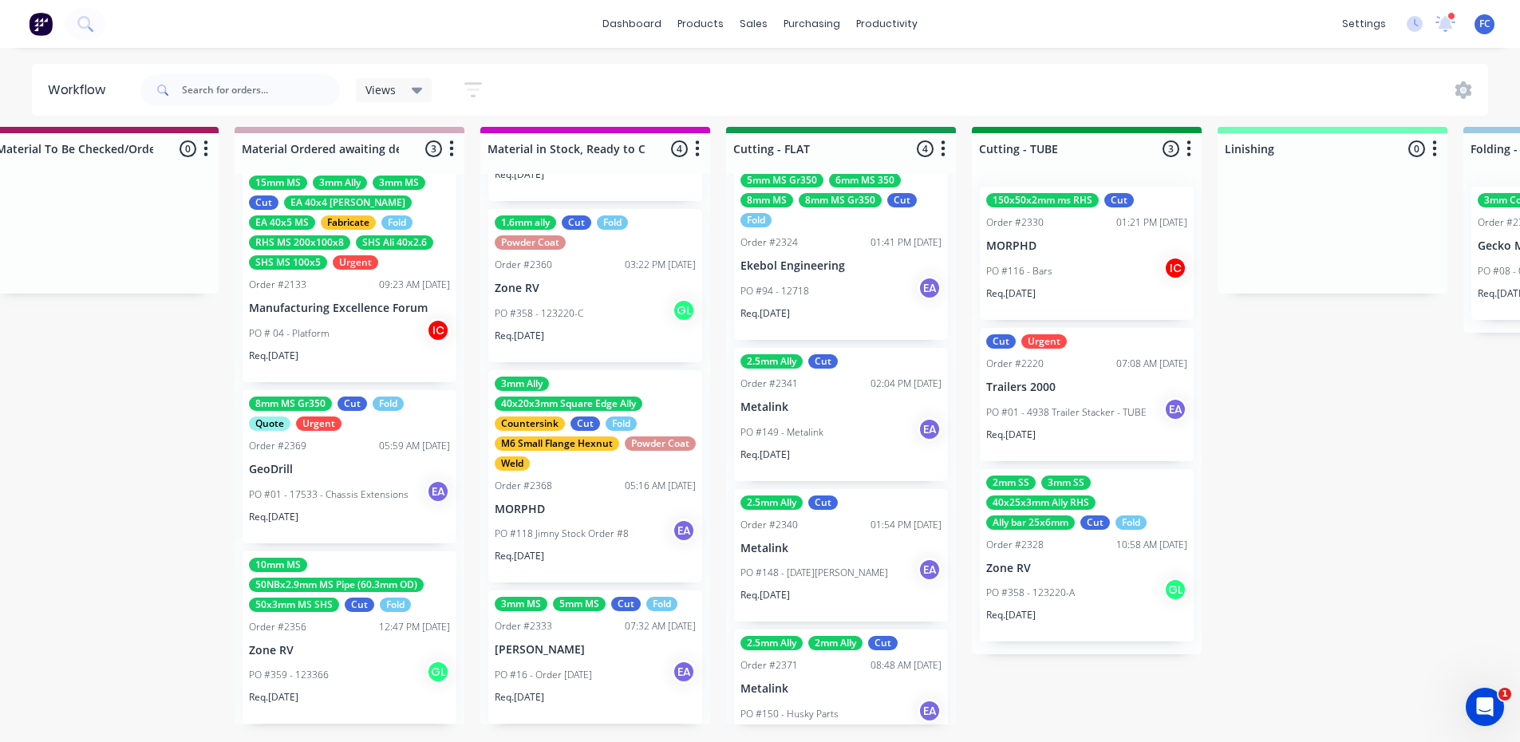
click at [784, 567] on p "PO #148 - [DATE][PERSON_NAME]" at bounding box center [815, 573] width 148 height 14
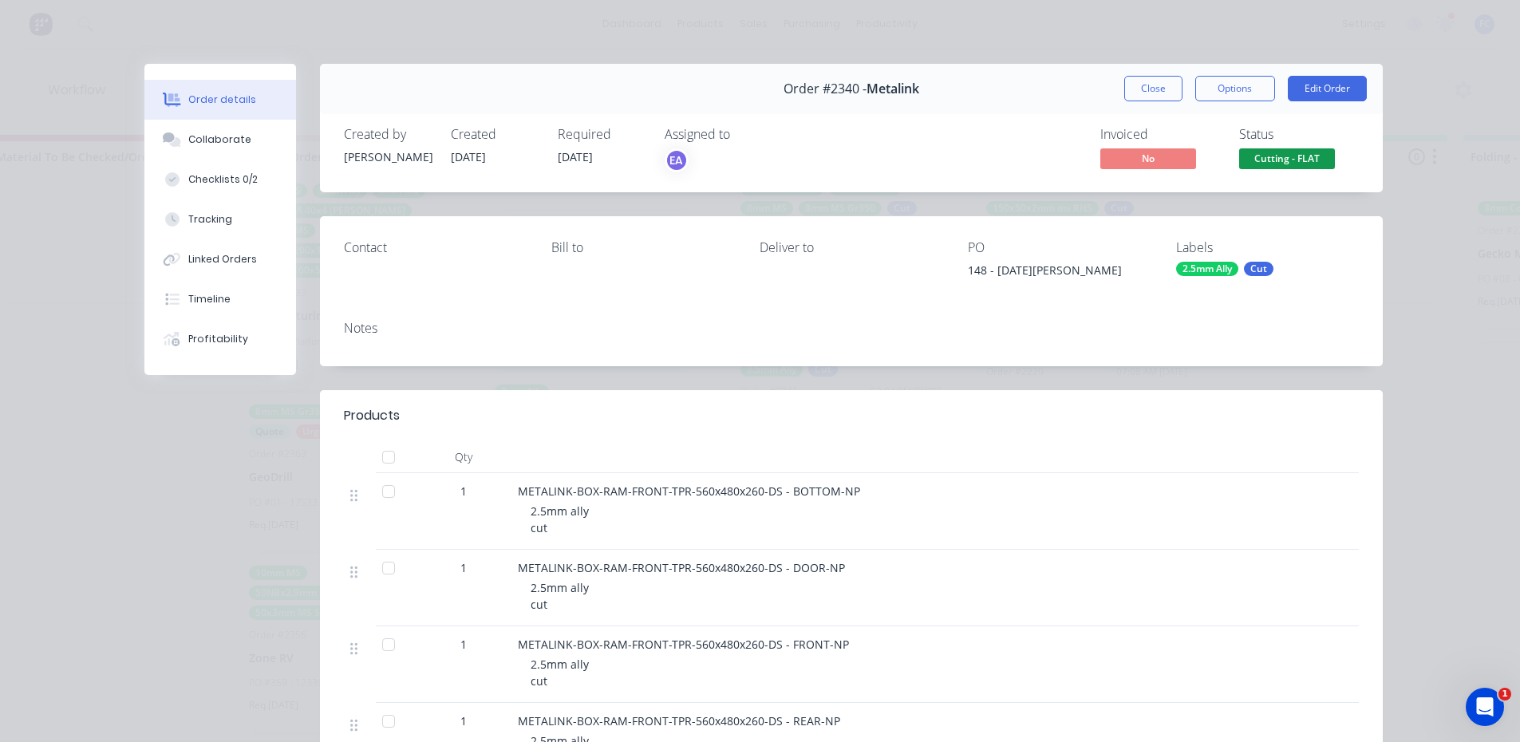
scroll to position [0, 2503]
click at [1132, 78] on button "Close" at bounding box center [1153, 89] width 58 height 26
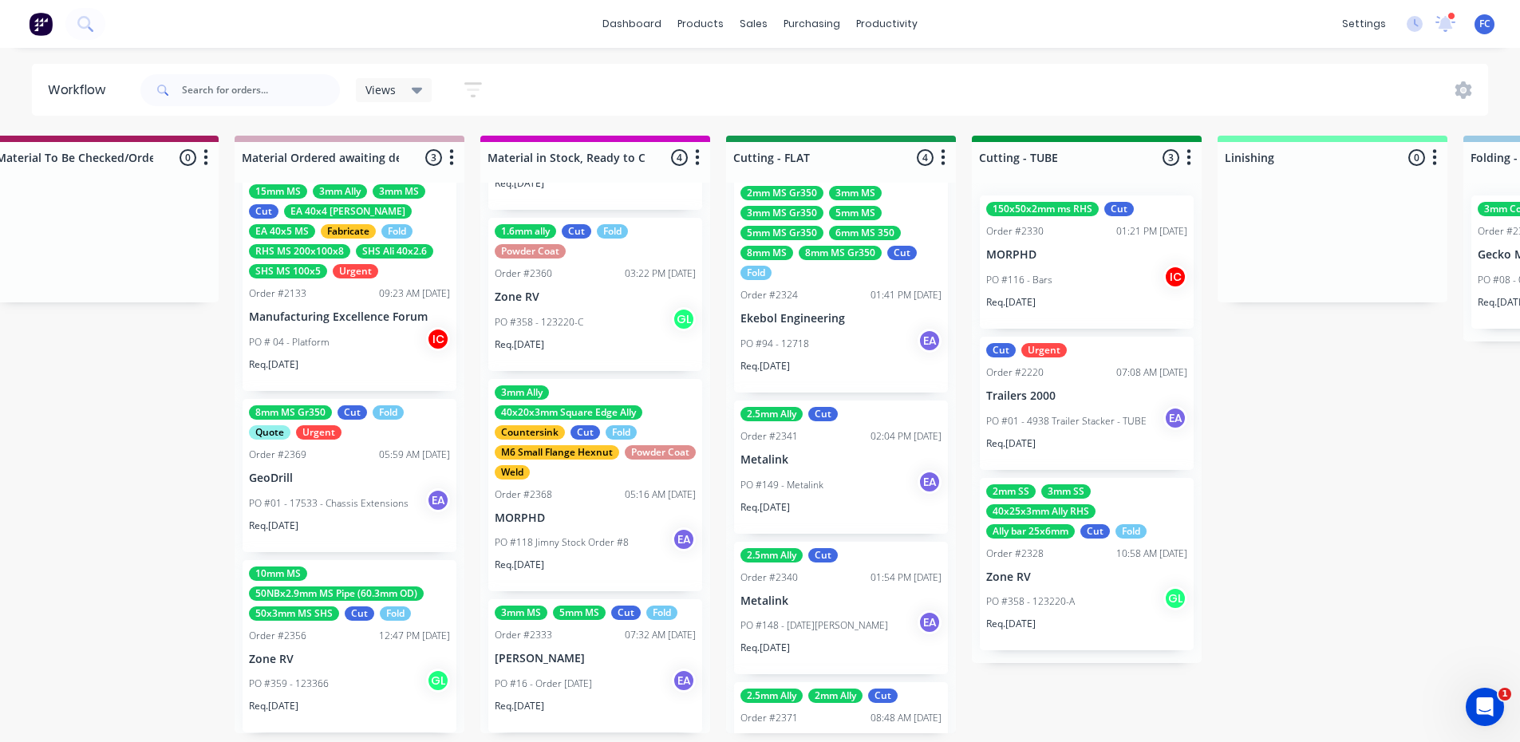
scroll to position [0, 0]
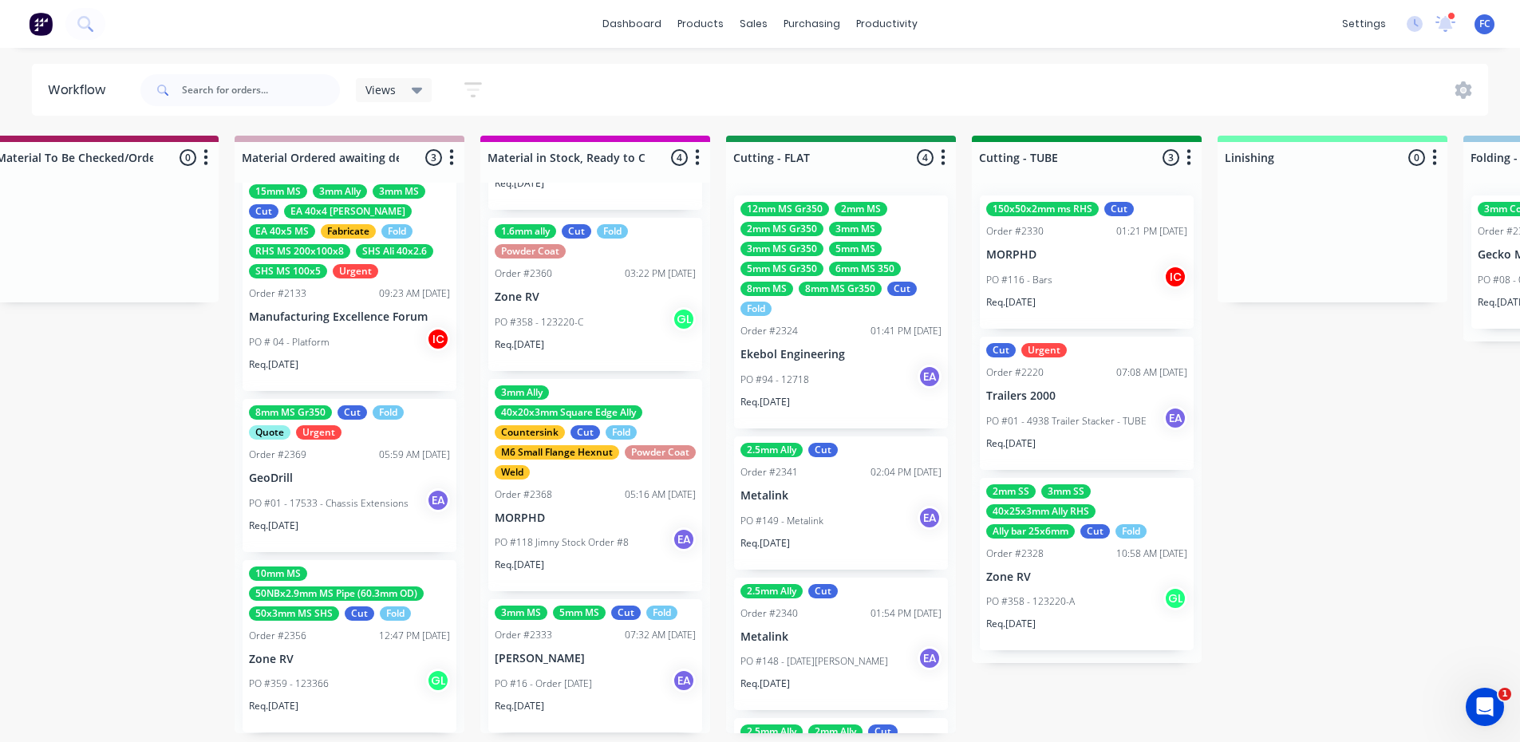
click at [850, 292] on div "8mm MS Gr350" at bounding box center [840, 289] width 83 height 14
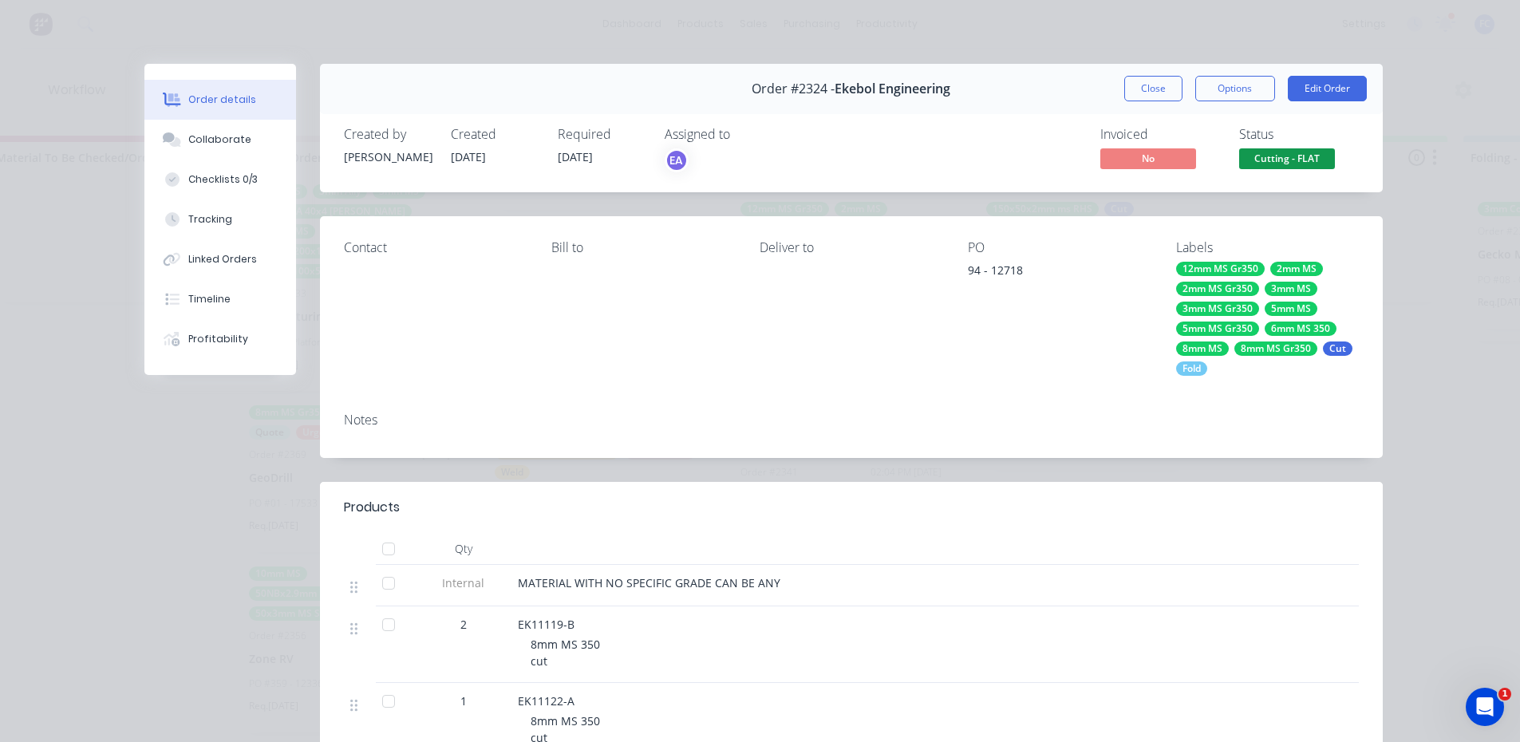
drag, startPoint x: 1129, startPoint y: 80, endPoint x: 778, endPoint y: 447, distance: 508.0
click at [1129, 85] on button "Close" at bounding box center [1153, 89] width 58 height 26
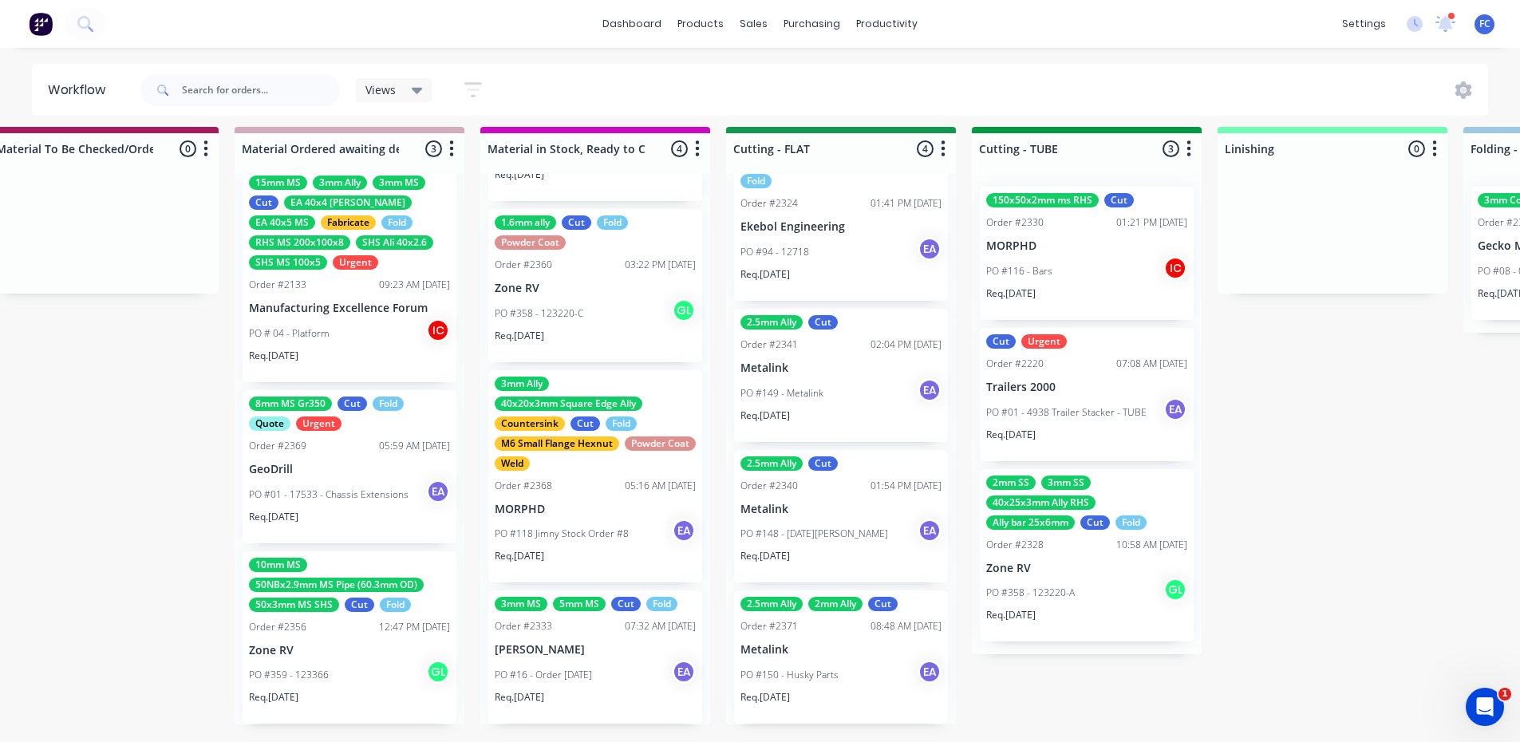
scroll to position [21, 2503]
click at [788, 532] on div "PO #148 - [DATE][PERSON_NAME] EA" at bounding box center [841, 534] width 201 height 30
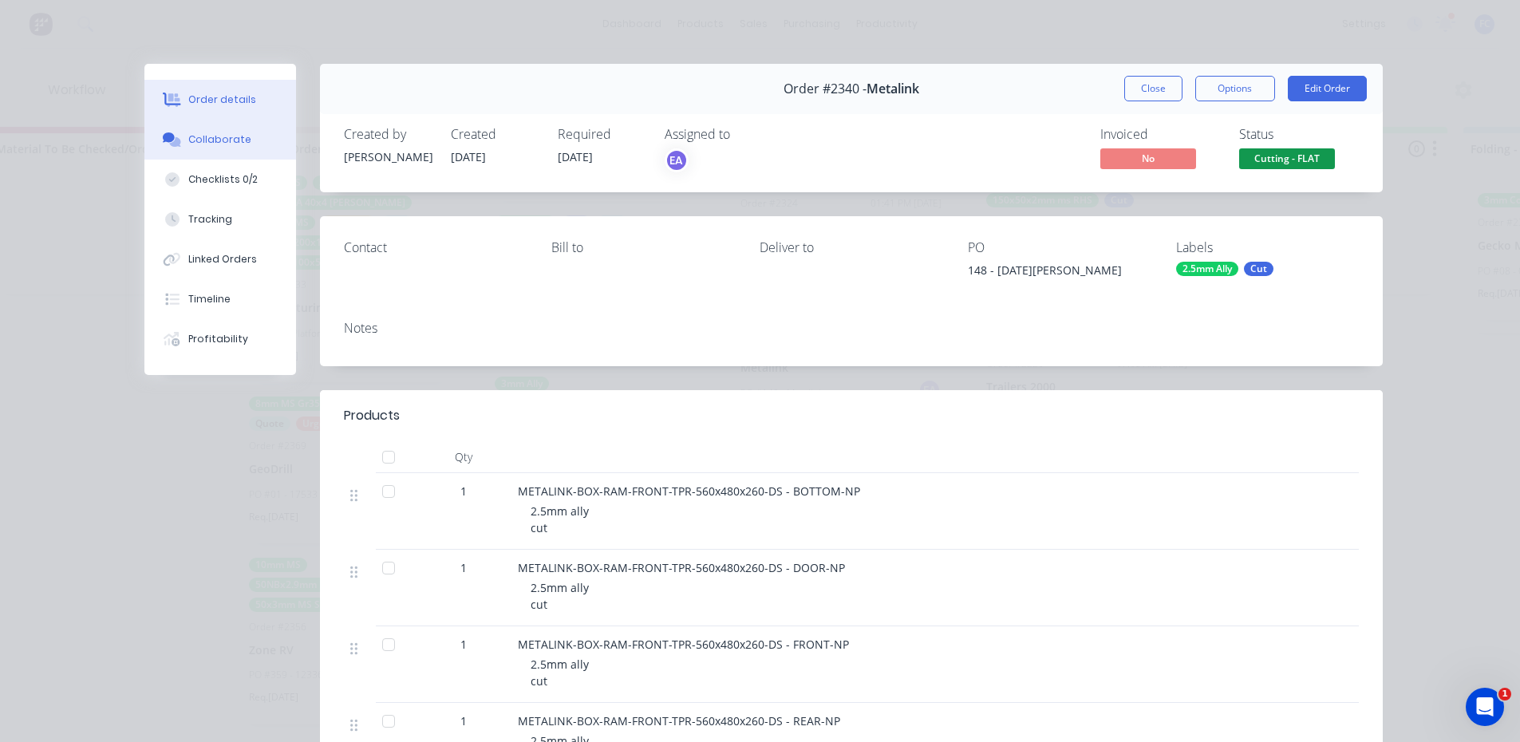
click at [231, 147] on button "Collaborate" at bounding box center [220, 140] width 152 height 40
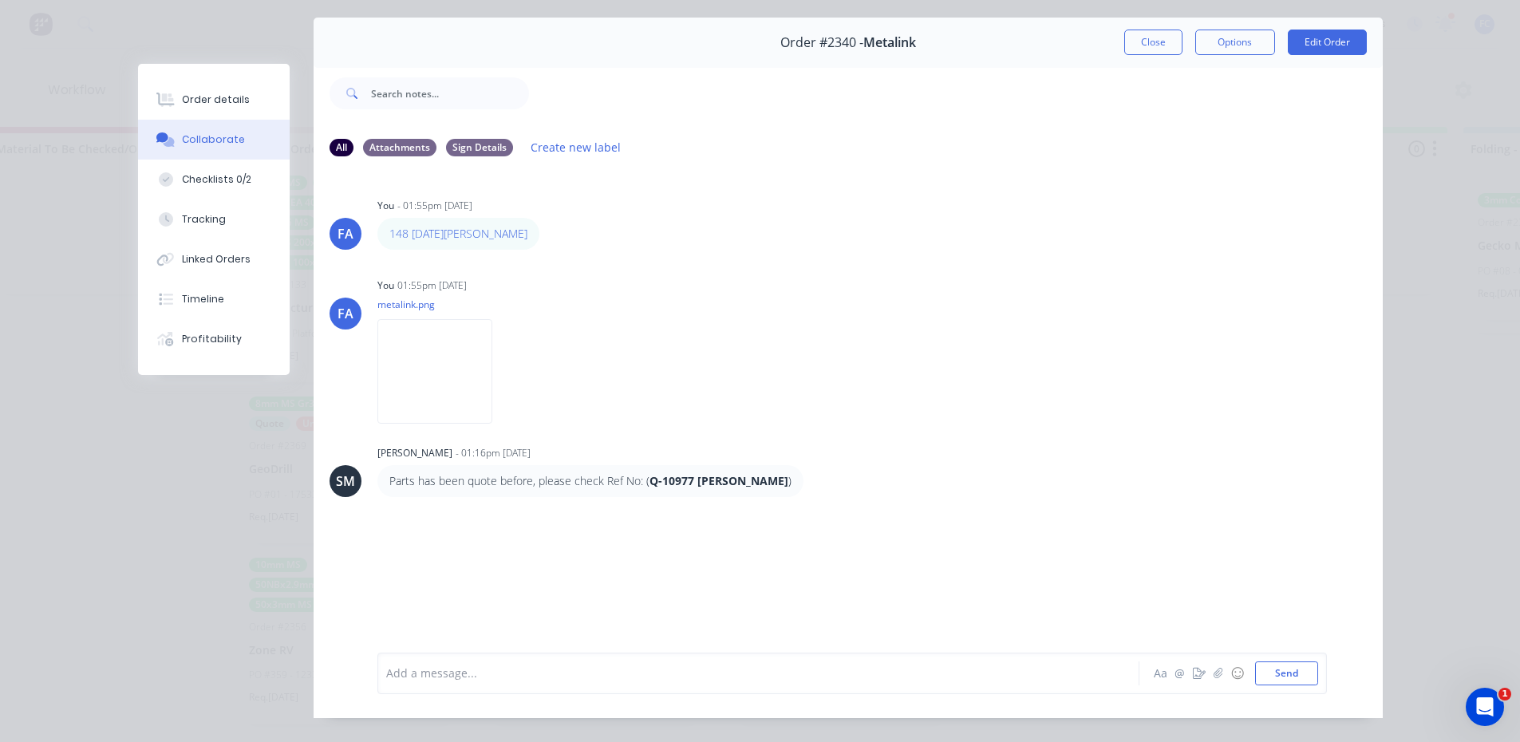
scroll to position [5, 0]
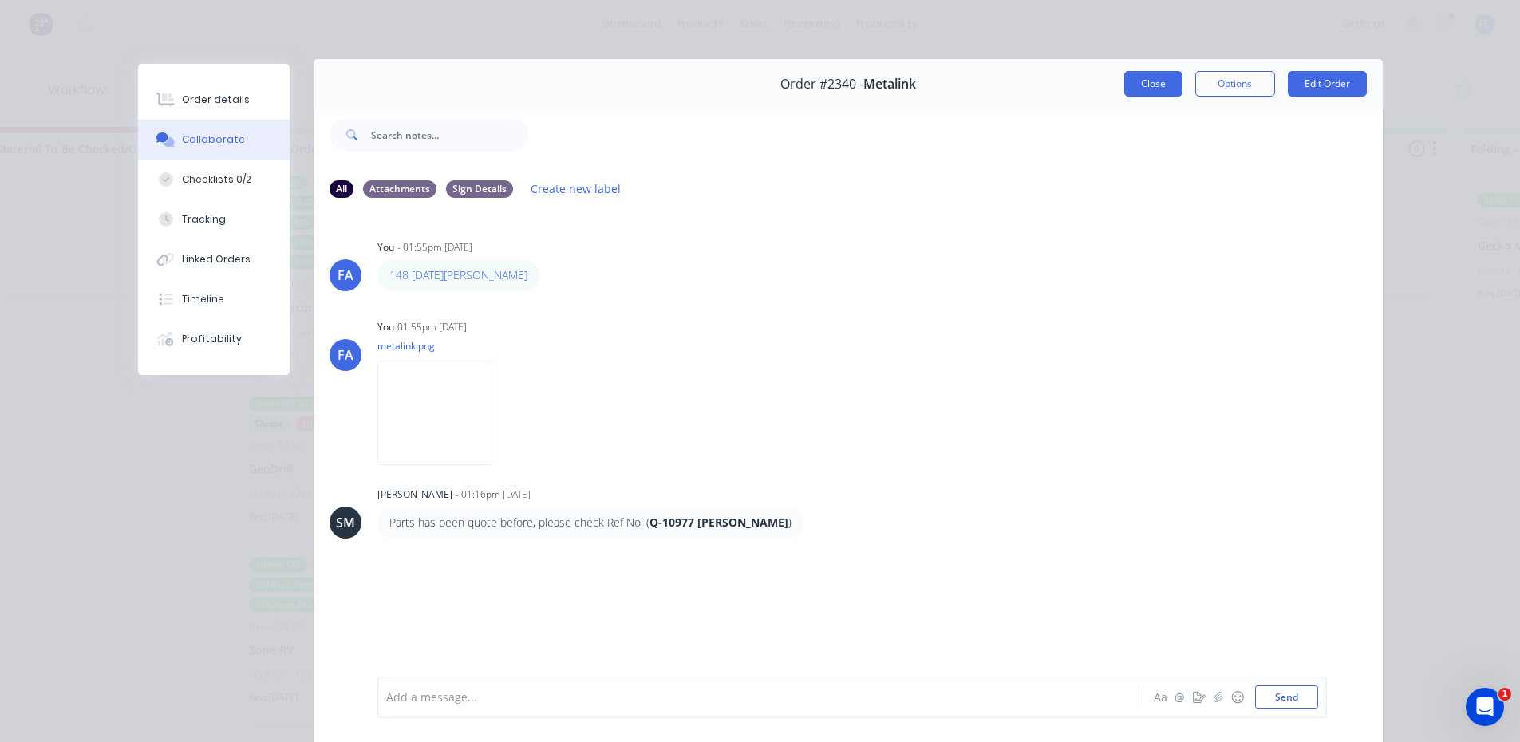
click at [1147, 85] on button "Close" at bounding box center [1153, 84] width 58 height 26
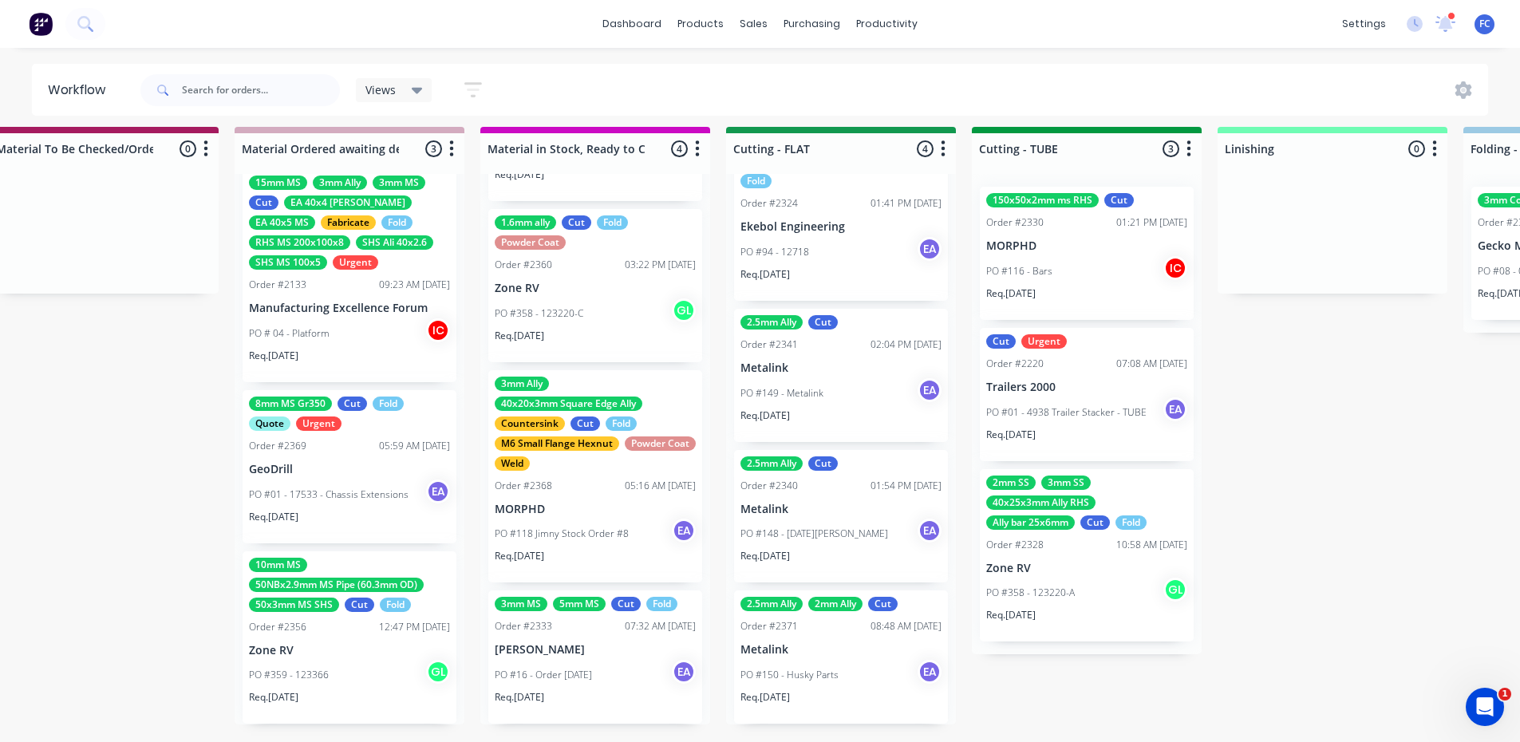
click at [801, 677] on div "PO #150 - Husky Parts EA" at bounding box center [841, 675] width 201 height 30
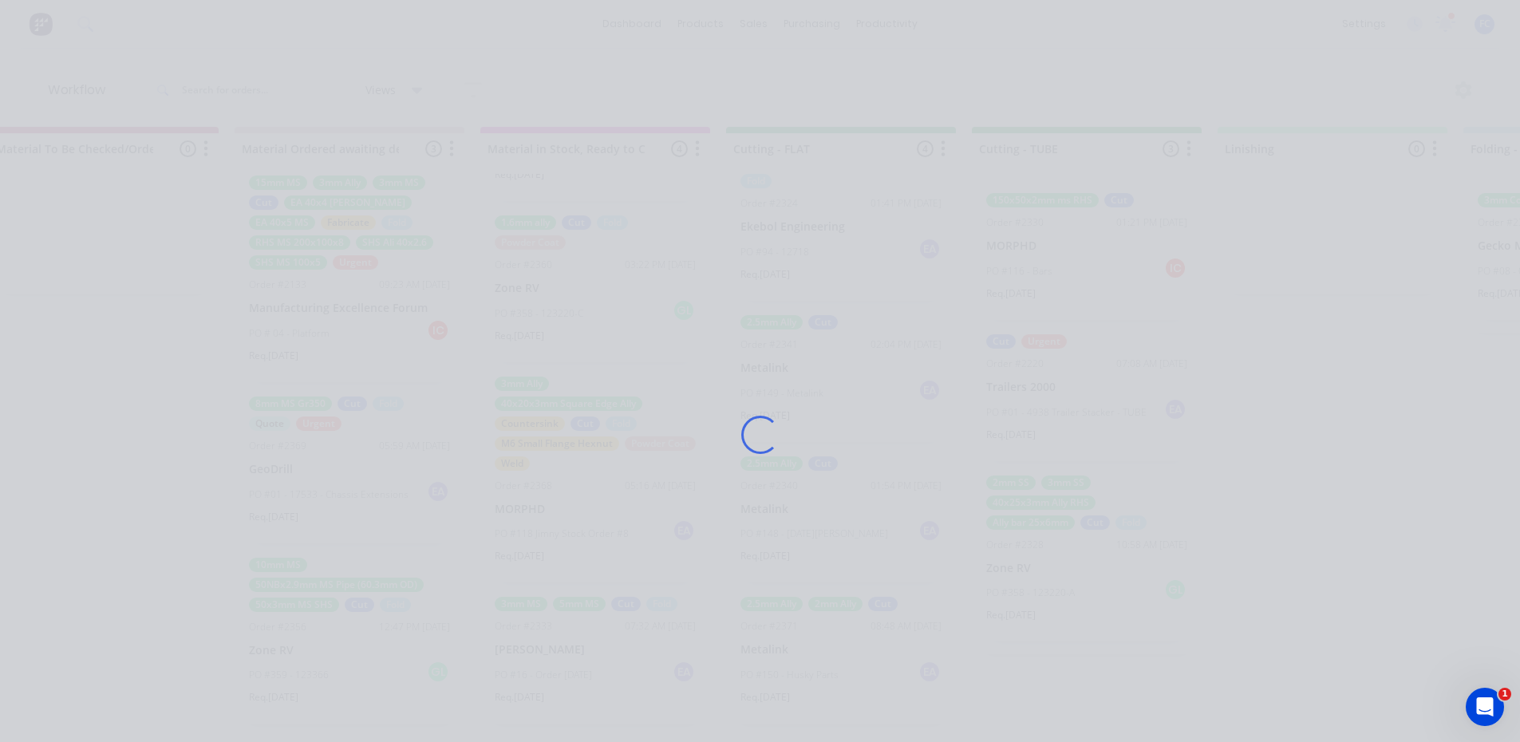
scroll to position [0, 2503]
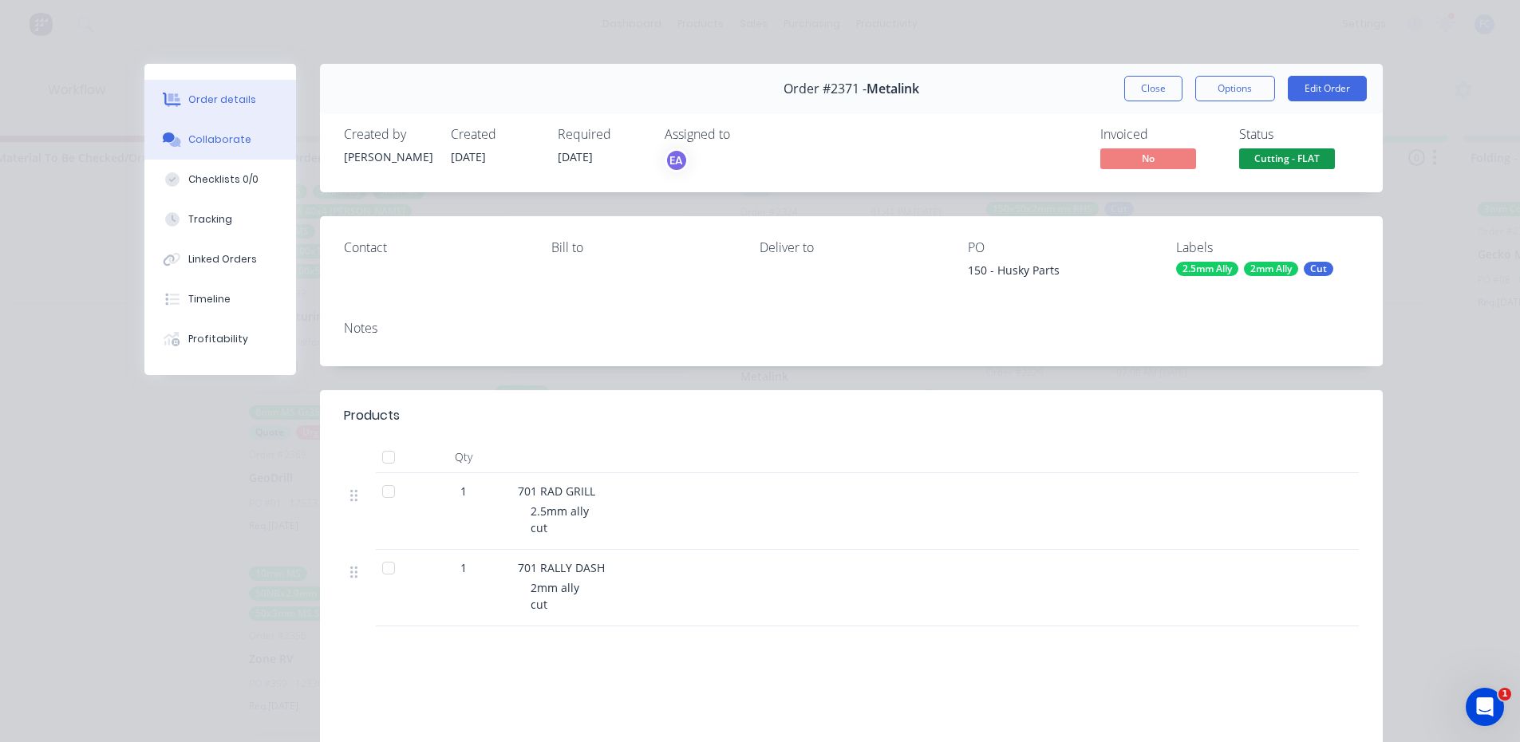
click at [191, 135] on div "Collaborate" at bounding box center [219, 139] width 63 height 14
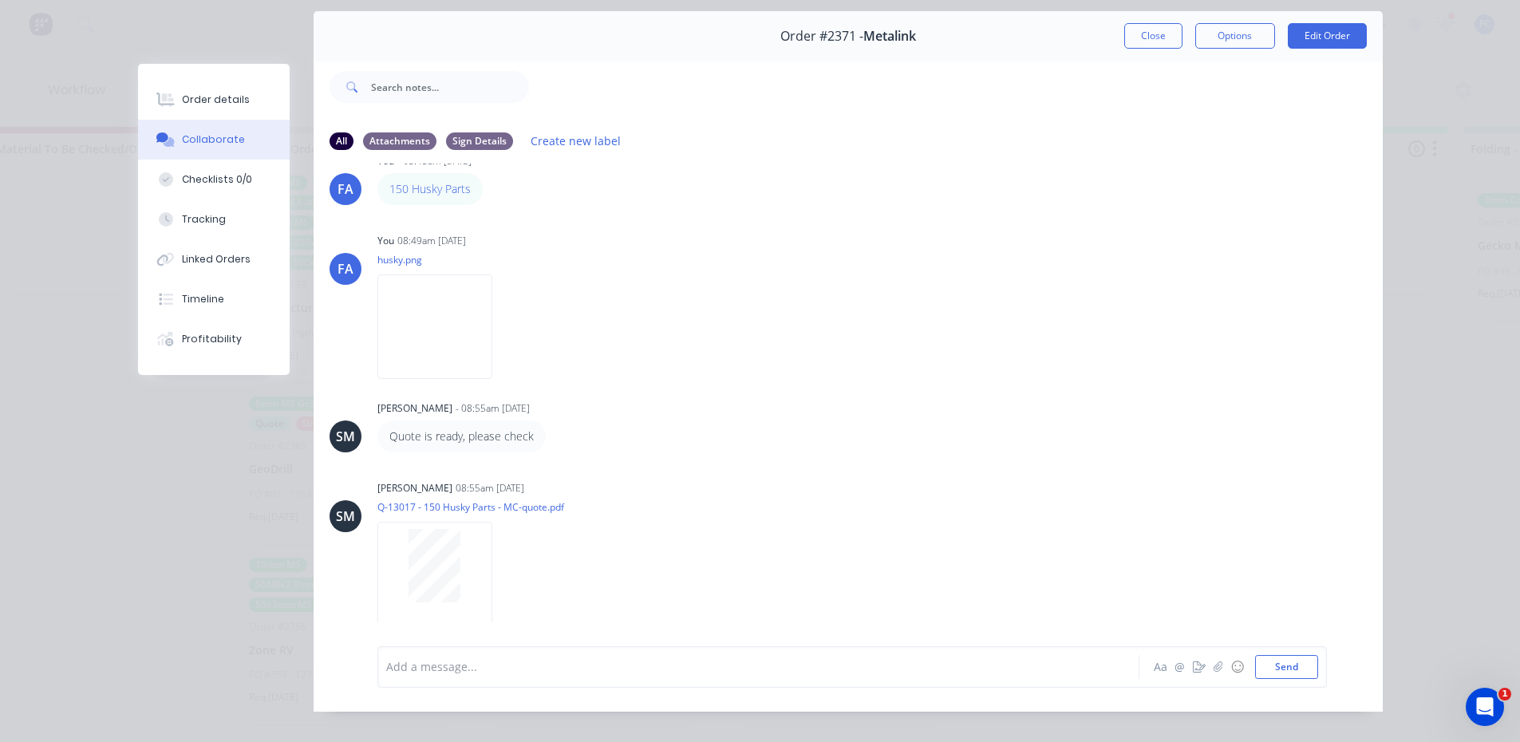
scroll to position [0, 0]
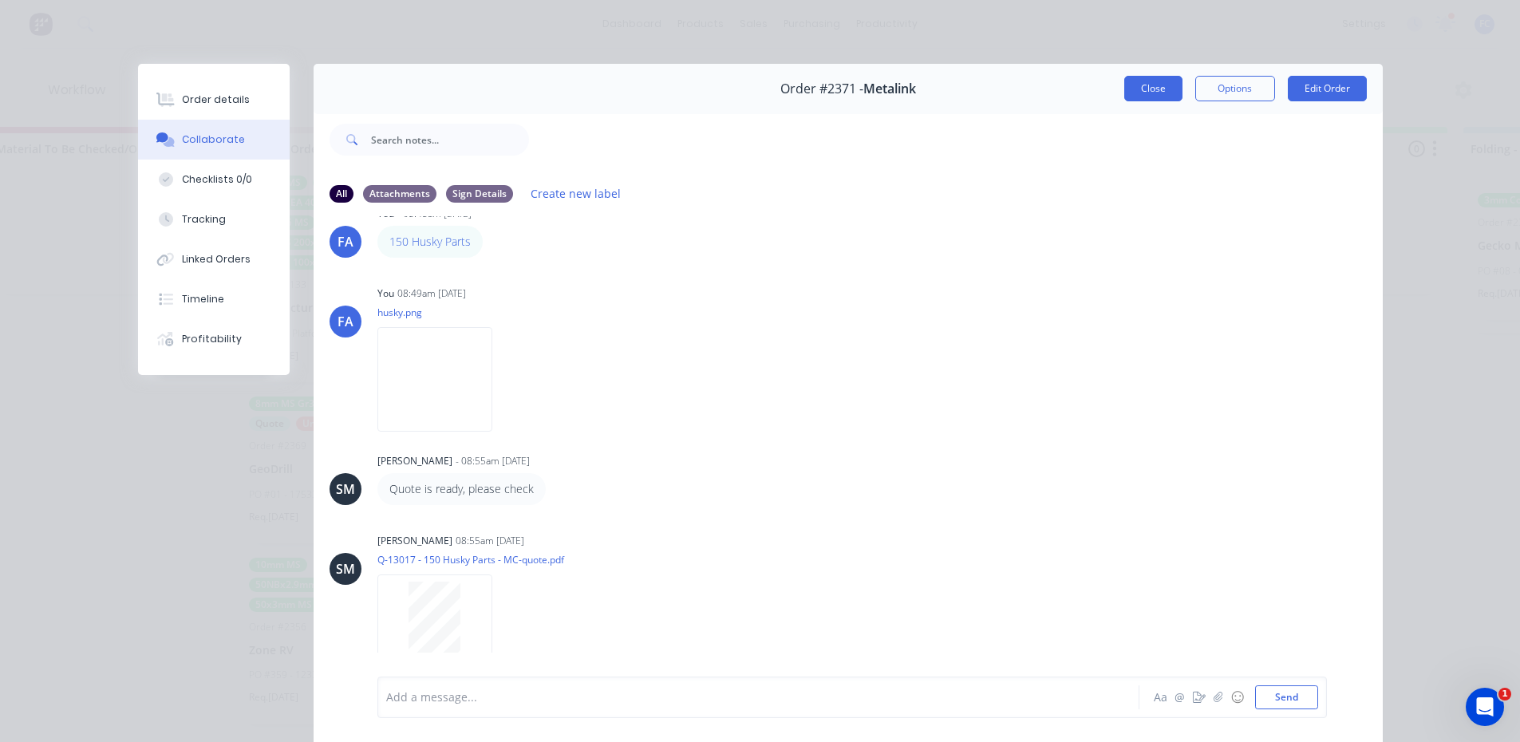
click at [1137, 94] on button "Close" at bounding box center [1153, 89] width 58 height 26
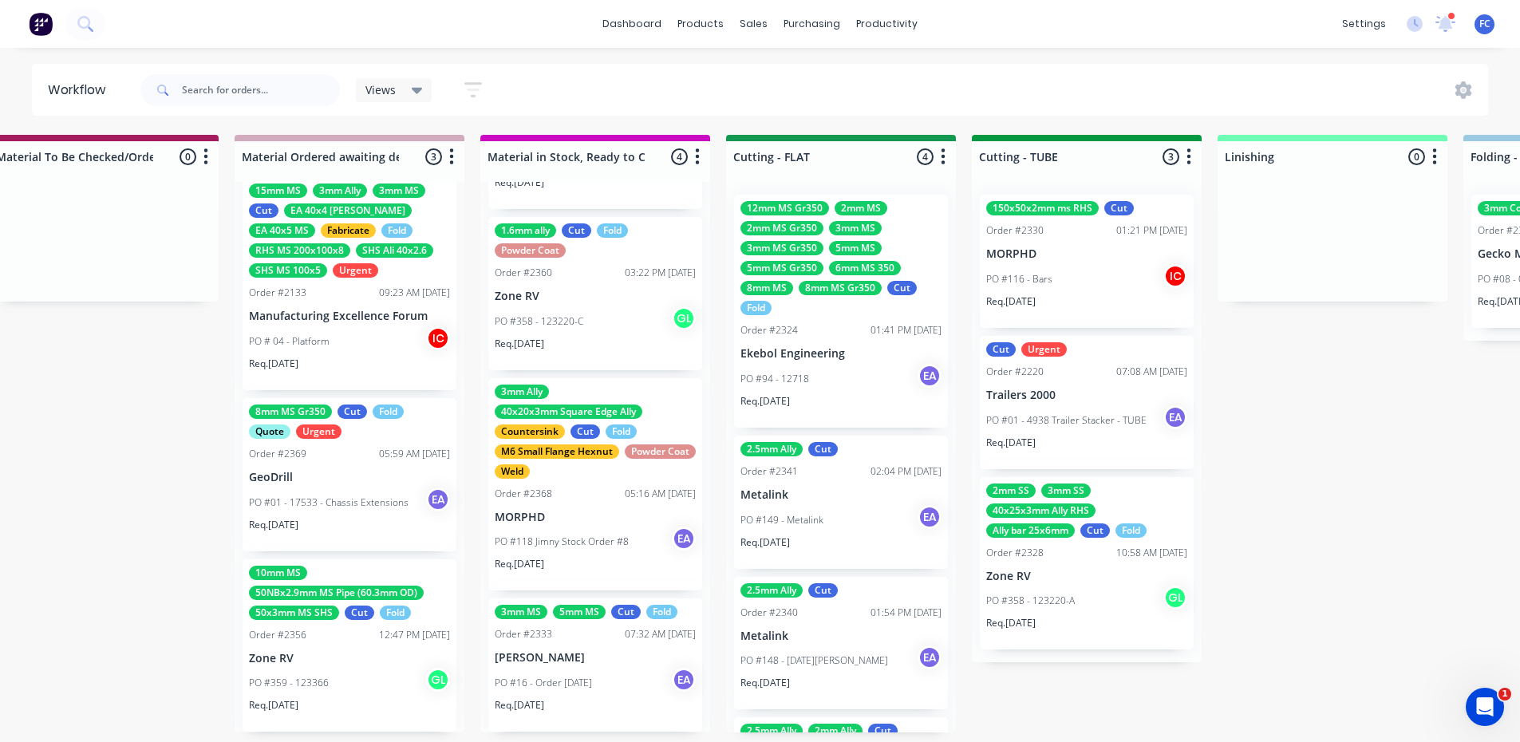
scroll to position [0, 2503]
click at [830, 535] on div "PO #149 - Metalink EA" at bounding box center [841, 521] width 201 height 30
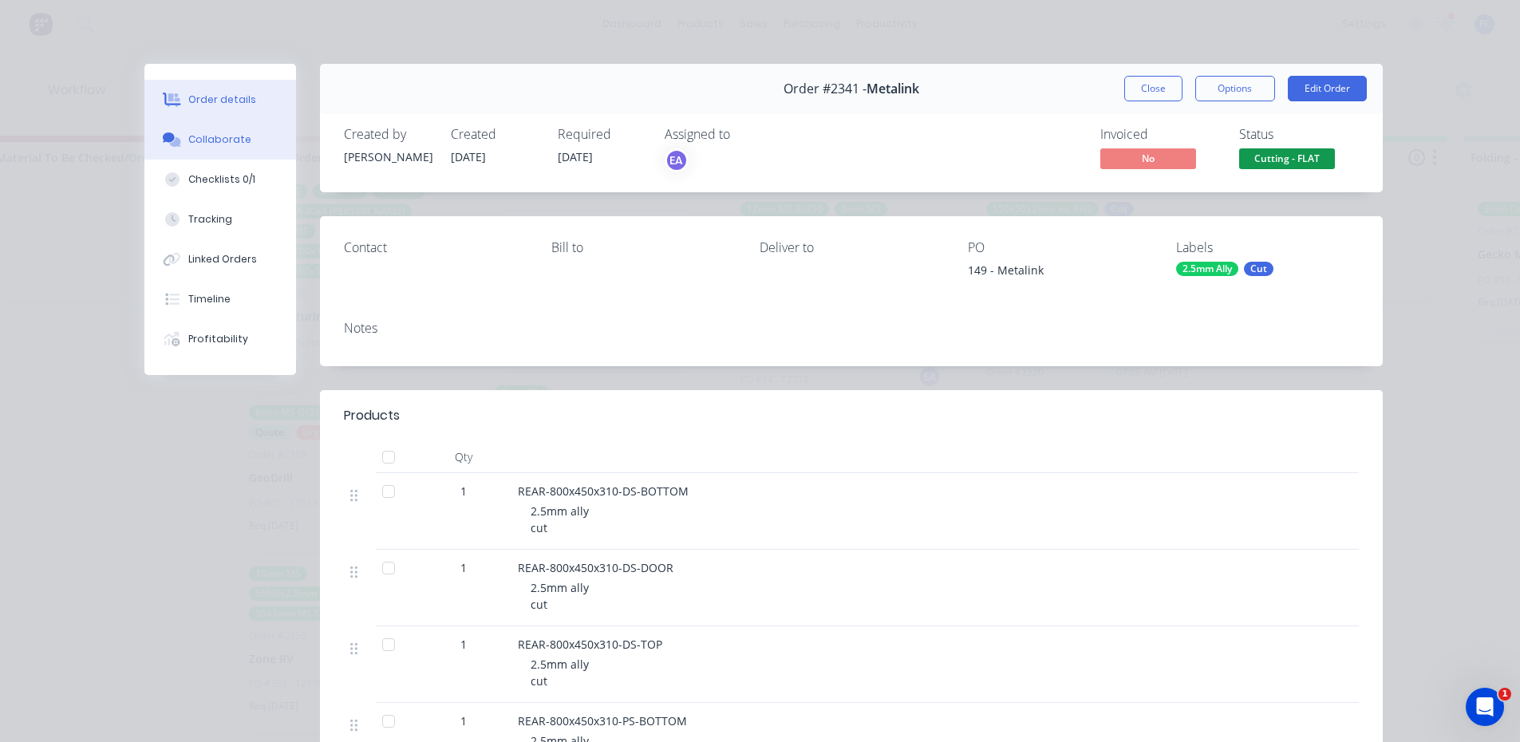
click at [199, 149] on button "Collaborate" at bounding box center [220, 140] width 152 height 40
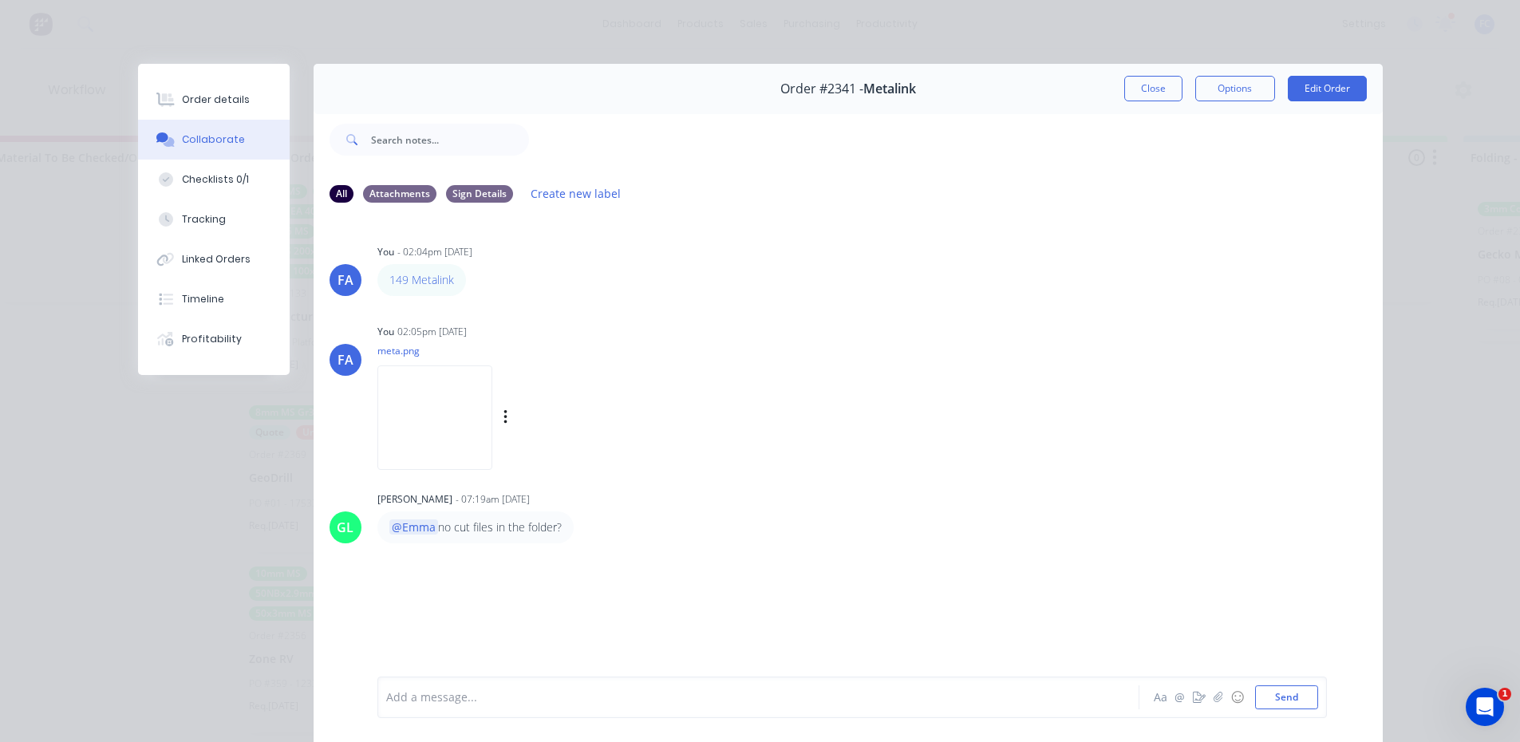
click at [433, 405] on img at bounding box center [434, 417] width 115 height 105
click at [199, 101] on div "Order details" at bounding box center [216, 100] width 68 height 14
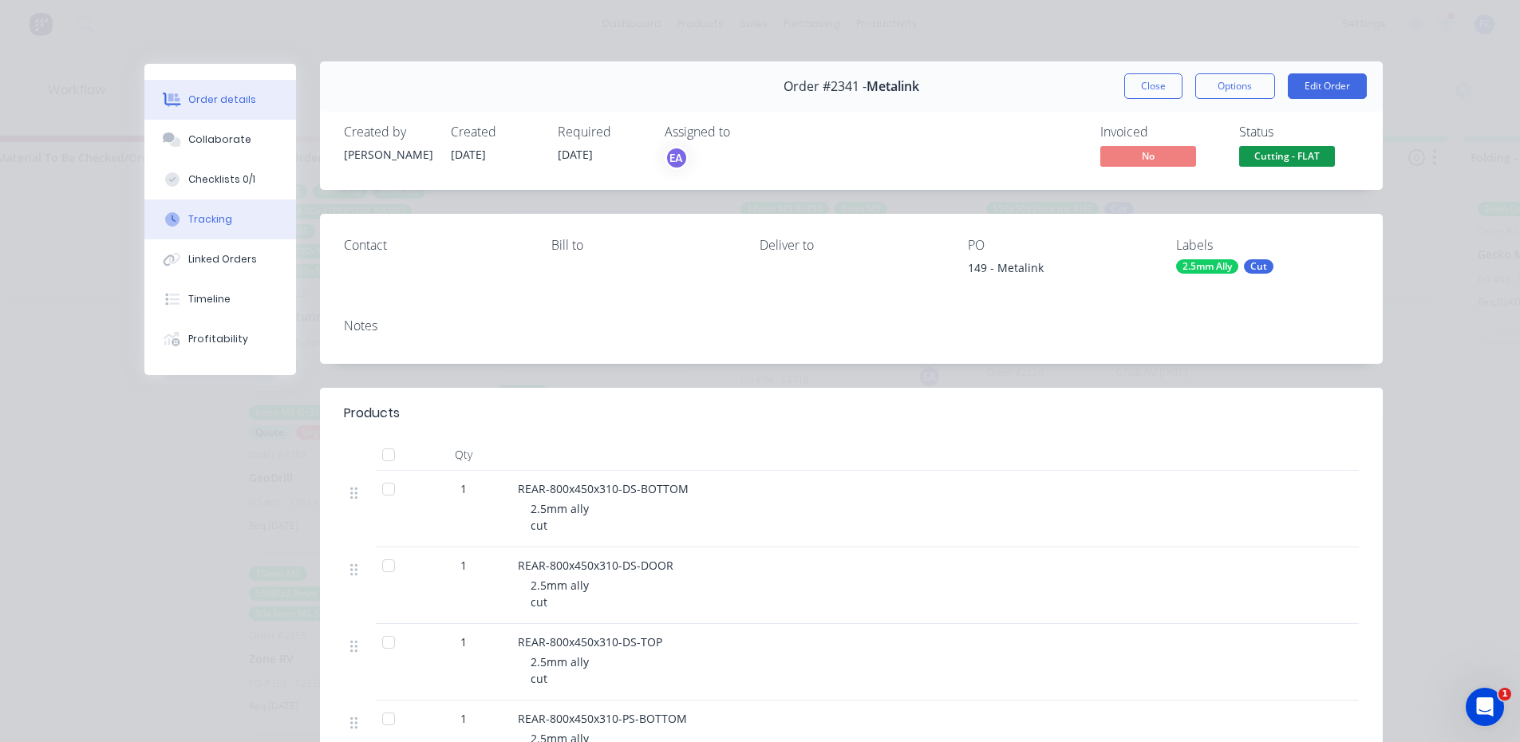
scroll to position [0, 0]
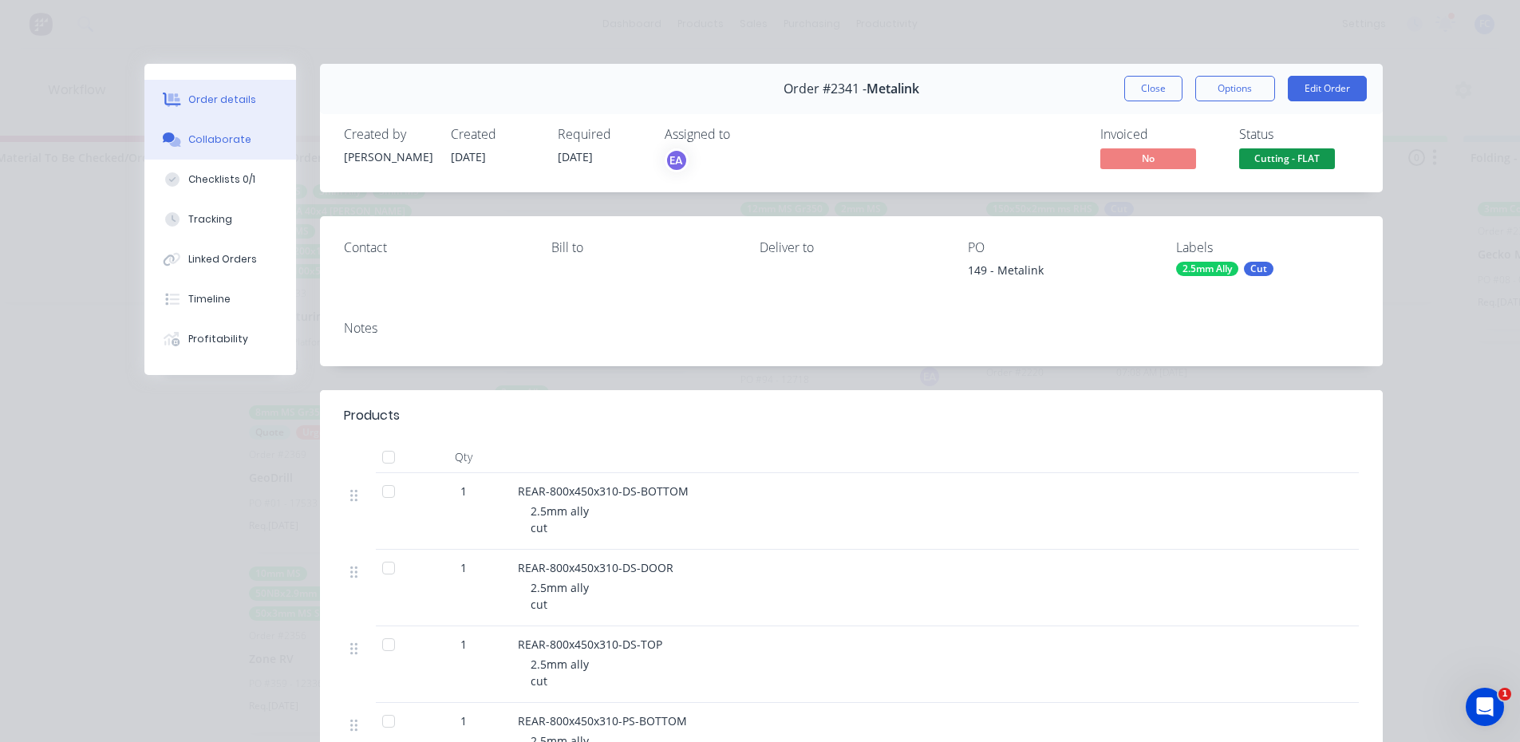
click at [194, 137] on div "Collaborate" at bounding box center [219, 139] width 63 height 14
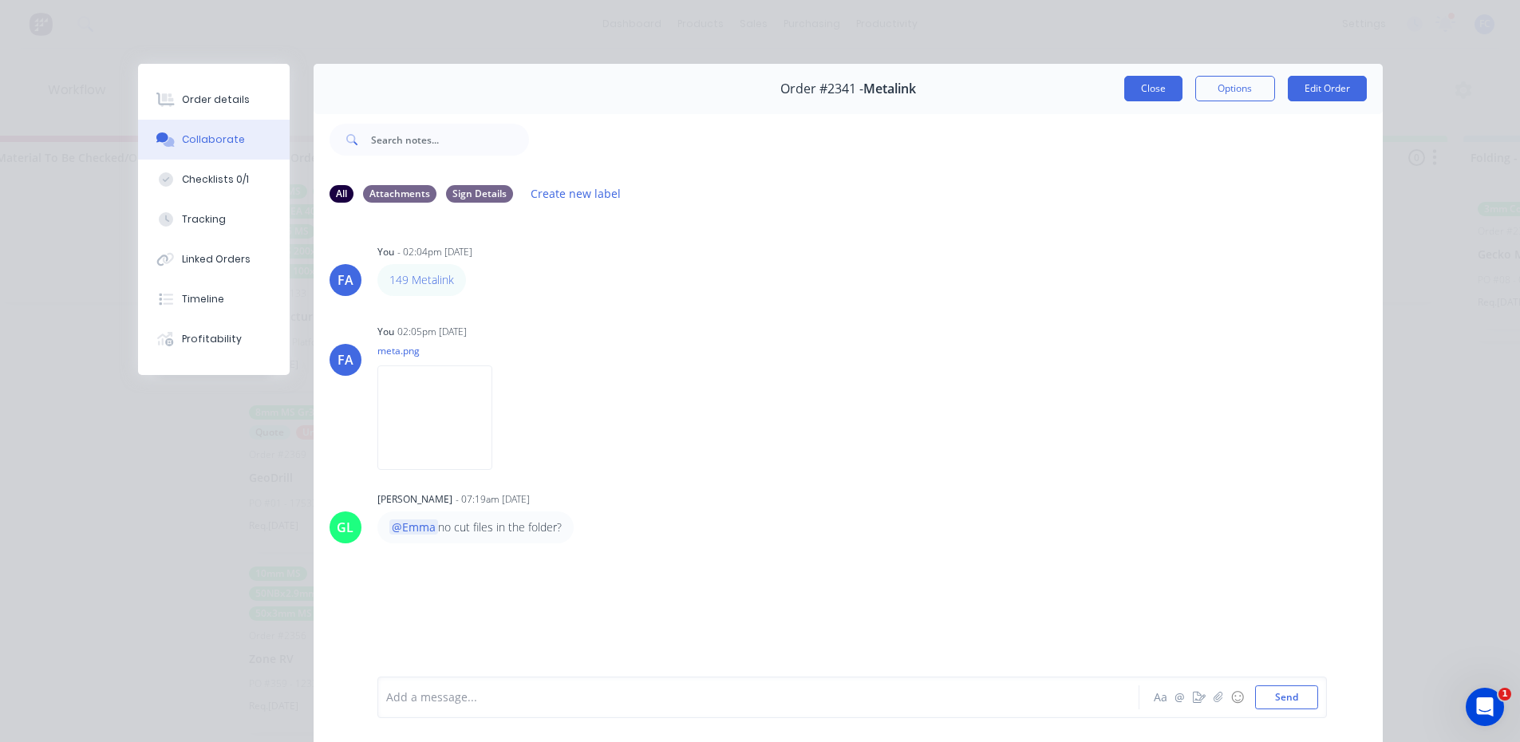
click at [1126, 94] on button "Close" at bounding box center [1153, 89] width 58 height 26
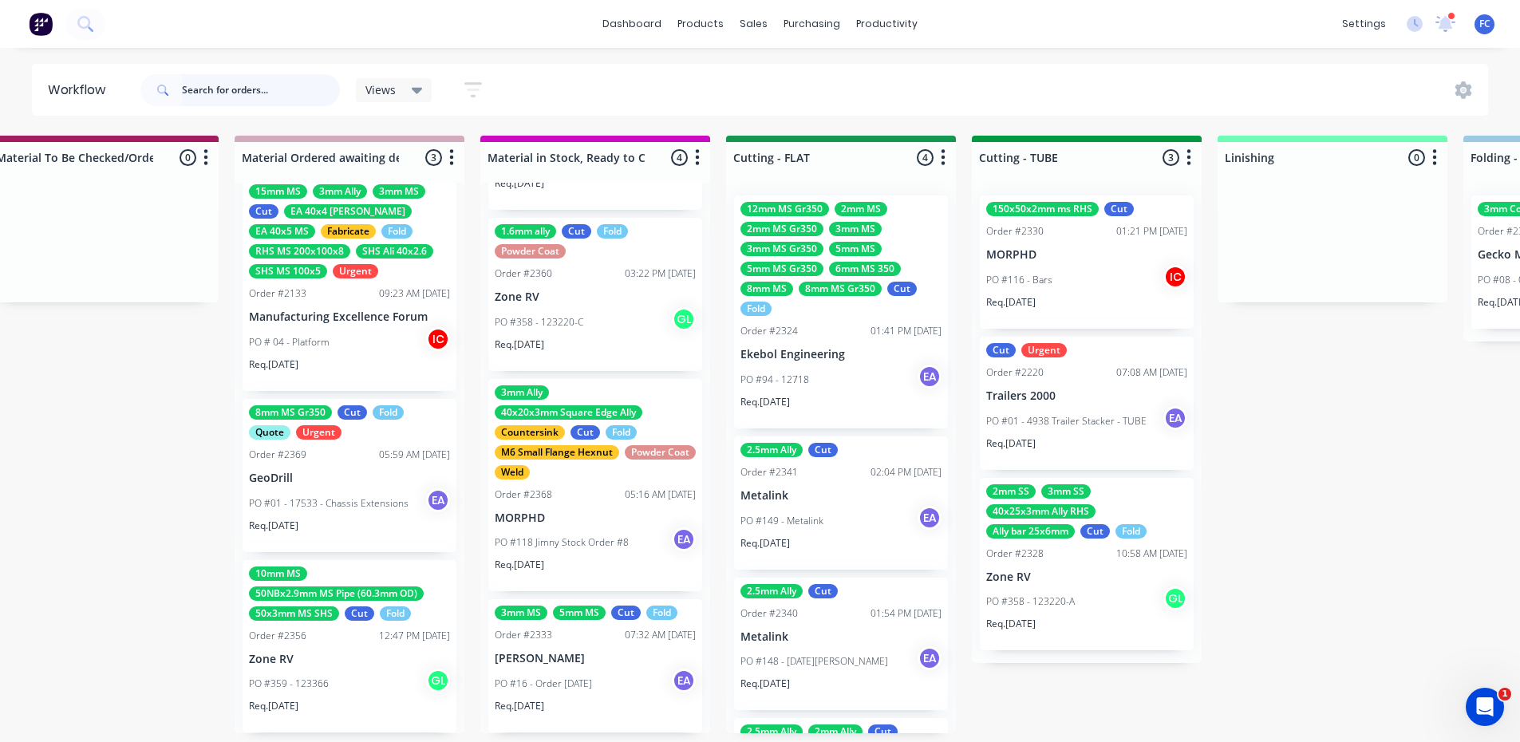
click at [272, 97] on input "text" at bounding box center [261, 90] width 158 height 32
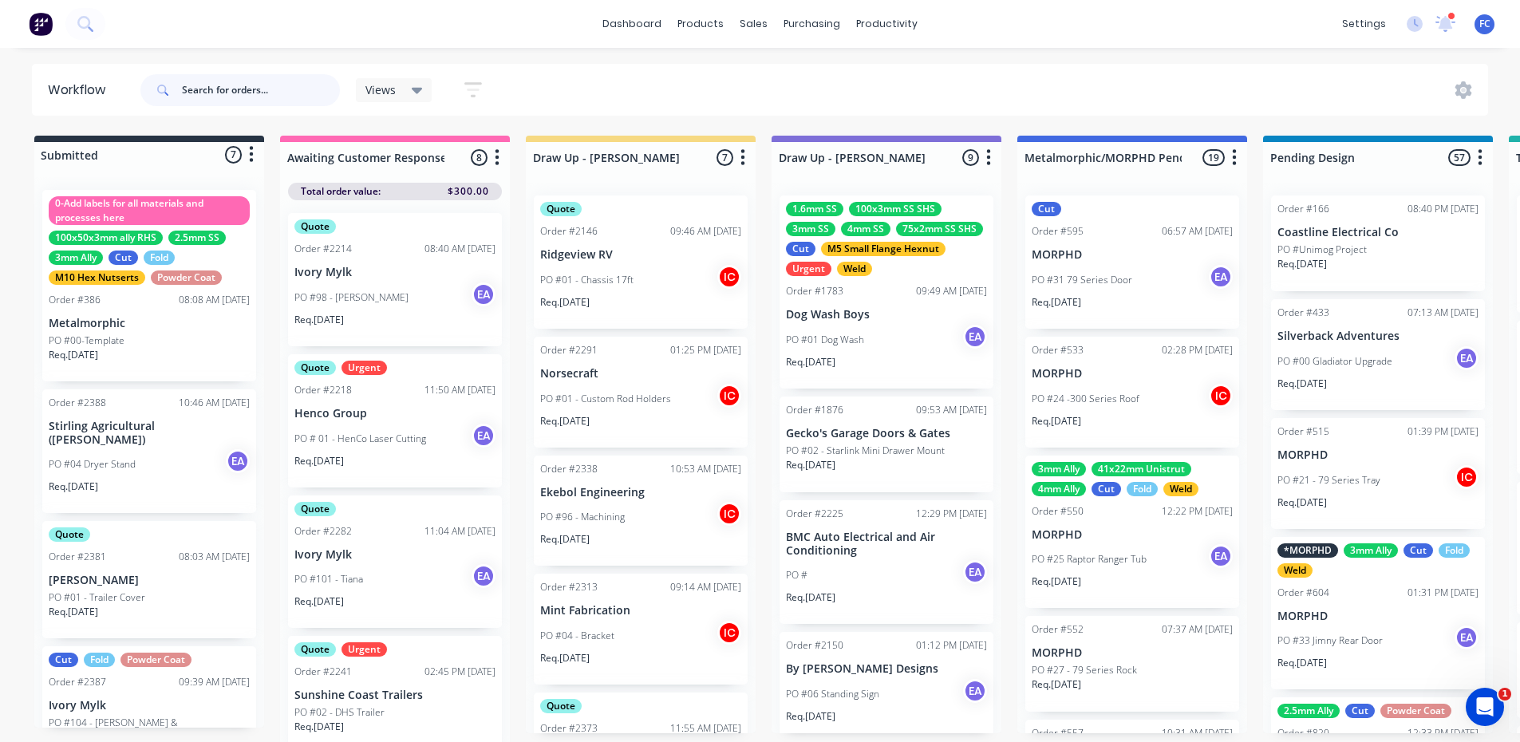
click at [192, 89] on input "text" at bounding box center [261, 90] width 158 height 32
type input "precision"
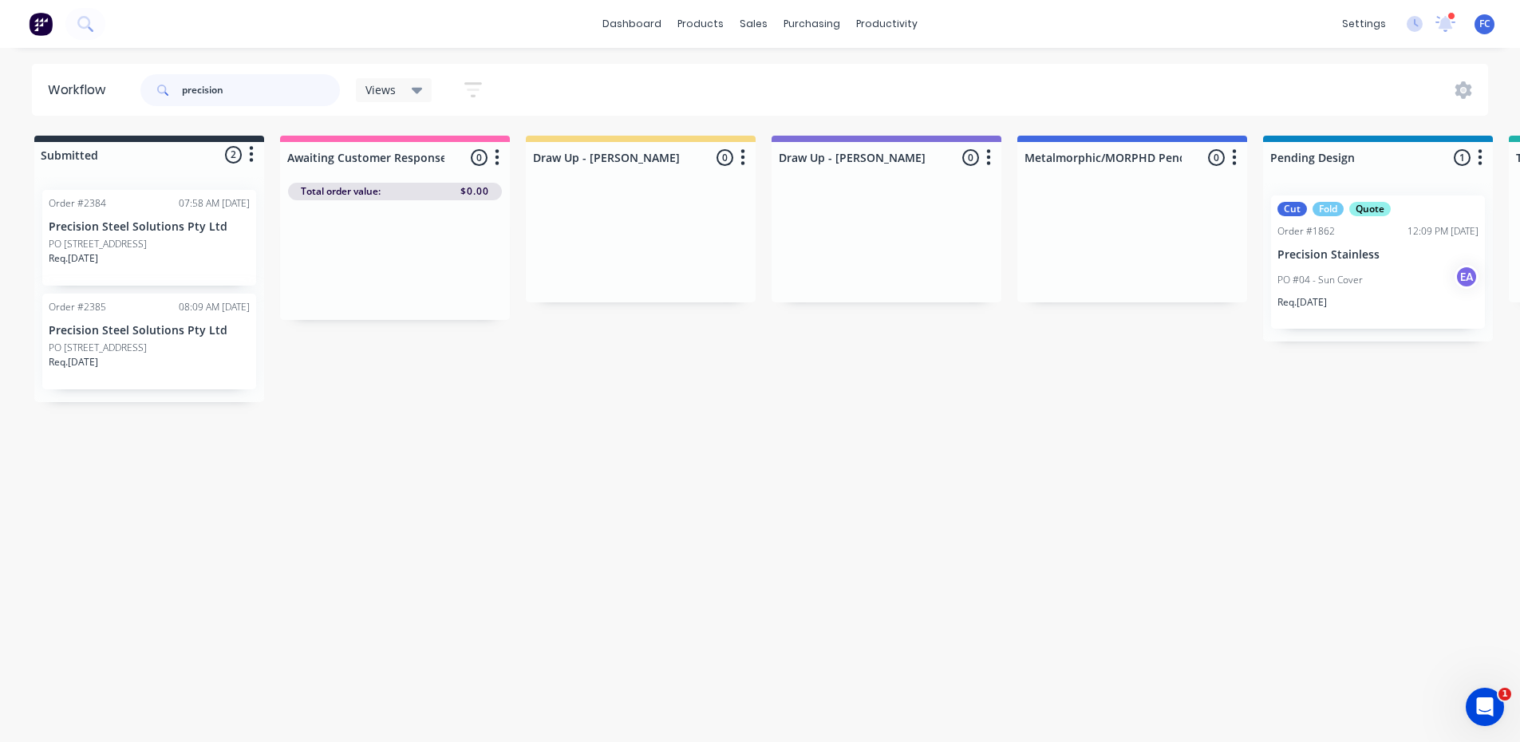
drag, startPoint x: 263, startPoint y: 91, endPoint x: 131, endPoint y: 93, distance: 132.5
click at [131, 93] on header "Workflow precision Views Save new view None (Default) edit [PERSON_NAME] edit […" at bounding box center [760, 90] width 1457 height 52
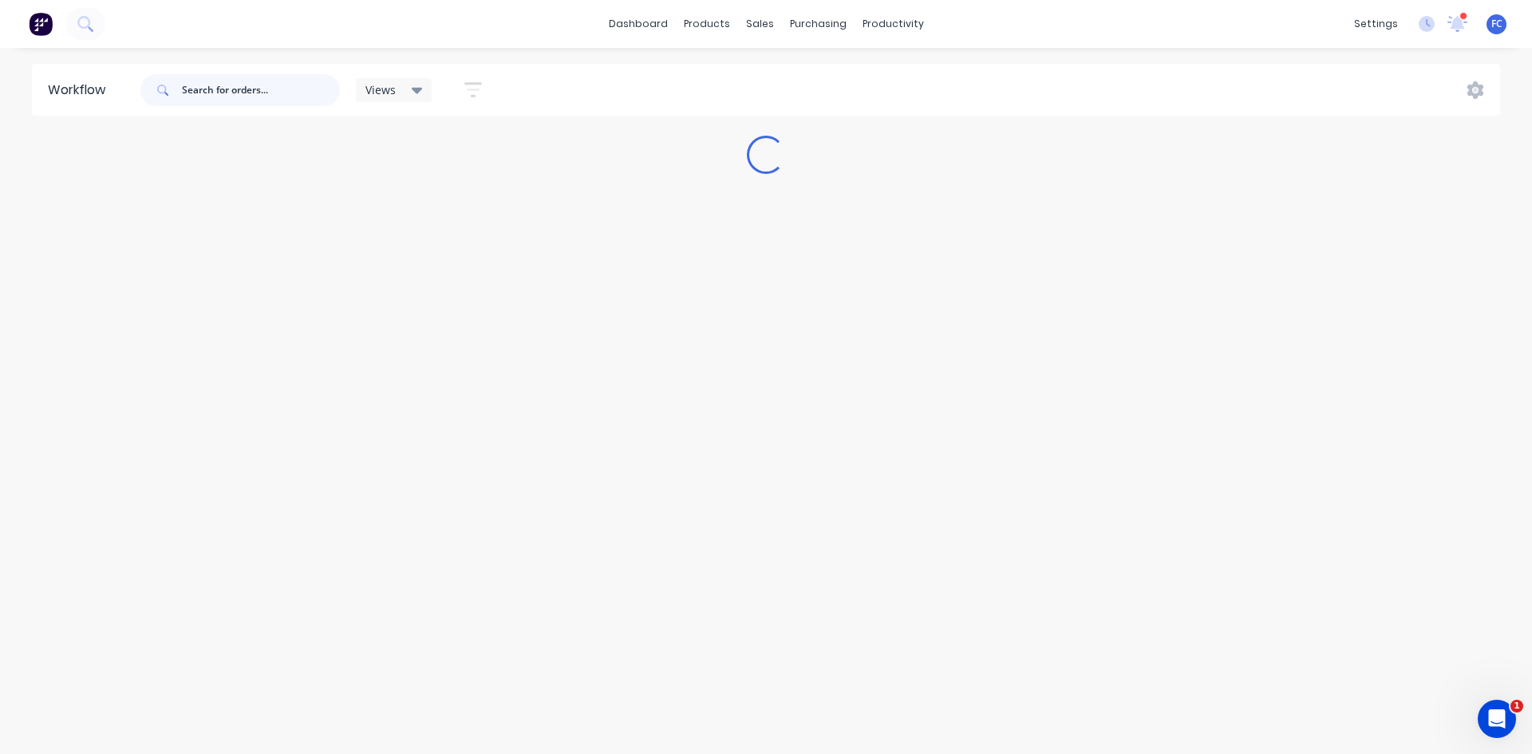
click at [261, 100] on input "text" at bounding box center [261, 90] width 158 height 32
type input "precision"
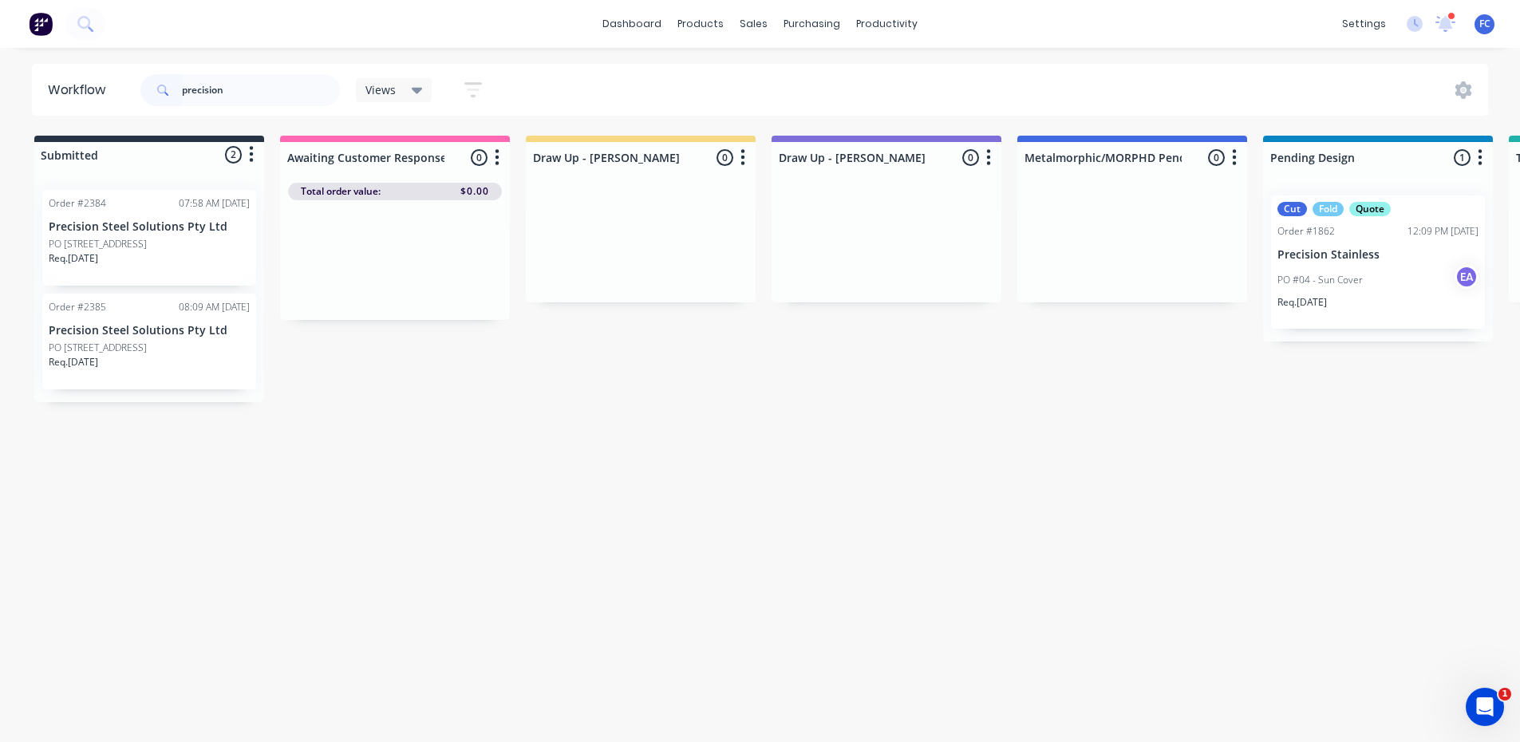
click at [120, 243] on p "PO [STREET_ADDRESS]" at bounding box center [98, 244] width 98 height 14
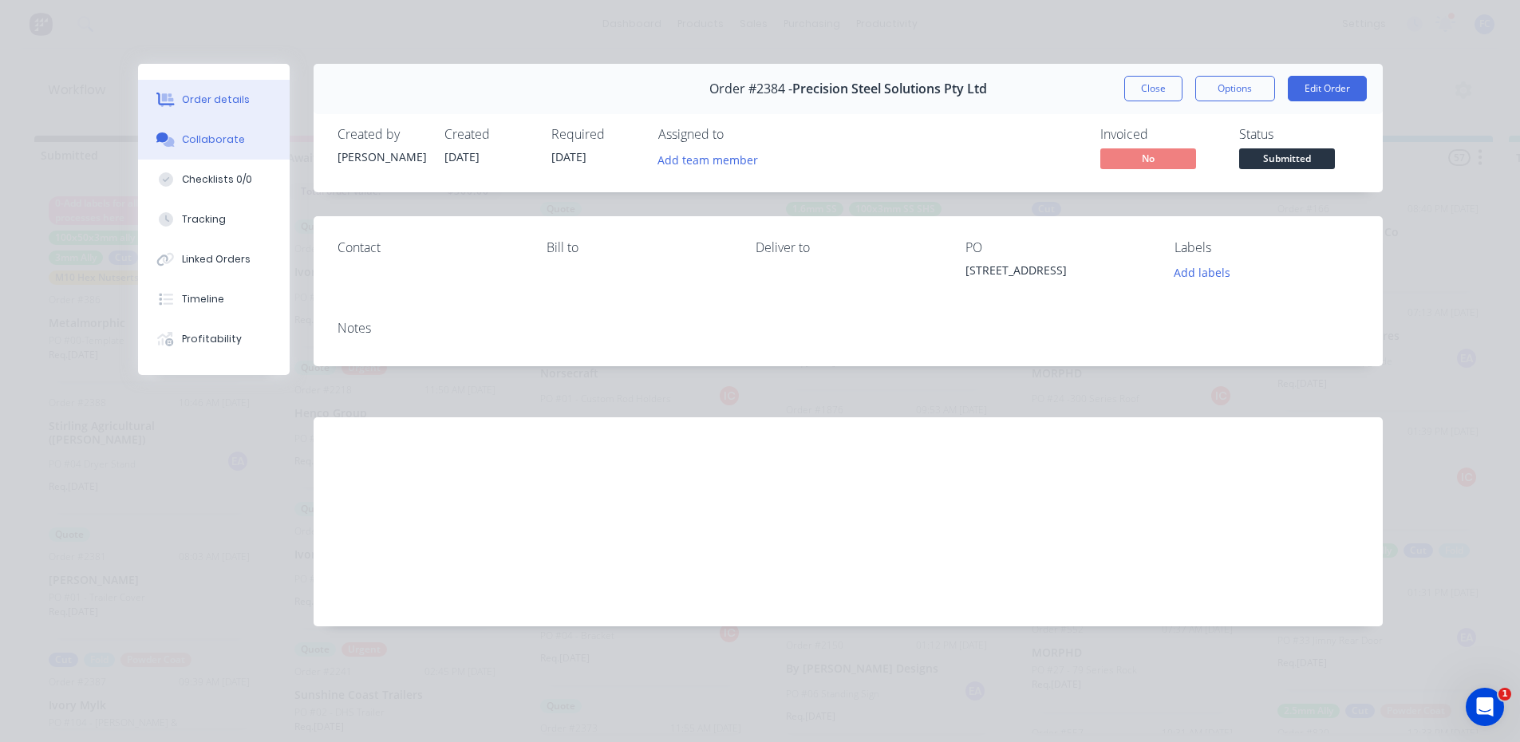
click at [229, 135] on div "Collaborate" at bounding box center [213, 139] width 63 height 14
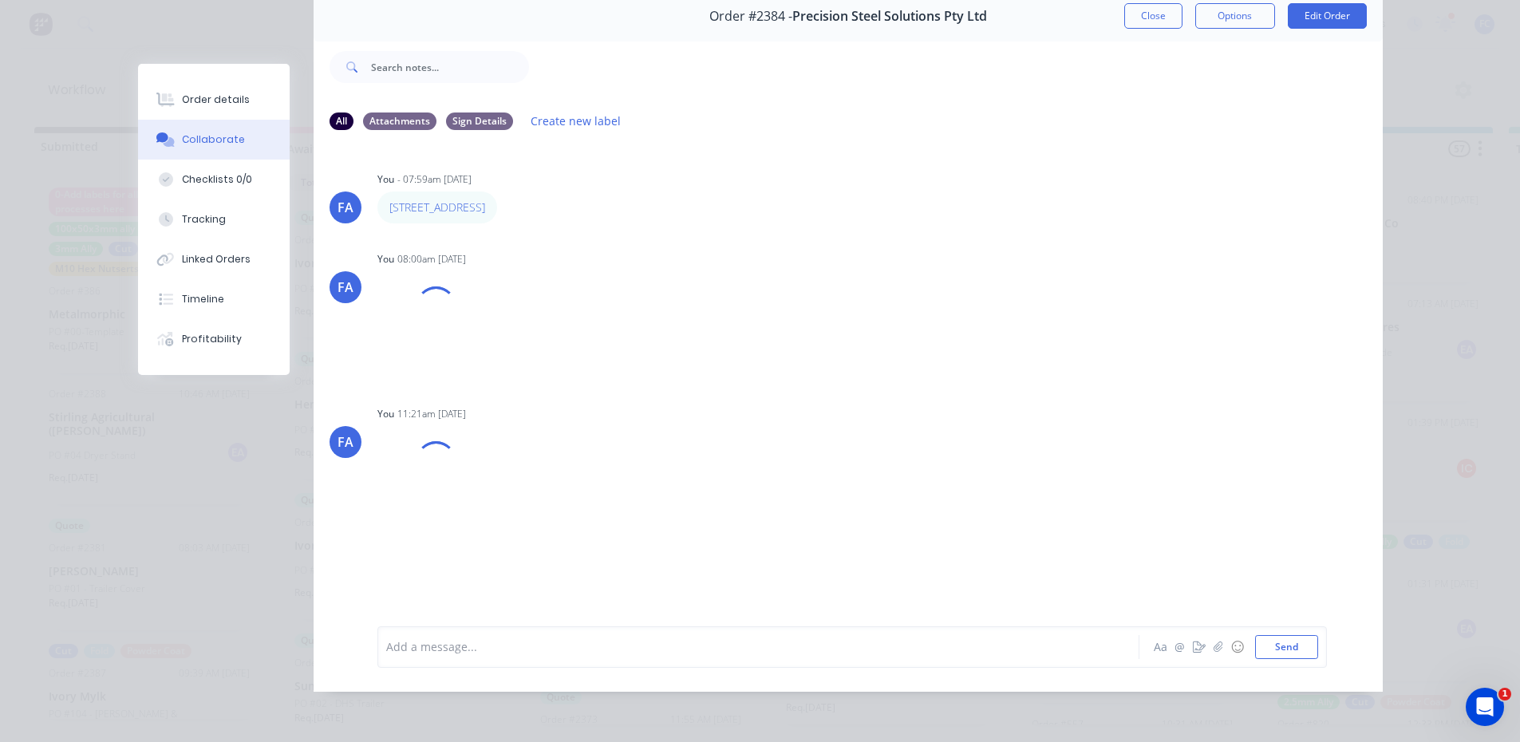
scroll to position [85, 0]
